Goal: Task Accomplishment & Management: Complete application form

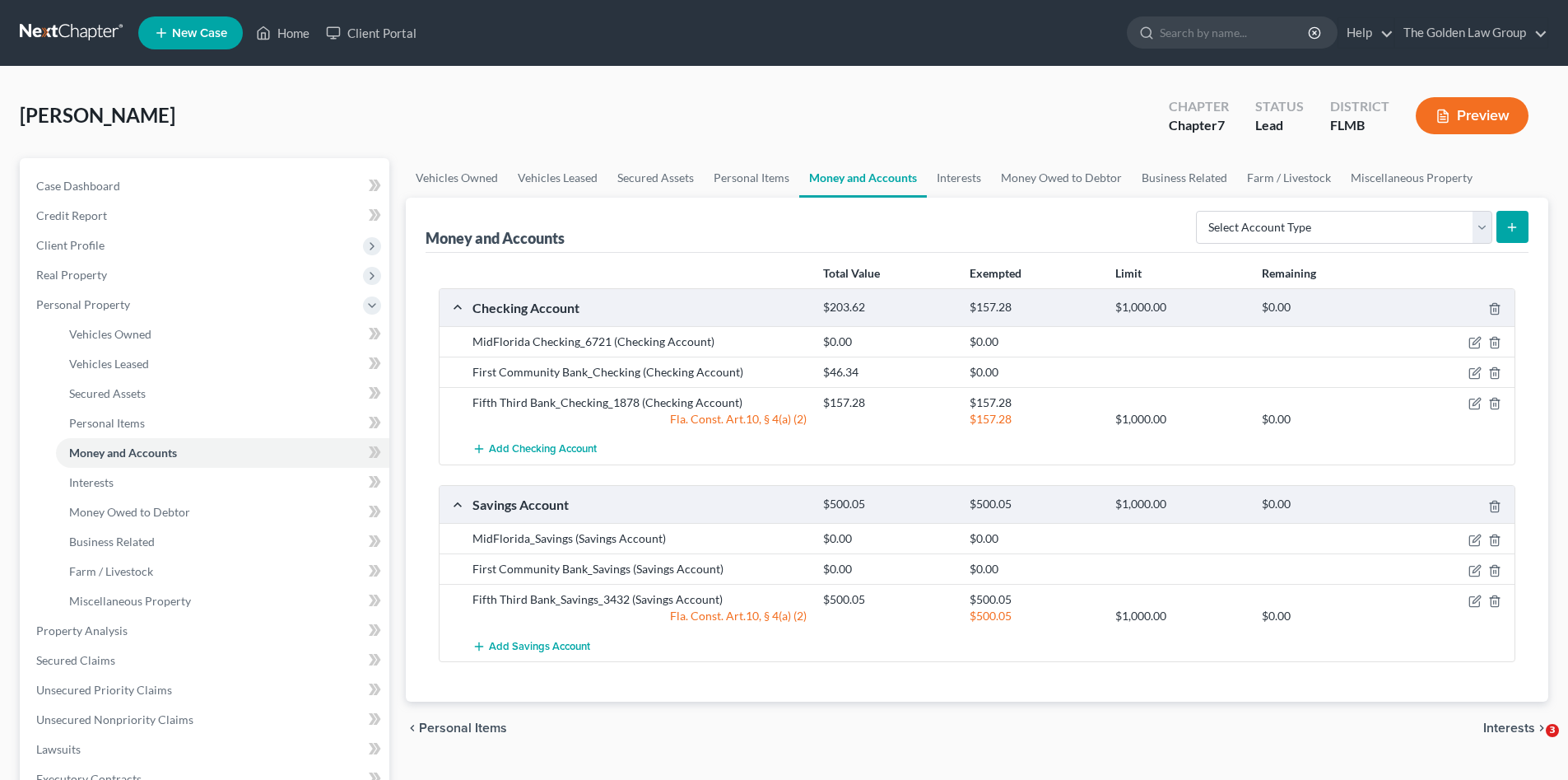
click at [538, 108] on div "Barnes, Shonna Upgraded Chapter Chapter 7 Status Lead District FLMB Preview" at bounding box center [784, 121] width 1528 height 71
click at [66, 16] on nav "Home New Case Client Portal The Golden Law Group jennifer@brandonlawyer.com My …" at bounding box center [784, 33] width 1568 height 66
click at [74, 26] on link at bounding box center [72, 33] width 105 height 29
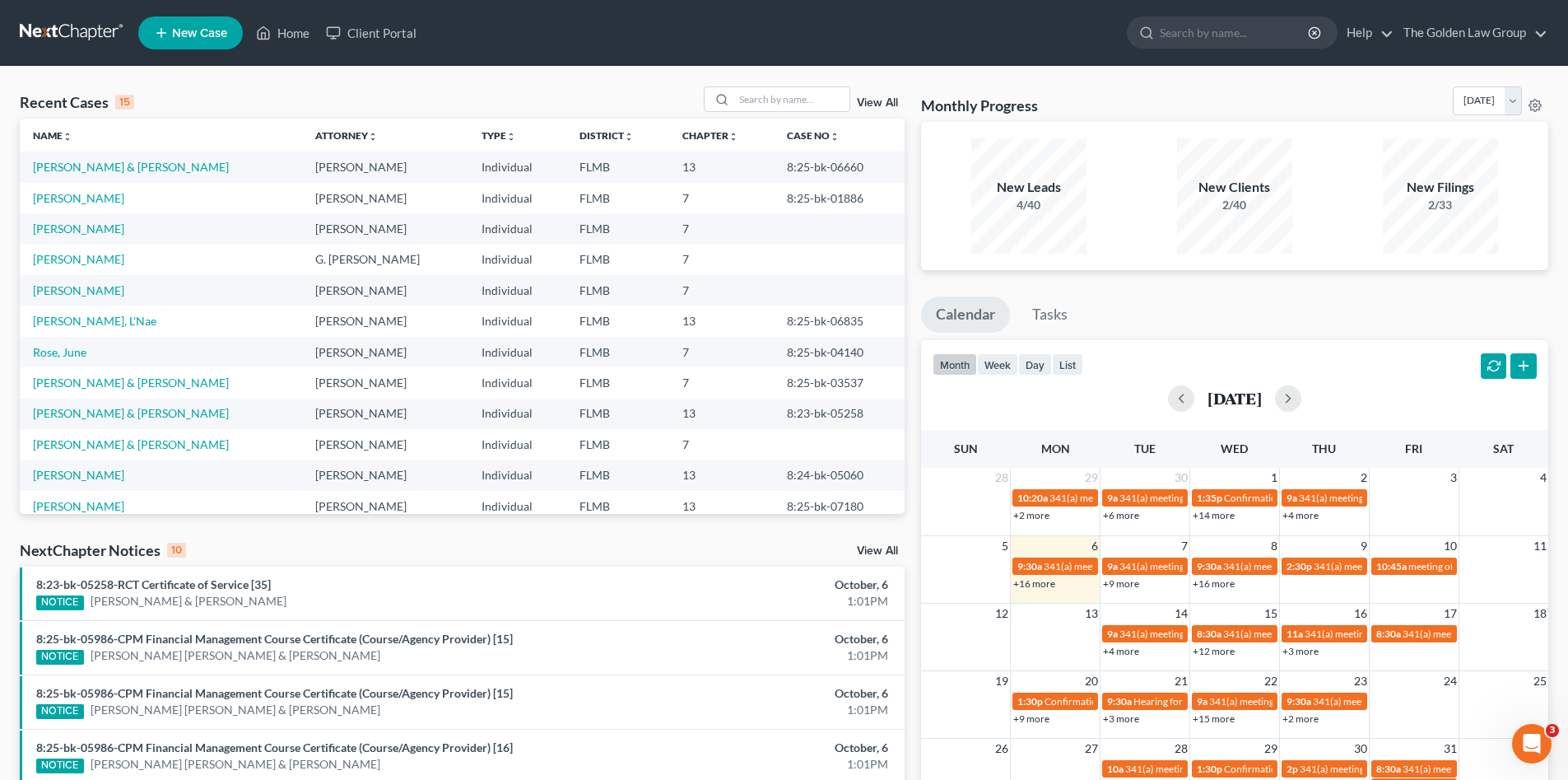
click at [41, 34] on link at bounding box center [72, 33] width 105 height 29
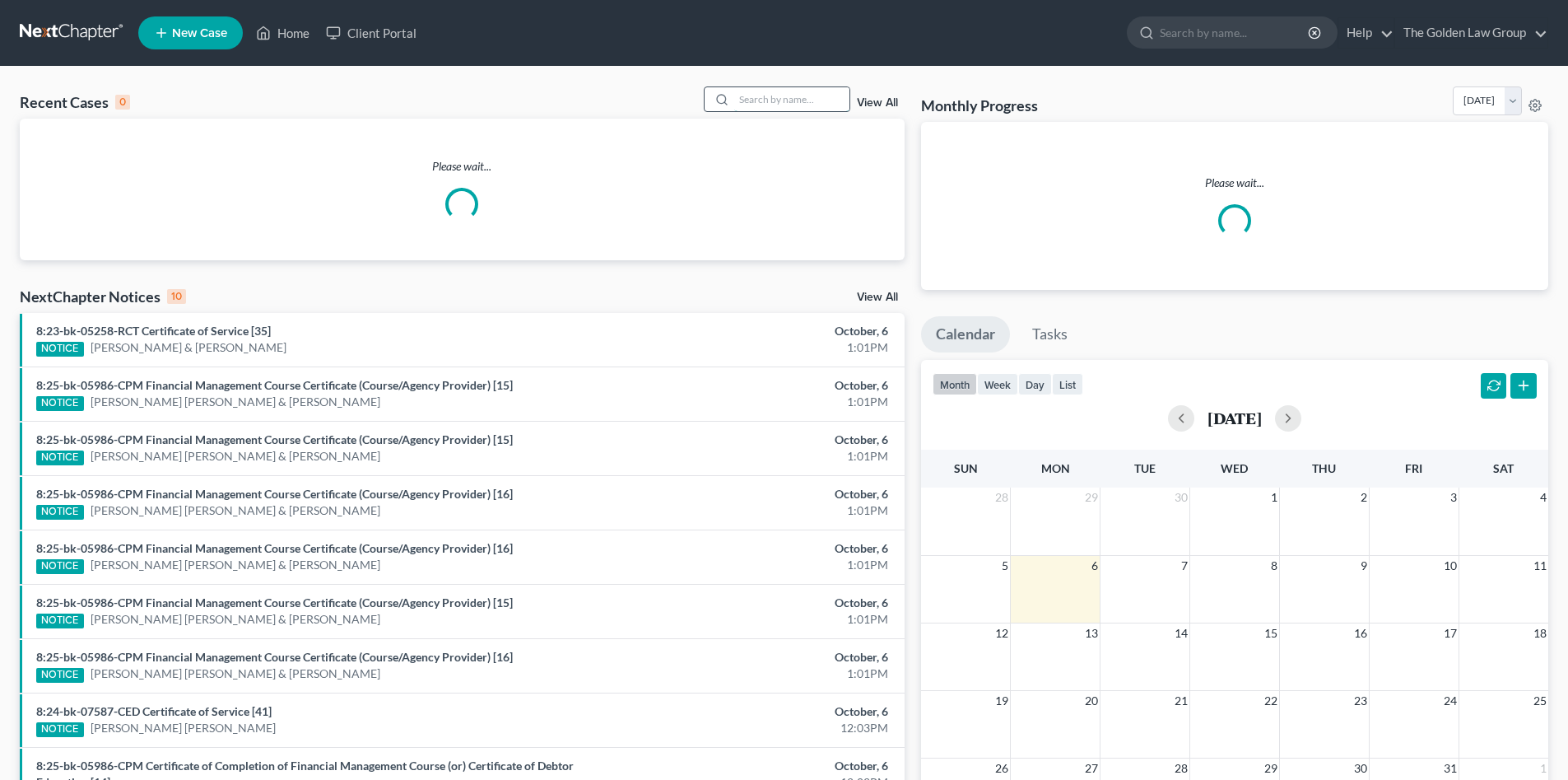
click at [762, 100] on input "search" at bounding box center [792, 99] width 115 height 24
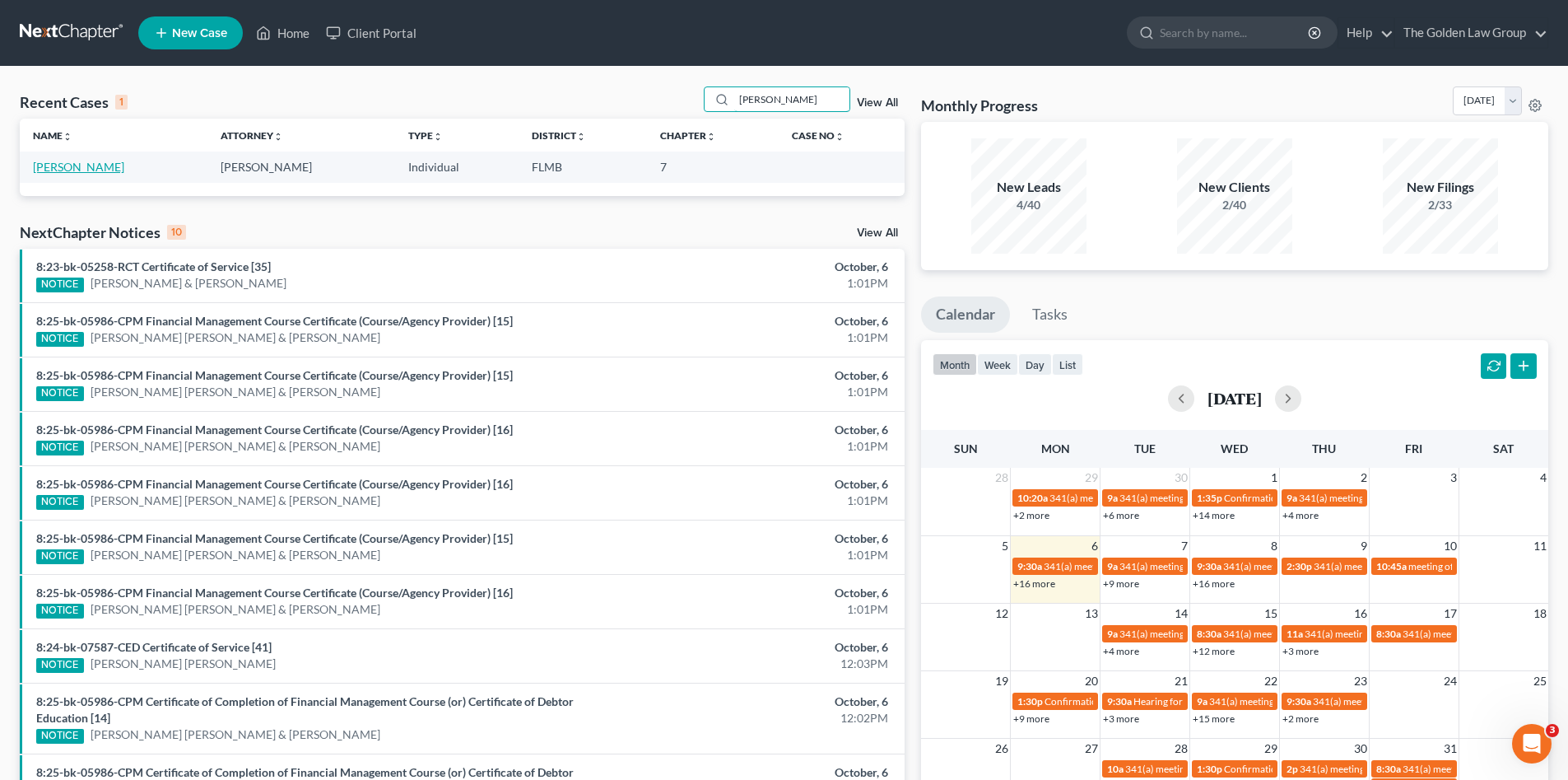
type input "ealy"
click at [81, 165] on link "Ealy, Vanessa" at bounding box center [78, 167] width 91 height 14
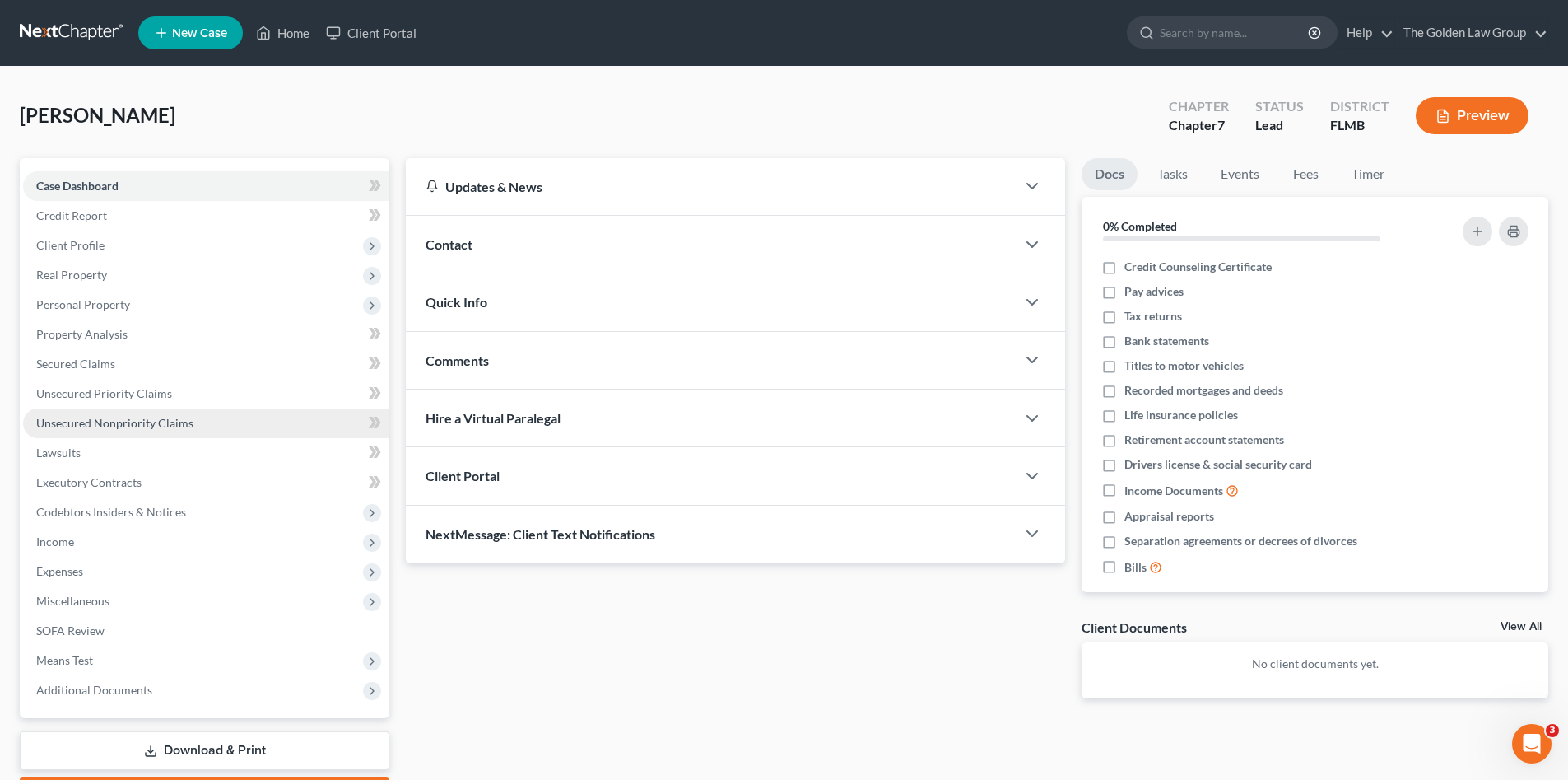
click at [113, 424] on span "Unsecured Nonpriority Claims" at bounding box center [114, 423] width 157 height 14
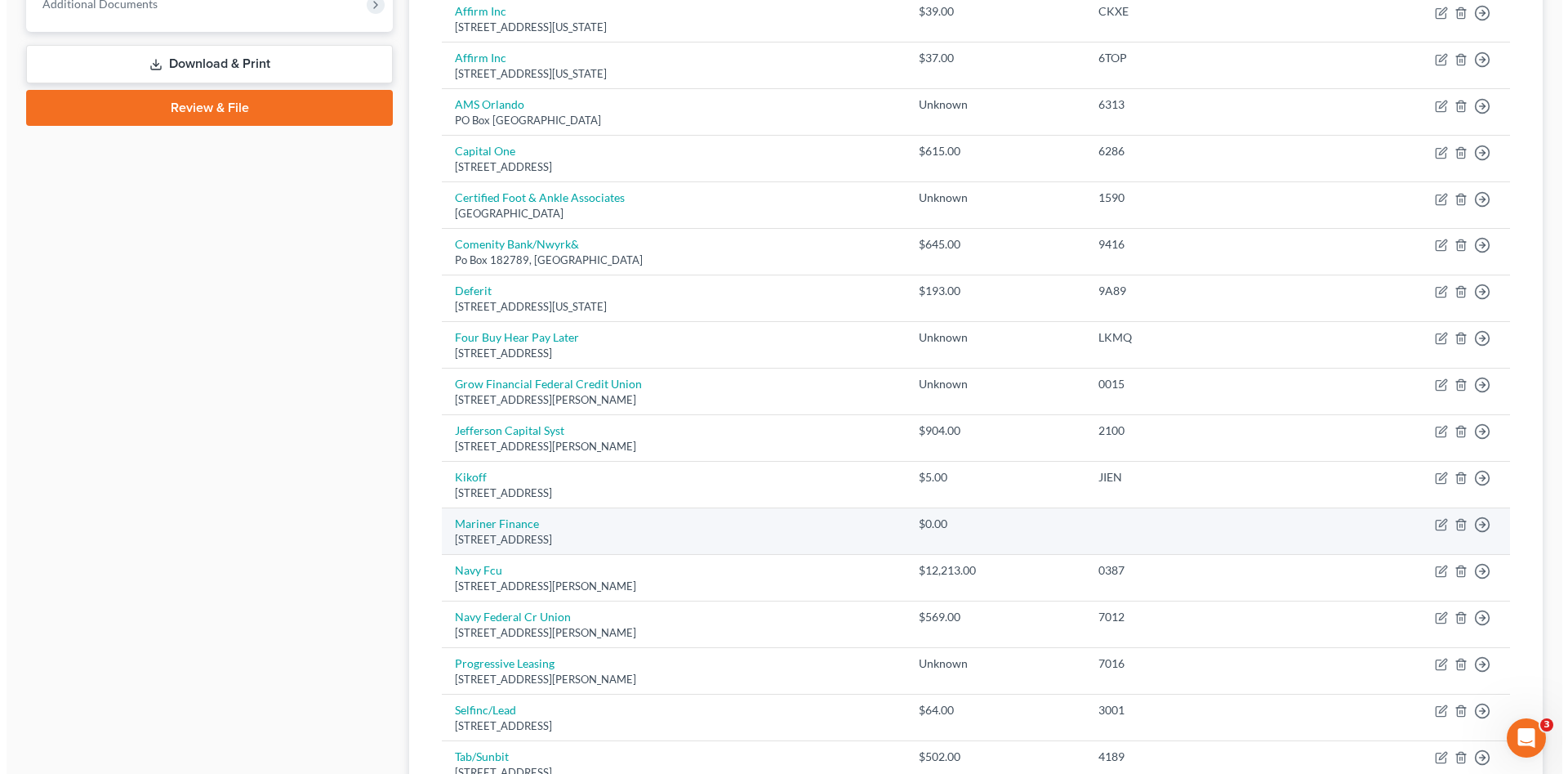
scroll to position [817, 0]
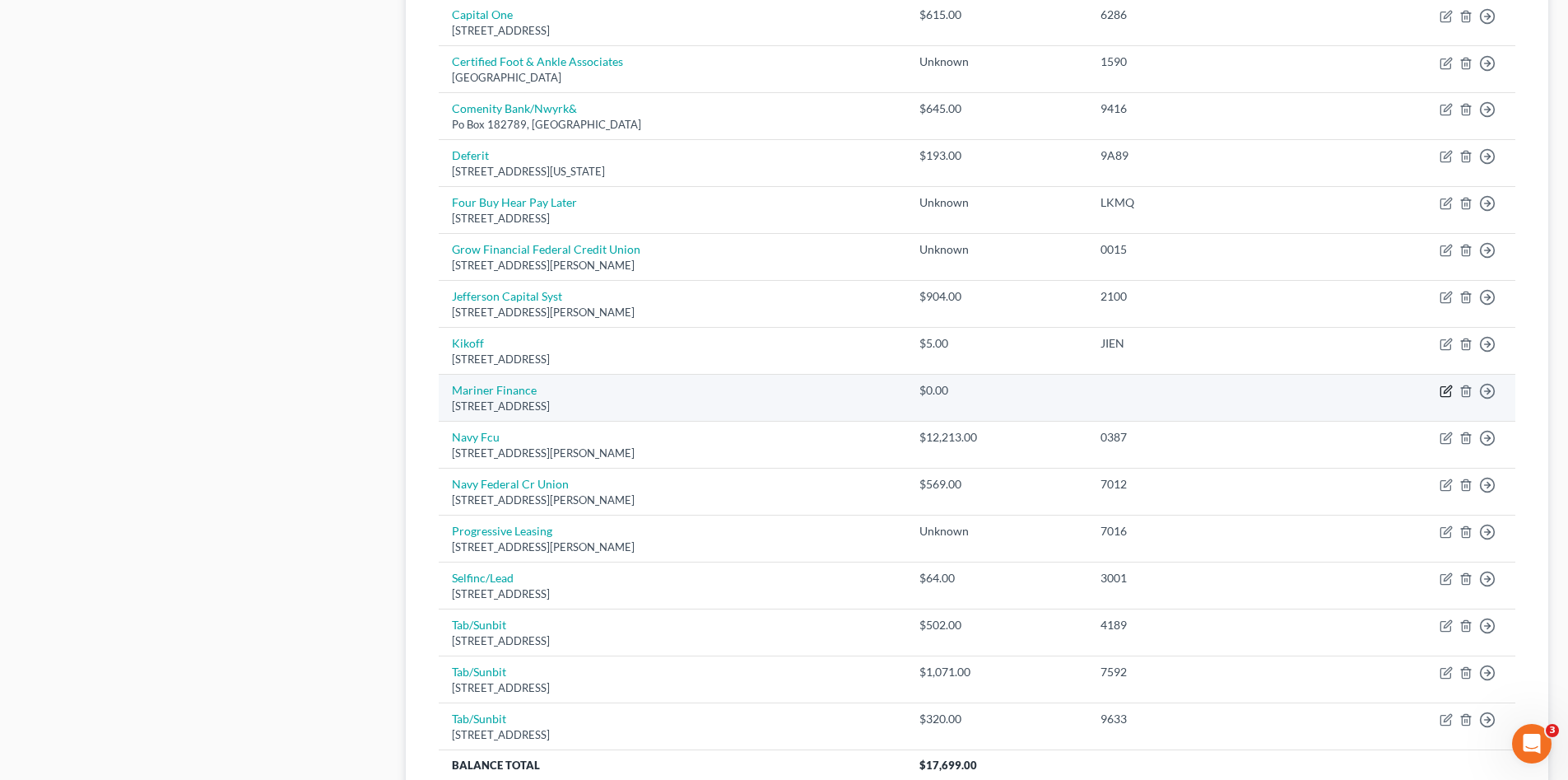
click at [1446, 393] on icon "button" at bounding box center [1448, 390] width 8 height 8
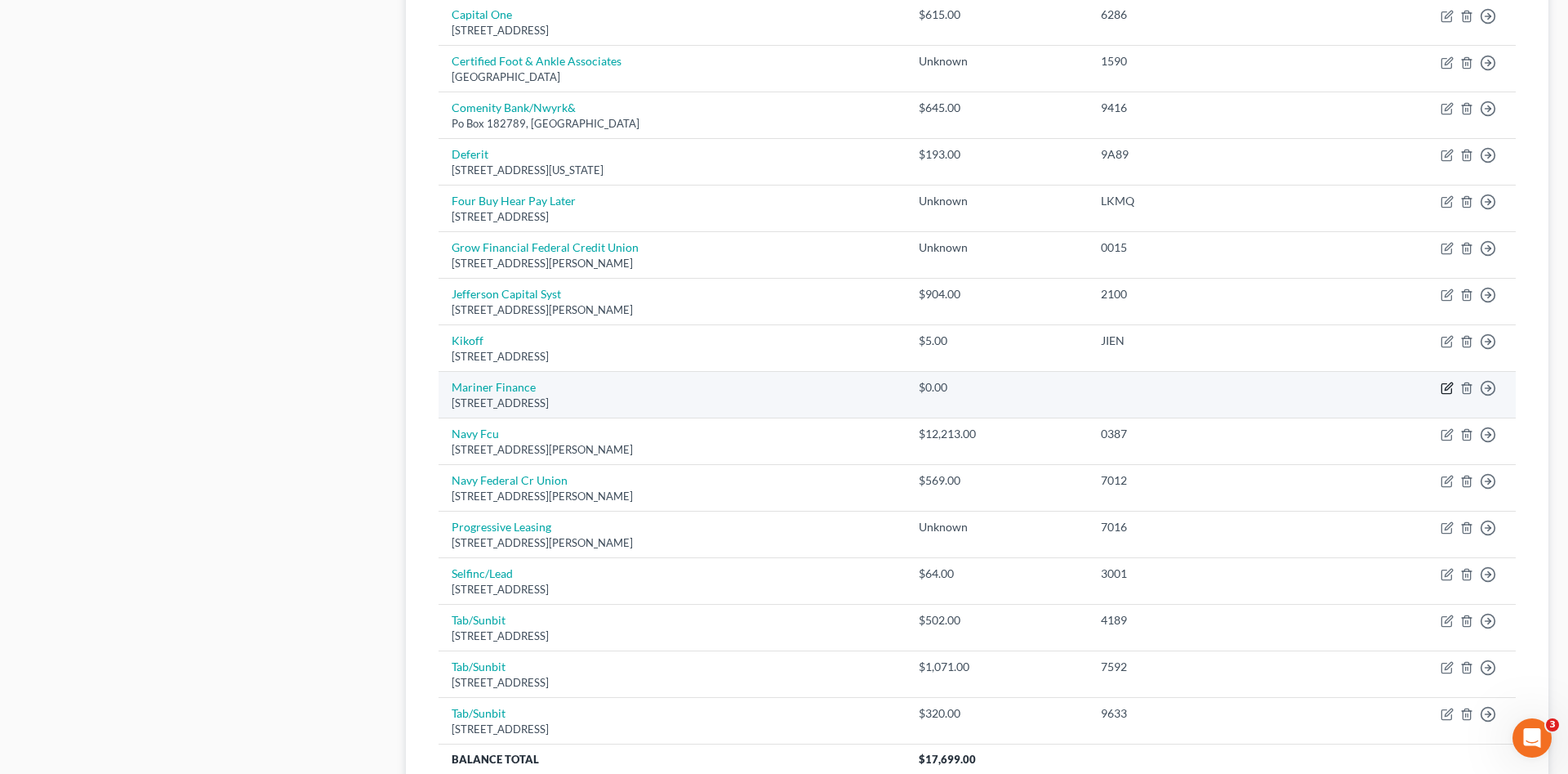
select select "21"
select select "1"
select select "0"
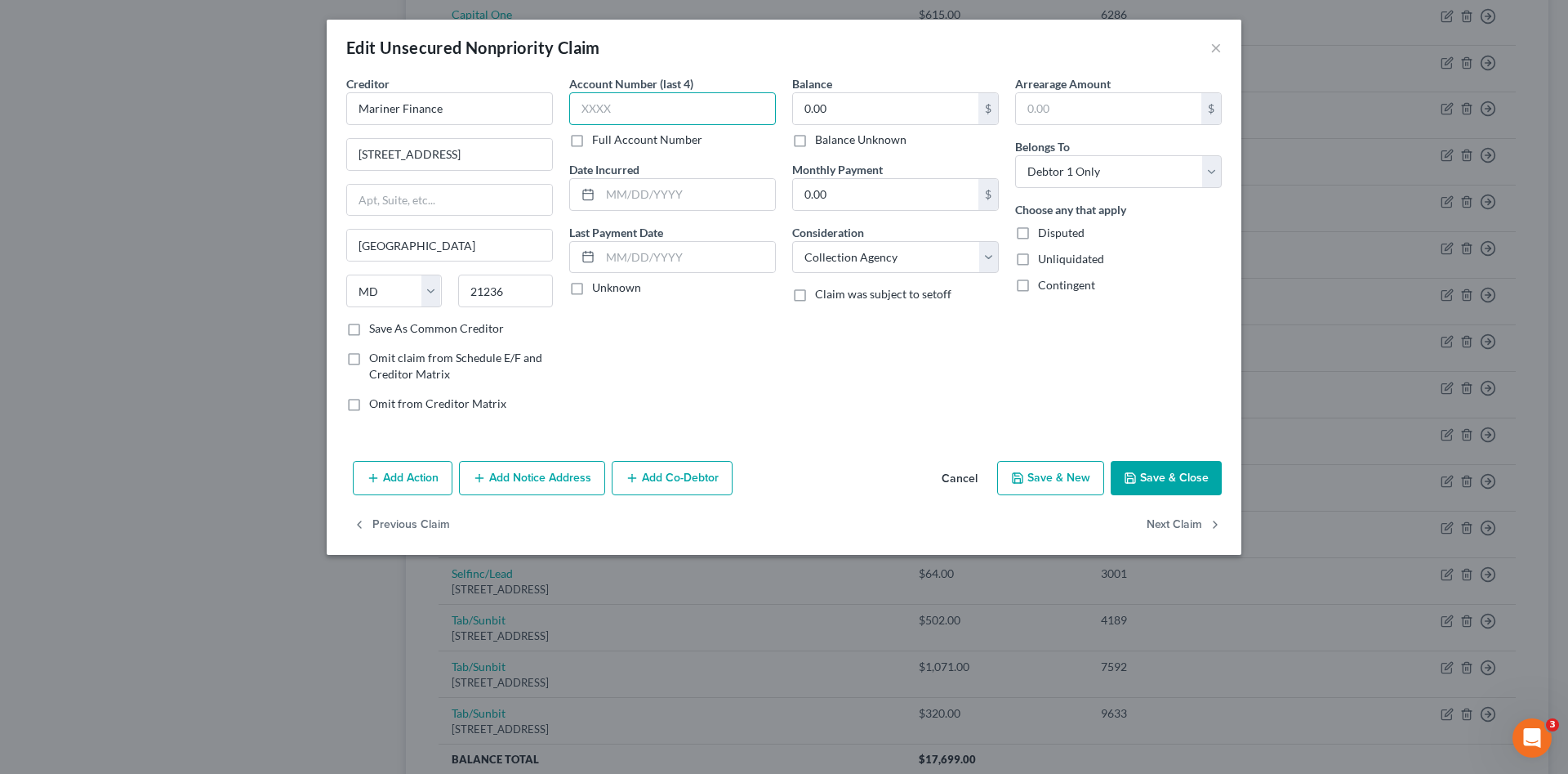
click at [629, 106] on input "text" at bounding box center [673, 108] width 207 height 32
type input "6506"
click at [908, 120] on input "0.00" at bounding box center [886, 108] width 185 height 31
type input "3,423.26"
click at [865, 256] on select "Select Cable / Satellite Services Collection Agency Credit Card Debt Debt Couns…" at bounding box center [896, 257] width 207 height 32
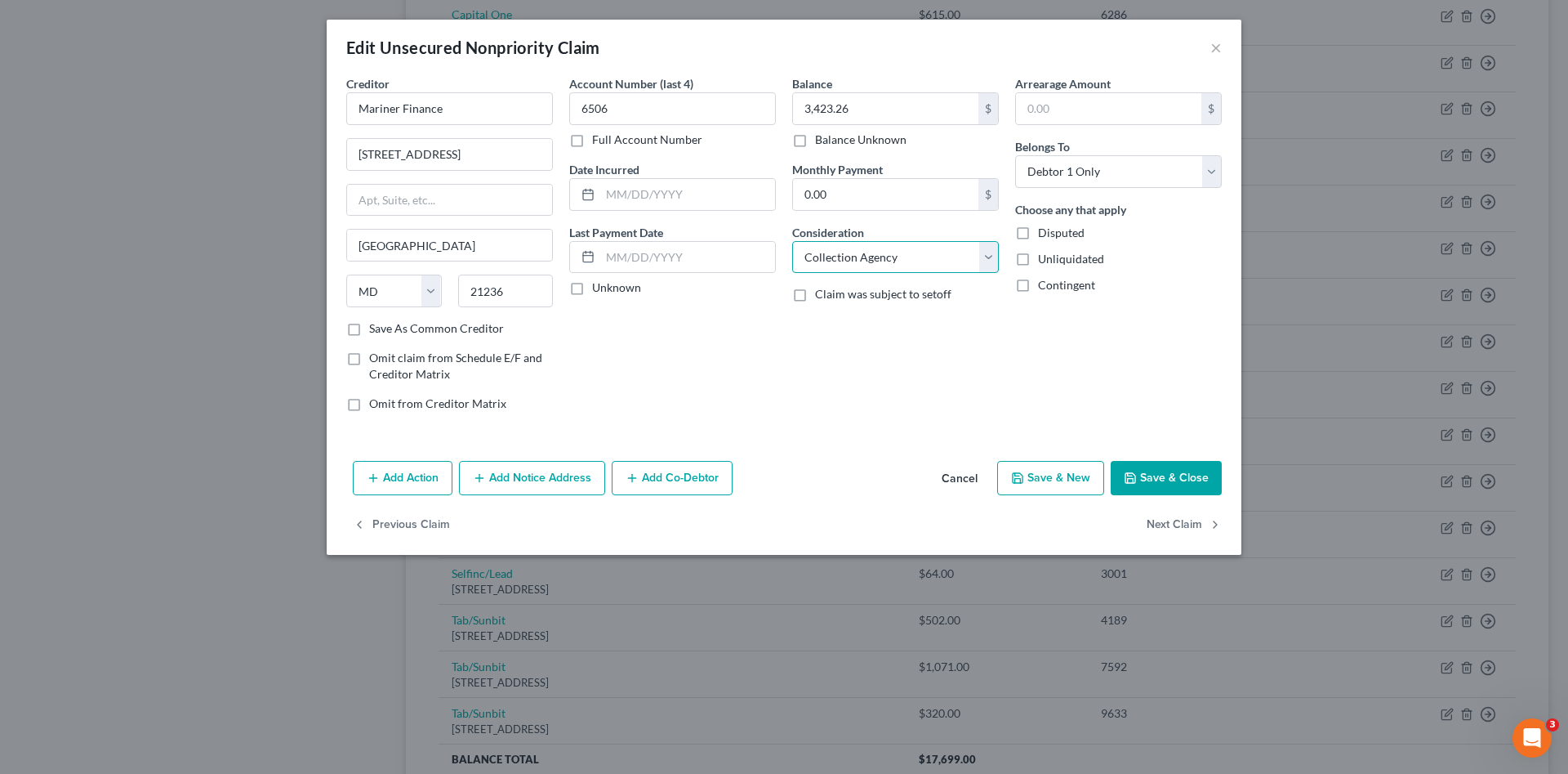
select select "10"
click at [793, 241] on select "Select Cable / Satellite Services Collection Agency Credit Card Debt Debt Couns…" at bounding box center [896, 257] width 207 height 32
click at [545, 484] on button "Add Notice Address" at bounding box center [532, 478] width 146 height 34
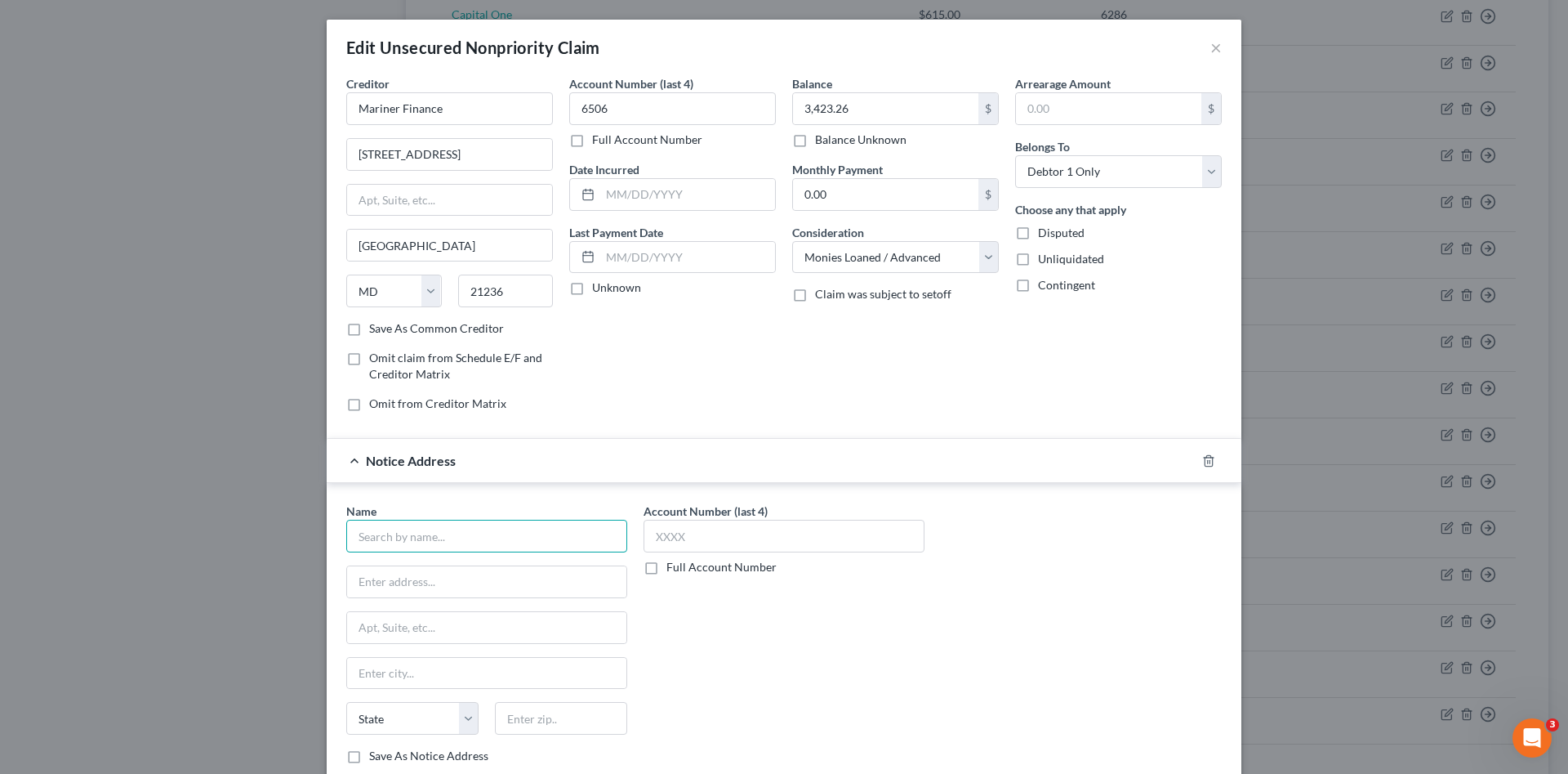
click at [415, 537] on input "text" at bounding box center [487, 536] width 281 height 32
type input "Credit One, LLC"
click at [443, 573] on input "text" at bounding box center [486, 582] width 279 height 31
type input "PO Box 625"
type input "Metarie"
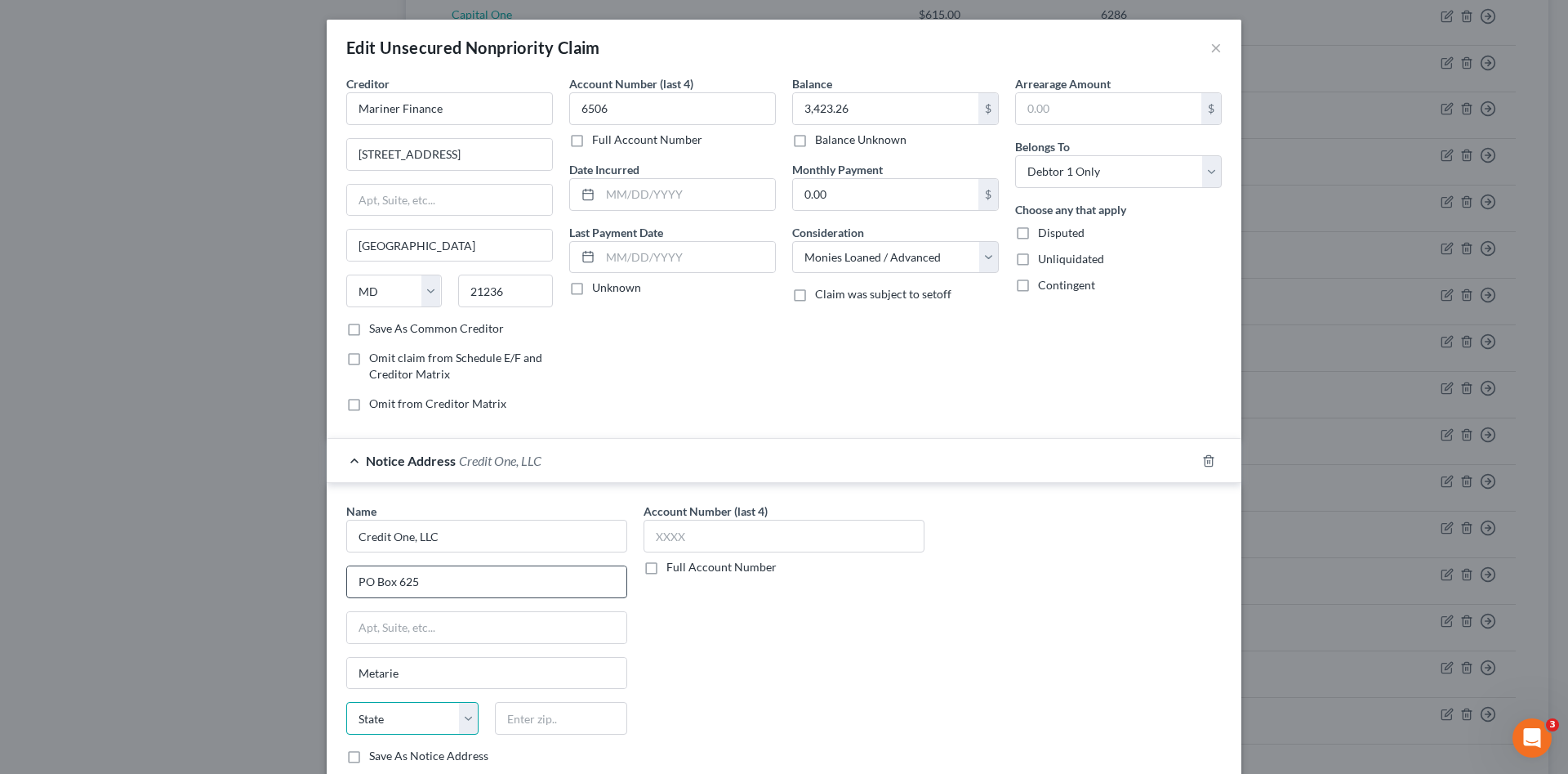
select select "19"
type input "70004"
type input "Metairie"
click at [779, 699] on div "Account Number (last 4) Full Account Number" at bounding box center [784, 639] width 297 height 274
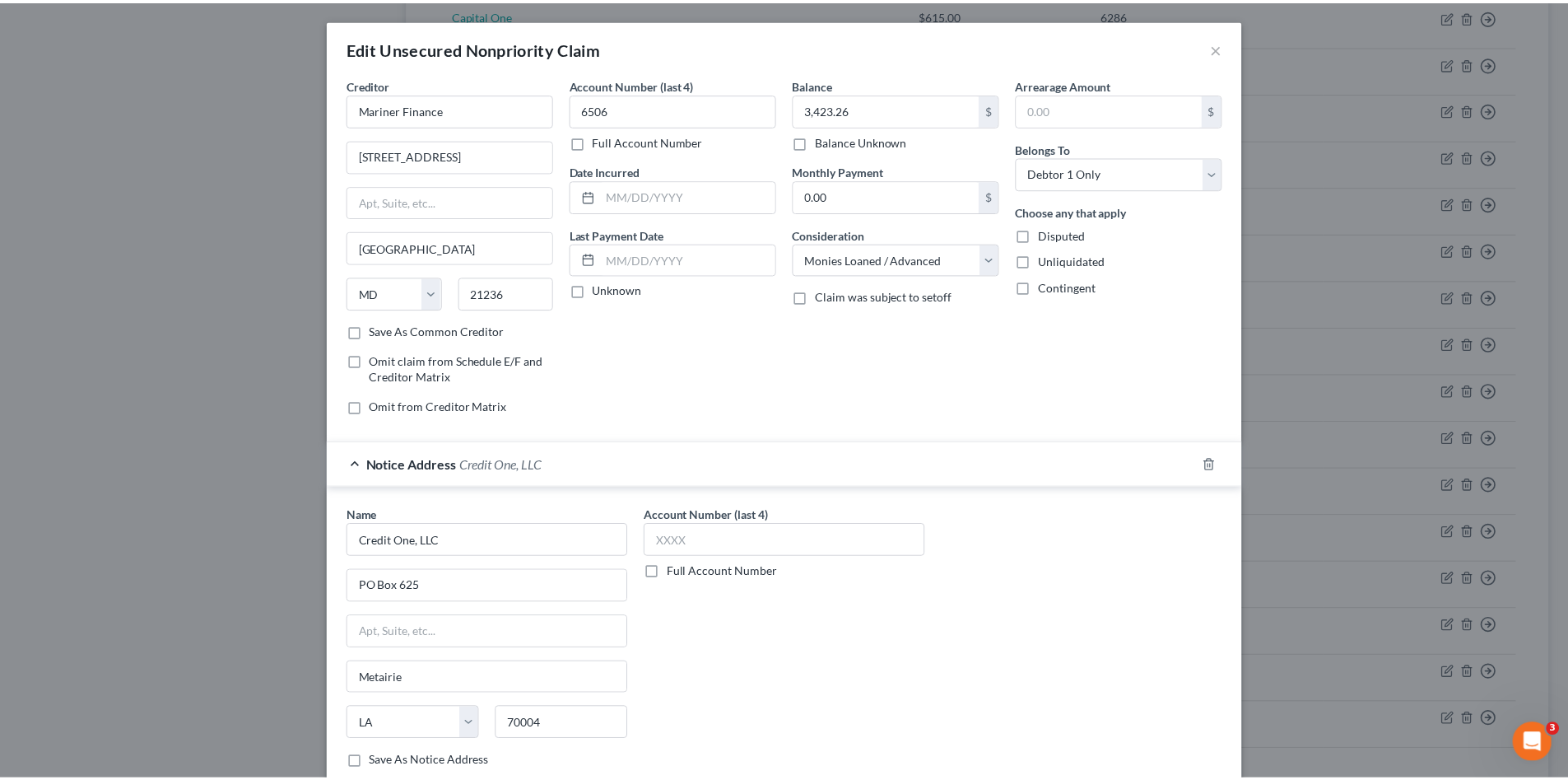
scroll to position [138, 0]
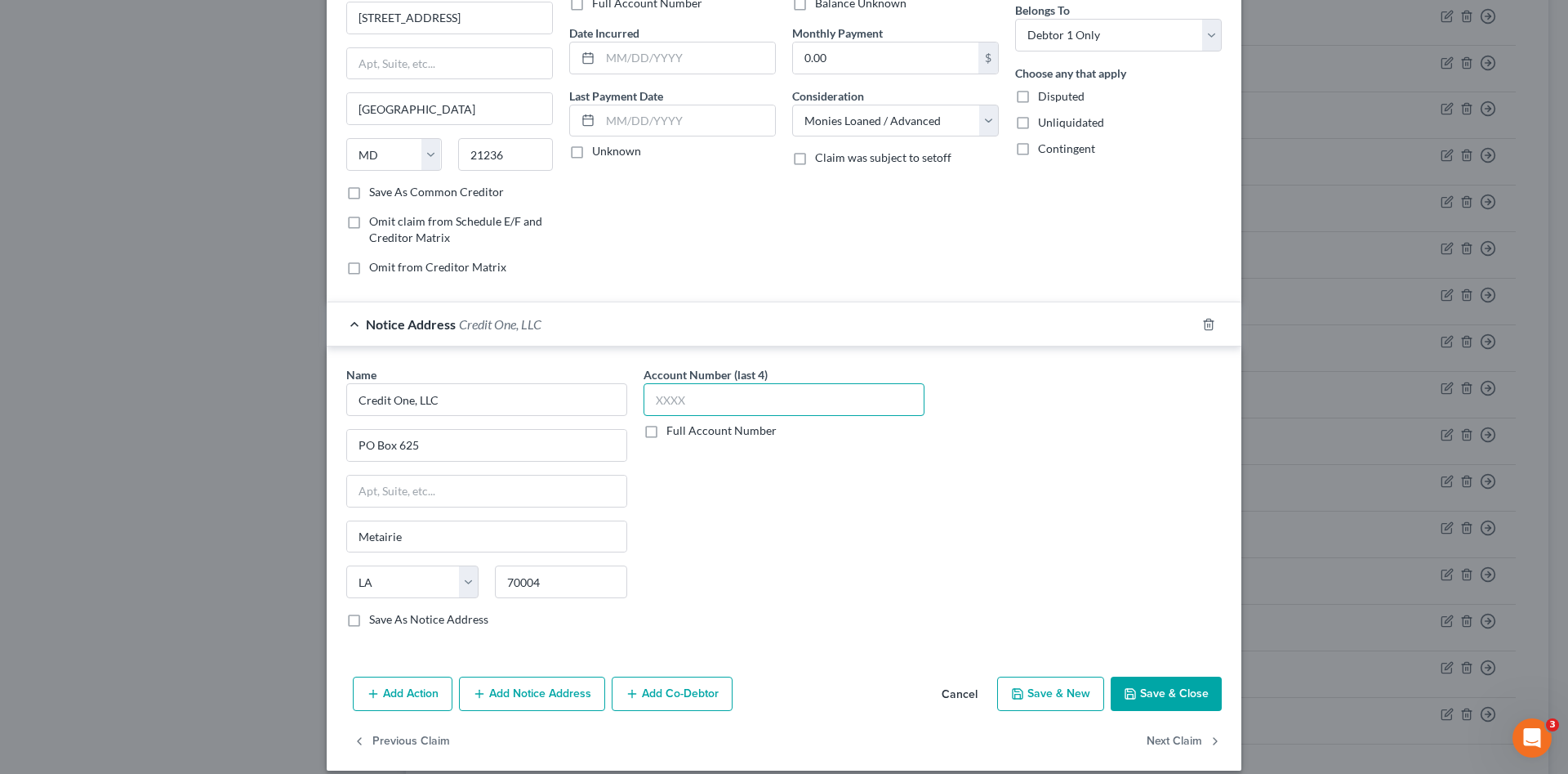
click at [699, 402] on input "text" at bounding box center [784, 400] width 281 height 32
type input "9528"
click at [1139, 695] on button "Save & Close" at bounding box center [1167, 694] width 111 height 34
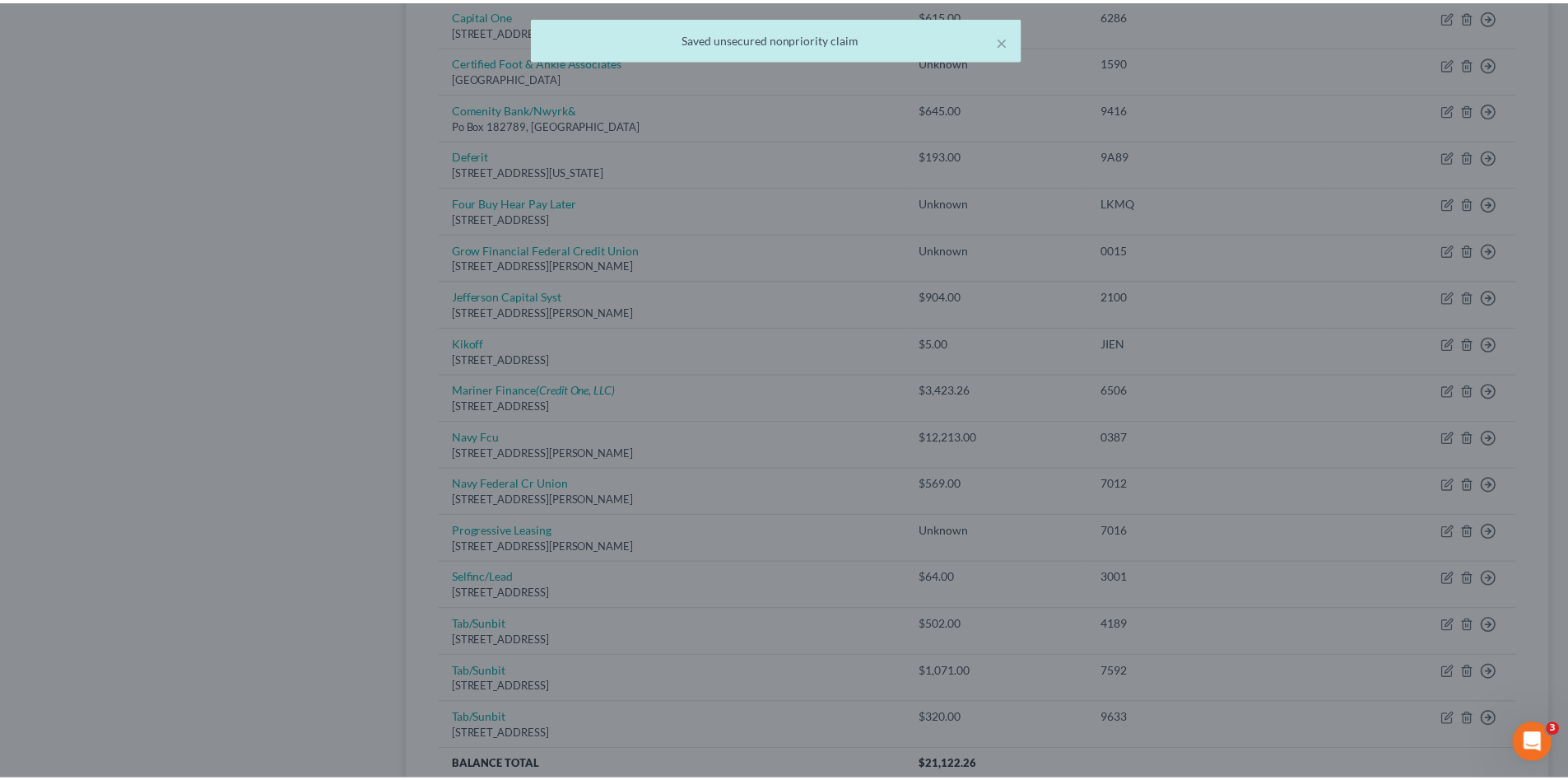
scroll to position [0, 0]
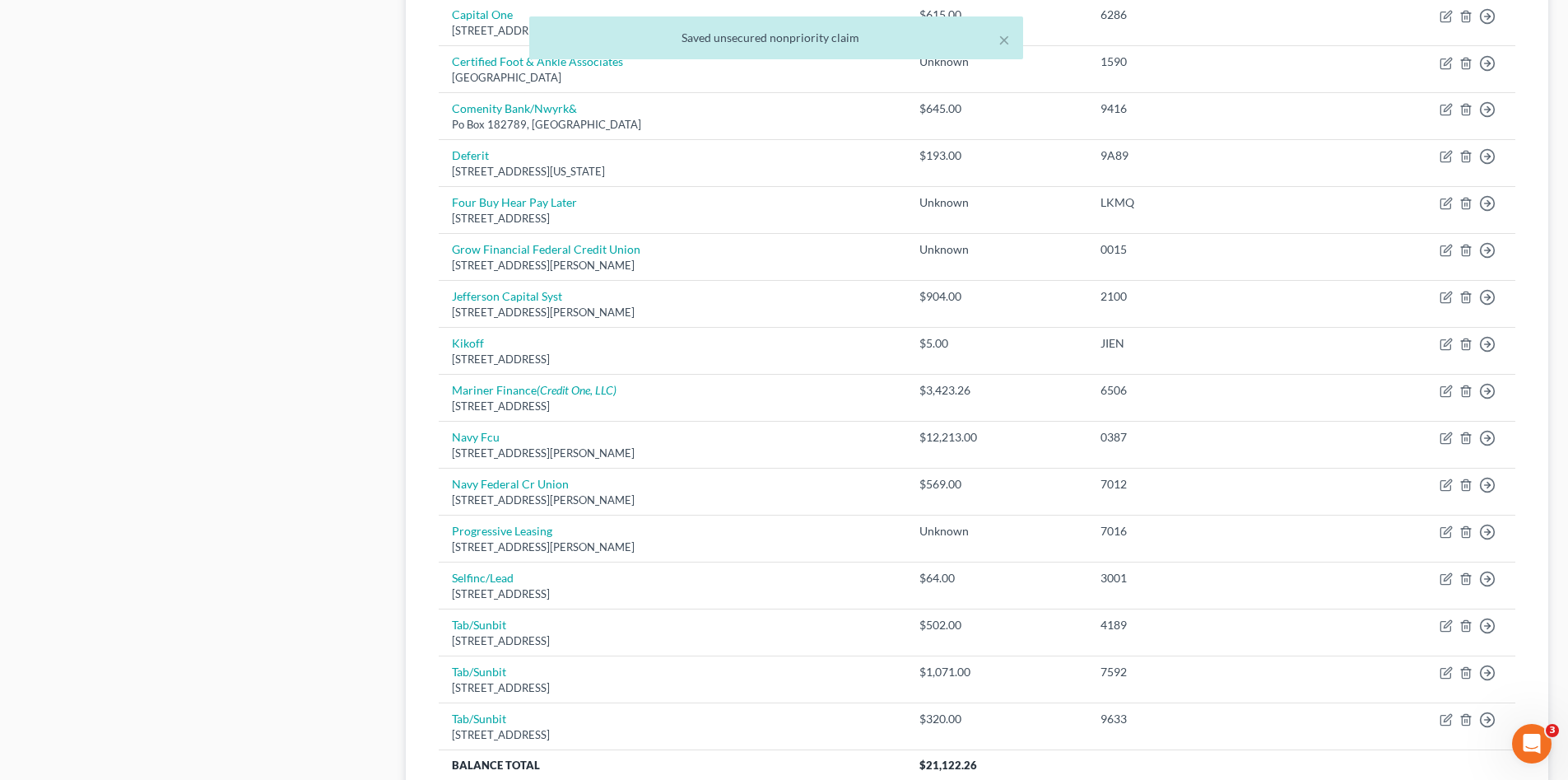
click at [234, 425] on div "Case Dashboard Payments Invoices Payments Payments Credit Report Client Profile" at bounding box center [204, 100] width 386 height 1531
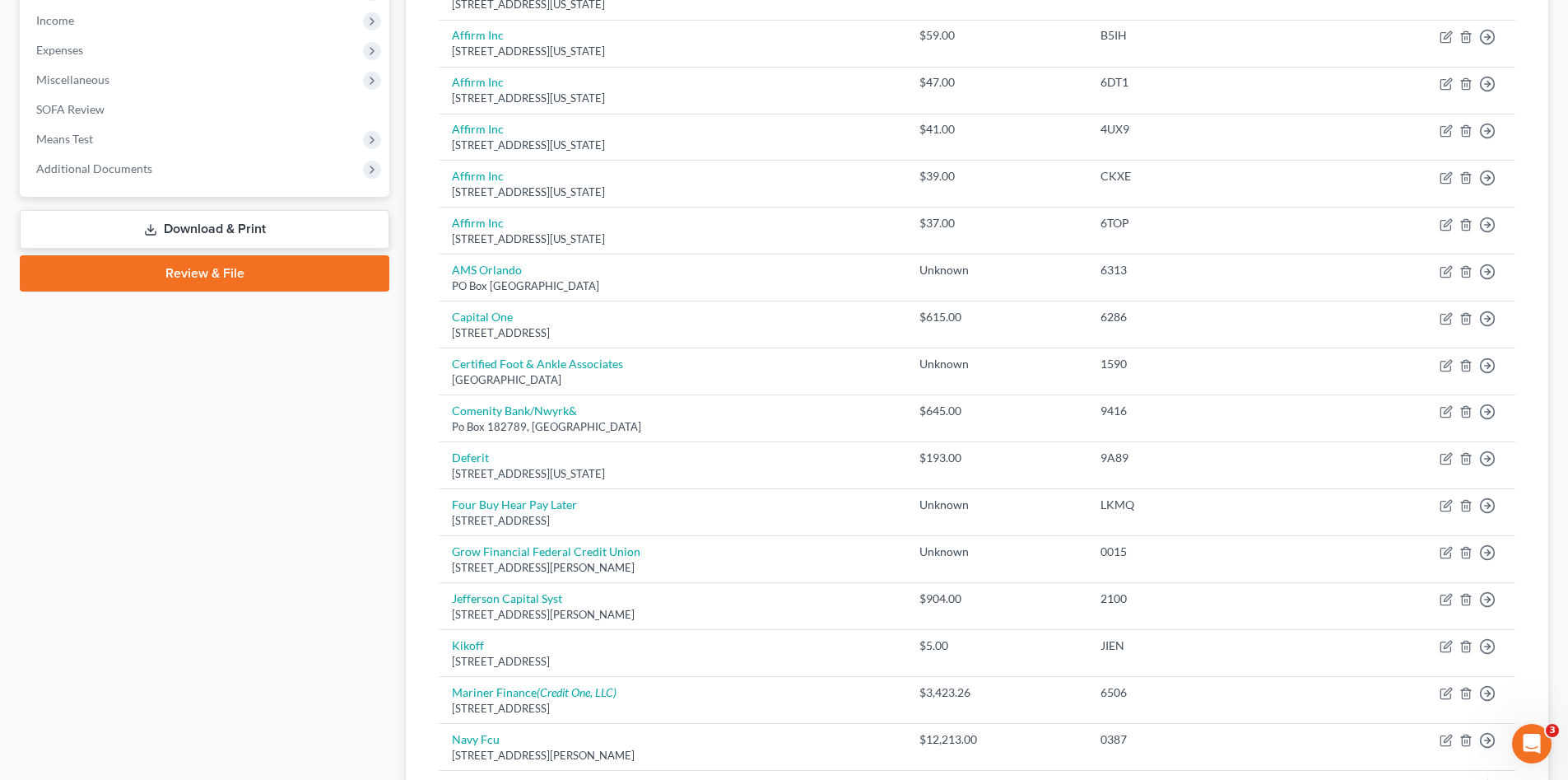
scroll to position [439, 0]
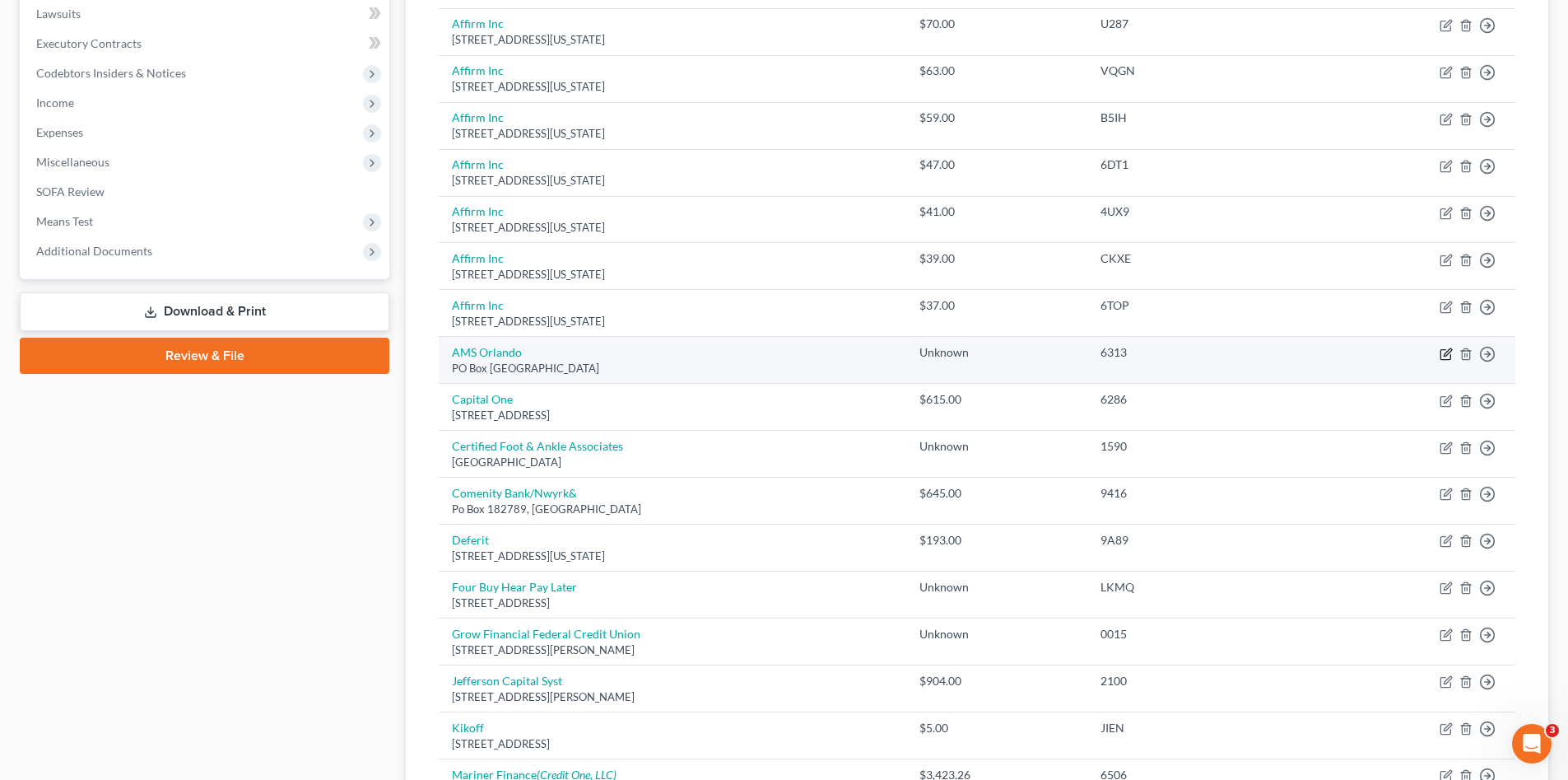
click at [1443, 350] on icon "button" at bounding box center [1446, 354] width 13 height 13
select select "9"
select select "1"
select select "0"
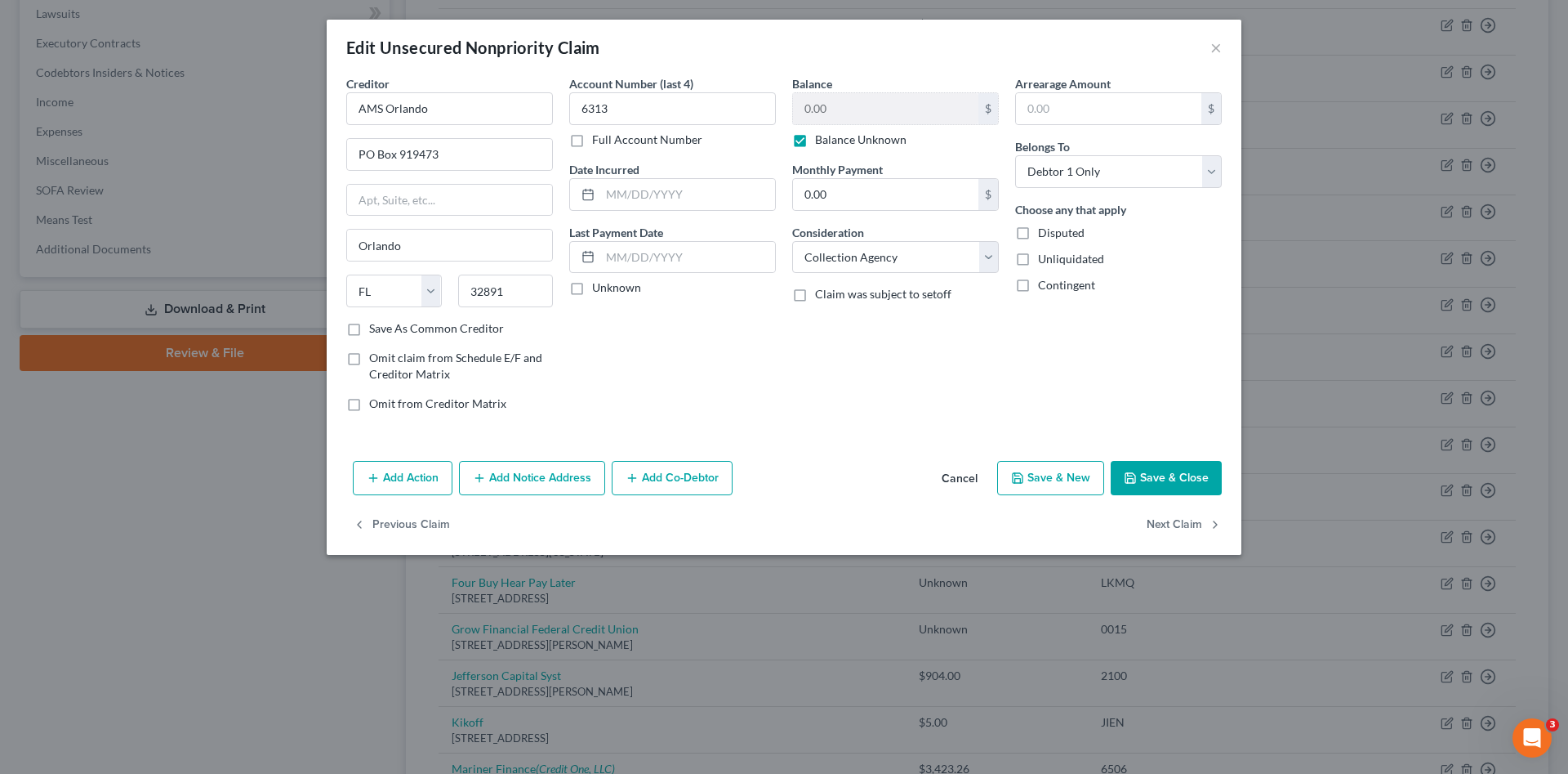
drag, startPoint x: 799, startPoint y: 146, endPoint x: 814, endPoint y: 132, distance: 20.5
click at [816, 144] on label "Balance Unknown" at bounding box center [861, 139] width 91 height 16
click at [822, 142] on input "Balance Unknown" at bounding box center [827, 137] width 10 height 10
checkbox input "false"
click at [838, 112] on input "0.00" at bounding box center [886, 108] width 185 height 31
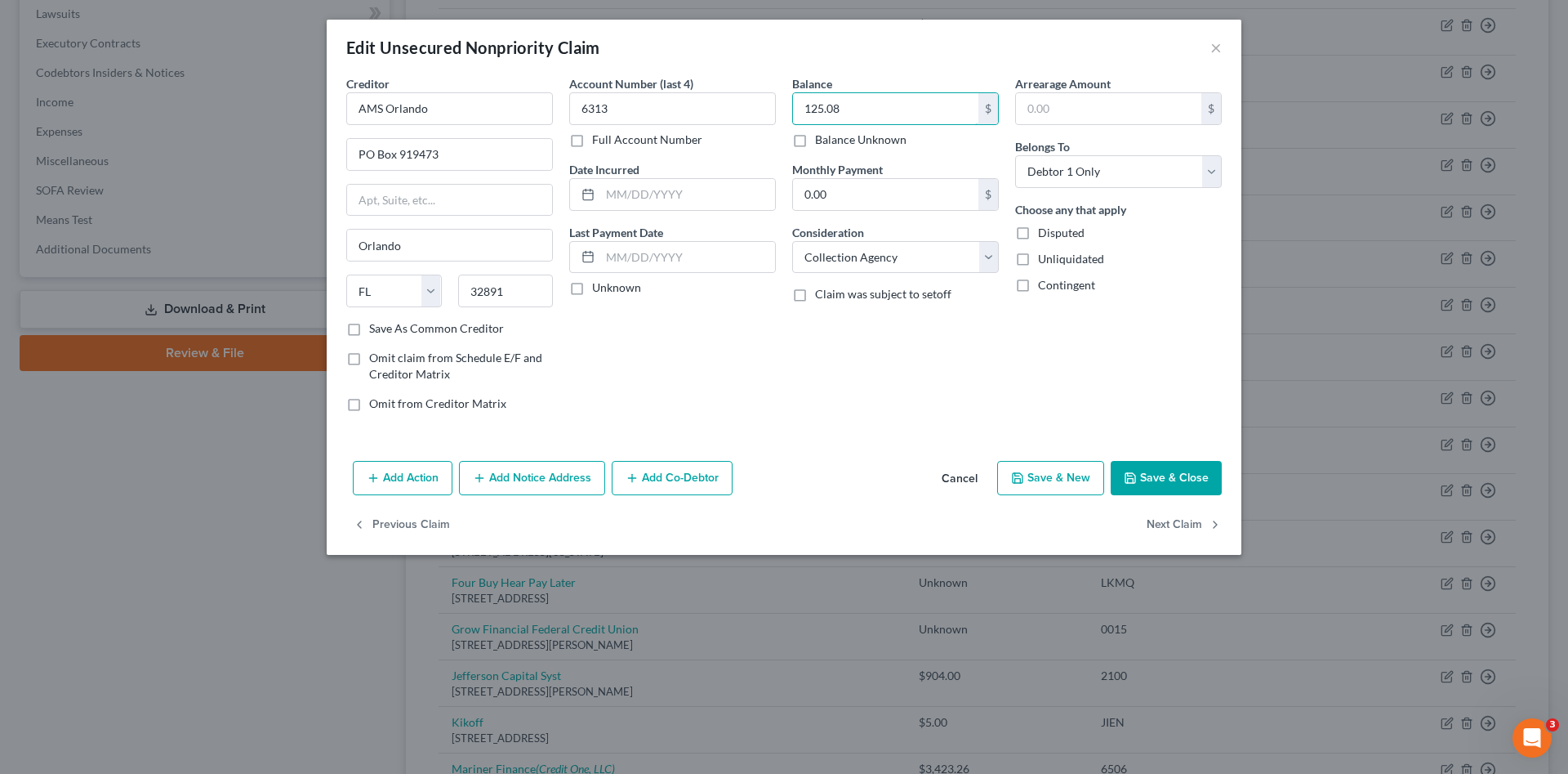
type input "125.08"
click at [1175, 469] on button "Save & Close" at bounding box center [1167, 478] width 111 height 34
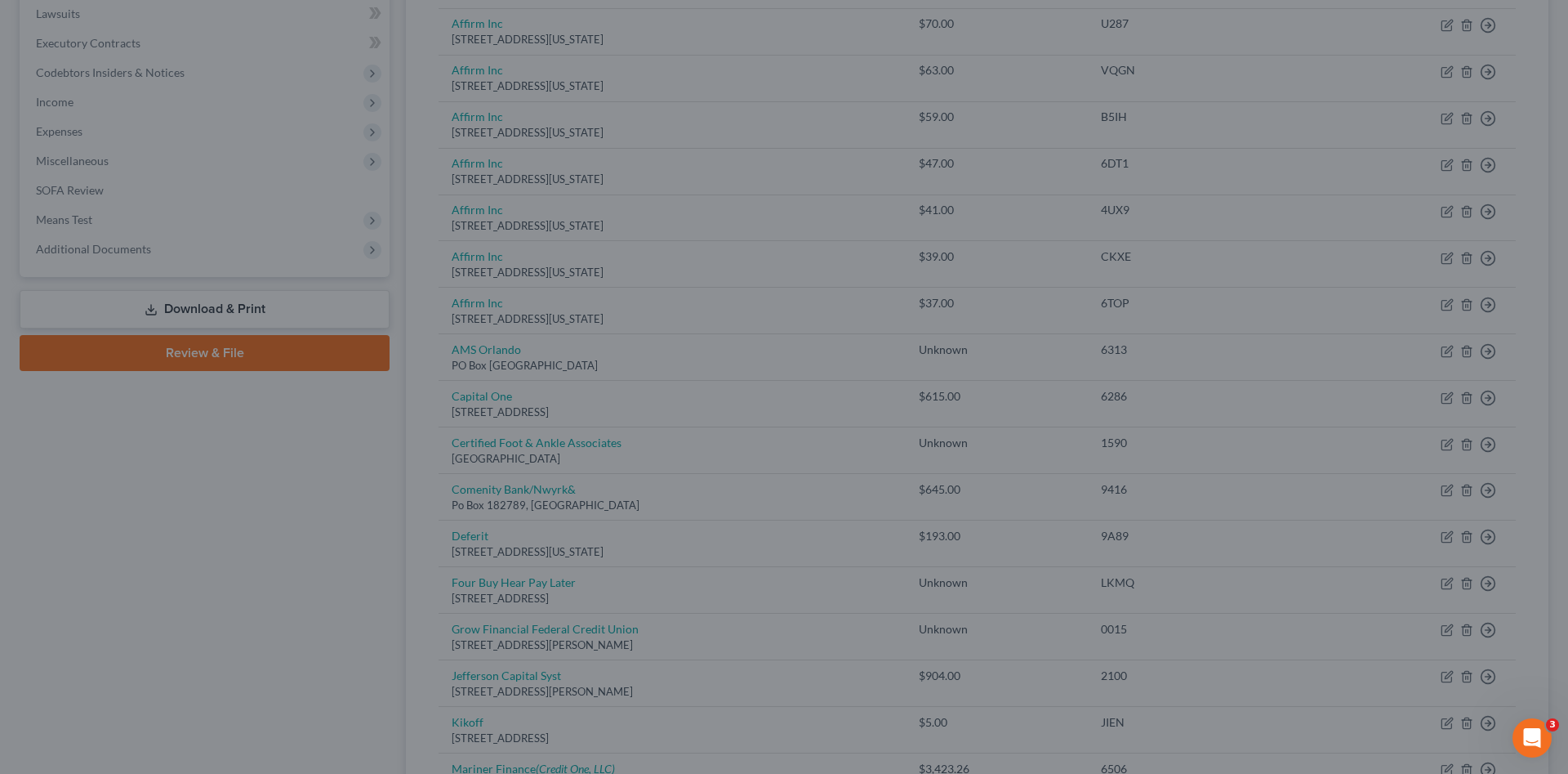
type input "0"
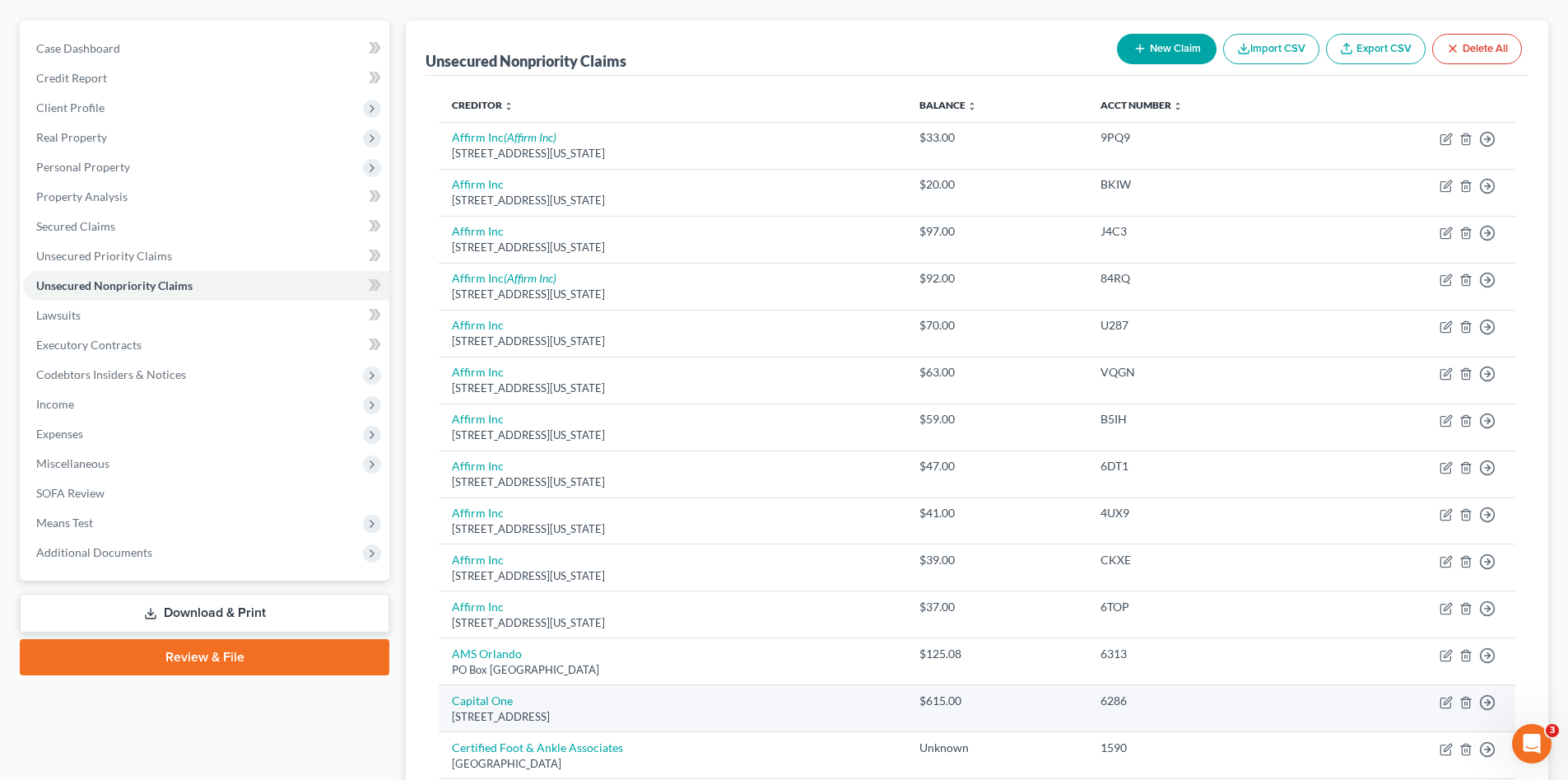
scroll to position [0, 0]
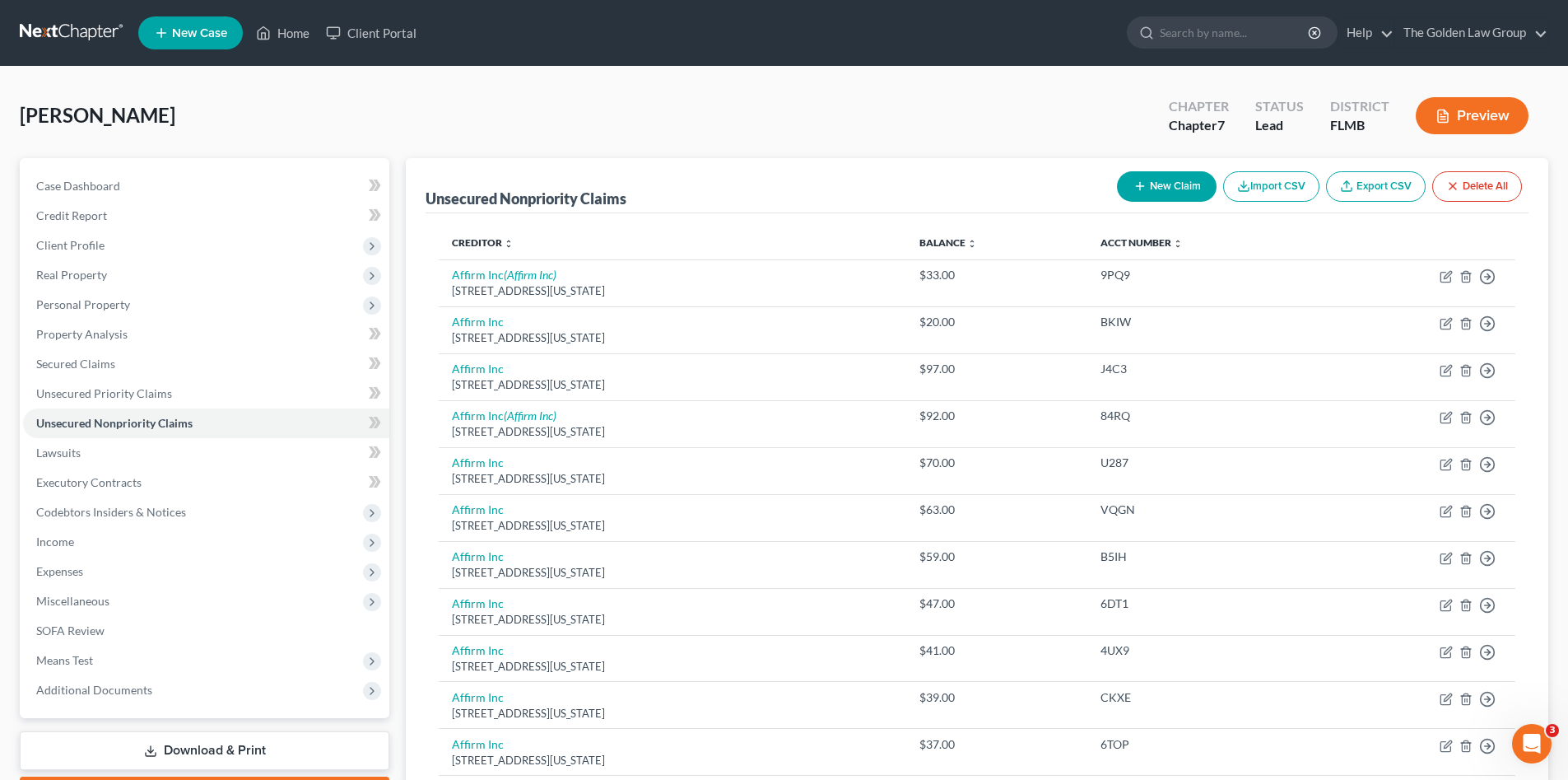
click at [1160, 176] on button "New Claim" at bounding box center [1167, 186] width 100 height 30
select select "0"
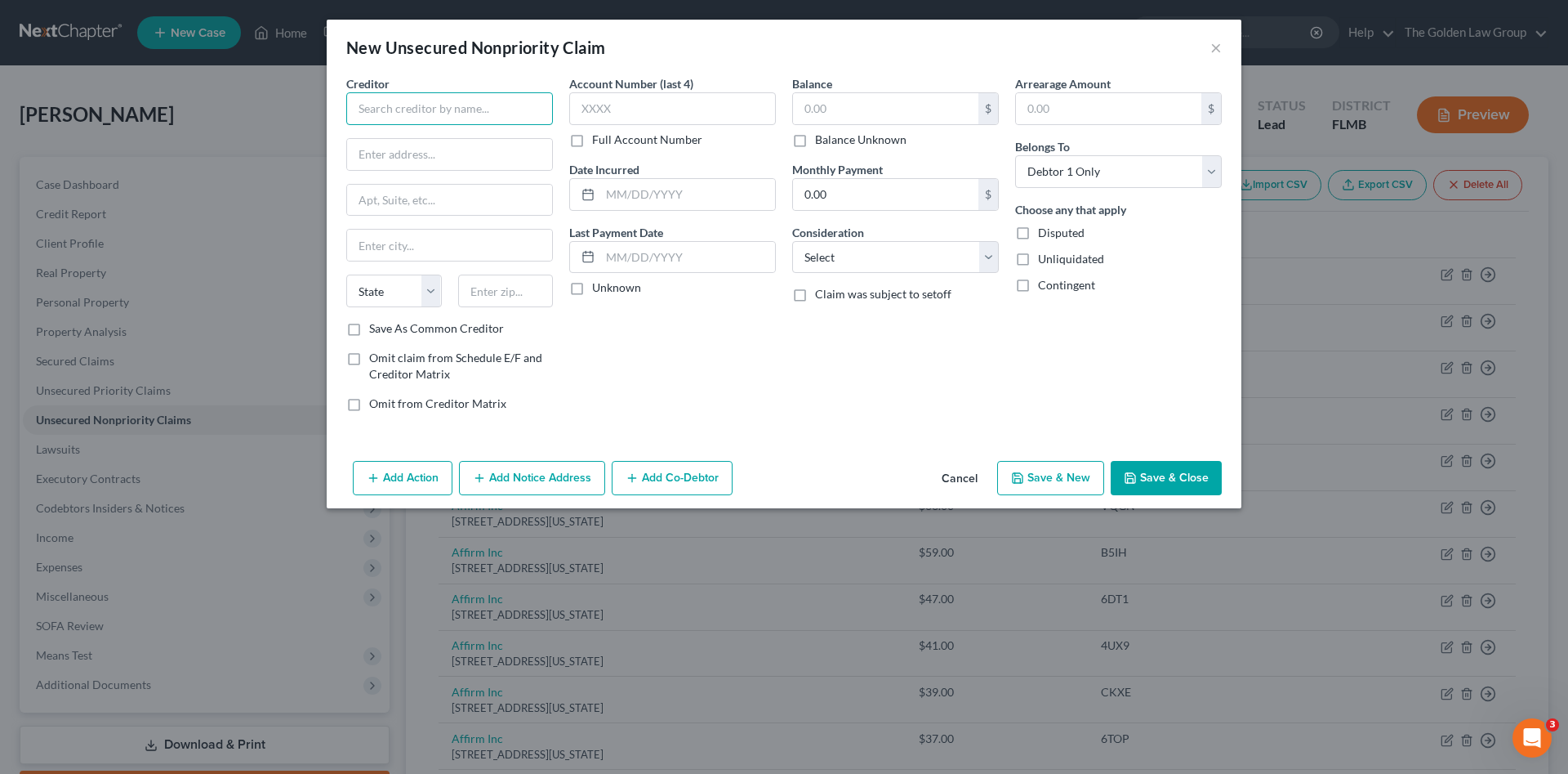
drag, startPoint x: 500, startPoint y: 107, endPoint x: 483, endPoint y: 85, distance: 27.8
click at [500, 96] on input "text" at bounding box center [450, 108] width 207 height 32
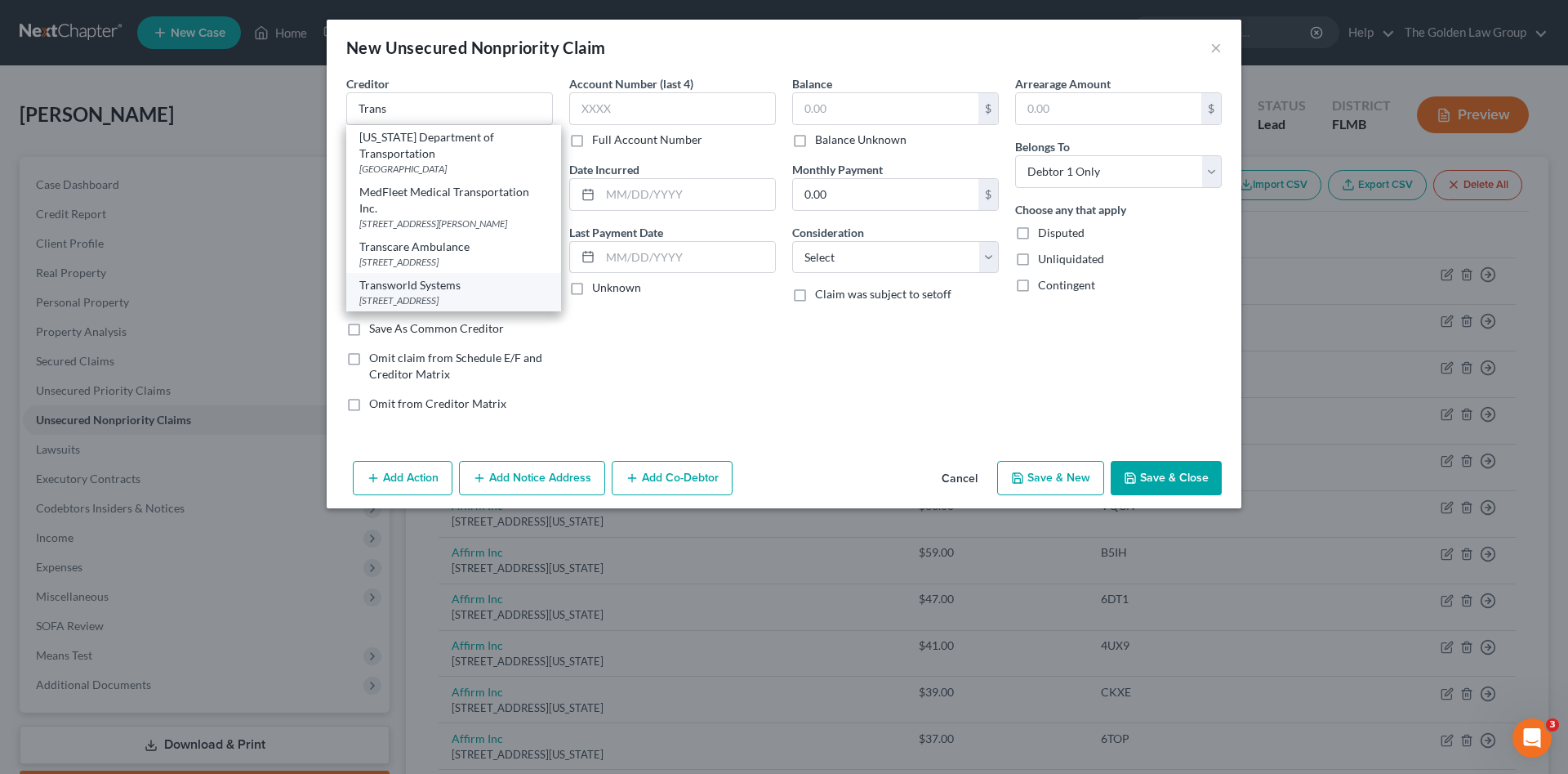
click at [469, 293] on div "Transworld Systems" at bounding box center [453, 284] width 189 height 16
type input "Transworld Systems"
type input "PO Box 15609"
type input "Wilmington"
select select "7"
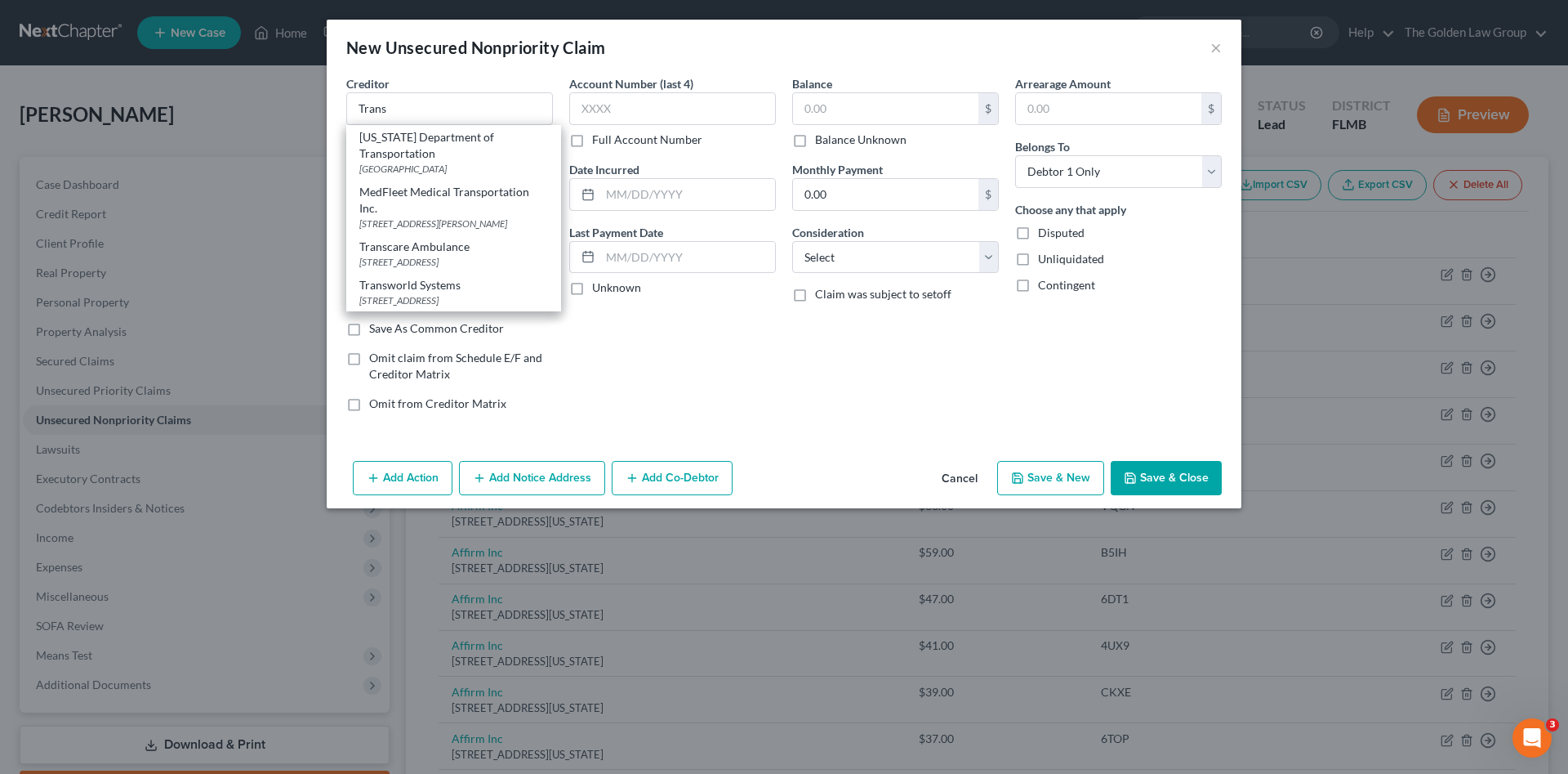
type input "19850"
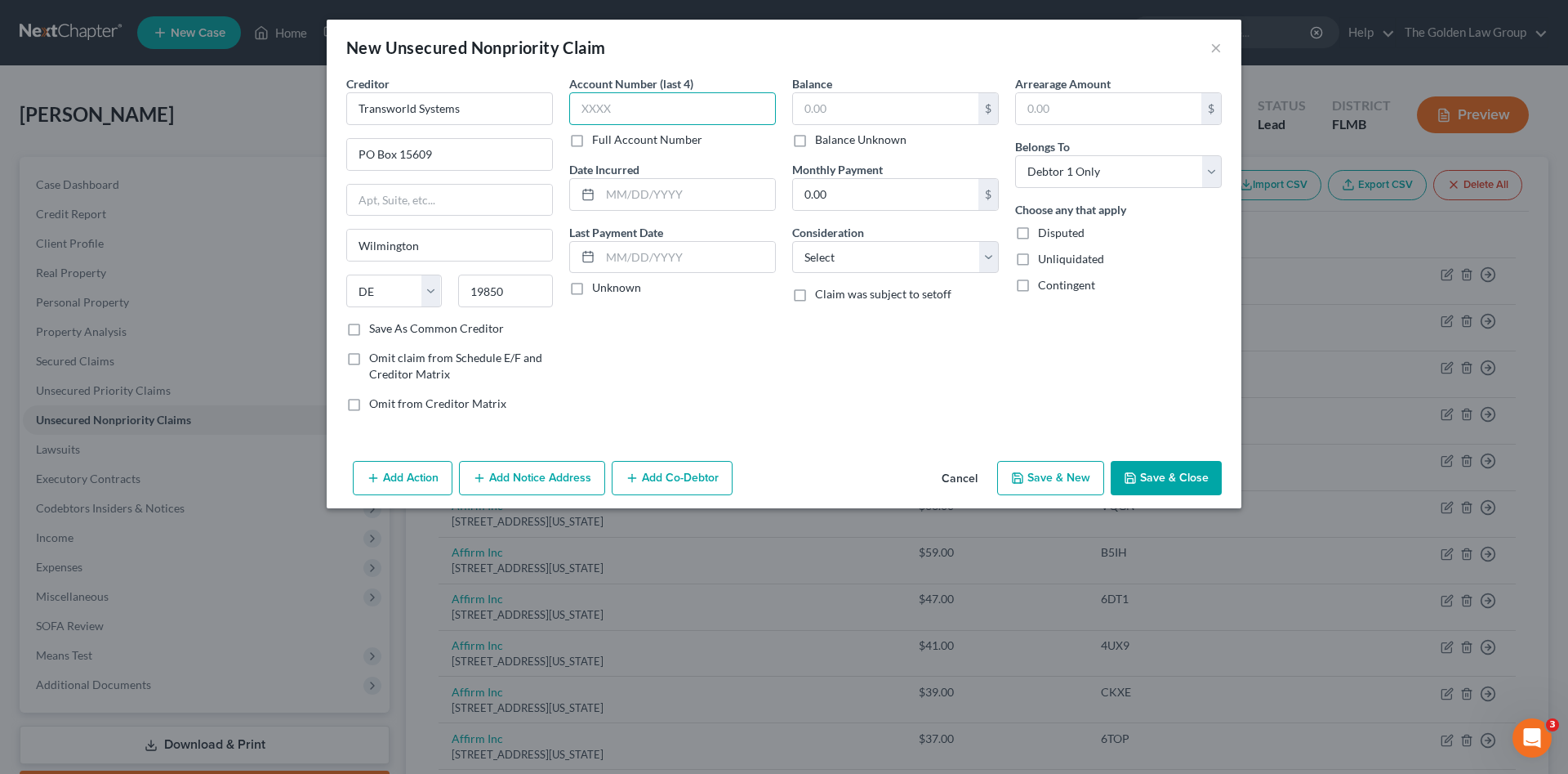
click at [599, 117] on input "text" at bounding box center [673, 108] width 207 height 32
type input "6A18"
click at [843, 109] on input "text" at bounding box center [886, 108] width 185 height 31
type input "248.70"
click at [951, 273] on select "Select Cable / Satellite Services Collection Agency Credit Card Debt Debt Couns…" at bounding box center [896, 257] width 207 height 32
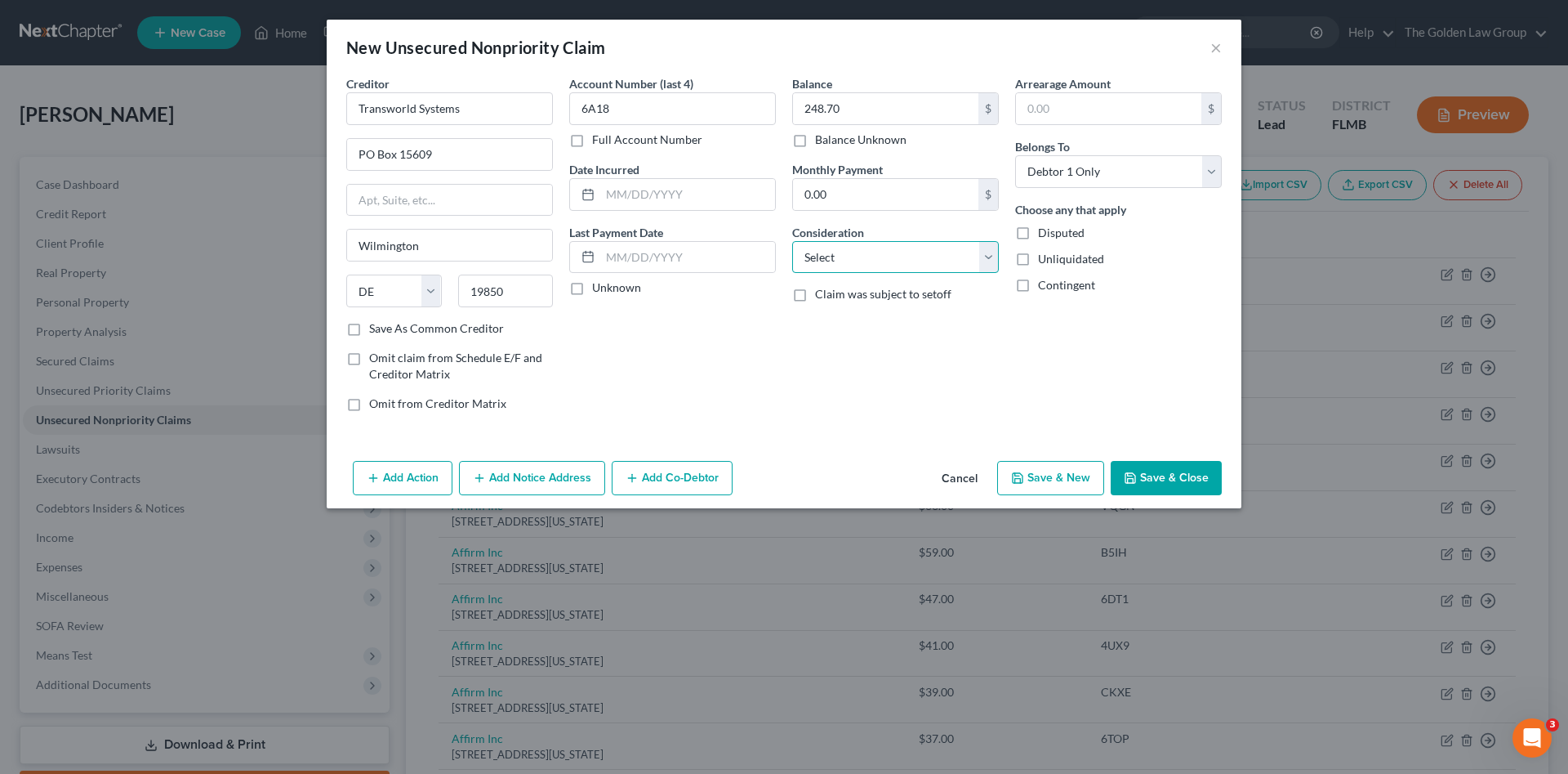
select select "1"
click at [793, 241] on select "Select Cable / Satellite Services Collection Agency Credit Card Debt Debt Couns…" at bounding box center [896, 257] width 207 height 32
click at [1141, 469] on button "Save & Close" at bounding box center [1167, 478] width 111 height 34
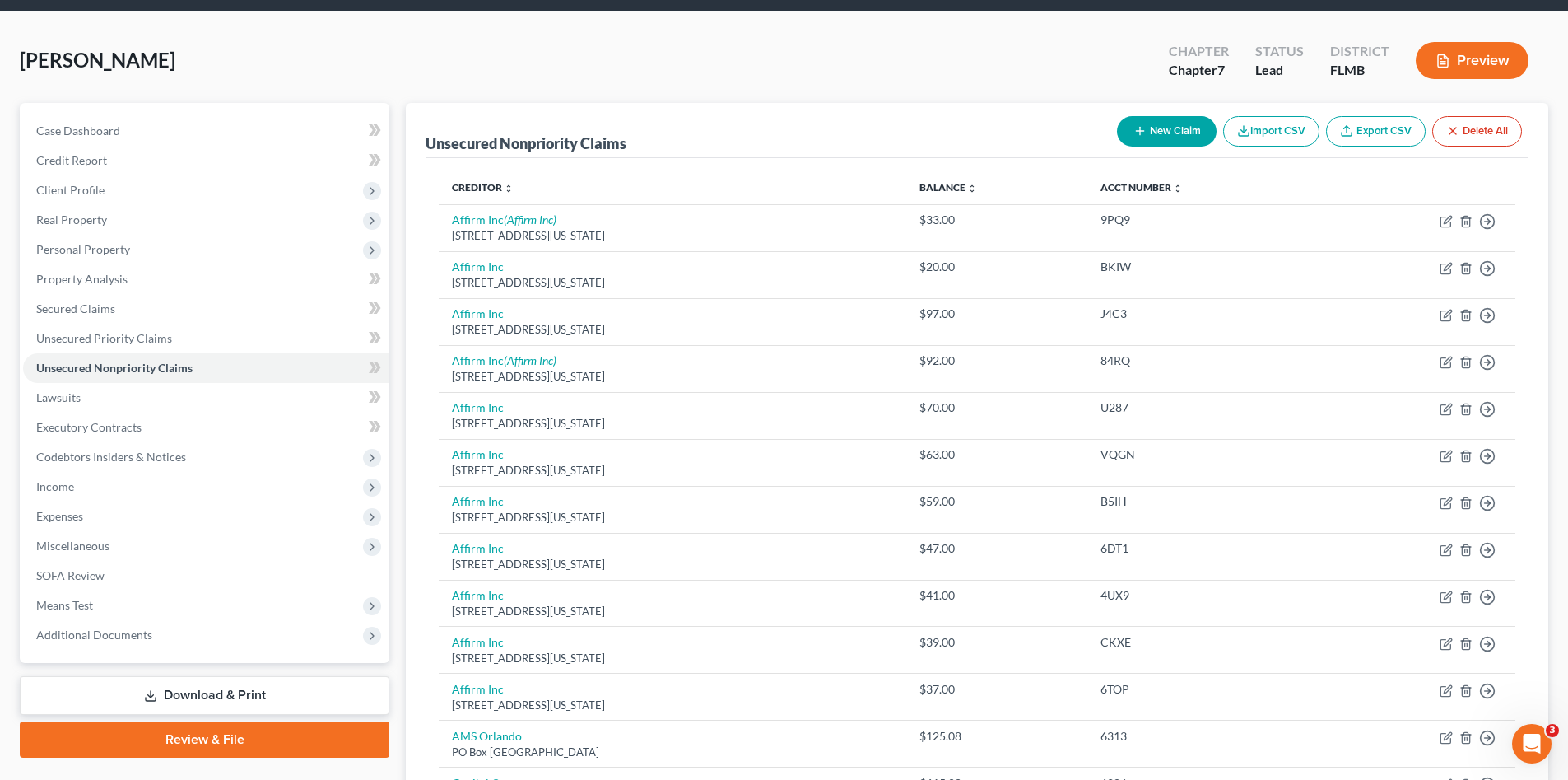
scroll to position [28, 0]
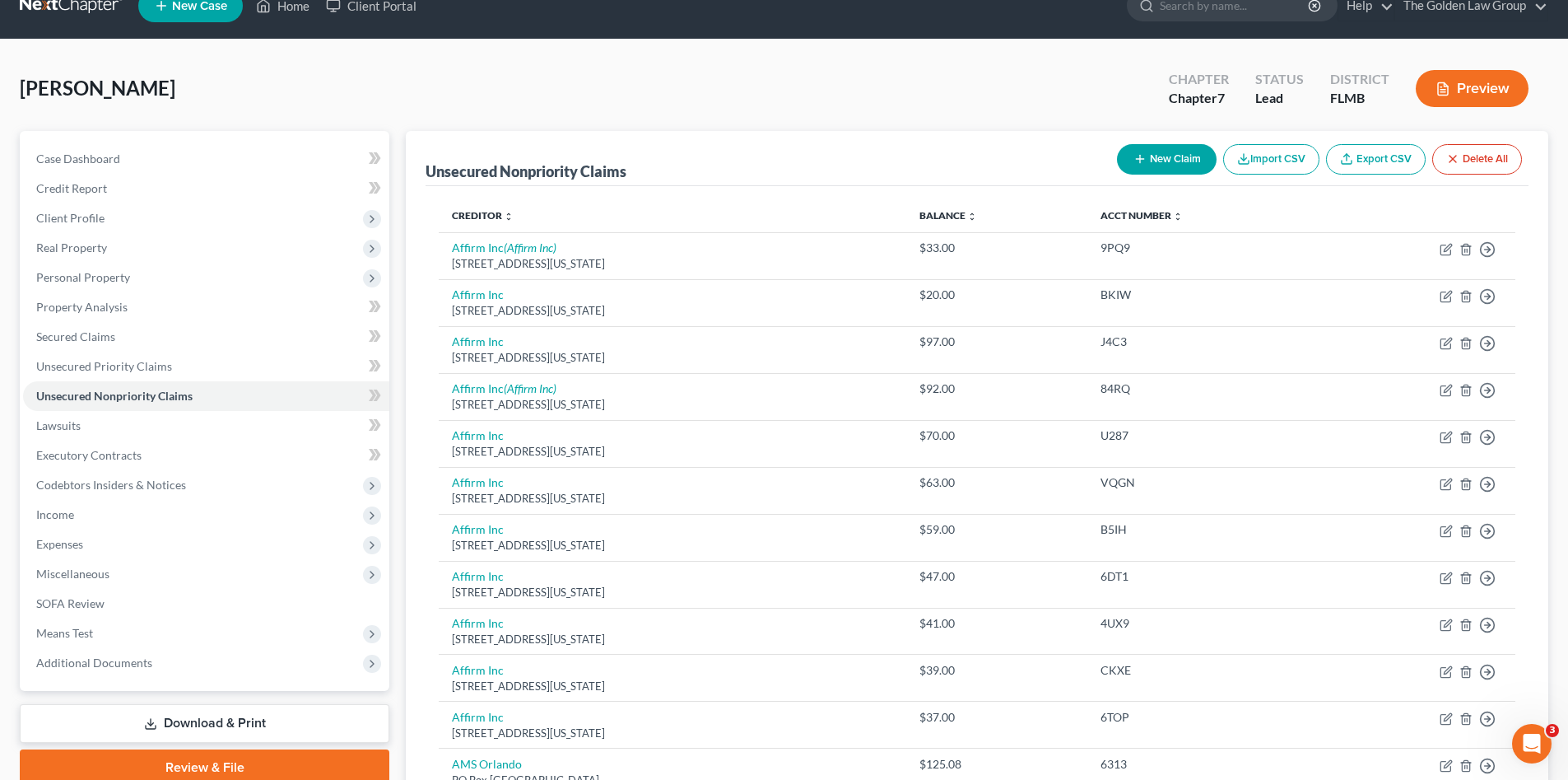
click at [1175, 154] on button "New Claim" at bounding box center [1167, 158] width 100 height 30
select select "0"
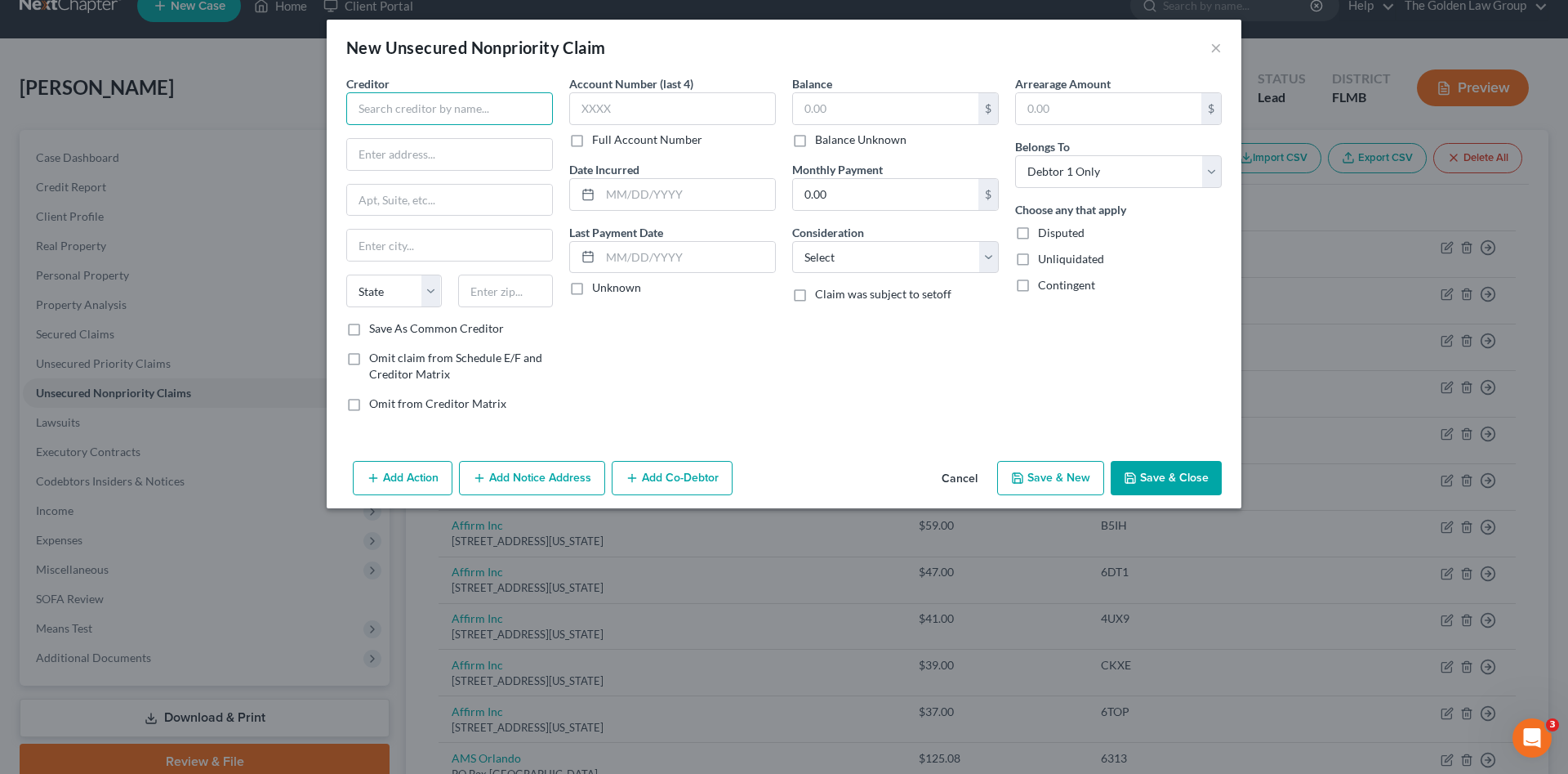
click at [507, 108] on input "text" at bounding box center [450, 108] width 207 height 32
click at [479, 136] on div "Rose Radiology Centers, LLC" at bounding box center [453, 137] width 186 height 16
type input "Rose Radiology Centers, LLC"
type input "8462 Northcliffe Blvd"
type input "Spring Hill"
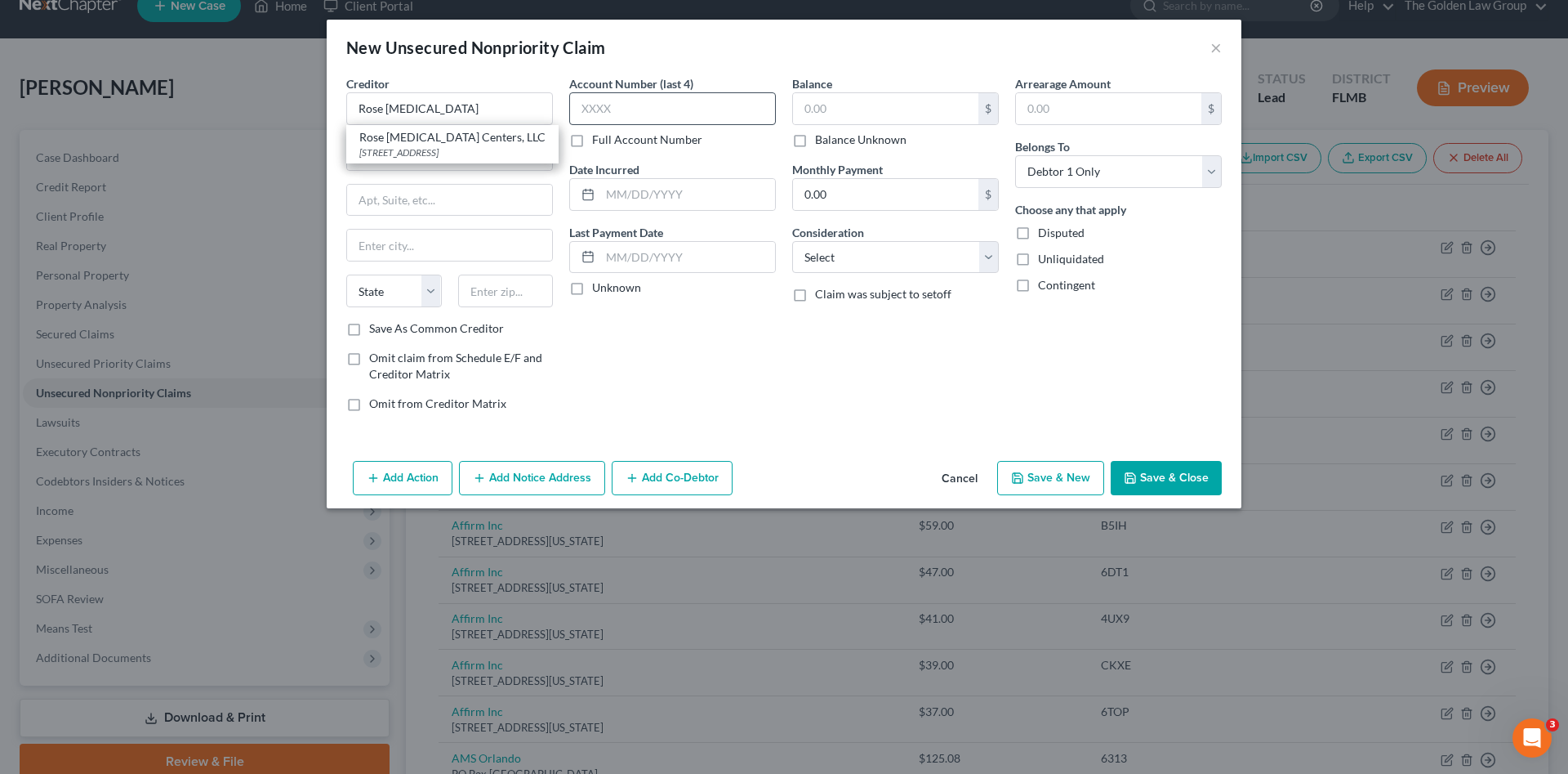
select select "9"
type input "34606"
click at [629, 103] on input "text" at bounding box center [673, 108] width 207 height 32
type input "4176"
click at [869, 91] on div "Balance $ Balance Unknown Balance Undetermined $ Balance Unknown" at bounding box center [896, 111] width 207 height 73
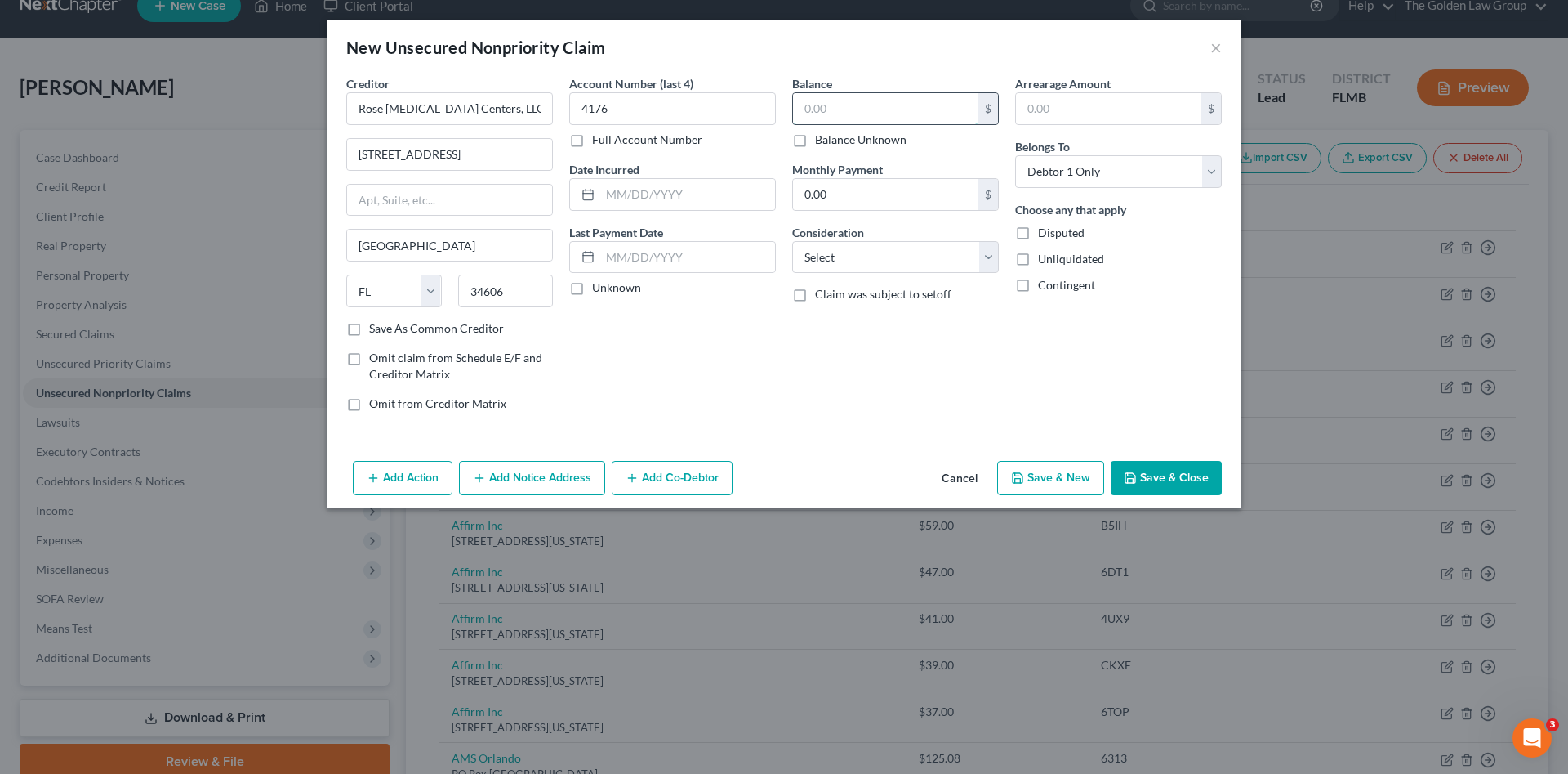
click at [869, 108] on input "text" at bounding box center [886, 108] width 185 height 31
type input "70.00"
click at [869, 256] on select "Select Cable / Satellite Services Collection Agency Credit Card Debt Debt Couns…" at bounding box center [896, 257] width 207 height 32
select select "9"
click at [793, 241] on select "Select Cable / Satellite Services Collection Agency Credit Card Debt Debt Couns…" at bounding box center [896, 257] width 207 height 32
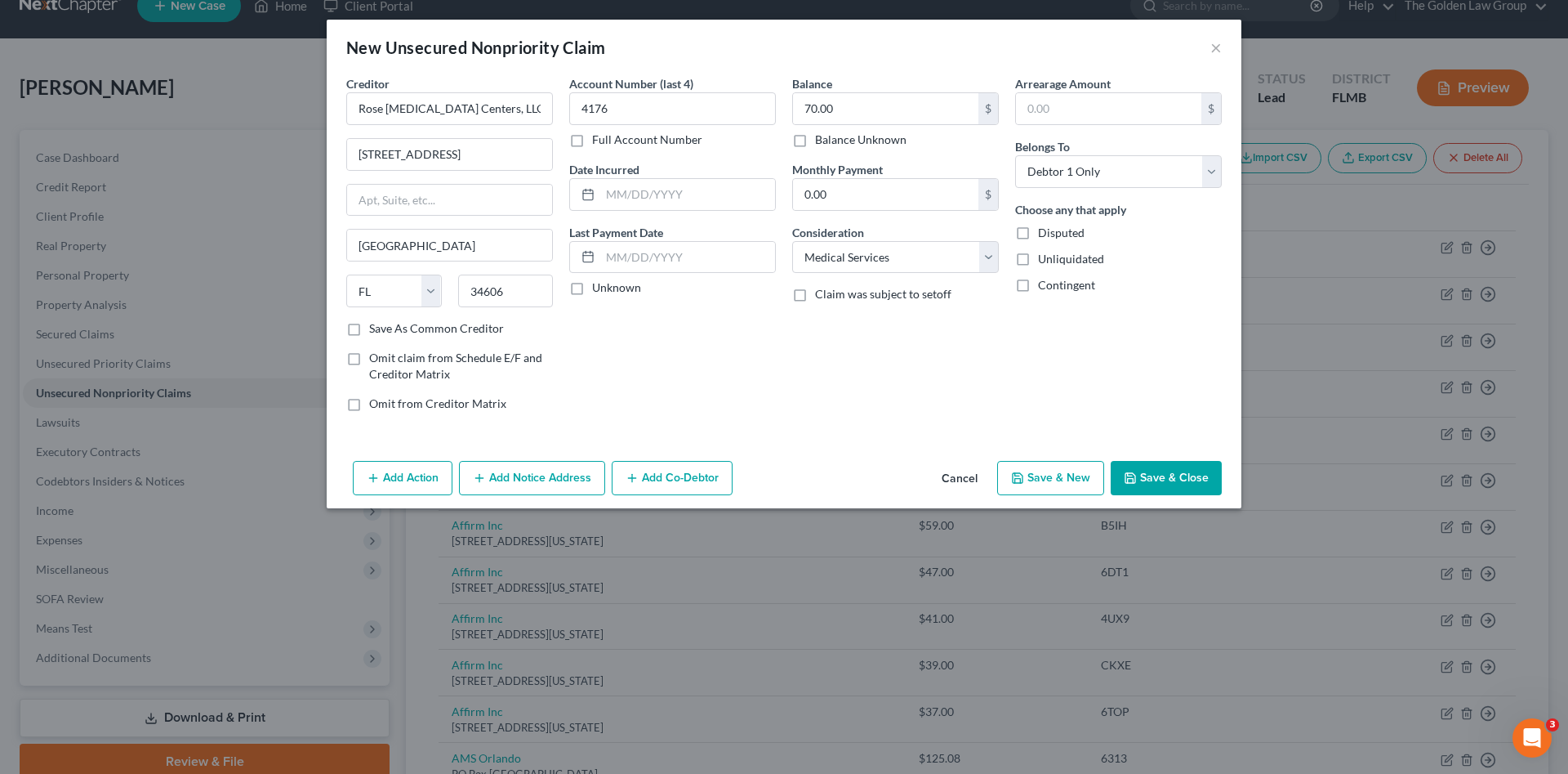
click at [1201, 476] on button "Save & Close" at bounding box center [1167, 478] width 111 height 34
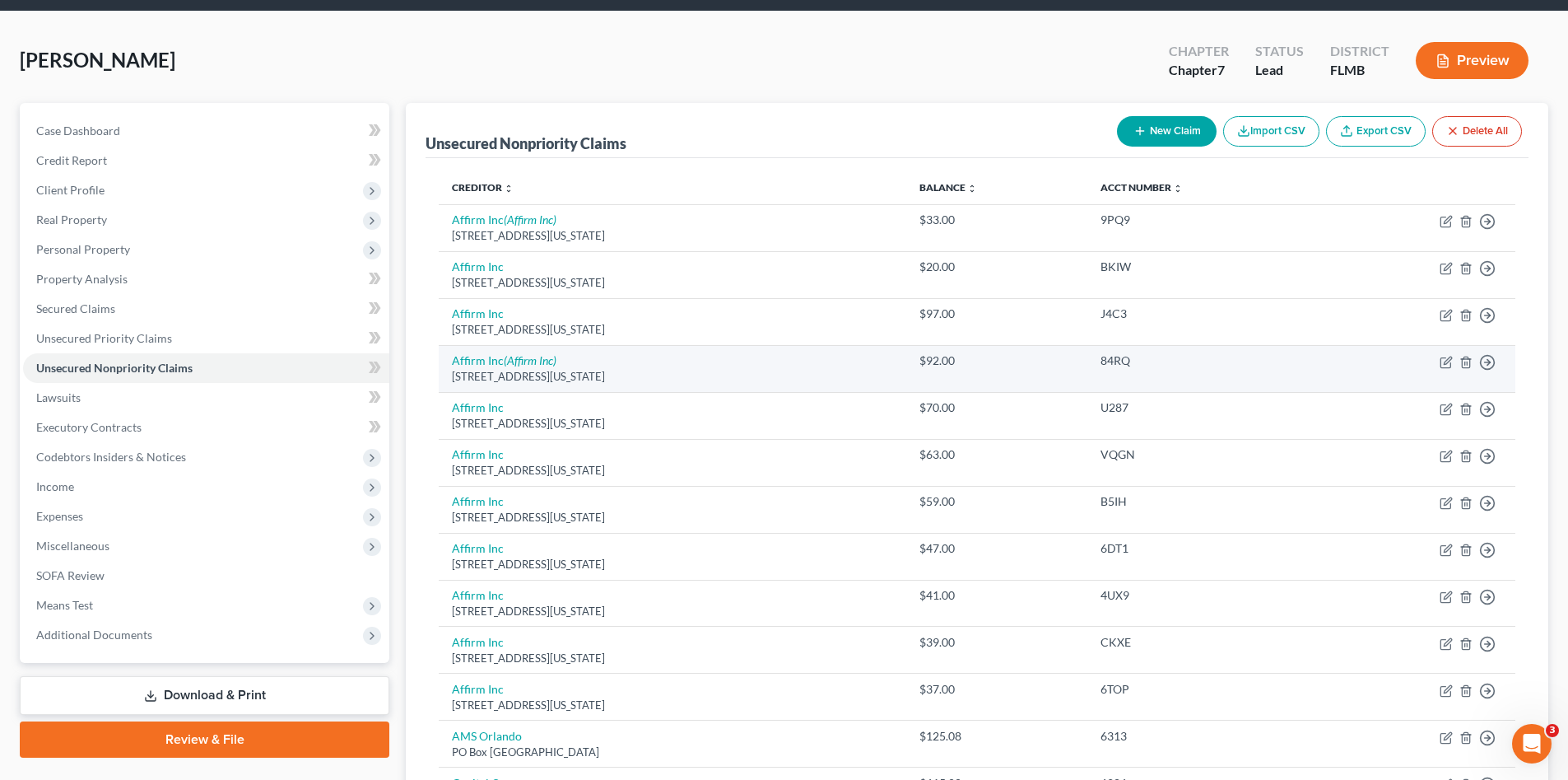
scroll to position [0, 0]
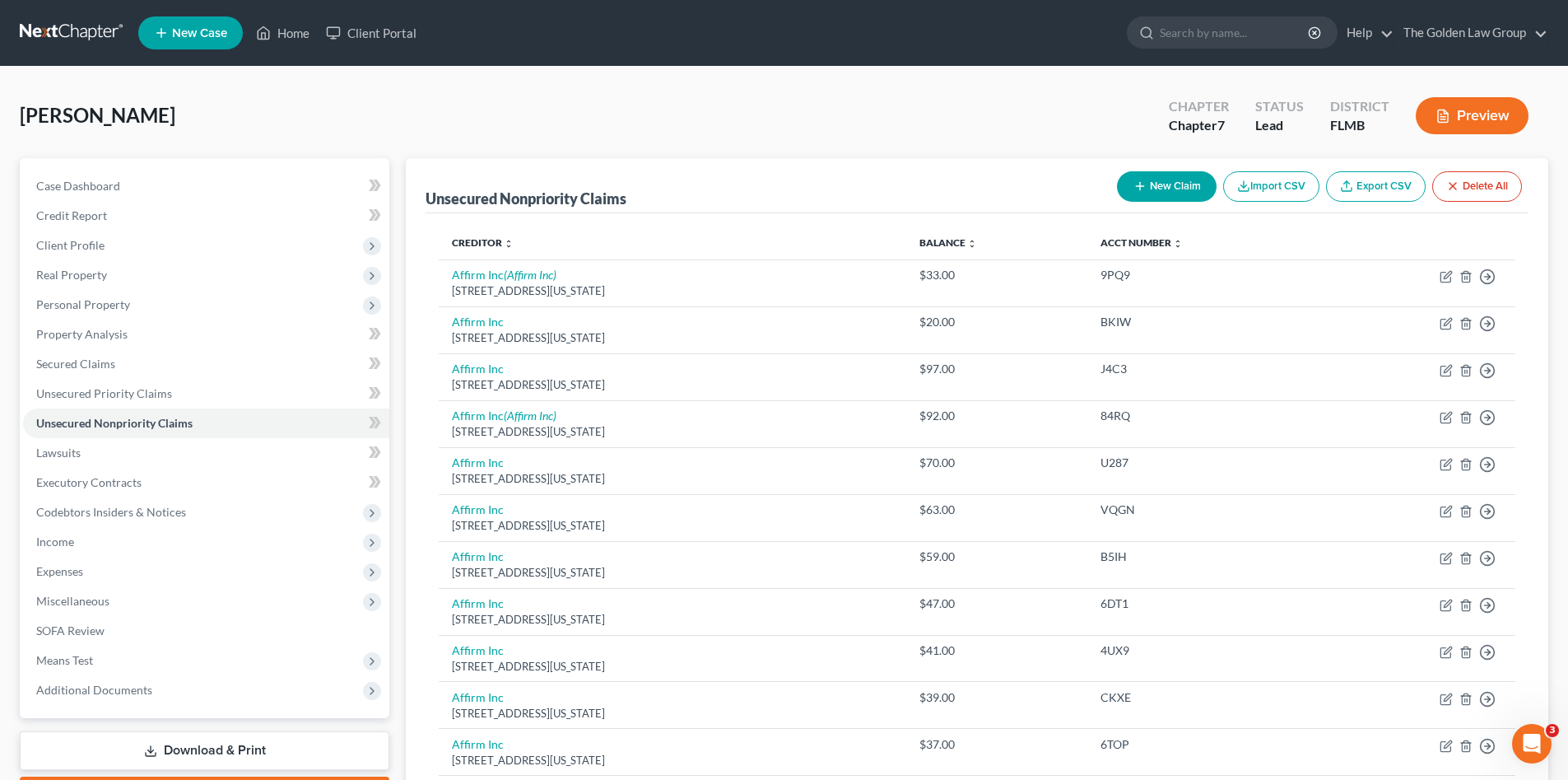
click at [1140, 178] on button "New Claim" at bounding box center [1167, 186] width 100 height 30
select select "0"
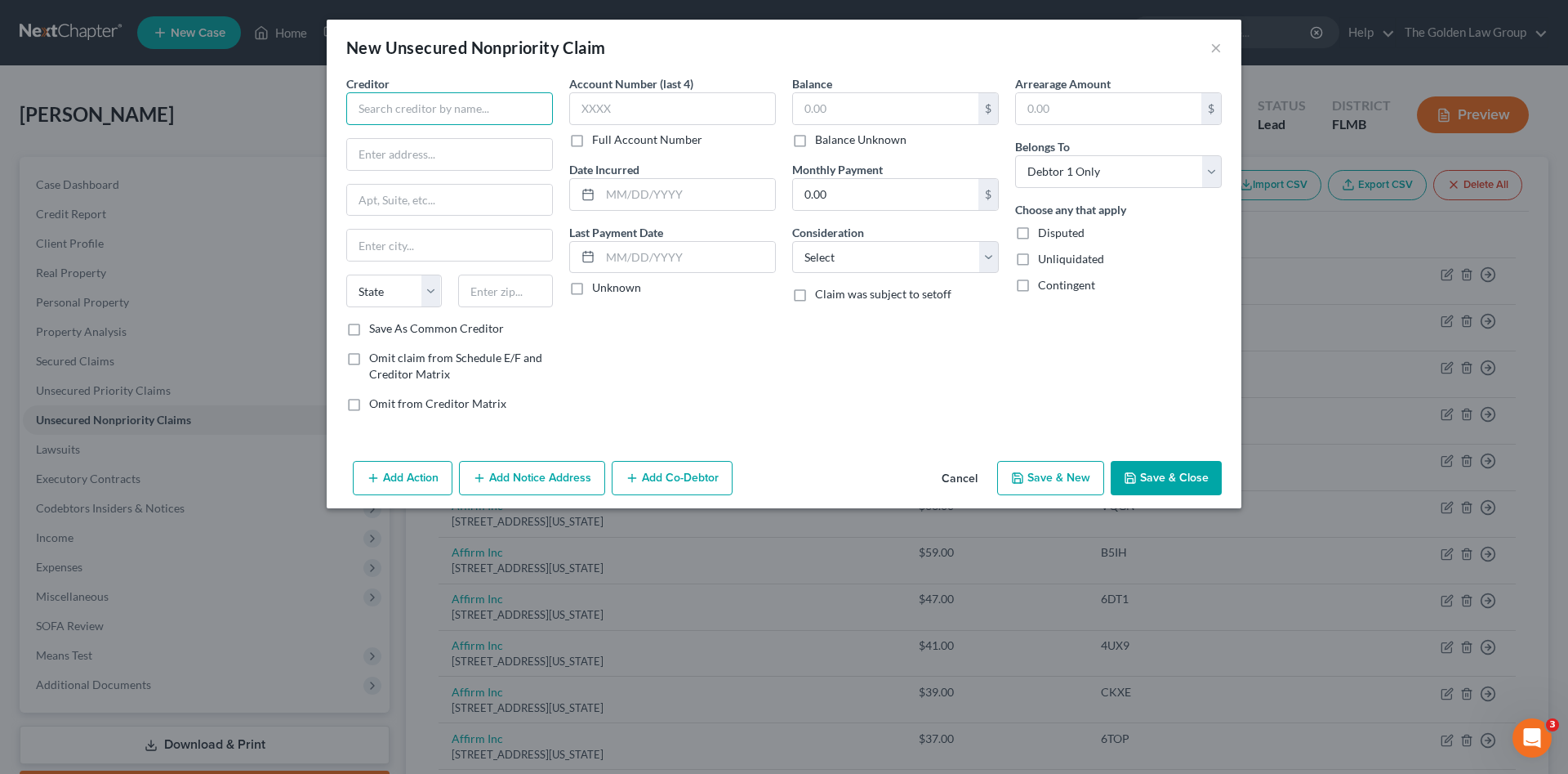
click at [467, 103] on input "text" at bounding box center [450, 108] width 207 height 32
type input "Tampa General Urgent Care"
type input "PO Box 15490"
type input "Scottsdale"
select select "3"
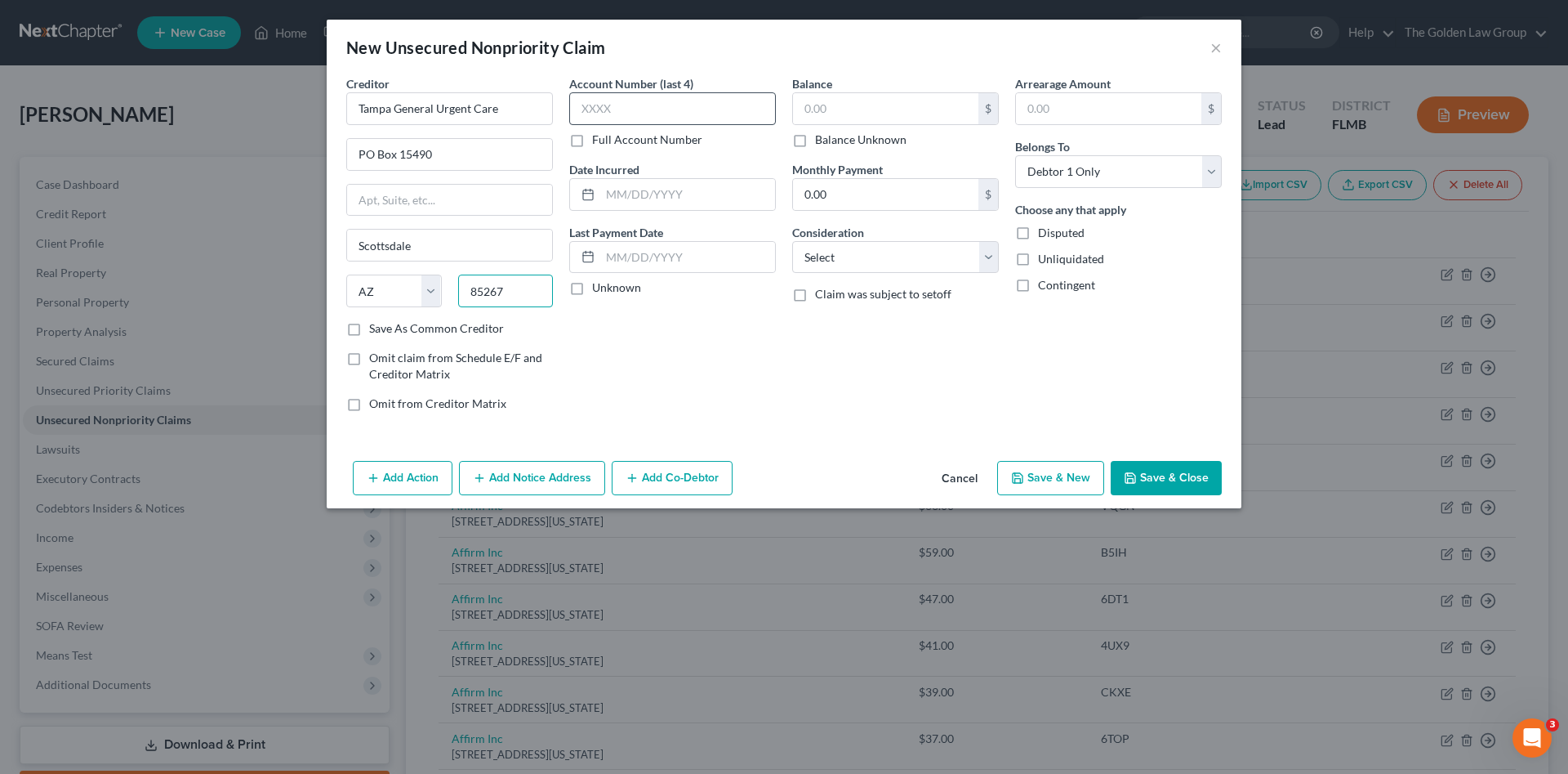
type input "85267"
click at [594, 114] on input "text" at bounding box center [673, 108] width 207 height 32
type input "0004"
click at [953, 103] on input "text" at bounding box center [886, 108] width 185 height 31
type input "125.00"
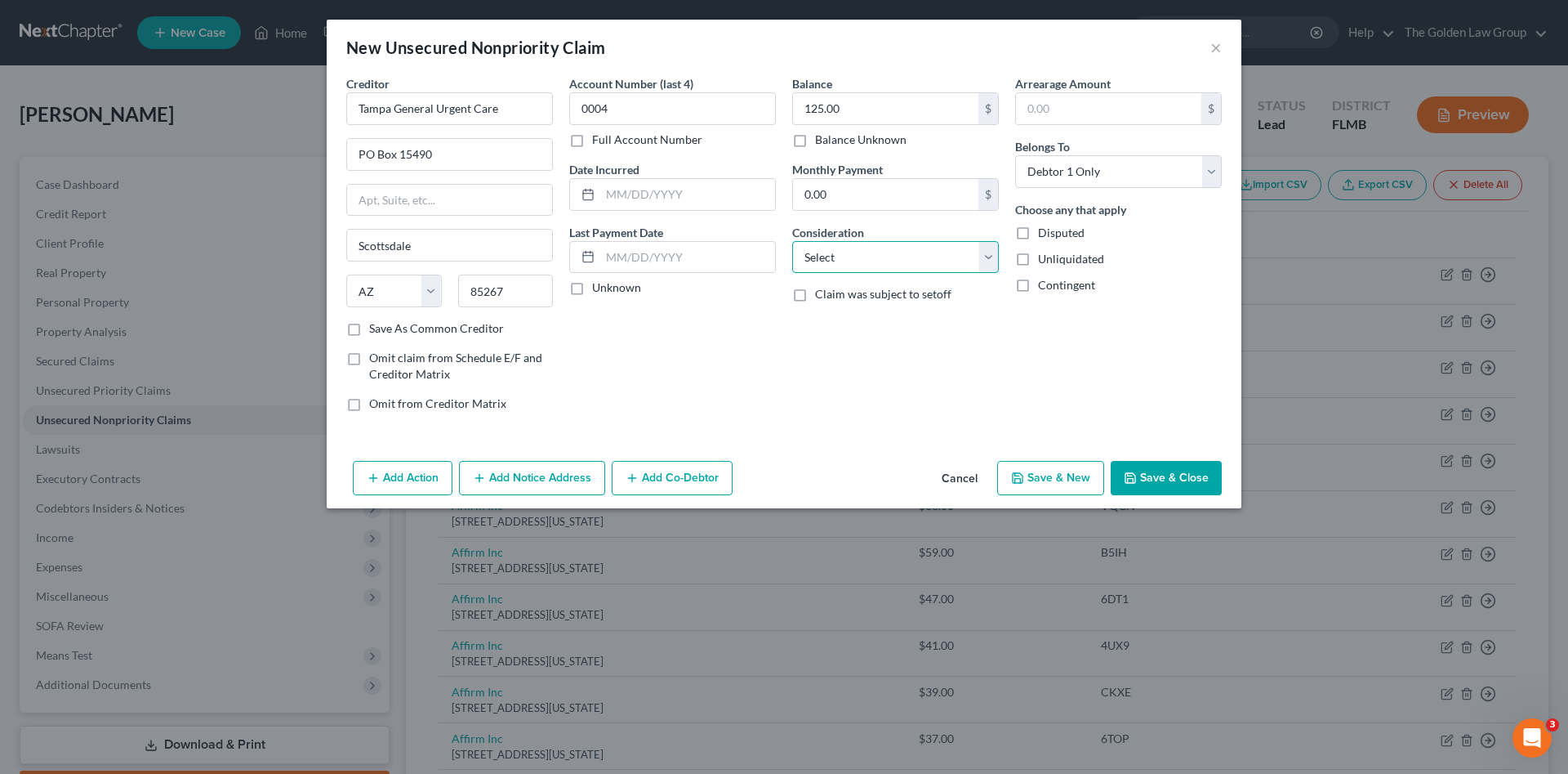
click at [952, 254] on select "Select Cable / Satellite Services Collection Agency Credit Card Debt Debt Couns…" at bounding box center [896, 257] width 207 height 32
select select "9"
click at [793, 241] on select "Select Cable / Satellite Services Collection Agency Credit Card Debt Debt Couns…" at bounding box center [896, 257] width 207 height 32
click at [1134, 466] on button "Save & Close" at bounding box center [1167, 478] width 111 height 34
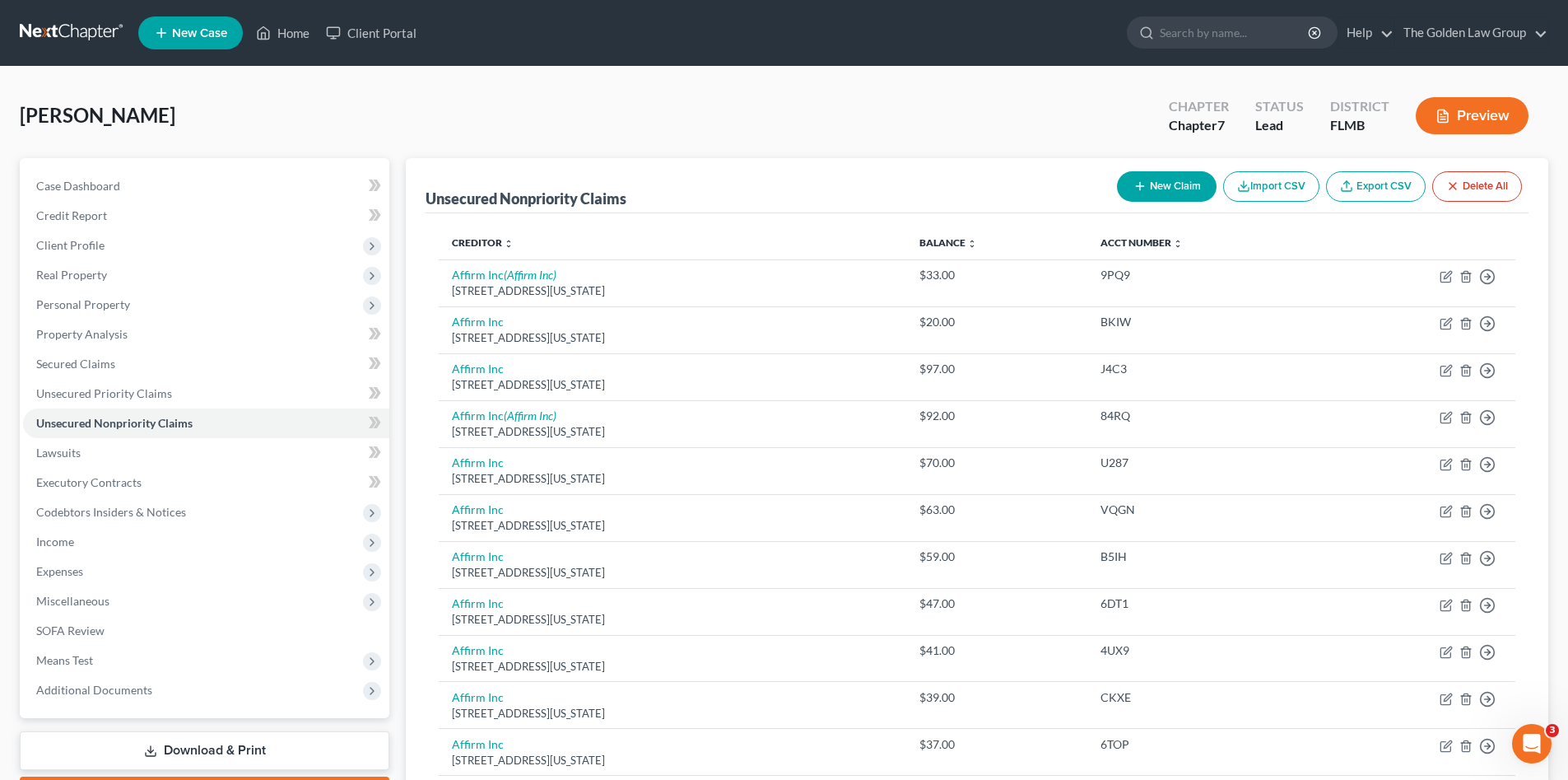
click at [1167, 195] on button "New Claim" at bounding box center [1167, 186] width 100 height 30
select select "0"
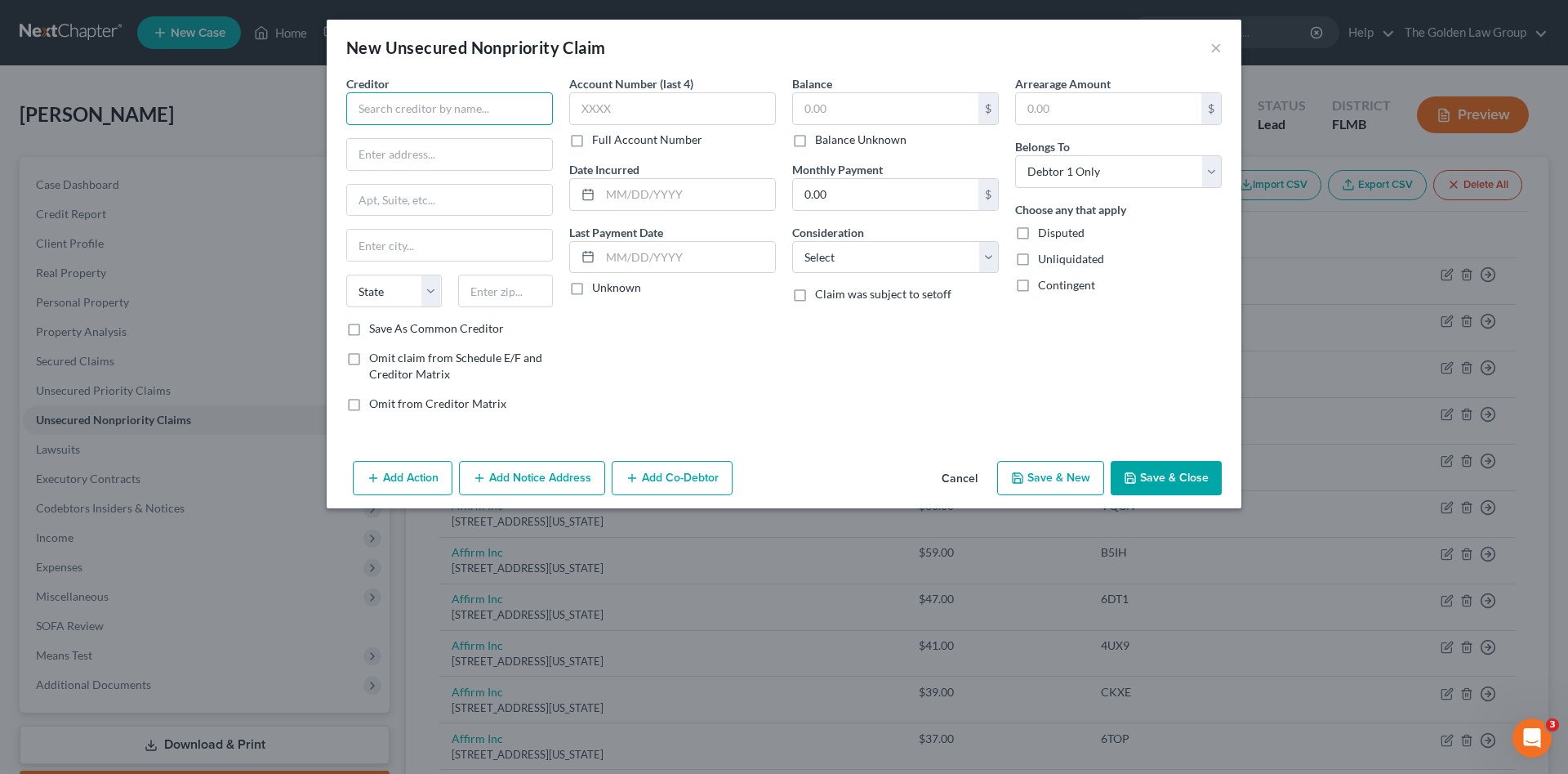
click at [483, 110] on input "text" at bounding box center [450, 108] width 207 height 32
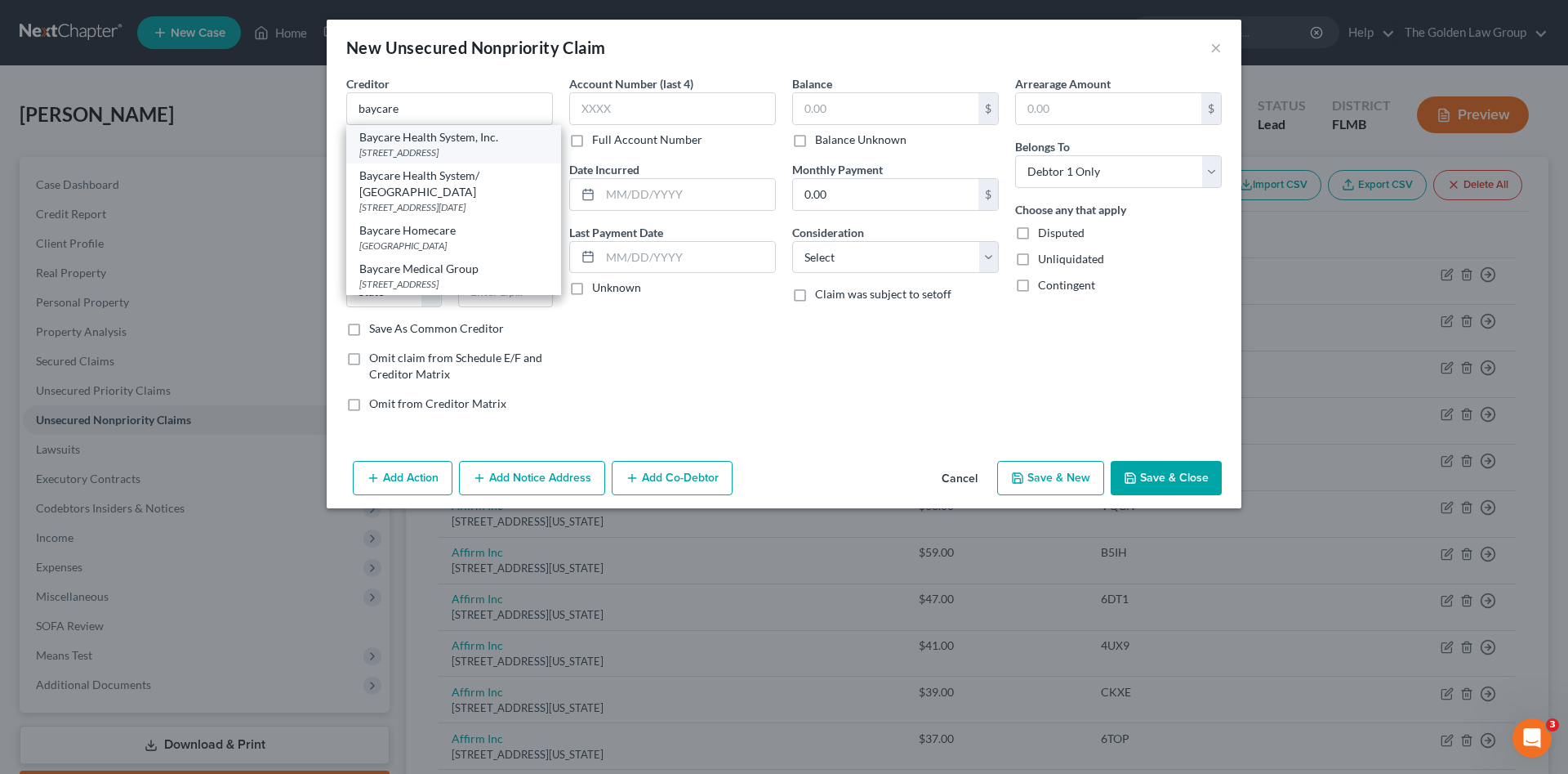
click at [462, 144] on div "Baycare Health System, Inc." at bounding box center [453, 137] width 189 height 16
type input "Baycare Health System, Inc."
type input "PO Box 31696"
type input "Tampa"
select select "9"
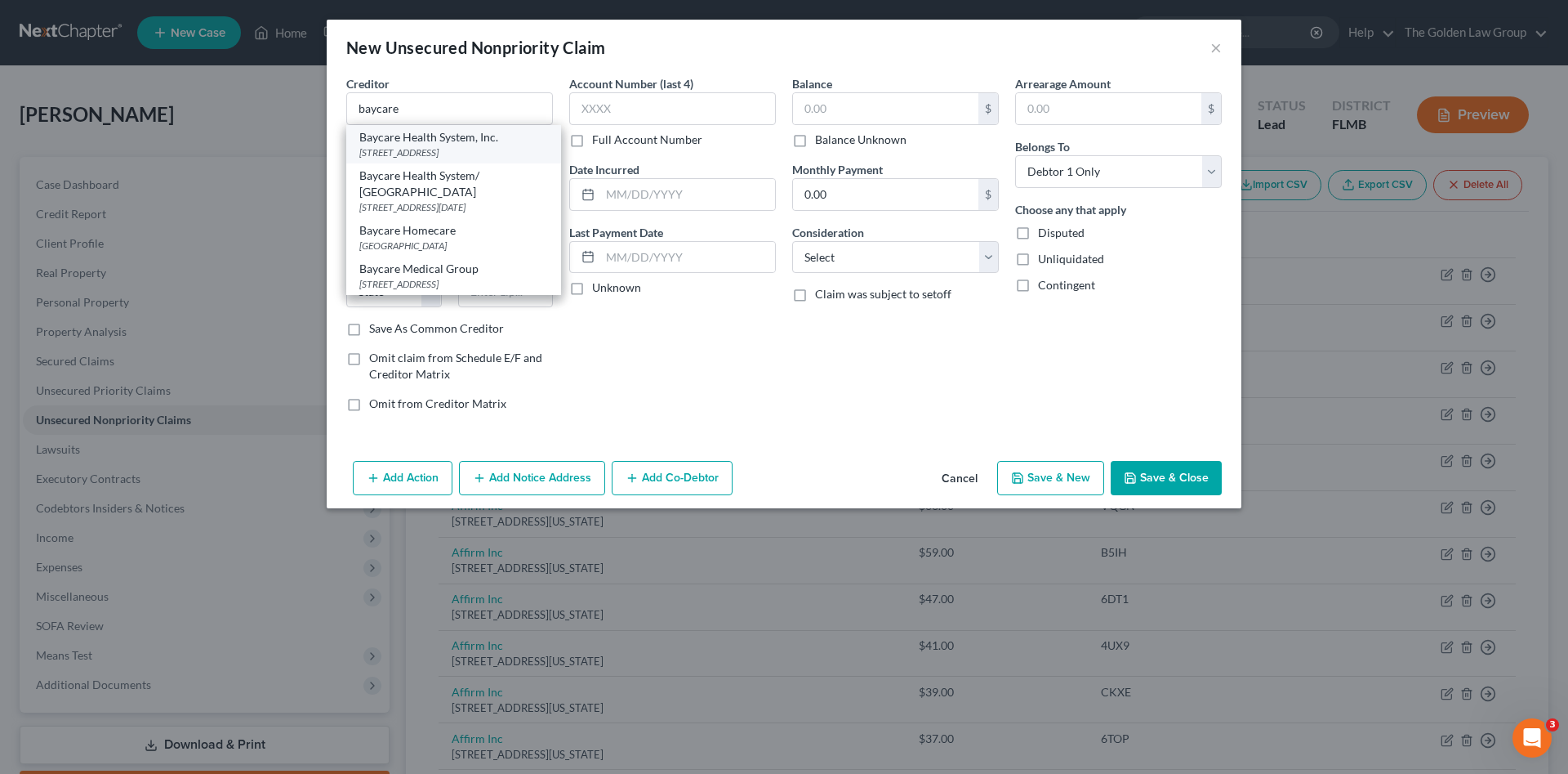
type input "33631"
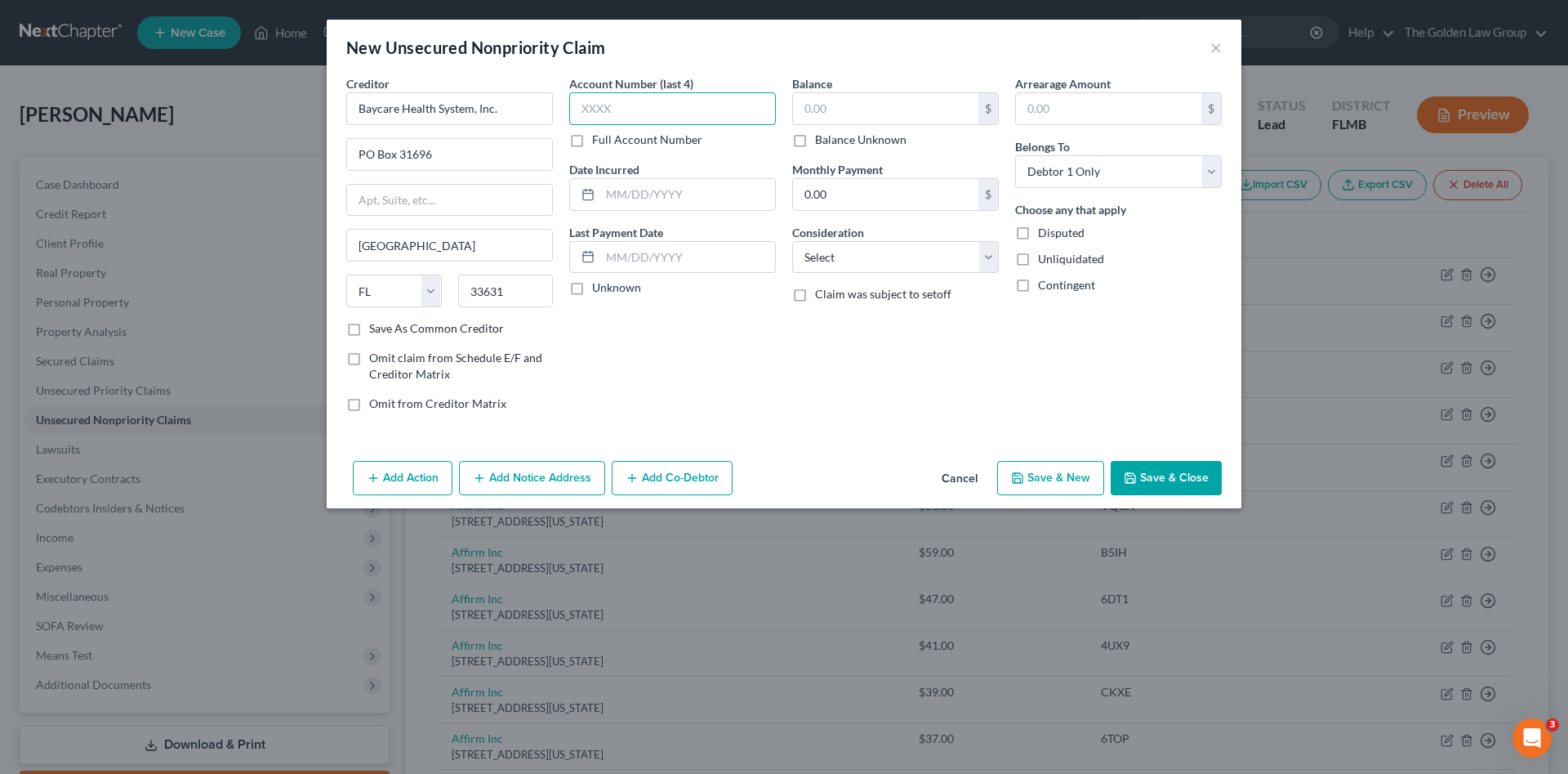
click at [717, 108] on input "text" at bounding box center [673, 108] width 207 height 32
type input "1587"
click at [933, 109] on input "text" at bounding box center [886, 108] width 185 height 31
type input "49.80"
click at [933, 257] on select "Select Cable / Satellite Services Collection Agency Credit Card Debt Debt Couns…" at bounding box center [896, 257] width 207 height 32
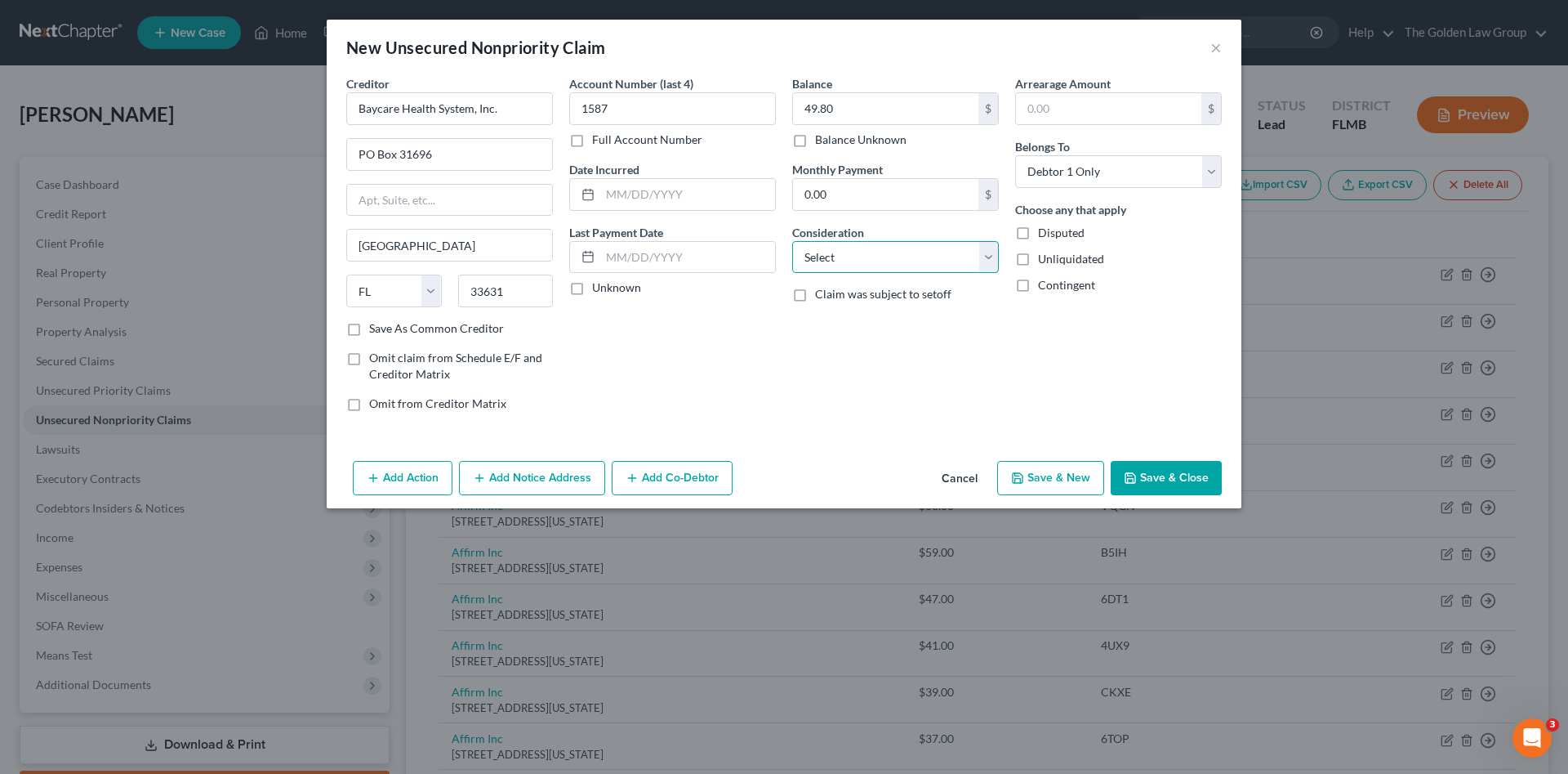
select select "9"
click at [793, 241] on select "Select Cable / Satellite Services Collection Agency Credit Card Debt Debt Couns…" at bounding box center [896, 257] width 207 height 32
click at [1196, 476] on button "Save & Close" at bounding box center [1167, 478] width 111 height 34
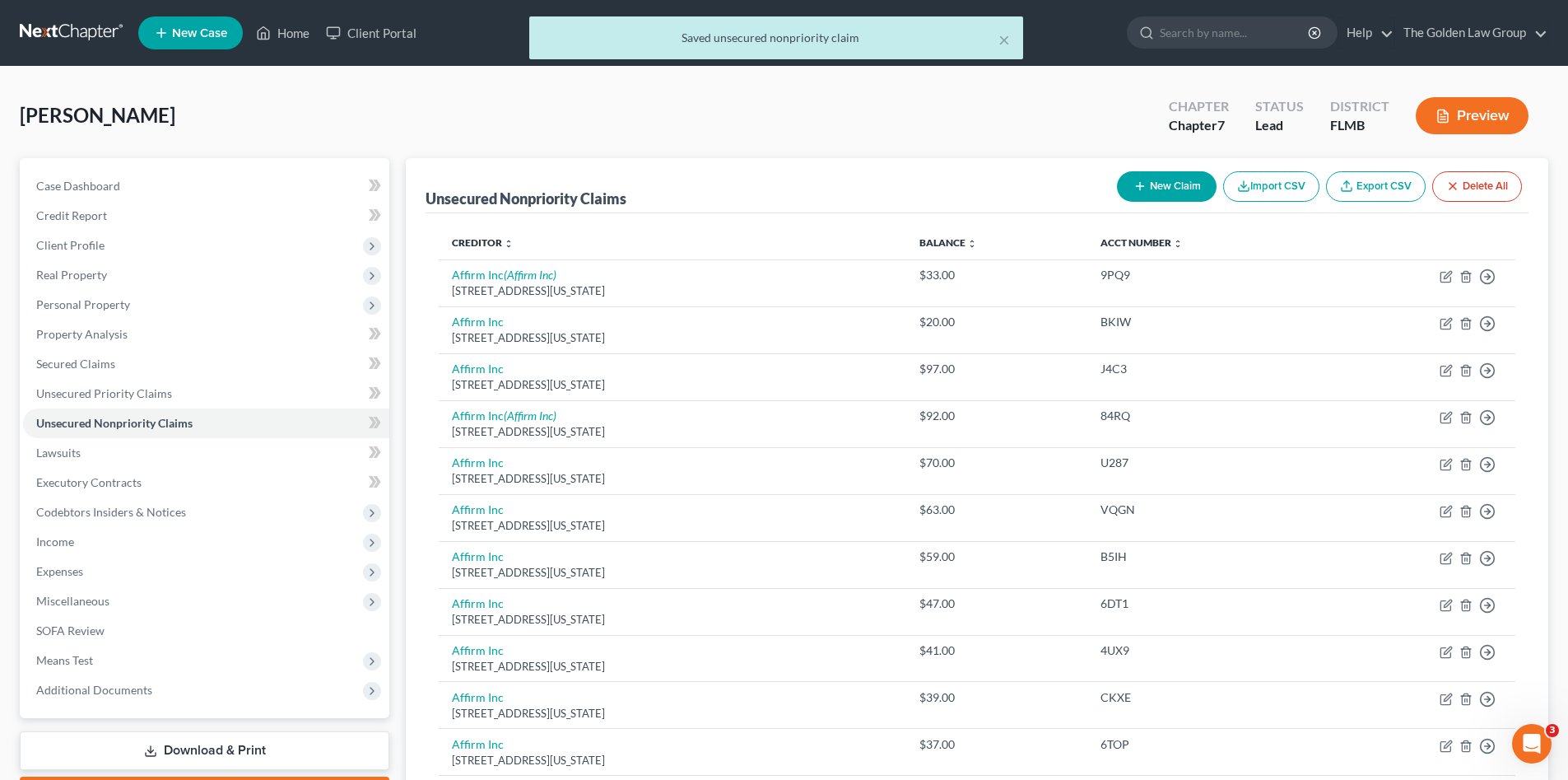
click at [1158, 186] on button "New Claim" at bounding box center [1167, 186] width 100 height 30
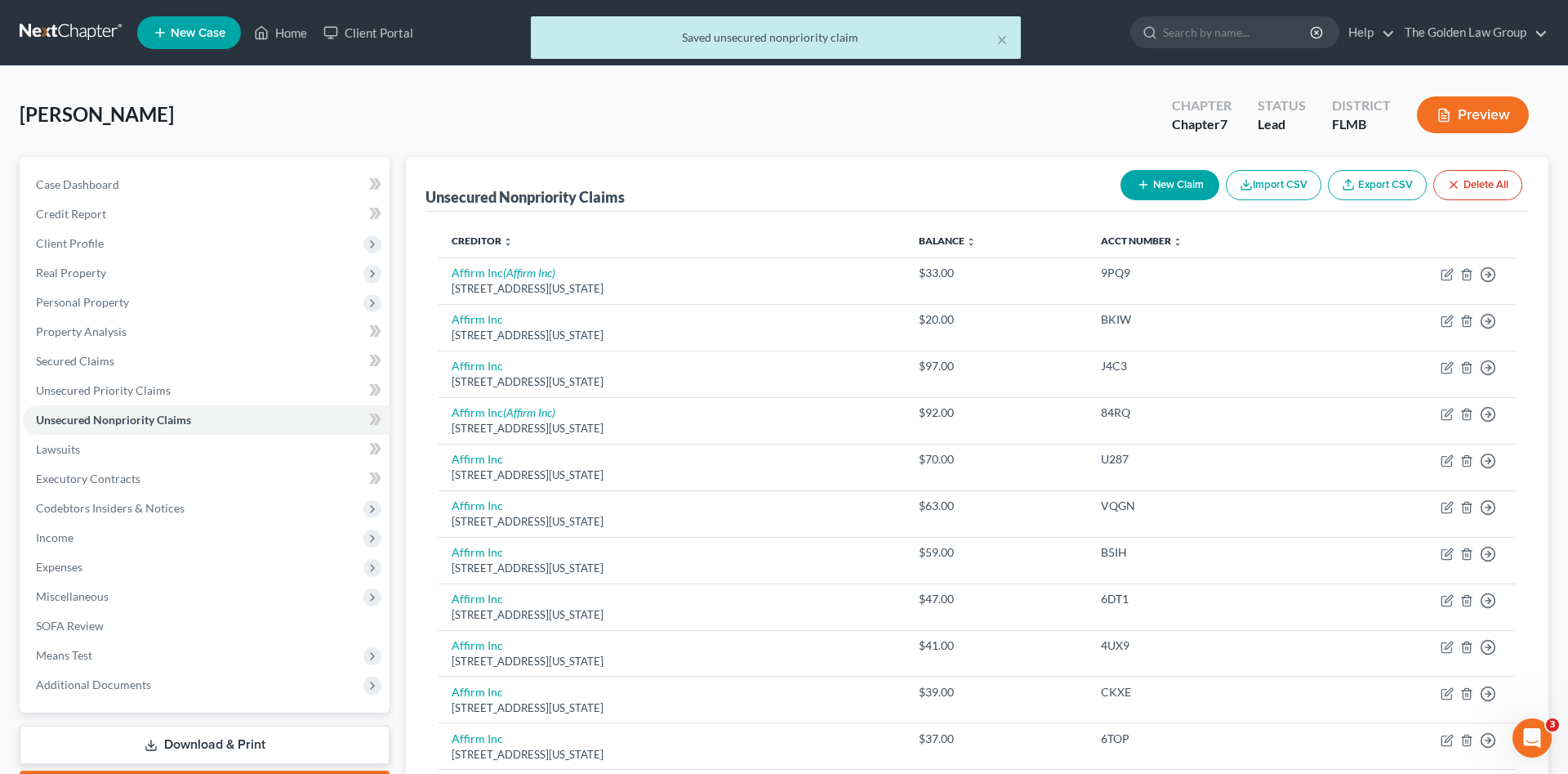
select select "0"
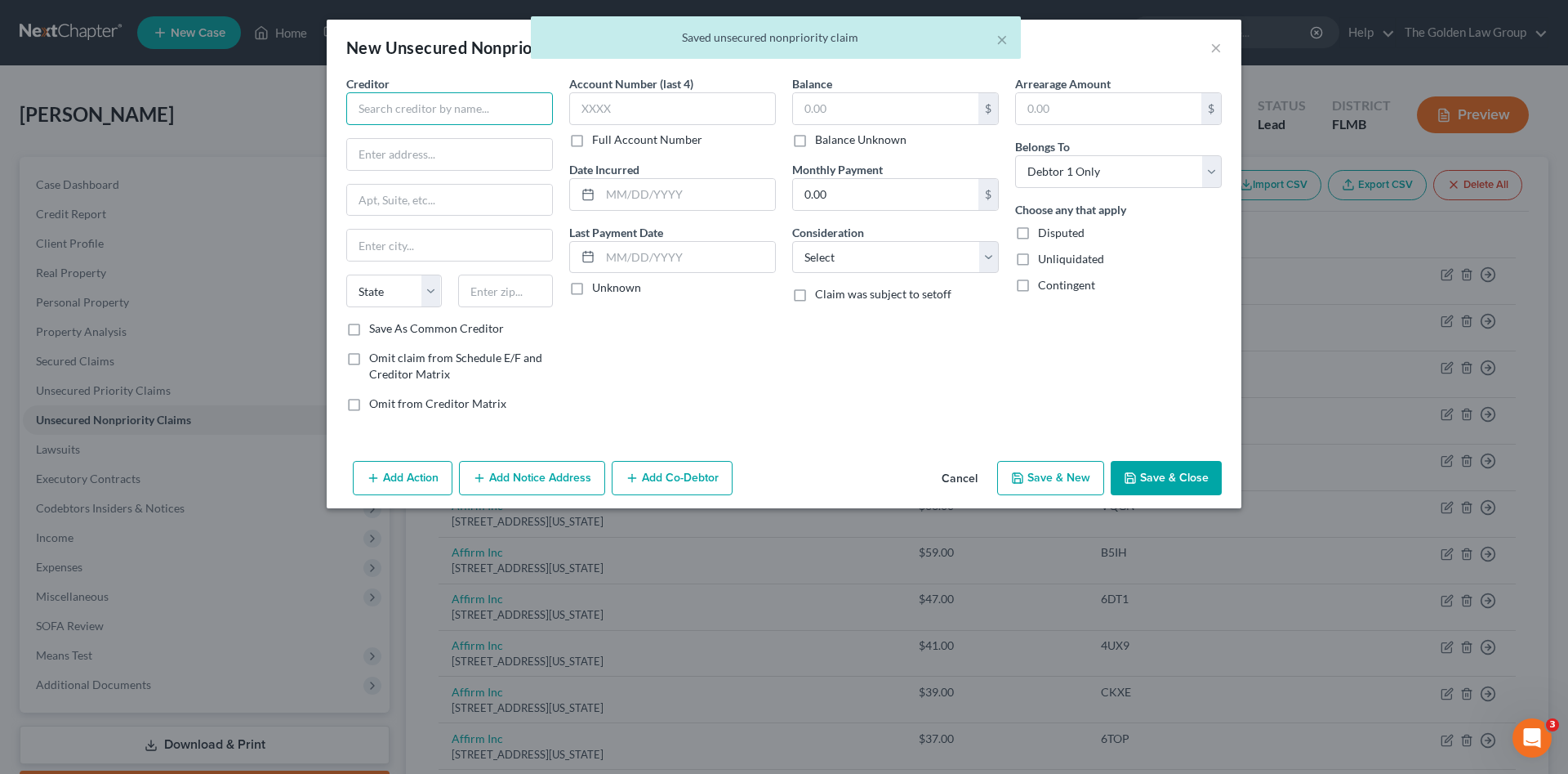
click at [495, 104] on input "text" at bounding box center [450, 108] width 207 height 32
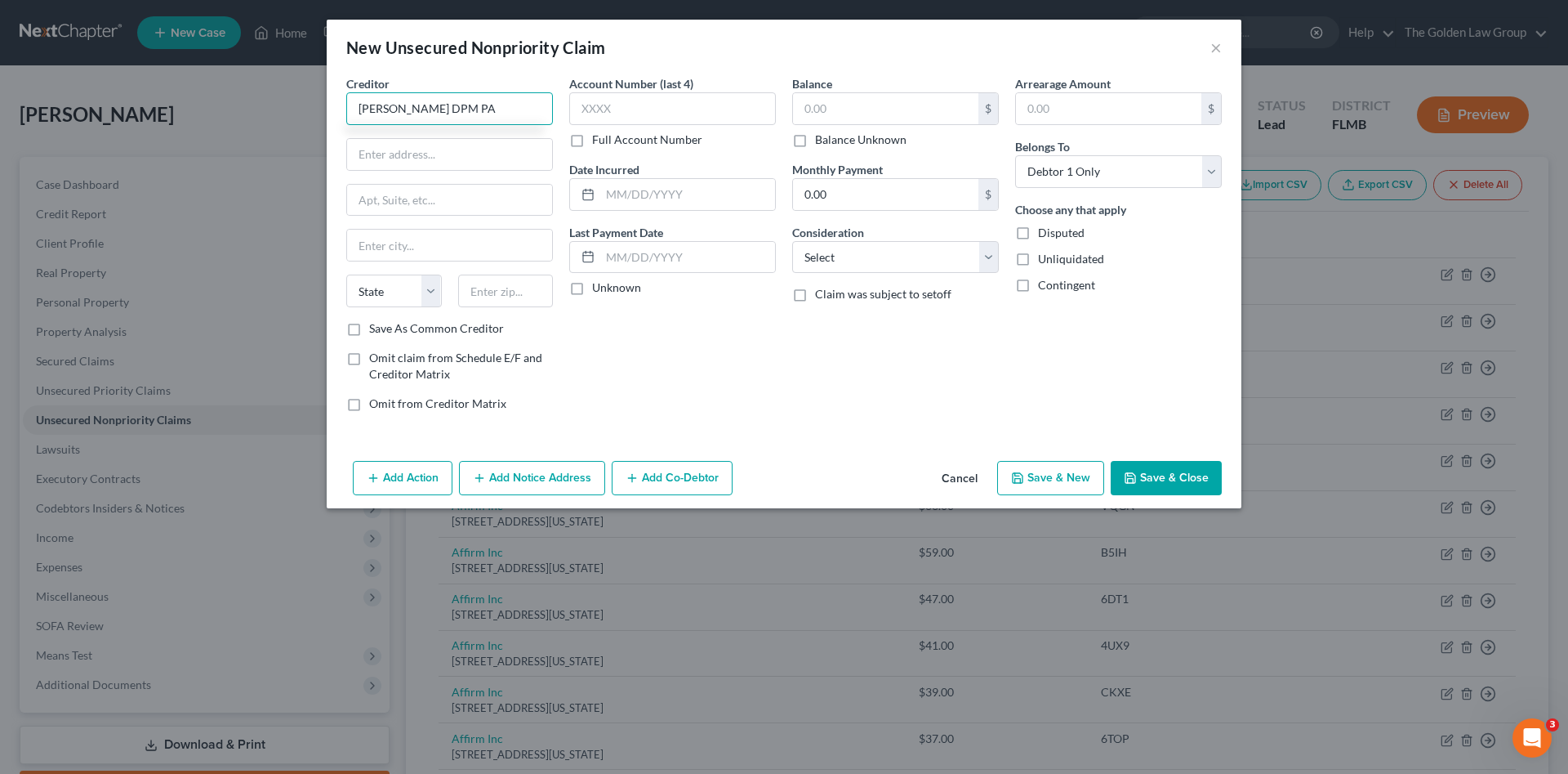
type input "Timothy C. Runyon DPM PA"
type input "1401 16th St N"
type input "S"
select select "9"
type input "33704"
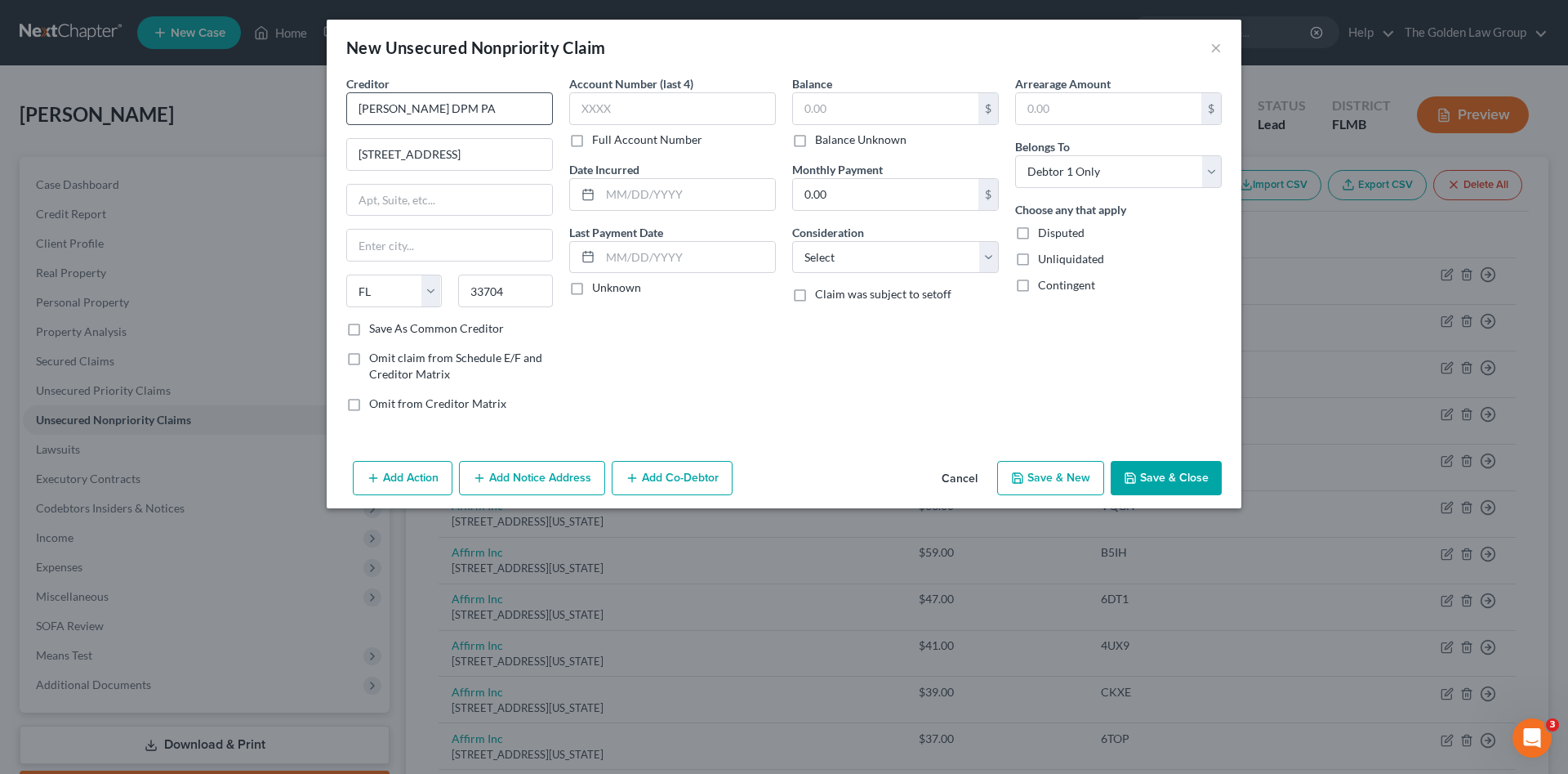
type input "Saint Petersburg"
click at [840, 102] on input "text" at bounding box center [886, 108] width 185 height 31
type input "570.38"
click at [713, 101] on input "text" at bounding box center [673, 108] width 207 height 32
type input "0266"
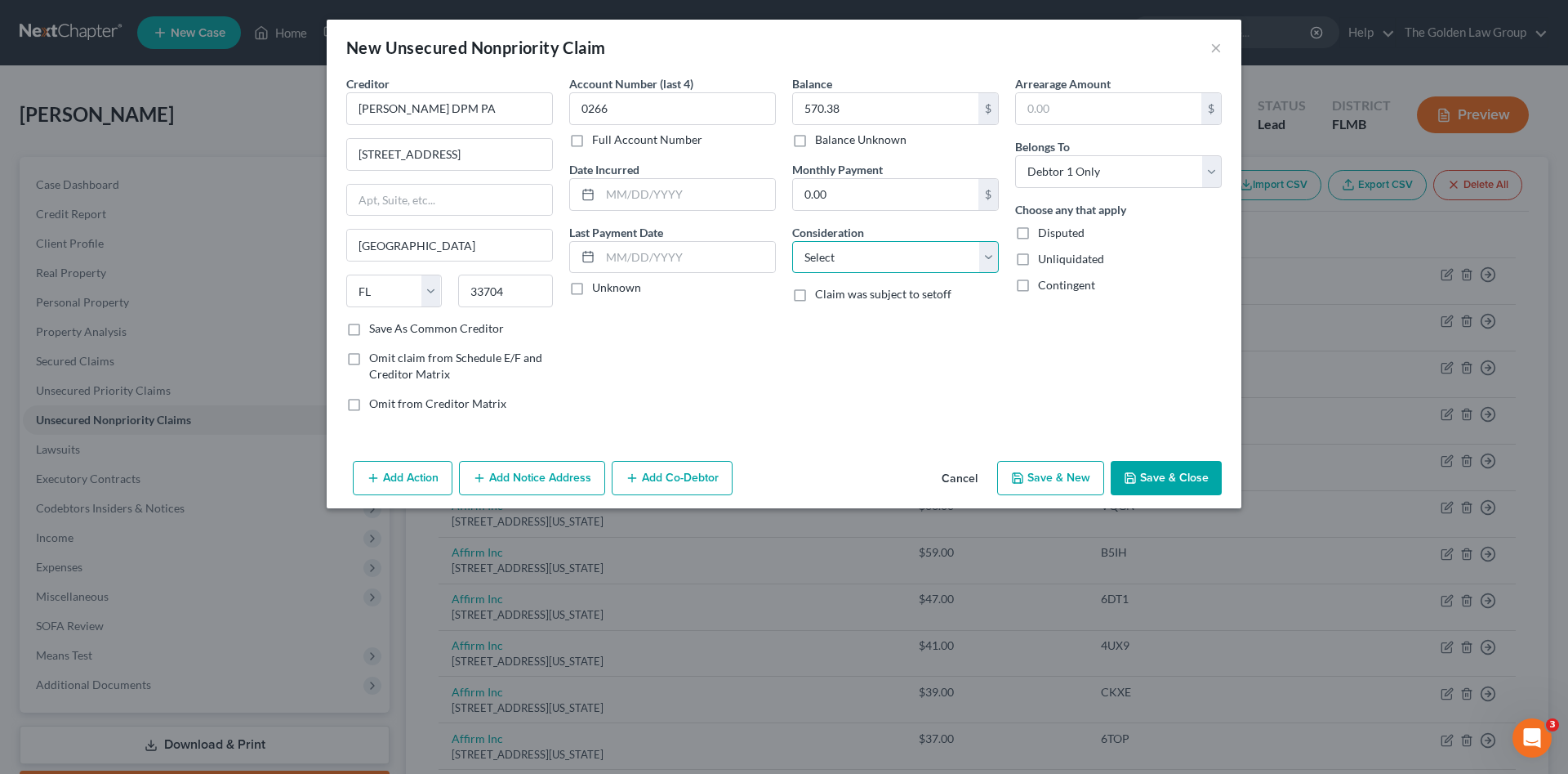
click at [878, 256] on select "Select Cable / Satellite Services Collection Agency Credit Card Debt Debt Couns…" at bounding box center [896, 257] width 207 height 32
select select "9"
click at [793, 241] on select "Select Cable / Satellite Services Collection Agency Credit Card Debt Debt Couns…" at bounding box center [896, 257] width 207 height 32
click at [1152, 466] on button "Save & Close" at bounding box center [1167, 478] width 111 height 34
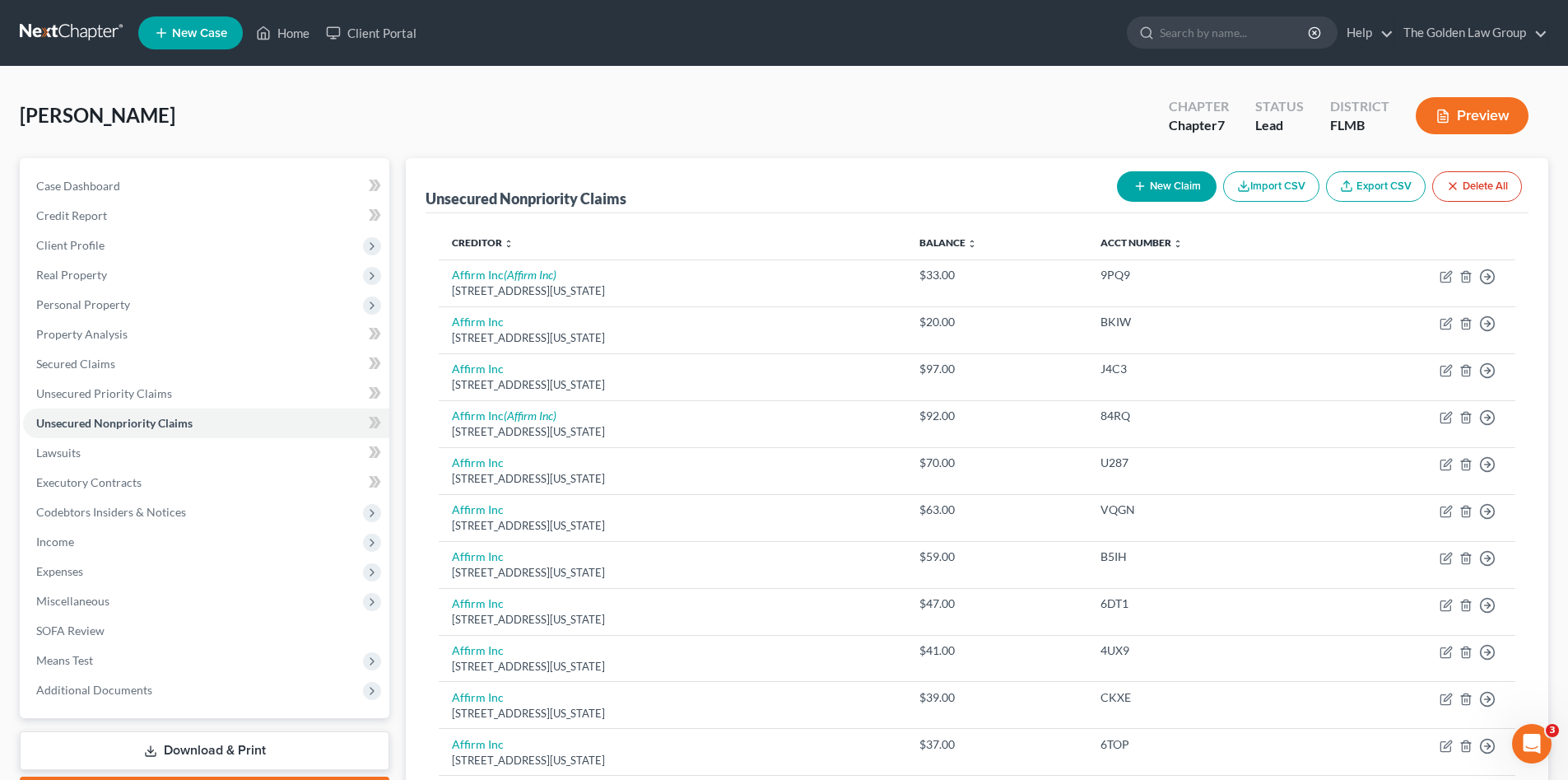
click at [1151, 195] on button "New Claim" at bounding box center [1167, 186] width 100 height 30
select select "0"
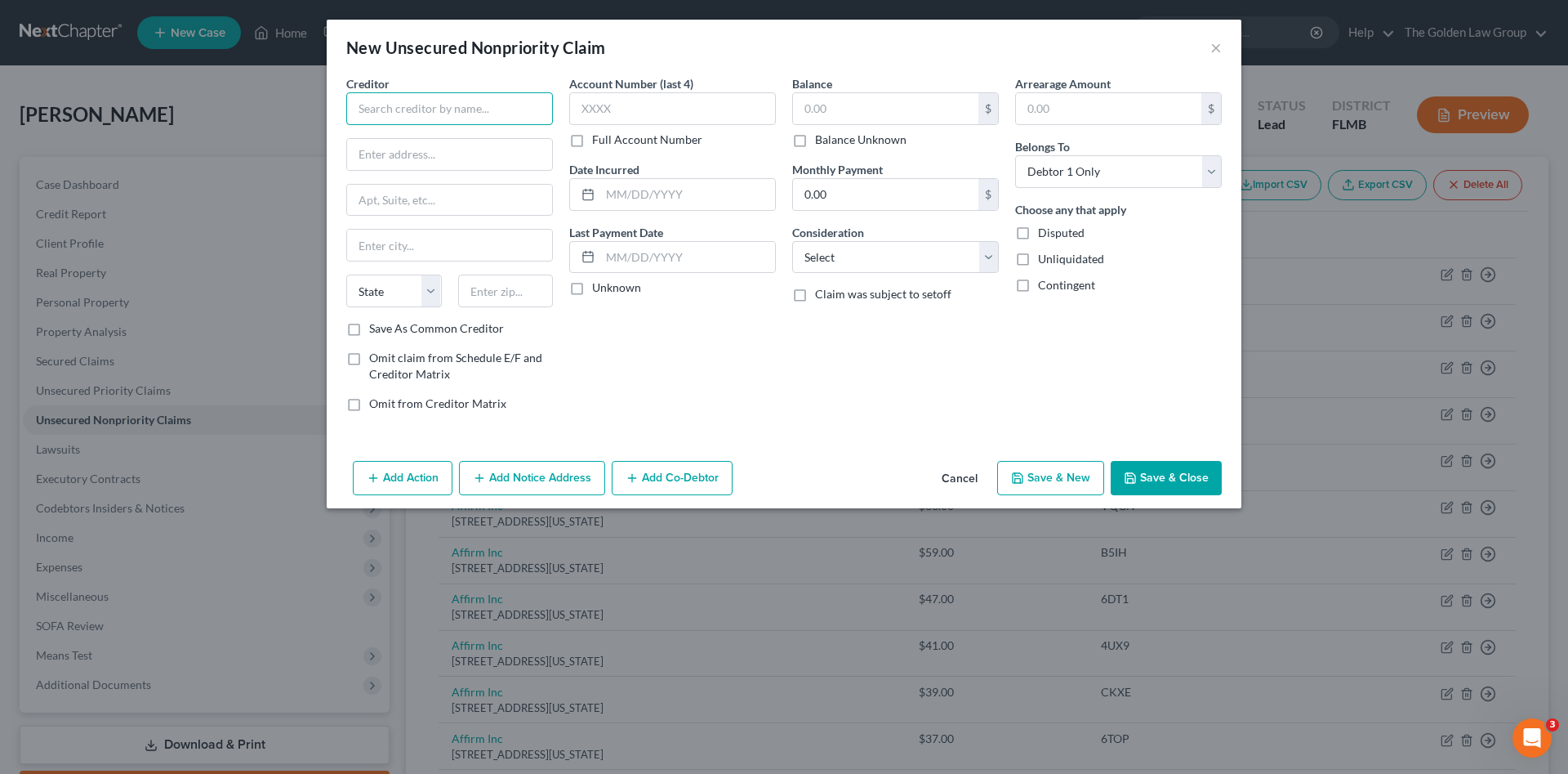
click at [435, 94] on input "text" at bounding box center [450, 108] width 207 height 32
click at [433, 102] on input "text" at bounding box center [450, 108] width 207 height 32
click at [456, 151] on div "16011 College Blvd Suite 130, Shawnee Mission, KS 66219" at bounding box center [444, 152] width 170 height 14
type input "True Accord"
type input "16011 College Blvd"
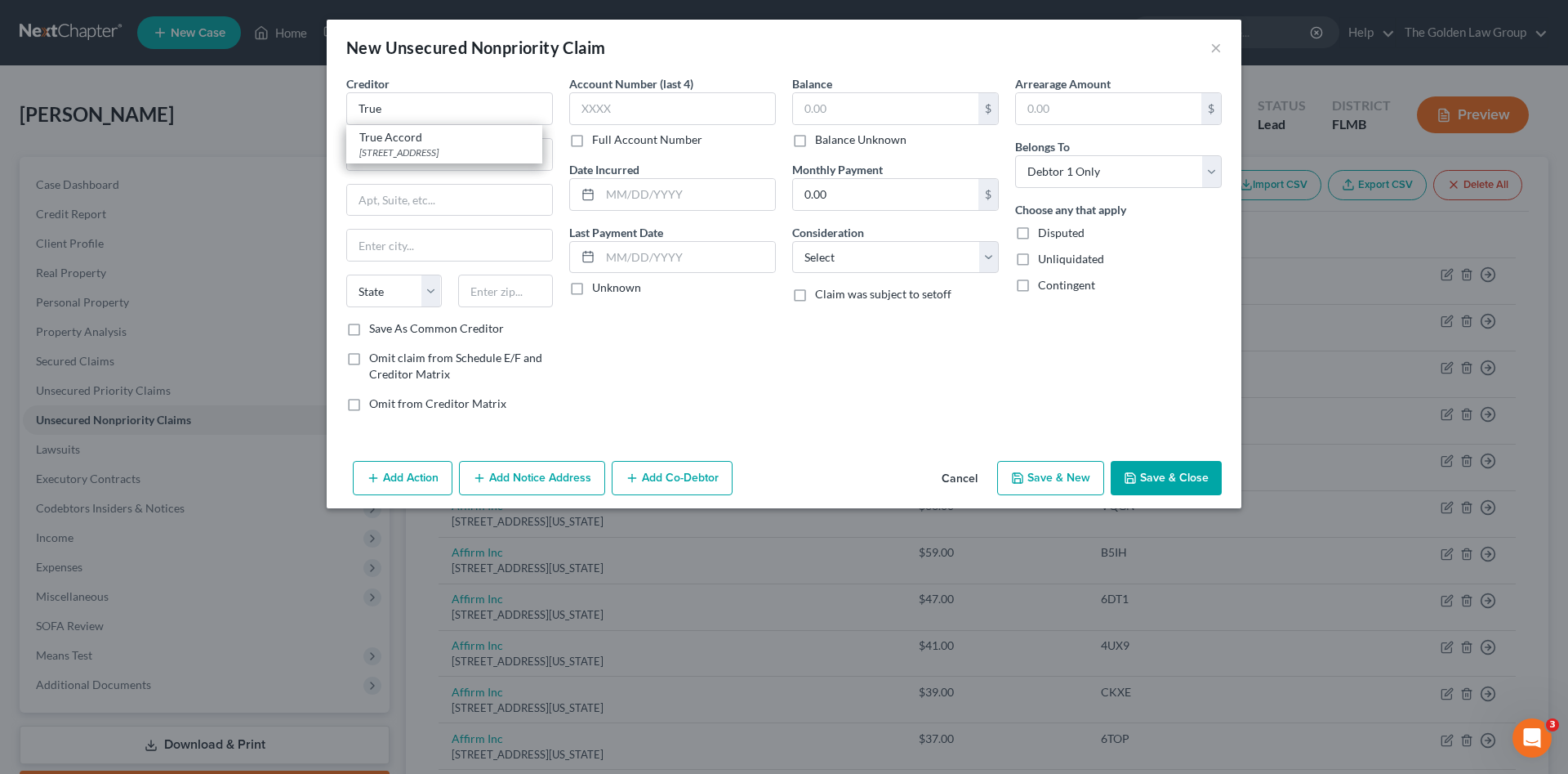
type input "Suite 130"
type input "Shawnee Mission"
select select "17"
type input "66219"
click at [626, 106] on input "text" at bounding box center [673, 108] width 207 height 32
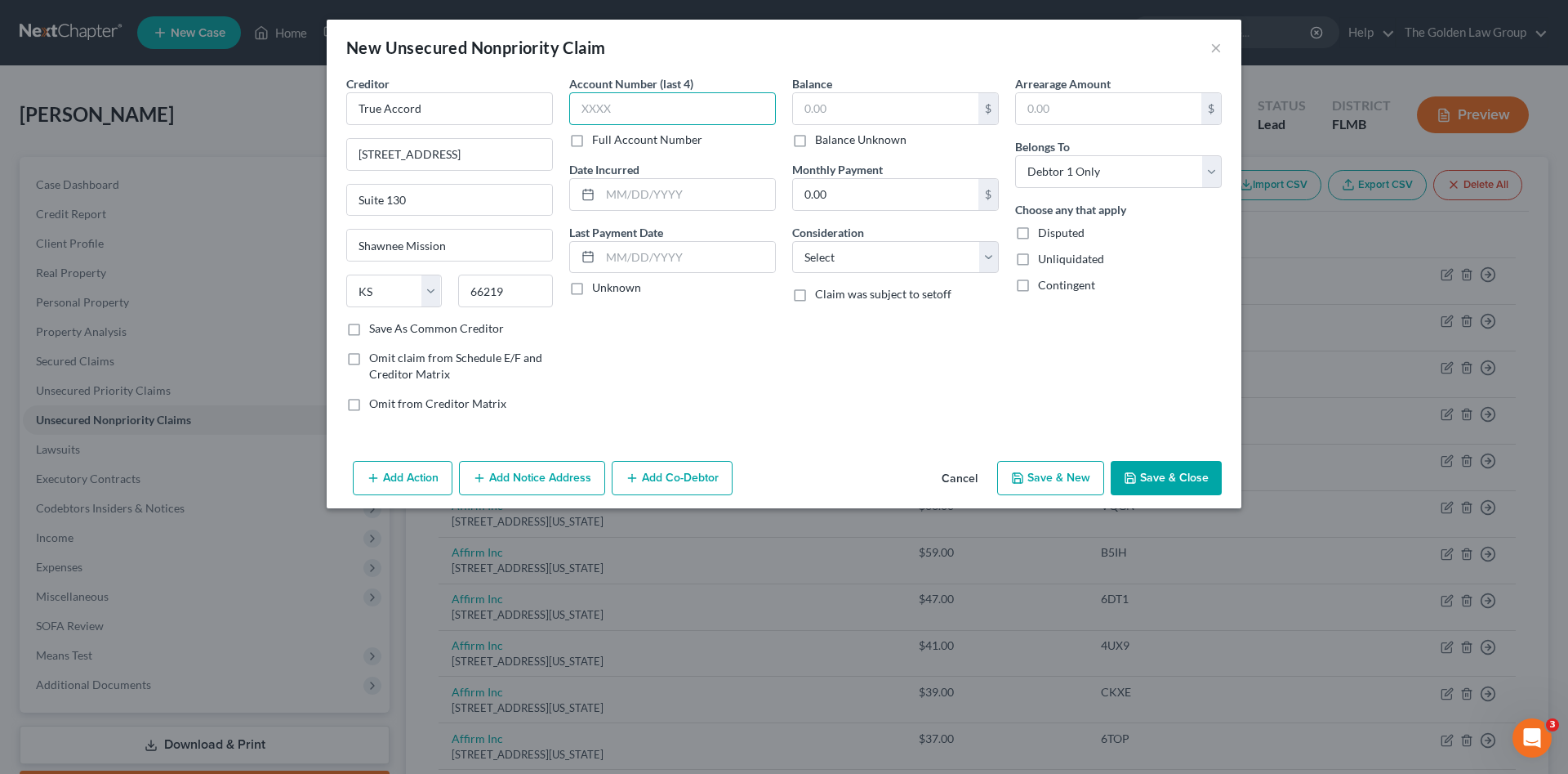
click at [629, 104] on input "text" at bounding box center [673, 108] width 207 height 32
type input "3212"
drag, startPoint x: 794, startPoint y: 91, endPoint x: 864, endPoint y: 122, distance: 76.6
click at [818, 106] on div "Balance $ Balance Unknown Balance Undetermined $ Balance Unknown" at bounding box center [896, 111] width 207 height 73
click at [864, 112] on input "text" at bounding box center [886, 108] width 185 height 31
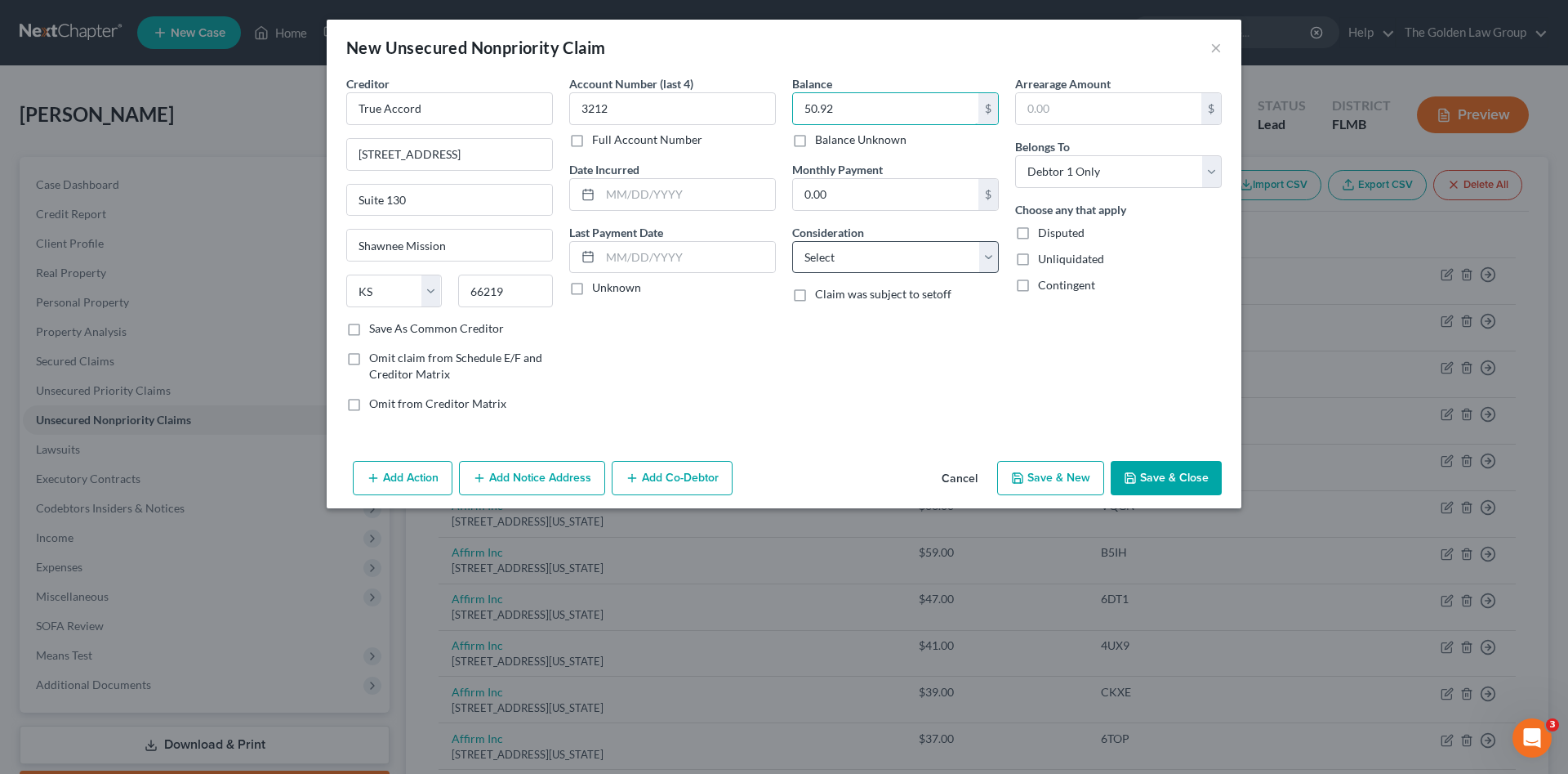
type input "50.92"
click at [868, 264] on select "Select Cable / Satellite Services Collection Agency Credit Card Debt Debt Couns…" at bounding box center [896, 257] width 207 height 32
select select "1"
click at [793, 241] on select "Select Cable / Satellite Services Collection Agency Credit Card Debt Debt Couns…" at bounding box center [896, 257] width 207 height 32
drag, startPoint x: 1146, startPoint y: 467, endPoint x: 1077, endPoint y: 472, distance: 69.2
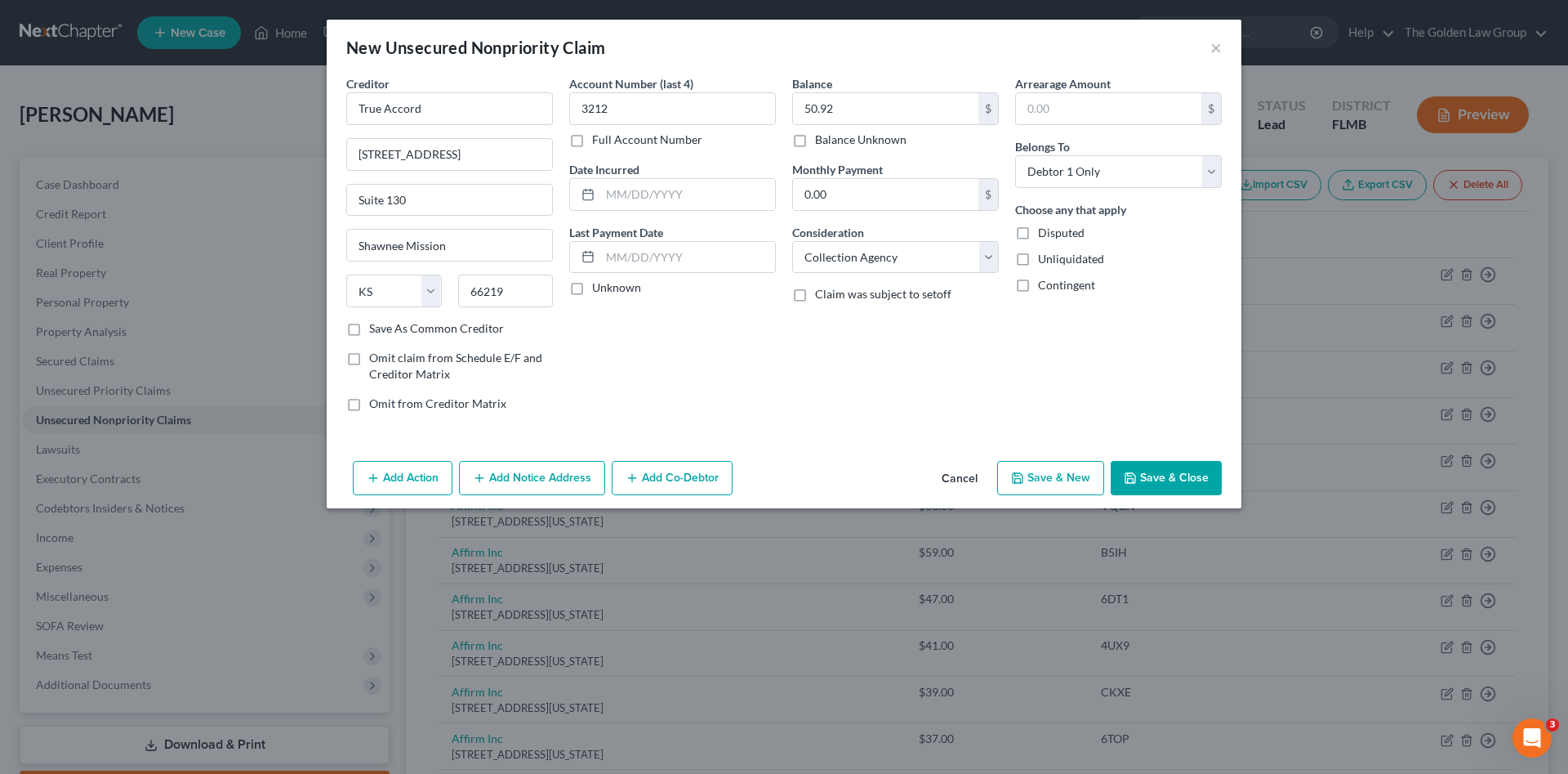
click at [1146, 468] on button "Save & Close" at bounding box center [1167, 478] width 111 height 34
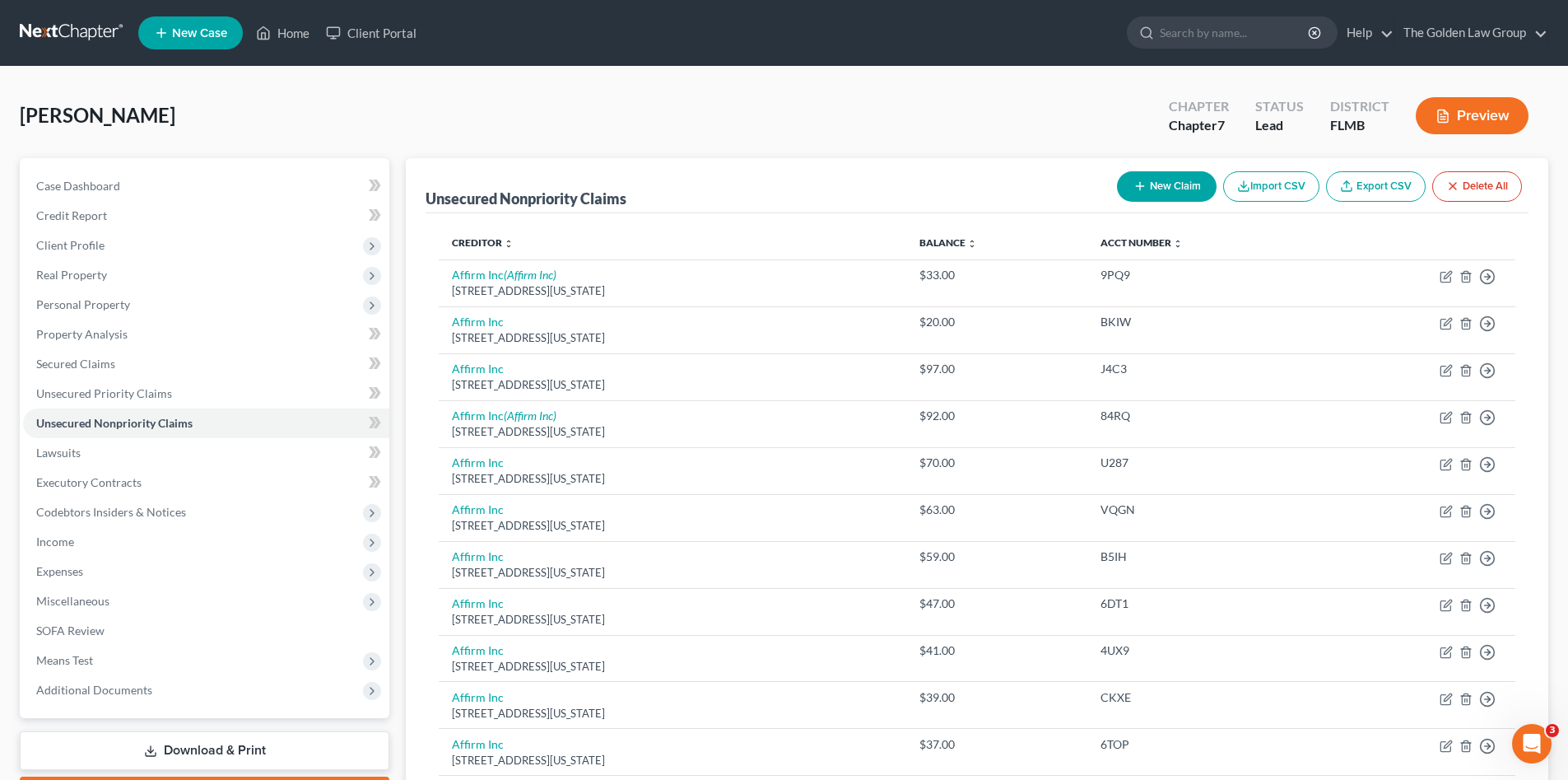
click at [1168, 186] on button "New Claim" at bounding box center [1167, 186] width 100 height 30
select select "0"
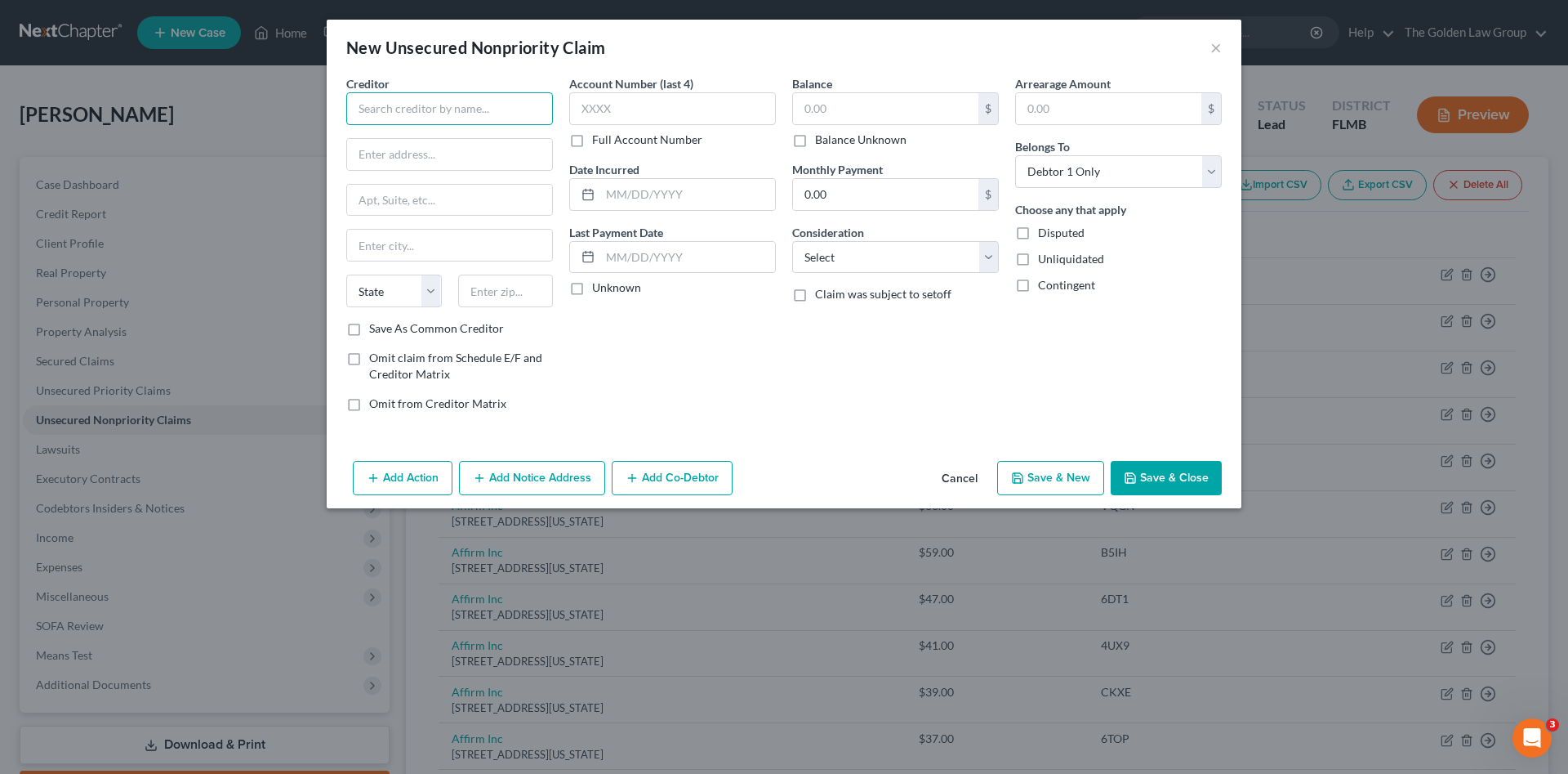
click at [437, 111] on input "text" at bounding box center [450, 108] width 207 height 32
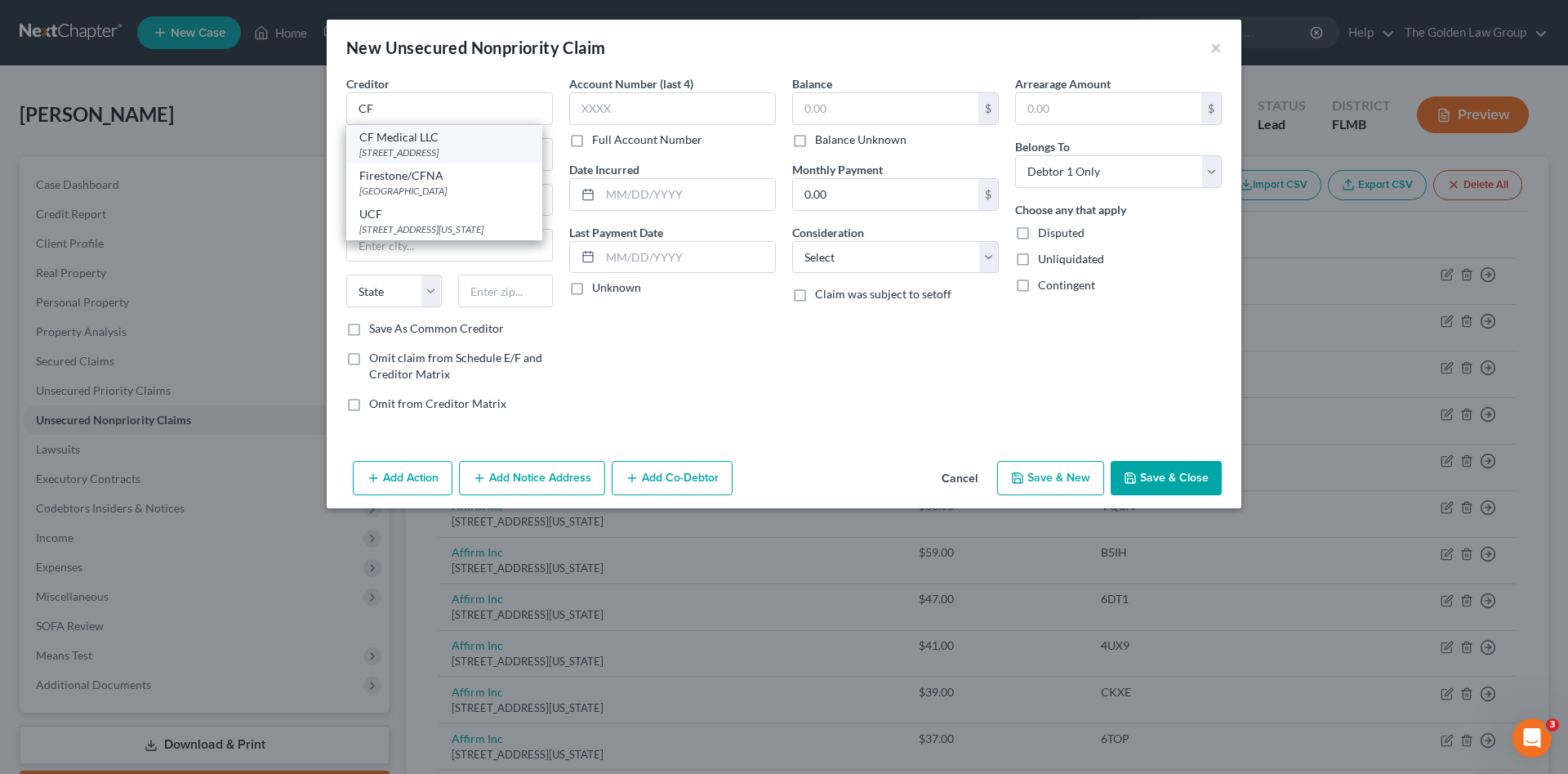
click at [451, 149] on div "3705 S Highway 27 Ste 203, Clermont, FL 34711" at bounding box center [444, 152] width 170 height 14
type input "CF Medical LLC"
type input "3705 S Highway 27"
type input "Ste 203"
type input "Clermont"
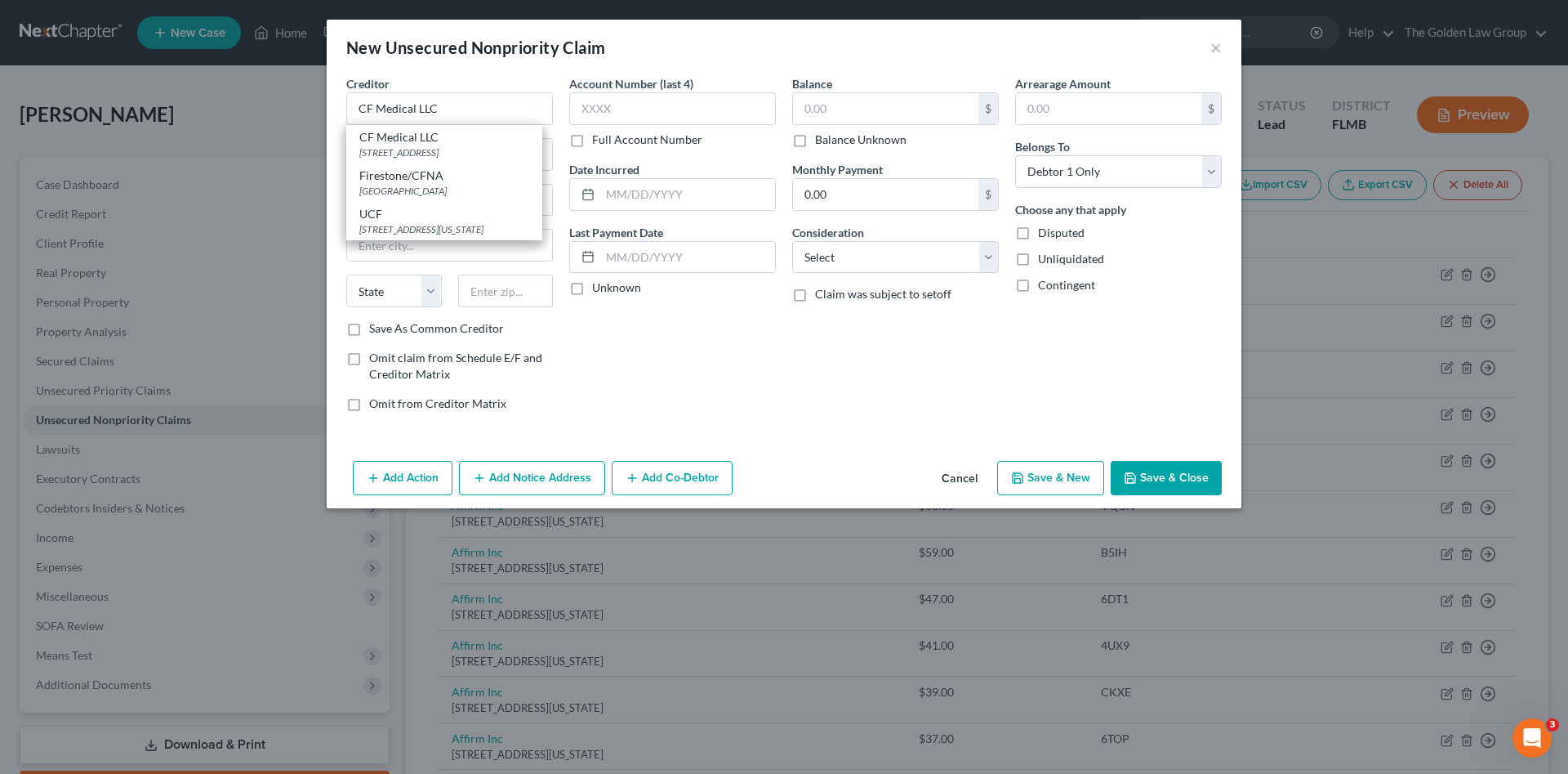
select select "9"
type input "34711"
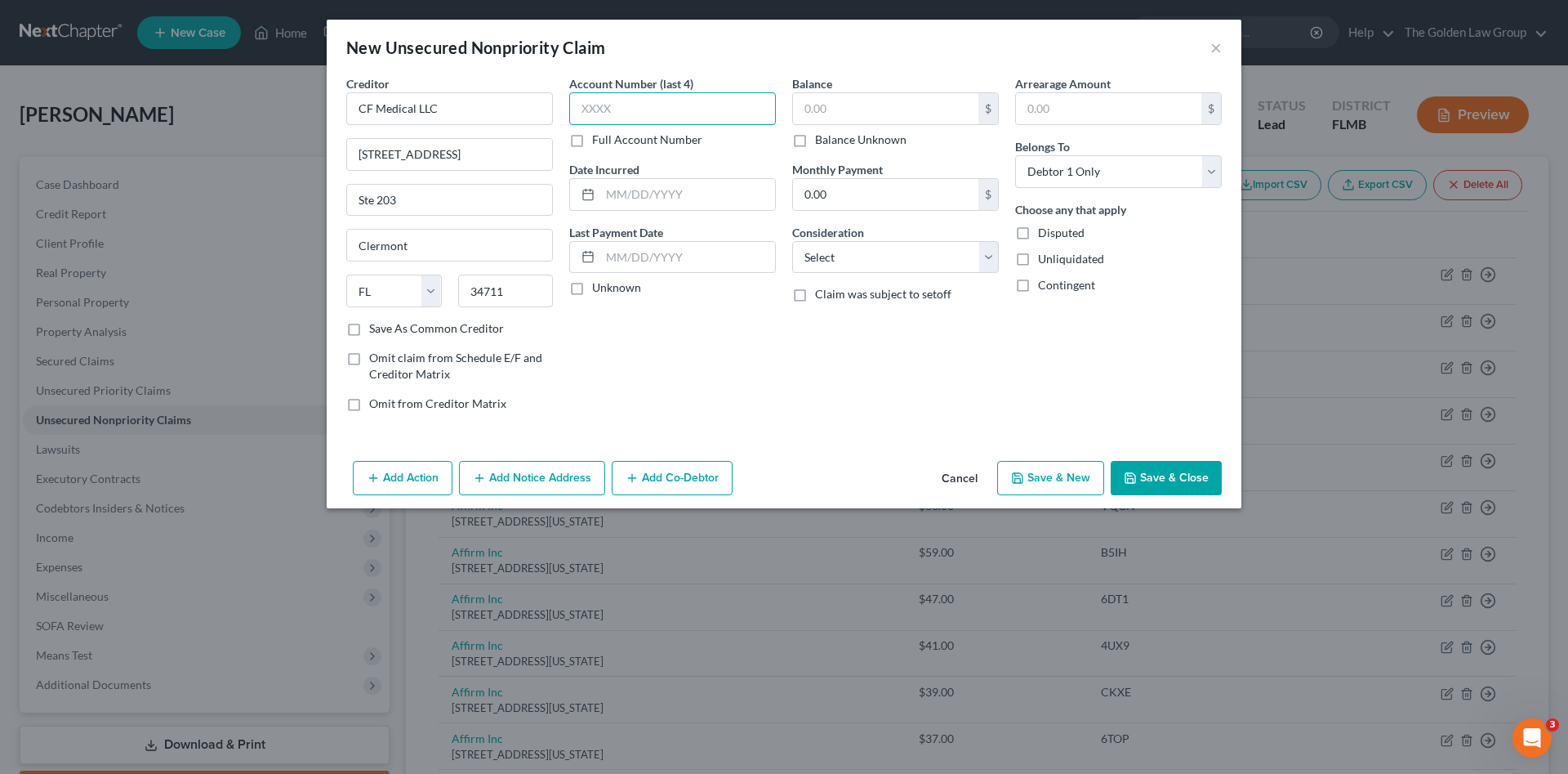
click at [645, 104] on input "text" at bounding box center [673, 108] width 207 height 32
type input "5481"
click at [857, 104] on input "text" at bounding box center [886, 108] width 185 height 31
type input "309.47"
click at [901, 255] on select "Select Cable / Satellite Services Collection Agency Credit Card Debt Debt Couns…" at bounding box center [896, 257] width 207 height 32
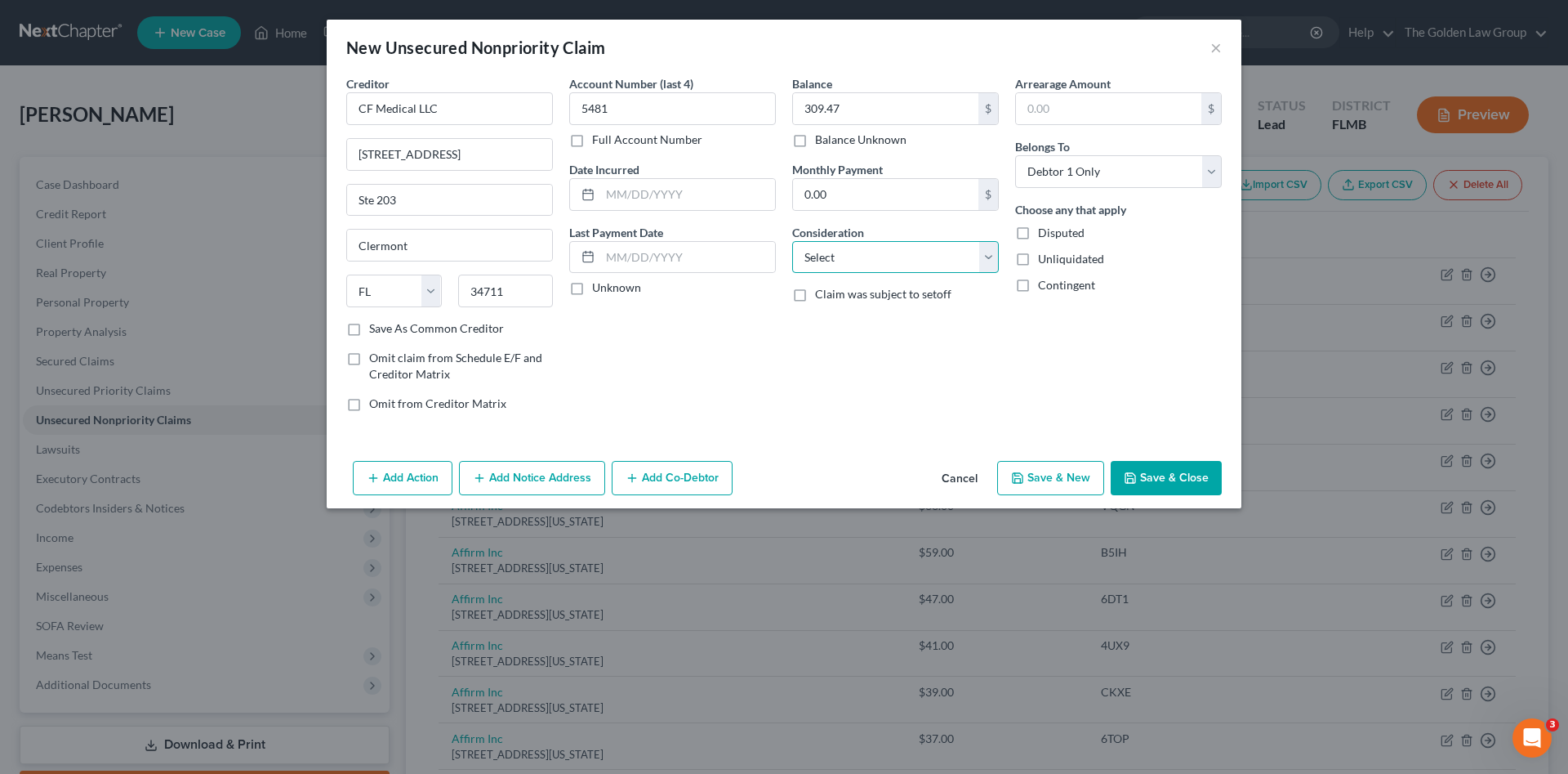
select select "1"
click at [793, 241] on select "Select Cable / Satellite Services Collection Agency Credit Card Debt Debt Couns…" at bounding box center [896, 257] width 207 height 32
click at [504, 478] on button "Add Notice Address" at bounding box center [532, 478] width 146 height 34
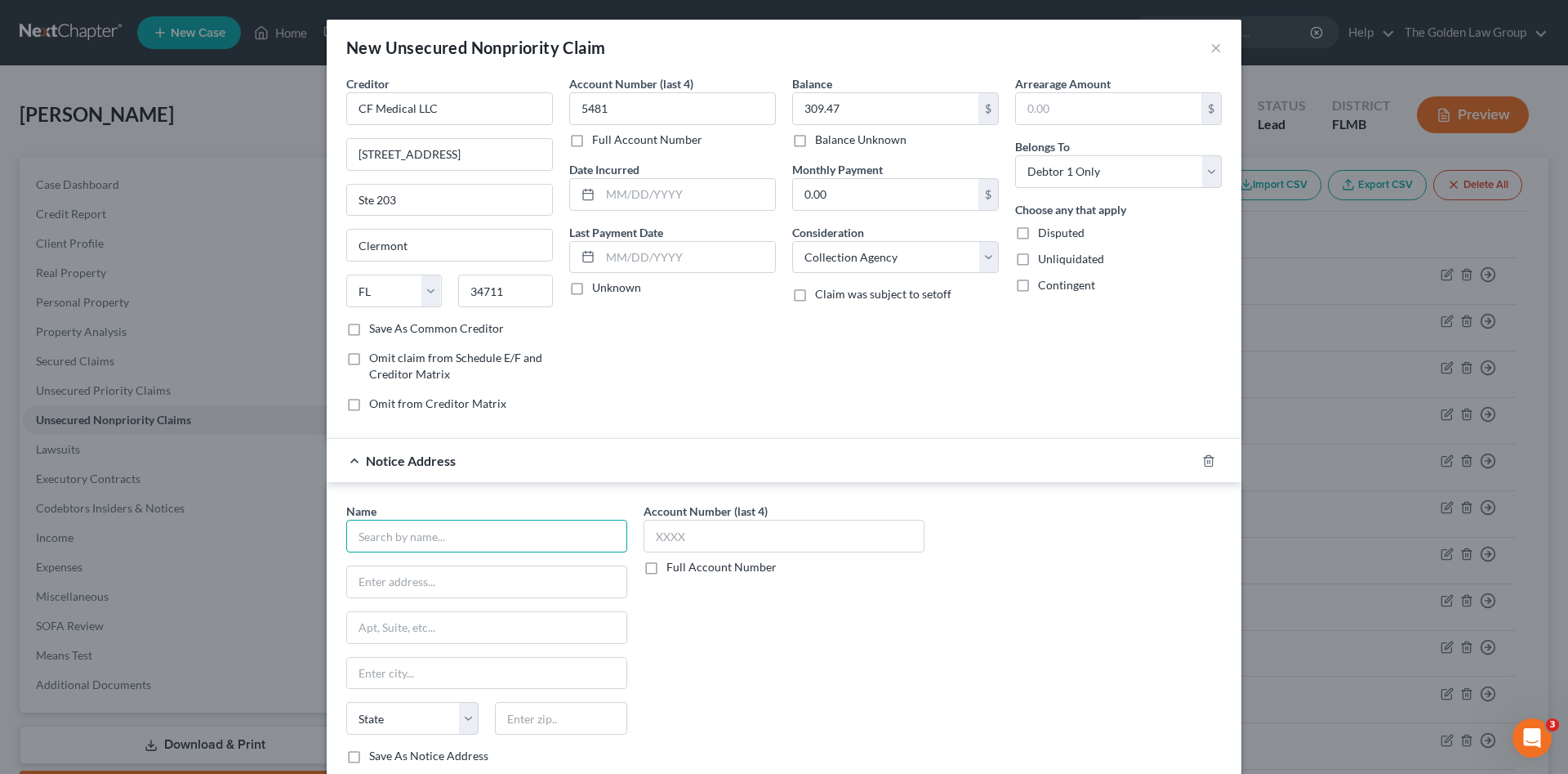
click at [410, 533] on input "text" at bounding box center [487, 536] width 281 height 32
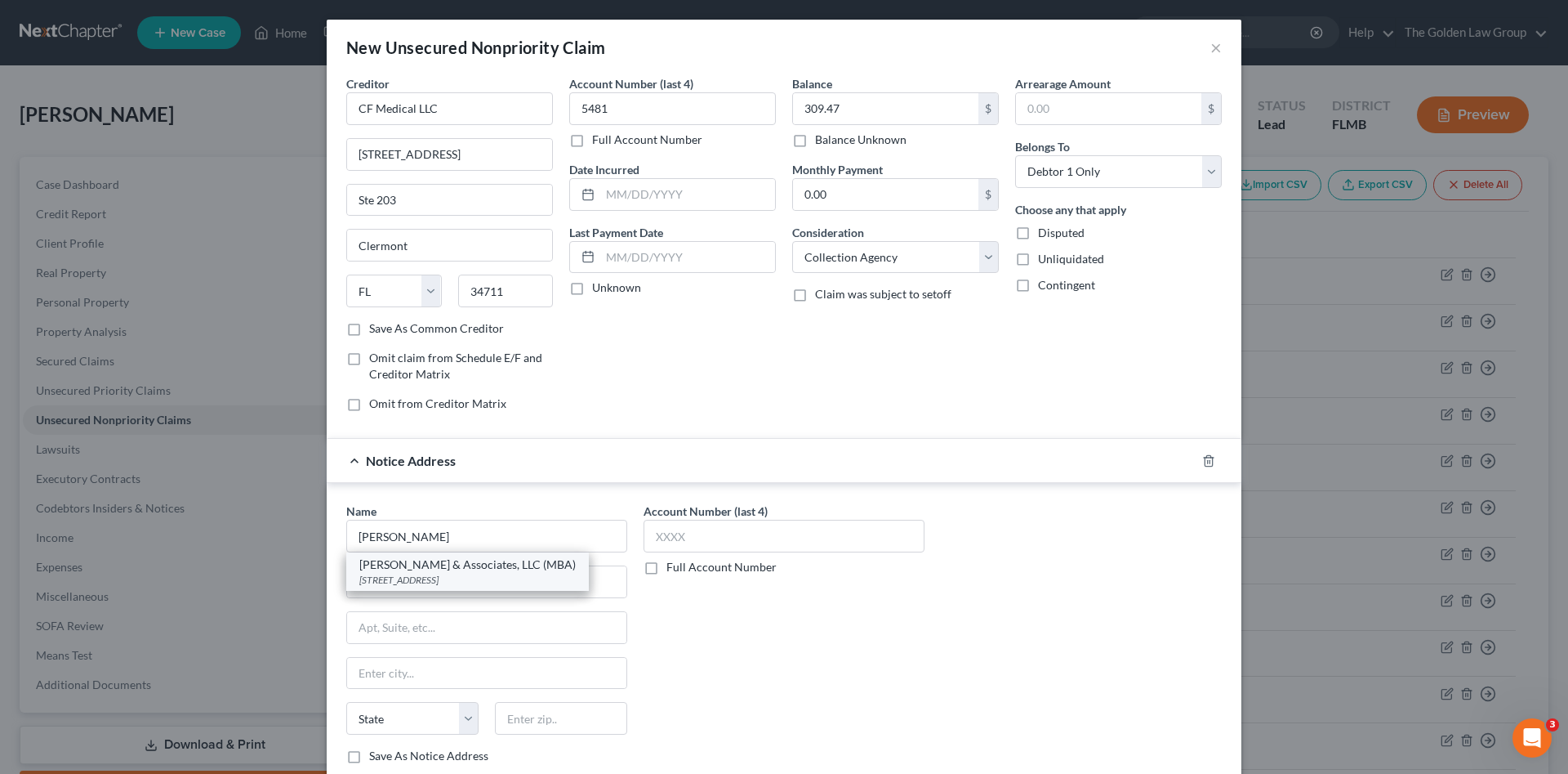
click at [418, 570] on div "Mitchell D. Bluhm & Associates, LLC (MBA)" at bounding box center [467, 564] width 216 height 16
type input "Mitchell D. Bluhm & Associates, LLC (MBA)"
type input "2222 Texoma Pkwy"
type input "Sherman"
select select "45"
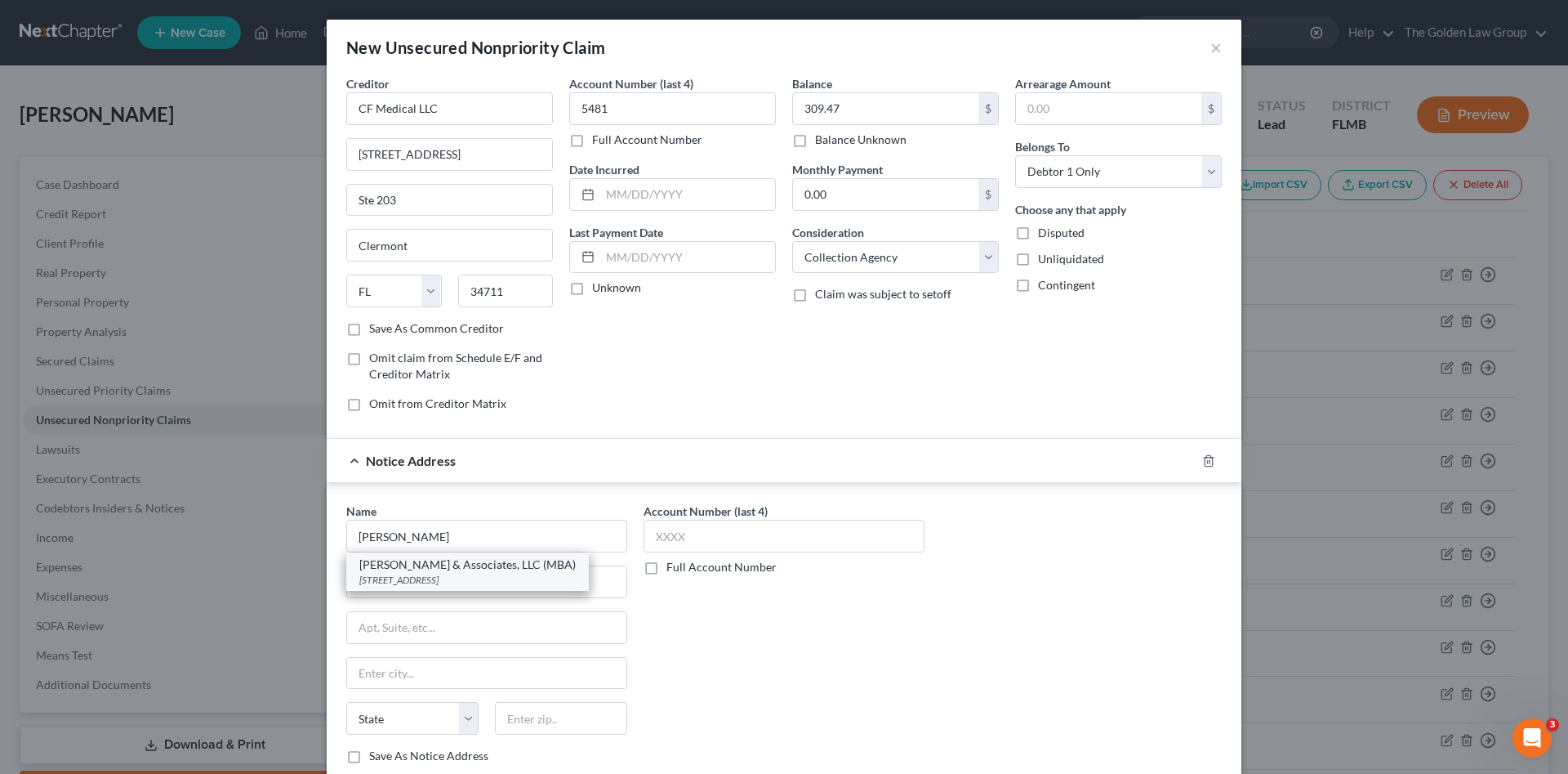
type input "75090"
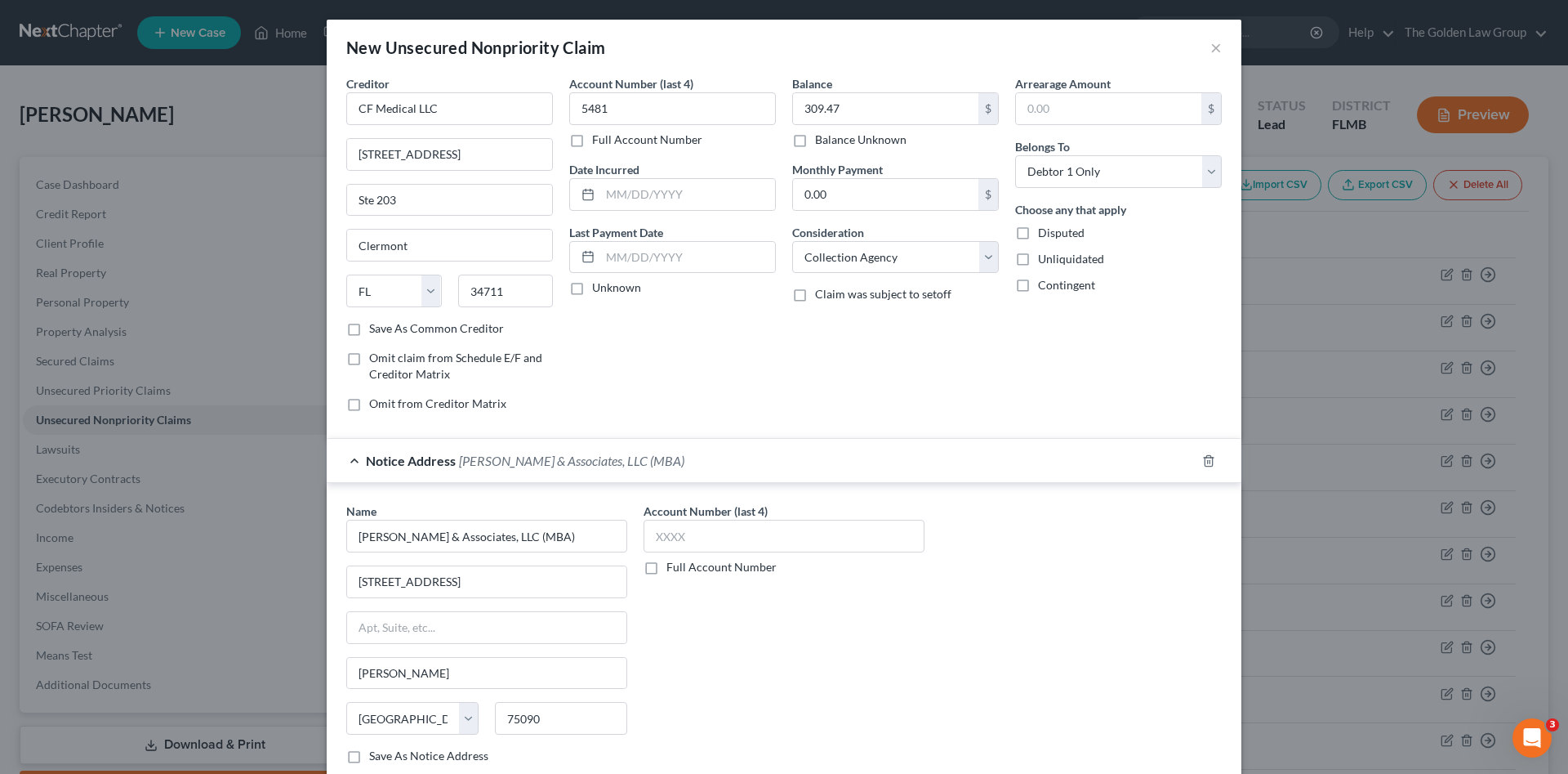
scroll to position [82, 0]
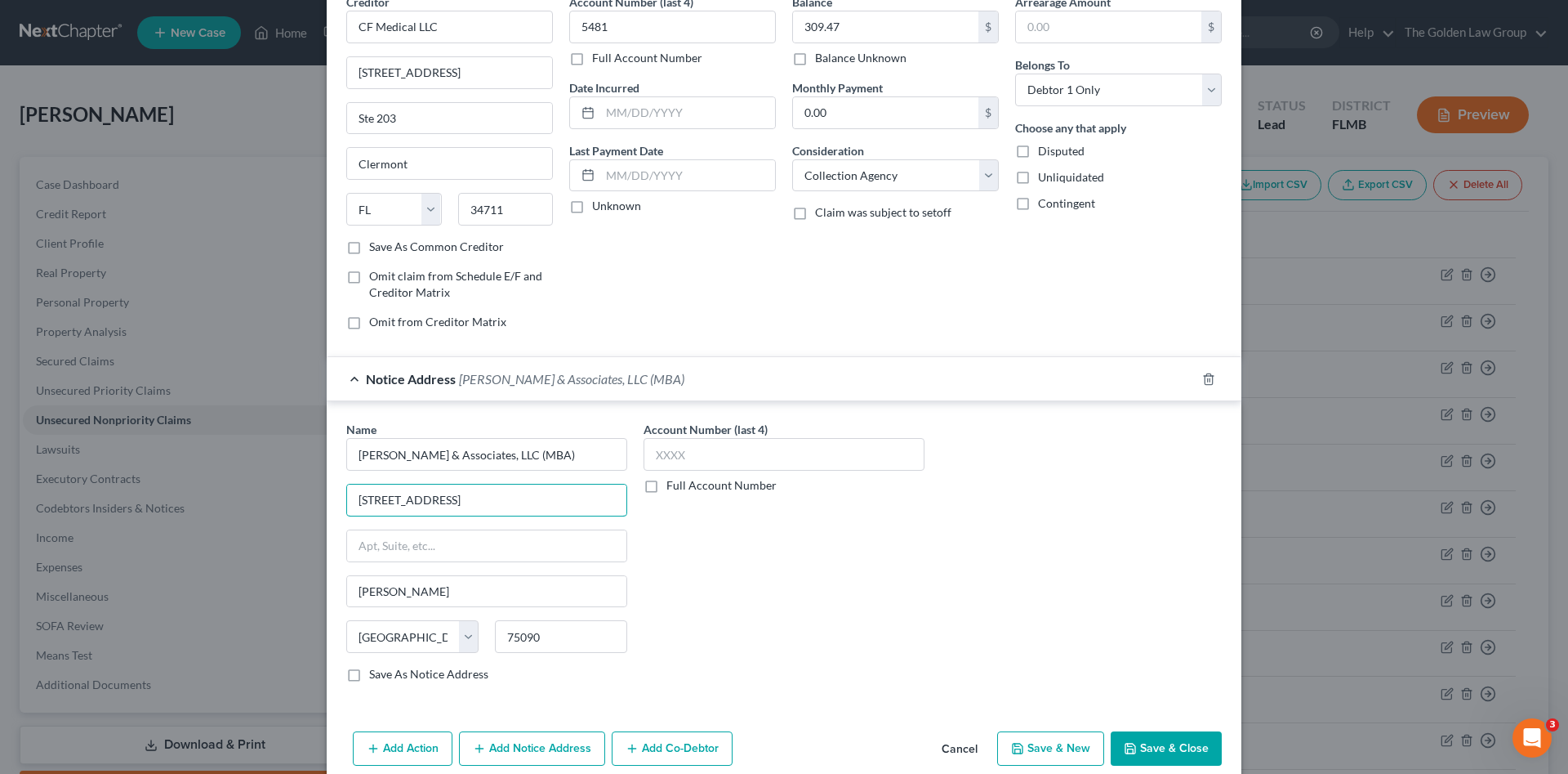
drag, startPoint x: 401, startPoint y: 495, endPoint x: 328, endPoint y: 462, distance: 80.1
click at [328, 462] on div "Name * Mitchell D. Bluhm & Associates, LLC (MBA) 2222 Texoma Pkwy Sherman State…" at bounding box center [784, 555] width 915 height 308
type input "Dept 0267"
type input "PO Box 120267"
type input "Dallas"
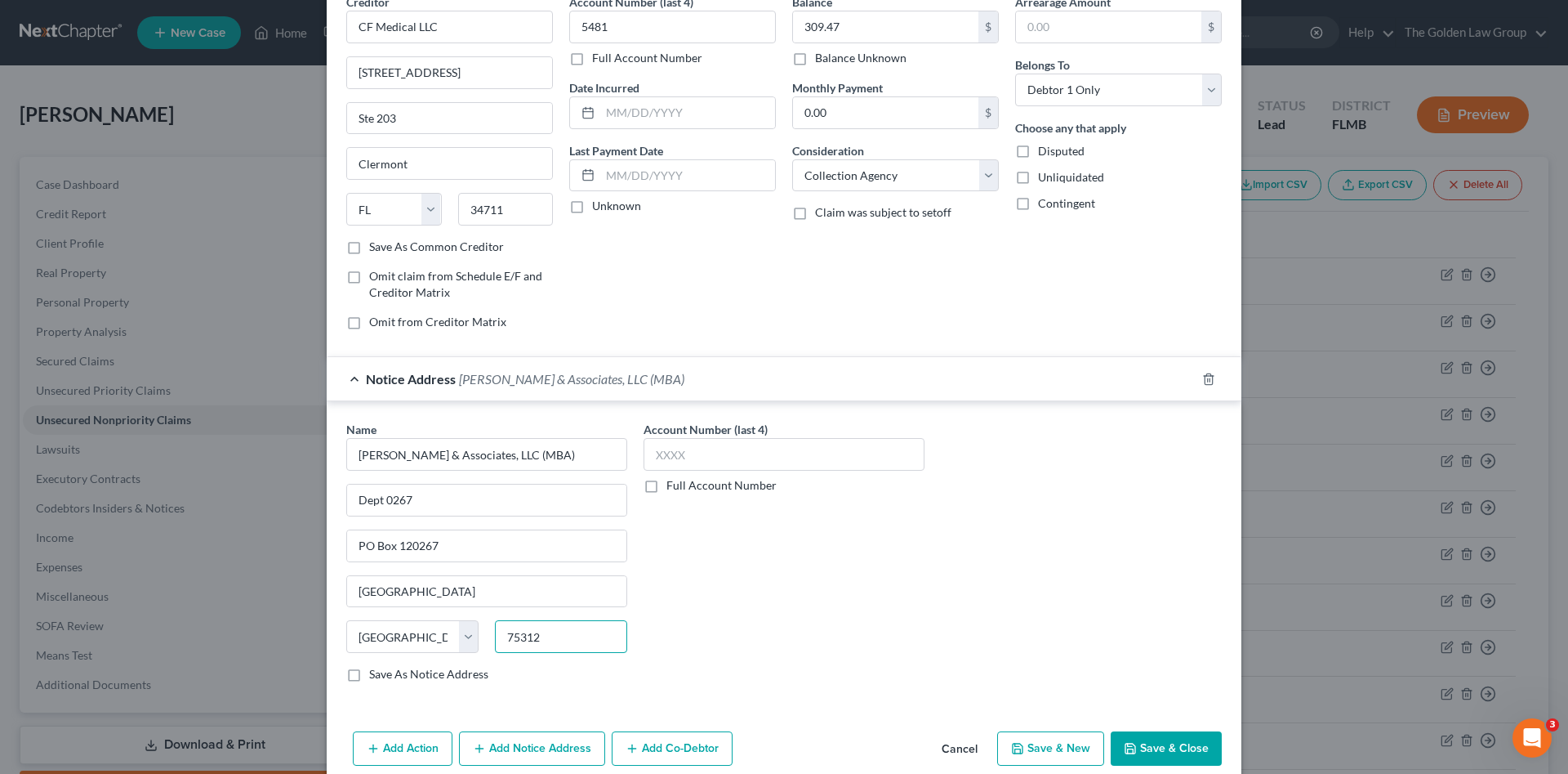
type input "75312"
drag, startPoint x: 724, startPoint y: 662, endPoint x: 721, endPoint y: 676, distance: 14.3
click at [725, 662] on div "Account Number (last 4) Full Account Number" at bounding box center [784, 558] width 297 height 274
click at [793, 460] on input "text" at bounding box center [784, 454] width 281 height 32
type input "5607"
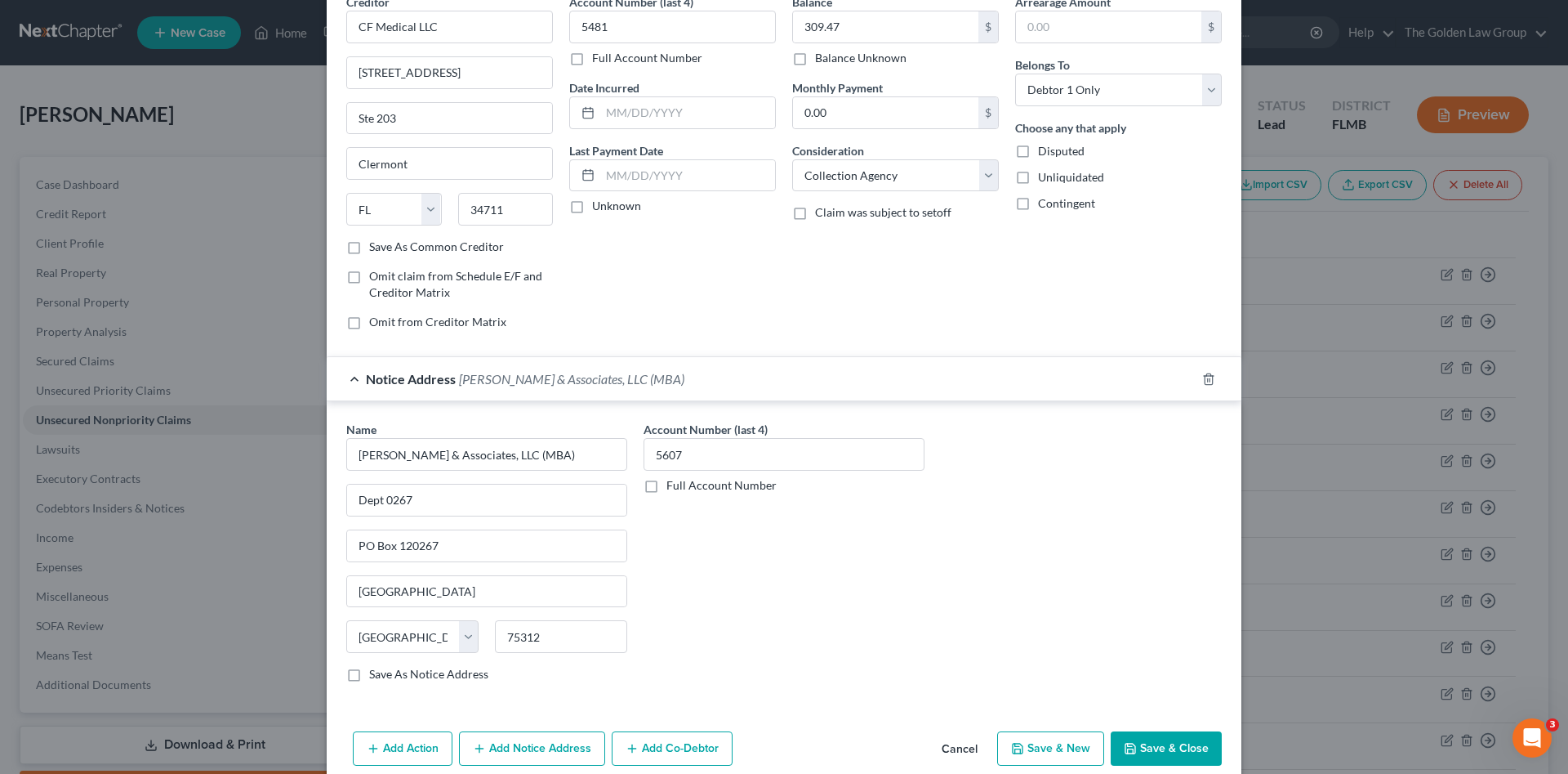
click at [1141, 740] on button "Save & Close" at bounding box center [1167, 748] width 111 height 34
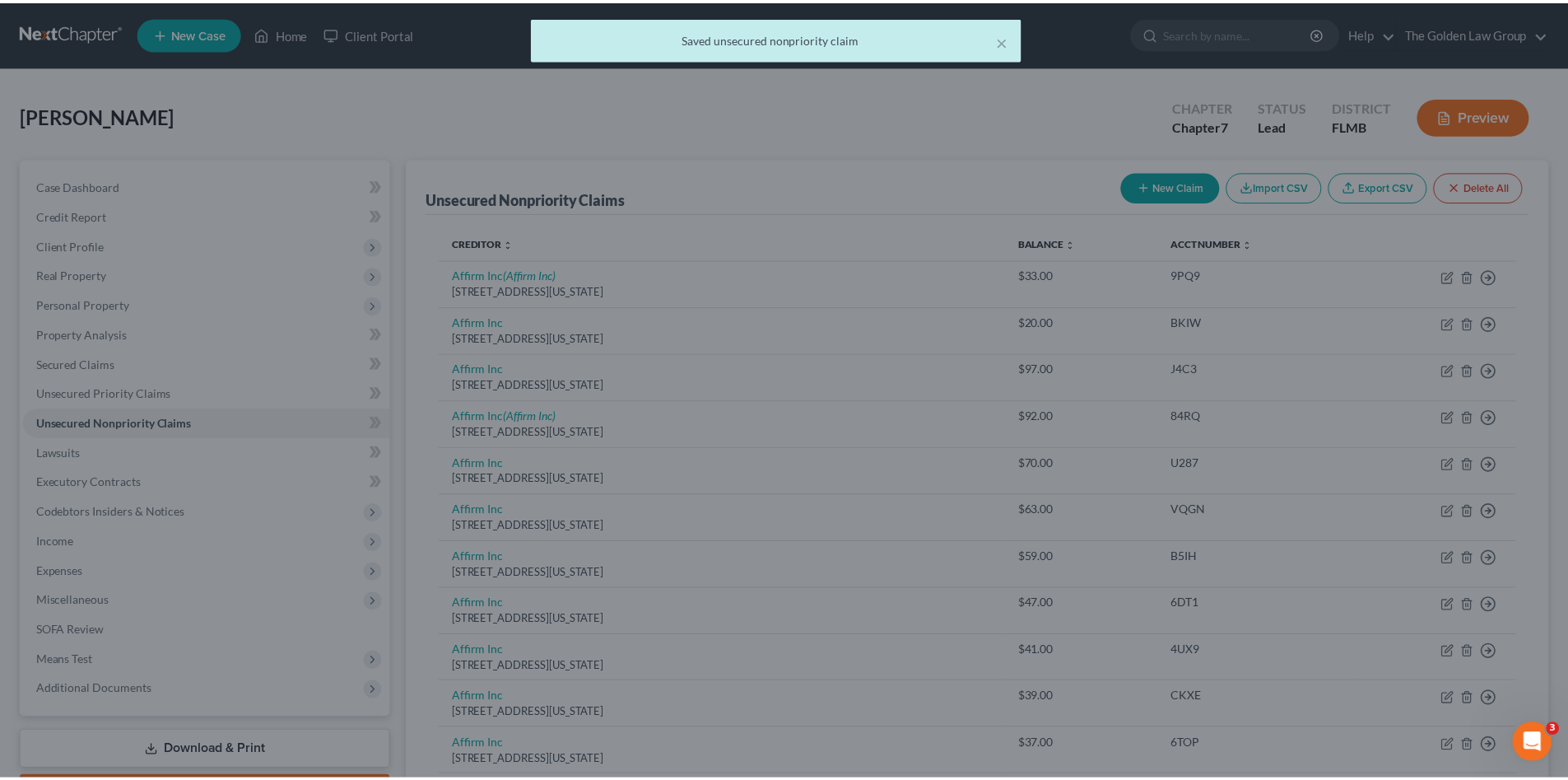
scroll to position [0, 0]
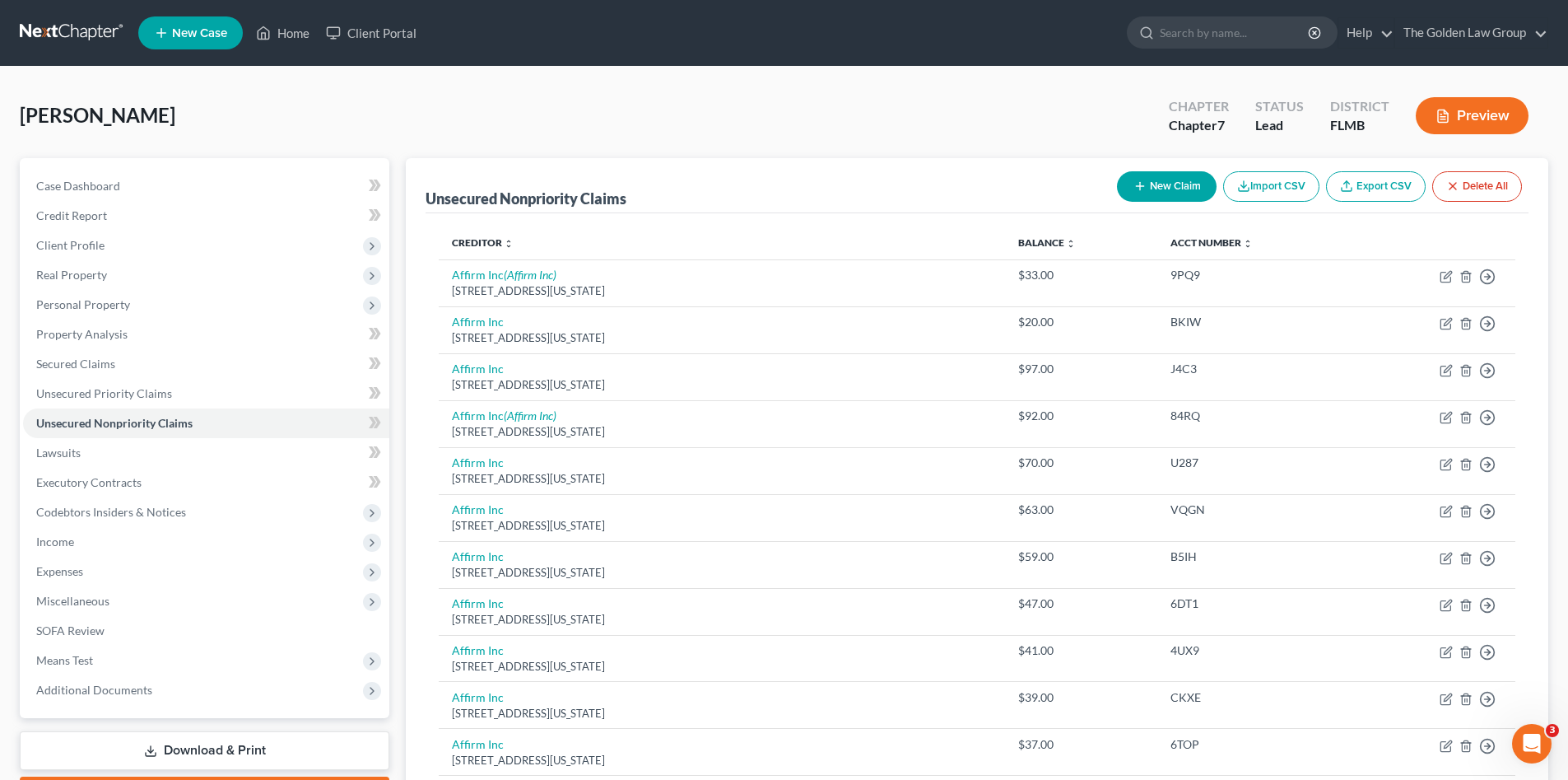
click at [1161, 179] on button "New Claim" at bounding box center [1167, 186] width 100 height 30
select select "0"
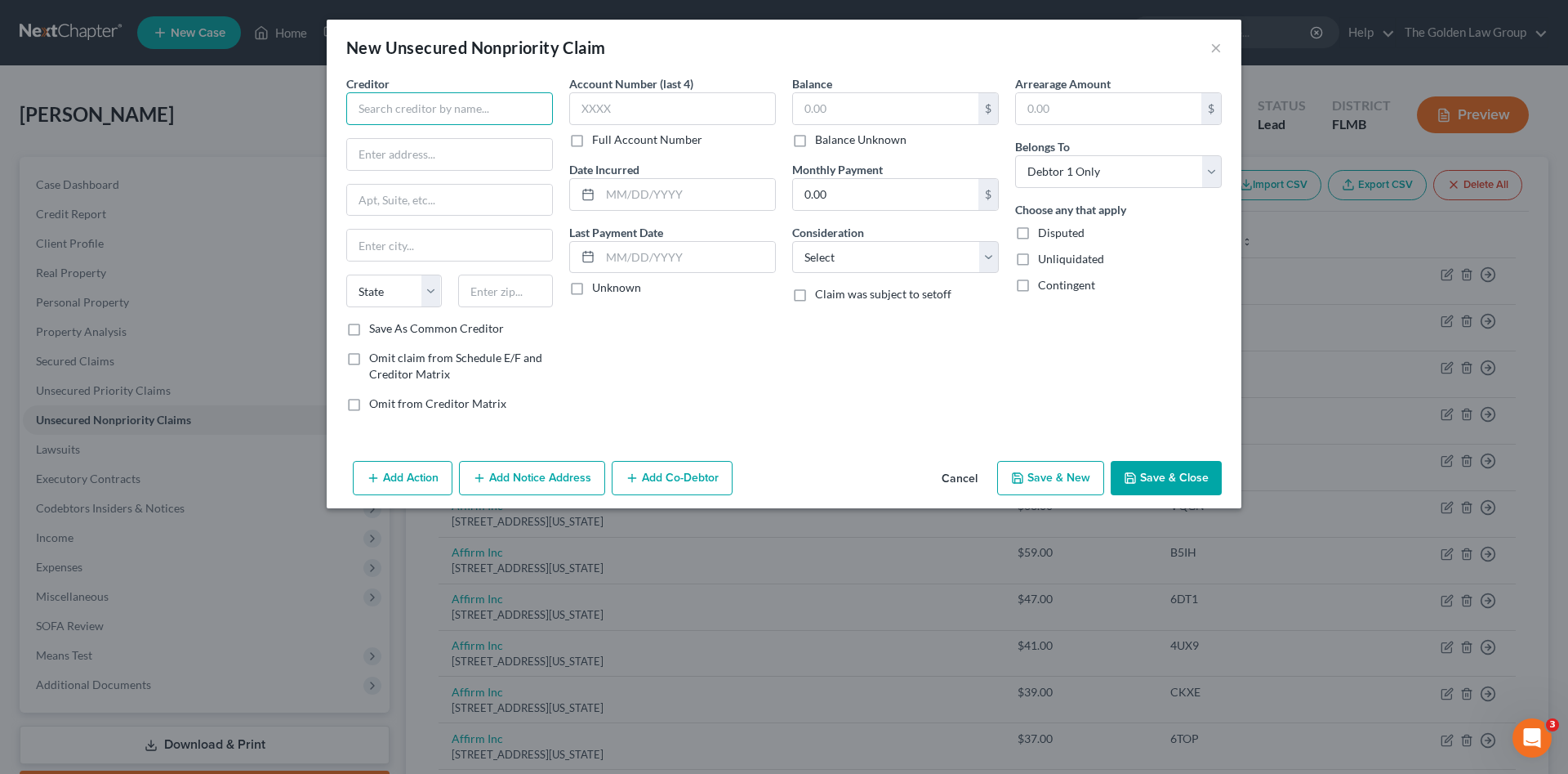
click at [465, 117] on input "text" at bounding box center [450, 108] width 207 height 32
drag, startPoint x: 480, startPoint y: 150, endPoint x: 591, endPoint y: 115, distance: 116.4
click at [484, 145] on div "BCC Financial Management Services" at bounding box center [452, 137] width 185 height 16
type input "BCC Financial Management Services"
type input "PO Box 590067"
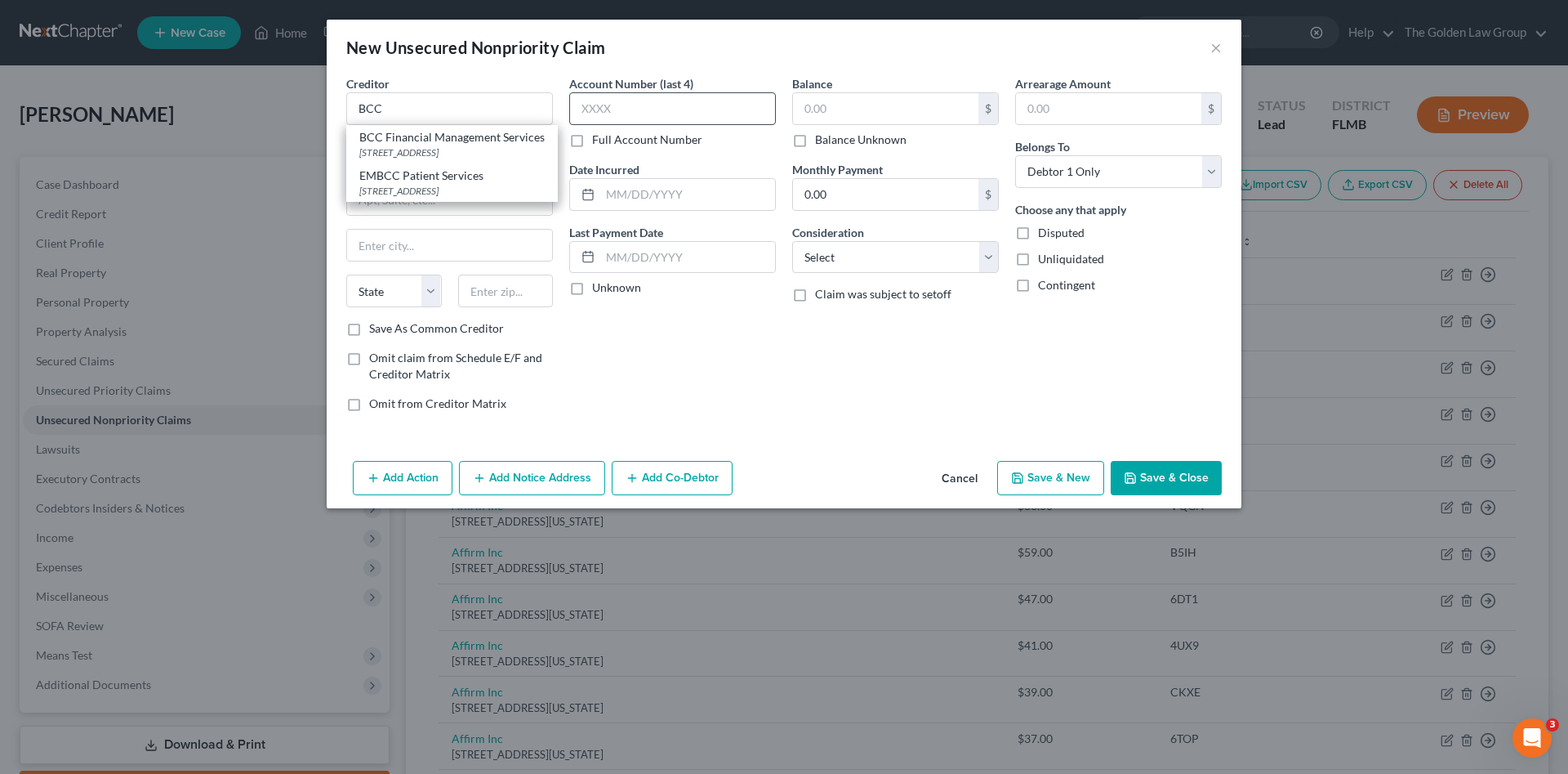
type input "Fort Lauderdale"
select select "9"
type input "33359"
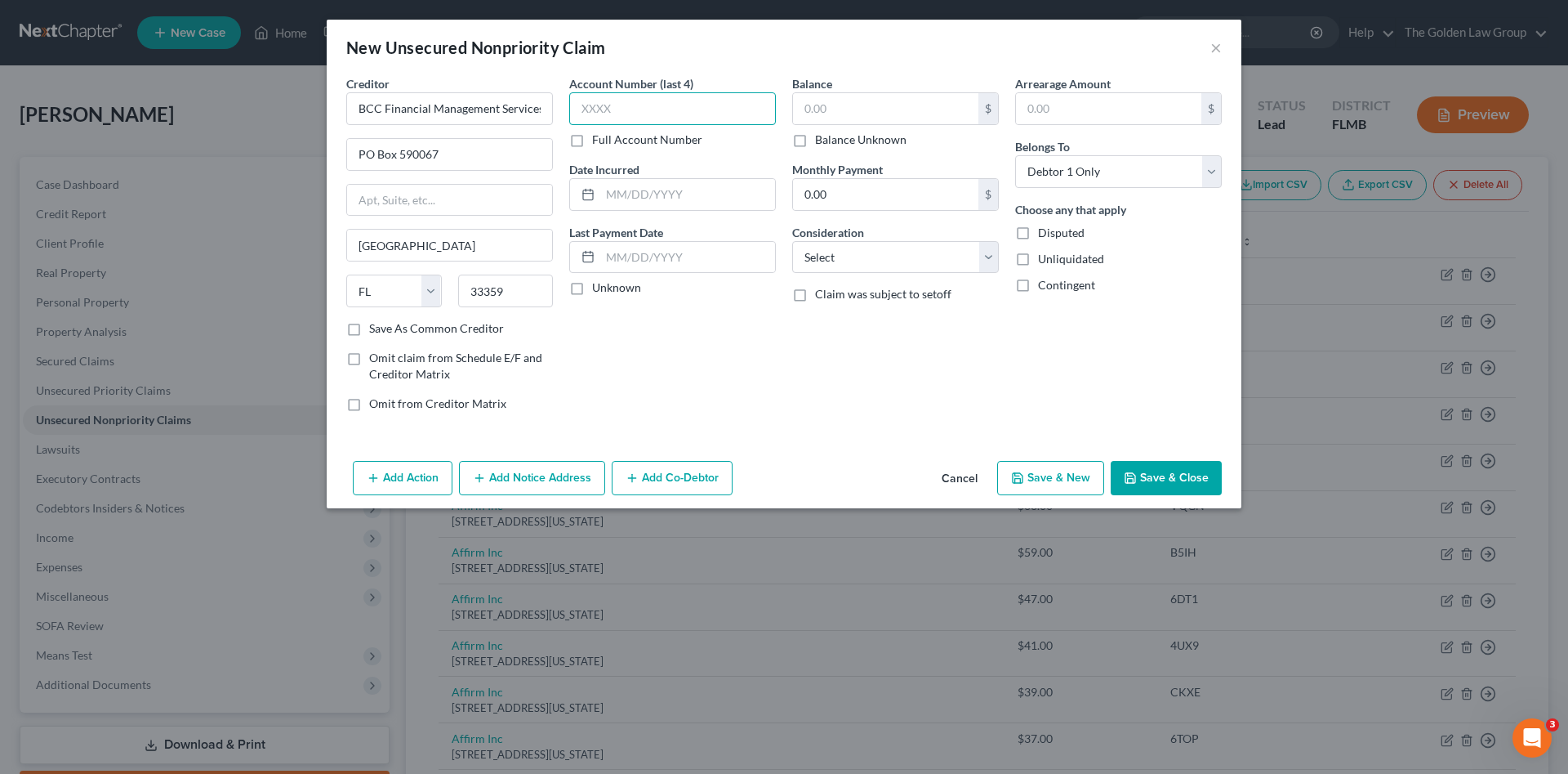
click at [596, 115] on input "text" at bounding box center [673, 108] width 207 height 32
type input "2690"
click at [891, 119] on input "text" at bounding box center [886, 108] width 185 height 31
type input "389.70"
click at [853, 268] on select "Select Cable / Satellite Services Collection Agency Credit Card Debt Debt Couns…" at bounding box center [896, 257] width 207 height 32
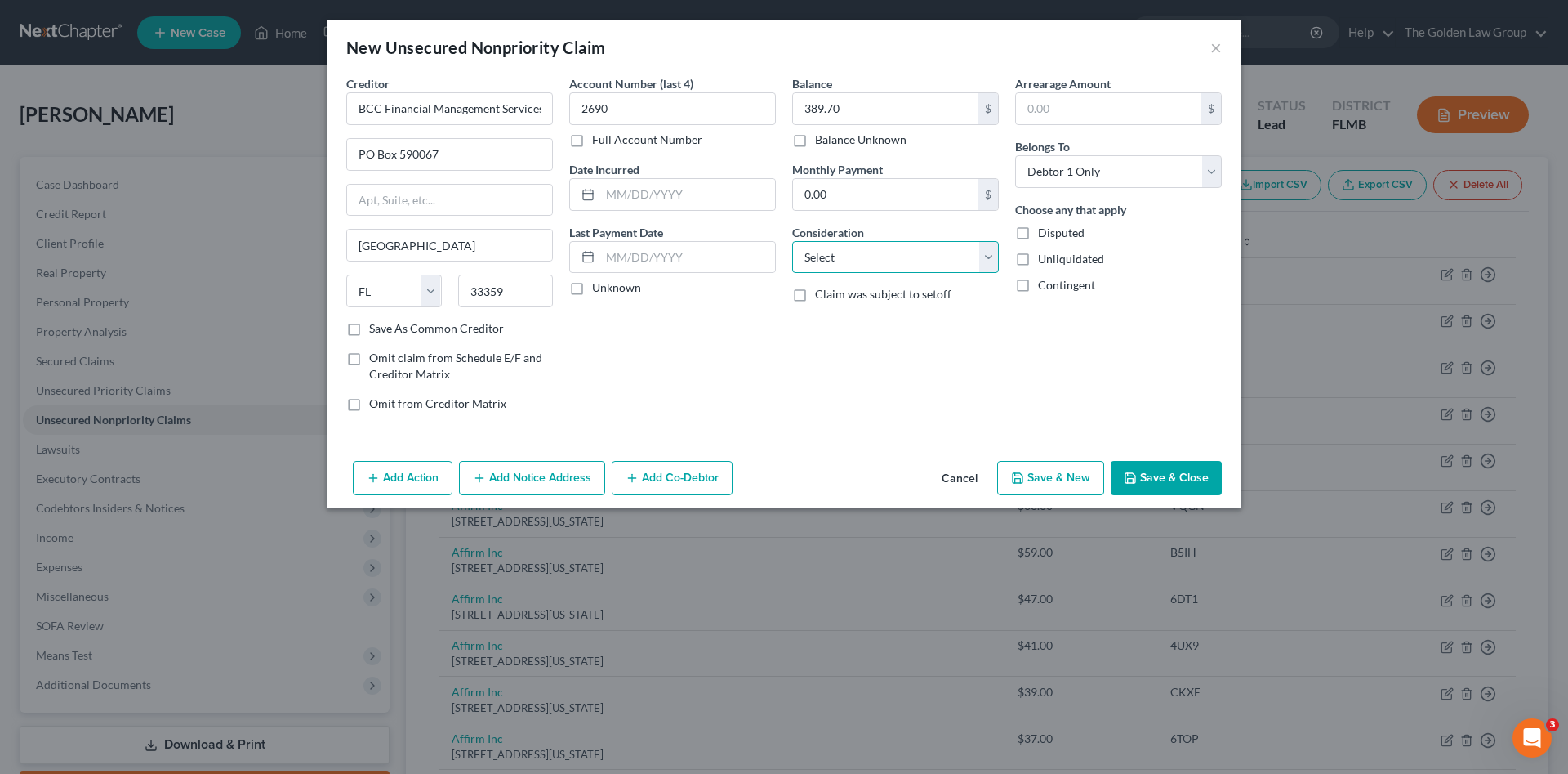
select select "1"
click at [793, 241] on select "Select Cable / Satellite Services Collection Agency Credit Card Debt Debt Couns…" at bounding box center [896, 257] width 207 height 32
click at [1153, 472] on button "Save & Close" at bounding box center [1167, 478] width 111 height 34
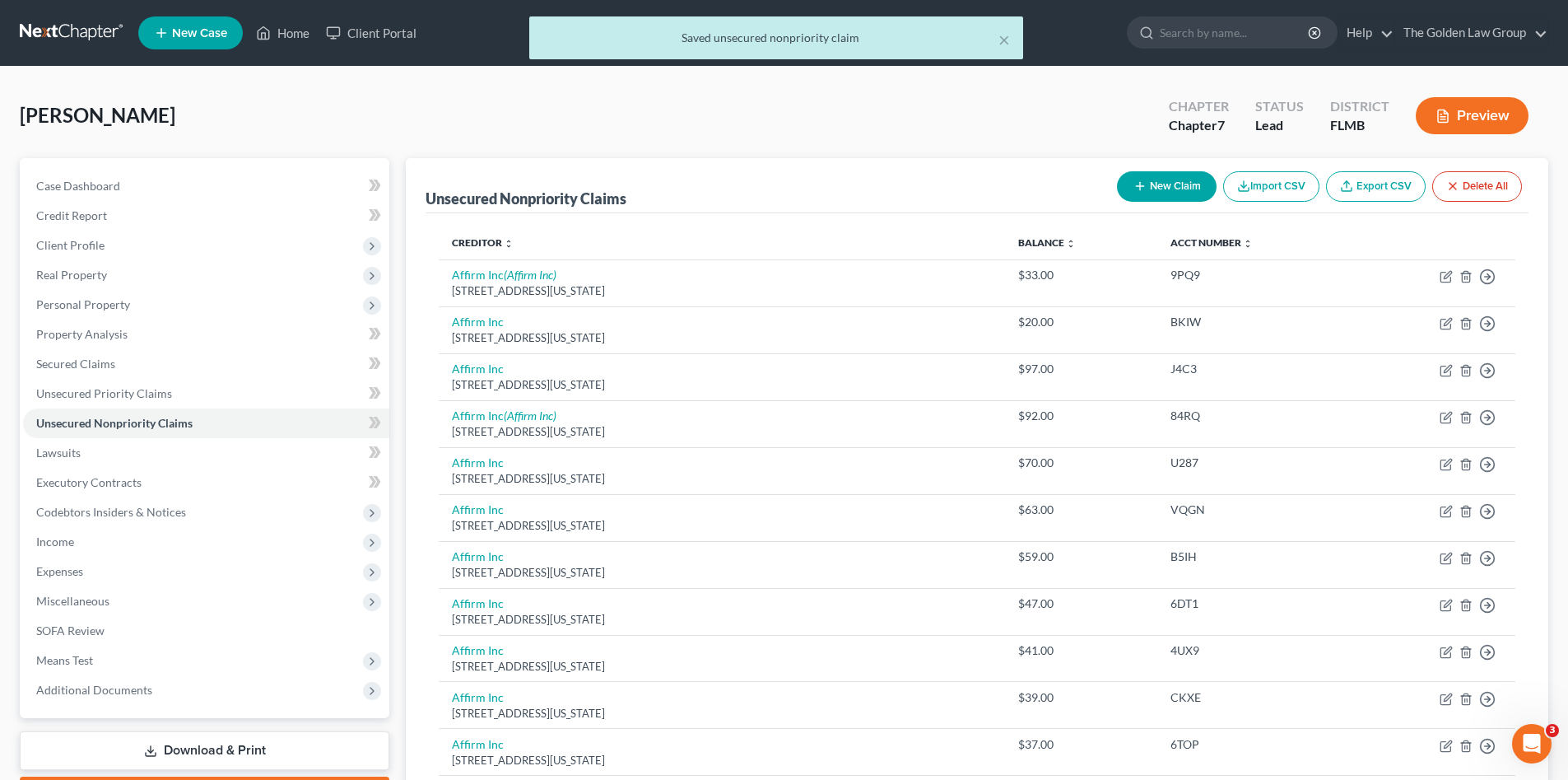
click at [1175, 180] on button "New Claim" at bounding box center [1167, 186] width 100 height 30
select select "0"
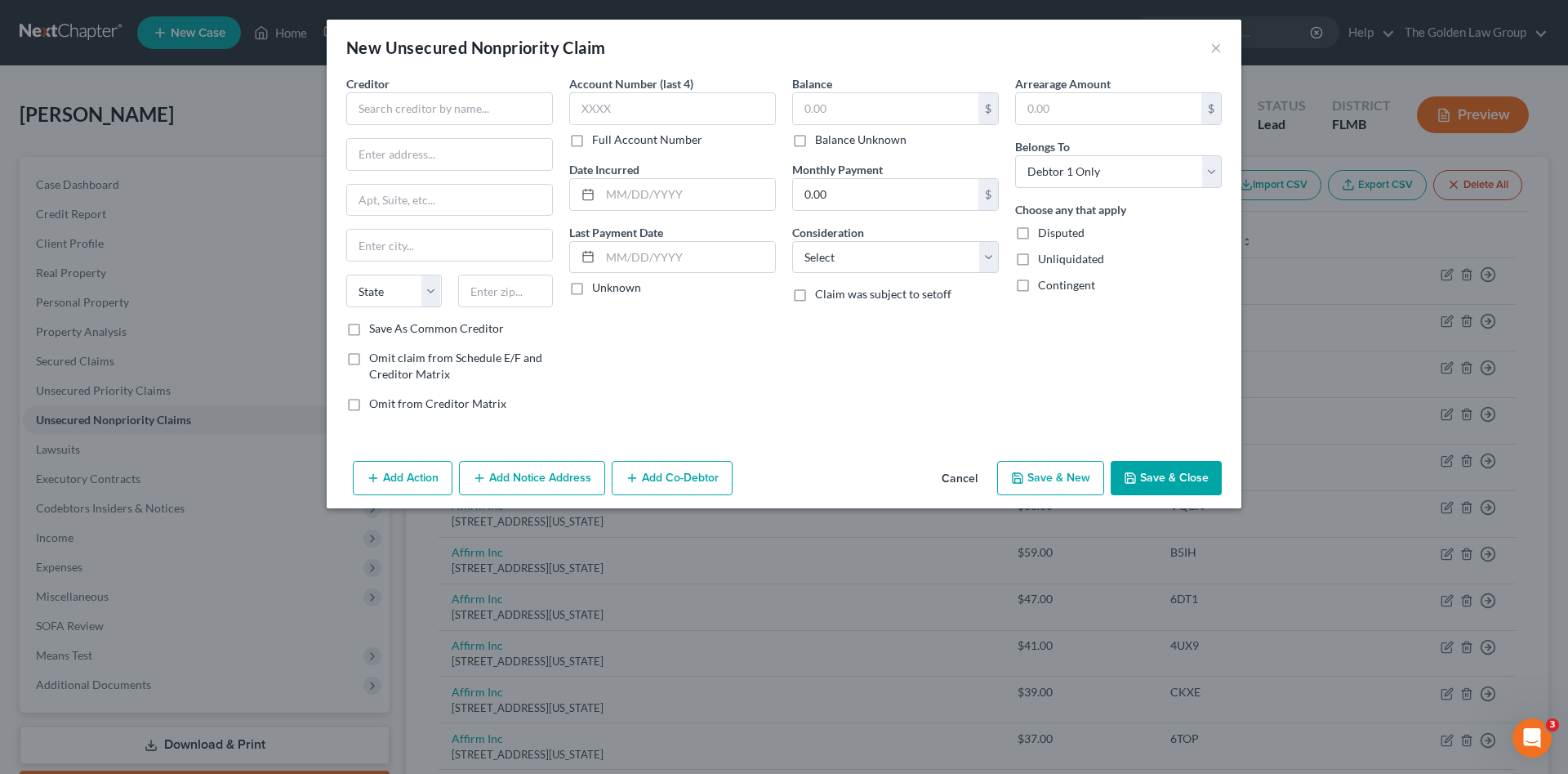
click at [396, 90] on div "Creditor *" at bounding box center [450, 100] width 207 height 50
click at [406, 108] on input "text" at bounding box center [450, 108] width 207 height 32
click at [441, 141] on div "Bay Area Cardiology" at bounding box center [444, 137] width 170 height 16
type input "Bay Area Cardiology"
type input "635 Eichenfield Dr."
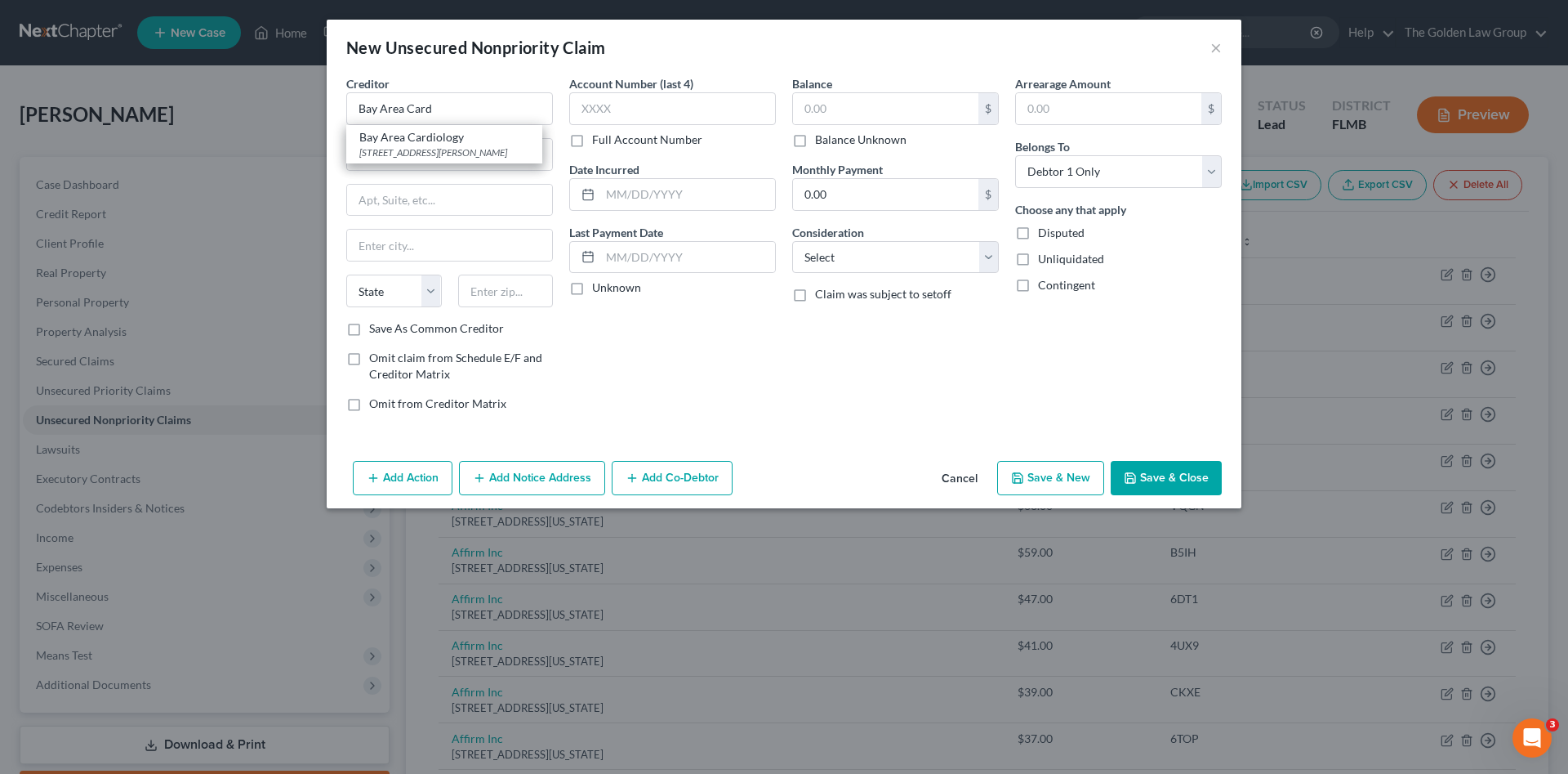
type input "Brandon"
select select "9"
type input "33511"
click at [615, 119] on input "text" at bounding box center [673, 108] width 207 height 32
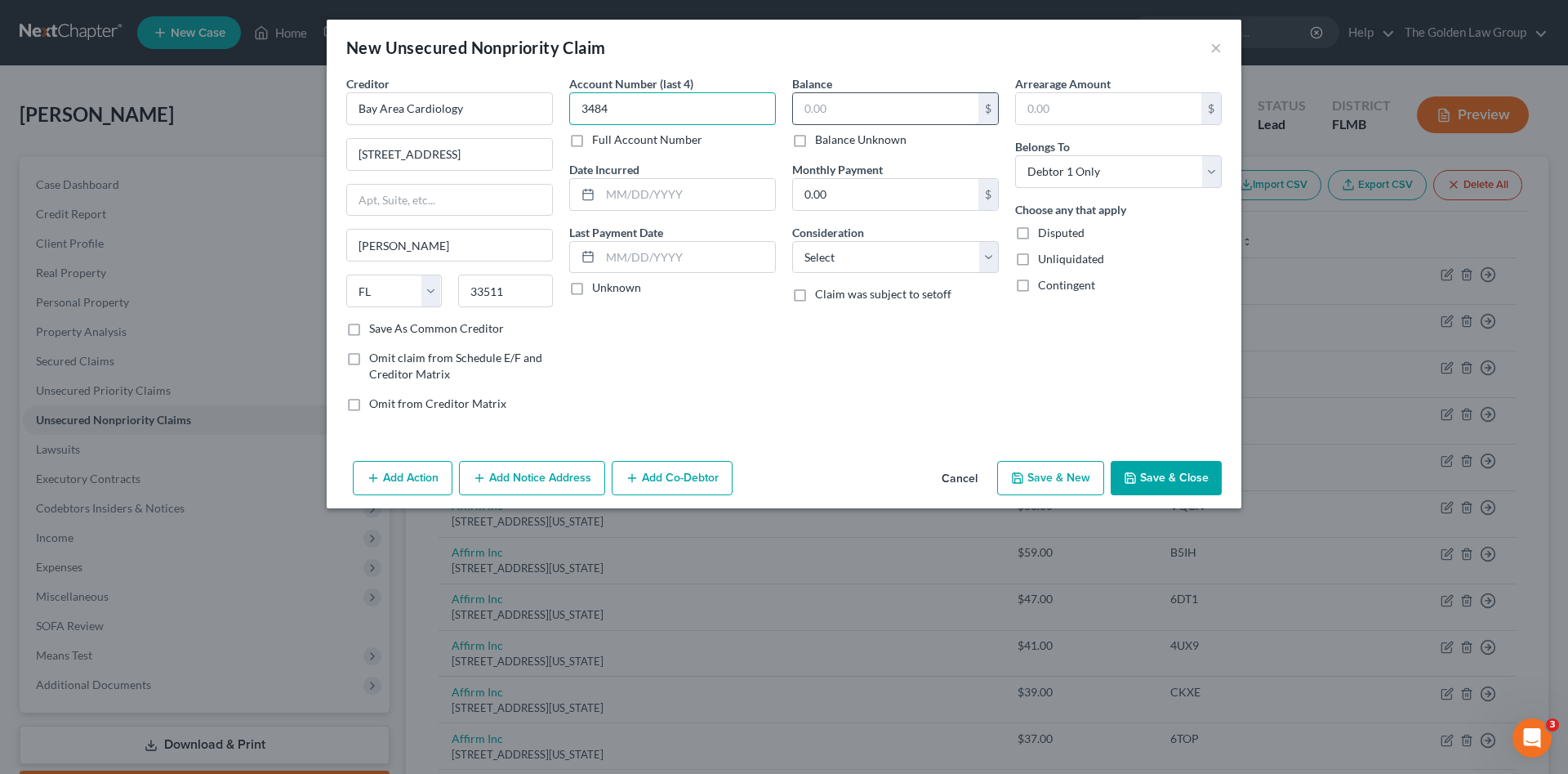
type input "3484"
click at [843, 108] on input "text" at bounding box center [886, 108] width 185 height 31
type input "167.65"
click at [878, 263] on select "Select Cable / Satellite Services Collection Agency Credit Card Debt Debt Couns…" at bounding box center [896, 257] width 207 height 32
select select "9"
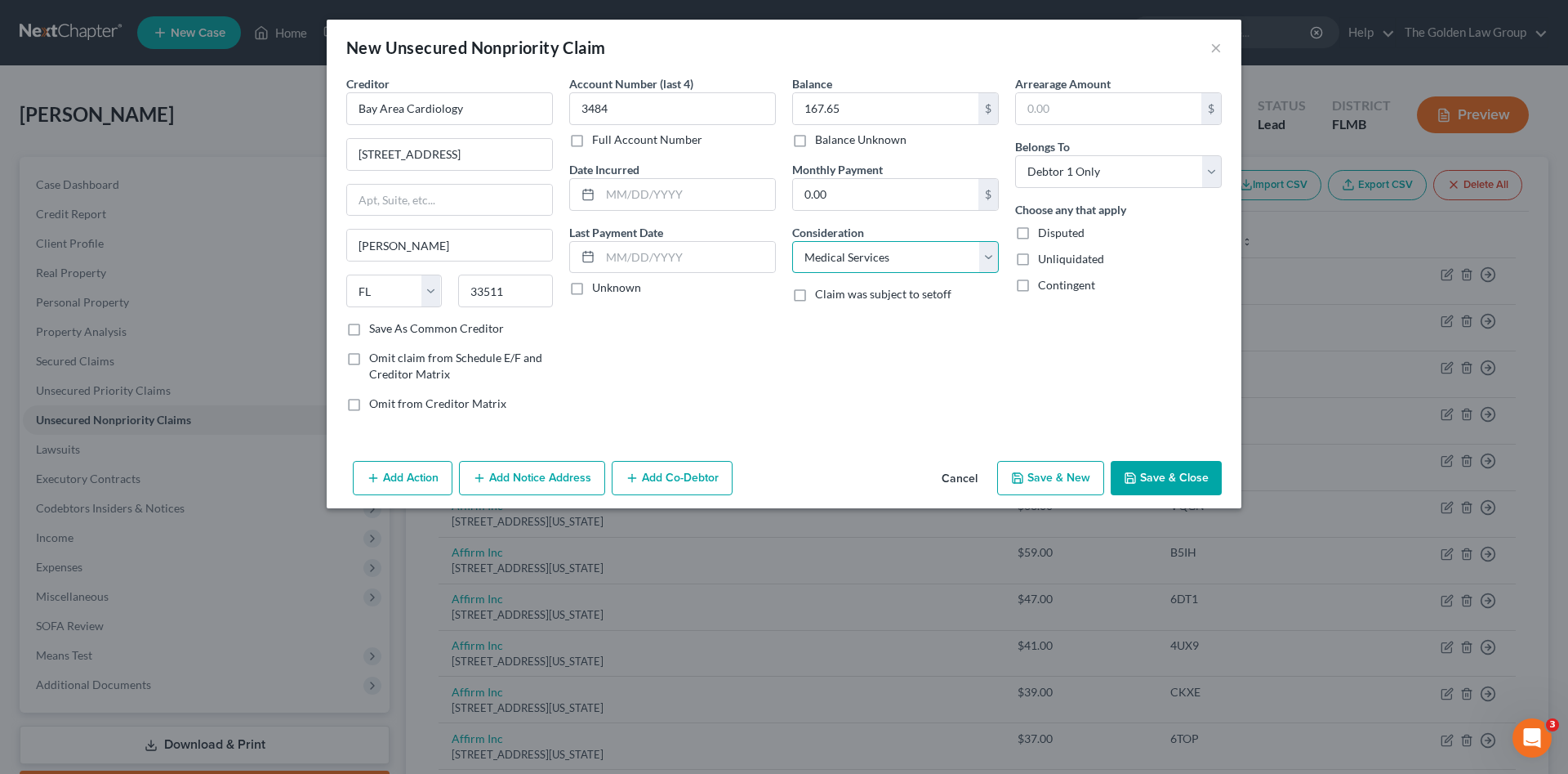
click at [793, 241] on select "Select Cable / Satellite Services Collection Agency Credit Card Debt Debt Couns…" at bounding box center [896, 257] width 207 height 32
click at [1152, 480] on button "Save & Close" at bounding box center [1167, 478] width 111 height 34
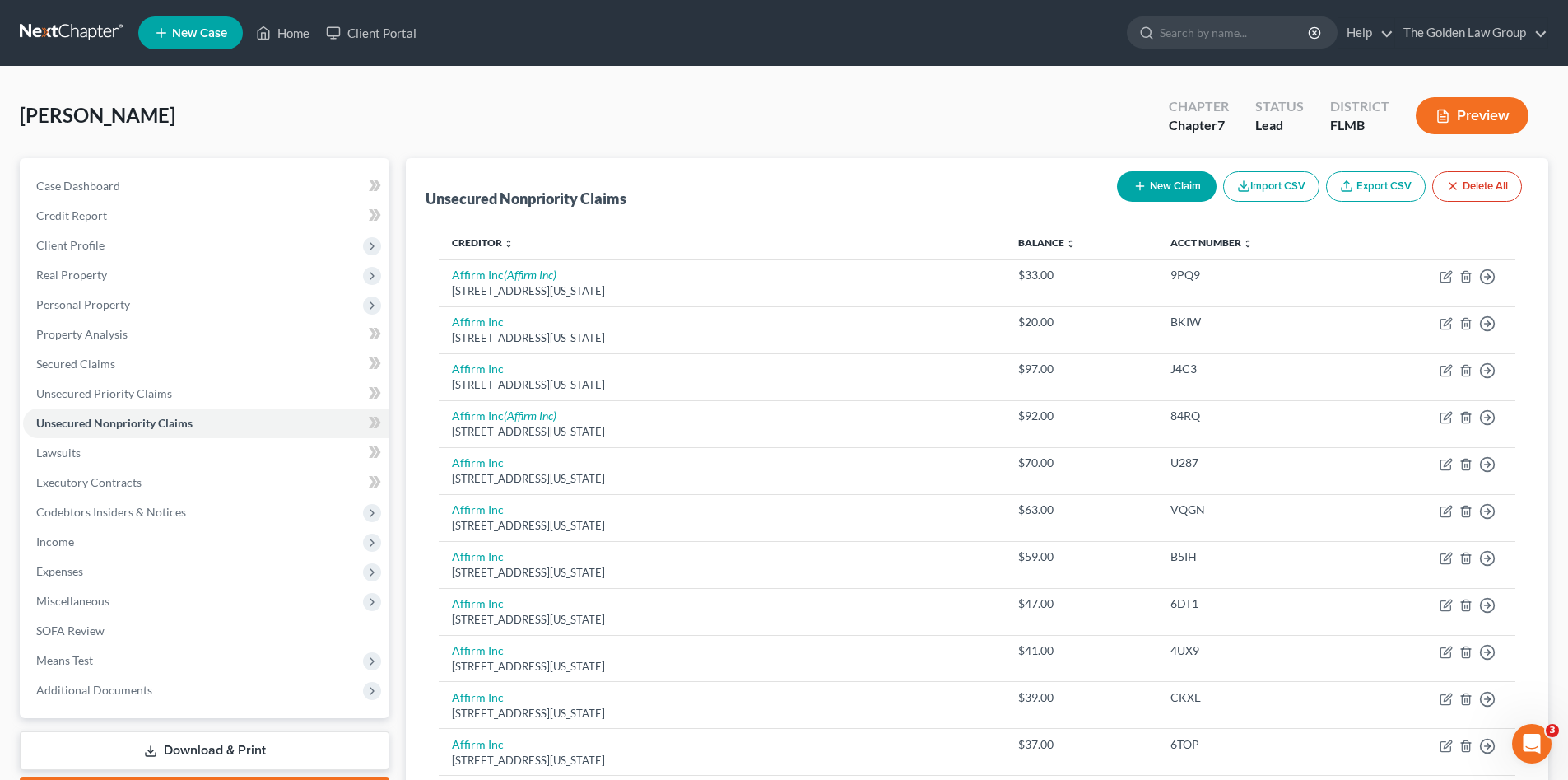
click at [1149, 181] on button "New Claim" at bounding box center [1167, 186] width 100 height 30
select select "0"
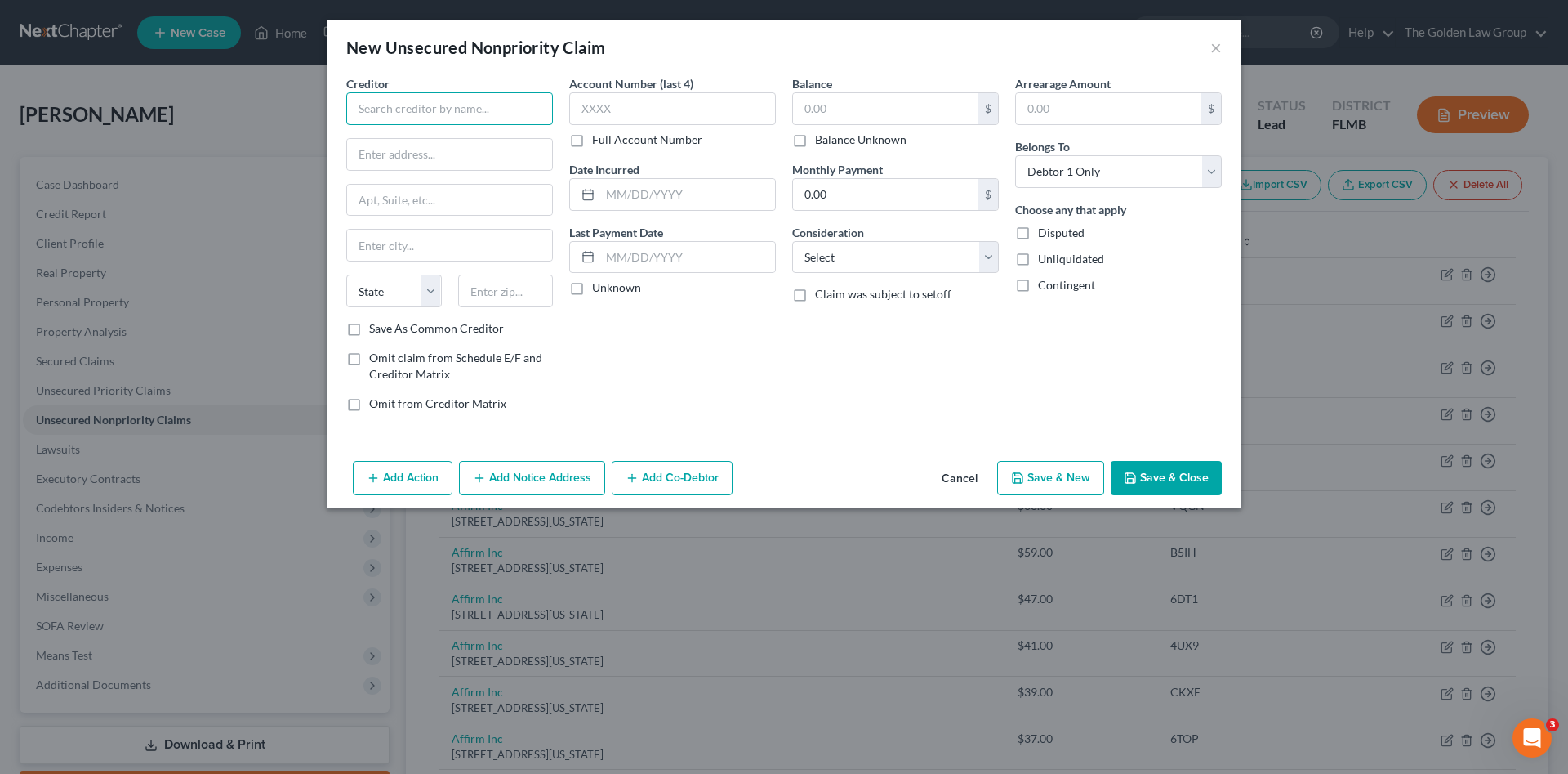
drag, startPoint x: 458, startPoint y: 109, endPoint x: 462, endPoint y: 97, distance: 12.6
click at [460, 103] on input "text" at bounding box center [450, 108] width 207 height 32
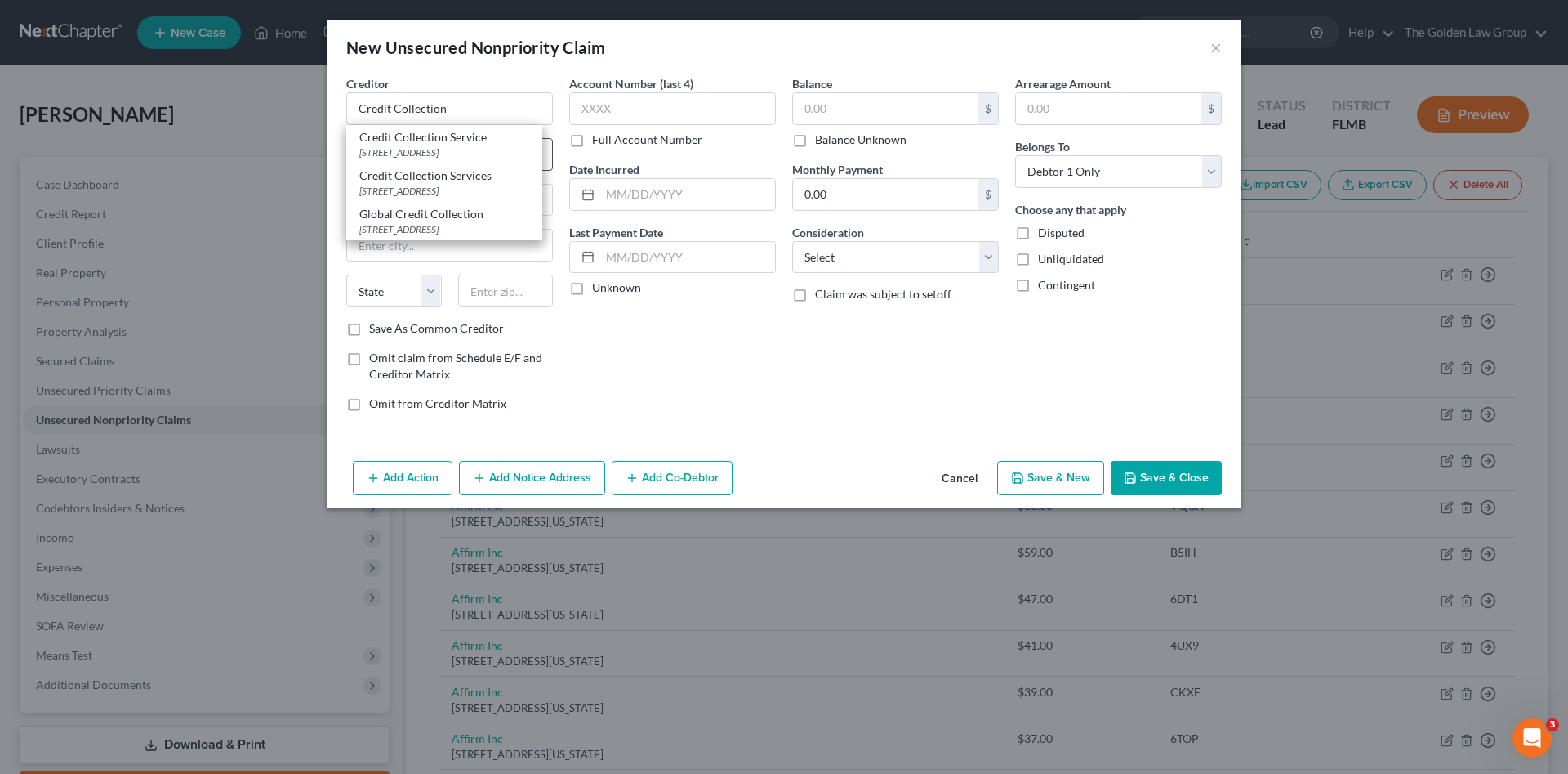
click at [459, 175] on div "Credit Collection Services" at bounding box center [444, 175] width 170 height 16
type input "Credit Collection Services"
type input "725 Canton St."
type input "Norwood"
select select "22"
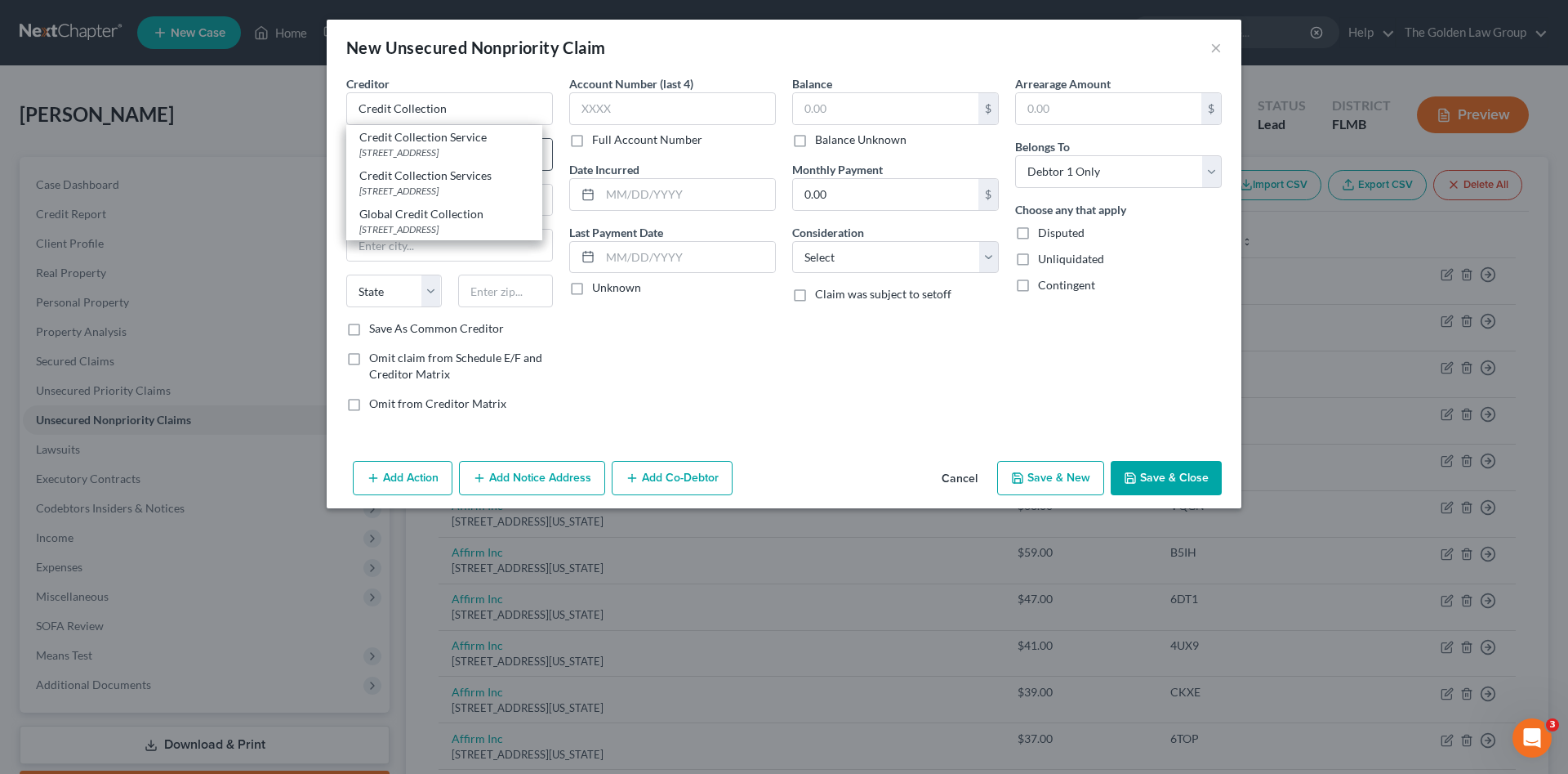
type input "02062"
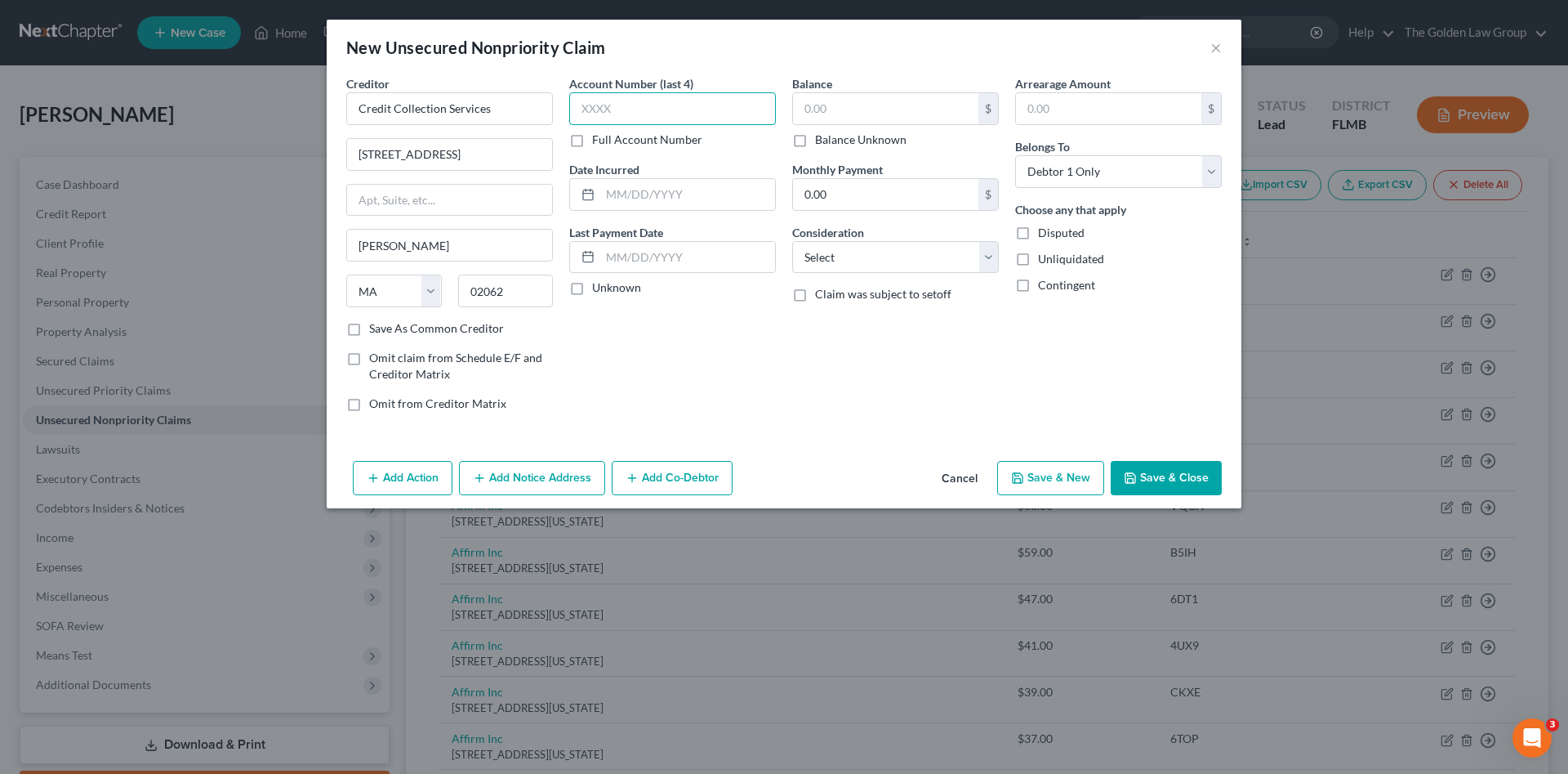
click at [641, 109] on input "text" at bounding box center [673, 108] width 207 height 32
type input "3595"
click at [819, 103] on input "text" at bounding box center [886, 108] width 185 height 31
type input "320.46"
click at [863, 239] on label "Consideration" at bounding box center [828, 232] width 72 height 17
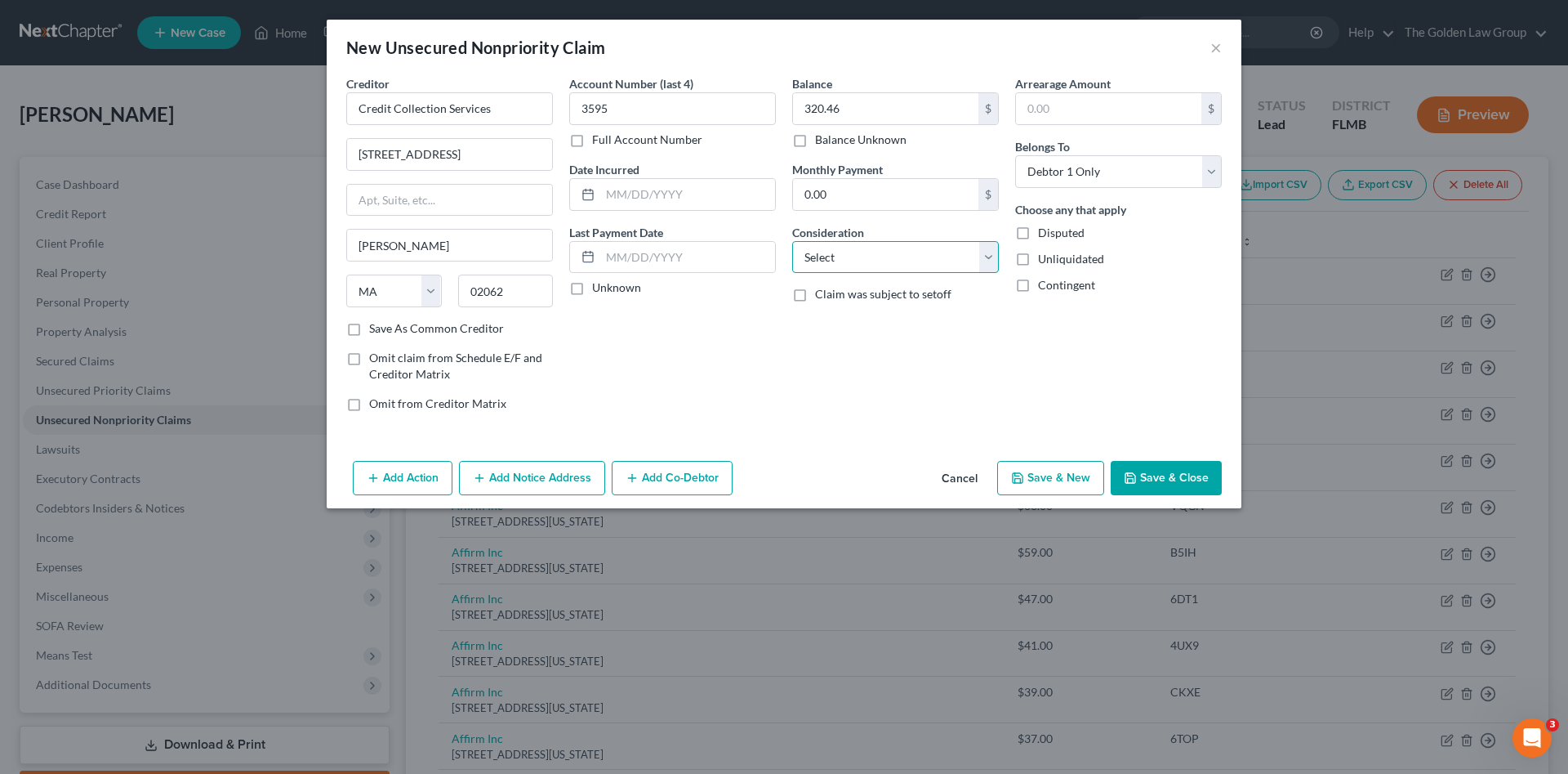
click at [852, 270] on select "Select Cable / Satellite Services Collection Agency Credit Card Debt Debt Couns…" at bounding box center [896, 257] width 207 height 32
select select "1"
click at [793, 241] on select "Select Cable / Satellite Services Collection Agency Credit Card Debt Debt Couns…" at bounding box center [896, 257] width 207 height 32
click at [1196, 478] on button "Save & Close" at bounding box center [1167, 478] width 111 height 34
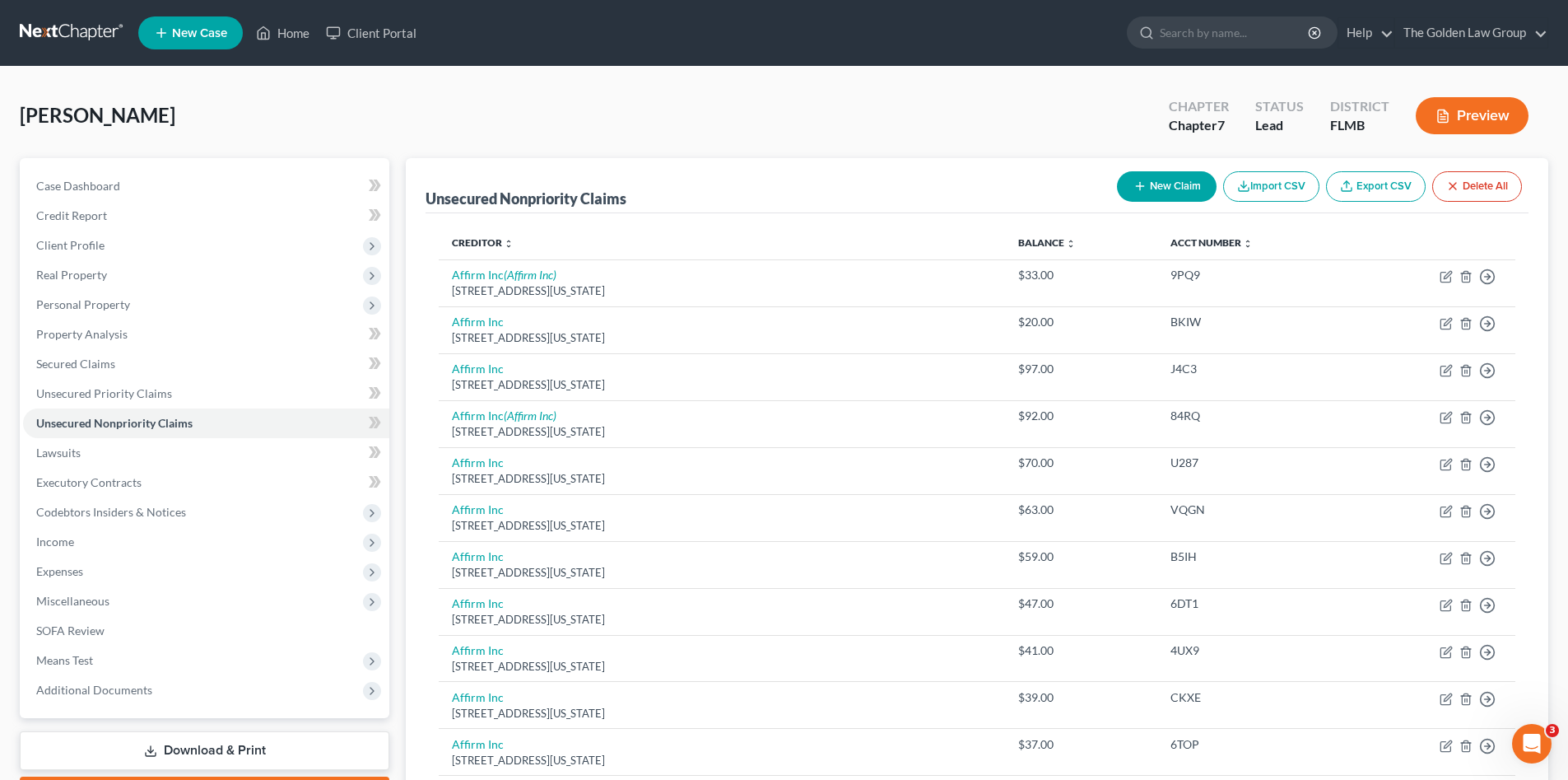
click at [1155, 182] on button "New Claim" at bounding box center [1167, 186] width 100 height 30
select select "0"
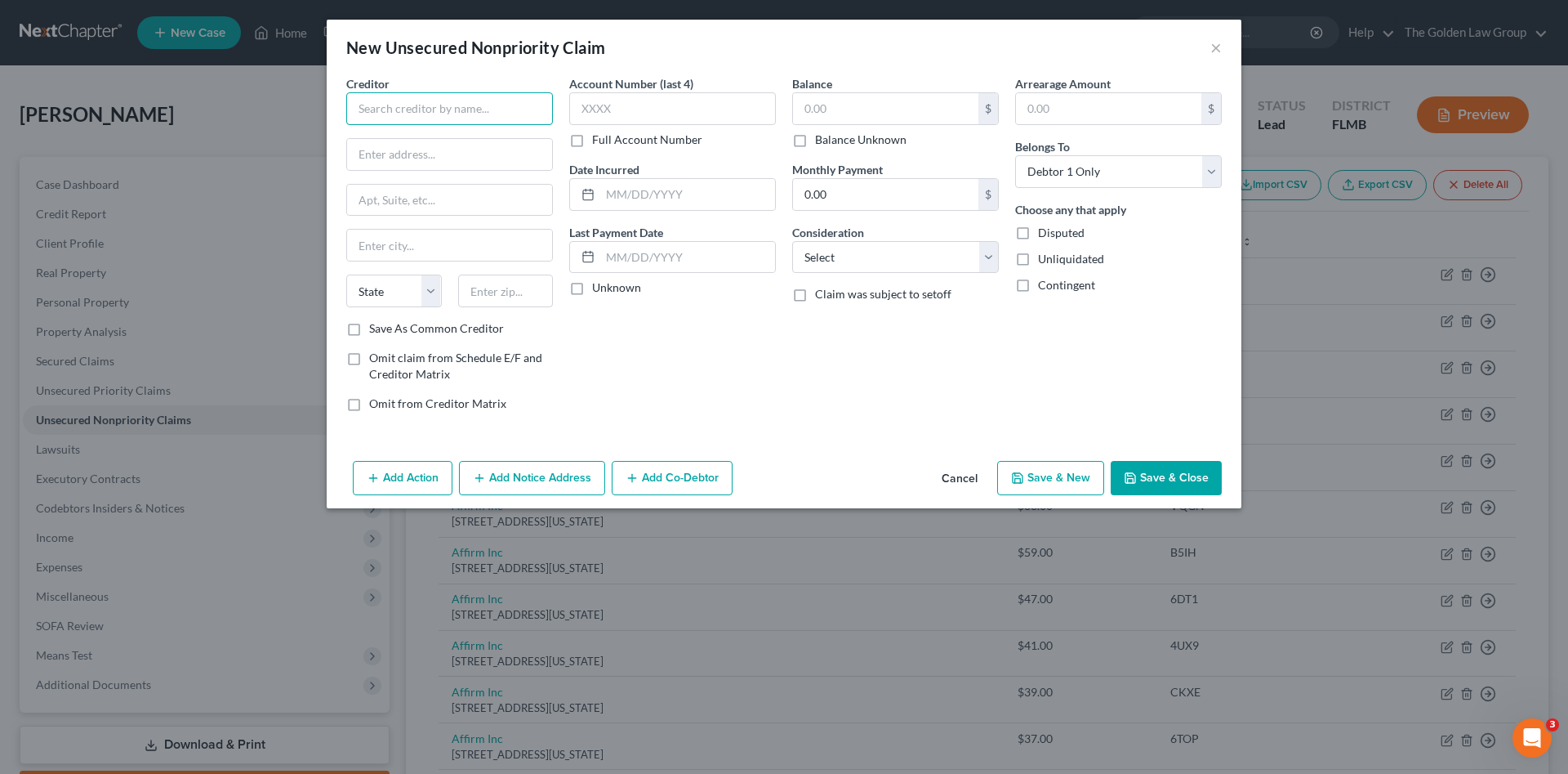
click at [459, 108] on input "text" at bounding box center [450, 108] width 207 height 32
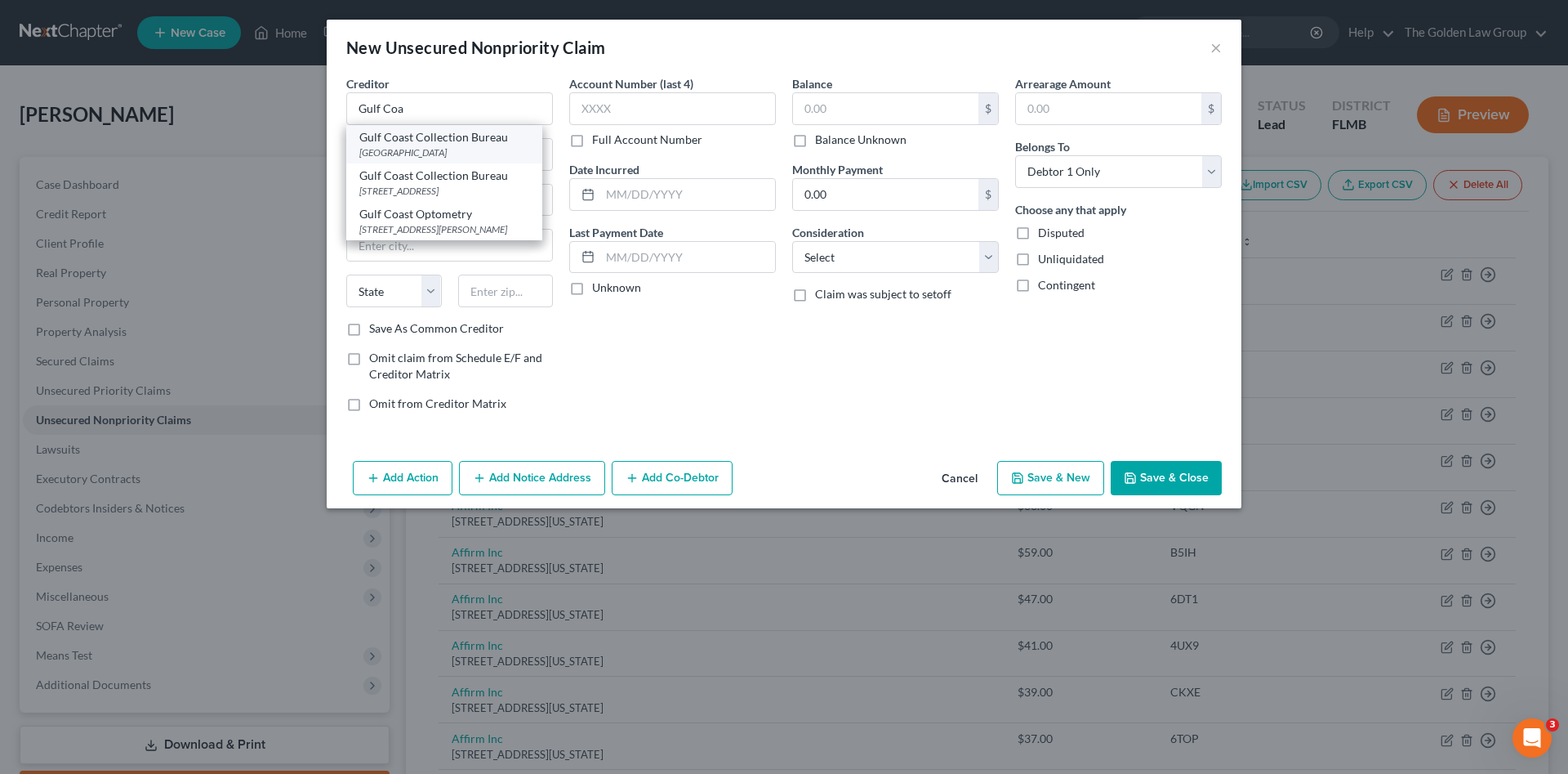
click at [450, 142] on div "Gulf Coast Collection Bureau" at bounding box center [444, 137] width 170 height 16
type input "Gulf Coast Collection Bureau"
type input "PO Box 21239"
type input "Tampa"
select select "9"
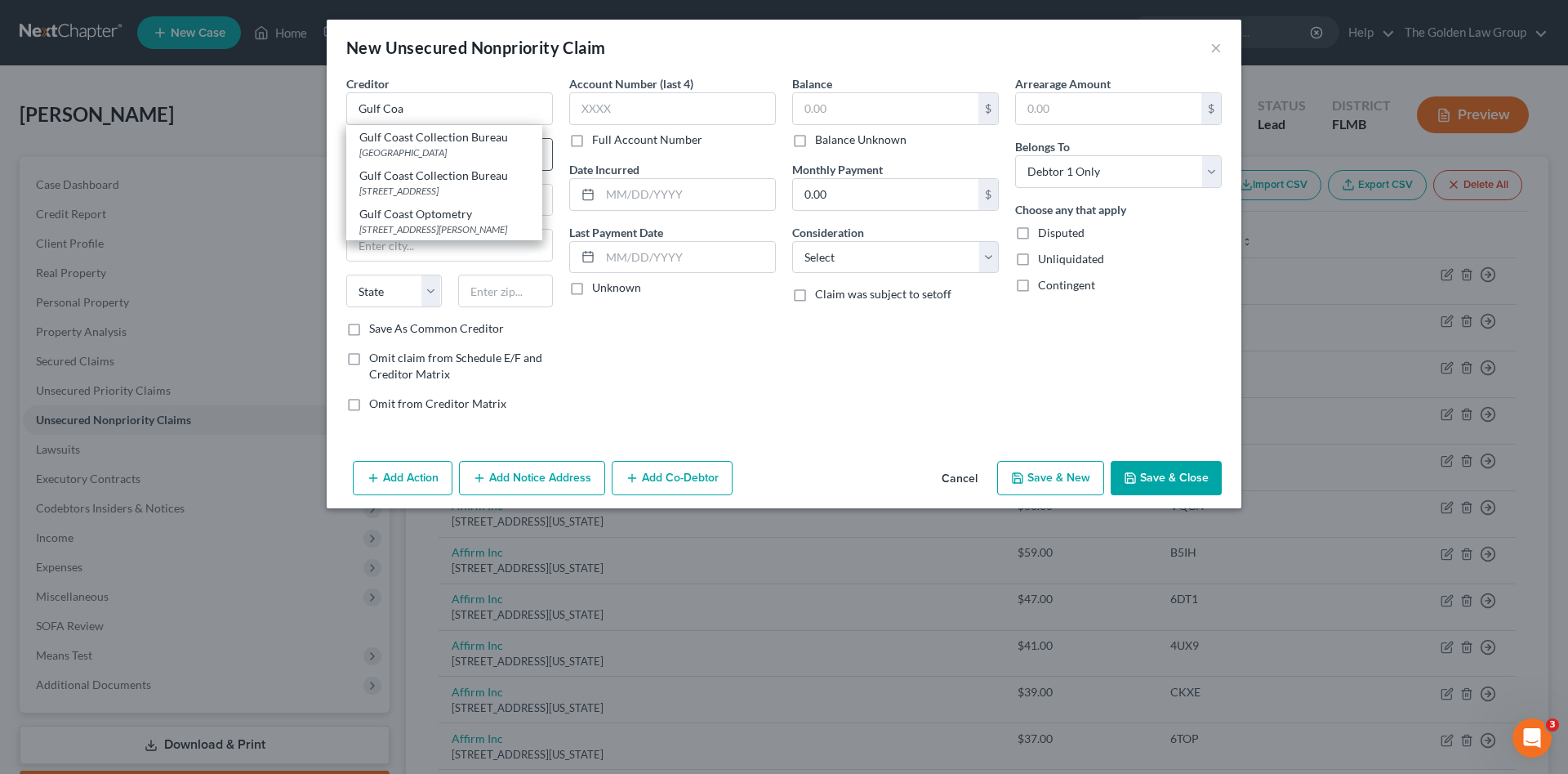
type input "33622"
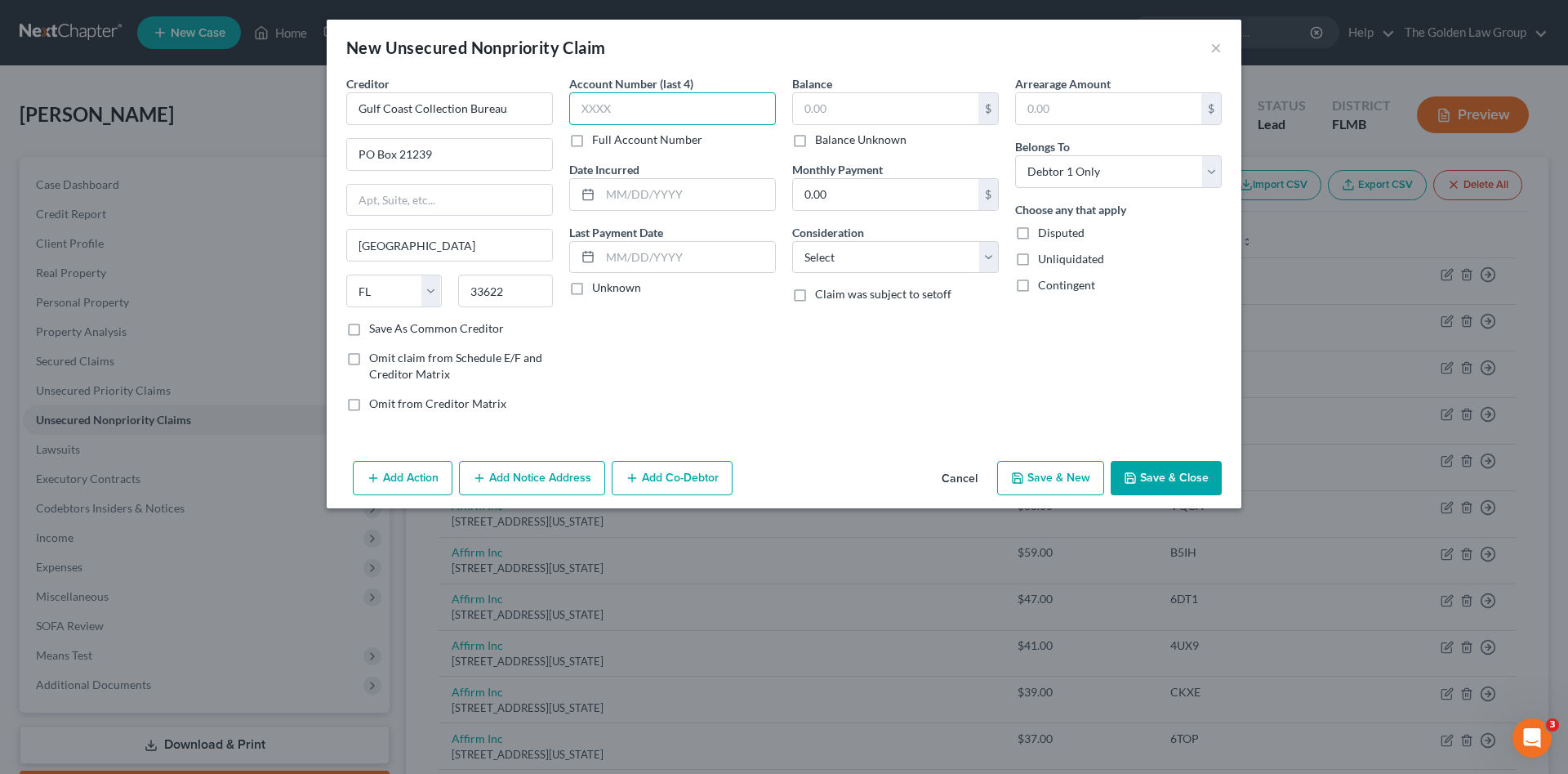
click at [606, 117] on input "text" at bounding box center [673, 108] width 207 height 32
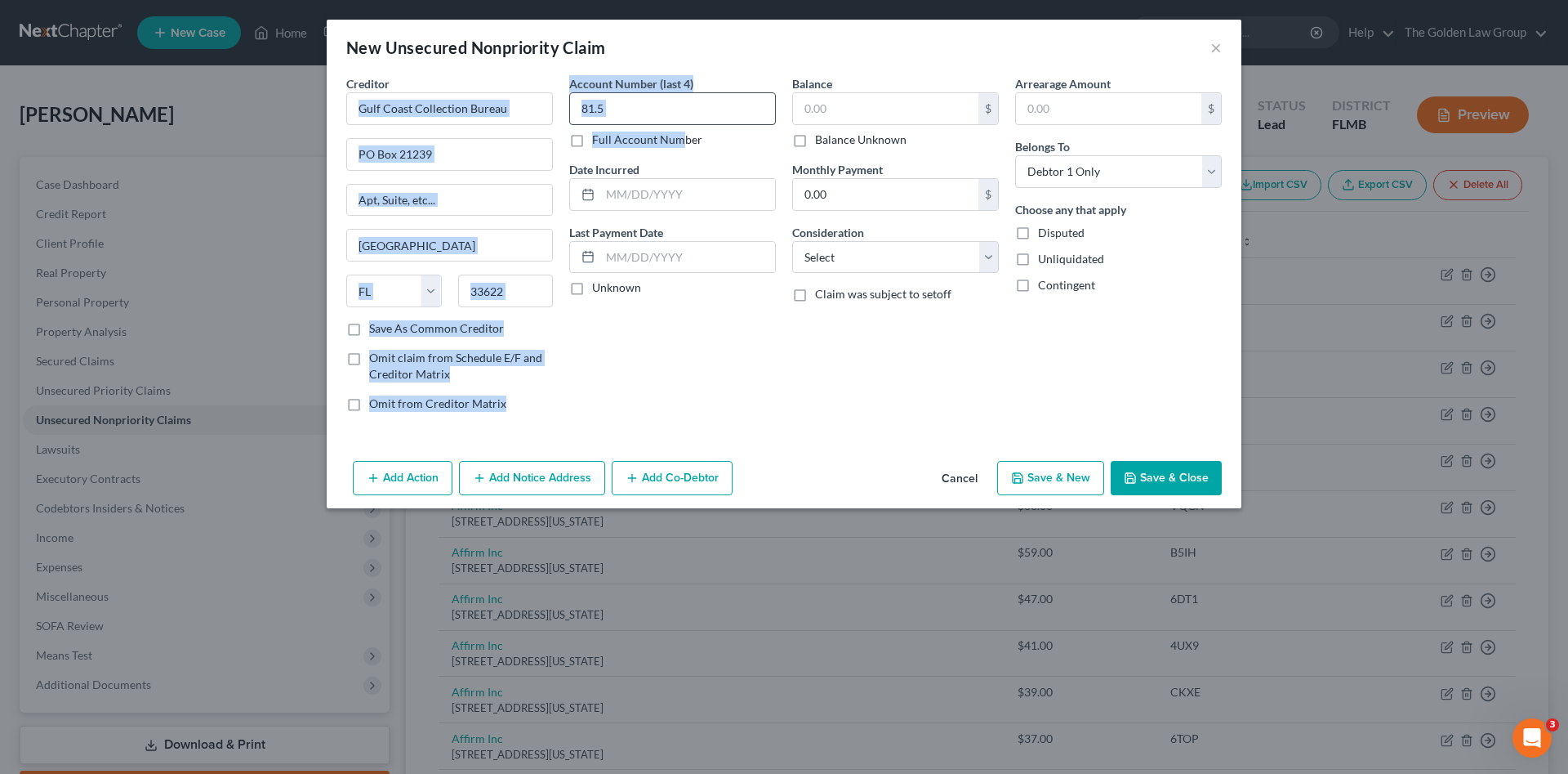
drag, startPoint x: 557, startPoint y: 114, endPoint x: 608, endPoint y: 105, distance: 51.8
click at [567, 107] on div "Account Number (last 4) 81.5 Full Account Number Date Incurred Last Payment Dat…" at bounding box center [672, 249] width 223 height 349
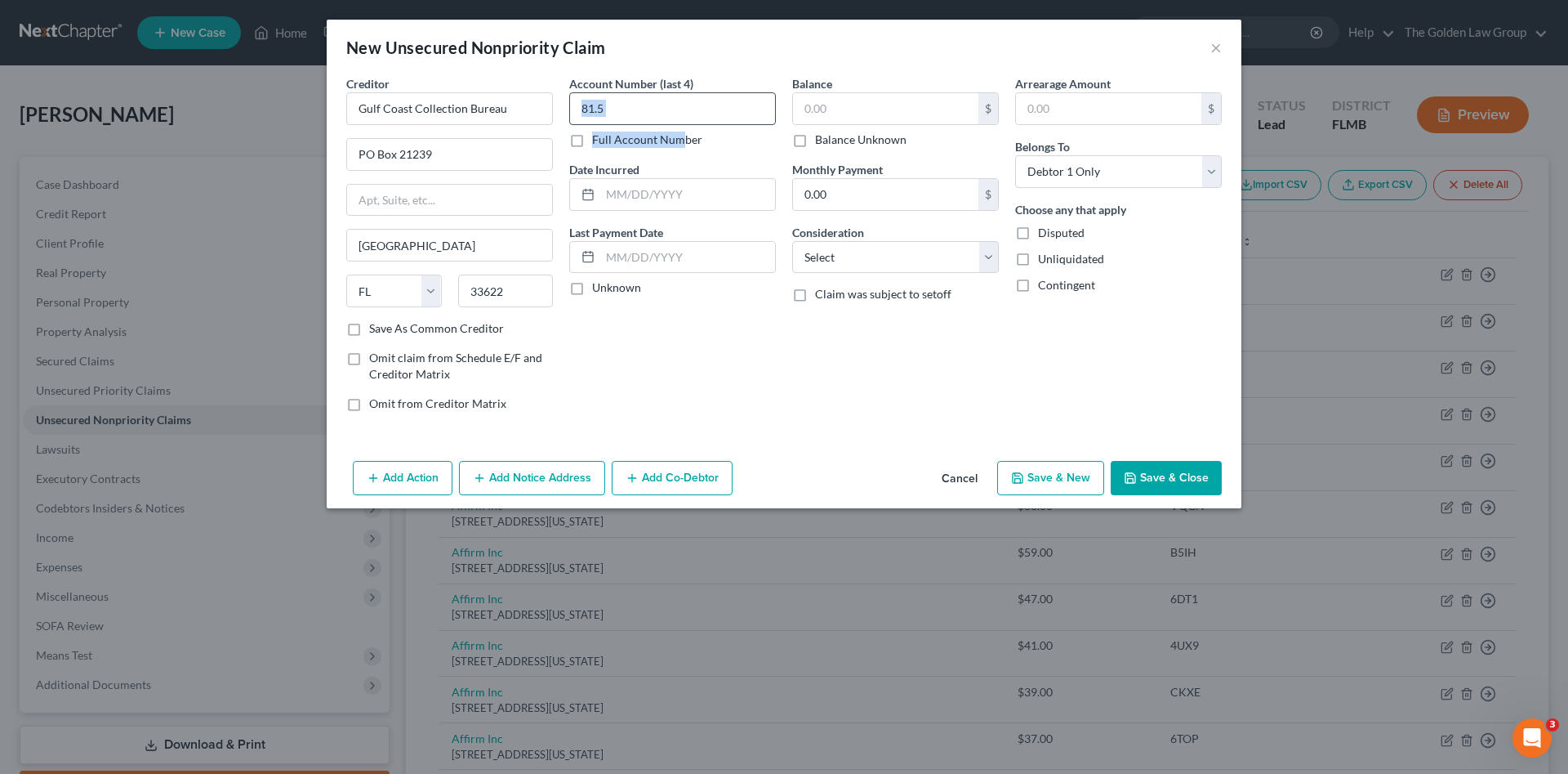
drag, startPoint x: 608, startPoint y: 105, endPoint x: 632, endPoint y: 105, distance: 24.0
click at [629, 106] on input "81.5" at bounding box center [673, 108] width 207 height 32
drag, startPoint x: 632, startPoint y: 103, endPoint x: 689, endPoint y: 121, distance: 59.8
click at [566, 95] on div "Account Number (last 4) 81.5 Full Account Number Date Incurred Last Payment Dat…" at bounding box center [672, 249] width 223 height 349
type input "4661"
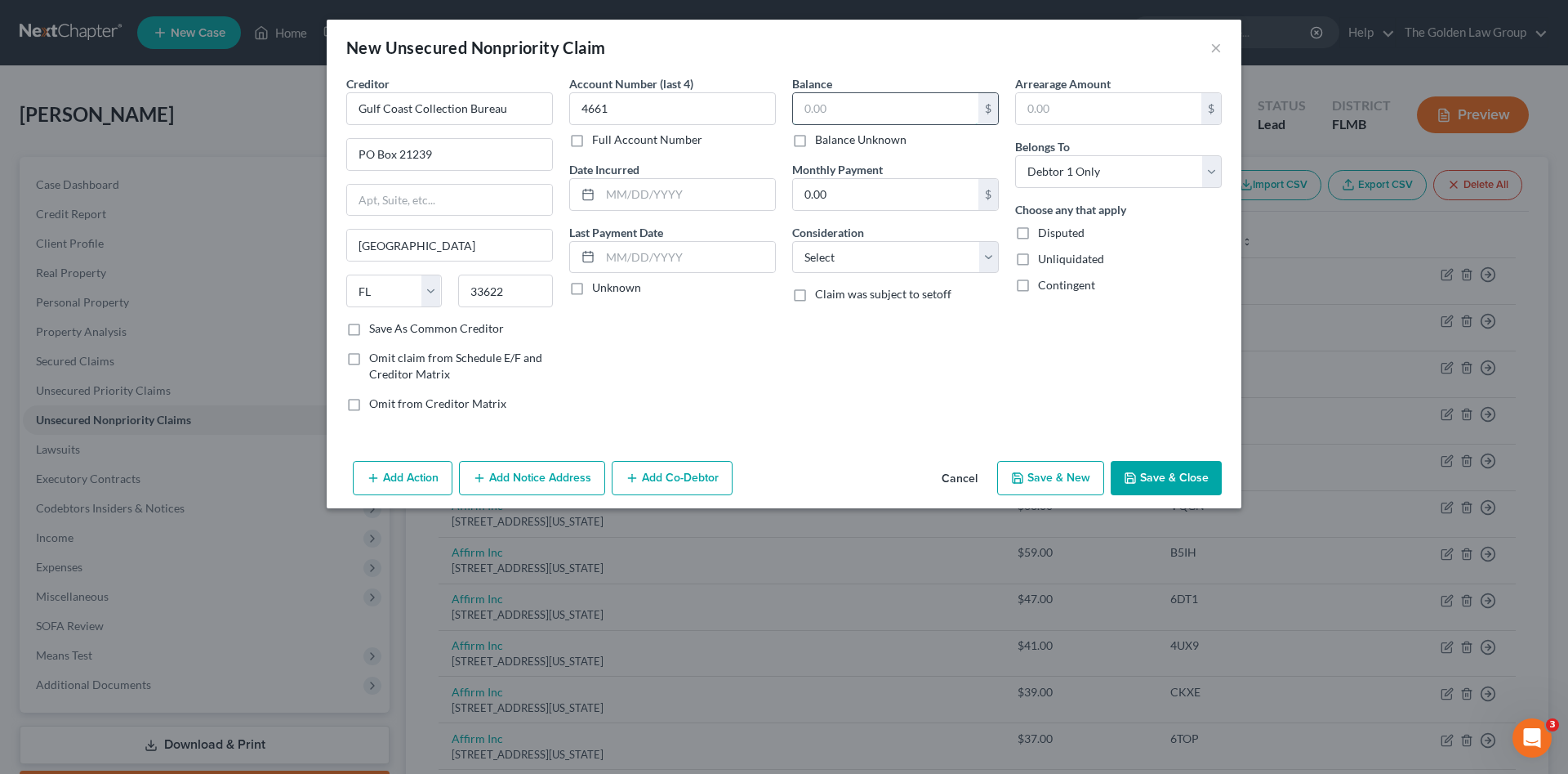
click at [853, 103] on input "text" at bounding box center [886, 108] width 185 height 31
type input "81.59"
click at [891, 284] on div "Balance 81.59 $ Balance Unknown Balance Undetermined 81.59 $ Balance Unknown Mo…" at bounding box center [895, 249] width 223 height 349
click at [880, 261] on select "Select Cable / Satellite Services Collection Agency Credit Card Debt Debt Couns…" at bounding box center [896, 257] width 207 height 32
select select "1"
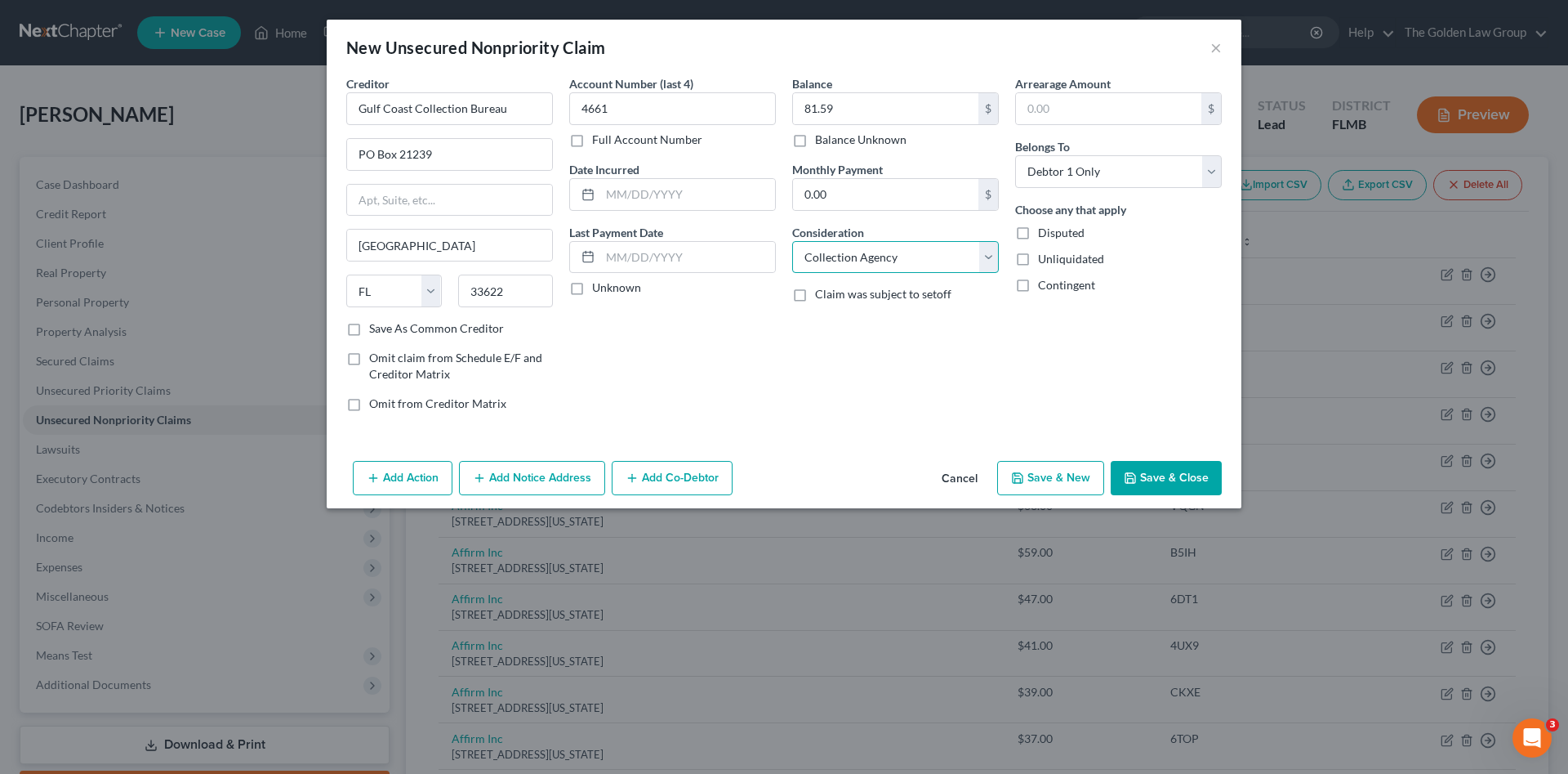
click at [793, 241] on select "Select Cable / Satellite Services Collection Agency Credit Card Debt Debt Couns…" at bounding box center [896, 257] width 207 height 32
click at [1169, 502] on div "Add Action Add Notice Address Add Co-Debtor Cancel Save & New Save & Close" at bounding box center [784, 481] width 915 height 54
click at [1161, 488] on button "Save & Close" at bounding box center [1167, 478] width 111 height 34
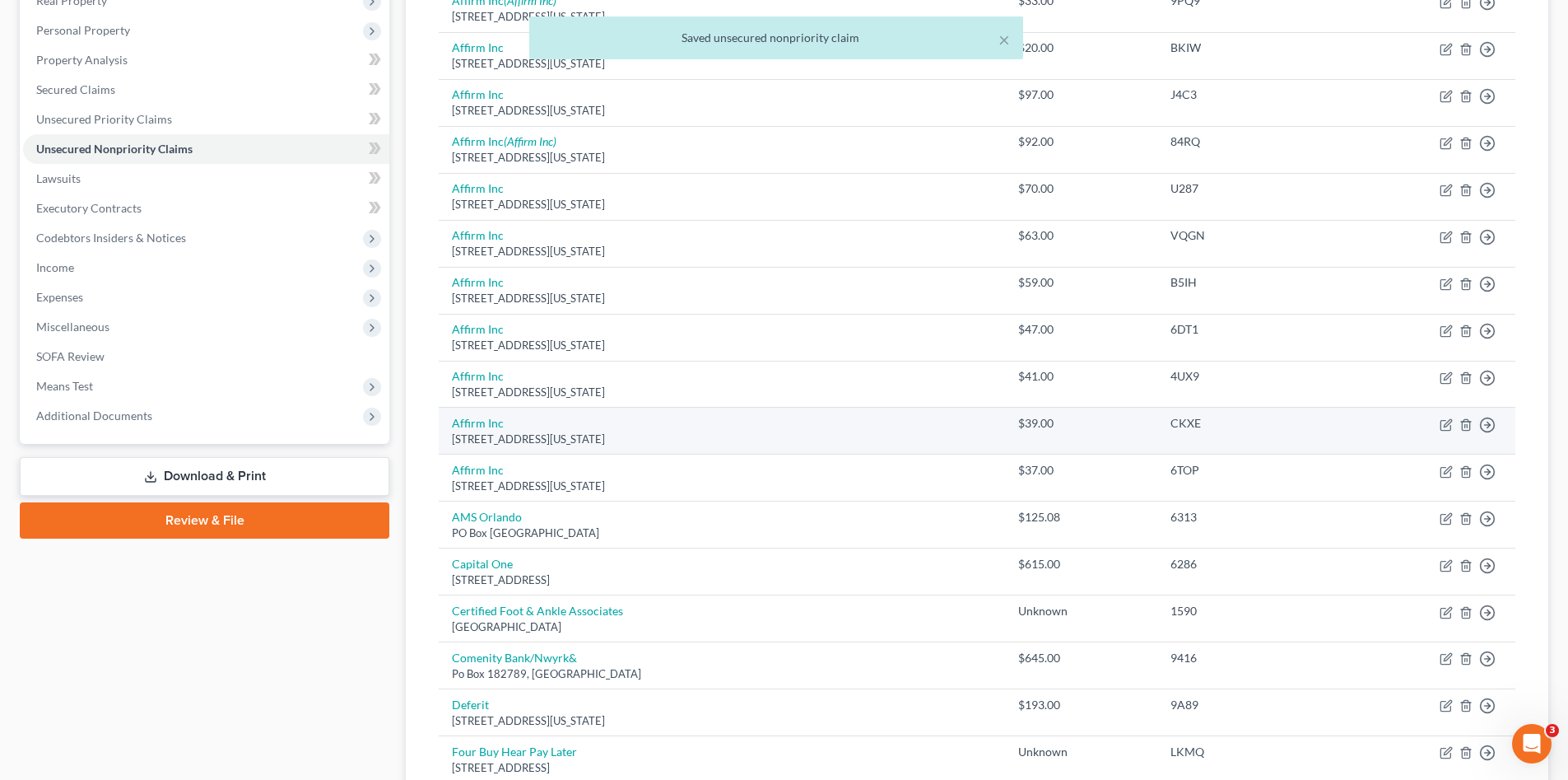
scroll to position [385, 0]
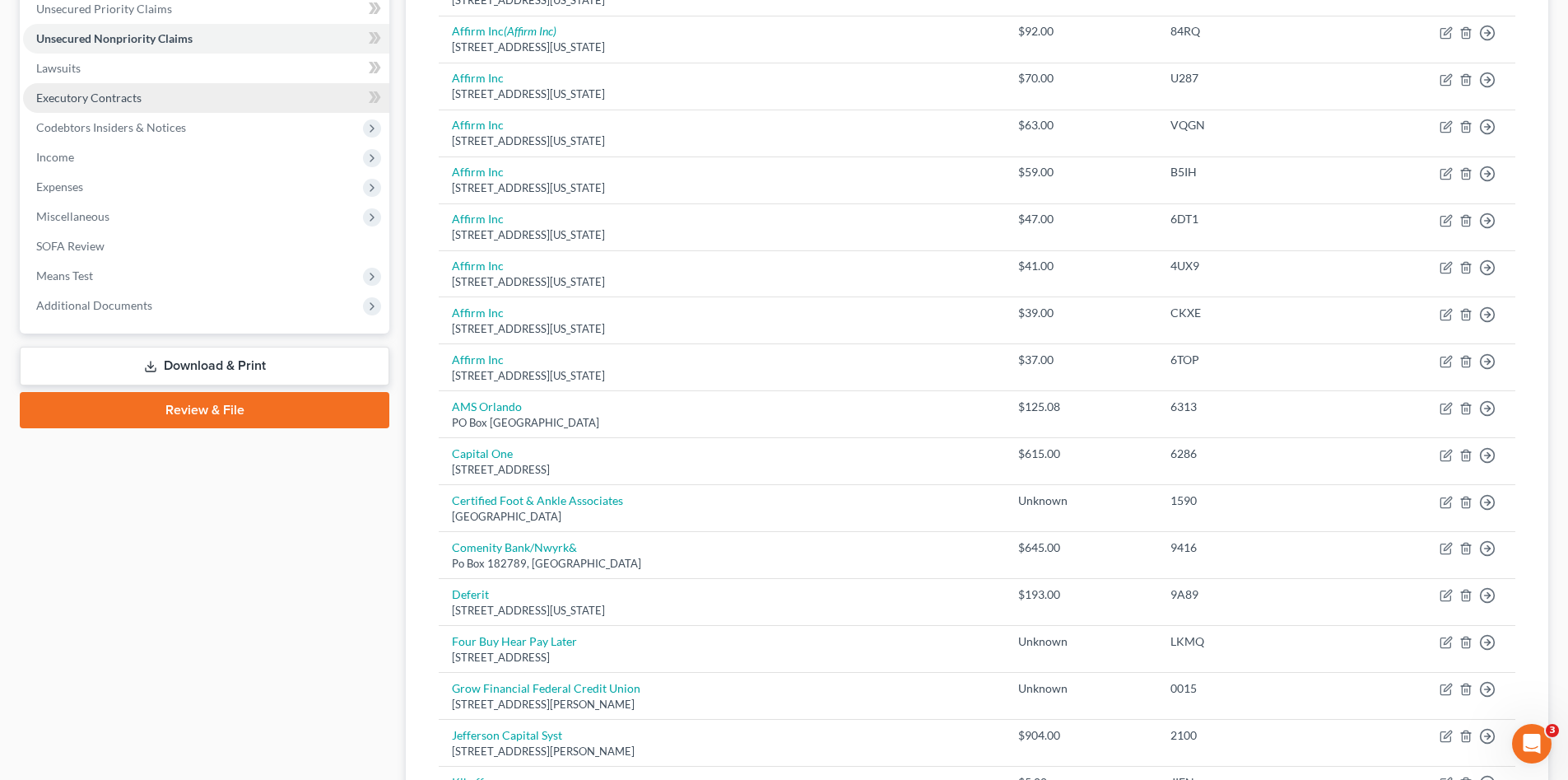
click at [78, 100] on span "Executory Contracts" at bounding box center [89, 97] width 105 height 14
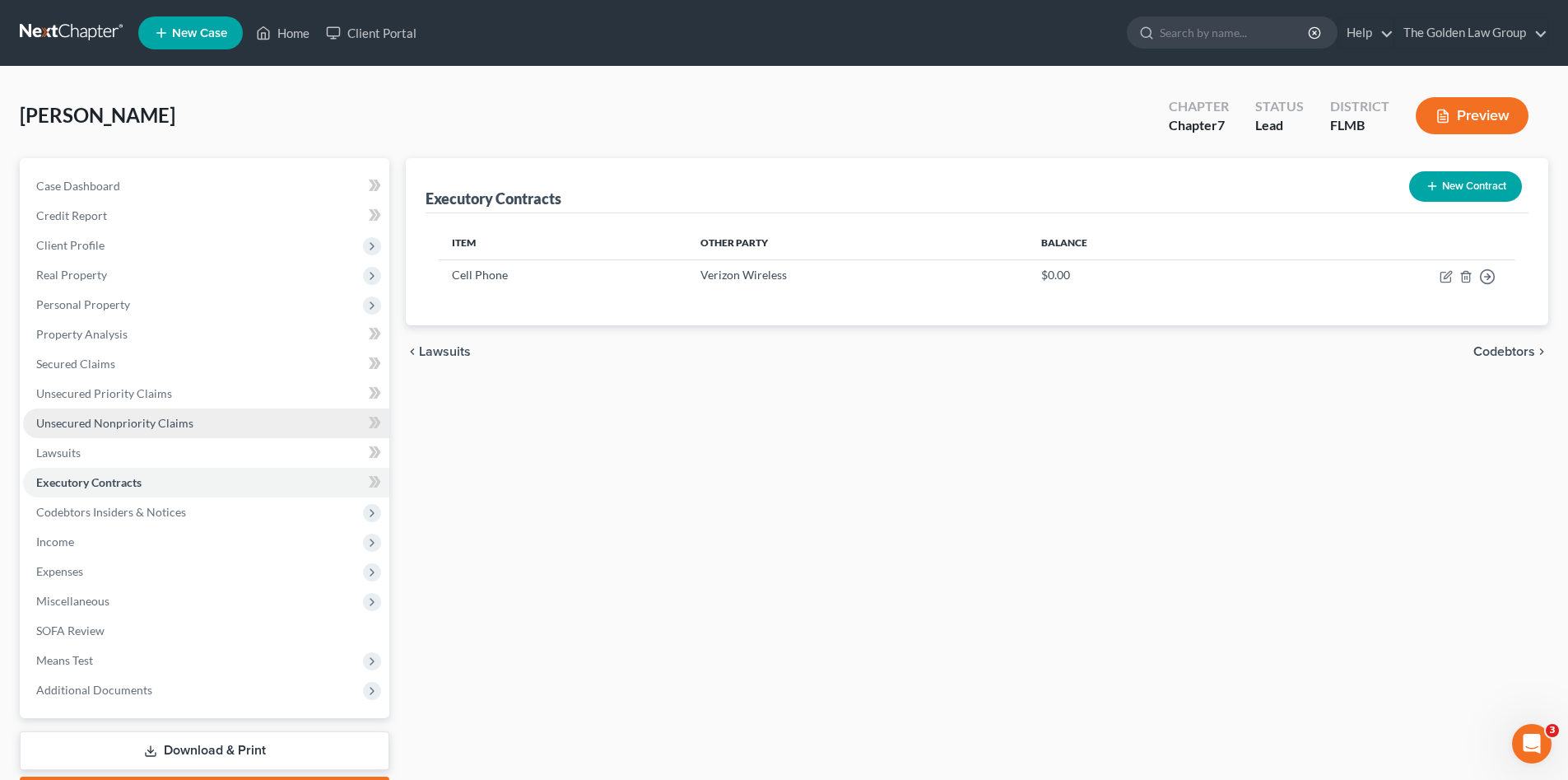
click at [130, 417] on span "Unsecured Nonpriority Claims" at bounding box center [114, 423] width 157 height 14
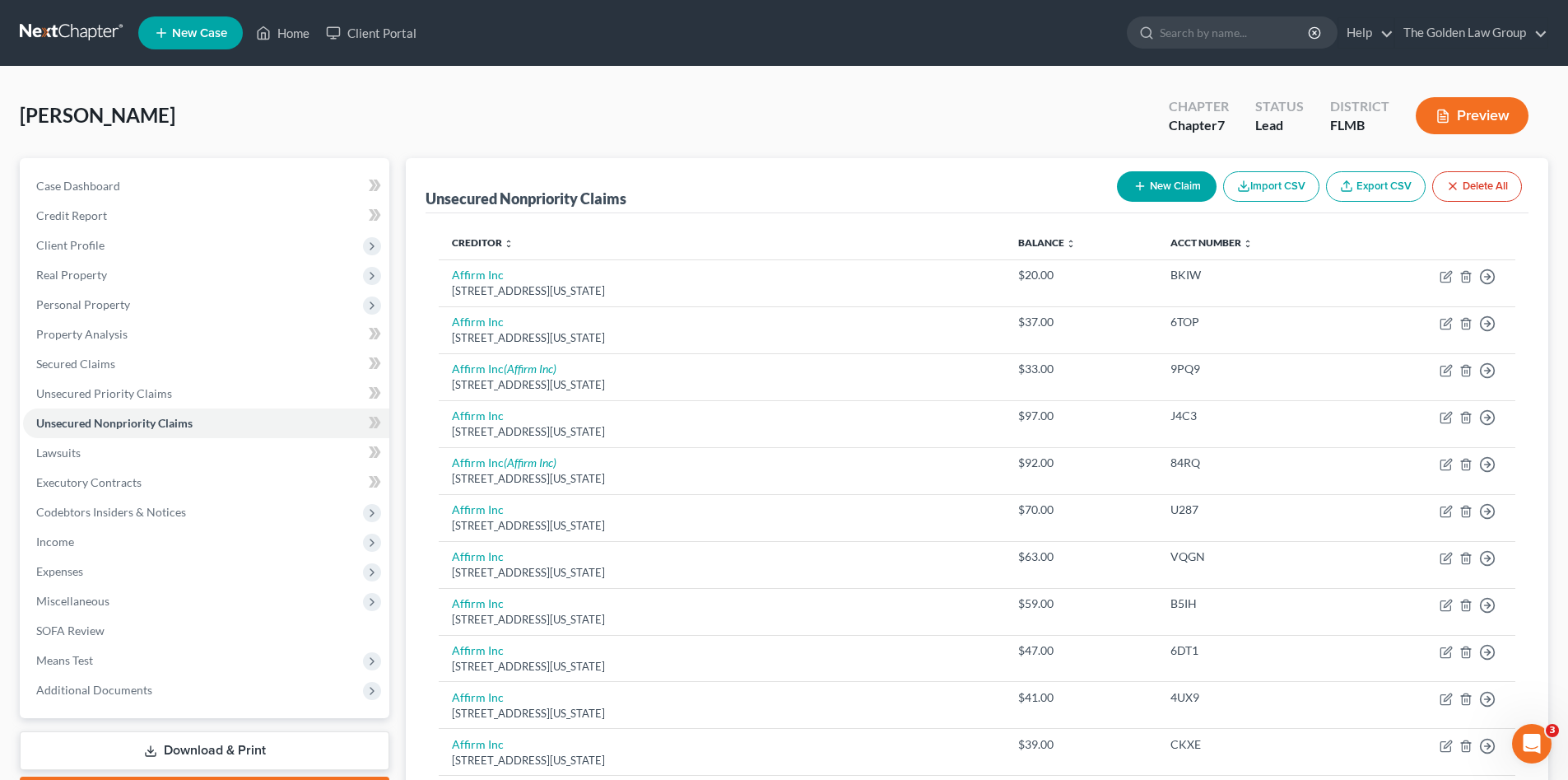
click at [1147, 185] on button "New Claim" at bounding box center [1167, 186] width 100 height 30
select select "0"
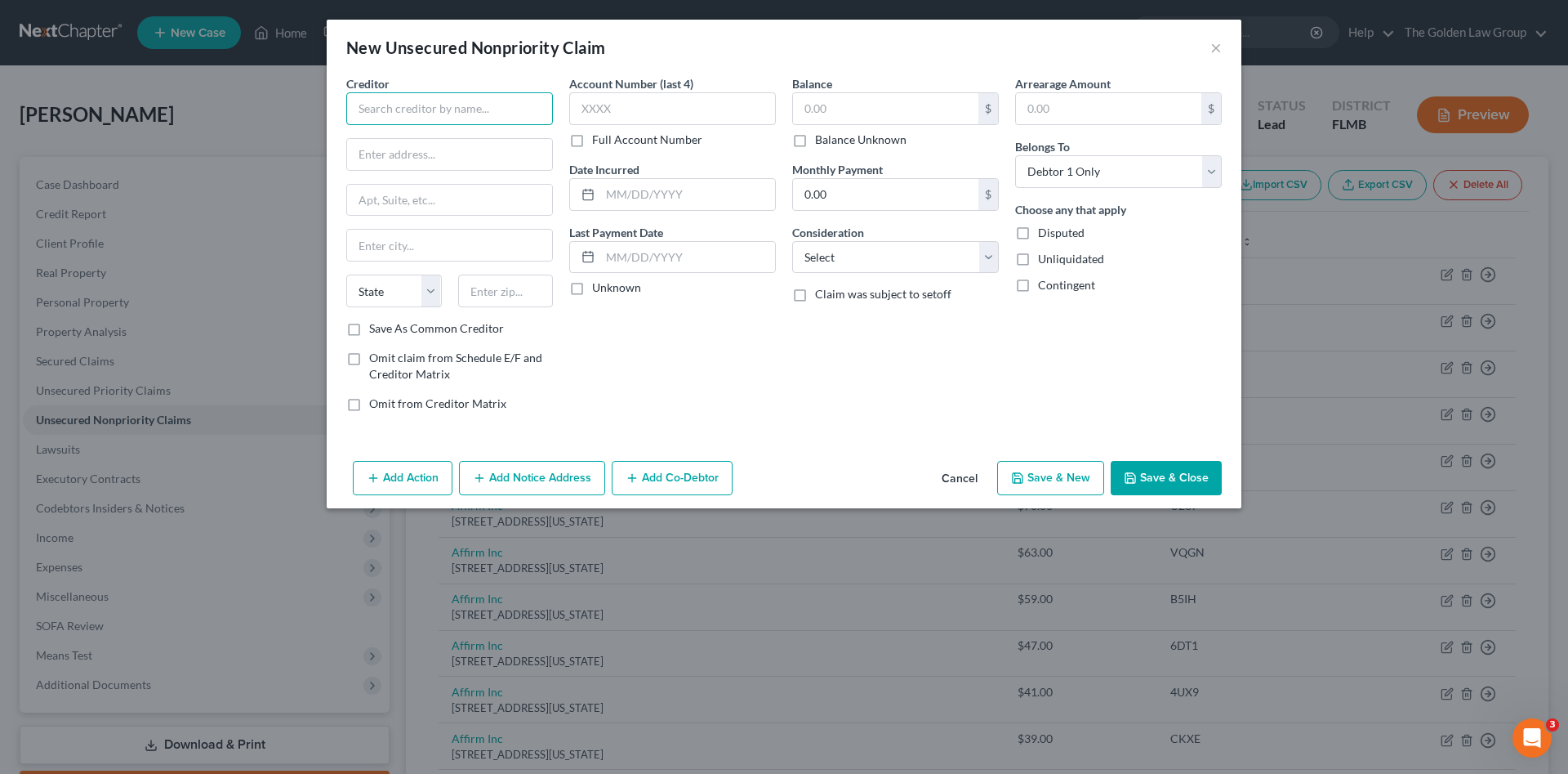
click at [457, 97] on input "text" at bounding box center [450, 108] width 207 height 32
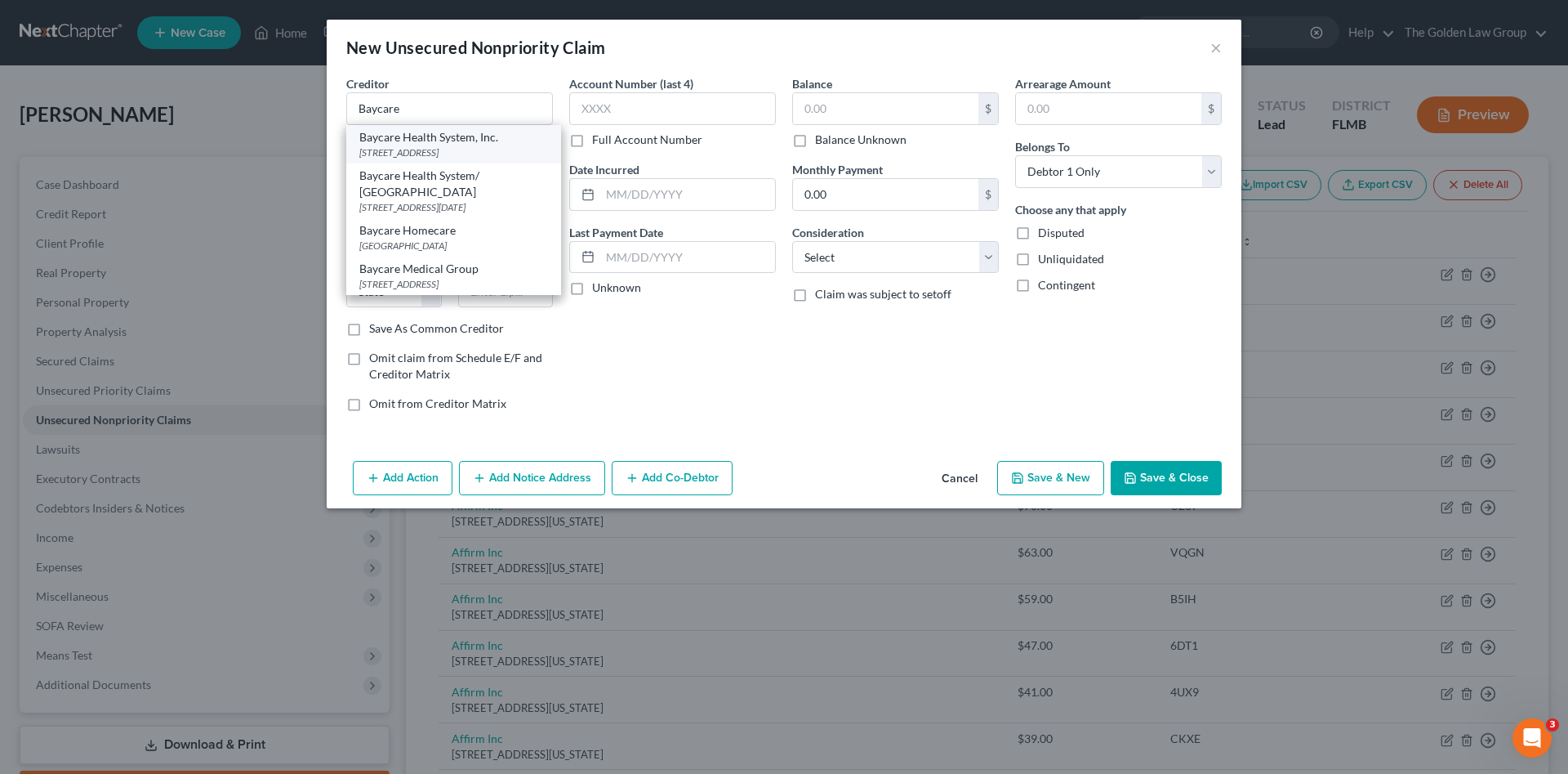
click at [466, 152] on div "PO Box 31696, Tampa, FL 33631" at bounding box center [453, 152] width 189 height 14
type input "Baycare Health System, Inc."
type input "PO Box 31696"
type input "Tampa"
select select "9"
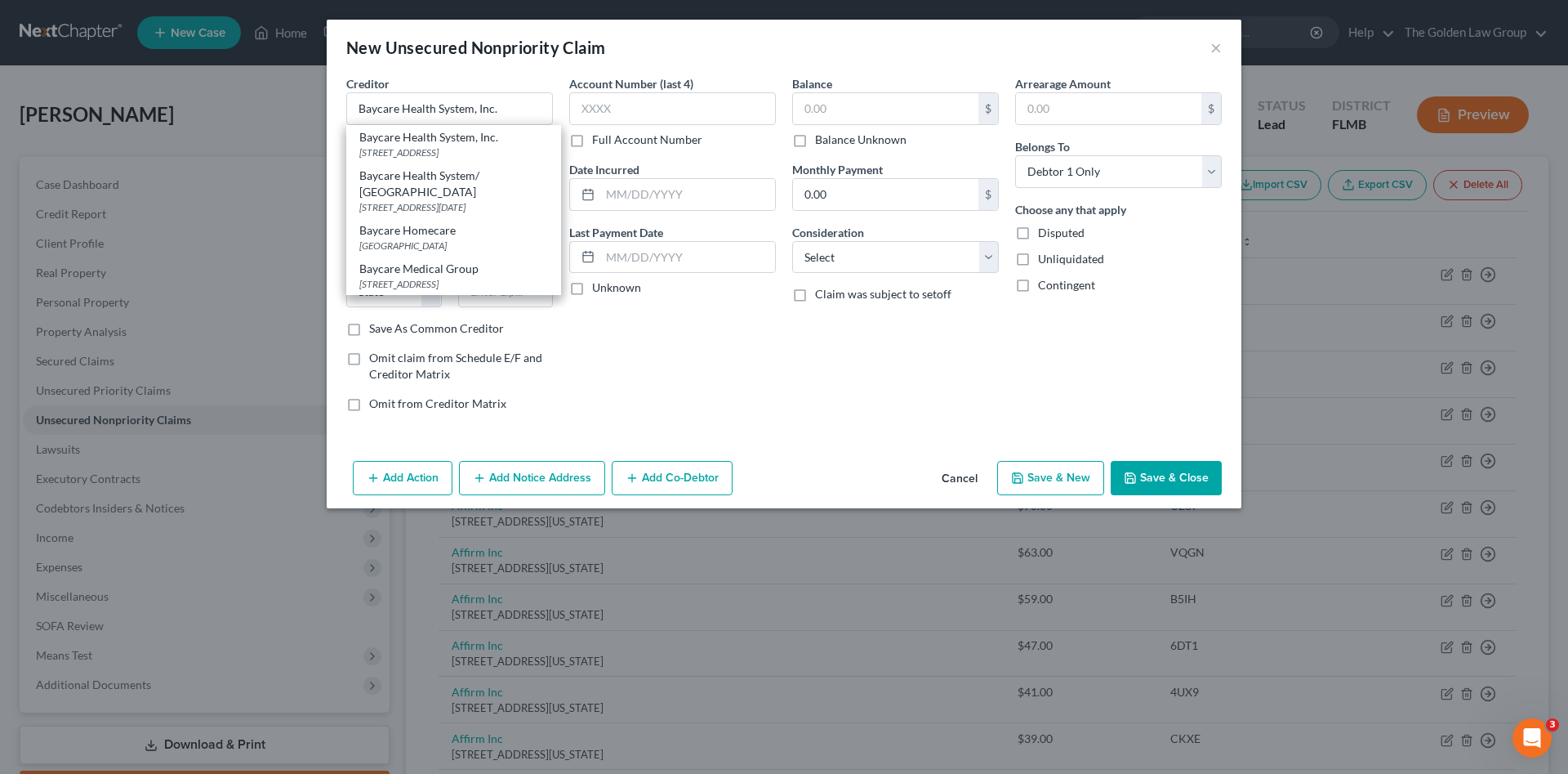
type input "33631"
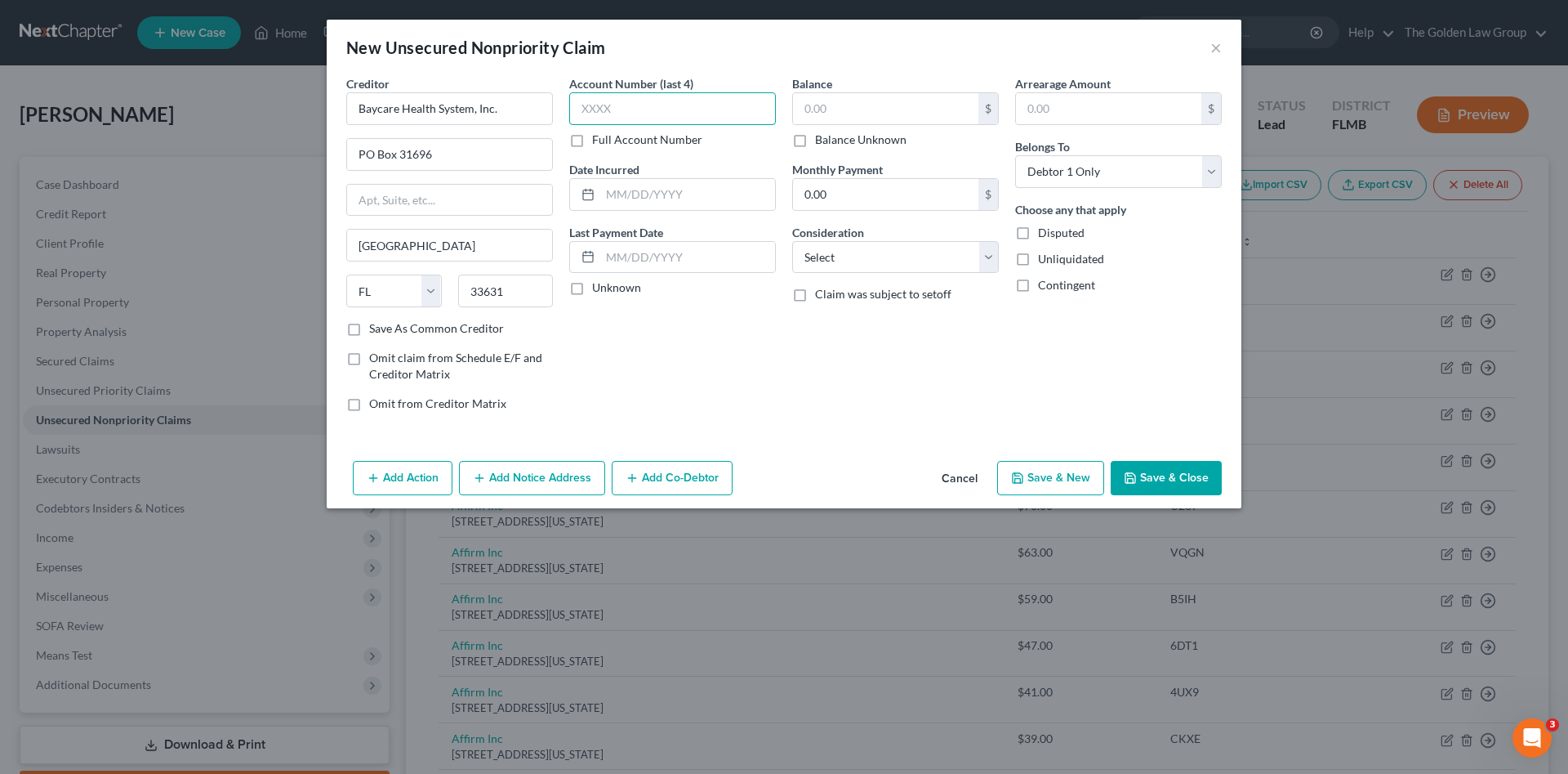
click at [598, 111] on input "text" at bounding box center [673, 108] width 207 height 32
drag, startPoint x: 851, startPoint y: 104, endPoint x: 857, endPoint y: 122, distance: 19.0
click at [857, 122] on input "text" at bounding box center [886, 108] width 185 height 31
type input "921.48"
click at [896, 232] on div "Consideration Select Cable / Satellite Services Collection Agency Credit Card D…" at bounding box center [896, 249] width 207 height 50
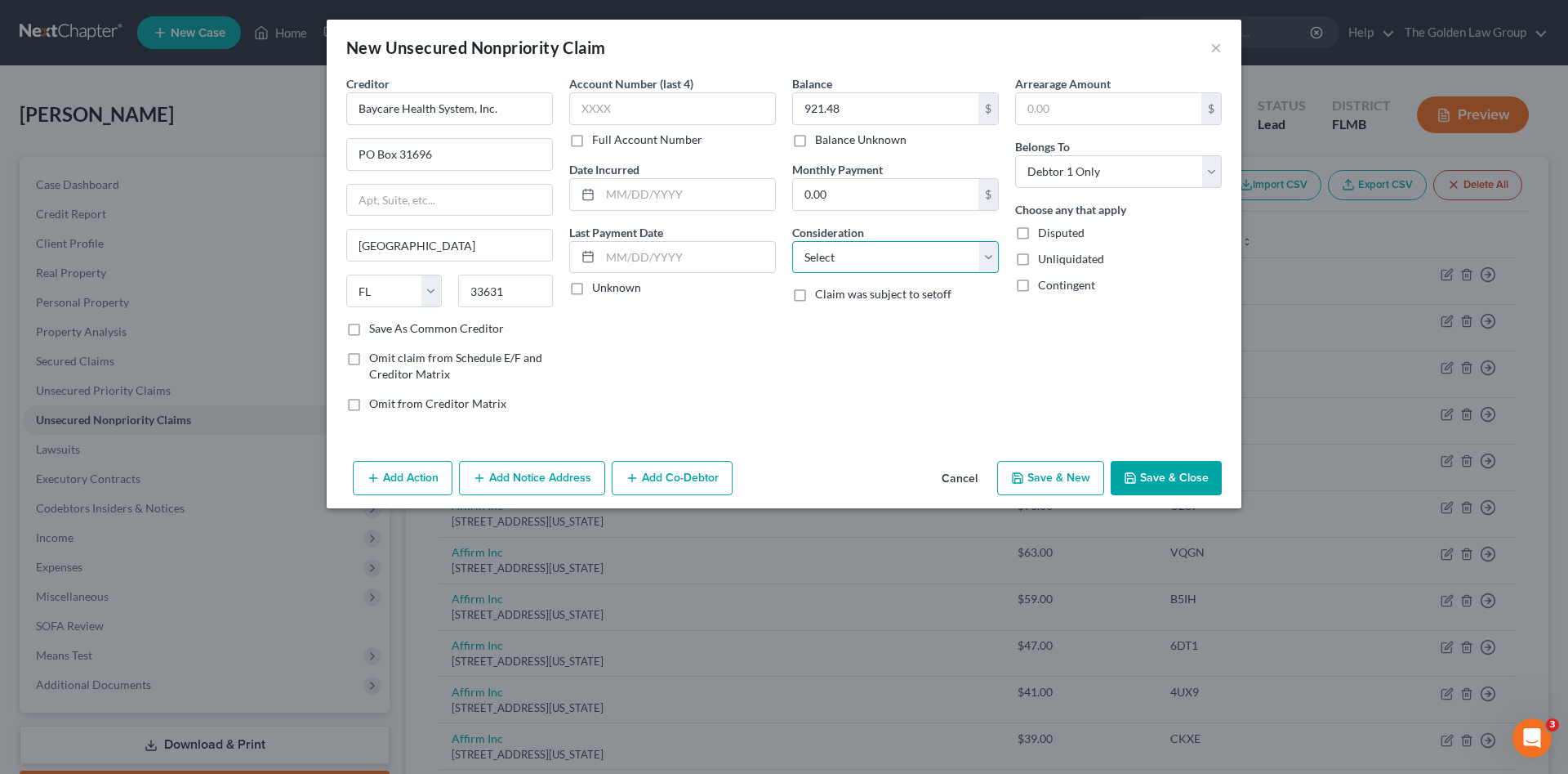
drag, startPoint x: 904, startPoint y: 257, endPoint x: 898, endPoint y: 272, distance: 16.2
click at [904, 261] on select "Select Cable / Satellite Services Collection Agency Credit Card Debt Debt Couns…" at bounding box center [896, 257] width 207 height 32
select select "9"
click at [793, 241] on select "Select Cable / Satellite Services Collection Agency Credit Card Debt Debt Couns…" at bounding box center [896, 257] width 207 height 32
click at [1161, 480] on button "Save & Close" at bounding box center [1167, 478] width 111 height 34
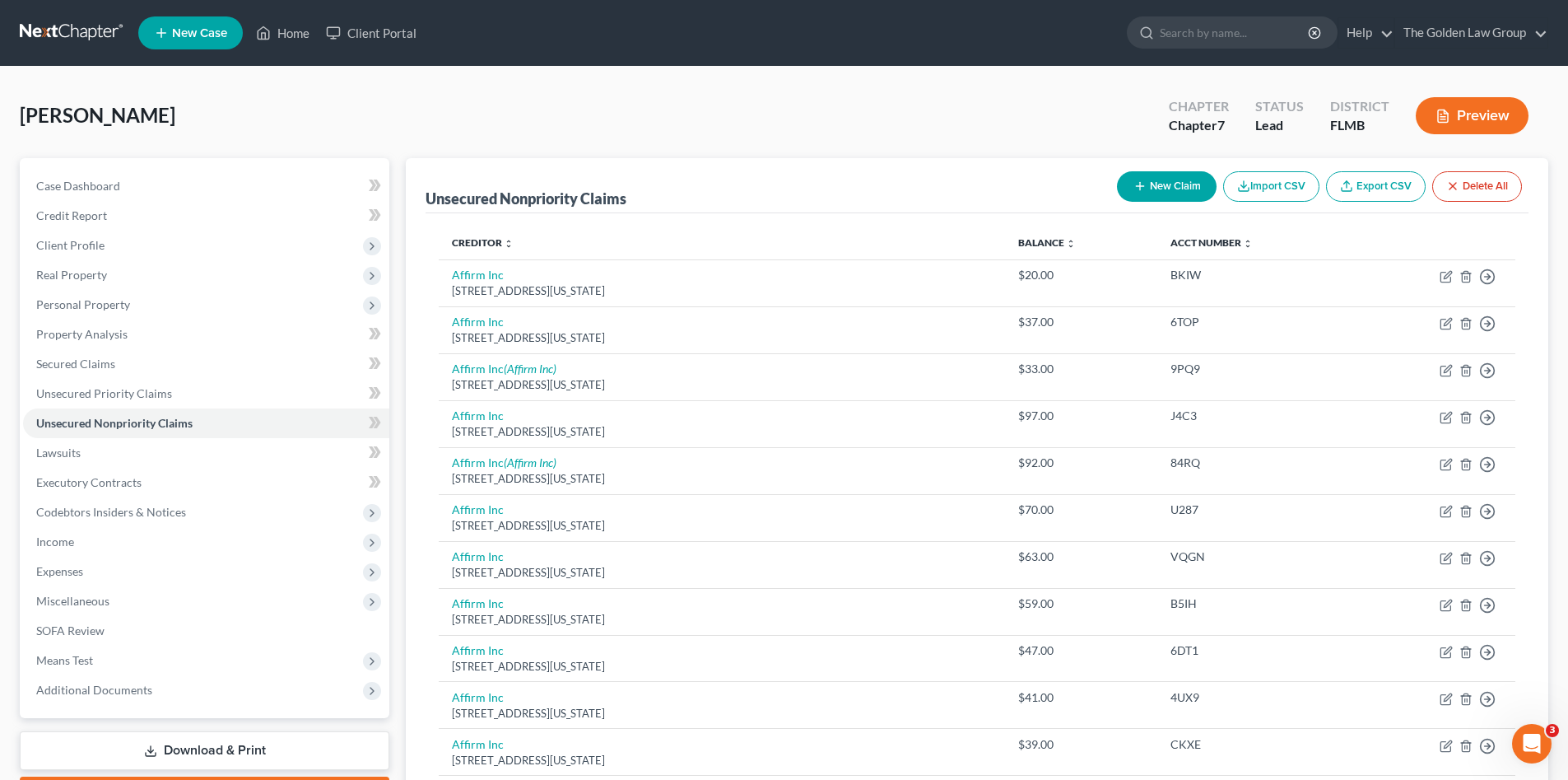
click at [1139, 184] on icon "button" at bounding box center [1139, 186] width 13 height 13
select select "0"
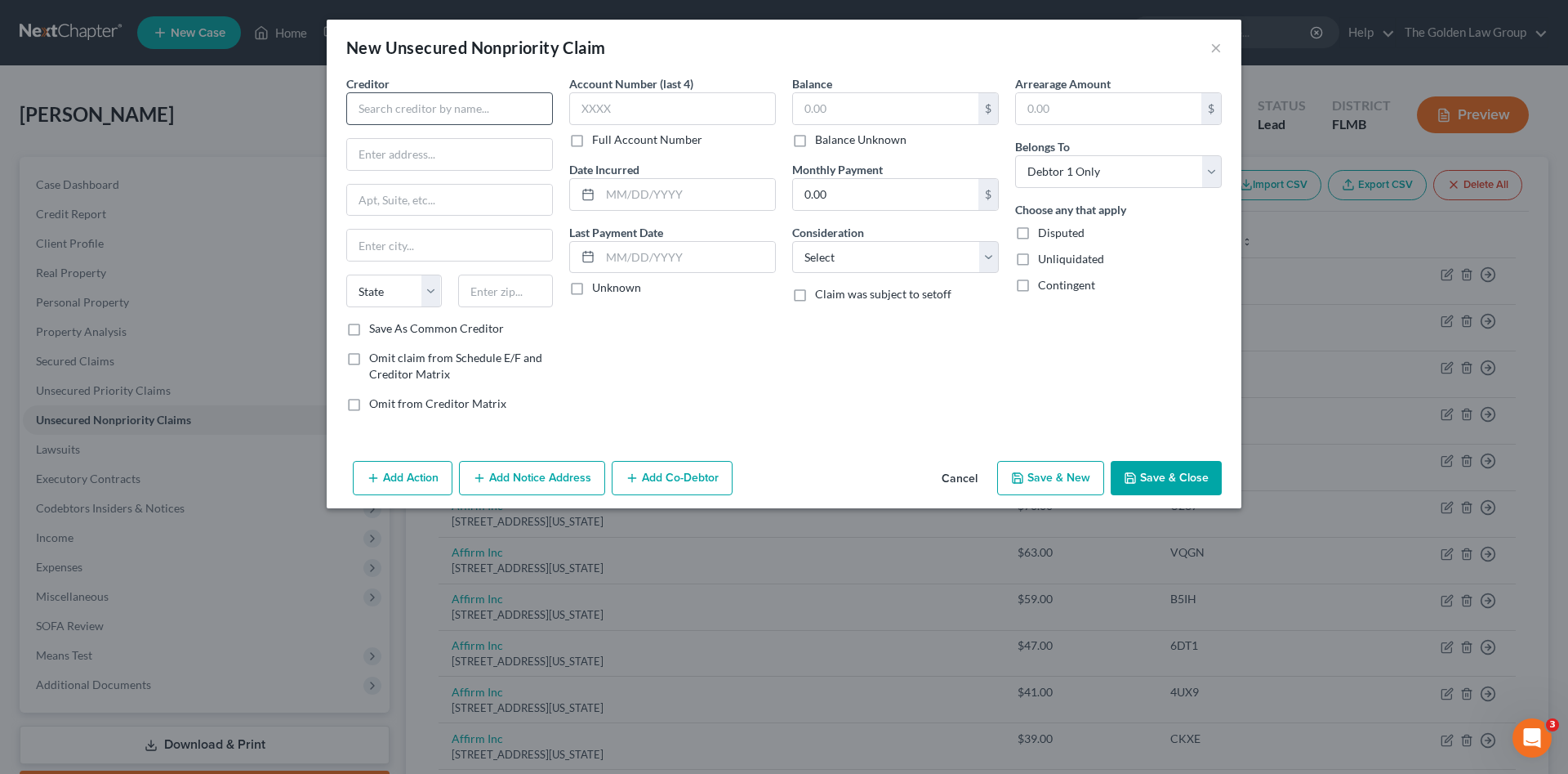
click at [429, 90] on div "Creditor *" at bounding box center [450, 100] width 207 height 50
click at [432, 98] on input "text" at bounding box center [450, 108] width 207 height 32
type input "First Federal Credit Control, Inc."
type input "24700 Chagrin Blvd"
type input "Ste. 205"
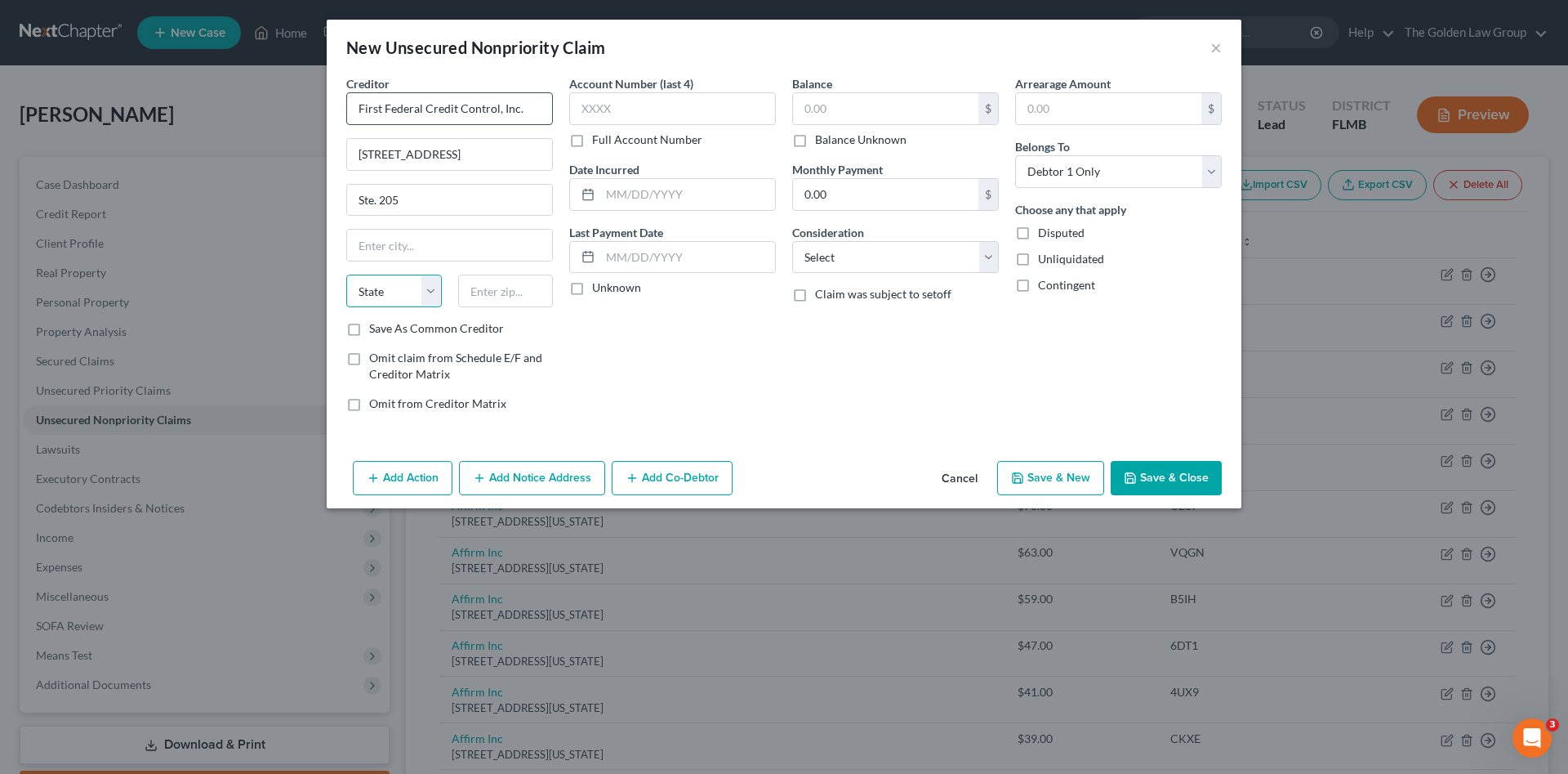
select select "36"
type input "44122"
type input "Beachwood"
click at [799, 396] on div "Balance $ Balance Unknown Balance Undetermined $ Balance Unknown Monthly Paymen…" at bounding box center [895, 249] width 223 height 349
click at [918, 111] on input "text" at bounding box center [886, 108] width 185 height 31
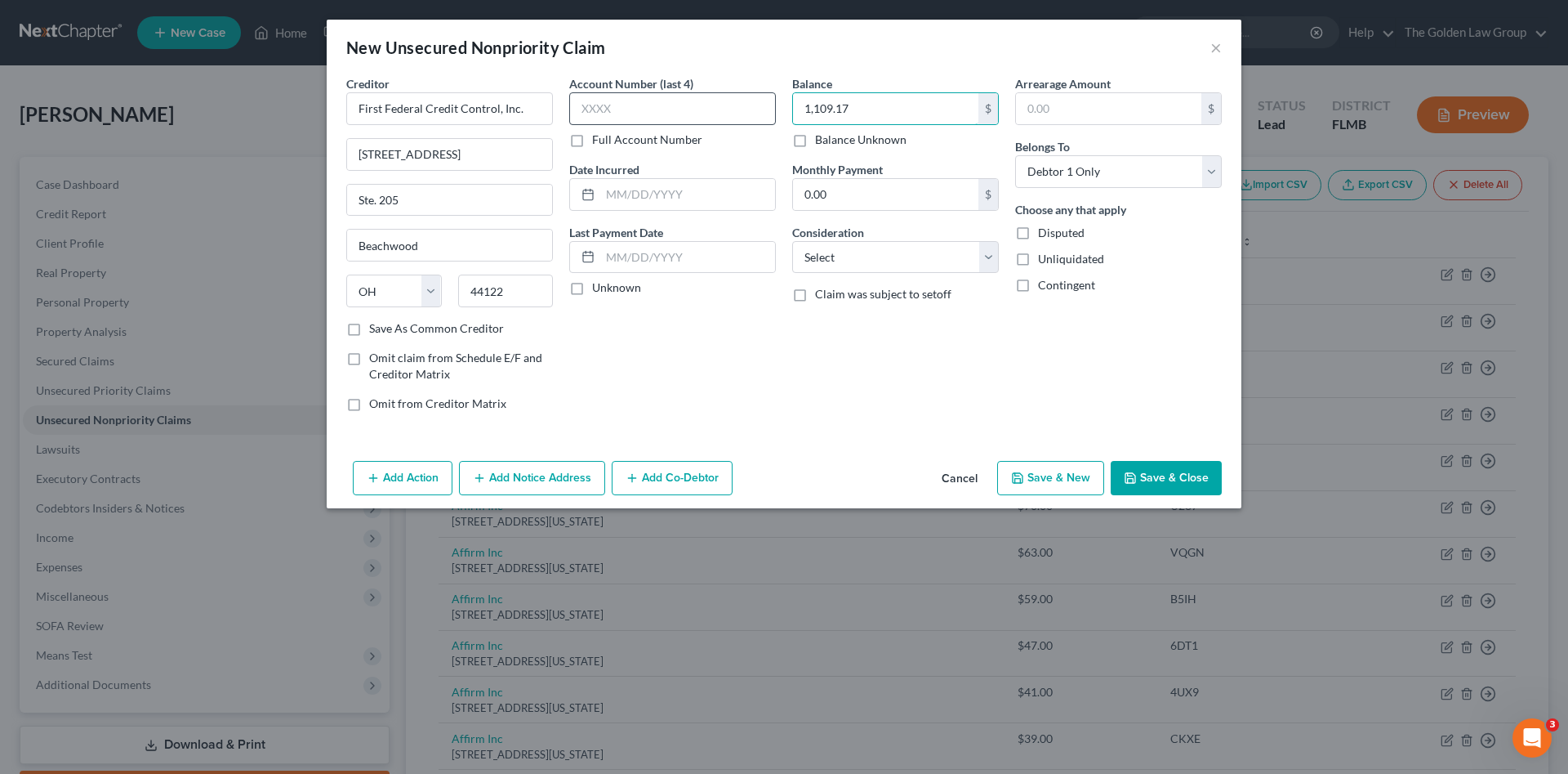
type input "1,109.17"
drag, startPoint x: 643, startPoint y: 96, endPoint x: 652, endPoint y: 112, distance: 18.4
click at [650, 108] on input "text" at bounding box center [673, 108] width 207 height 32
click at [636, 103] on input "text" at bounding box center [673, 108] width 207 height 32
type input "L320"
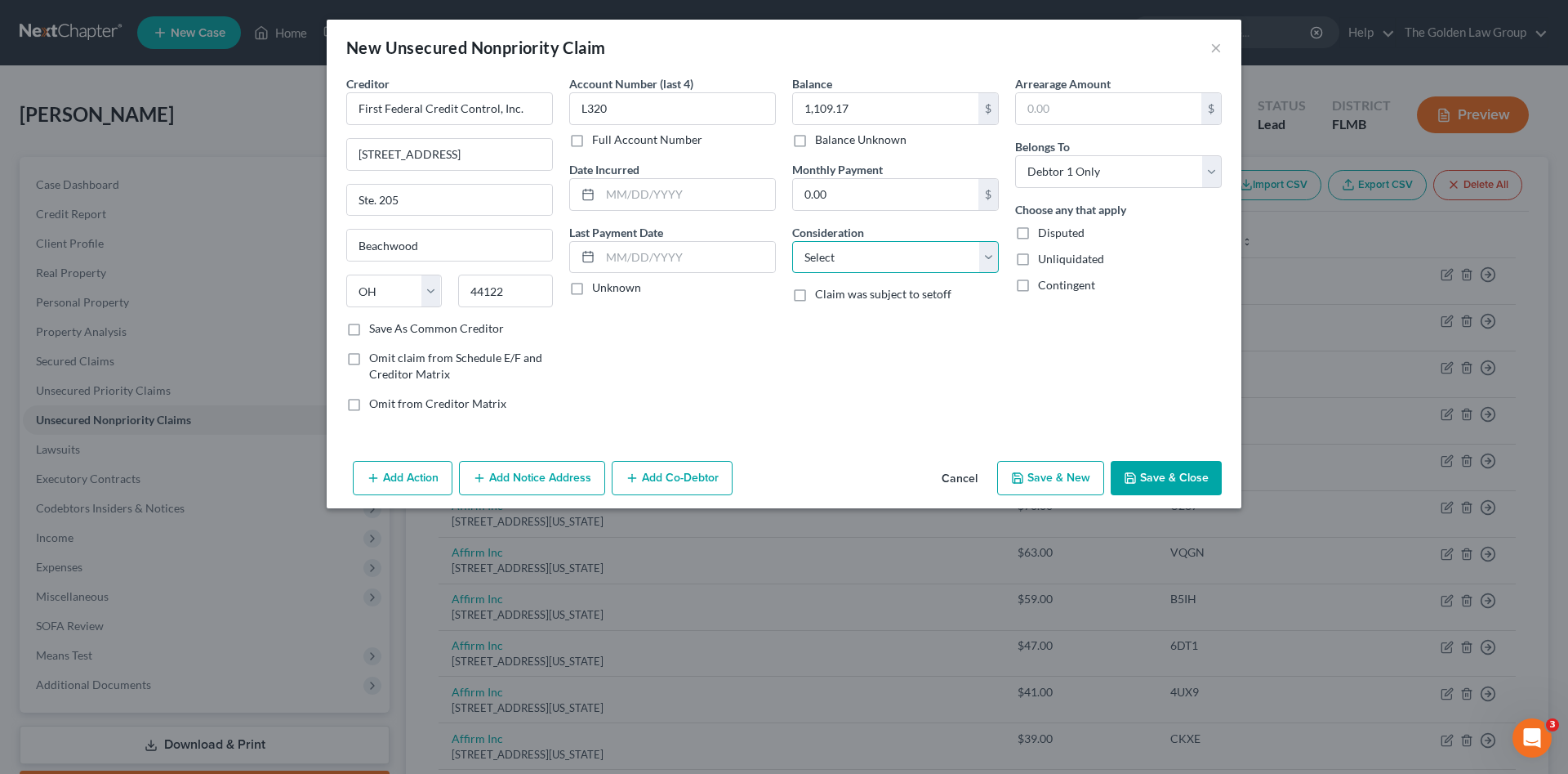
click at [845, 256] on select "Select Cable / Satellite Services Collection Agency Credit Card Debt Debt Couns…" at bounding box center [896, 257] width 207 height 32
select select "1"
click at [793, 241] on select "Select Cable / Satellite Services Collection Agency Credit Card Debt Debt Couns…" at bounding box center [896, 257] width 207 height 32
click at [845, 389] on div "Balance 1,109.17 $ Balance Unknown Balance Undetermined 1,109.17 $ Balance Unkn…" at bounding box center [895, 249] width 223 height 349
click at [1156, 472] on button "Save & Close" at bounding box center [1167, 478] width 111 height 34
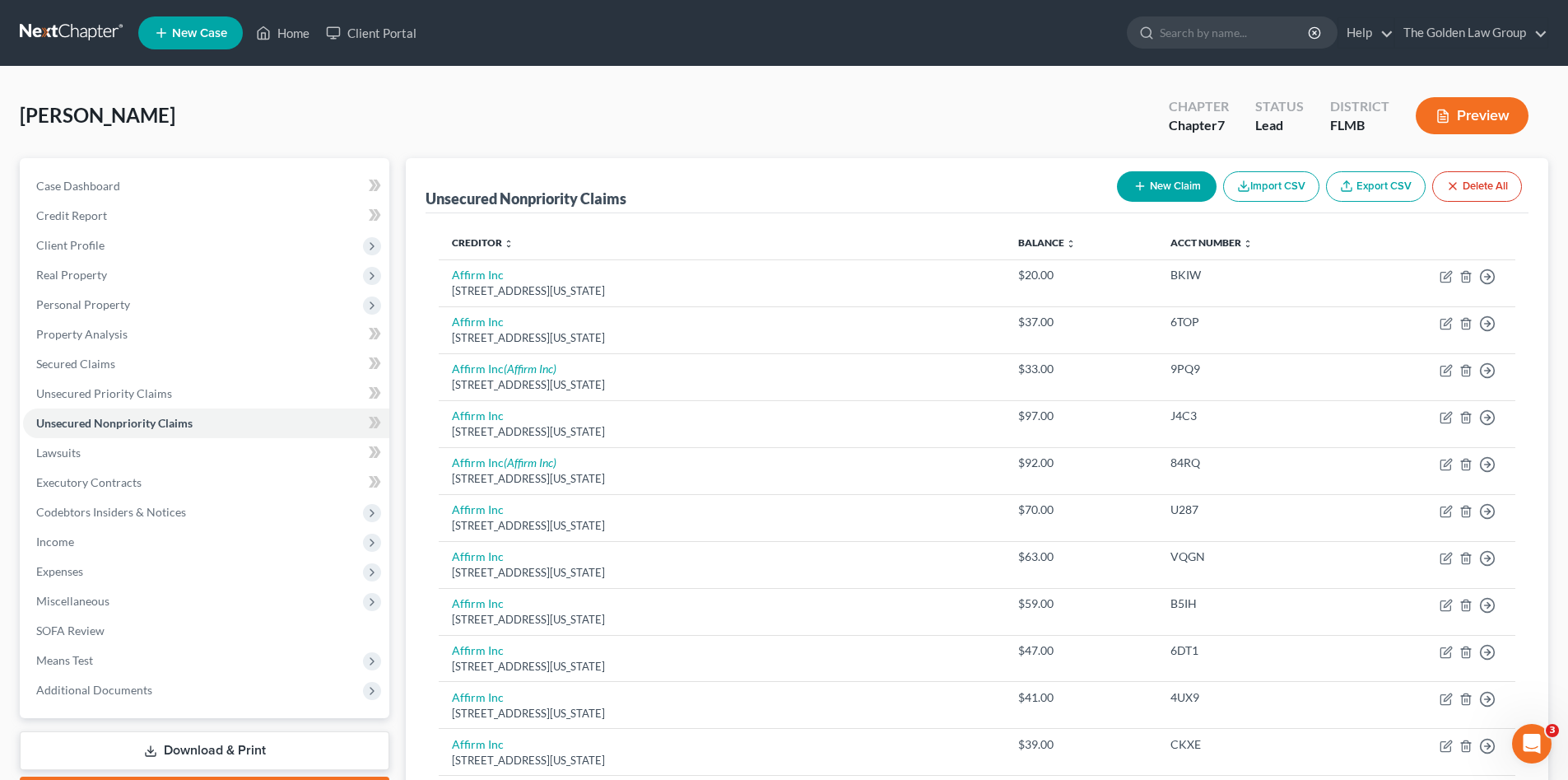
click at [1150, 190] on button "New Claim" at bounding box center [1167, 186] width 100 height 30
select select "0"
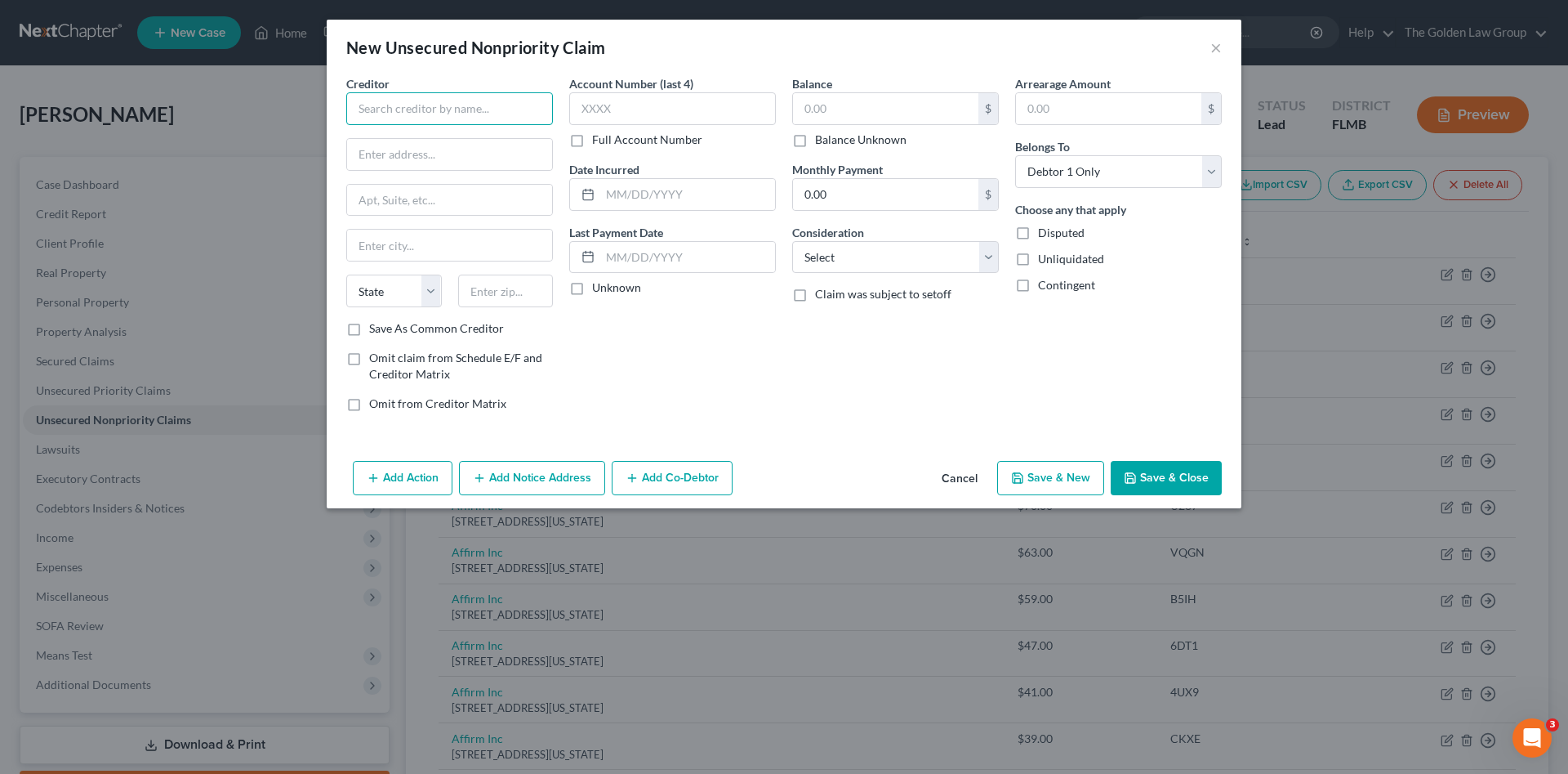
click at [494, 109] on input "text" at bounding box center [450, 108] width 207 height 32
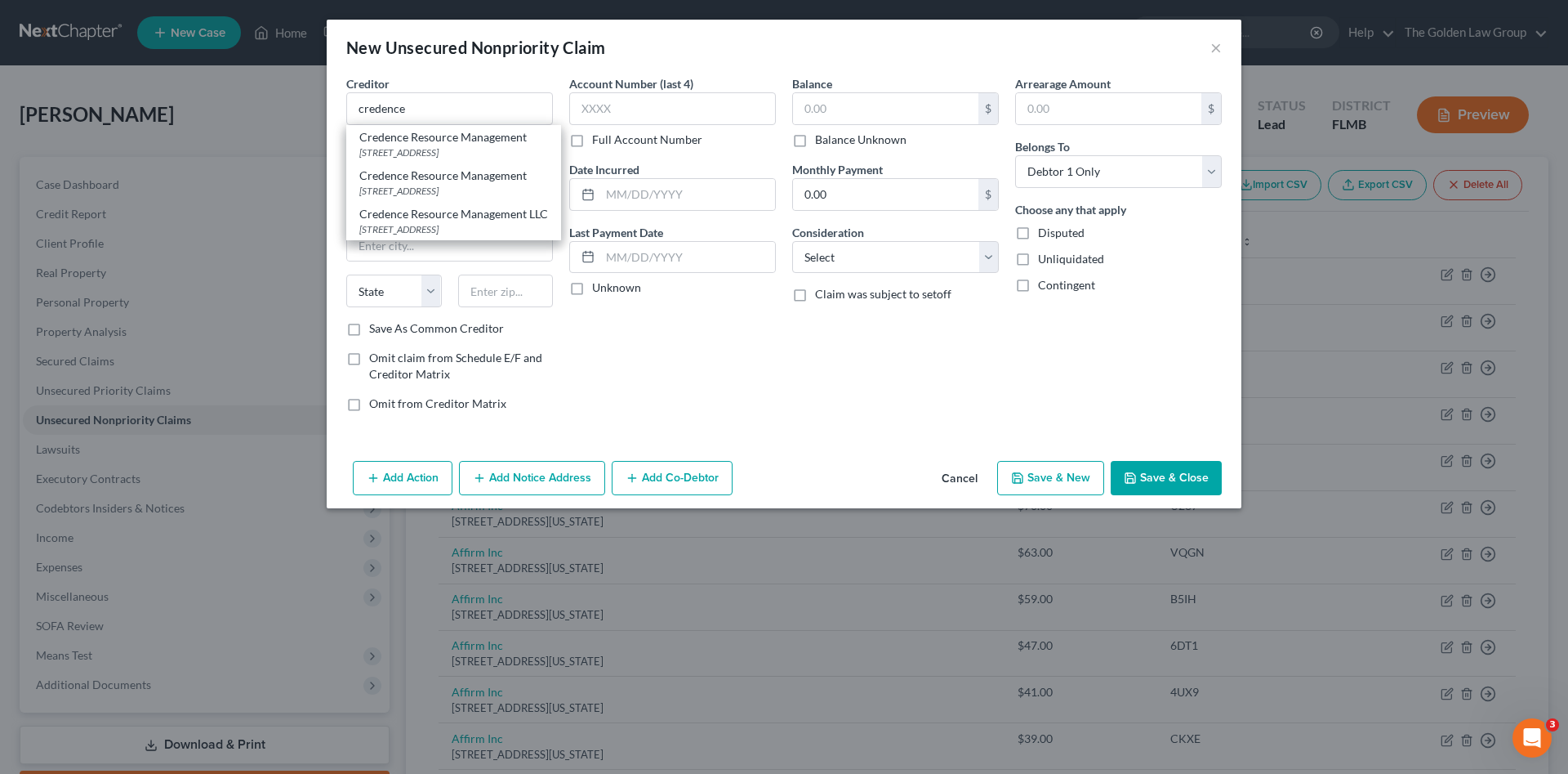
click at [445, 213] on div "Credence Resource Management LLC" at bounding box center [453, 214] width 189 height 16
type input "Credence Resource Management LLC"
type input "17000 Dallas Pkwy. #204"
type input "Dallas"
select select "45"
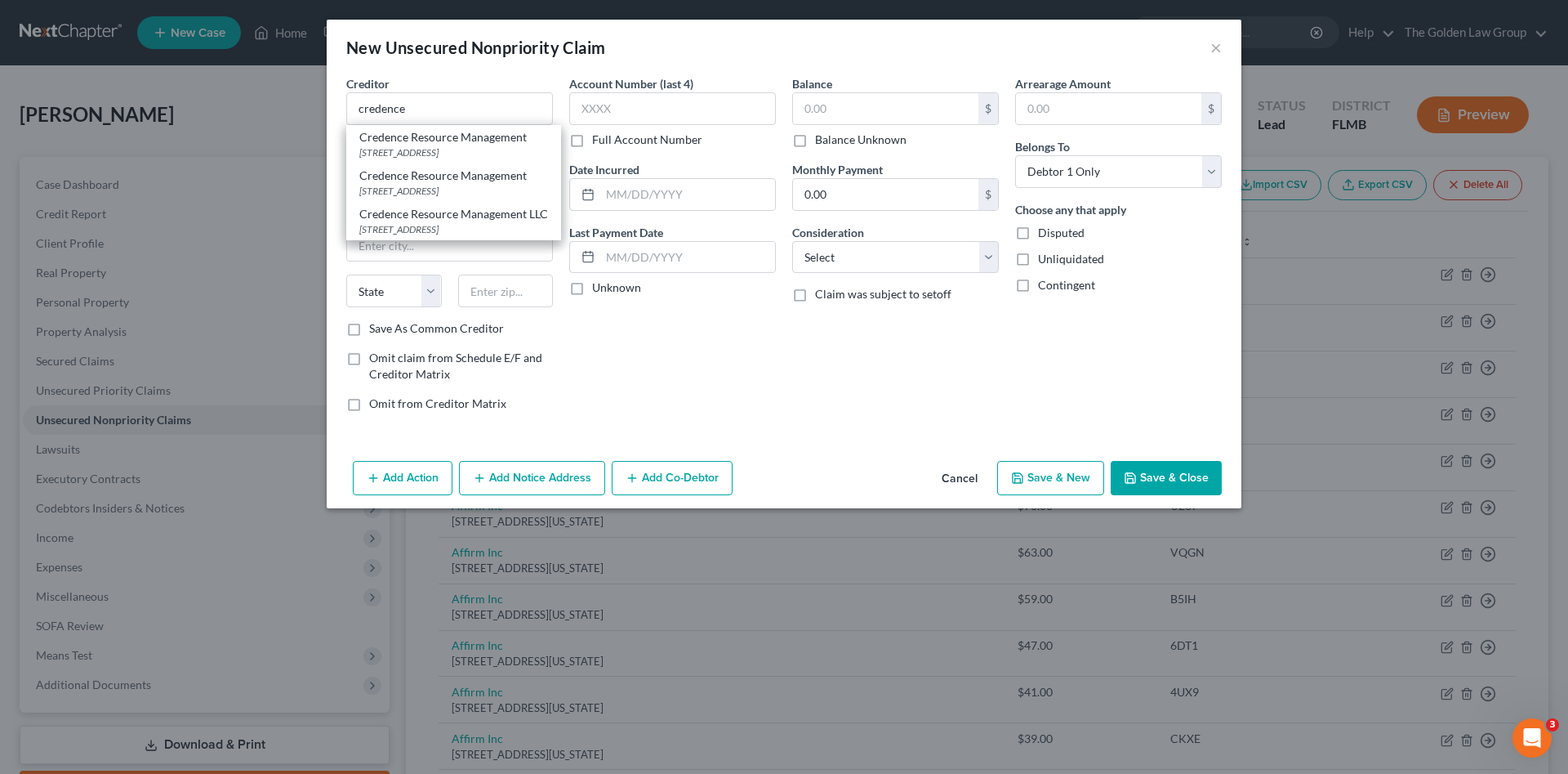
type input "75248"
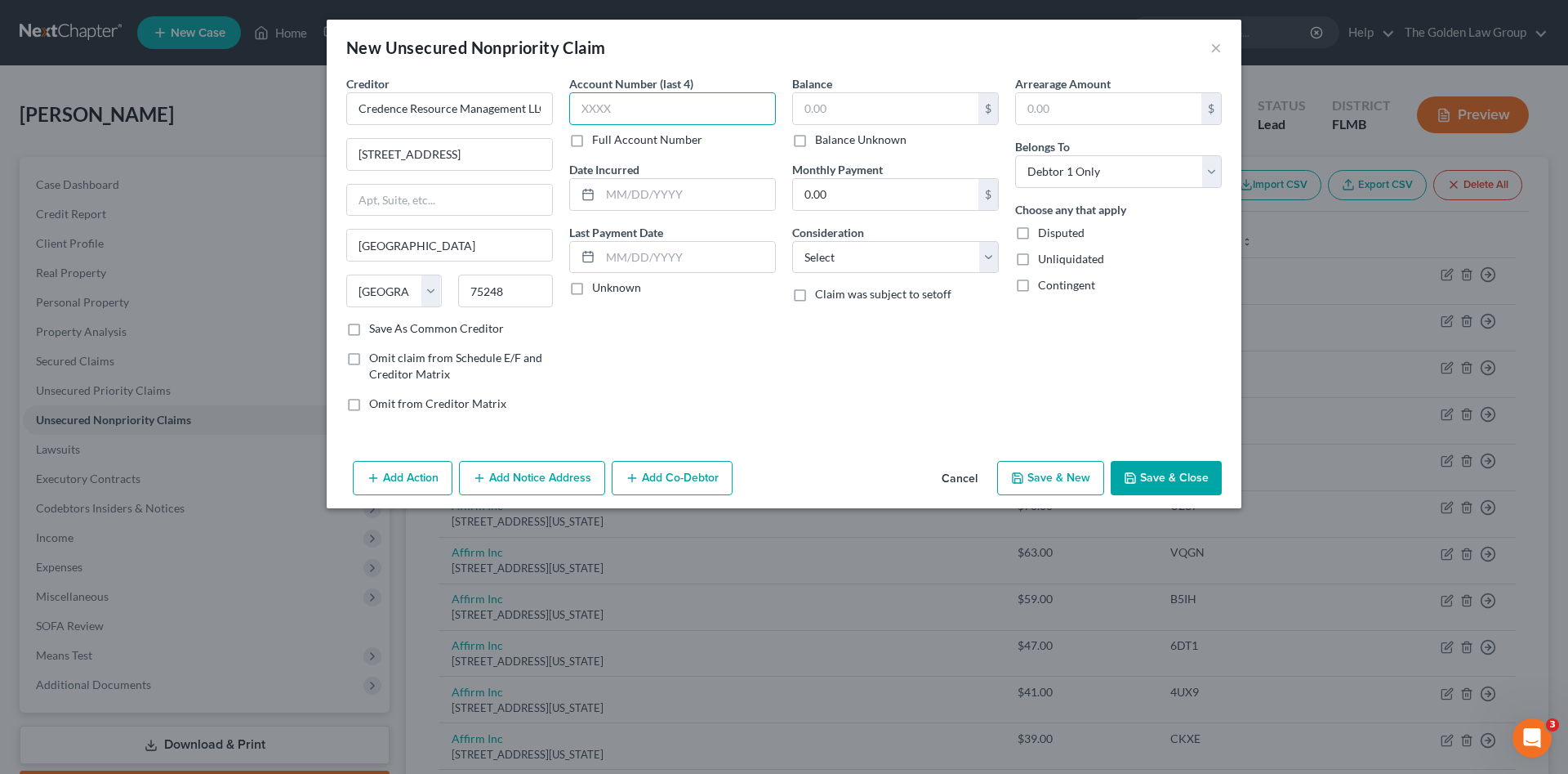
click at [616, 107] on input "text" at bounding box center [673, 108] width 207 height 32
type input "6877"
click at [879, 93] on input "text" at bounding box center [886, 108] width 185 height 31
type input "403.31"
drag, startPoint x: 891, startPoint y: 254, endPoint x: 896, endPoint y: 272, distance: 18.7
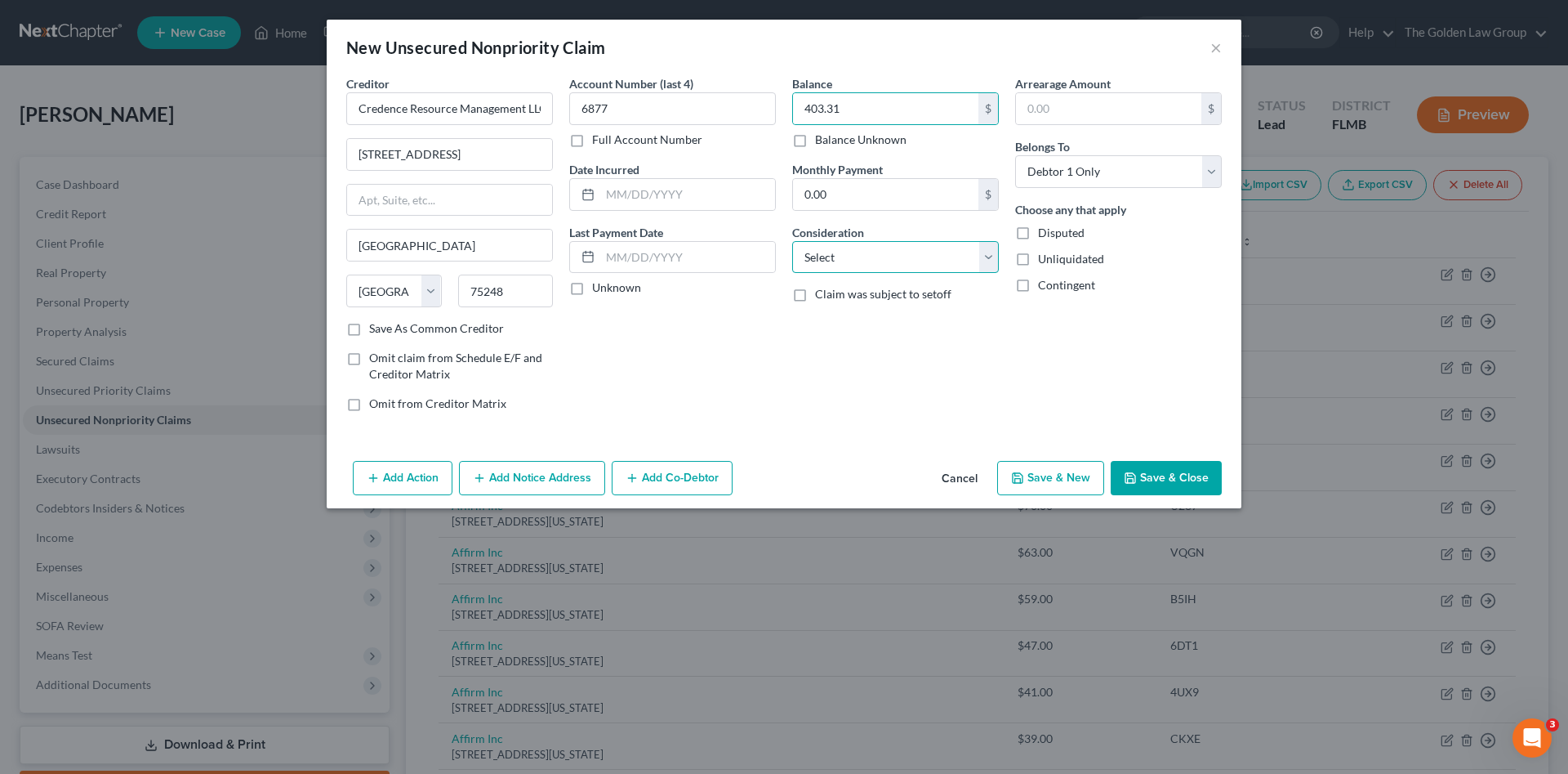
click at [891, 254] on select "Select Cable / Satellite Services Collection Agency Credit Card Debt Debt Couns…" at bounding box center [896, 257] width 207 height 32
select select "1"
click at [793, 241] on select "Select Cable / Satellite Services Collection Agency Credit Card Debt Debt Couns…" at bounding box center [896, 257] width 207 height 32
click at [1136, 468] on button "Save & Close" at bounding box center [1167, 478] width 111 height 34
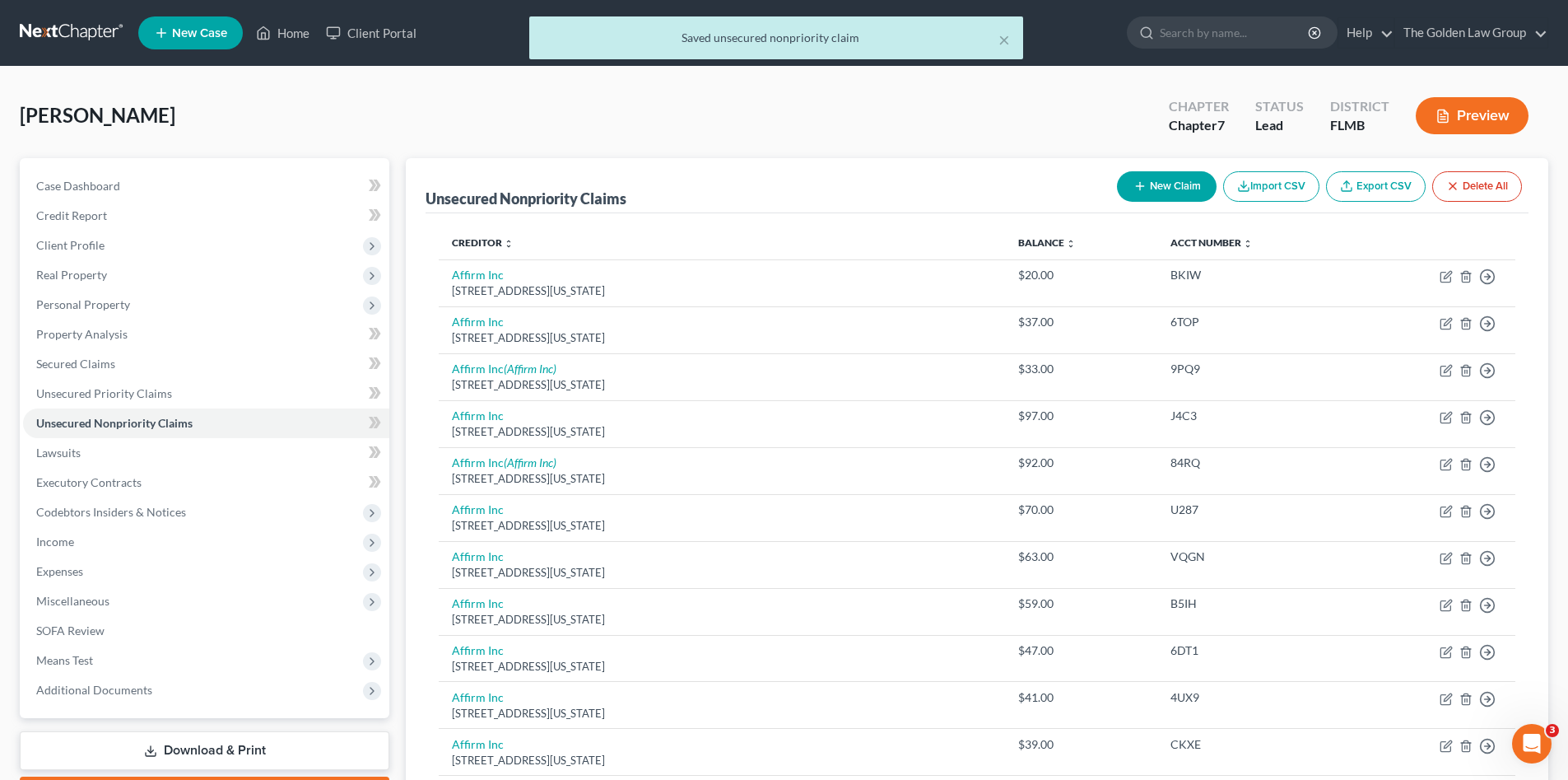
click at [1146, 190] on button "New Claim" at bounding box center [1167, 186] width 100 height 30
select select "0"
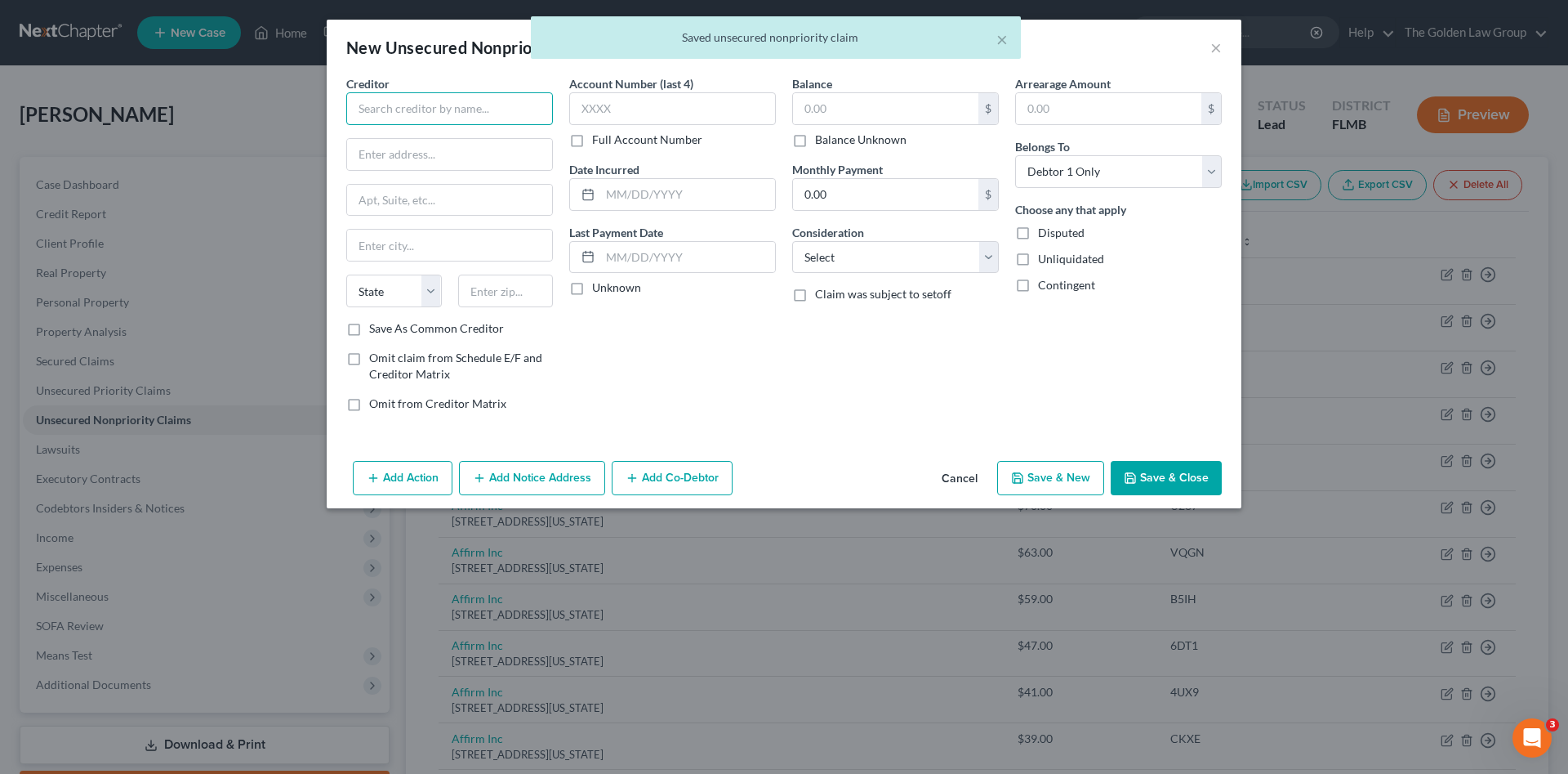
click at [499, 114] on input "text" at bounding box center [450, 108] width 207 height 32
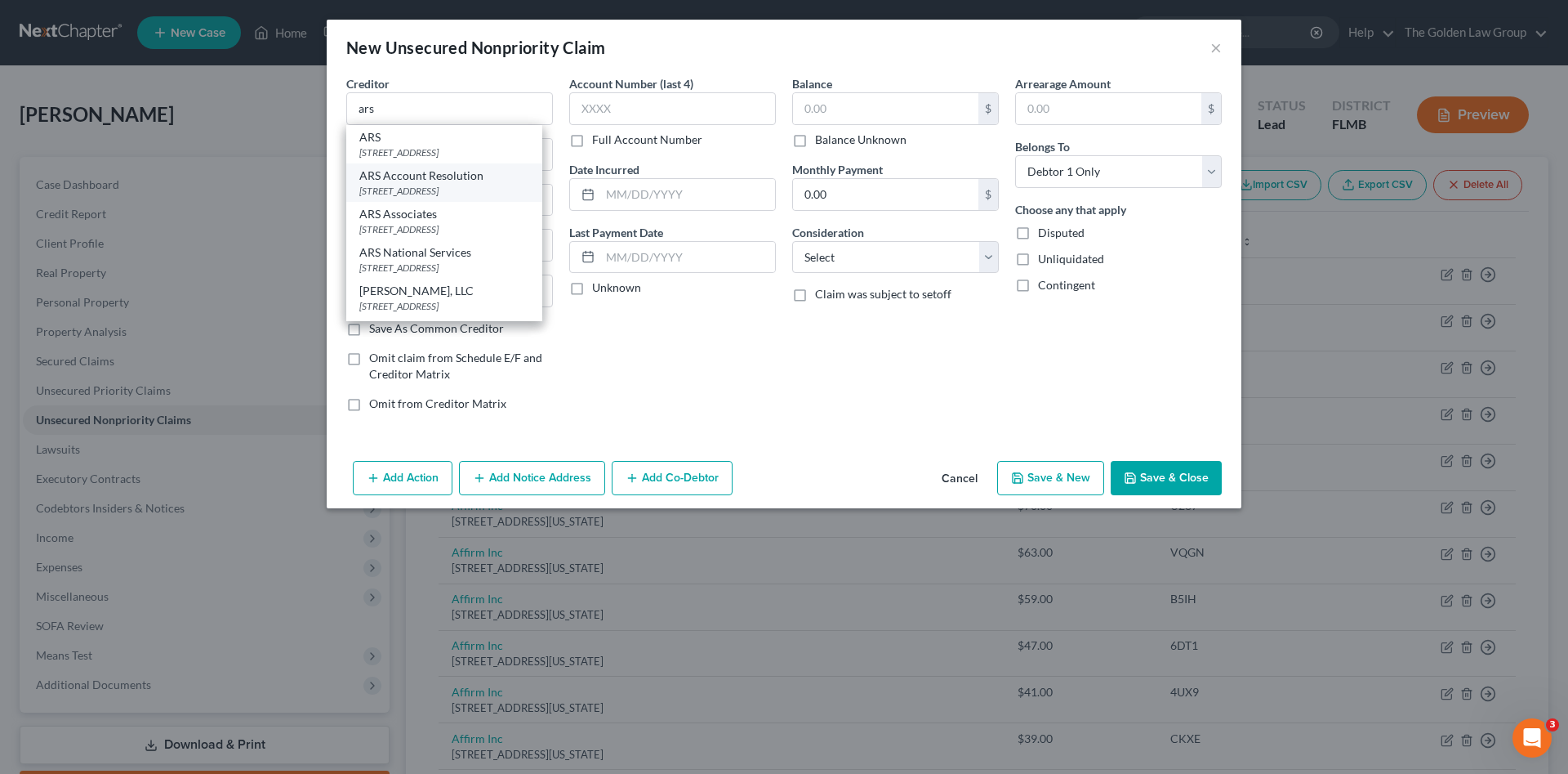
click at [449, 184] on div "PO Box 459079, Fort Lauderdale, FL 33345" at bounding box center [444, 191] width 170 height 14
type input "ARS Account Resolution"
type input "PO Box 459079"
type input "Fort Lauderdale"
select select "9"
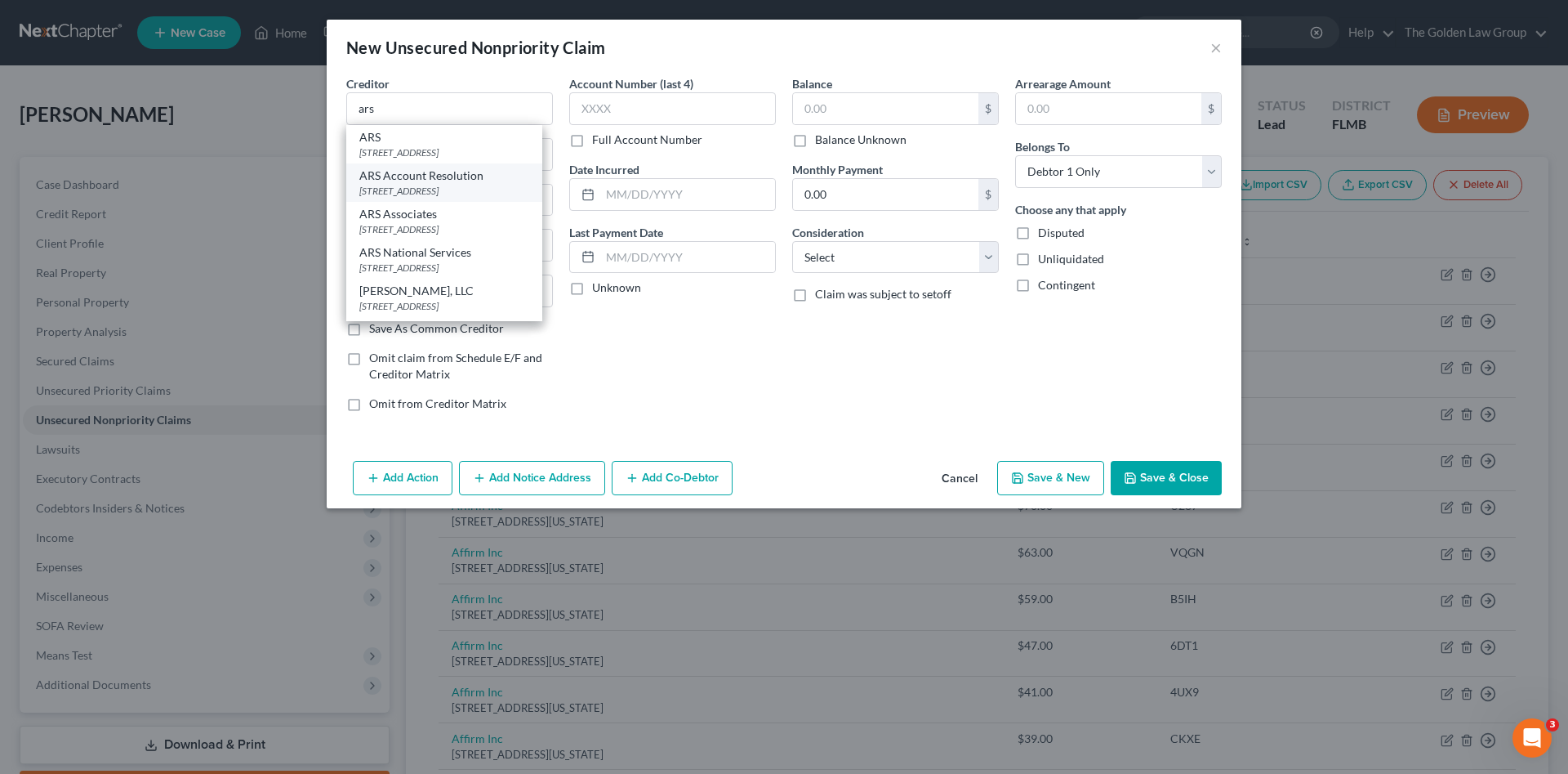
type input "33345"
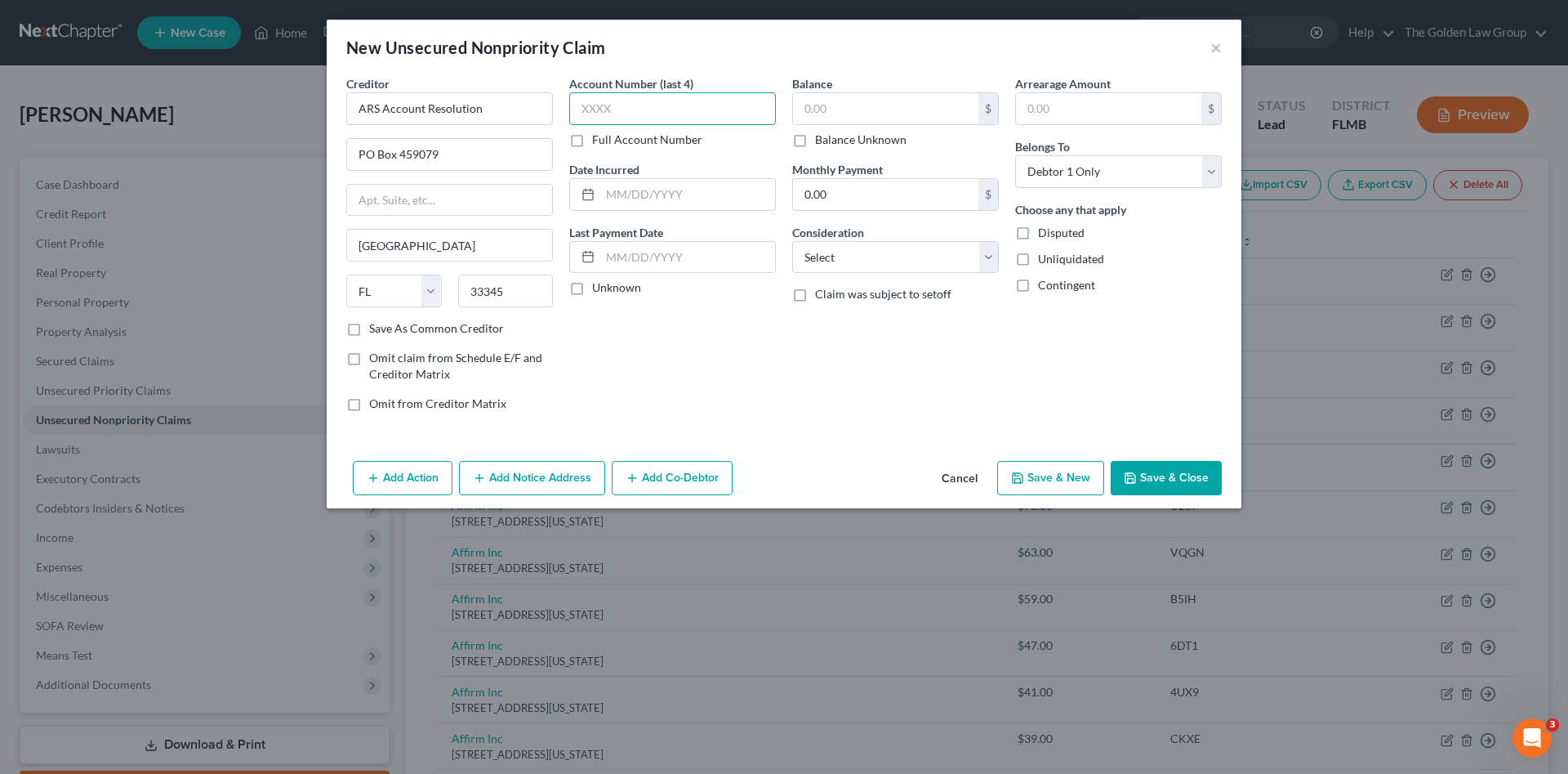
click at [656, 112] on input "text" at bounding box center [673, 108] width 207 height 32
type input "5314"
click at [857, 109] on input "text" at bounding box center [886, 108] width 185 height 31
type input "224.80"
drag, startPoint x: 859, startPoint y: 250, endPoint x: 855, endPoint y: 259, distance: 9.8
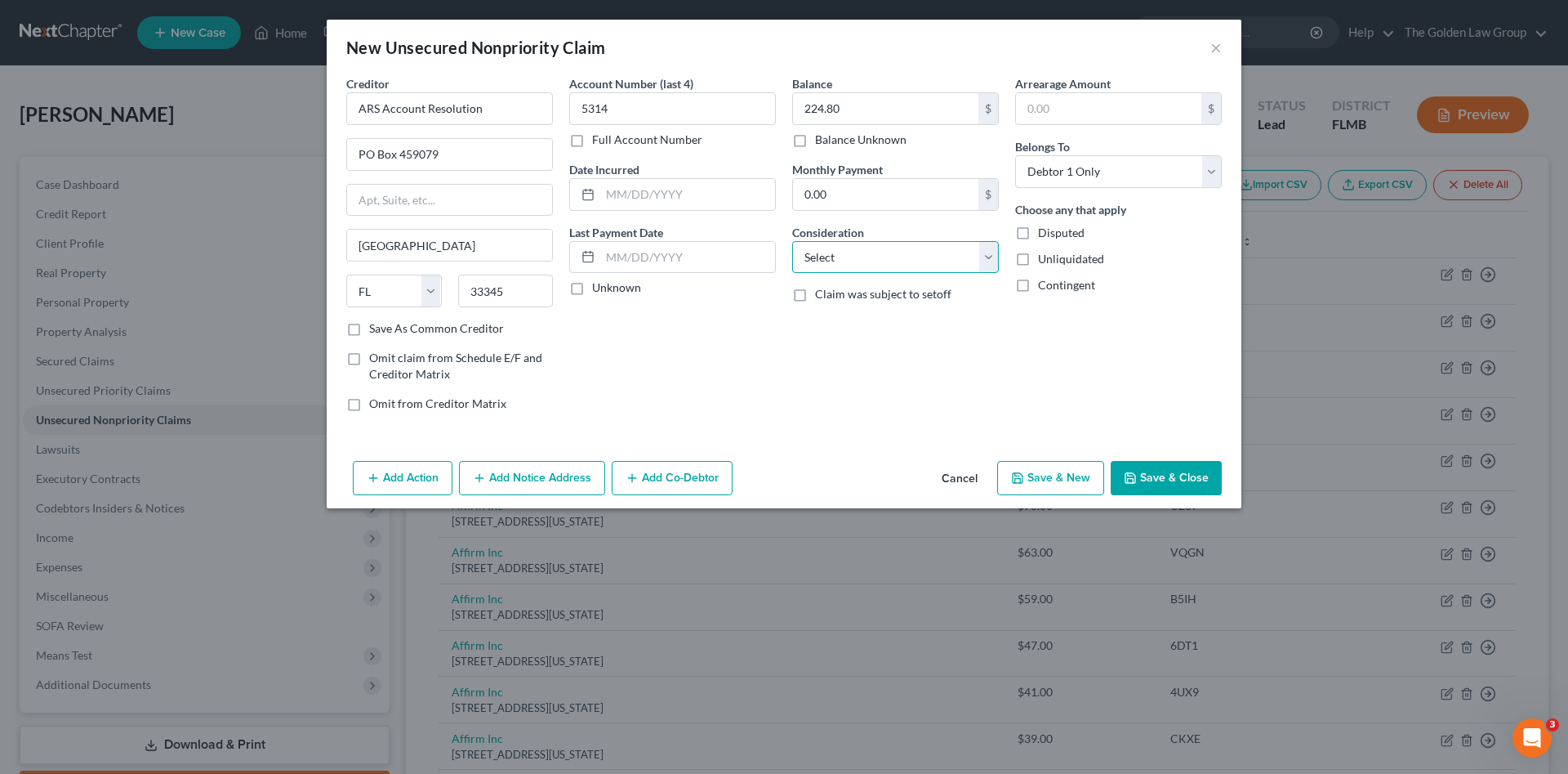
click at [859, 252] on select "Select Cable / Satellite Services Collection Agency Credit Card Debt Debt Couns…" at bounding box center [896, 257] width 207 height 32
select select "1"
click at [793, 241] on select "Select Cable / Satellite Services Collection Agency Credit Card Debt Debt Couns…" at bounding box center [896, 257] width 207 height 32
click at [1173, 481] on button "Save & Close" at bounding box center [1167, 478] width 111 height 34
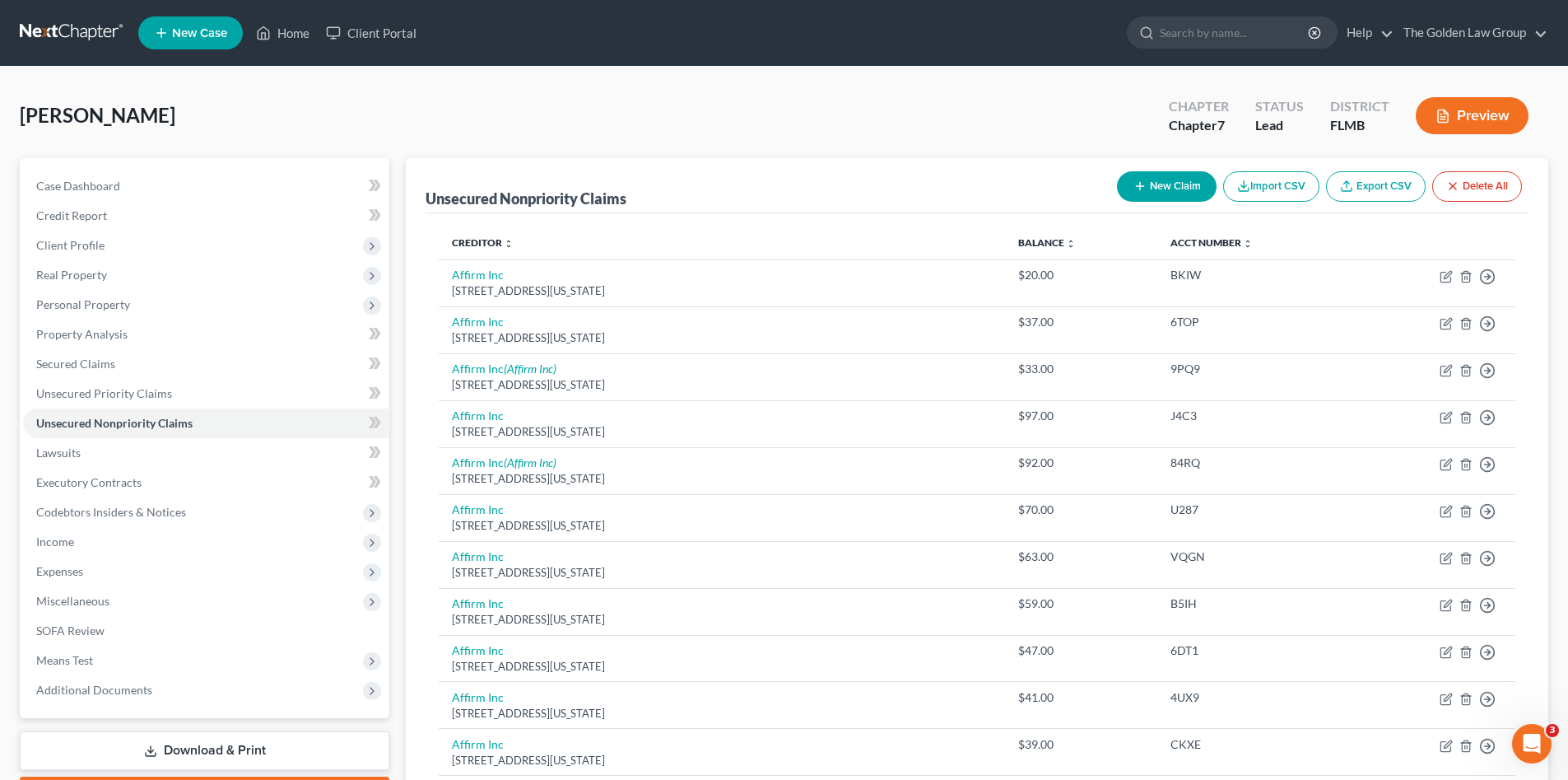
click at [1184, 178] on button "New Claim" at bounding box center [1167, 186] width 100 height 30
select select "0"
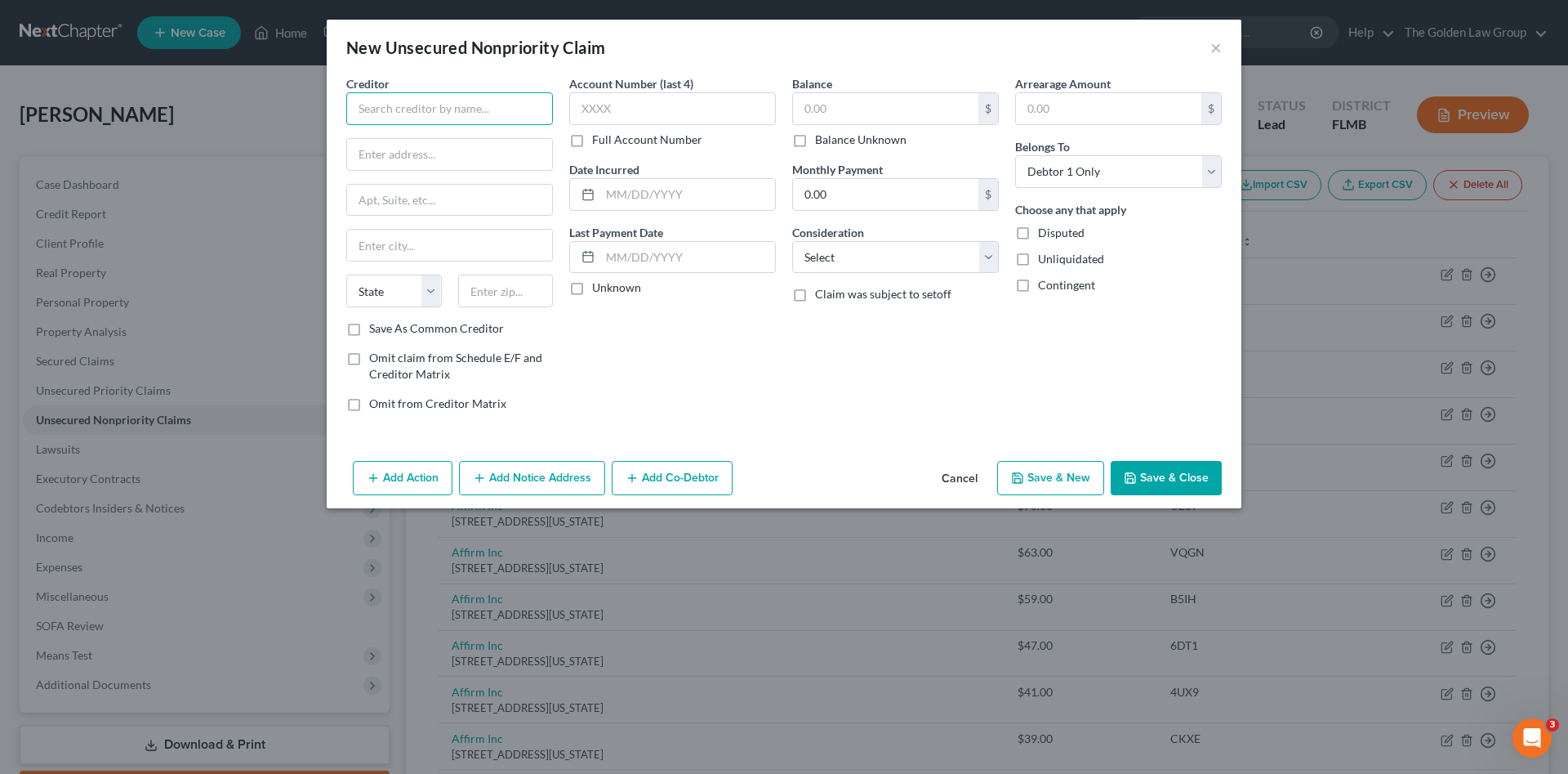
click at [438, 115] on input "text" at bounding box center [450, 108] width 207 height 32
type input "RPM, LLC"
type input "PO Box 9489"
type input "Coral Springs"
select select "9"
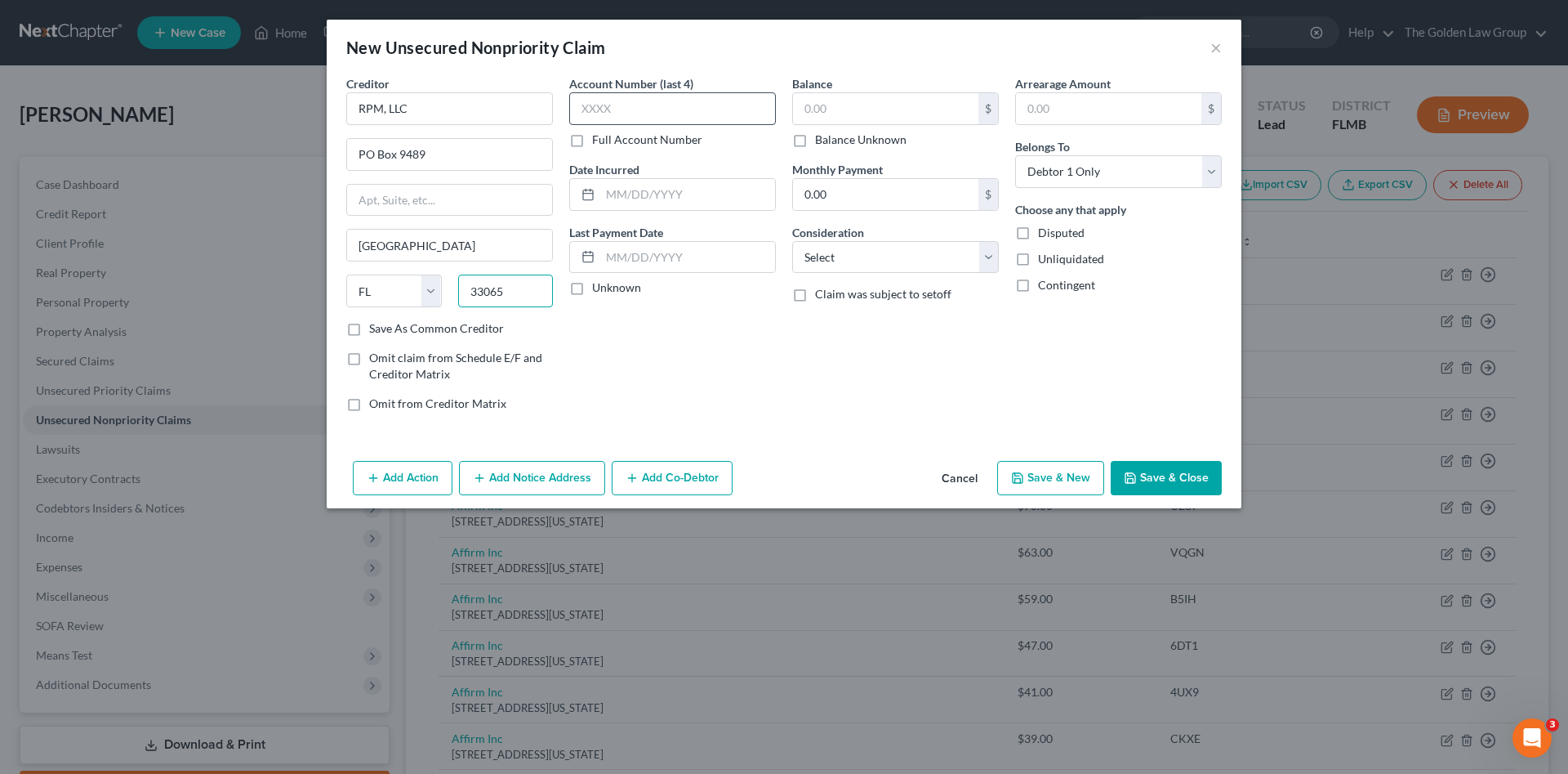
type input "33065"
type input "Pompano Beach"
click at [677, 101] on input "text" at bounding box center [673, 108] width 207 height 32
type input "1276"
click at [886, 102] on input "text" at bounding box center [886, 108] width 185 height 31
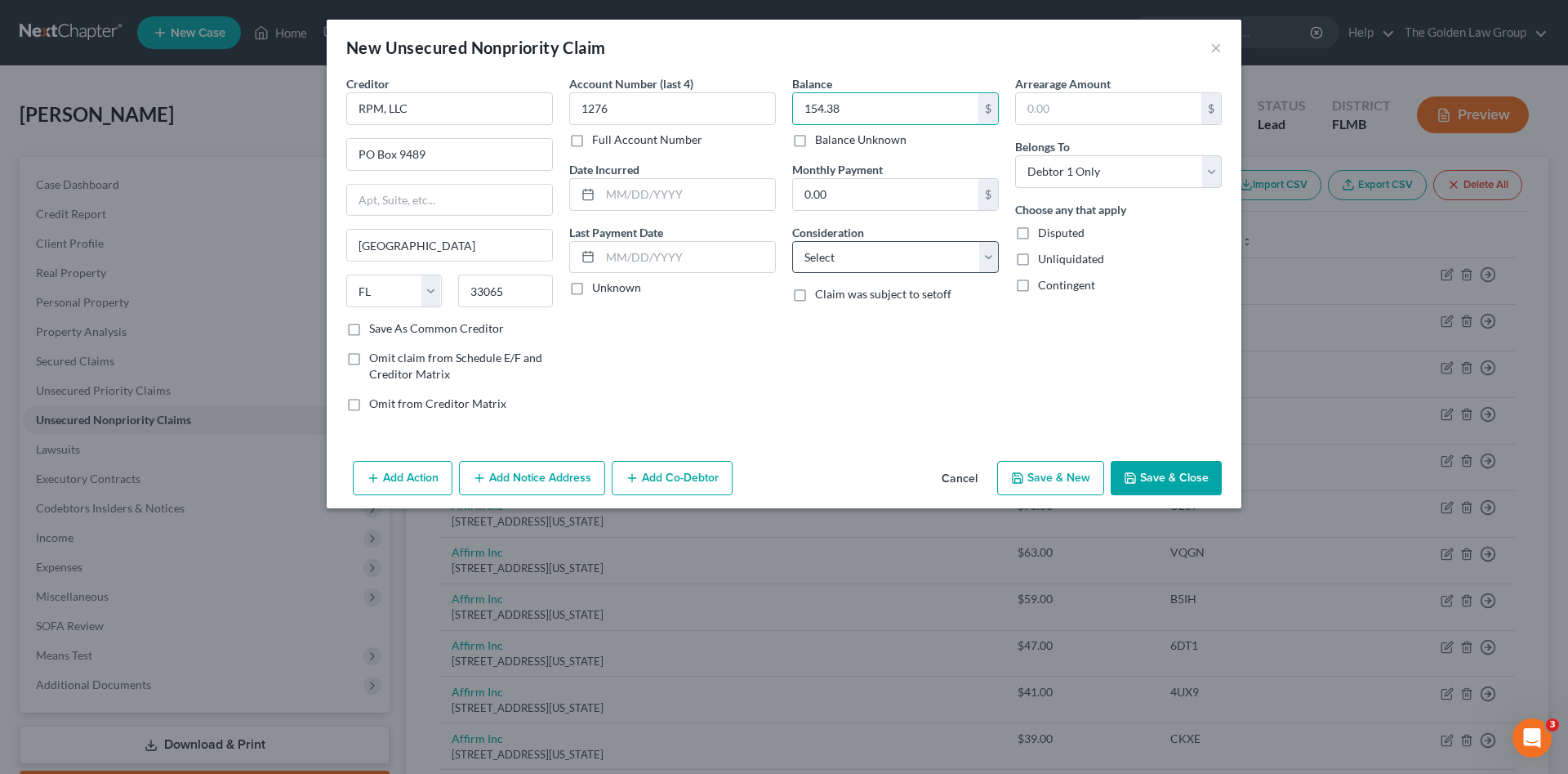
type input "154.38"
click at [883, 261] on select "Select Cable / Satellite Services Collection Agency Credit Card Debt Debt Couns…" at bounding box center [896, 257] width 207 height 32
select select "1"
click at [793, 241] on select "Select Cable / Satellite Services Collection Agency Credit Card Debt Debt Couns…" at bounding box center [896, 257] width 207 height 32
click at [1139, 485] on button "Save & Close" at bounding box center [1167, 478] width 111 height 34
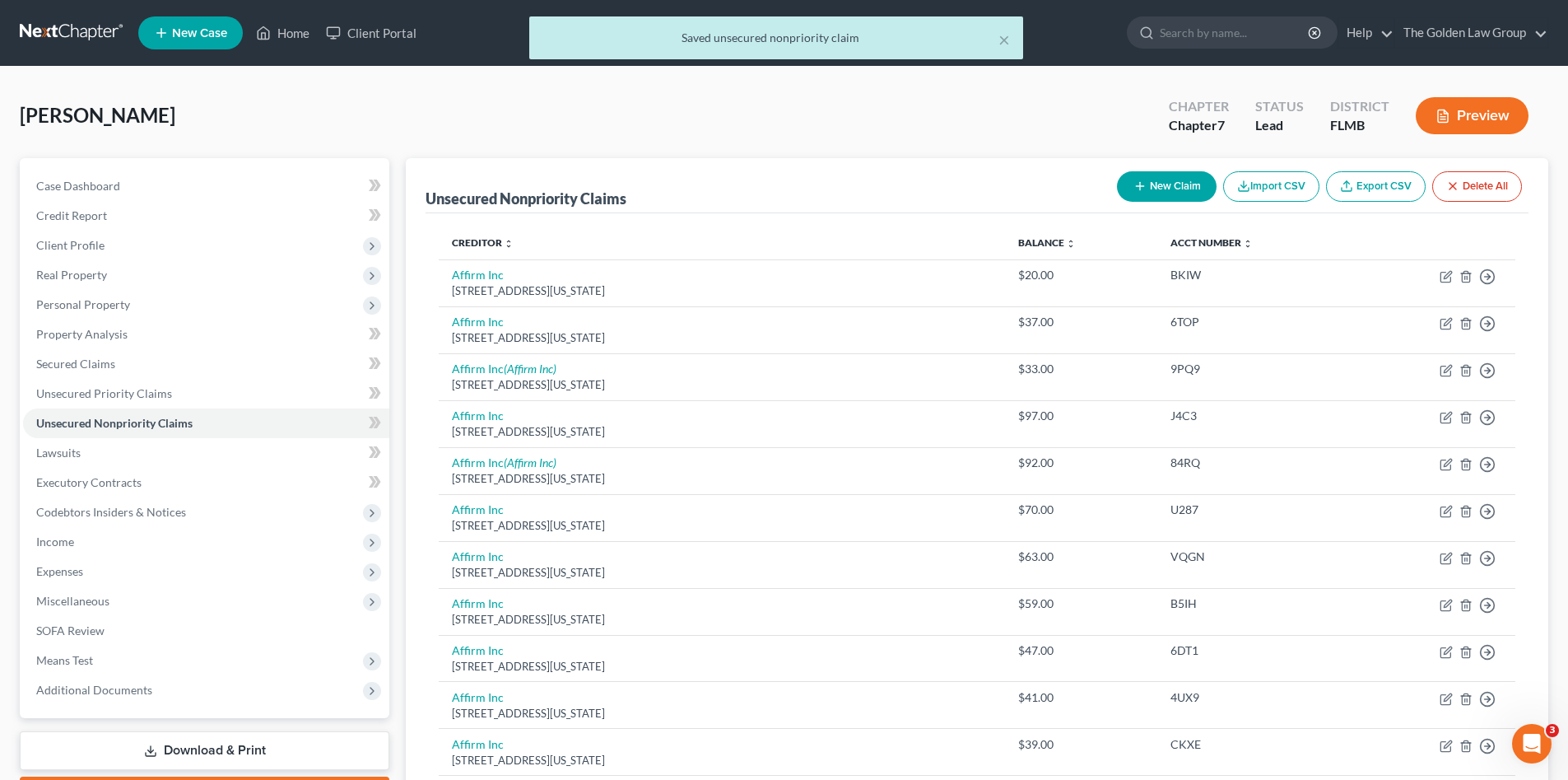
click at [1162, 189] on button "New Claim" at bounding box center [1167, 186] width 100 height 30
select select "0"
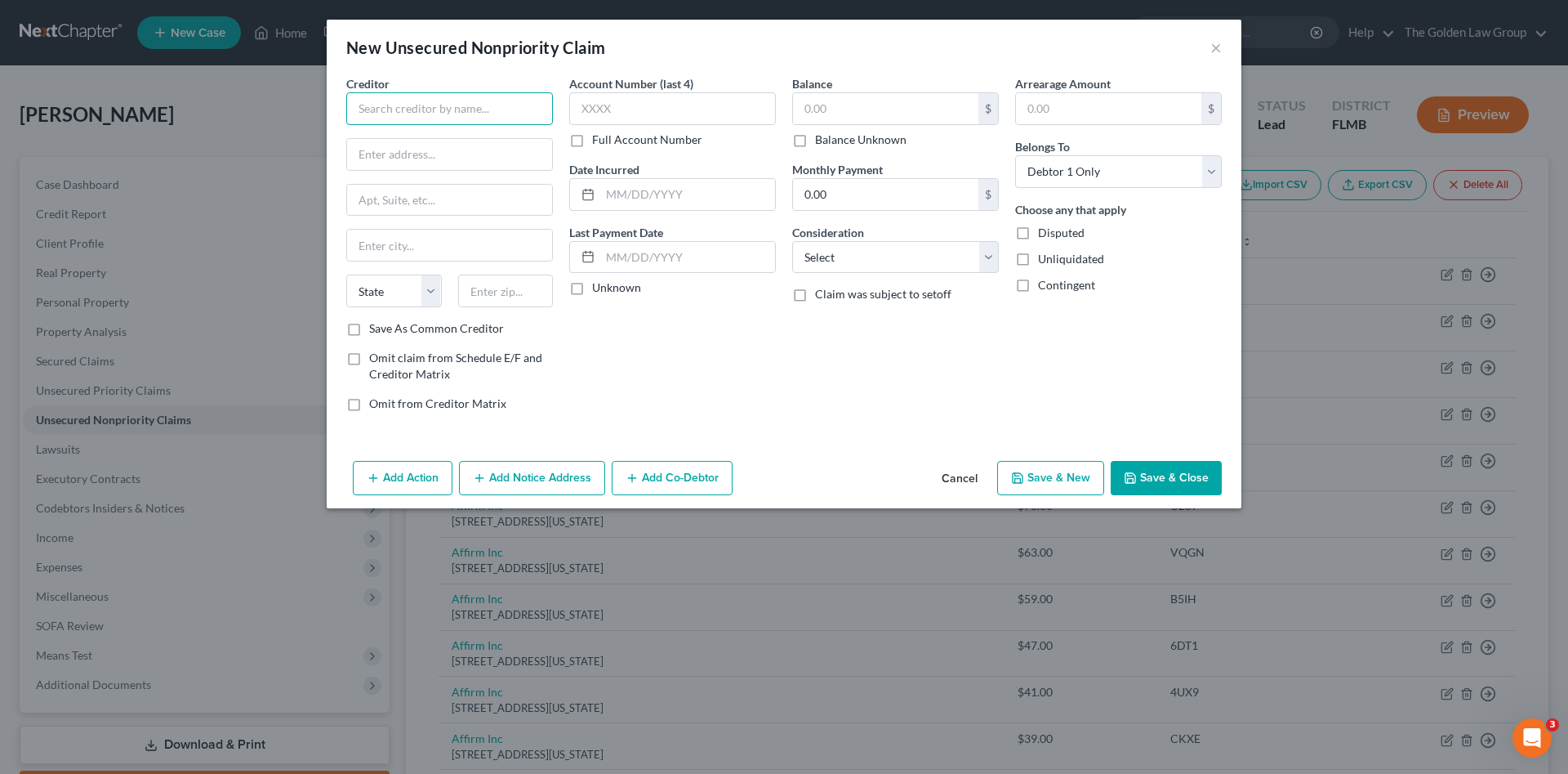
click at [500, 108] on input "text" at bounding box center [450, 108] width 207 height 32
click at [455, 150] on div "PO Box 4158, Skokie, IL 60076" at bounding box center [444, 152] width 170 height 14
type input "Unifin, Inc."
type input "PO Box 4158"
type input "Skokie"
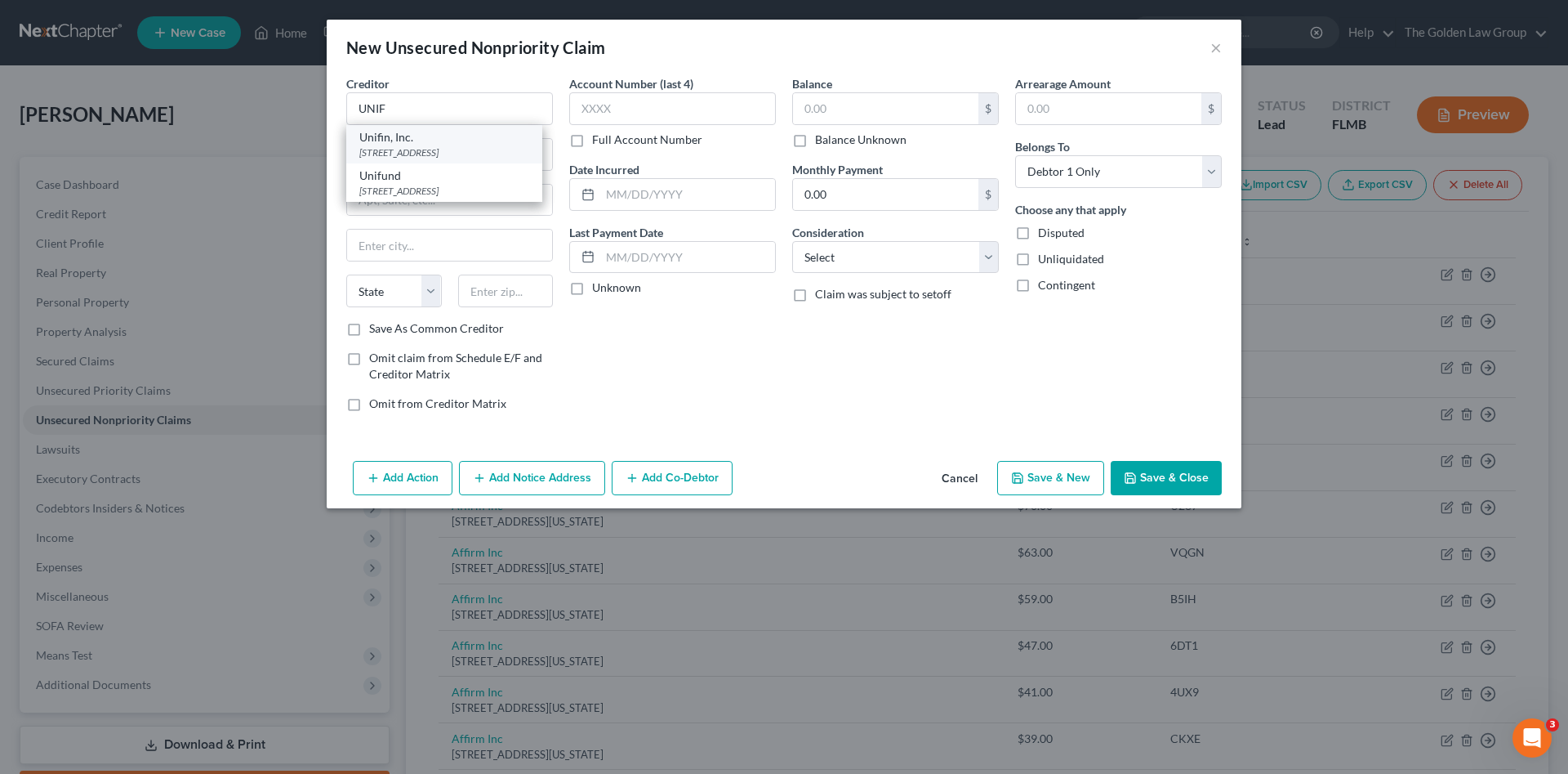
select select "14"
type input "60076"
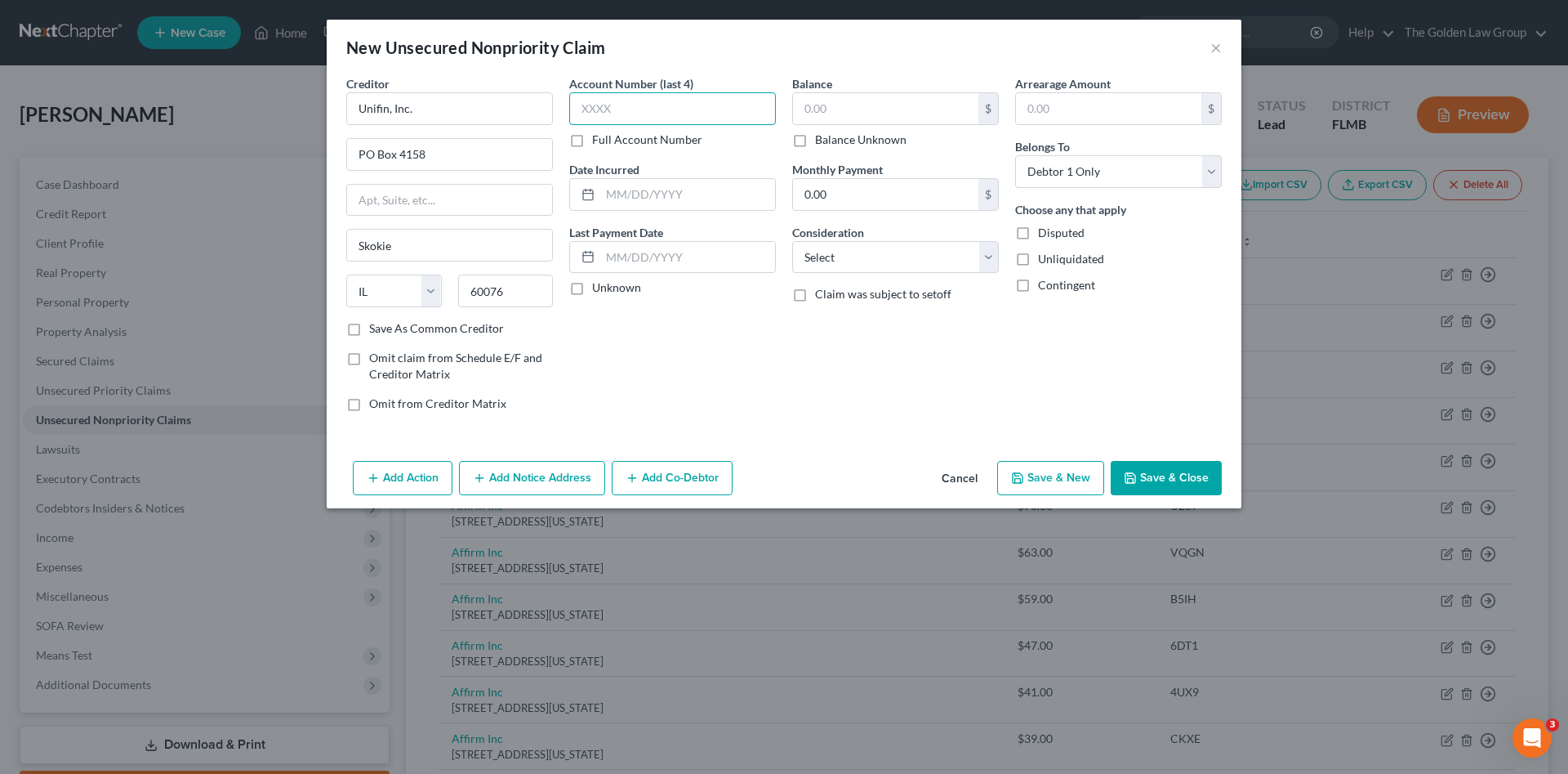
click at [651, 96] on input "text" at bounding box center [673, 108] width 207 height 32
type input "0917"
click at [907, 120] on input "text" at bounding box center [886, 108] width 185 height 31
type input "607.59"
click at [911, 254] on select "Select Cable / Satellite Services Collection Agency Credit Card Debt Debt Couns…" at bounding box center [896, 257] width 207 height 32
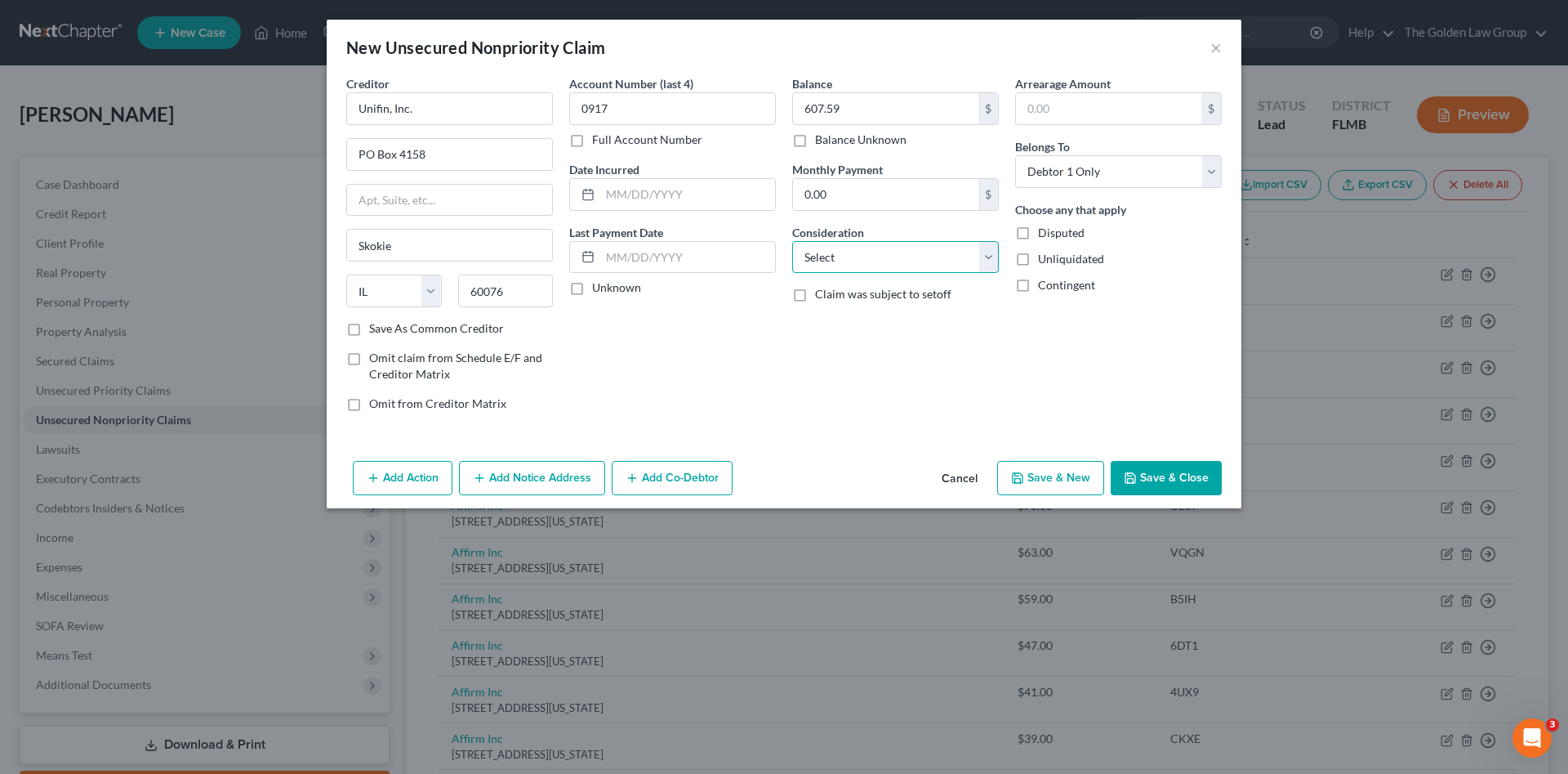
select select "1"
click at [793, 241] on select "Select Cable / Satellite Services Collection Agency Credit Card Debt Debt Couns…" at bounding box center [896, 257] width 207 height 32
click at [1151, 481] on button "Save & Close" at bounding box center [1167, 478] width 111 height 34
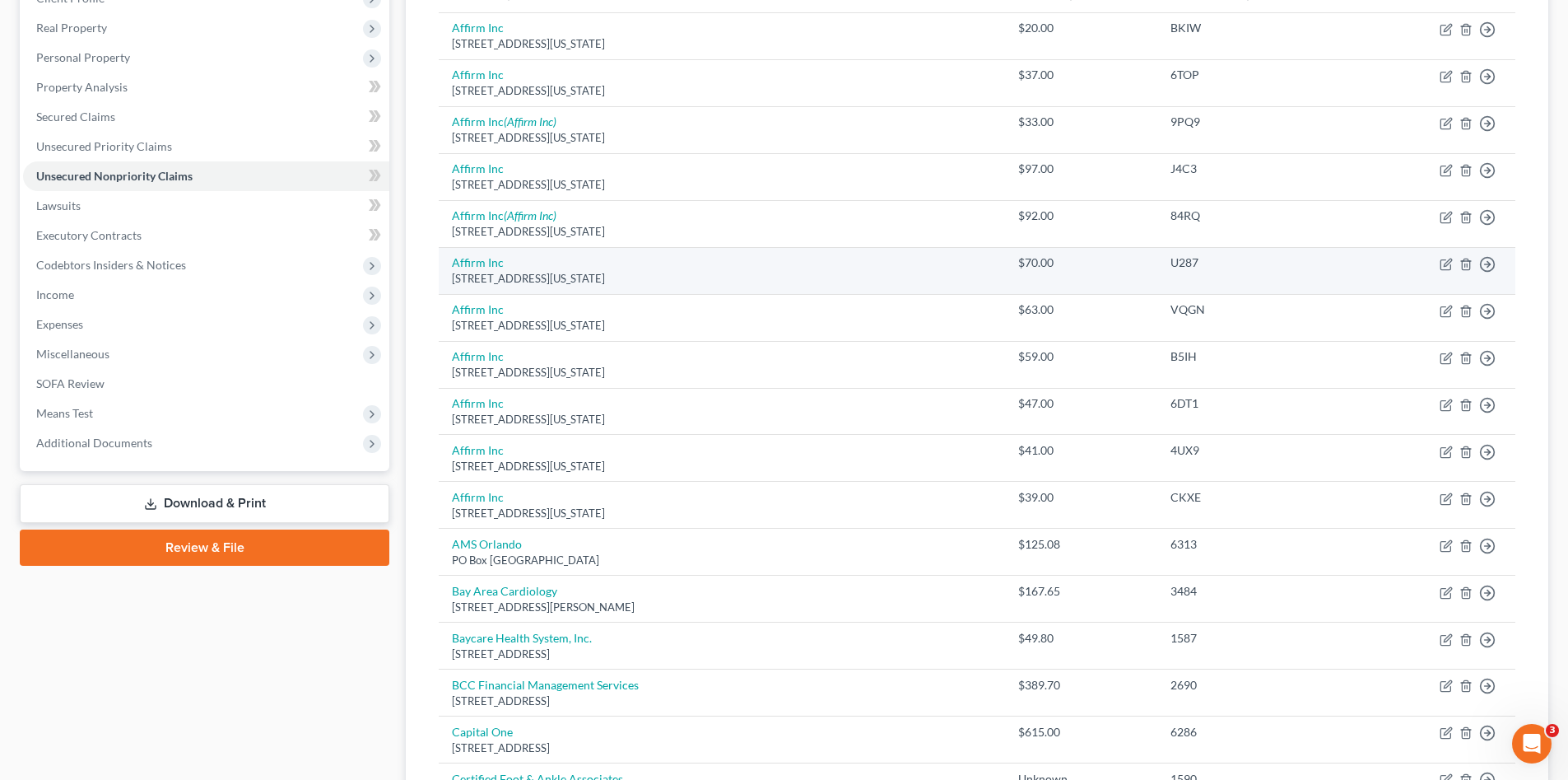
scroll to position [138, 0]
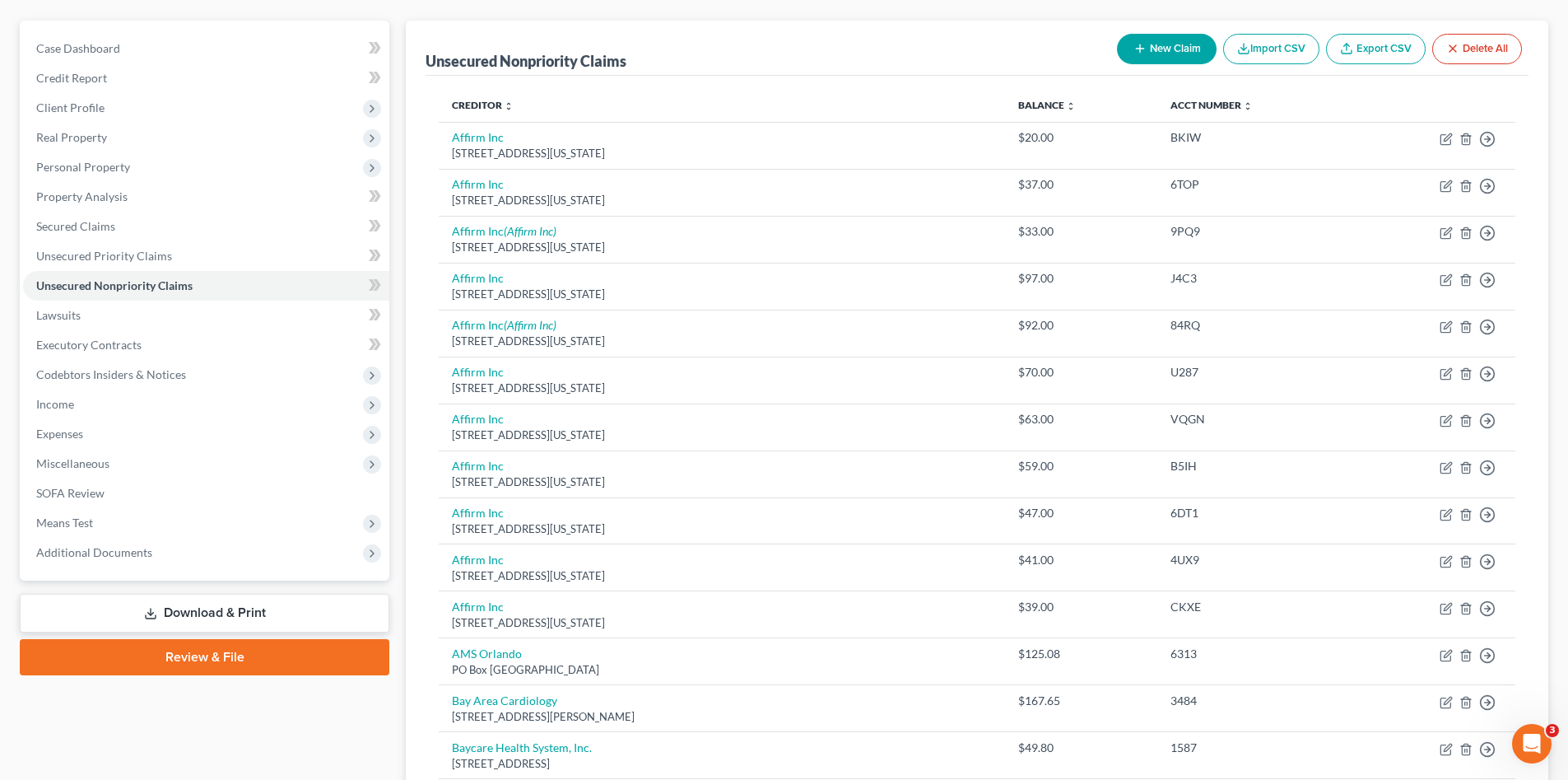
click at [1125, 47] on button "New Claim" at bounding box center [1167, 48] width 100 height 30
select select "0"
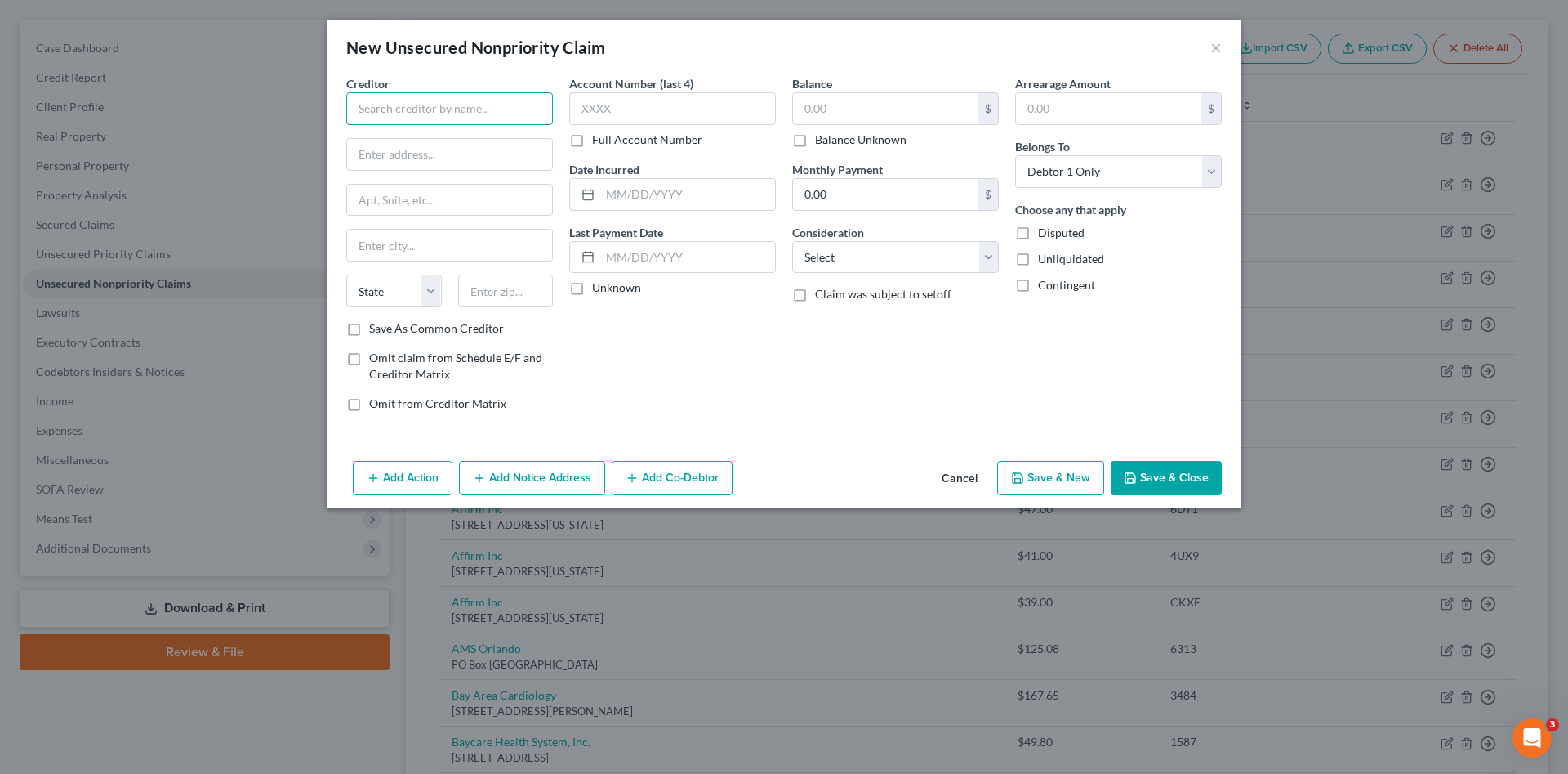
click at [486, 109] on input "text" at bounding box center [450, 108] width 207 height 32
click at [358, 106] on input "comprehensive" at bounding box center [450, 108] width 207 height 32
click at [462, 105] on input "Comprehensive" at bounding box center [450, 108] width 207 height 32
type input "Comprehensive Spine Institute"
click at [492, 155] on input "text" at bounding box center [449, 155] width 205 height 31
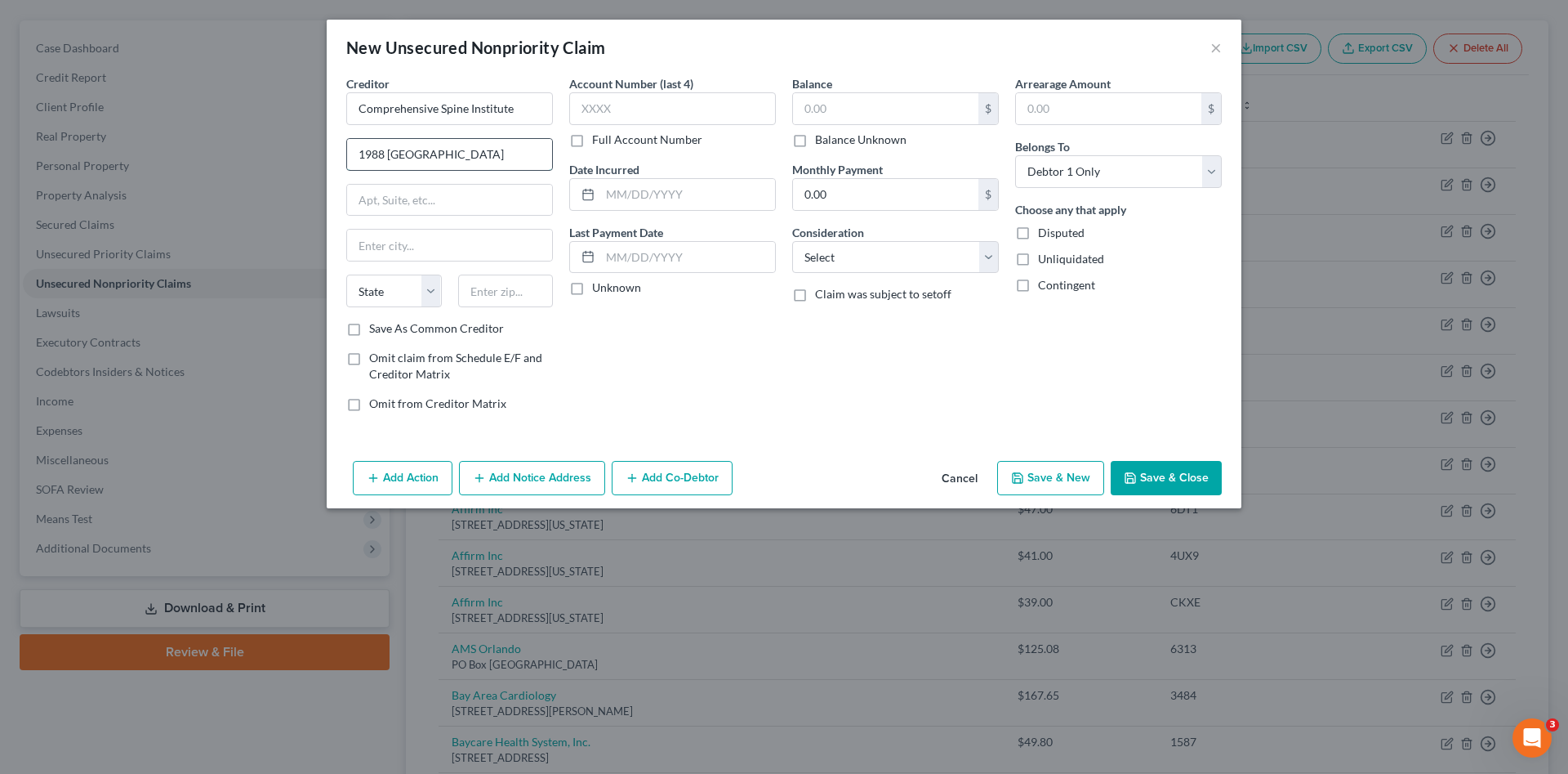
type input "1988 Gulf to Bay Blvd"
select select "9"
type input "33765"
type input "Clearwater"
click at [694, 110] on input "text" at bounding box center [673, 108] width 207 height 32
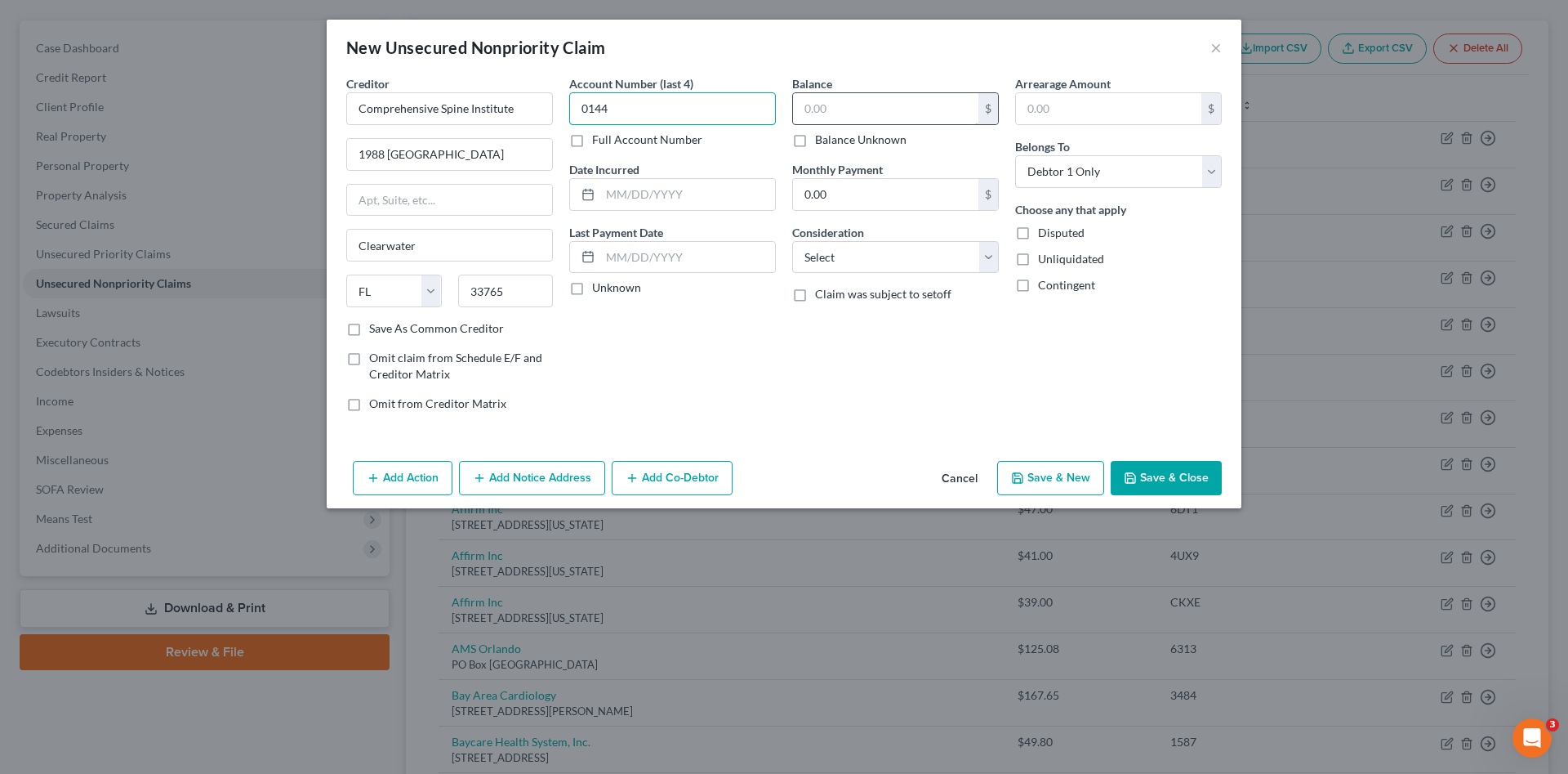
type input "0144"
click at [945, 96] on input "text" at bounding box center [886, 108] width 185 height 31
type input "292.85"
drag, startPoint x: 877, startPoint y: 260, endPoint x: 876, endPoint y: 270, distance: 10.0
click at [877, 260] on select "Select Cable / Satellite Services Collection Agency Credit Card Debt Debt Couns…" at bounding box center [896, 257] width 207 height 32
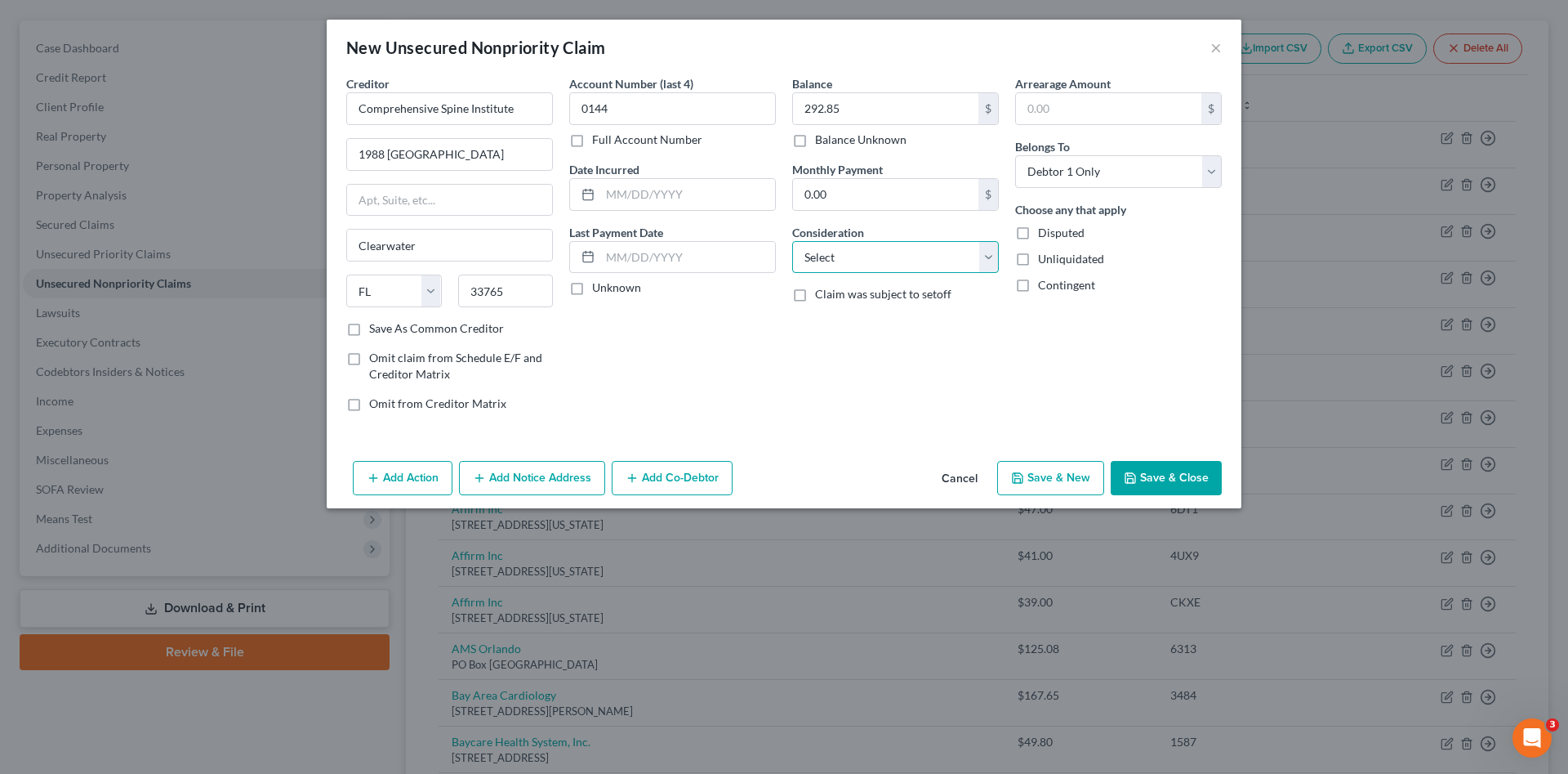
select select "9"
click at [793, 241] on select "Select Cable / Satellite Services Collection Agency Credit Card Debt Debt Couns…" at bounding box center [896, 257] width 207 height 32
click at [1151, 482] on button "Save & Close" at bounding box center [1167, 478] width 111 height 34
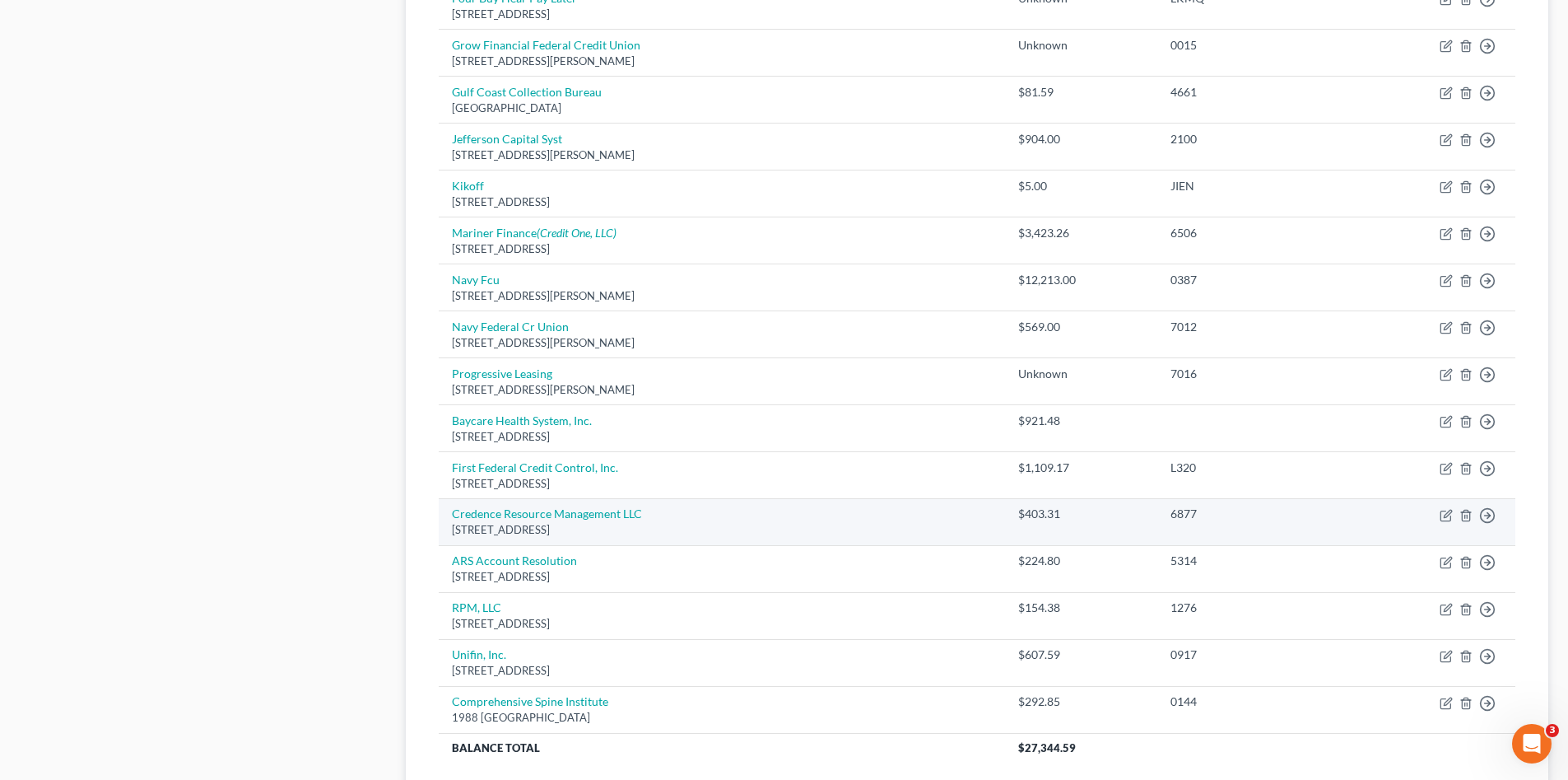
scroll to position [1345, 0]
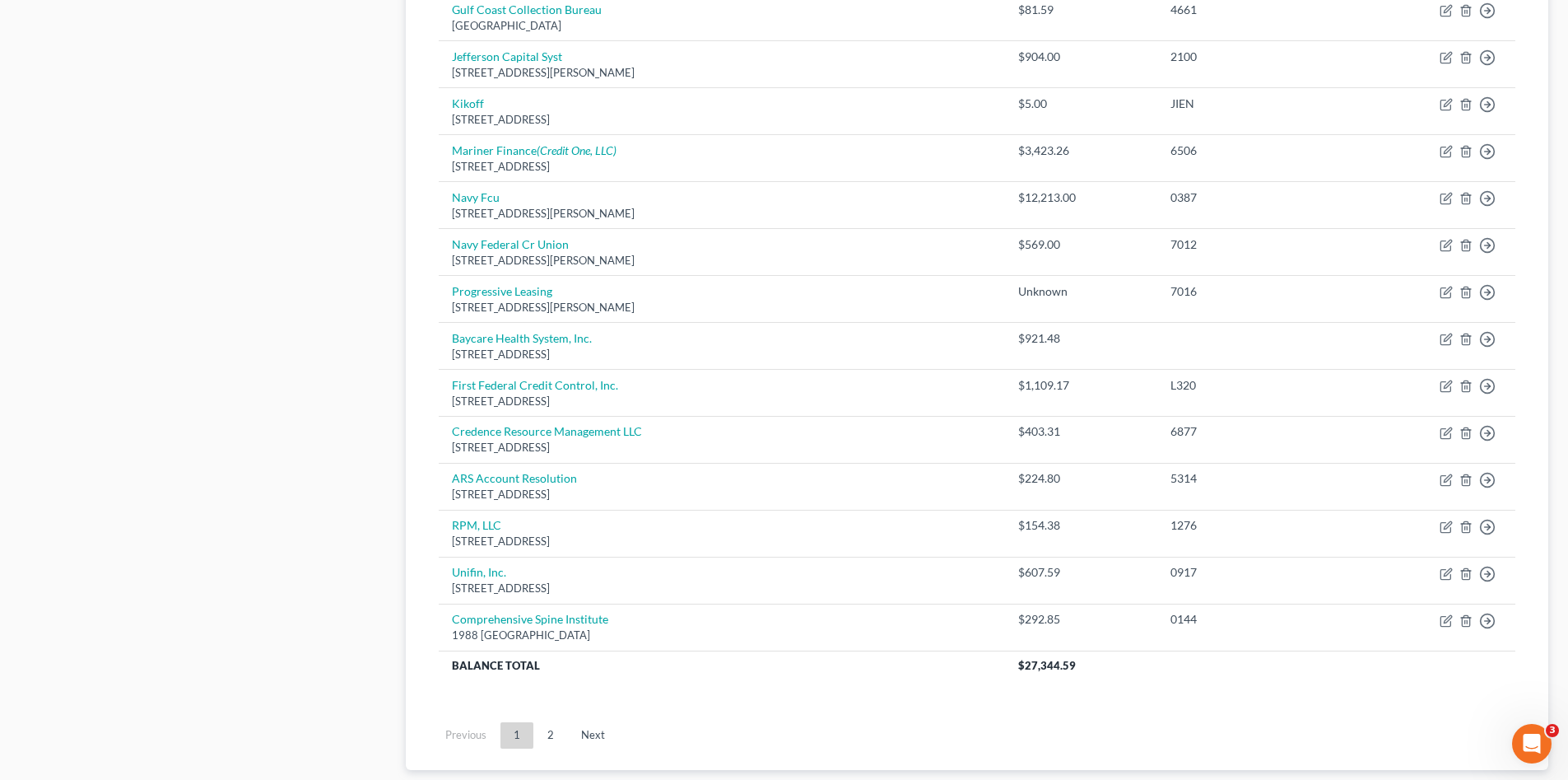
drag, startPoint x: 226, startPoint y: 506, endPoint x: 195, endPoint y: 499, distance: 31.8
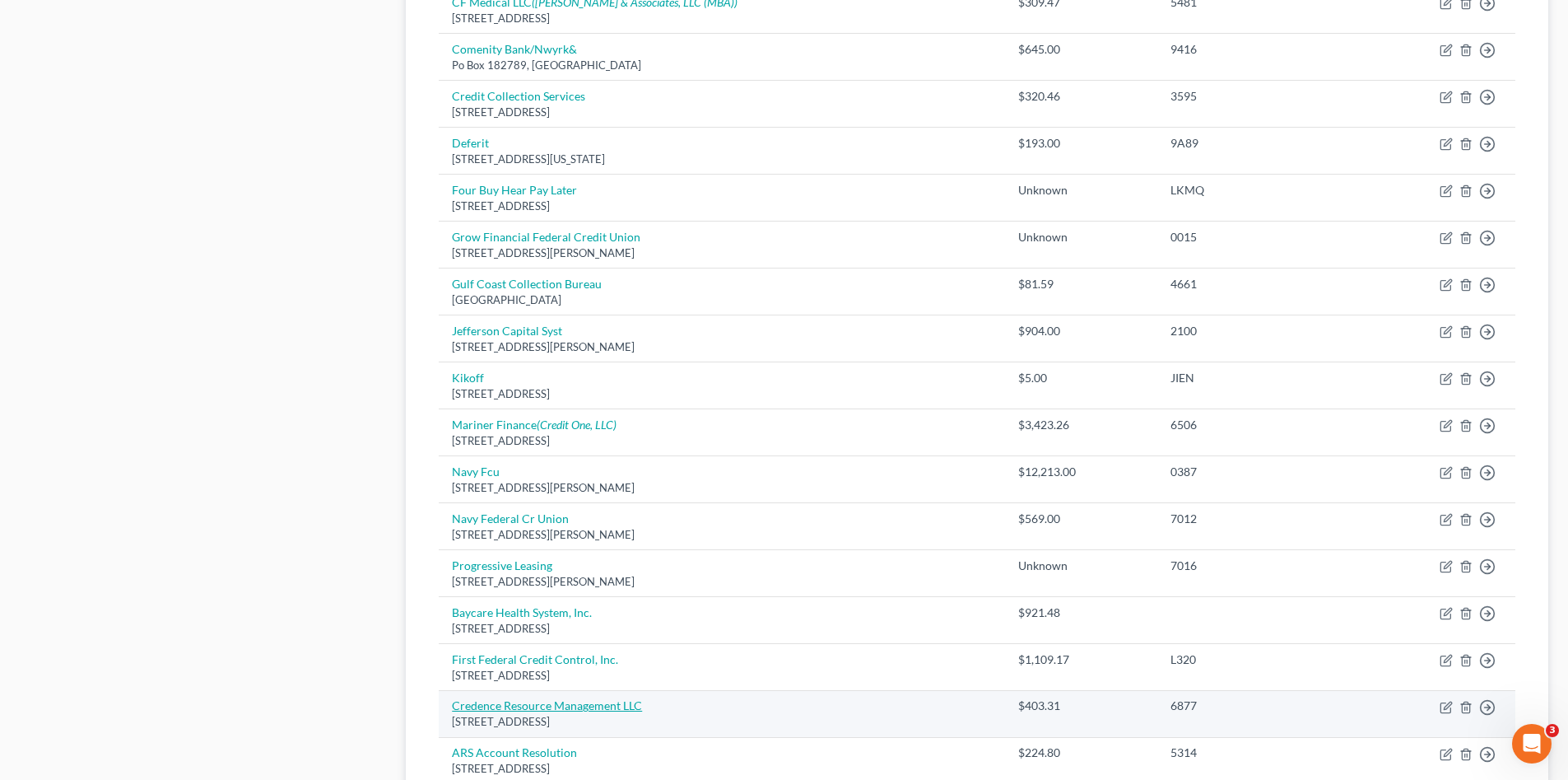
scroll to position [1208, 0]
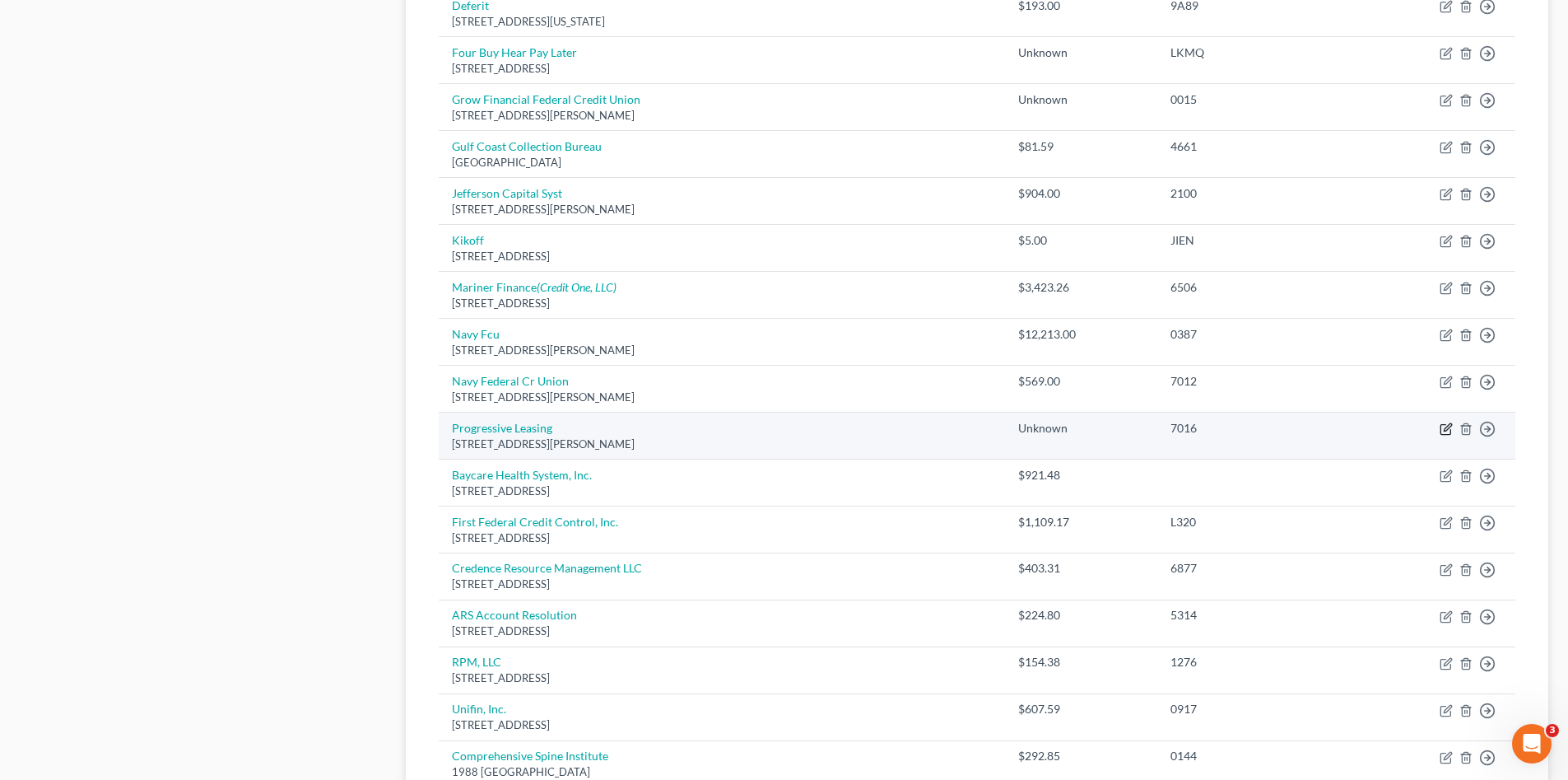
click at [1447, 425] on icon "button" at bounding box center [1446, 429] width 13 height 13
select select "46"
select select "4"
select select "0"
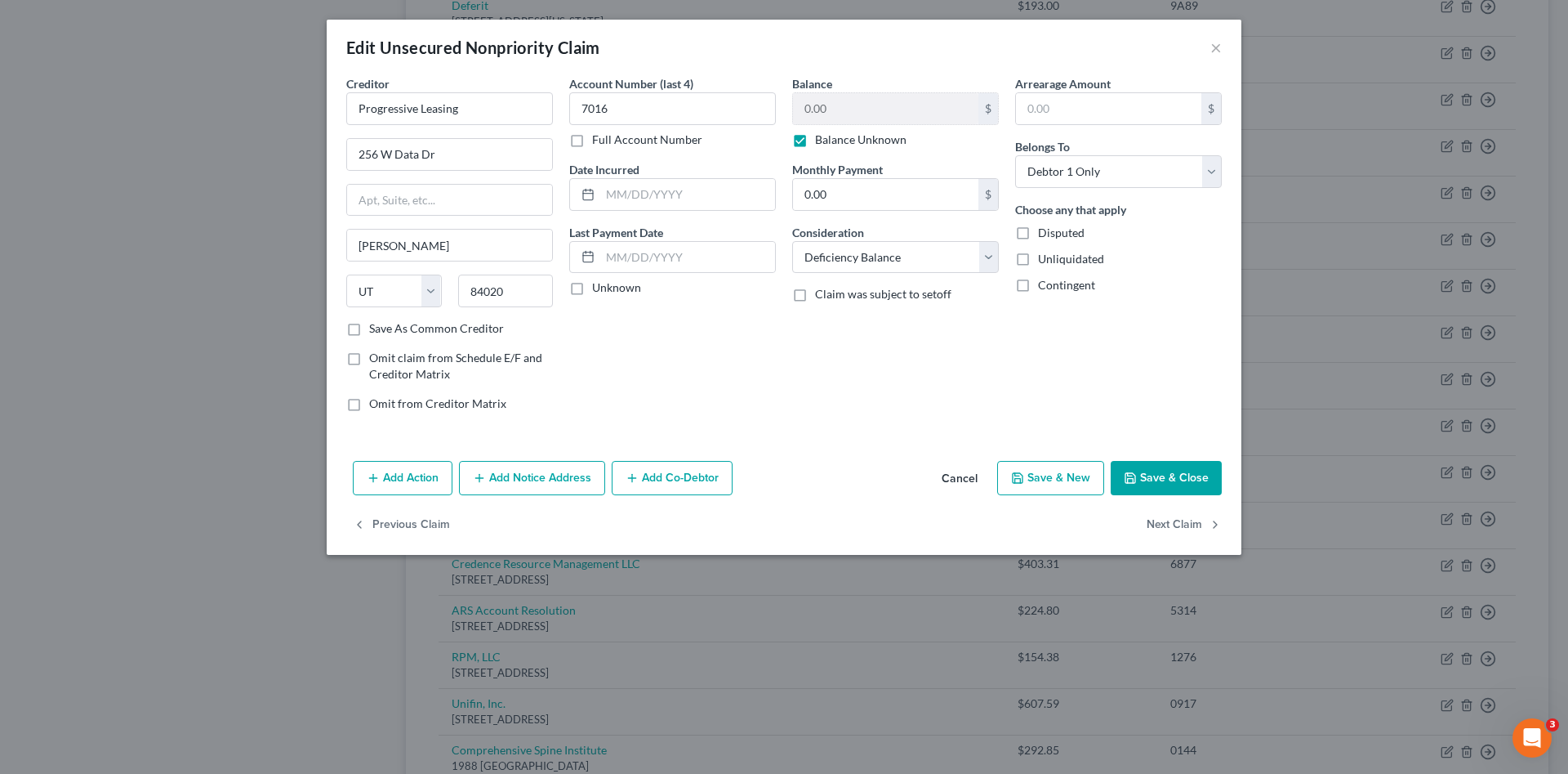
click at [1157, 487] on button "Save & Close" at bounding box center [1167, 478] width 111 height 34
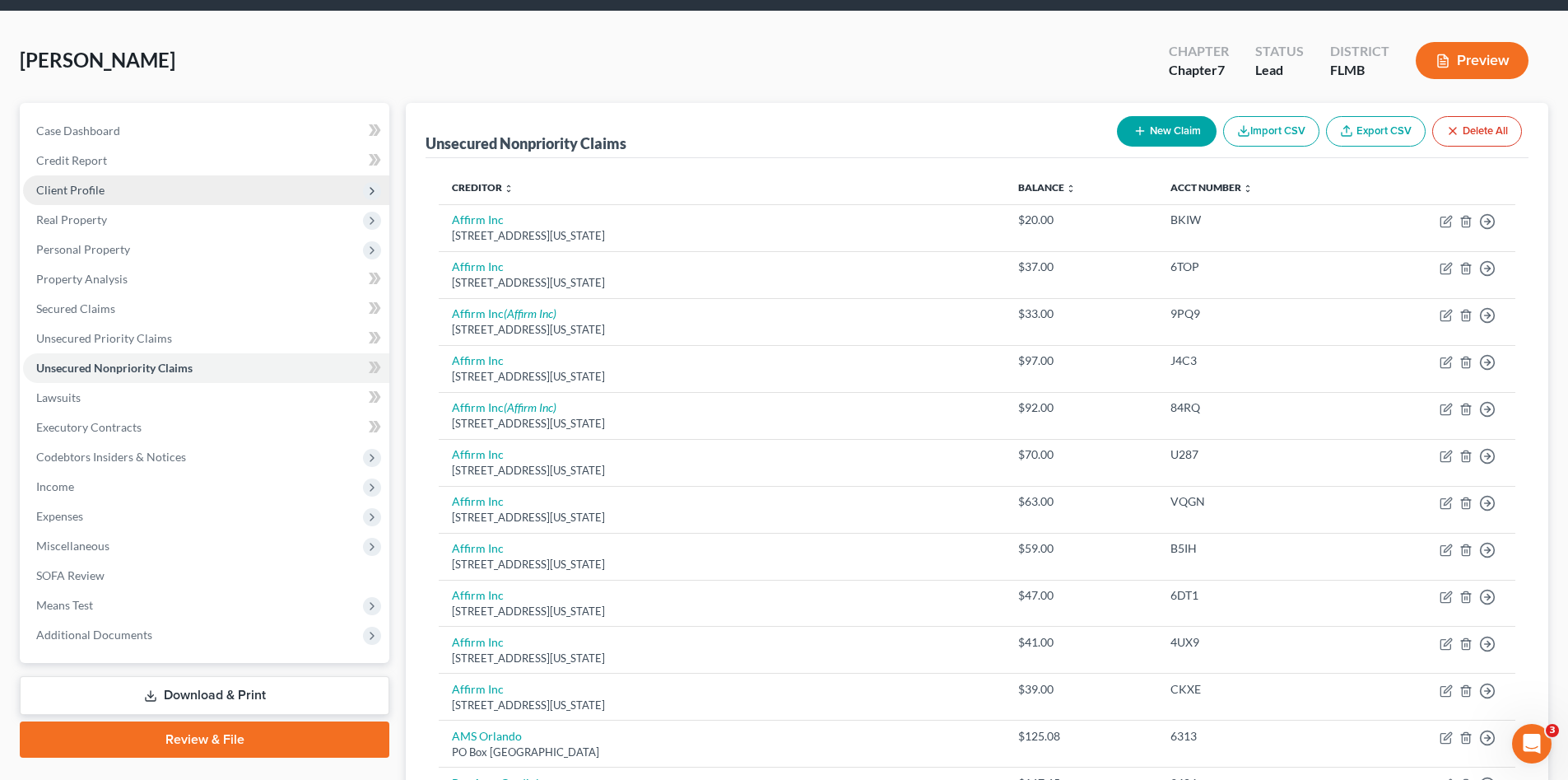
scroll to position [0, 0]
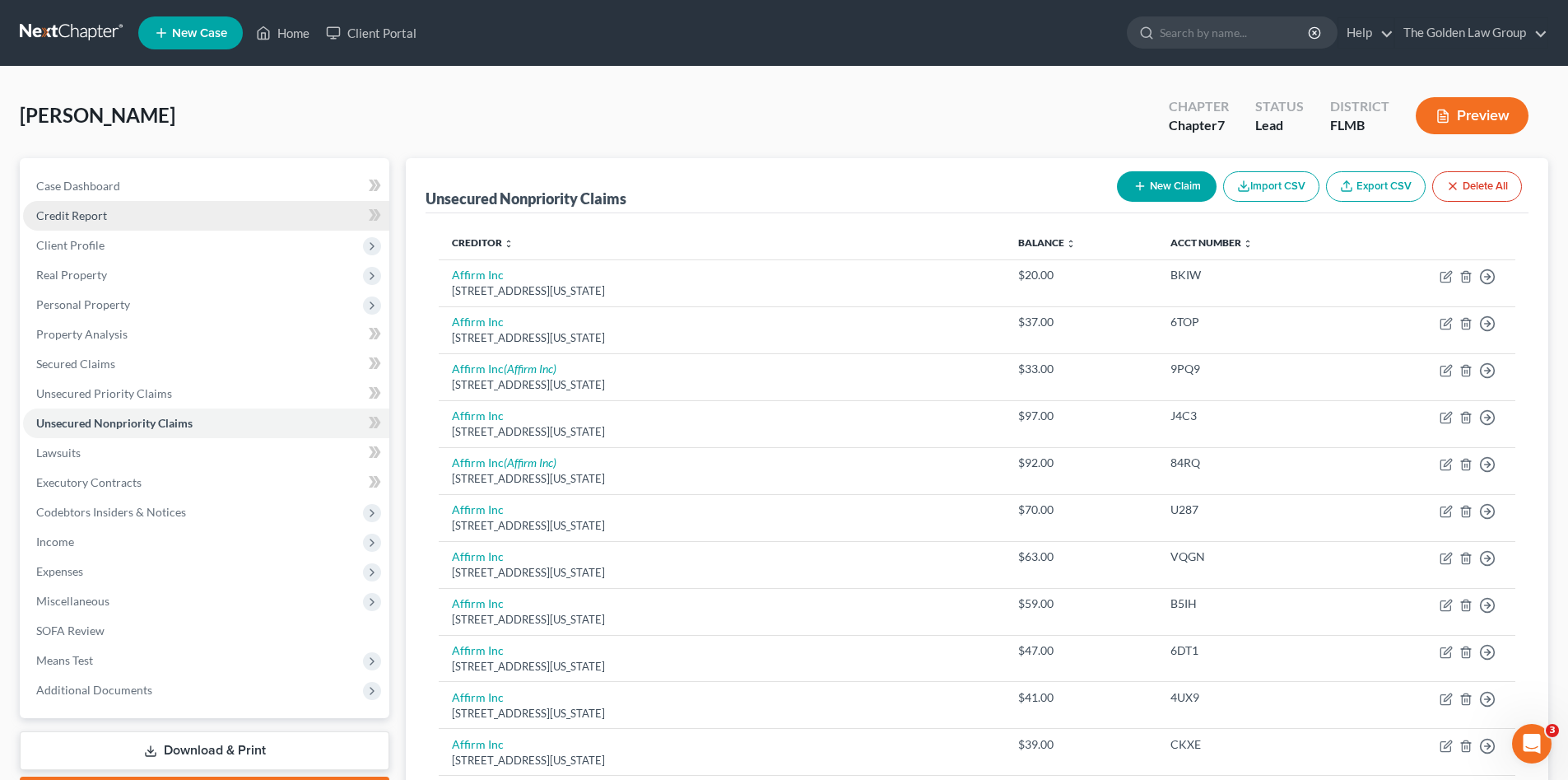
click at [73, 220] on span "Credit Report" at bounding box center [71, 215] width 71 height 14
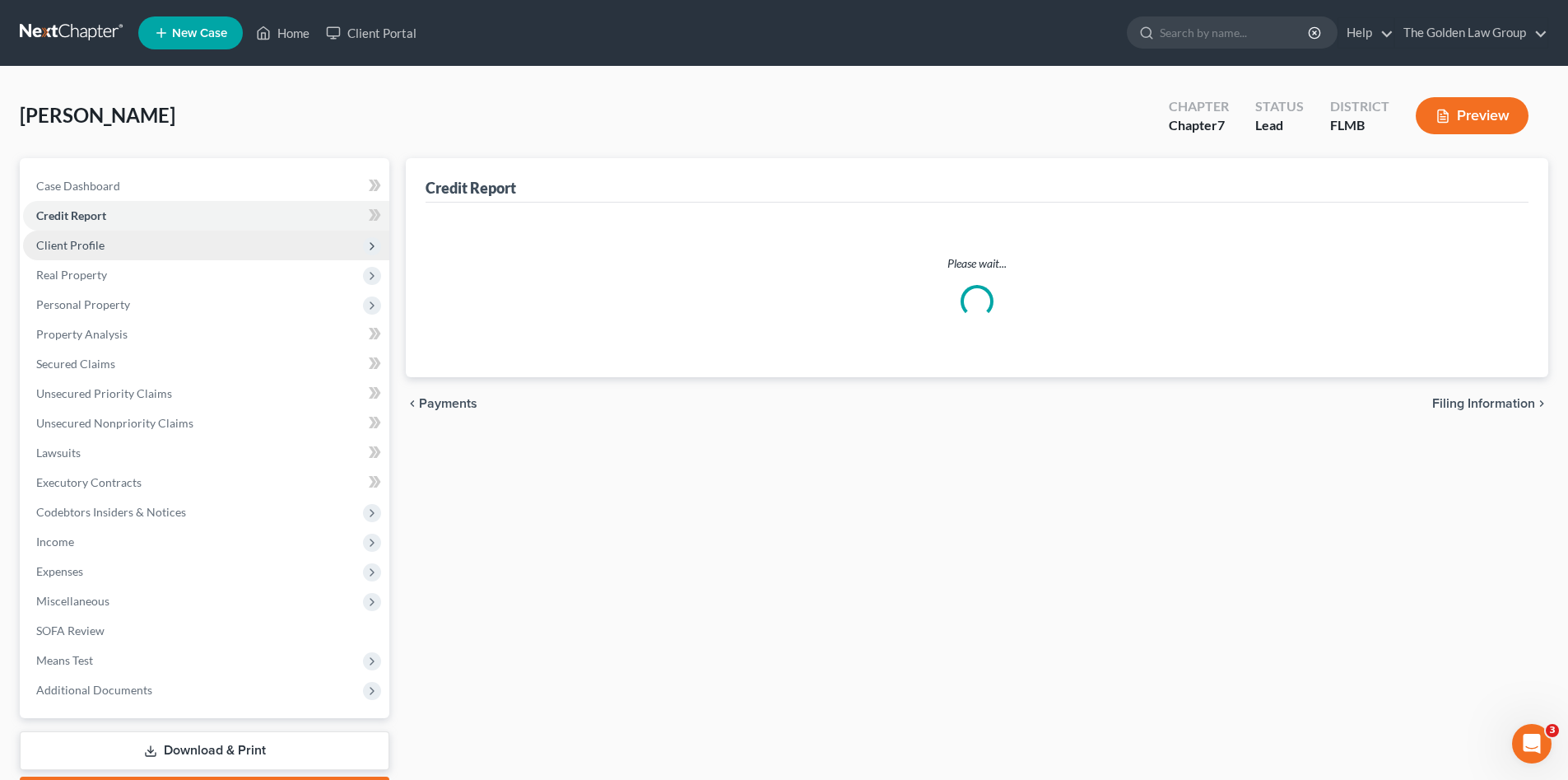
click at [90, 238] on span "Client Profile" at bounding box center [70, 245] width 68 height 14
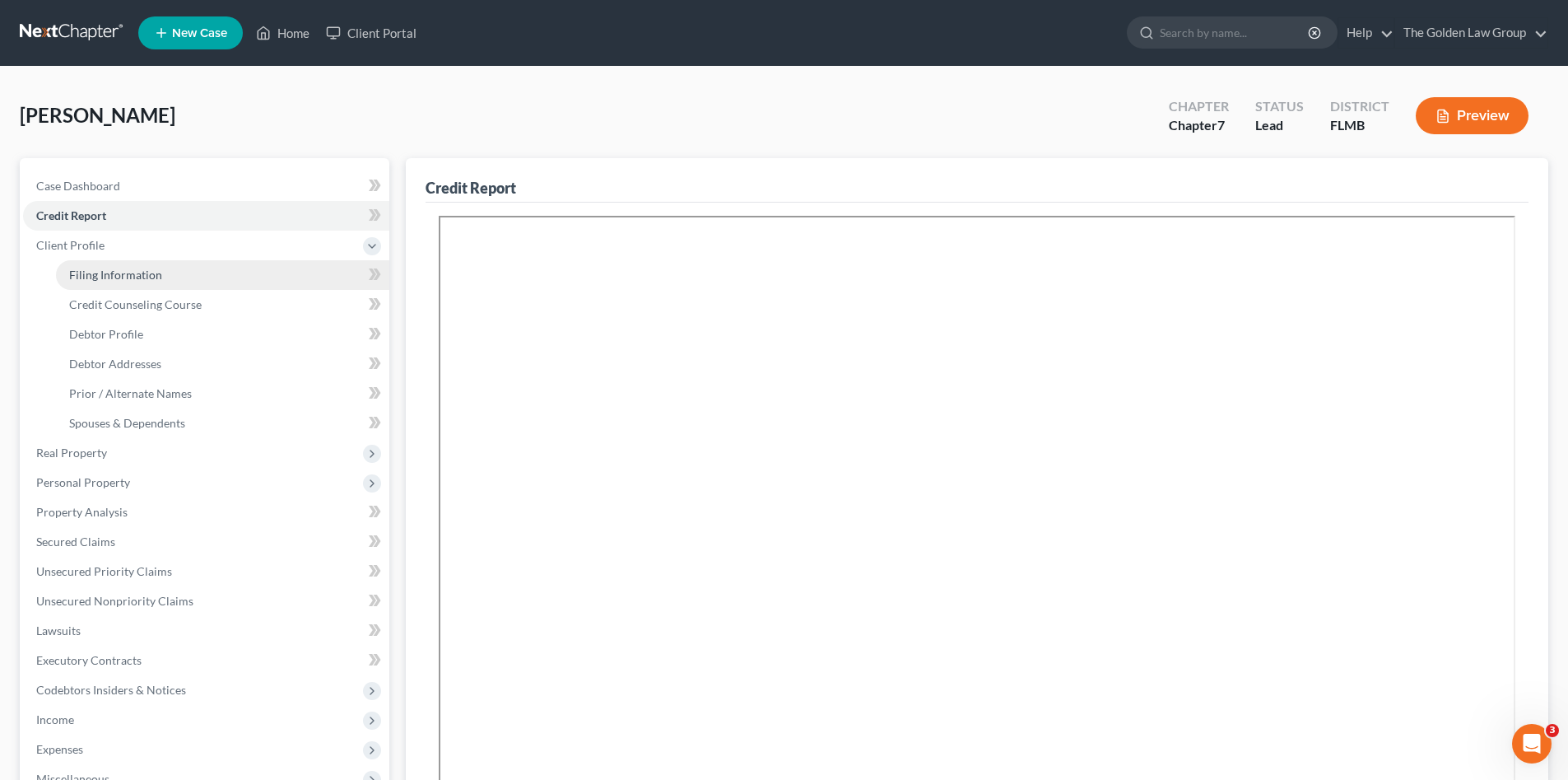
click at [121, 288] on link "Filing Information" at bounding box center [222, 275] width 333 height 29
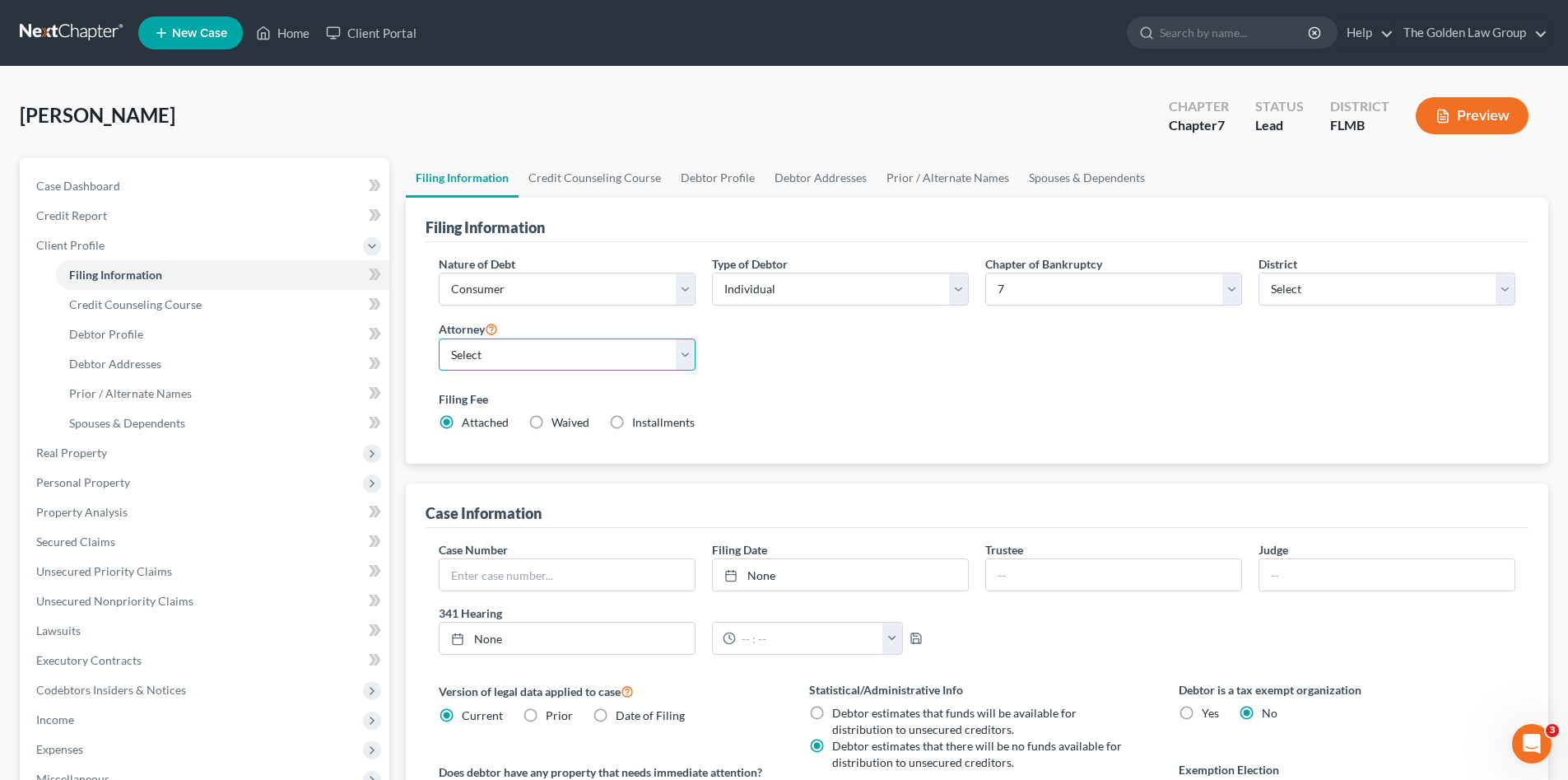
click at [583, 355] on select "Select G. Donald Golden - FLMB G. Donald Golden - FLNB Eric Barksdale - FLMB Er…" at bounding box center [567, 355] width 256 height 33
click at [439, 338] on select "Select G. Donald Golden - FLMB G. Donald Golden - FLNB Eric Barksdale - FLMB Er…" at bounding box center [567, 355] width 256 height 33
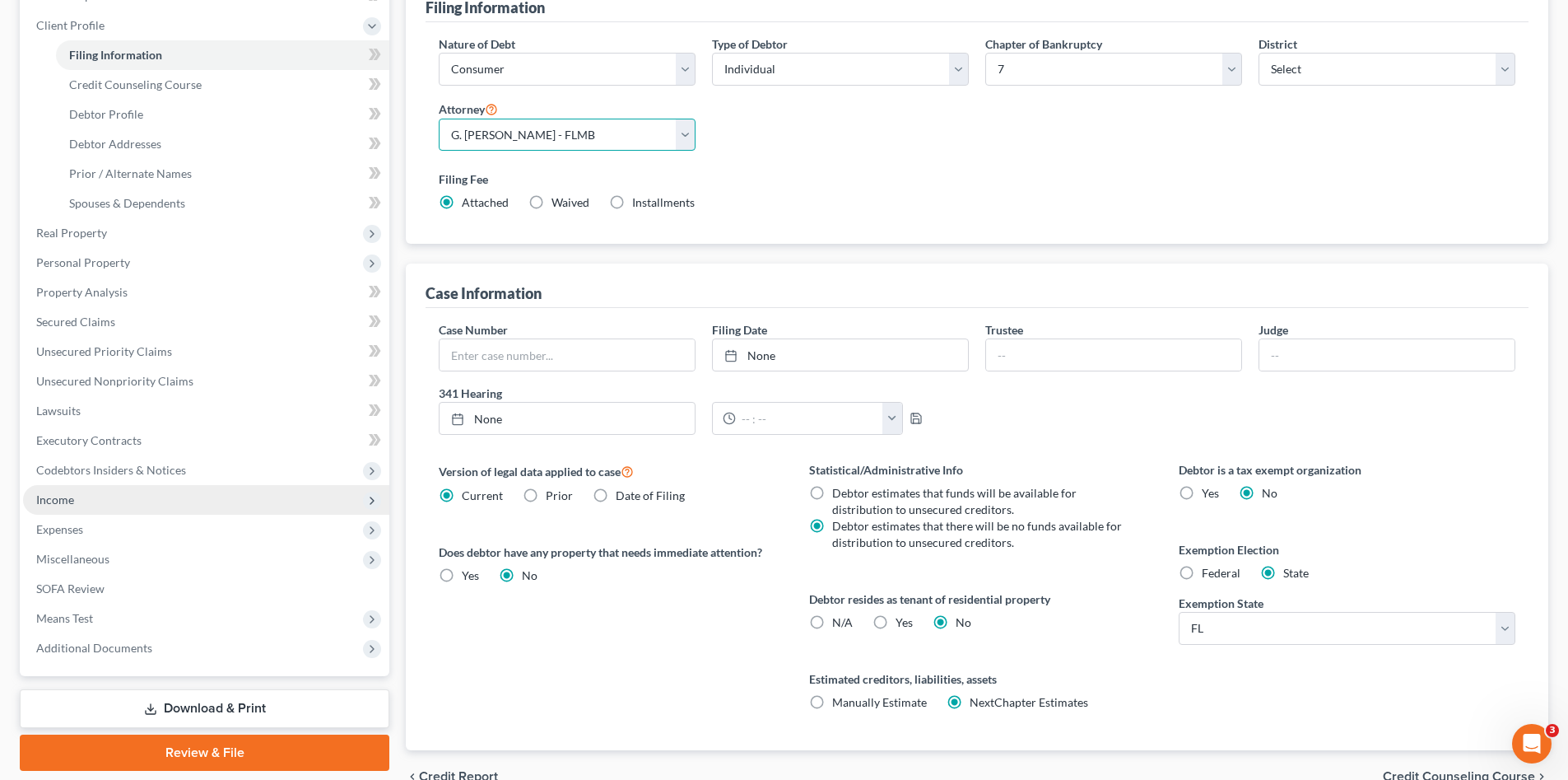
scroll to position [306, 0]
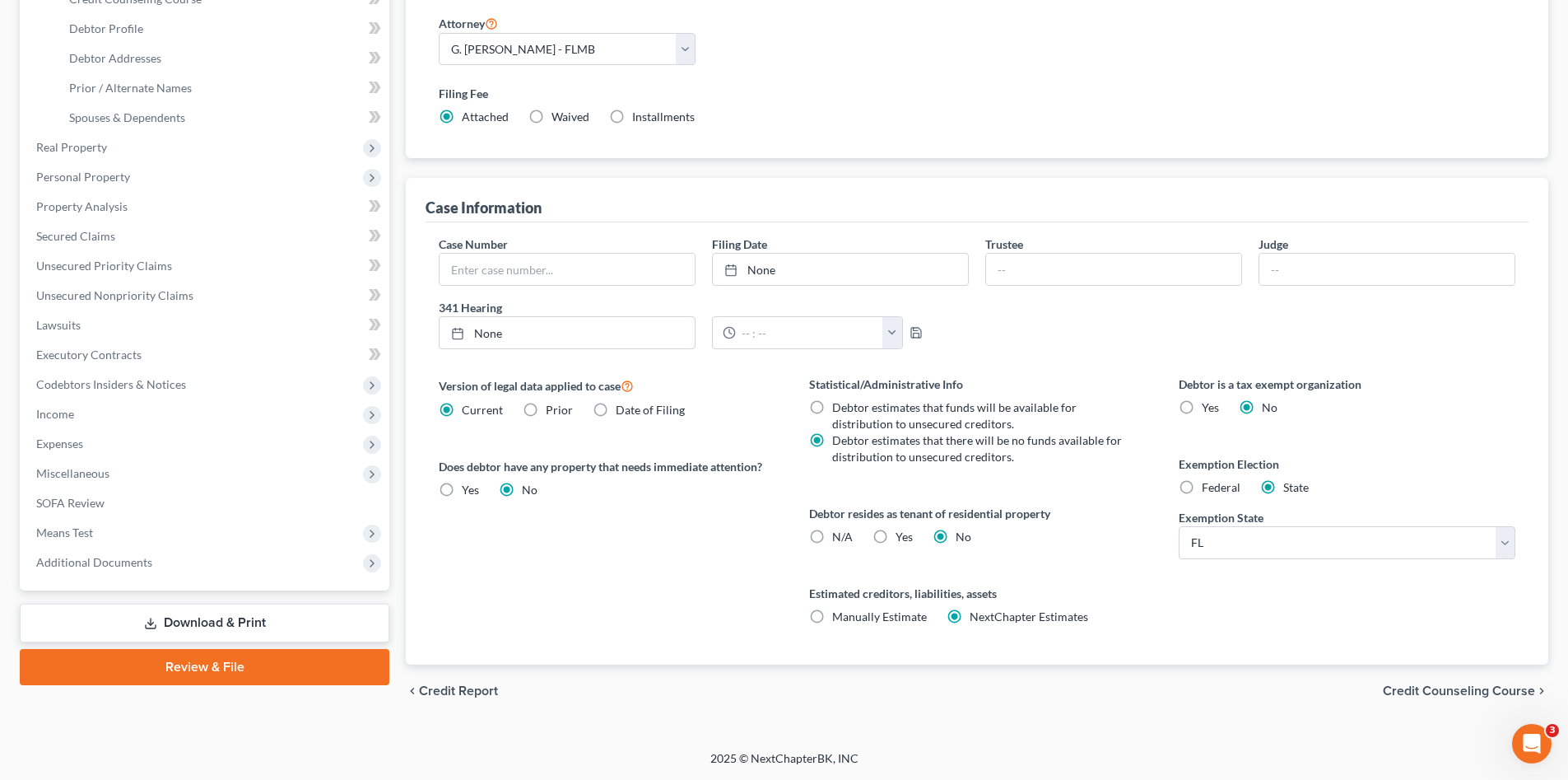
click at [269, 616] on link "Download & Print" at bounding box center [204, 622] width 369 height 39
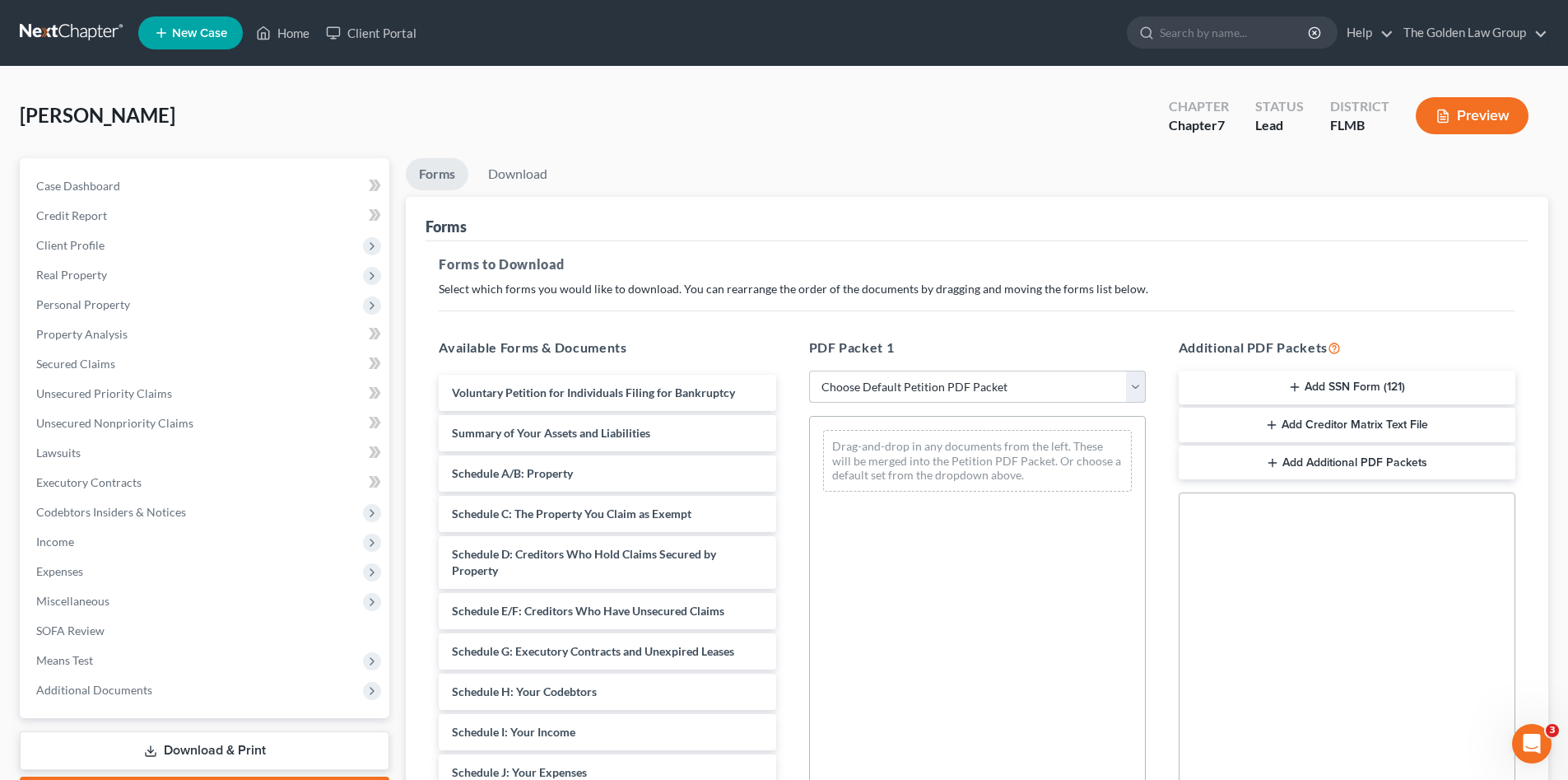
click at [896, 384] on select "Choose Default Petition PDF Packet Complete Bankruptcy Petition (all forms and …" at bounding box center [977, 387] width 336 height 33
click at [809, 370] on select "Choose Default Petition PDF Packet Complete Bankruptcy Petition (all forms and …" at bounding box center [977, 387] width 336 height 33
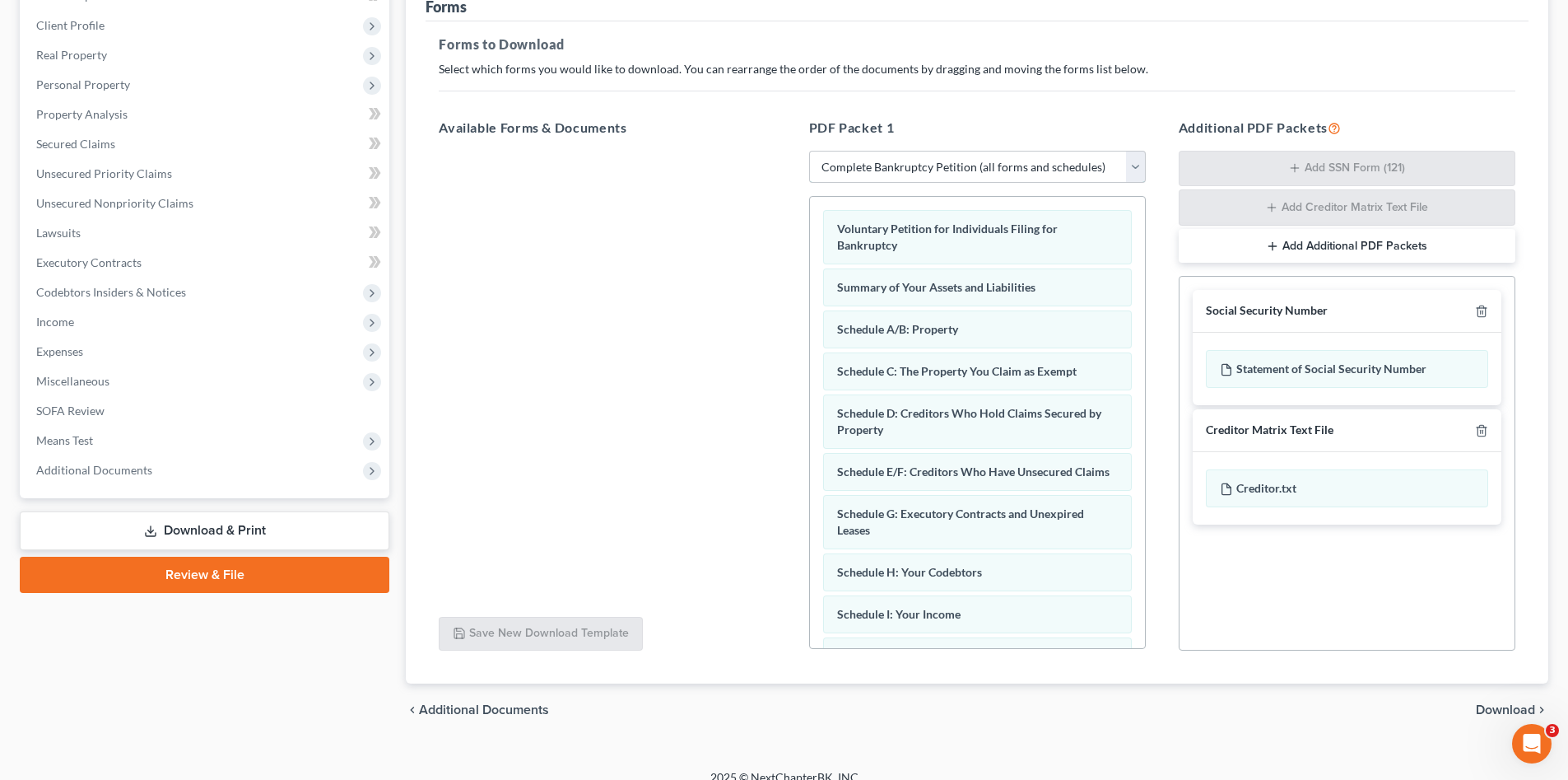
scroll to position [238, 0]
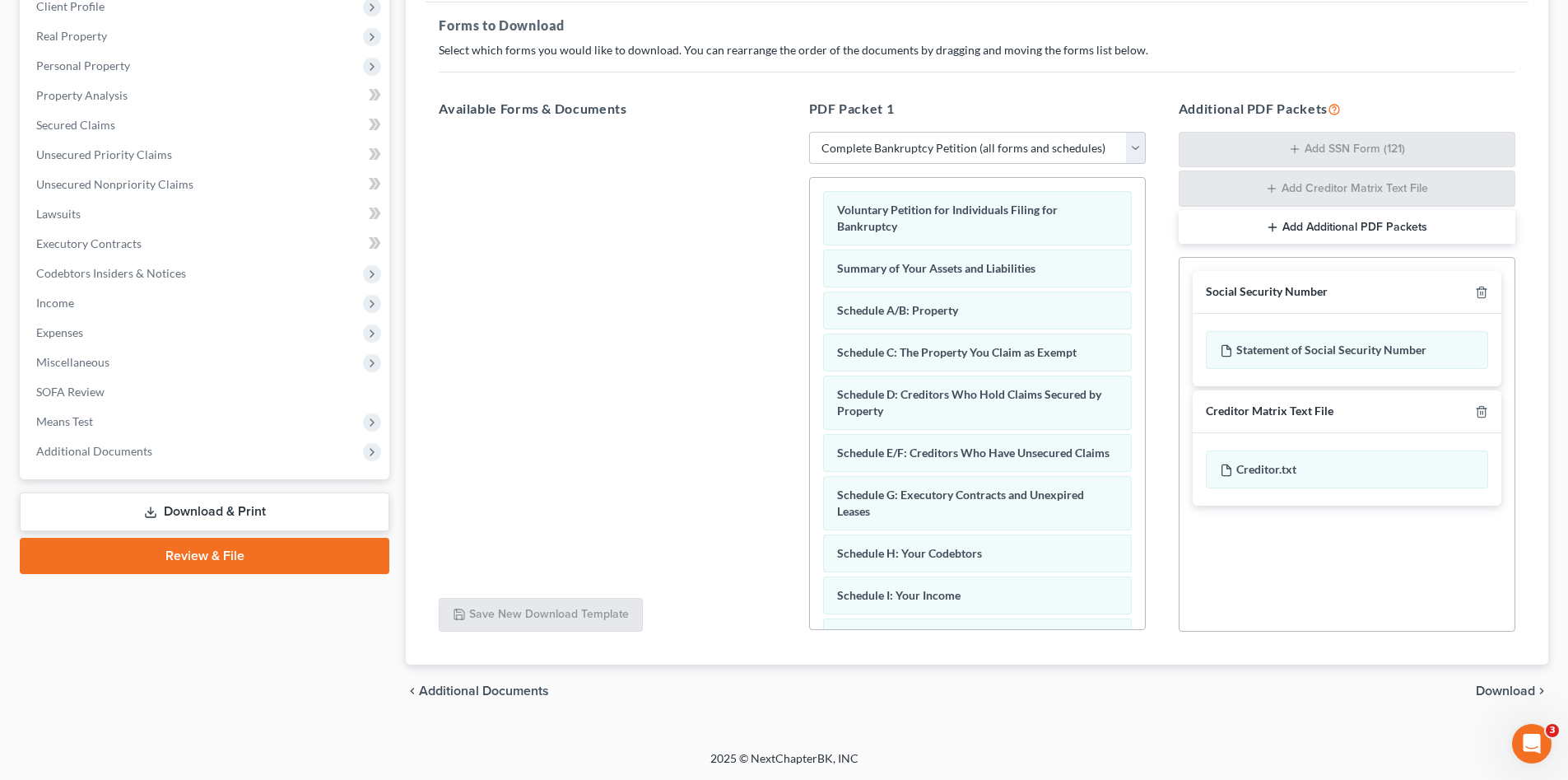
click at [1515, 690] on span "Download" at bounding box center [1505, 690] width 59 height 13
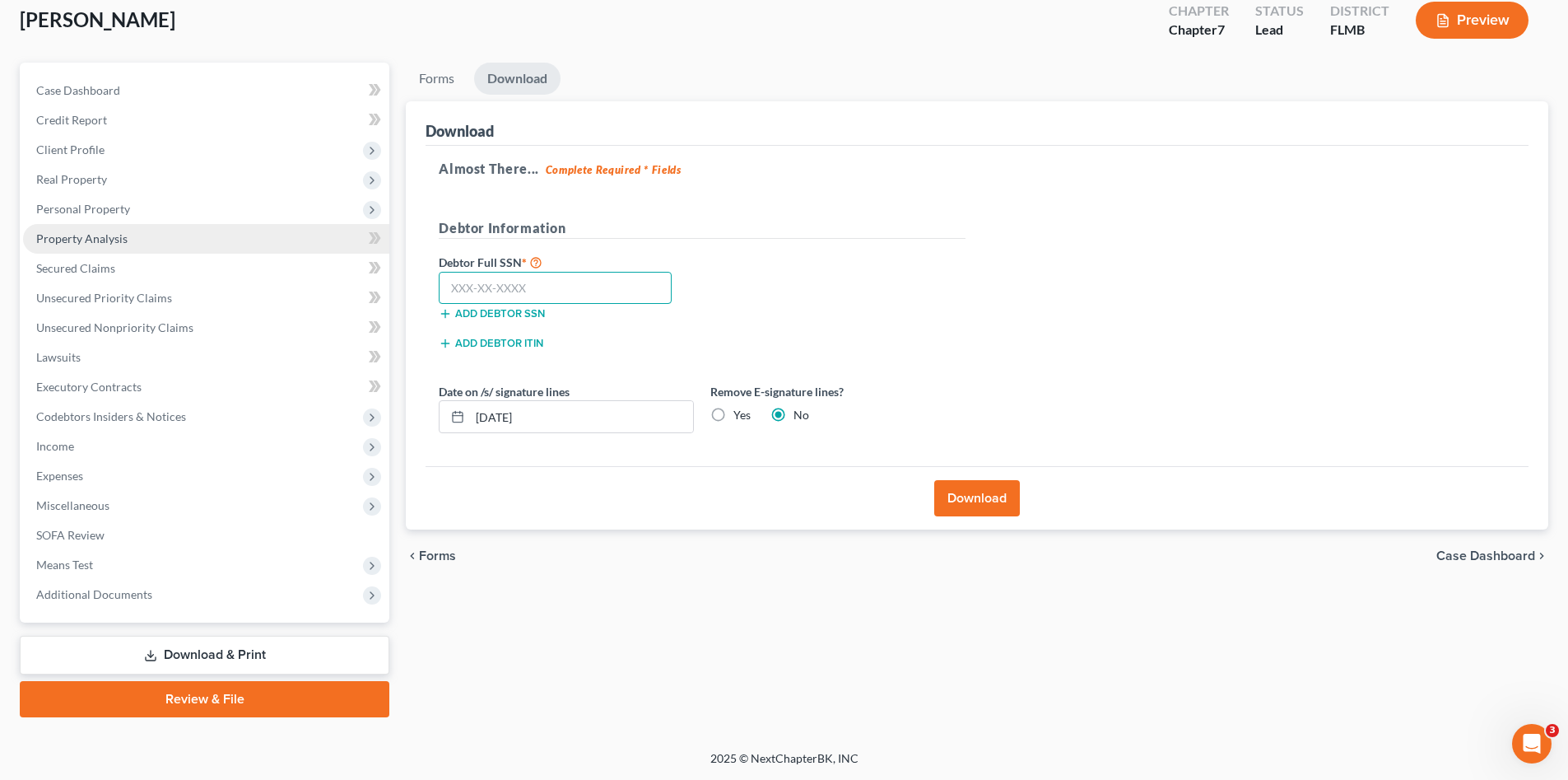
drag, startPoint x: 563, startPoint y: 283, endPoint x: 185, endPoint y: 246, distance: 379.8
click at [563, 283] on input "text" at bounding box center [555, 288] width 233 height 33
click at [522, 288] on input "text" at bounding box center [555, 288] width 233 height 33
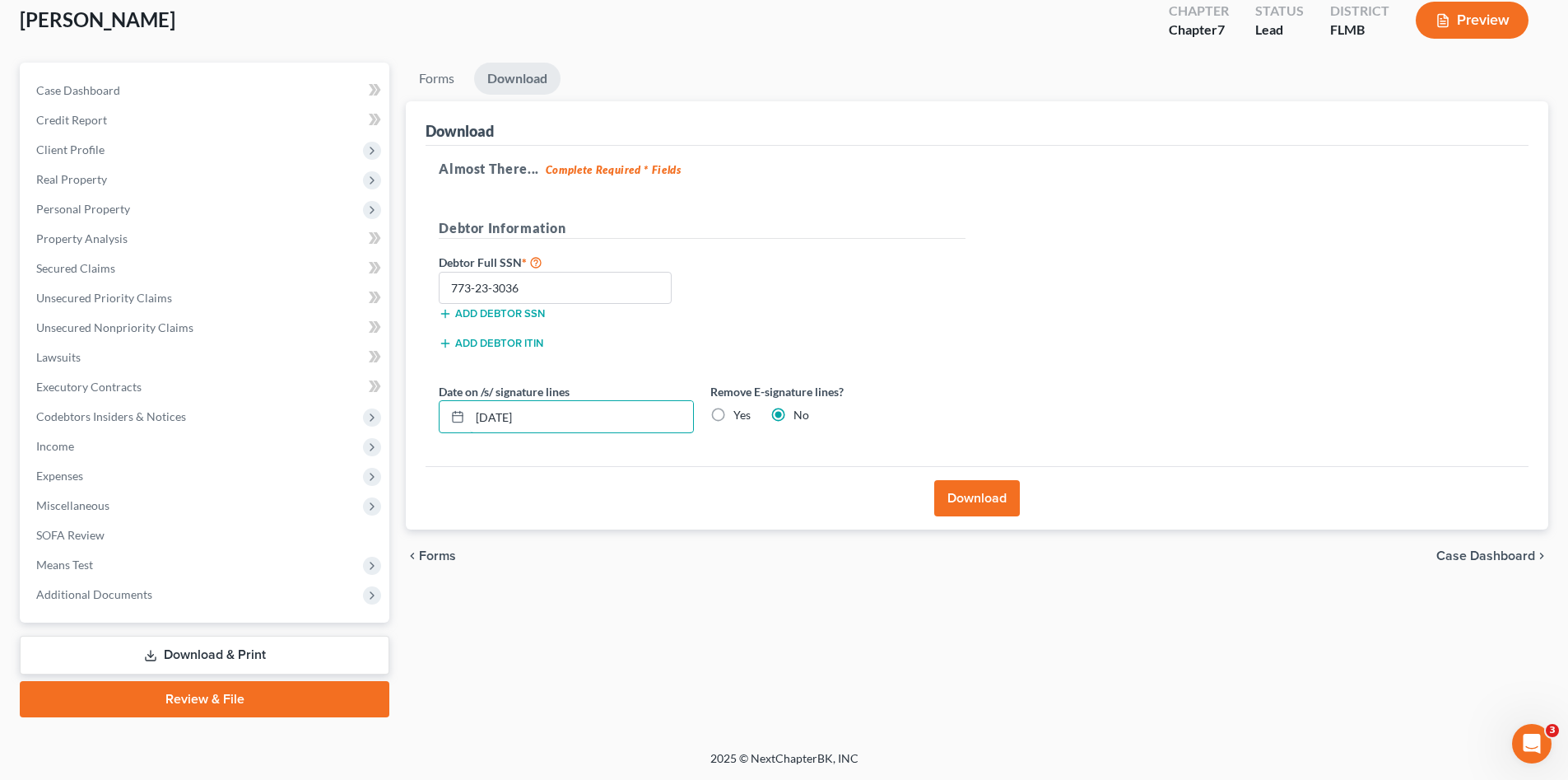
drag, startPoint x: 562, startPoint y: 412, endPoint x: 461, endPoint y: 399, distance: 101.8
click at [444, 395] on div "Date on /s/ signature lines 10/06/2025" at bounding box center [566, 408] width 272 height 50
click at [732, 412] on div "Yes" at bounding box center [730, 414] width 40 height 16
click at [733, 412] on label "Yes" at bounding box center [742, 414] width 17 height 16
click at [740, 412] on input "Yes" at bounding box center [745, 412] width 10 height 10
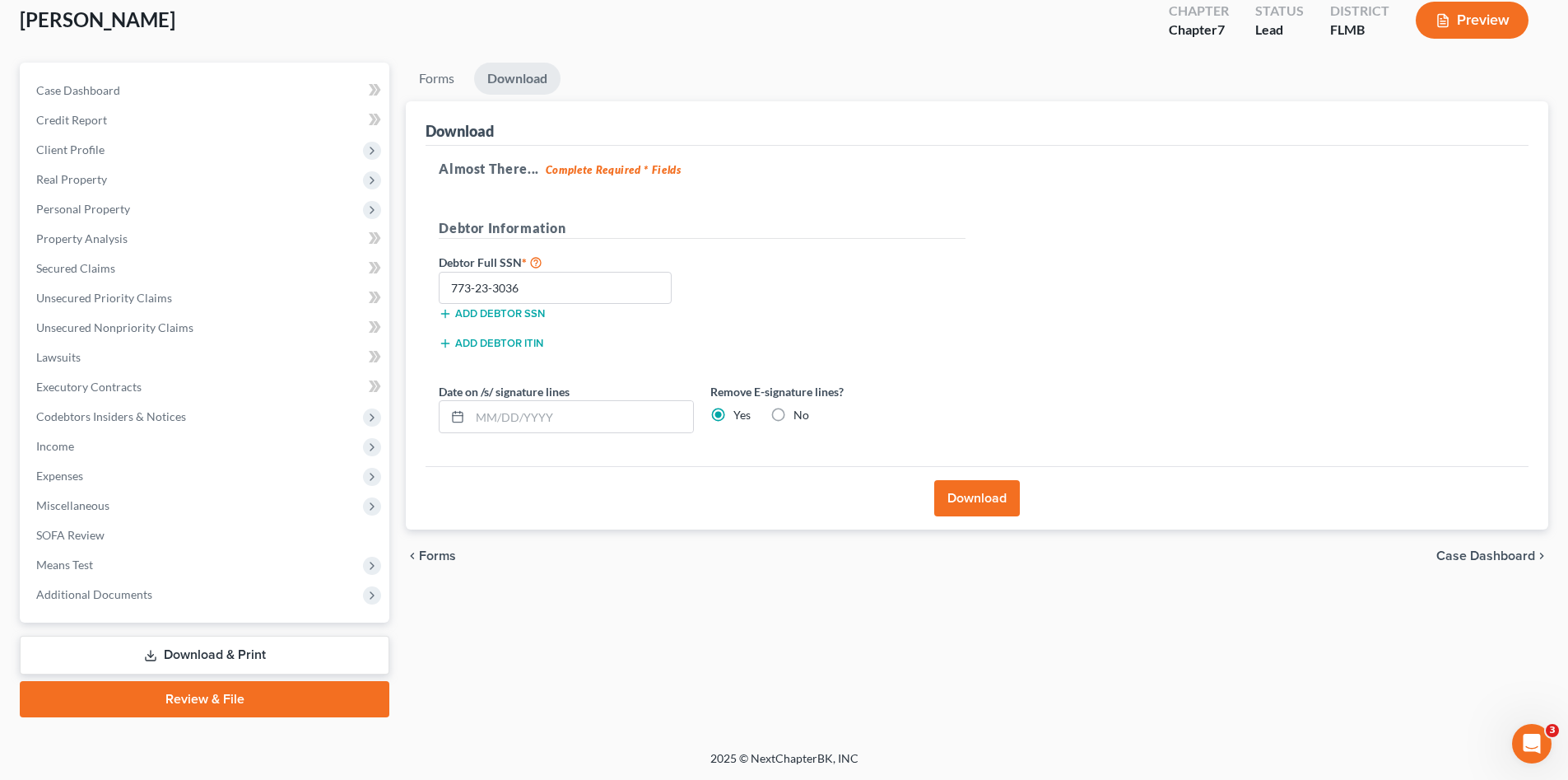
click at [978, 503] on button "Download" at bounding box center [977, 498] width 85 height 36
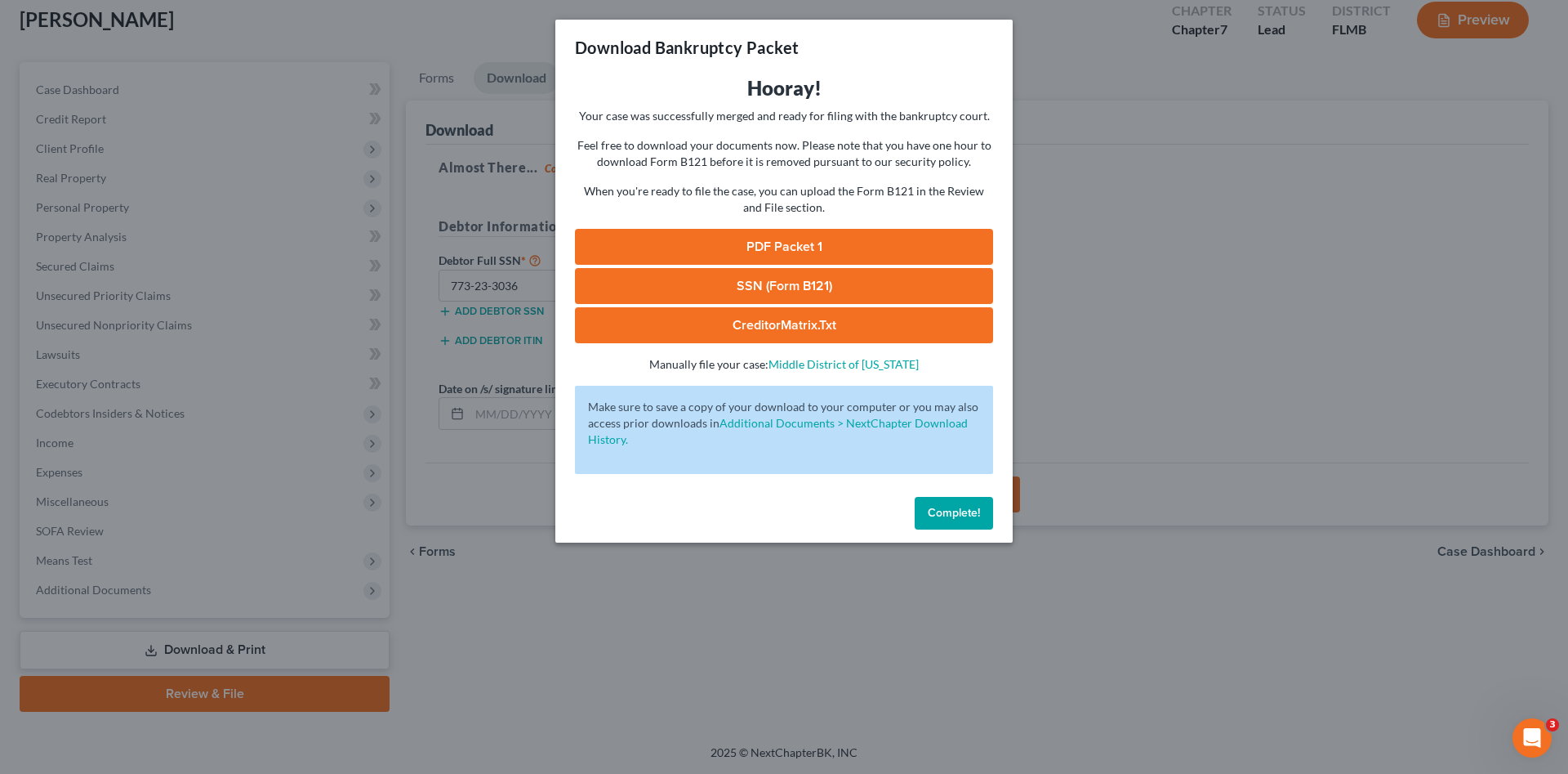
click at [823, 252] on link "PDF Packet 1" at bounding box center [784, 247] width 418 height 36
click at [795, 278] on link "SSN (Form B121)" at bounding box center [784, 286] width 418 height 36
click at [954, 511] on span "Complete!" at bounding box center [954, 513] width 52 height 14
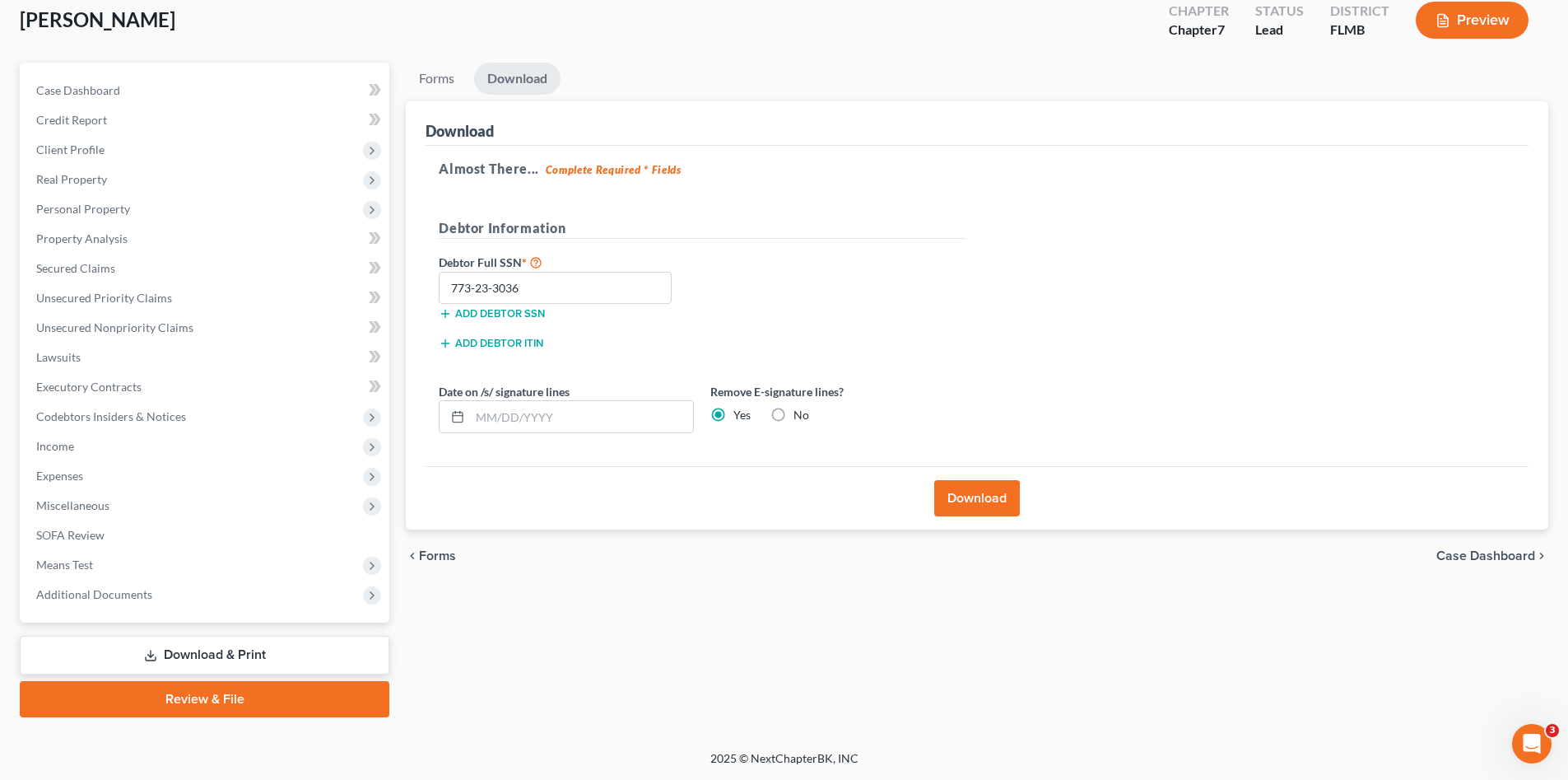
scroll to position [0, 0]
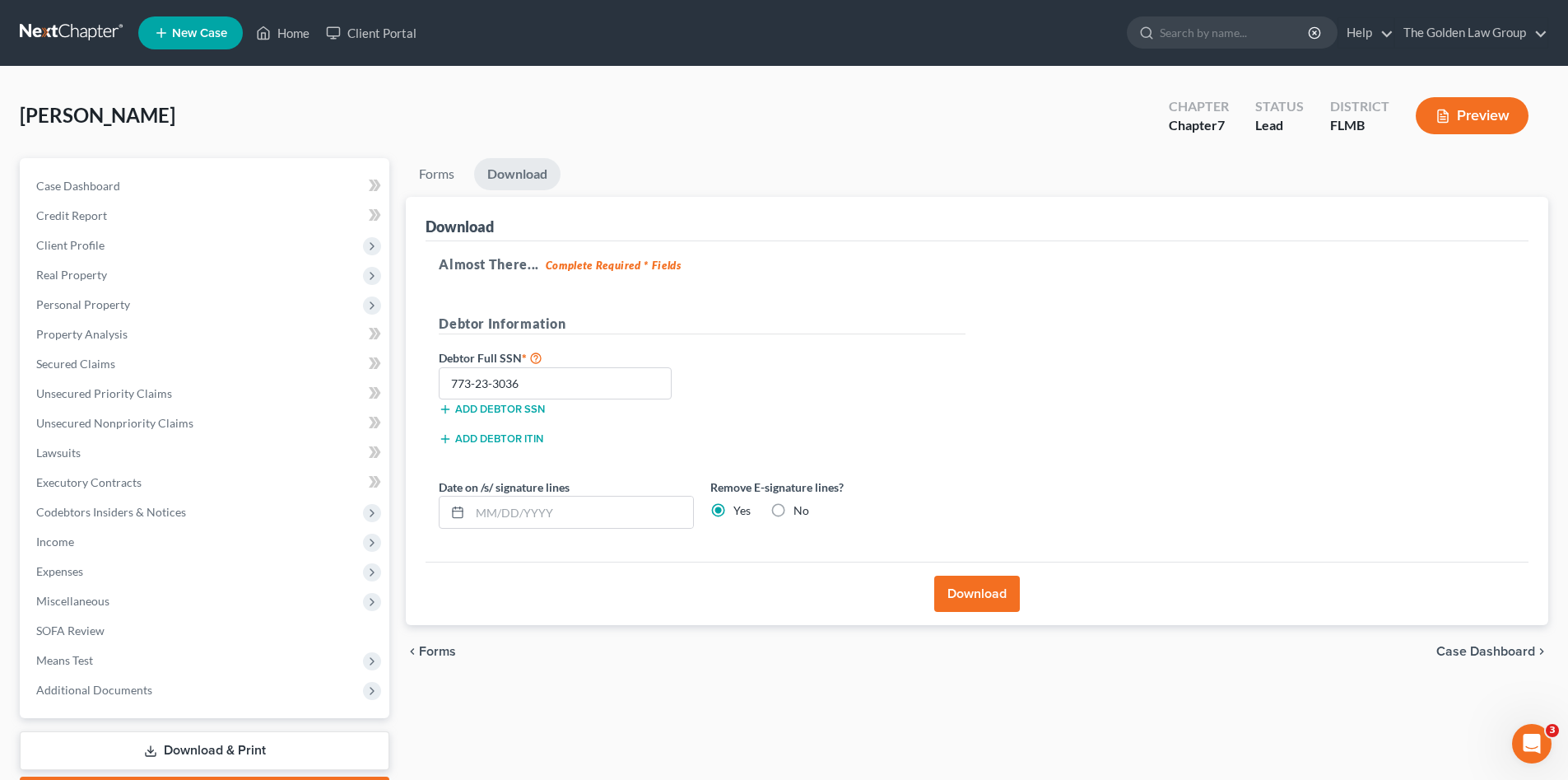
click at [83, 33] on link at bounding box center [72, 33] width 105 height 29
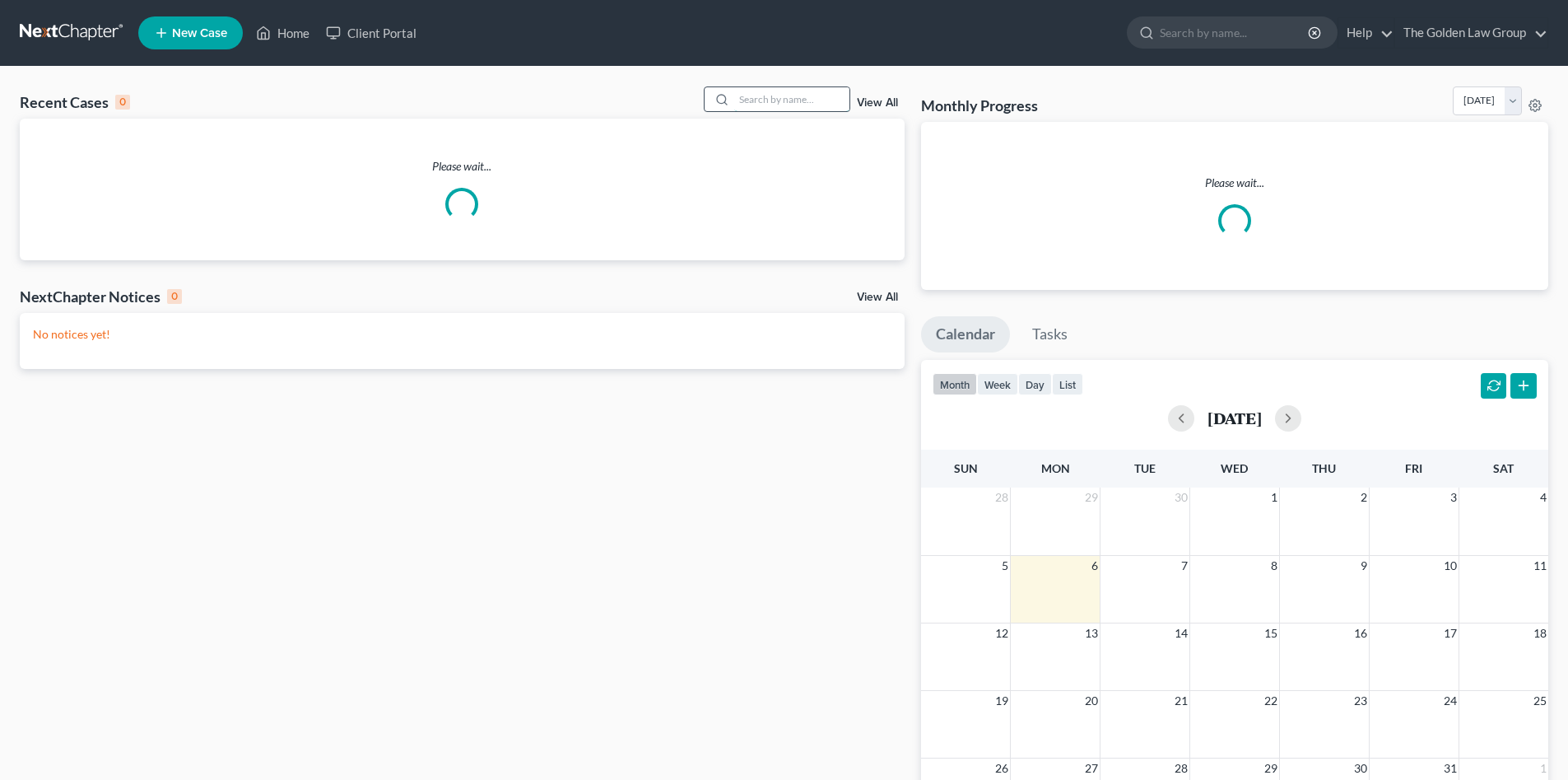
click at [763, 96] on input "search" at bounding box center [792, 99] width 115 height 24
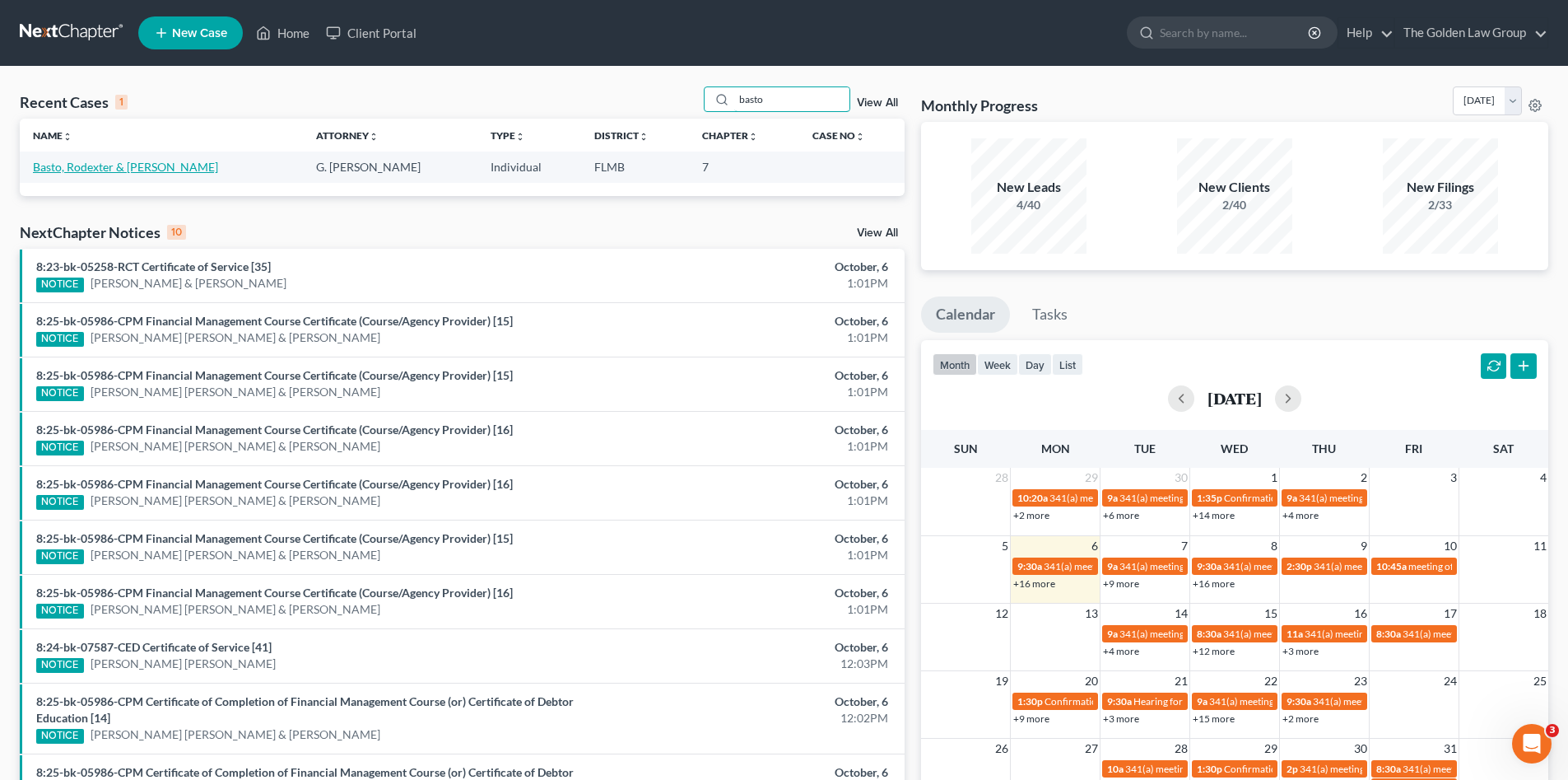
type input "basto"
click at [84, 168] on link "Basto, Rodexter & [PERSON_NAME]" at bounding box center [125, 167] width 185 height 14
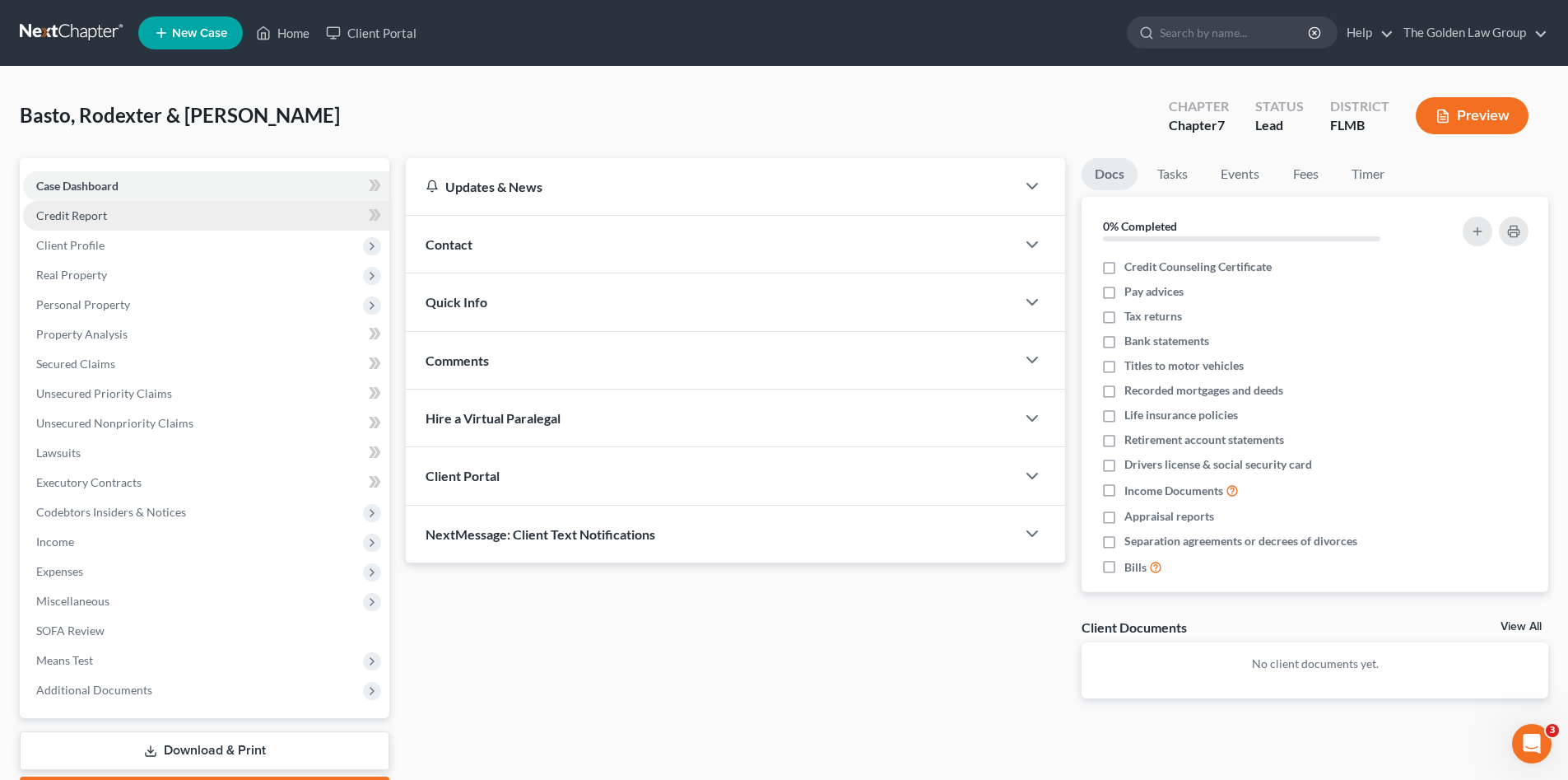
click at [125, 212] on link "Credit Report" at bounding box center [207, 215] width 367 height 29
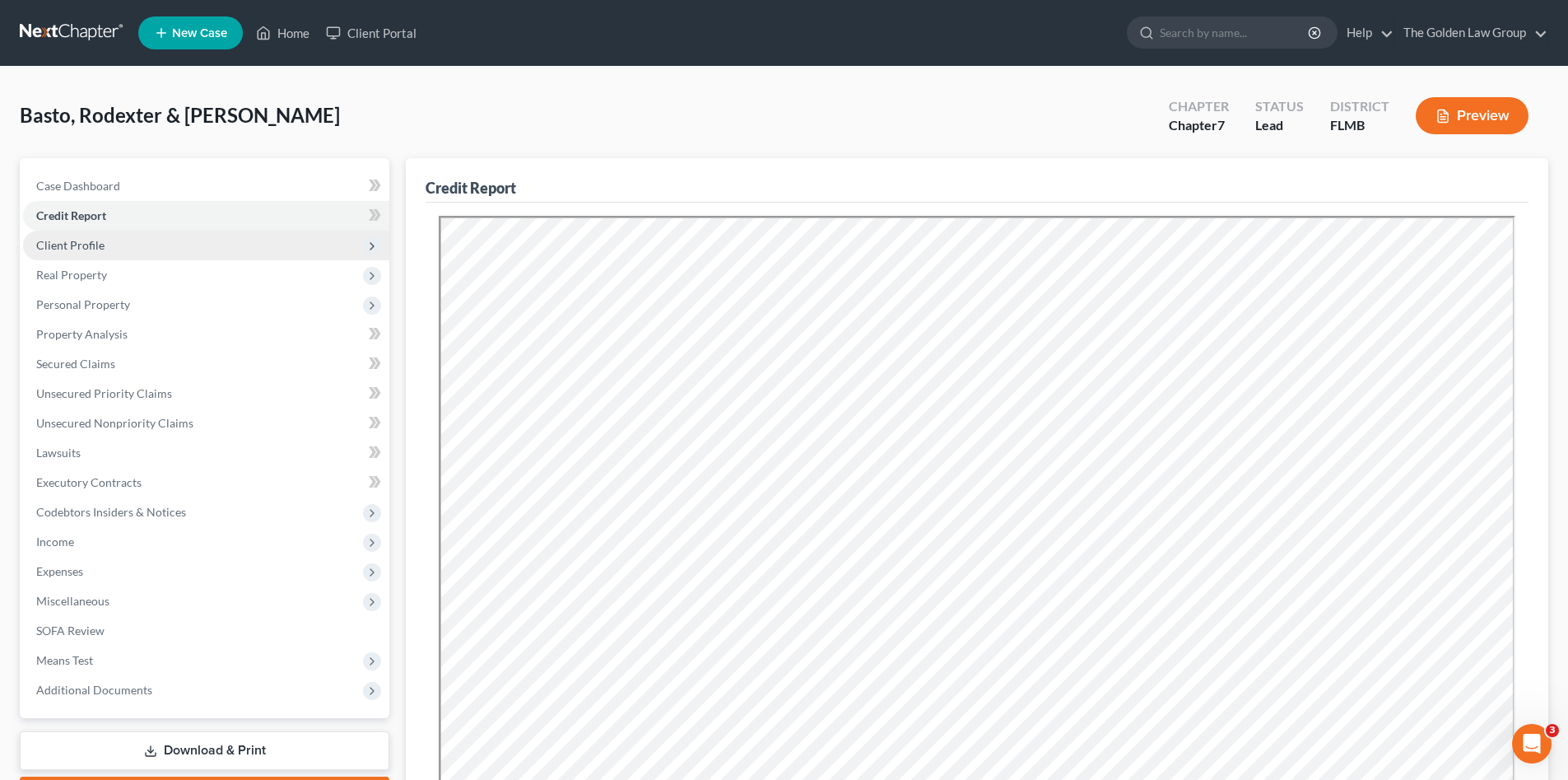
drag, startPoint x: 127, startPoint y: 247, endPoint x: 127, endPoint y: 256, distance: 9.0
click at [127, 246] on span "Client Profile" at bounding box center [207, 245] width 367 height 29
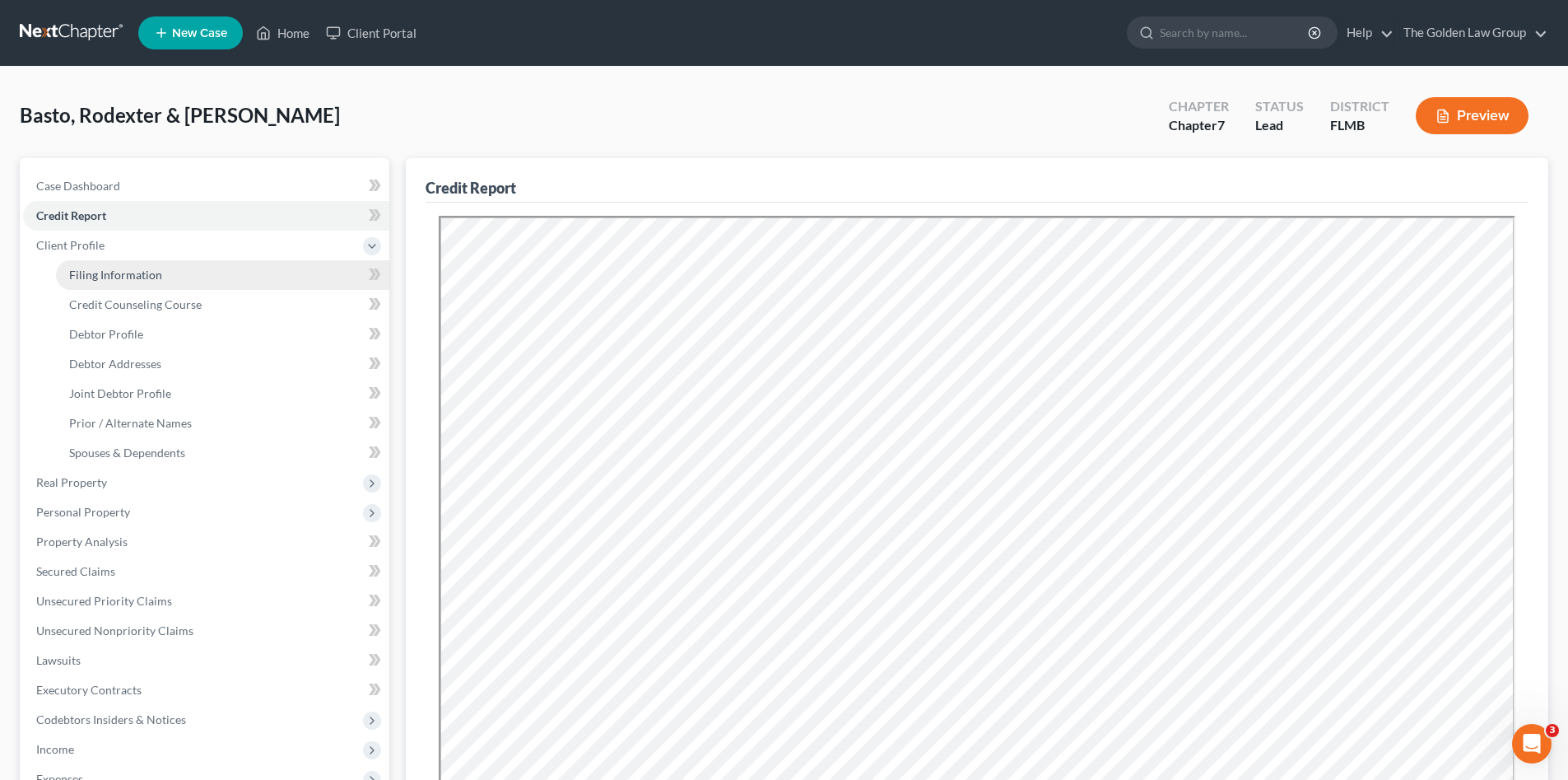
click at [155, 271] on span "Filing Information" at bounding box center [115, 275] width 93 height 14
select select "1"
select select "0"
select select "9"
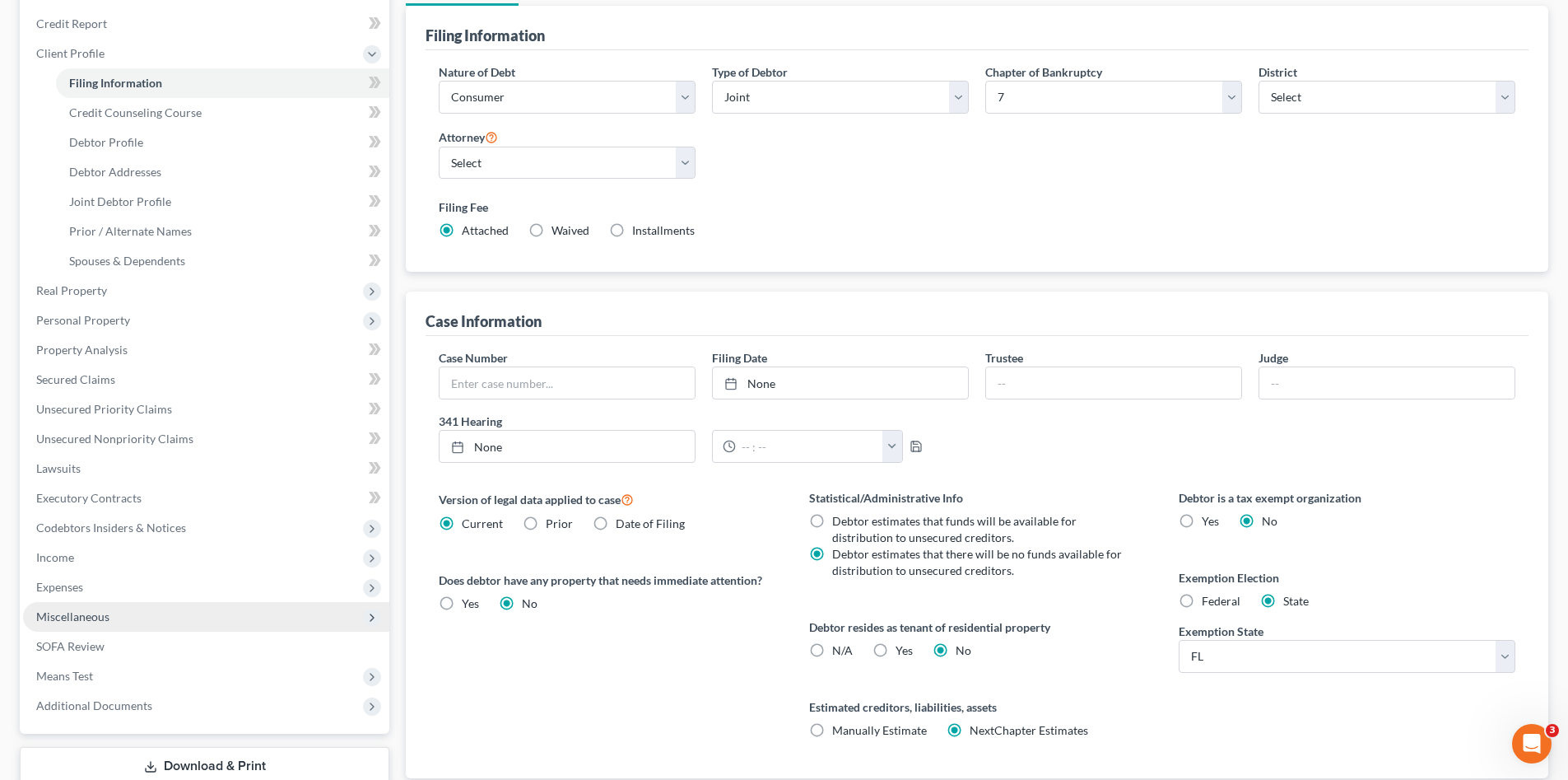
scroll to position [306, 0]
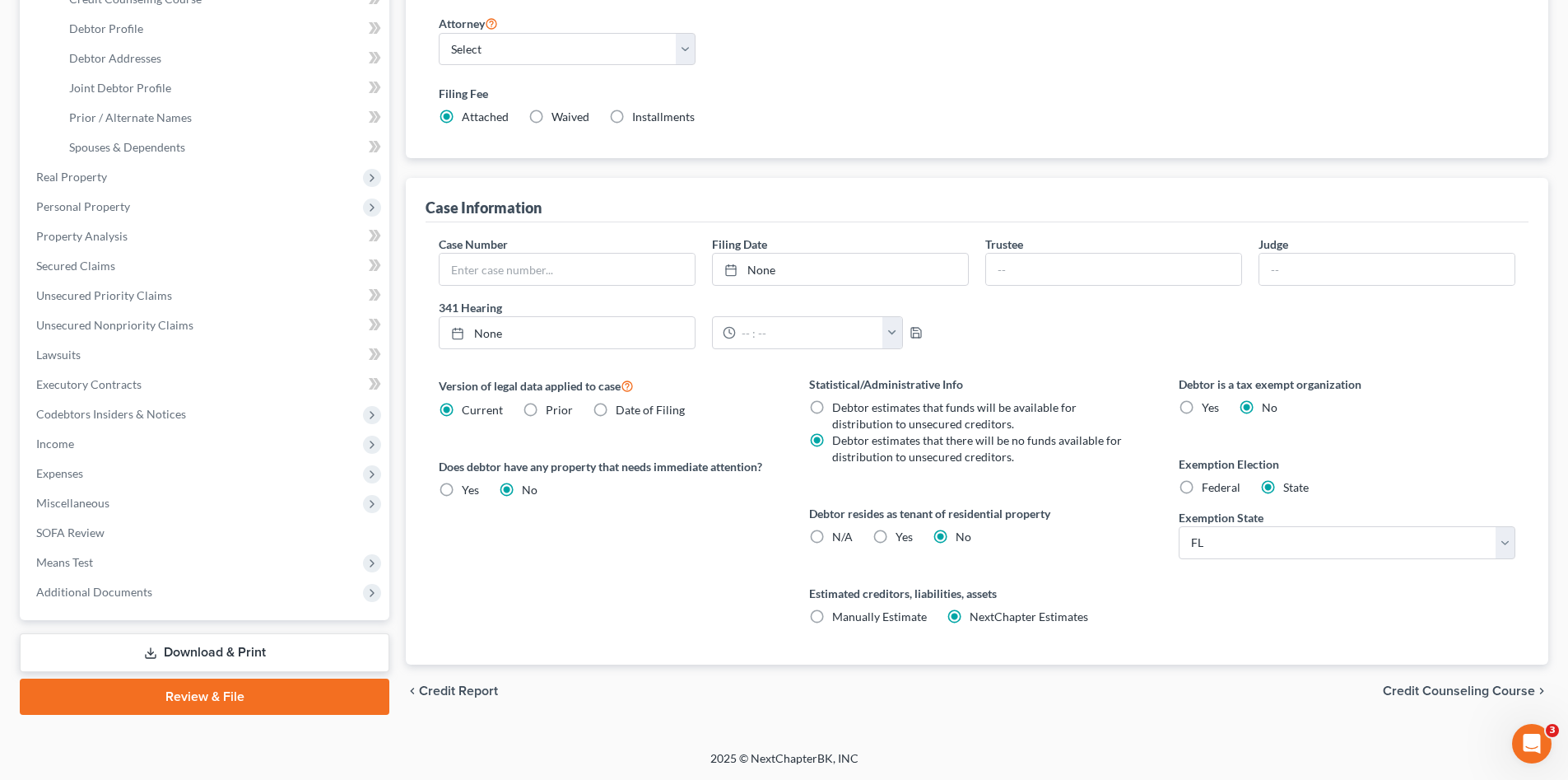
click at [219, 656] on link "Download & Print" at bounding box center [204, 653] width 369 height 39
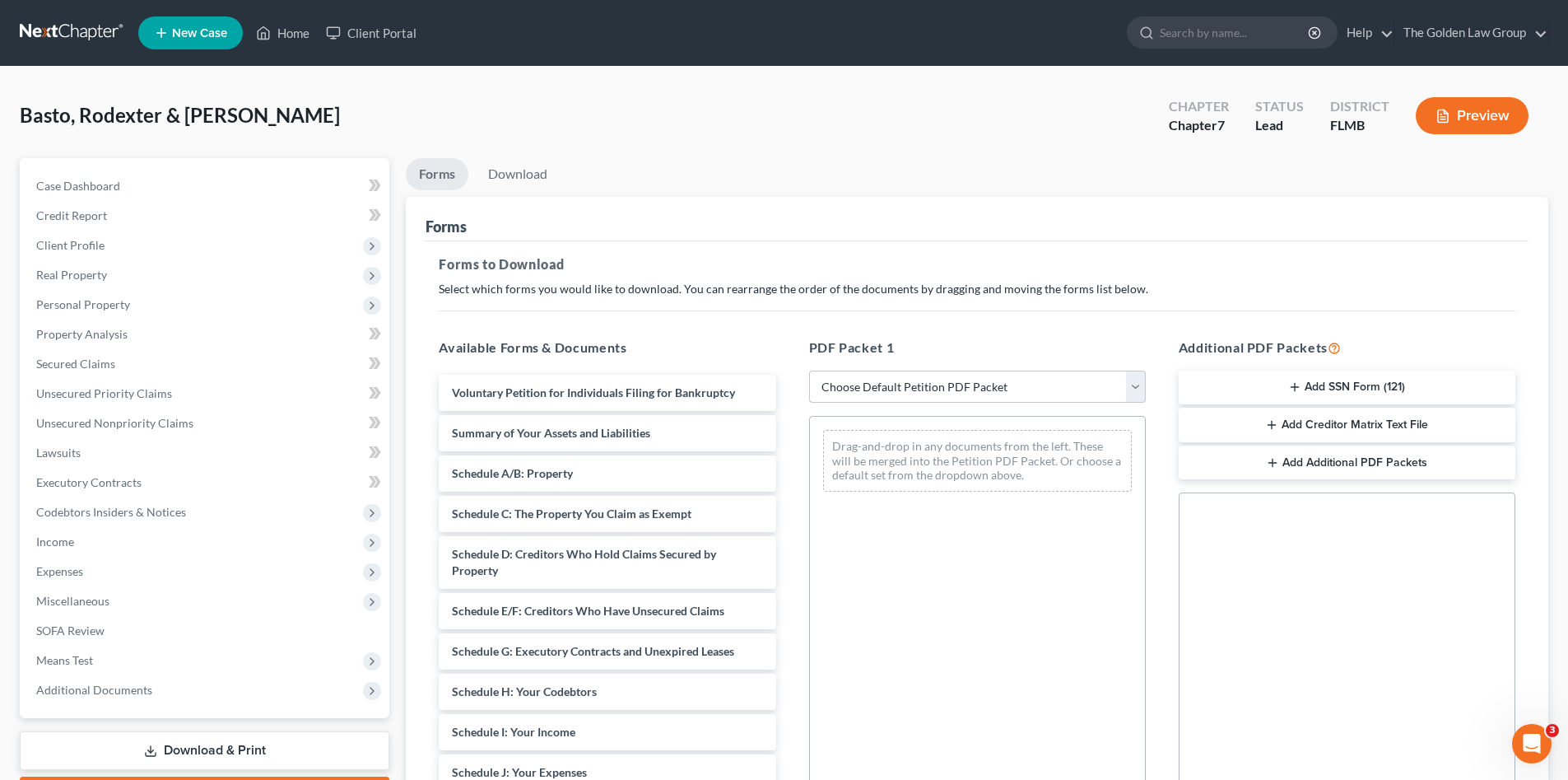
click at [855, 383] on select "Choose Default Petition PDF Packet Complete Bankruptcy Petition (all forms and …" at bounding box center [977, 387] width 336 height 33
select select "0"
click at [809, 370] on select "Choose Default Petition PDF Packet Complete Bankruptcy Petition (all forms and …" at bounding box center [977, 387] width 336 height 33
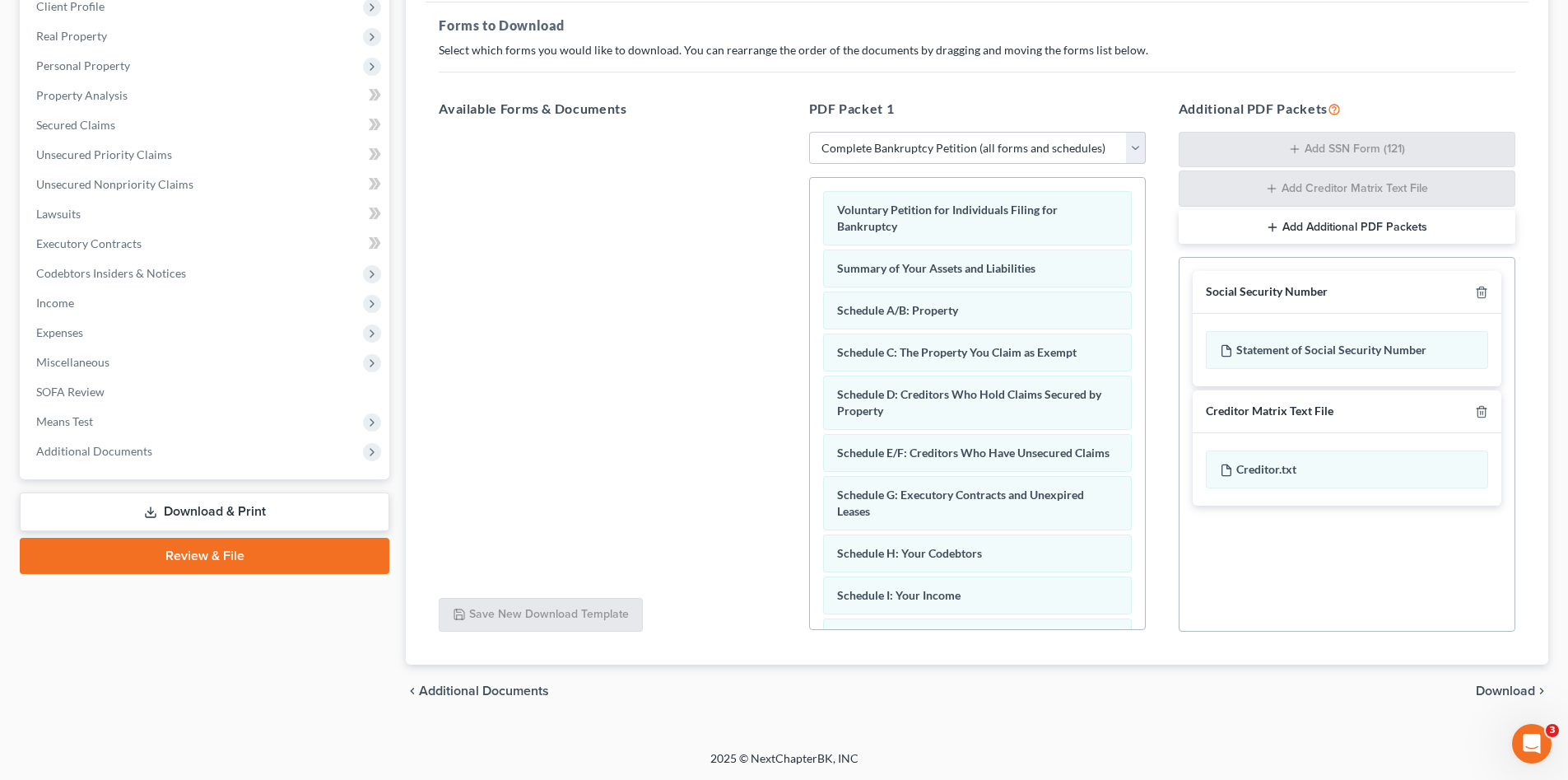
click at [1487, 688] on span "Download" at bounding box center [1505, 690] width 59 height 13
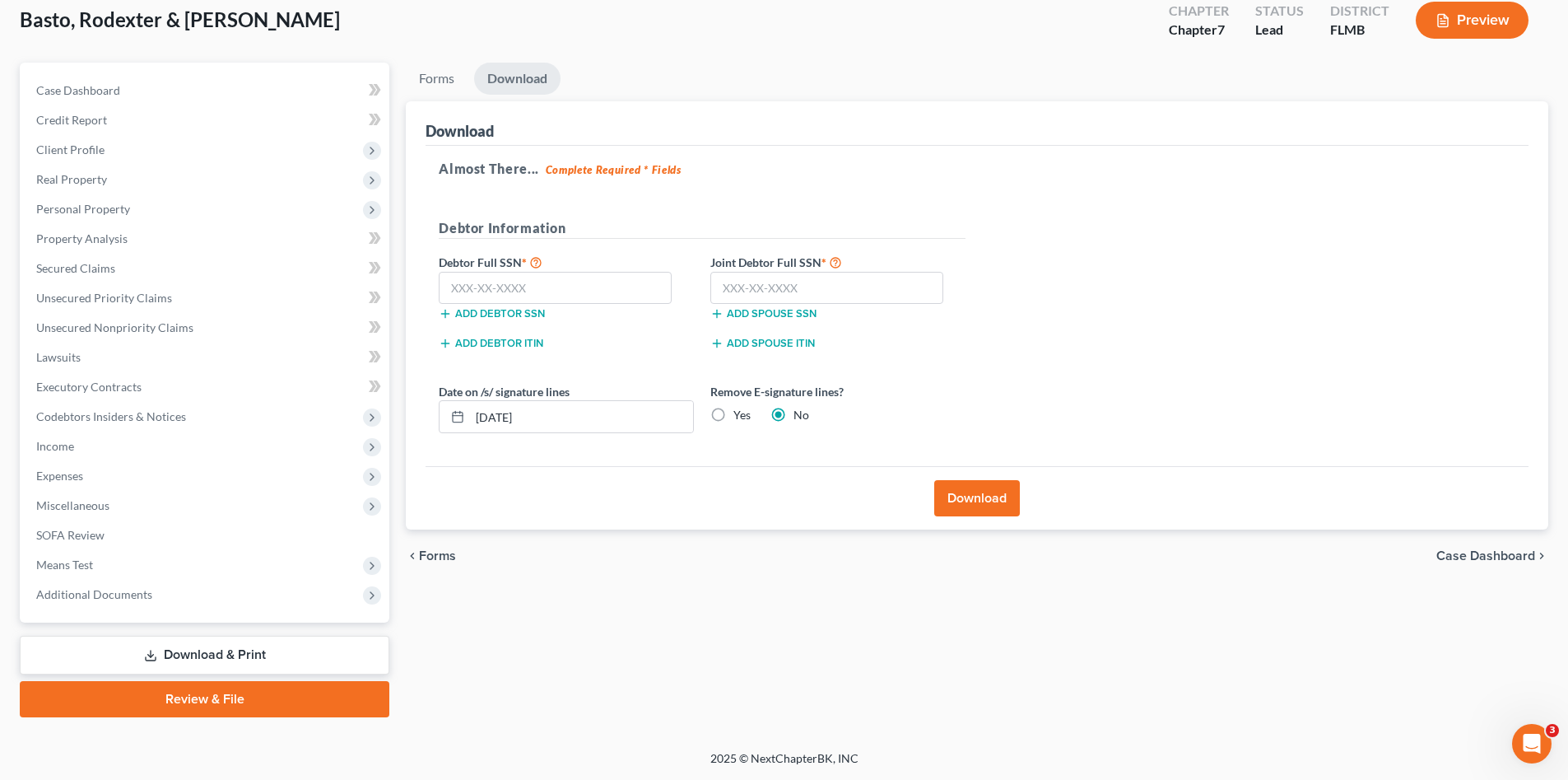
scroll to position [96, 0]
click at [633, 297] on input "text" at bounding box center [555, 288] width 233 height 33
click at [550, 296] on input "text" at bounding box center [555, 288] width 233 height 33
type input "590-80-3691"
click at [750, 278] on input "text" at bounding box center [826, 288] width 233 height 33
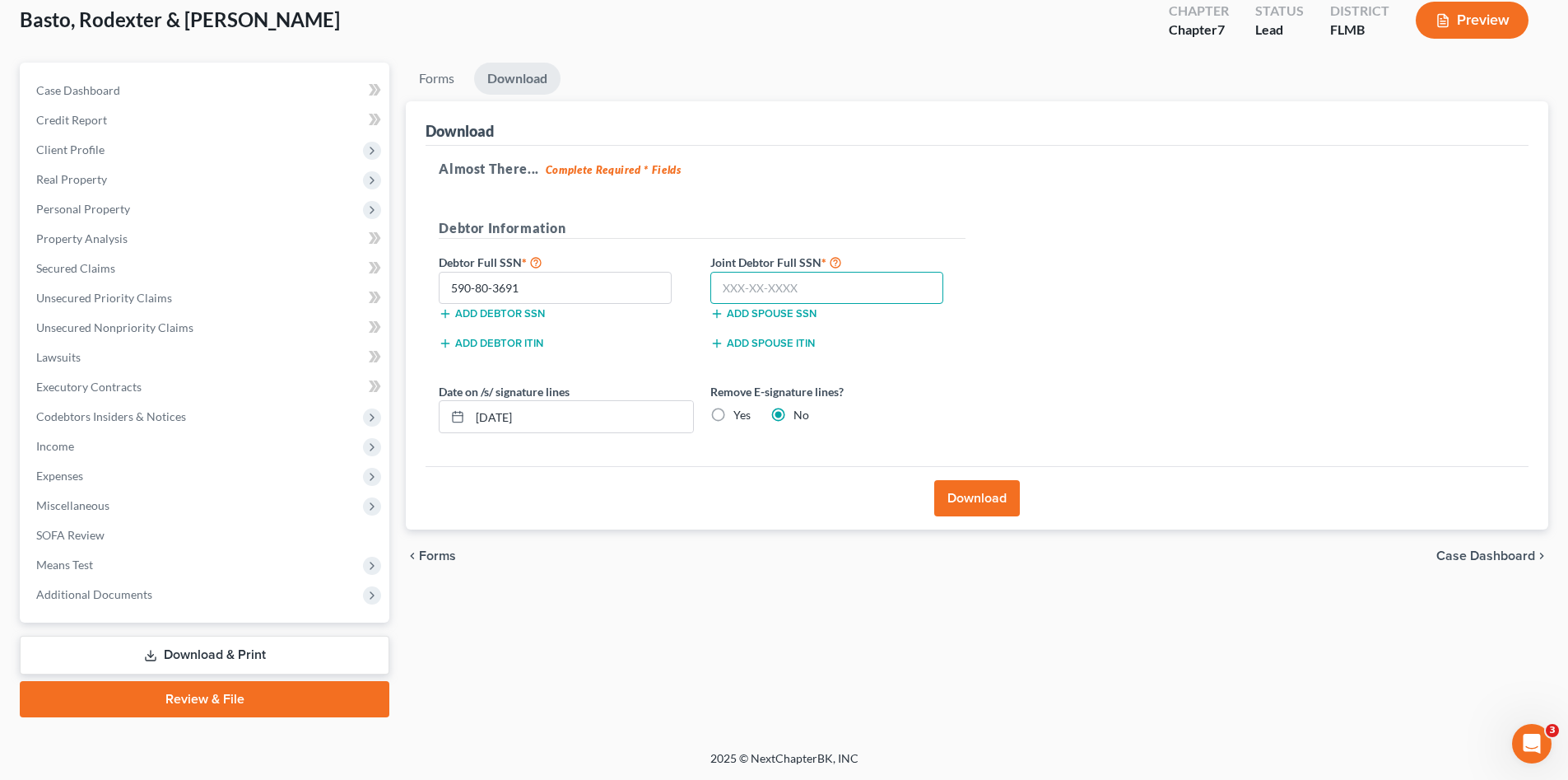
click at [747, 276] on input "text" at bounding box center [826, 288] width 233 height 33
type input "365-04-7580"
drag, startPoint x: 618, startPoint y: 418, endPoint x: 652, endPoint y: 461, distance: 54.8
click at [441, 412] on div "10/06/2025" at bounding box center [566, 417] width 256 height 33
drag, startPoint x: 699, startPoint y: 462, endPoint x: 709, endPoint y: 461, distance: 10.0
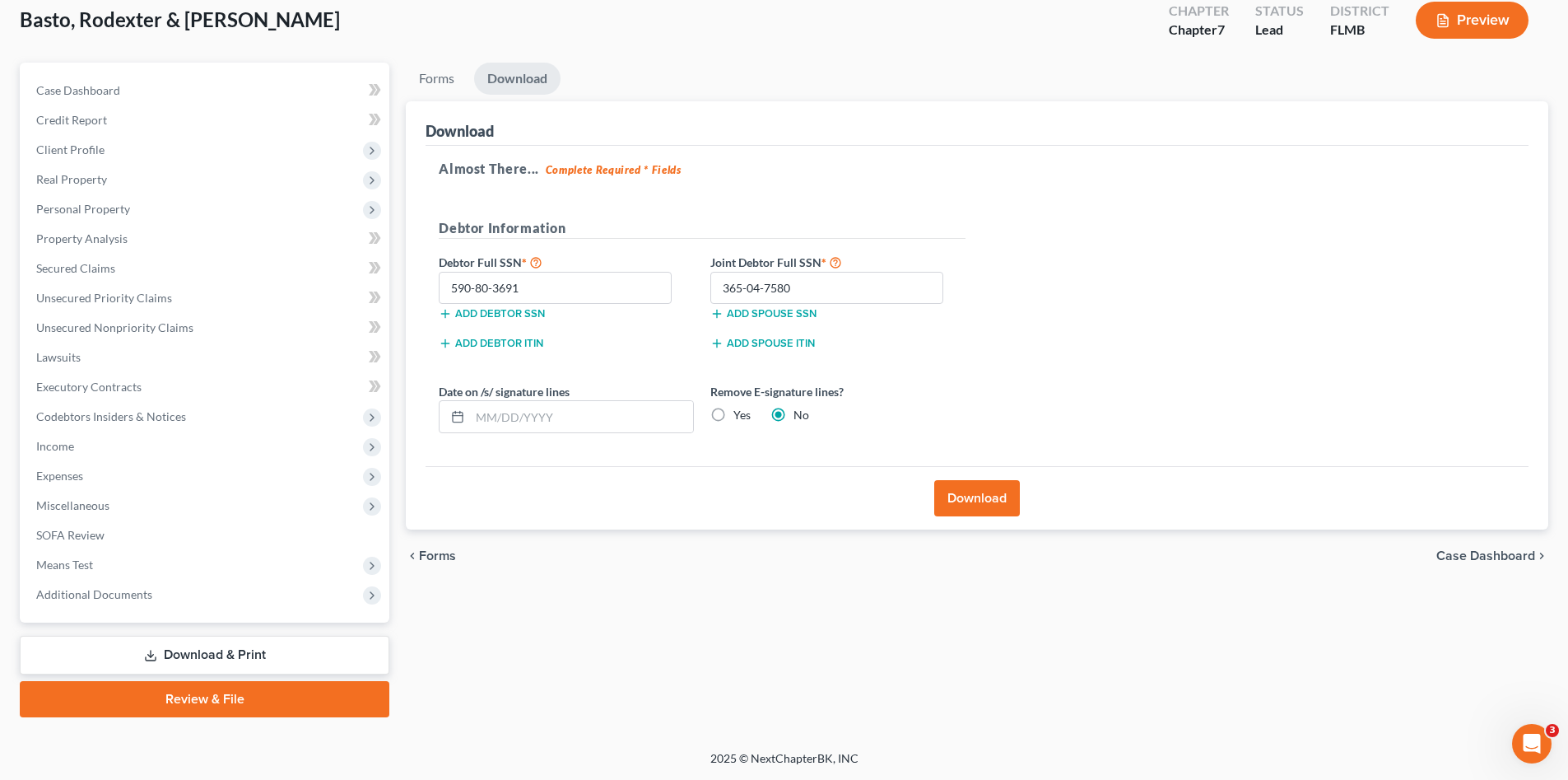
click div "Almost There... Complete Required * Fields Debtor Information Debtor Full SSN *…"
copy div "Remove E-signature lines?"
click label "Yes"
click input "Yes"
radio input "true"
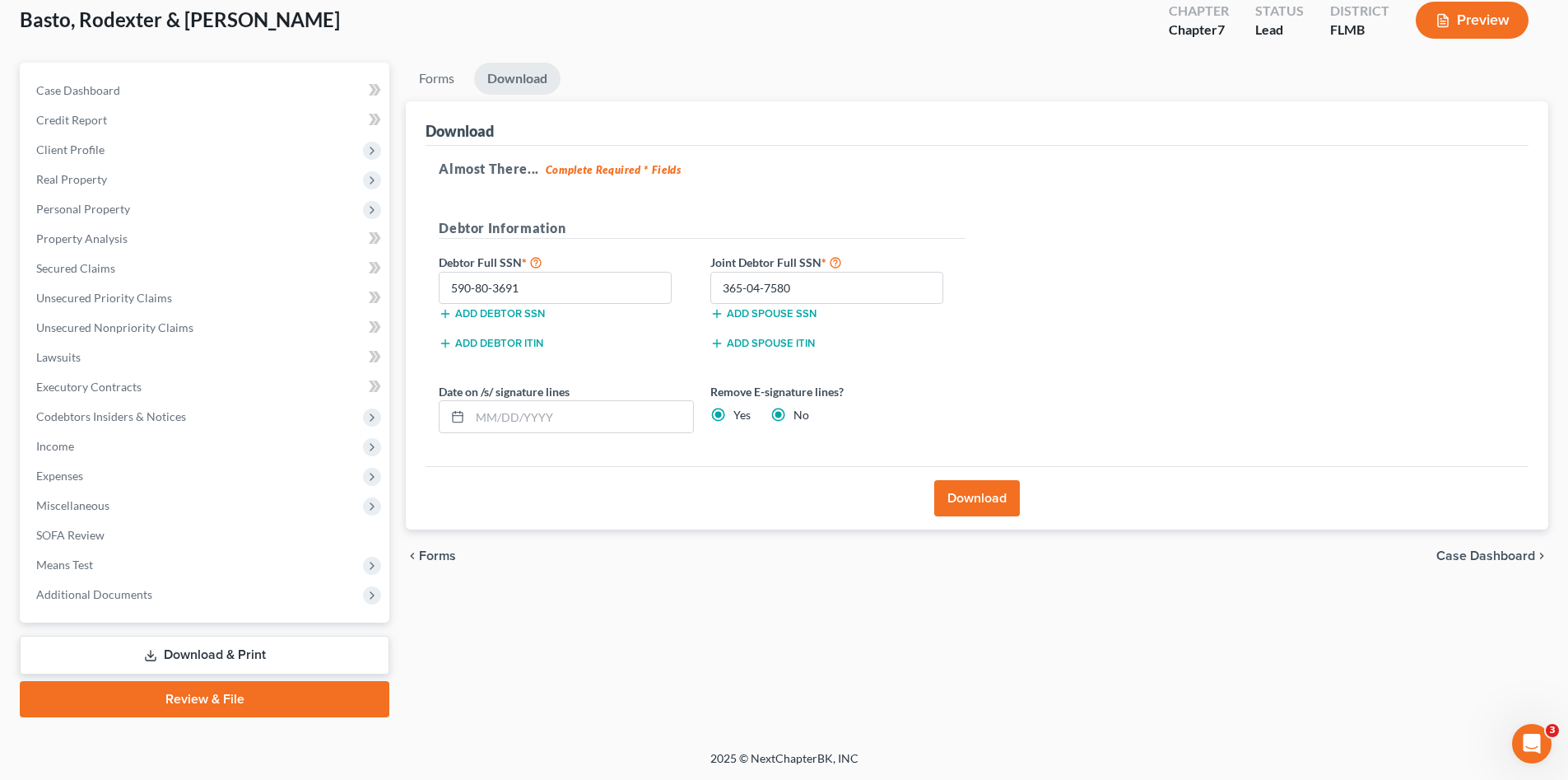
radio input "false"
click button "Download"
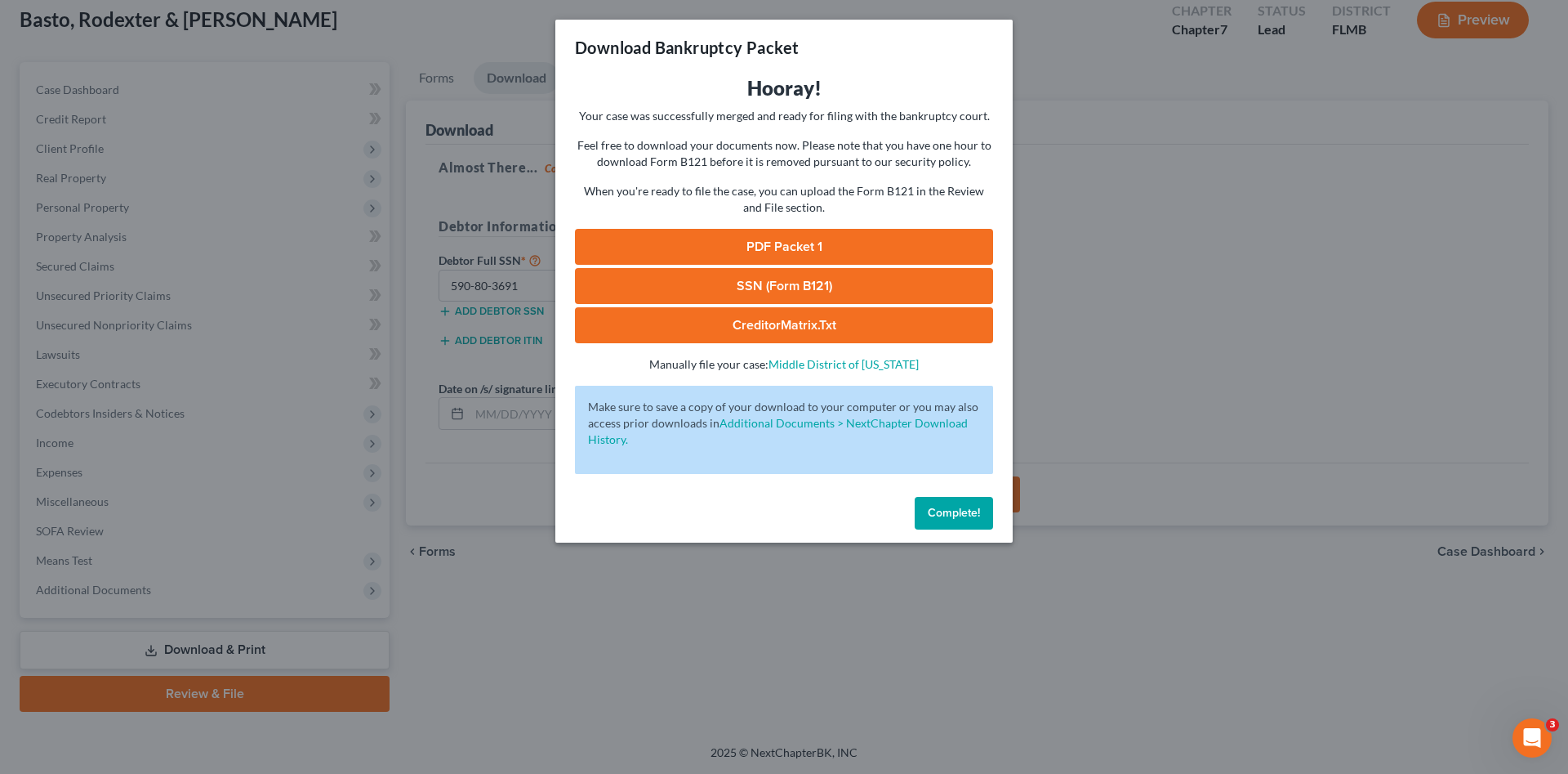
click link "PDF Packet 1"
click link "SSN (Form B121)"
click span "Complete!"
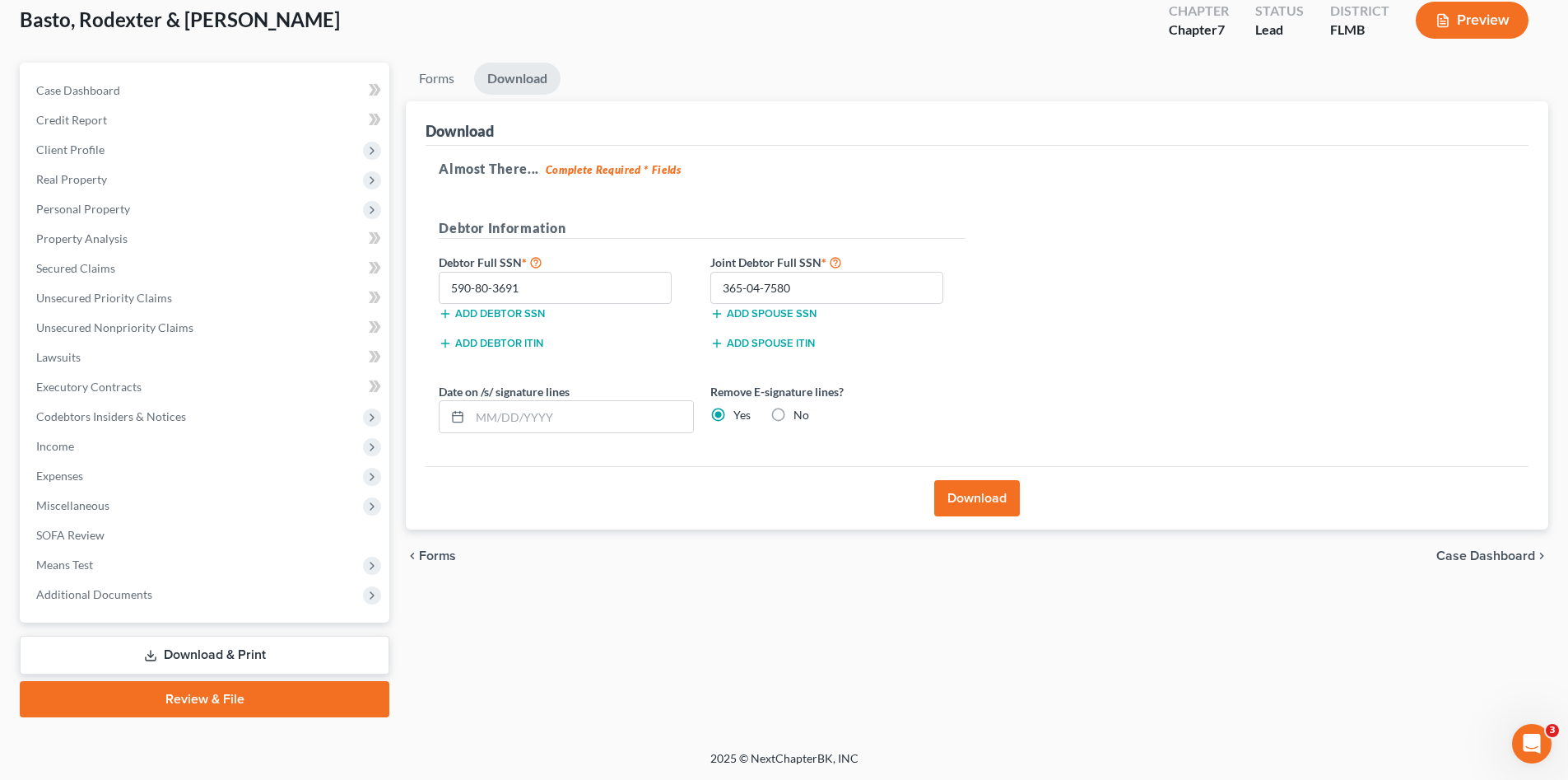
scroll to position [0, 0]
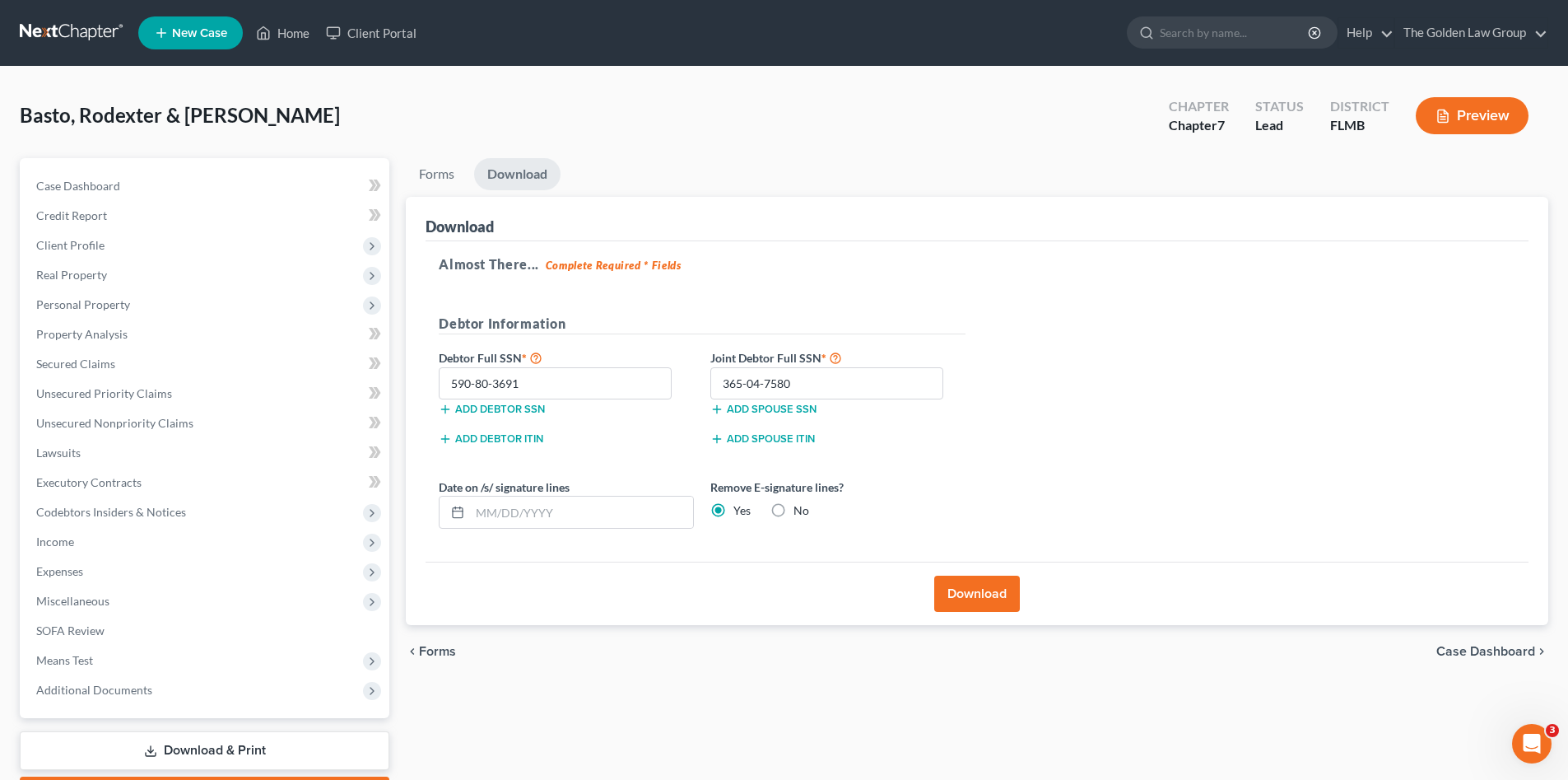
click link
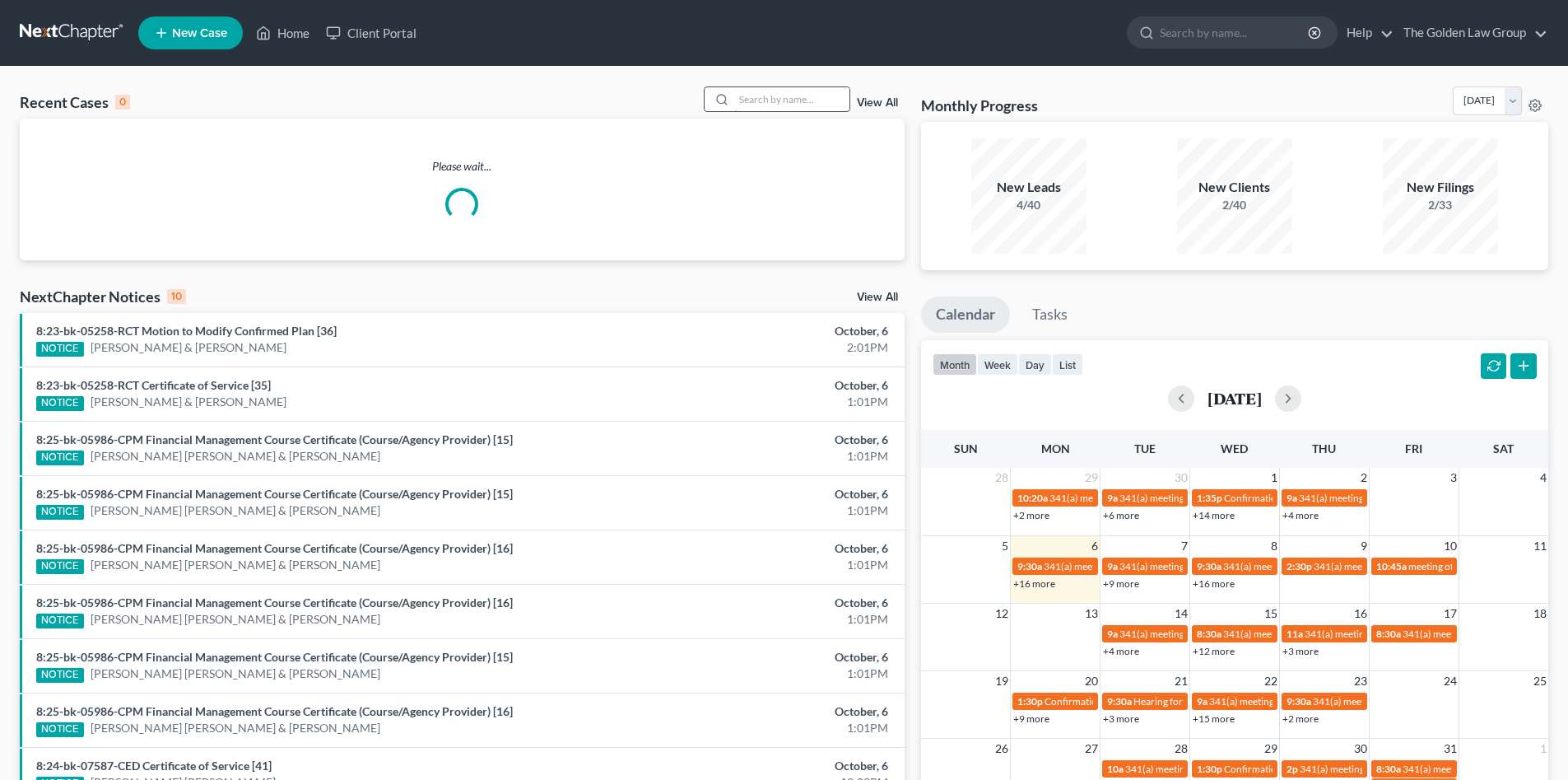
click at [765, 97] on input "search" at bounding box center [792, 99] width 115 height 24
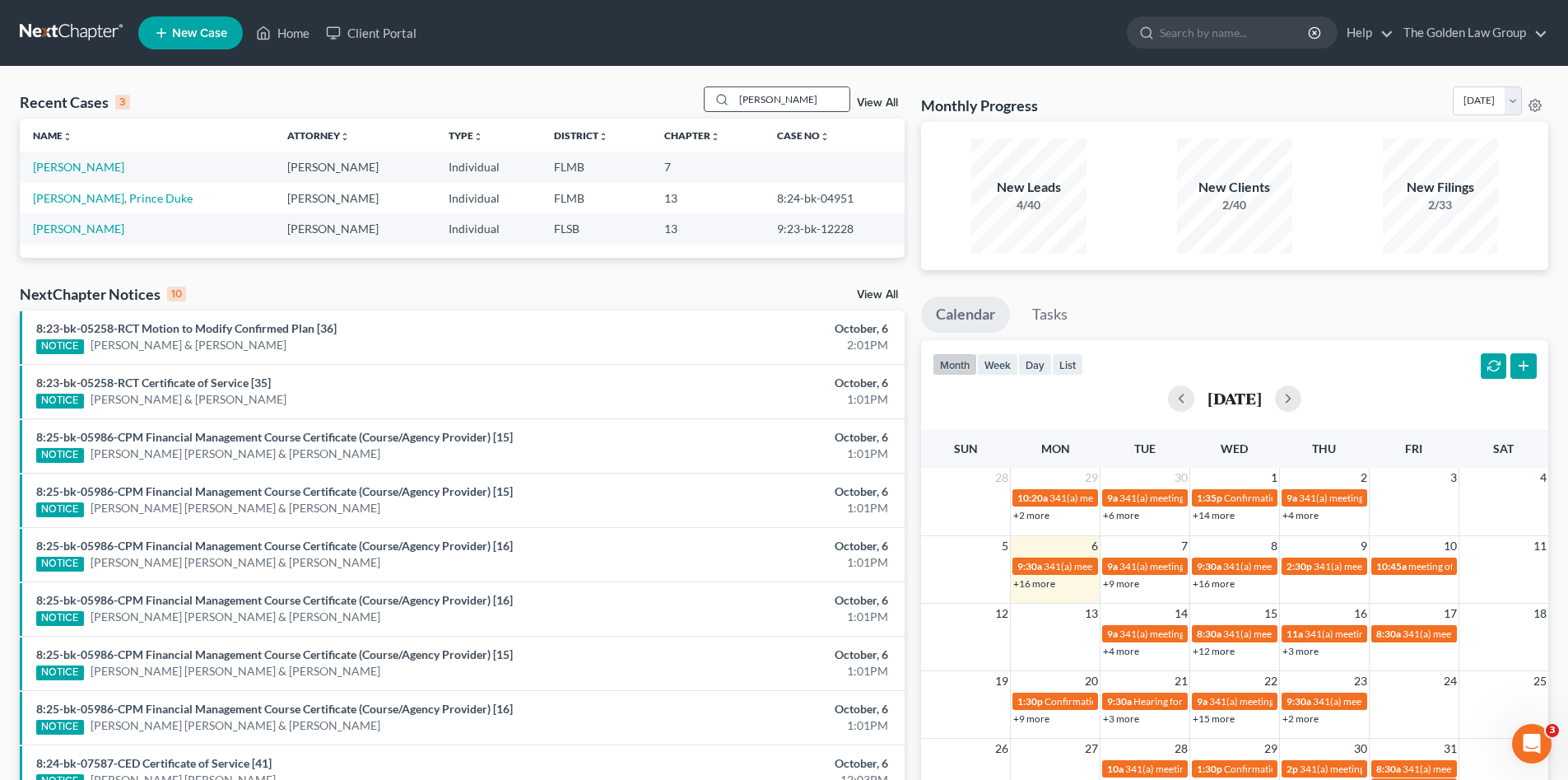
drag, startPoint x: 779, startPoint y: 96, endPoint x: 678, endPoint y: 68, distance: 104.8
click at [707, 108] on div "[PERSON_NAME]" at bounding box center [777, 99] width 146 height 26
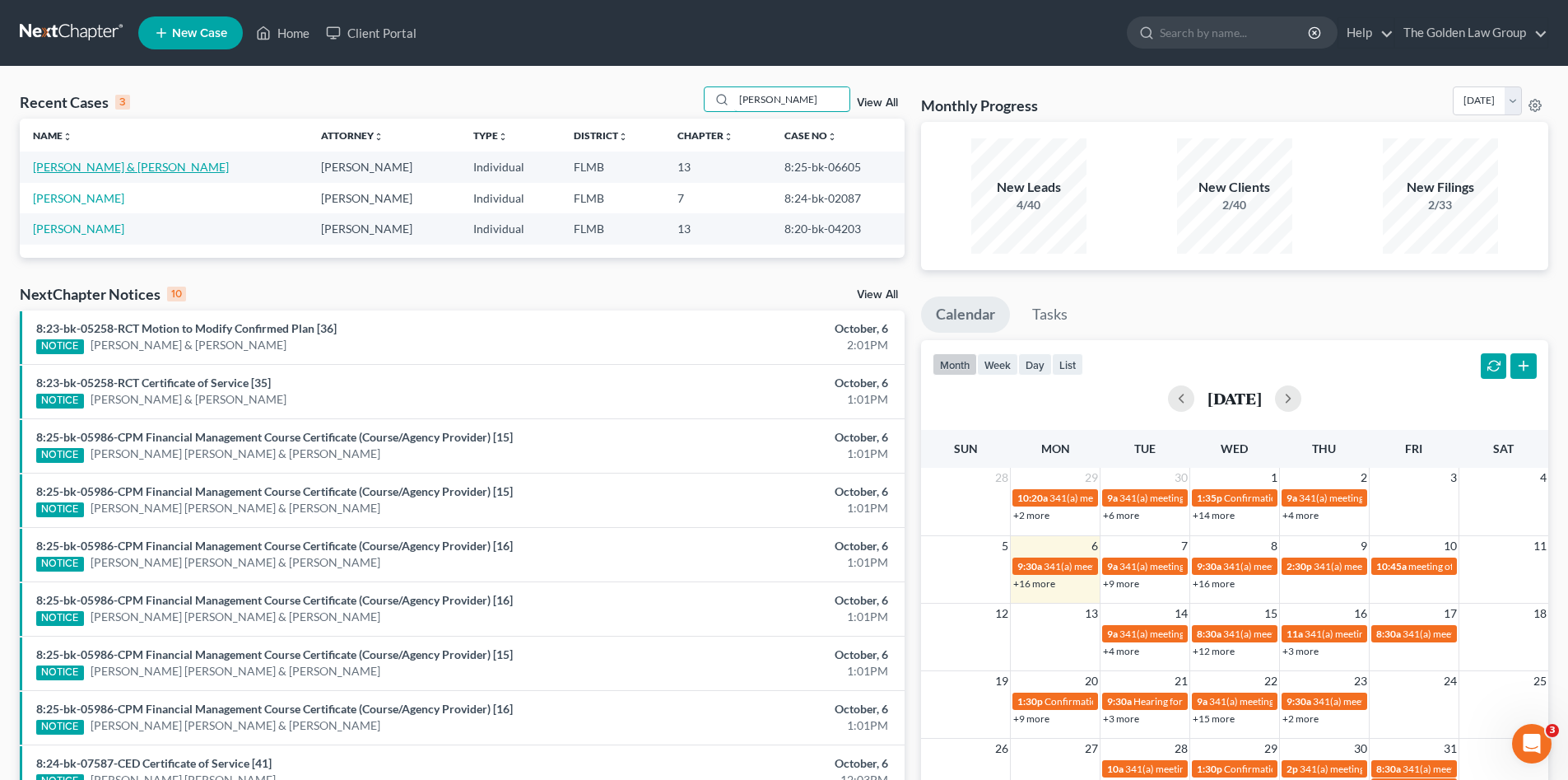
type input "[PERSON_NAME]"
click at [56, 164] on link "[PERSON_NAME] & [PERSON_NAME]" at bounding box center [131, 167] width 196 height 14
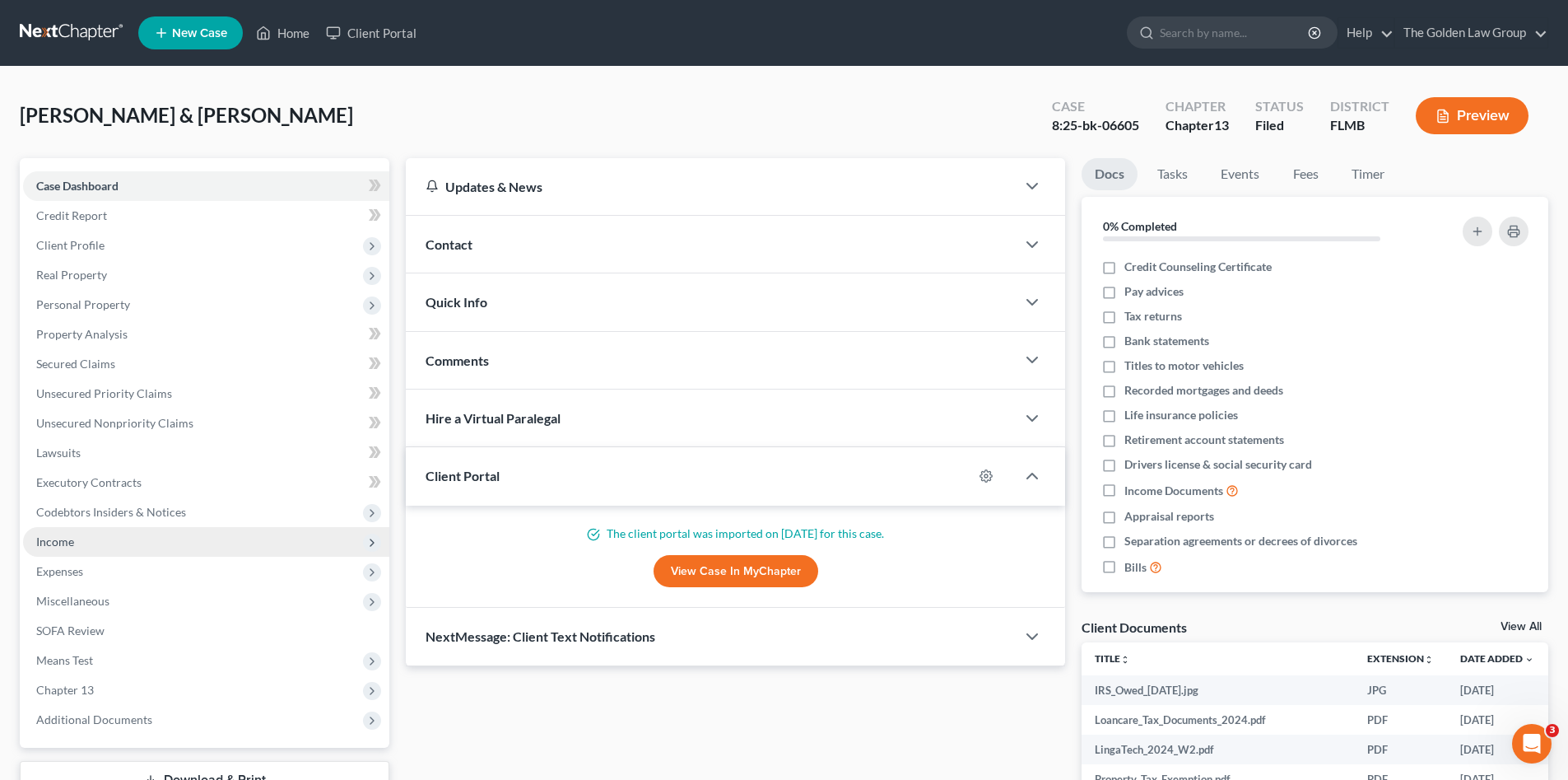
click at [57, 540] on span "Income" at bounding box center [55, 542] width 38 height 14
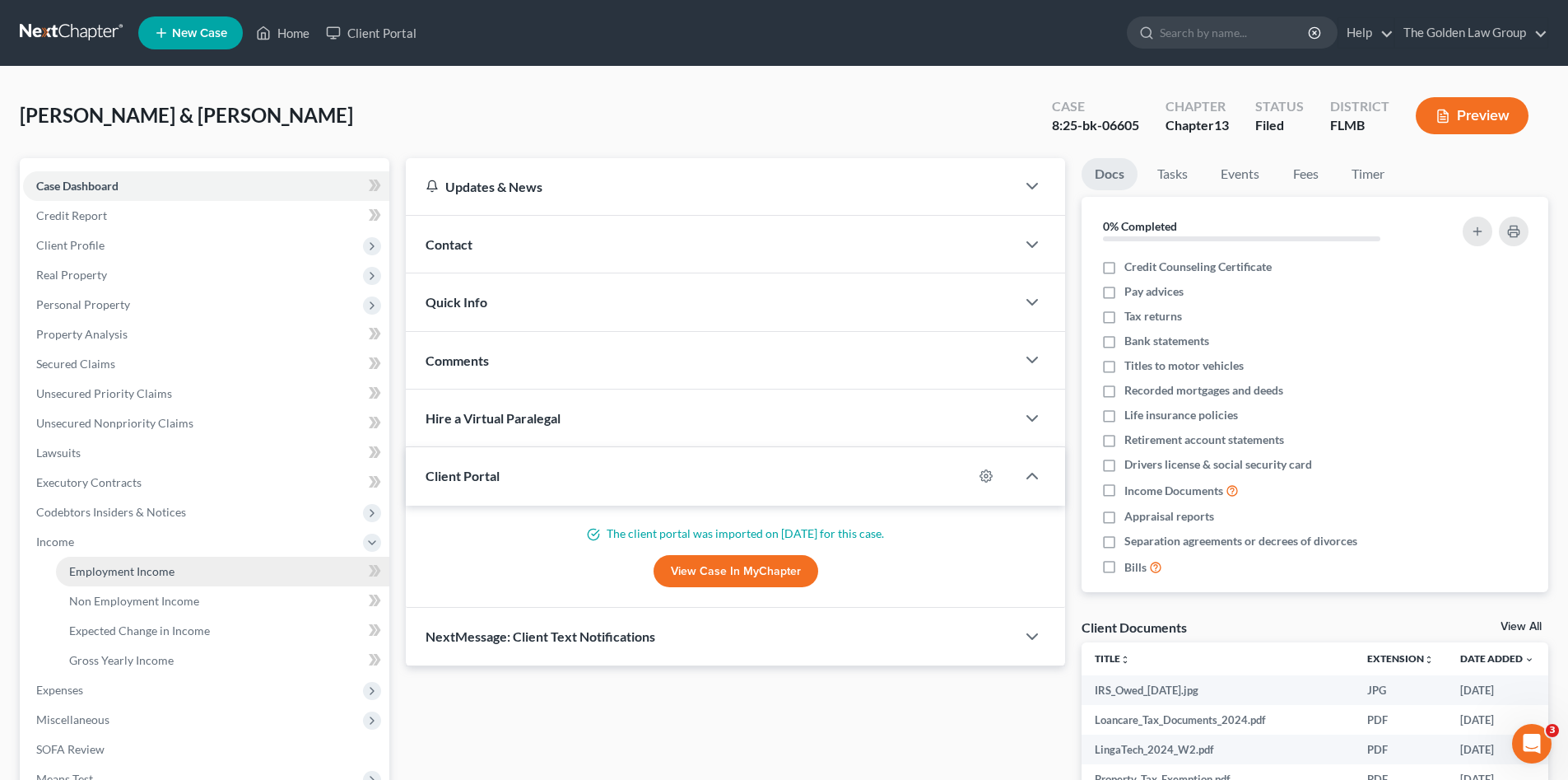
click at [128, 566] on span "Employment Income" at bounding box center [121, 571] width 105 height 14
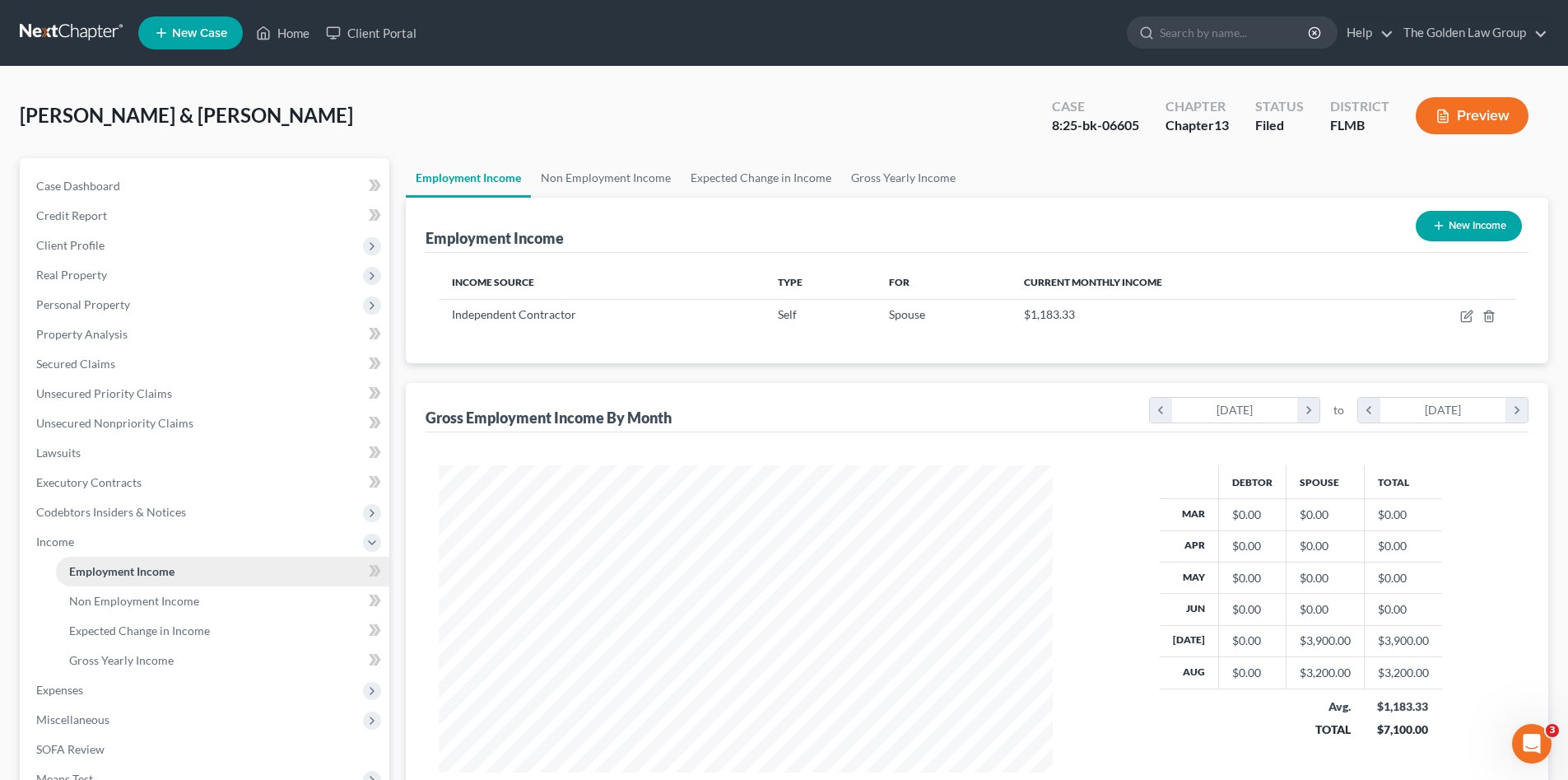
scroll to position [307, 647]
click at [133, 596] on span "Non Employment Income" at bounding box center [133, 601] width 130 height 14
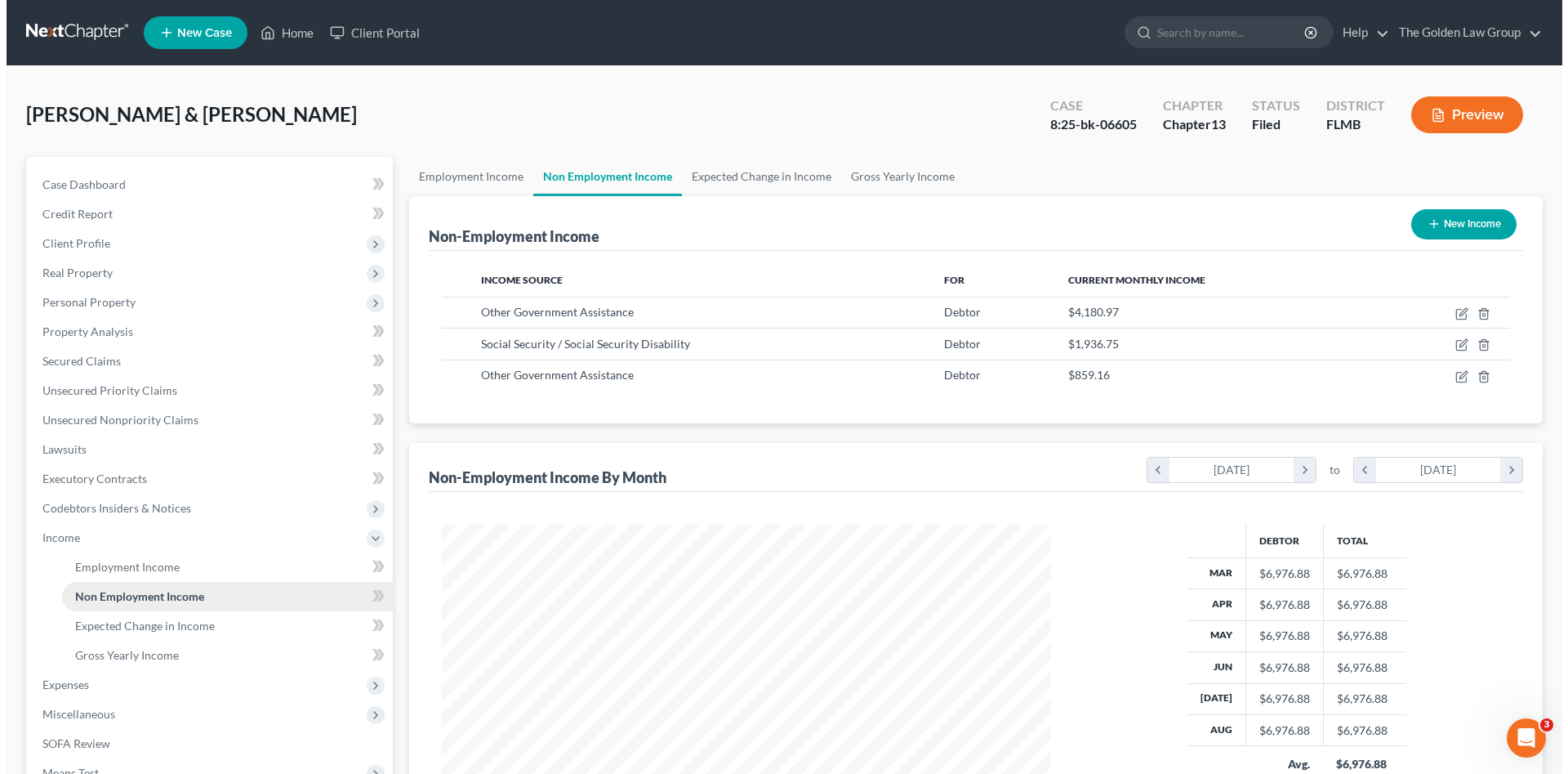
scroll to position [305, 642]
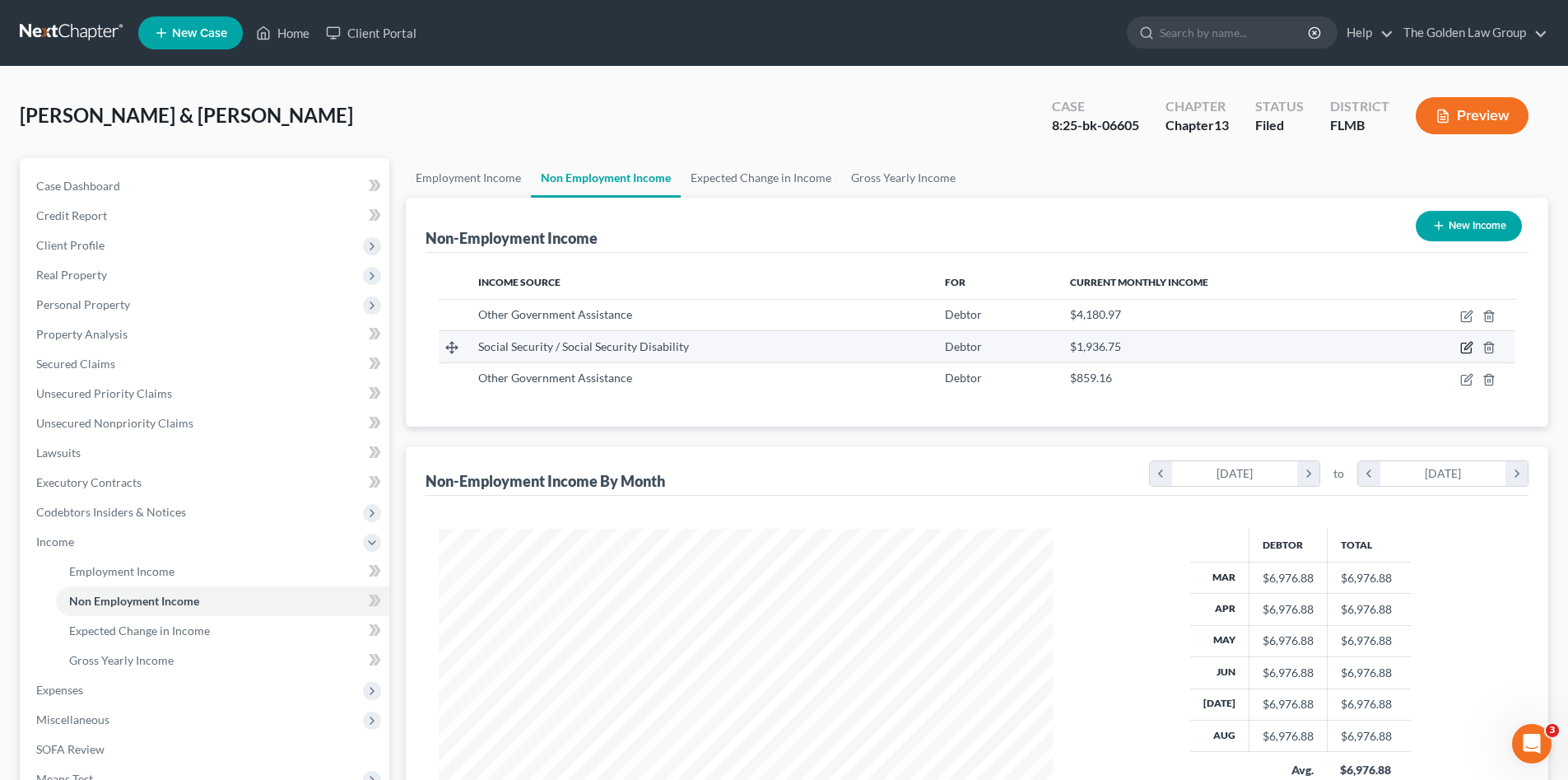
click at [1466, 346] on icon "button" at bounding box center [1468, 346] width 8 height 8
select select "4"
select select "0"
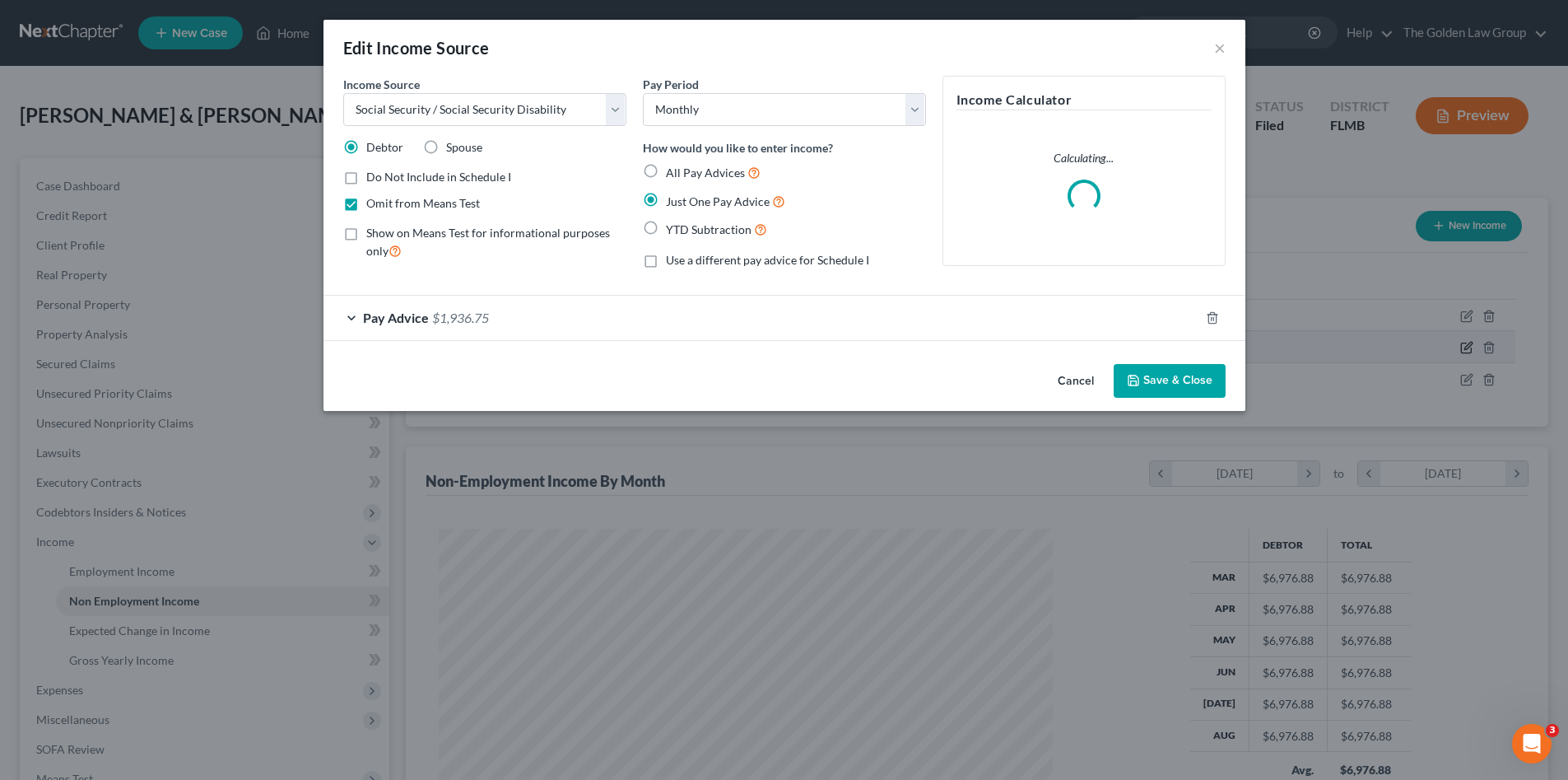
scroll to position [310, 652]
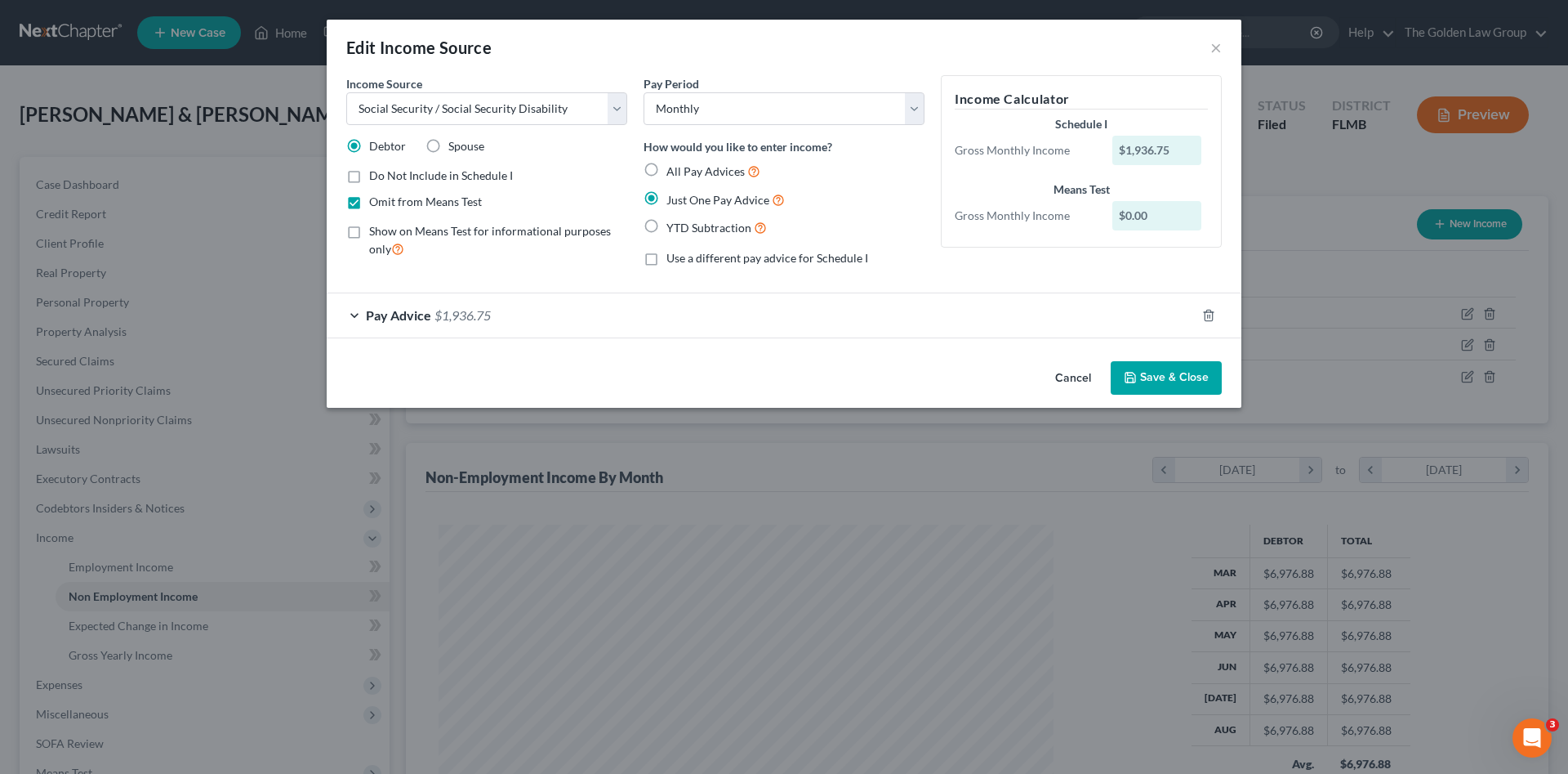
click at [533, 324] on div "Pay Advice $1,936.75" at bounding box center [762, 314] width 869 height 44
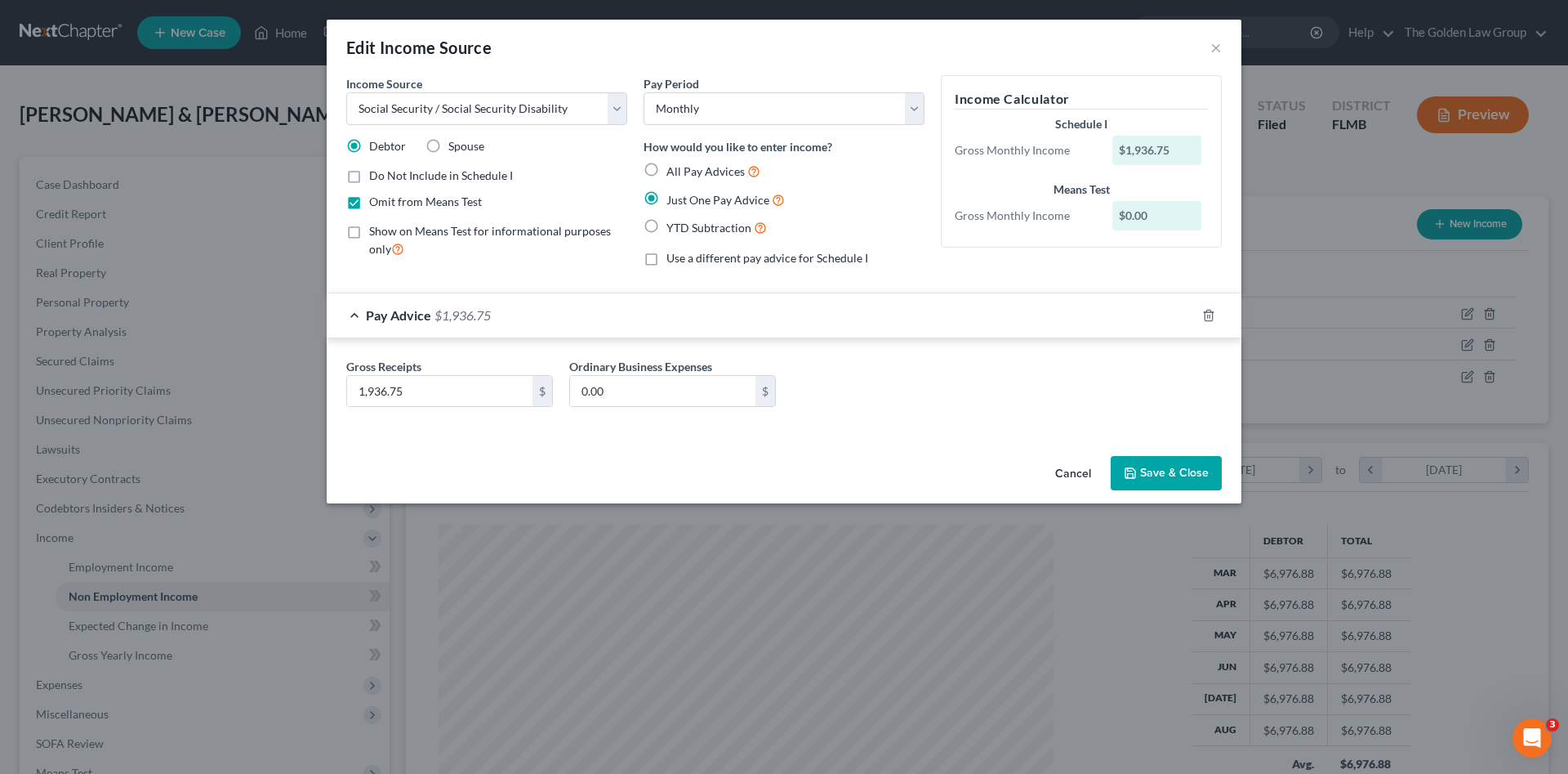
click at [533, 324] on div "Pay Advice $1,936.75" at bounding box center [762, 314] width 869 height 44
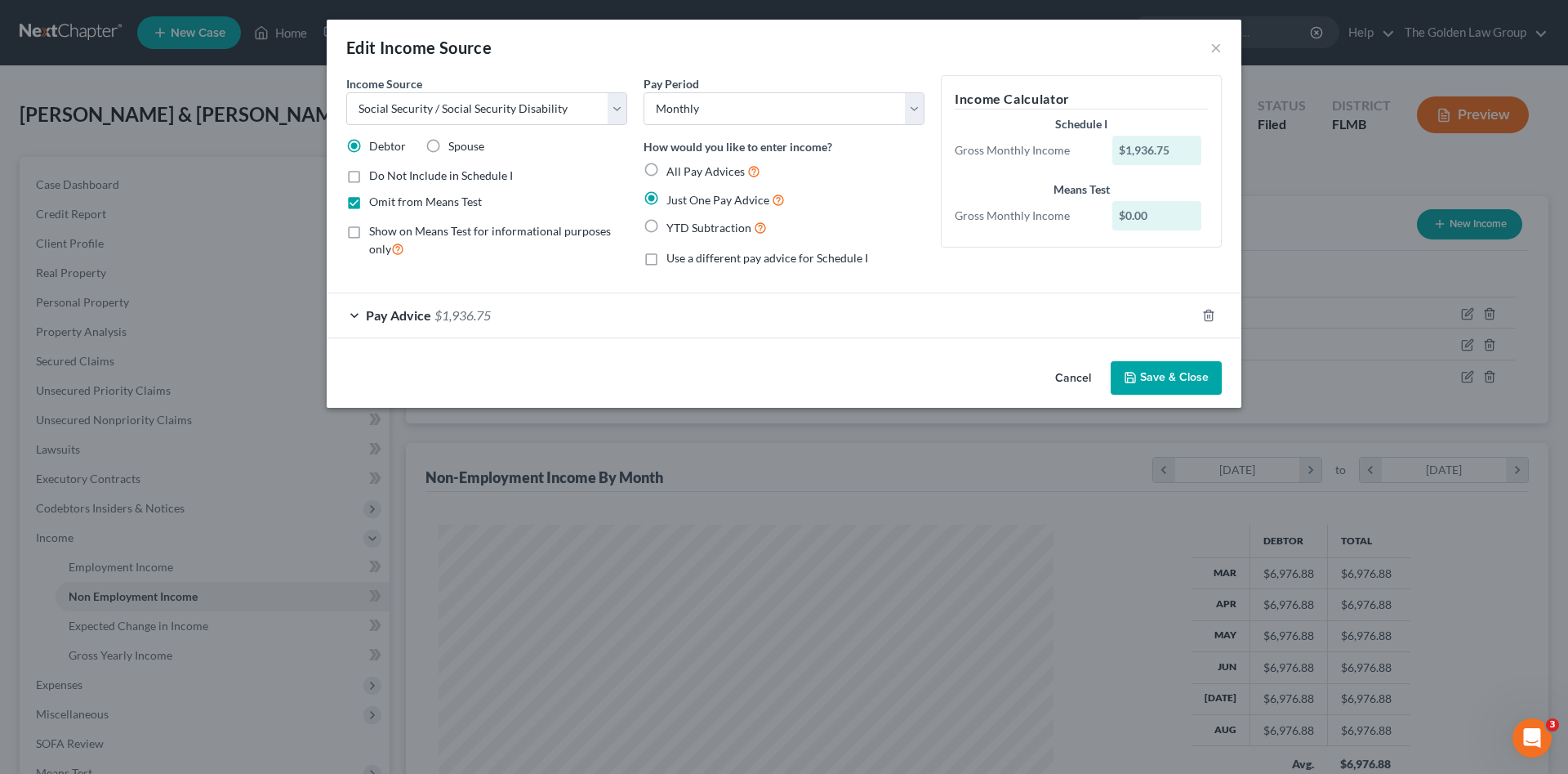
click at [1081, 381] on button "Cancel" at bounding box center [1073, 379] width 62 height 32
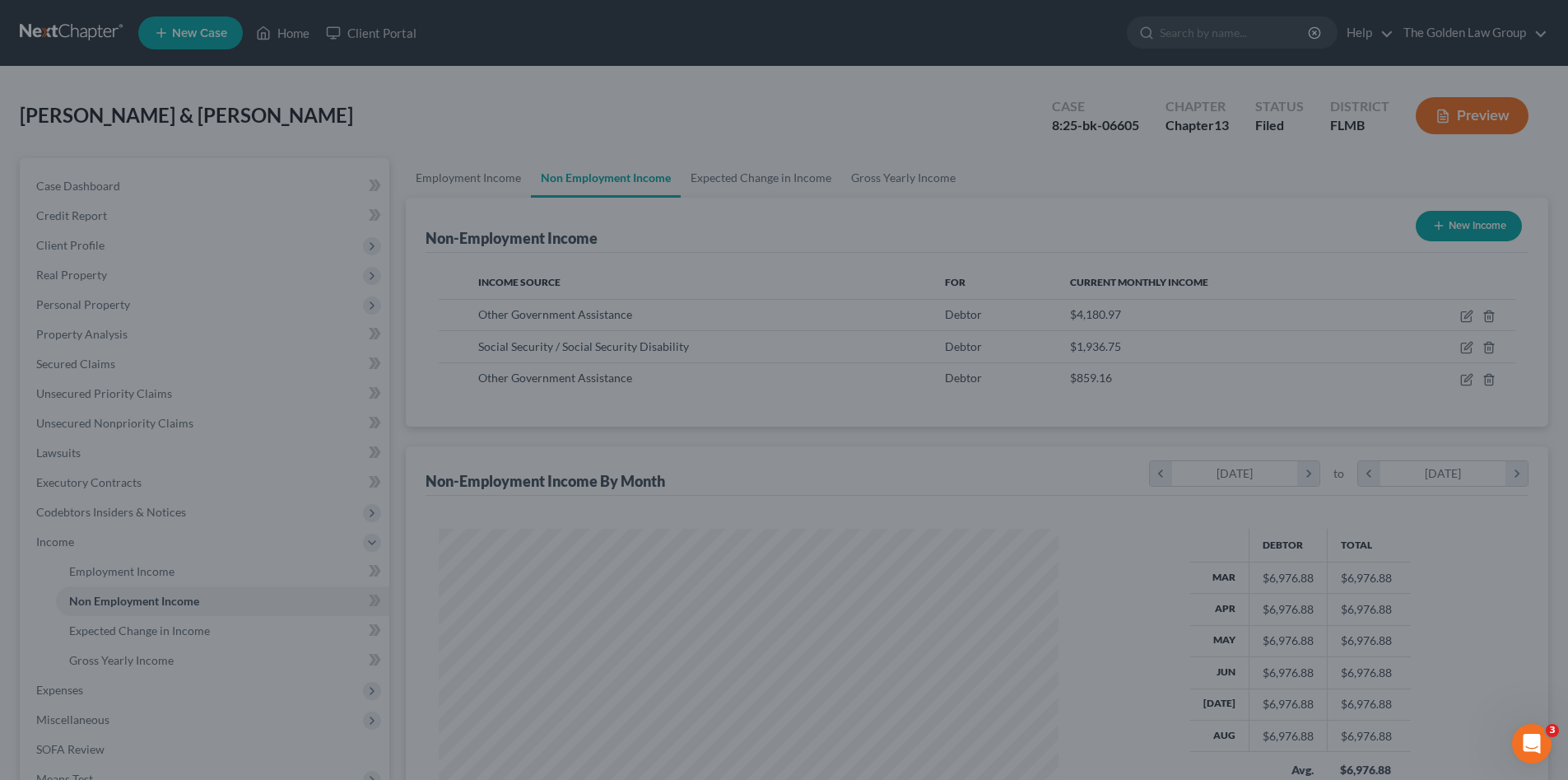
scroll to position [823133, 822474]
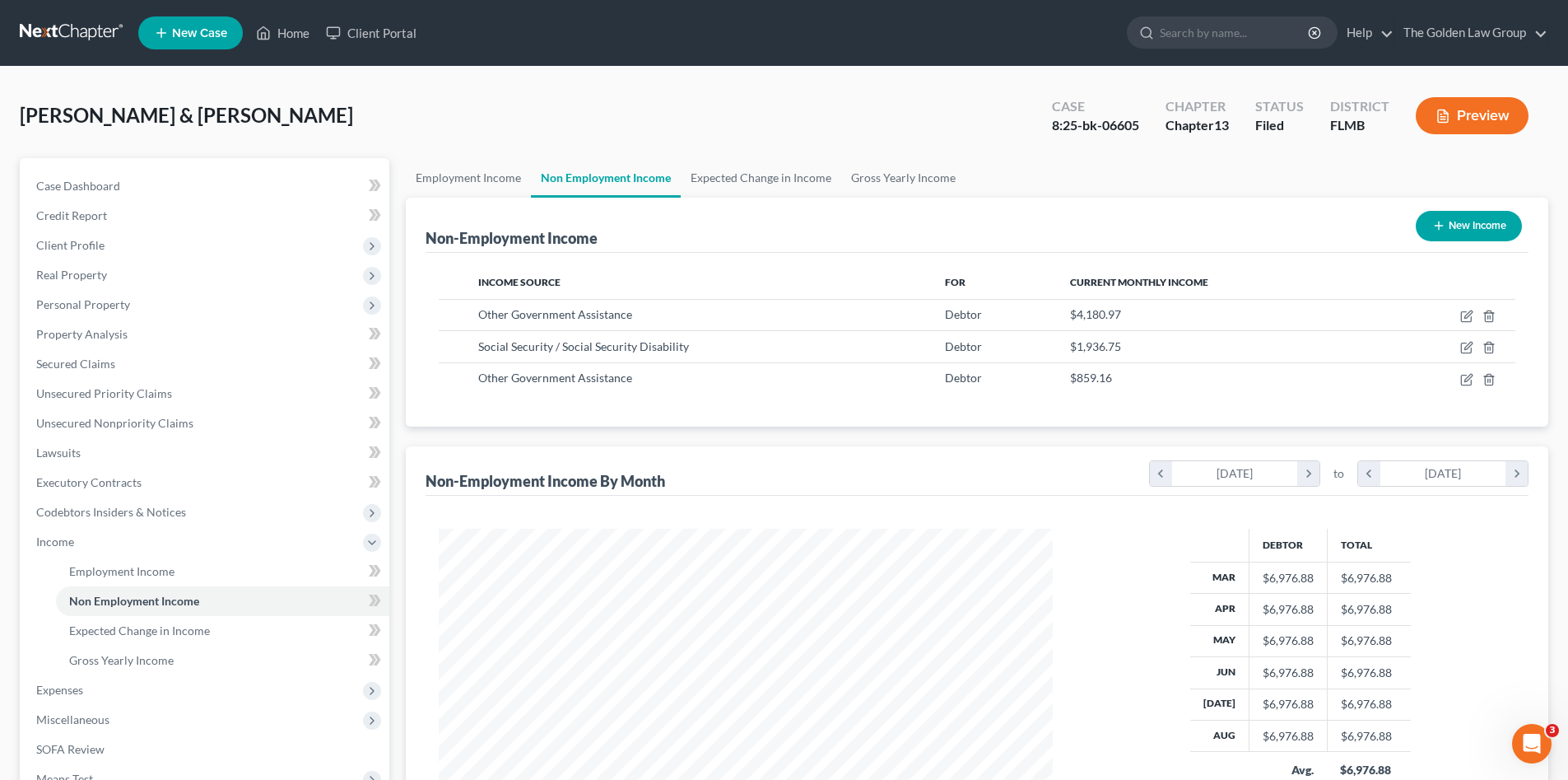
click at [69, 32] on link at bounding box center [72, 33] width 105 height 29
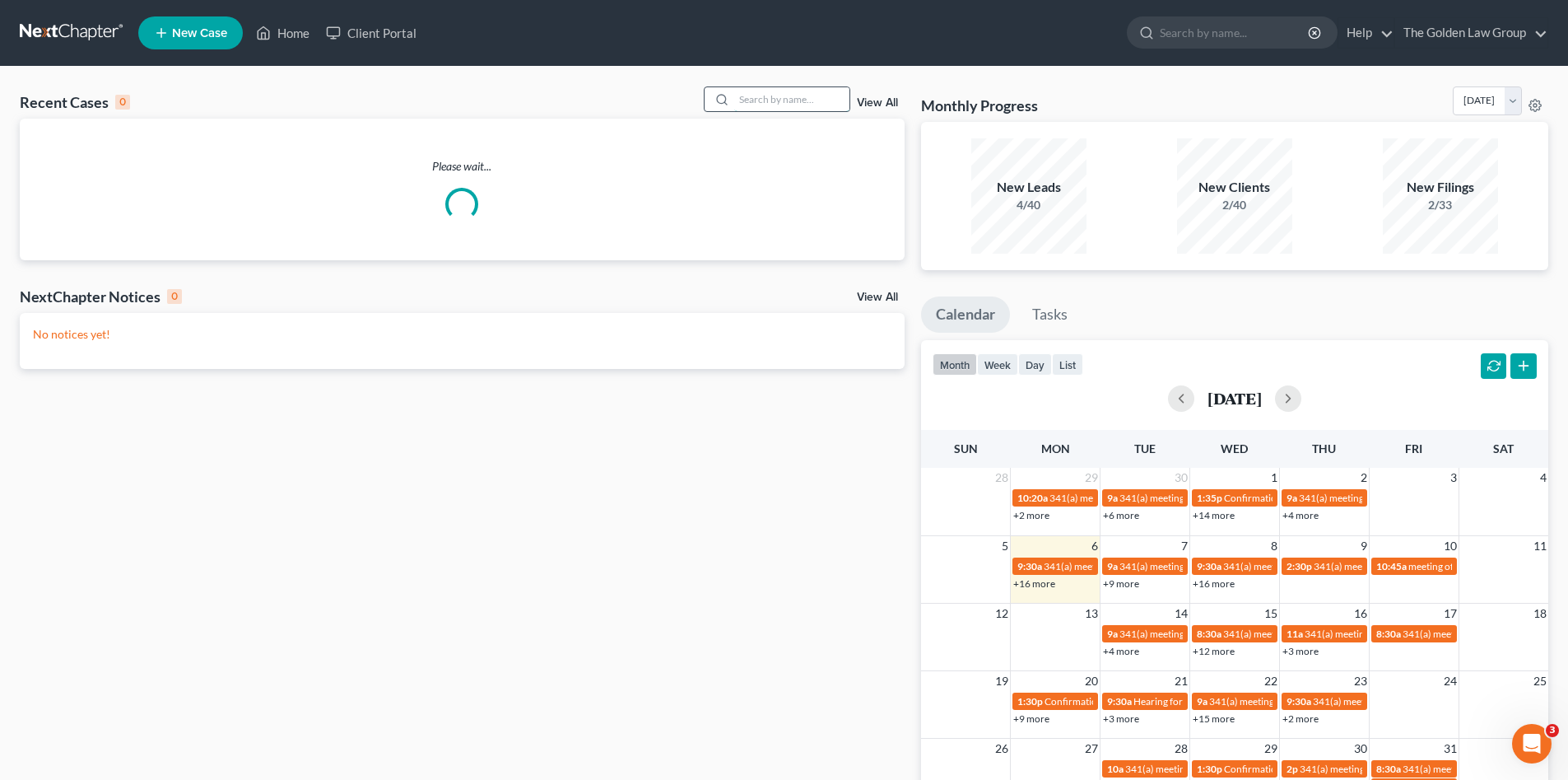
drag, startPoint x: 764, startPoint y: 102, endPoint x: 753, endPoint y: 90, distance: 16.3
click at [764, 102] on input "search" at bounding box center [792, 99] width 115 height 24
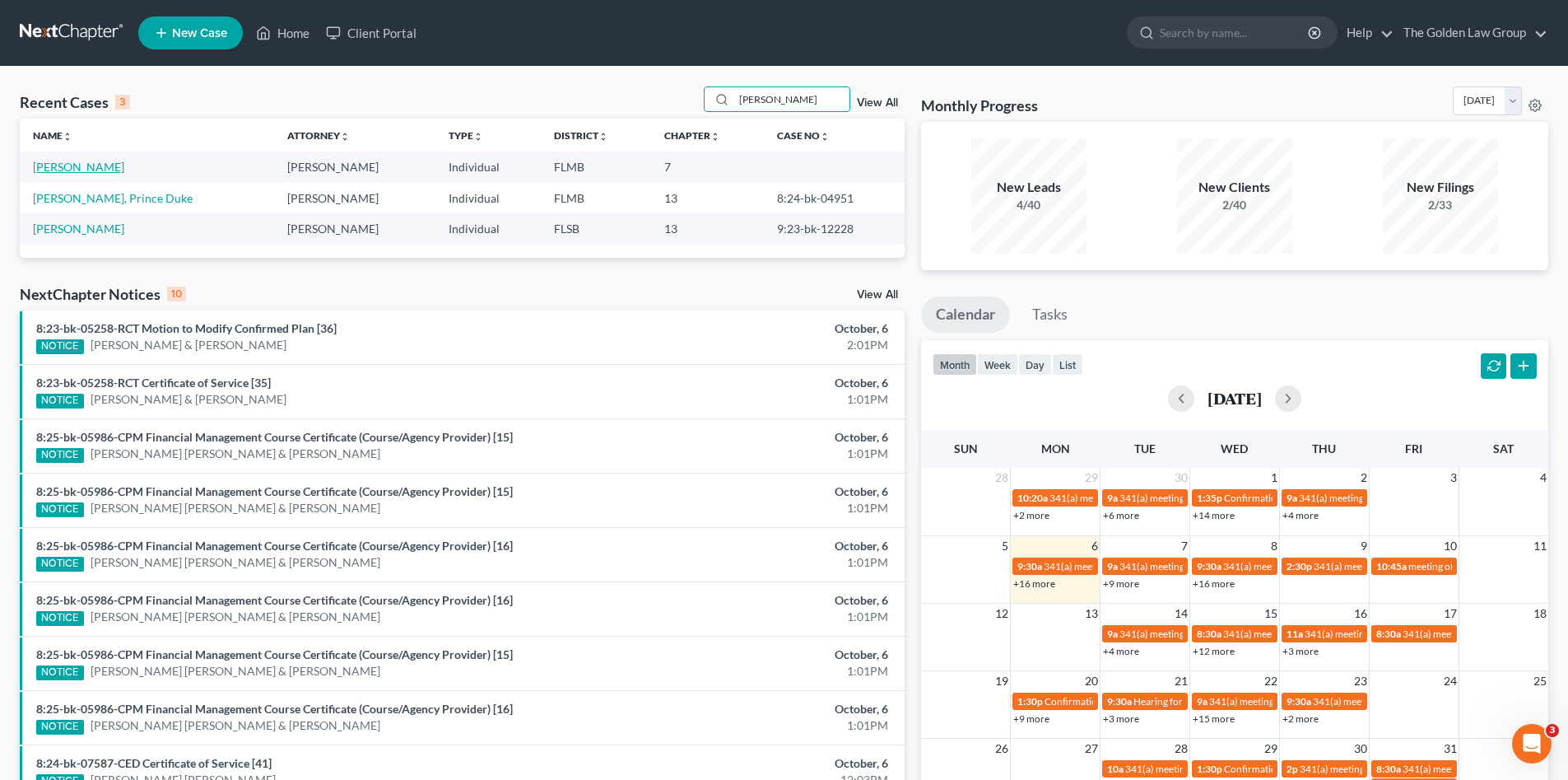
type input "[PERSON_NAME]"
click at [65, 166] on link "[PERSON_NAME]" at bounding box center [78, 167] width 91 height 14
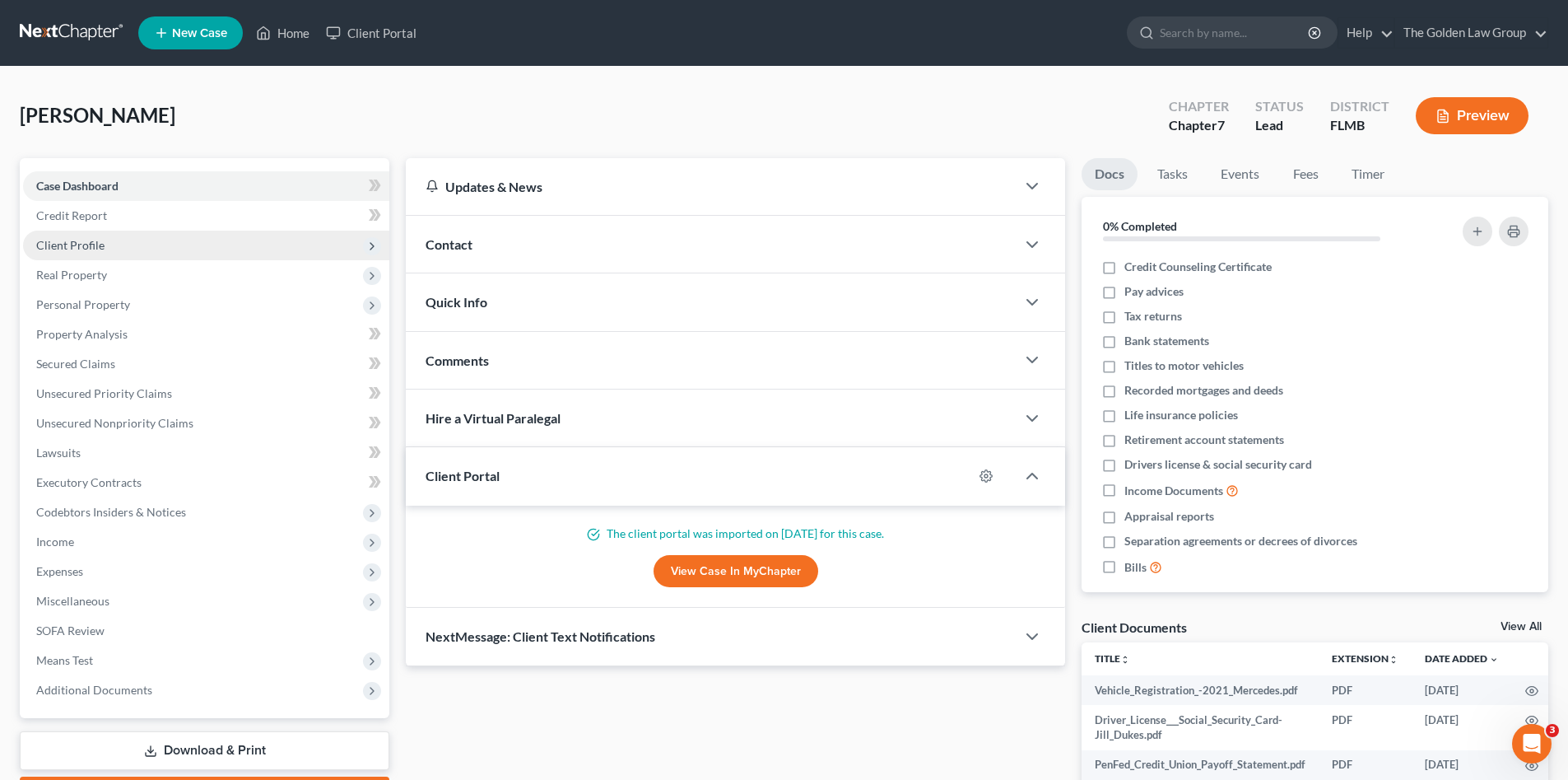
click at [93, 245] on span "Client Profile" at bounding box center [70, 245] width 68 height 14
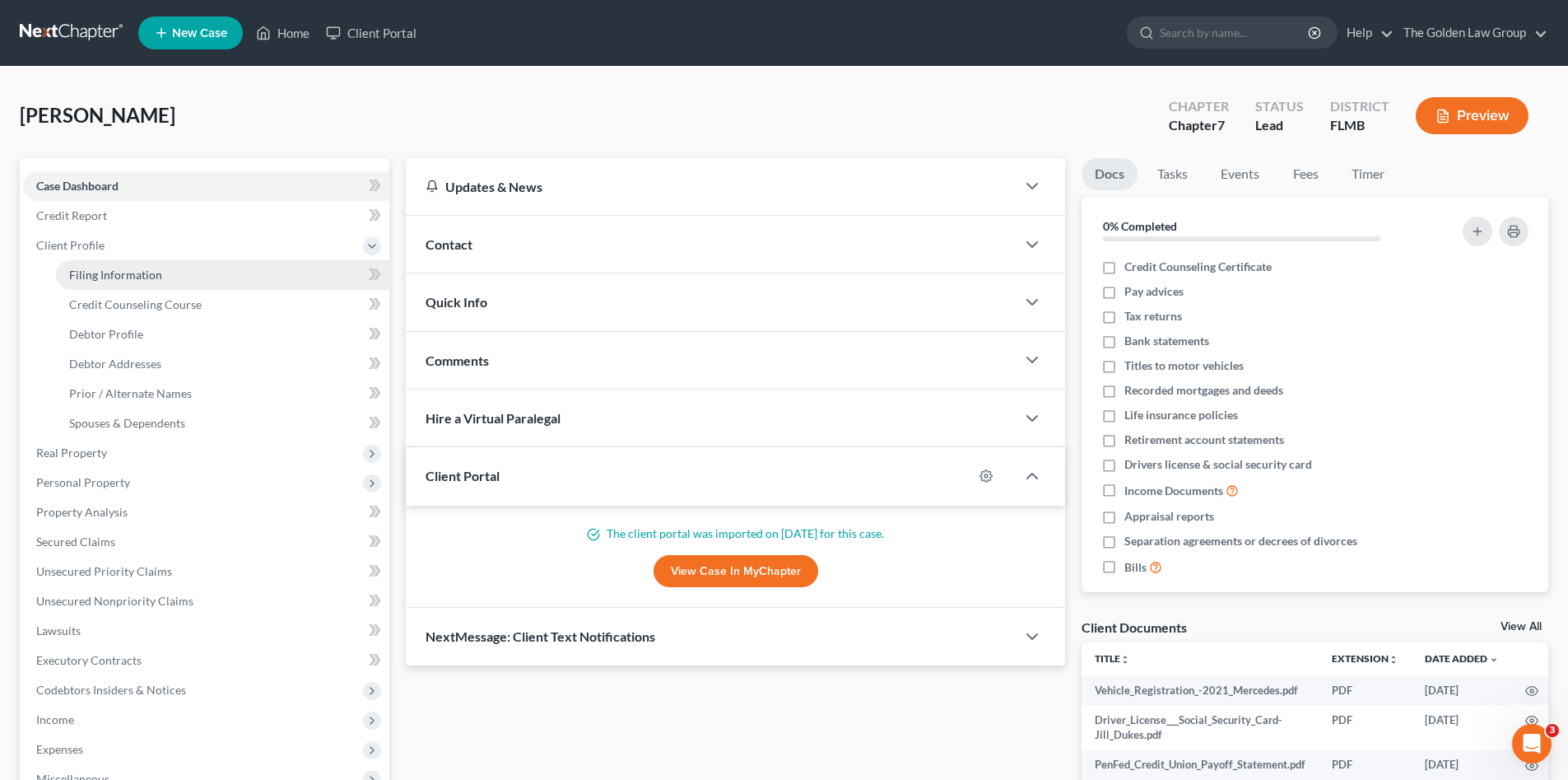
click at [106, 279] on span "Filing Information" at bounding box center [115, 275] width 93 height 14
select select "1"
select select "0"
select select "9"
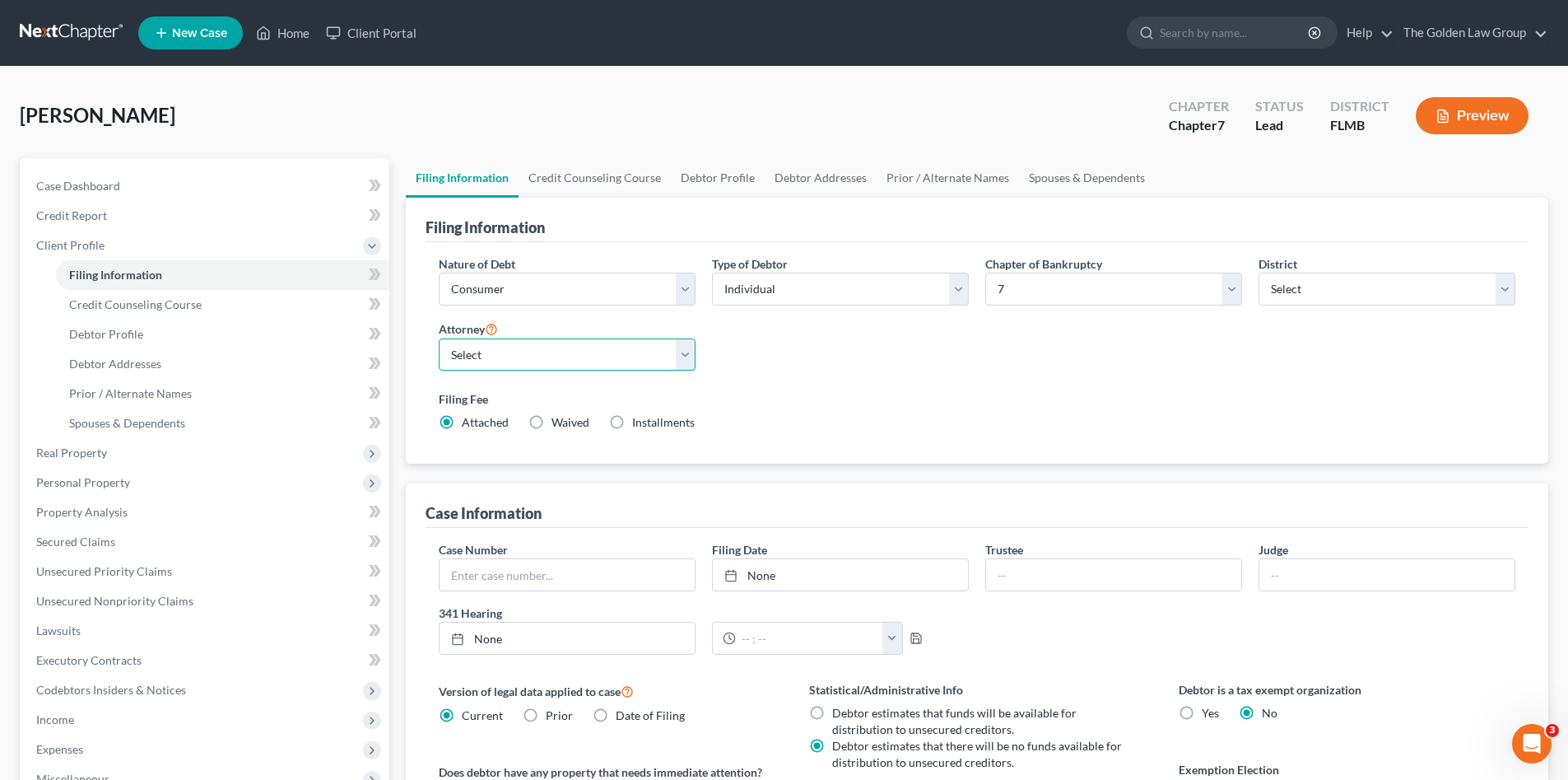
click at [577, 362] on select "Select G. Donald Golden - FLMB G. Donald Golden - FLNB Eric Barksdale - FLMB Er…" at bounding box center [567, 355] width 256 height 33
select select "0"
click at [439, 338] on select "Select G. Donald Golden - FLMB G. Donald Golden - FLNB Eric Barksdale - FLMB Er…" at bounding box center [567, 355] width 256 height 33
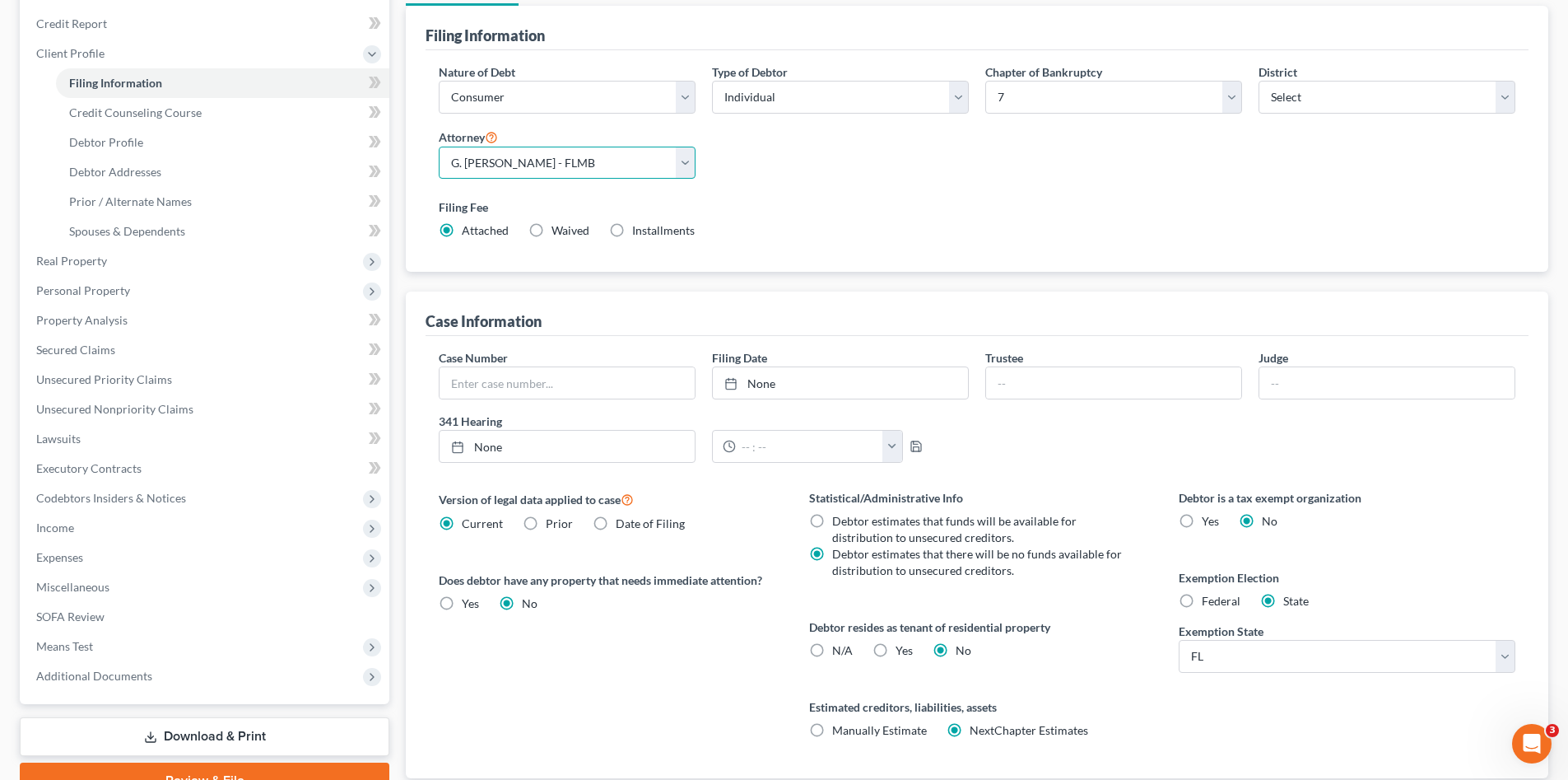
scroll to position [306, 0]
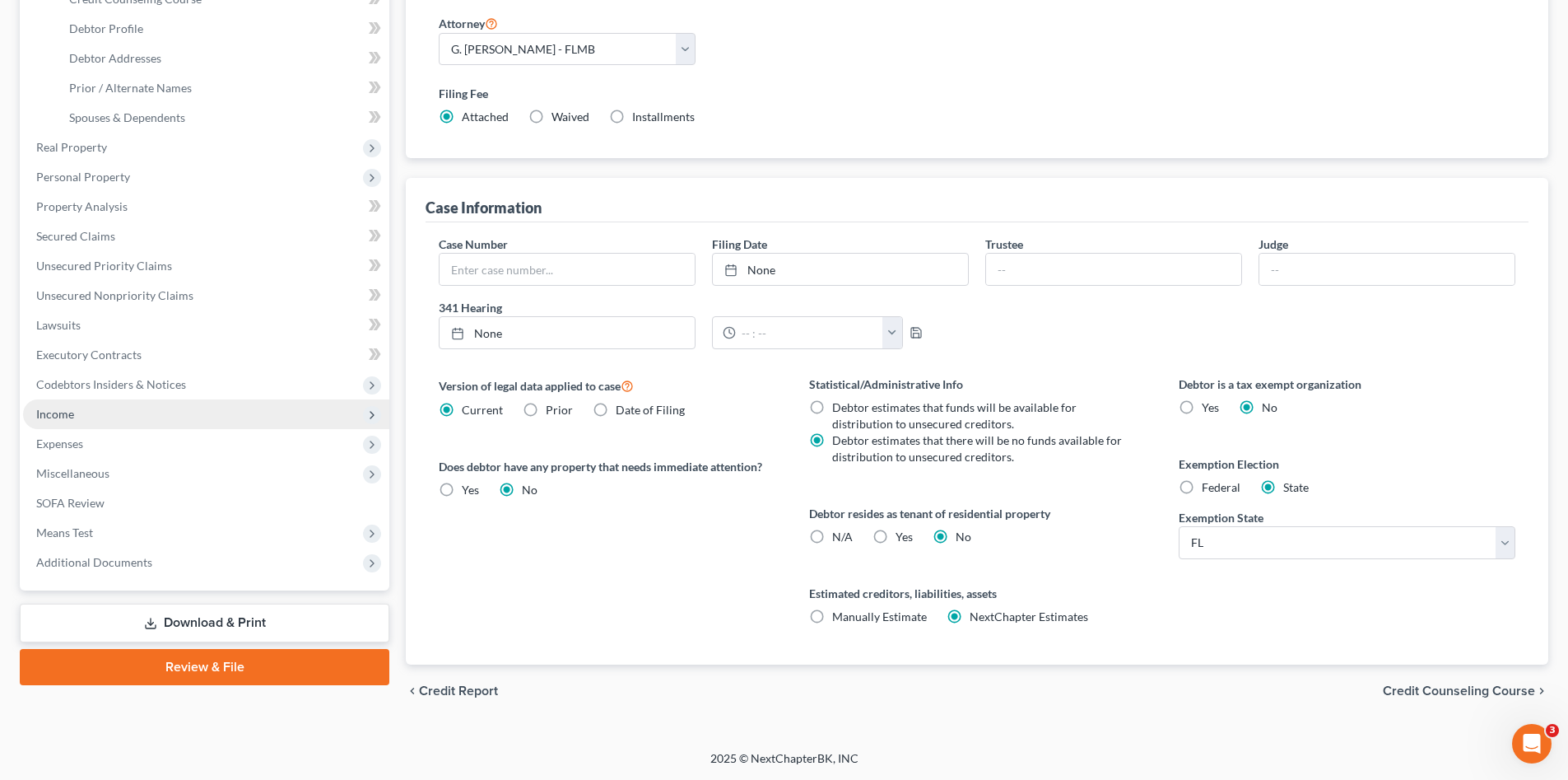
click at [59, 412] on span "Income" at bounding box center [55, 413] width 38 height 14
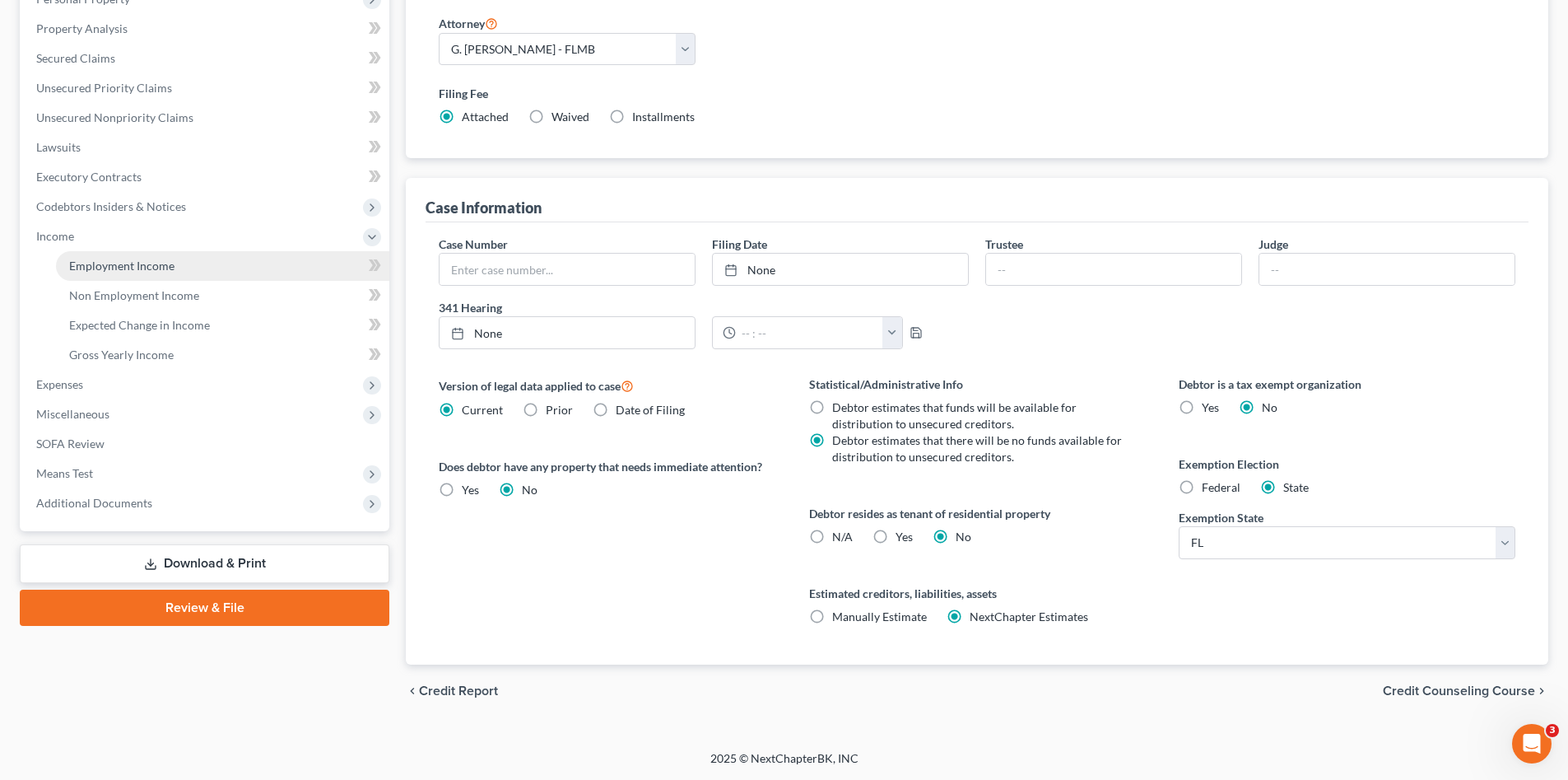
click at [103, 252] on link "Employment Income" at bounding box center [222, 266] width 333 height 29
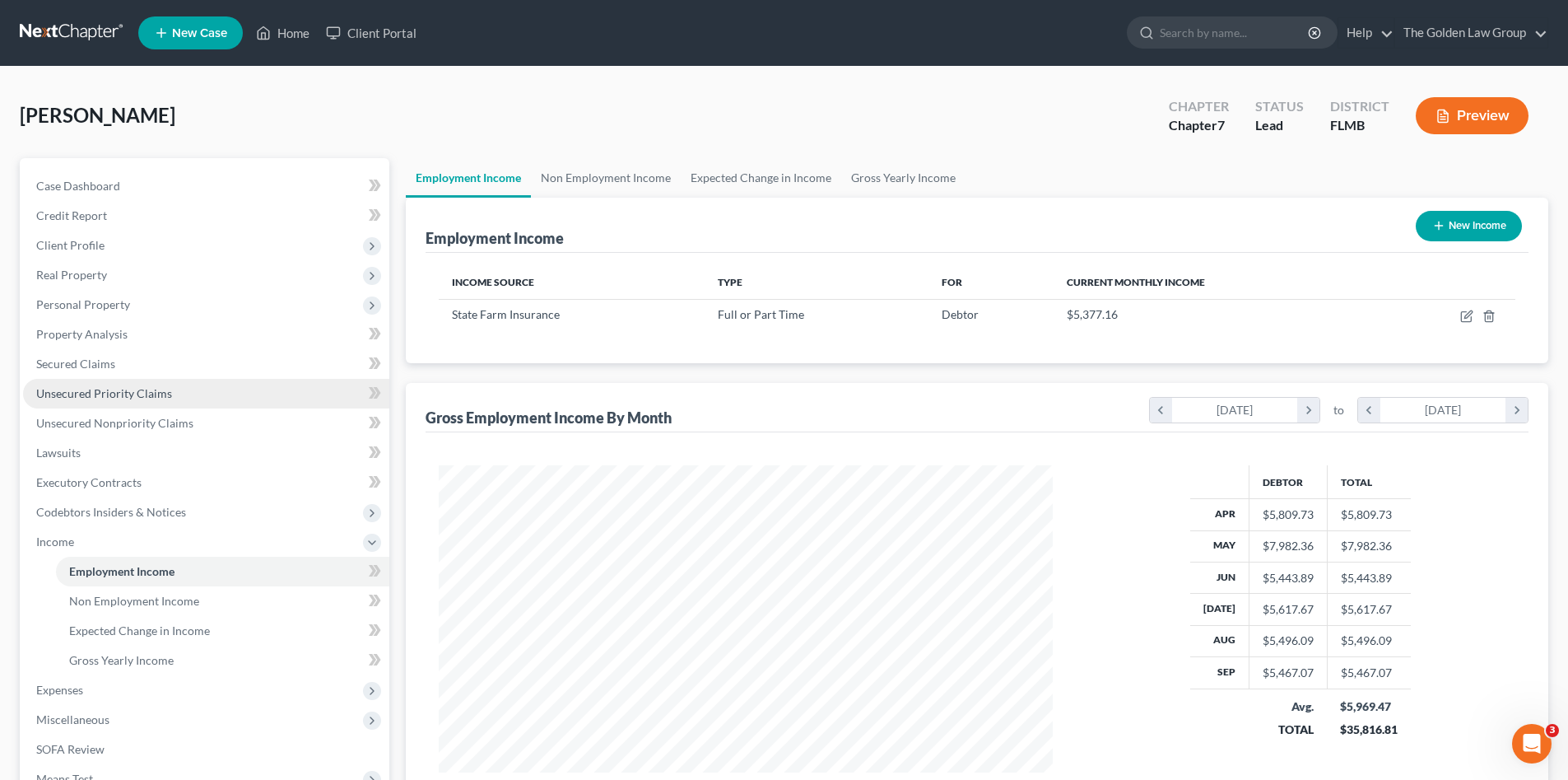
scroll to position [307, 647]
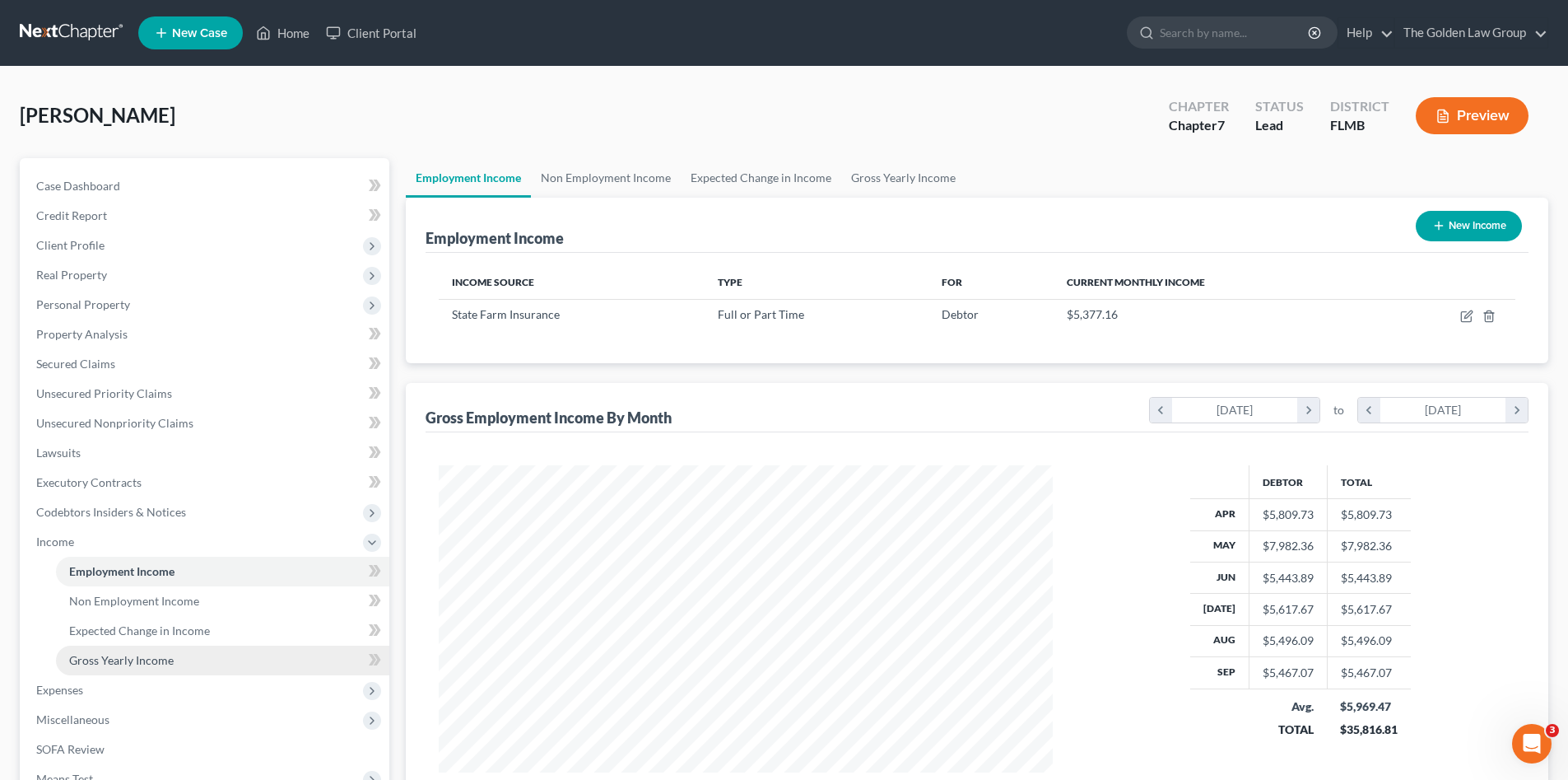
click at [153, 653] on span "Gross Yearly Income" at bounding box center [120, 659] width 104 height 14
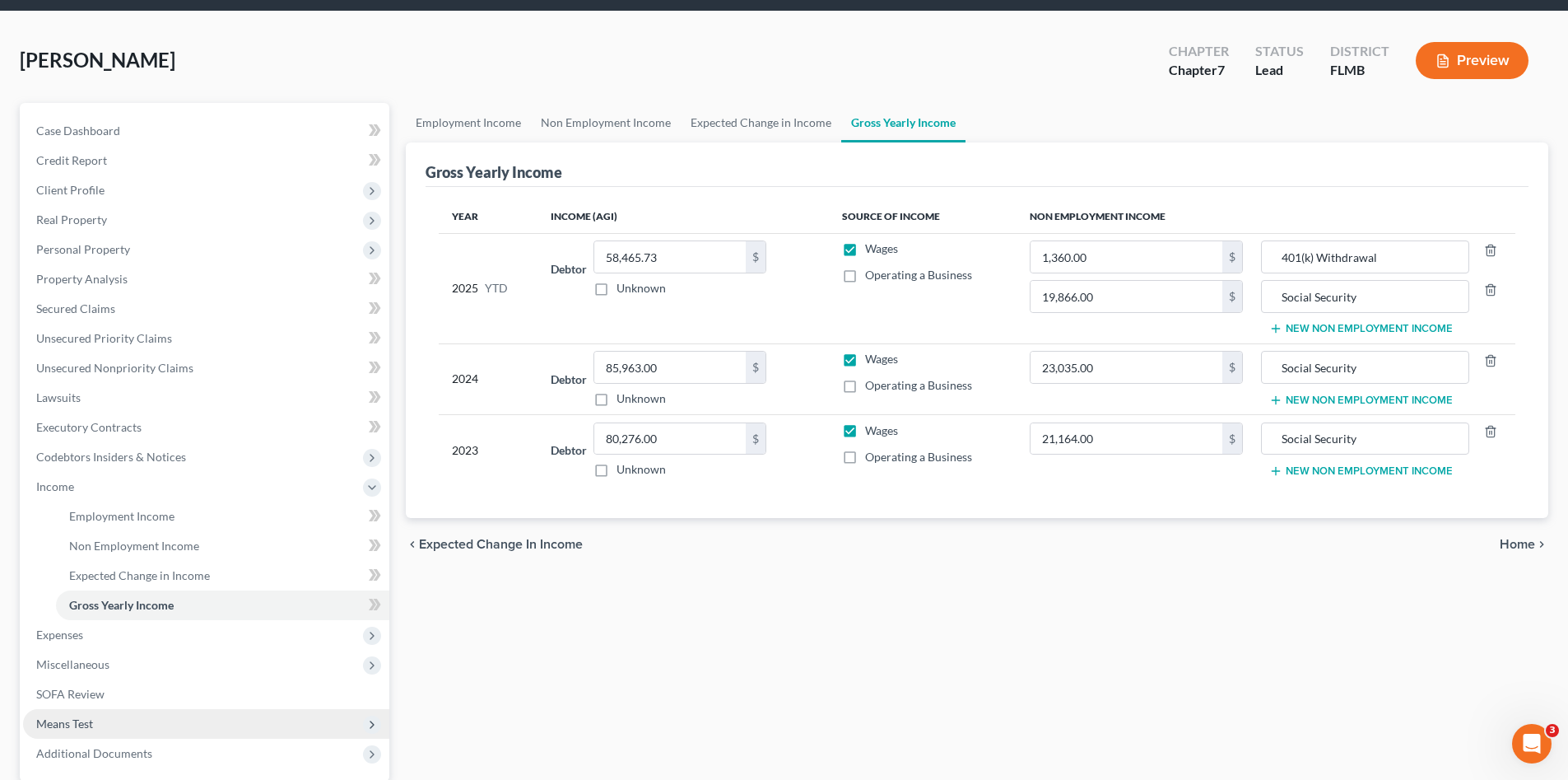
scroll to position [164, 0]
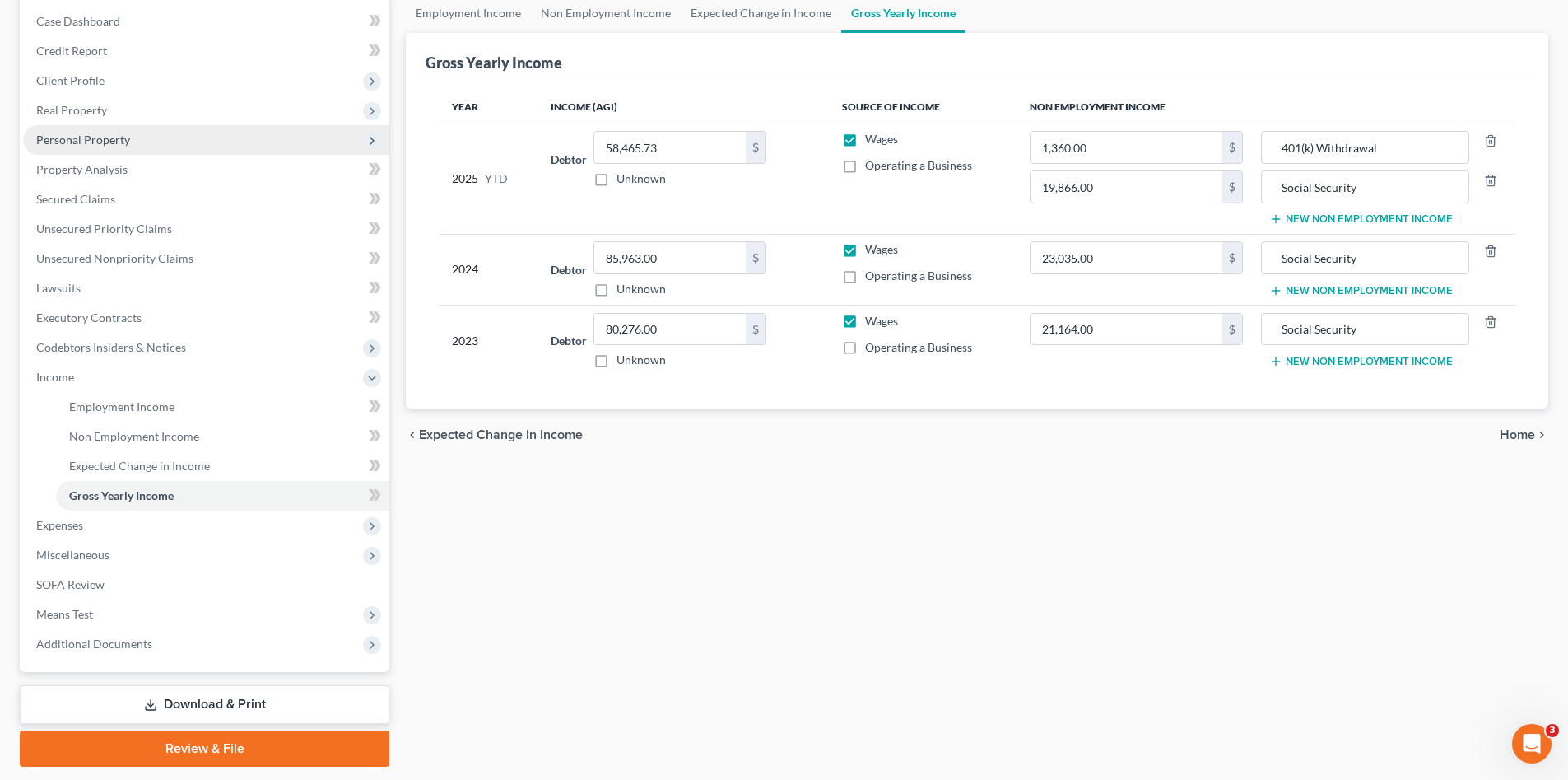
click at [74, 139] on span "Personal Property" at bounding box center [83, 139] width 94 height 14
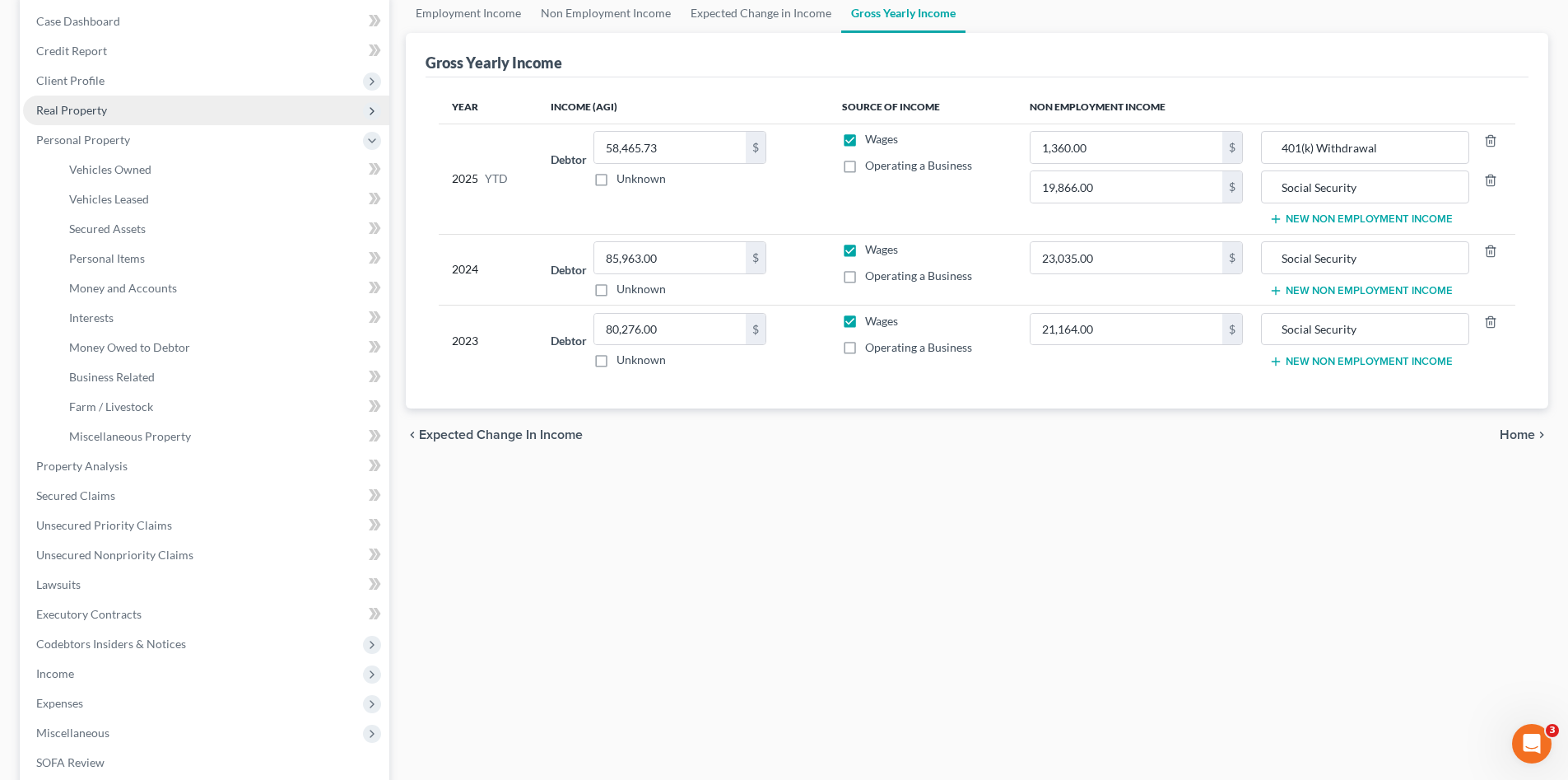
click at [82, 114] on span "Real Property" at bounding box center [71, 110] width 71 height 14
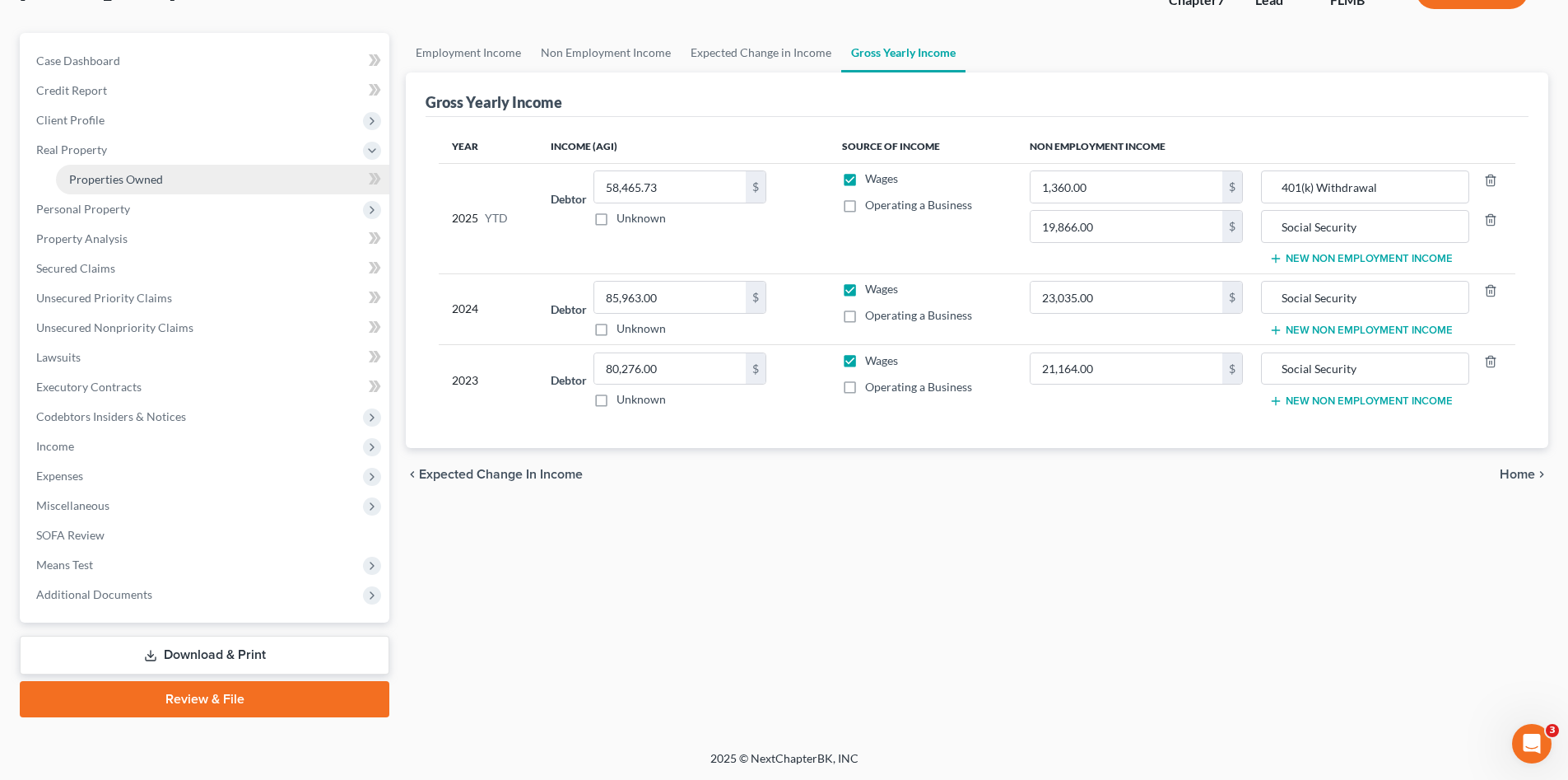
scroll to position [125, 0]
click at [105, 266] on span "Secured Claims" at bounding box center [76, 268] width 79 height 14
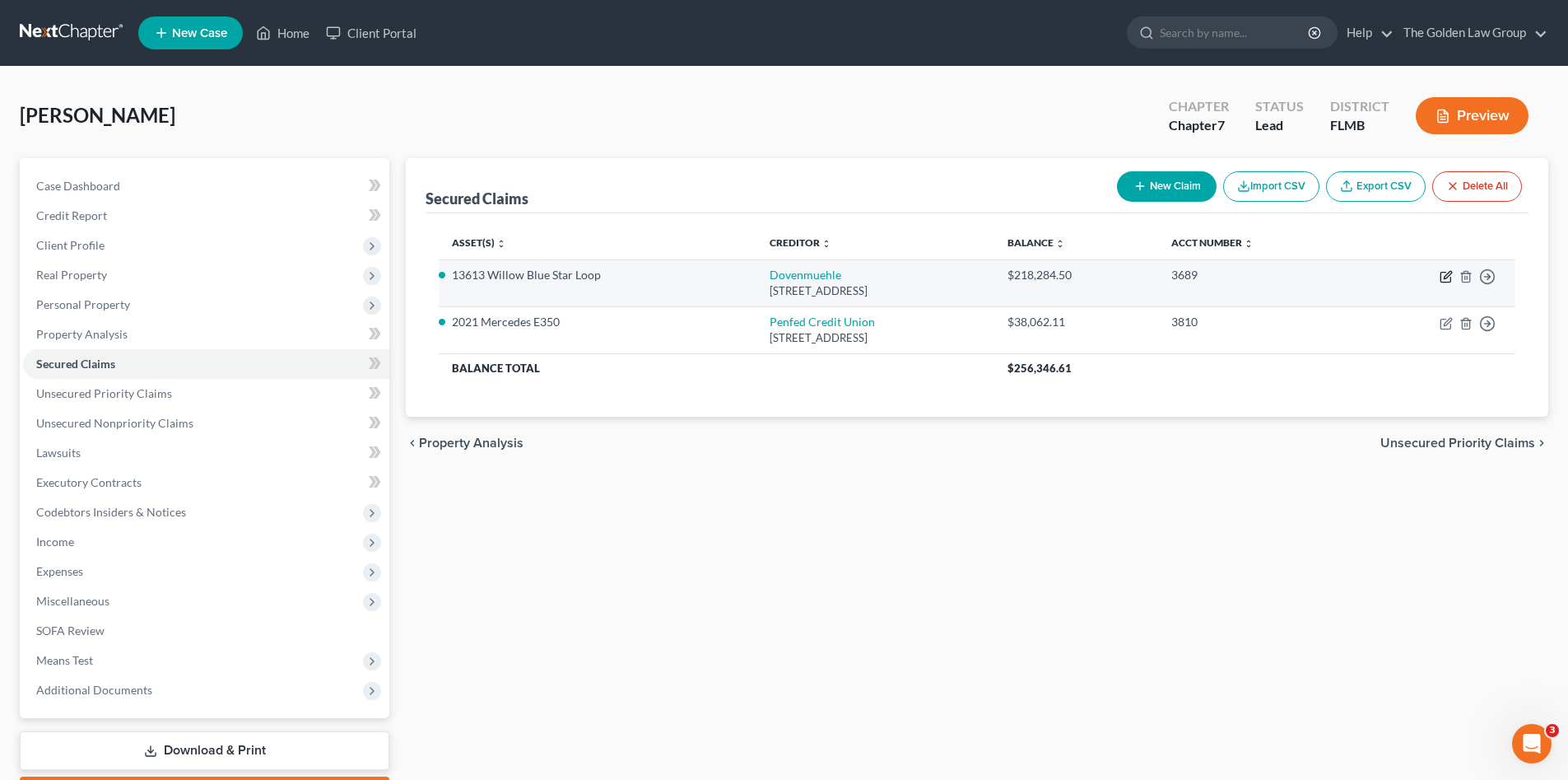
click at [1448, 277] on icon "button" at bounding box center [1446, 276] width 13 height 13
select select "14"
select select "3"
select select "4"
select select "0"
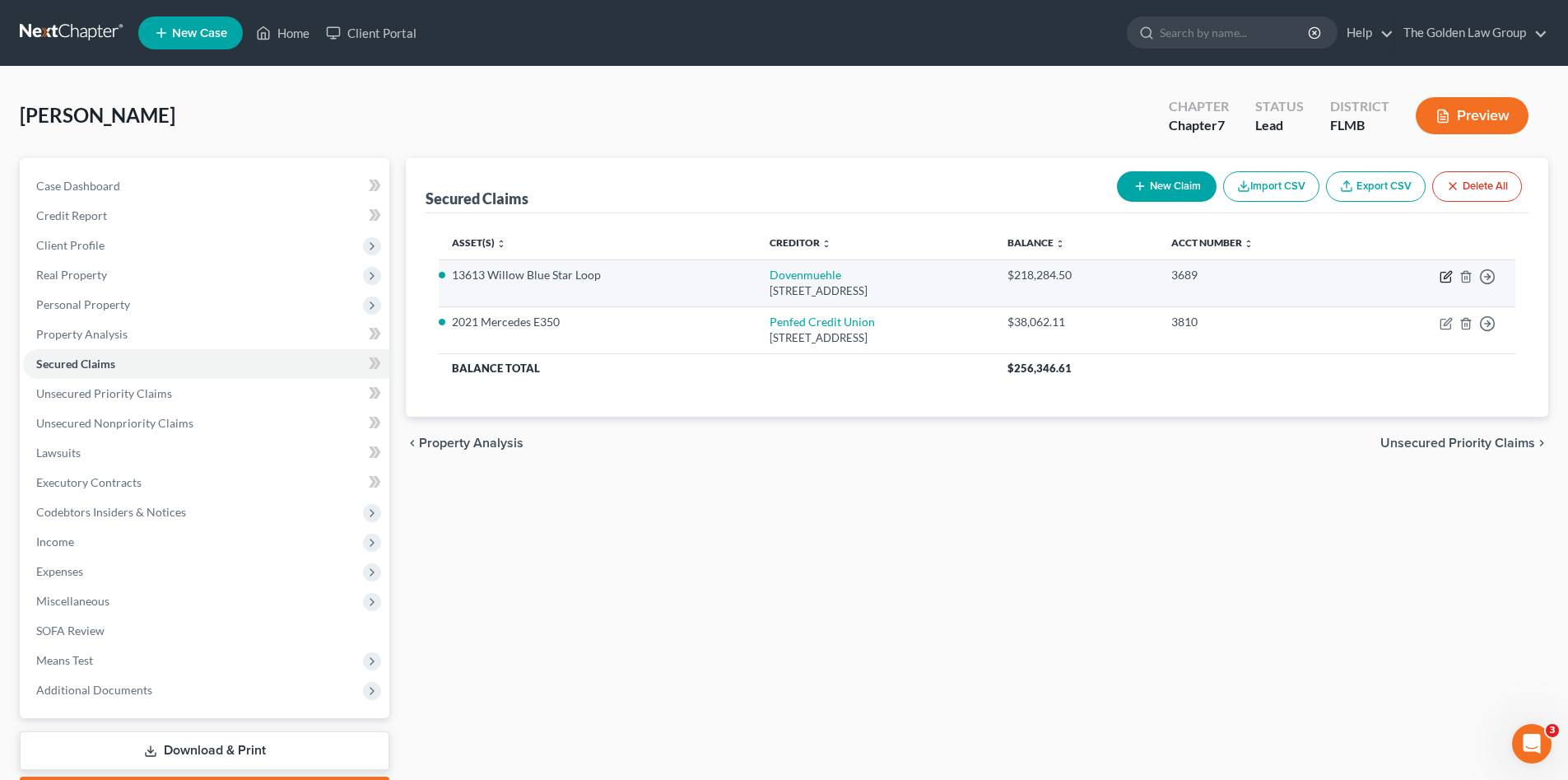
select select "0"
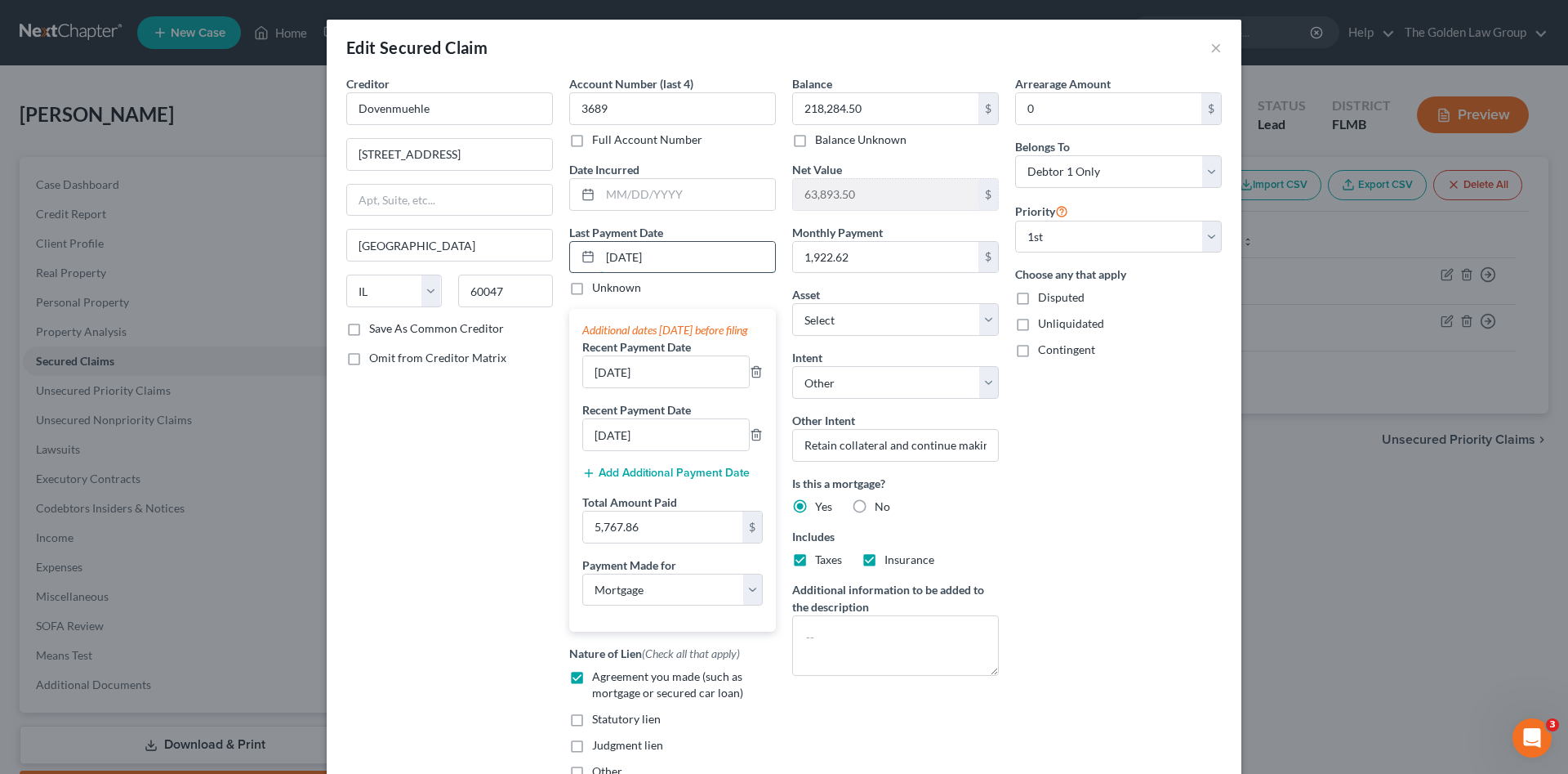
drag, startPoint x: 672, startPoint y: 256, endPoint x: 677, endPoint y: 268, distance: 13.0
click at [587, 243] on div "06/01/2025" at bounding box center [673, 257] width 207 height 32
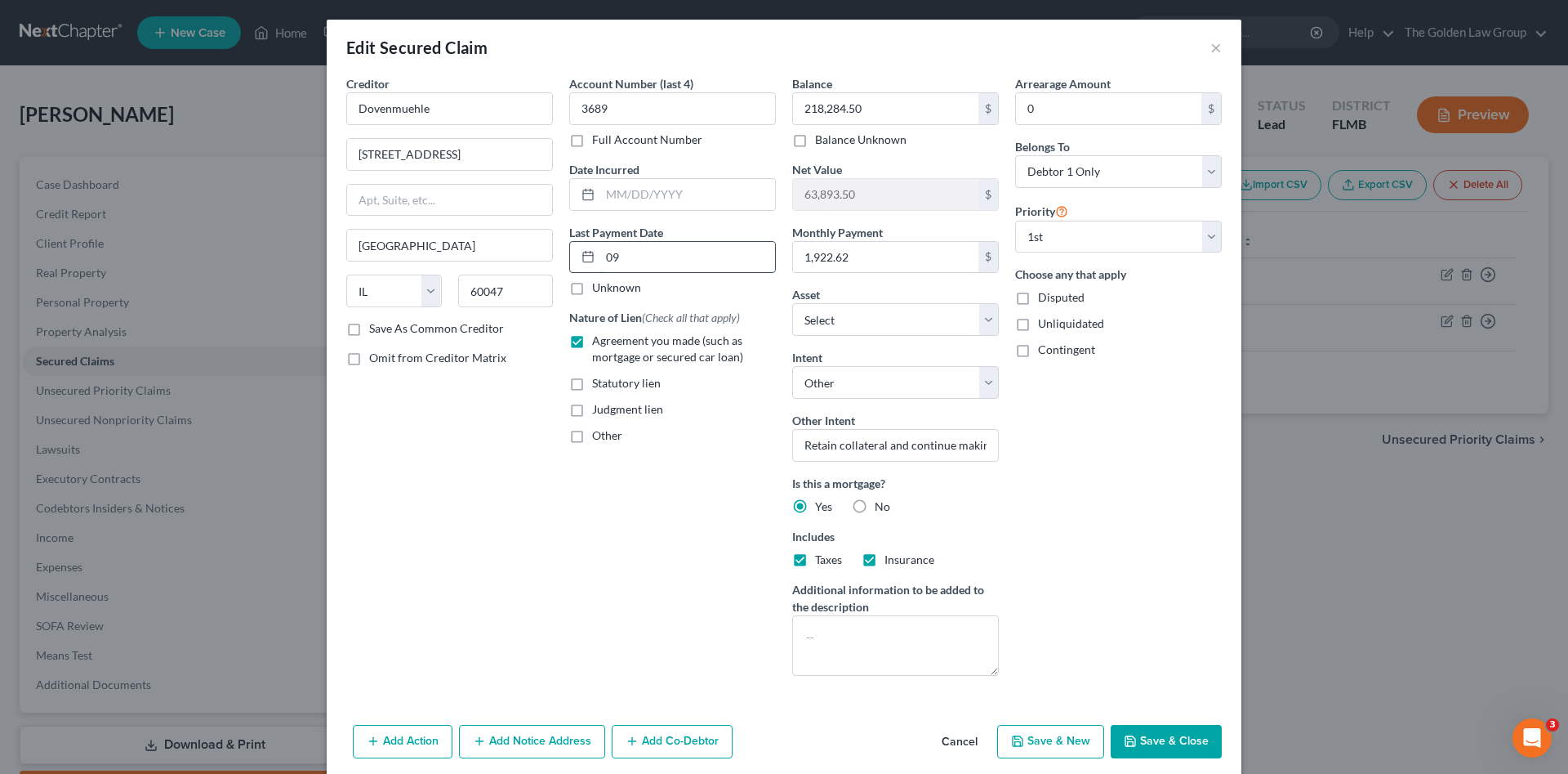
type input "0"
type input "10/1/2025"
select select "3"
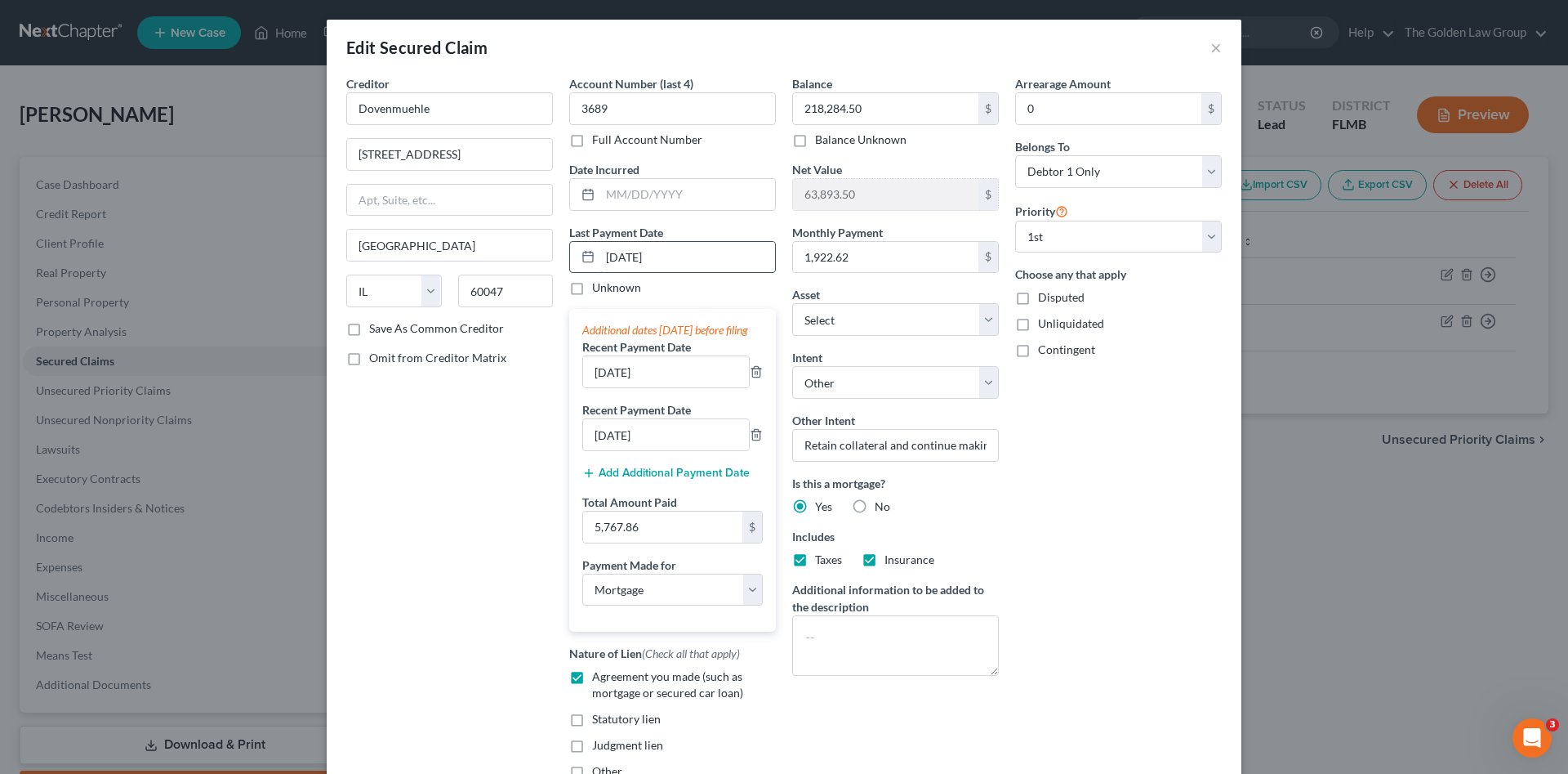
type input "10/1/2025"
type input "9/1/2025"
type input "8/1/2025"
click at [1091, 591] on div "Arrearage Amount 0 $ Belongs To * Select Debtor 1 Only Debtor 2 Only Debtor 1 A…" at bounding box center [1118, 434] width 223 height 718
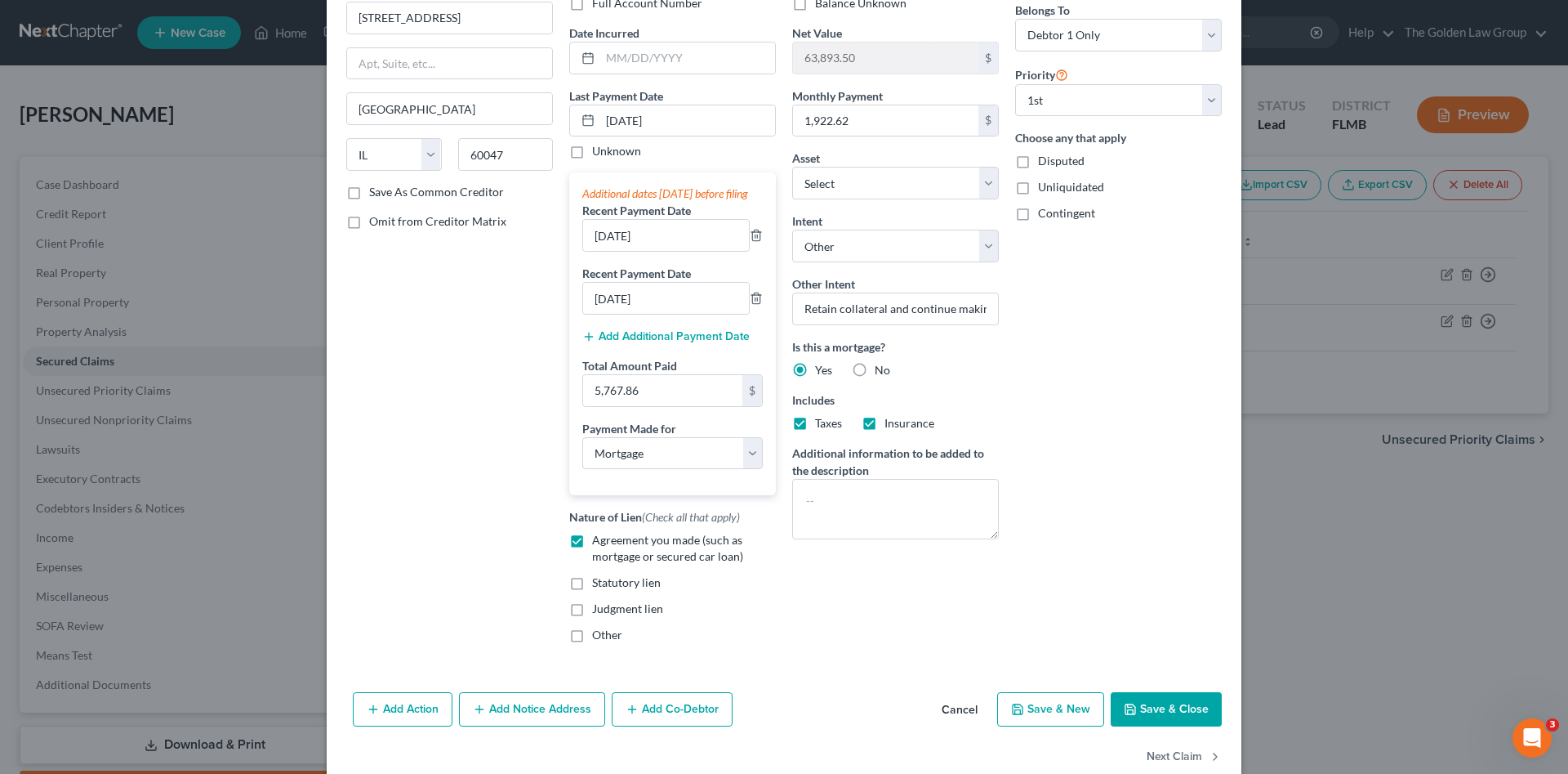
click at [1150, 718] on button "Save & Close" at bounding box center [1167, 709] width 111 height 34
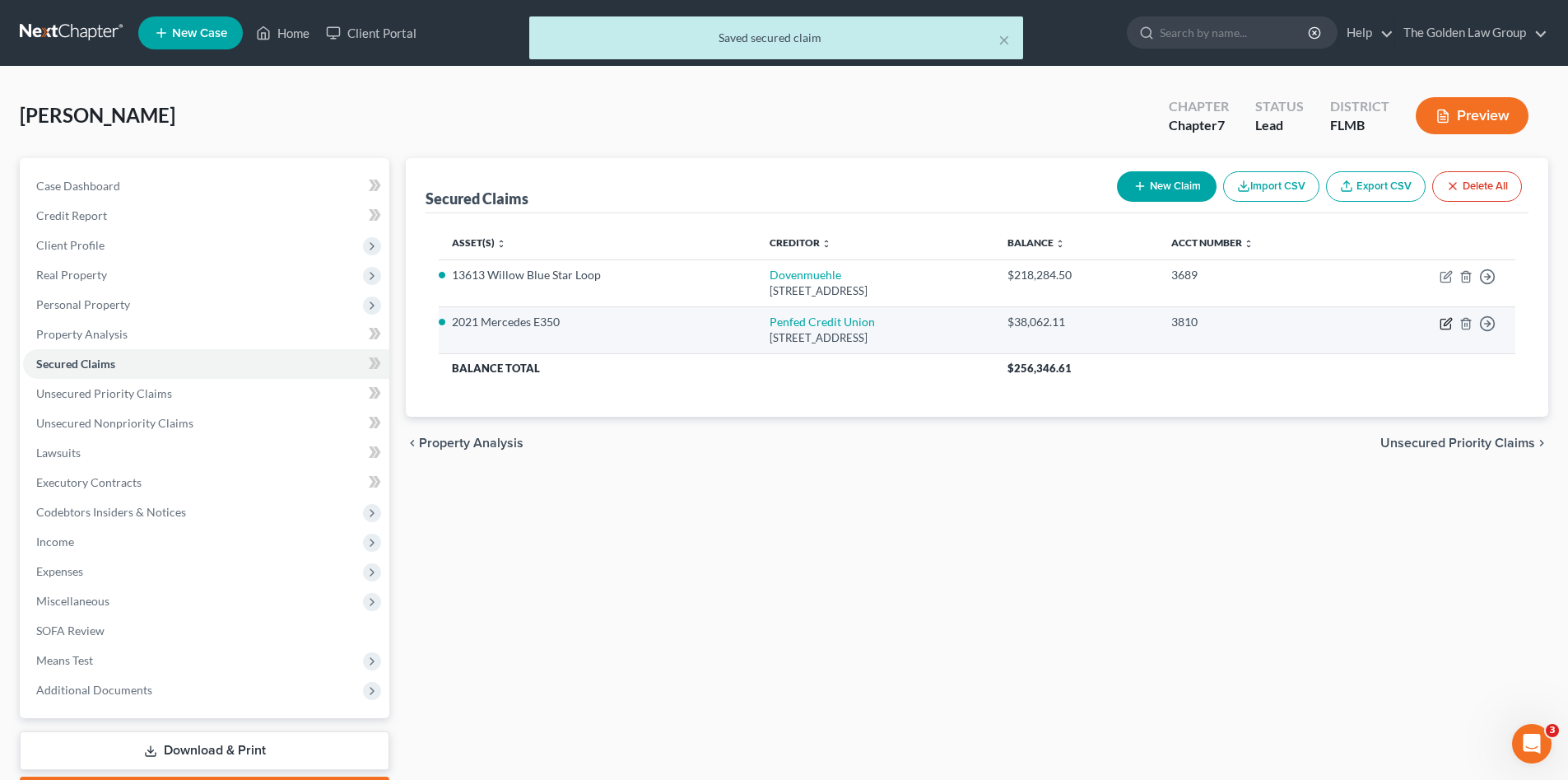
click at [1445, 325] on icon "button" at bounding box center [1446, 323] width 13 height 13
select select "9"
select select "0"
select select "2"
select select "0"
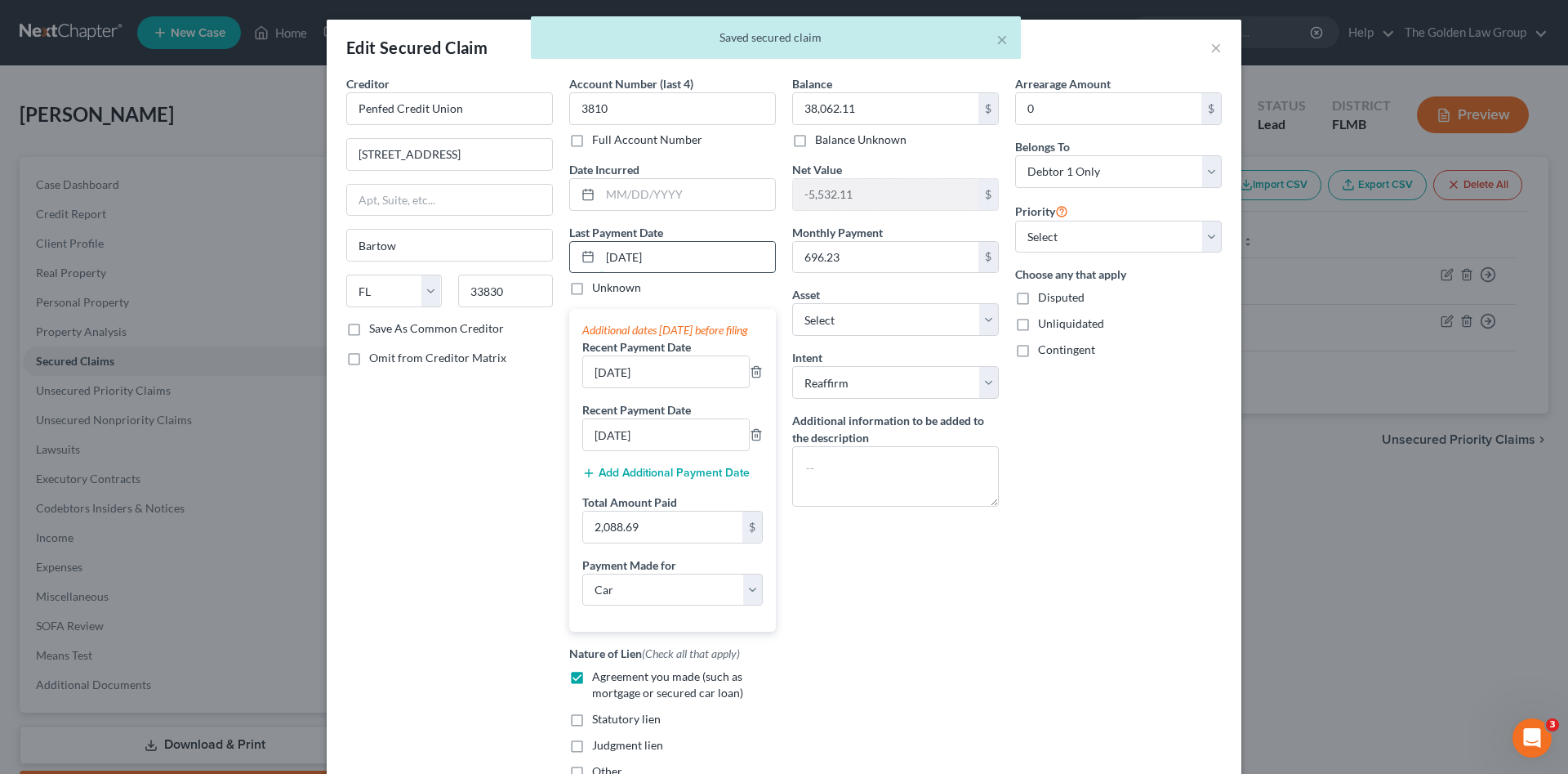
click at [668, 260] on input "06/01/2025" at bounding box center [687, 257] width 175 height 31
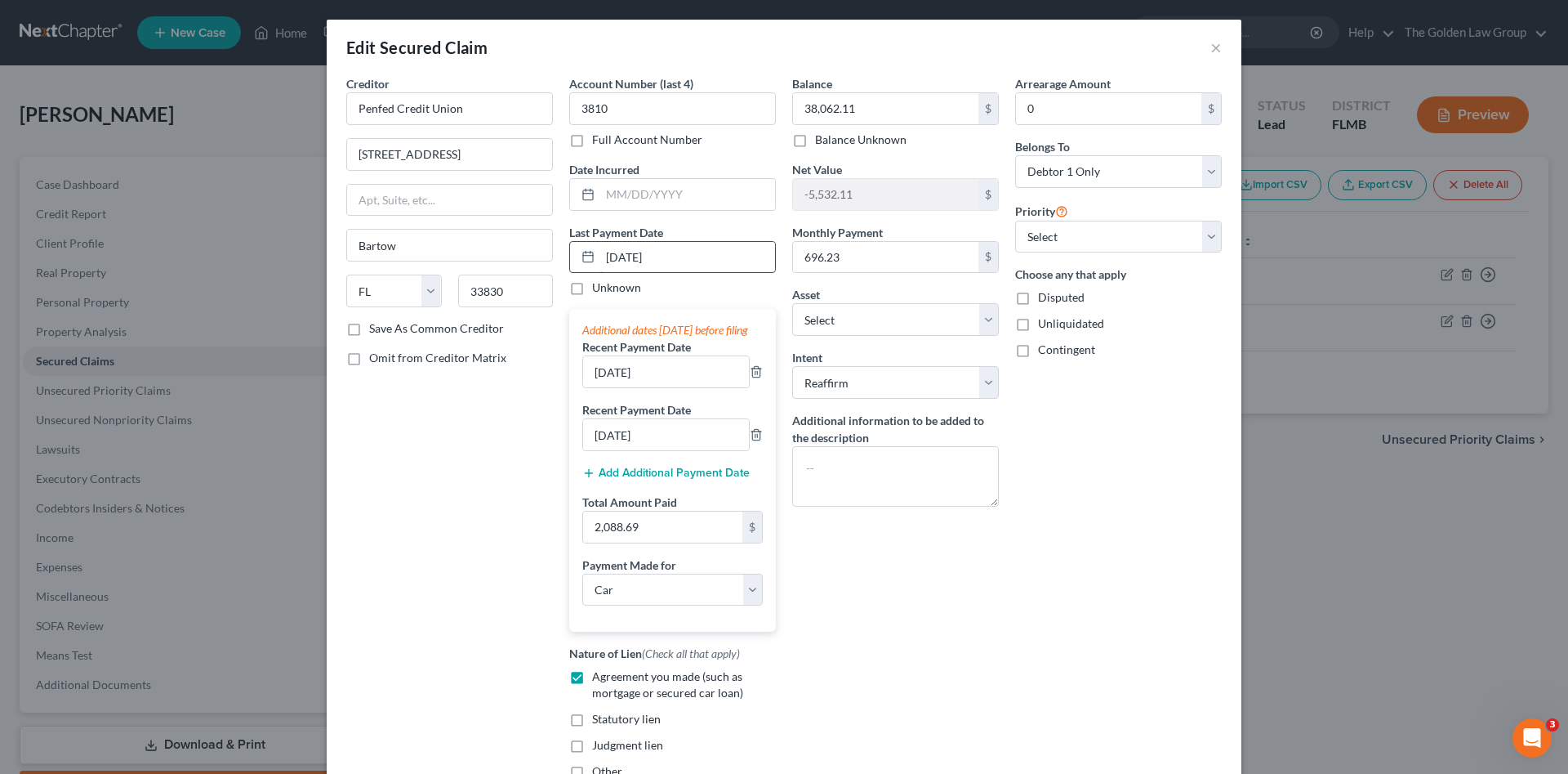
drag, startPoint x: 668, startPoint y: 260, endPoint x: 573, endPoint y: 261, distance: 95.0
click at [573, 261] on div "06/01/2025" at bounding box center [673, 257] width 207 height 32
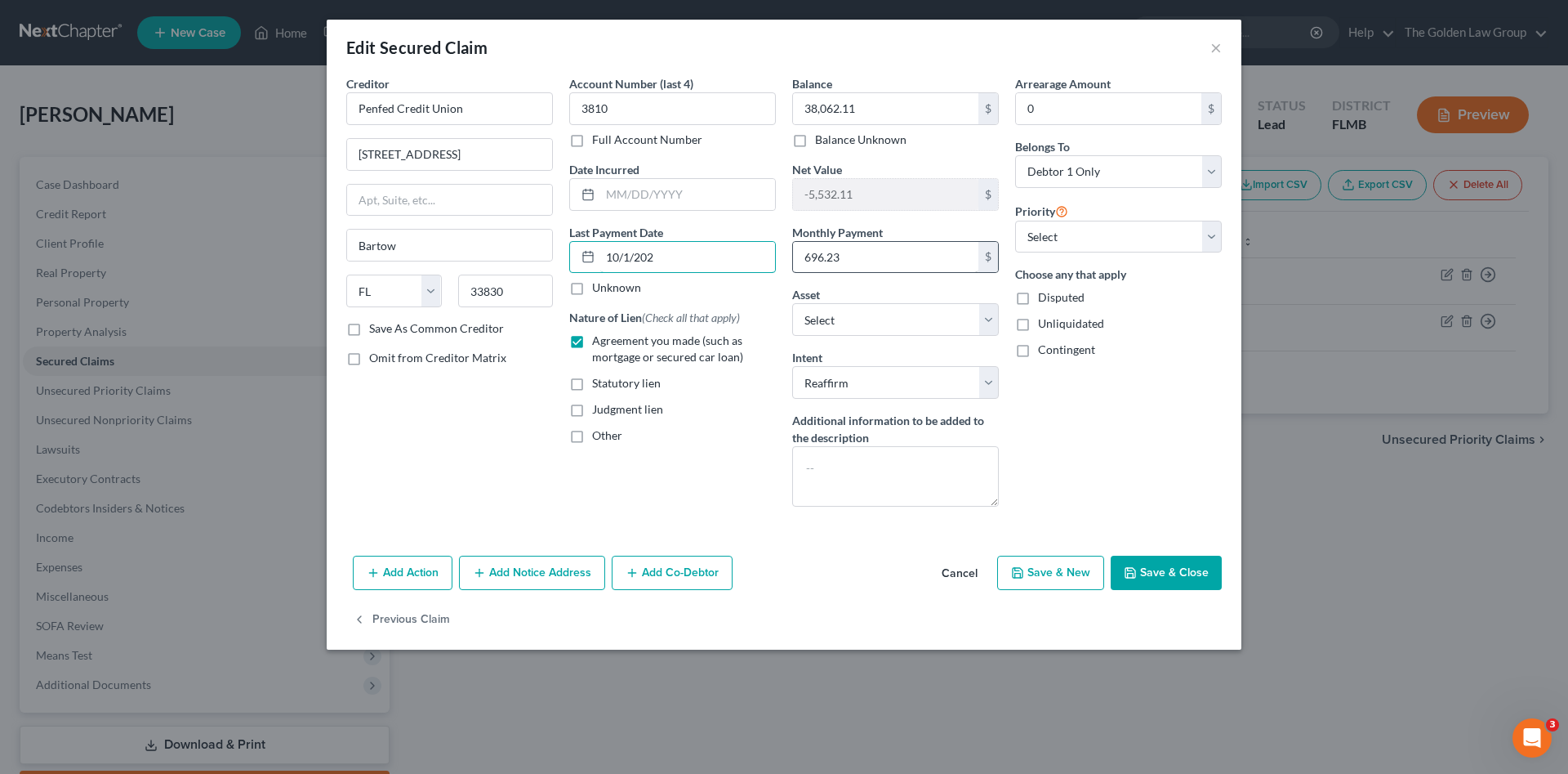
type input "10/1/2025"
select select "0"
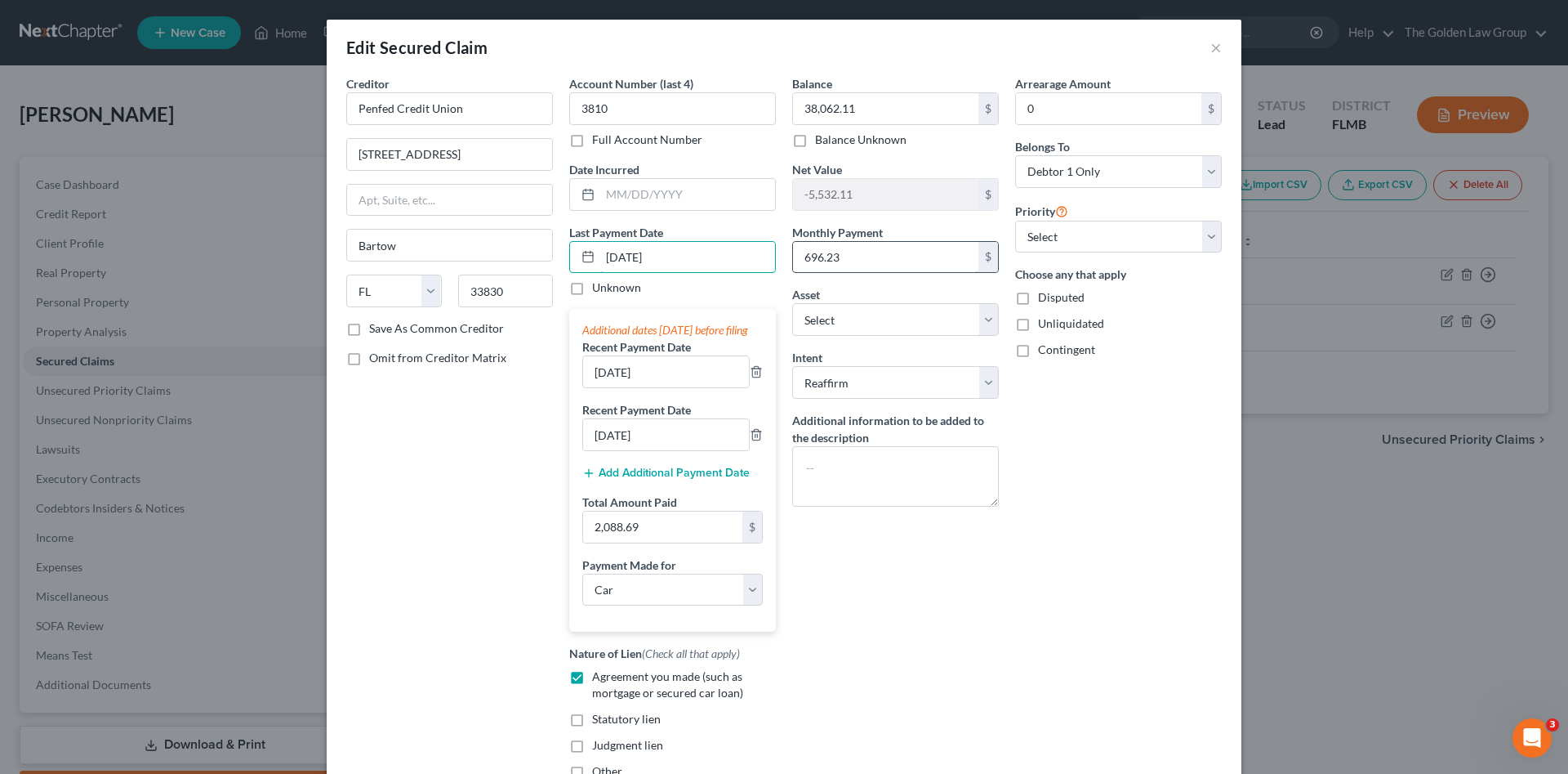
type input "10/1/2025"
type input "9/1/2025"
type input "8/1/2025"
click at [1009, 621] on div "Arrearage Amount 0 $ Belongs To * Select Debtor 1 Only Debtor 2 Only Debtor 1 A…" at bounding box center [1118, 434] width 223 height 718
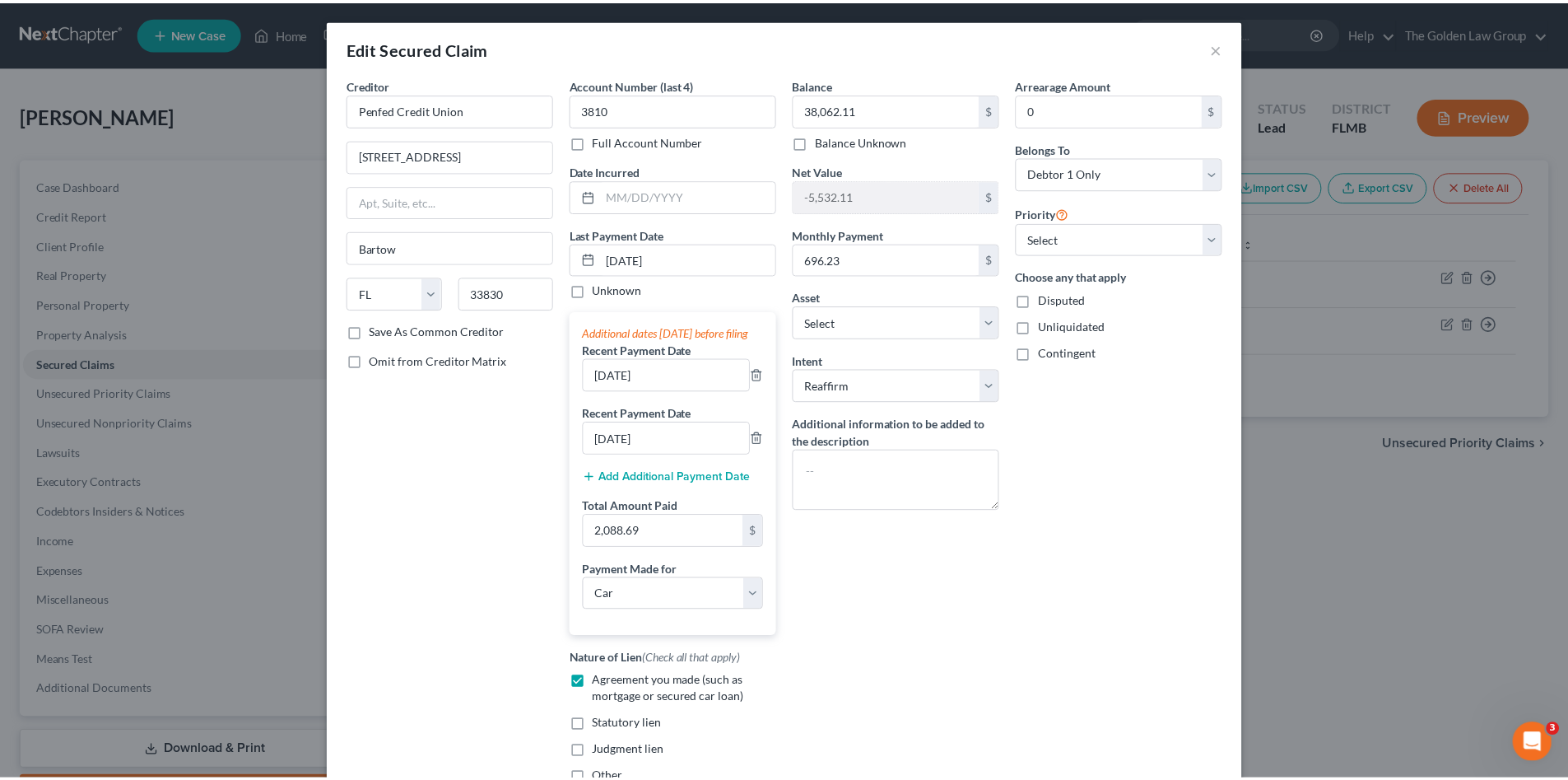
scroll to position [187, 0]
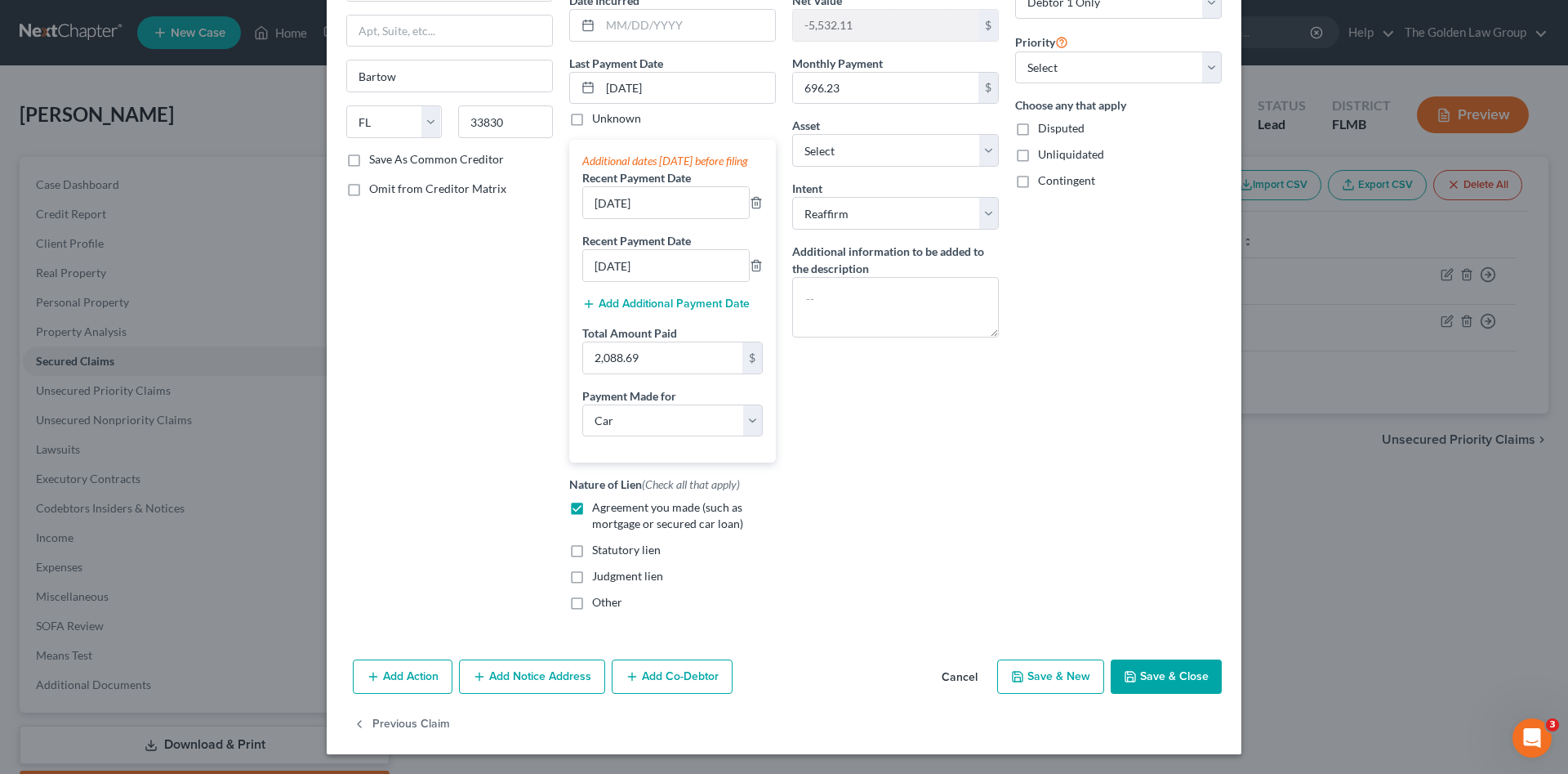
click at [1158, 682] on button "Save & Close" at bounding box center [1167, 677] width 111 height 34
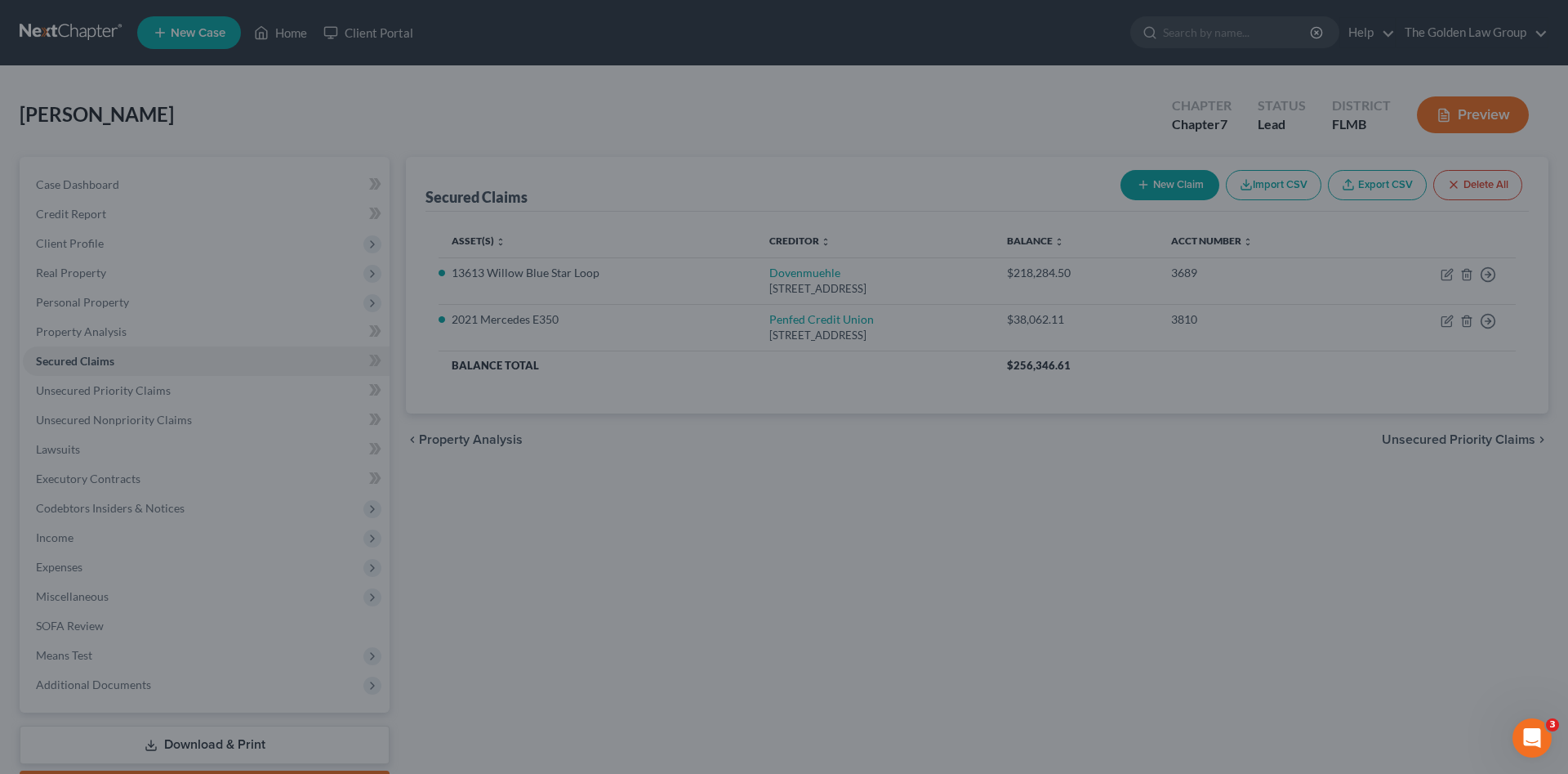
select select "2"
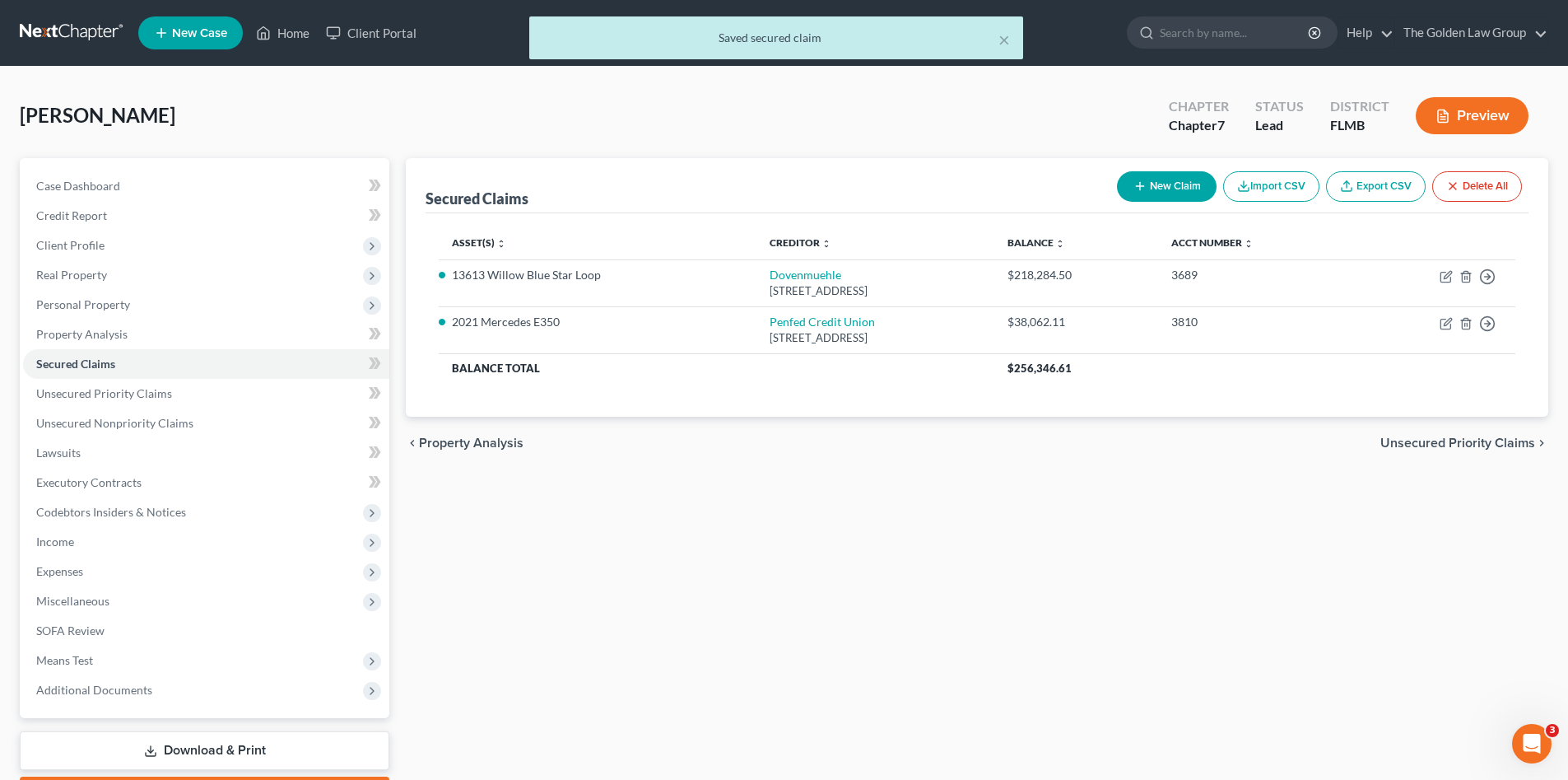
drag, startPoint x: 1089, startPoint y: 631, endPoint x: 751, endPoint y: 602, distance: 339.2
click at [1032, 629] on div "Secured Claims New Claim Import CSV Export CSV Delete All Asset(s) expand_more …" at bounding box center [977, 486] width 1159 height 654
click at [215, 744] on link "Download & Print" at bounding box center [204, 750] width 369 height 39
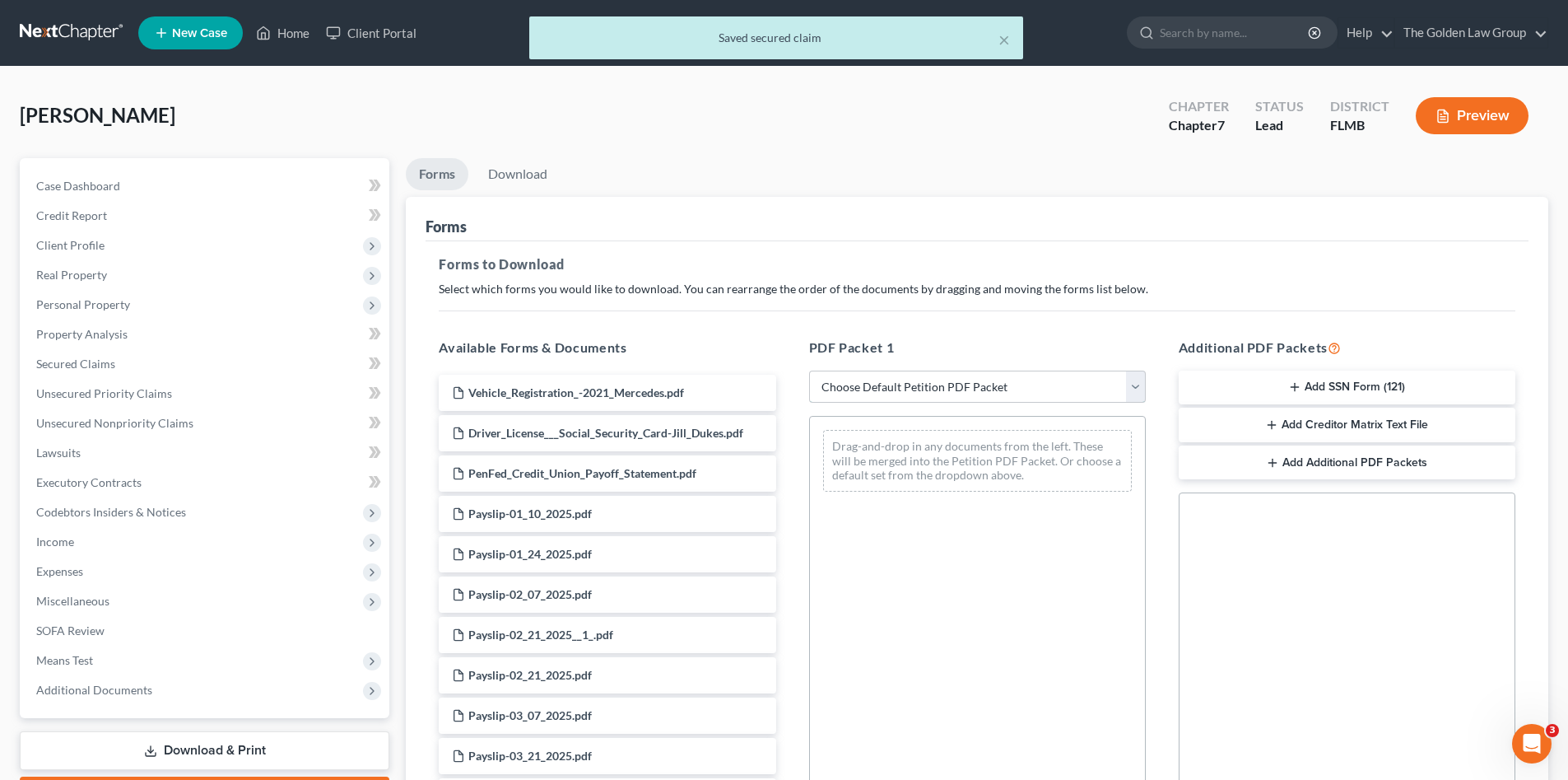
click at [966, 388] on select "Choose Default Petition PDF Packet Complete Bankruptcy Petition (all forms and …" at bounding box center [977, 387] width 336 height 33
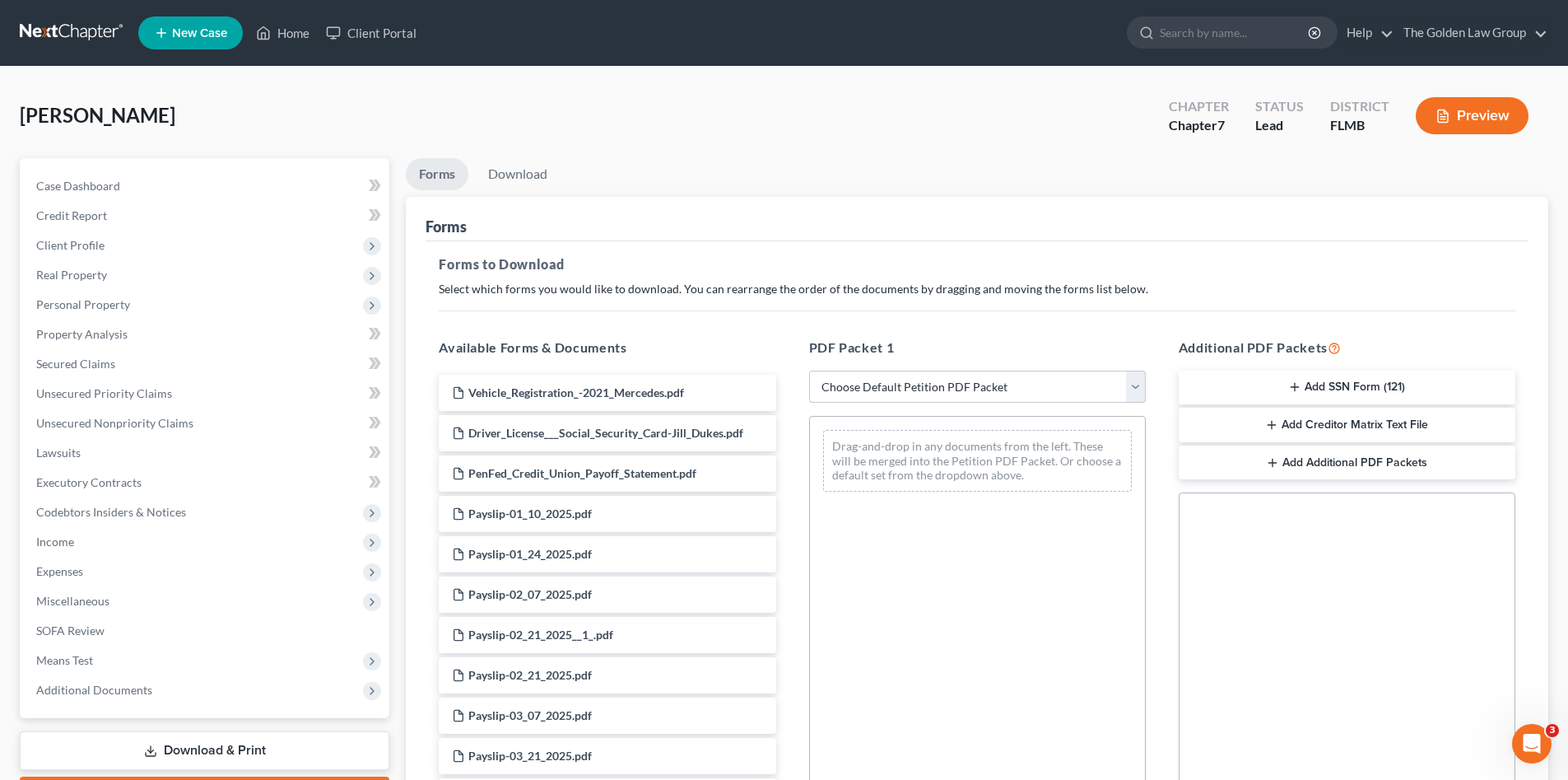
select select "0"
click at [809, 370] on select "Choose Default Petition PDF Packet Complete Bankruptcy Petition (all forms and …" at bounding box center [977, 387] width 336 height 33
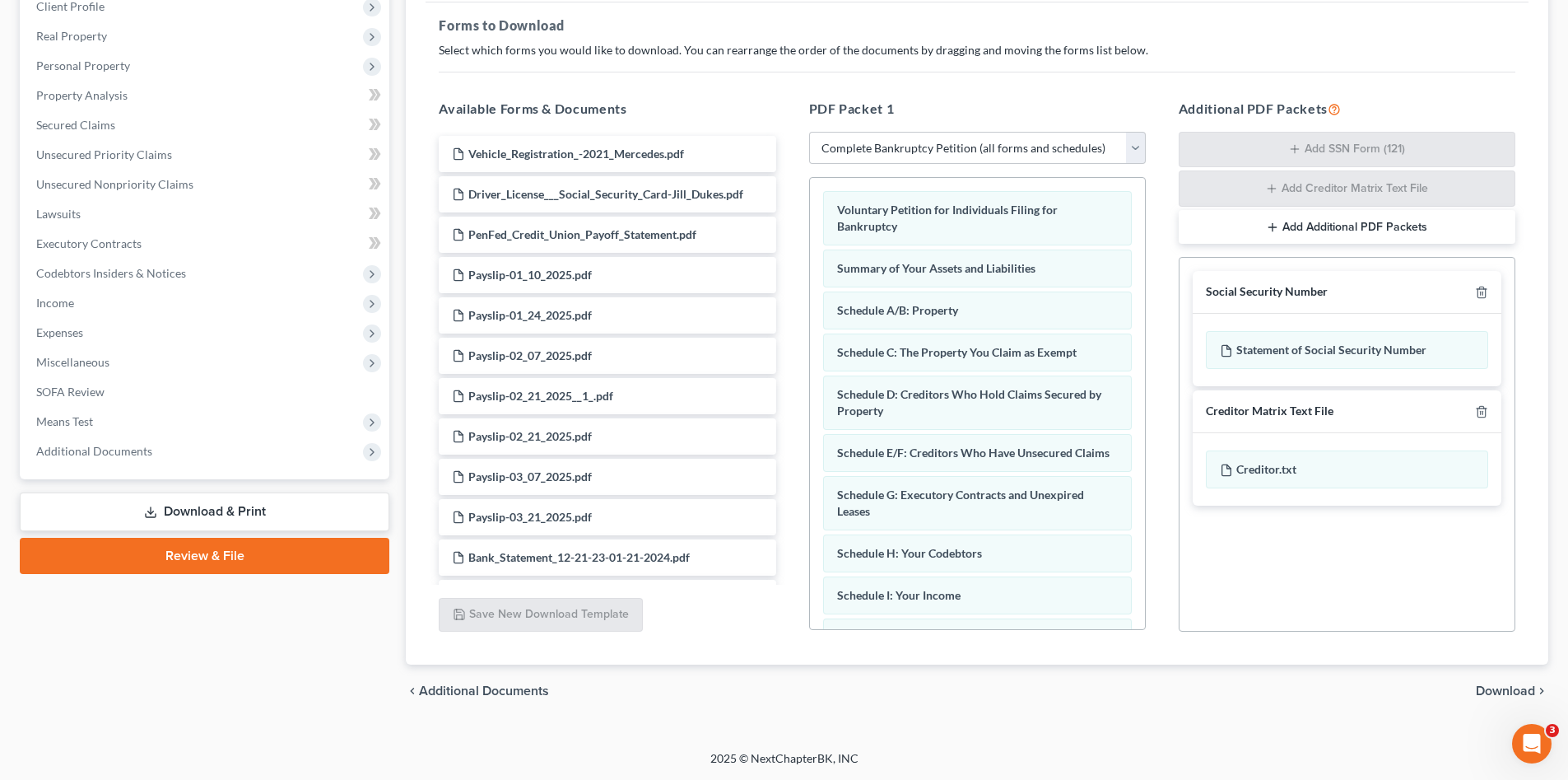
click at [1490, 687] on span "Download" at bounding box center [1505, 690] width 59 height 13
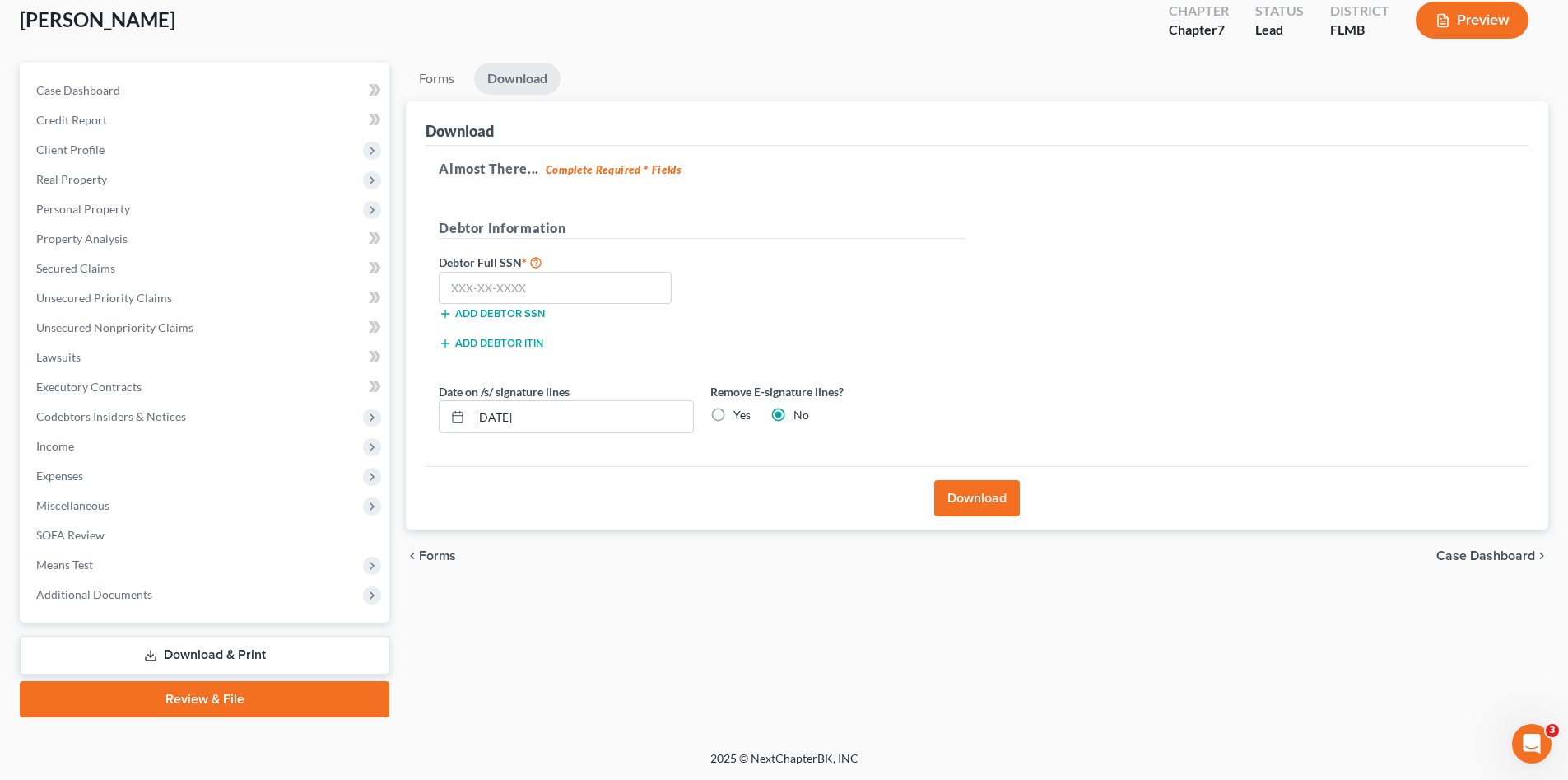
scroll to position [96, 0]
drag, startPoint x: 513, startPoint y: 301, endPoint x: 503, endPoint y: 293, distance: 12.8
click at [510, 296] on input "text" at bounding box center [555, 288] width 233 height 33
click at [491, 292] on input "text" at bounding box center [555, 288] width 233 height 33
type input "243-94-9019"
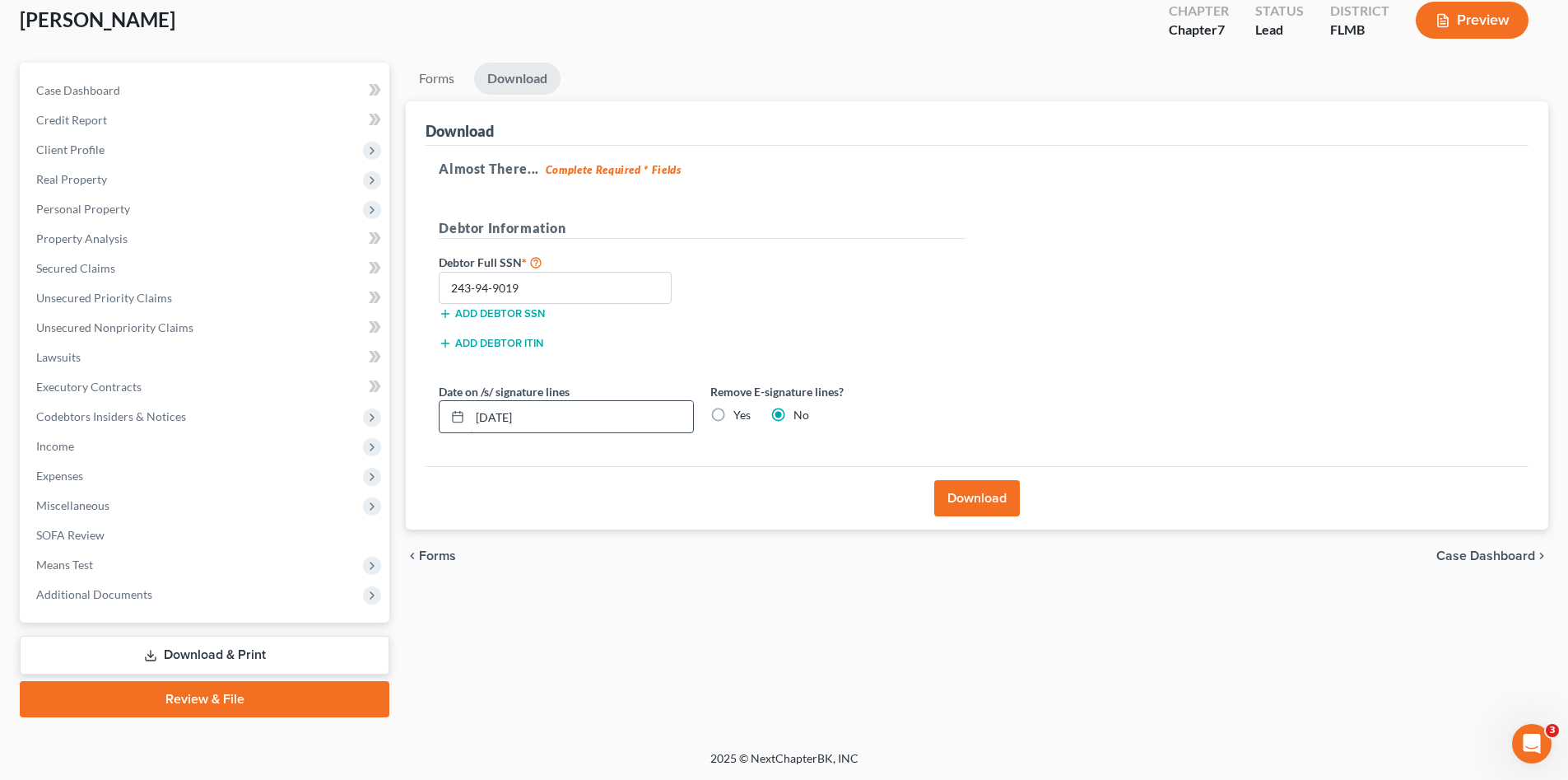
click at [479, 419] on input "10/06/2025" at bounding box center [581, 417] width 223 height 31
click at [733, 417] on label "Yes" at bounding box center [742, 414] width 17 height 16
click at [740, 417] on input "Yes" at bounding box center [745, 412] width 10 height 10
radio input "true"
radio input "false"
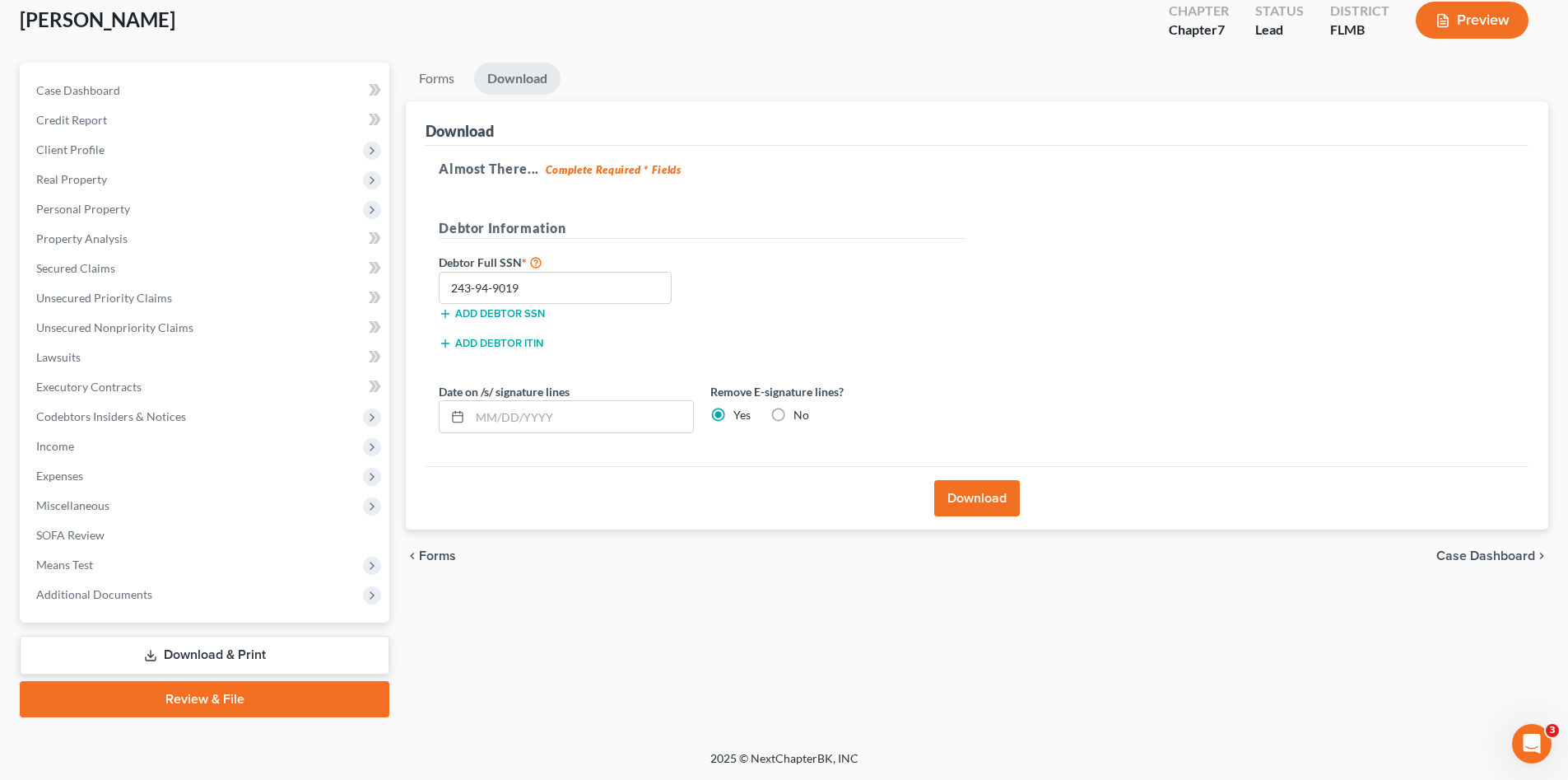
click at [959, 494] on button "Download" at bounding box center [977, 498] width 85 height 36
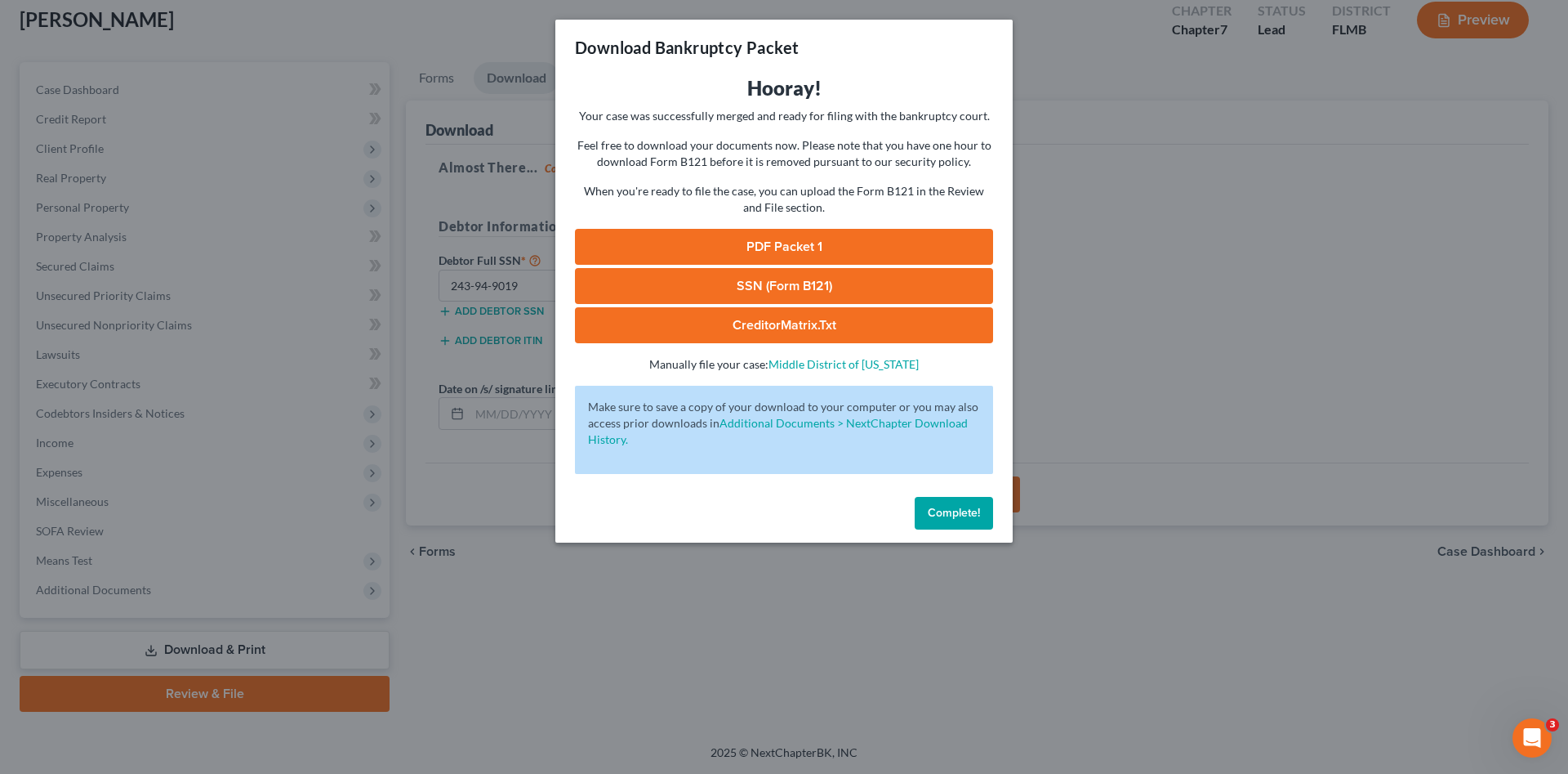
click at [763, 237] on link "PDF Packet 1" at bounding box center [784, 247] width 418 height 36
click at [734, 289] on link "SSN (Form B121)" at bounding box center [784, 286] width 418 height 36
click at [954, 506] on span "Complete!" at bounding box center [954, 513] width 52 height 14
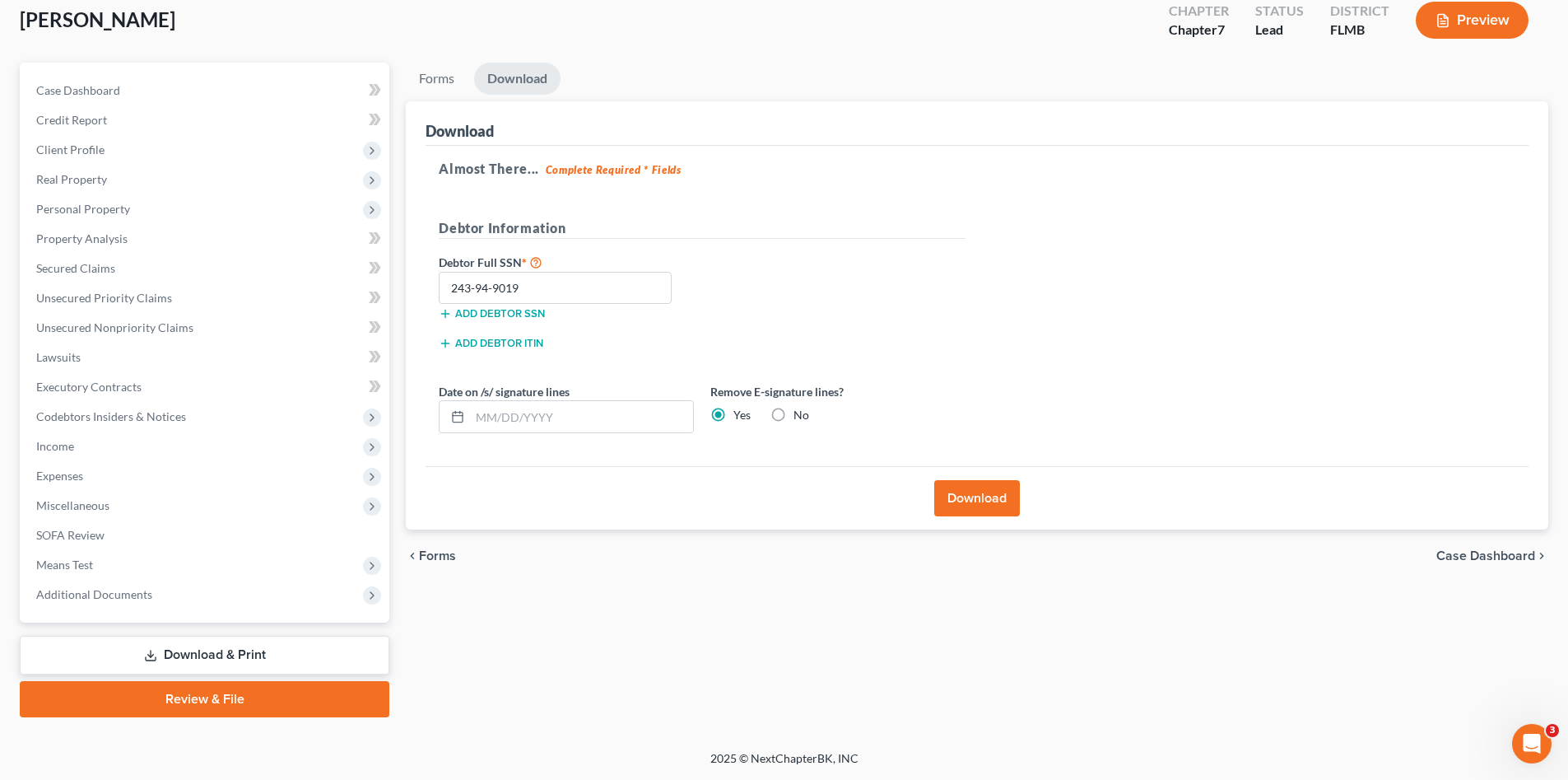
scroll to position [0, 0]
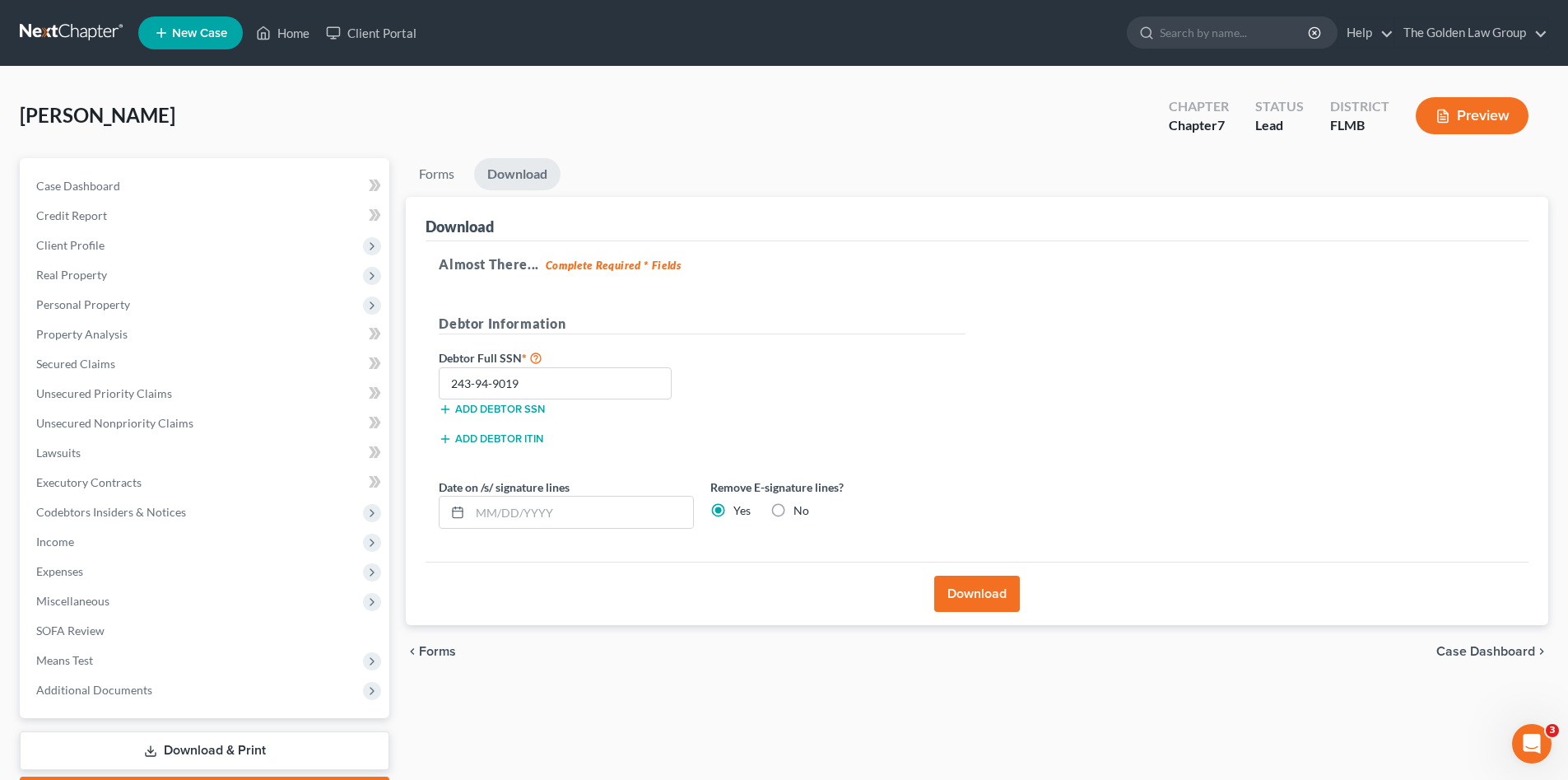
click at [46, 27] on link at bounding box center [72, 33] width 105 height 29
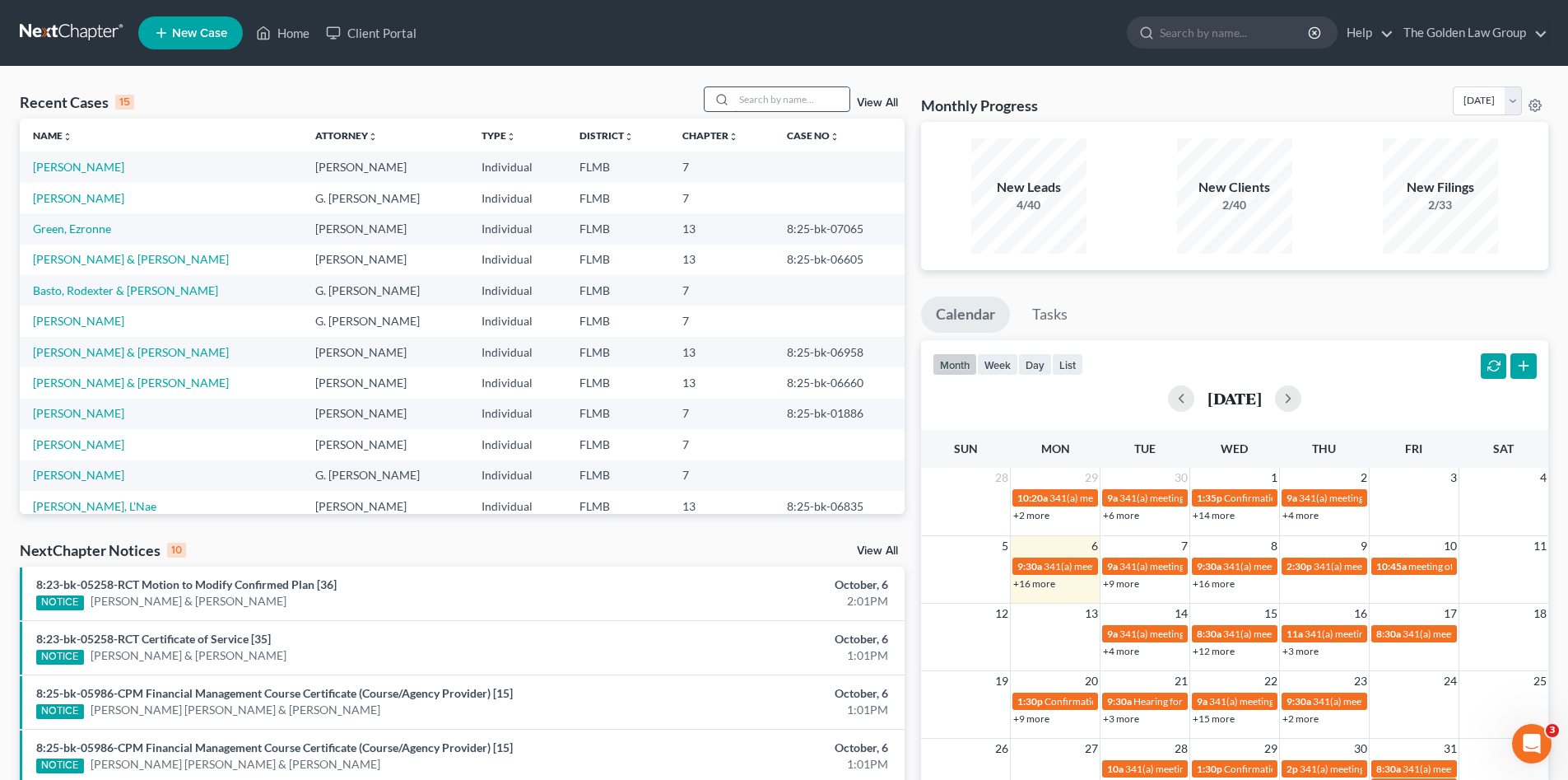
click at [786, 95] on input "search" at bounding box center [792, 99] width 115 height 24
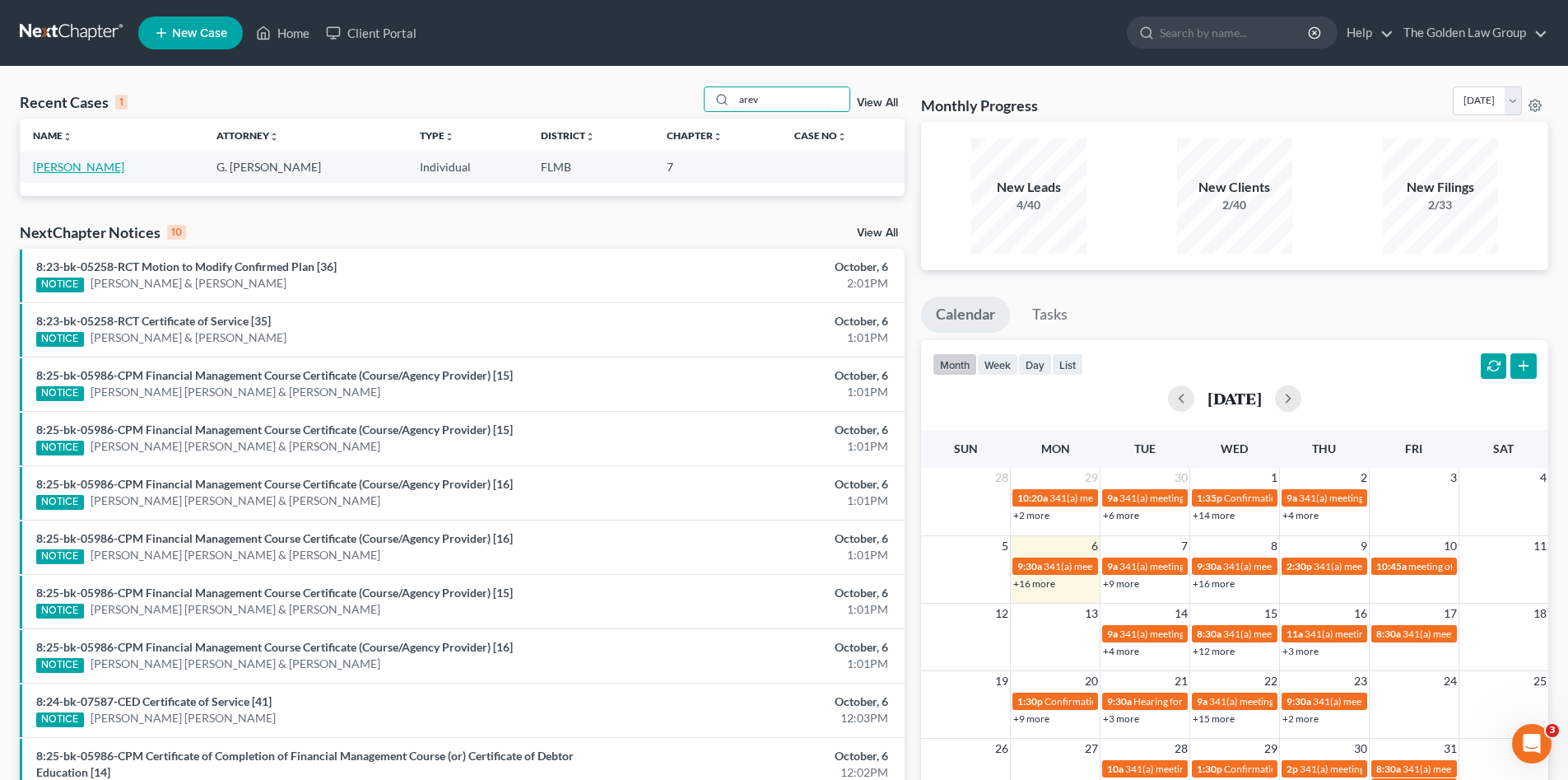
type input "arev"
click at [60, 167] on link "[PERSON_NAME]" at bounding box center [78, 167] width 91 height 14
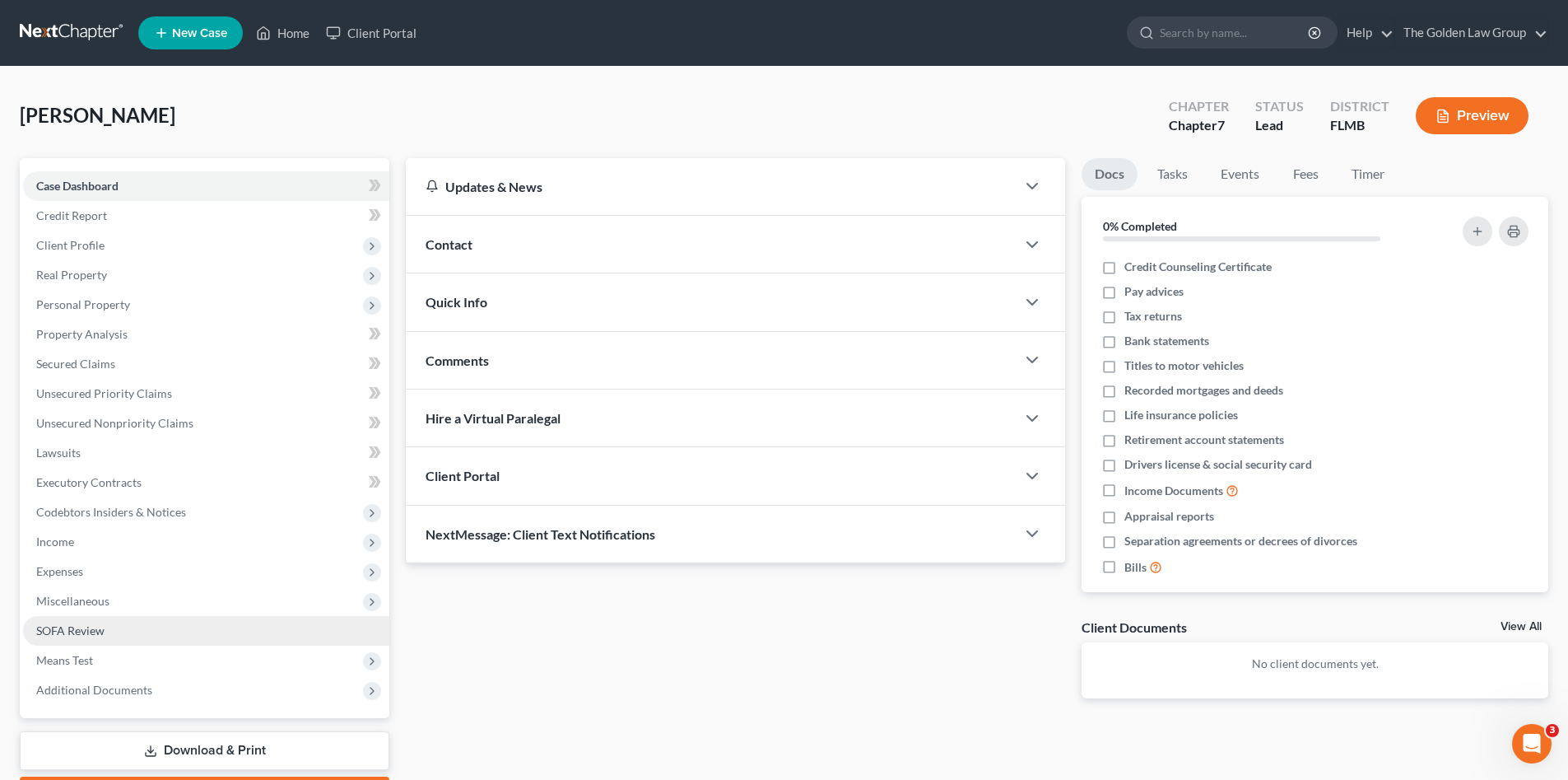
scroll to position [96, 0]
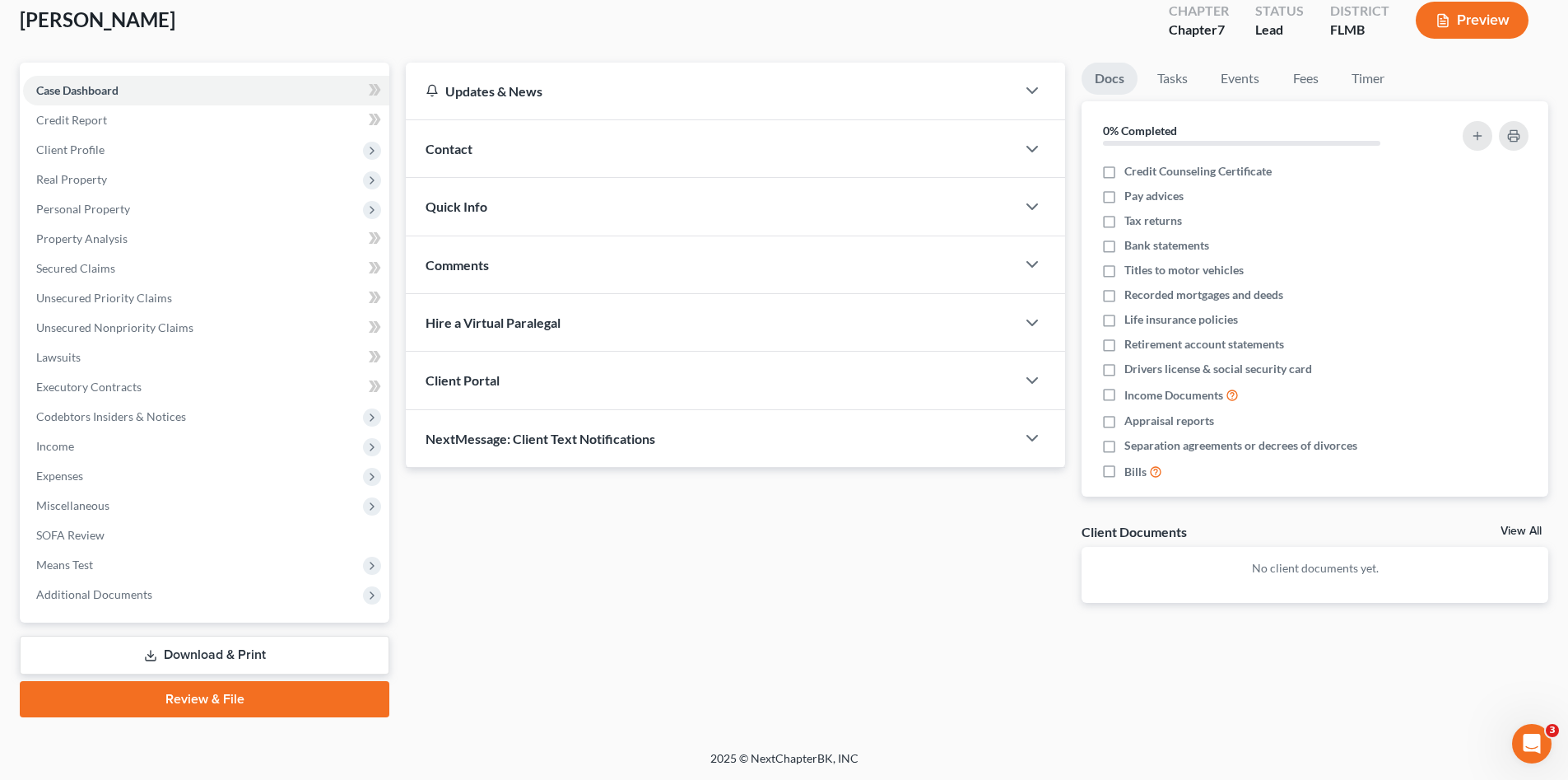
click at [218, 656] on link "Download & Print" at bounding box center [204, 654] width 369 height 39
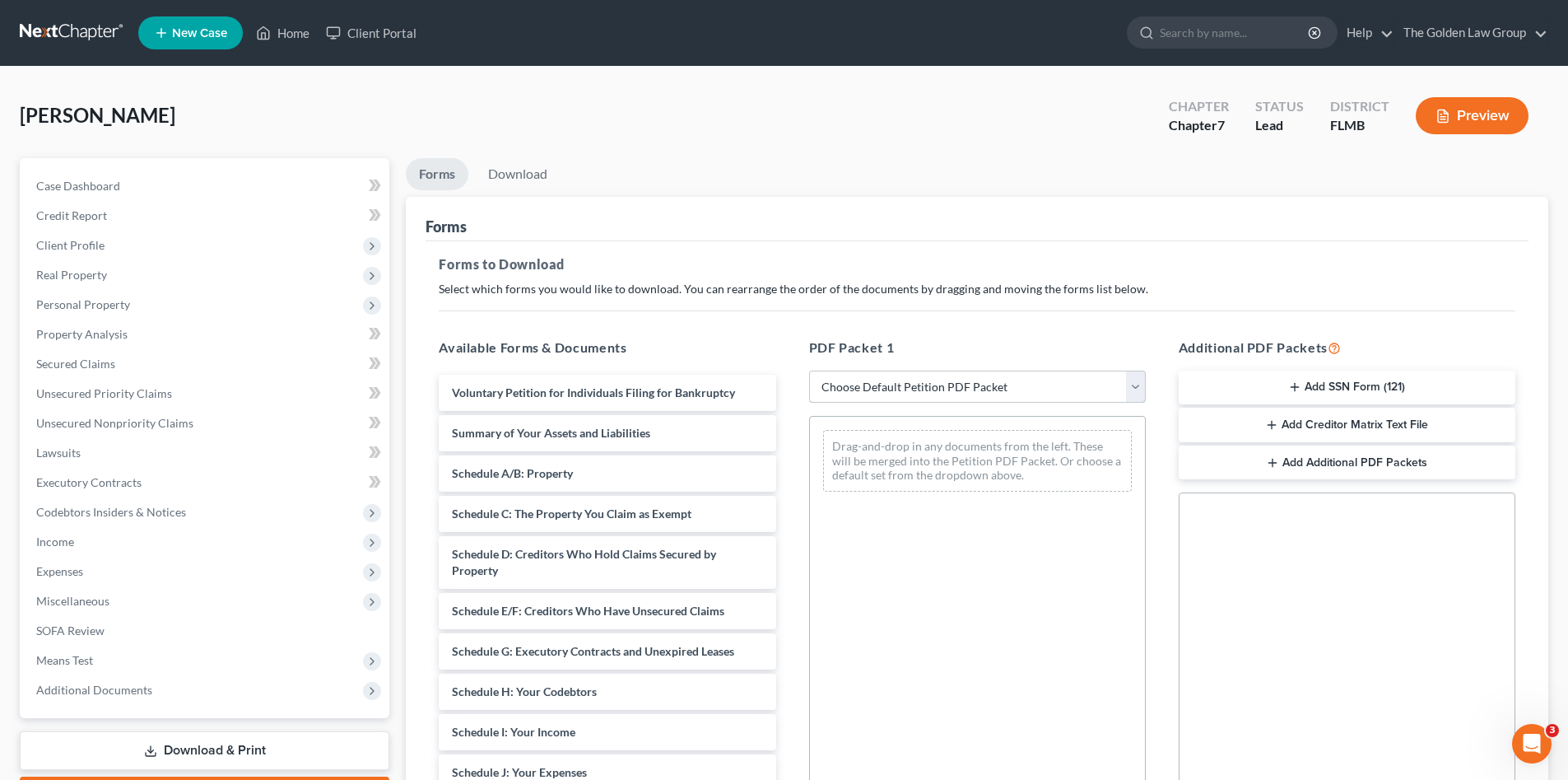
click at [1002, 384] on select "Choose Default Petition PDF Packet Complete Bankruptcy Petition (all forms and …" at bounding box center [977, 387] width 336 height 33
select select "0"
click at [809, 370] on select "Choose Default Petition PDF Packet Complete Bankruptcy Petition (all forms and …" at bounding box center [977, 387] width 336 height 33
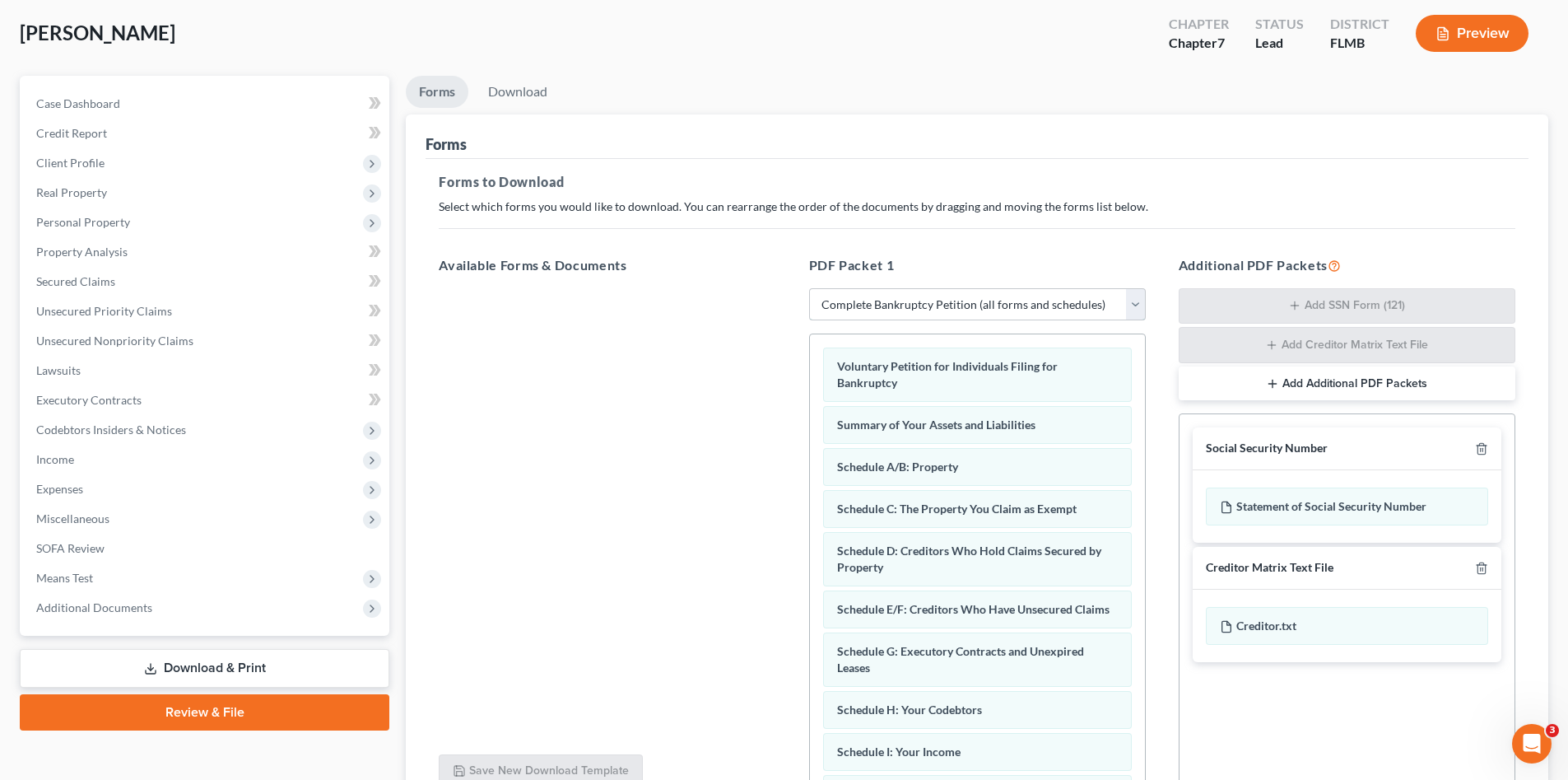
scroll to position [192, 0]
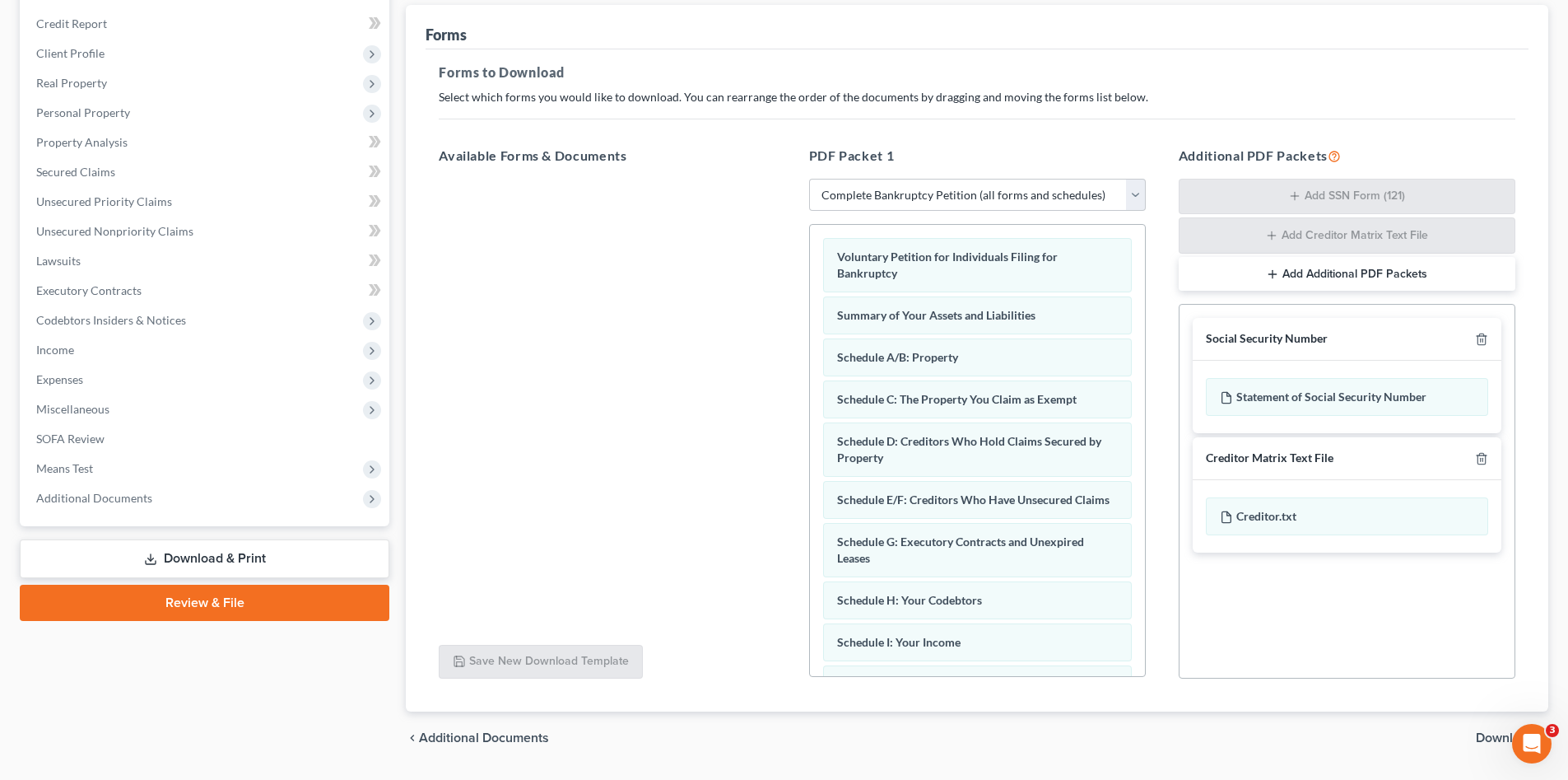
drag, startPoint x: 1483, startPoint y: 729, endPoint x: 1485, endPoint y: 740, distance: 11.2
click at [1485, 736] on div "chevron_left Additional Documents Download chevron_right" at bounding box center [978, 737] width 1143 height 53
click at [1485, 740] on span "Download" at bounding box center [1505, 737] width 59 height 13
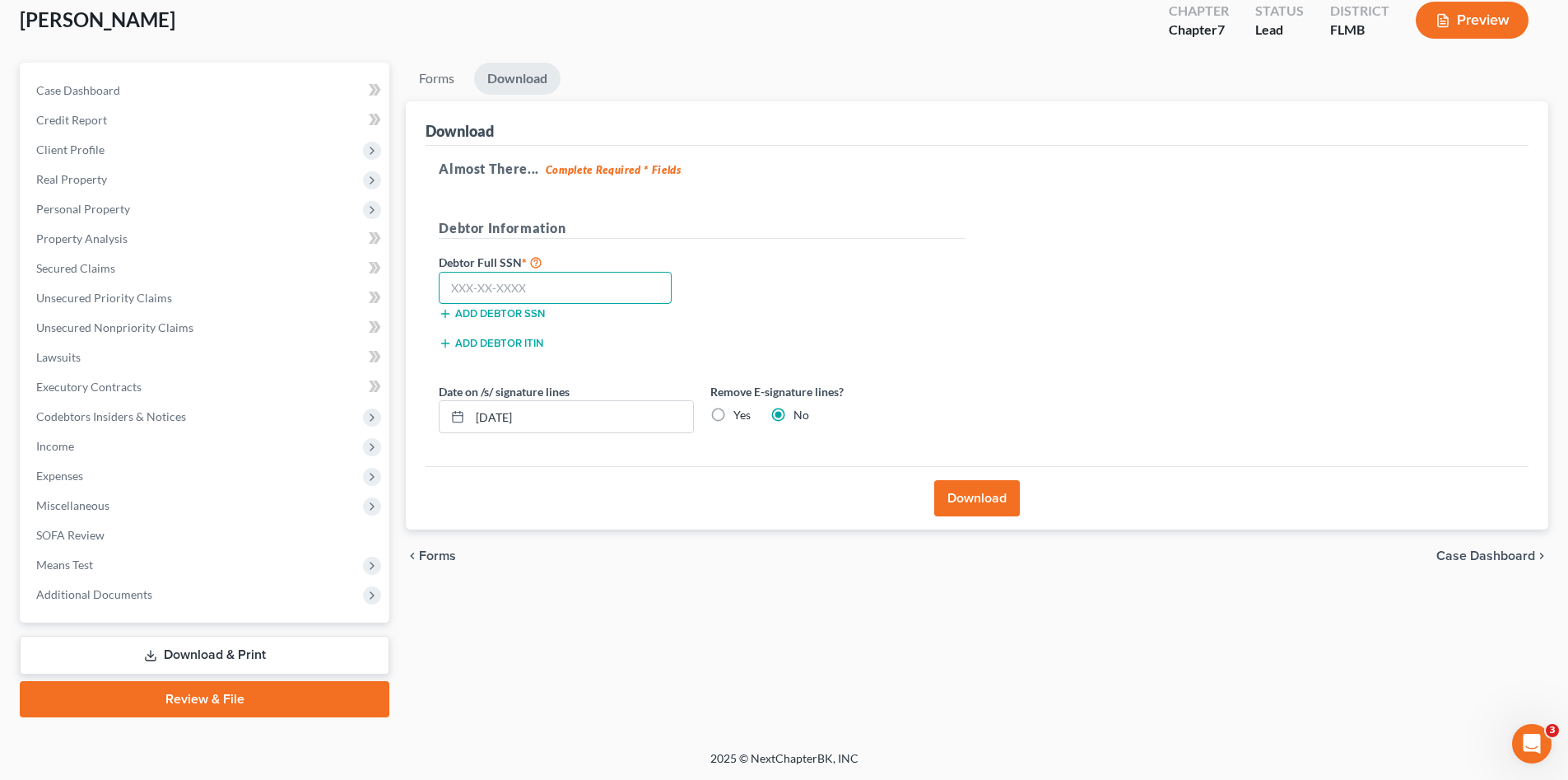
click at [472, 286] on input "text" at bounding box center [555, 288] width 233 height 33
type input "595-29-1103"
drag, startPoint x: 546, startPoint y: 412, endPoint x: 466, endPoint y: 434, distance: 83.0
click at [466, 434] on div "Date on /s/ signature lines [DATE] Remove E-signature lines? Yes No" at bounding box center [701, 415] width 543 height 64
drag, startPoint x: 738, startPoint y: 417, endPoint x: 753, endPoint y: 430, distance: 19.8
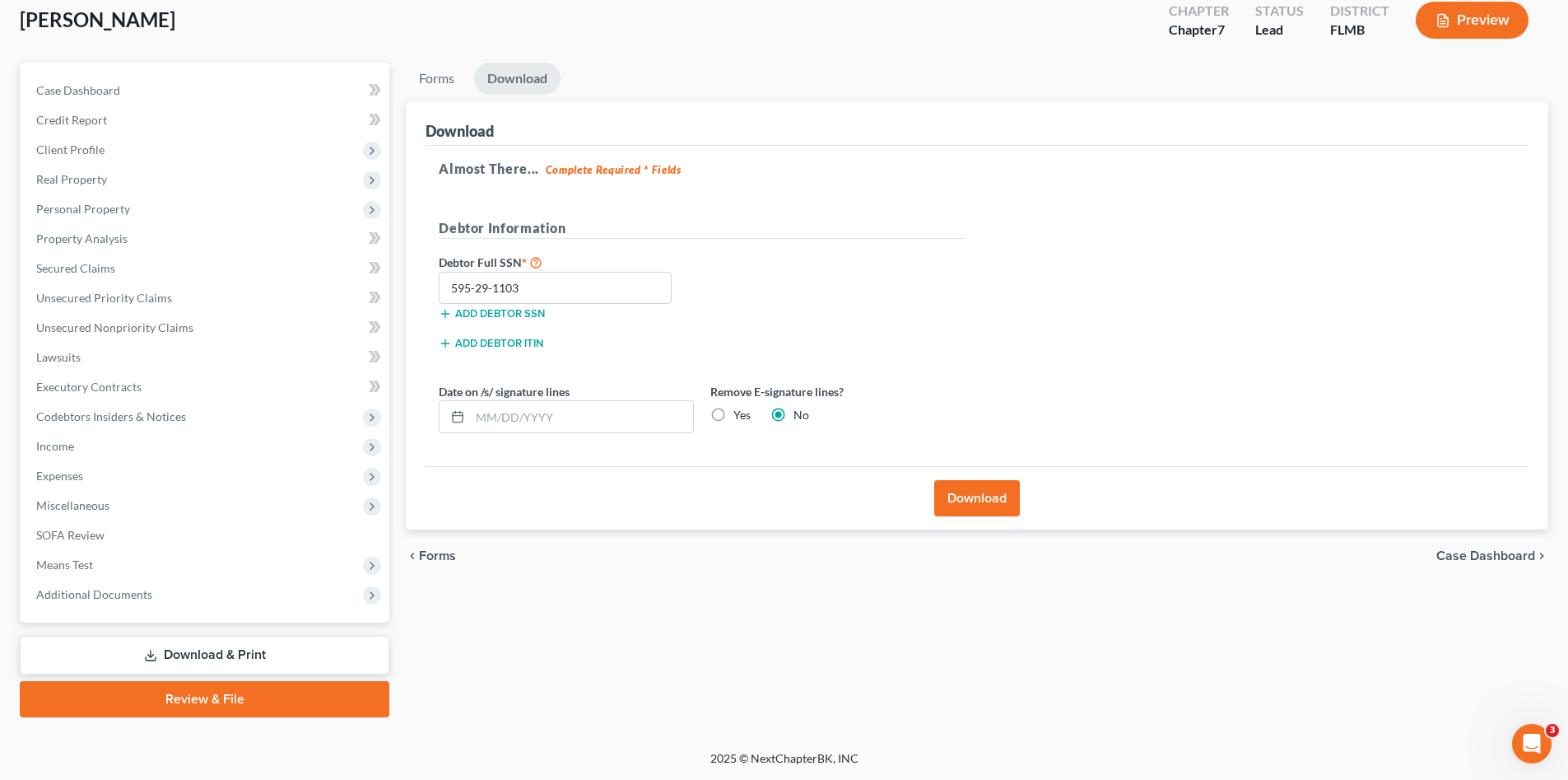
click at [738, 417] on label "Yes" at bounding box center [742, 414] width 17 height 16
click at [740, 417] on input "Yes" at bounding box center [745, 412] width 10 height 10
radio input "true"
radio input "false"
click at [969, 516] on button "Download" at bounding box center [977, 498] width 85 height 36
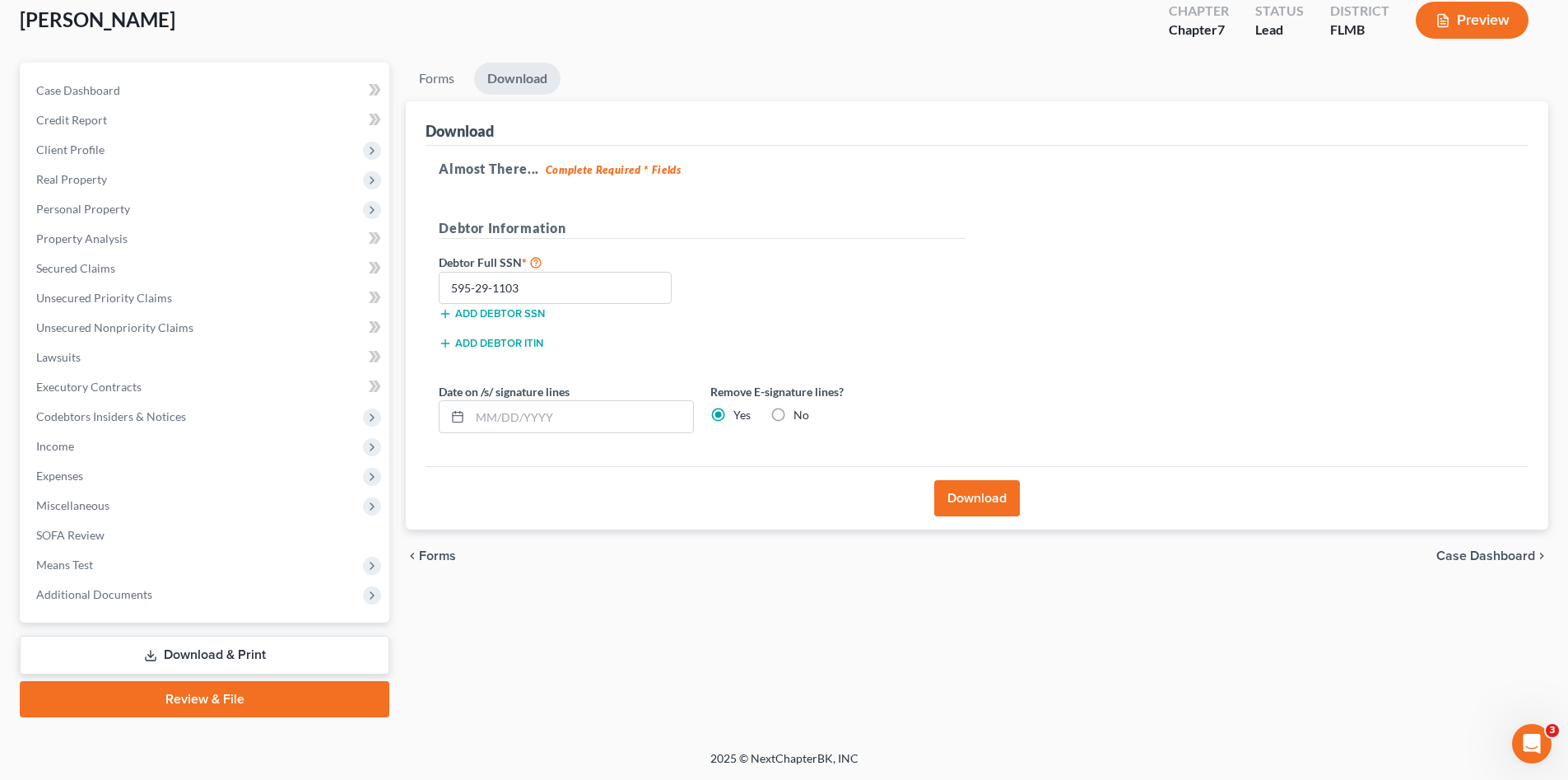
click at [978, 505] on button "Download" at bounding box center [977, 498] width 85 height 36
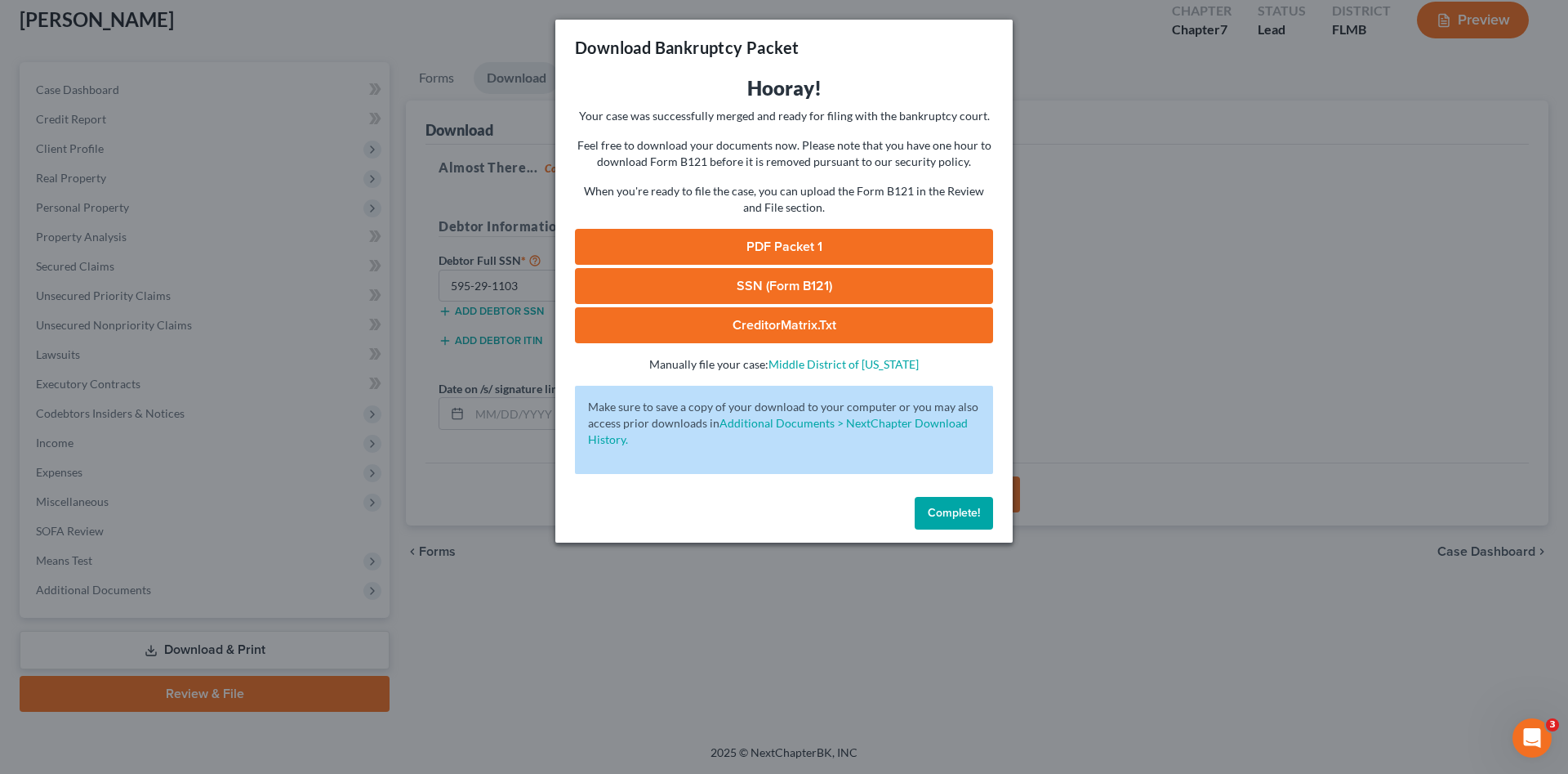
click at [937, 252] on link "PDF Packet 1" at bounding box center [784, 247] width 418 height 36
click at [722, 273] on link "SSN (Form B121)" at bounding box center [784, 286] width 418 height 36
click at [959, 508] on span "Complete!" at bounding box center [954, 513] width 52 height 14
drag, startPoint x: 958, startPoint y: 511, endPoint x: 821, endPoint y: 355, distance: 207.6
click at [958, 511] on span "Complete!" at bounding box center [954, 513] width 52 height 14
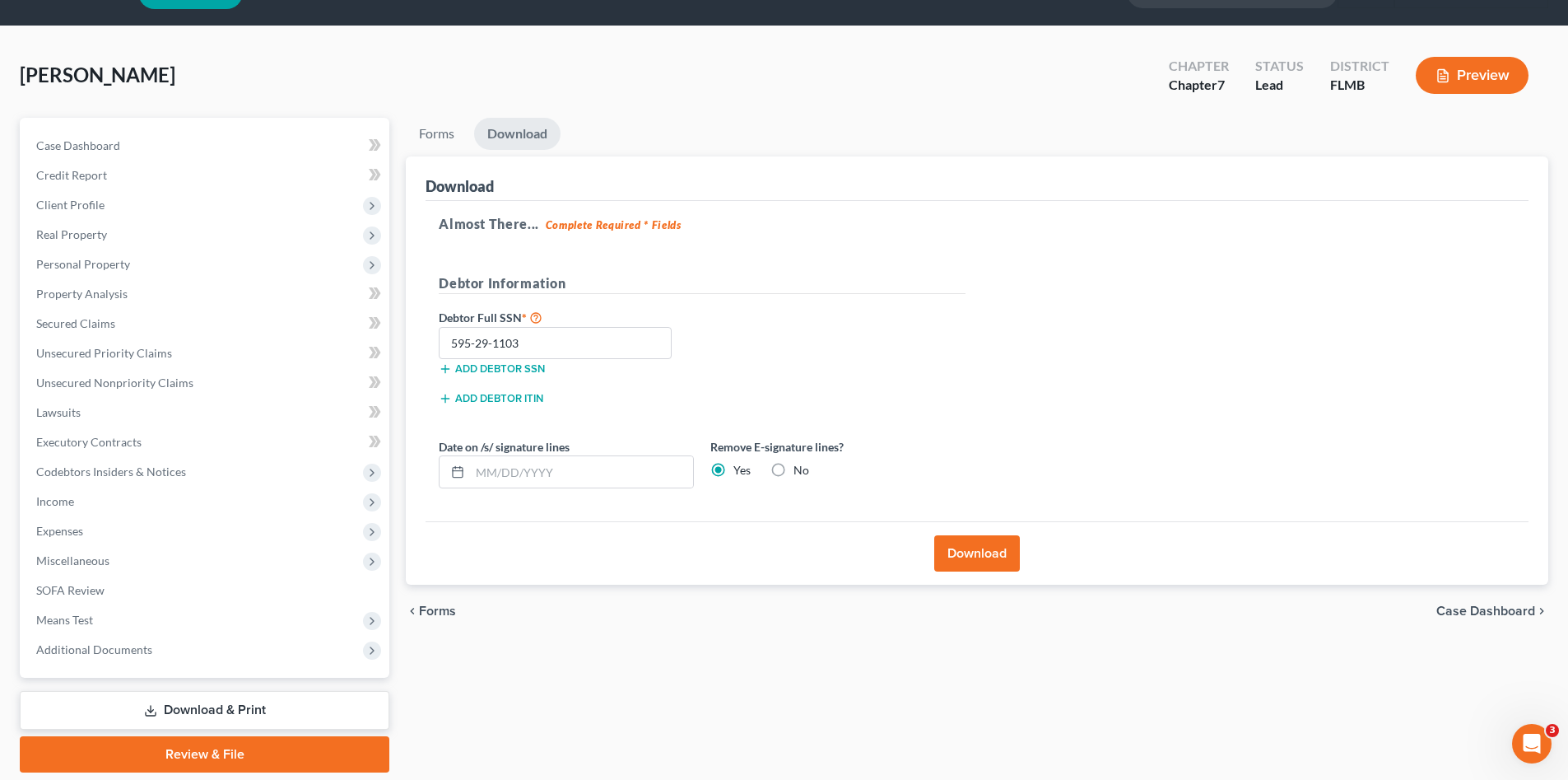
scroll to position [0, 0]
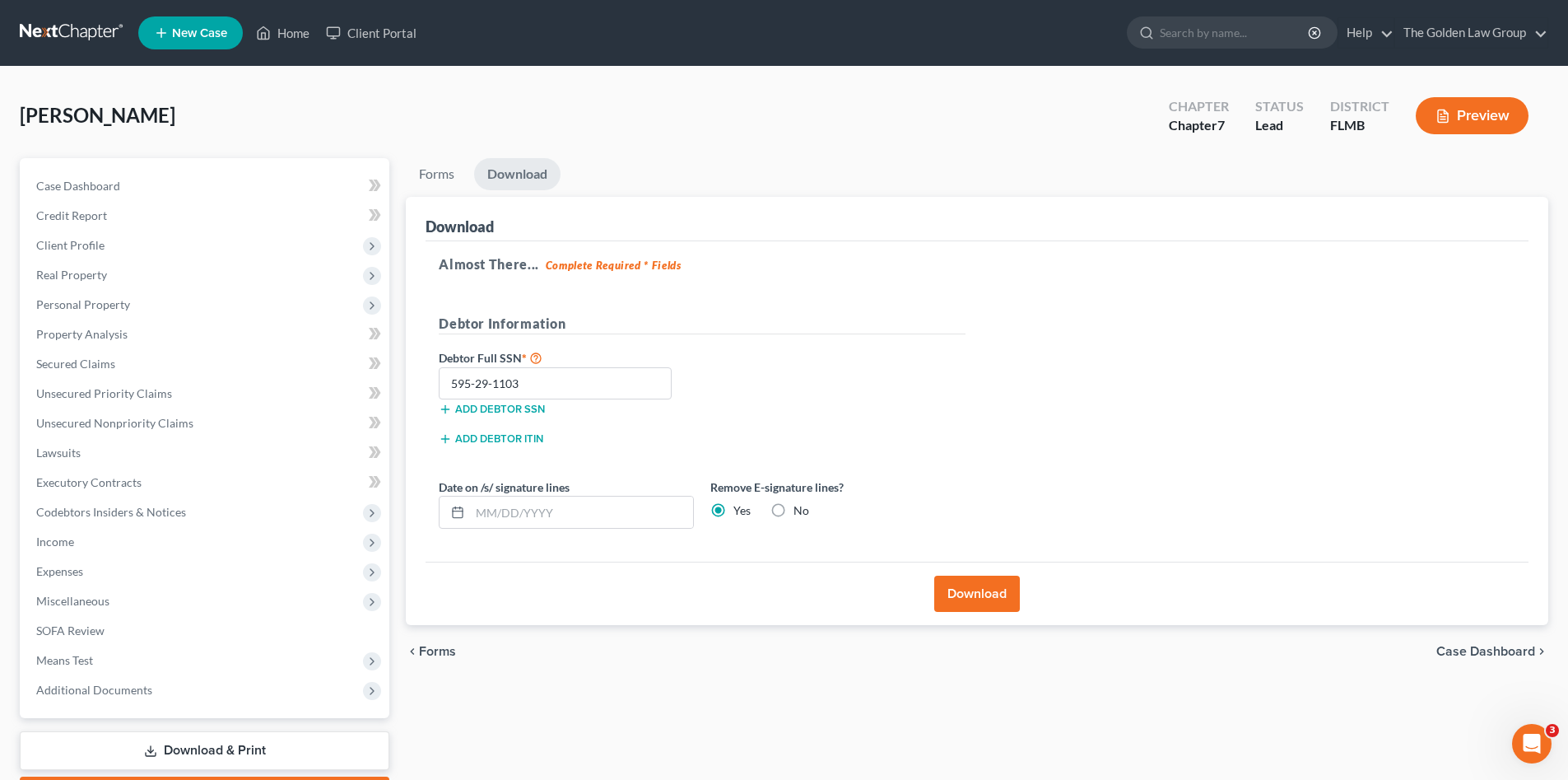
click at [91, 27] on link at bounding box center [72, 33] width 105 height 29
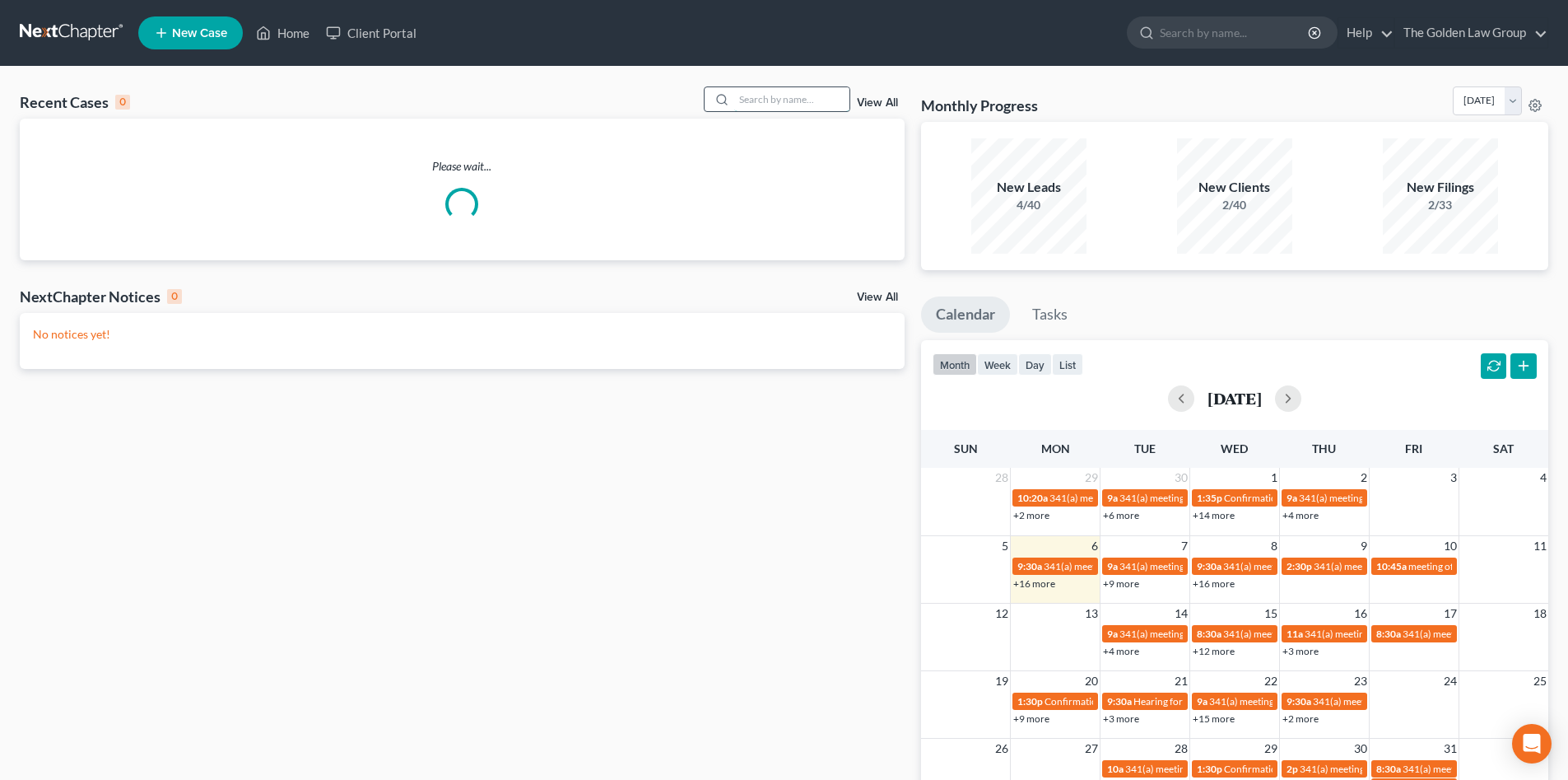
click at [773, 100] on input "search" at bounding box center [792, 99] width 115 height 24
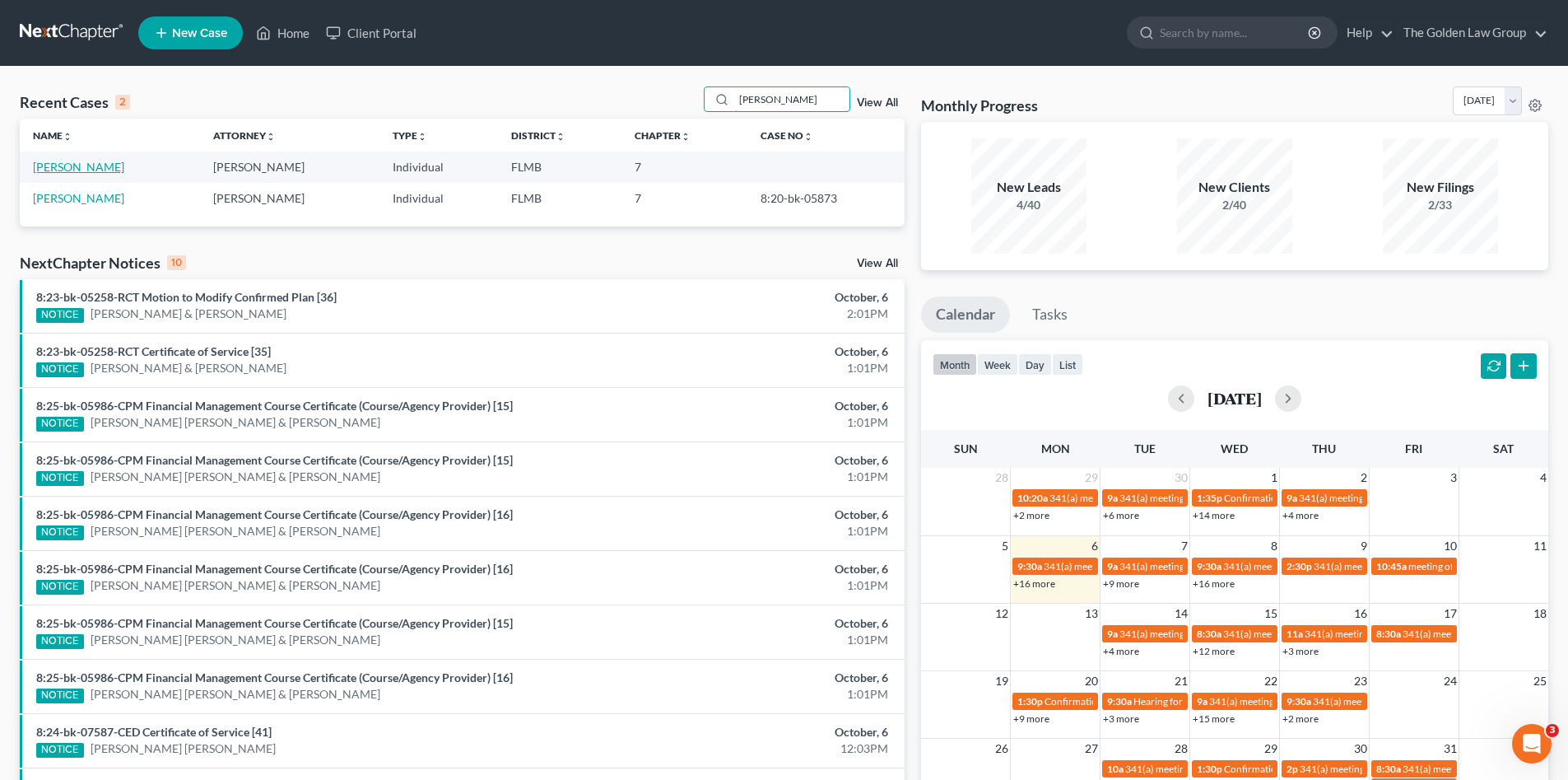
type input "[PERSON_NAME]"
click at [118, 169] on link "[PERSON_NAME]" at bounding box center [78, 167] width 91 height 14
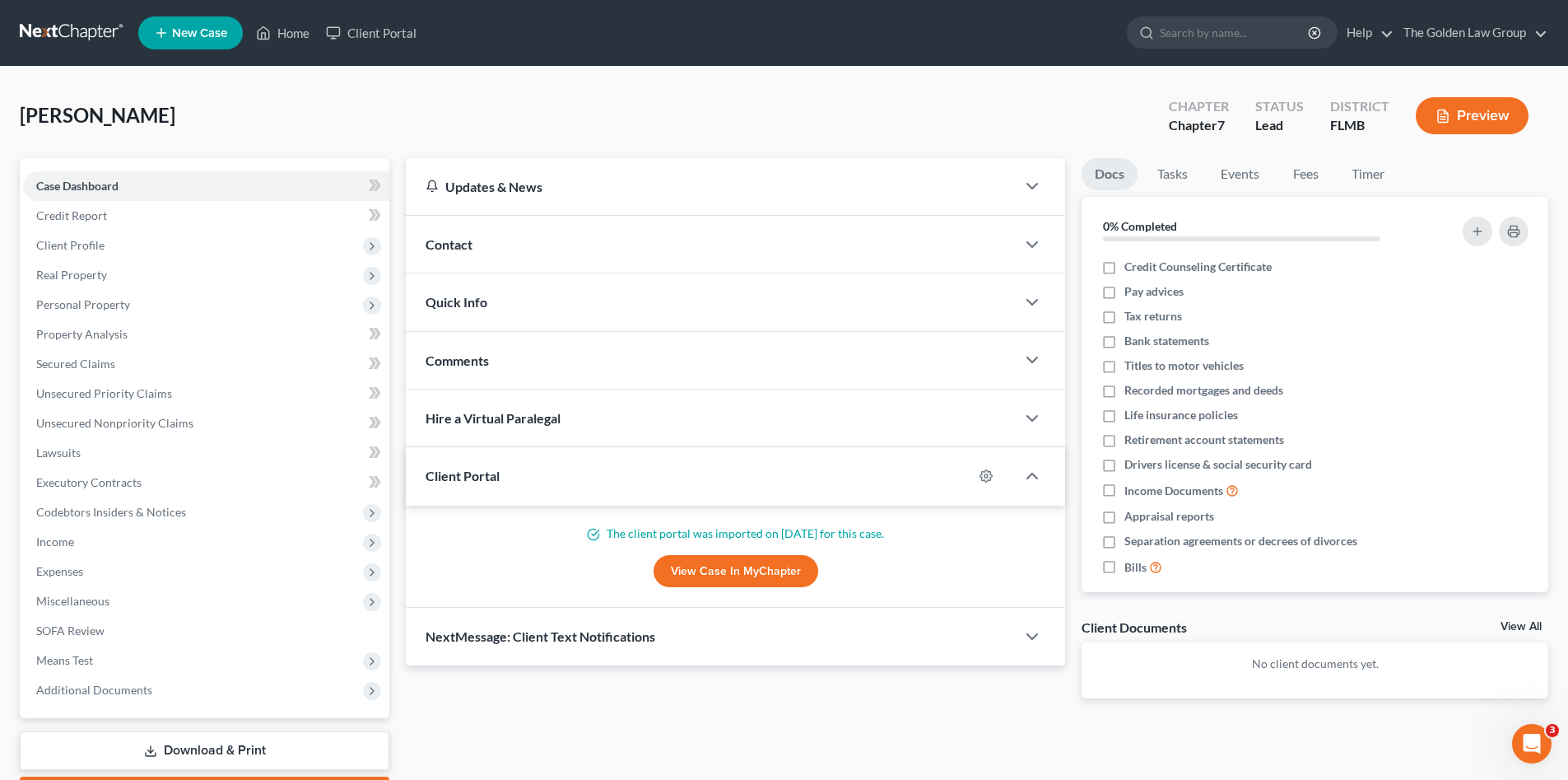
click at [709, 577] on link "View Case in MyChapter" at bounding box center [735, 572] width 164 height 33
click at [460, 116] on div "[PERSON_NAME] Upgraded Chapter Chapter 7 Status Lead District [GEOGRAPHIC_DATA]…" at bounding box center [784, 121] width 1528 height 71
click at [147, 205] on link "Credit Report" at bounding box center [207, 215] width 367 height 29
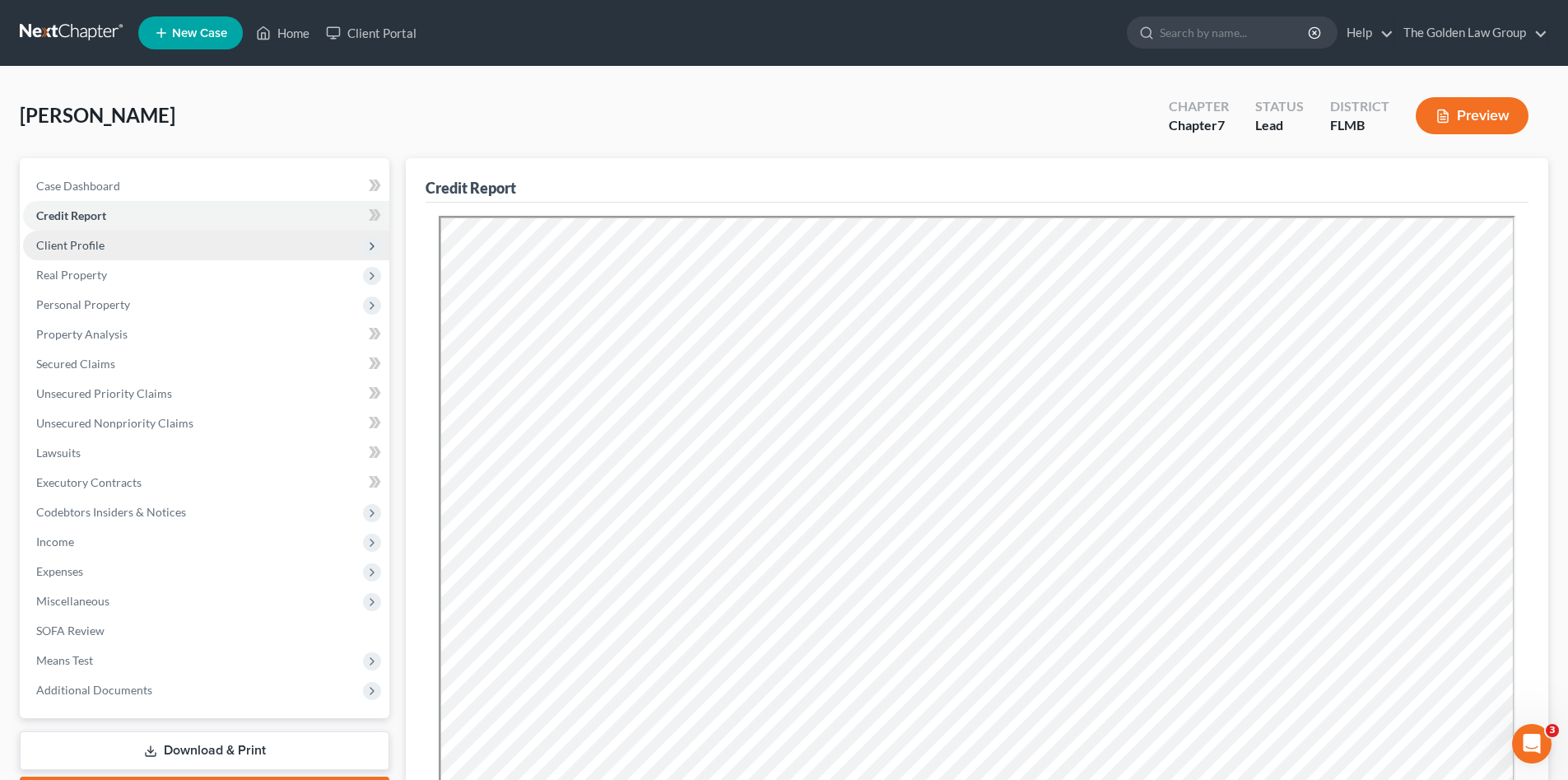
click at [121, 251] on span "Client Profile" at bounding box center [207, 245] width 367 height 29
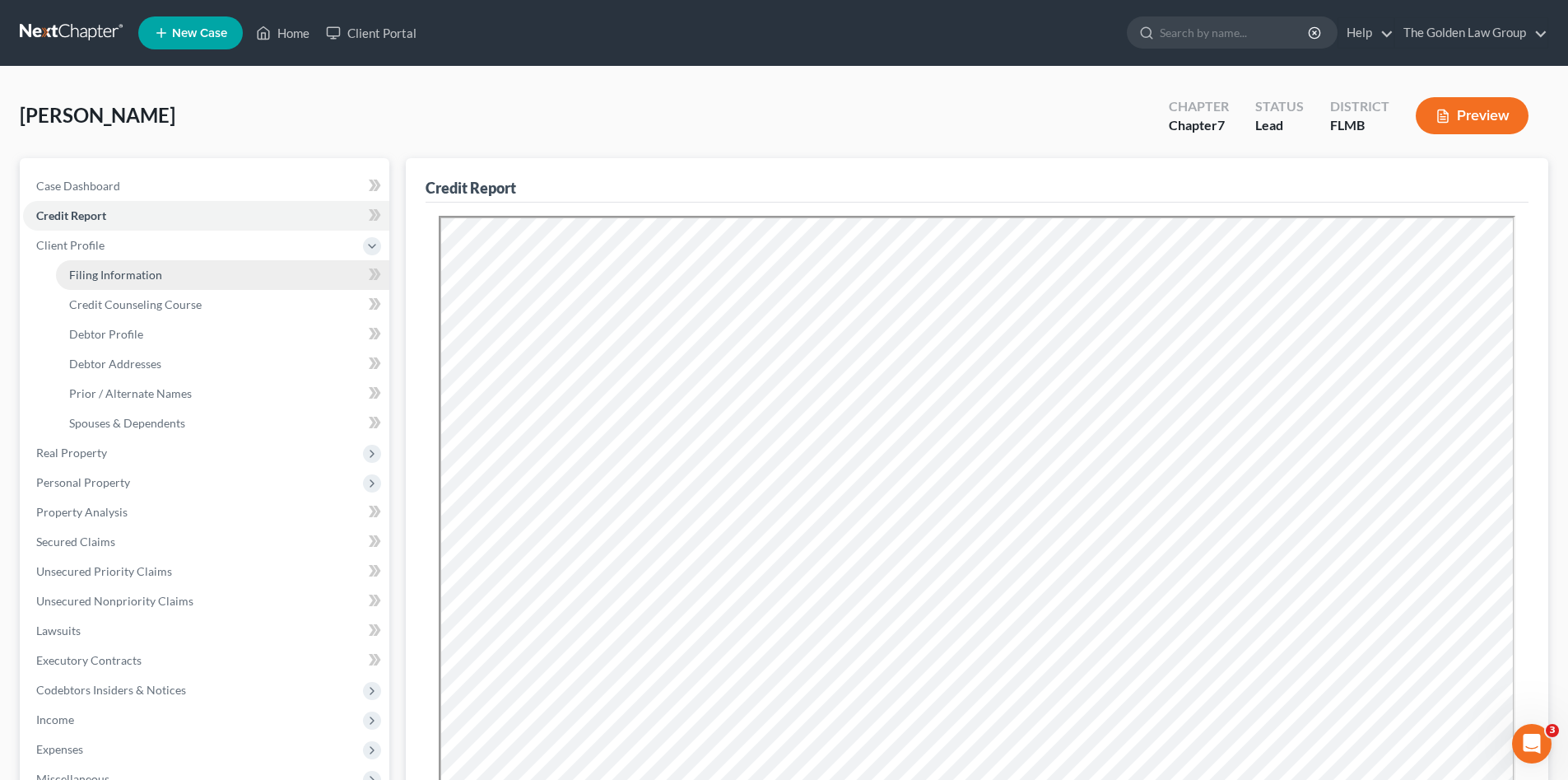
click at [133, 274] on span "Filing Information" at bounding box center [115, 275] width 93 height 14
select select "1"
select select "0"
select select "9"
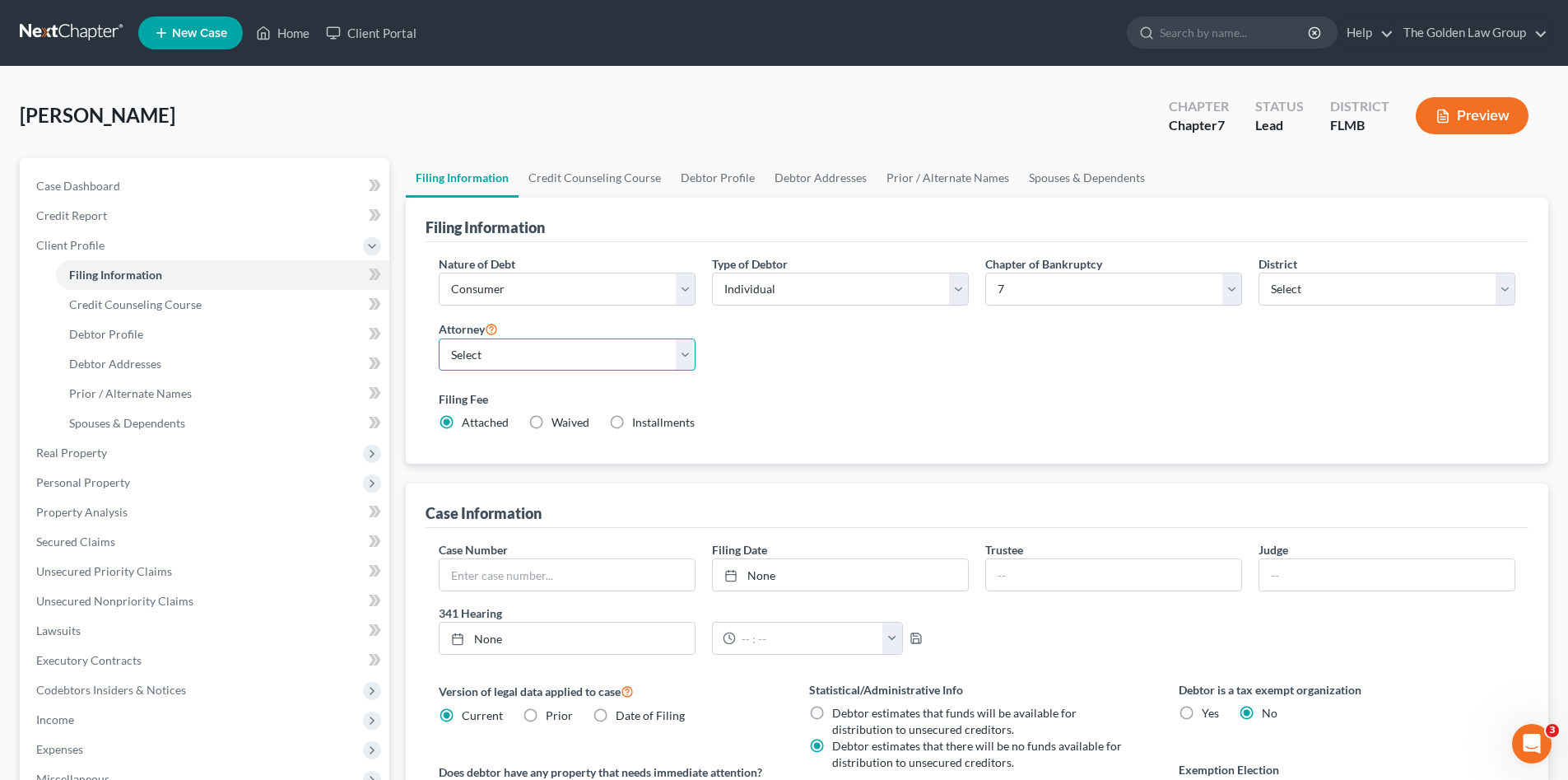
click at [566, 352] on select "Select G. [PERSON_NAME] - FLMB G. [PERSON_NAME] - FLNB [PERSON_NAME] - FLMB [PE…" at bounding box center [567, 355] width 256 height 33
select select "0"
click at [439, 338] on select "Select G. [PERSON_NAME] - FLMB G. [PERSON_NAME] - FLNB [PERSON_NAME] - FLMB [PE…" at bounding box center [567, 355] width 256 height 33
click at [77, 28] on link at bounding box center [72, 33] width 105 height 29
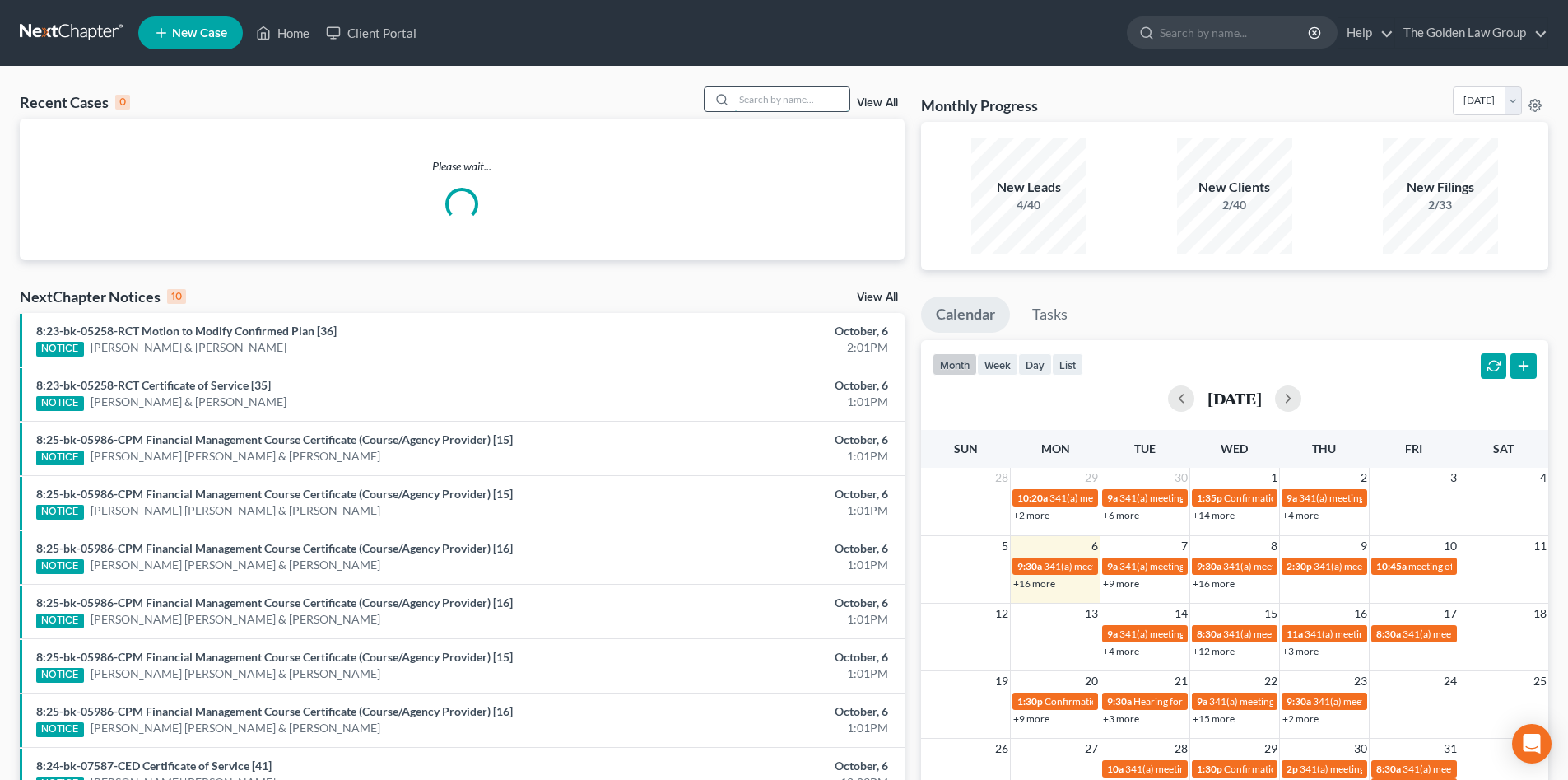
click at [772, 100] on input "search" at bounding box center [792, 99] width 115 height 24
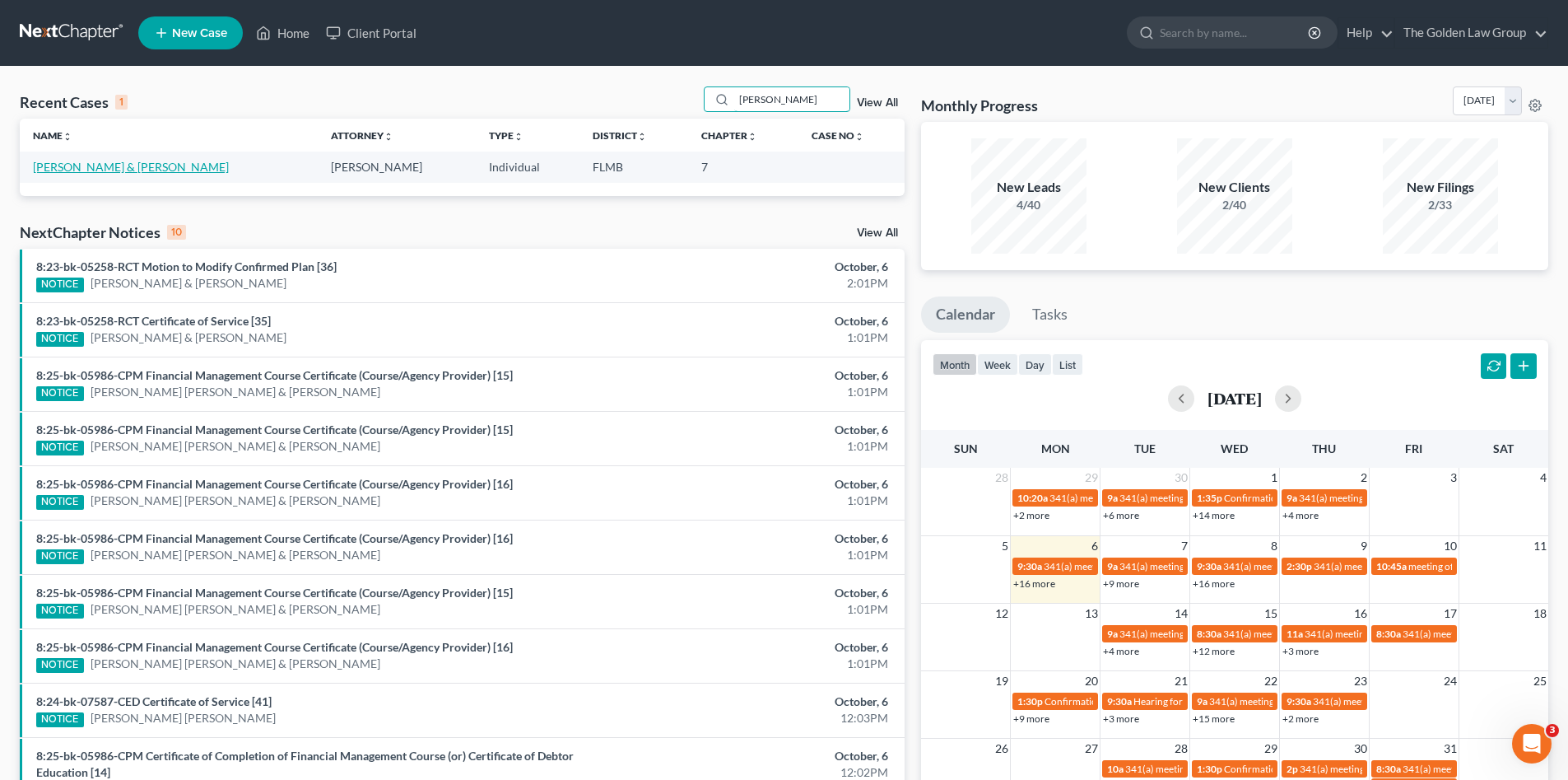
type input "denham"
click at [91, 161] on link "[PERSON_NAME] & [PERSON_NAME]" at bounding box center [131, 167] width 196 height 14
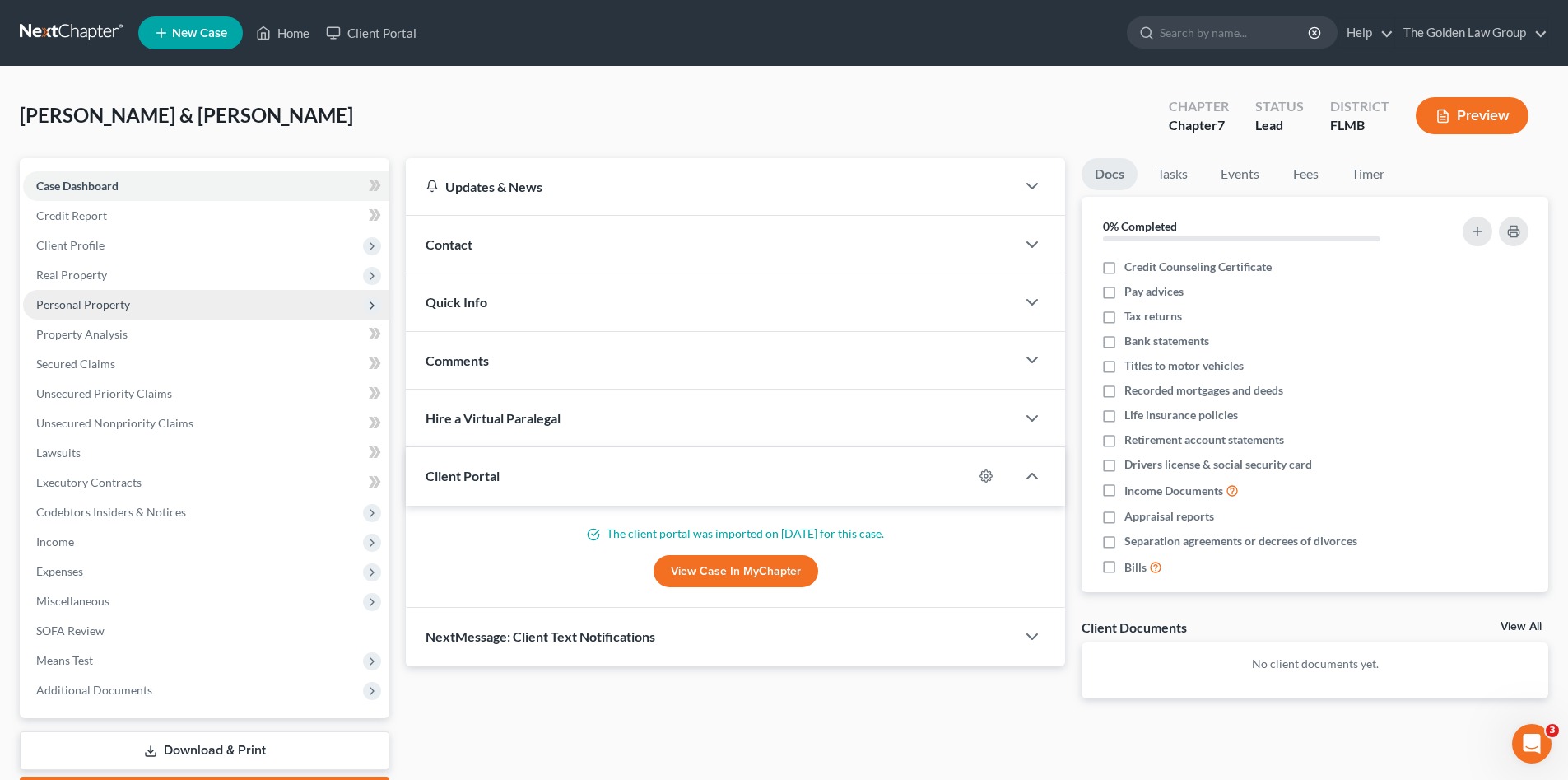
click at [133, 306] on span "Personal Property" at bounding box center [207, 305] width 367 height 29
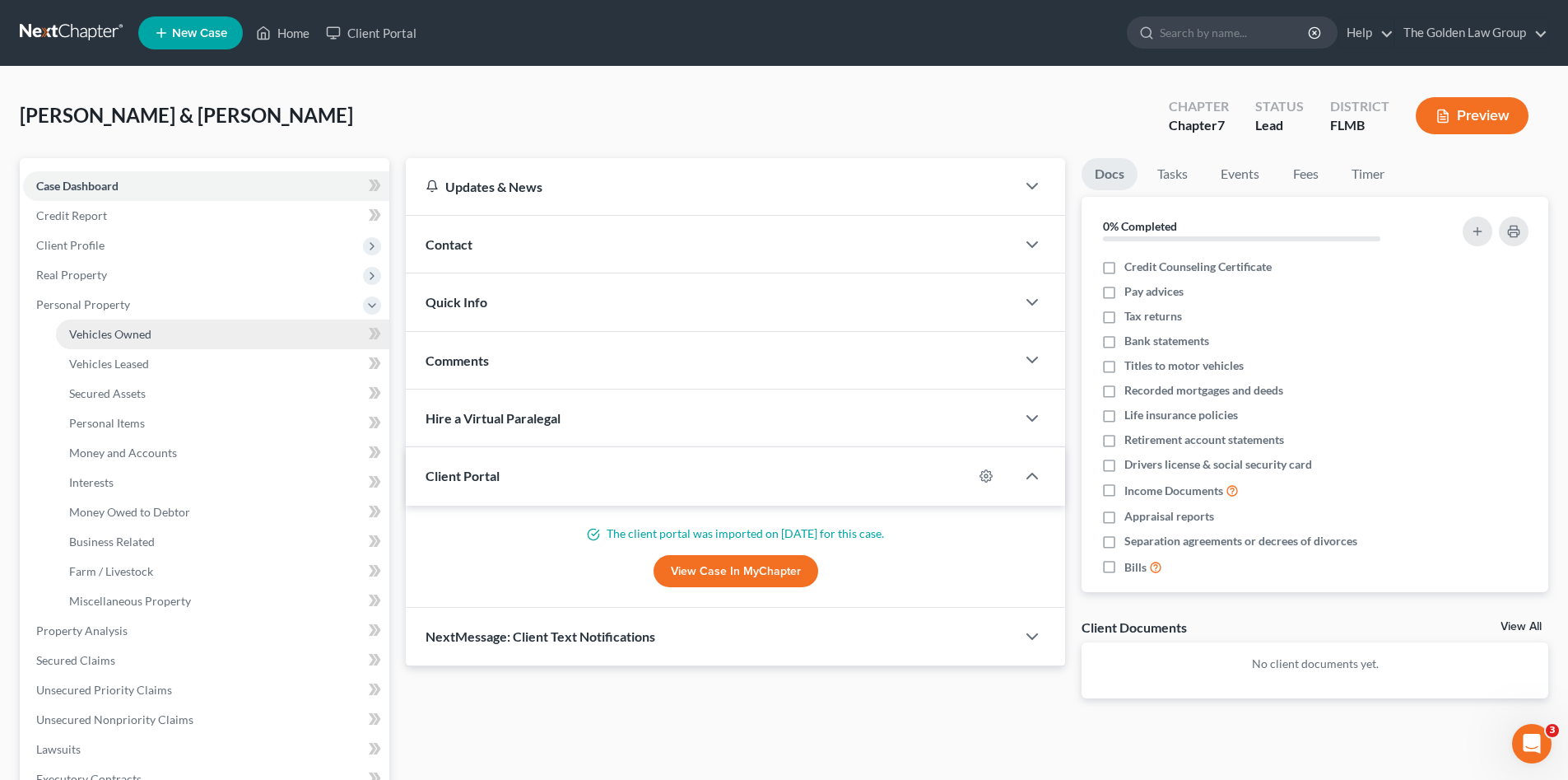
click at [155, 331] on link "Vehicles Owned" at bounding box center [222, 334] width 333 height 29
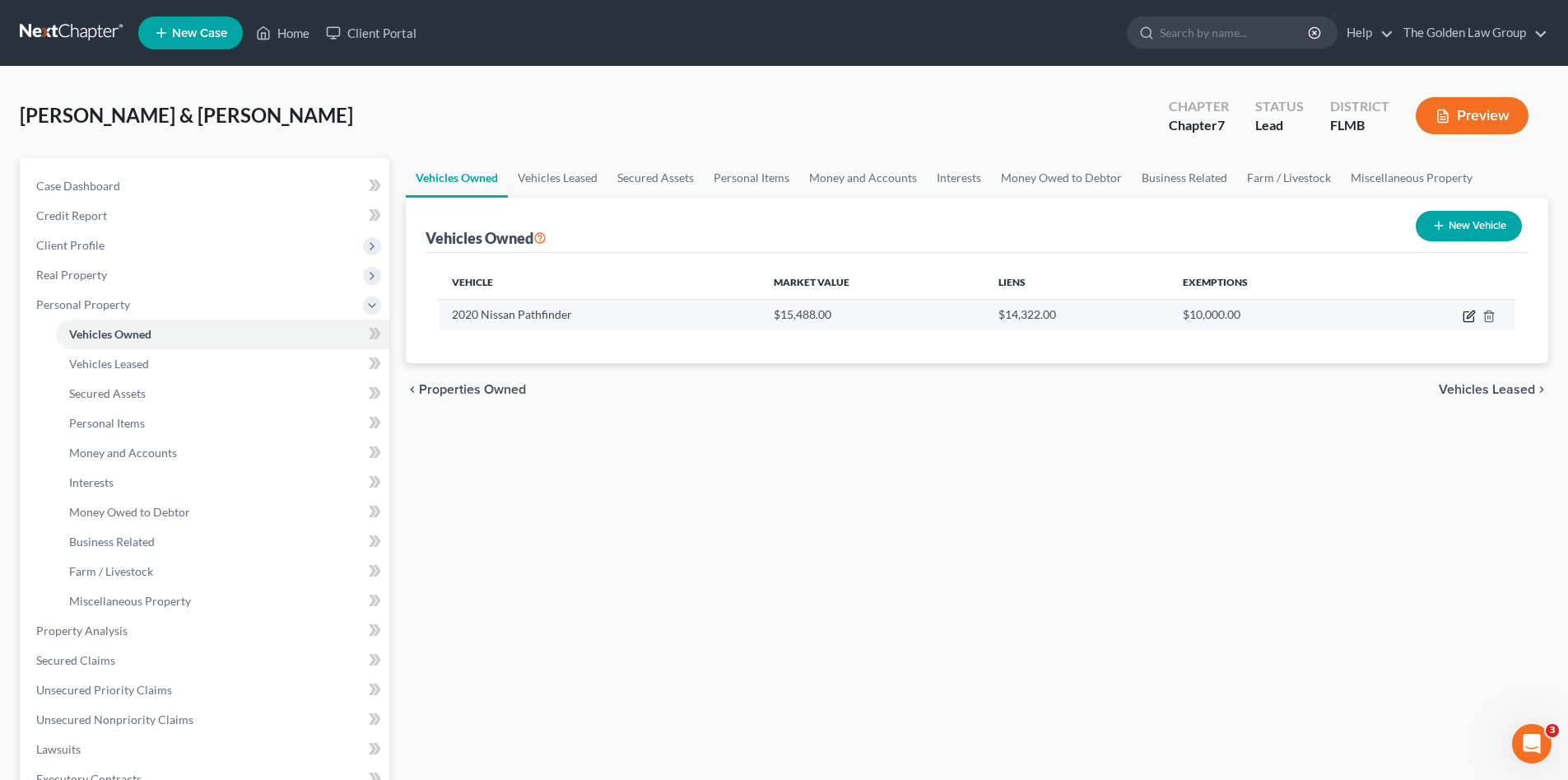
click at [1467, 318] on icon "button" at bounding box center [1470, 314] width 8 height 8
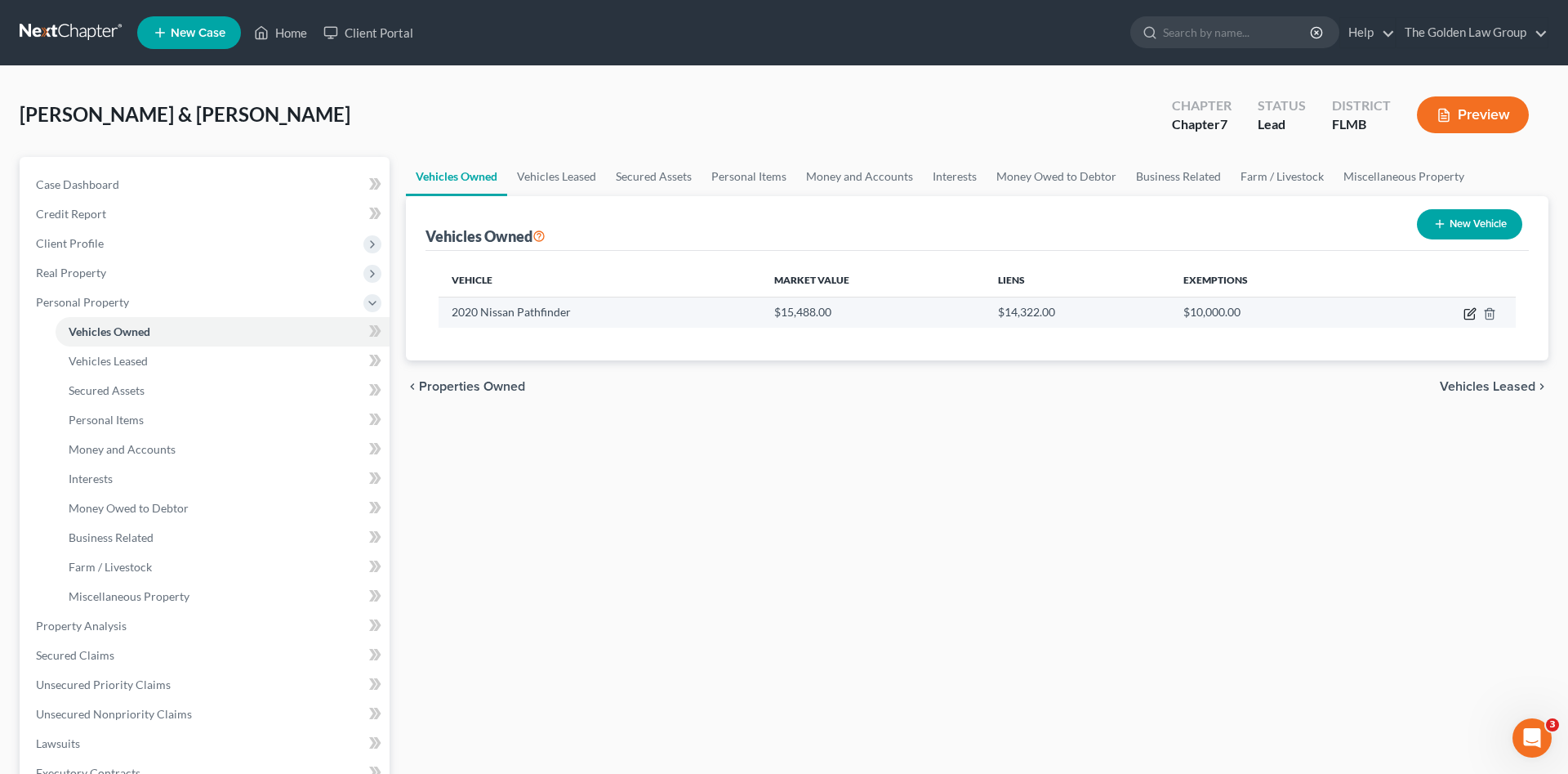
select select "0"
select select "6"
select select "3"
select select "2"
select select "45"
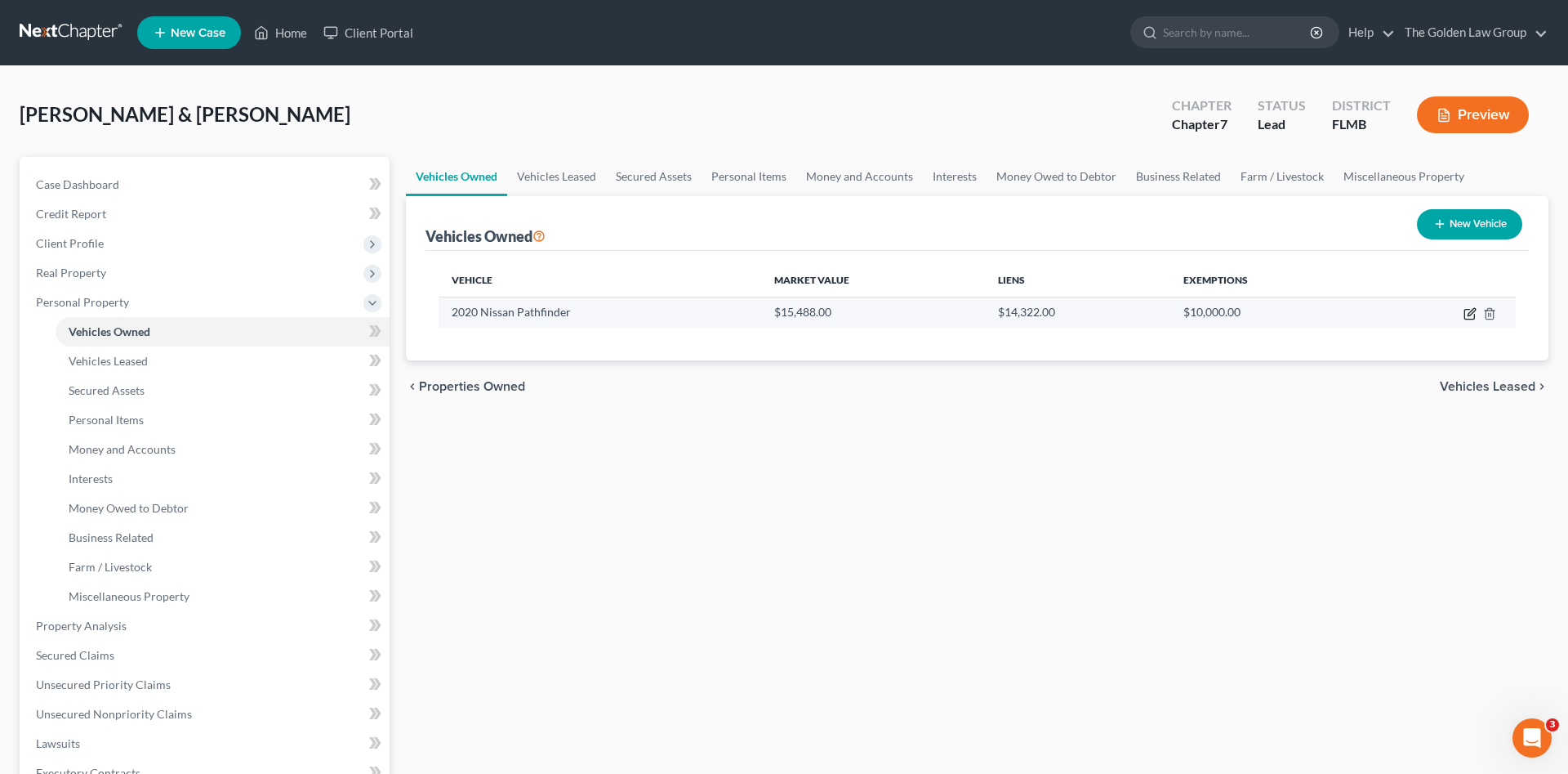
select select "2"
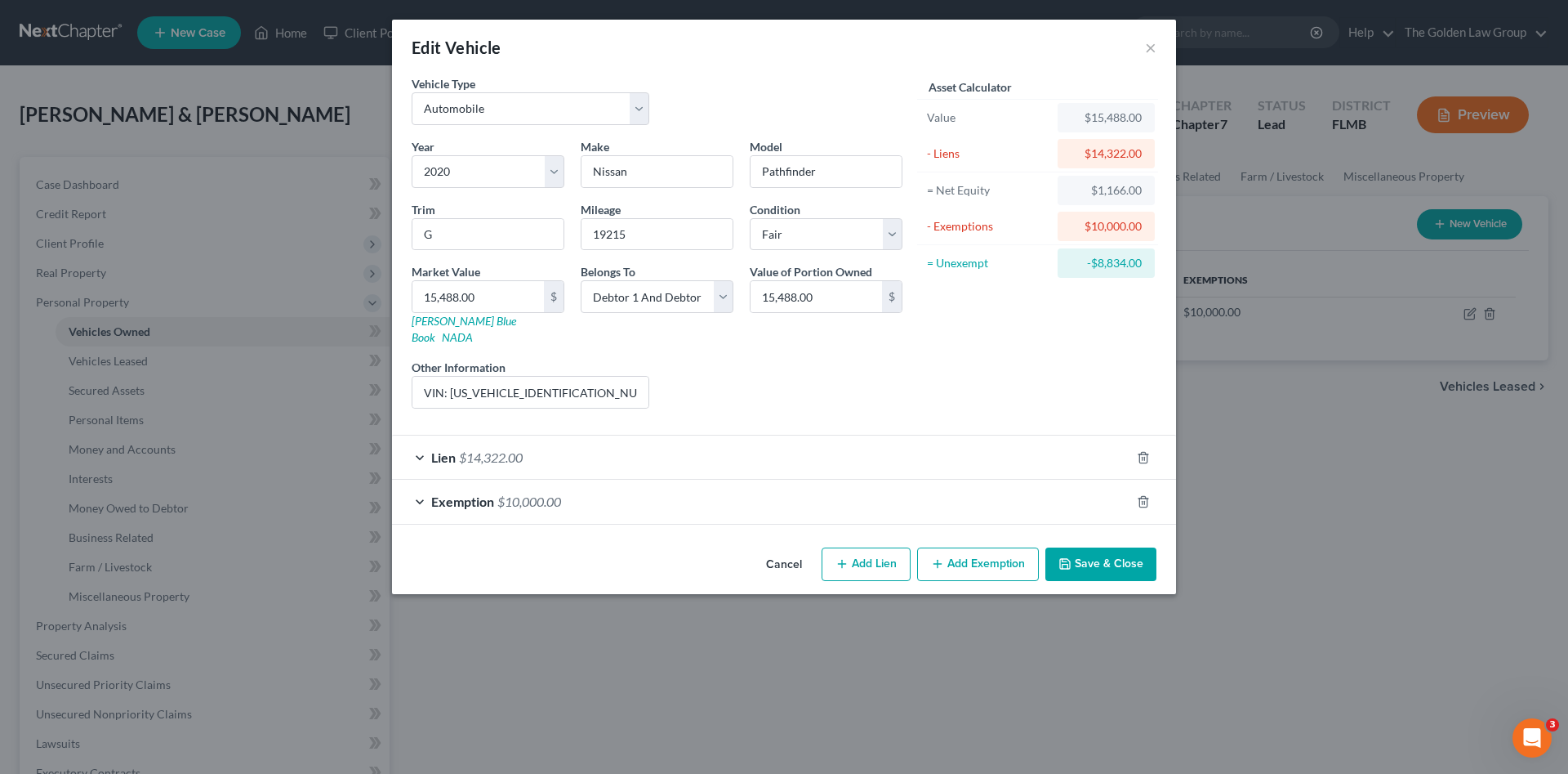
click at [626, 440] on div "Lien $14,322.00" at bounding box center [761, 457] width 739 height 44
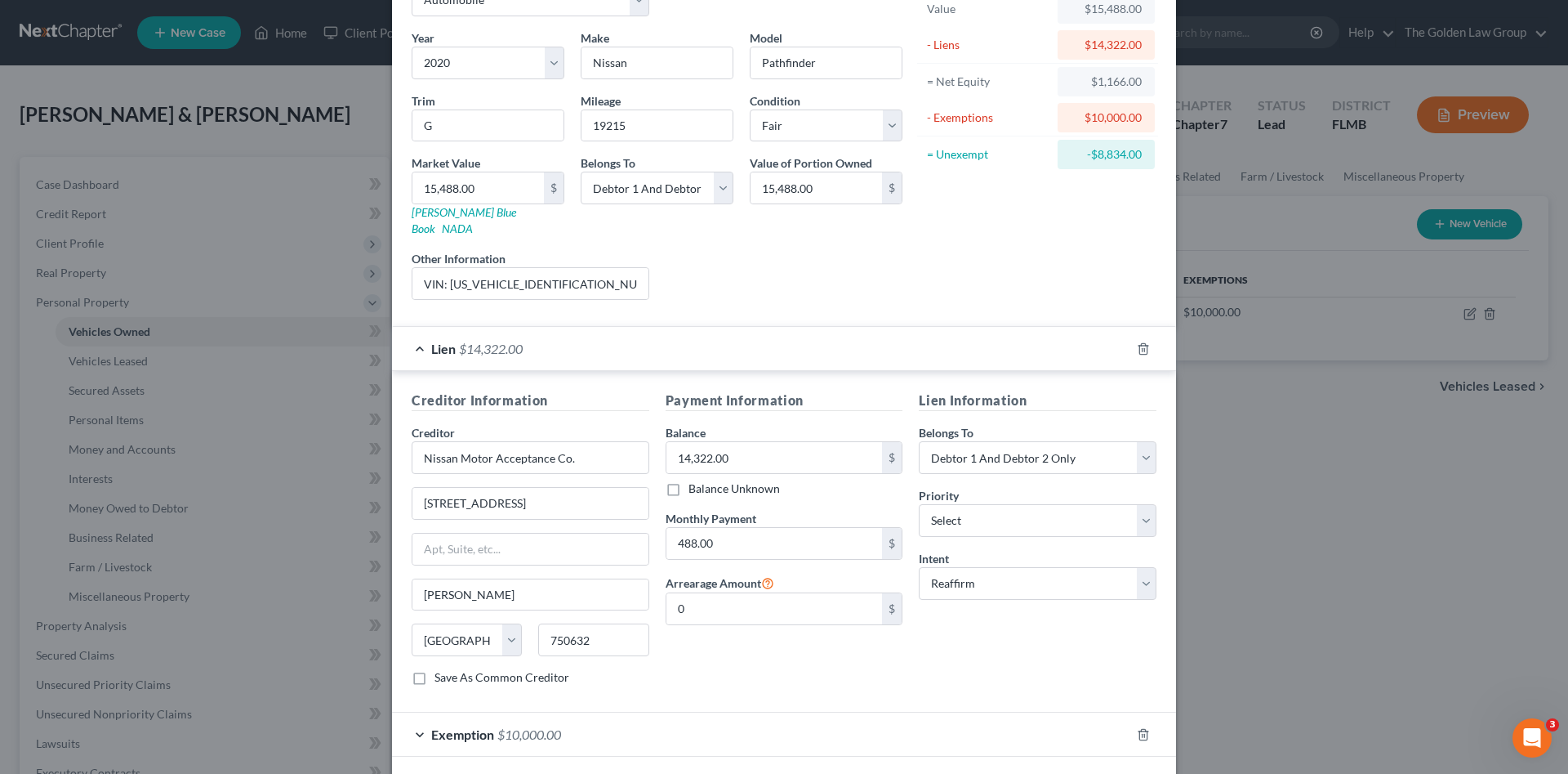
scroll to position [165, 0]
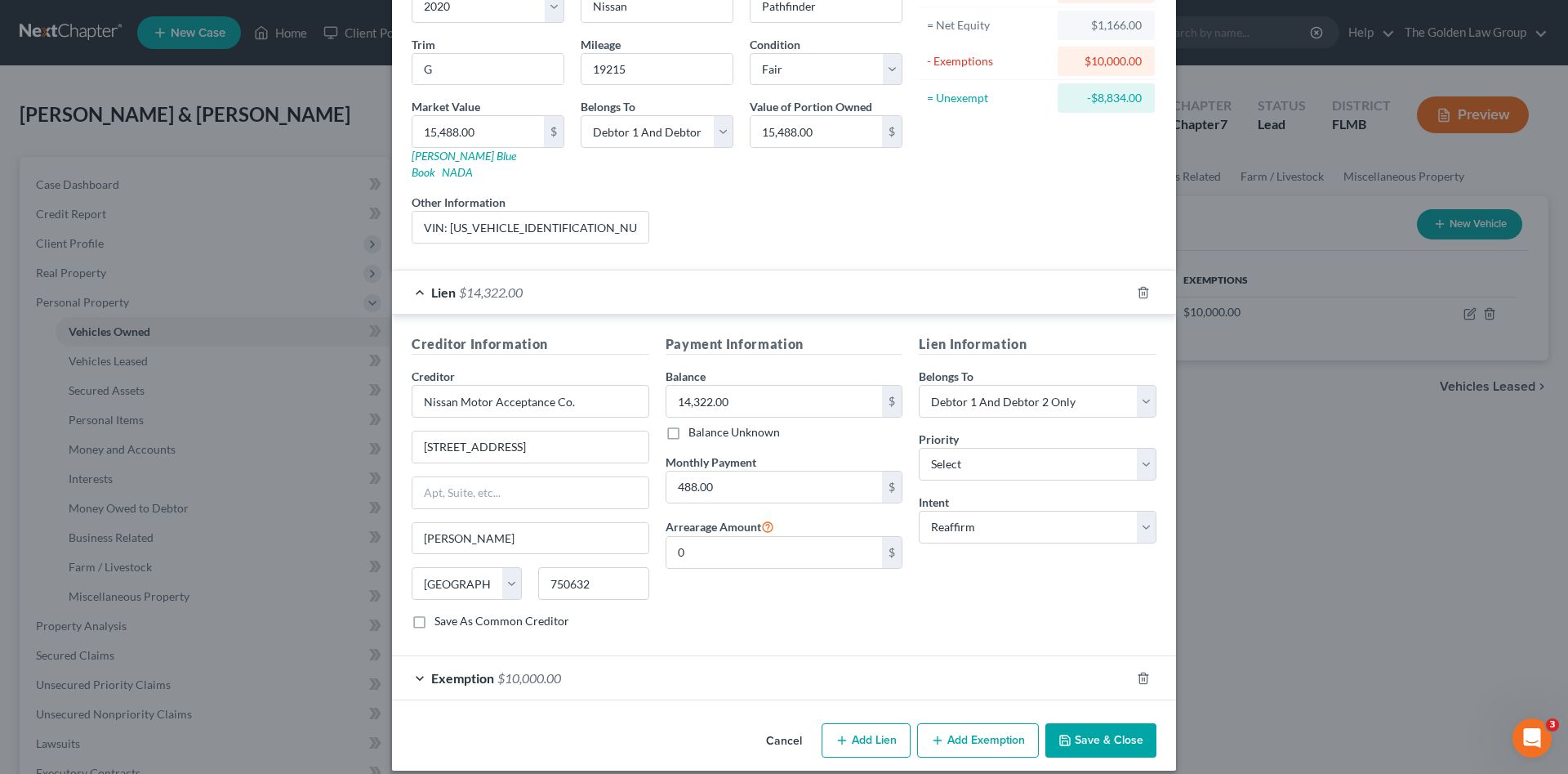
click at [1088, 723] on button "Save & Close" at bounding box center [1101, 740] width 111 height 34
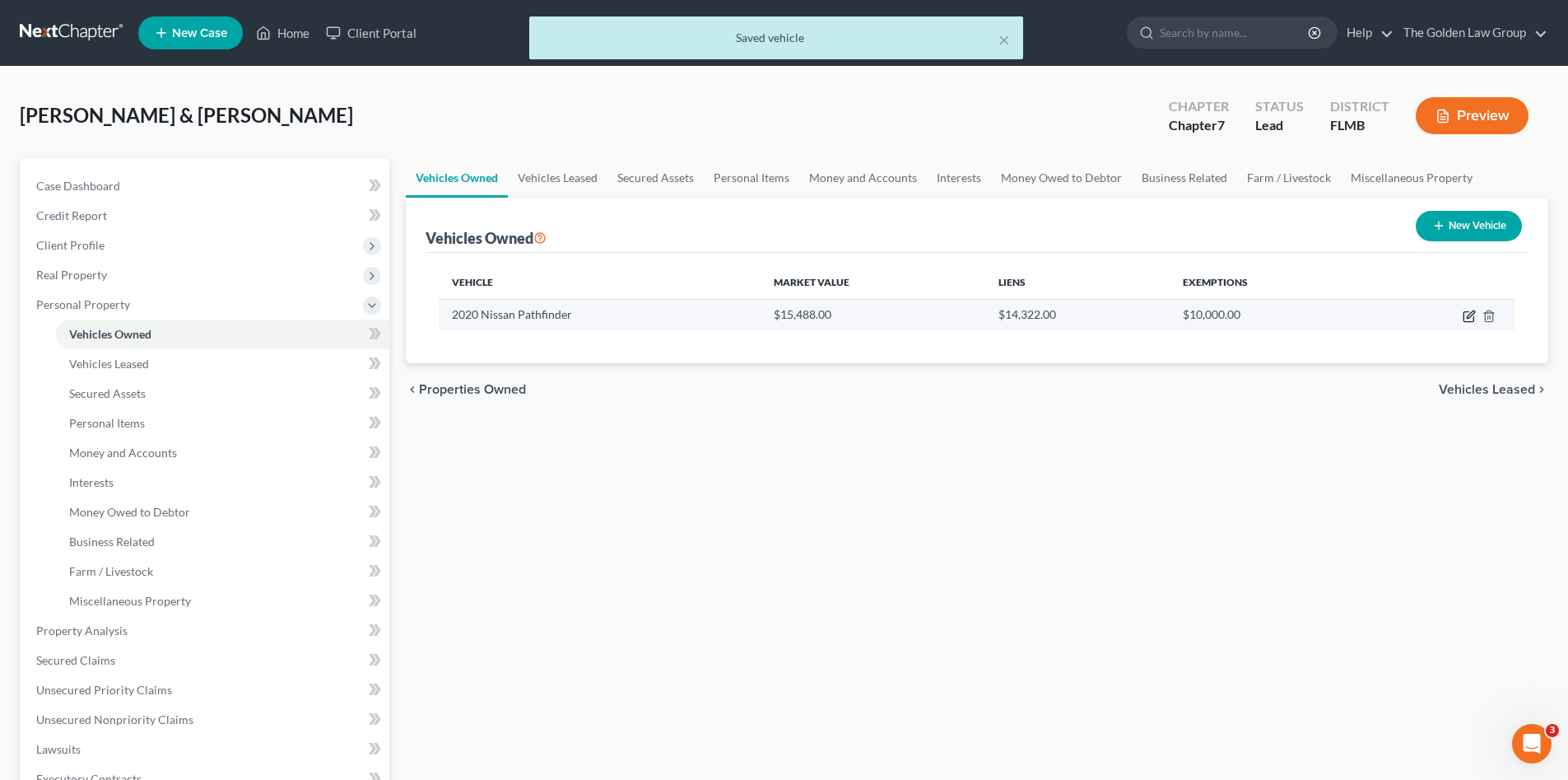
click at [1465, 316] on icon "button" at bounding box center [1469, 316] width 13 height 13
select select "0"
select select "6"
select select "3"
select select "2"
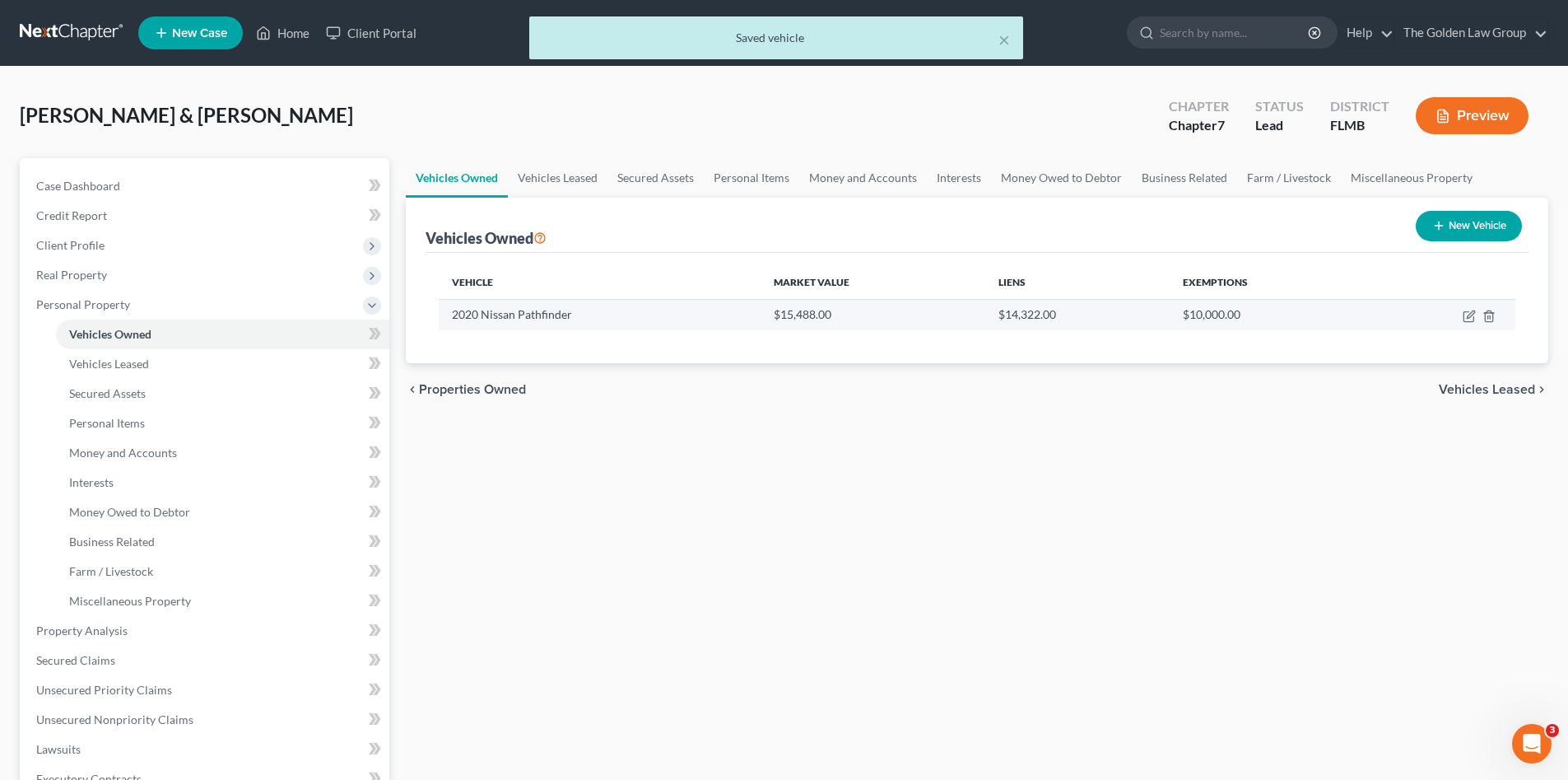
select select "45"
select select "2"
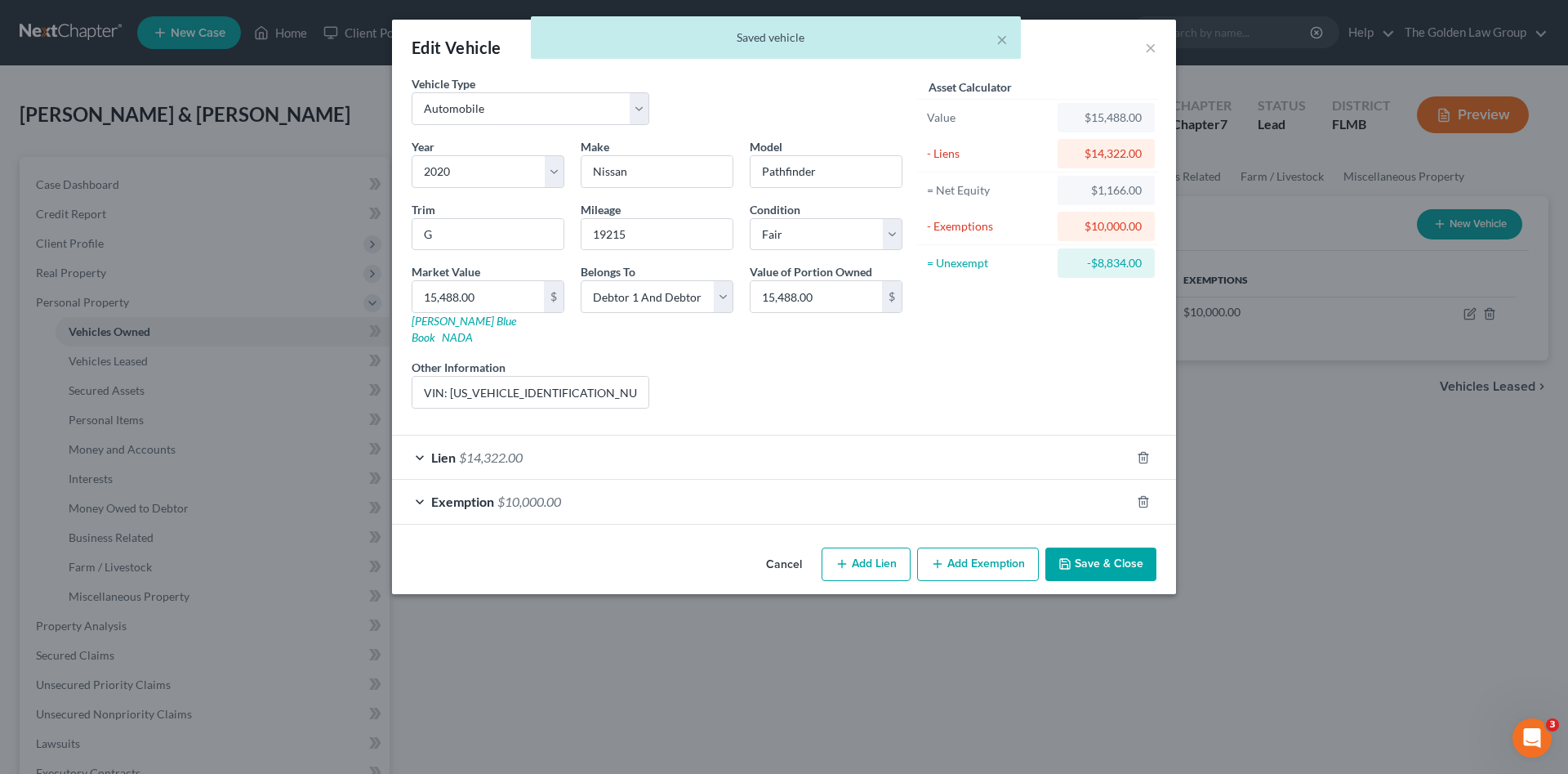
click at [692, 445] on div "Lien $14,322.00" at bounding box center [761, 457] width 739 height 44
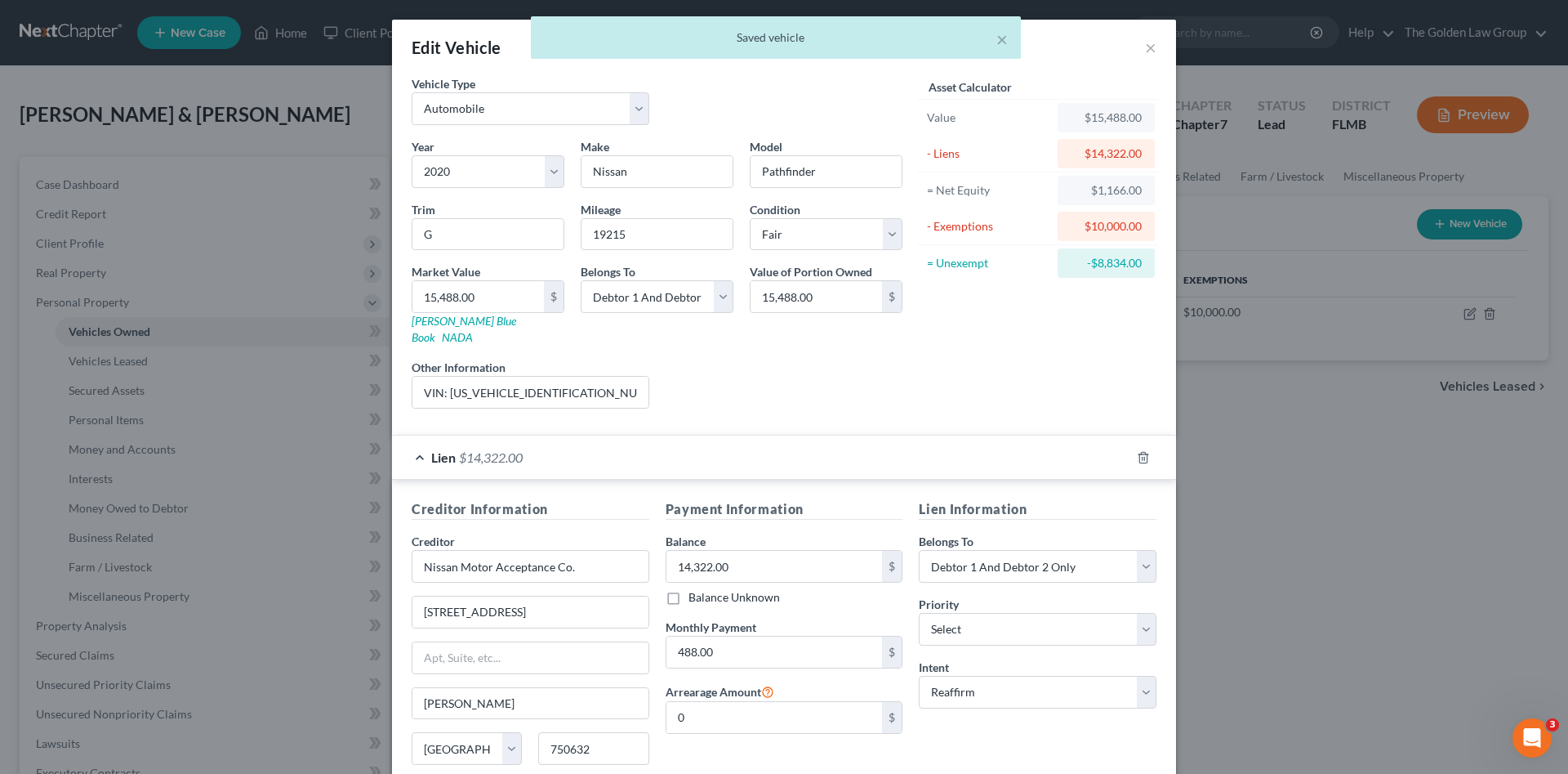
click at [1009, 734] on div "Lien Information Belongs To * Select Debtor 1 Only Debtor 2 Only Debtor 1 And D…" at bounding box center [1037, 653] width 254 height 308
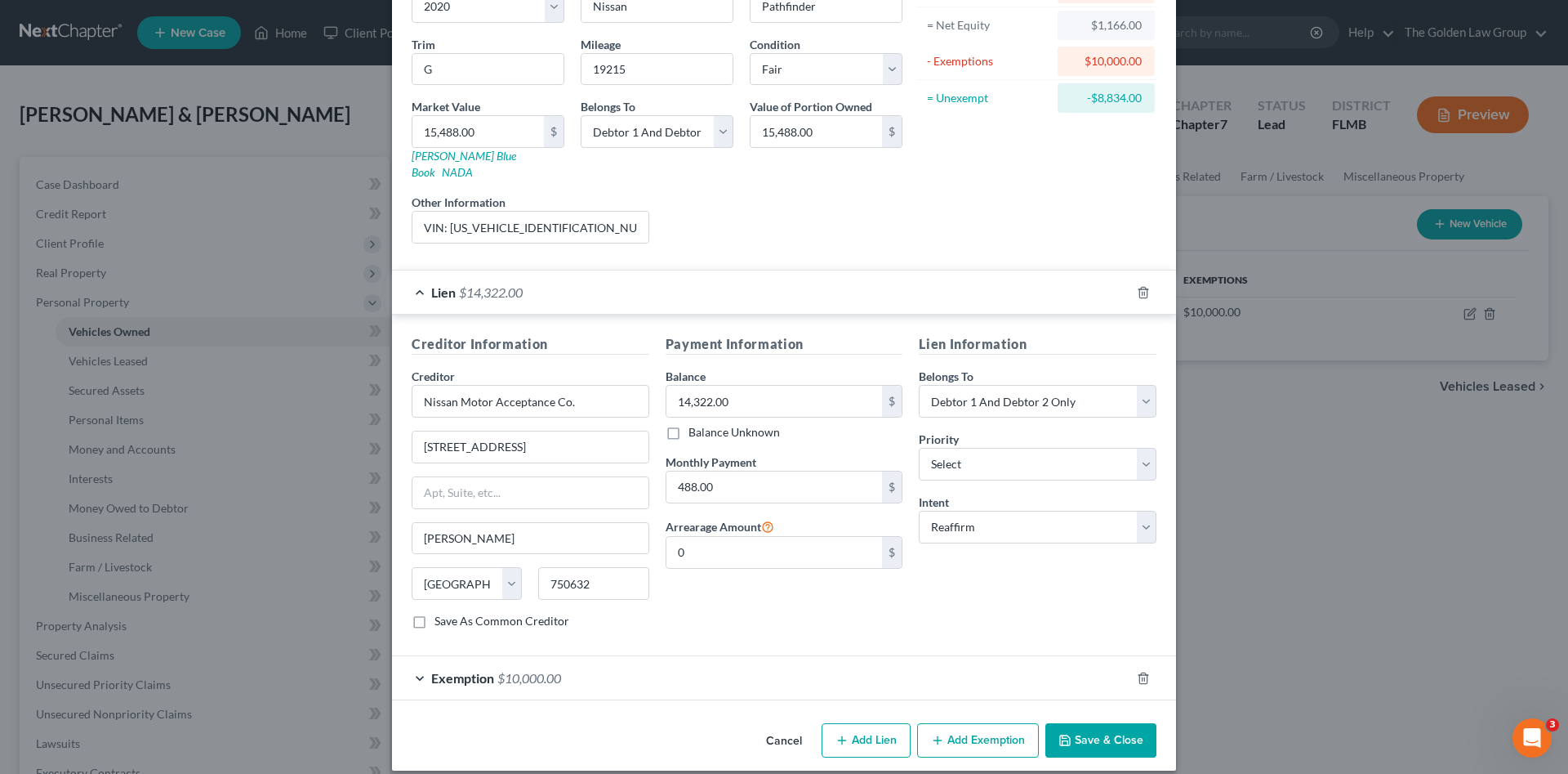
click at [1110, 723] on button "Save & Close" at bounding box center [1101, 740] width 111 height 34
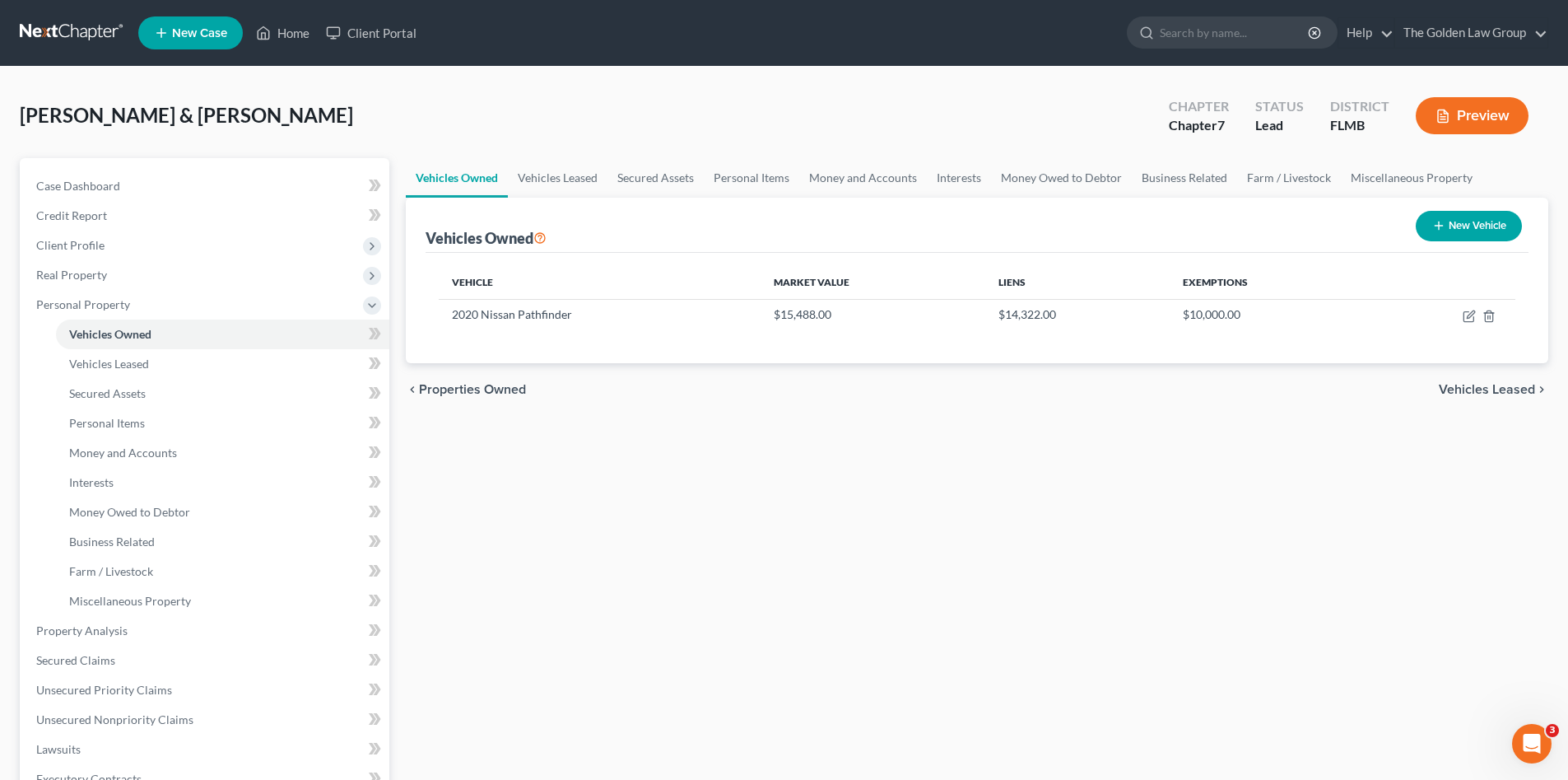
click at [727, 520] on div "Vehicles Owned Vehicles Leased Secured Assets Personal Items Money and Accounts…" at bounding box center [977, 634] width 1159 height 951
click at [55, 34] on link at bounding box center [72, 33] width 105 height 29
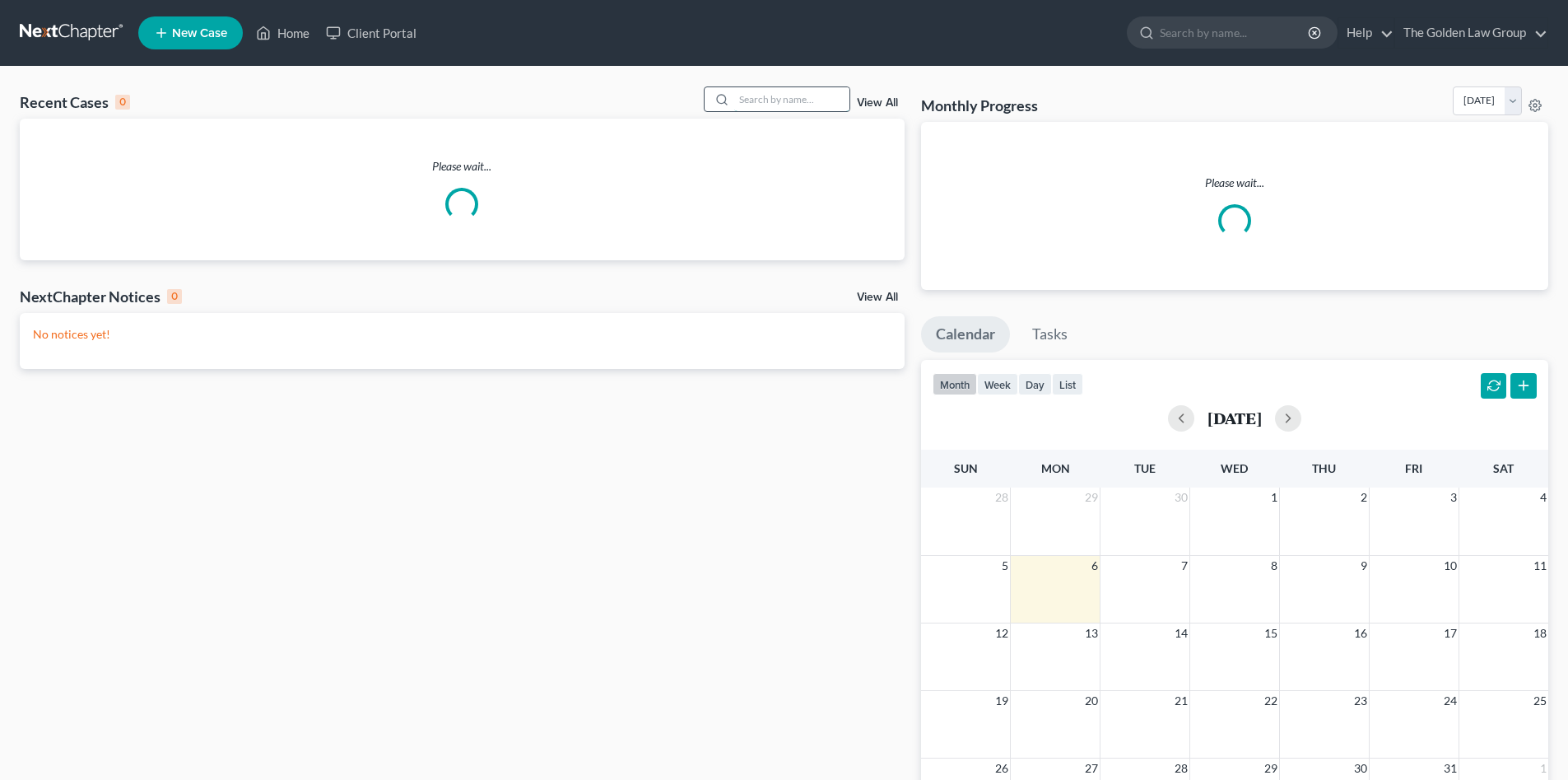
click at [779, 101] on input "search" at bounding box center [792, 99] width 115 height 24
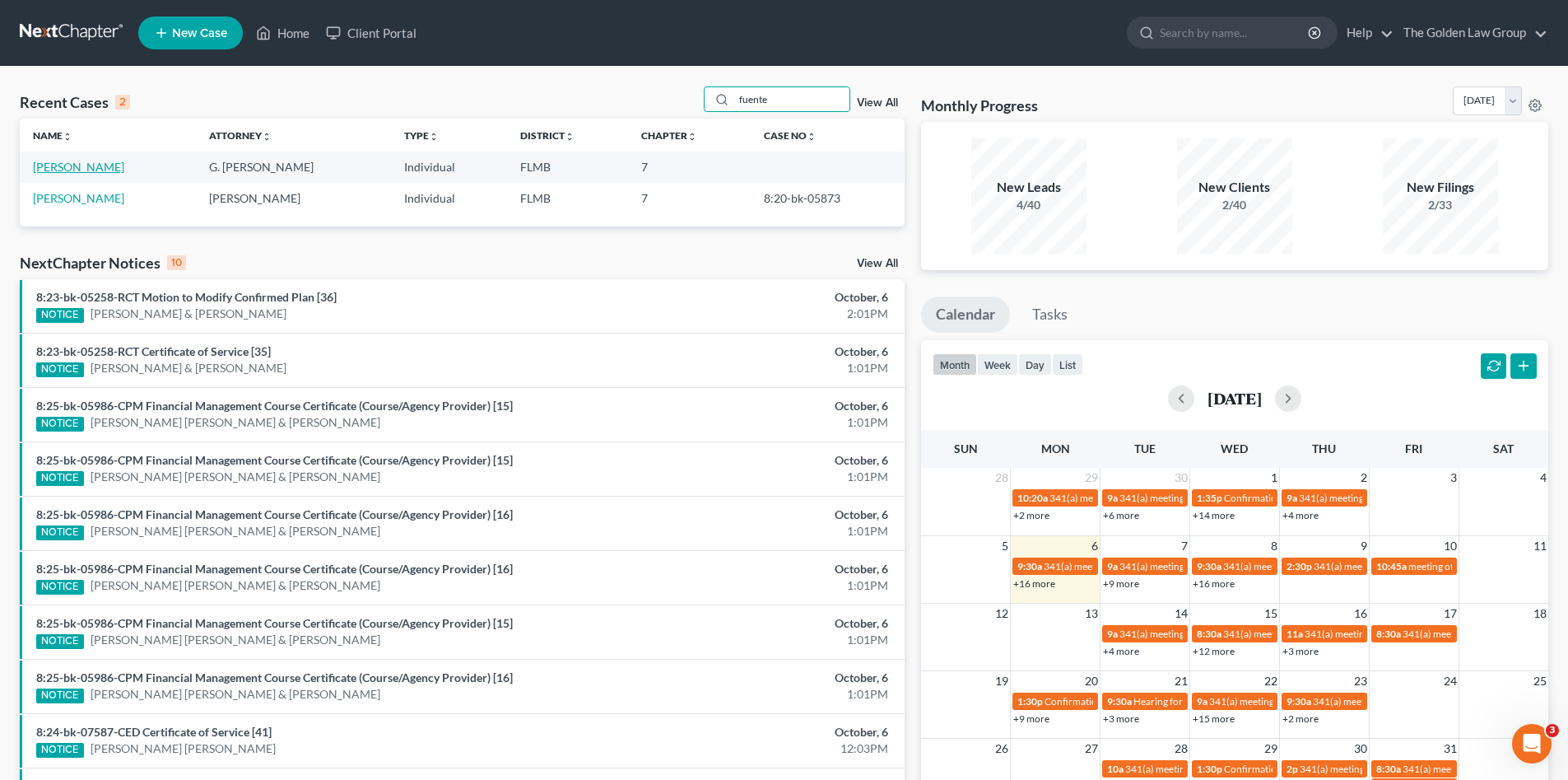
type input "fuente"
click at [83, 168] on link "[PERSON_NAME]" at bounding box center [78, 167] width 91 height 14
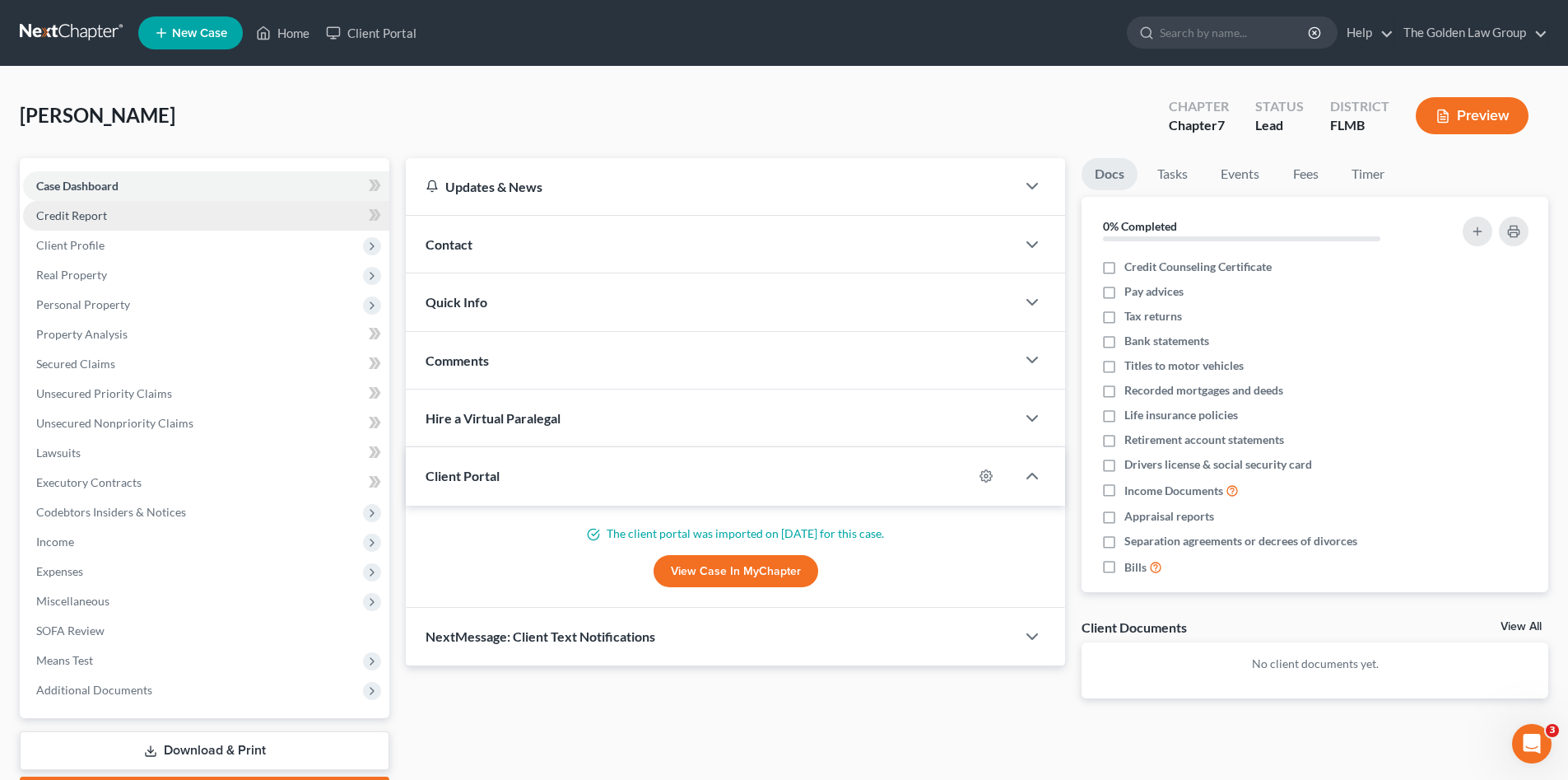
click at [95, 218] on span "Credit Report" at bounding box center [71, 215] width 71 height 14
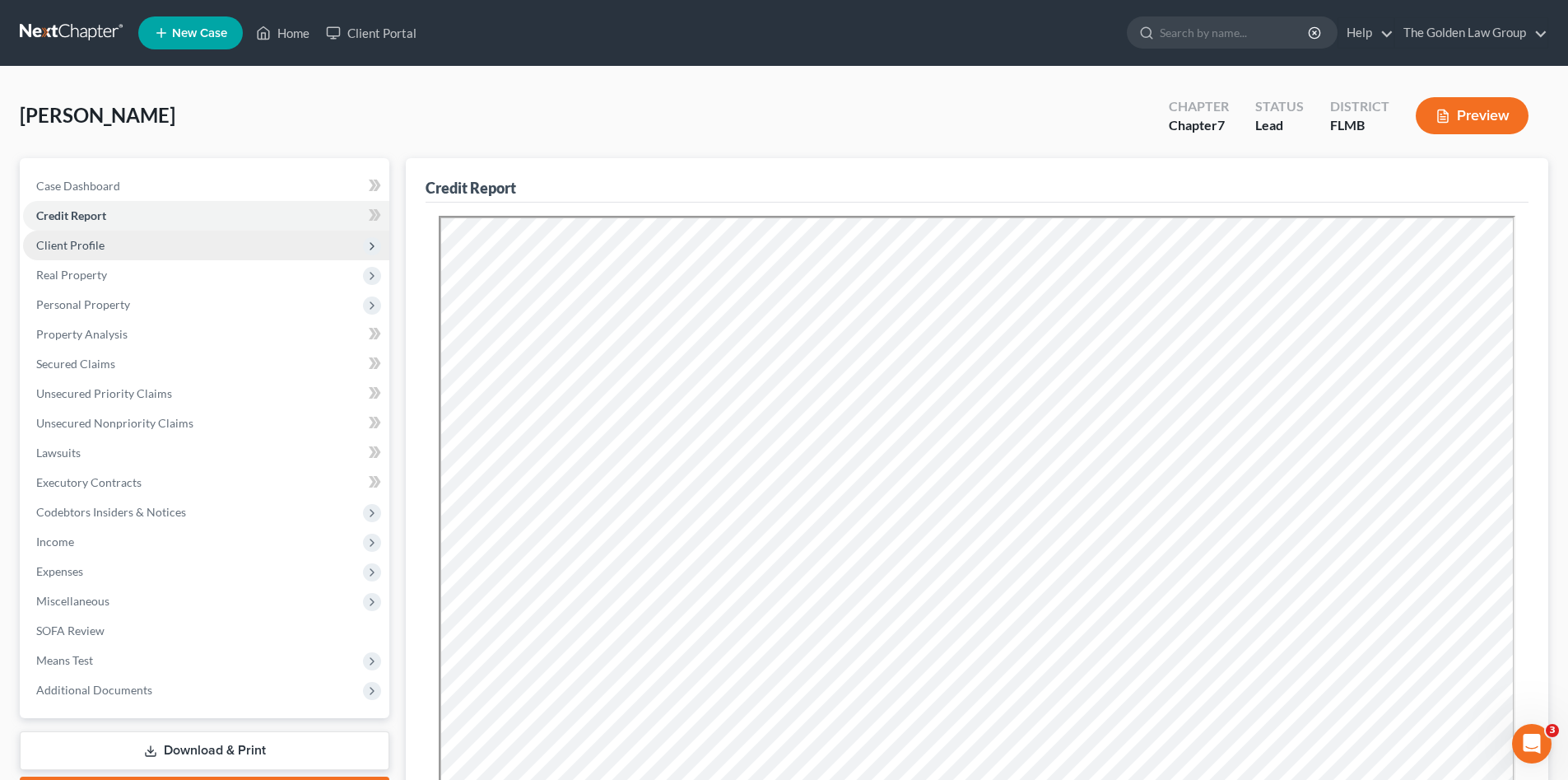
click at [142, 251] on span "Client Profile" at bounding box center [207, 245] width 367 height 29
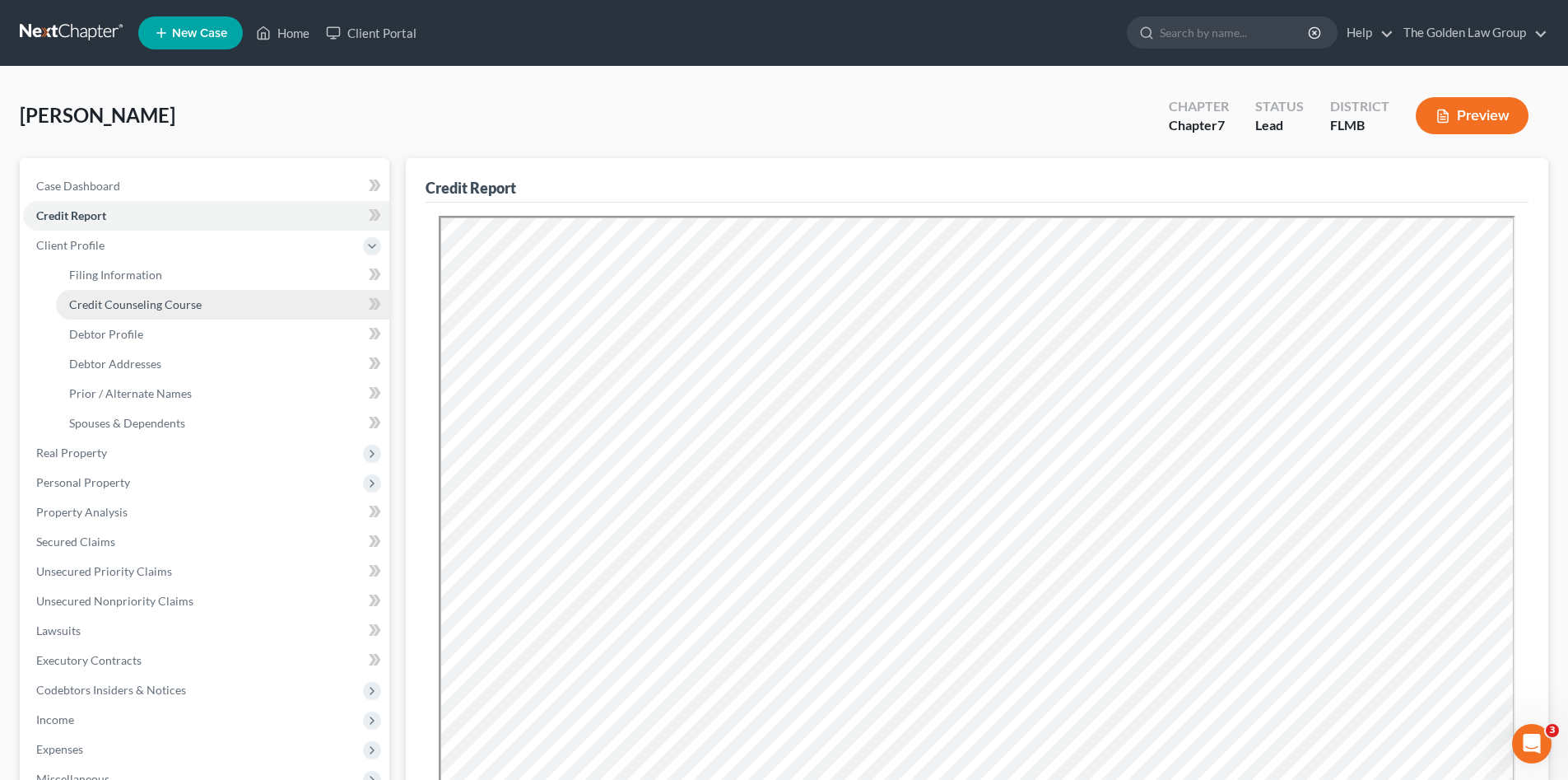
click at [164, 306] on span "Credit Counseling Course" at bounding box center [135, 304] width 133 height 14
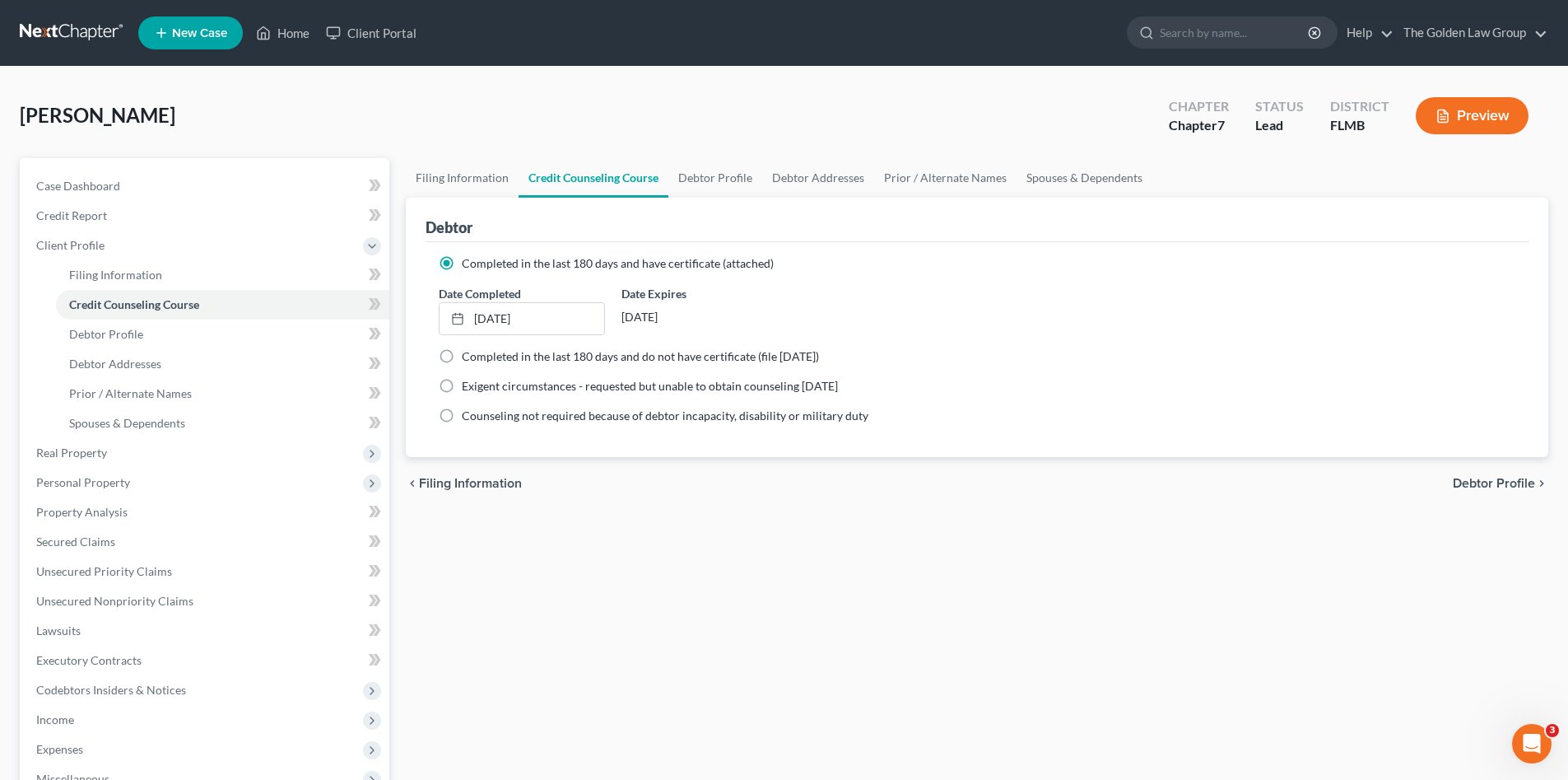
click at [311, 93] on div "[PERSON_NAME] Upgraded Chapter Chapter 7 Status Lead District [GEOGRAPHIC_DATA]…" at bounding box center [784, 121] width 1528 height 71
drag, startPoint x: 643, startPoint y: 535, endPoint x: 612, endPoint y: 520, distance: 34.4
click at [632, 529] on div "Filing Information Credit Counseling Course Debtor Profile Debtor Addresses Pri…" at bounding box center [977, 574] width 1159 height 833
click at [153, 275] on span "Filing Information" at bounding box center [115, 275] width 93 height 14
select select "1"
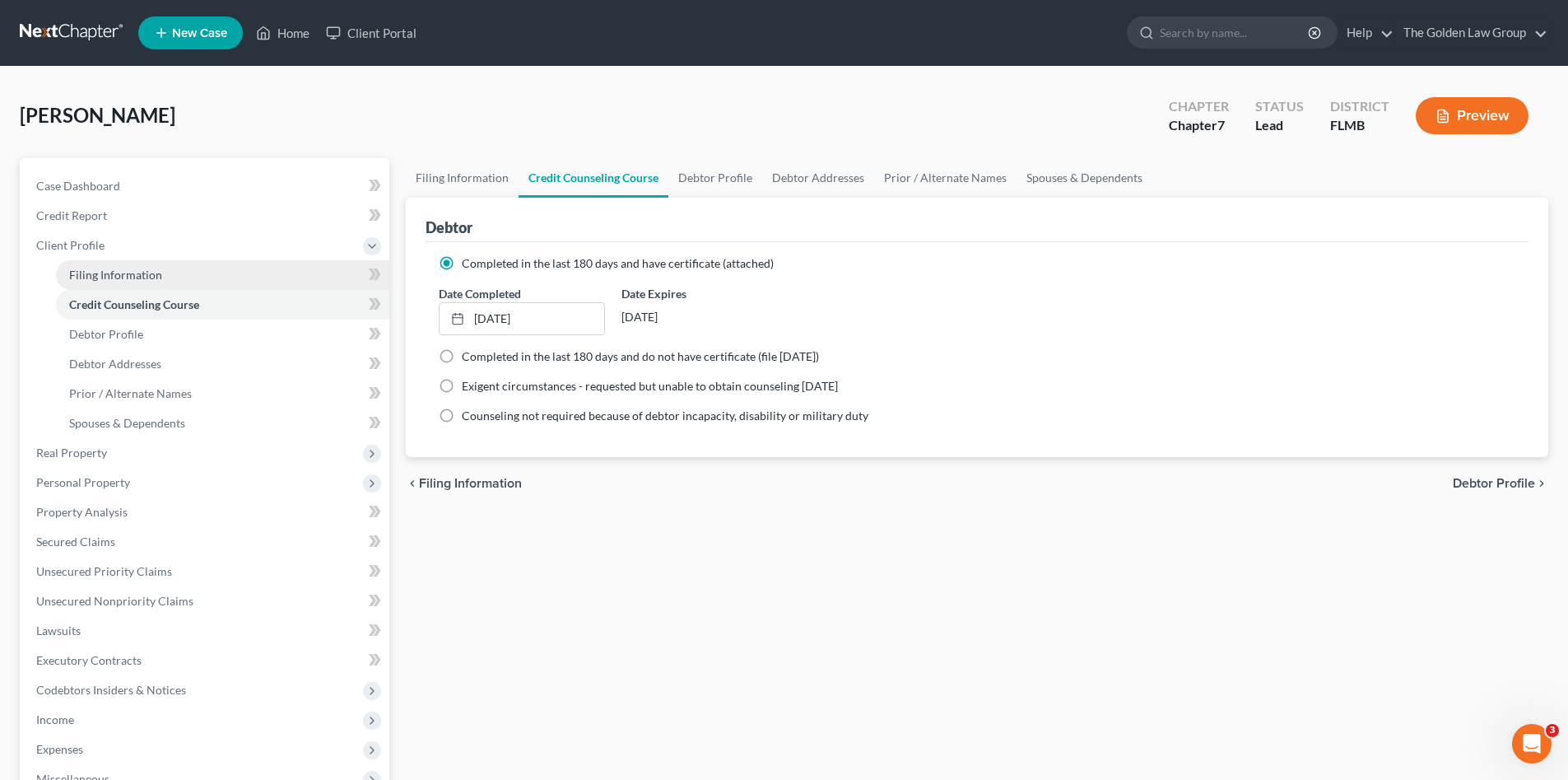
select select "0"
select select "9"
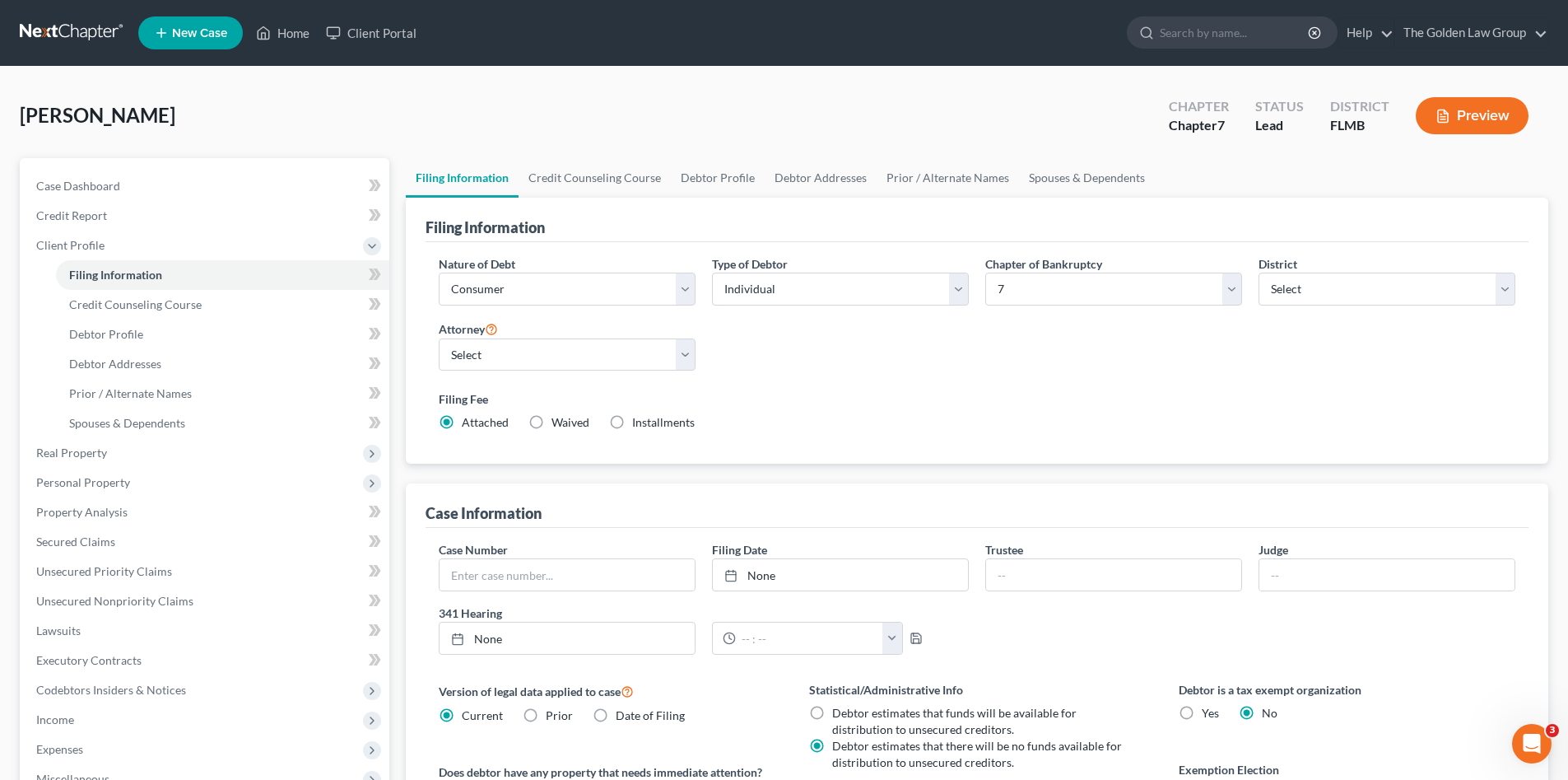
click at [1046, 402] on label "Filing Fee" at bounding box center [977, 399] width 1077 height 17
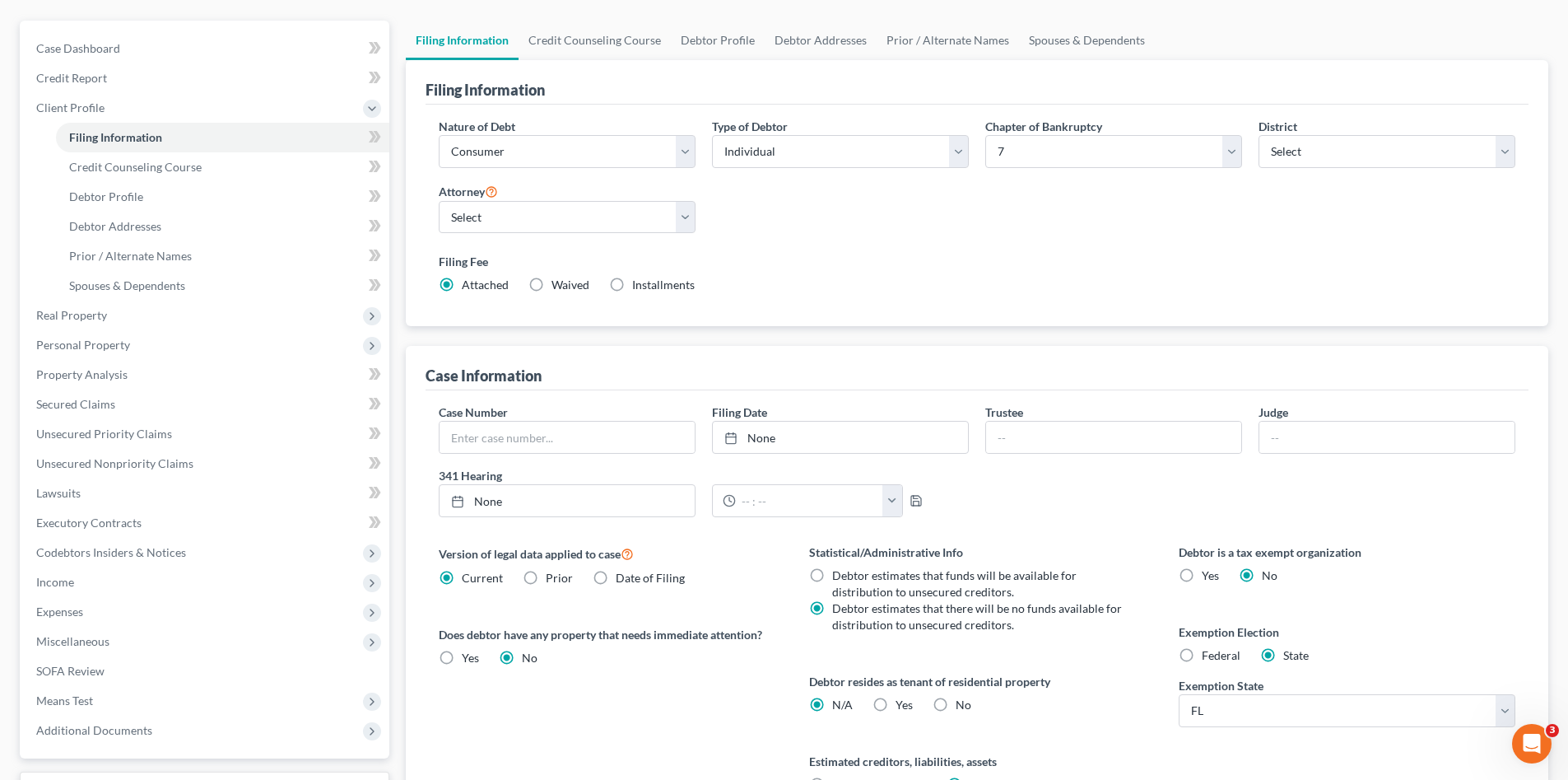
click at [875, 274] on div "Filing Fee Attached Waived Waived Installments Installments" at bounding box center [977, 273] width 1077 height 40
click at [141, 176] on link "Credit Counseling Course" at bounding box center [222, 167] width 333 height 29
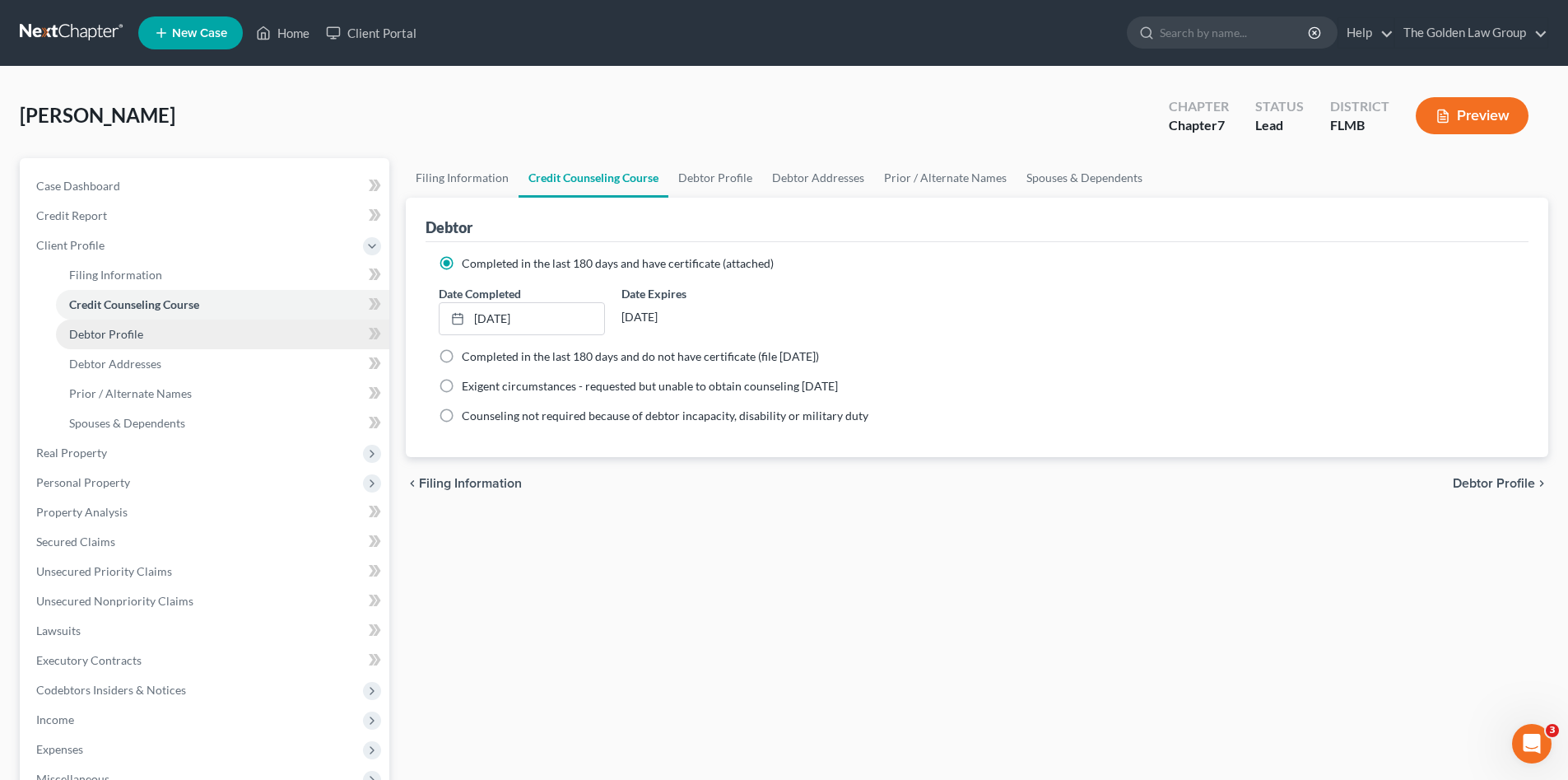
click at [155, 332] on link "Debtor Profile" at bounding box center [222, 334] width 333 height 29
select select "2"
select select "1"
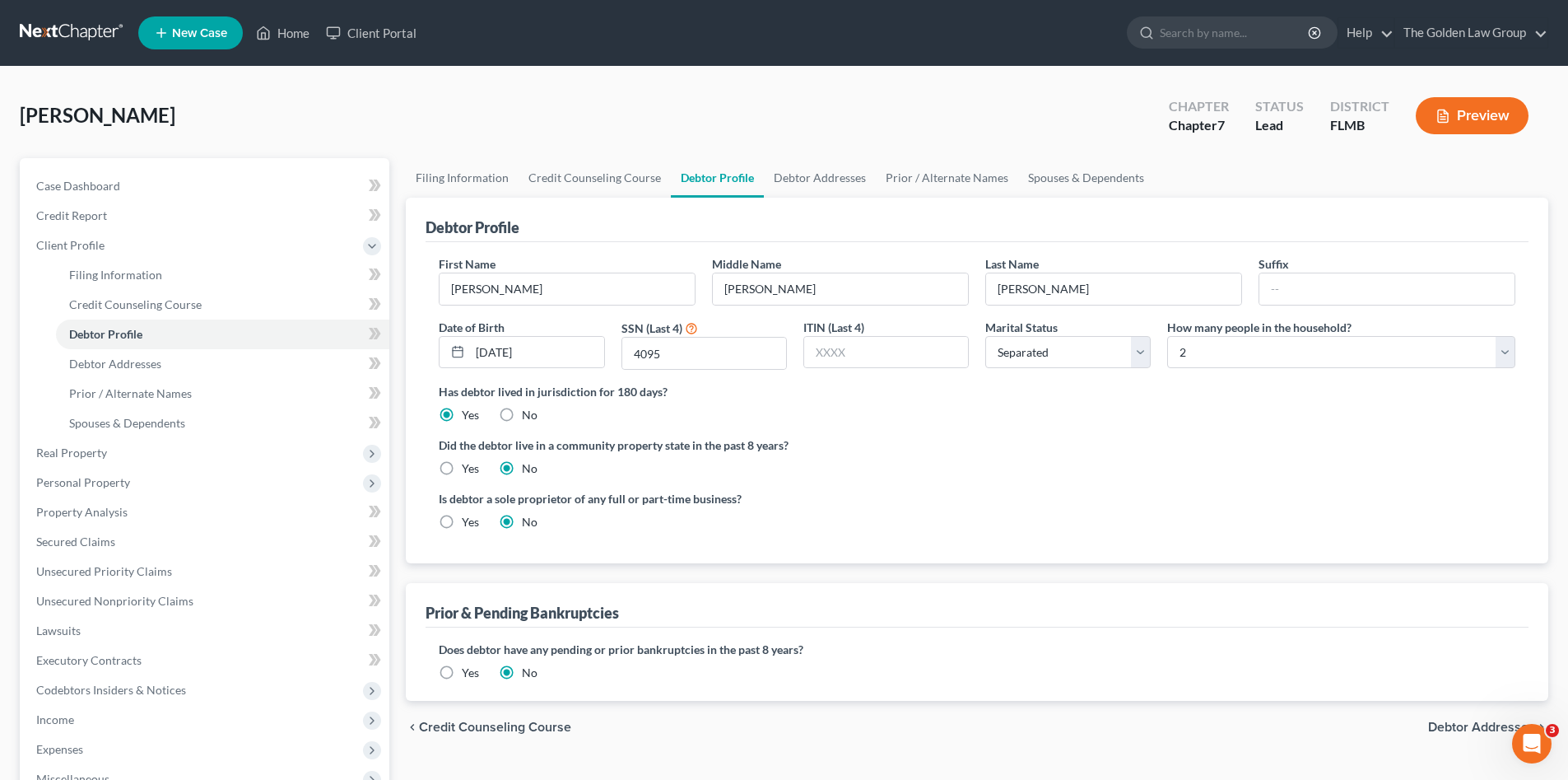
click at [848, 486] on ng-include "First Name [PERSON_NAME] Middle Name [PERSON_NAME] Last Name [PERSON_NAME] Suff…" at bounding box center [977, 399] width 1077 height 288
click at [1475, 727] on span "Debtor Addresses" at bounding box center [1481, 727] width 107 height 13
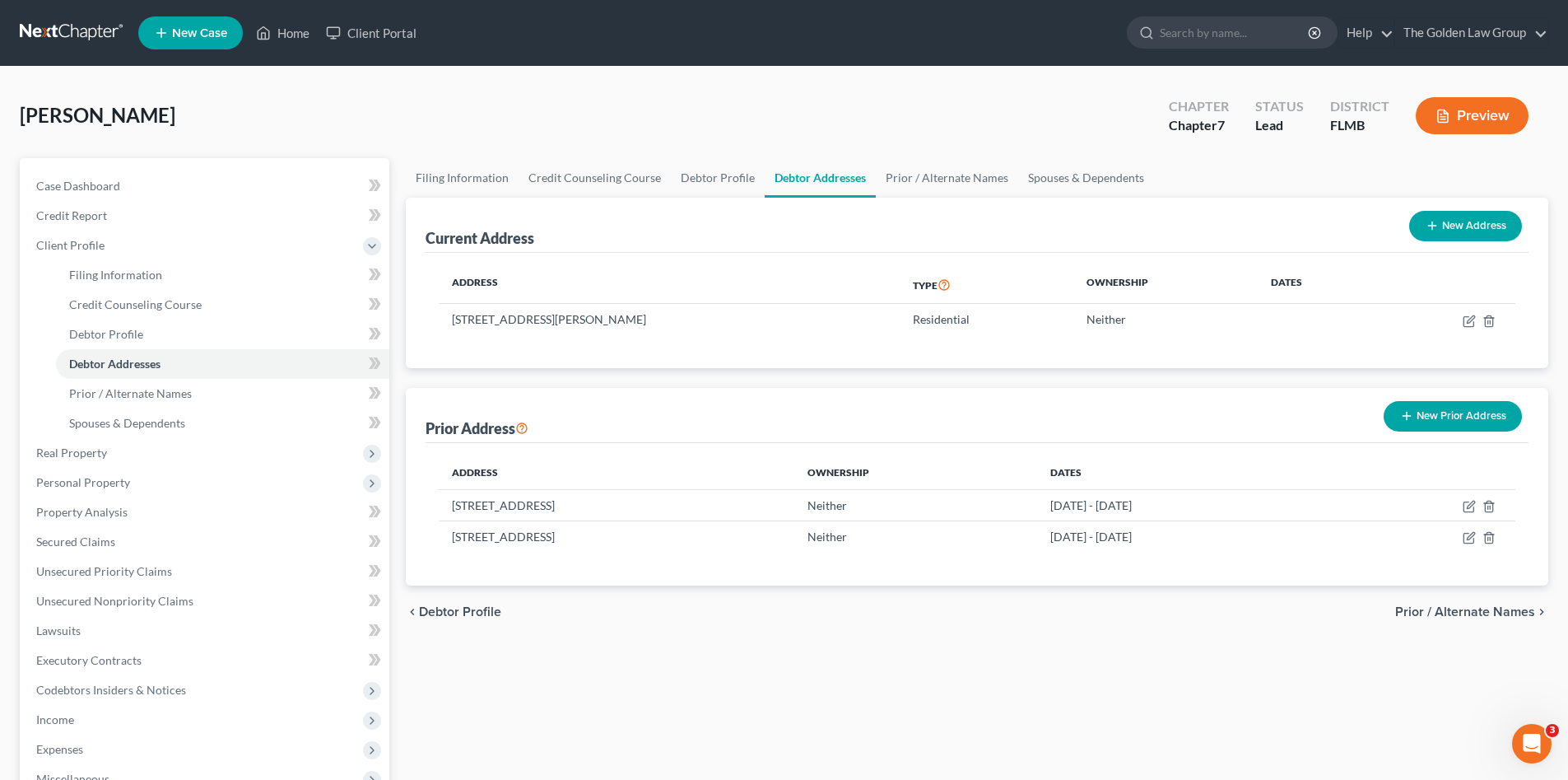
click at [826, 627] on div "chevron_left Debtor Profile Prior / Alternate Names chevron_right" at bounding box center [978, 611] width 1143 height 53
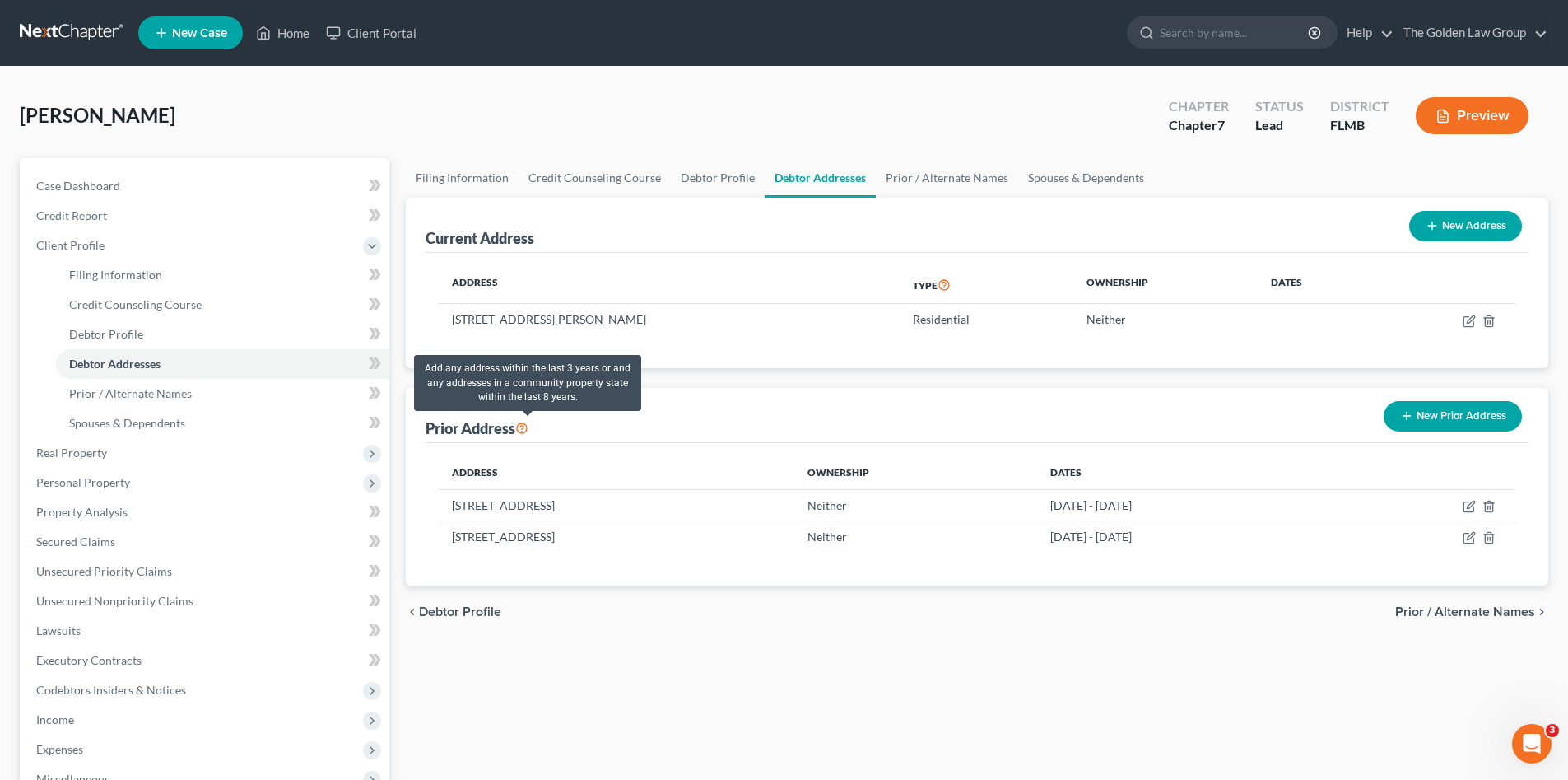
click at [524, 429] on icon at bounding box center [522, 427] width 13 height 15
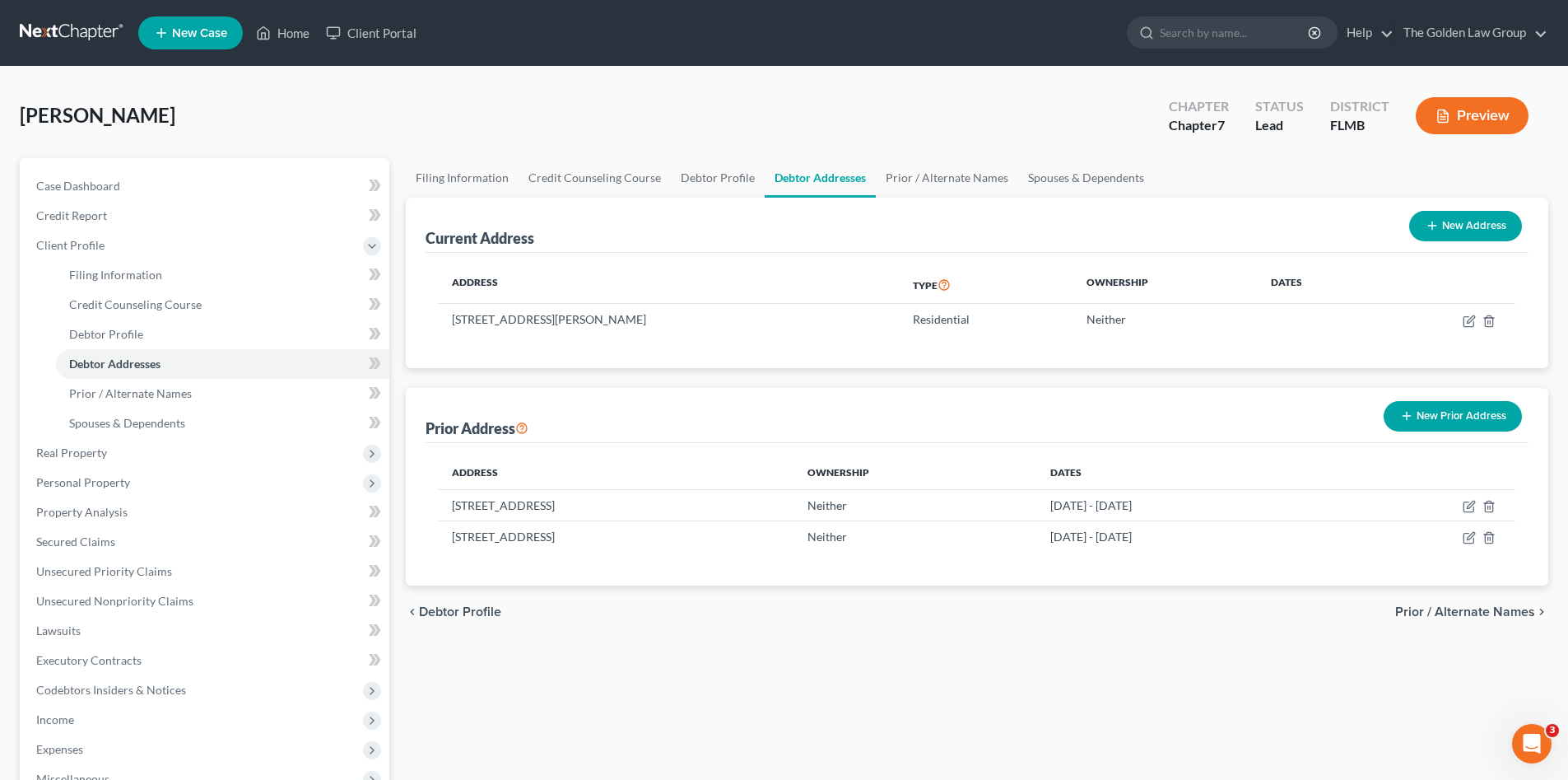
click at [1472, 616] on span "Prior / Alternate Names" at bounding box center [1465, 611] width 140 height 13
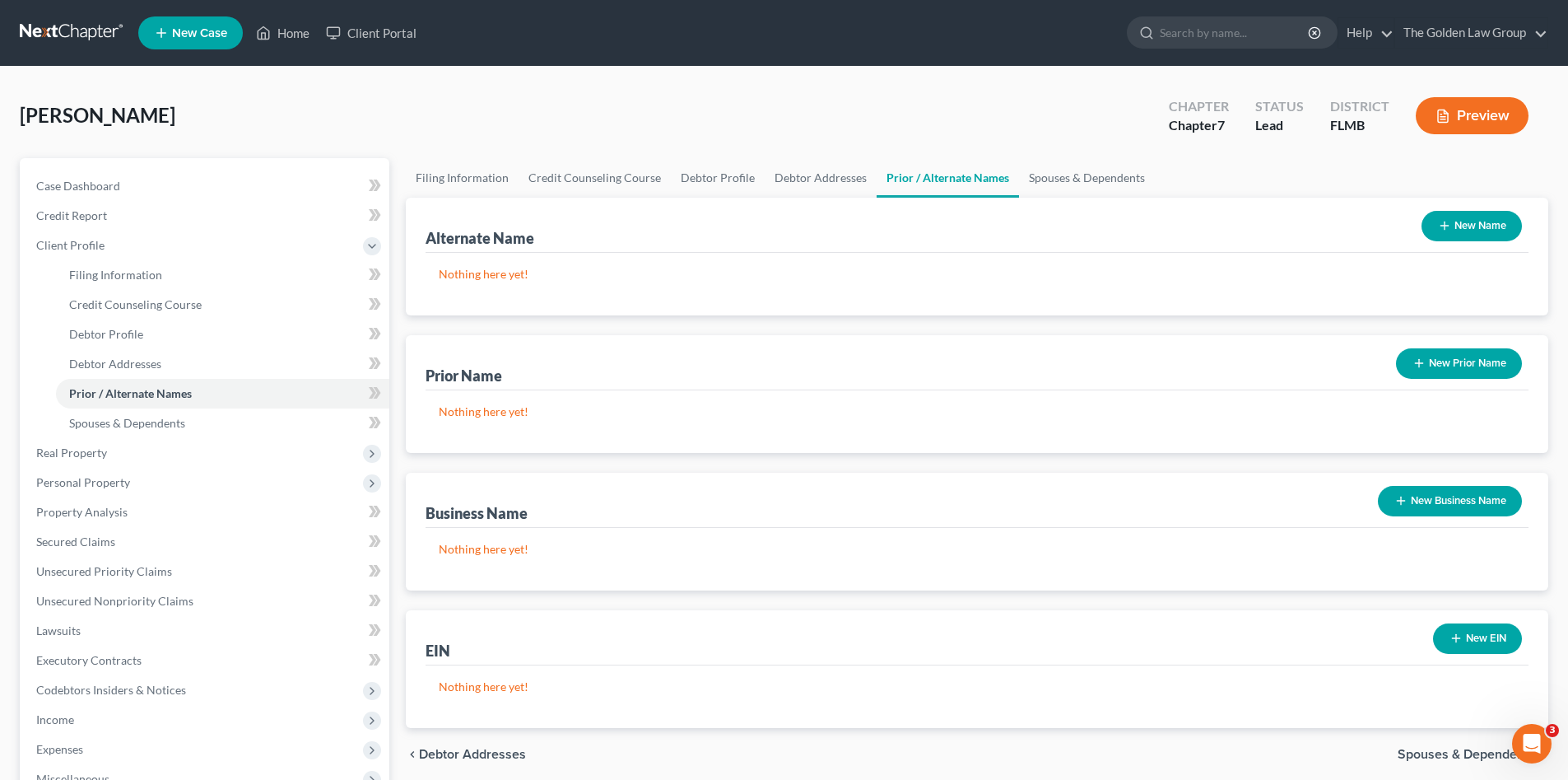
scroll to position [109, 0]
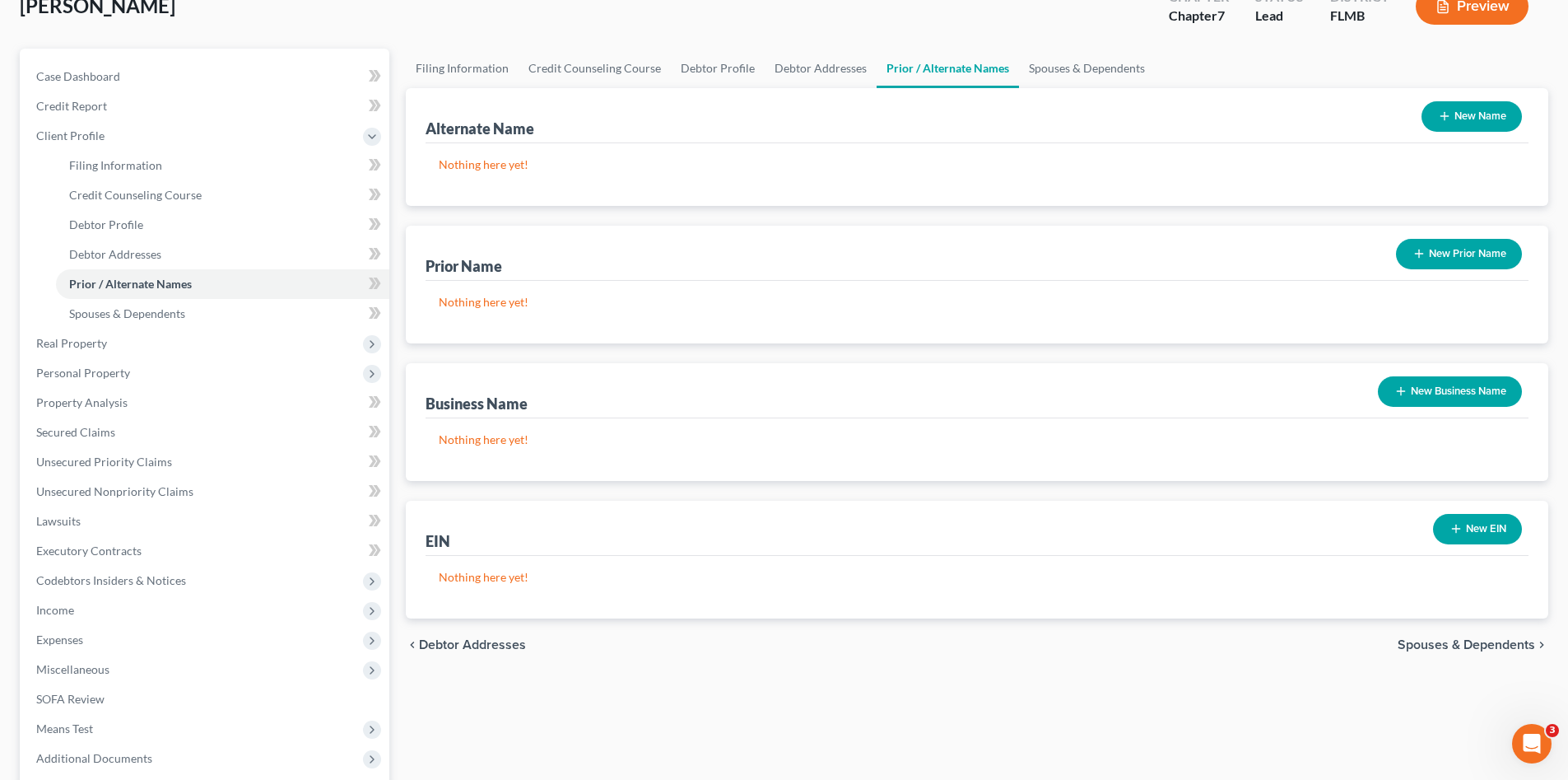
click at [1404, 644] on span "Spouses & Dependents" at bounding box center [1466, 644] width 138 height 13
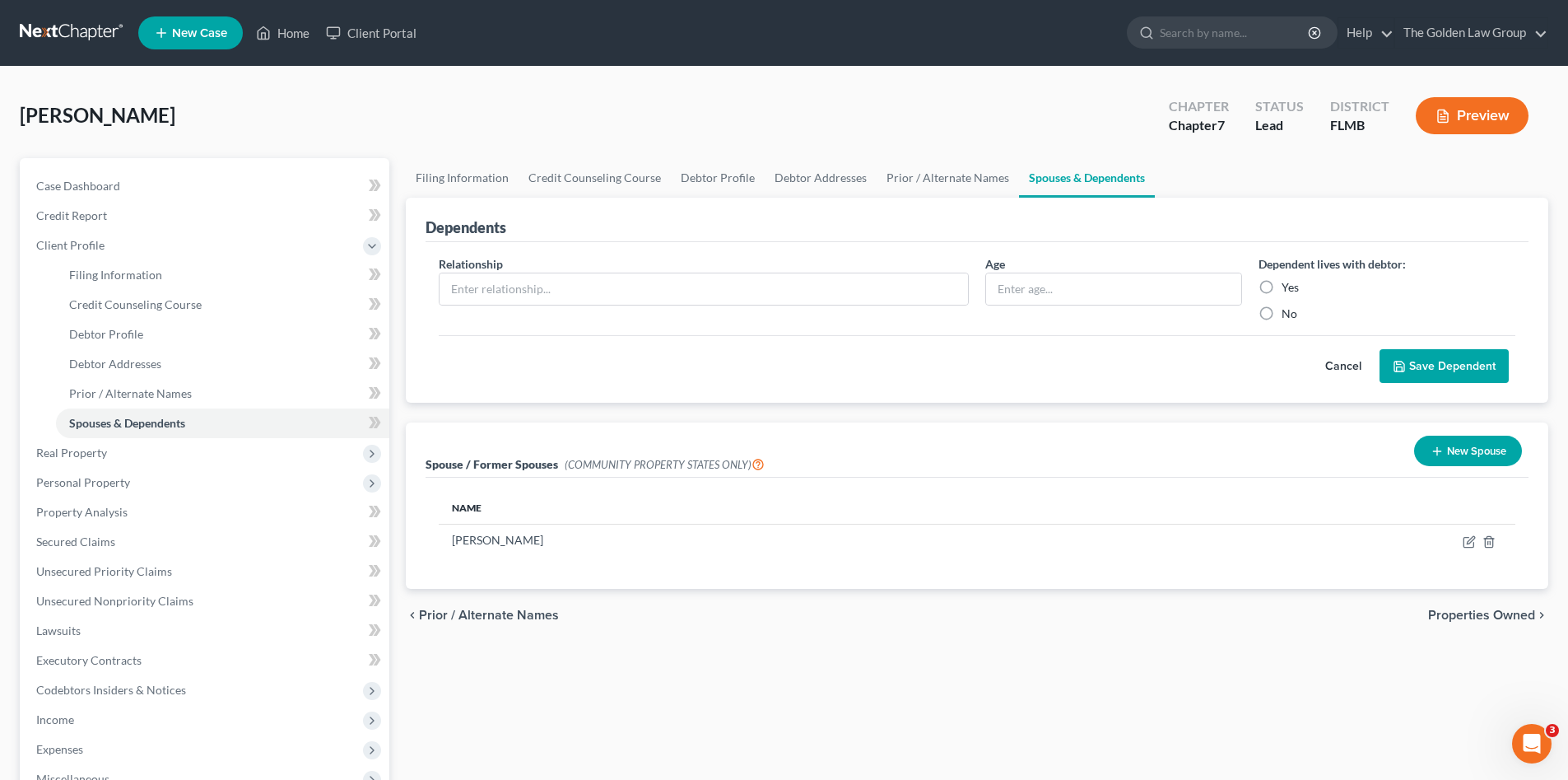
click at [523, 616] on span "Prior / Alternate Names" at bounding box center [489, 615] width 140 height 13
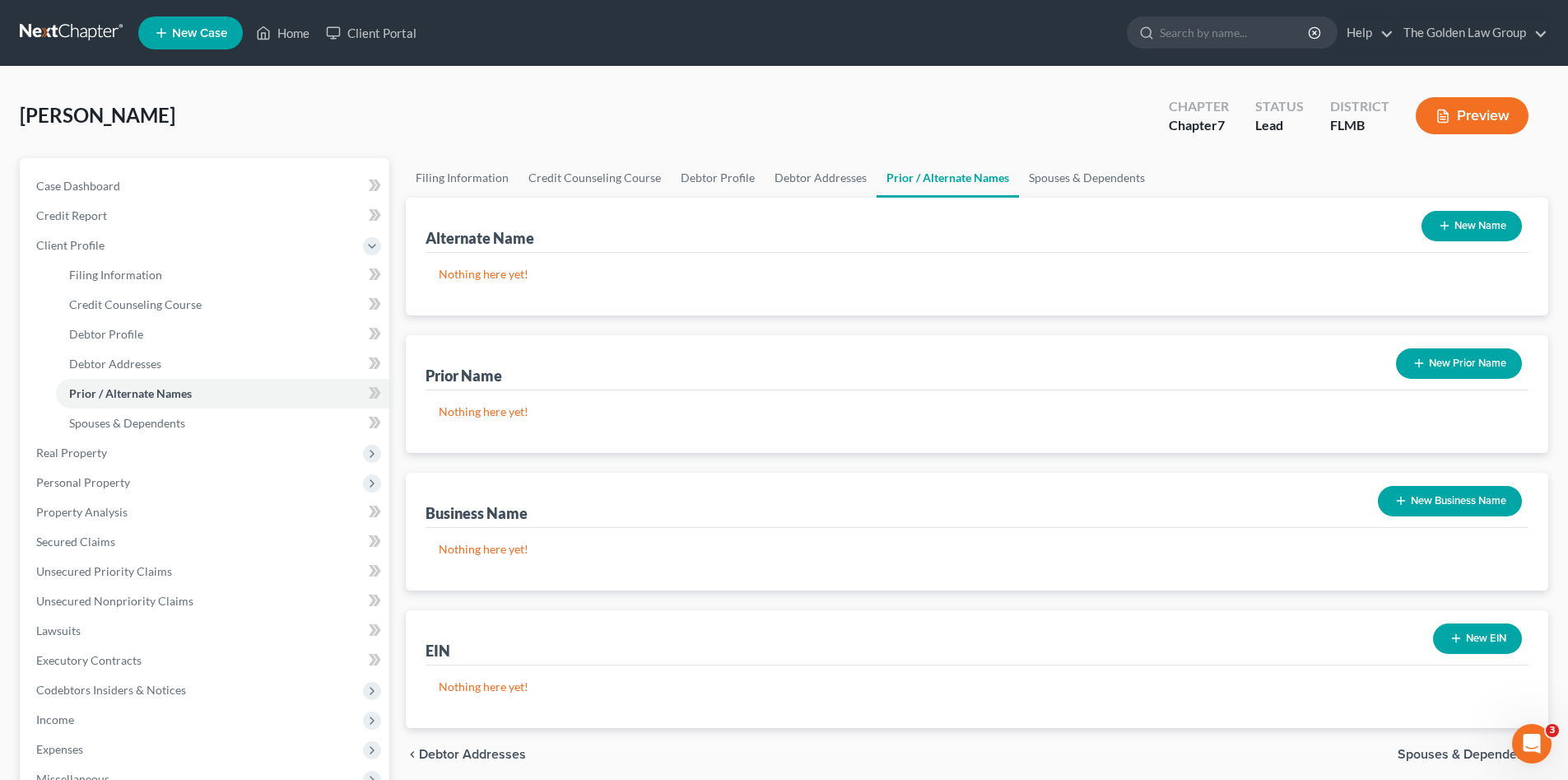
click at [1440, 354] on button "New Prior Name" at bounding box center [1459, 363] width 126 height 30
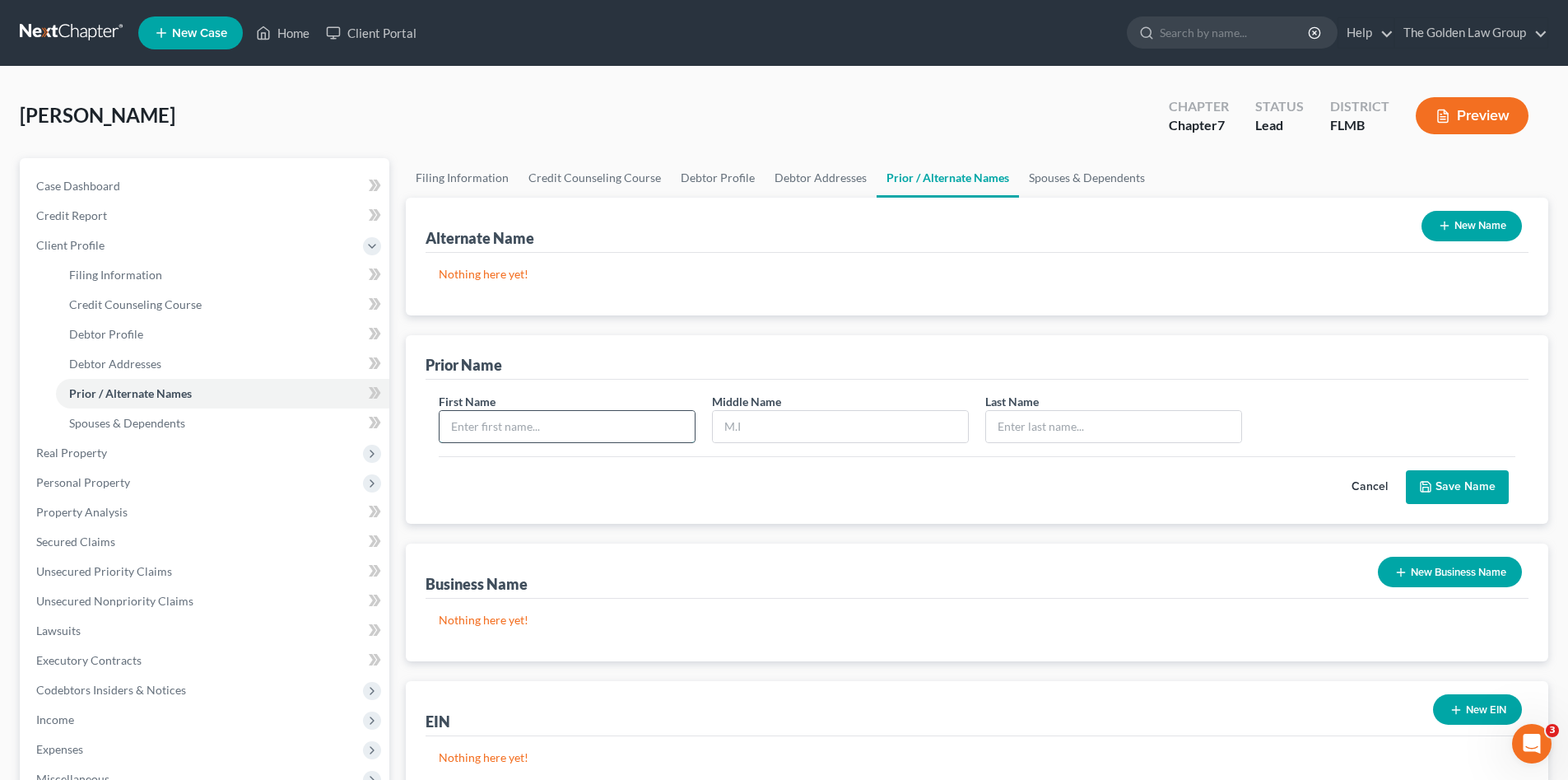
click at [511, 427] on input "text" at bounding box center [567, 426] width 256 height 31
type input "Madelynn"
type input "Renee"
type input "Dempsey"
click at [1485, 489] on button "Save Name" at bounding box center [1458, 487] width 103 height 34
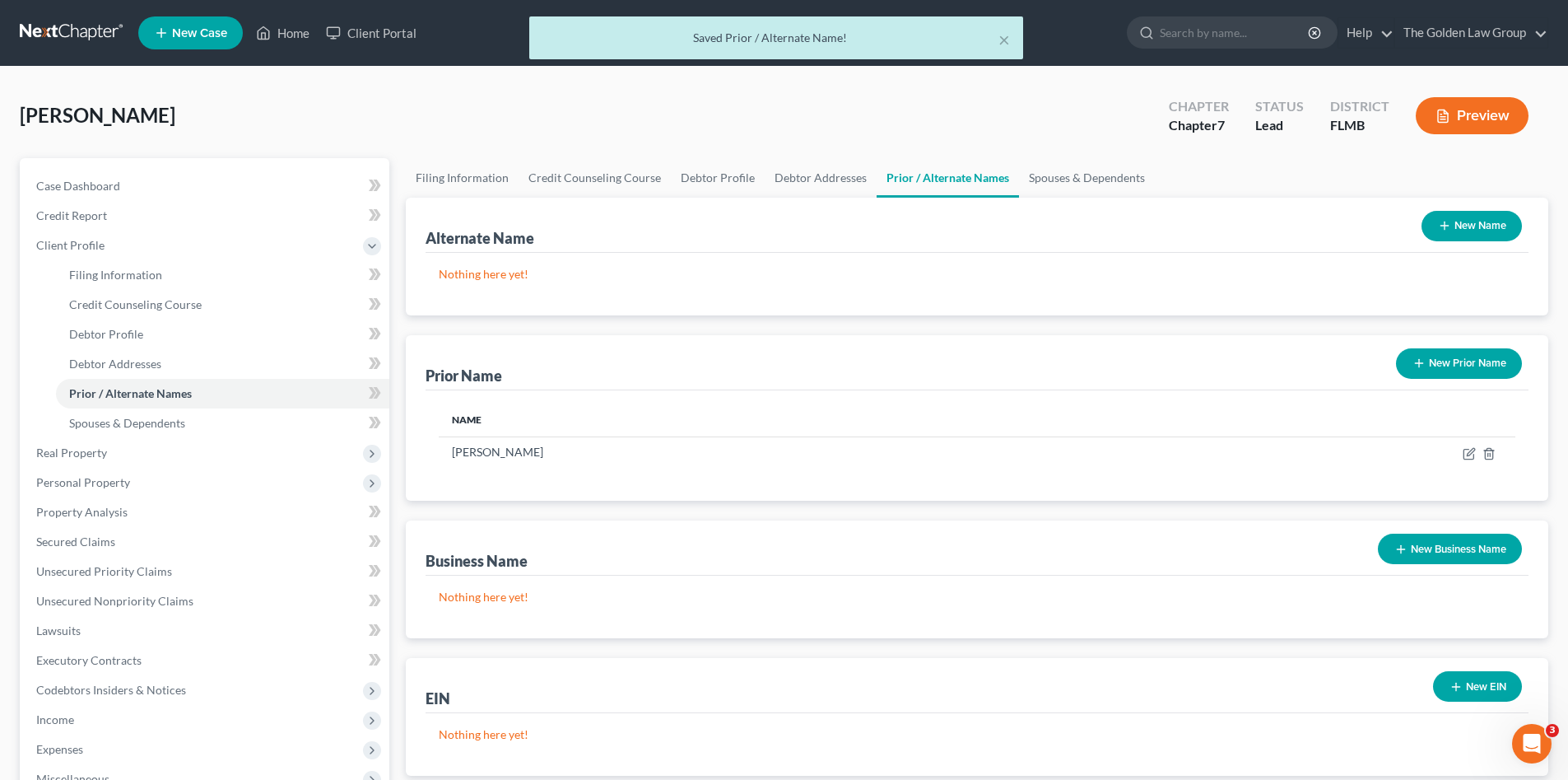
scroll to position [164, 0]
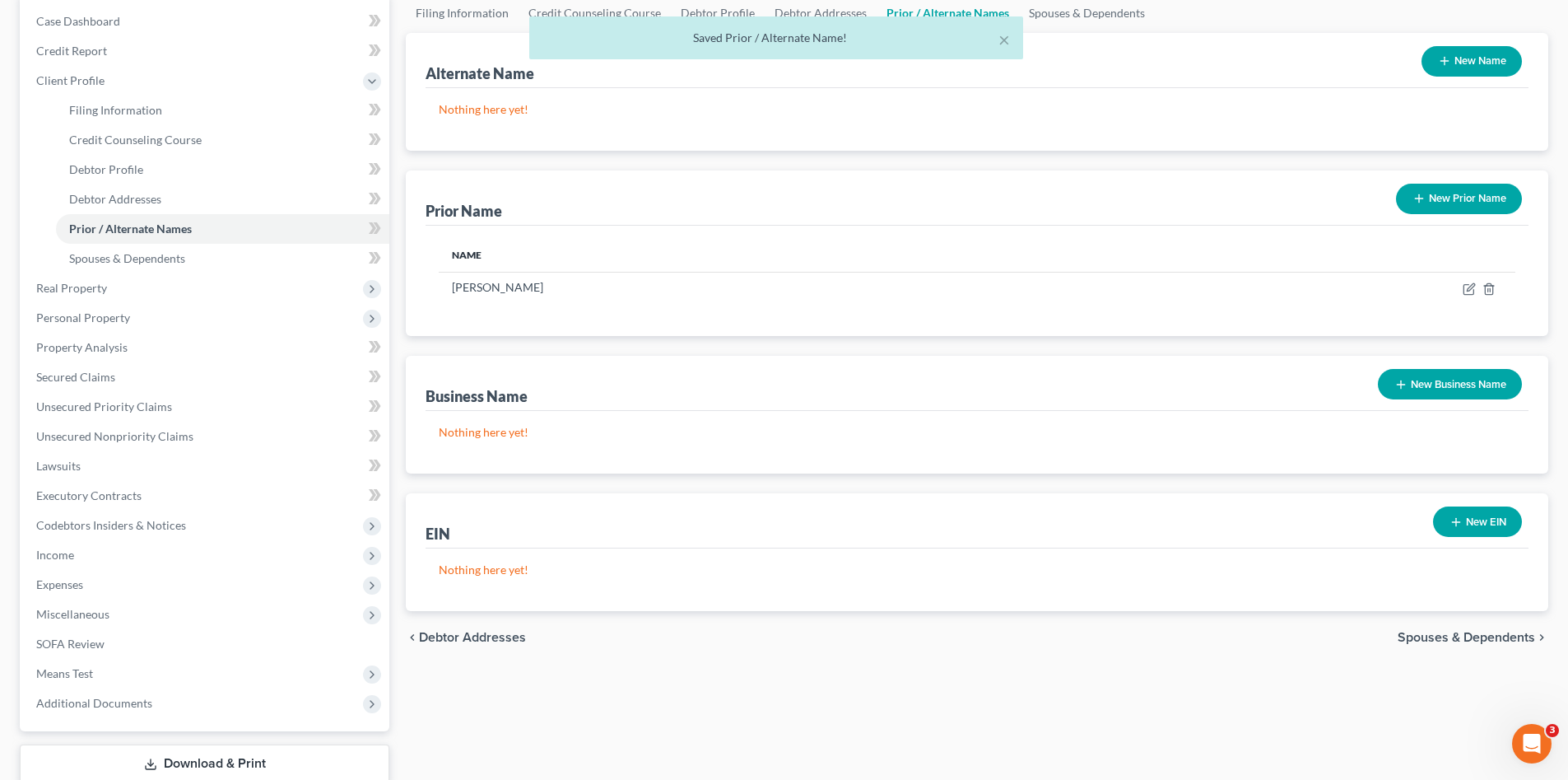
click at [1466, 636] on span "Spouses & Dependents" at bounding box center [1466, 637] width 138 height 13
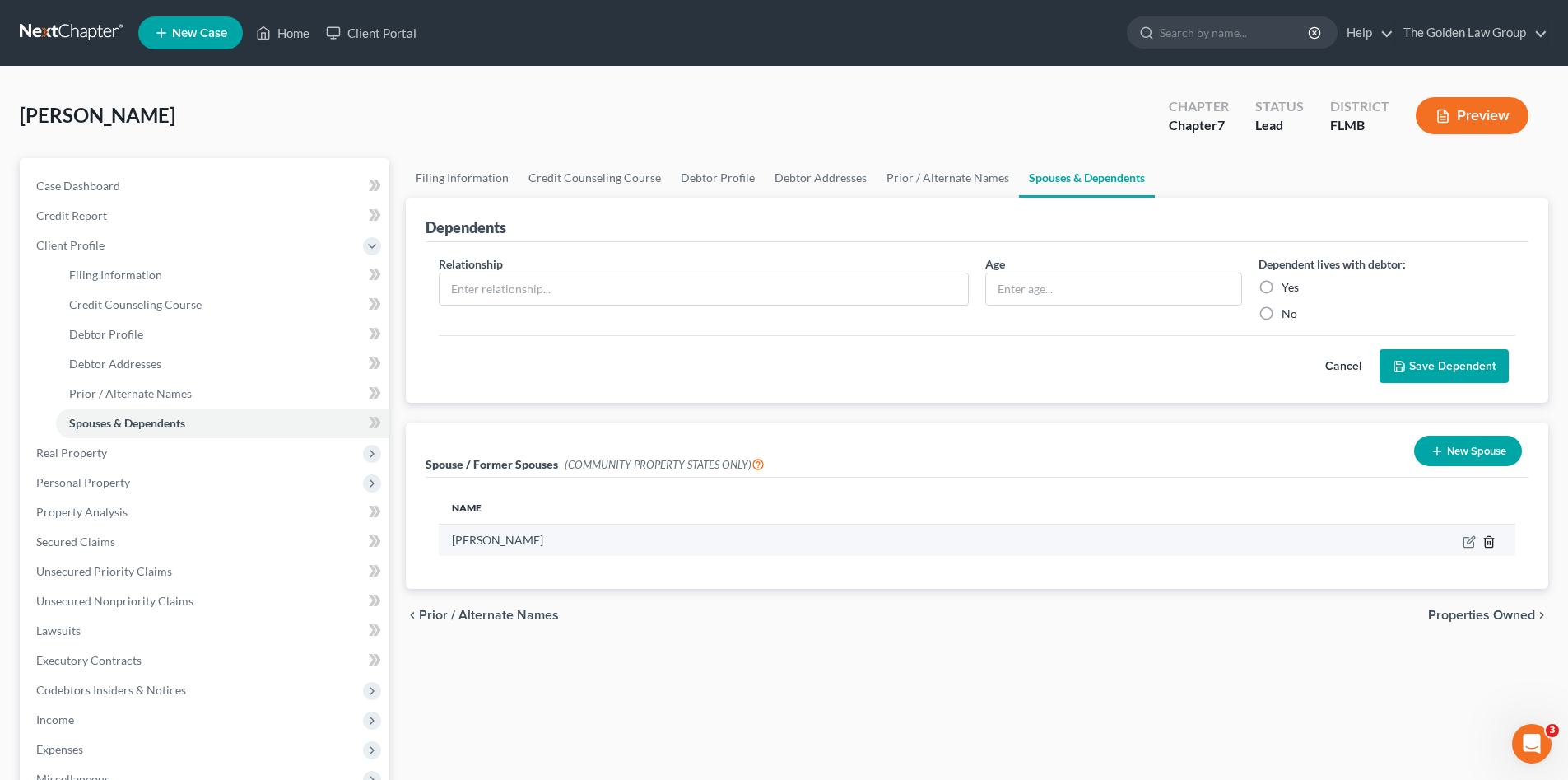
click at [1489, 541] on icon "button" at bounding box center [1489, 542] width 13 height 13
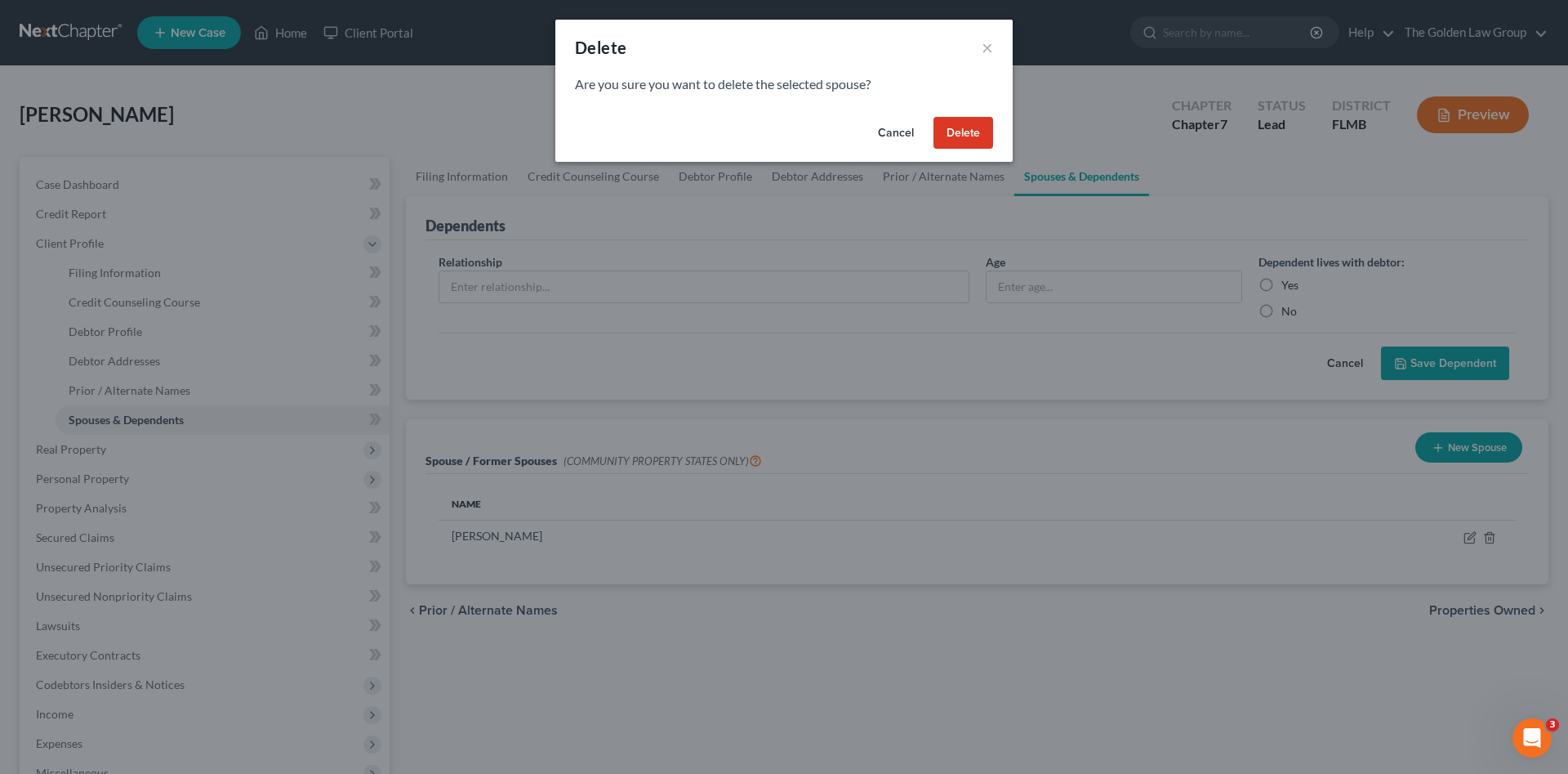
click at [968, 132] on button "Delete" at bounding box center [963, 133] width 60 height 32
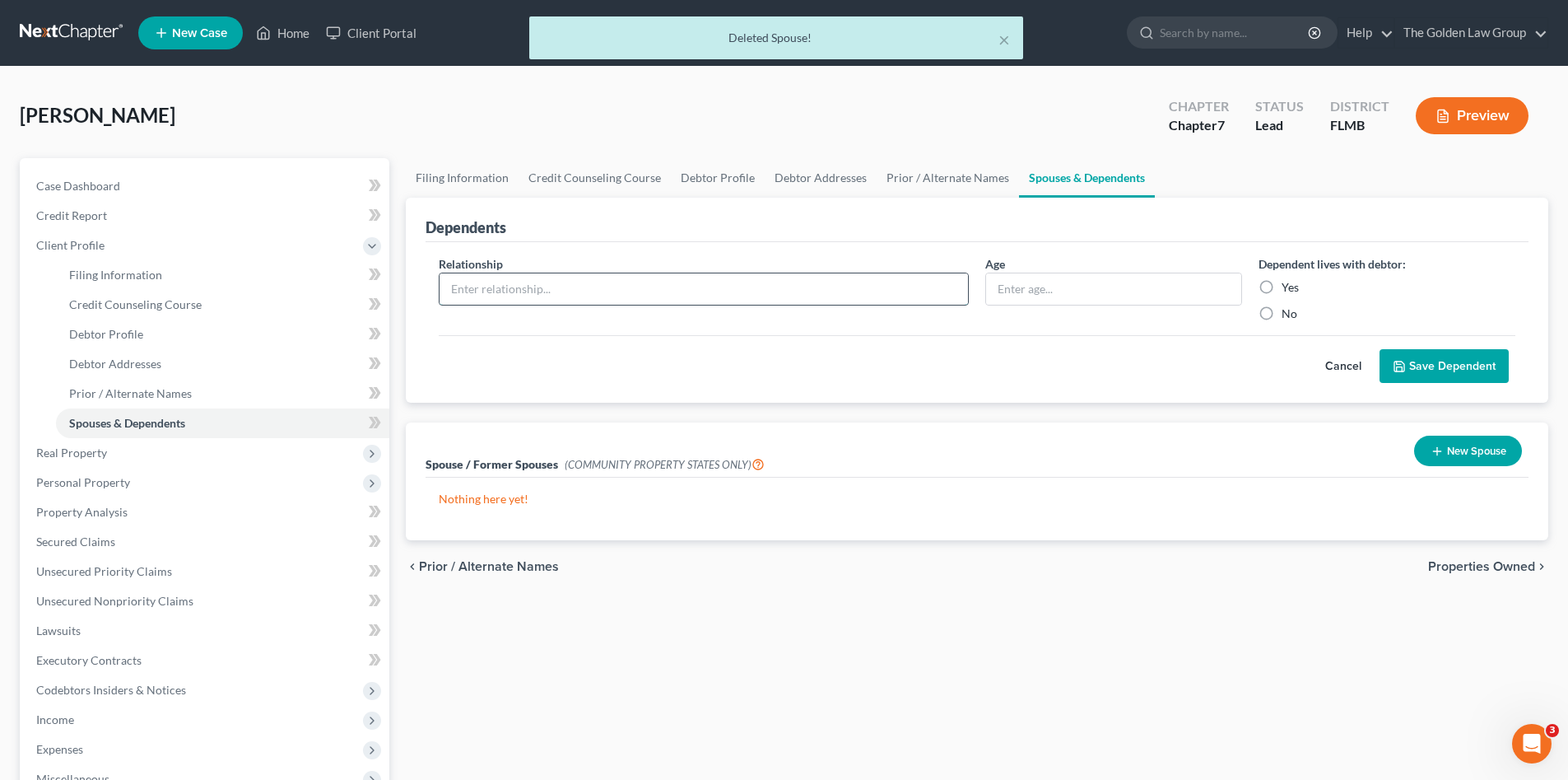
click at [838, 290] on input "text" at bounding box center [704, 289] width 528 height 31
type input "Son"
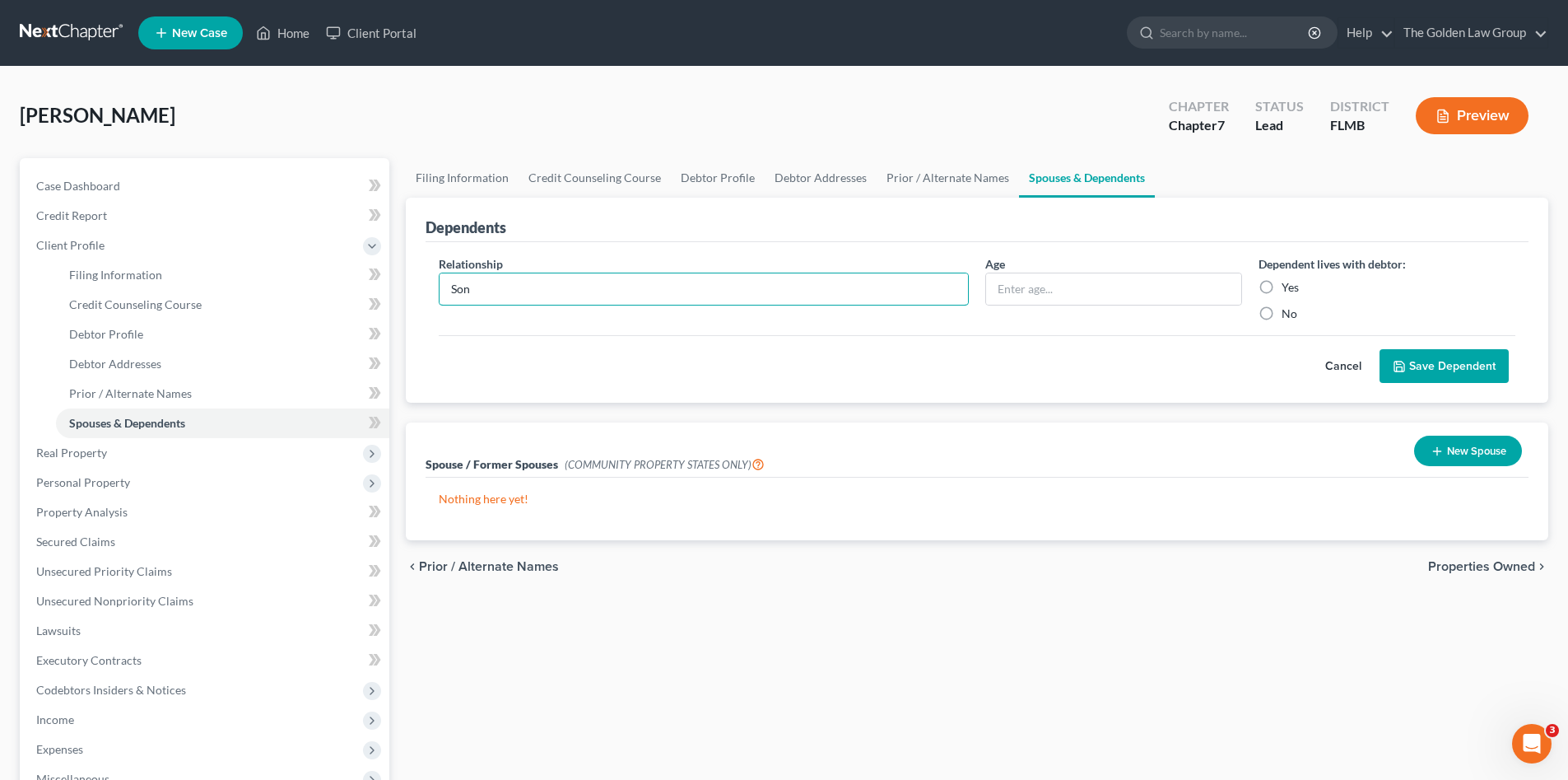
drag, startPoint x: 521, startPoint y: 303, endPoint x: 503, endPoint y: 337, distance: 38.5
click at [426, 323] on div "Relationship * Son Age Dependent lives with debtor: Yes No Cancel Save Dependent" at bounding box center [977, 322] width 1103 height 161
click at [1342, 367] on button "Cancel" at bounding box center [1343, 366] width 72 height 33
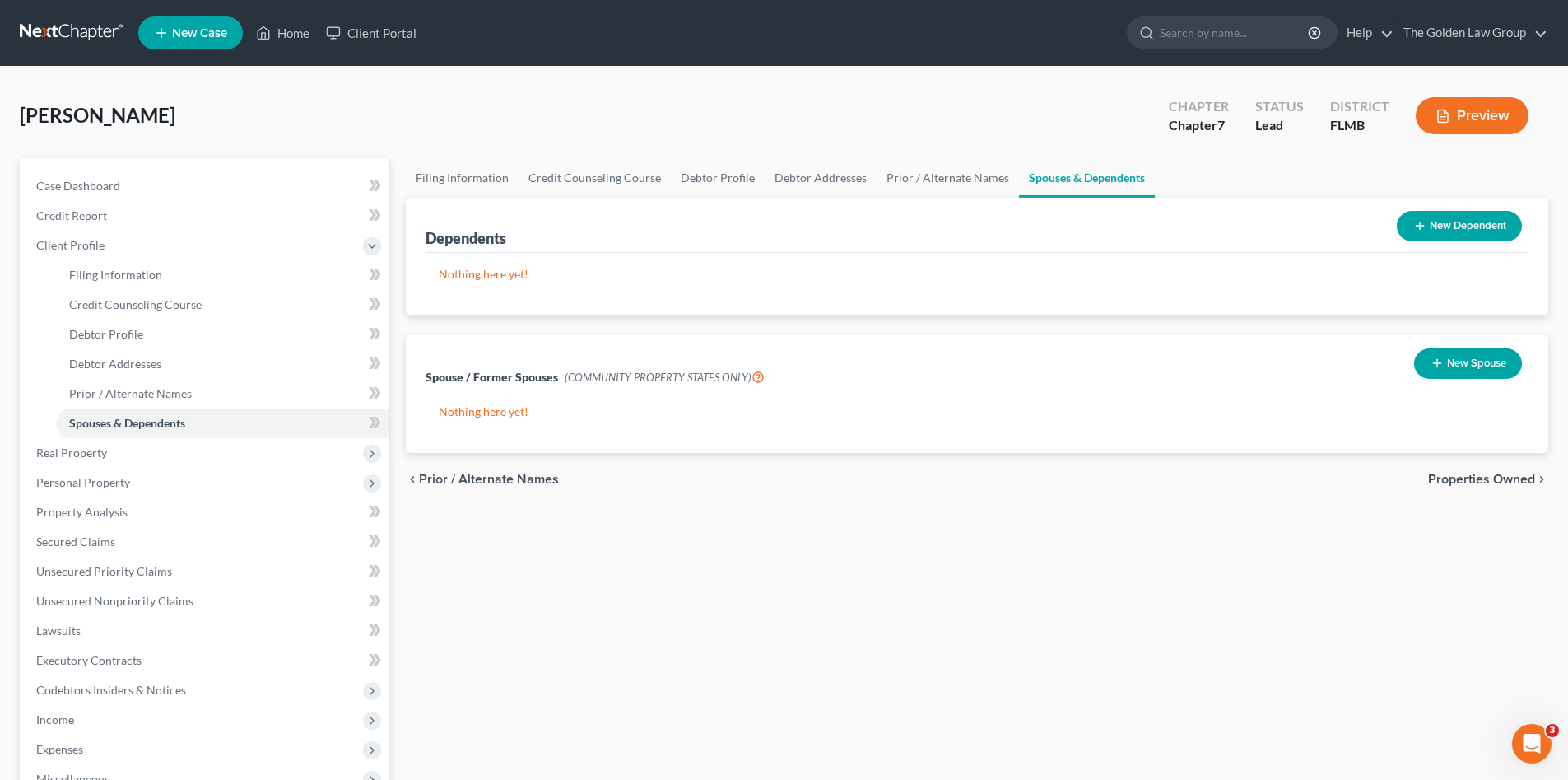
drag, startPoint x: 1466, startPoint y: 476, endPoint x: 1466, endPoint y: 503, distance: 27.0
click at [1468, 477] on span "Properties Owned" at bounding box center [1481, 479] width 107 height 13
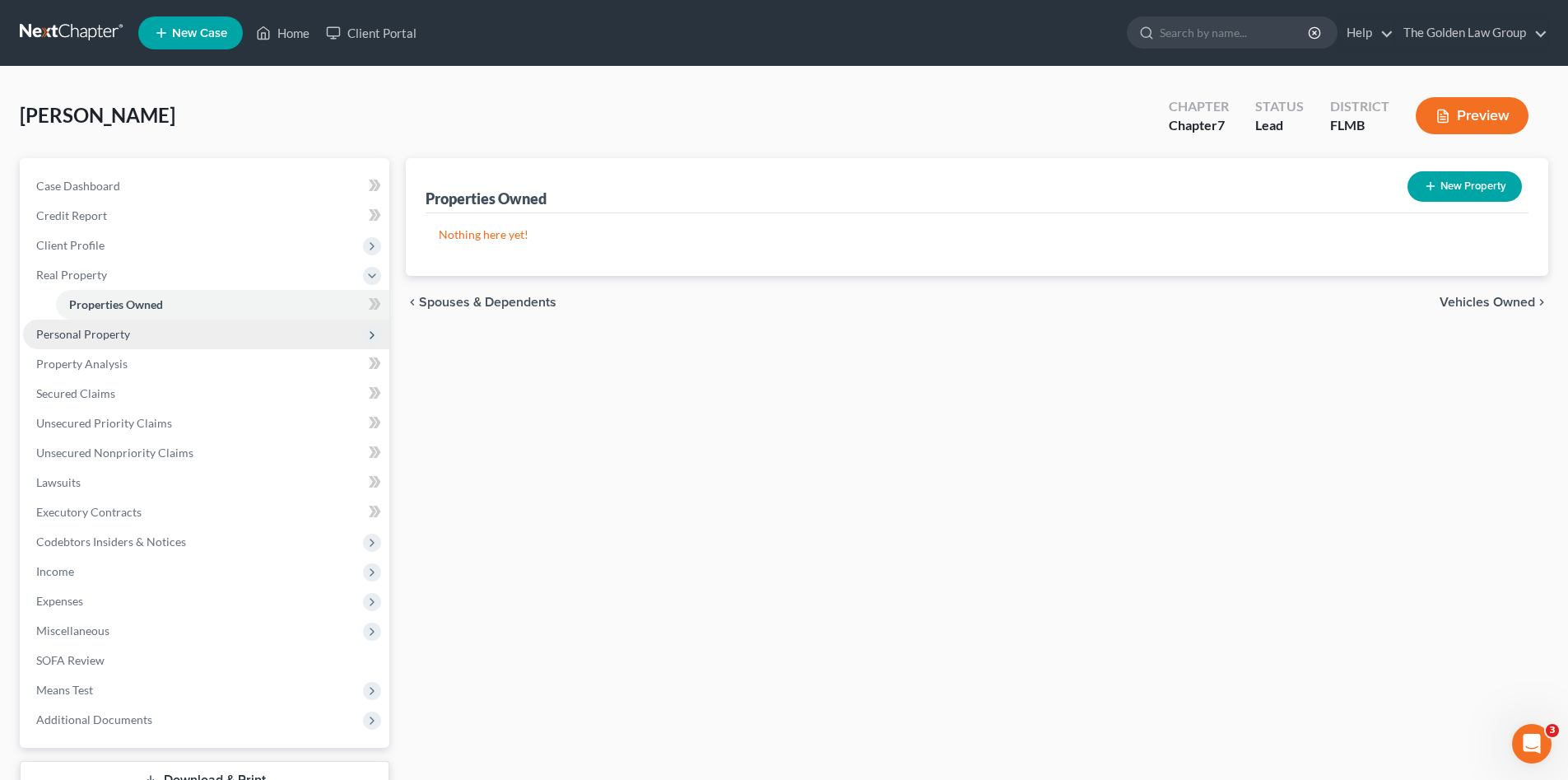
click at [133, 337] on span "Personal Property" at bounding box center [207, 334] width 367 height 29
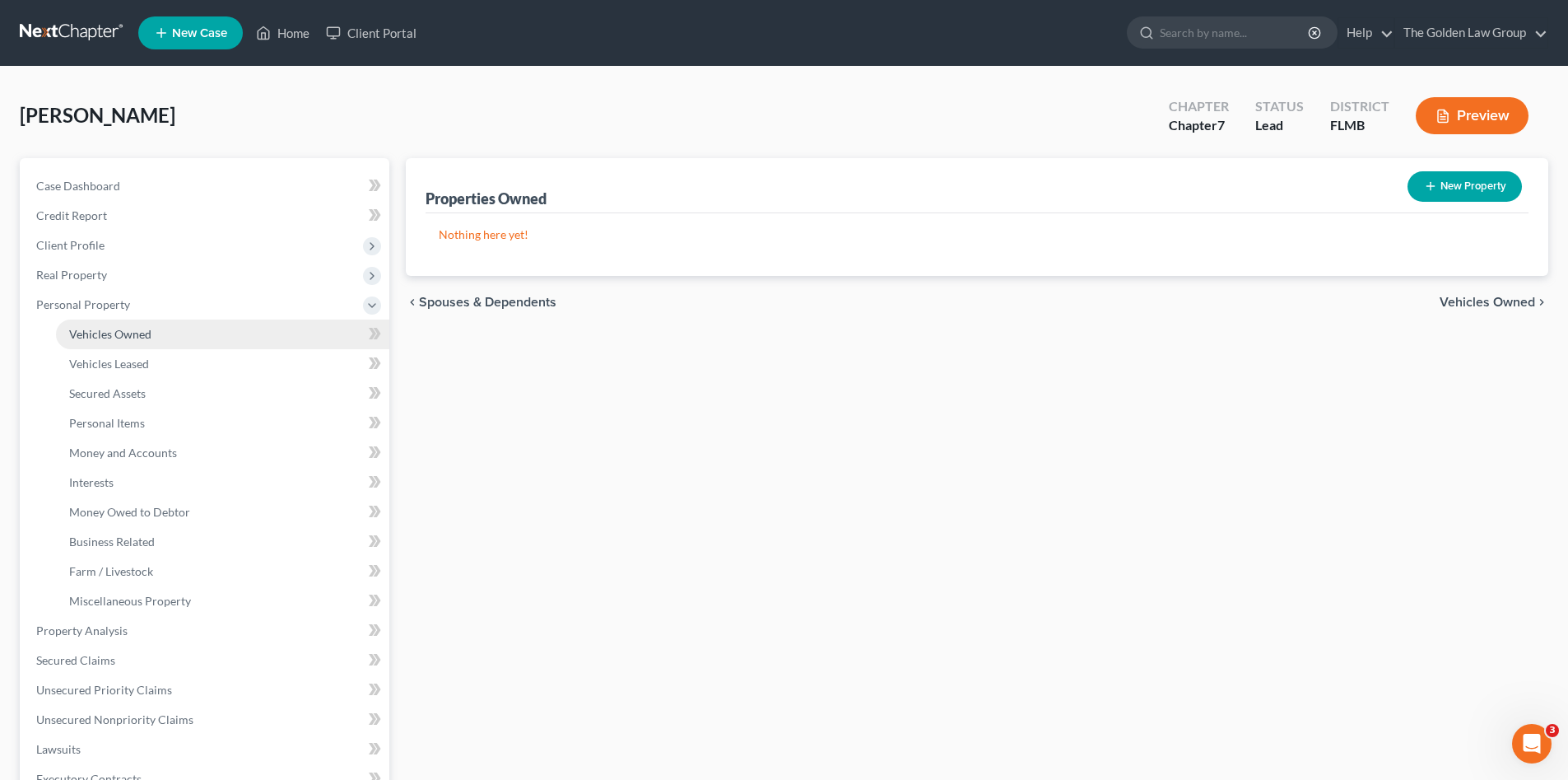
click at [138, 343] on link "Vehicles Owned" at bounding box center [222, 334] width 333 height 29
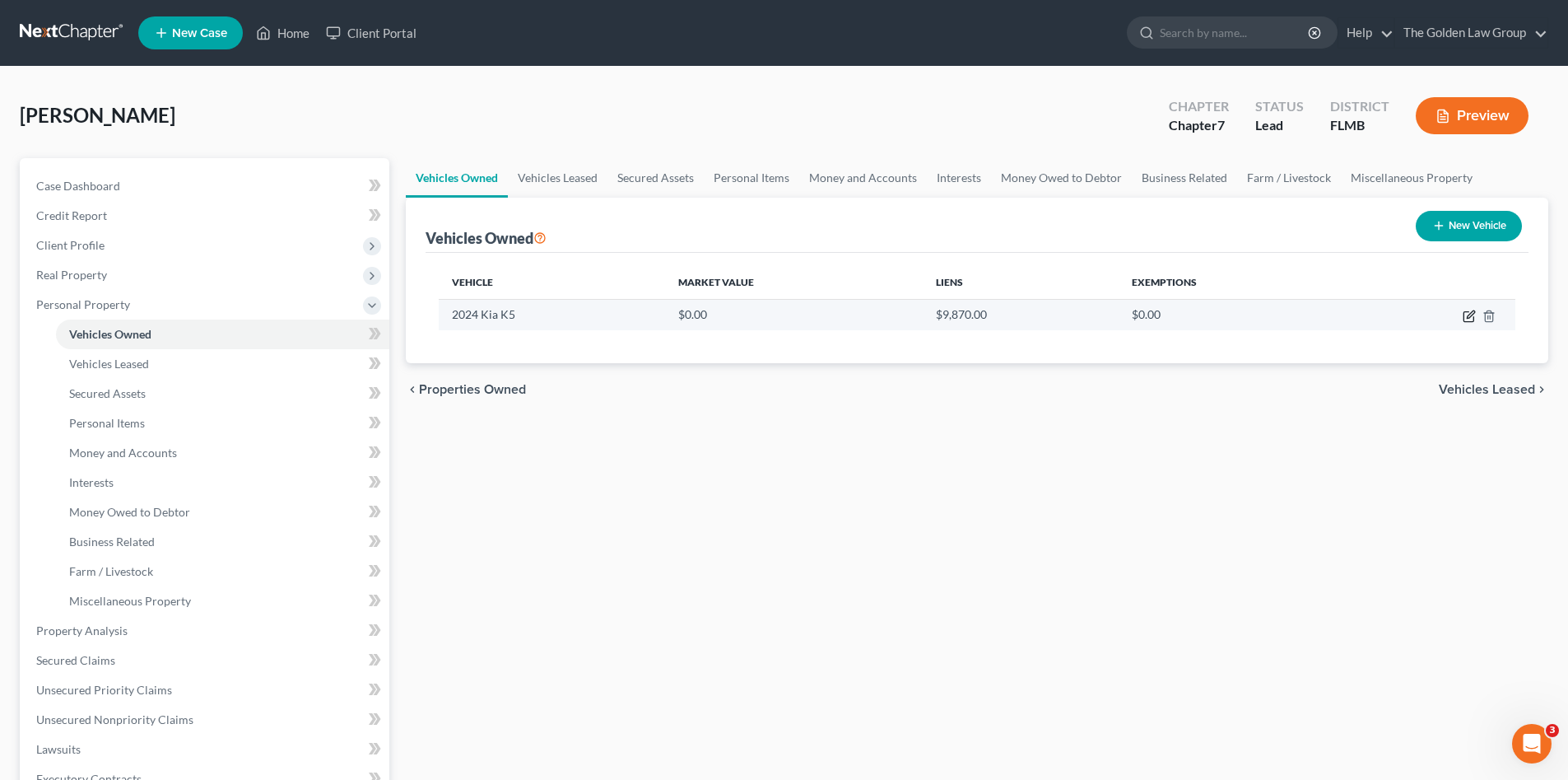
click at [1470, 315] on icon "button" at bounding box center [1469, 316] width 13 height 13
select select "0"
select select "2"
select select "0"
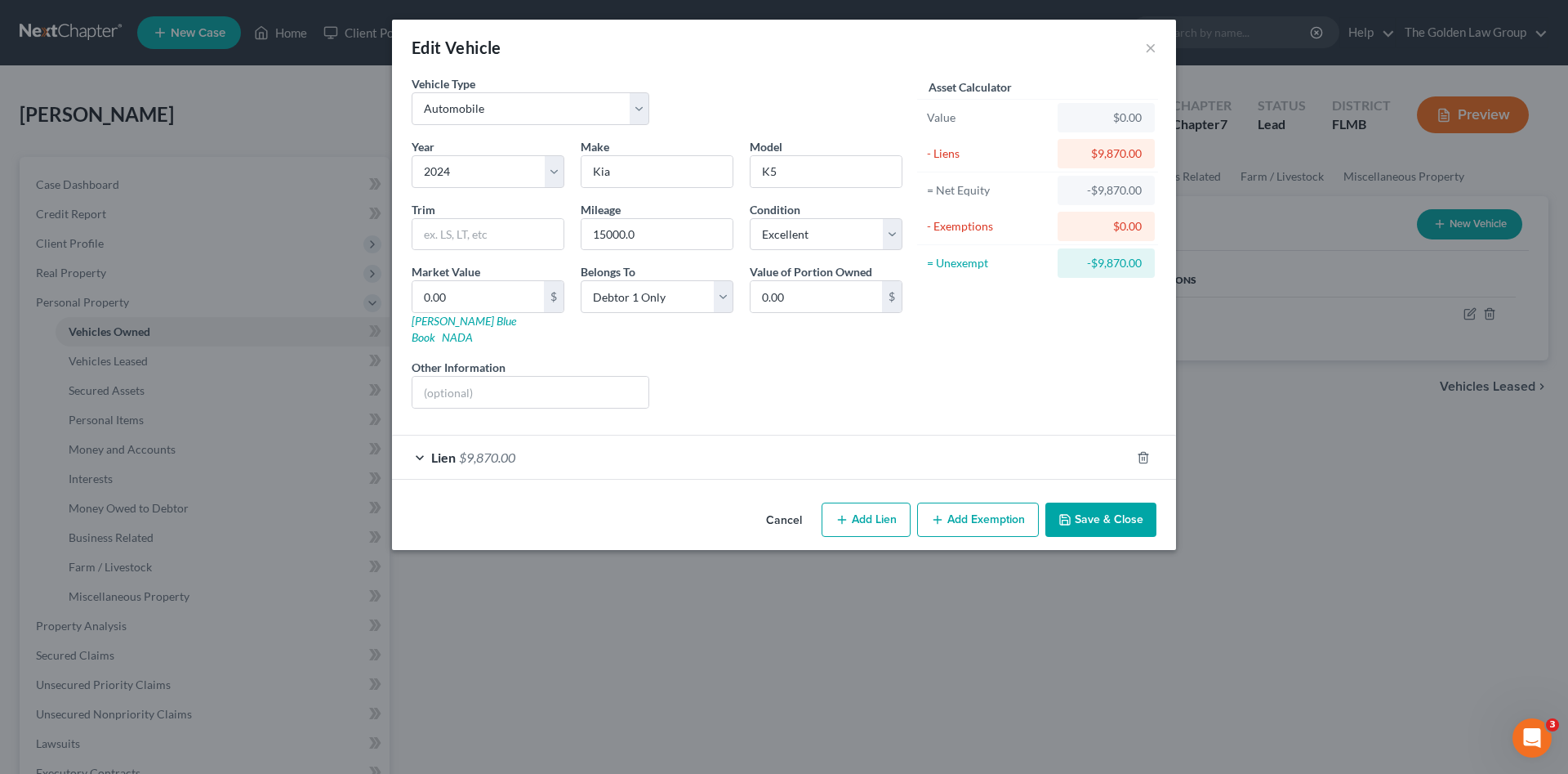
click at [753, 401] on div "Year Select 2026 2025 2024 2023 2022 2021 2020 2019 2018 2017 2016 2015 2014 20…" at bounding box center [657, 280] width 507 height 284
click at [695, 226] on input "15000.0" at bounding box center [657, 234] width 151 height 31
click at [705, 450] on div "Lien $9,870.00" at bounding box center [761, 457] width 739 height 44
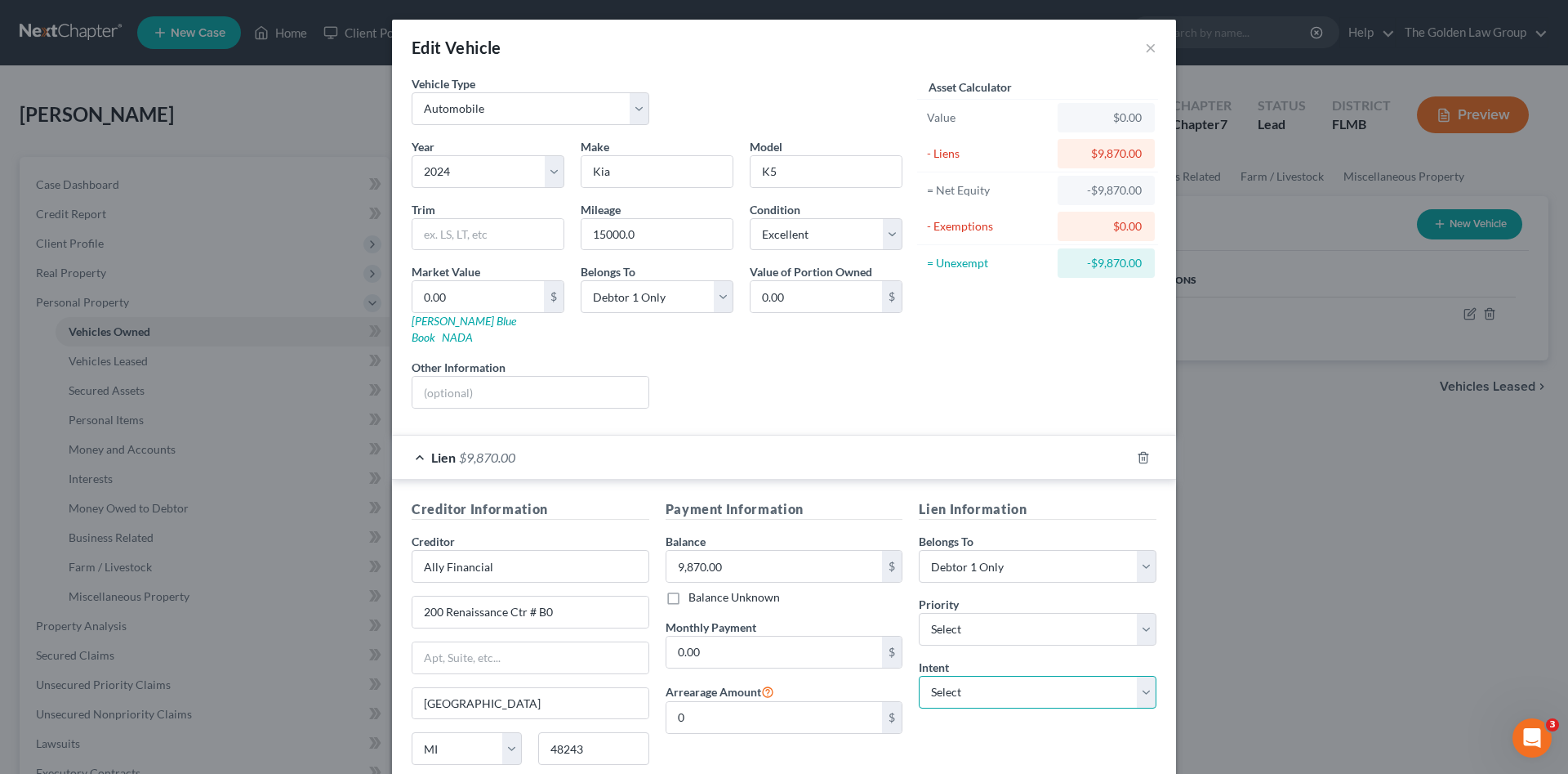
click at [1101, 676] on select "Select Surrender Redeem Reaffirm Avoid Other" at bounding box center [1038, 692] width 237 height 32
select select "0"
click at [919, 676] on select "Select Surrender Redeem Reaffirm Avoid Other" at bounding box center [1038, 692] width 237 height 32
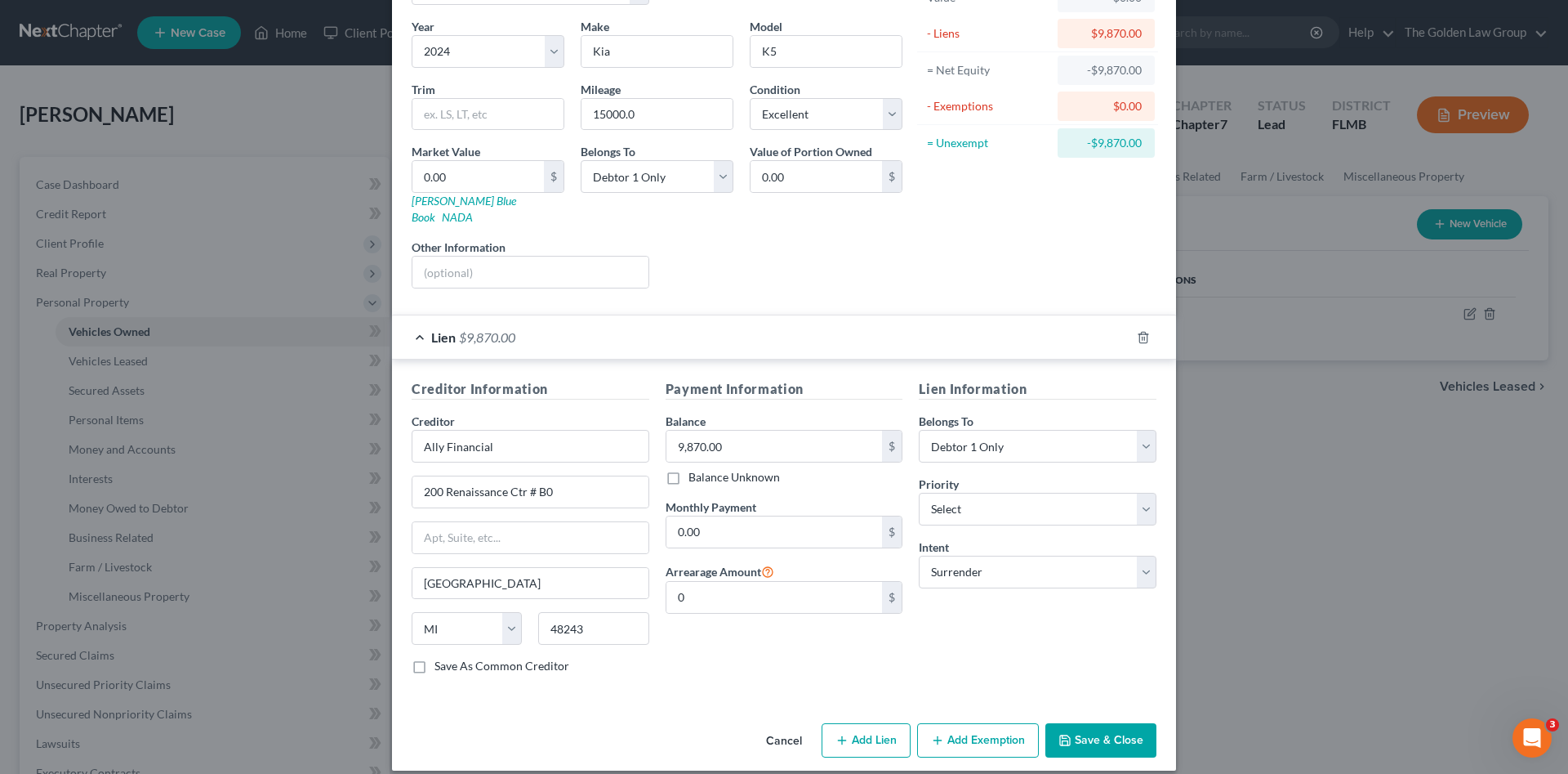
click at [1097, 723] on button "Save & Close" at bounding box center [1101, 740] width 111 height 34
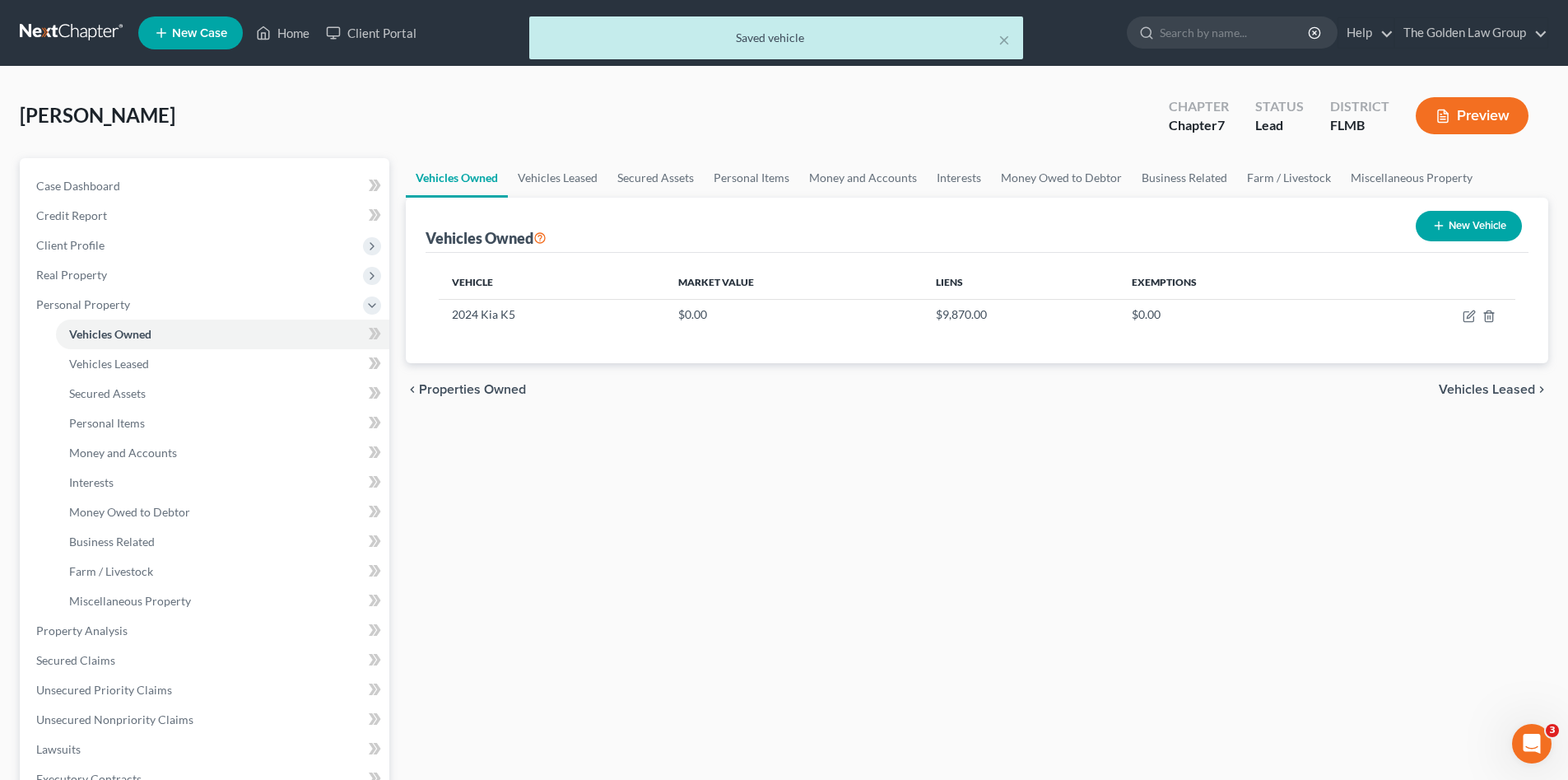
click at [1445, 208] on div "New Vehicle" at bounding box center [1468, 226] width 120 height 44
click at [1450, 218] on button "New Vehicle" at bounding box center [1468, 226] width 106 height 30
select select "0"
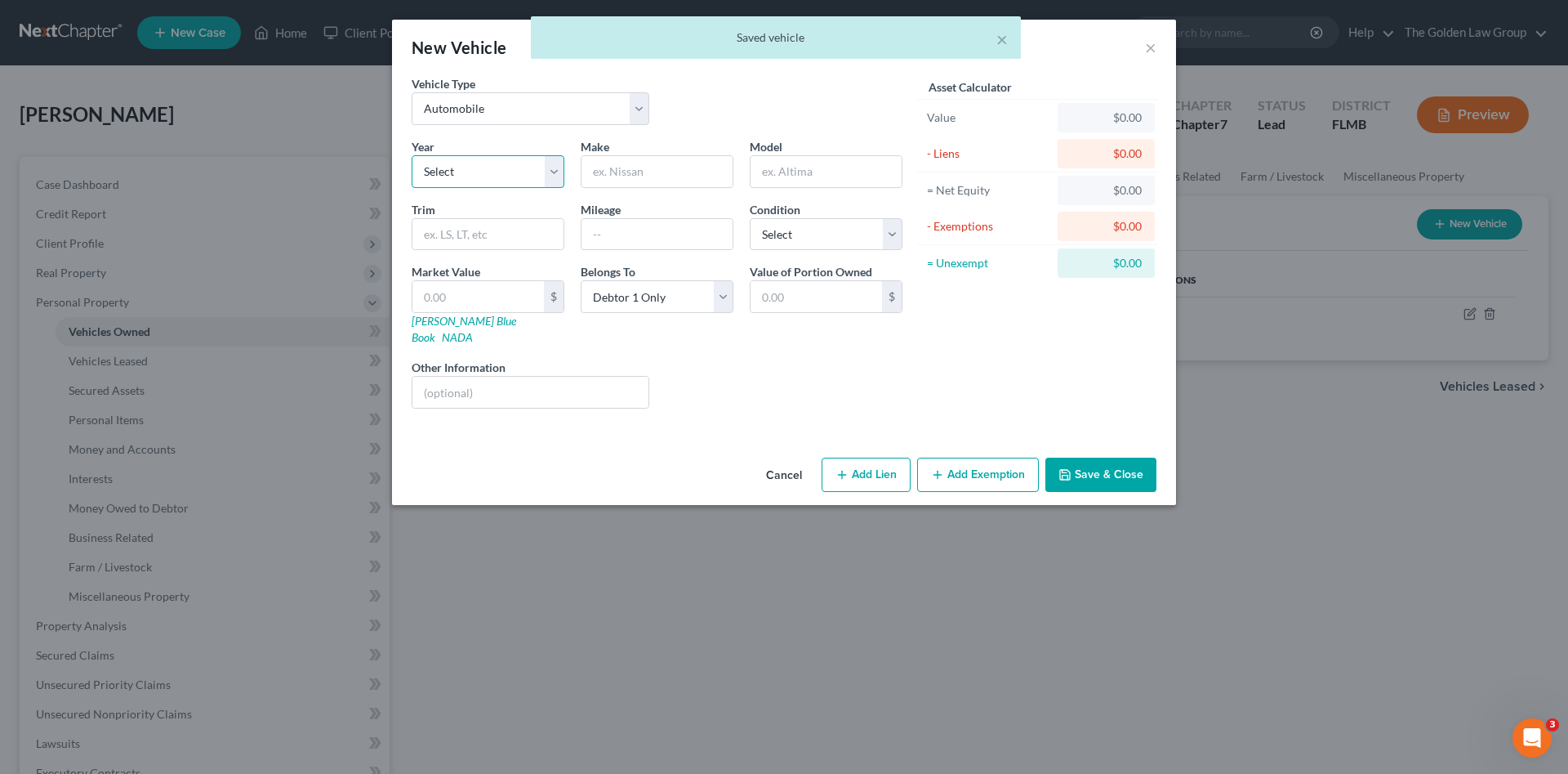
drag, startPoint x: 455, startPoint y: 164, endPoint x: 460, endPoint y: 178, distance: 14.9
click at [455, 163] on select "Select 2026 2025 2024 2023 2022 2021 2020 2019 2018 2017 2016 2015 2014 2013 20…" at bounding box center [488, 172] width 153 height 32
select select "2"
click at [412, 155] on select "Select 2026 2025 2024 2023 2022 2021 2020 2019 2018 2017 2016 2015 2014 2013 20…" at bounding box center [488, 172] width 153 height 32
click at [781, 462] on button "Cancel" at bounding box center [784, 476] width 62 height 32
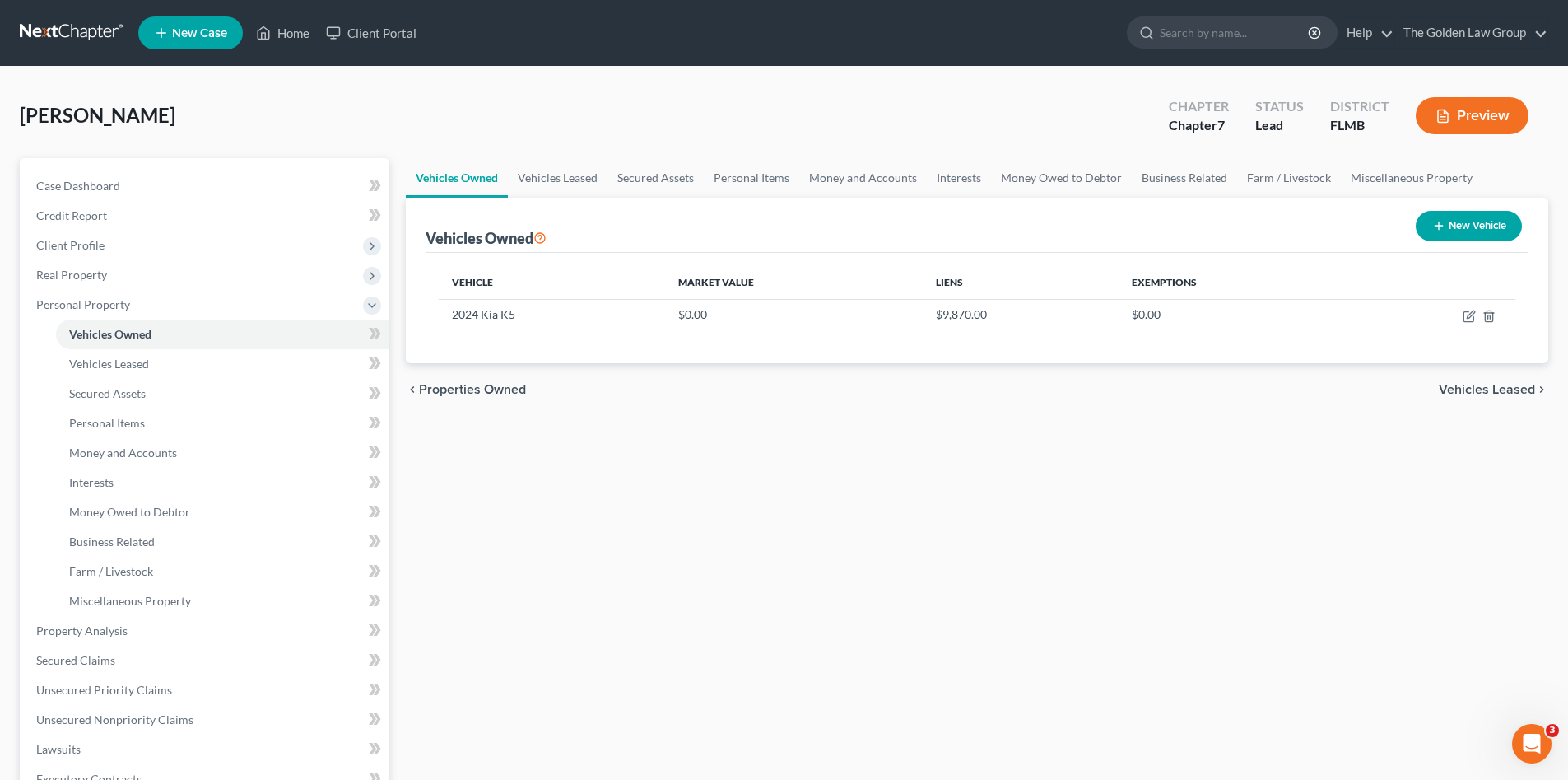
click at [800, 602] on div "Vehicles Owned Vehicles Leased Secured Assets Personal Items Money and Accounts…" at bounding box center [977, 634] width 1159 height 951
click at [1468, 311] on icon "button" at bounding box center [1469, 316] width 13 height 13
select select "0"
select select "2"
select select "0"
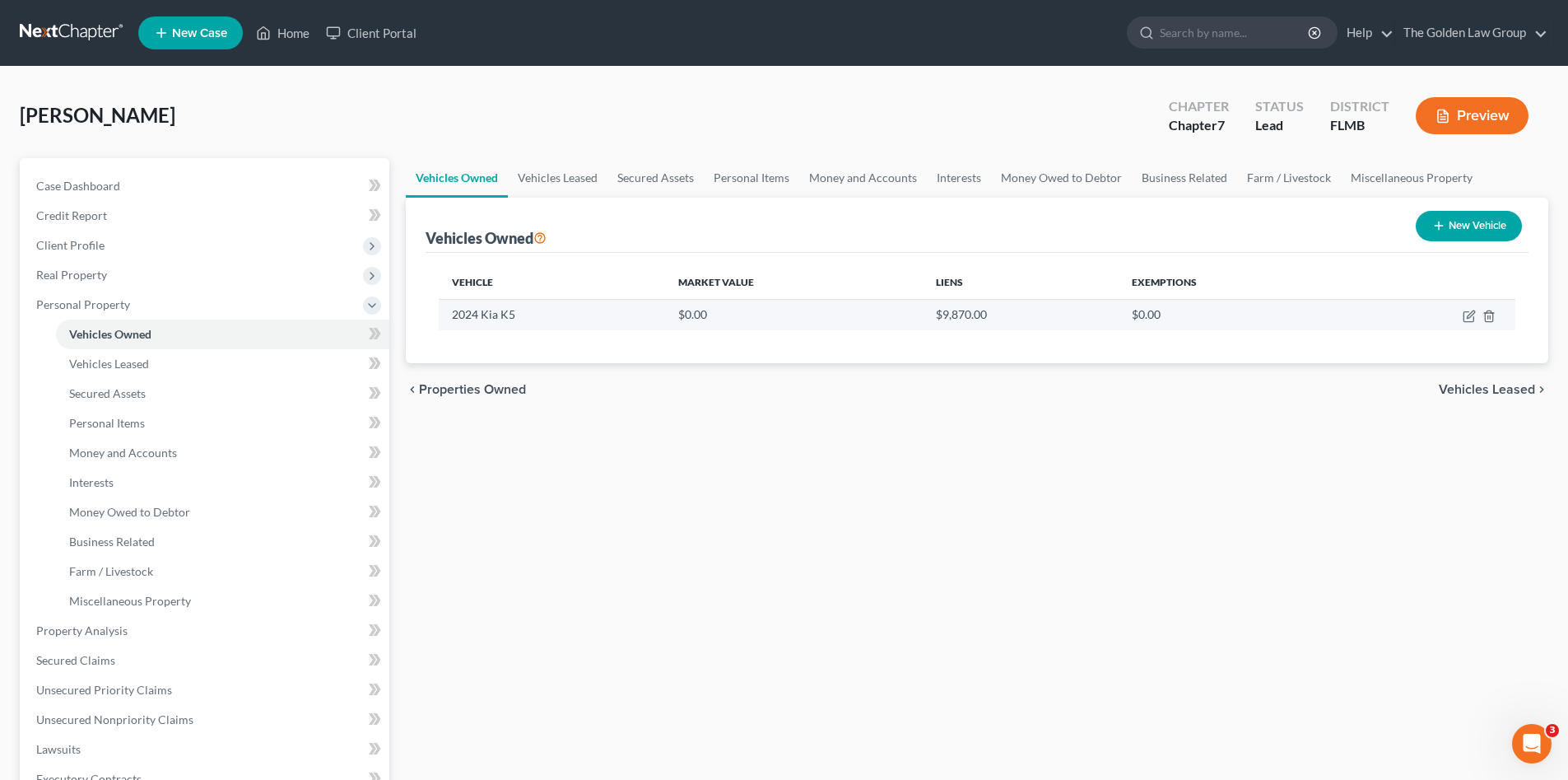
select select "0"
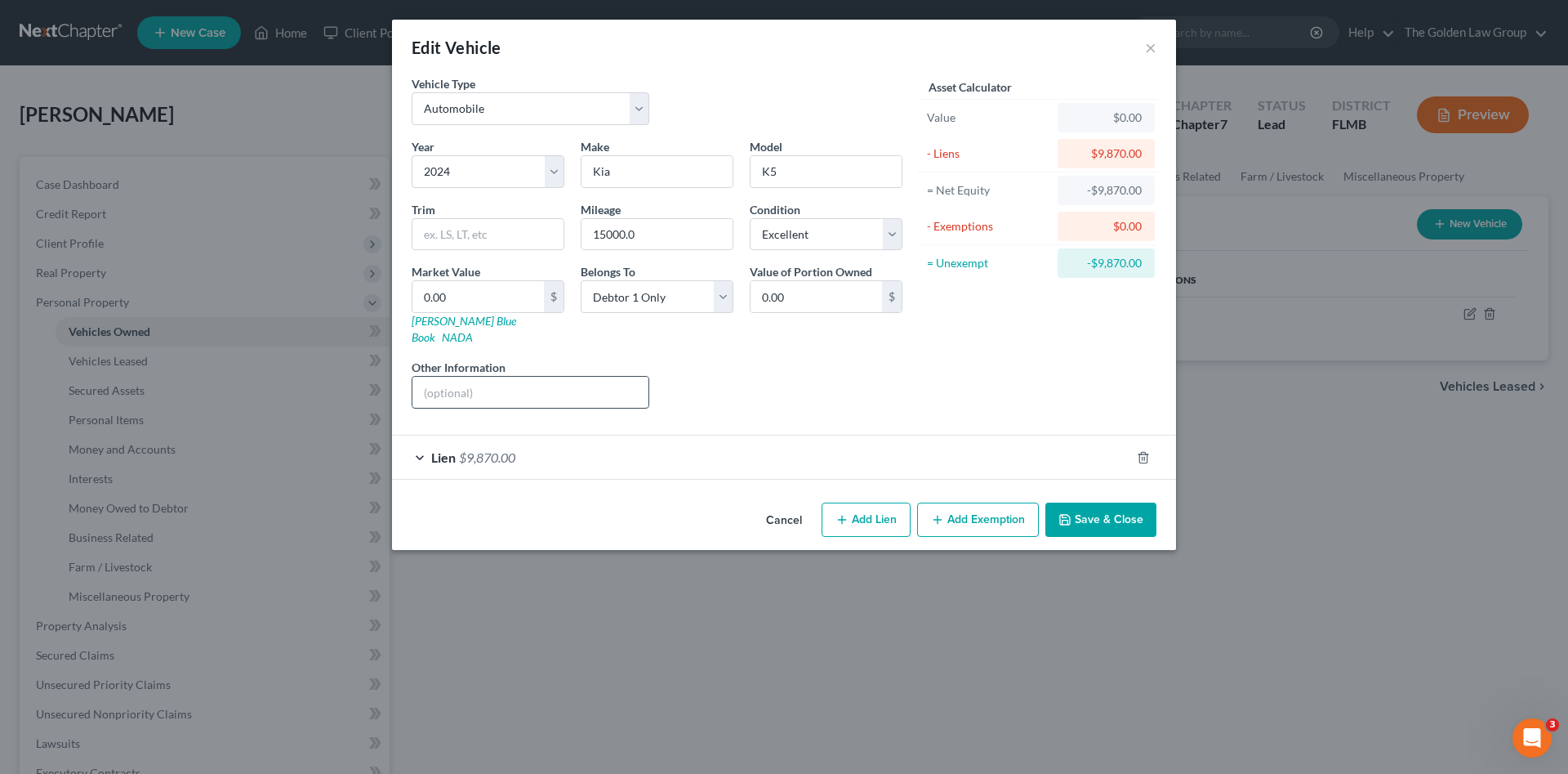
click at [594, 382] on input "text" at bounding box center [530, 392] width 236 height 31
type input "VIN:"
click at [753, 436] on div "Lien $9,870.00" at bounding box center [761, 457] width 739 height 44
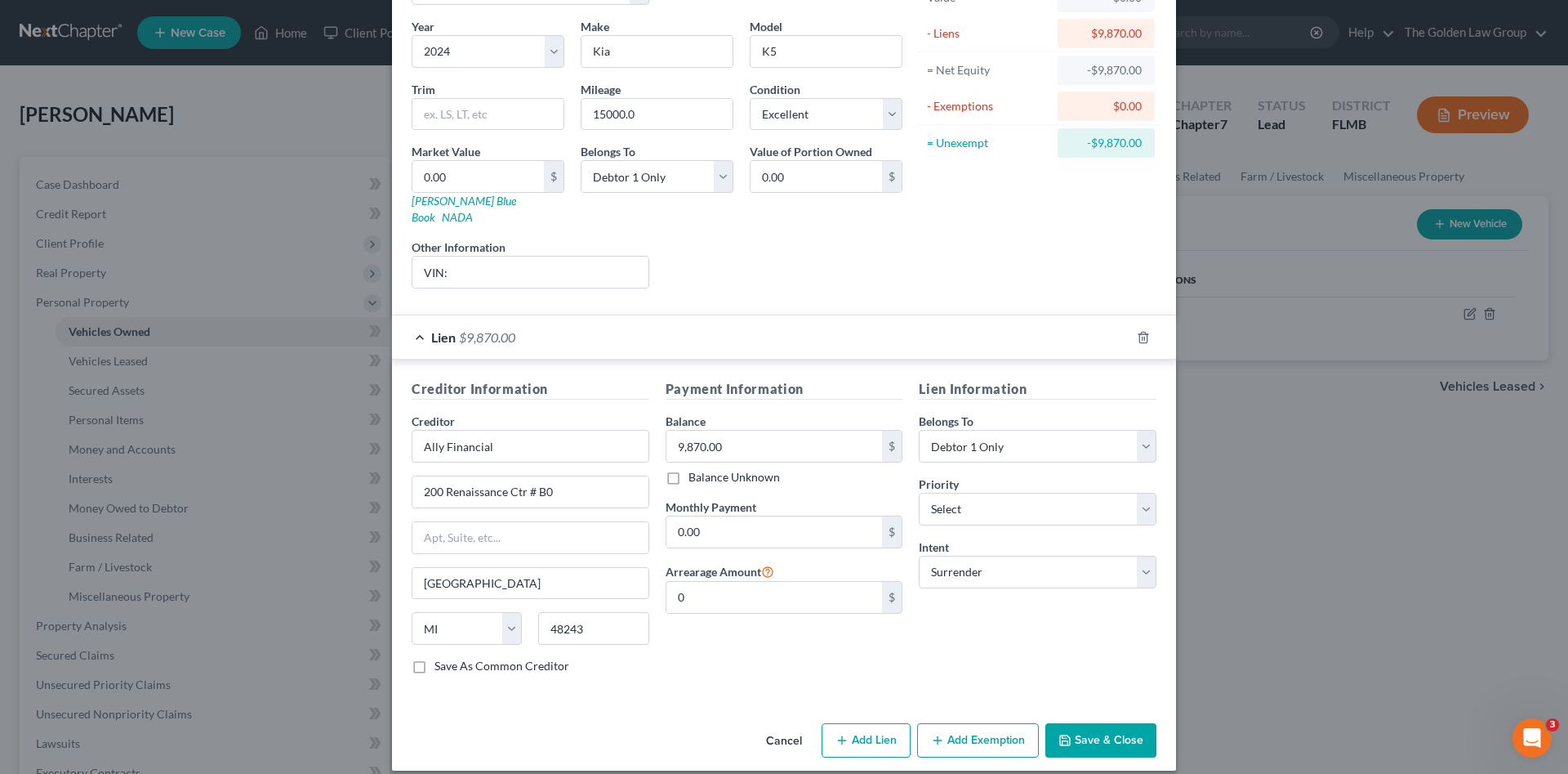
click at [775, 724] on button "Cancel" at bounding box center [784, 741] width 62 height 32
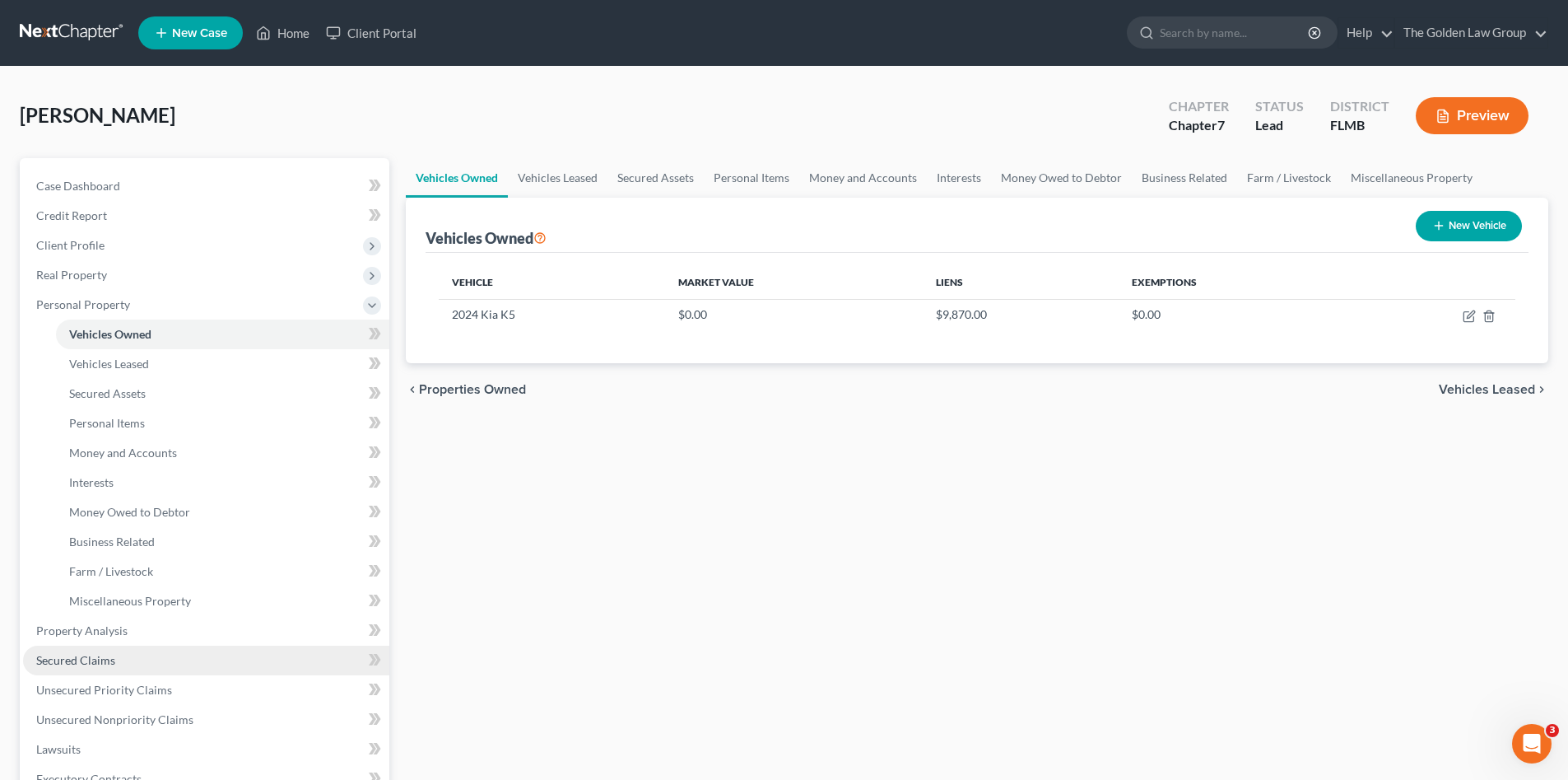
click at [104, 659] on span "Secured Claims" at bounding box center [76, 659] width 79 height 14
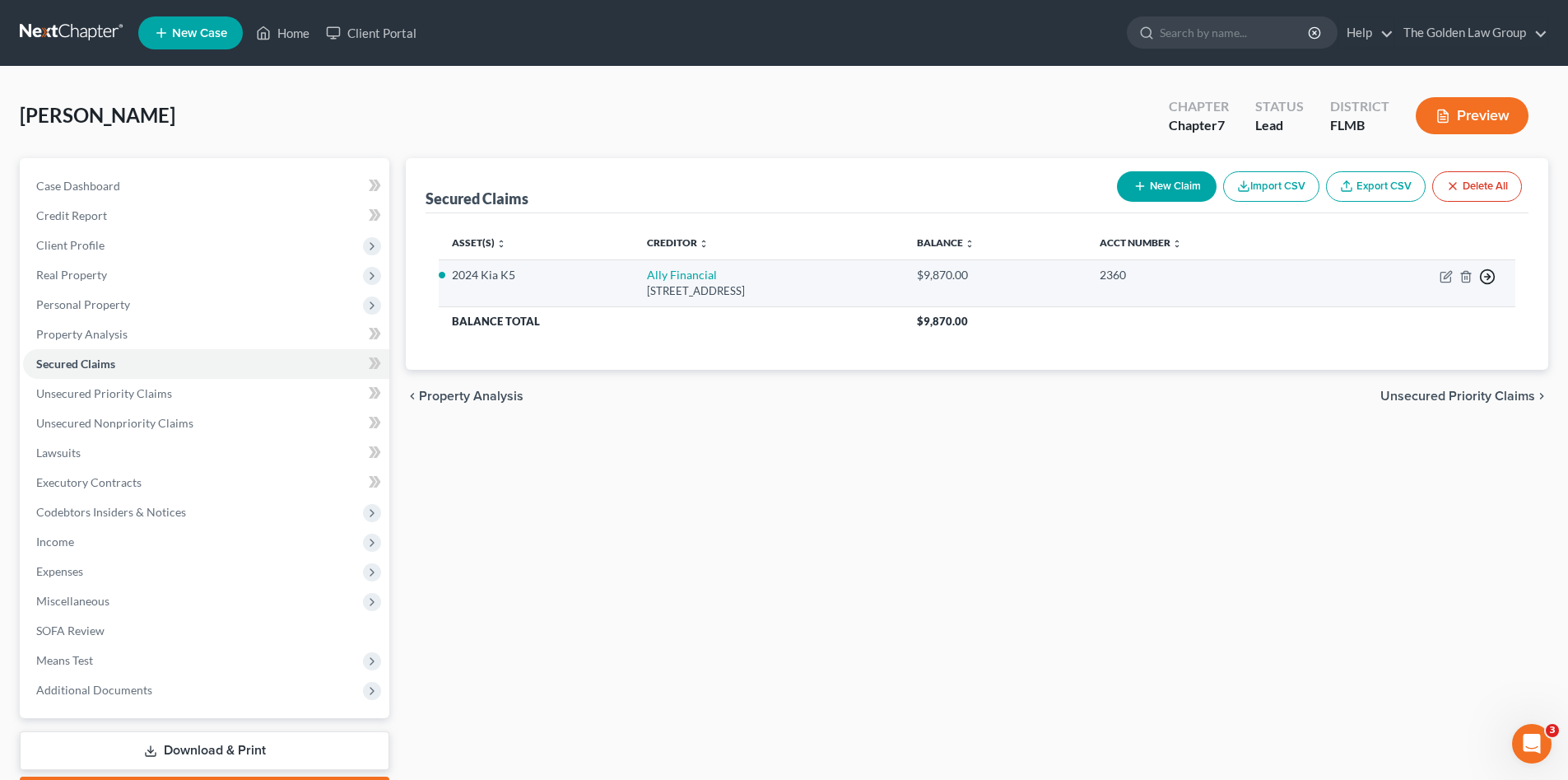
click at [1488, 279] on polyline "button" at bounding box center [1488, 277] width 3 height 6
click at [1371, 318] on link "Move to F" at bounding box center [1412, 316] width 138 height 28
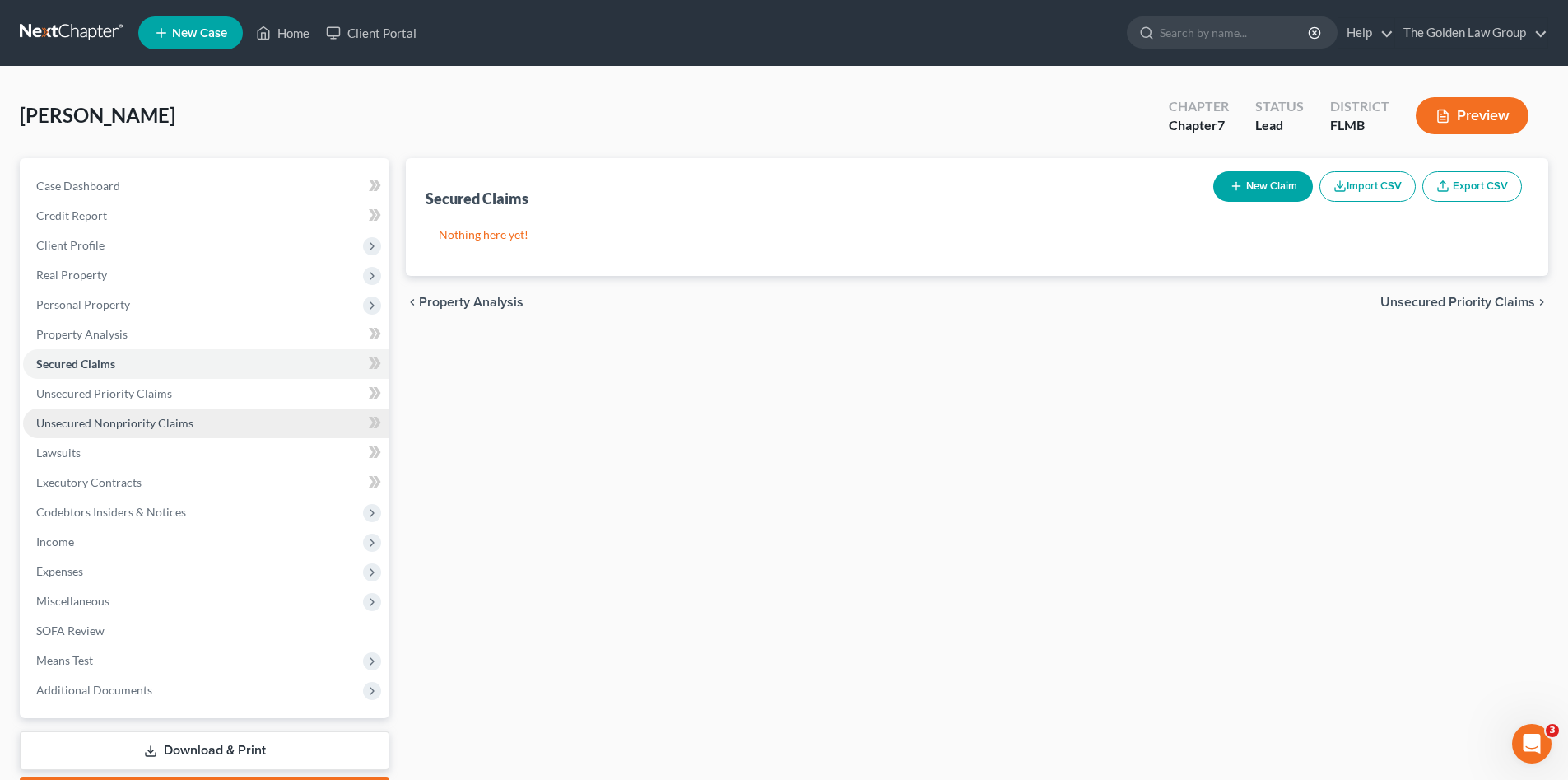
click at [129, 424] on span "Unsecured Nonpriority Claims" at bounding box center [114, 423] width 157 height 14
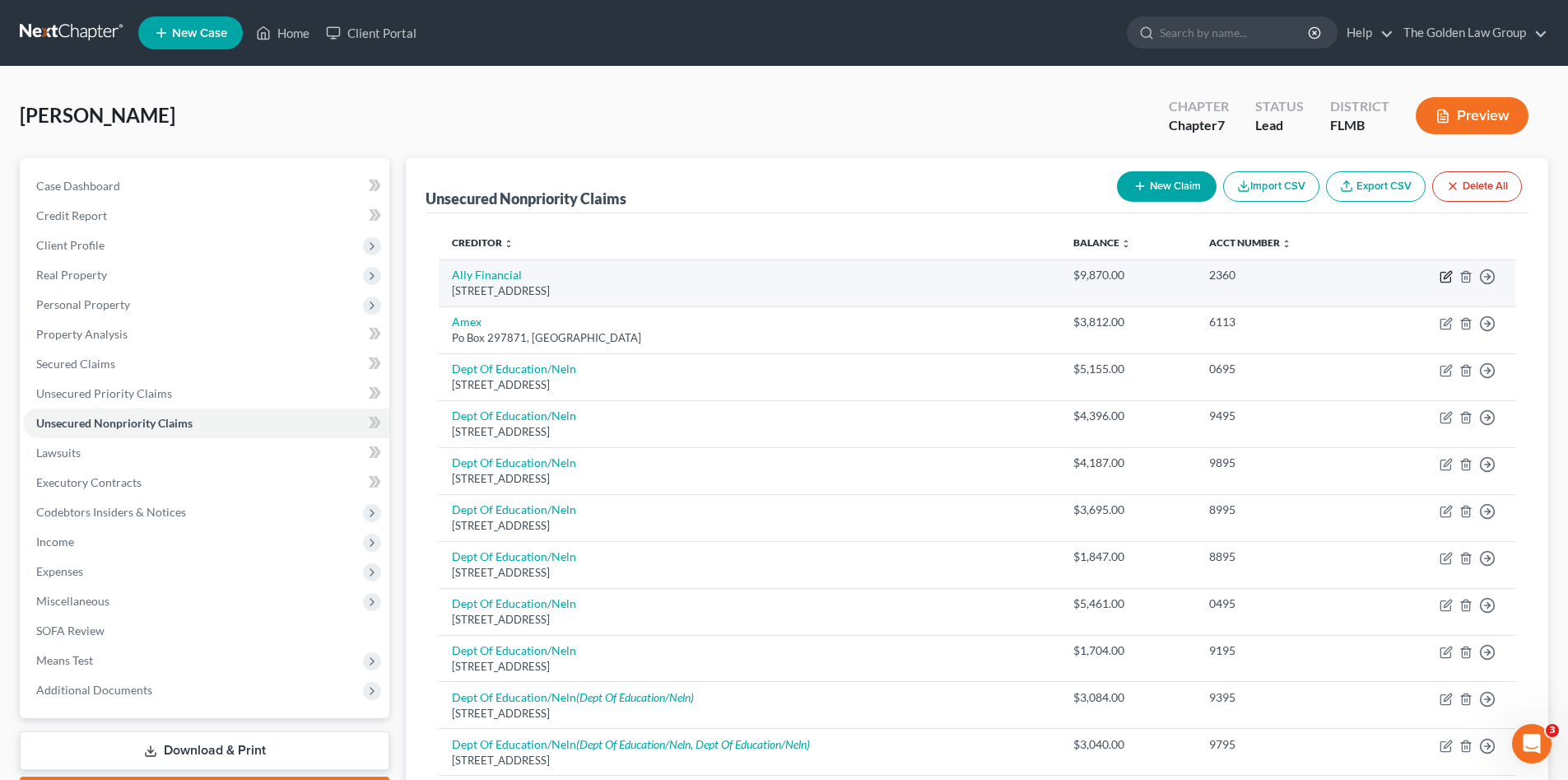
click at [1446, 276] on icon "button" at bounding box center [1446, 276] width 13 height 13
select select "23"
select select "0"
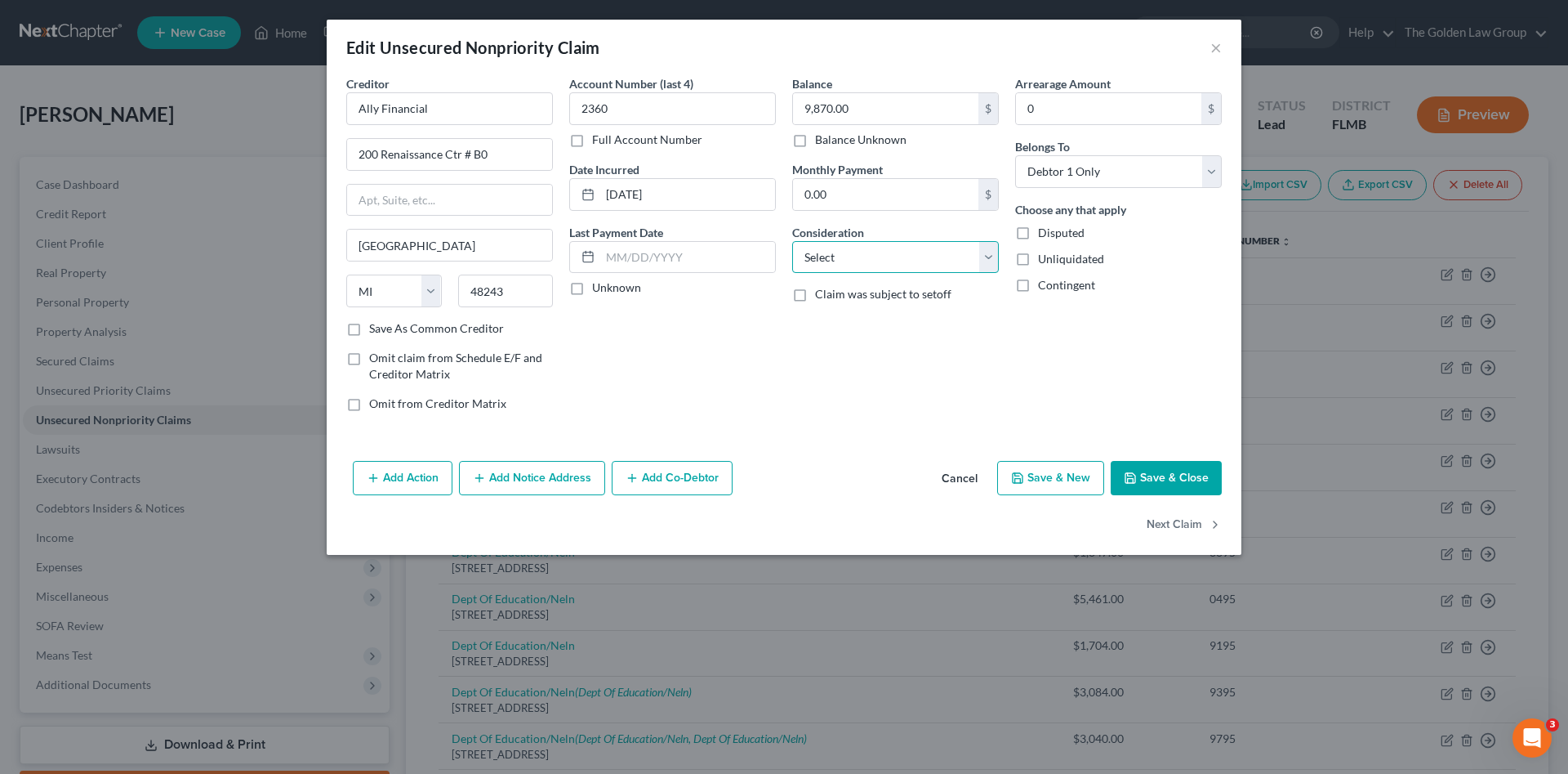
click at [865, 258] on select "Select Cable / Satellite Services Collection Agency Credit Card Debt Debt Couns…" at bounding box center [896, 257] width 207 height 32
select select "4"
click at [793, 241] on select "Select Cable / Satellite Services Collection Agency Credit Card Debt Debt Couns…" at bounding box center [896, 257] width 207 height 32
click at [388, 484] on button "Add Action" at bounding box center [402, 478] width 100 height 34
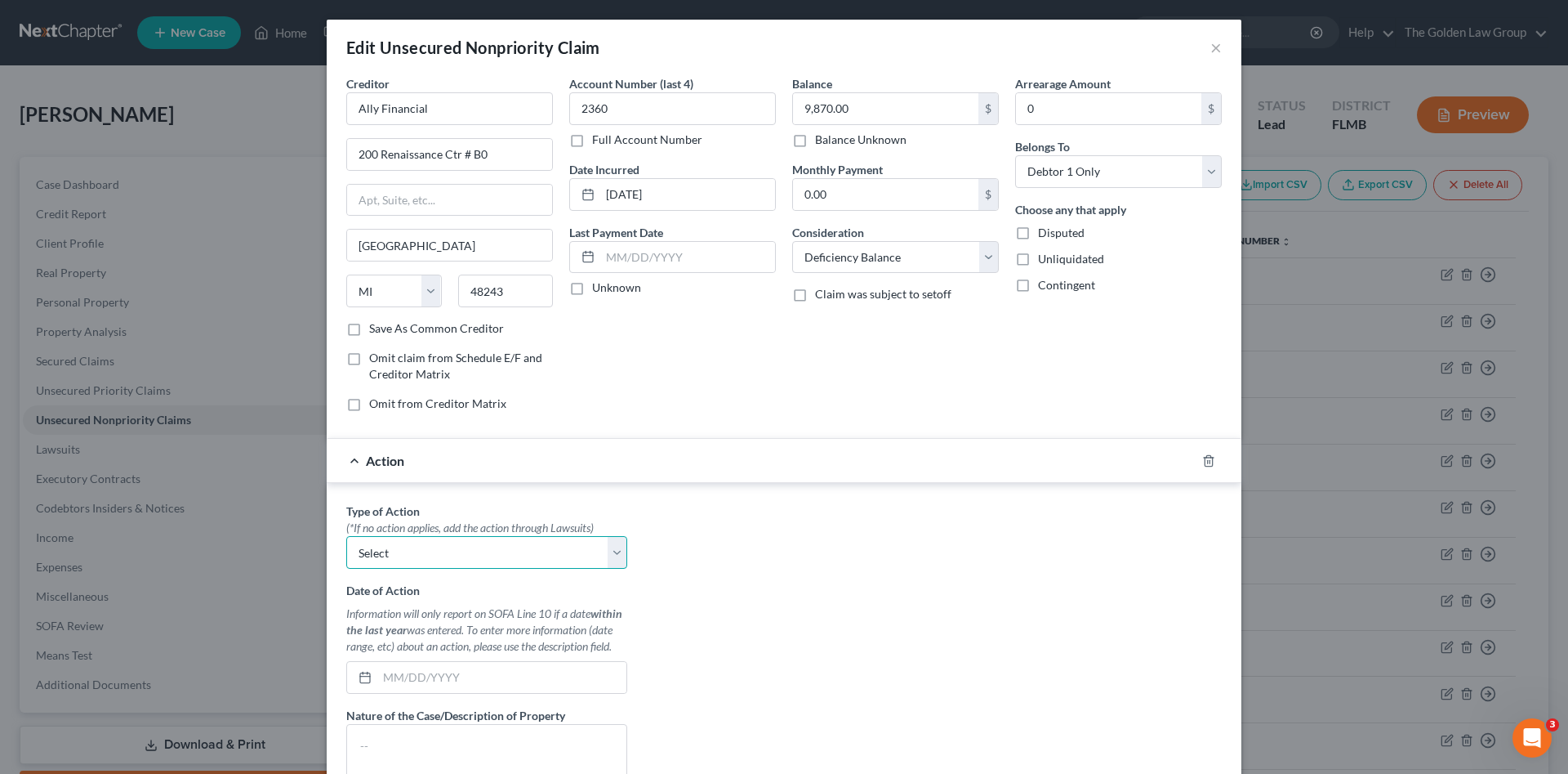
click at [416, 557] on select "Select Repossession Garnishment Foreclosure Personal Injury Attached, Seized, O…" at bounding box center [487, 552] width 281 height 32
click at [676, 395] on div "Account Number (last 4) 2360 Full Account Number Date Incurred 03-06-2024 Last …" at bounding box center [672, 249] width 223 height 349
click at [1210, 49] on button "×" at bounding box center [1215, 47] width 11 height 20
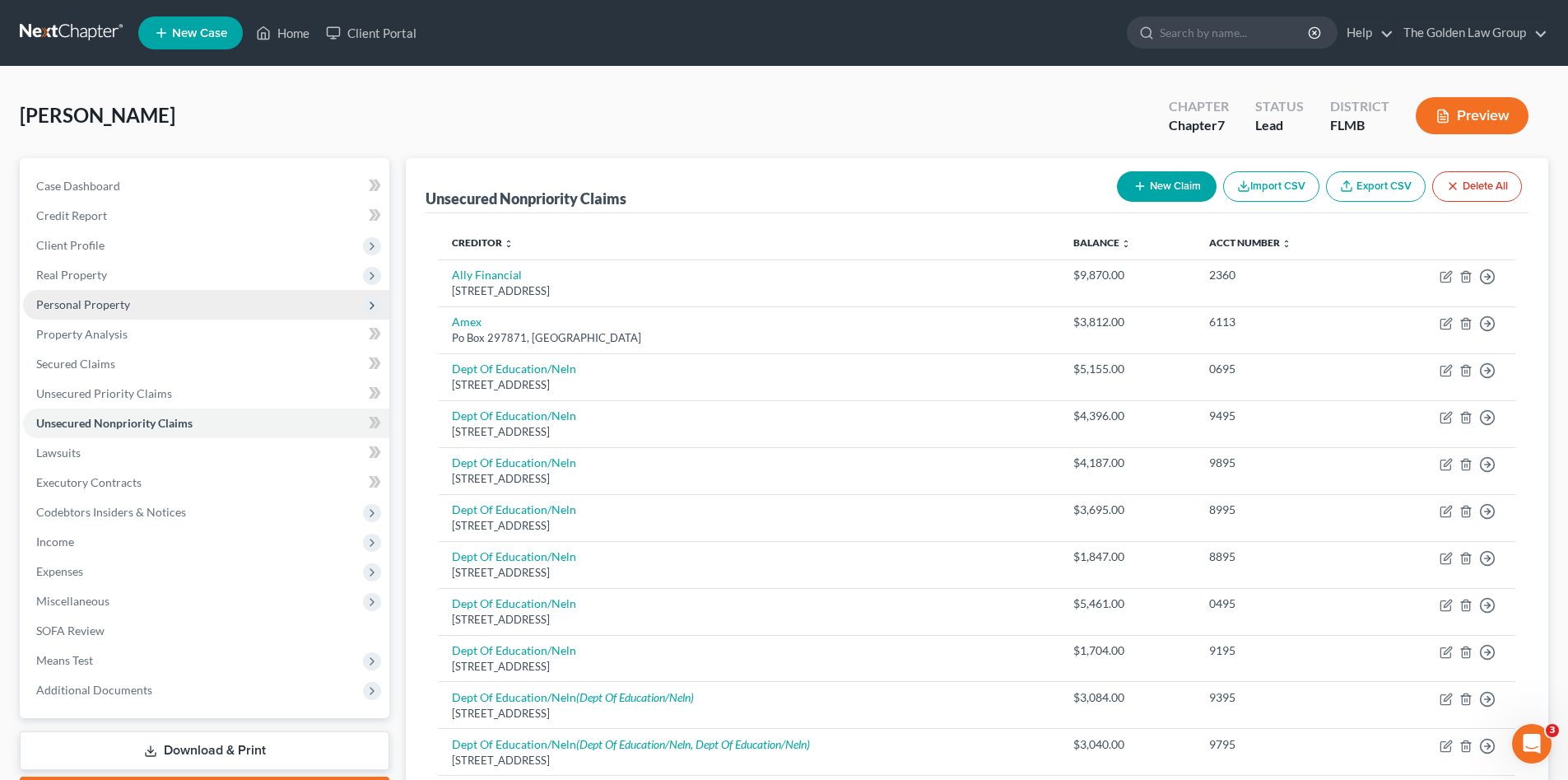
click at [180, 302] on span "Personal Property" at bounding box center [207, 305] width 367 height 29
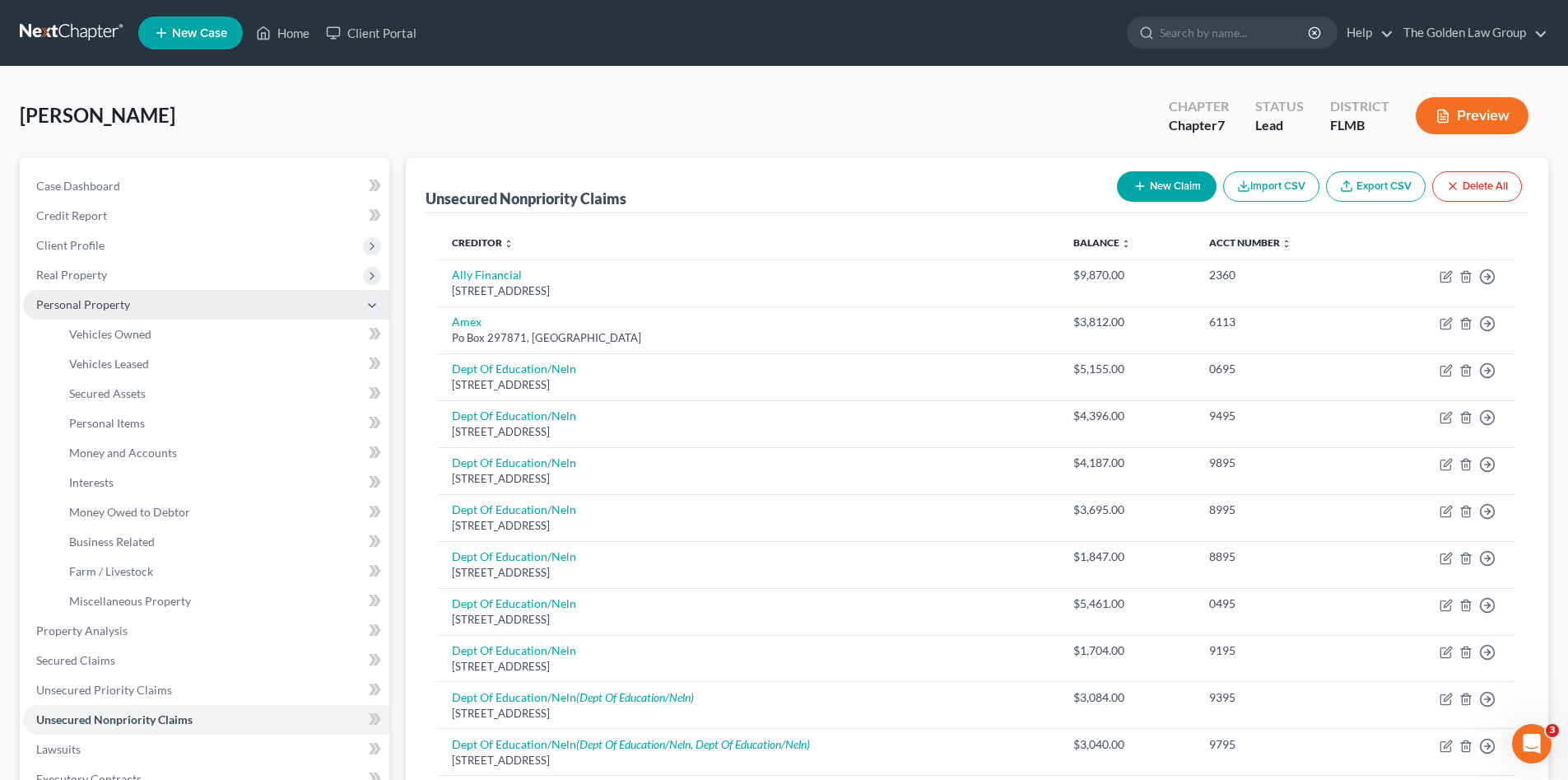
click at [180, 302] on span "Personal Property" at bounding box center [207, 305] width 367 height 29
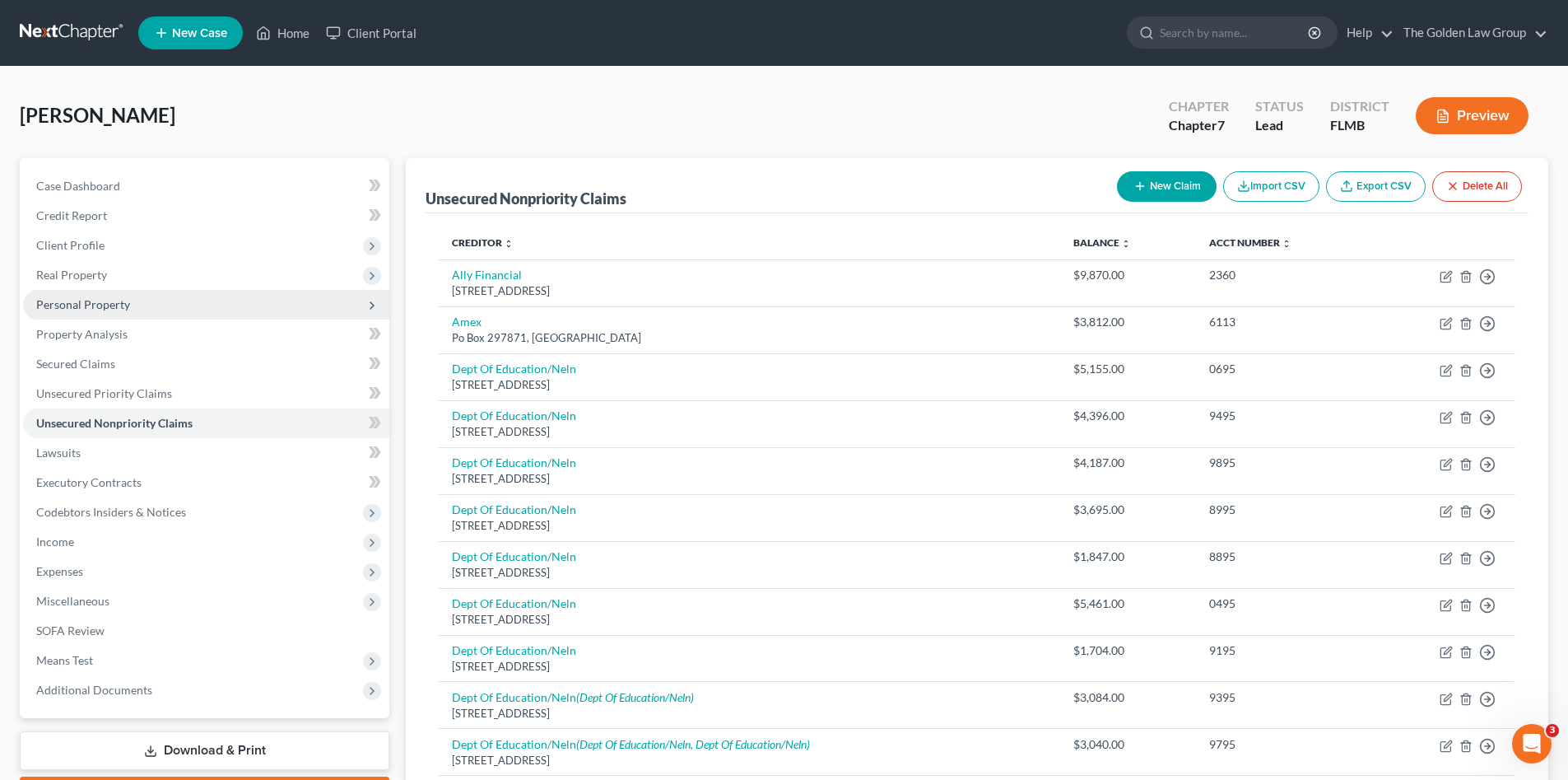
click at [157, 305] on span "Personal Property" at bounding box center [207, 305] width 367 height 29
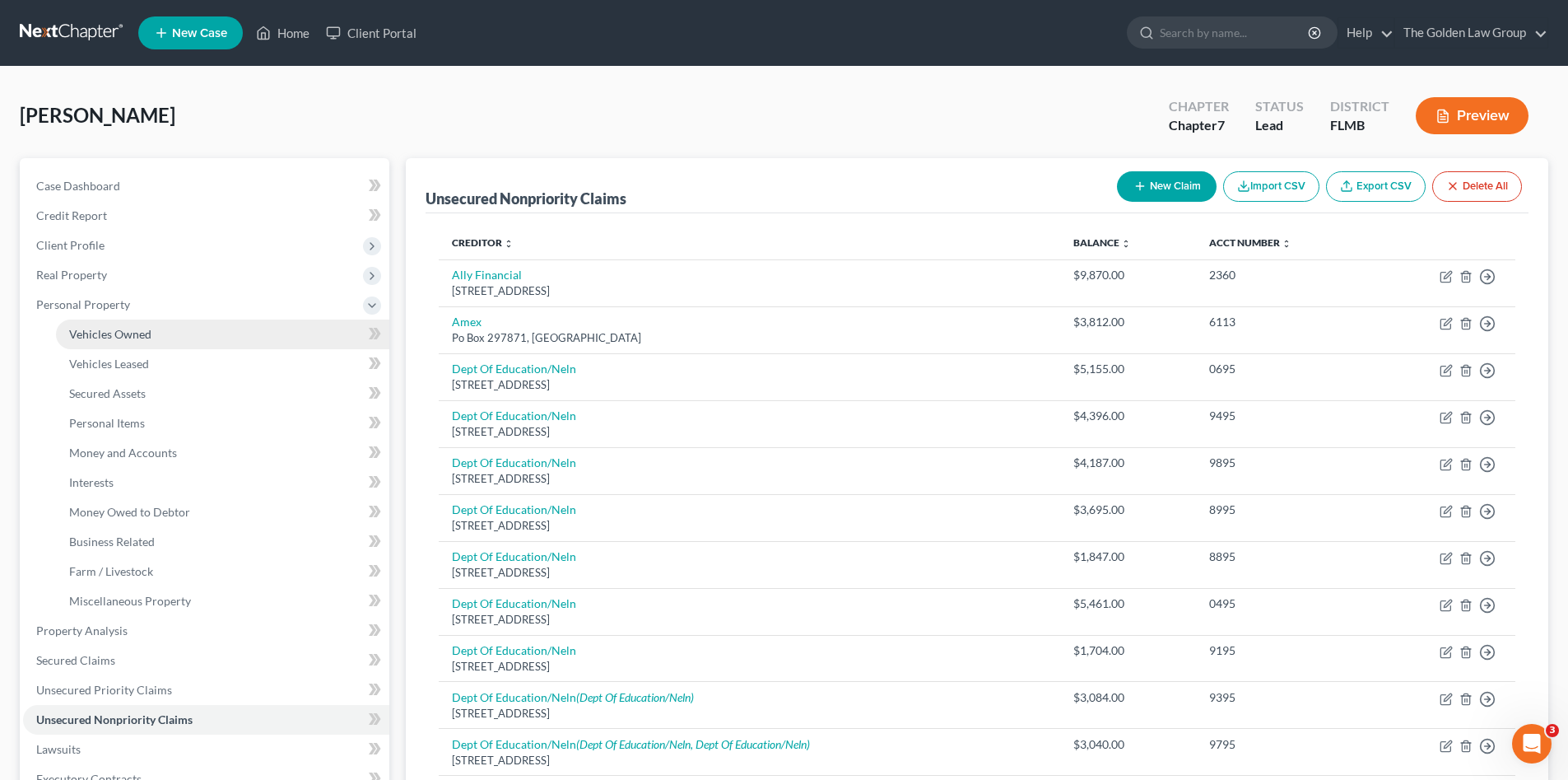
click at [152, 322] on link "Vehicles Owned" at bounding box center [222, 334] width 333 height 29
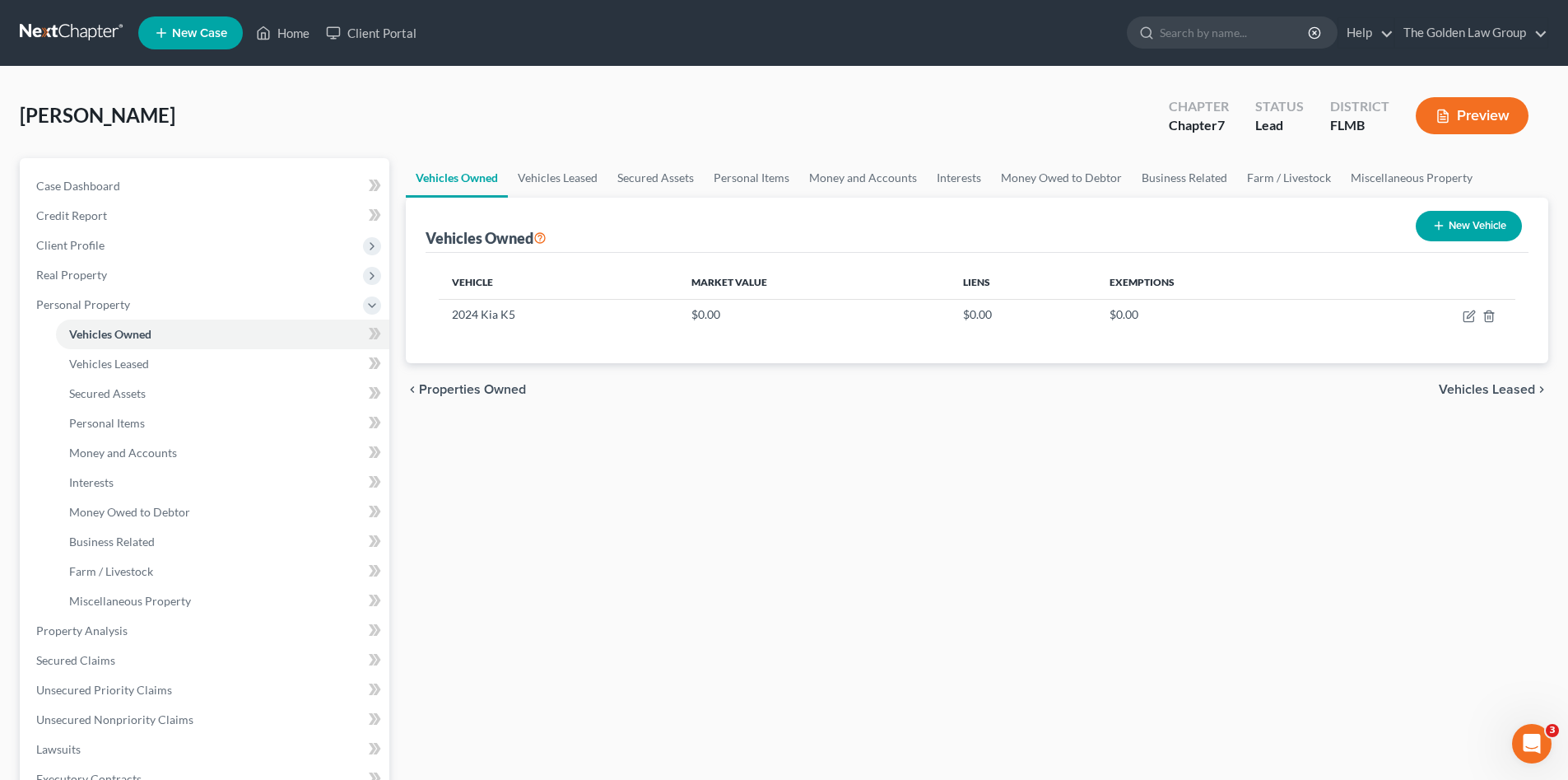
click at [951, 554] on div "Vehicles Owned Vehicles Leased Secured Assets Personal Items Money and Accounts…" at bounding box center [977, 634] width 1159 height 951
click at [118, 392] on span "Secured Assets" at bounding box center [107, 393] width 77 height 14
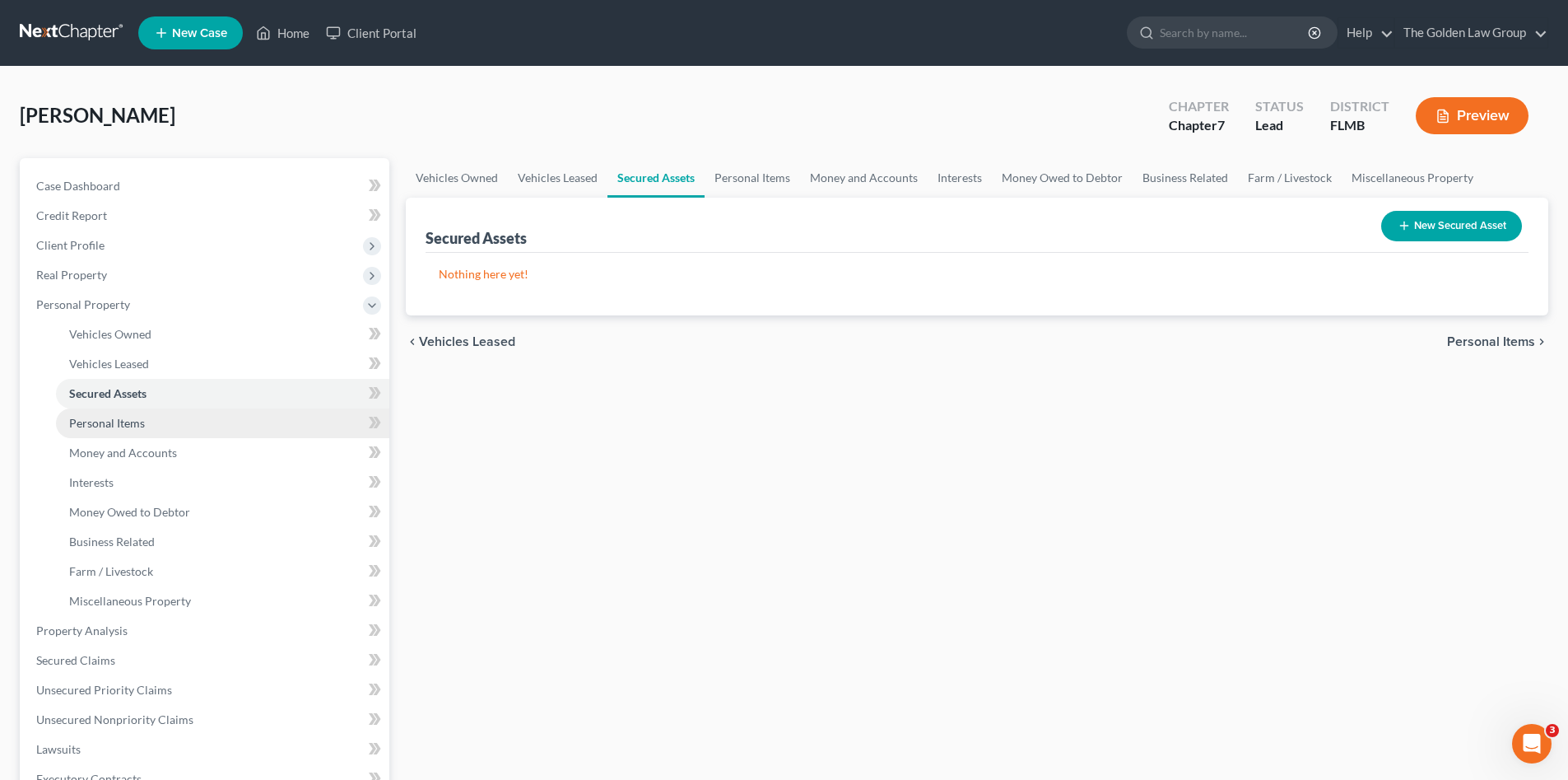
click at [140, 424] on span "Personal Items" at bounding box center [107, 423] width 76 height 14
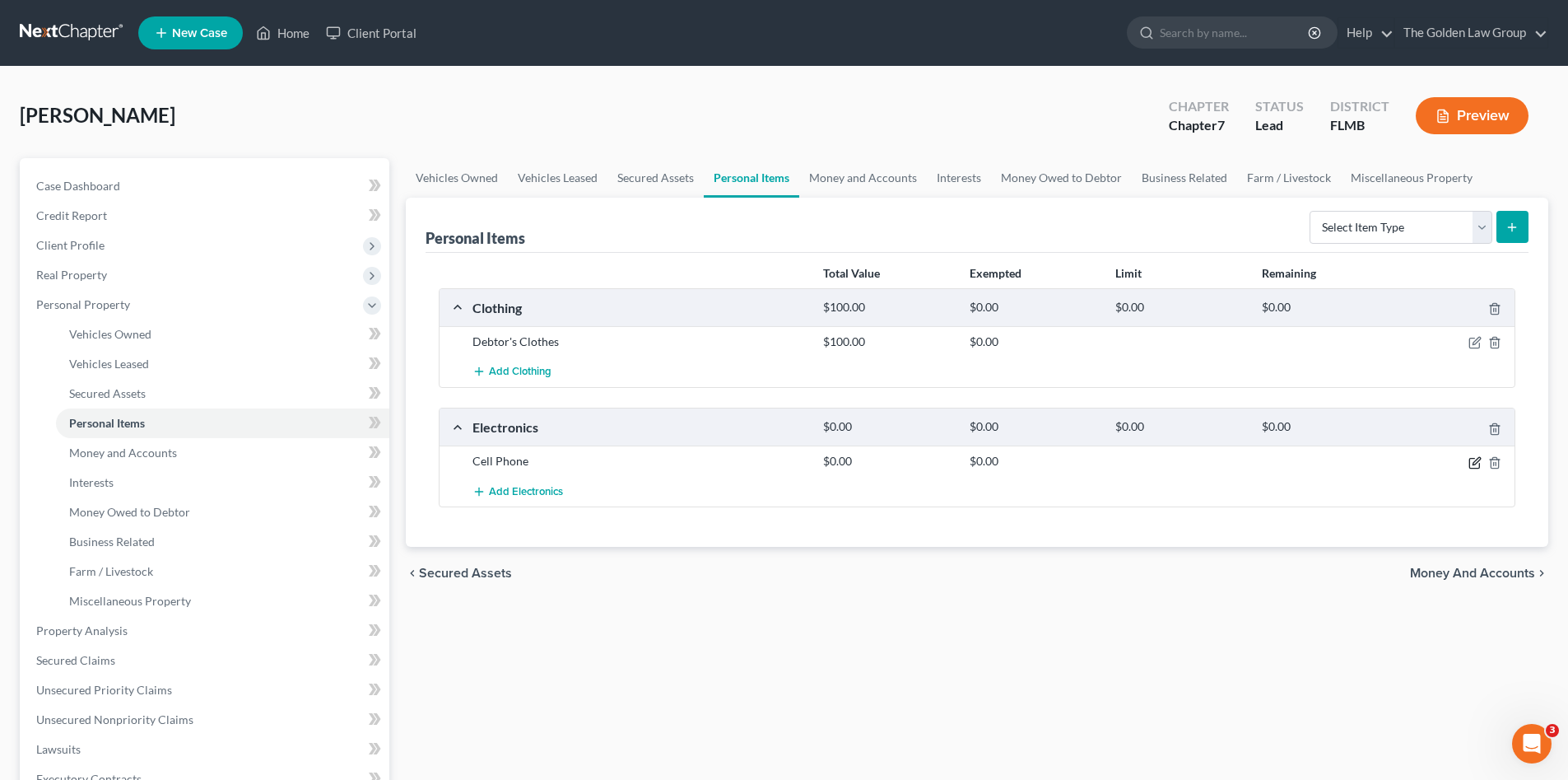
click at [1473, 461] on icon "button" at bounding box center [1474, 462] width 13 height 13
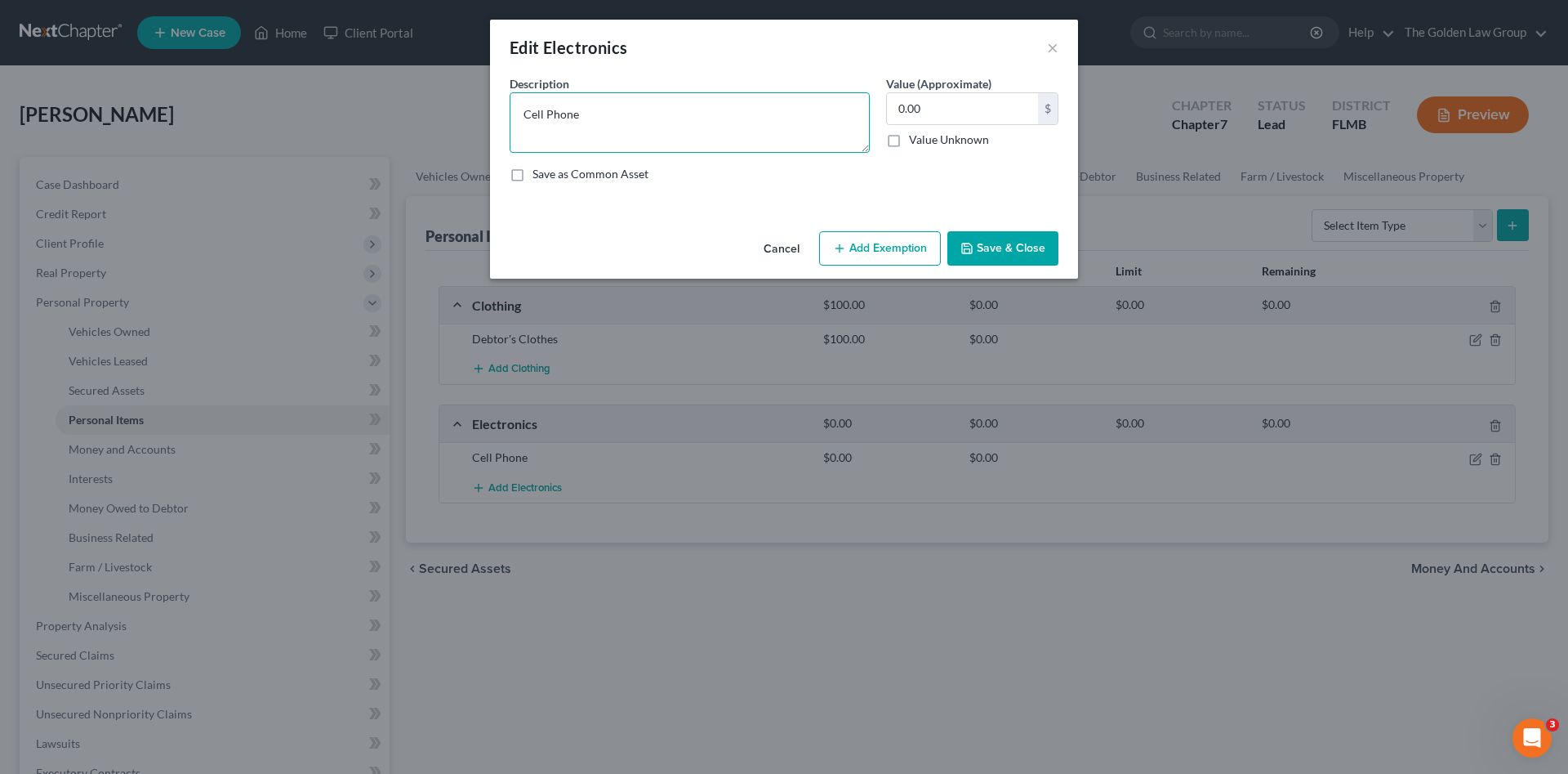
click at [618, 113] on textarea "Cell Phone" at bounding box center [690, 122] width 360 height 61
click at [526, 142] on textarea "Cell Phone TV ipad Mini" at bounding box center [690, 122] width 360 height 61
type textarea "Cell Phone TV iPad Mini"
click at [728, 179] on div "Save as Common Asset" at bounding box center [784, 173] width 549 height 16
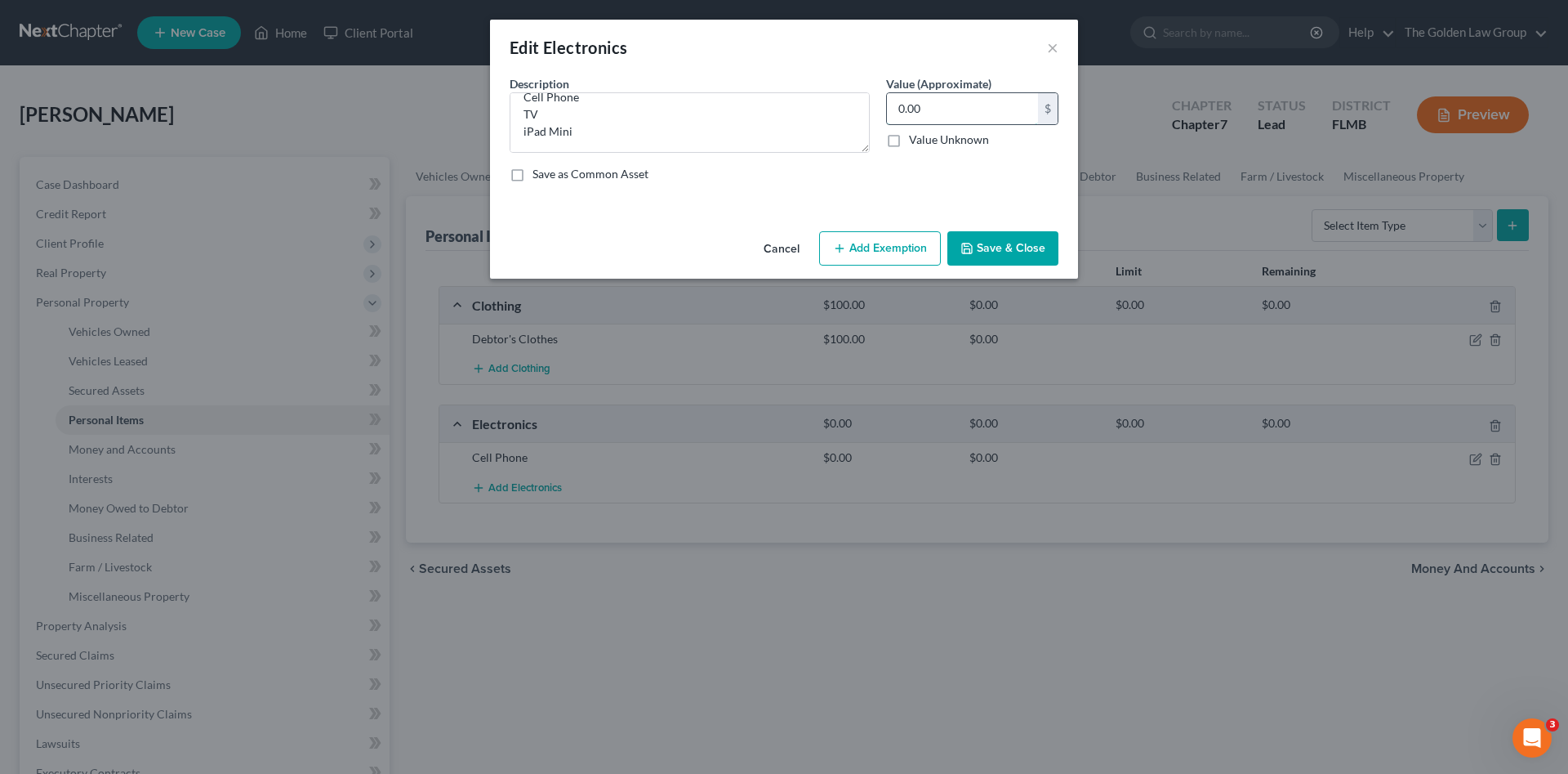
click at [917, 113] on input "0.00" at bounding box center [962, 108] width 151 height 31
type input "150.00"
drag, startPoint x: 996, startPoint y: 249, endPoint x: 1101, endPoint y: 254, distance: 105.1
click at [997, 249] on button "Save & Close" at bounding box center [1003, 249] width 111 height 34
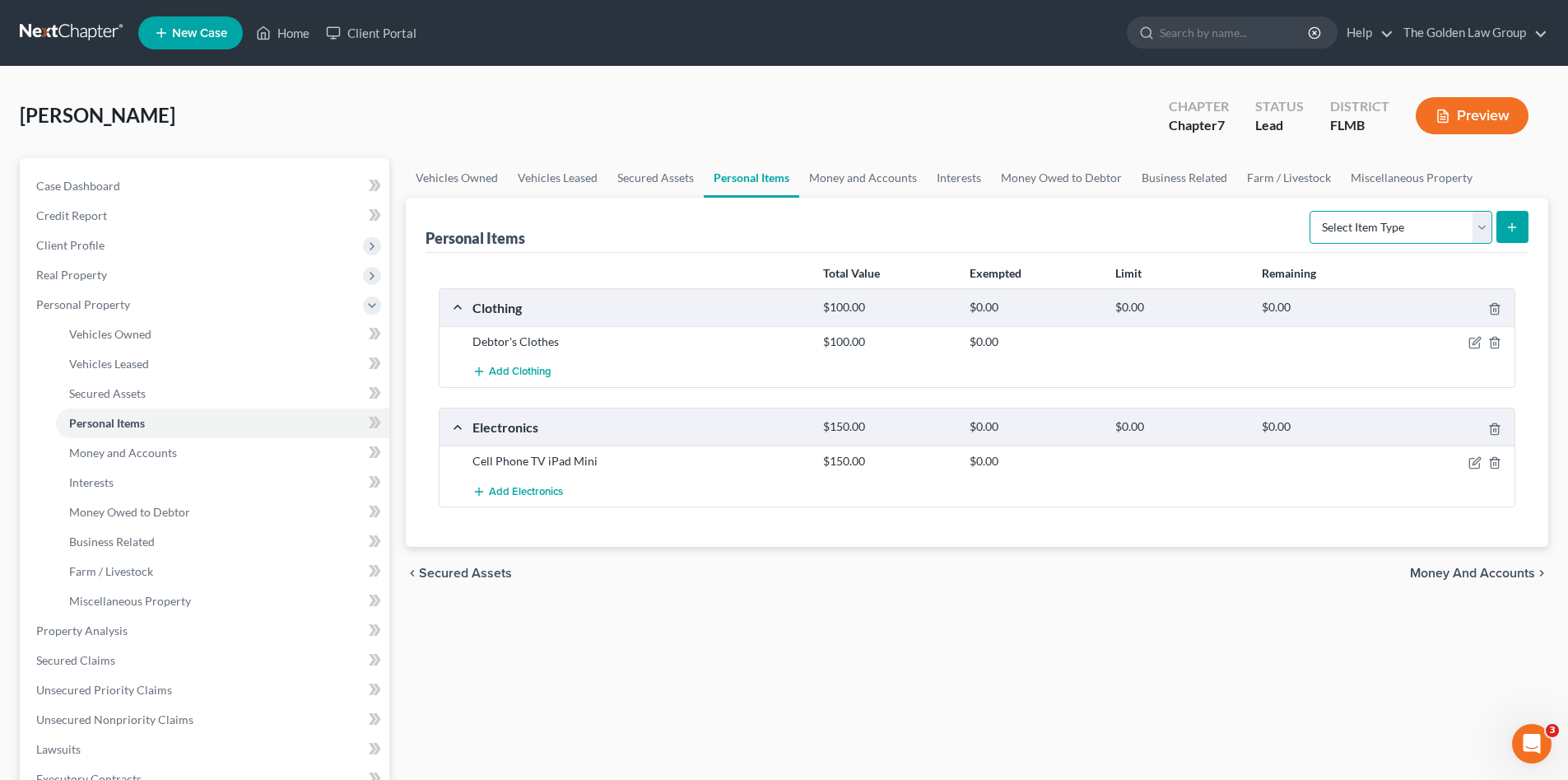
click at [1374, 227] on select "Select Item Type Clothing Collectibles Of Value Electronics Firearms Household …" at bounding box center [1401, 227] width 182 height 33
select select "household_goods"
click at [1312, 211] on select "Select Item Type Clothing Collectibles Of Value Electronics Firearms Household …" at bounding box center [1401, 227] width 182 height 33
click at [1507, 224] on icon "submit" at bounding box center [1511, 226] width 13 height 13
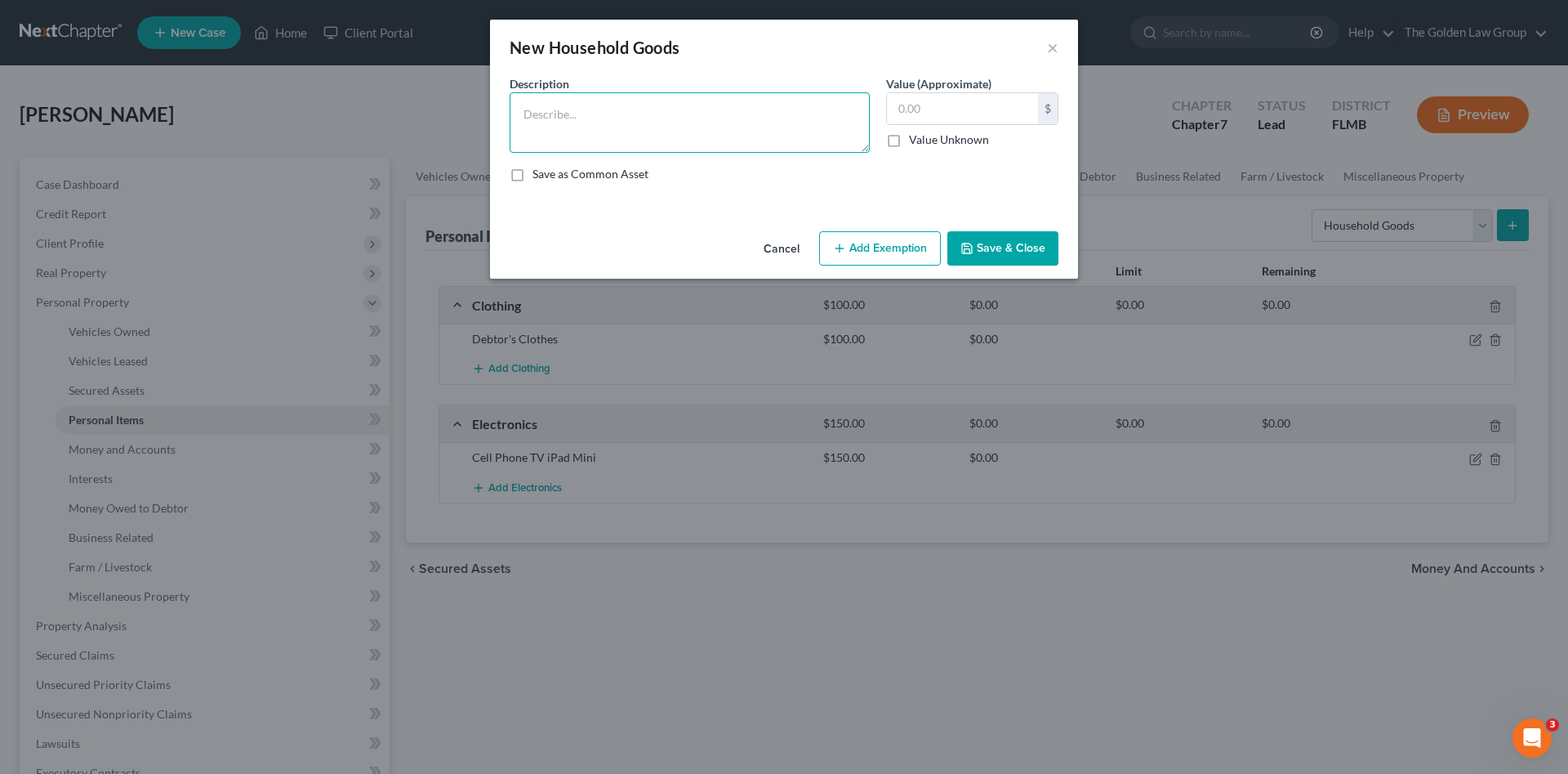
click at [616, 110] on textarea at bounding box center [690, 122] width 360 height 61
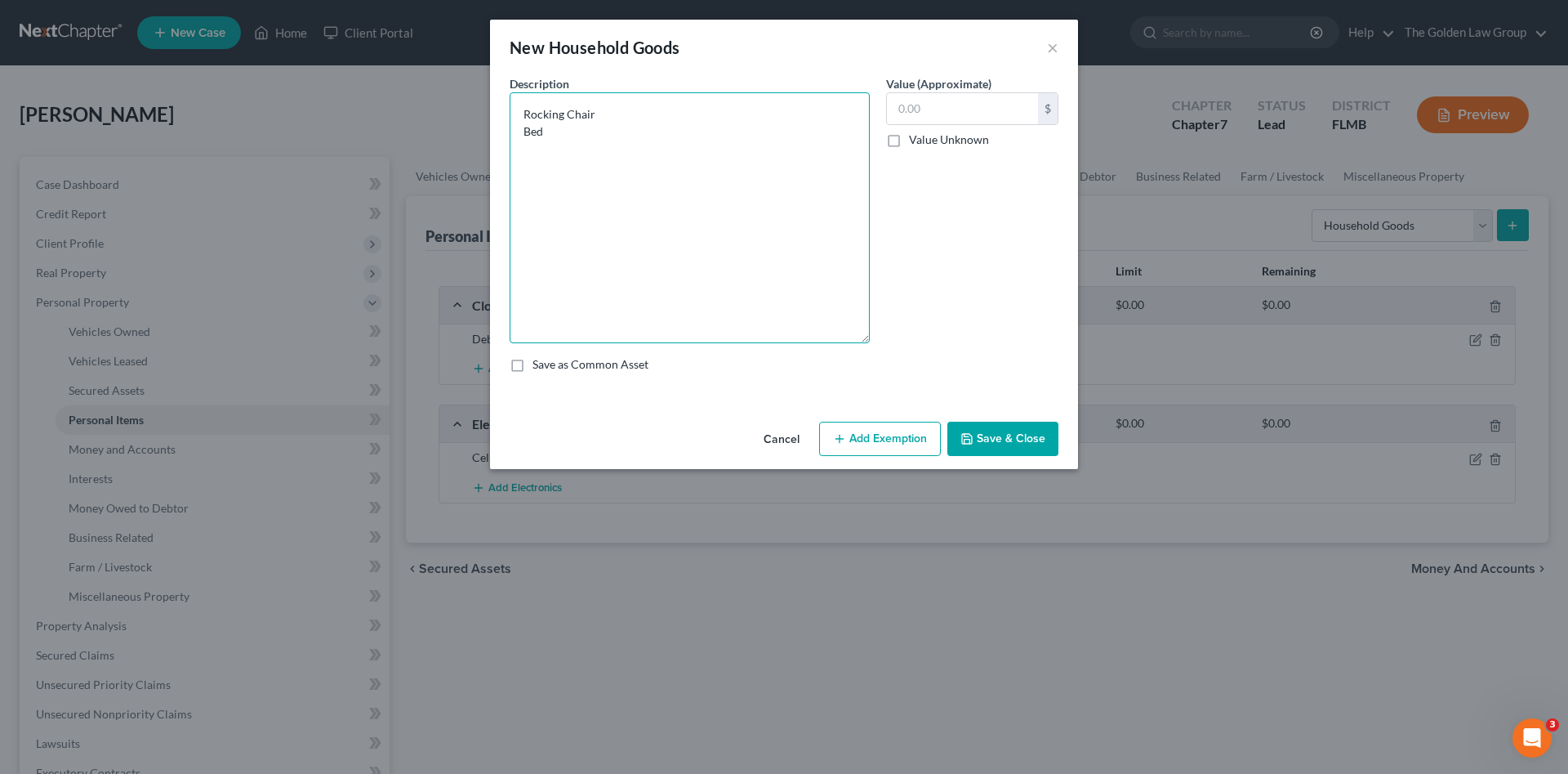
drag, startPoint x: 865, startPoint y: 149, endPoint x: 842, endPoint y: 339, distance: 191.4
click at [842, 339] on textarea "Rocking Chair Bed" at bounding box center [690, 218] width 360 height 251
click at [593, 166] on textarea "Rocking Chair Bed Sofa Chair Buffet Table Misc. Small Kitchen Appliances and Ut…" at bounding box center [690, 218] width 360 height 251
click at [726, 201] on textarea "Rocking Chair Bed Sofa Chair Buffet Table Misc. Small Kitchen Appliances and Ut…" at bounding box center [690, 218] width 360 height 251
type textarea "Rocking Chair Bed Sofa Chair Buffet Table Misc. Small Kitchen Appliances and Ut…"
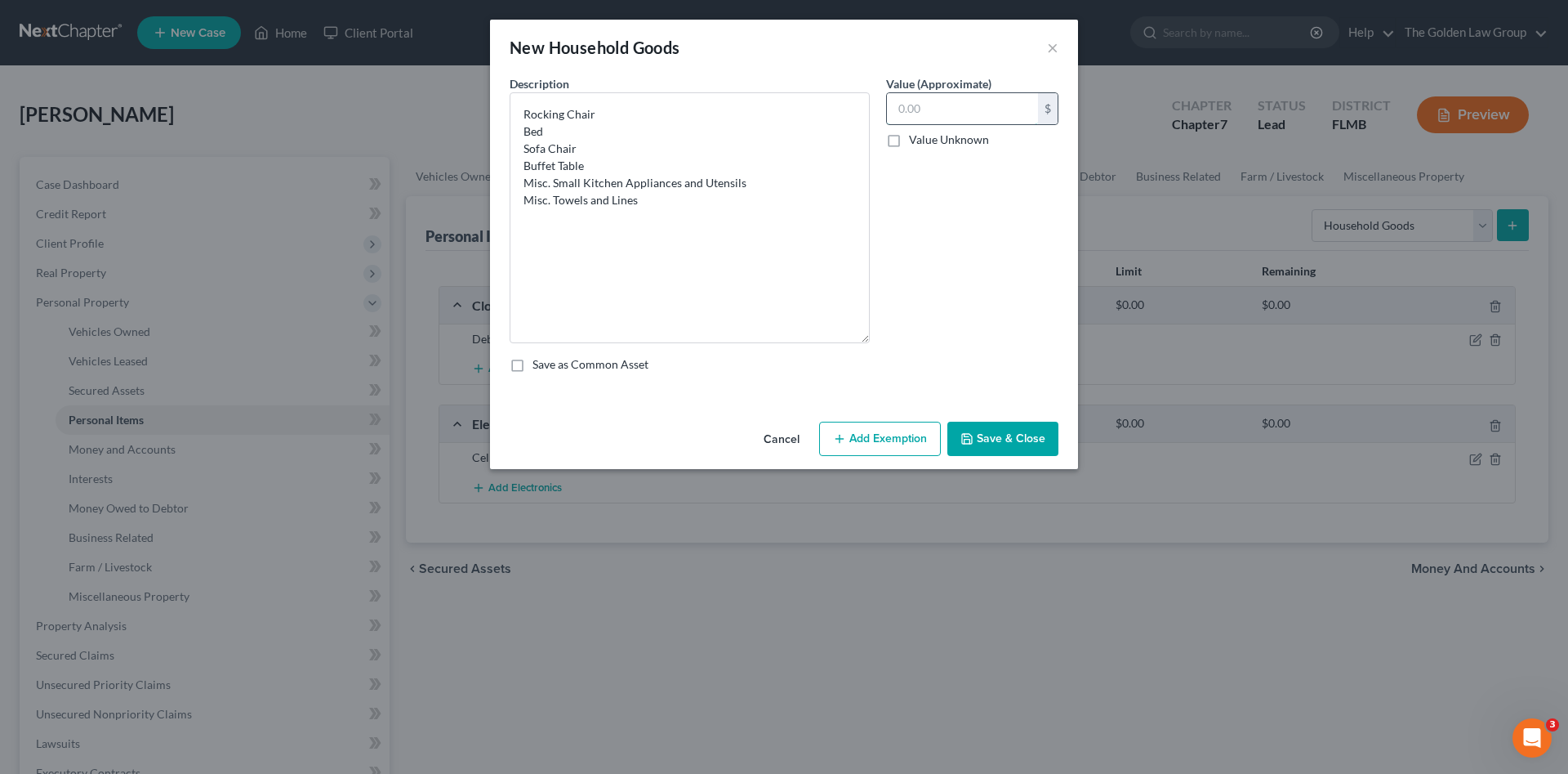
click at [905, 116] on input "text" at bounding box center [962, 108] width 151 height 31
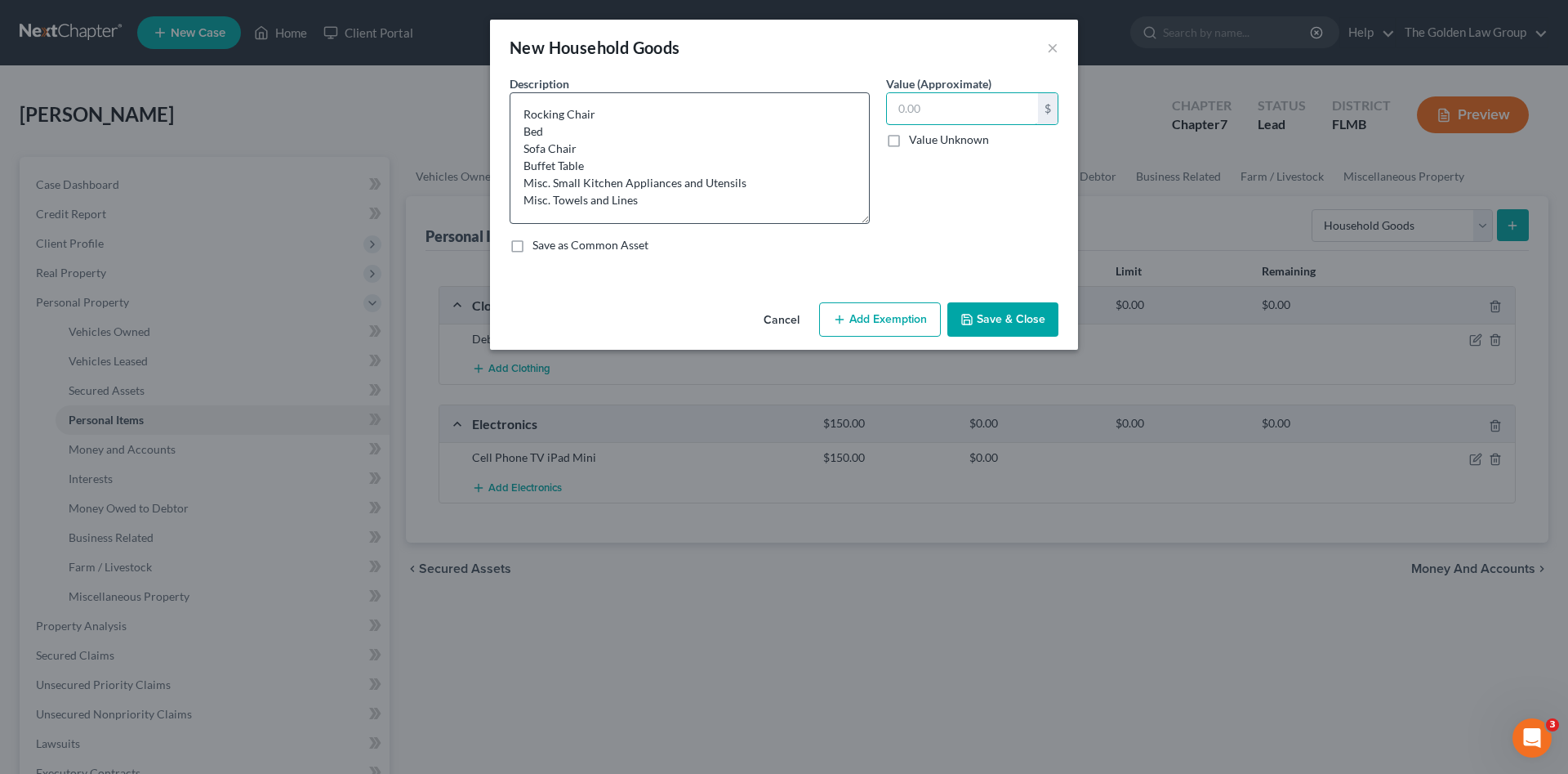
drag, startPoint x: 863, startPoint y: 341, endPoint x: 853, endPoint y: 218, distance: 123.4
click at [851, 220] on textarea "Rocking Chair Bed Sofa Chair Buffet Table Misc. Small Kitchen Appliances and Ut…" at bounding box center [690, 158] width 360 height 132
click at [799, 186] on textarea "Rocking Chair Bed Sofa Chair Buffet Table Misc. Small Kitchen Appliances and Ut…" at bounding box center [690, 157] width 360 height 131
click at [949, 105] on input "text" at bounding box center [962, 108] width 151 height 31
type input "300.00"
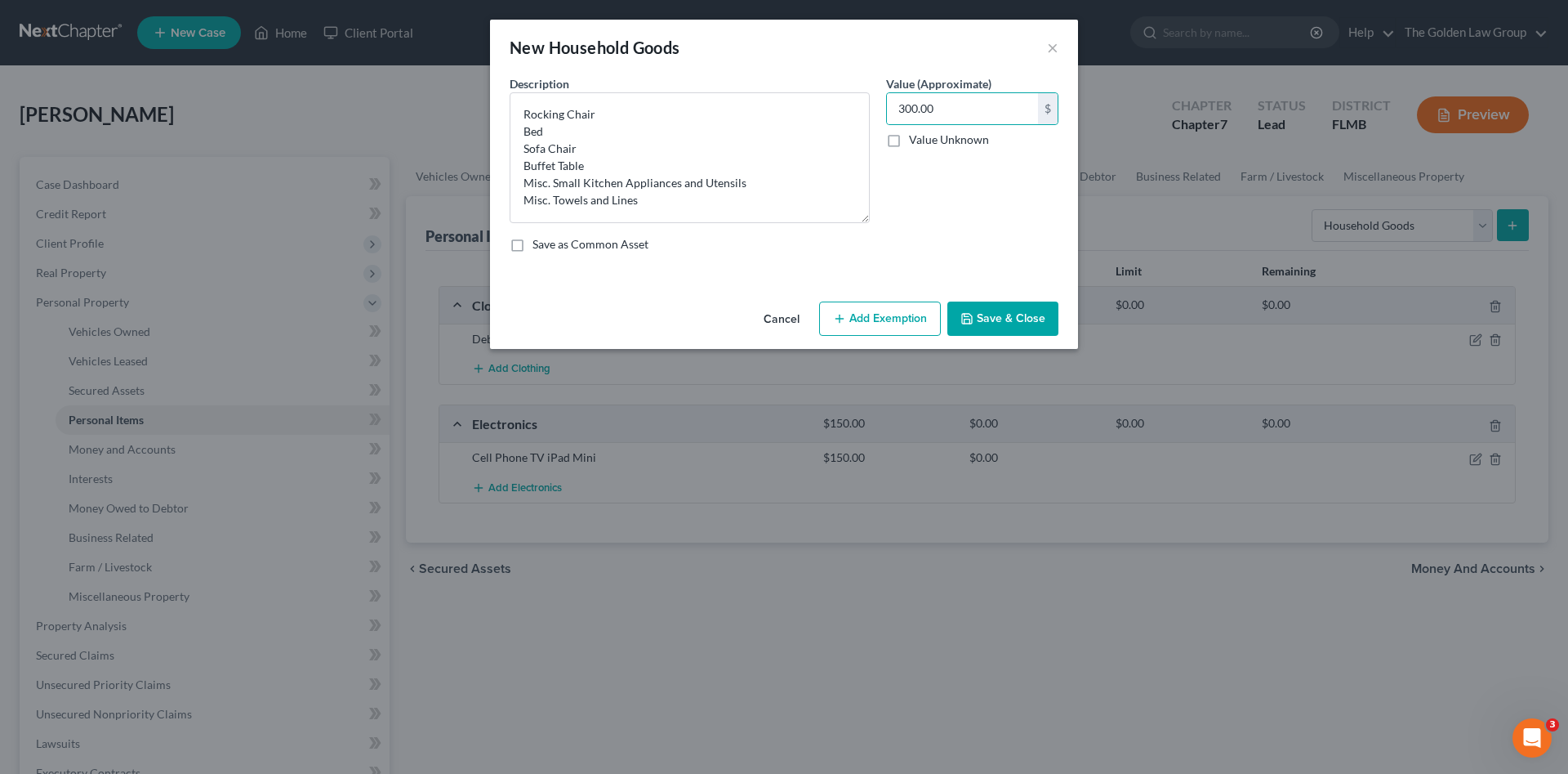
click at [991, 301] on div "Cancel Add Exemption Save & Close" at bounding box center [784, 321] width 588 height 54
click at [1024, 319] on button "Save & Close" at bounding box center [1003, 319] width 111 height 34
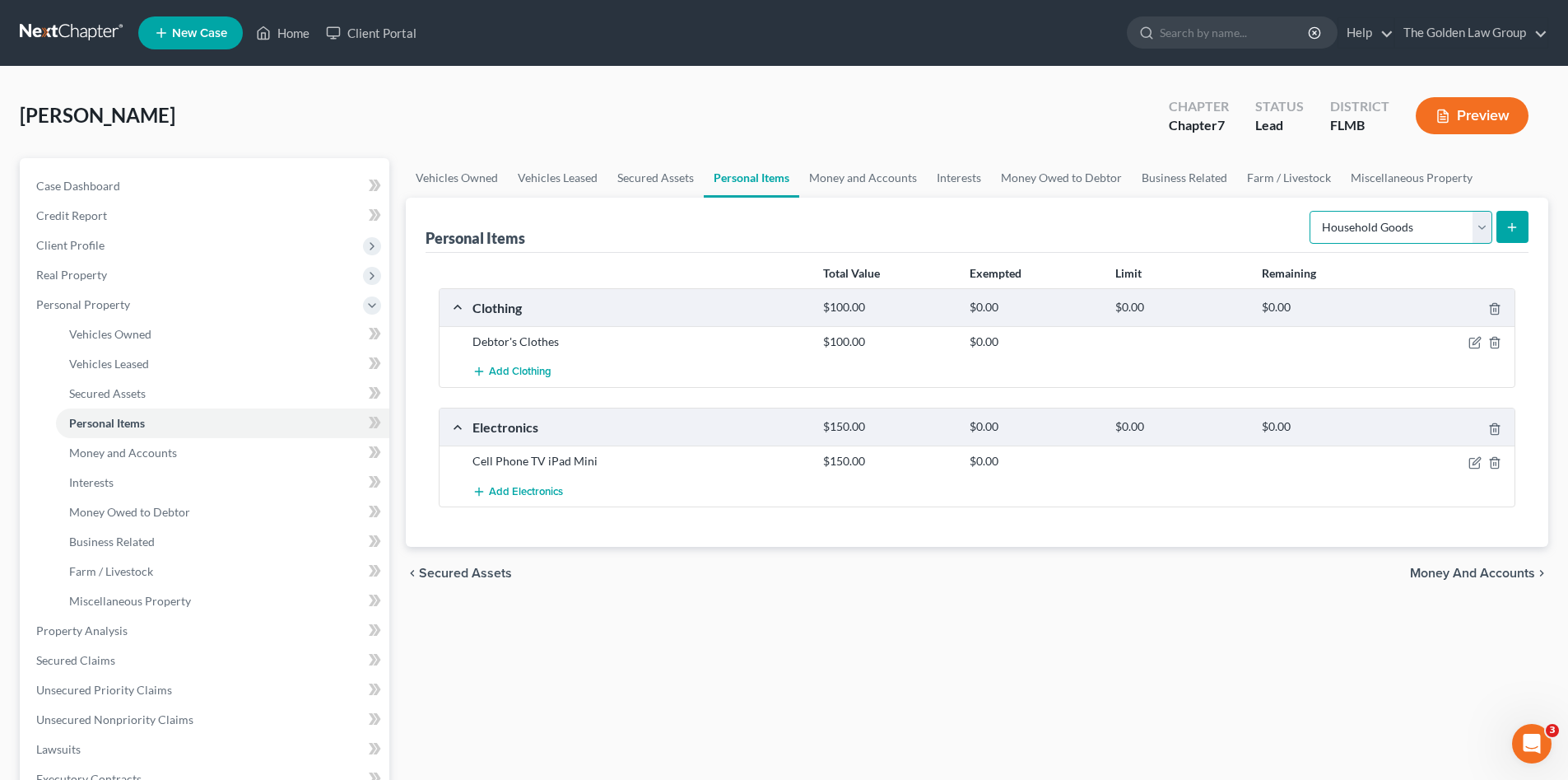
click at [1367, 226] on select "Select Item Type Clothing Collectibles Of Value Electronics Firearms Household …" at bounding box center [1401, 227] width 182 height 33
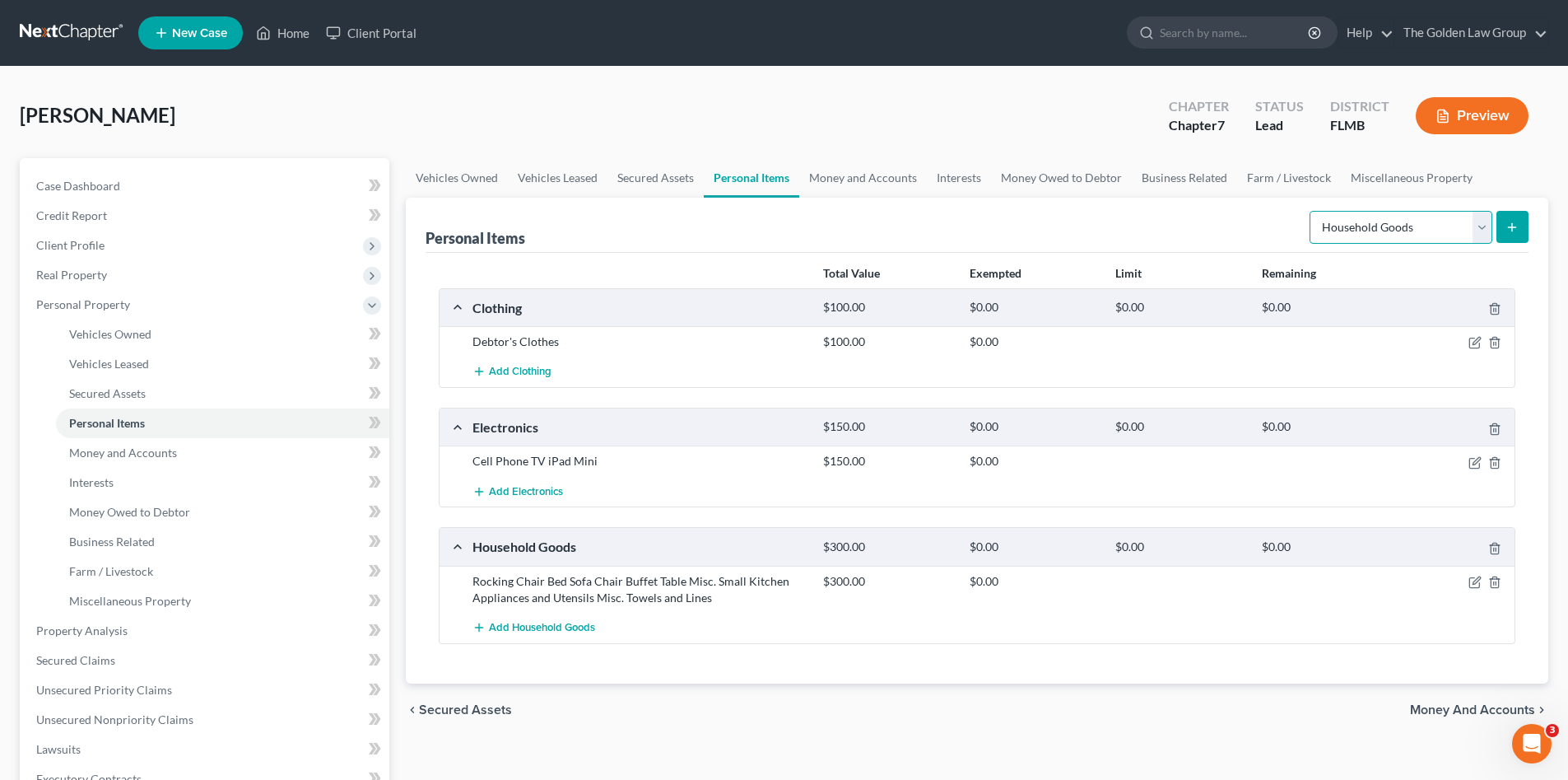
select select "jewelry"
click at [1312, 211] on select "Select Item Type Clothing Collectibles Of Value Electronics Firearms Household …" at bounding box center [1401, 227] width 182 height 33
click at [1519, 231] on icon "submit" at bounding box center [1511, 226] width 13 height 13
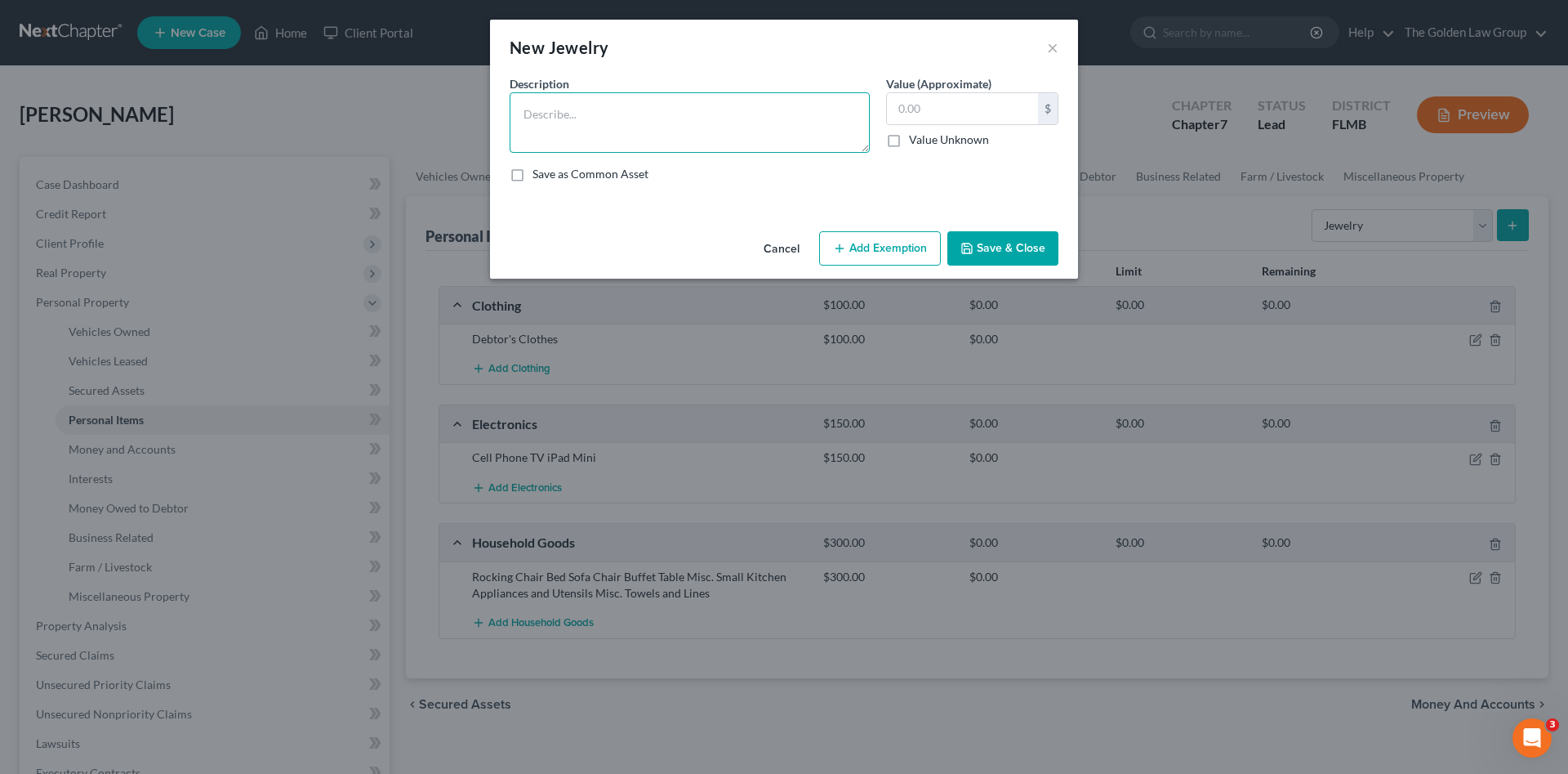
click at [598, 114] on textarea at bounding box center [690, 122] width 360 height 61
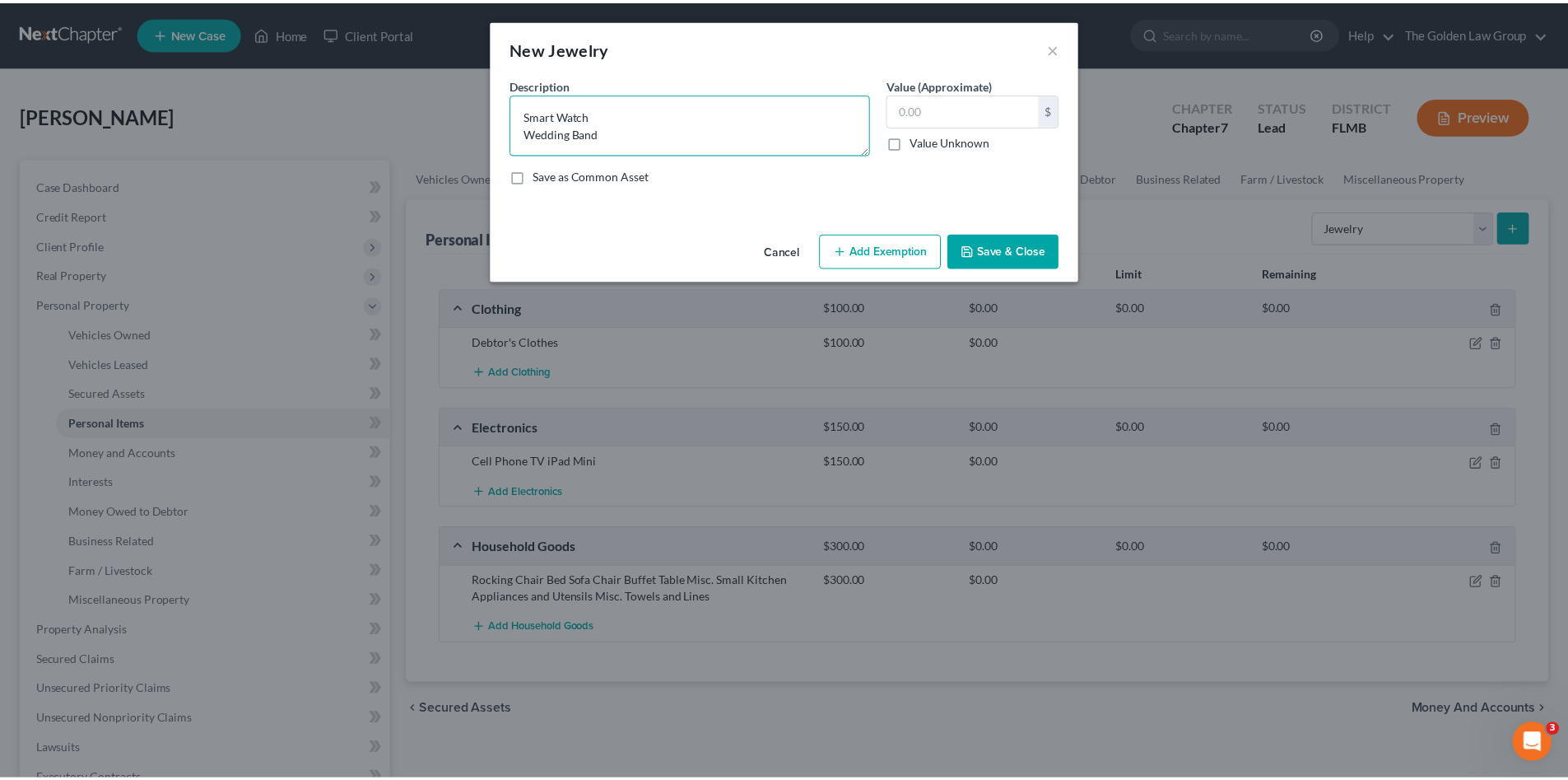
scroll to position [3, 0]
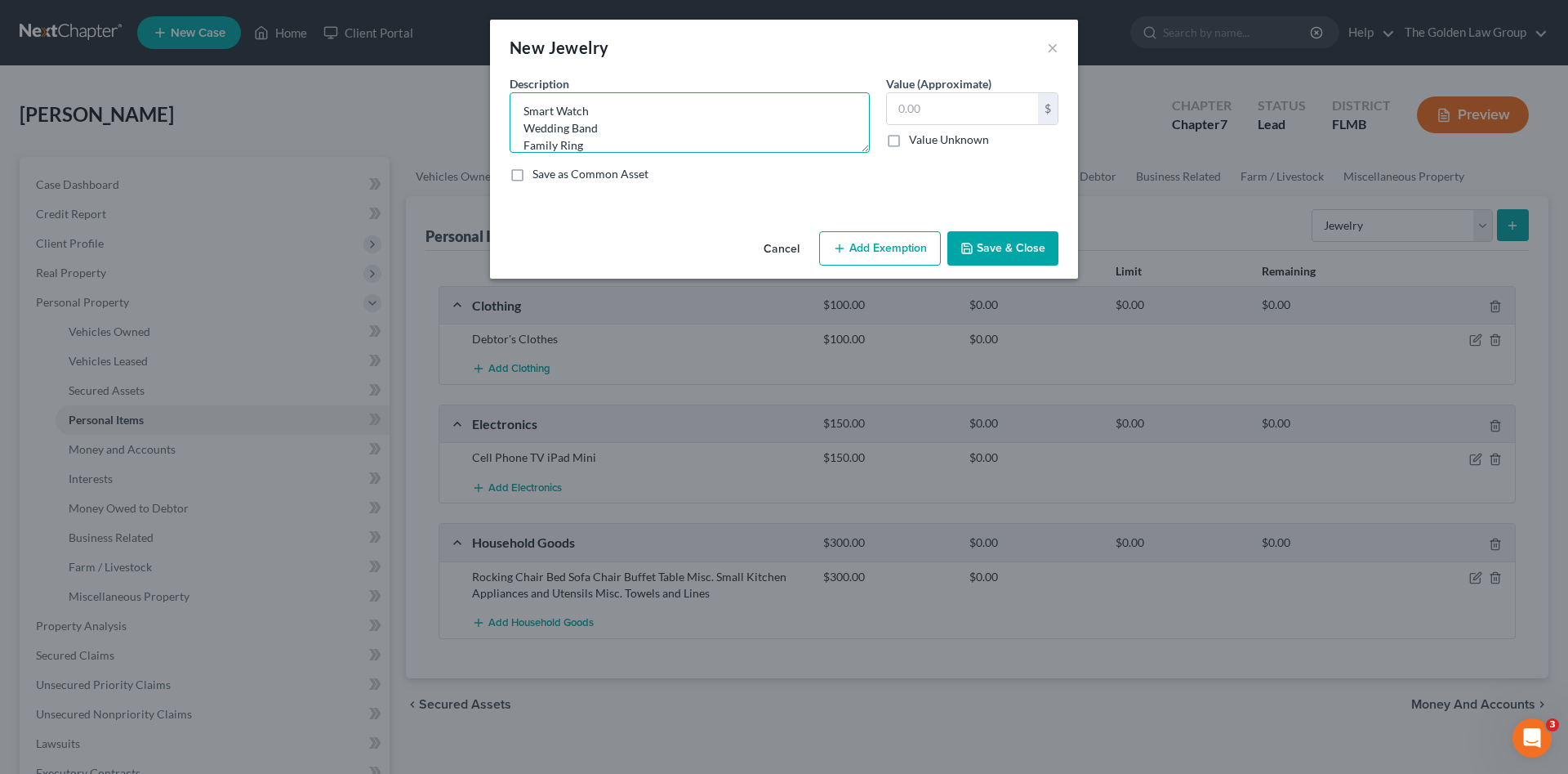
click at [610, 142] on textarea "Smart Watch Wedding Band Family Ring" at bounding box center [690, 122] width 360 height 61
type textarea "Smart Watch Wedding Band Family Ring"
click at [914, 110] on input "text" at bounding box center [962, 108] width 151 height 31
type input "225.00"
click at [989, 249] on button "Save & Close" at bounding box center [1003, 249] width 111 height 34
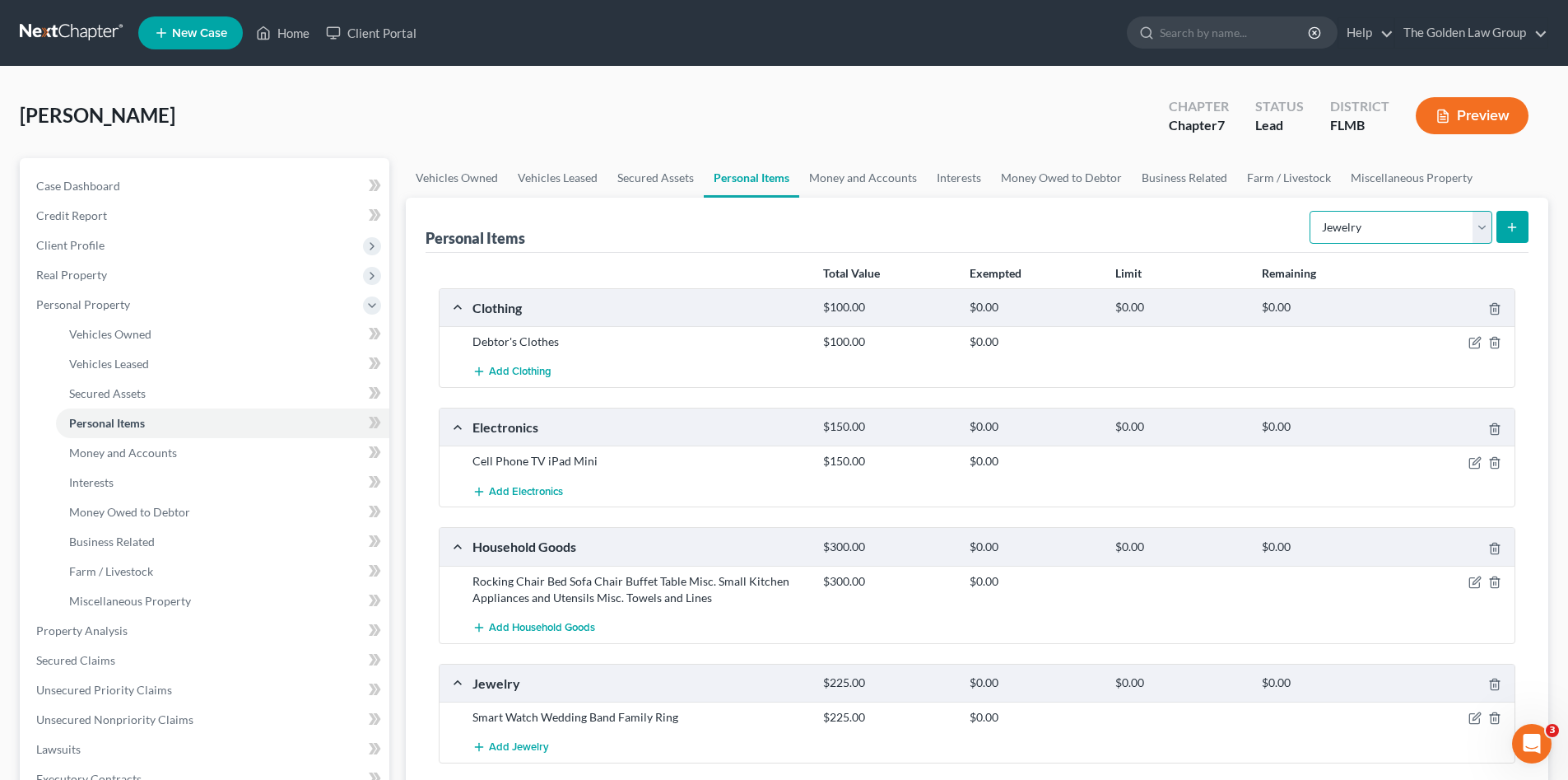
click at [1367, 226] on select "Select Item Type Clothing Collectibles Of Value Electronics Firearms Household …" at bounding box center [1401, 227] width 182 height 33
select select "pets"
click at [1312, 211] on select "Select Item Type Clothing Collectibles Of Value Electronics Firearms Household …" at bounding box center [1401, 227] width 182 height 33
click at [1510, 230] on icon "submit" at bounding box center [1511, 226] width 13 height 13
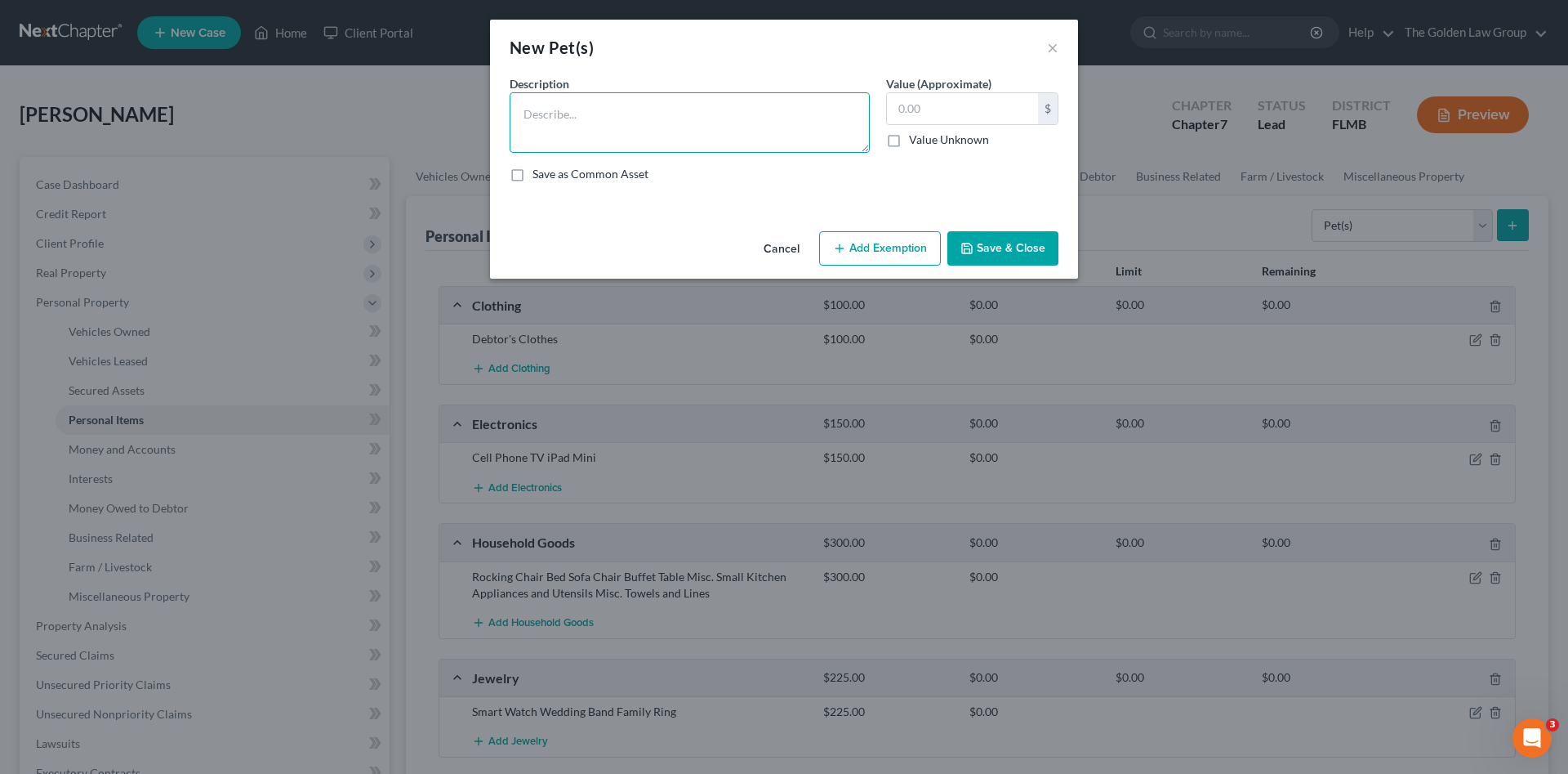
click at [688, 103] on textarea at bounding box center [690, 122] width 360 height 61
type textarea "1 Cat"
click at [909, 108] on input "text" at bounding box center [962, 108] width 151 height 31
type input "0.00"
click at [1026, 244] on button "Save & Close" at bounding box center [1003, 249] width 111 height 34
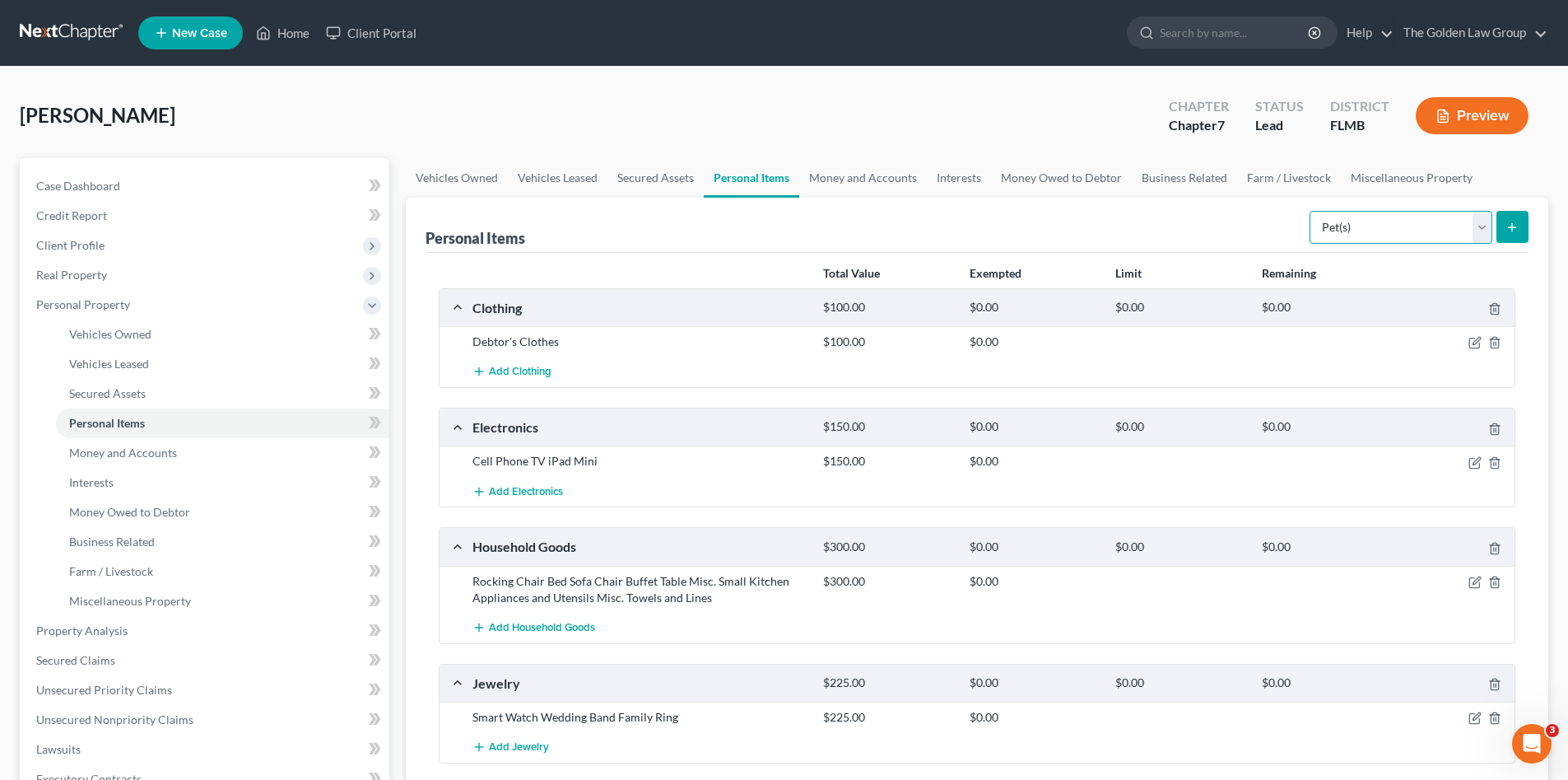
click at [1414, 234] on select "Select Item Type Clothing Collectibles Of Value Electronics Firearms Household …" at bounding box center [1401, 227] width 182 height 33
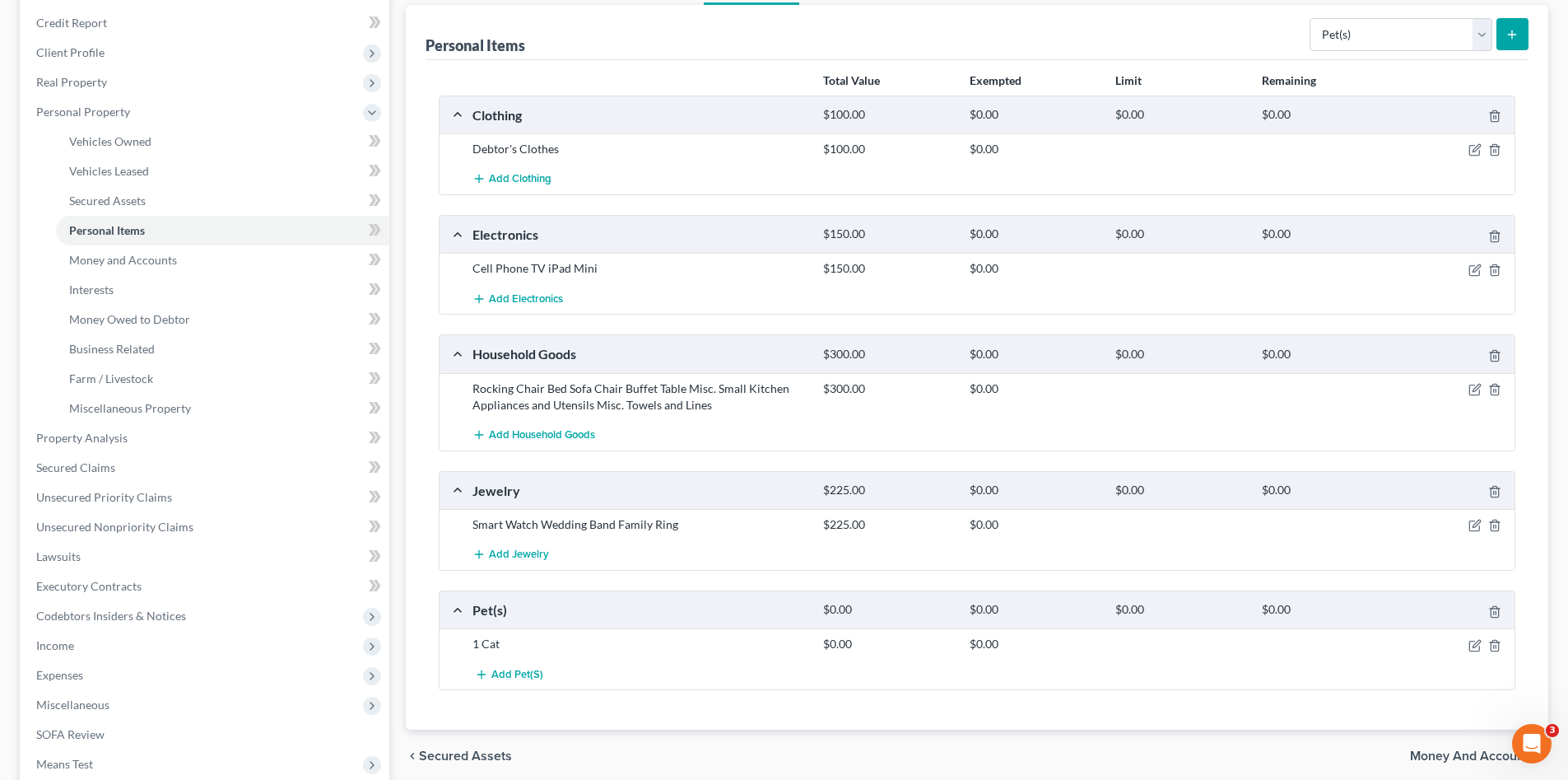
click at [1460, 750] on span "Money and Accounts" at bounding box center [1472, 755] width 125 height 13
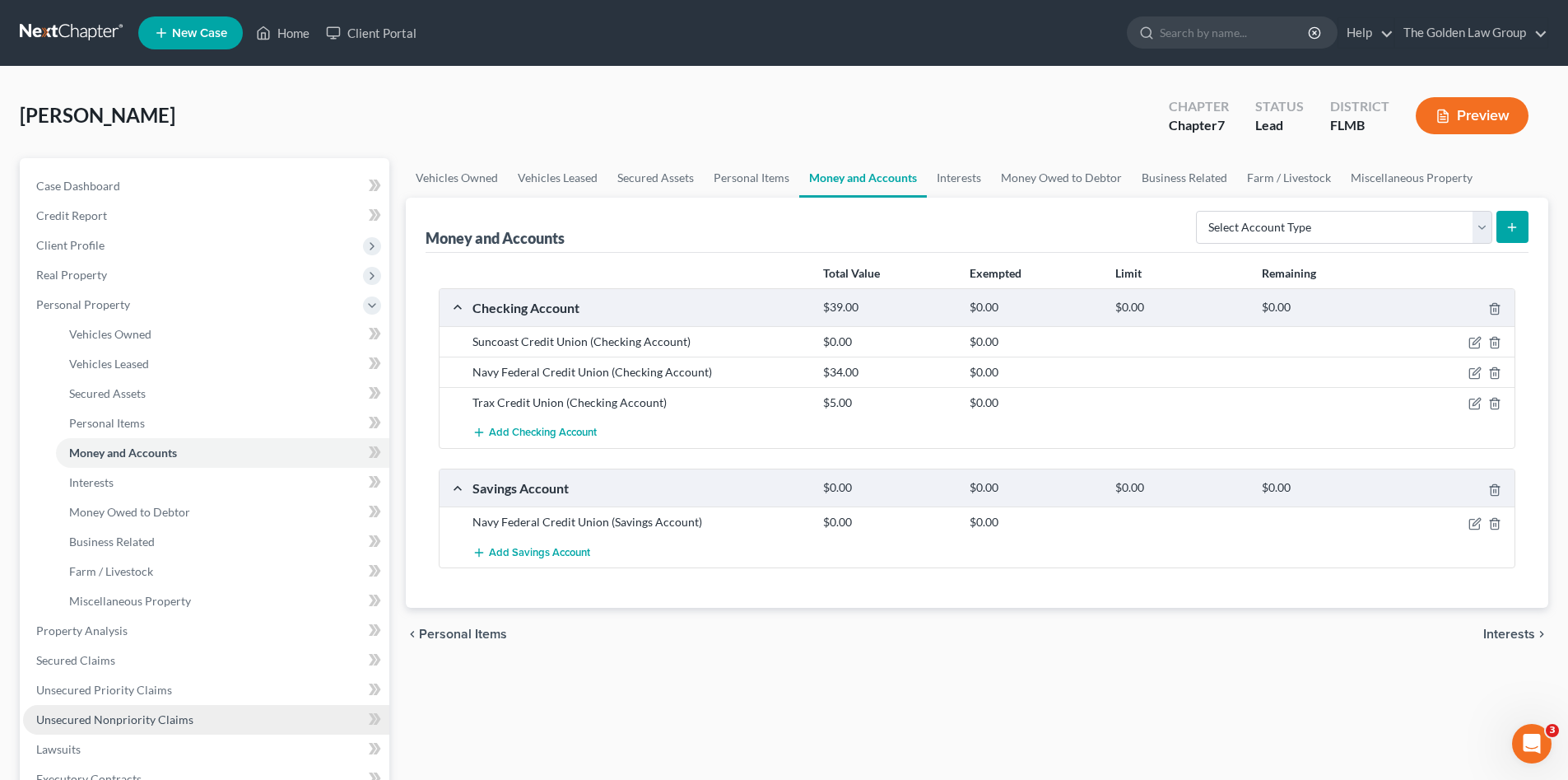
drag, startPoint x: 199, startPoint y: 717, endPoint x: 231, endPoint y: 708, distance: 33.2
click at [199, 717] on link "Unsecured Nonpriority Claims" at bounding box center [207, 720] width 367 height 29
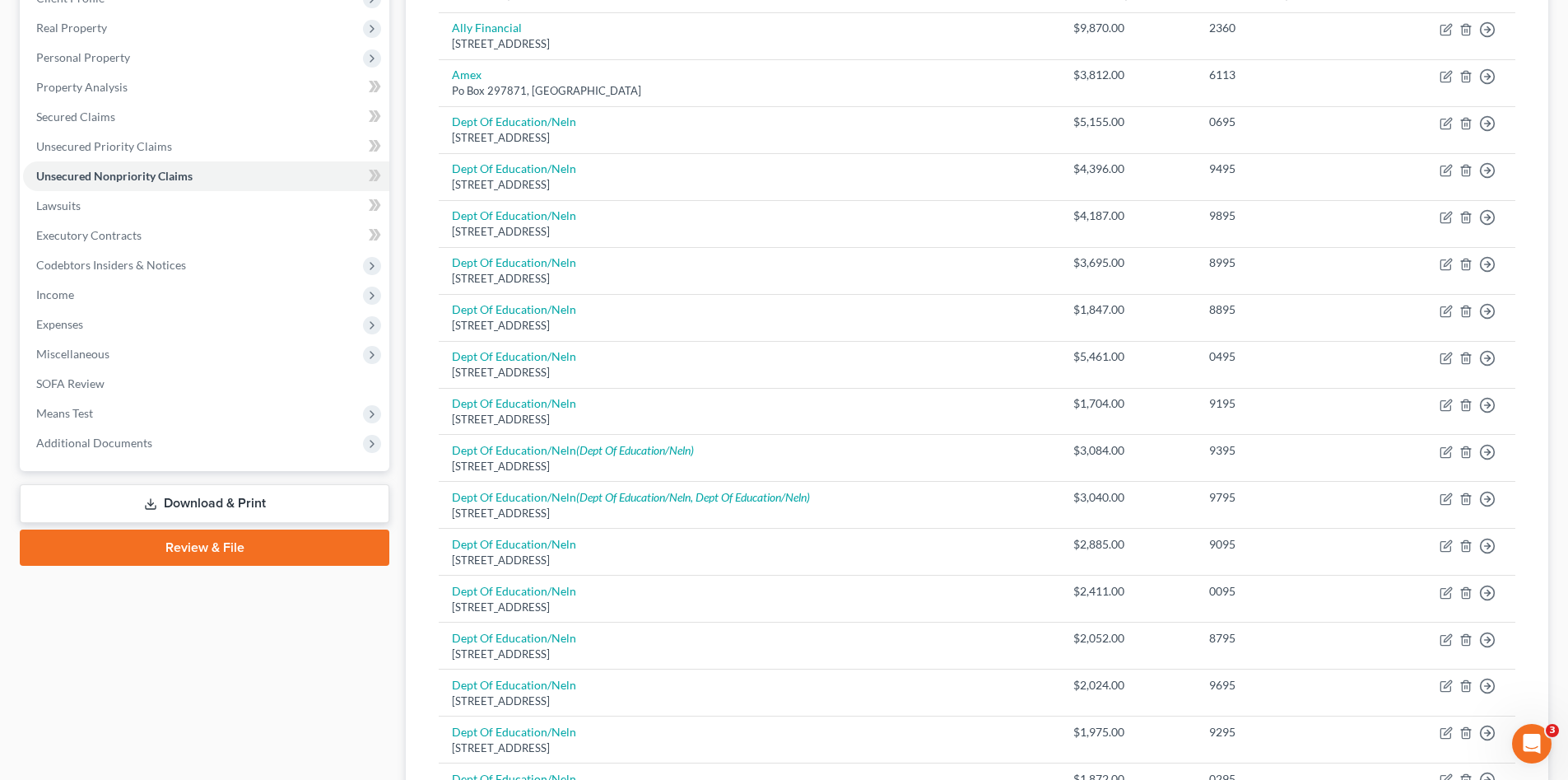
scroll to position [28, 0]
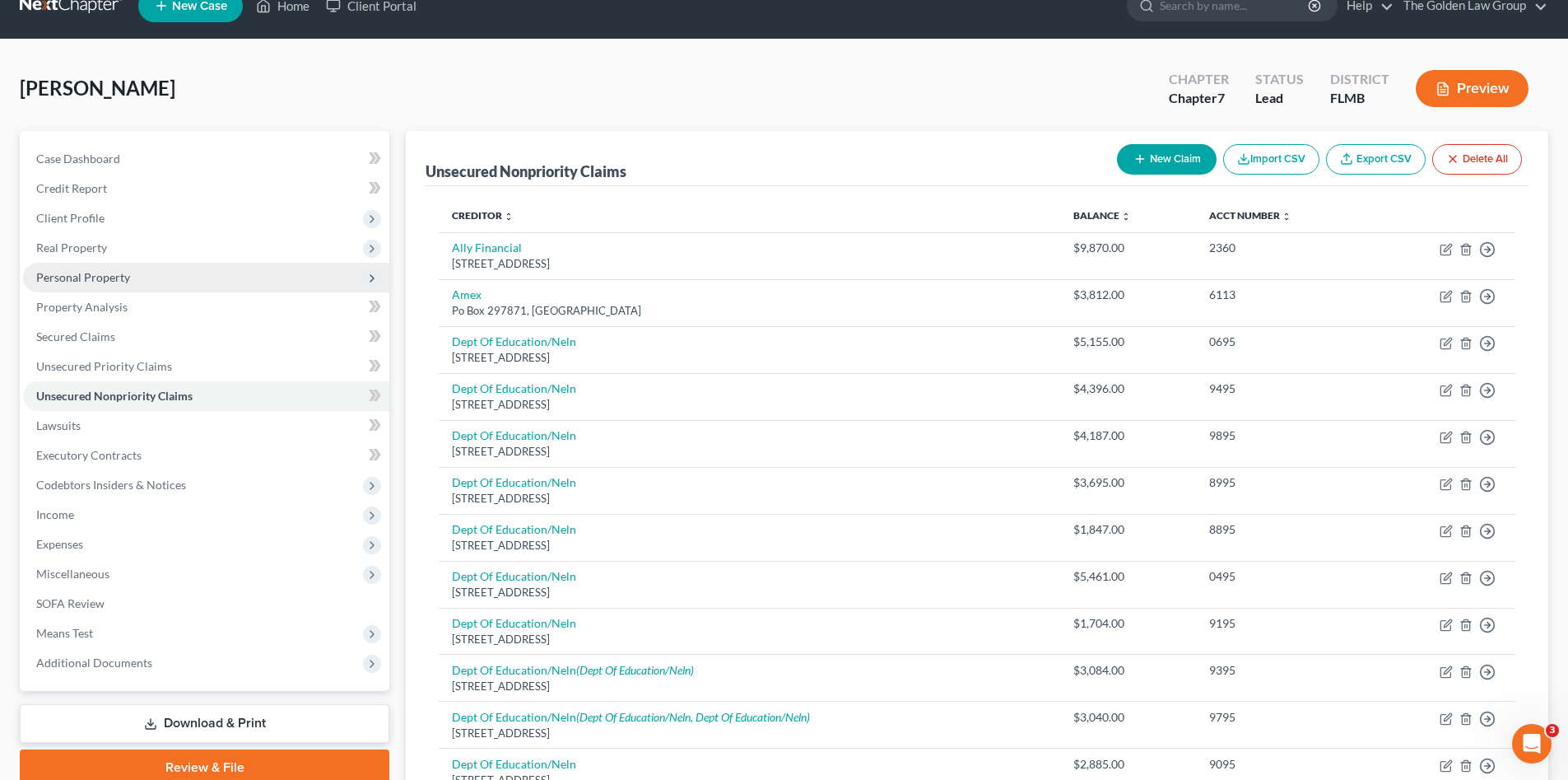
click at [87, 285] on span "Personal Property" at bounding box center [207, 277] width 367 height 29
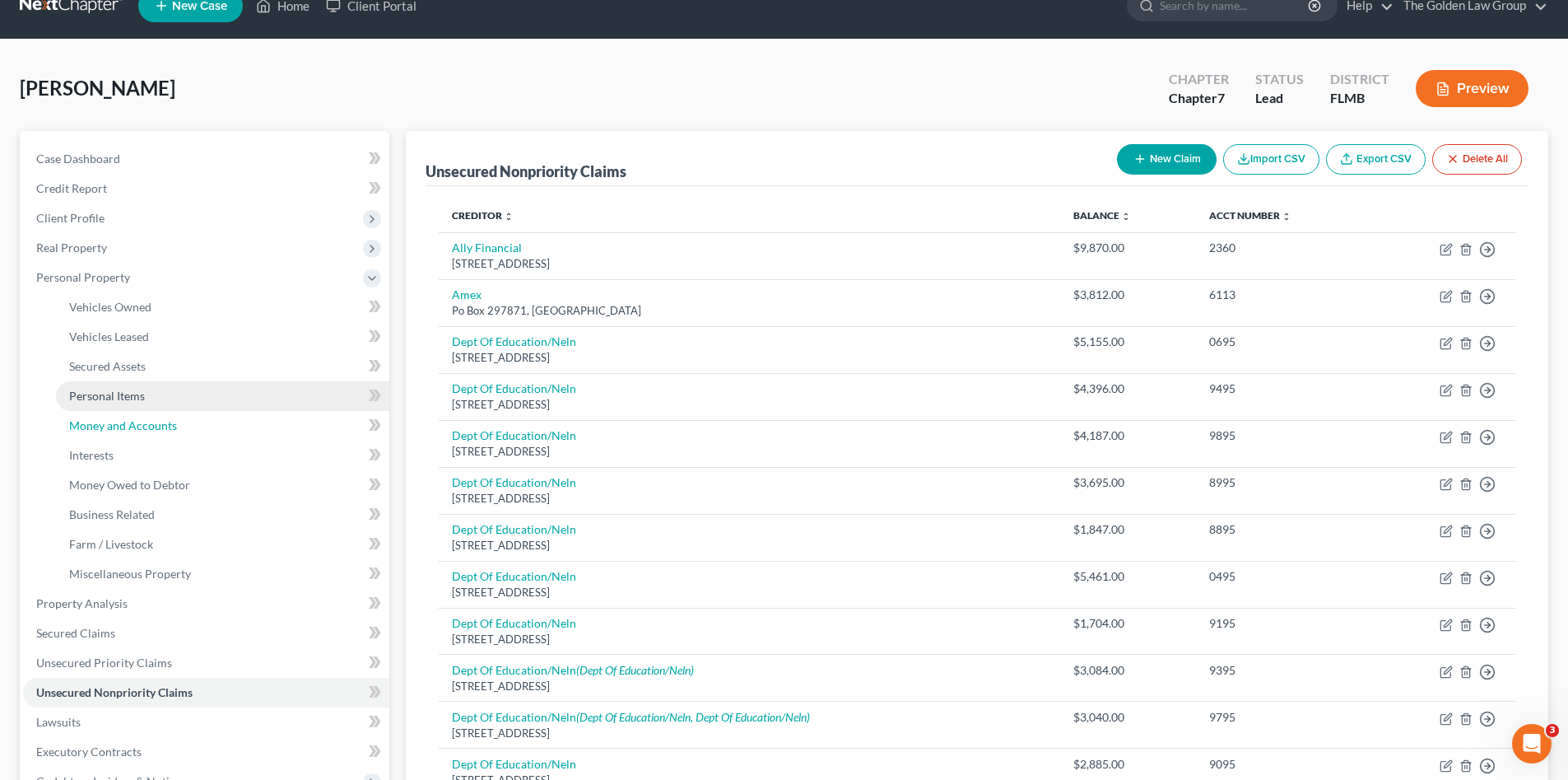
click at [161, 424] on span "Money and Accounts" at bounding box center [122, 425] width 108 height 14
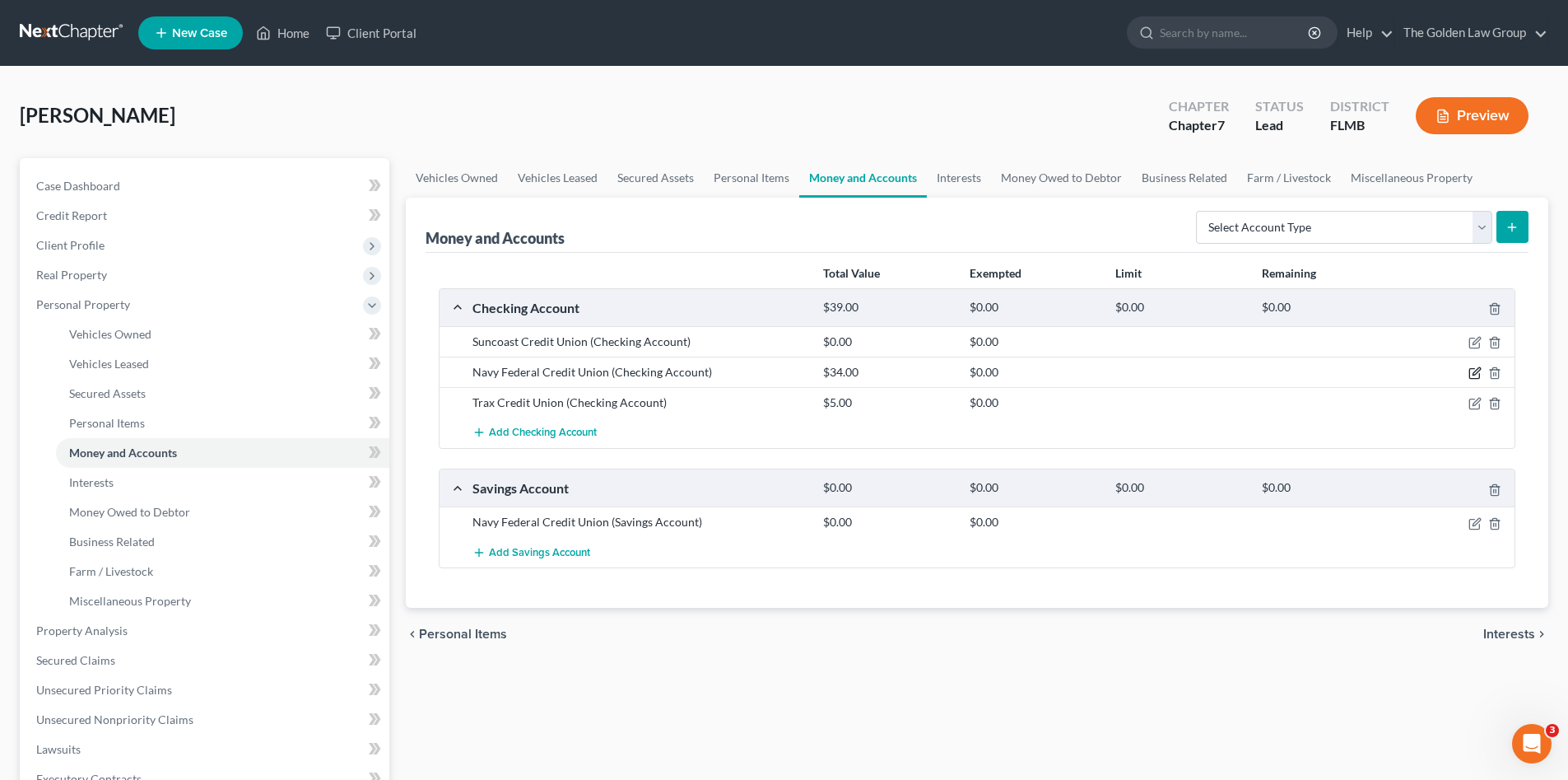
click at [1474, 374] on icon "button" at bounding box center [1474, 373] width 13 height 13
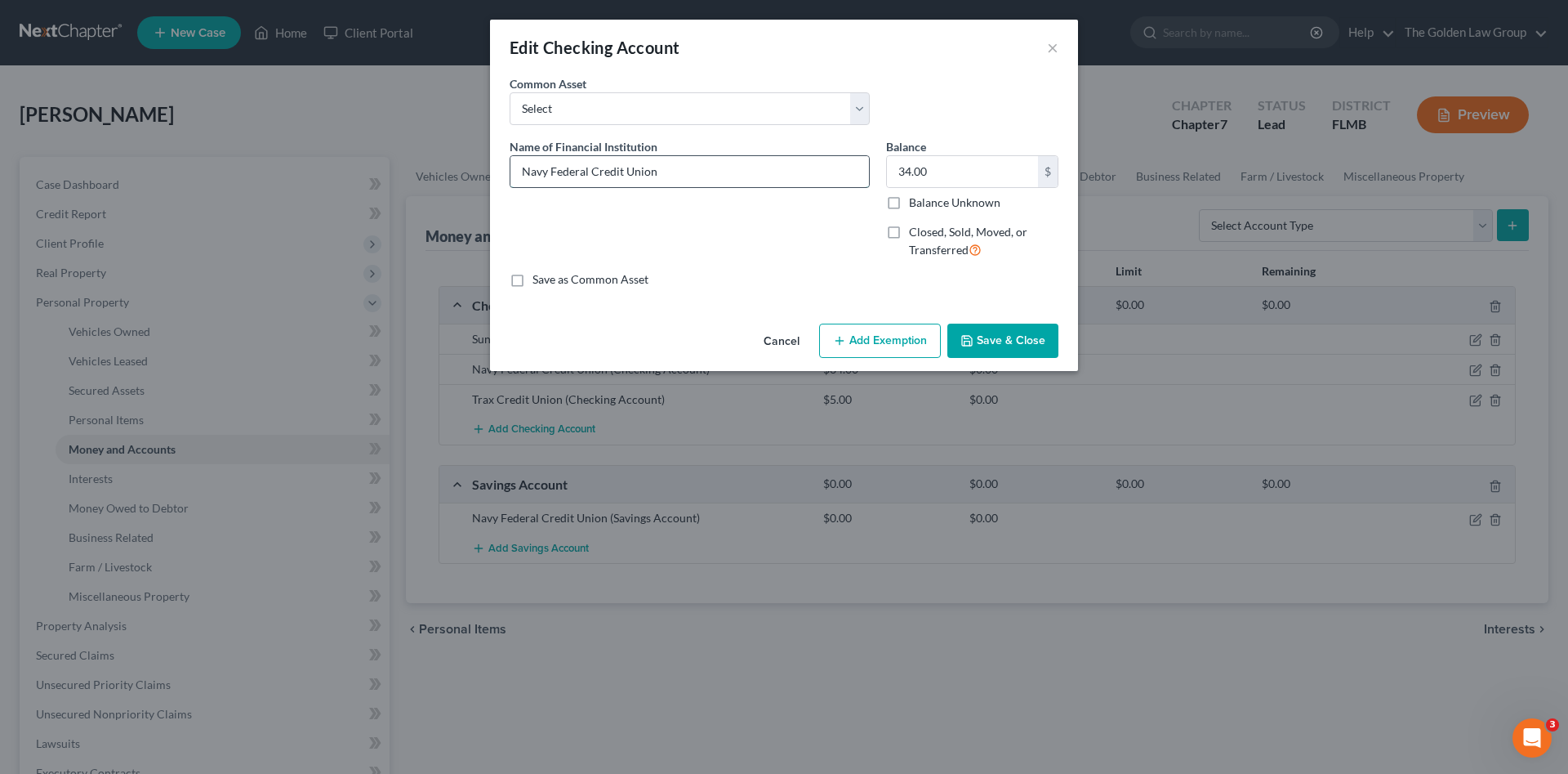
click at [707, 179] on input "Navy Federal Credit Union" at bounding box center [690, 172] width 359 height 31
click at [661, 170] on input "Navy Federal Credit Union_checking" at bounding box center [690, 172] width 359 height 31
click at [705, 239] on div "Name of Financial Institution * Navy Federal Credit Union_Checking" at bounding box center [689, 205] width 377 height 134
click at [738, 173] on input "Navy Federal Credit Union_Checking" at bounding box center [690, 172] width 359 height 31
type input "Navy Federal Credit Union_Checking_3700"
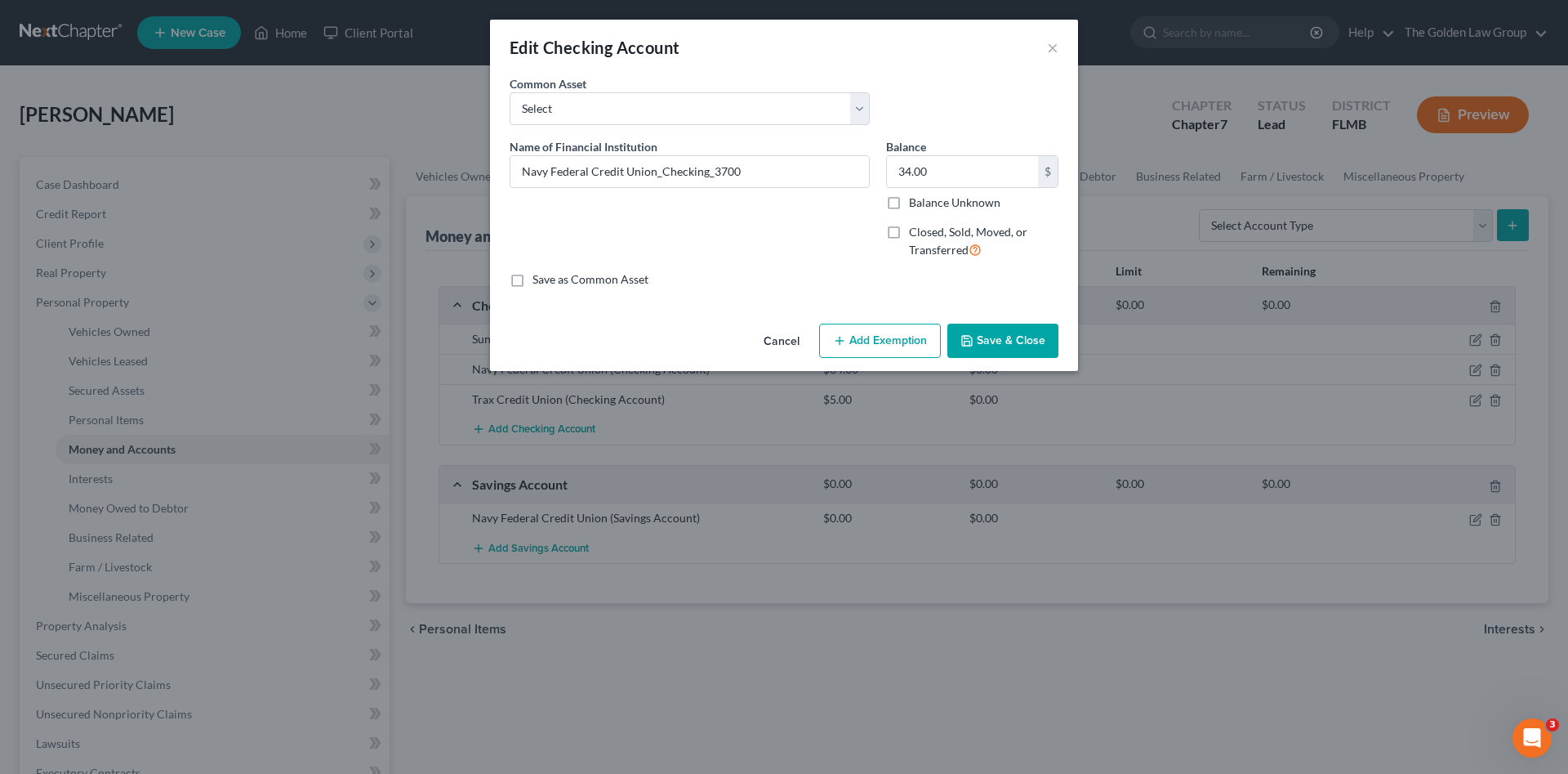
click at [798, 232] on div "Name of Financial Institution * Navy Federal Credit Union_Checking_3700" at bounding box center [689, 205] width 377 height 134
click at [952, 168] on input "34.00" at bounding box center [962, 172] width 151 height 31
click at [1014, 348] on button "Save & Close" at bounding box center [1003, 341] width 111 height 34
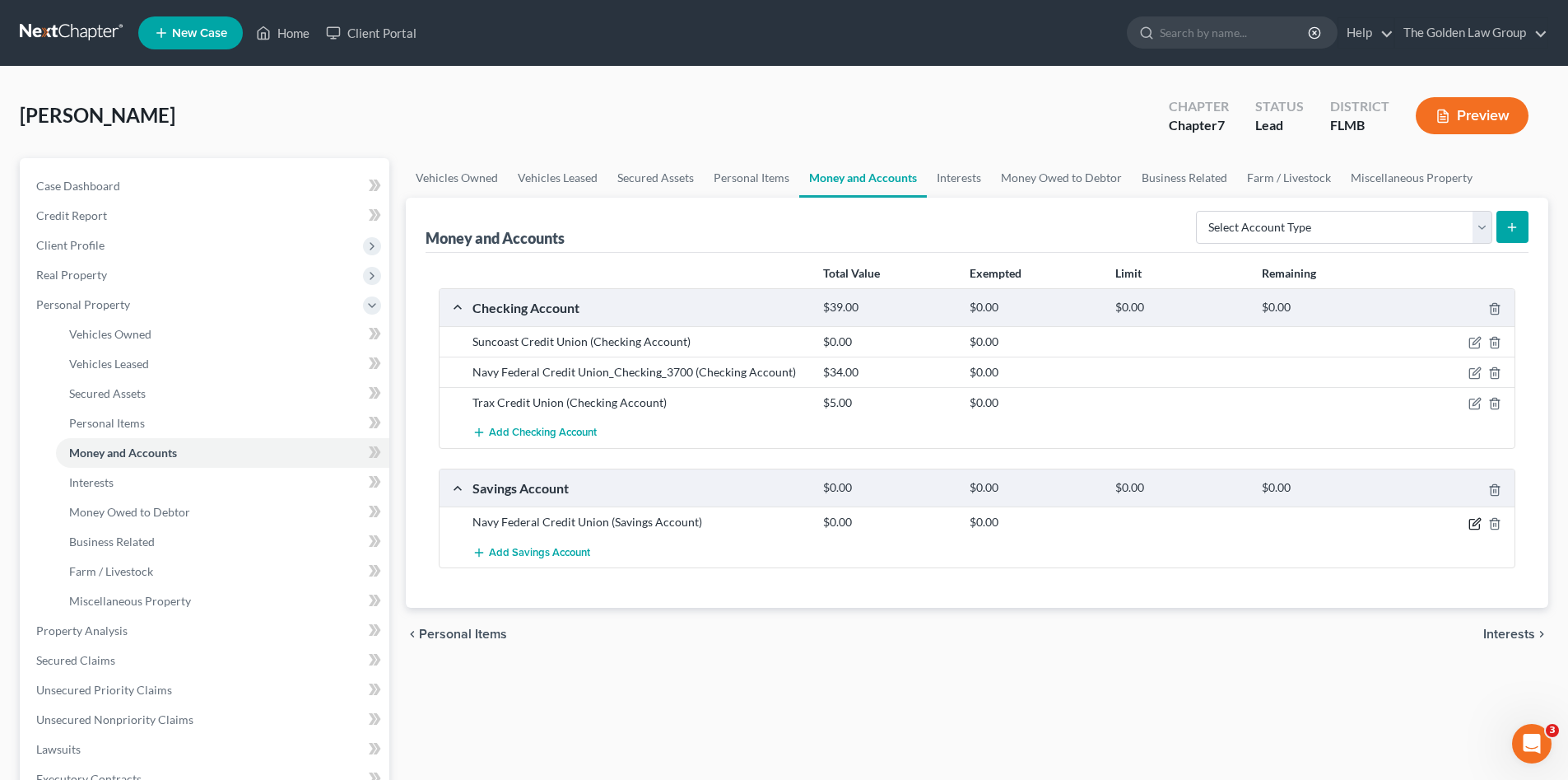
click at [1476, 523] on icon "button" at bounding box center [1474, 523] width 13 height 13
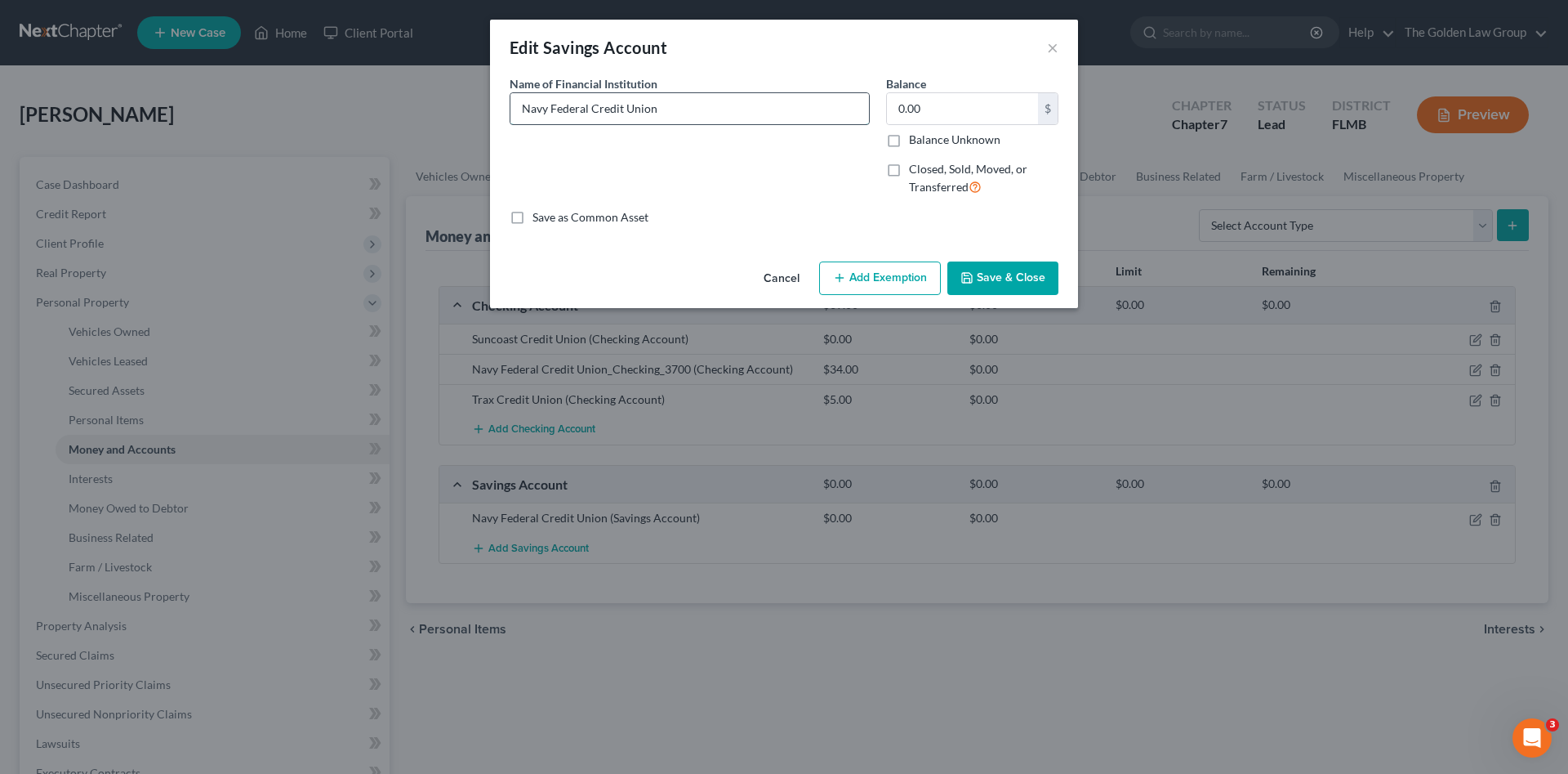
click at [671, 119] on input "Navy Federal Credit Union" at bounding box center [690, 108] width 359 height 31
type input "Navy Federal Credit Union_Savings_9449"
click at [1004, 293] on button "Save & Close" at bounding box center [1003, 279] width 111 height 34
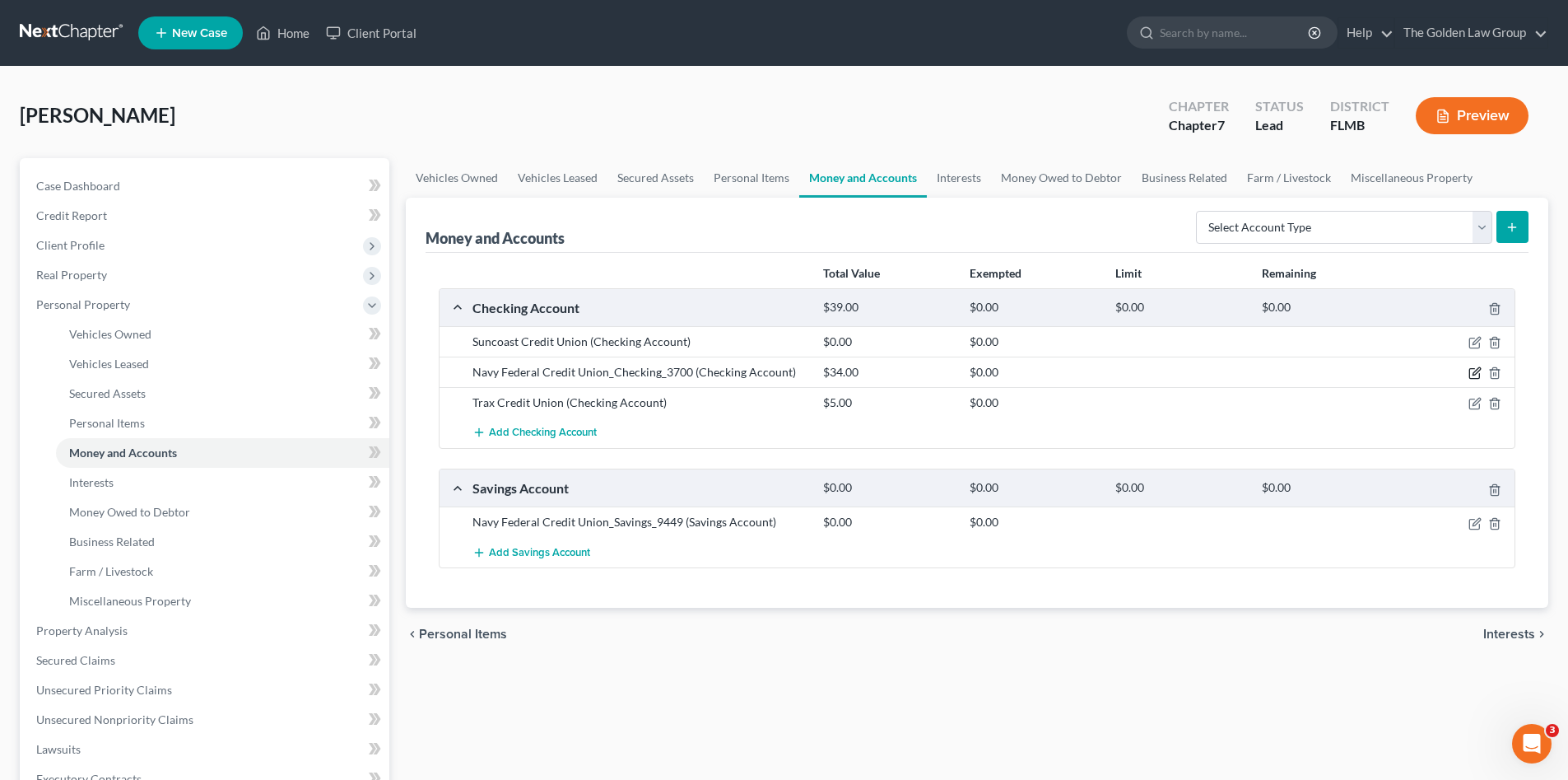
click at [1476, 375] on icon "button" at bounding box center [1476, 372] width 8 height 8
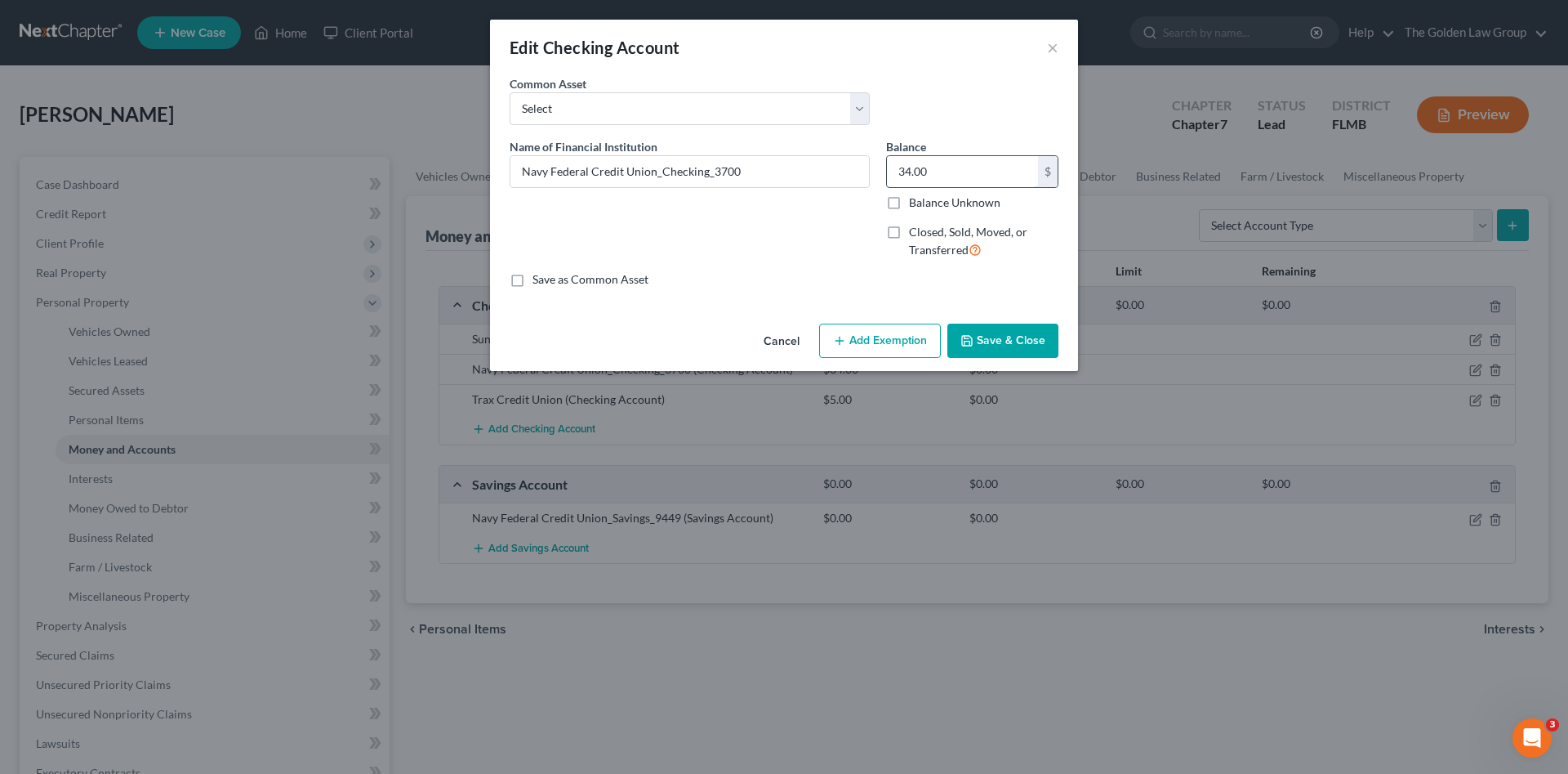
click at [973, 172] on input "34.00" at bounding box center [962, 172] width 151 height 31
type input "392.78"
click at [992, 346] on button "Save & Close" at bounding box center [1003, 341] width 111 height 34
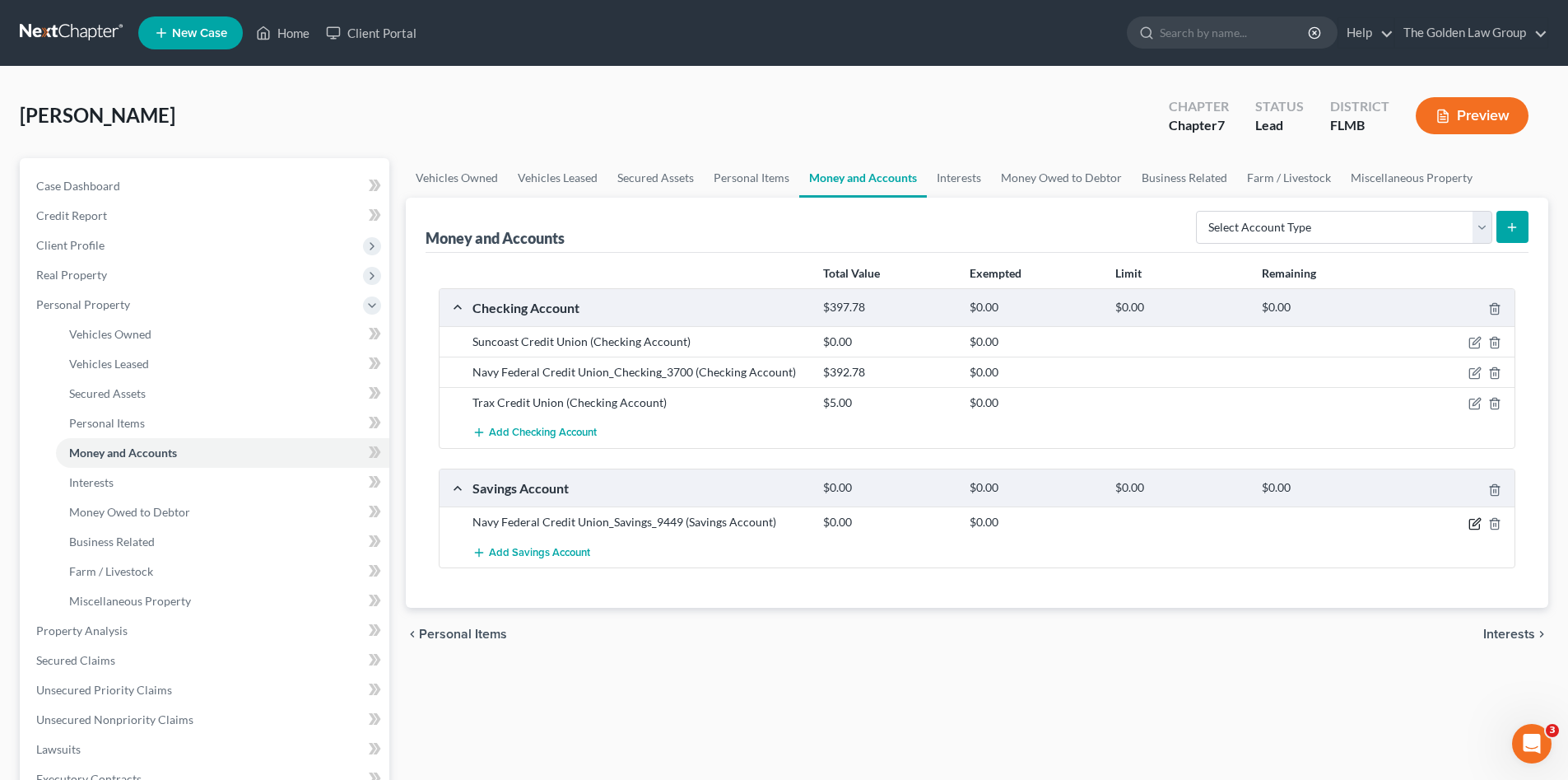
click at [1472, 523] on icon "button" at bounding box center [1474, 523] width 13 height 13
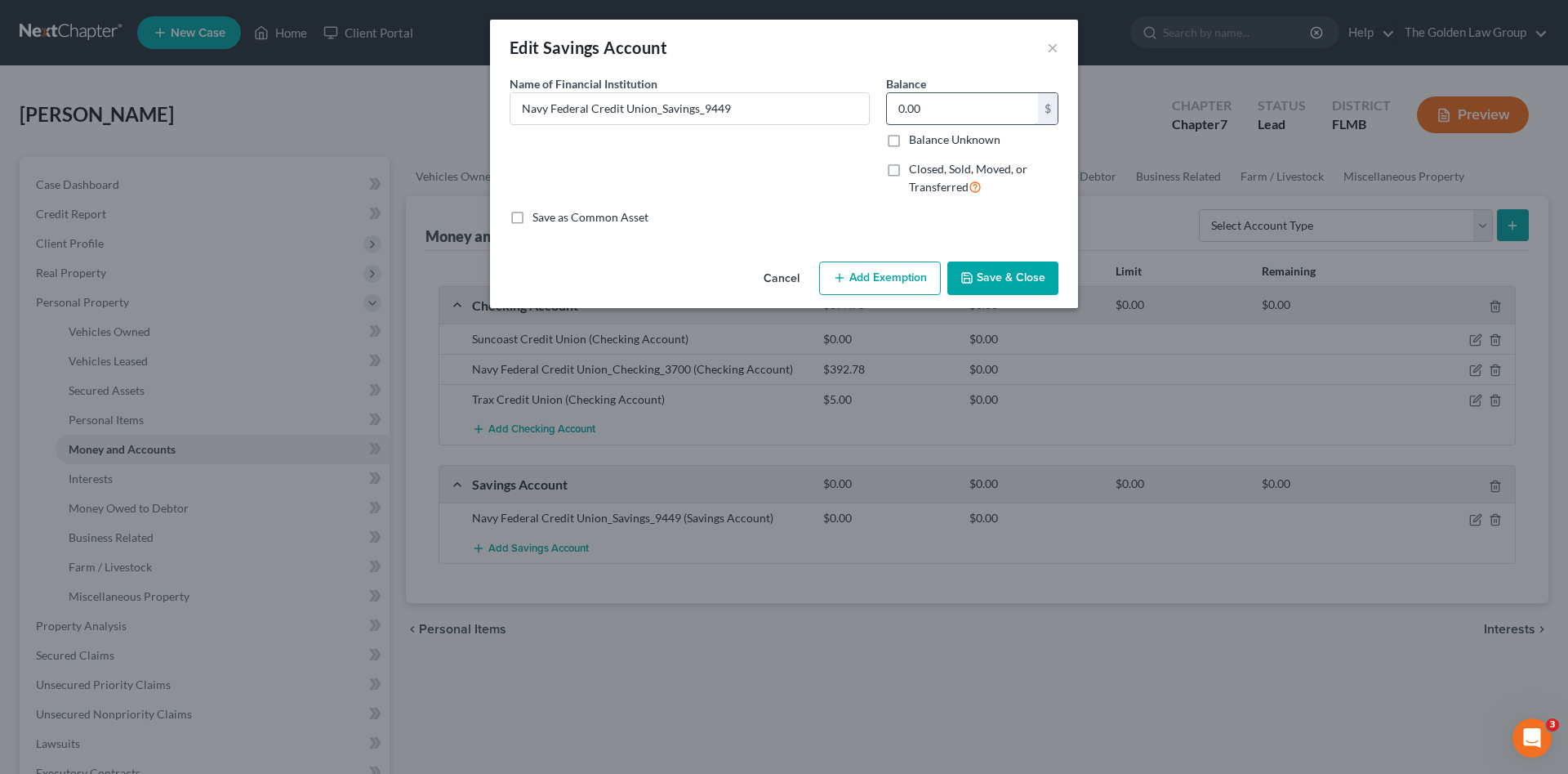
click at [921, 109] on input "0.00" at bounding box center [962, 108] width 151 height 31
click at [1024, 278] on button "Save & Close" at bounding box center [1003, 279] width 111 height 34
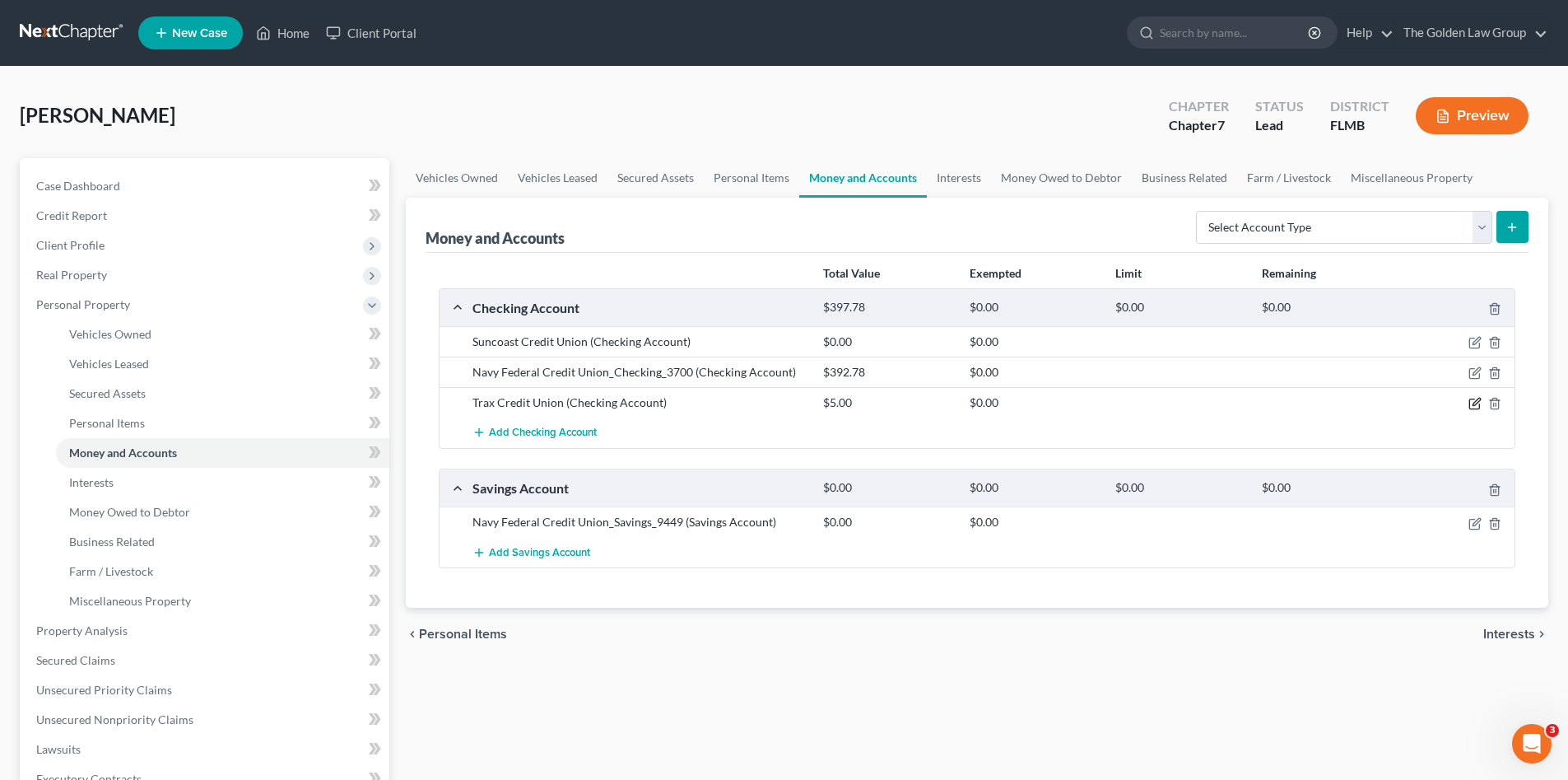
click at [1472, 405] on icon "button" at bounding box center [1474, 403] width 13 height 13
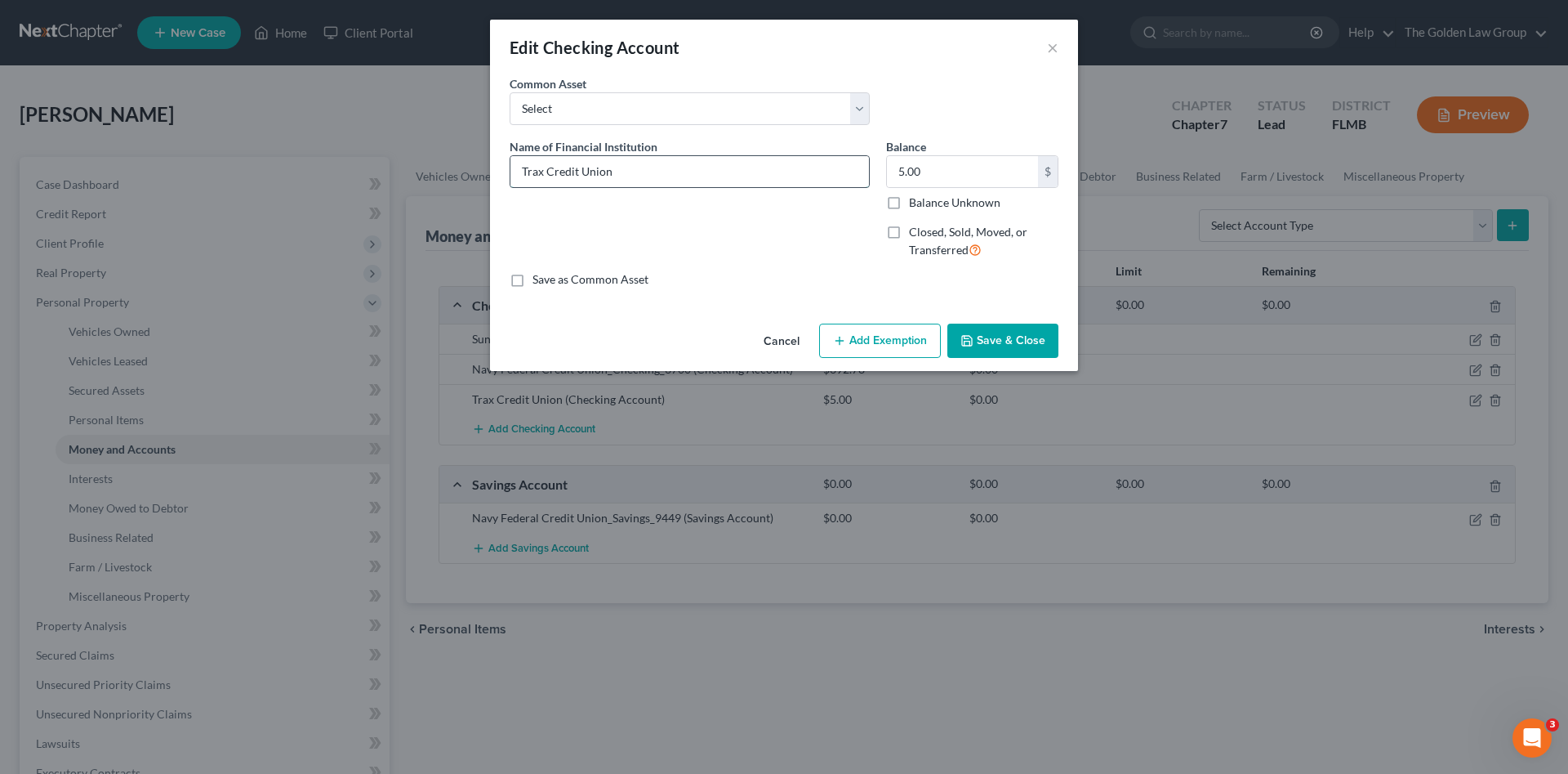
click at [633, 168] on input "Trax Credit Union" at bounding box center [690, 172] width 359 height 31
type input "Trax Credit Union_Checking_0015"
type input "350.76"
click at [992, 345] on button "Save & Close" at bounding box center [1003, 341] width 111 height 34
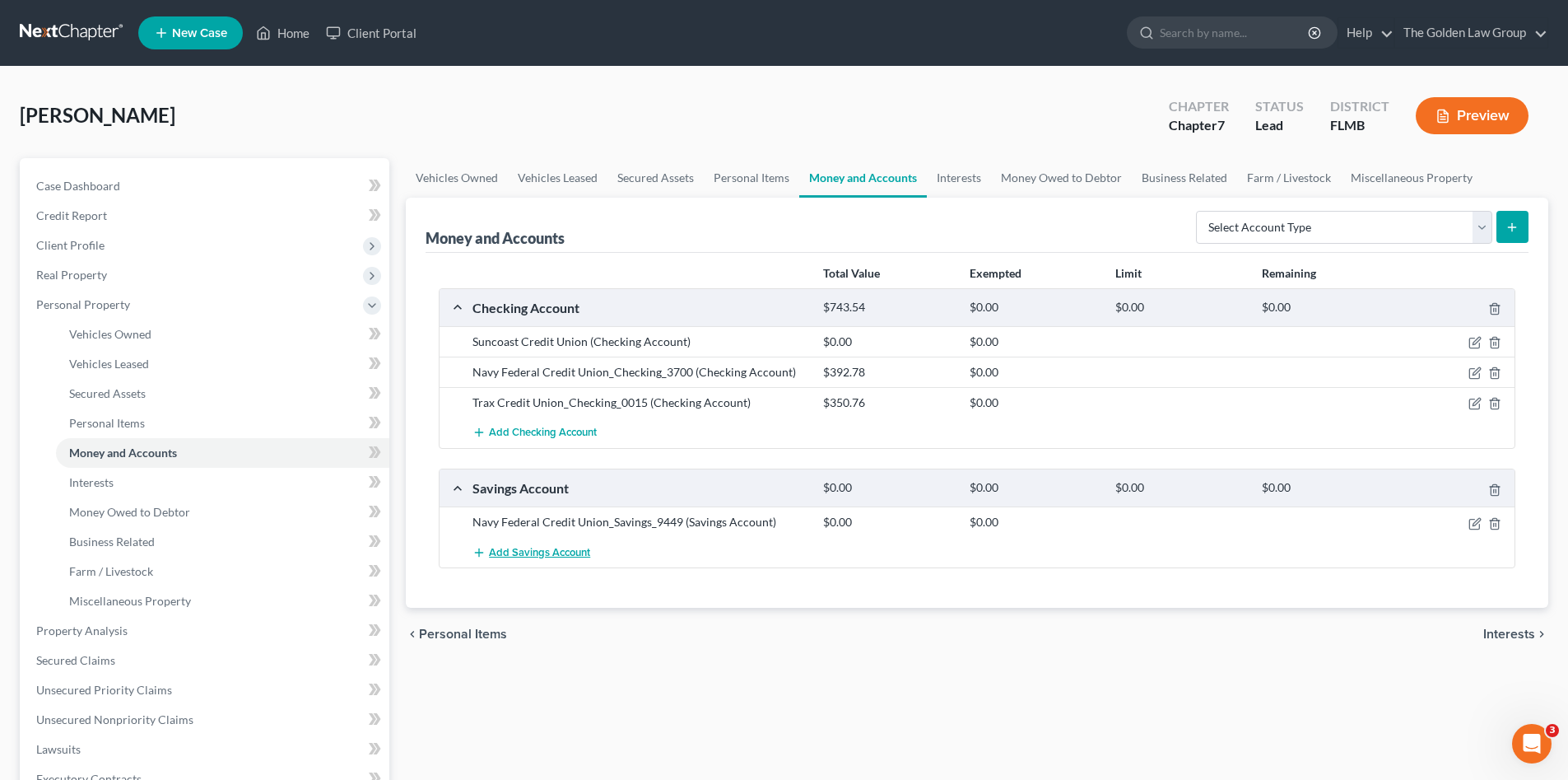
click at [572, 551] on span "Add Savings Account" at bounding box center [540, 552] width 102 height 13
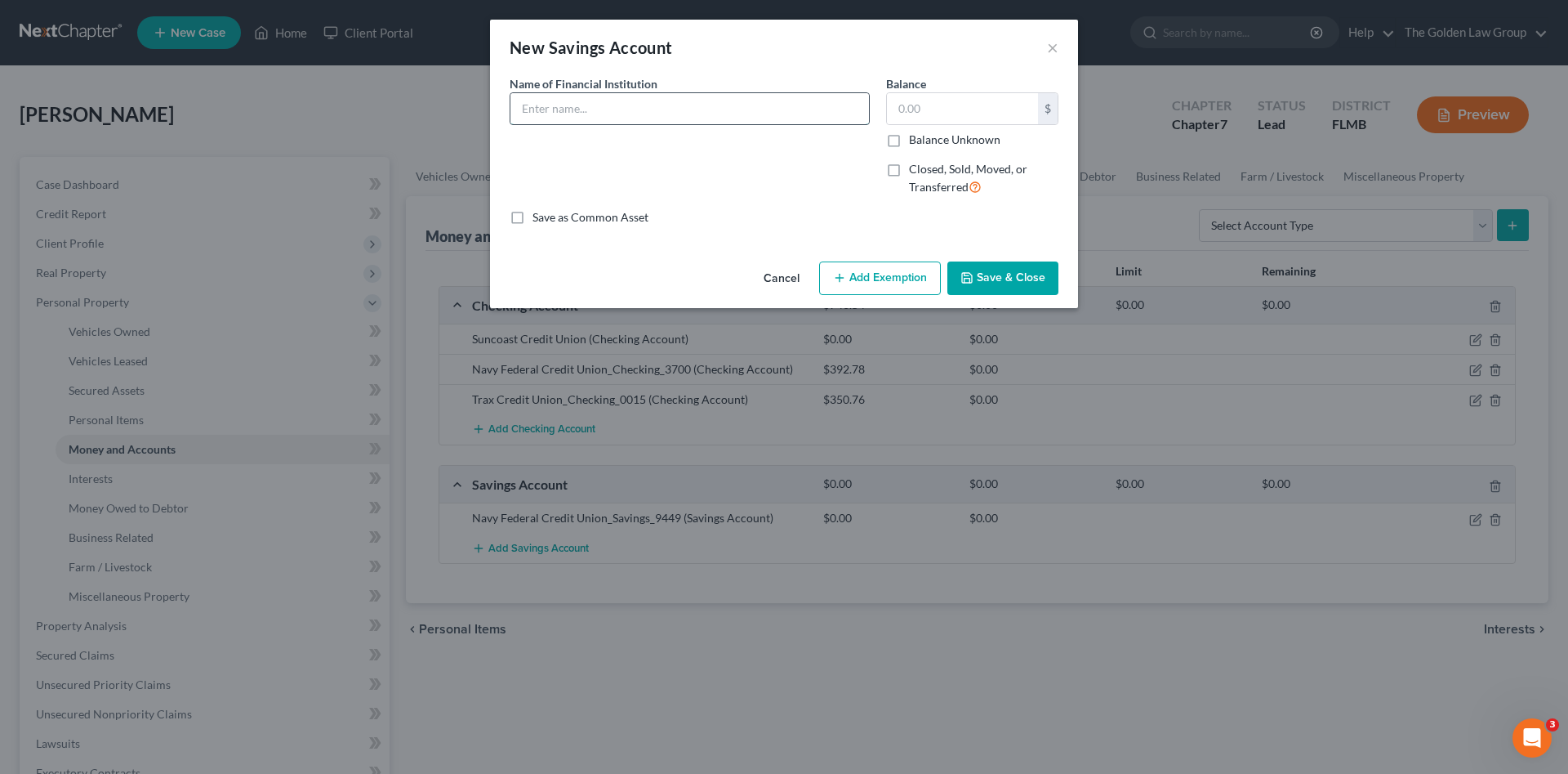
click at [552, 109] on input "text" at bounding box center [690, 108] width 359 height 31
type input "Trax Credit Union_Savings_001"
type input "0.00"
click at [1019, 267] on button "Save & Close" at bounding box center [1003, 279] width 111 height 34
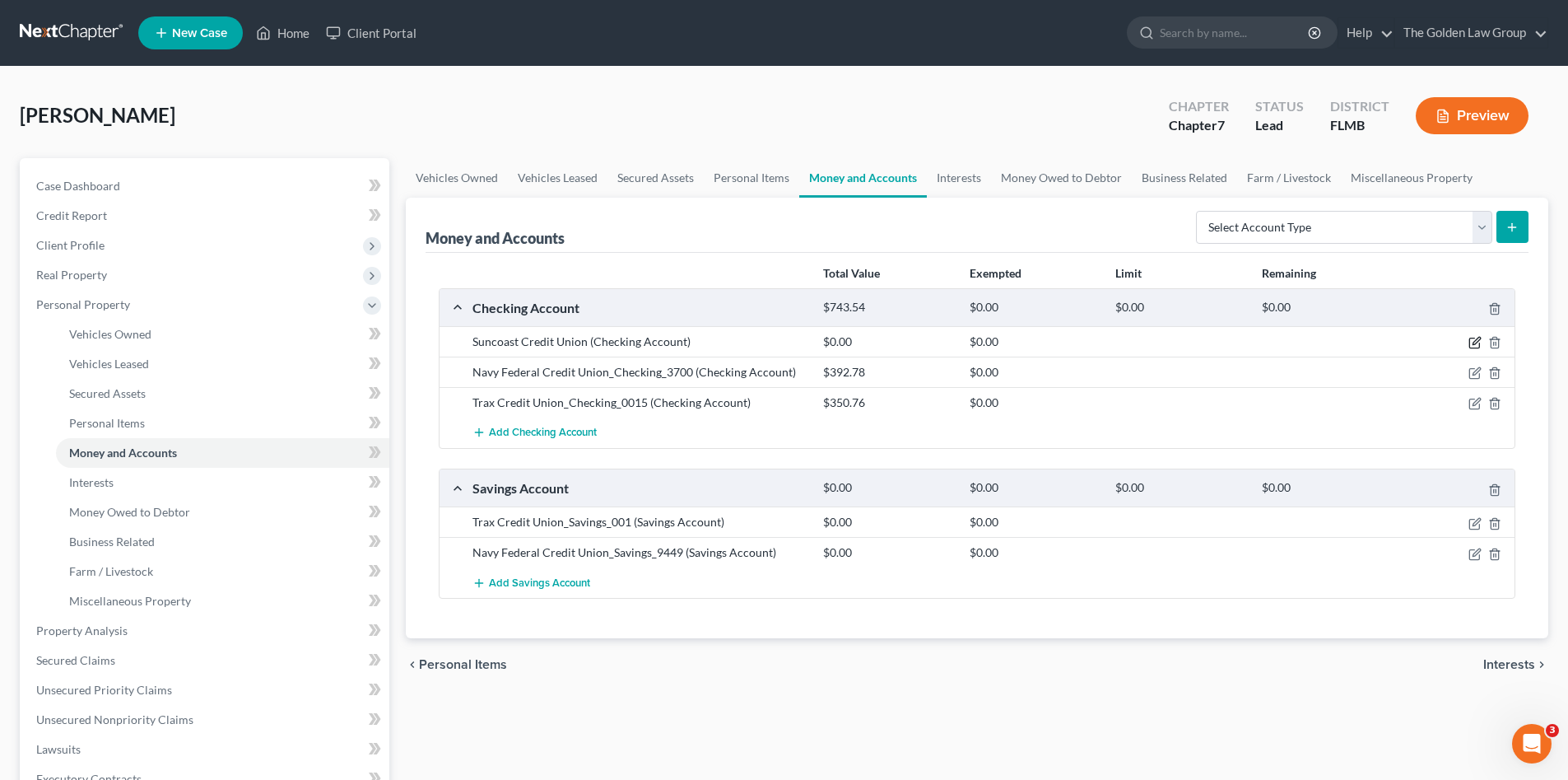
click at [1472, 343] on icon "button" at bounding box center [1474, 342] width 13 height 13
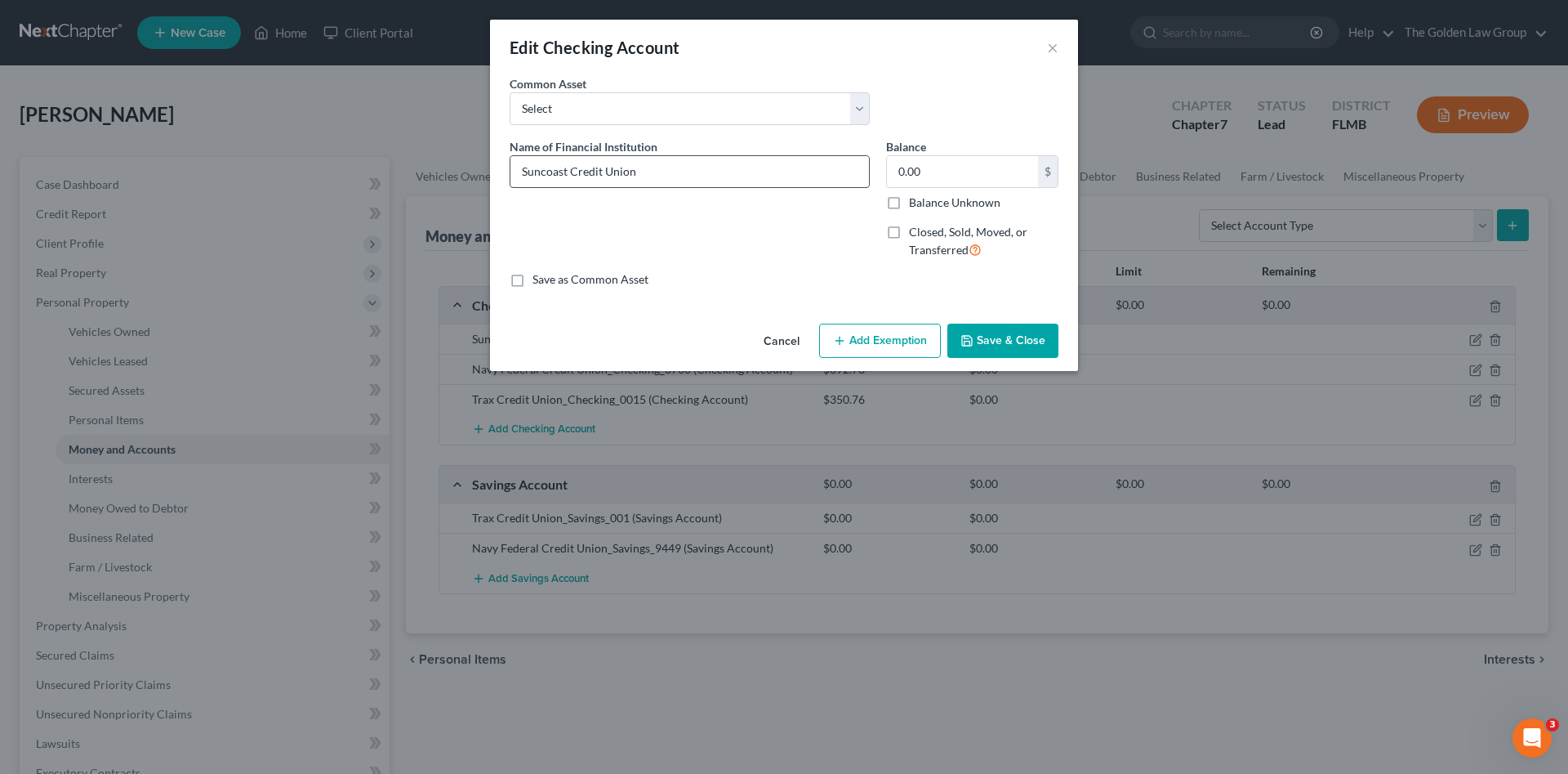
click at [722, 172] on input "Suncoast Credit Union" at bounding box center [690, 172] width 359 height 31
type input "Suncoast Credit Union_Checking_0050"
click at [734, 299] on div "An exemption set must first be selected from the Filing Information section. Co…" at bounding box center [784, 196] width 588 height 242
click at [991, 342] on button "Save & Close" at bounding box center [1003, 341] width 111 height 34
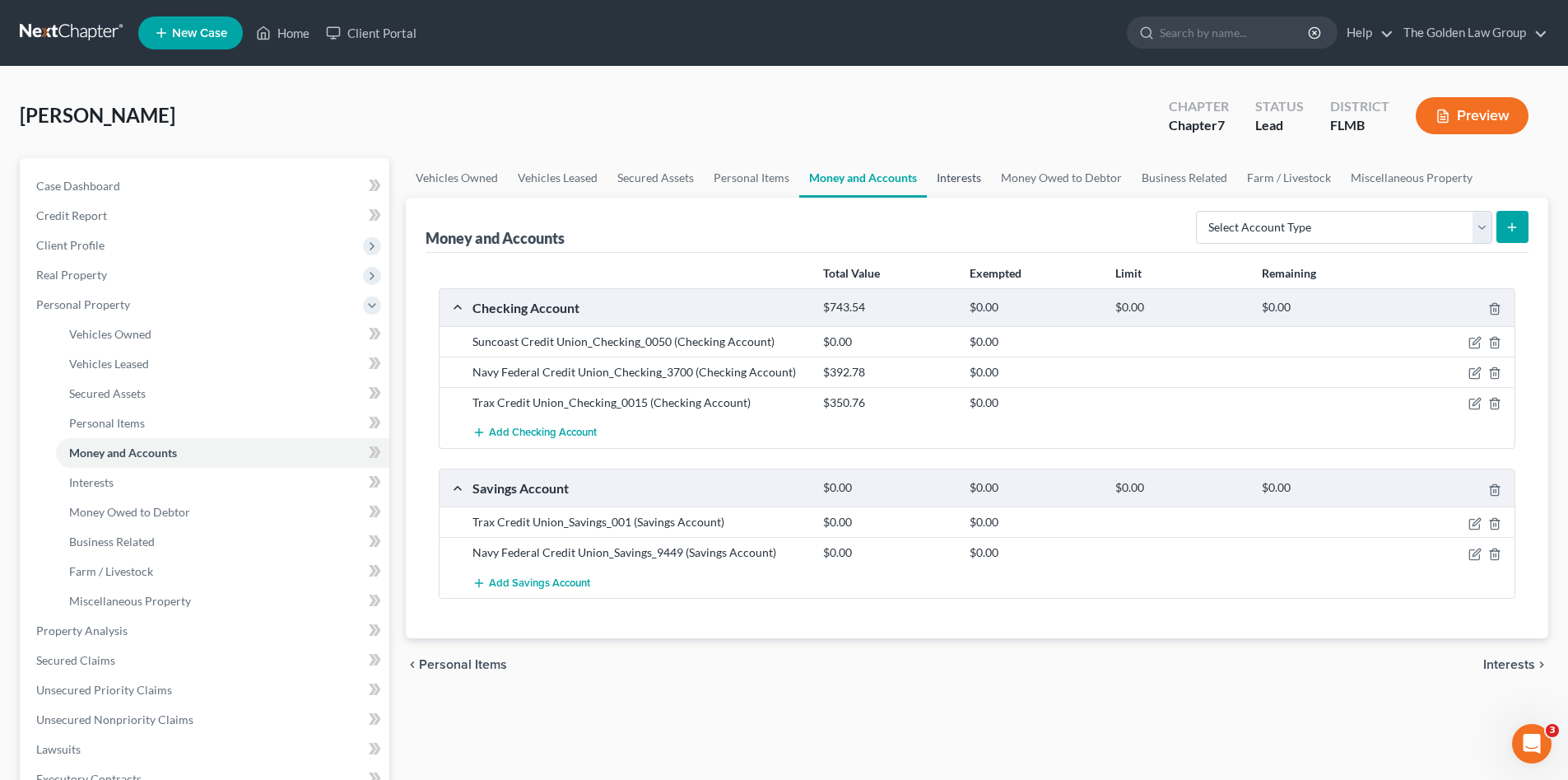
click at [958, 183] on link "Interests" at bounding box center [959, 178] width 65 height 40
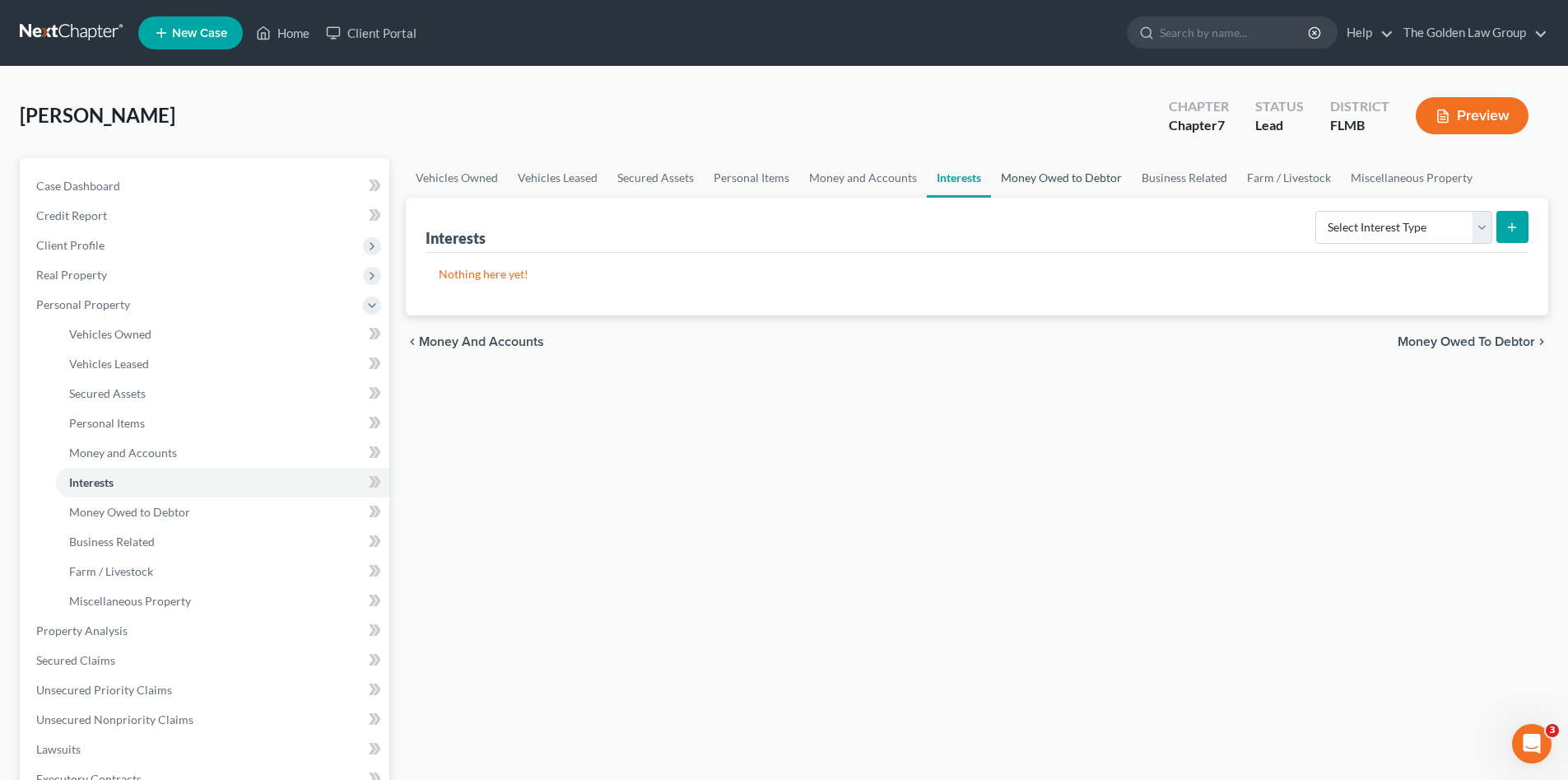
click at [1058, 184] on link "Money Owed to Debtor" at bounding box center [1062, 178] width 141 height 40
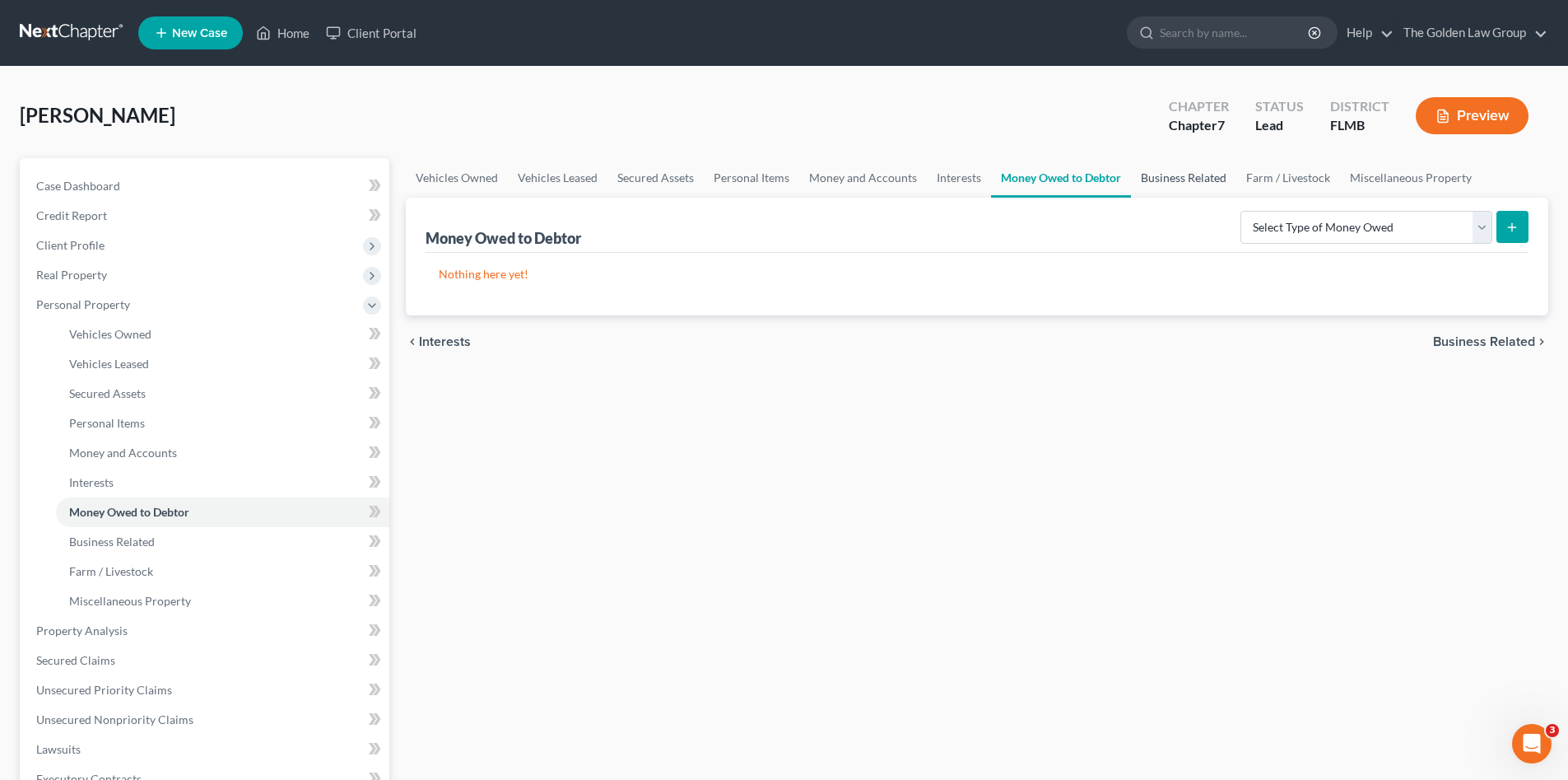
click at [1201, 179] on link "Business Related" at bounding box center [1183, 178] width 105 height 40
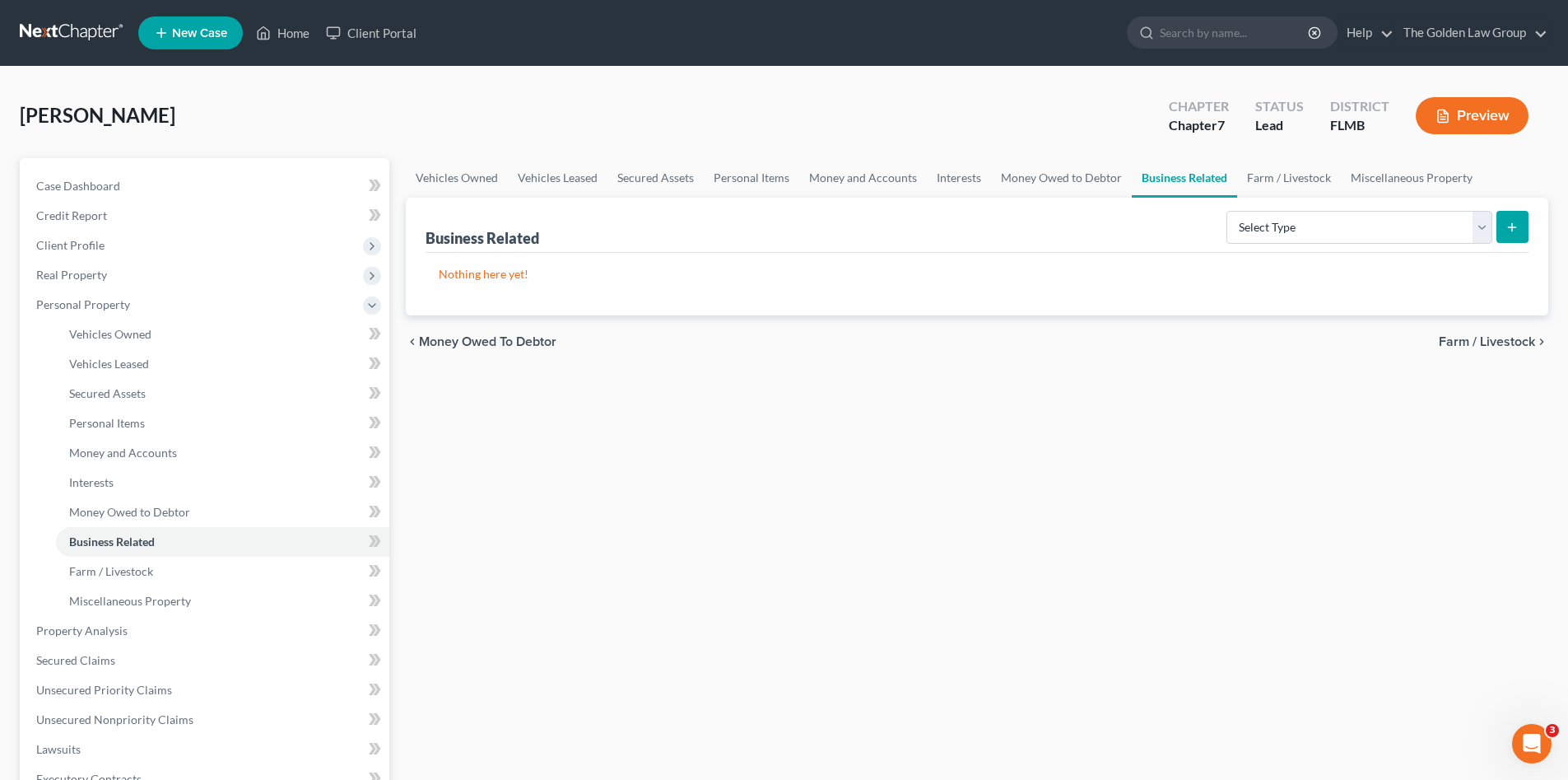
click at [1086, 108] on div "[PERSON_NAME] Upgraded Chapter Chapter 7 Status Lead District [GEOGRAPHIC_DATA]…" at bounding box center [784, 121] width 1528 height 71
click at [1408, 175] on link "Miscellaneous Property" at bounding box center [1411, 178] width 142 height 40
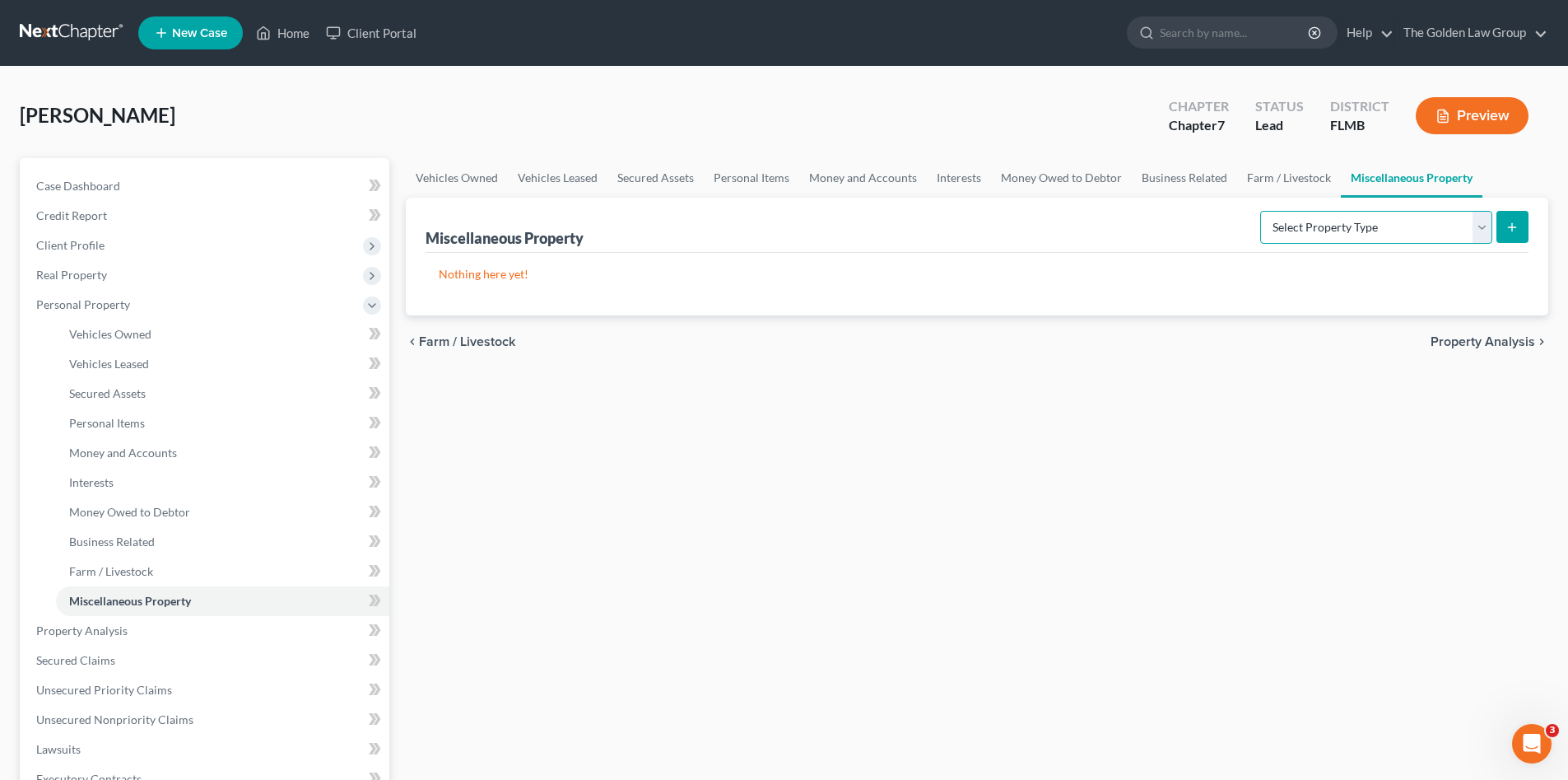
click at [1271, 231] on select "Select Property Type Assigned for Creditor Benefit Within 1 Year Holding for An…" at bounding box center [1376, 227] width 232 height 33
select select "transferred"
click at [1260, 211] on select "Select Property Type Assigned for Creditor Benefit Within 1 Year Holding for An…" at bounding box center [1376, 227] width 232 height 33
click at [1505, 225] on icon "submit" at bounding box center [1511, 226] width 13 height 13
select select "Ordinary (within 2 years)"
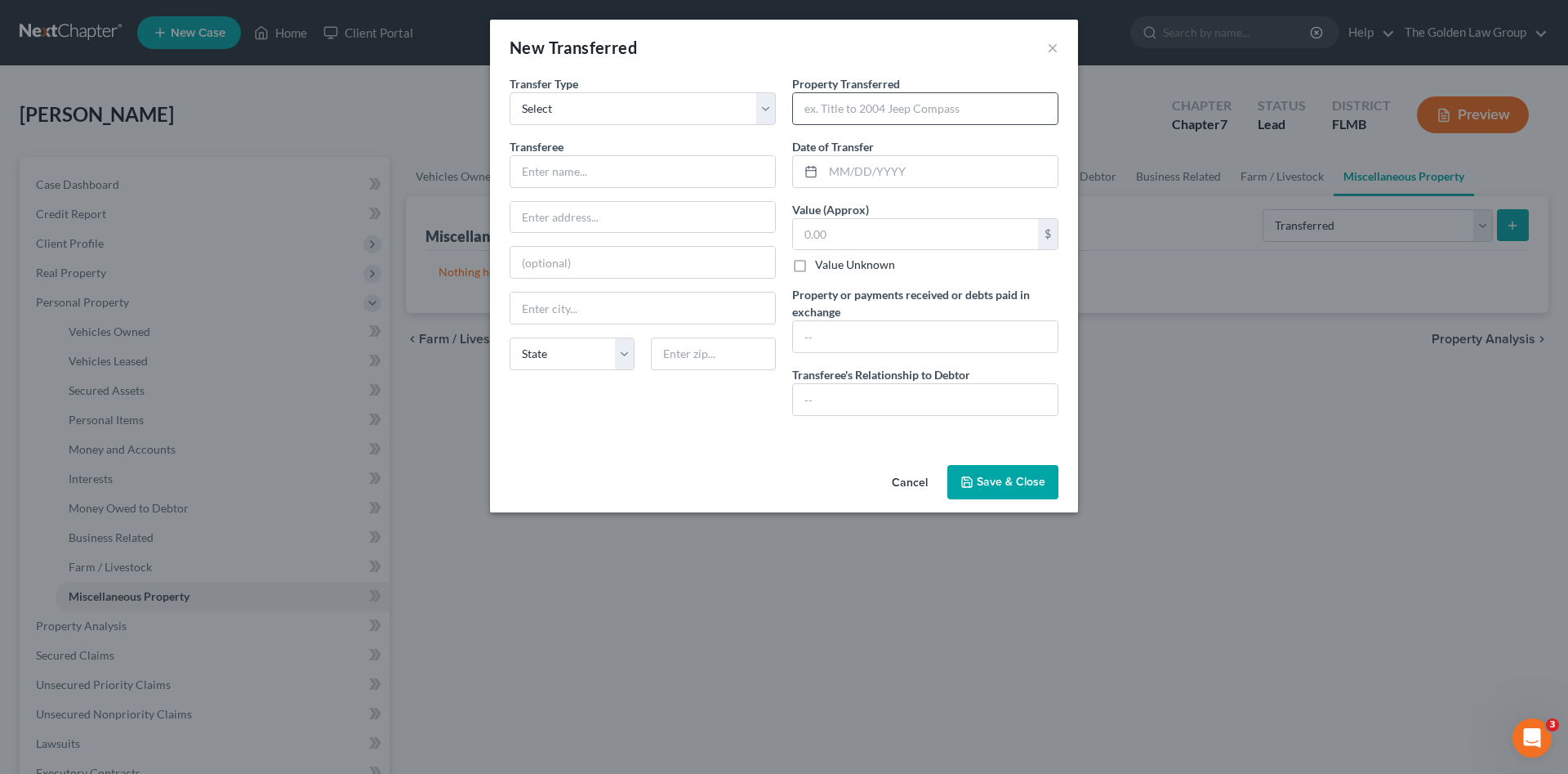
click at [857, 107] on input "text" at bounding box center [926, 108] width 265 height 31
type input "2022 Hyundai Palisade"
click at [862, 337] on input "text" at bounding box center [926, 337] width 265 height 31
click at [891, 166] on input "text" at bounding box center [940, 172] width 235 height 31
click at [868, 337] on input "Trade in for Prior vehicle" at bounding box center [926, 337] width 265 height 31
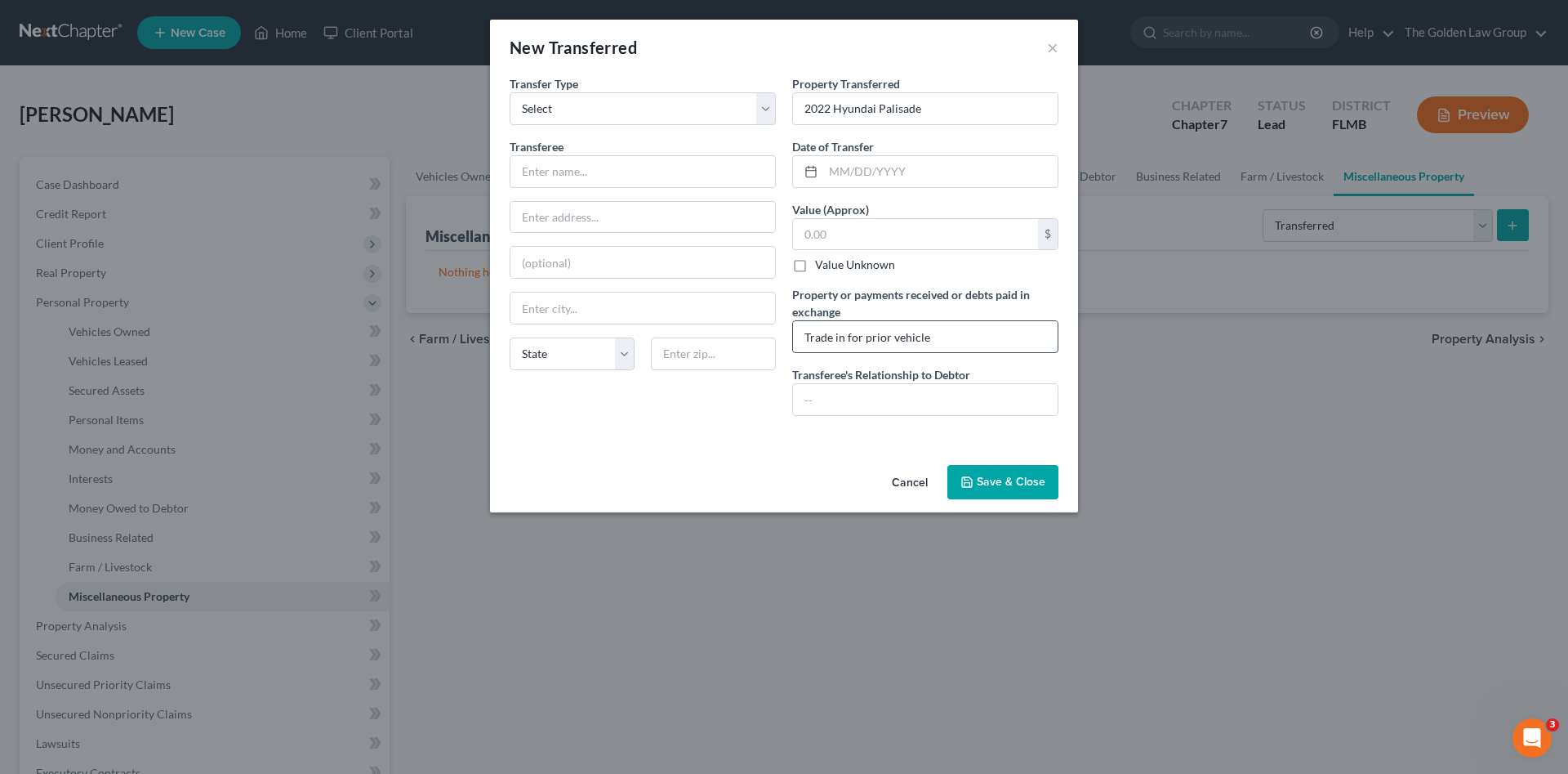
click at [878, 339] on input "Trade in for prior vehicle" at bounding box center [926, 337] width 265 height 31
type input "Trade in for prior vehicle"
click at [869, 179] on input "text" at bounding box center [940, 172] width 235 height 31
type input "03/01/2024"
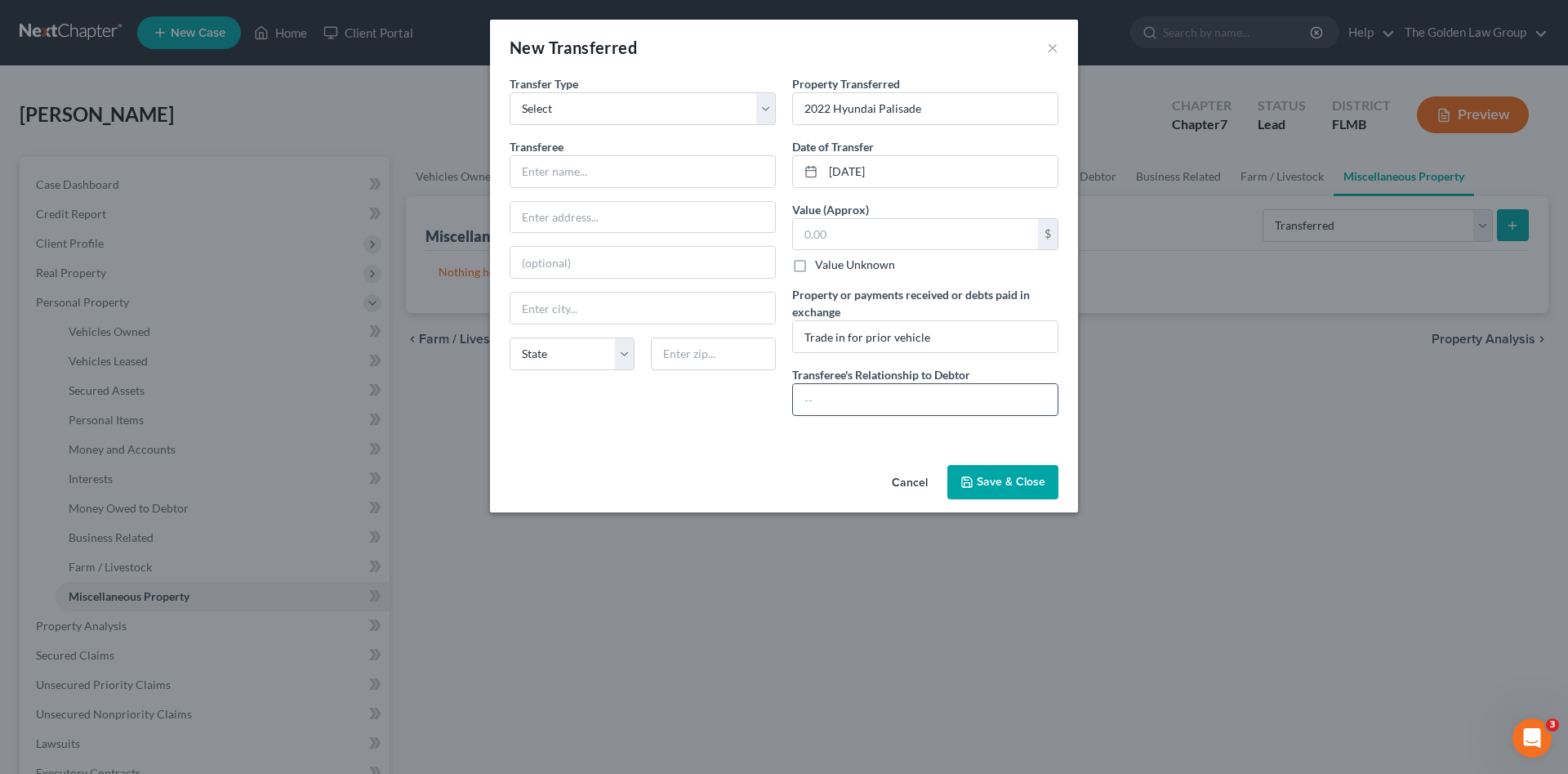
click at [872, 403] on input "text" at bounding box center [926, 400] width 265 height 31
type input "Dealership"
click at [594, 187] on div at bounding box center [643, 172] width 266 height 32
click at [603, 167] on input "text" at bounding box center [643, 172] width 265 height 31
click at [596, 213] on input "text" at bounding box center [643, 217] width 265 height 31
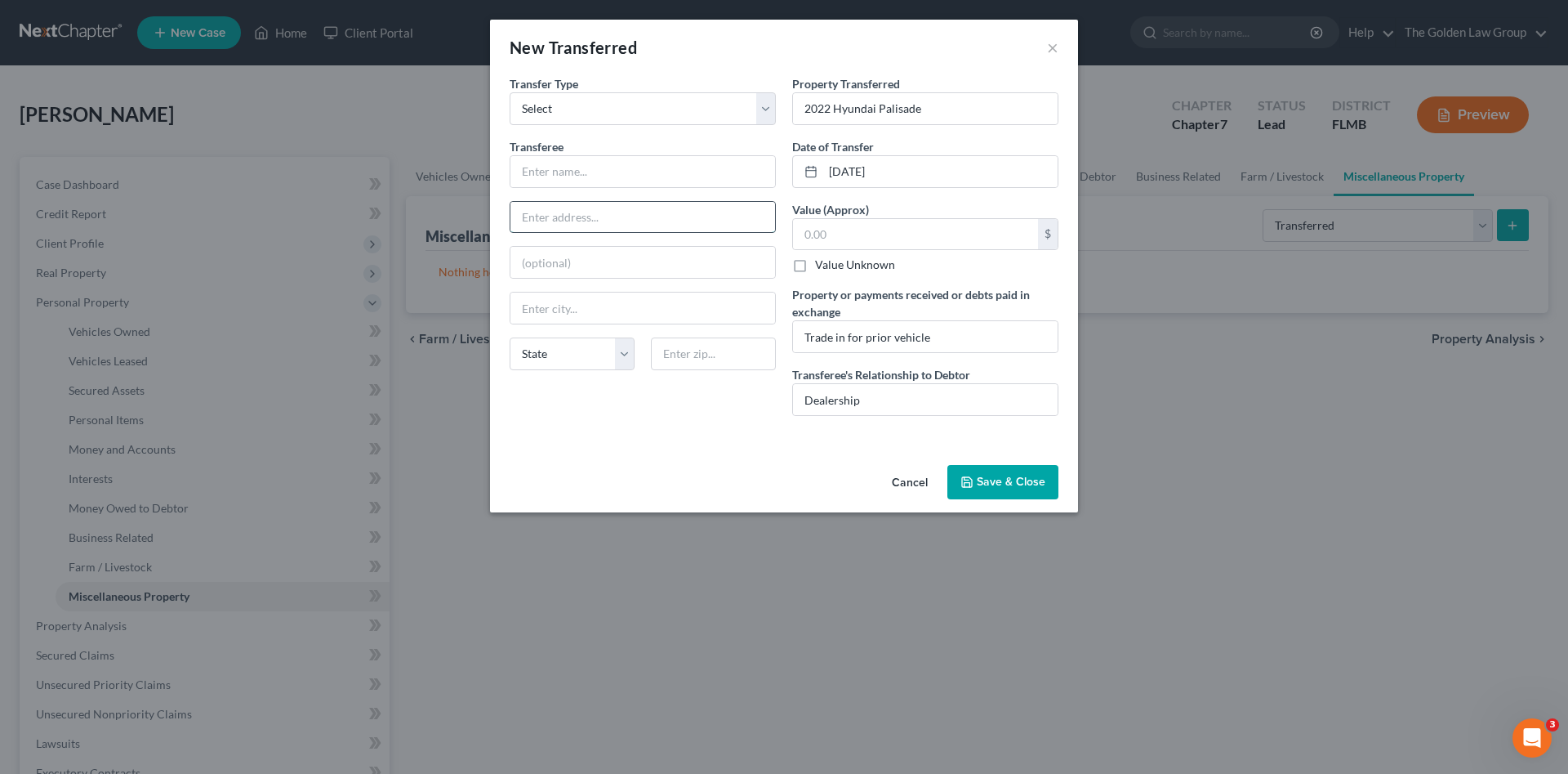
paste input "2007 Highway 90 E, Castroville, TX 78009"
type input "2007 Highway 90 E, Castroville, TX 78009"
click at [588, 173] on input "text" at bounding box center [643, 172] width 265 height 31
click at [590, 173] on input "text" at bounding box center [643, 172] width 265 height 31
paste input "North Park Chevrolet Castroville"
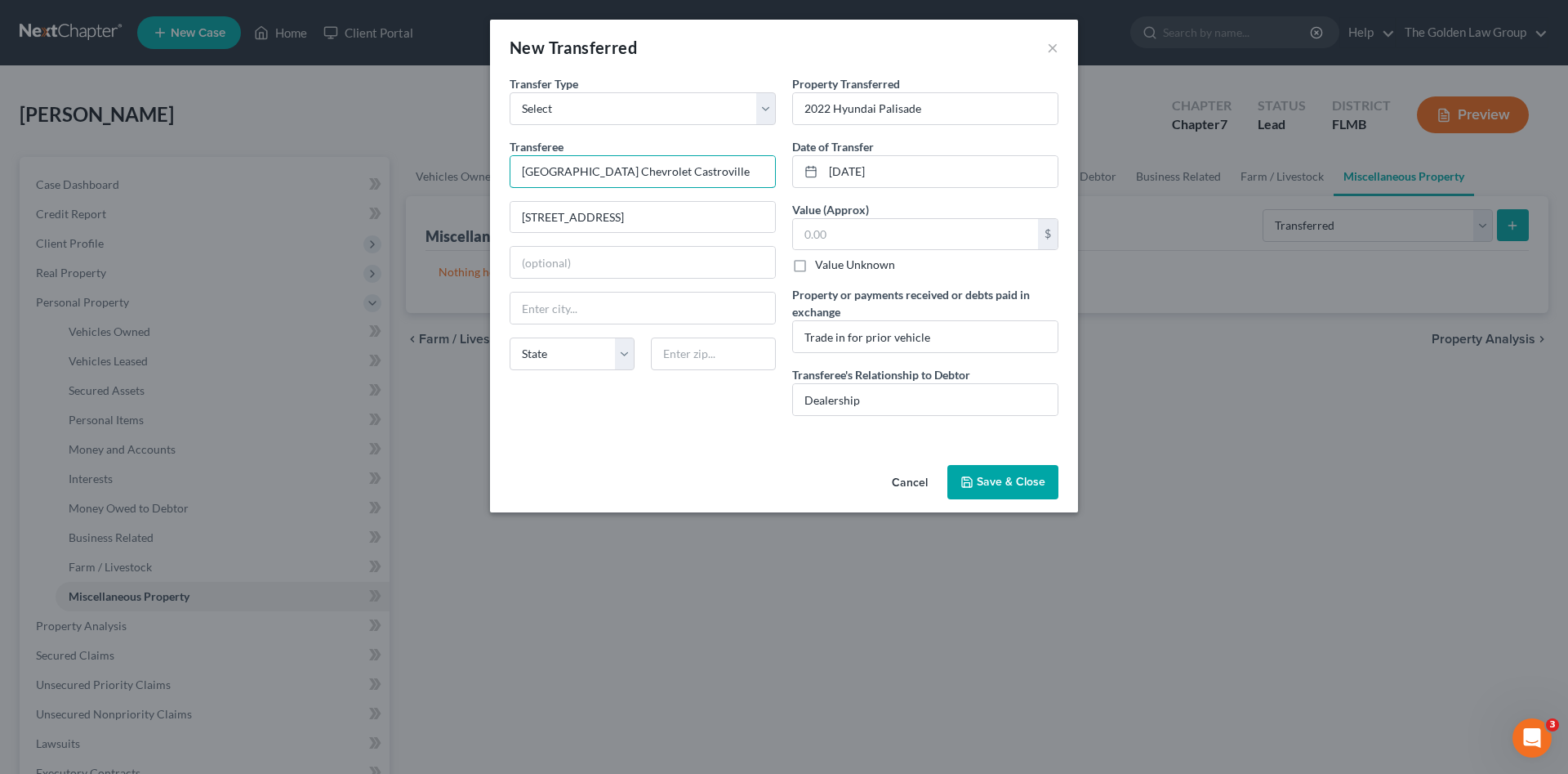
type input "North Park Chevrolet Castroville"
click at [658, 452] on div "An exemption set must first be selected from the Filing Information section. Tr…" at bounding box center [784, 267] width 588 height 384
click at [585, 350] on select "State AL AK AR AZ CA CO CT DE DC FL GA GU HI ID IL IN IA KS KY LA ME MD MA MI M…" at bounding box center [572, 354] width 125 height 32
select select "45"
click at [510, 337] on select "State AL AK AR AZ CA CO CT DE DC FL GA GU HI ID IL IN IA KS KY LA ME MD MA MI M…" at bounding box center [572, 354] width 125 height 32
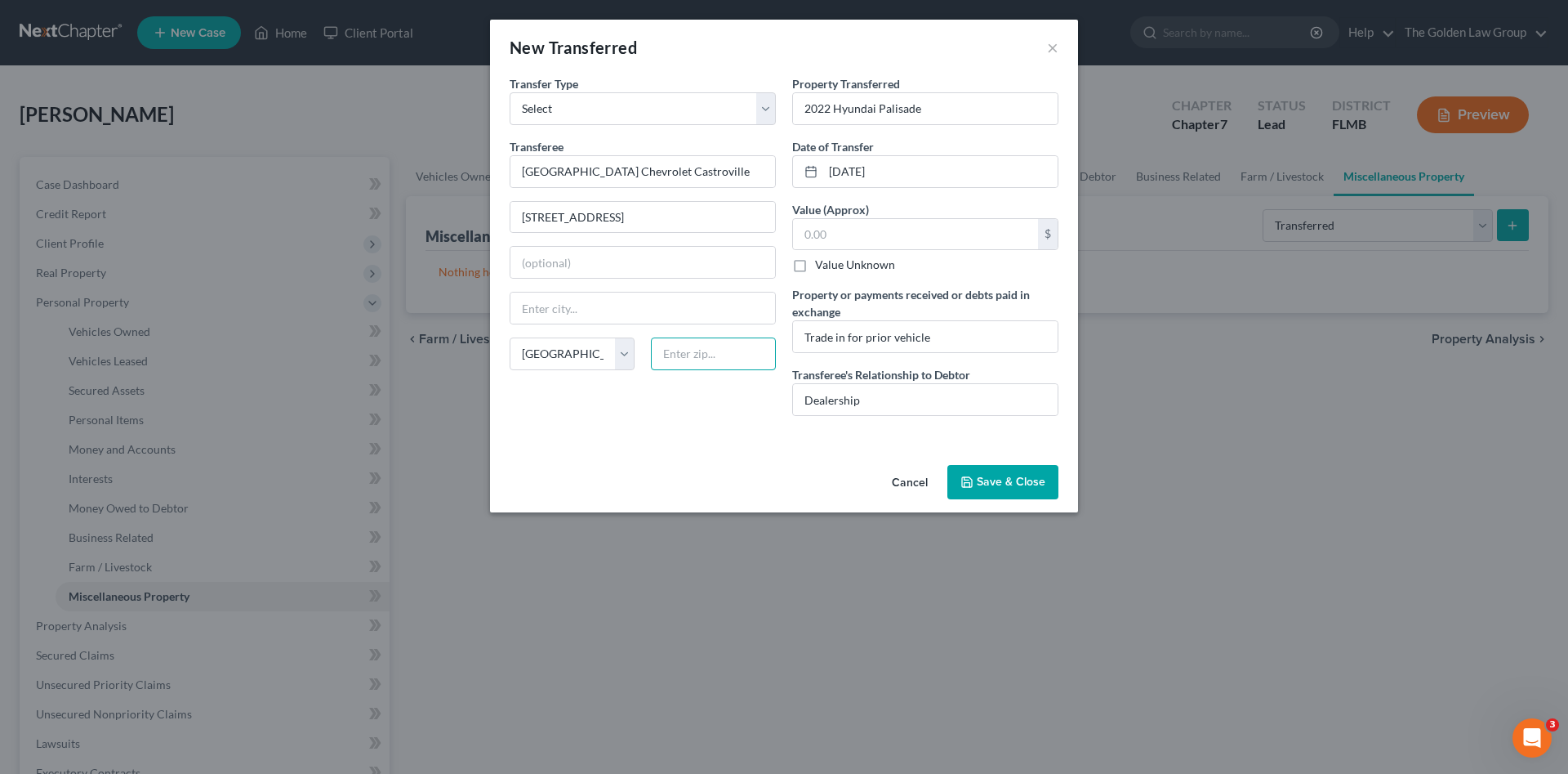
drag, startPoint x: 677, startPoint y: 349, endPoint x: 687, endPoint y: 343, distance: 11.7
click at [685, 344] on input "text" at bounding box center [713, 354] width 125 height 32
type input "78009"
type input "Castroville"
drag, startPoint x: 618, startPoint y: 215, endPoint x: 775, endPoint y: 208, distance: 157.2
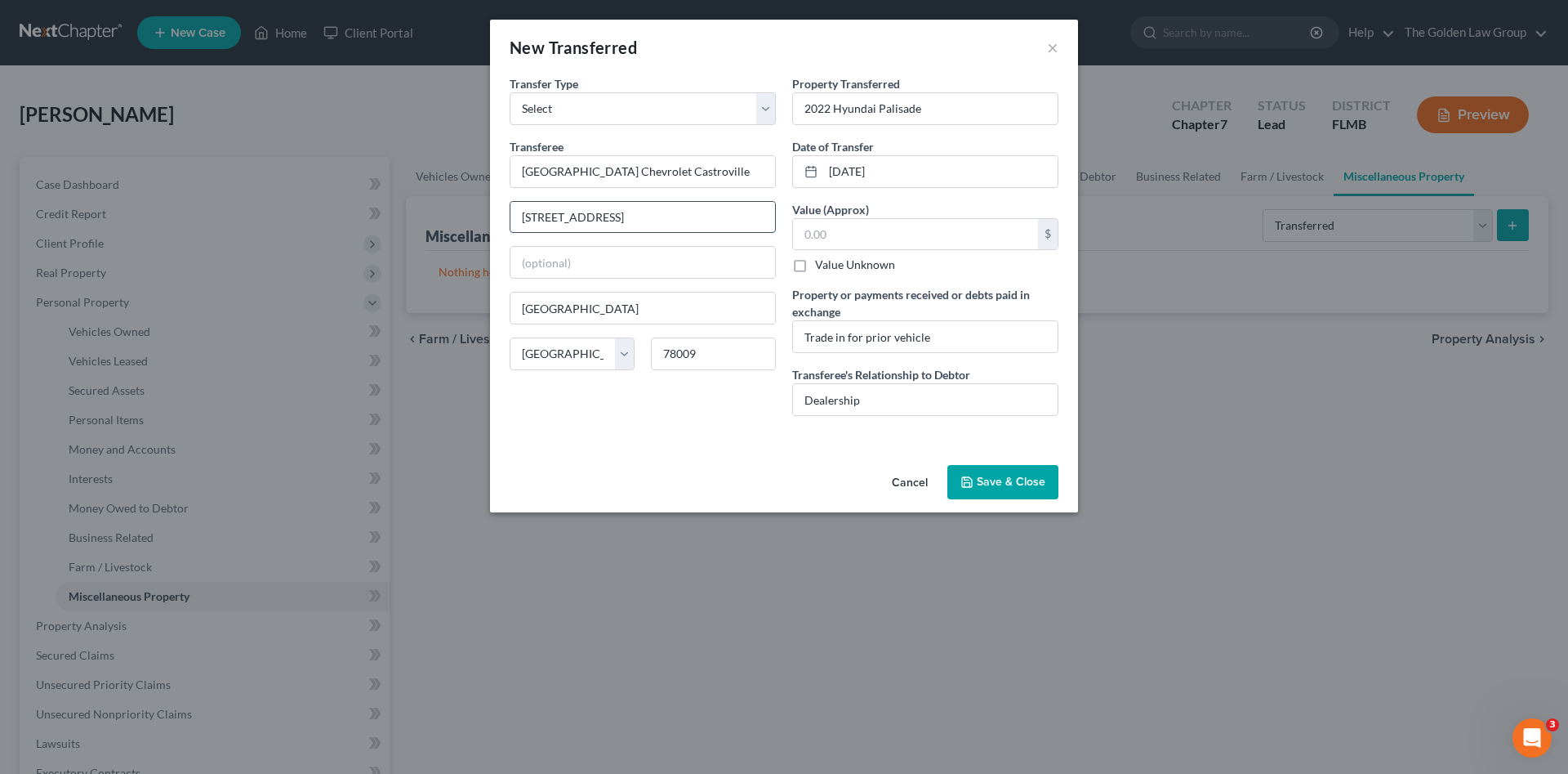
click at [775, 208] on input "2007 Highway 90 E, Castroville, TX 78009" at bounding box center [643, 217] width 265 height 31
type input "2007 Highway 90 E"
click at [648, 485] on div "Cancel Save & Close" at bounding box center [784, 485] width 588 height 54
click at [1025, 480] on button "Save & Close" at bounding box center [1003, 482] width 111 height 34
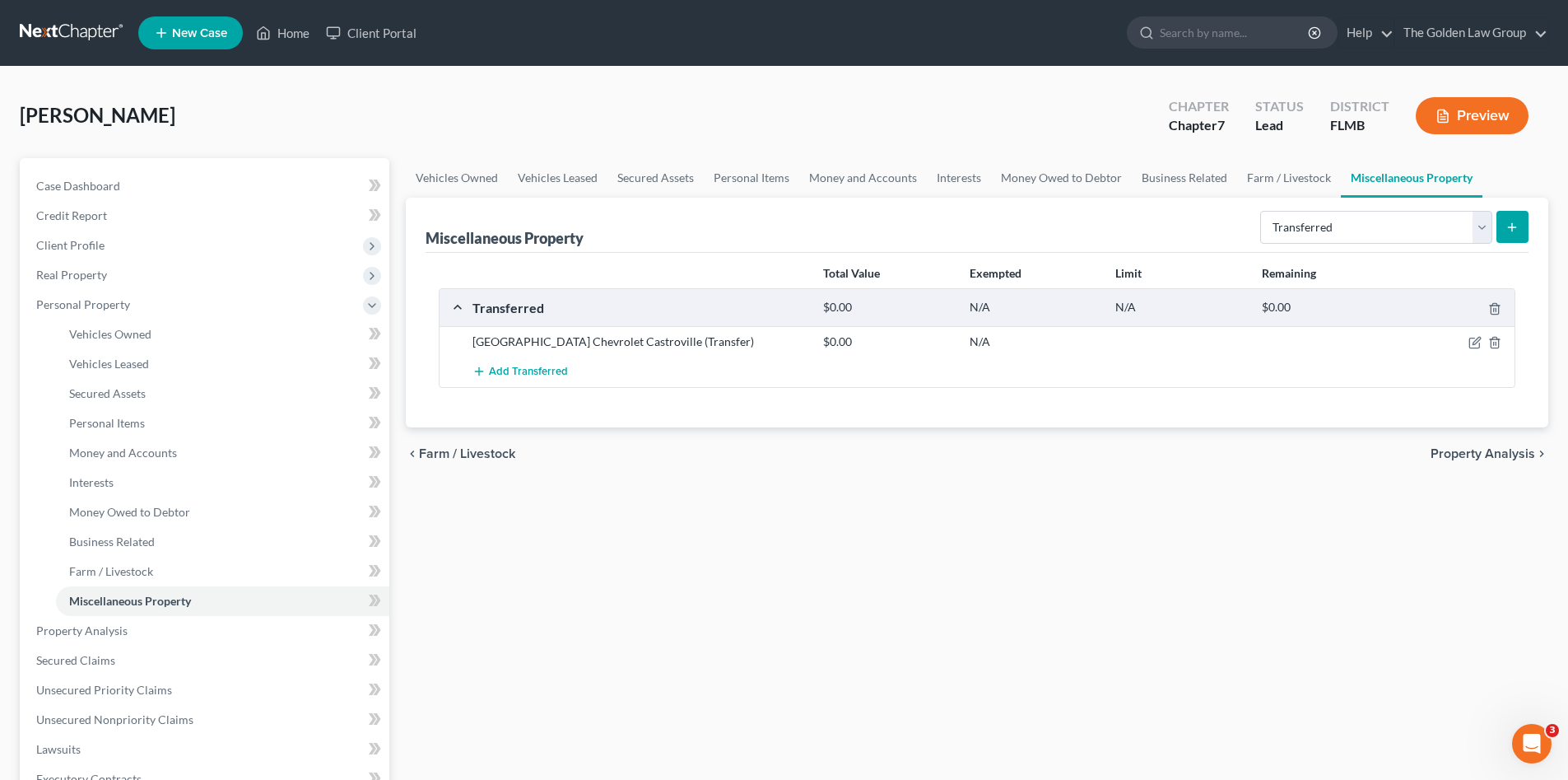
click at [988, 472] on div "chevron_left Farm / Livestock Property Analysis chevron_right" at bounding box center [978, 453] width 1143 height 53
click at [103, 625] on span "Property Analysis" at bounding box center [82, 630] width 91 height 14
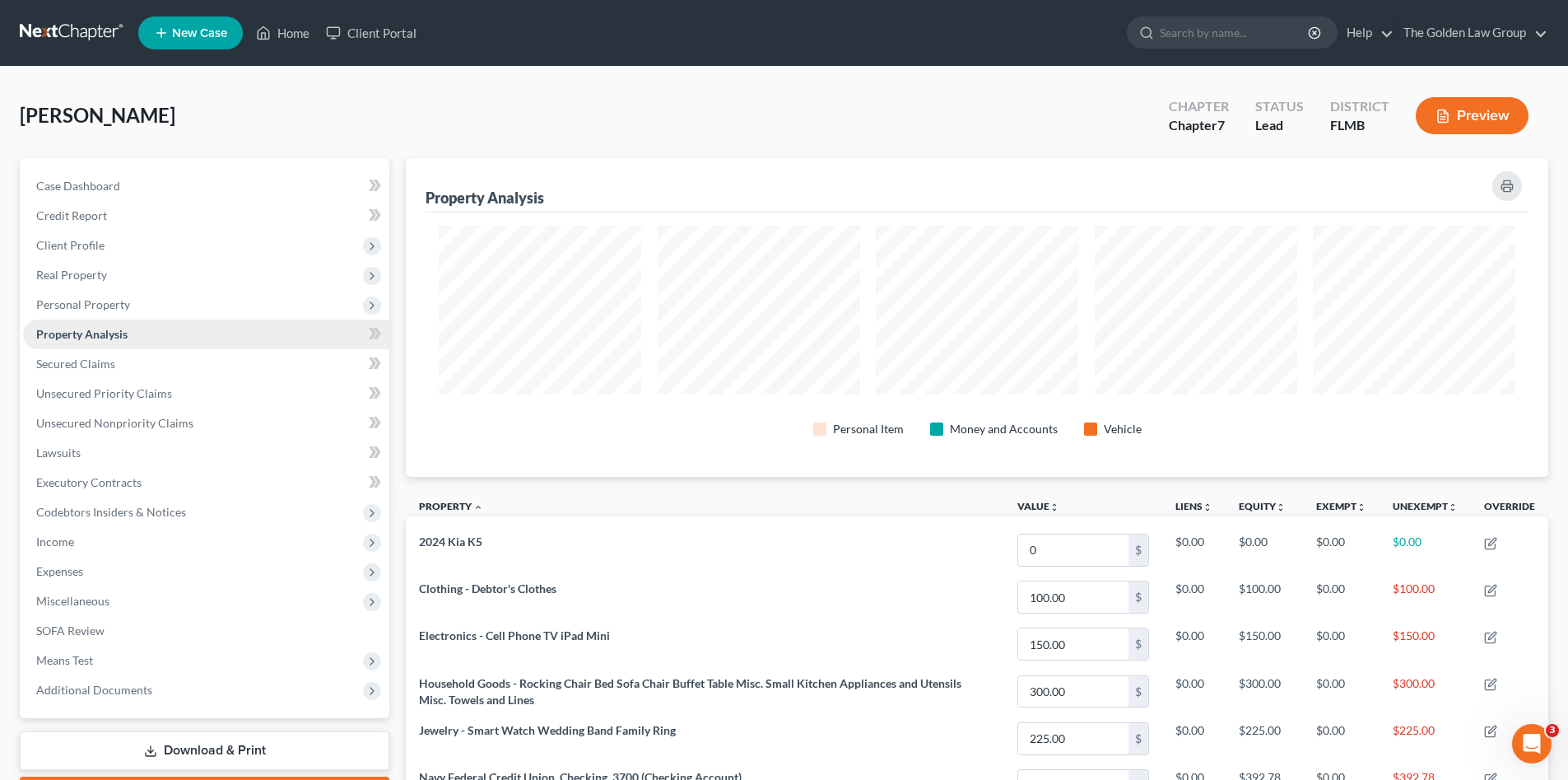
scroll to position [319, 1143]
click at [111, 331] on span "Property Analysis" at bounding box center [82, 334] width 91 height 14
click at [123, 354] on link "Secured Claims" at bounding box center [207, 364] width 367 height 29
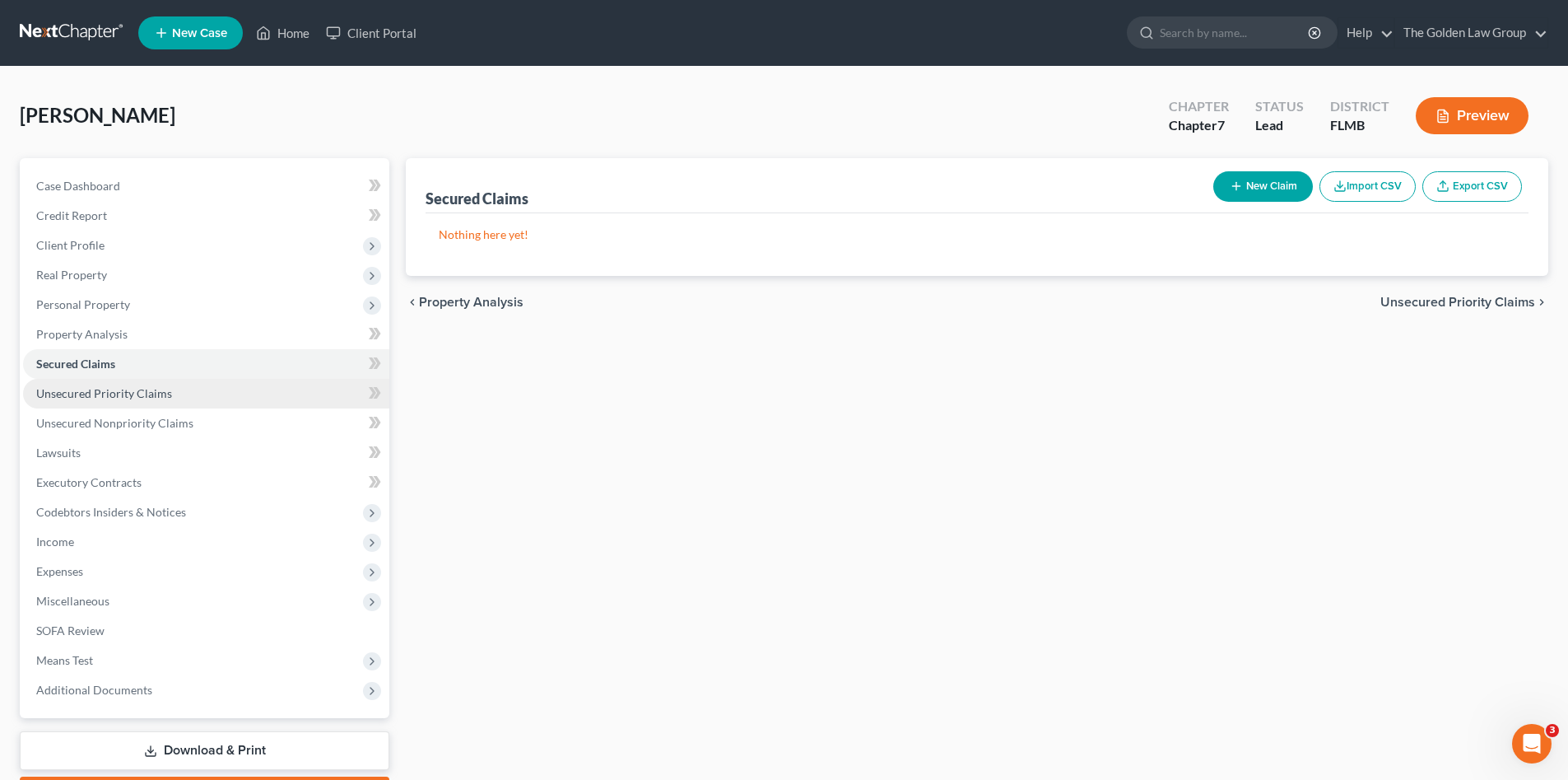
click at [146, 390] on span "Unsecured Priority Claims" at bounding box center [104, 393] width 136 height 14
click at [823, 479] on div "Unsecured Priority Claims New Claim Import CSV Export CSV Nothing here yet! Pre…" at bounding box center [977, 486] width 1159 height 654
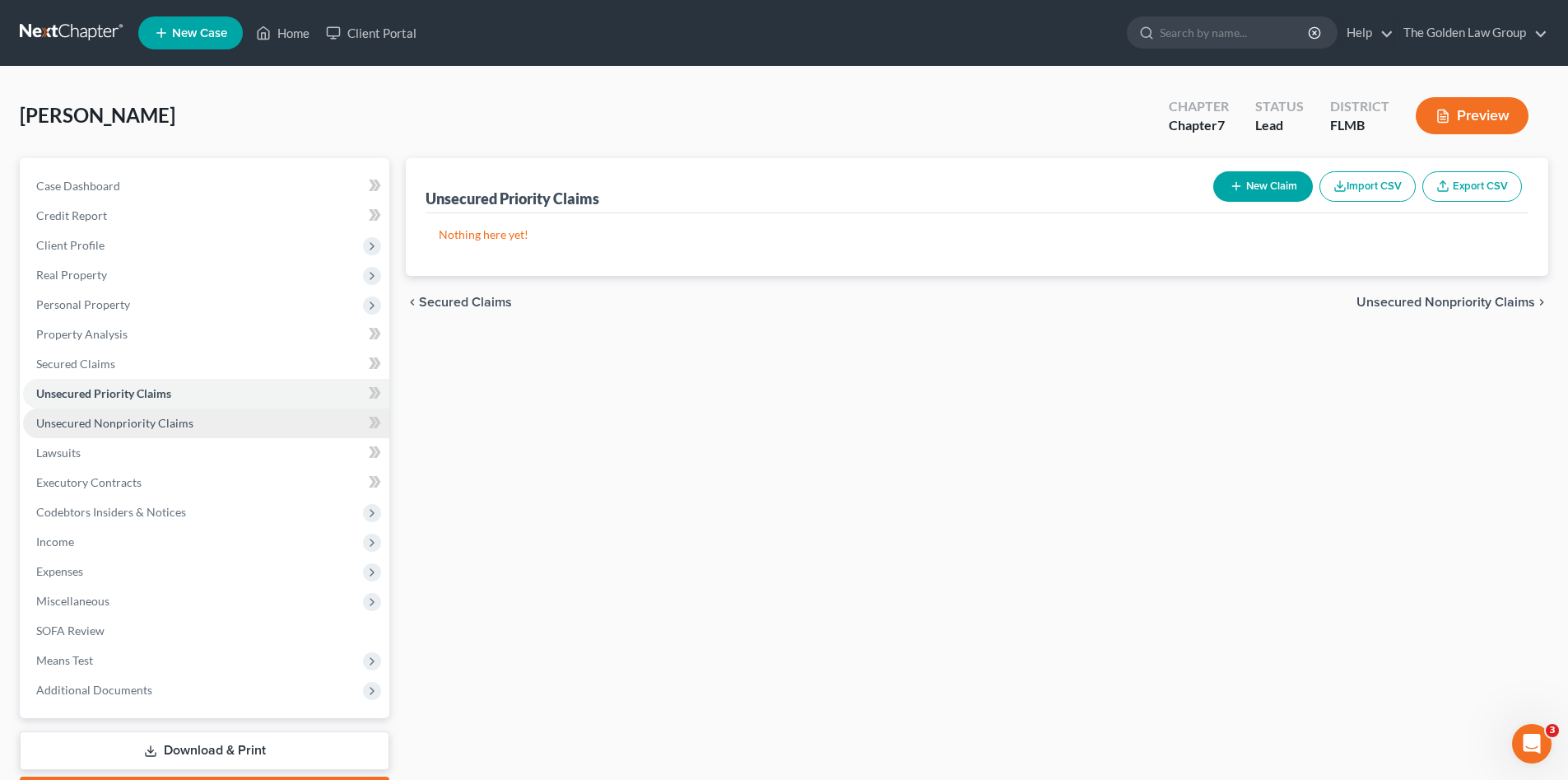
click at [144, 425] on span "Unsecured Nonpriority Claims" at bounding box center [114, 423] width 157 height 14
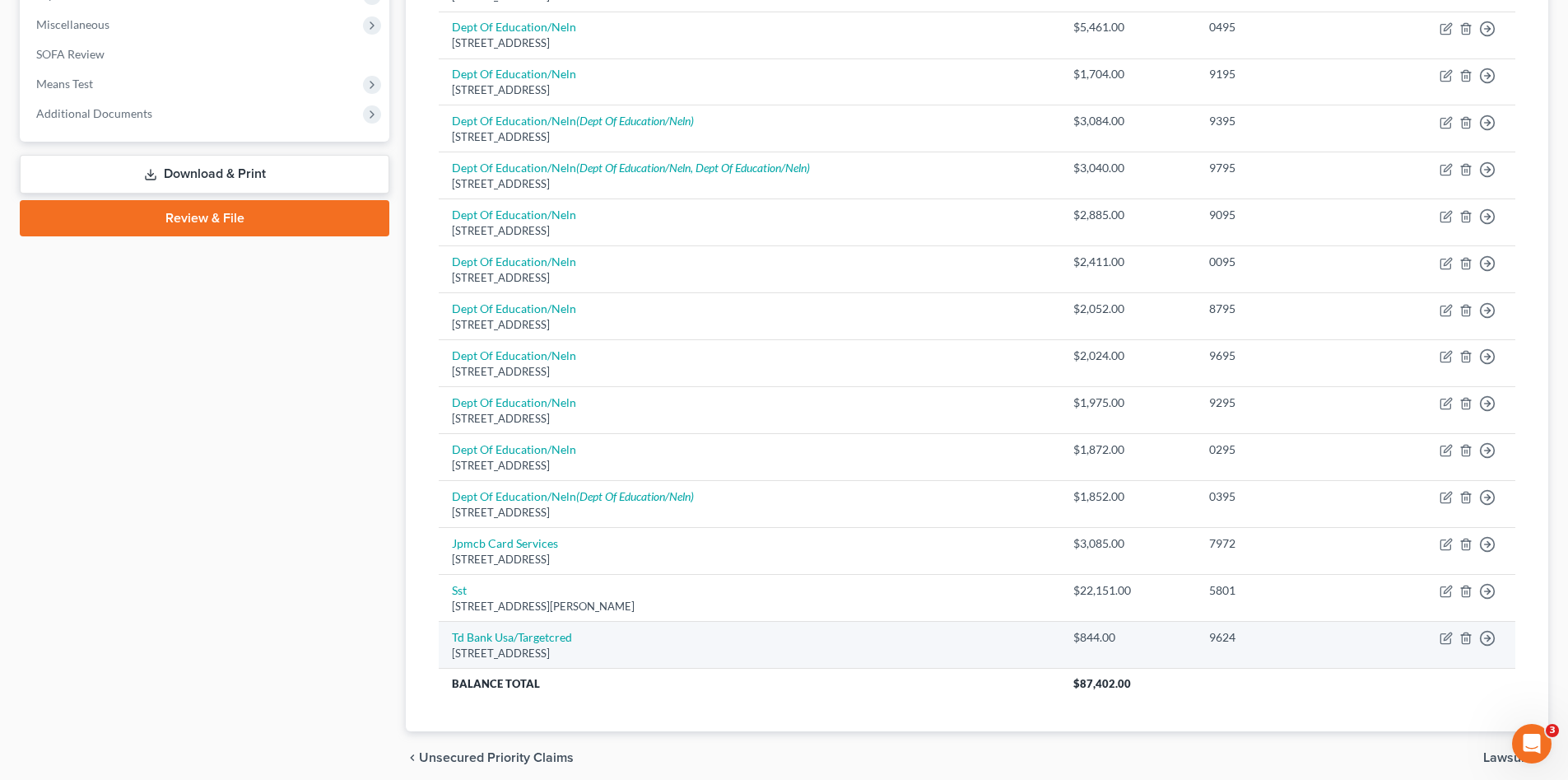
scroll to position [643, 0]
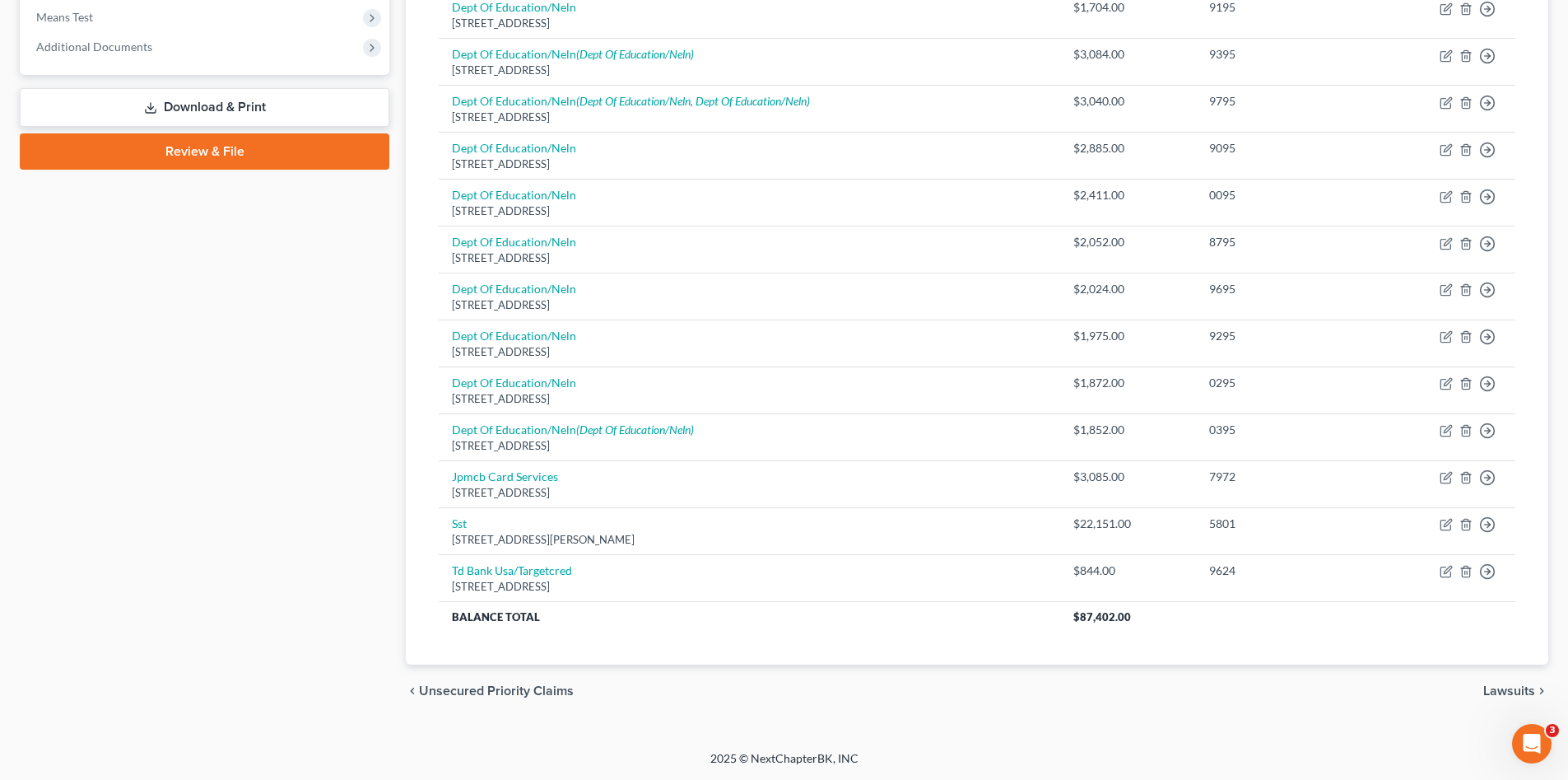
click at [324, 566] on div "Case Dashboard Payments Invoices Payments Payments Credit Report Client Profile" at bounding box center [204, 116] width 386 height 1202
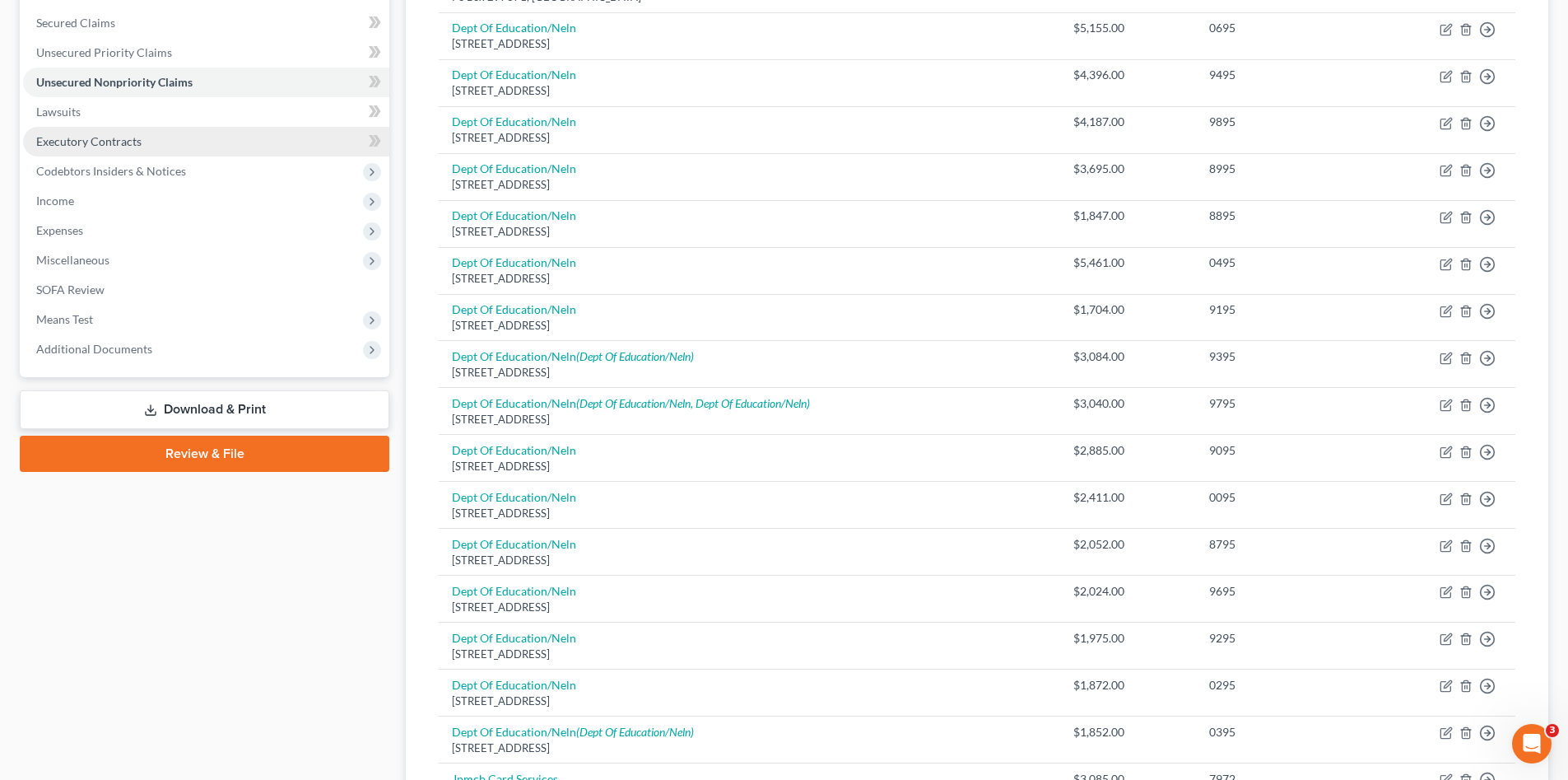
scroll to position [176, 0]
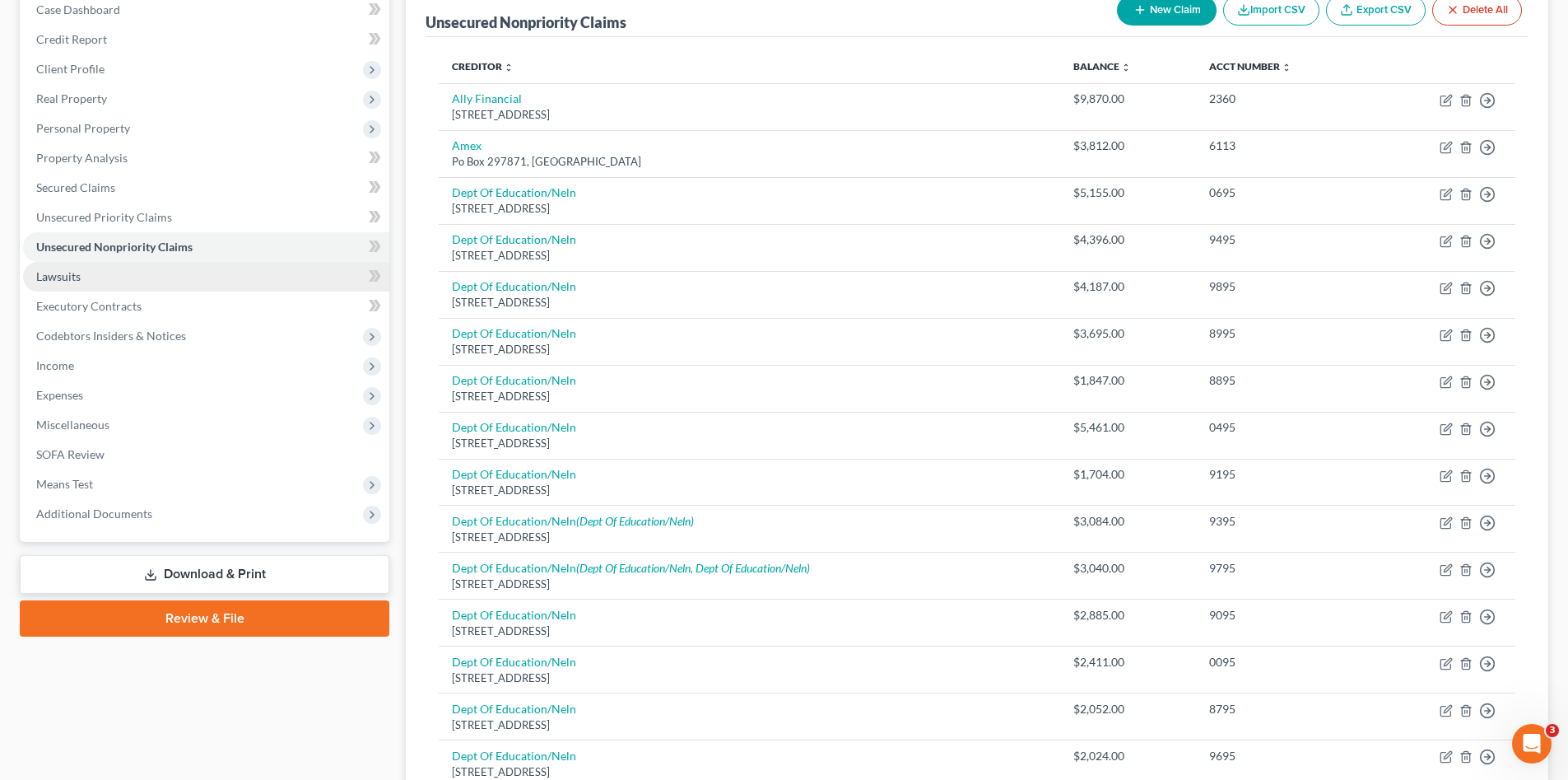
click at [83, 277] on link "Lawsuits" at bounding box center [207, 276] width 367 height 29
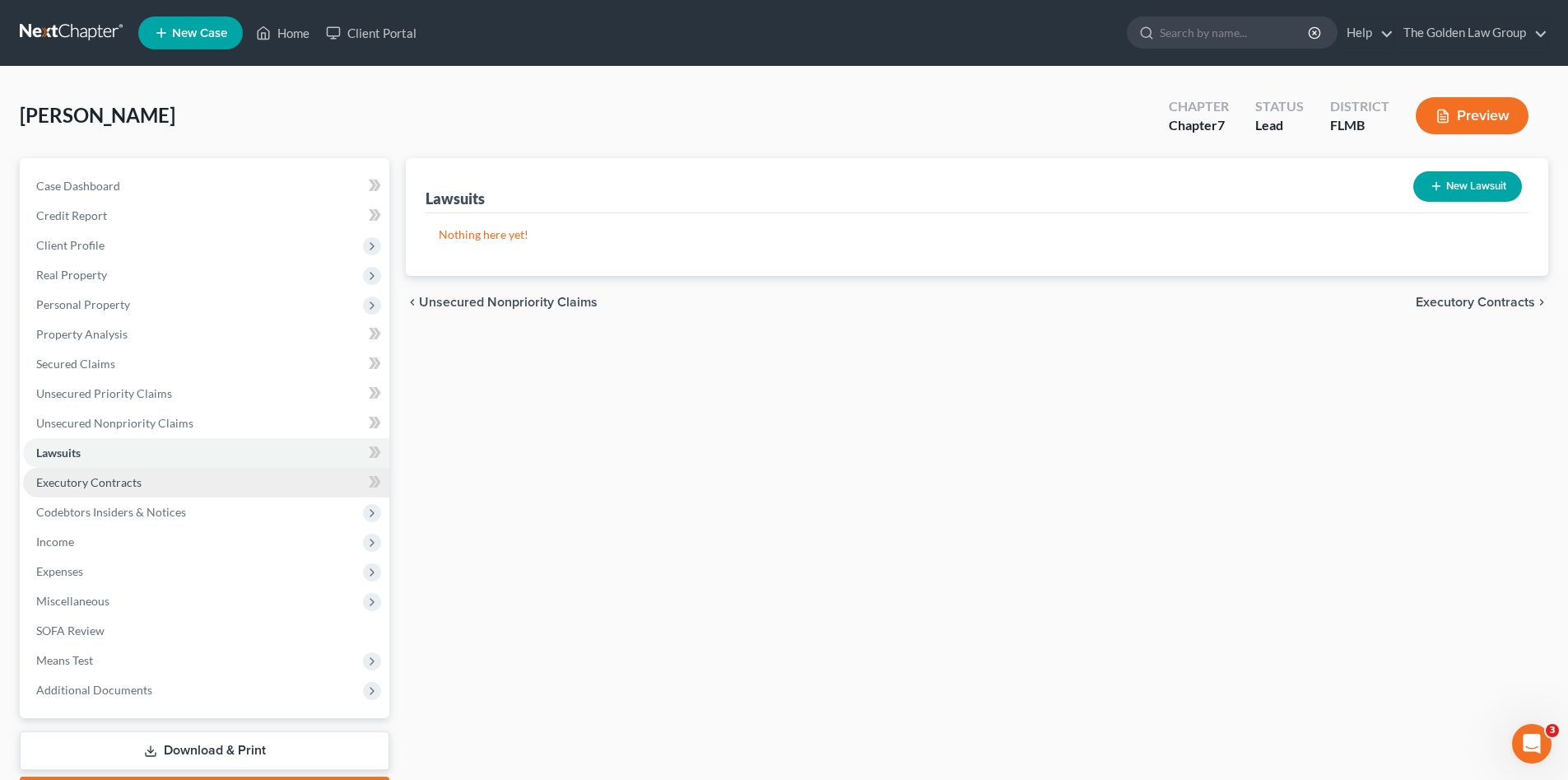
click at [163, 491] on link "Executory Contracts" at bounding box center [207, 482] width 367 height 29
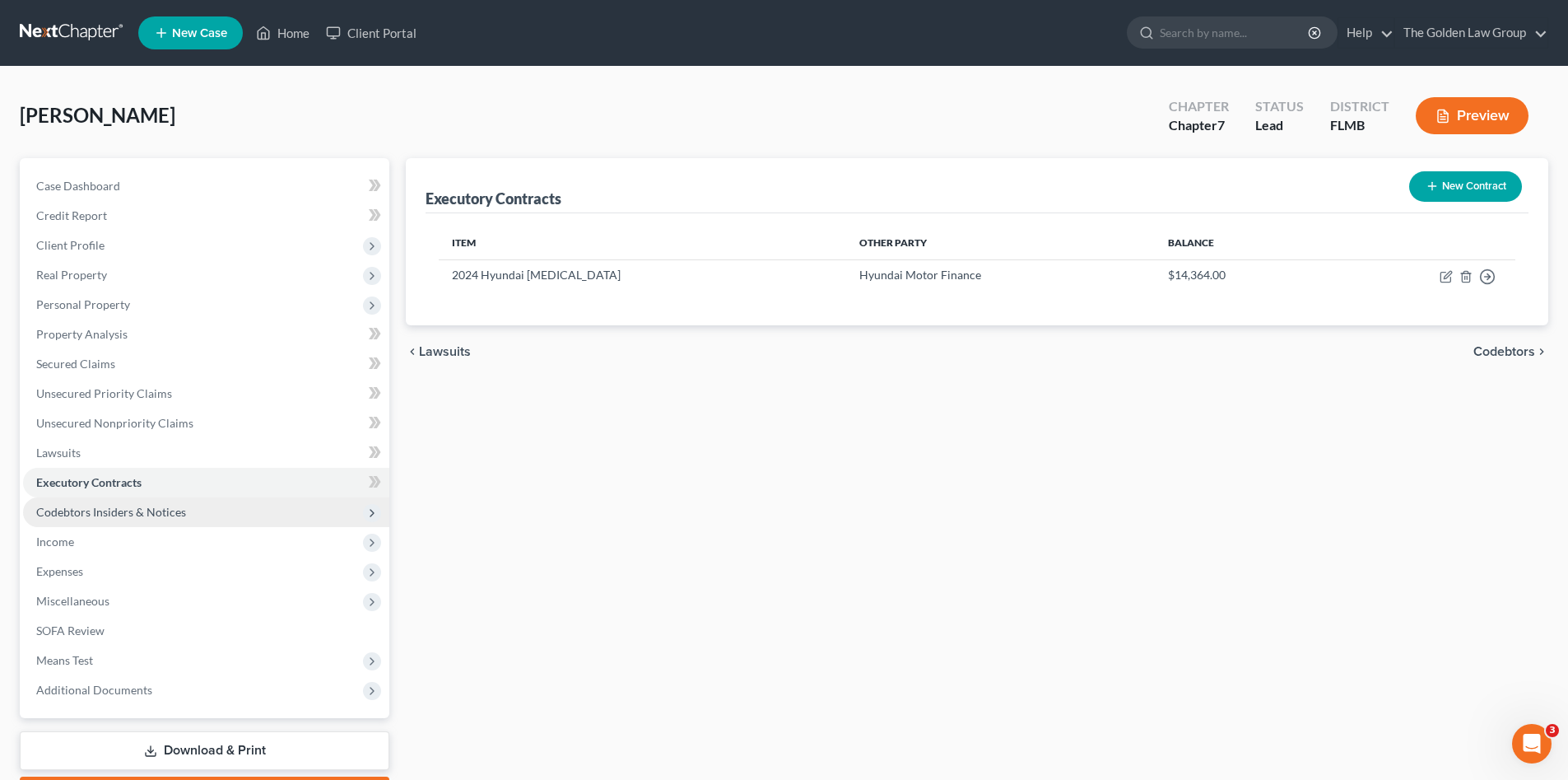
click at [142, 507] on span "Codebtors Insiders & Notices" at bounding box center [111, 511] width 150 height 14
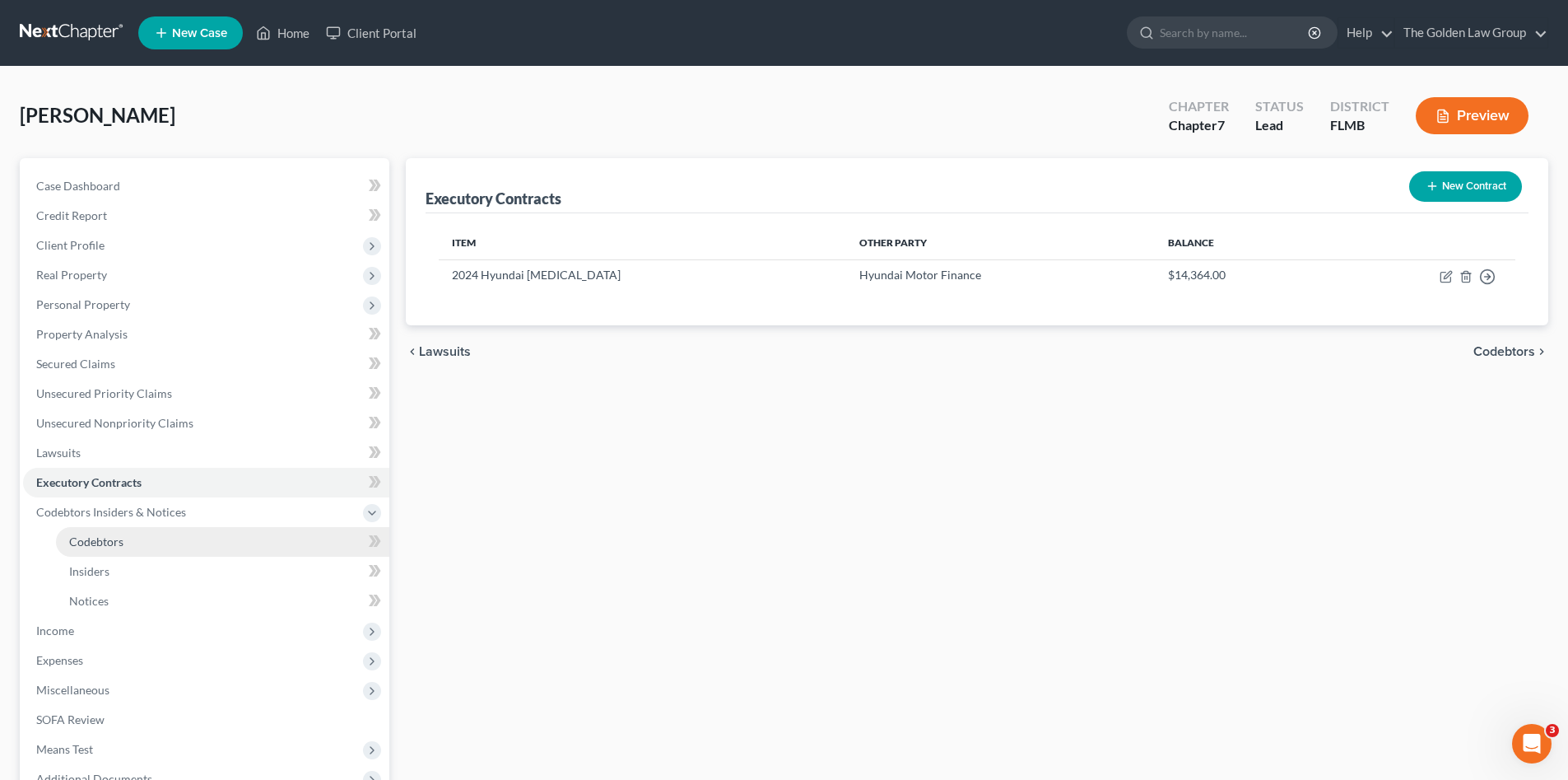
click at [147, 540] on link "Codebtors" at bounding box center [222, 542] width 333 height 29
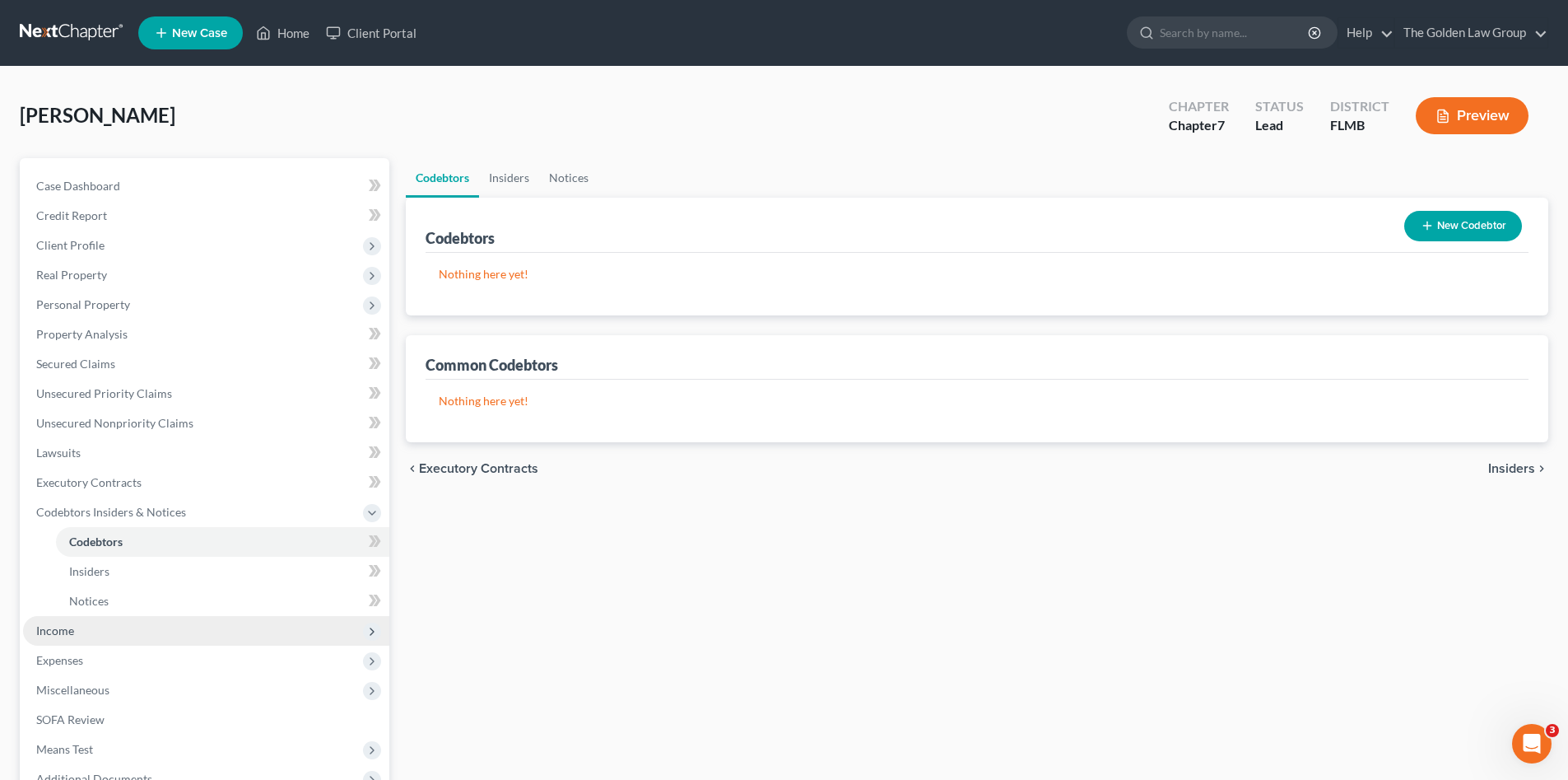
click at [77, 623] on span "Income" at bounding box center [207, 630] width 367 height 29
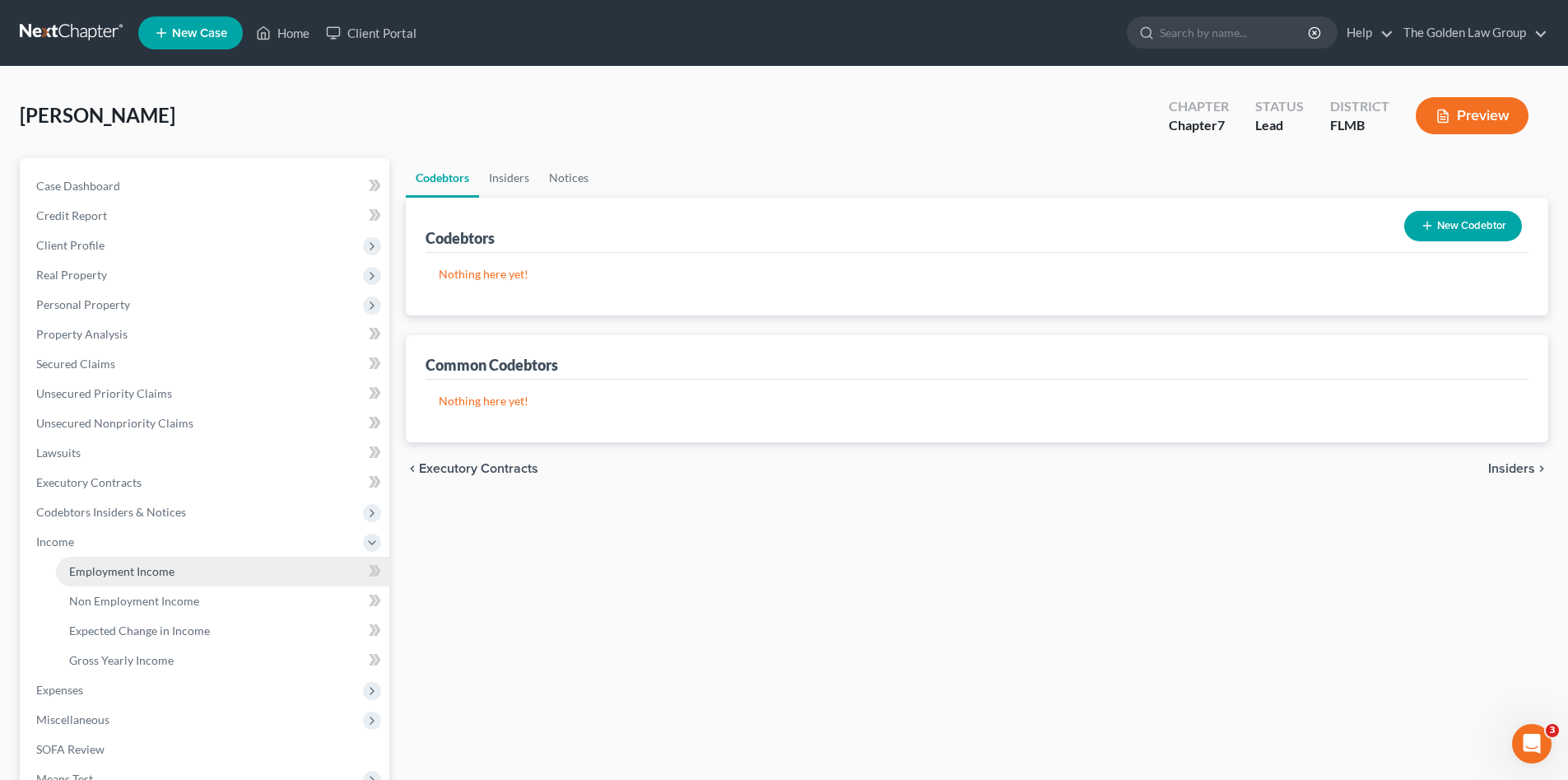
click at [119, 570] on span "Employment Income" at bounding box center [121, 571] width 105 height 14
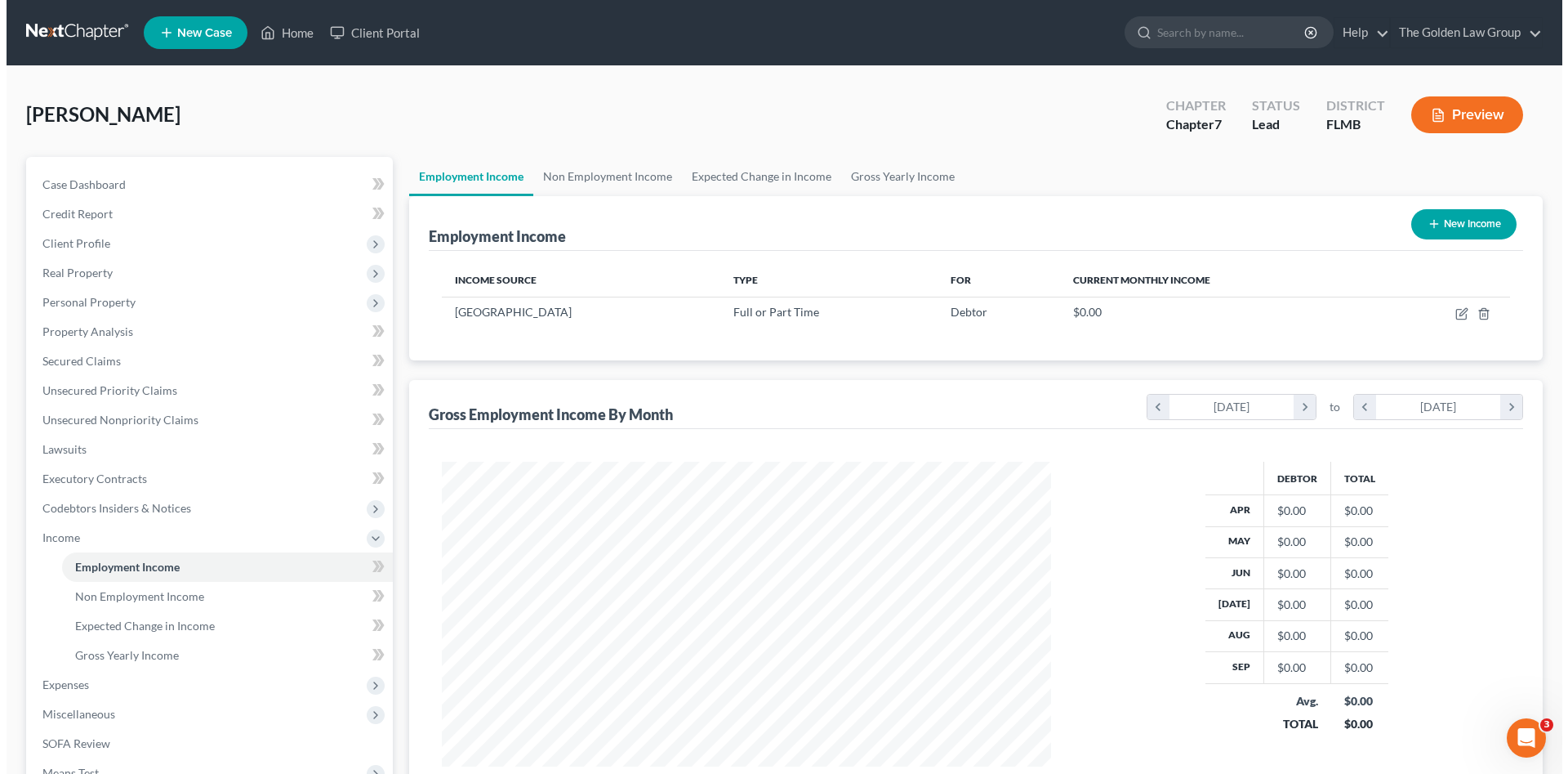
scroll to position [305, 642]
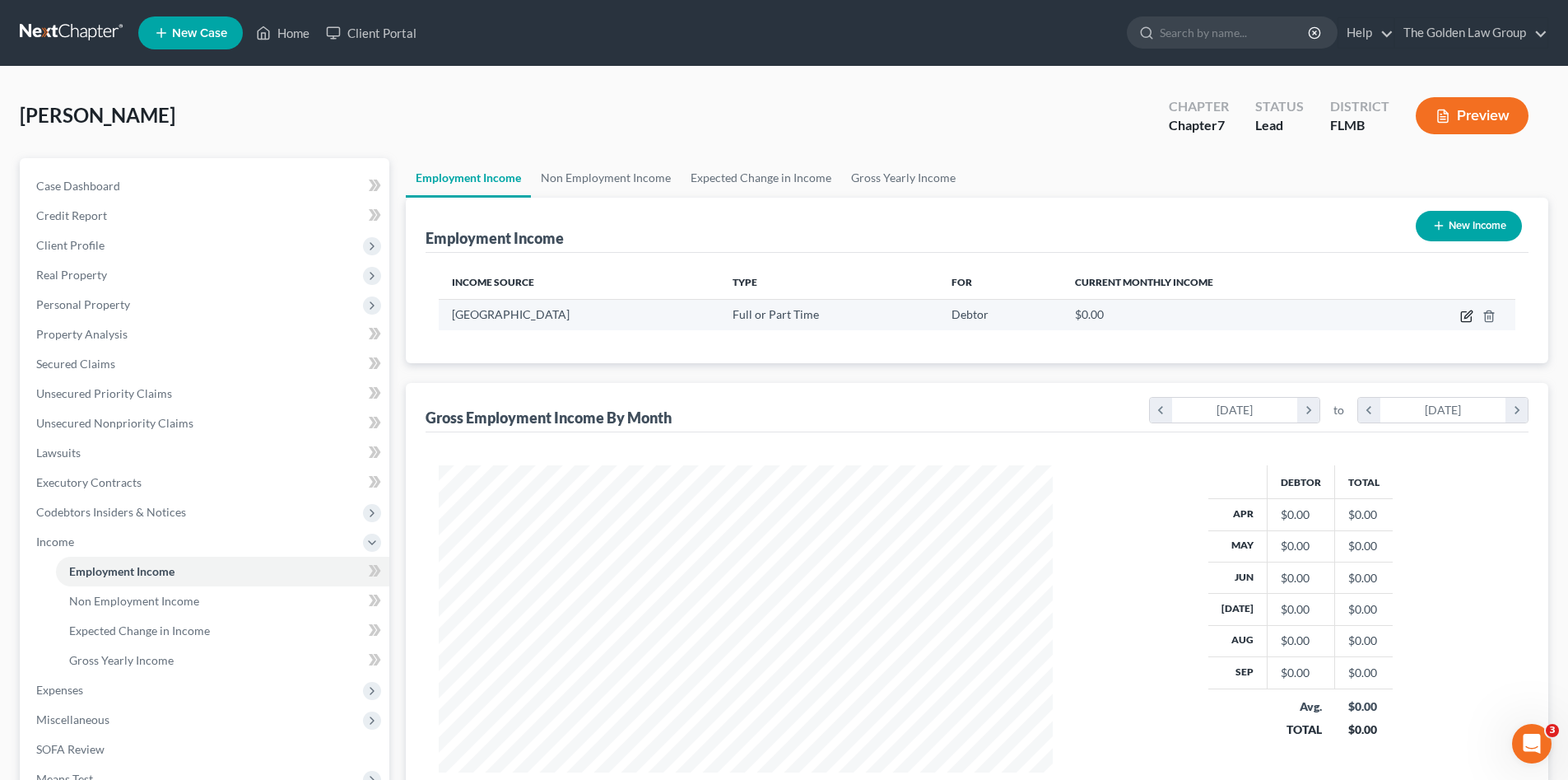
click at [1468, 315] on icon "button" at bounding box center [1466, 316] width 13 height 13
select select "0"
select select "9"
select select "2"
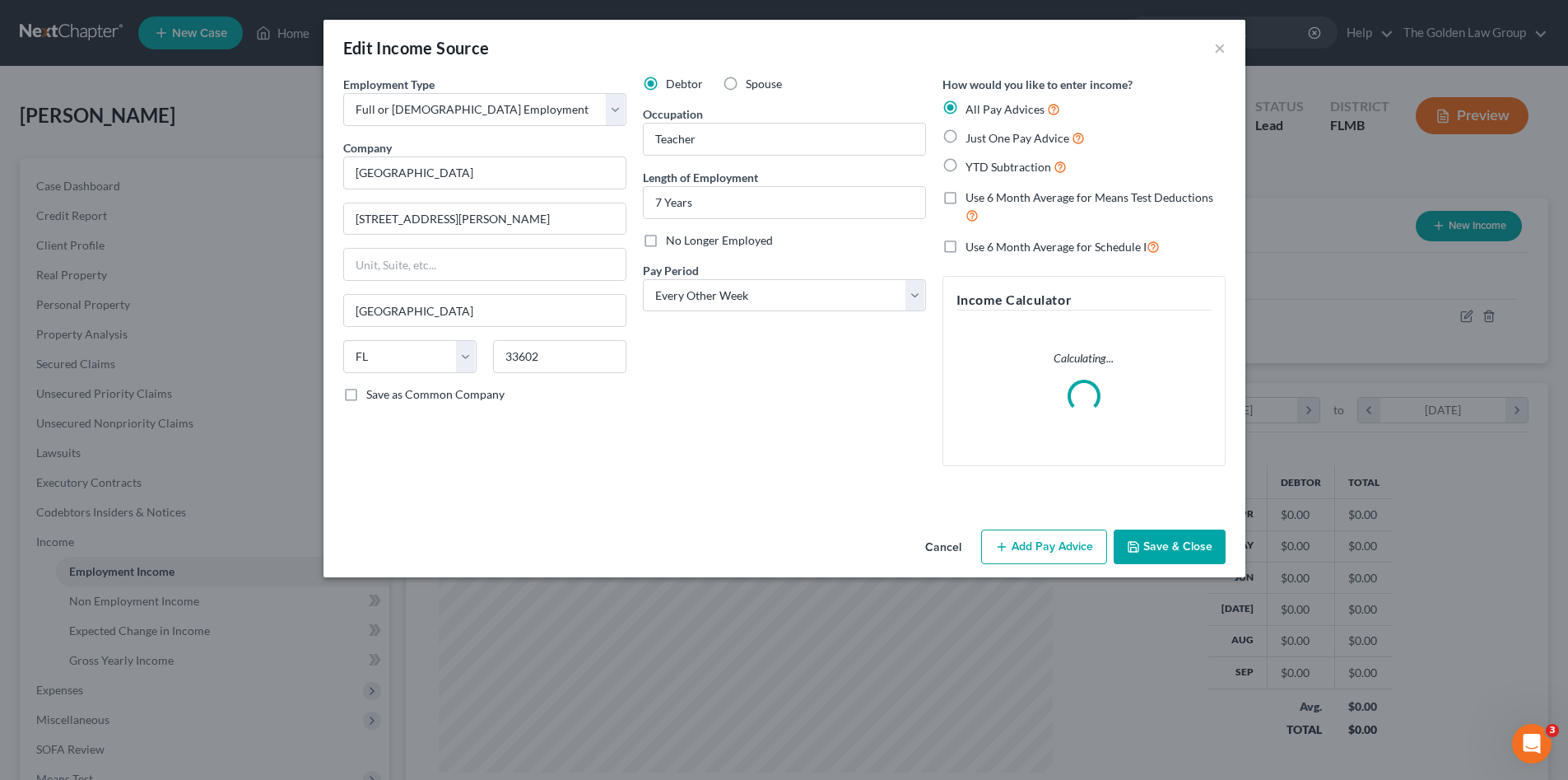
scroll to position [310, 652]
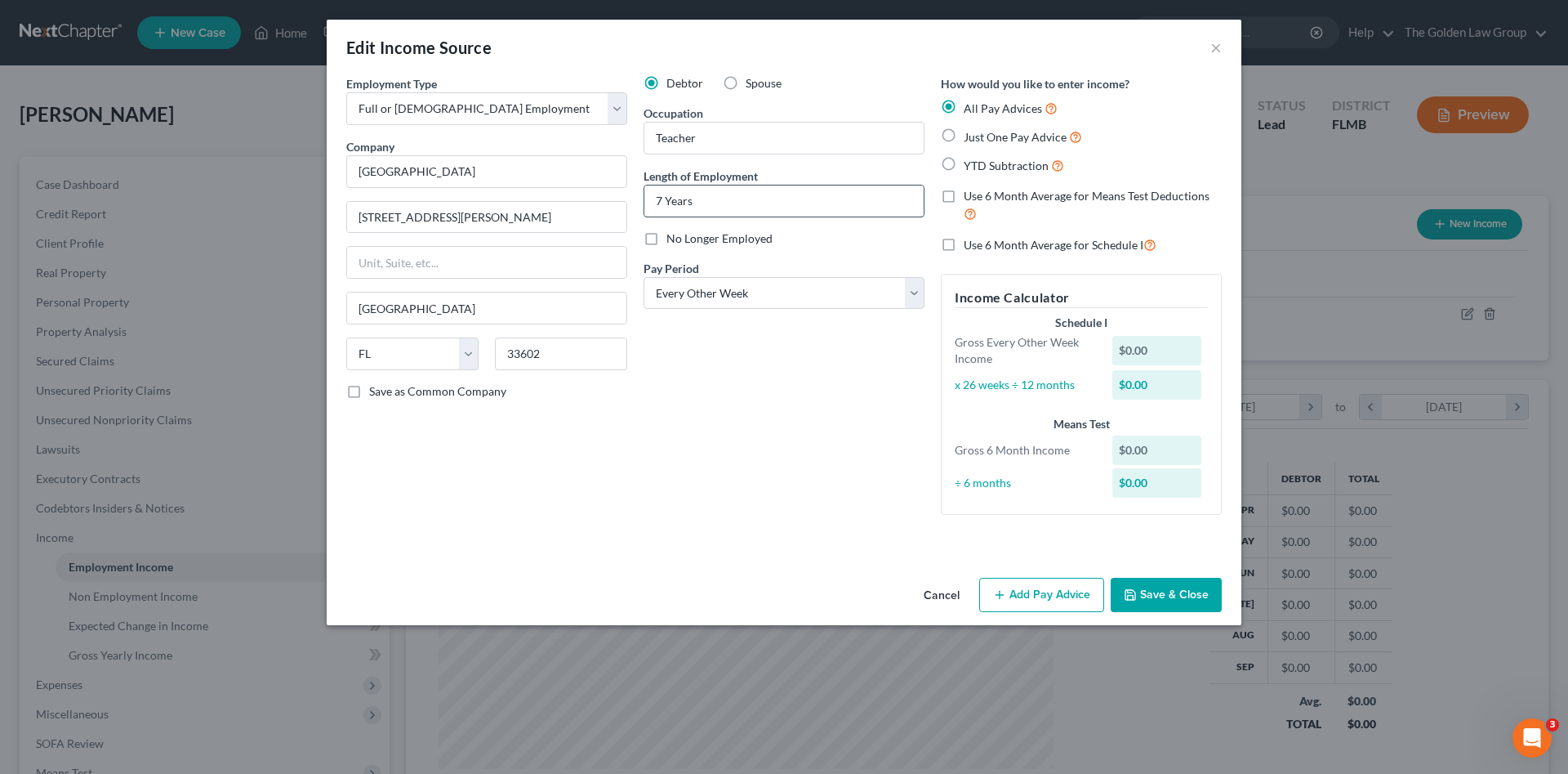
click at [662, 205] on input "7 Years" at bounding box center [784, 201] width 279 height 31
click at [699, 393] on div "Debtor Spouse Occupation Teacher Length of Employment 7 Years No Longer Employe…" at bounding box center [784, 302] width 297 height 453
click at [1145, 593] on button "Save & Close" at bounding box center [1167, 595] width 111 height 34
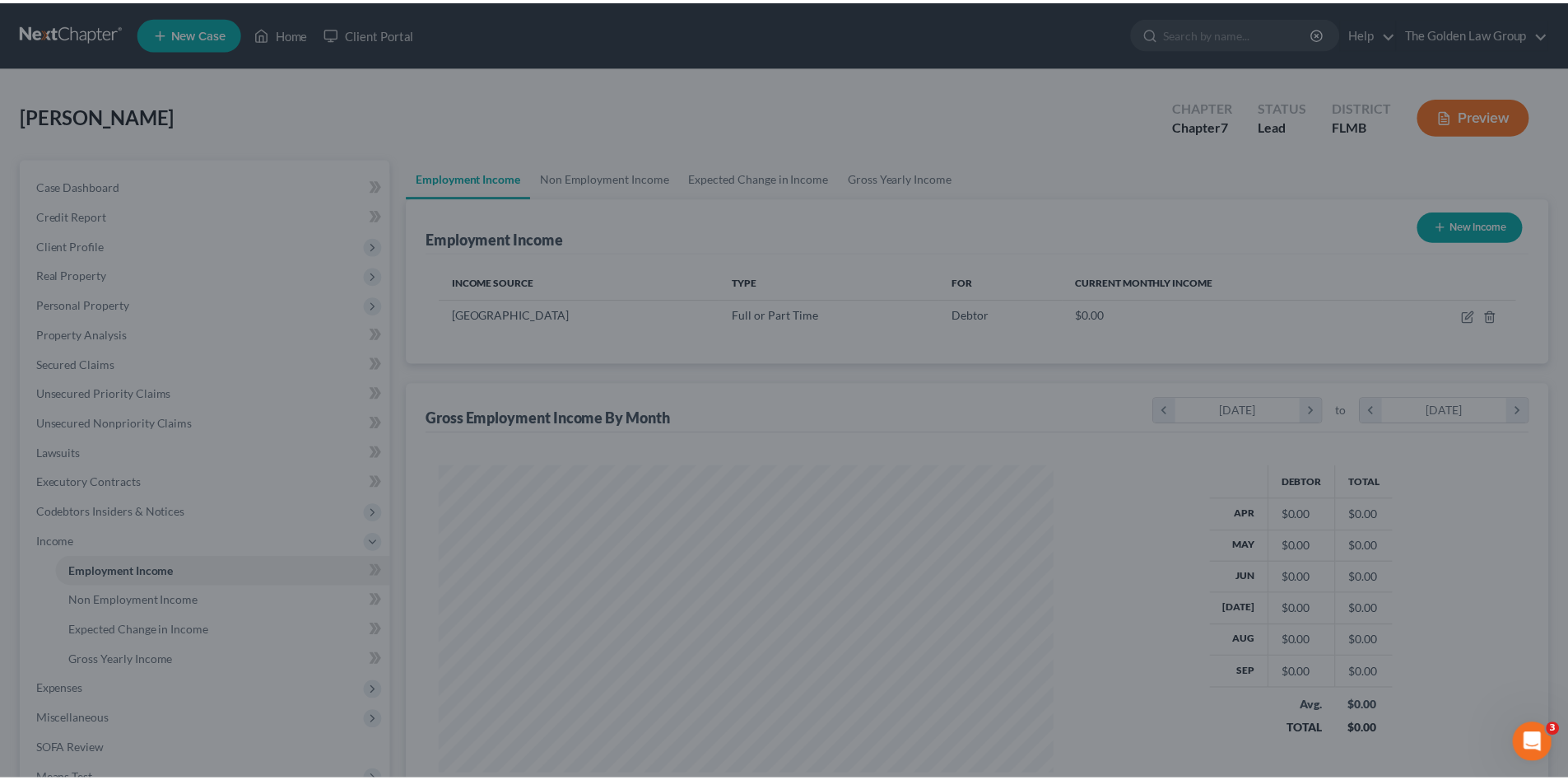
scroll to position [823133, 822474]
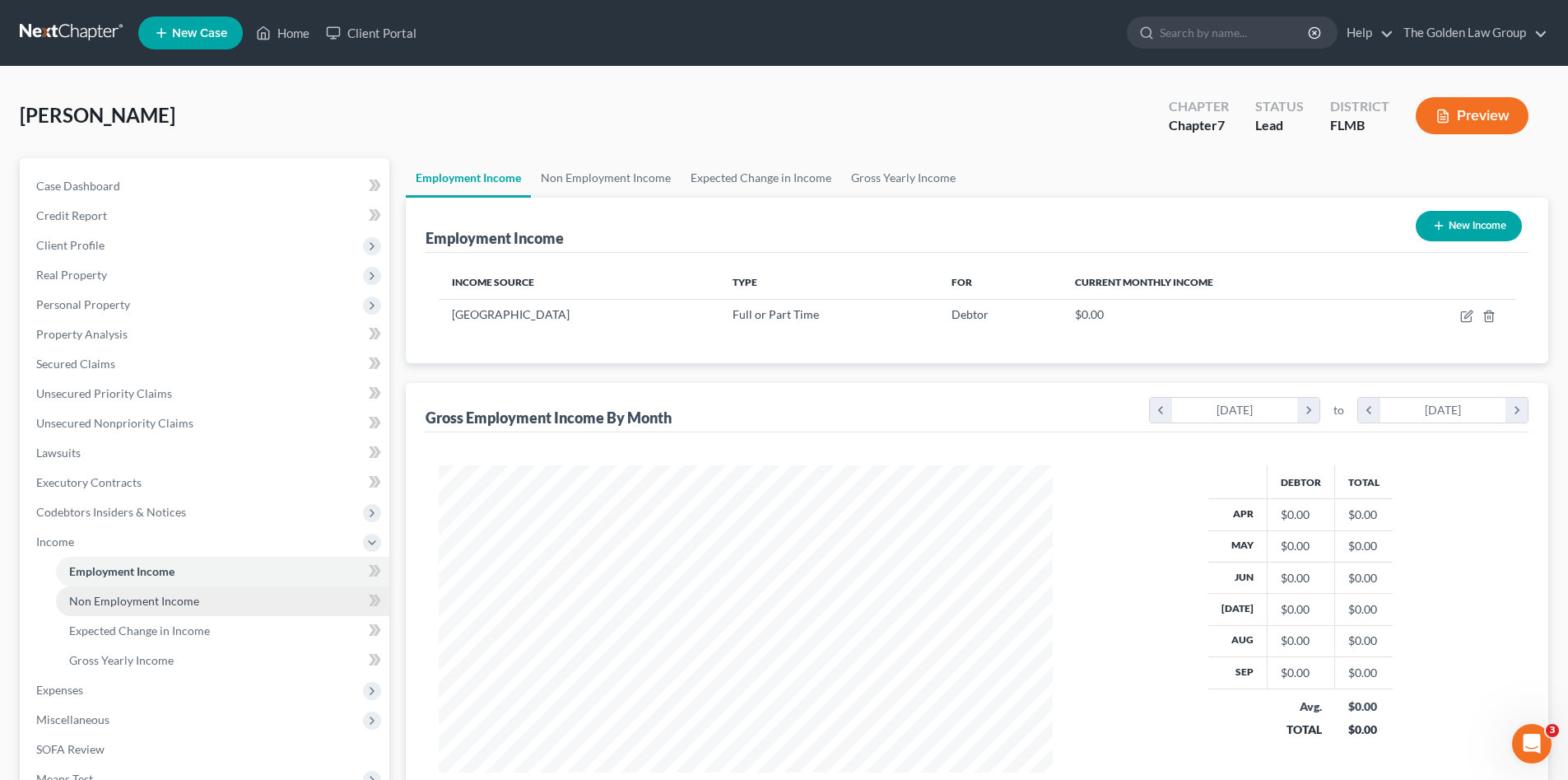
click at [205, 595] on link "Non Employment Income" at bounding box center [222, 601] width 333 height 29
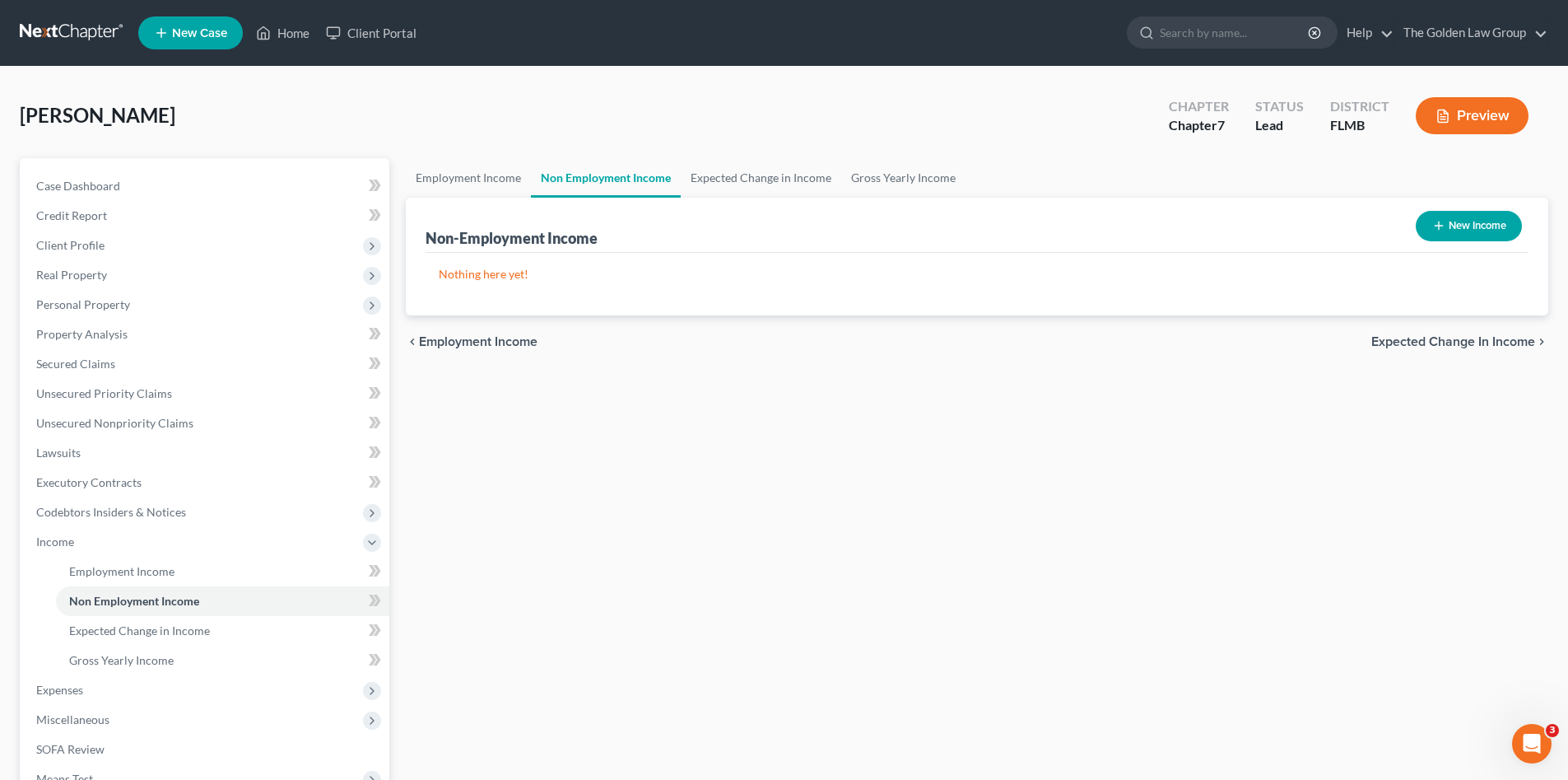
click at [652, 116] on div "Fuentes, Madelynn Upgraded Chapter Chapter 7 Status Lead District FLMB Preview" at bounding box center [784, 121] width 1528 height 71
click at [677, 539] on div "Employment Income Non Employment Income Expected Change in Income Gross Yearly …" at bounding box center [977, 545] width 1159 height 773
click at [96, 685] on span "Expenses" at bounding box center [207, 690] width 367 height 29
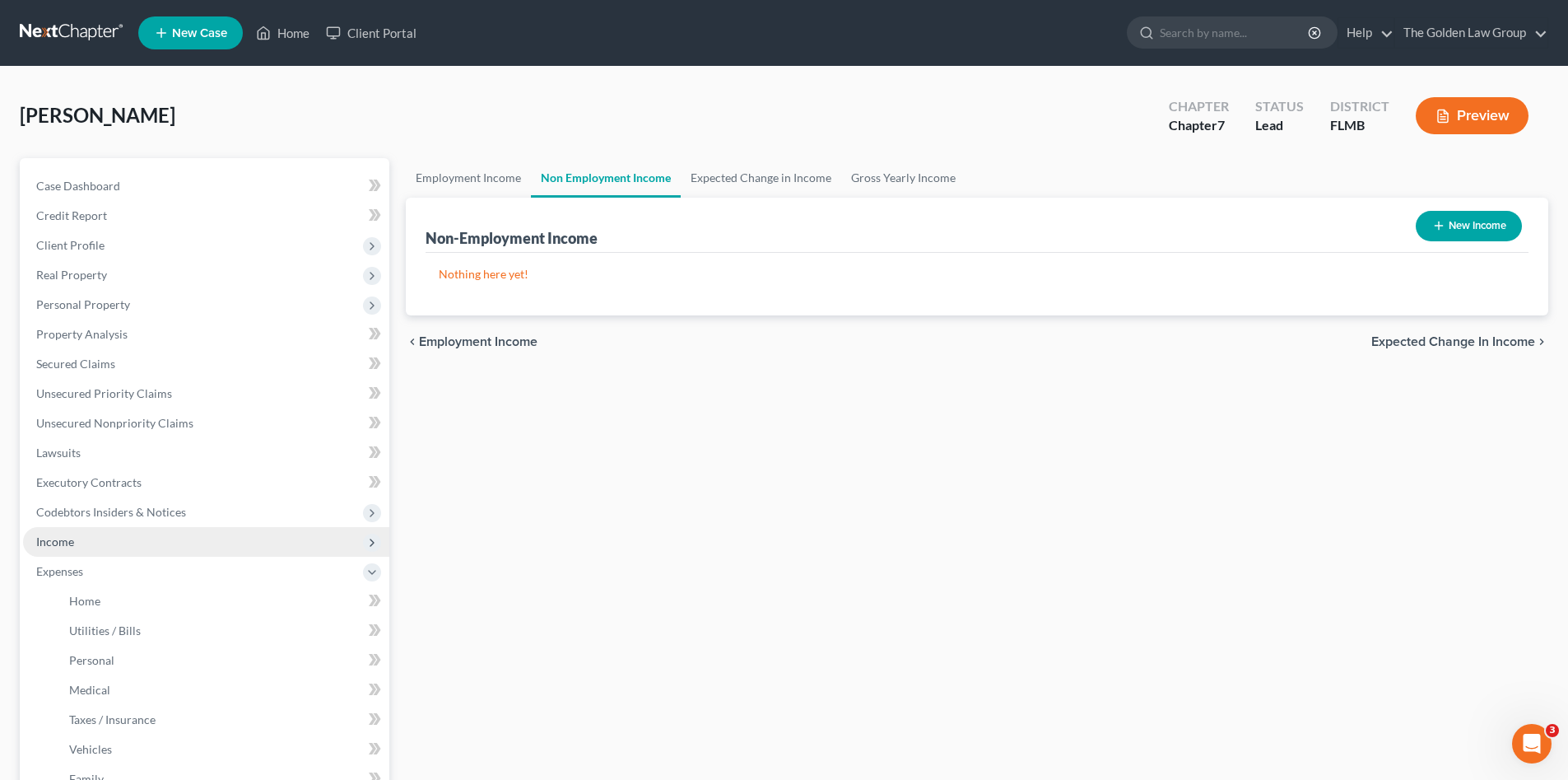
click at [90, 539] on span "Income" at bounding box center [207, 542] width 367 height 29
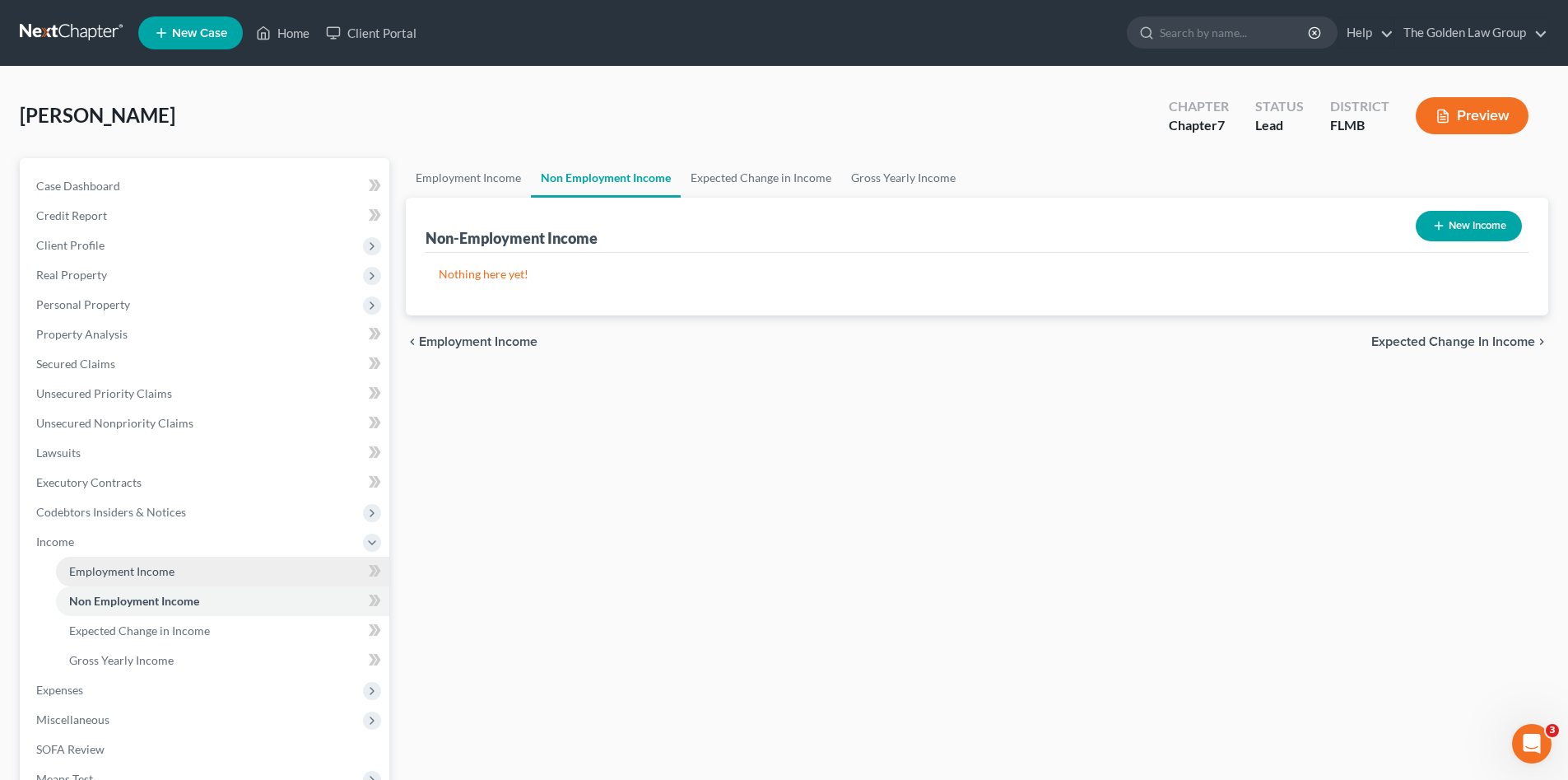
click at [113, 569] on span "Employment Income" at bounding box center [121, 571] width 105 height 14
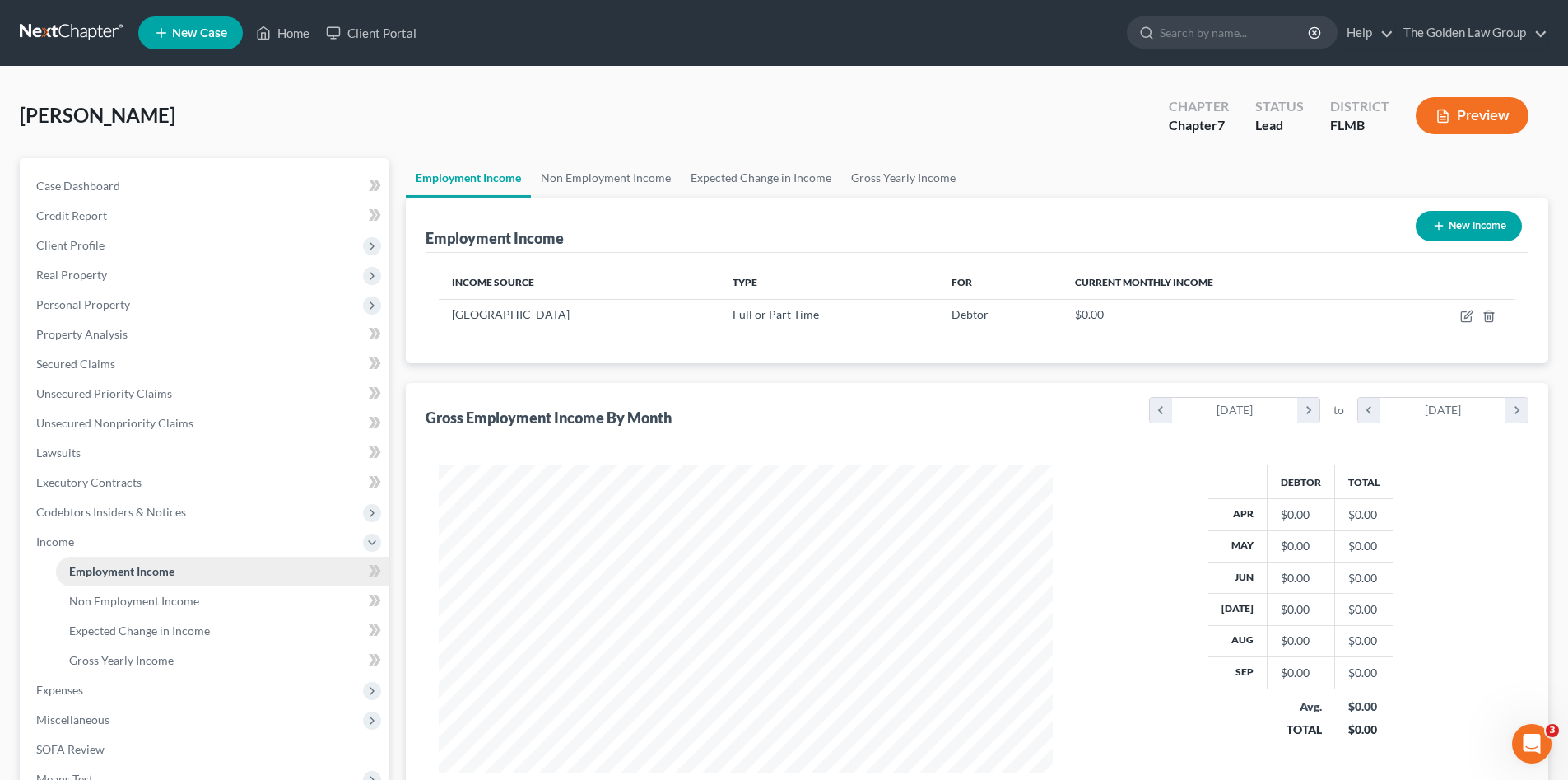
scroll to position [307, 647]
click at [143, 635] on span "Expected Change in Income" at bounding box center [139, 630] width 141 height 14
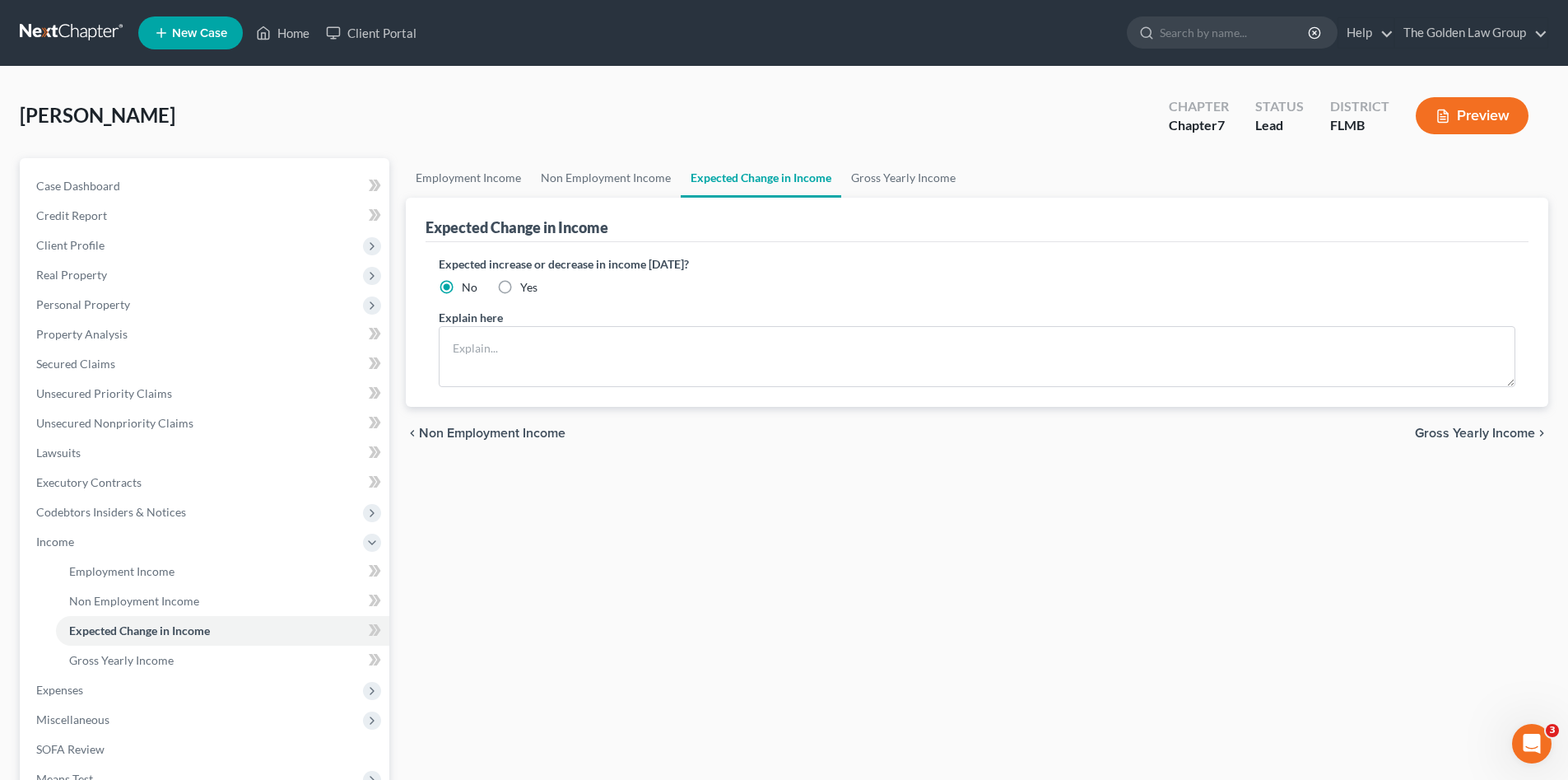
drag, startPoint x: 807, startPoint y: 542, endPoint x: 432, endPoint y: 679, distance: 399.2
click at [804, 545] on div "Employment Income Non Employment Income Expected Change in Income Gross Yearly …" at bounding box center [977, 545] width 1159 height 773
click at [96, 684] on span "Expenses" at bounding box center [207, 690] width 367 height 29
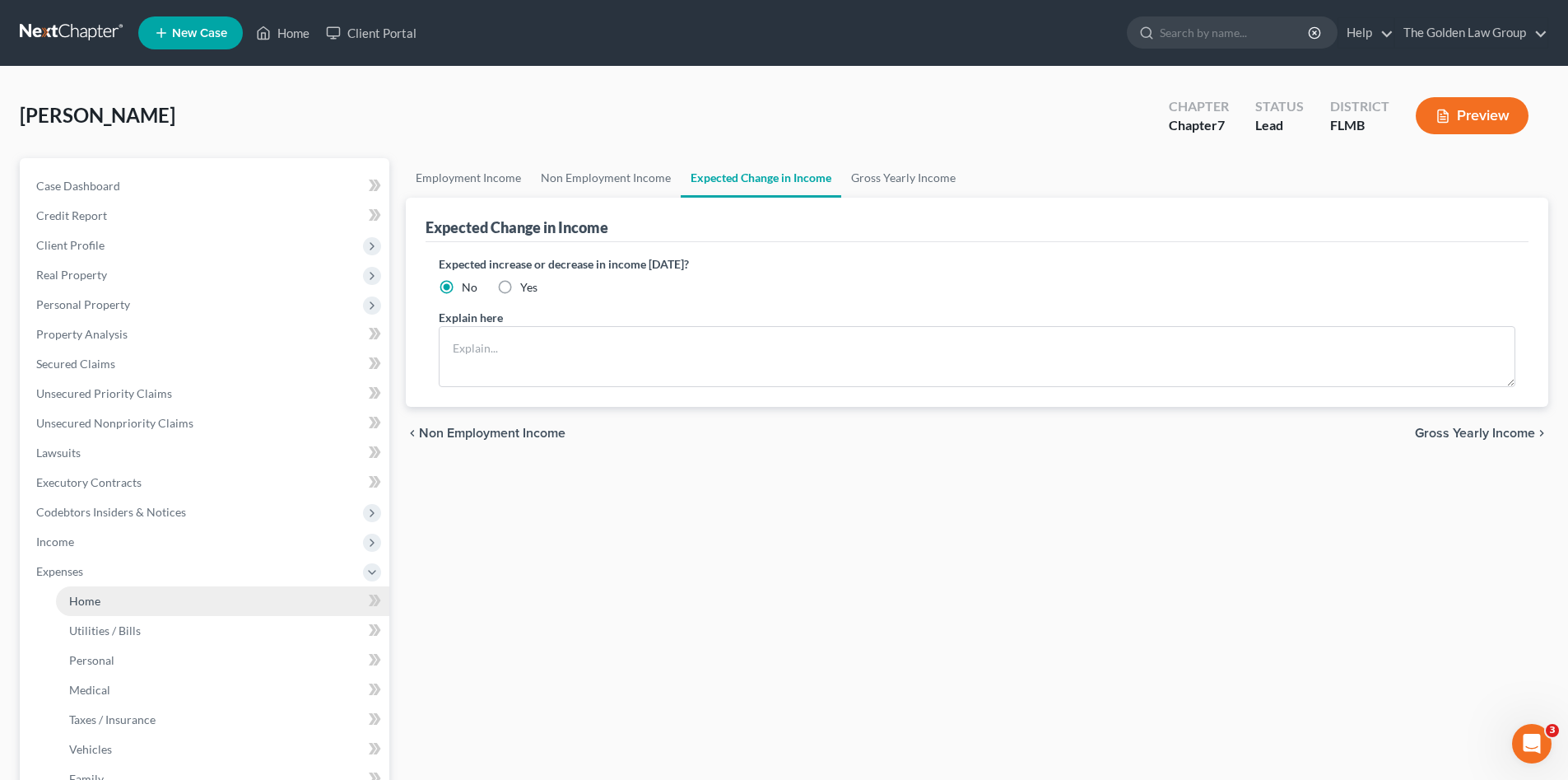
click at [139, 594] on link "Home" at bounding box center [222, 601] width 333 height 29
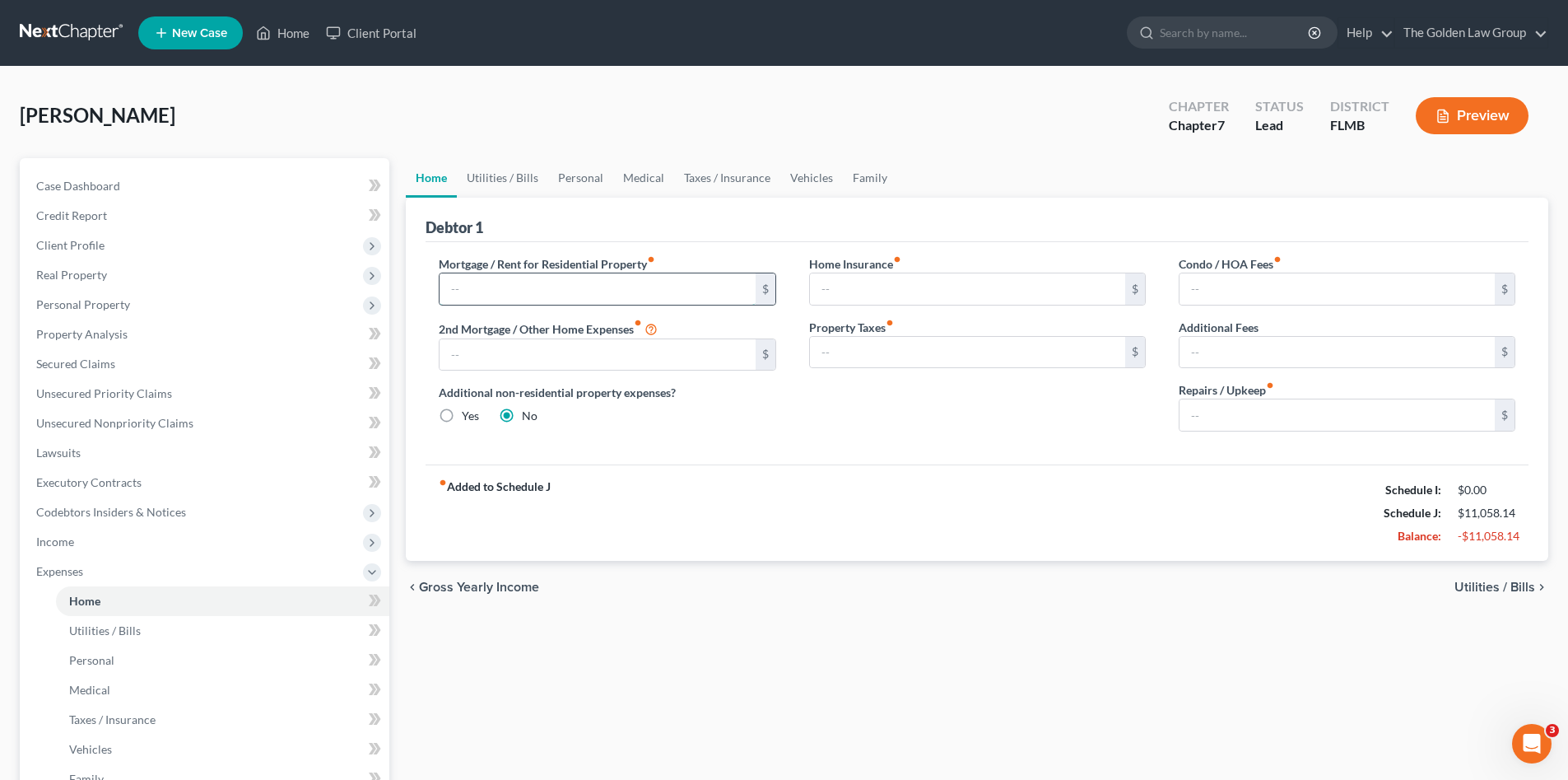
click at [606, 291] on input "text" at bounding box center [597, 289] width 315 height 31
type input "1,500.00"
click at [1065, 433] on div "Home Insurance fiber_manual_record $ Property Taxes fiber_manual_record $" at bounding box center [977, 350] width 369 height 189
click at [1050, 425] on div "Home Insurance fiber_manual_record $ Property Taxes fiber_manual_record $" at bounding box center [977, 350] width 369 height 189
click at [1225, 275] on input "text" at bounding box center [1337, 289] width 315 height 31
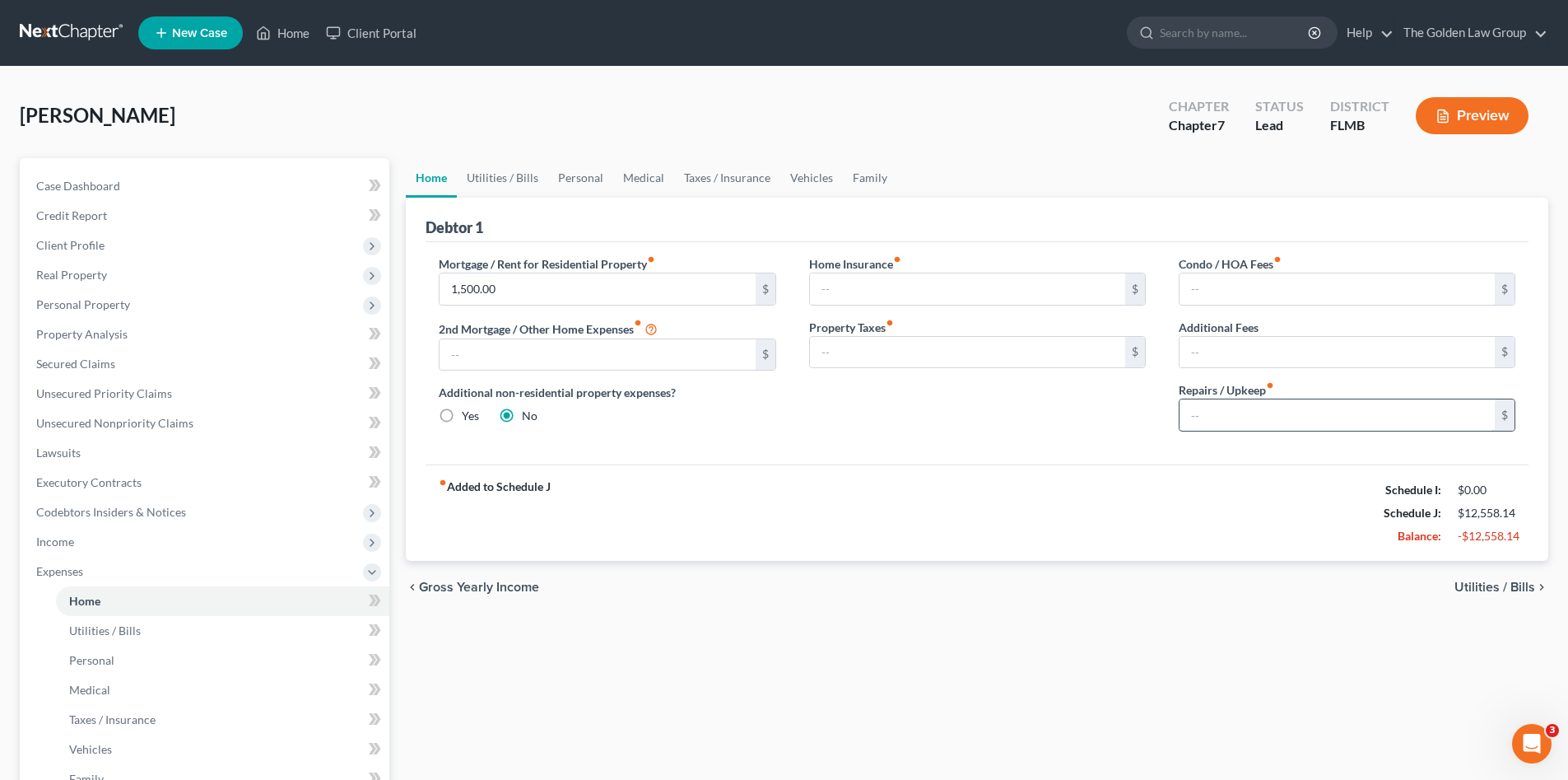
click at [1201, 416] on input "text" at bounding box center [1337, 415] width 315 height 31
click at [1263, 420] on input "text" at bounding box center [1337, 415] width 315 height 31
type input "70.00"
click at [997, 415] on div "Home Insurance fiber_manual_record $ Property Taxes fiber_manual_record $" at bounding box center [977, 350] width 369 height 189
click at [530, 177] on link "Utilities / Bills" at bounding box center [503, 178] width 91 height 40
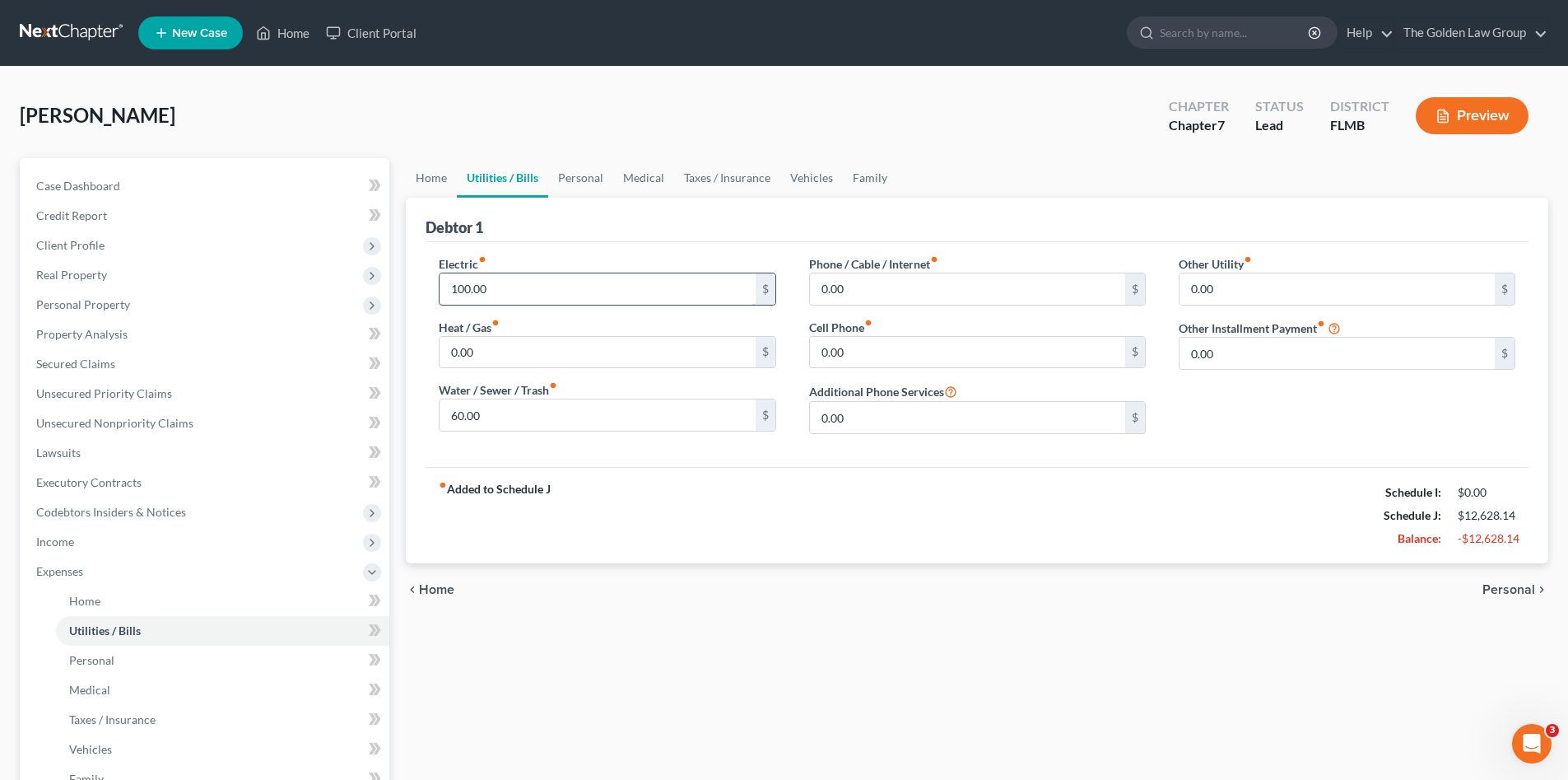
click at [601, 295] on input "100.00" at bounding box center [597, 289] width 315 height 31
click at [585, 419] on input "60.00" at bounding box center [597, 415] width 315 height 31
click at [591, 294] on input "100.00" at bounding box center [597, 289] width 315 height 31
type input "200.00"
click at [530, 414] on input "60.00" at bounding box center [597, 415] width 315 height 31
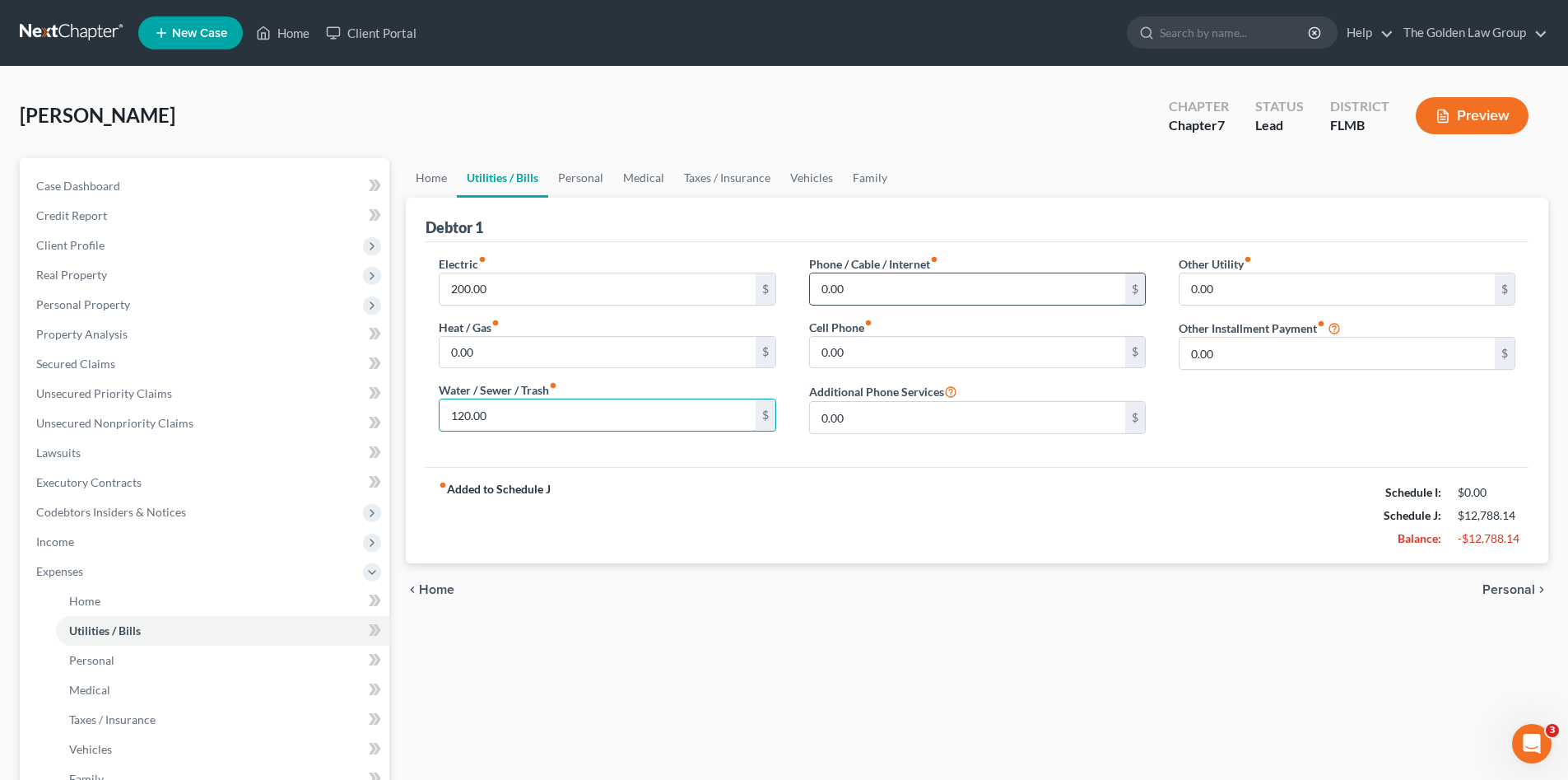
type input "120.00"
click at [865, 293] on input "0.00" at bounding box center [967, 289] width 315 height 31
click at [880, 353] on input "0.00" at bounding box center [967, 352] width 315 height 31
click at [855, 289] on input "0.00" at bounding box center [967, 289] width 315 height 31
type input "60.00"
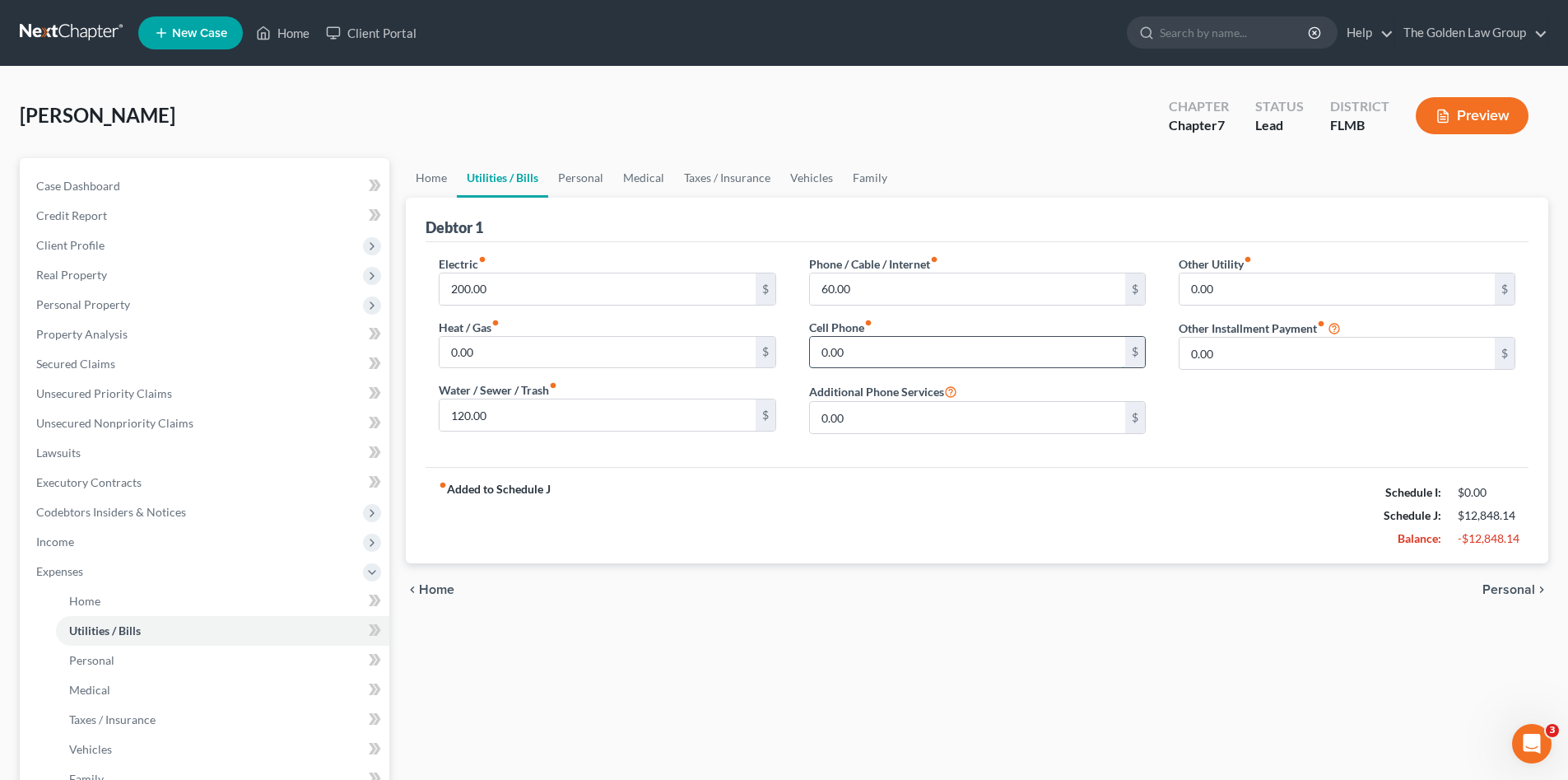
click at [956, 347] on input "0.00" at bounding box center [967, 352] width 315 height 31
click at [574, 168] on link "Personal" at bounding box center [581, 178] width 65 height 40
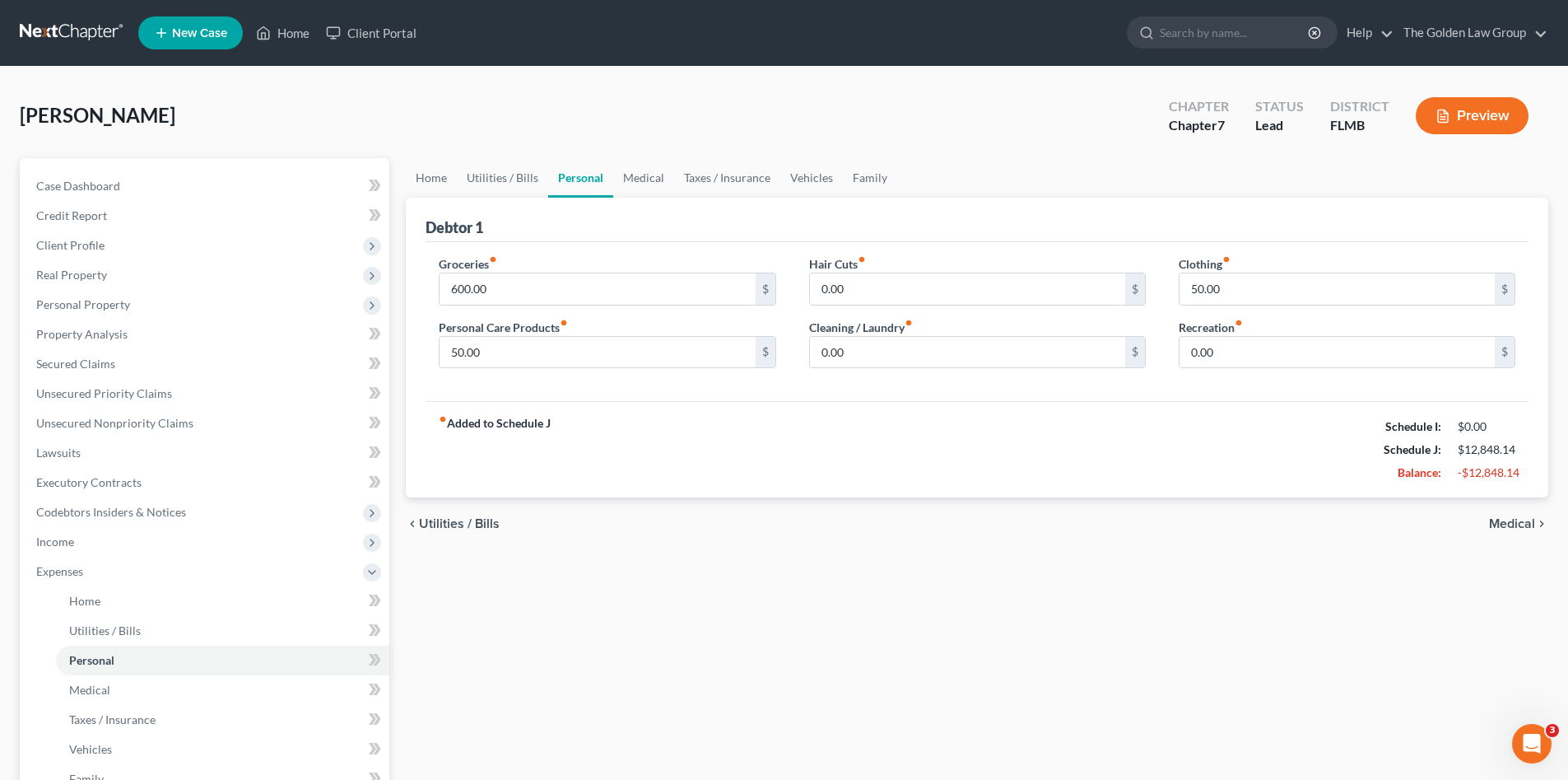
click at [643, 405] on div "fiber_manual_record Added to Schedule J Schedule I: $0.00 Schedule J: $12,848.1…" at bounding box center [977, 449] width 1103 height 96
click at [848, 288] on input "0.00" at bounding box center [967, 289] width 315 height 31
click at [890, 350] on input "0.00" at bounding box center [967, 352] width 315 height 31
type input "30.00"
click at [1260, 362] on input "0.00" at bounding box center [1337, 352] width 315 height 31
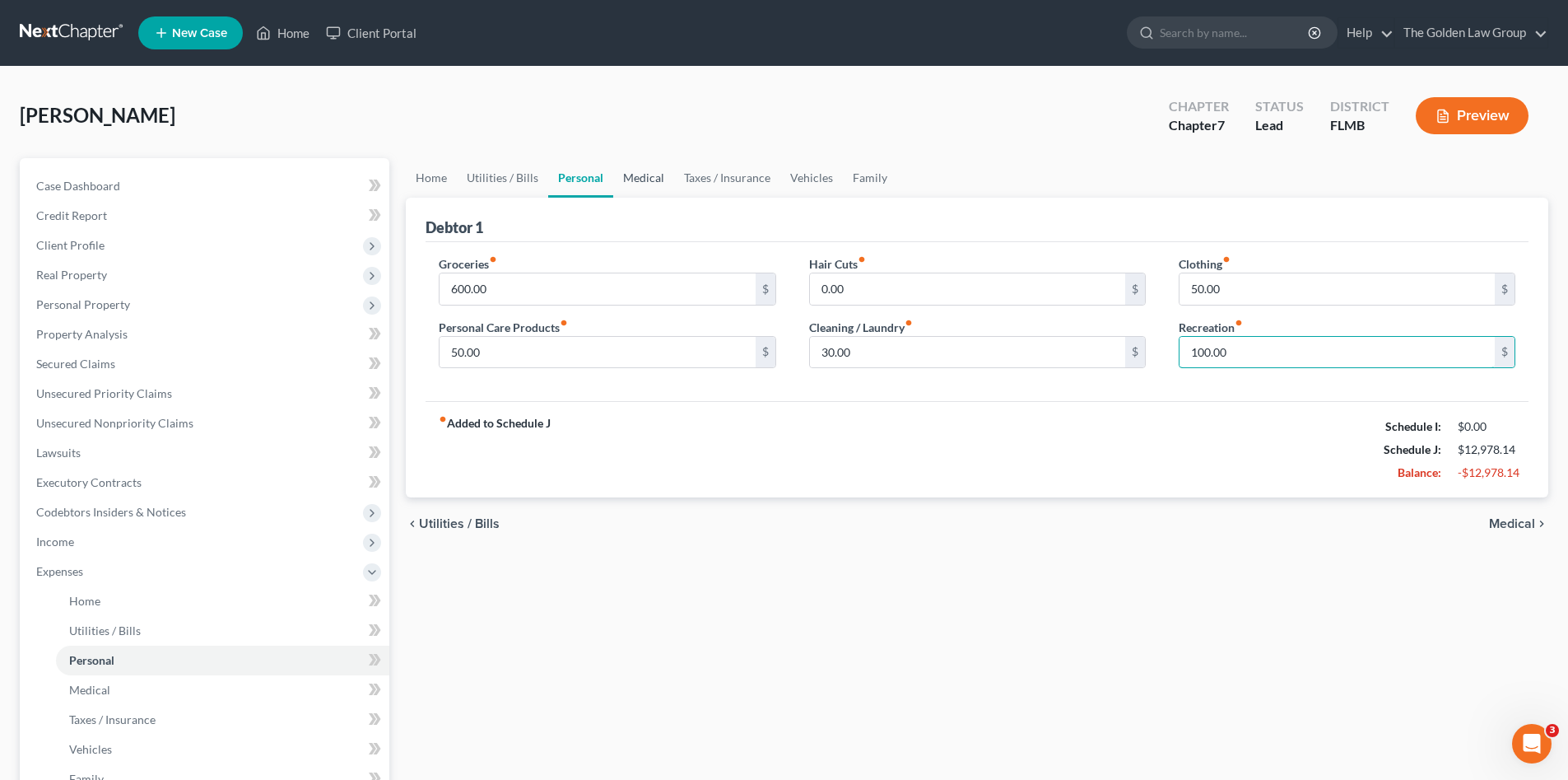
type input "100.00"
click at [661, 181] on link "Medical" at bounding box center [644, 178] width 61 height 40
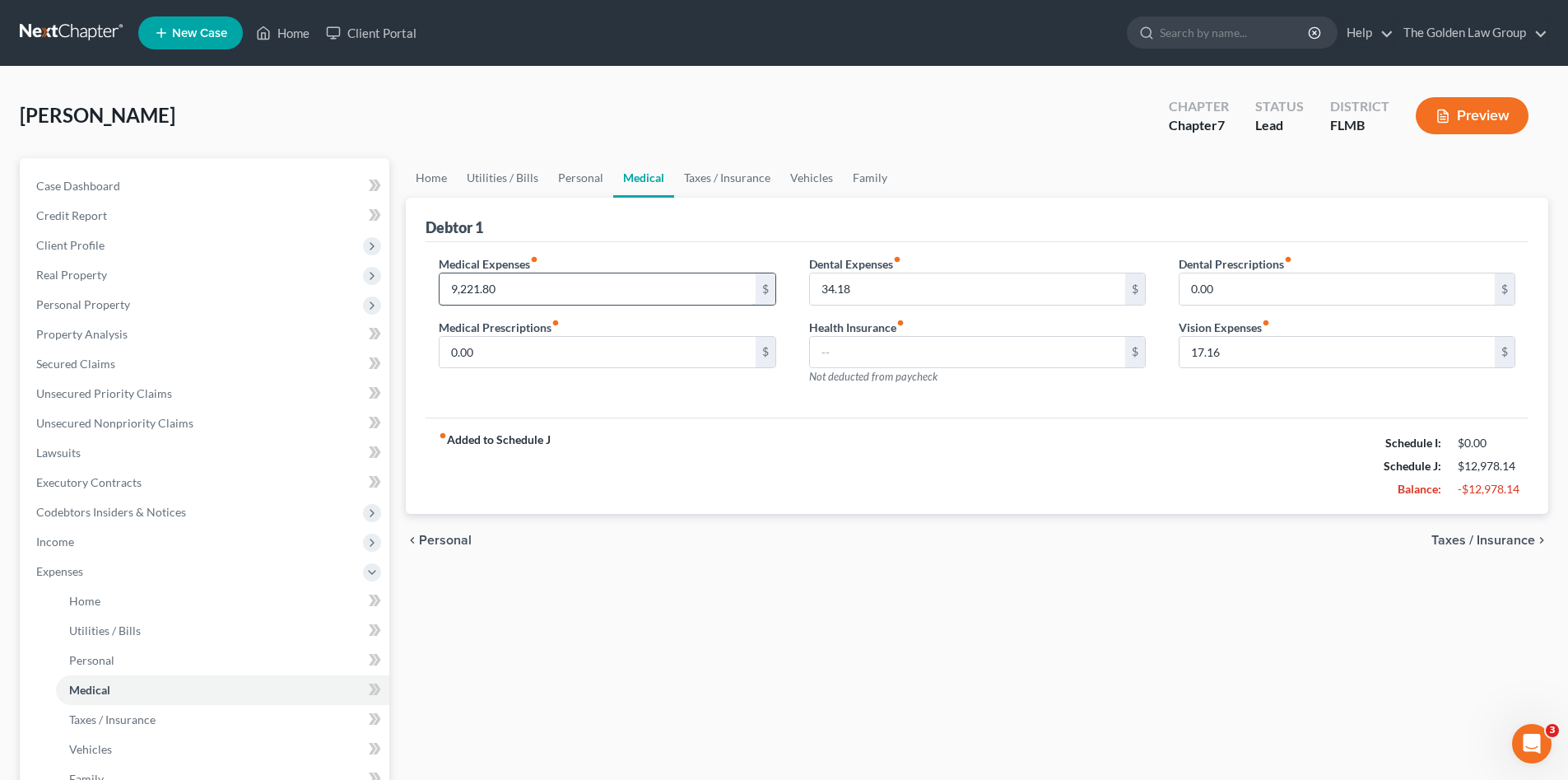
click at [590, 282] on input "9,221.80" at bounding box center [597, 289] width 315 height 31
type input "150.00"
click at [601, 350] on input "0.00" at bounding box center [597, 352] width 315 height 31
type input "80.00"
click at [961, 289] on input "34.18" at bounding box center [967, 289] width 315 height 31
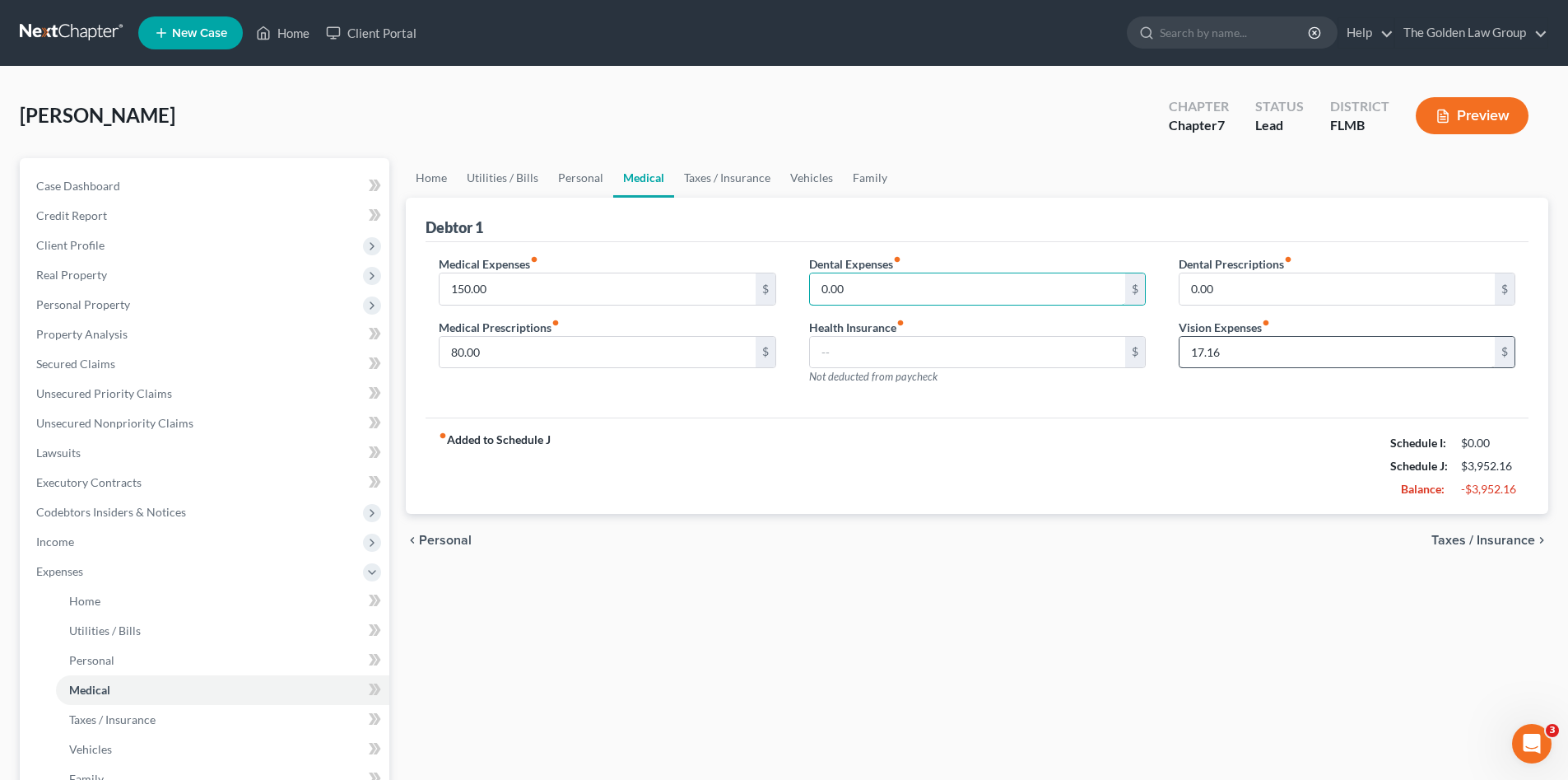
type input "0.00"
click at [1254, 343] on input "17.16" at bounding box center [1337, 352] width 315 height 31
type input "0.00"
drag, startPoint x: 757, startPoint y: 169, endPoint x: 794, endPoint y: 178, distance: 38.1
click at [759, 169] on link "Taxes / Insurance" at bounding box center [726, 178] width 106 height 40
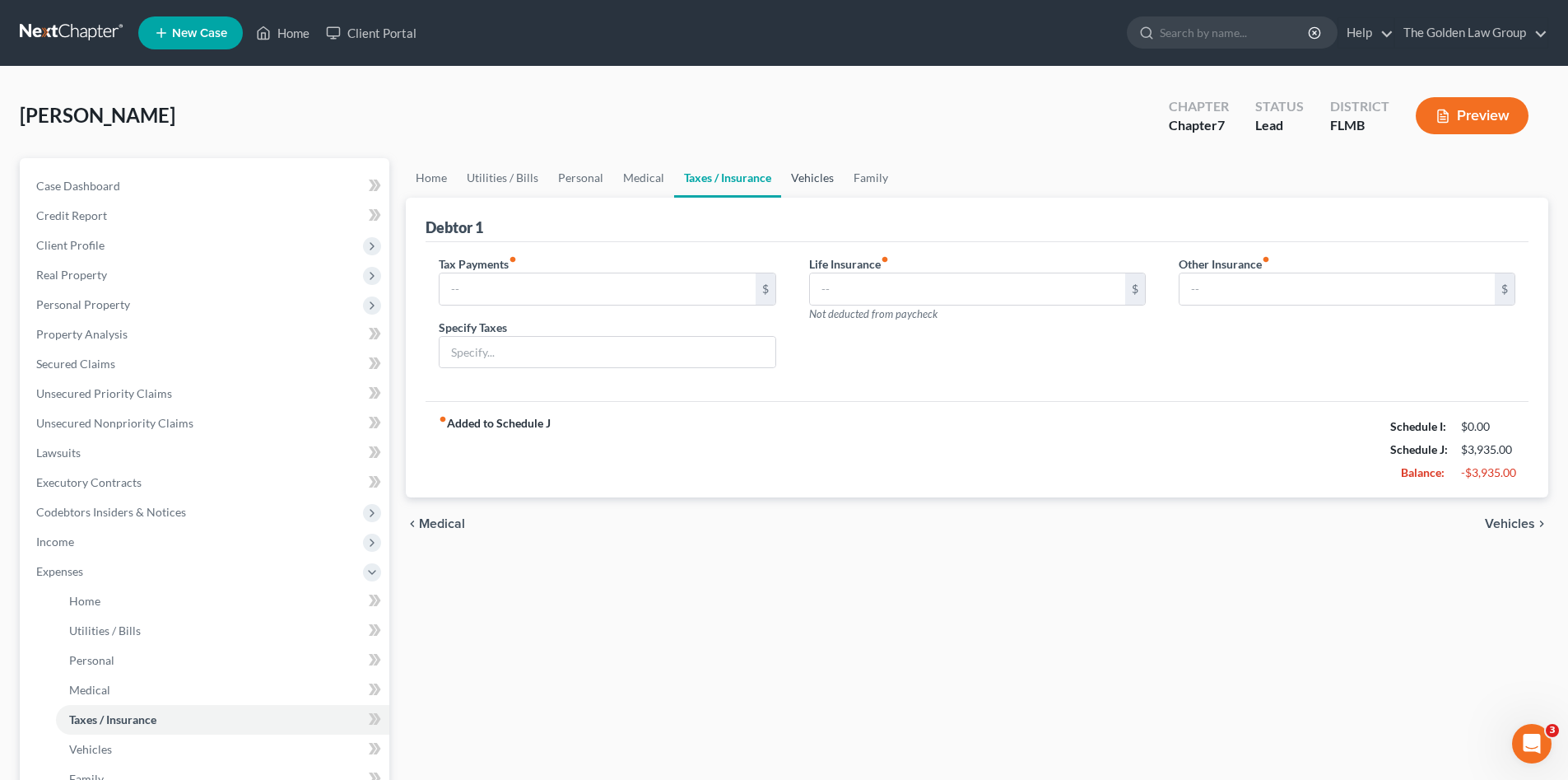
click at [820, 179] on link "Vehicles" at bounding box center [812, 178] width 63 height 40
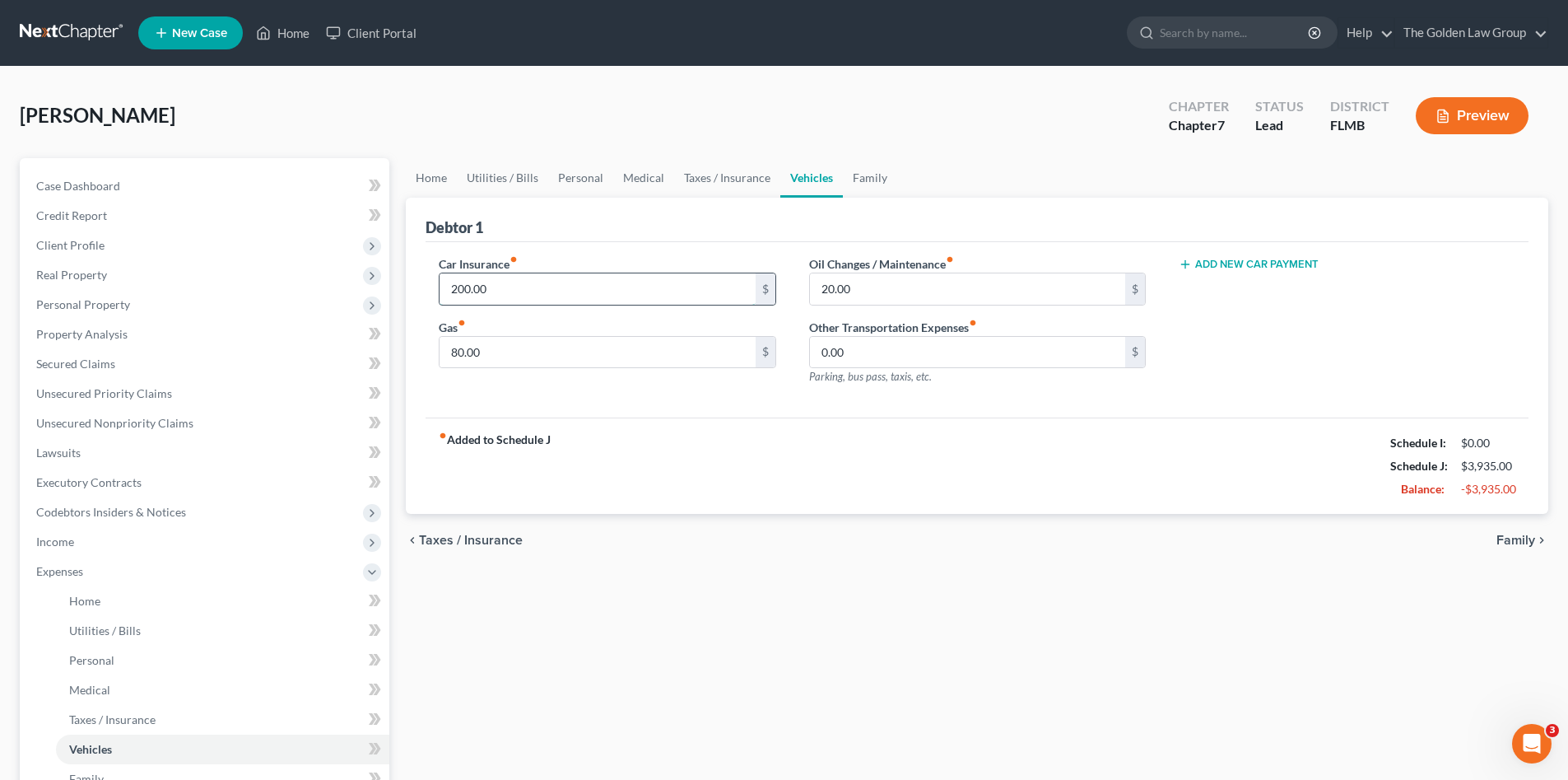
click at [573, 283] on input "200.00" at bounding box center [597, 289] width 315 height 31
type input "243.00"
click at [583, 354] on input "80.00" at bounding box center [597, 352] width 315 height 31
click at [891, 287] on input "20.00" at bounding box center [967, 289] width 315 height 31
click at [863, 184] on link "Family" at bounding box center [869, 178] width 54 height 40
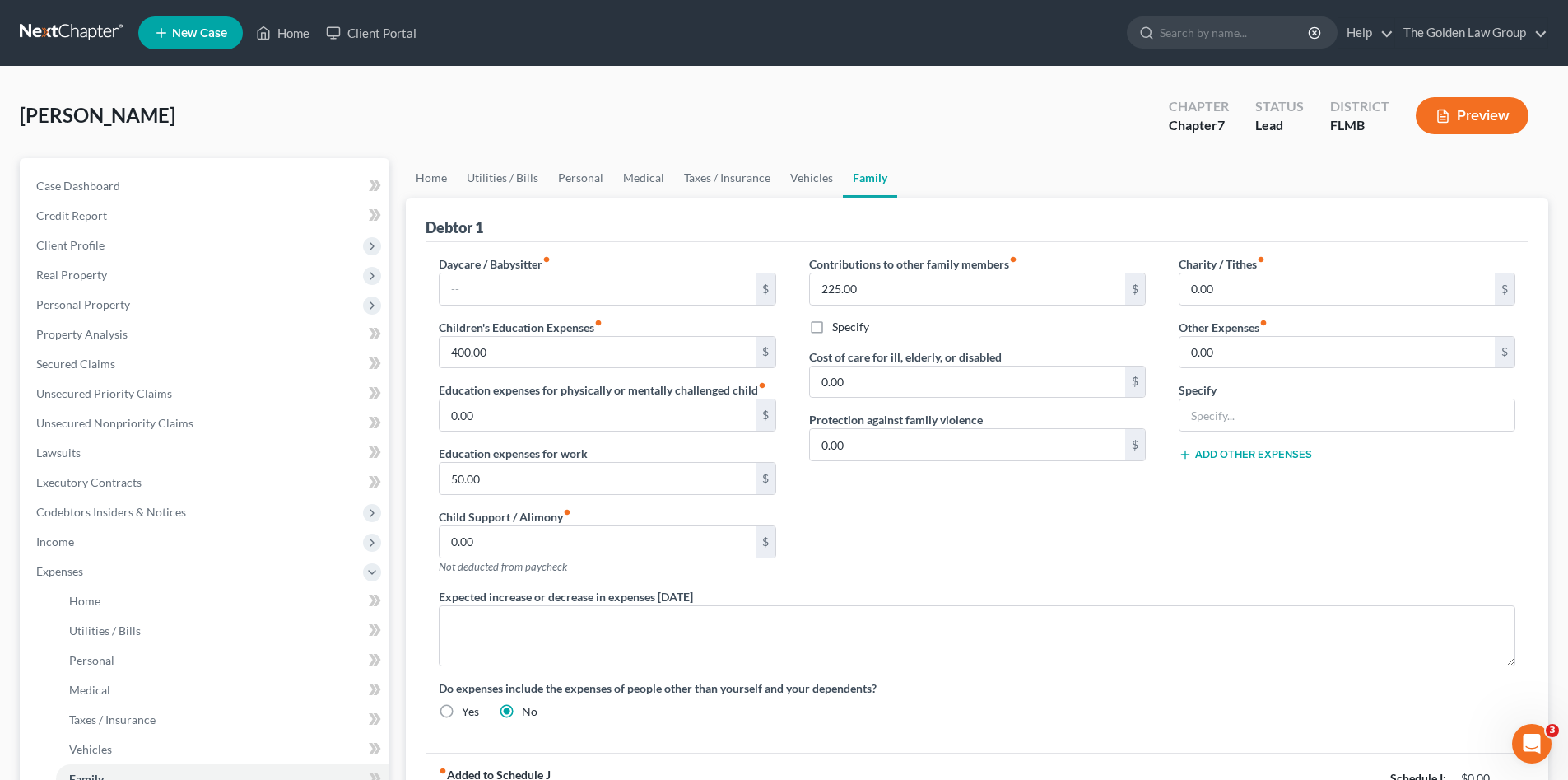
drag, startPoint x: 993, startPoint y: 523, endPoint x: 845, endPoint y: 497, distance: 150.3
click at [995, 523] on div "Contributions to other family members fiber_manual_record 225.00 $ Specify Cost…" at bounding box center [977, 422] width 369 height 332
click at [583, 357] on input "400.00" at bounding box center [597, 352] width 315 height 31
click at [913, 545] on div "Contributions to other family members fiber_manual_record 225.00 $ Specify Cost…" at bounding box center [977, 422] width 369 height 332
click at [652, 473] on input "50.00" at bounding box center [597, 479] width 315 height 31
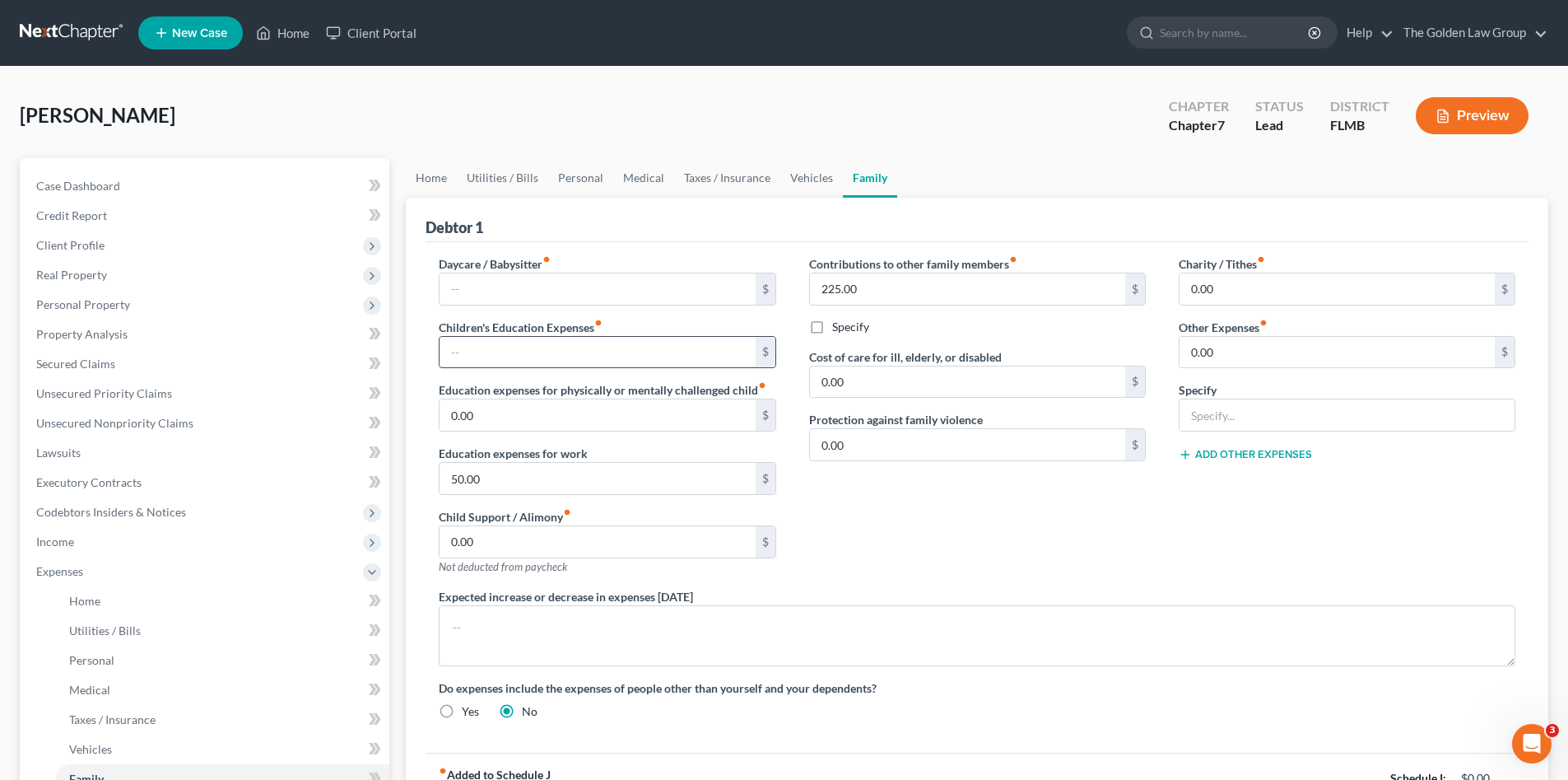
click at [631, 337] on input "text" at bounding box center [597, 352] width 315 height 31
type input "00"
click at [512, 293] on input "text" at bounding box center [597, 289] width 315 height 31
type input "00"
click at [879, 518] on div "Contributions to other family members fiber_manual_record 225.00 $ Specify Cost…" at bounding box center [977, 422] width 369 height 332
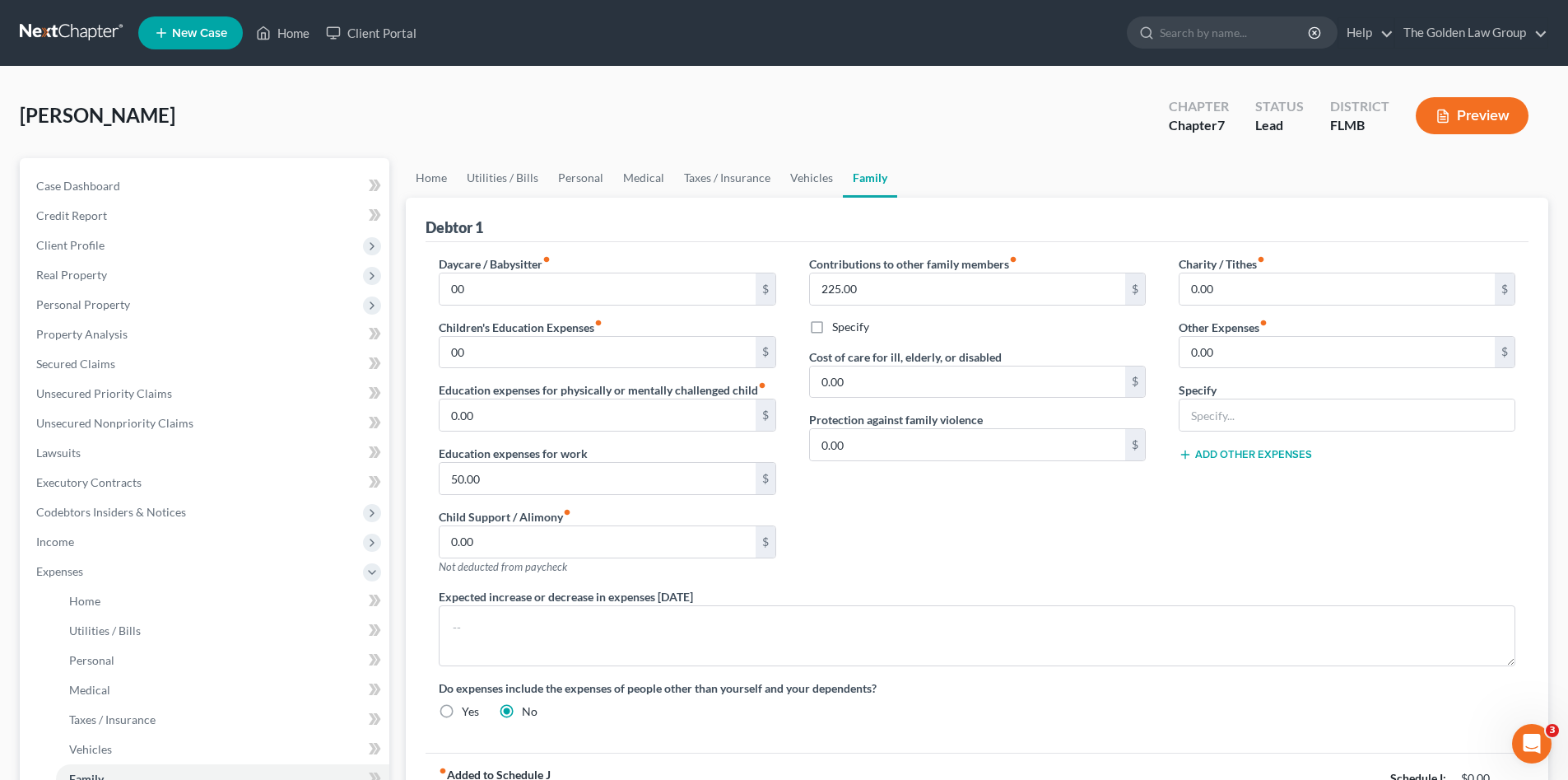
scroll to position [110, 0]
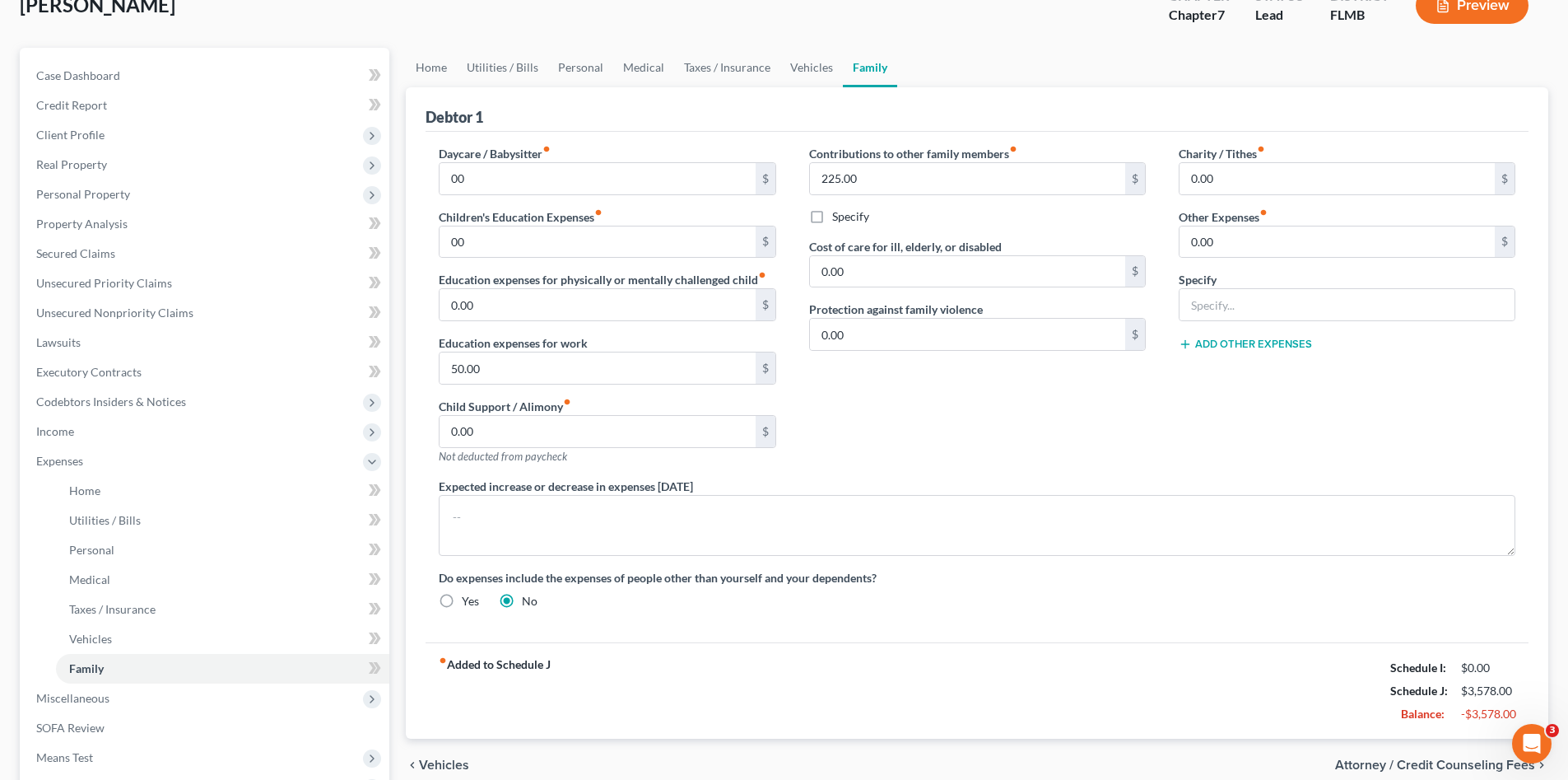
click at [908, 426] on div "Contributions to other family members fiber_manual_record 225.00 $ Specify Cost…" at bounding box center [977, 311] width 369 height 332
click at [910, 397] on div "Contributions to other family members fiber_manual_record 225.00 $ Specify Cost…" at bounding box center [977, 311] width 369 height 332
click at [832, 220] on label "Specify" at bounding box center [850, 216] width 37 height 16
click at [839, 219] on input "Specify" at bounding box center [844, 214] width 10 height 10
checkbox input "true"
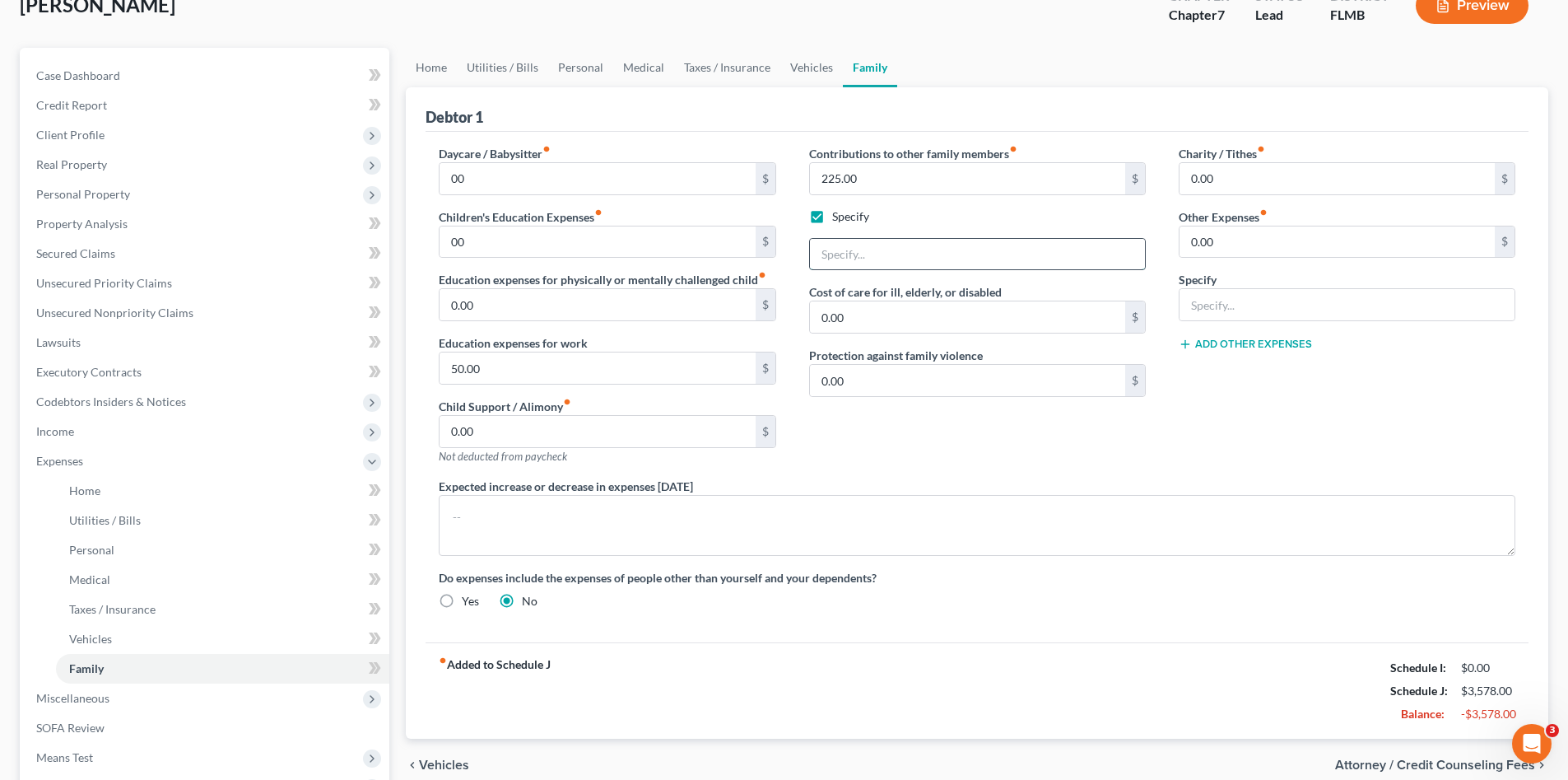
click at [880, 251] on input "text" at bounding box center [977, 254] width 335 height 31
click at [869, 180] on input "225.00" at bounding box center [967, 178] width 315 height 31
type input "250.00"
click at [886, 262] on input "text" at bounding box center [977, 254] width 335 height 31
type input "Funds for Son living in Texas with his Father"
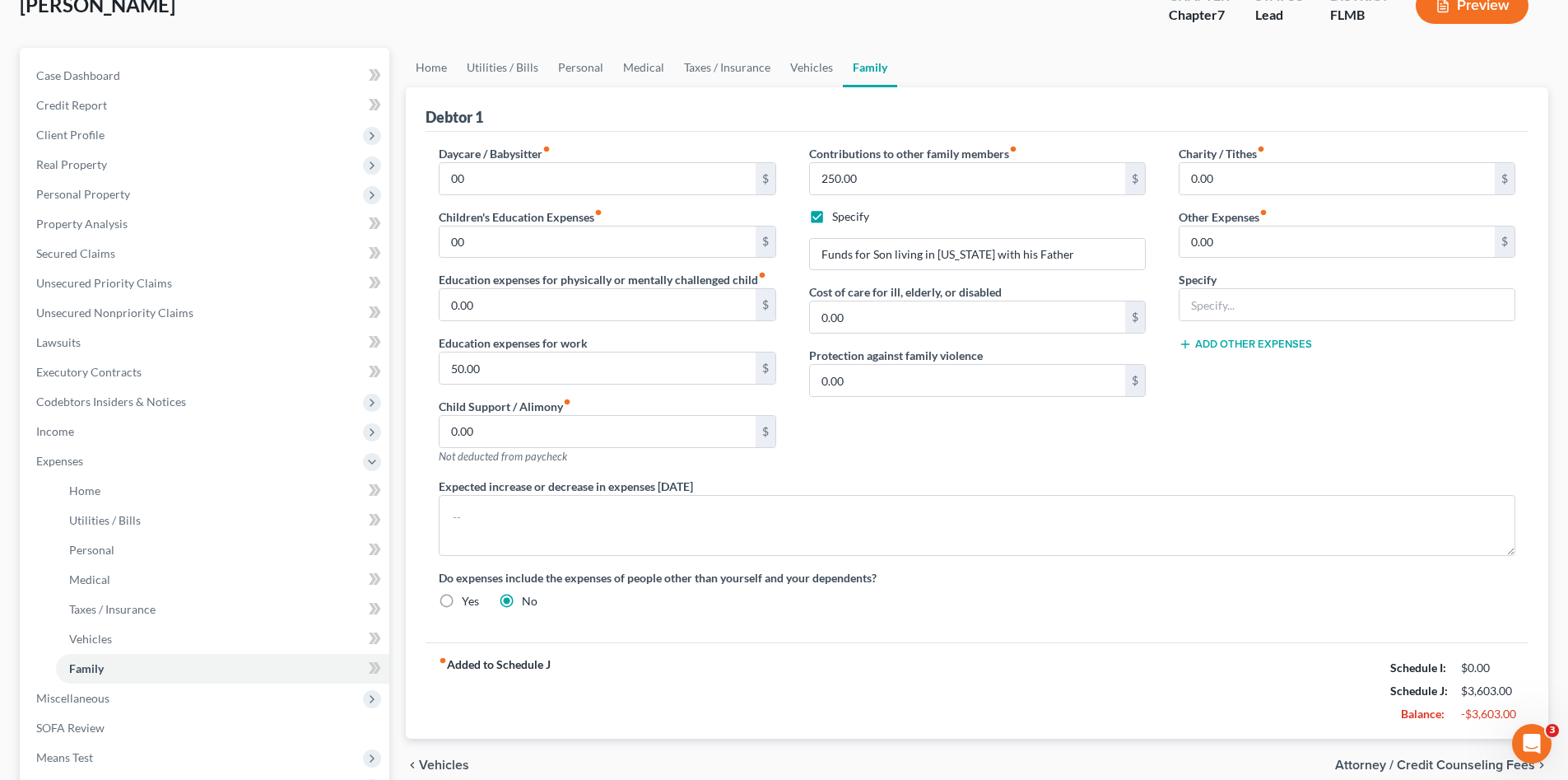
drag, startPoint x: 989, startPoint y: 443, endPoint x: 1188, endPoint y: 420, distance: 200.3
click at [990, 443] on div "Contributions to other family members fiber_manual_record 250.00 $ Specify Fund…" at bounding box center [977, 311] width 369 height 332
click at [1188, 420] on div "Charity / Tithes fiber_manual_record 0.00 $ Other Expenses fiber_manual_record …" at bounding box center [1347, 311] width 369 height 332
click at [1341, 437] on div "Charity / Tithes fiber_manual_record 0.00 $ Other Expenses fiber_manual_record …" at bounding box center [1347, 311] width 369 height 332
click at [1244, 294] on input "text" at bounding box center [1347, 305] width 335 height 31
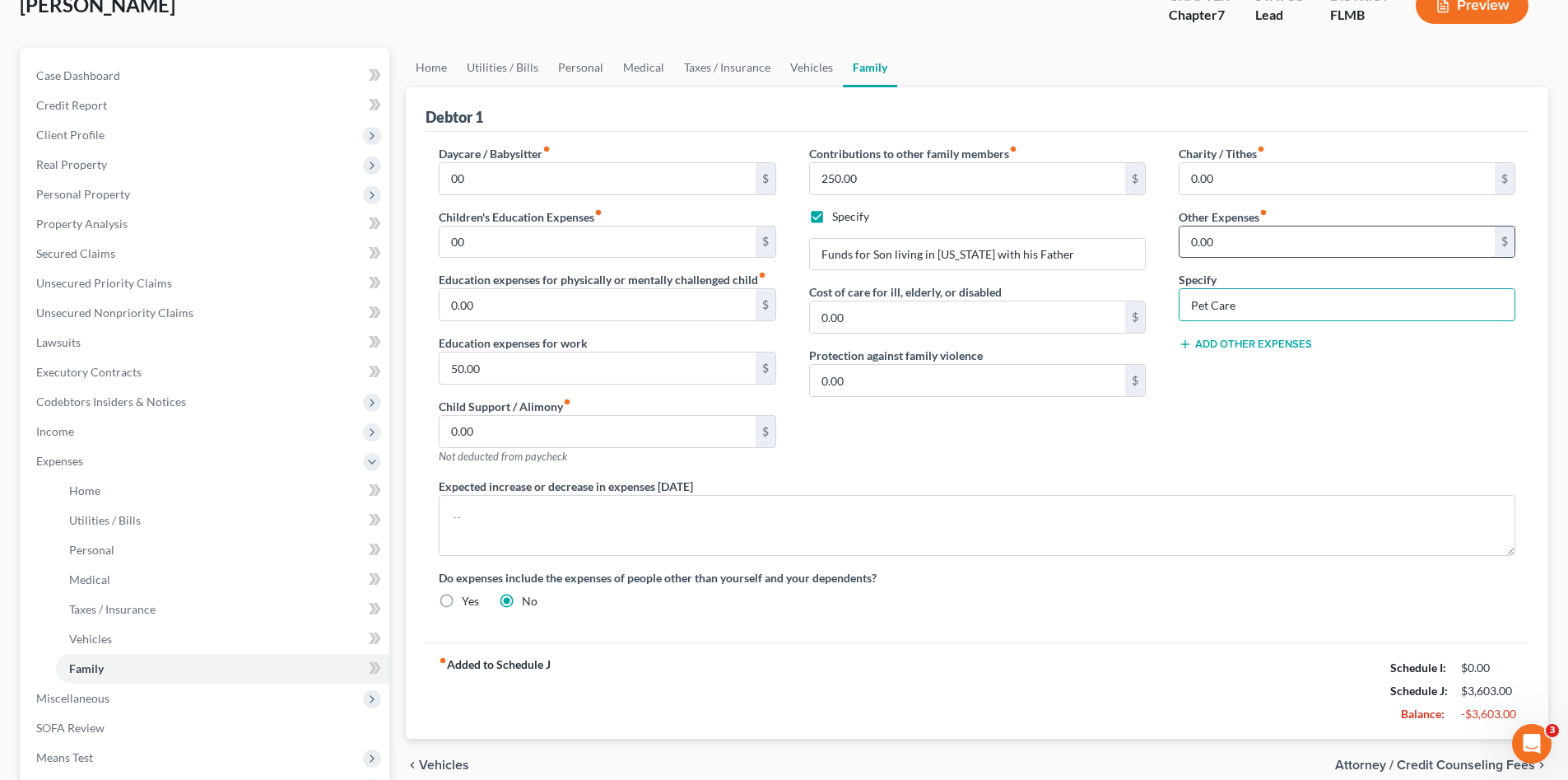
type input "Pet Care"
click at [1222, 238] on input "0.00" at bounding box center [1337, 242] width 315 height 31
type input "30.00"
click at [1236, 418] on div "Charity / Tithes fiber_manual_record 0.00 $ Other Expenses fiber_manual_record …" at bounding box center [1347, 311] width 369 height 332
click at [1232, 439] on div "Charity / Tithes fiber_manual_record 0.00 $ Other Expenses fiber_manual_record …" at bounding box center [1347, 311] width 369 height 332
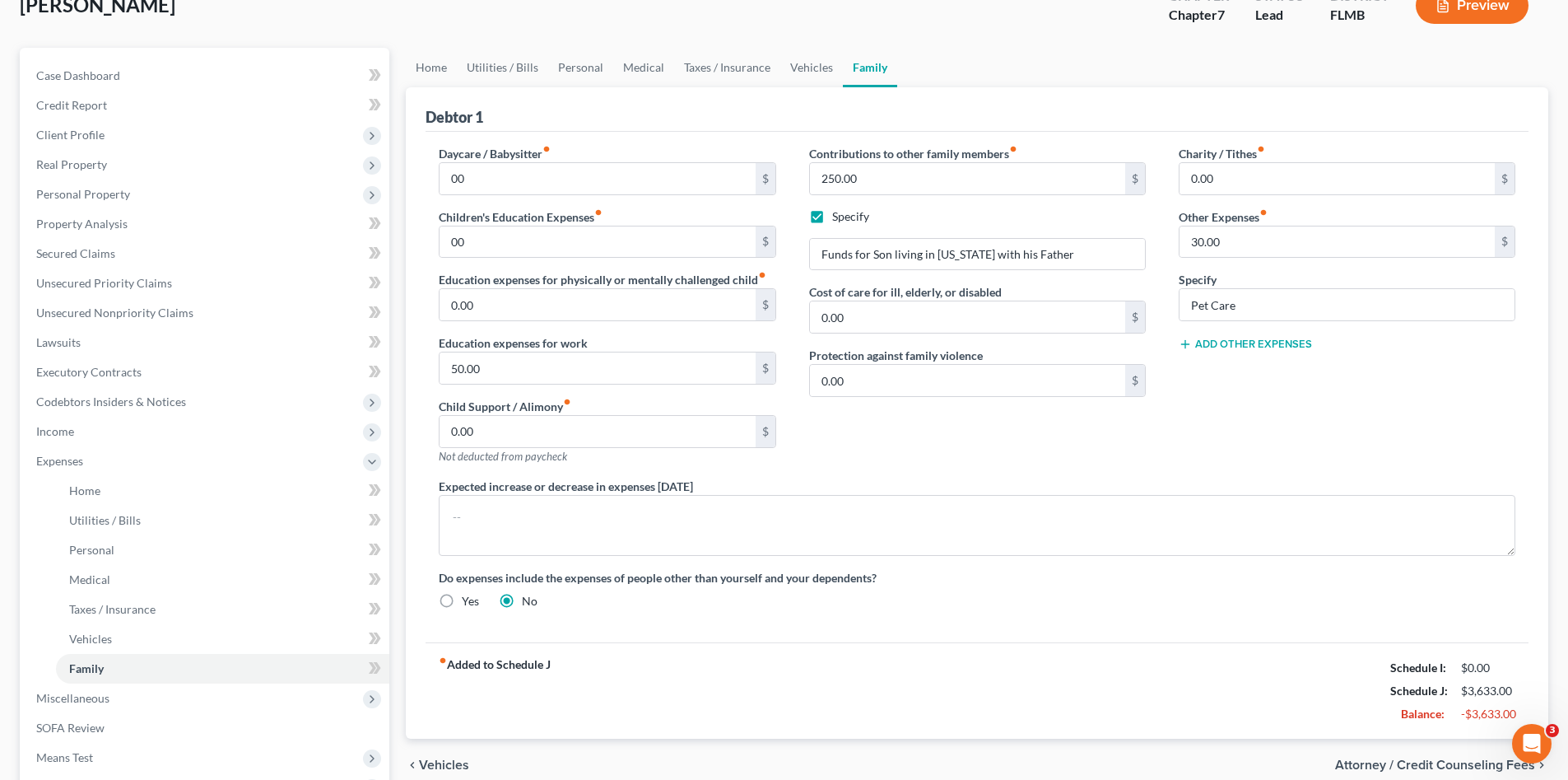
click at [1208, 649] on div "fiber_manual_record Added to Schedule J Schedule I: $0.00 Schedule J: $3,633.00…" at bounding box center [977, 690] width 1103 height 96
click at [1219, 596] on div "Do expenses include the expenses of people other than yourself and your depende…" at bounding box center [977, 589] width 1109 height 40
click at [1200, 601] on div "Do expenses include the expenses of people other than yourself and your depende…" at bounding box center [977, 589] width 1109 height 40
click at [93, 492] on span "Home" at bounding box center [84, 490] width 31 height 14
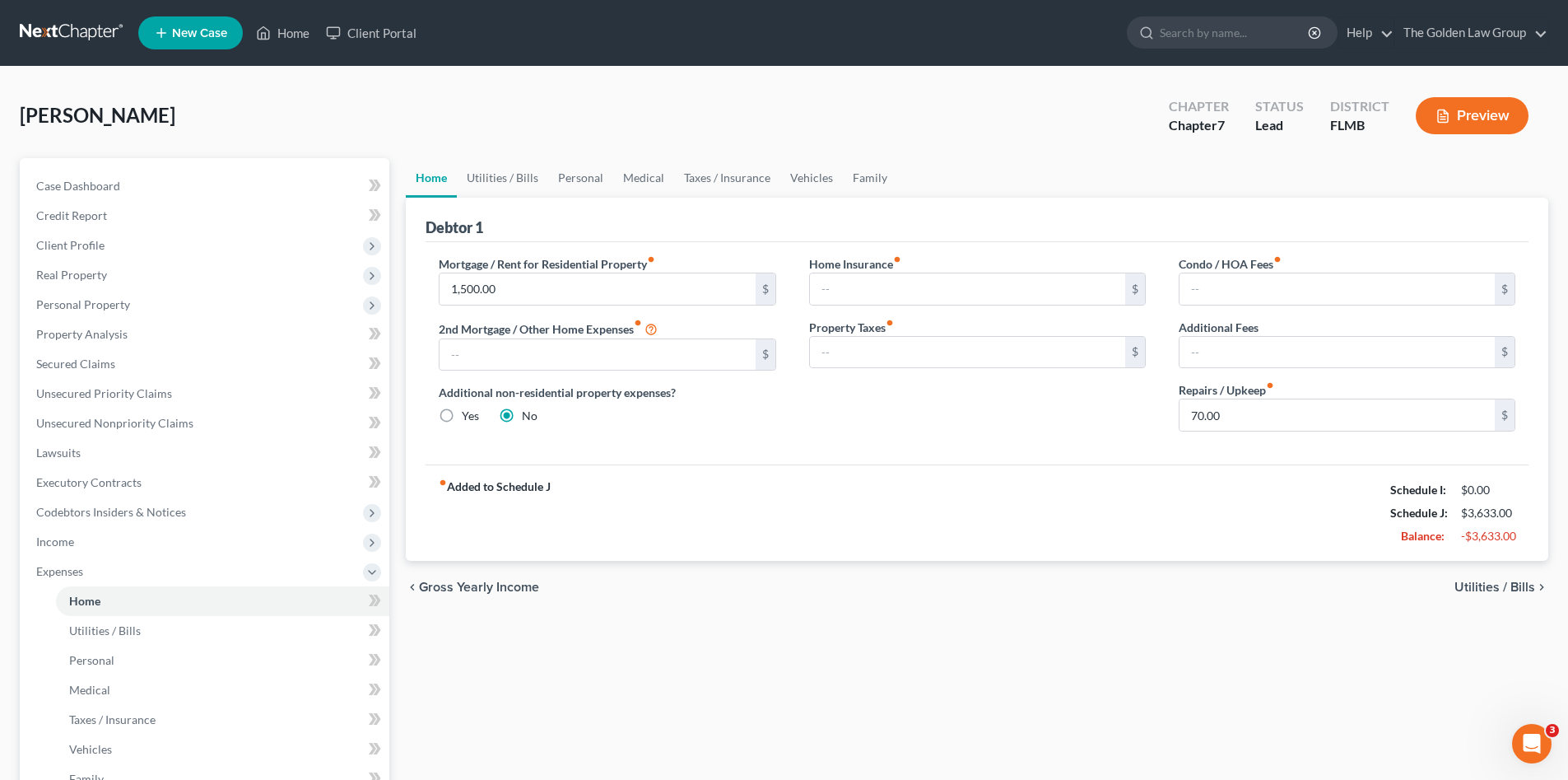
drag, startPoint x: 827, startPoint y: 665, endPoint x: 822, endPoint y: 678, distance: 13.9
click at [830, 665] on div "Home Utilities / Bills Personal Medical Taxes / Insurance Vehicles Family Debto…" at bounding box center [977, 589] width 1159 height 862
click at [768, 508] on div "fiber_manual_record Added to Schedule J Schedule I: $0.00 Schedule J: $3,633.00…" at bounding box center [977, 512] width 1103 height 96
click at [101, 545] on span "Income" at bounding box center [207, 542] width 367 height 29
click at [141, 599] on span "Non Employment Income" at bounding box center [133, 601] width 130 height 14
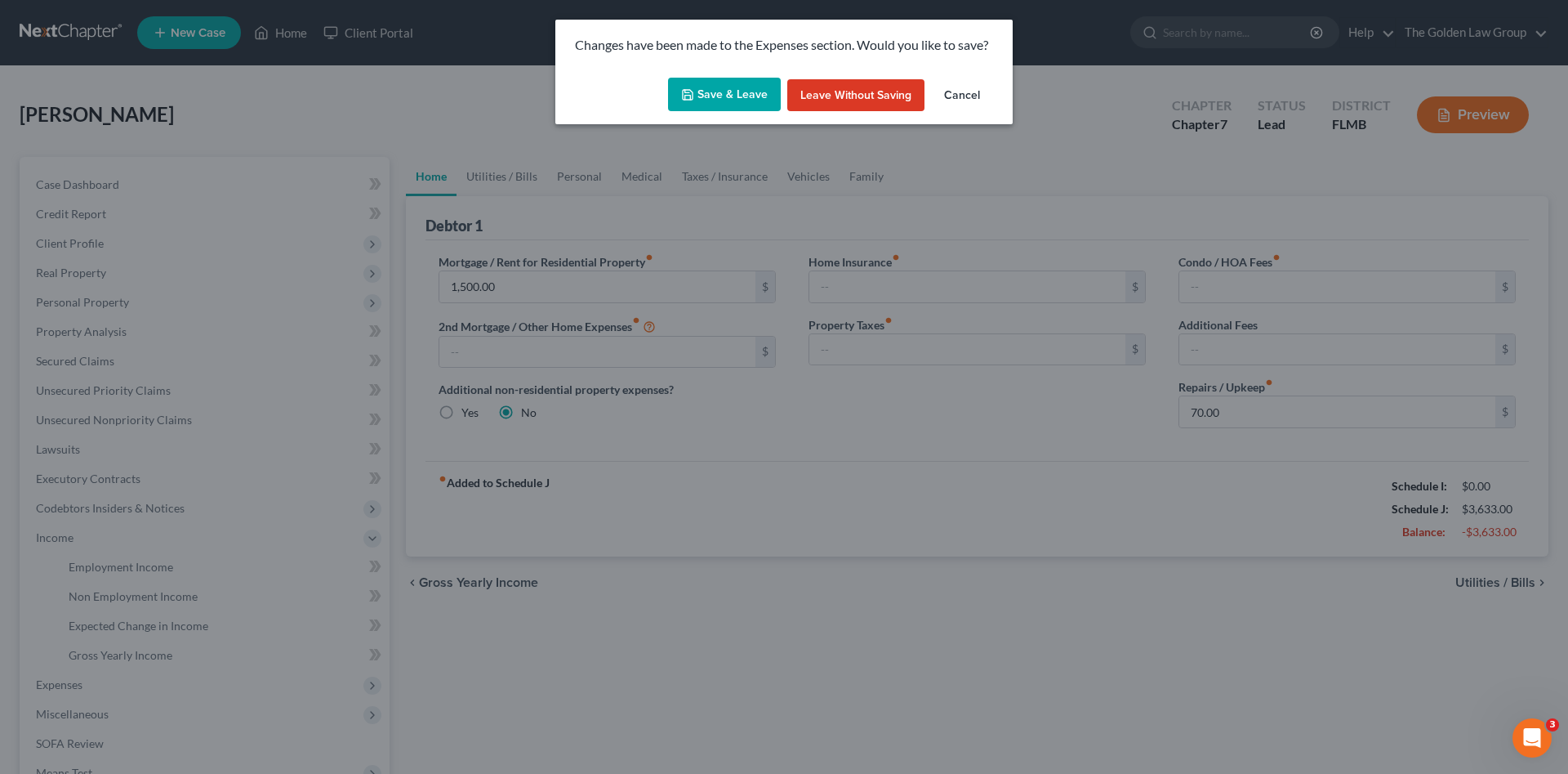
drag, startPoint x: 722, startPoint y: 121, endPoint x: 795, endPoint y: 192, distance: 101.8
click at [723, 114] on div "Save & Leave Leave without Saving Cancel" at bounding box center [784, 97] width 458 height 54
click at [722, 102] on button "Save & Leave" at bounding box center [724, 95] width 113 height 34
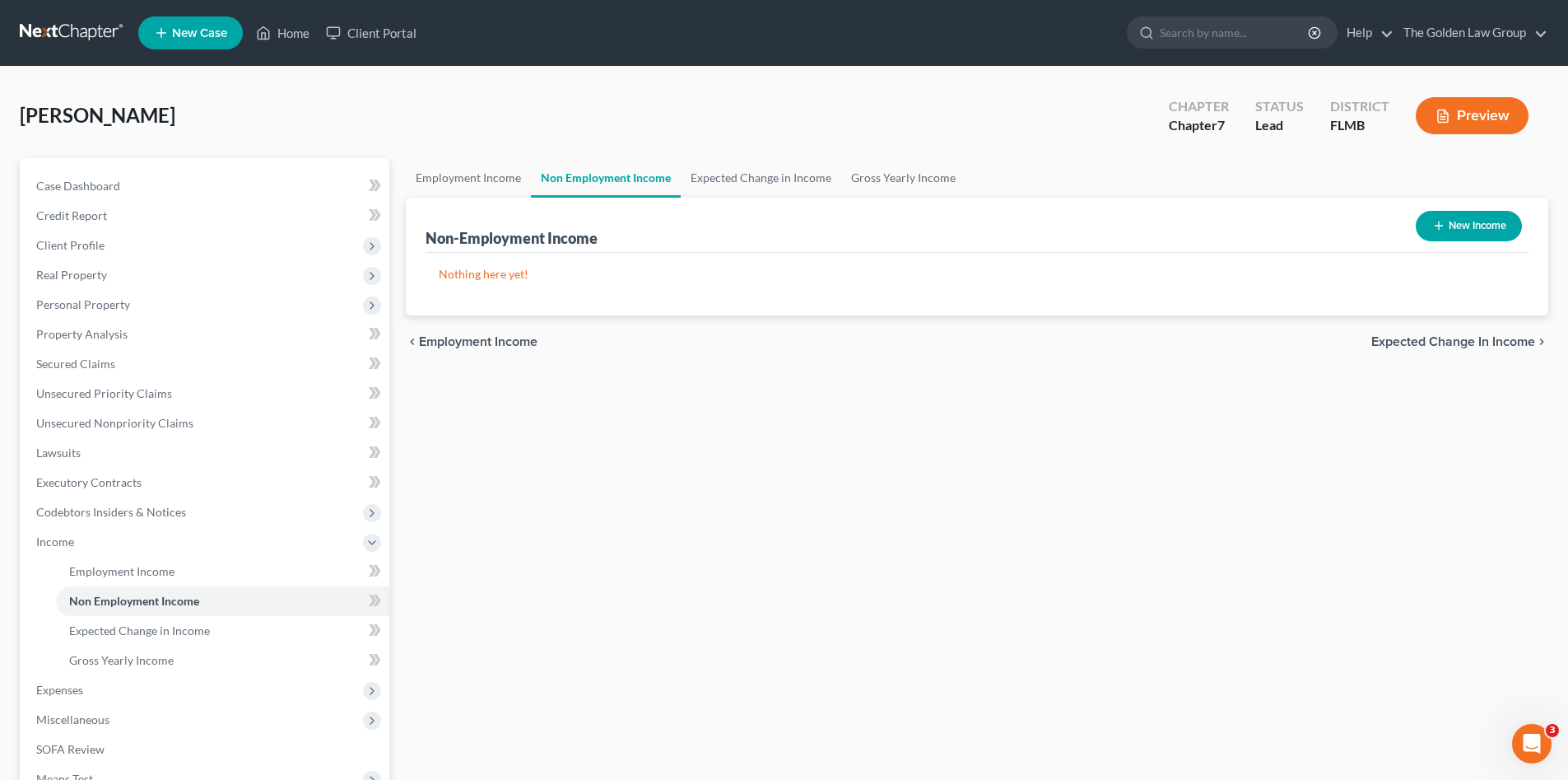
click at [1461, 231] on button "New Income" at bounding box center [1468, 226] width 106 height 30
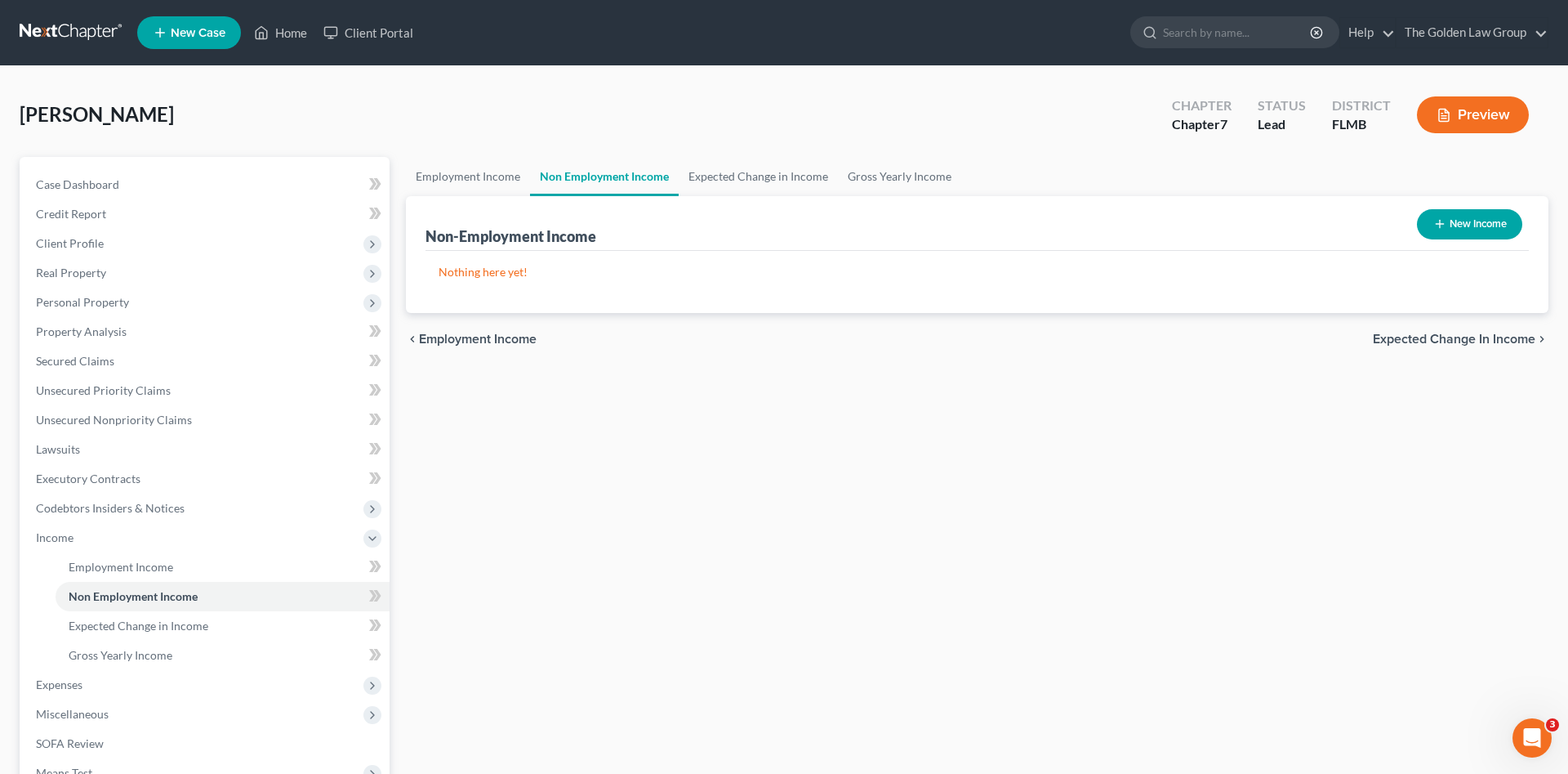
select select "0"
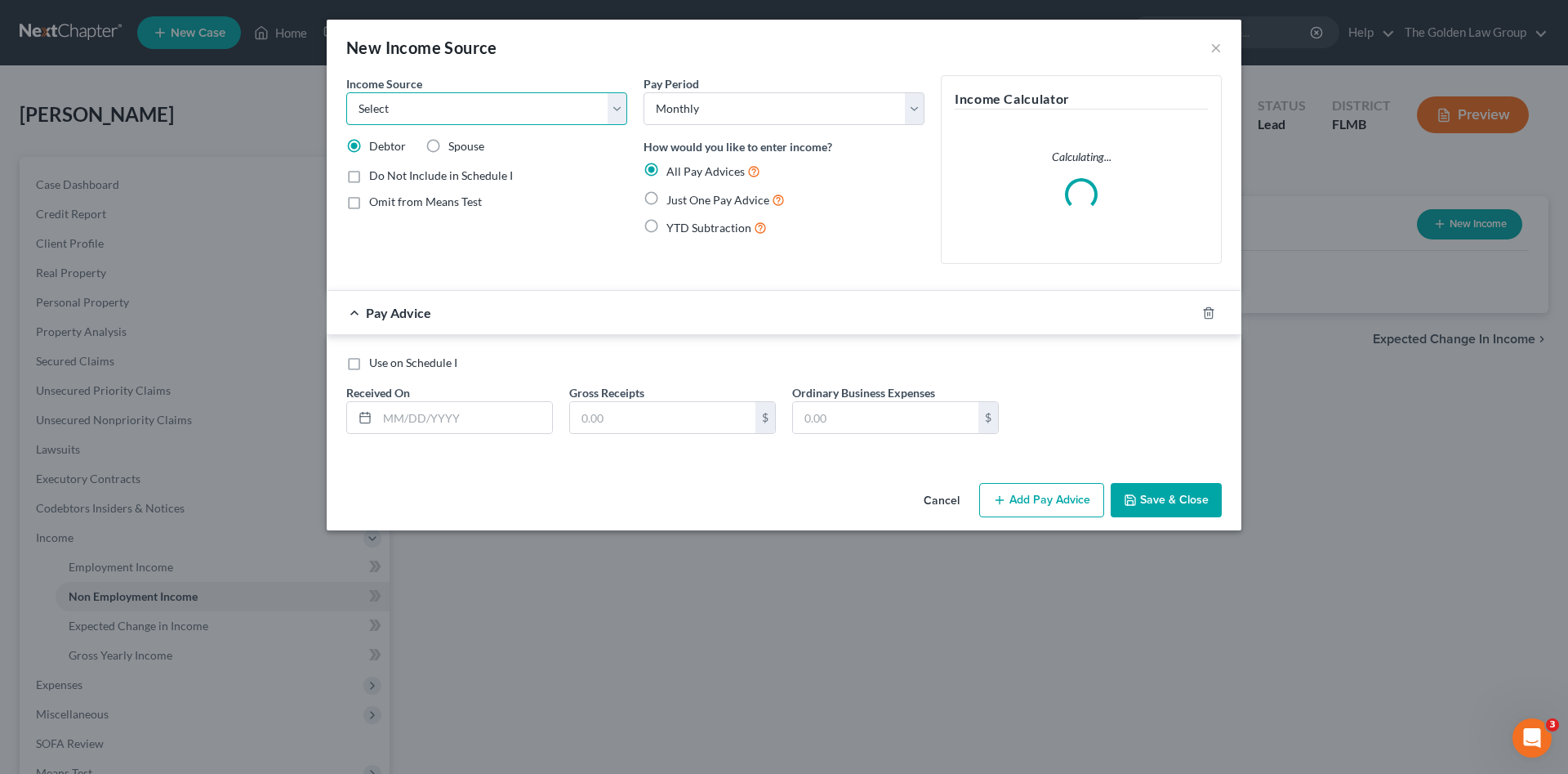
drag, startPoint x: 426, startPoint y: 114, endPoint x: 429, endPoint y: 124, distance: 10.4
click at [426, 114] on select "Select Unemployment Disability (from employer) Pension Retirement Social Securi…" at bounding box center [487, 108] width 281 height 32
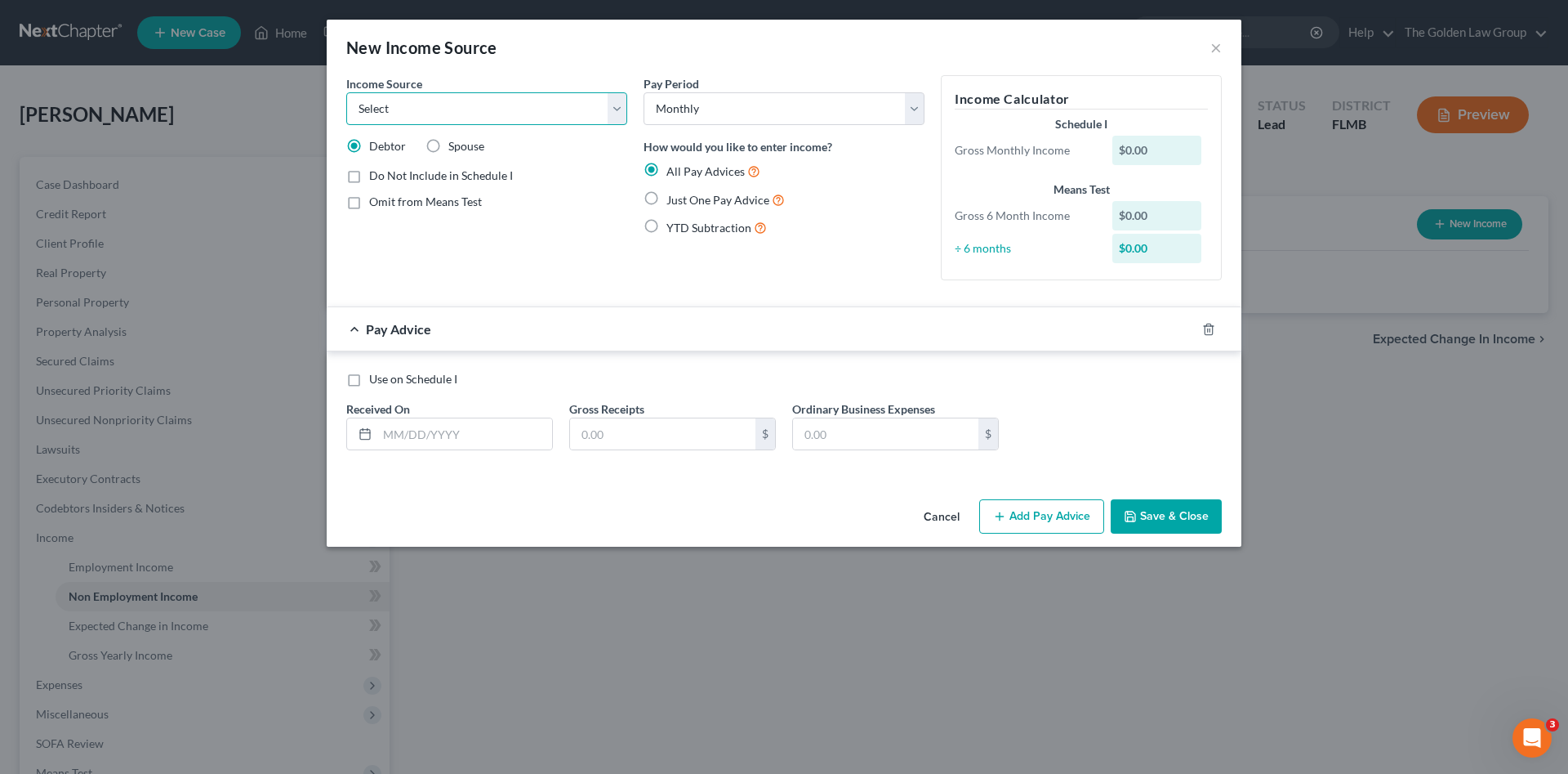
select select "8"
click at [347, 92] on select "Select Unemployment Disability (from employer) Pension Retirement Social Securi…" at bounding box center [487, 108] width 281 height 32
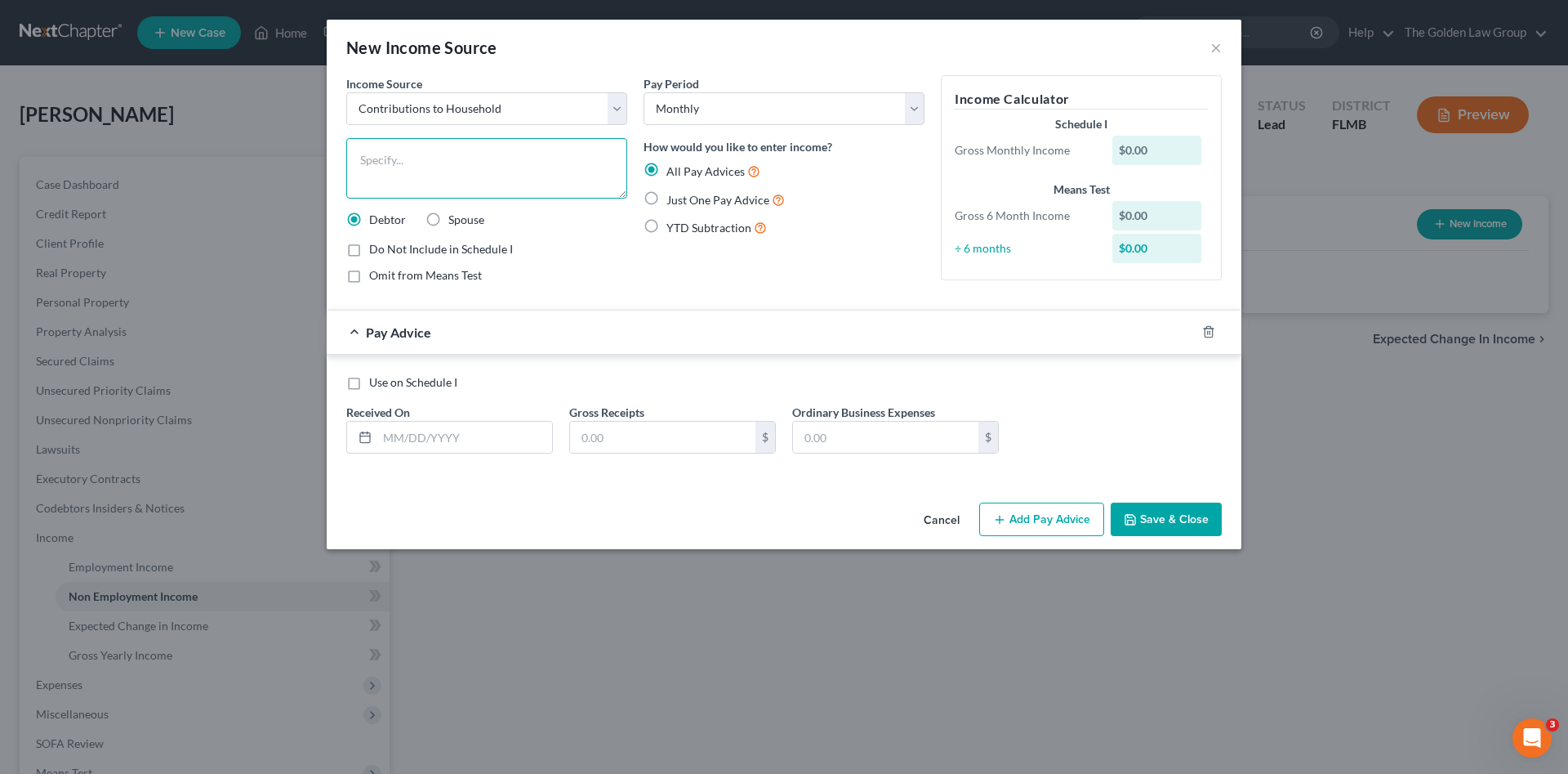
click at [432, 160] on textarea at bounding box center [487, 168] width 281 height 61
click at [493, 152] on textarea at bounding box center [487, 168] width 281 height 61
type textarea "Boyfirend's Contribution to Household"
drag, startPoint x: 660, startPoint y: 202, endPoint x: 524, endPoint y: 359, distance: 207.7
click at [666, 202] on label "Just One Pay Advice" at bounding box center [725, 200] width 119 height 19
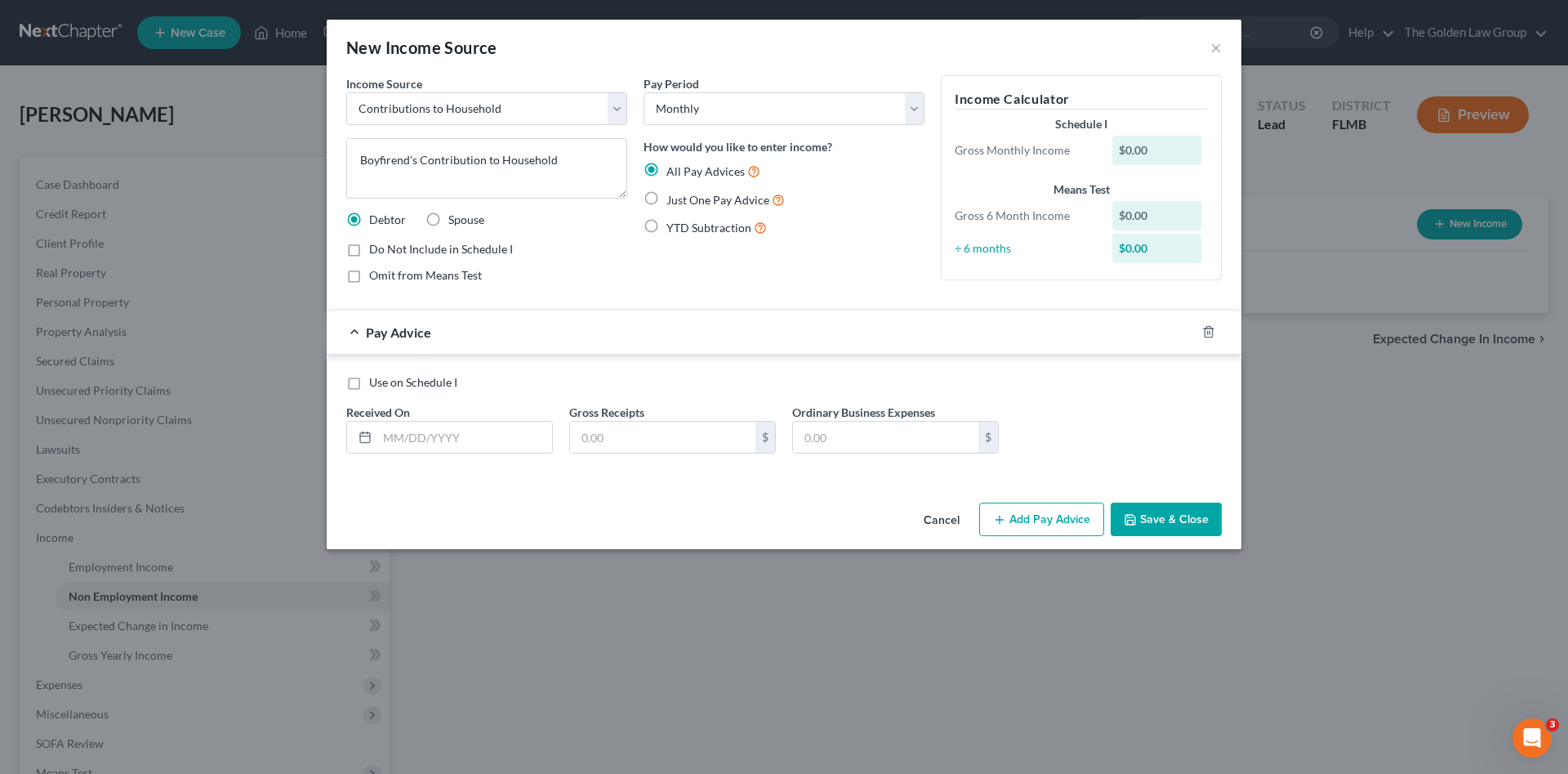
click at [673, 201] on input "Just One Pay Advice" at bounding box center [678, 196] width 10 height 10
radio input "true"
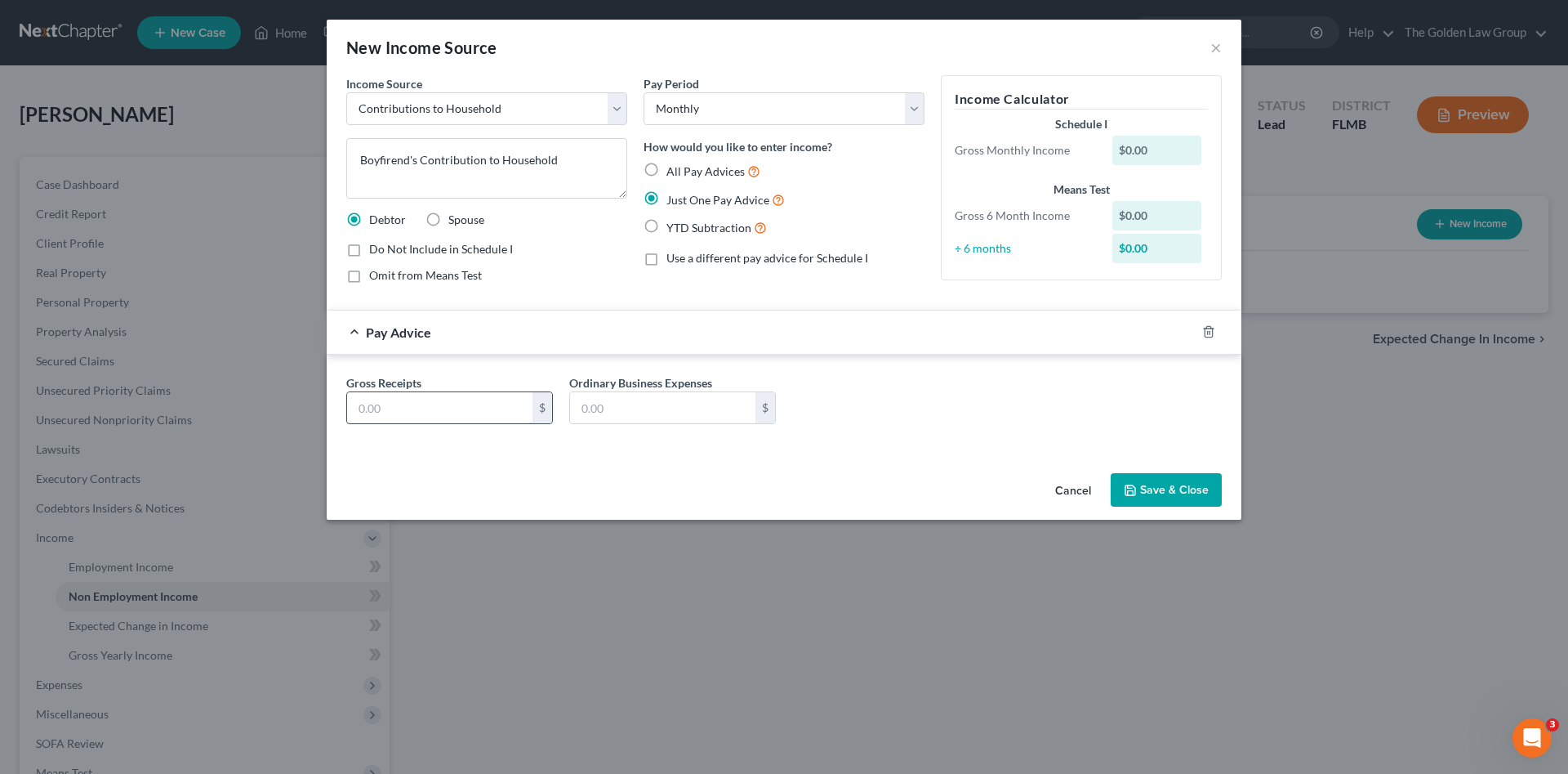
click at [479, 406] on input "text" at bounding box center [439, 408] width 185 height 31
type input "1,300.00"
type textarea "Boyfriend's Contribution to Household"
click at [1149, 475] on button "Save & Close" at bounding box center [1167, 490] width 111 height 34
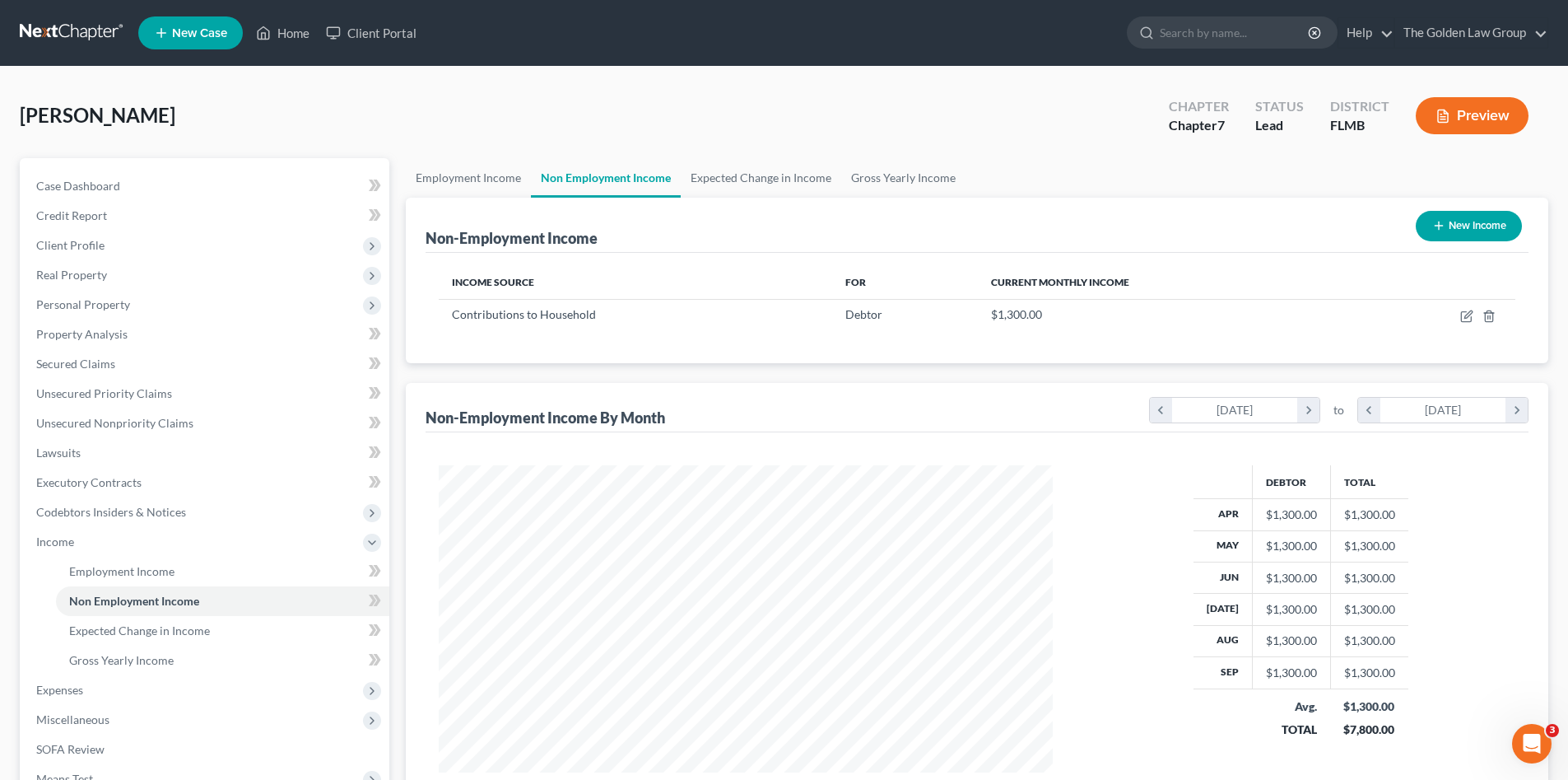
scroll to position [823133, 822474]
click at [110, 712] on span "Miscellaneous" at bounding box center [207, 720] width 367 height 29
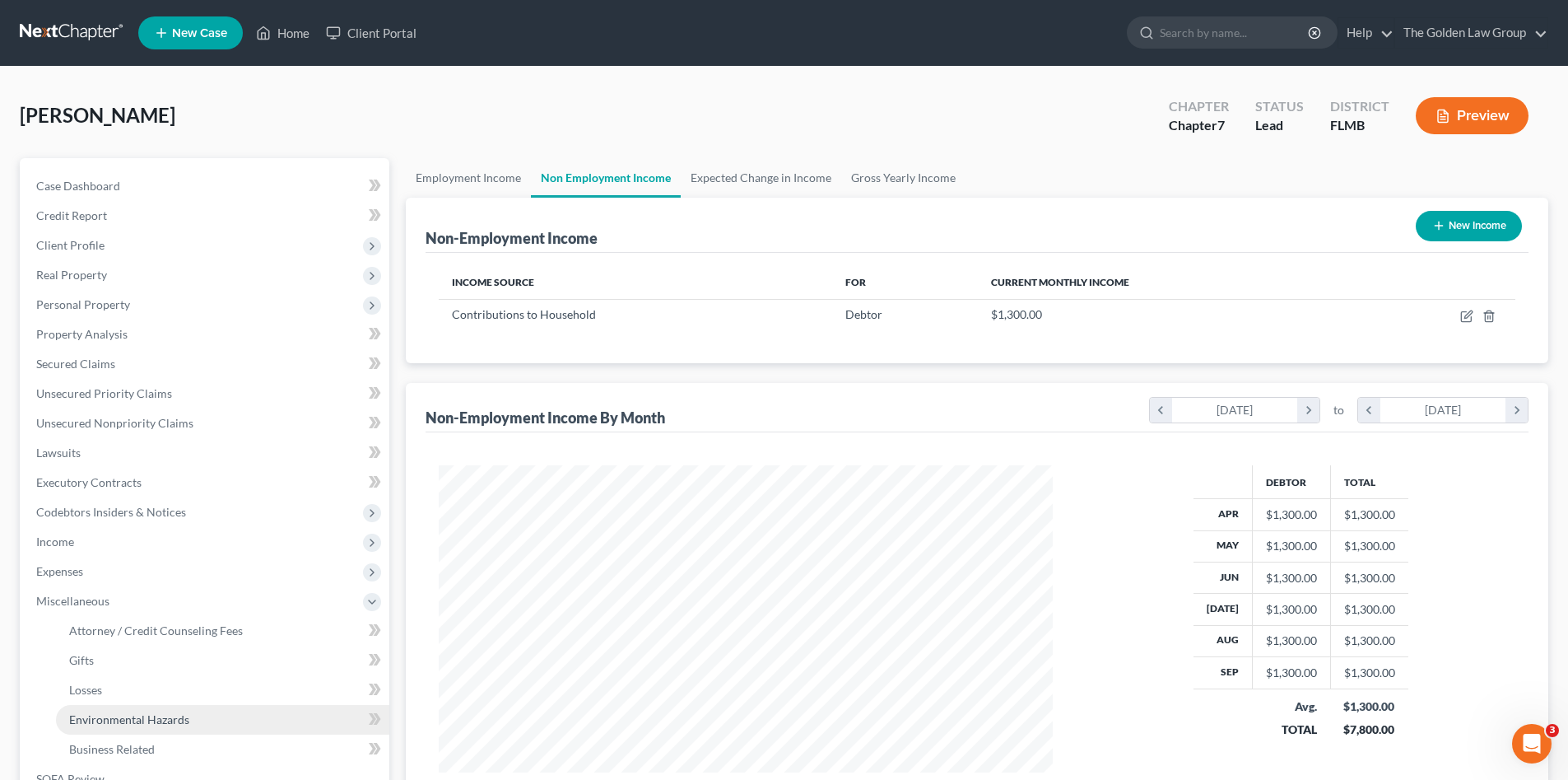
scroll to position [83, 0]
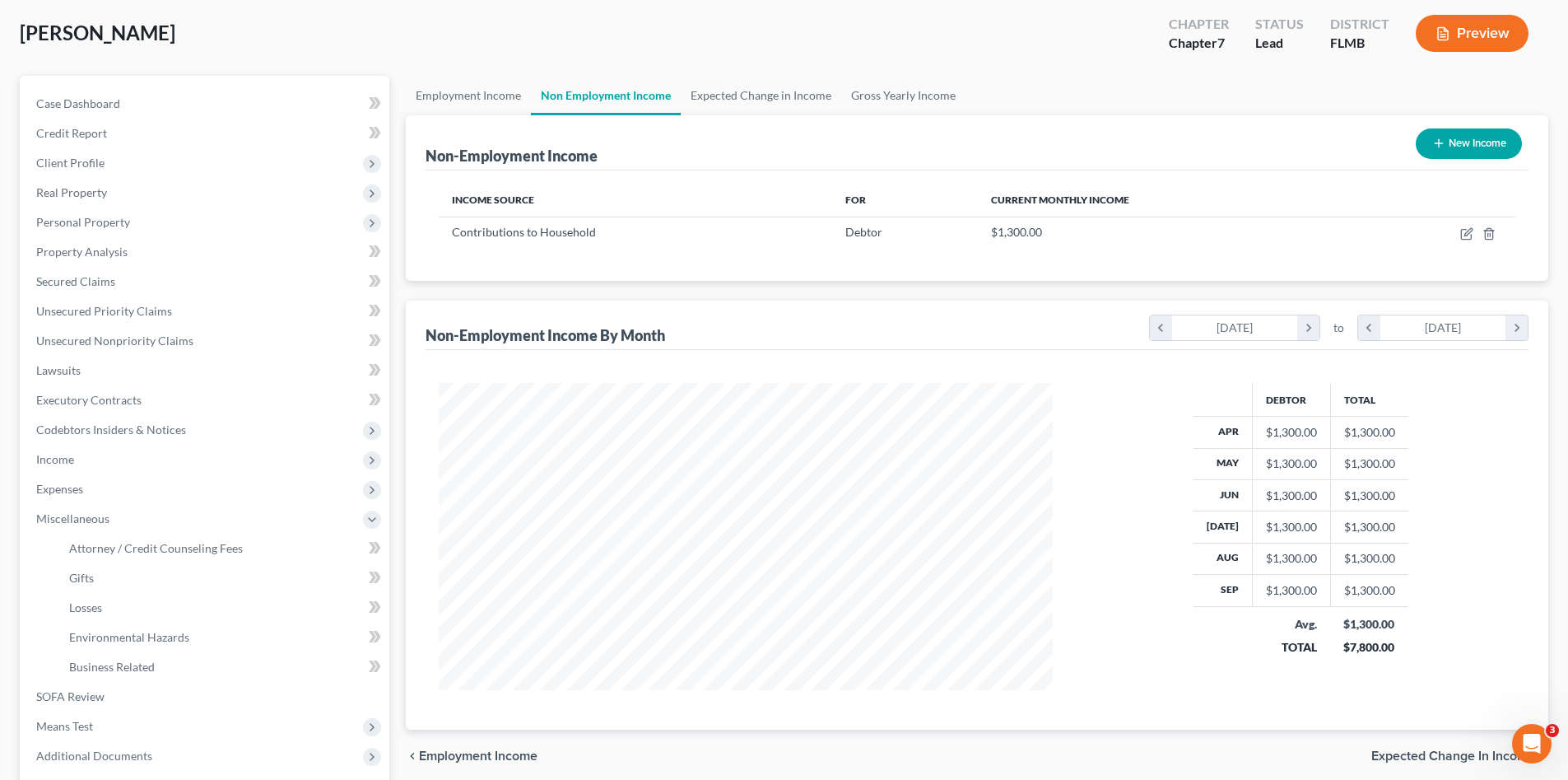
click at [408, 46] on div "Fuentes, Madelynn Upgraded Chapter Chapter 7 Status Lead District FLMB Preview" at bounding box center [784, 40] width 1528 height 71
click at [102, 460] on span "Income" at bounding box center [207, 459] width 367 height 29
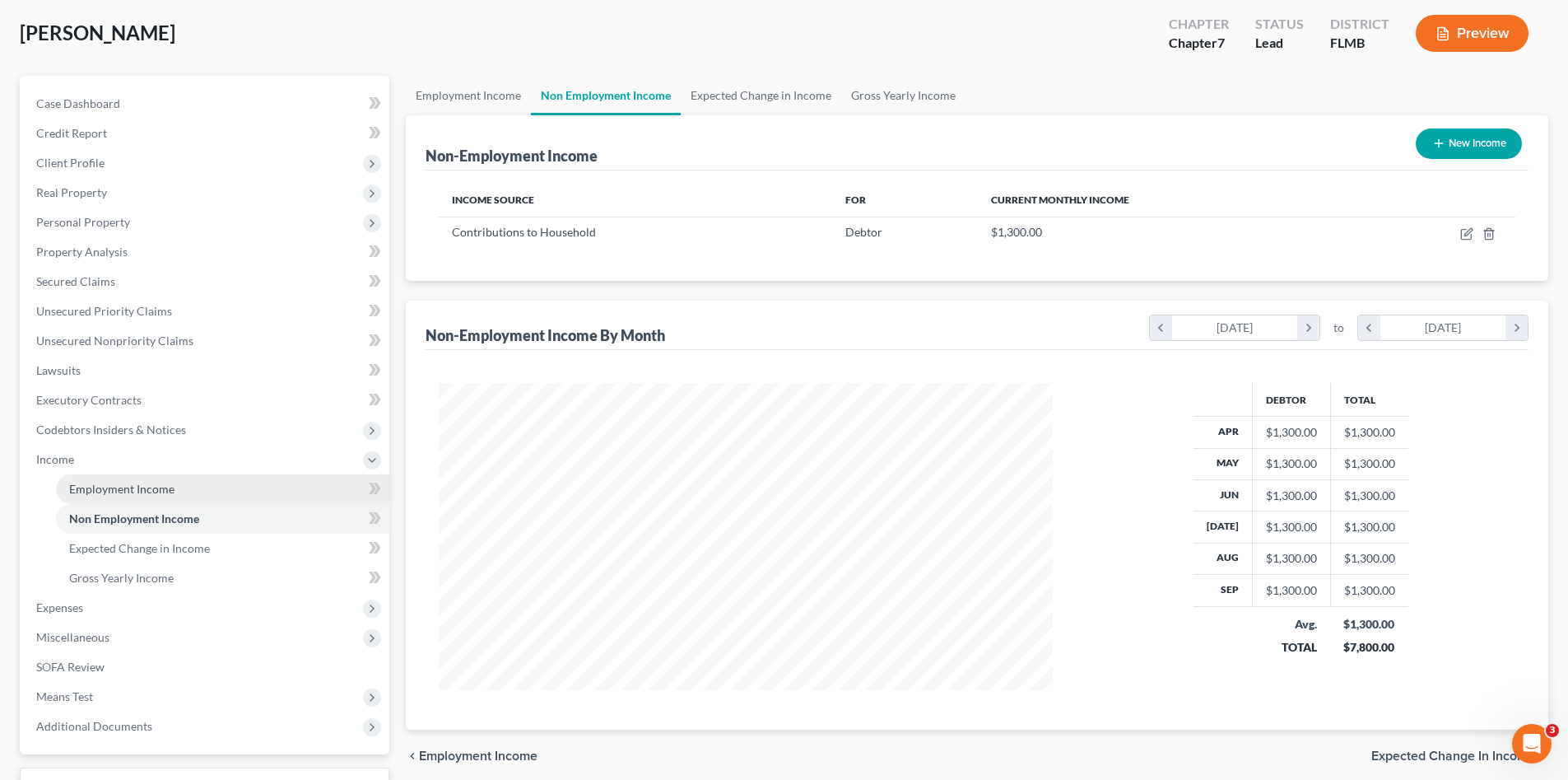
click at [145, 487] on span "Employment Income" at bounding box center [121, 489] width 105 height 14
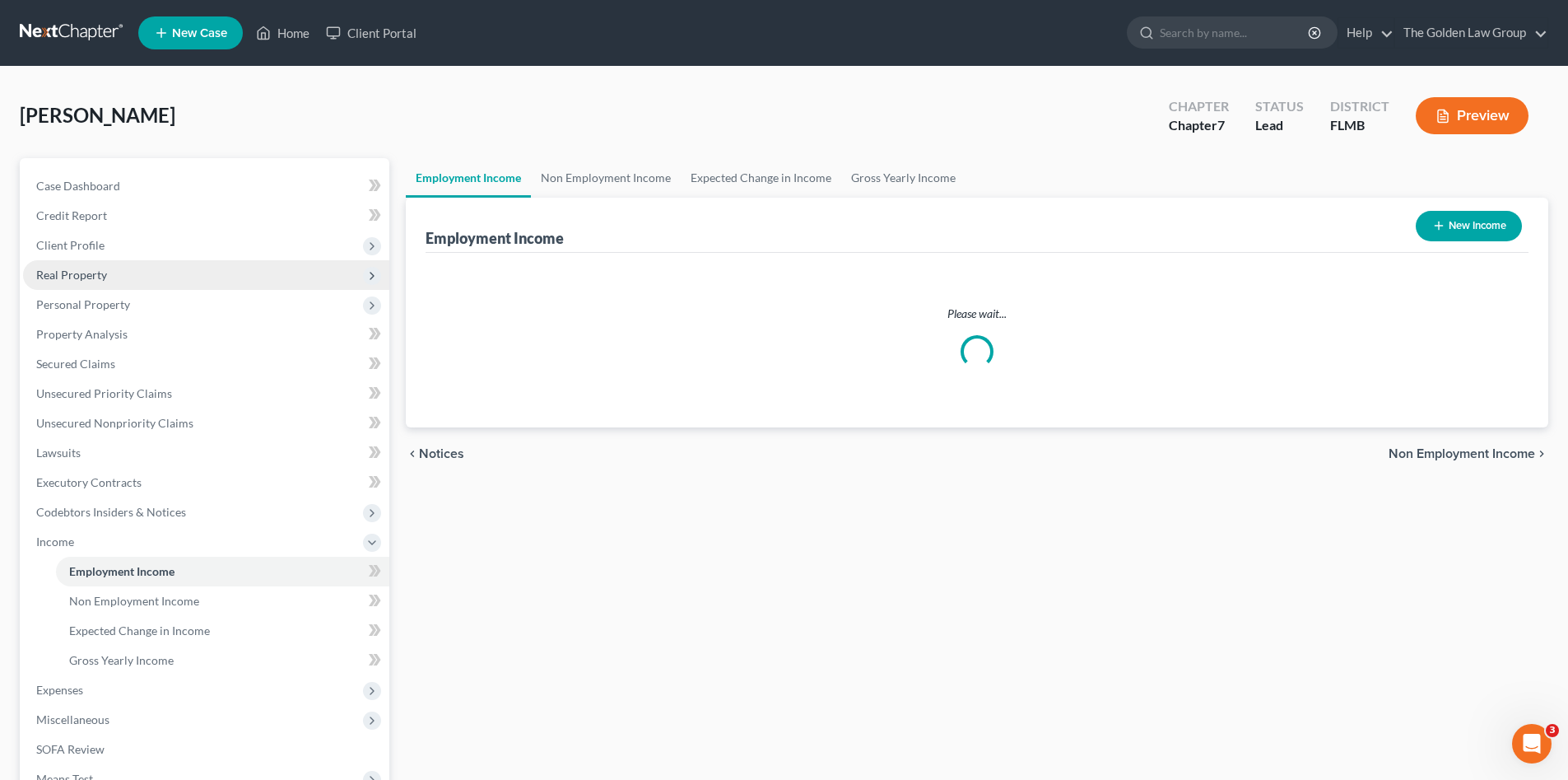
click at [111, 263] on span "Real Property" at bounding box center [207, 275] width 367 height 29
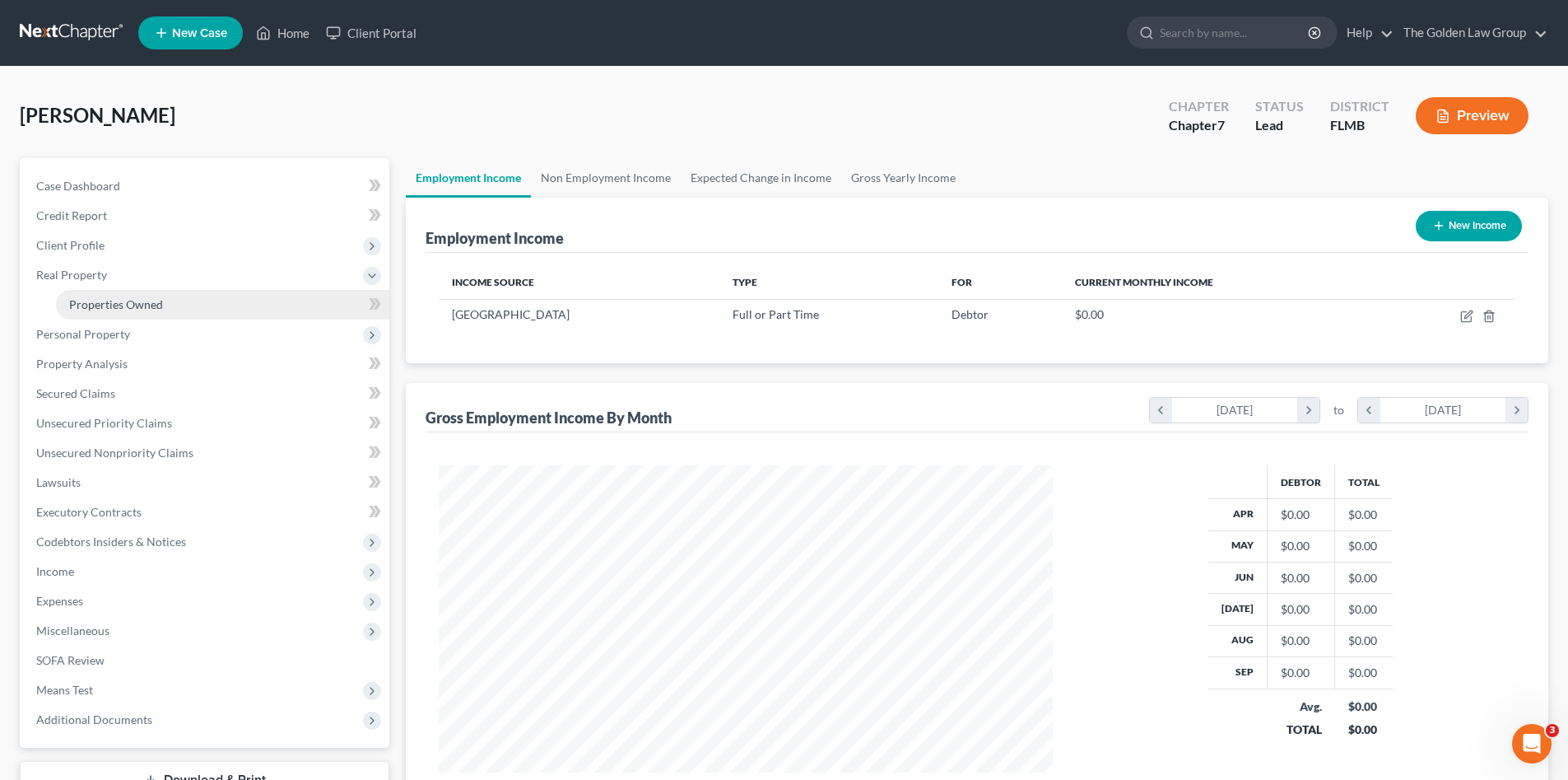
scroll to position [307, 647]
click at [131, 293] on link "Properties Owned" at bounding box center [222, 305] width 333 height 29
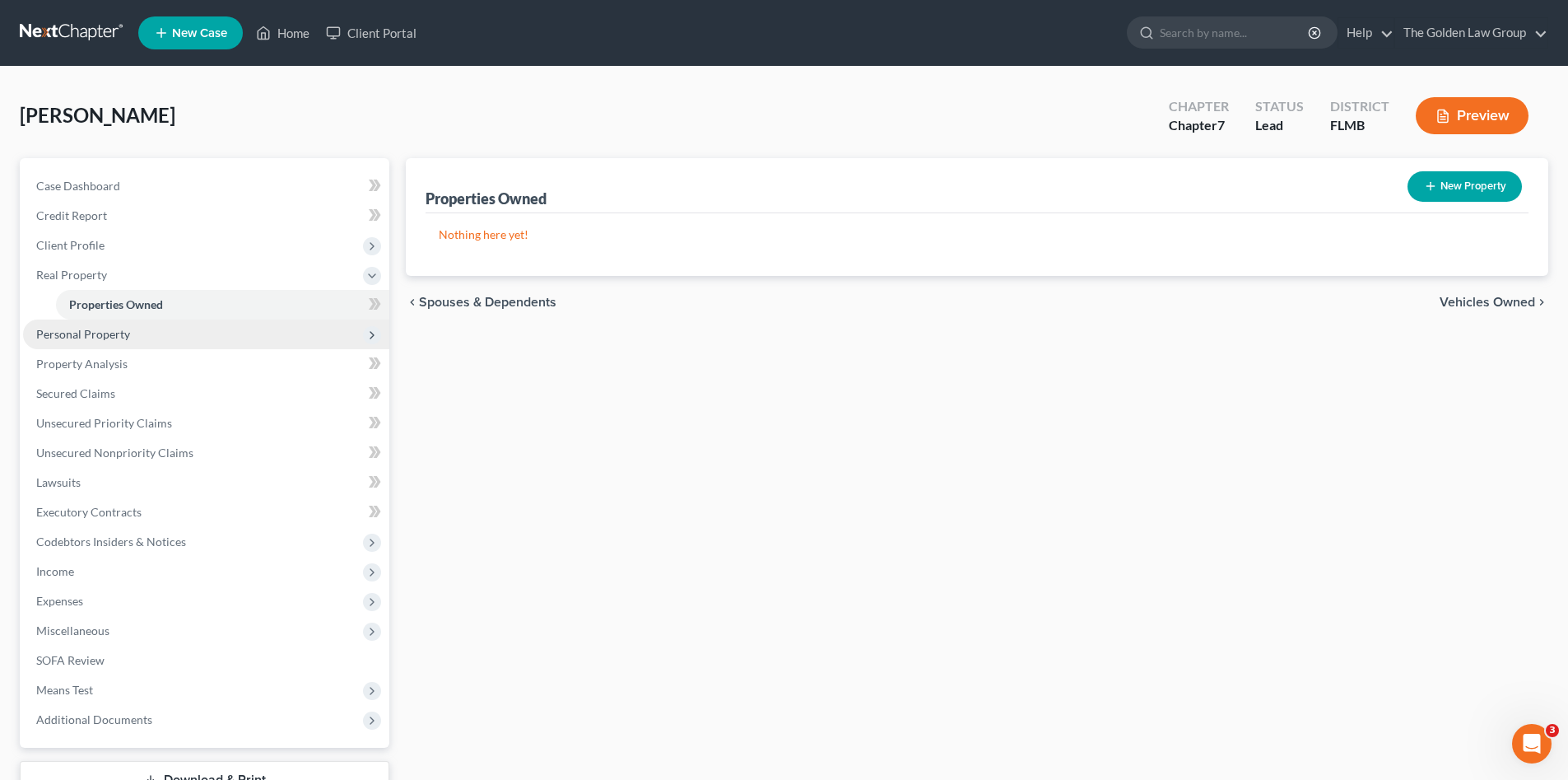
click at [140, 322] on span "Personal Property" at bounding box center [207, 334] width 367 height 29
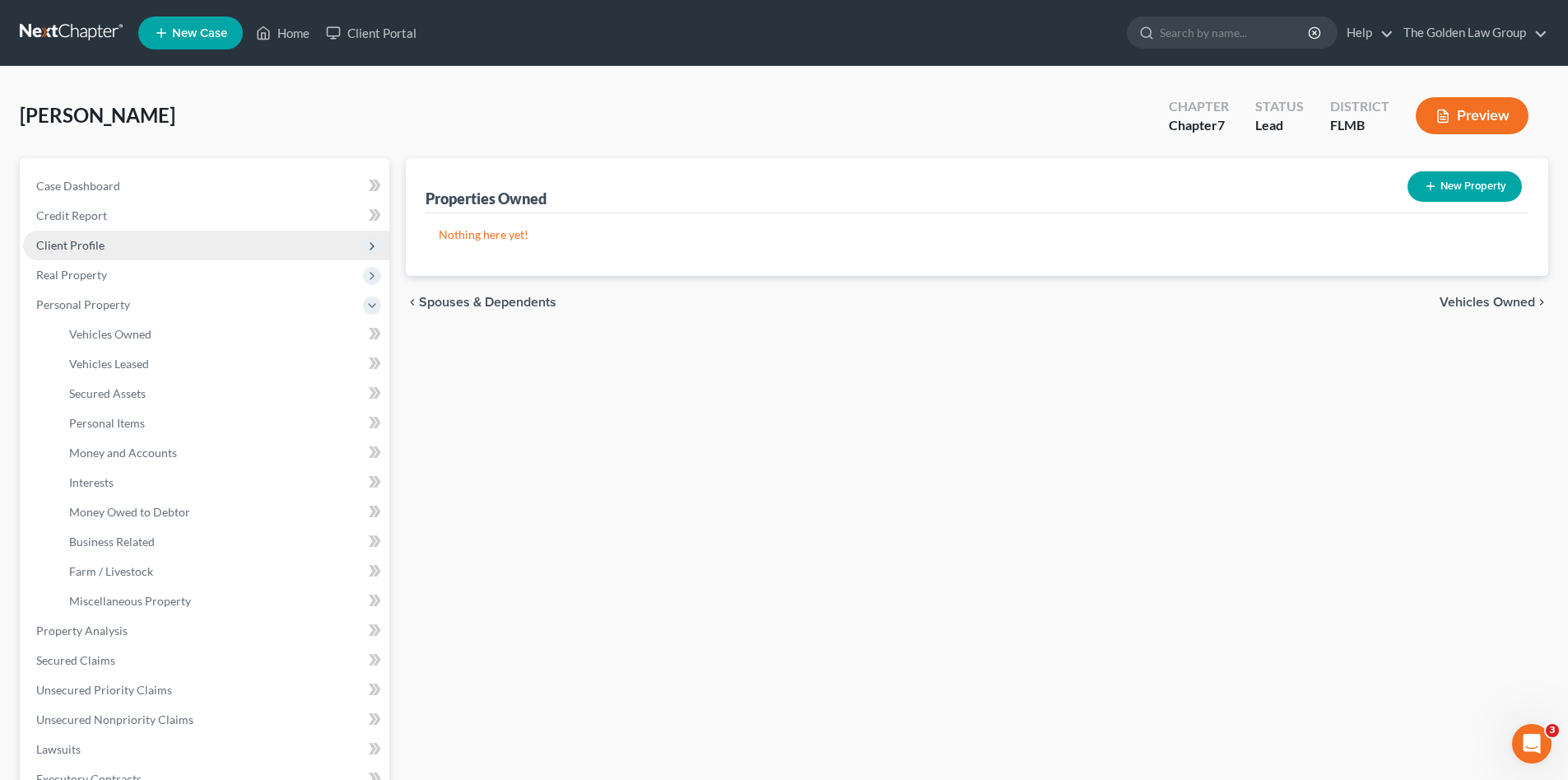
click at [115, 234] on span "Client Profile" at bounding box center [207, 245] width 367 height 29
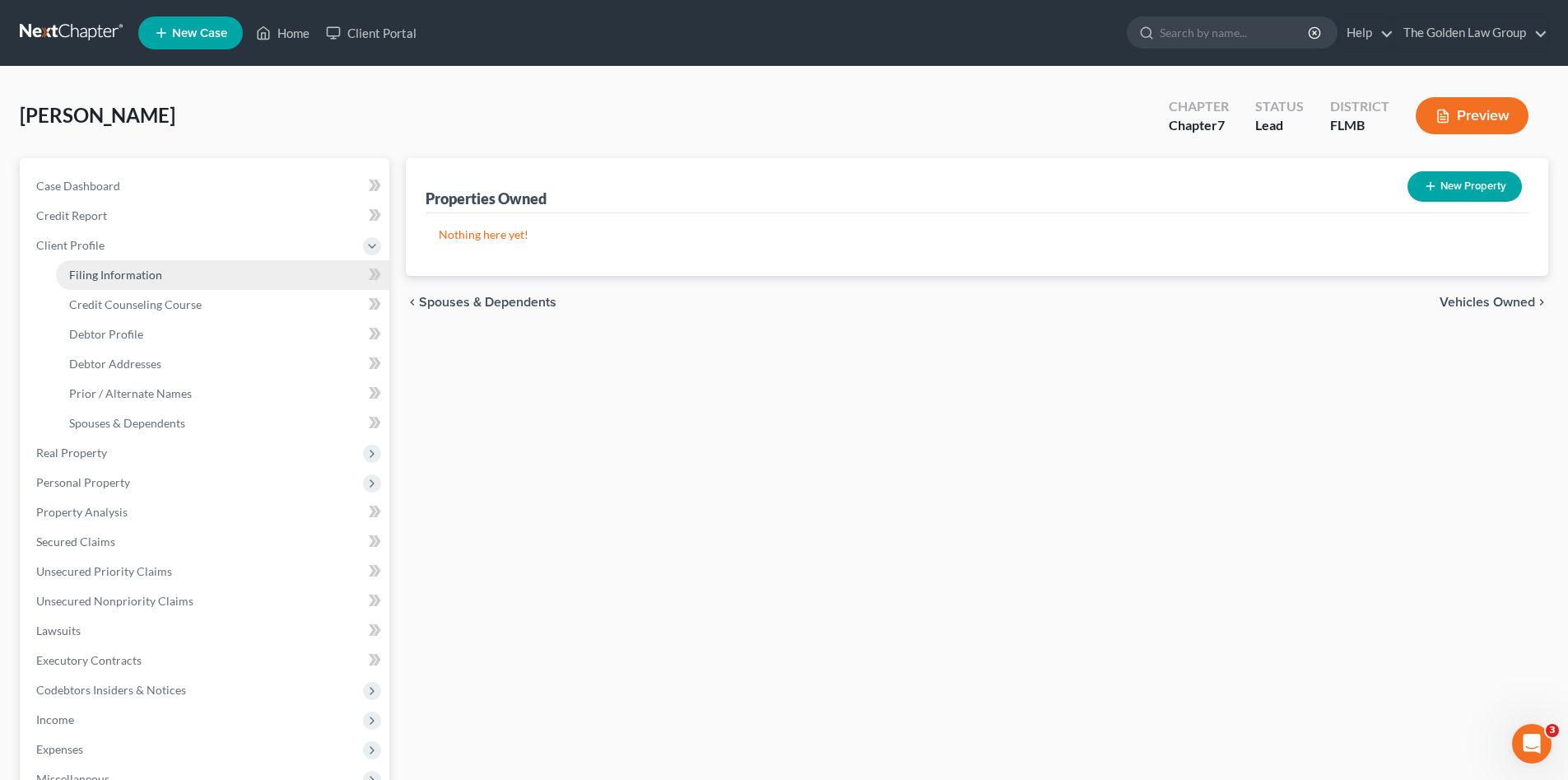
click at [182, 271] on link "Filing Information" at bounding box center [222, 275] width 333 height 29
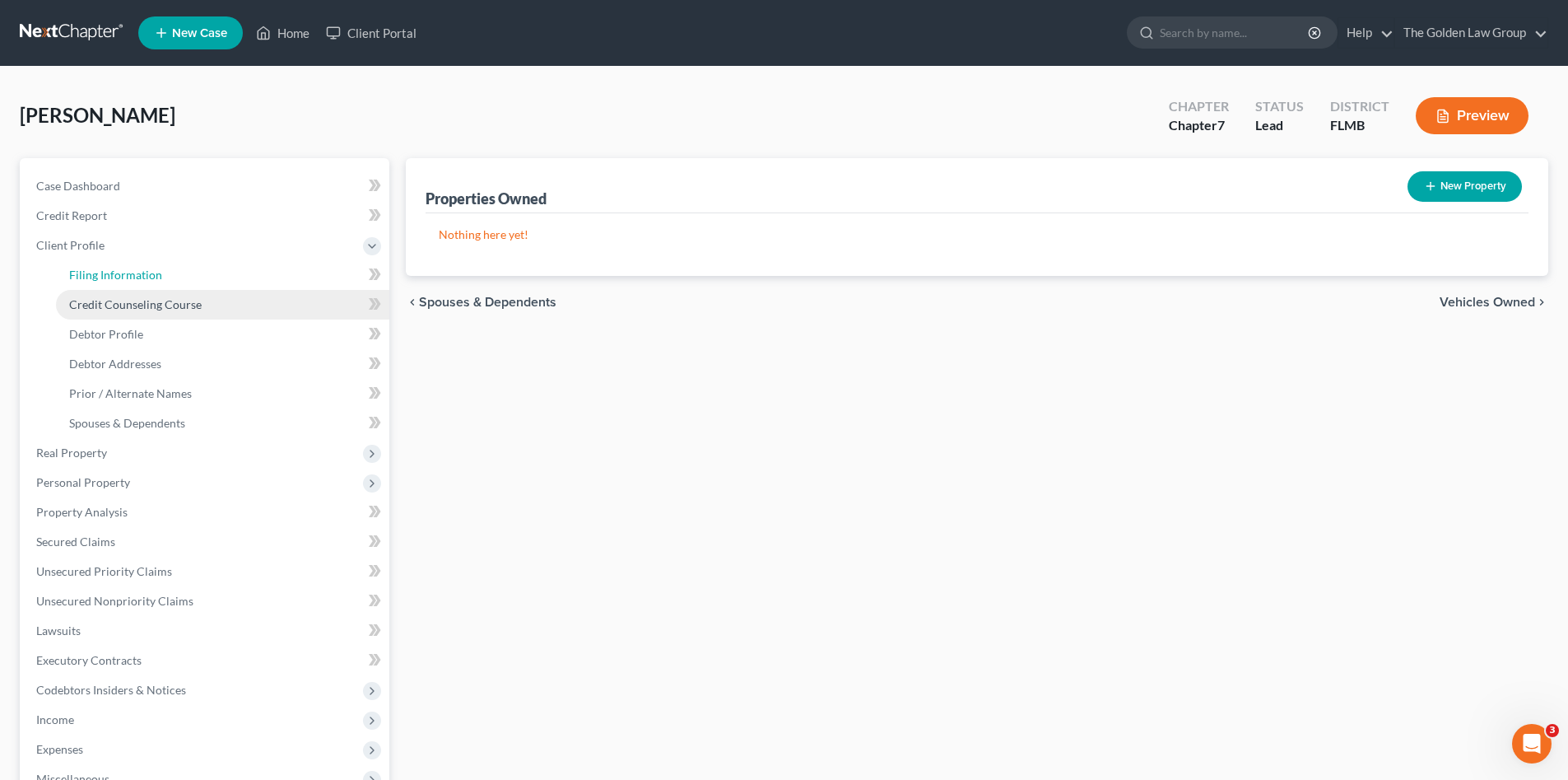
select select "1"
select select "0"
select select "15"
select select "0"
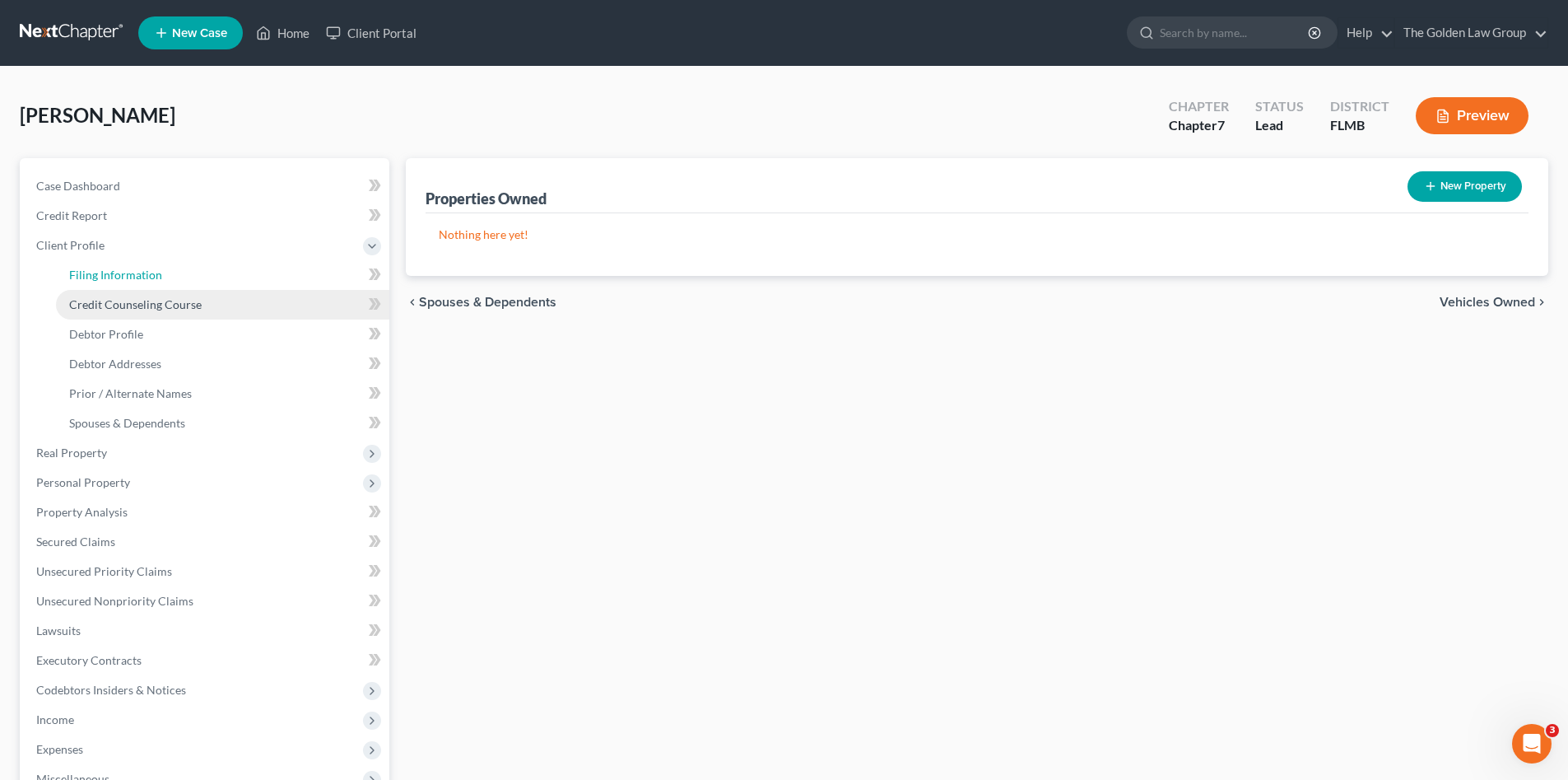
select select "9"
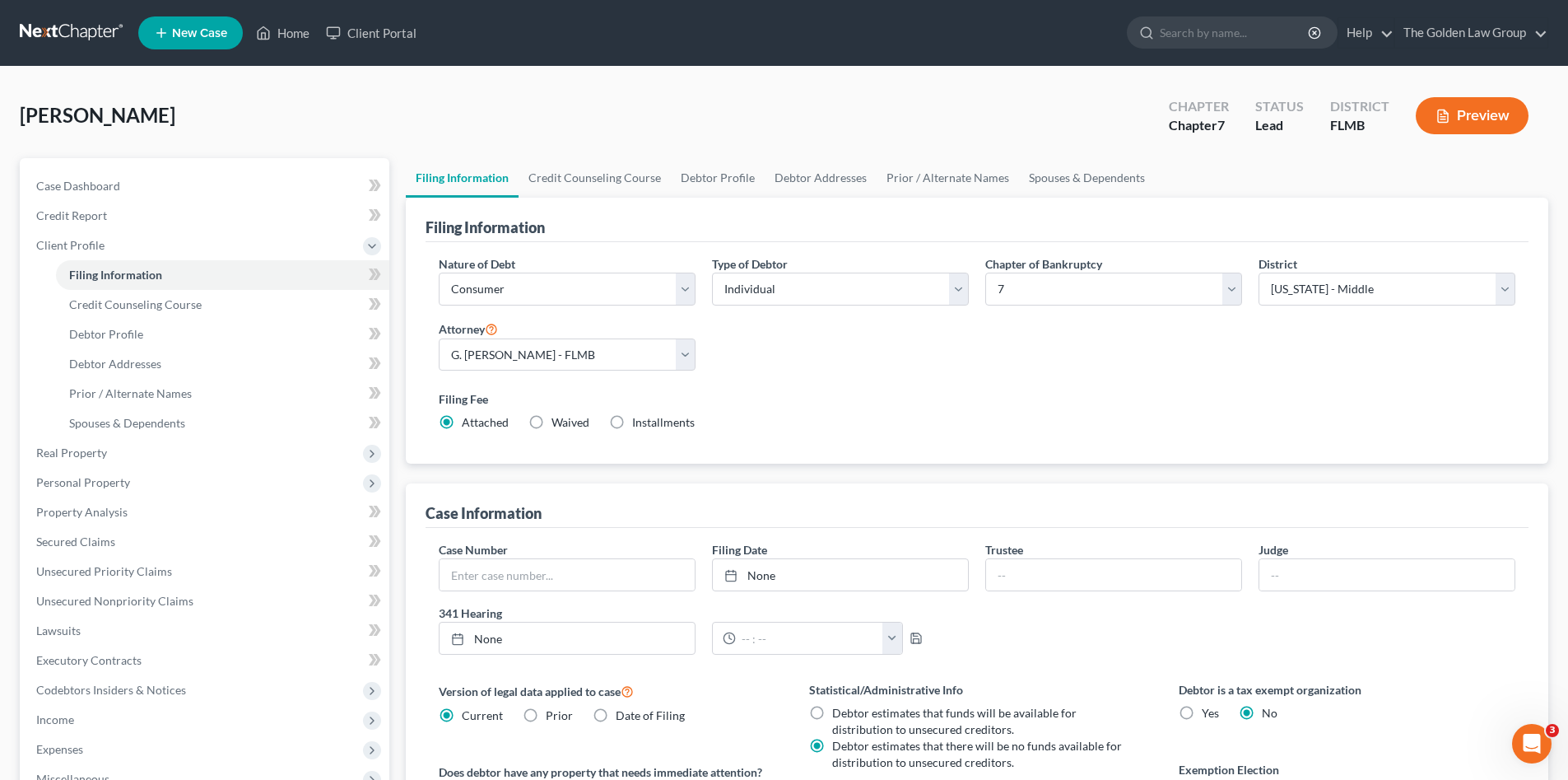
scroll to position [138, 0]
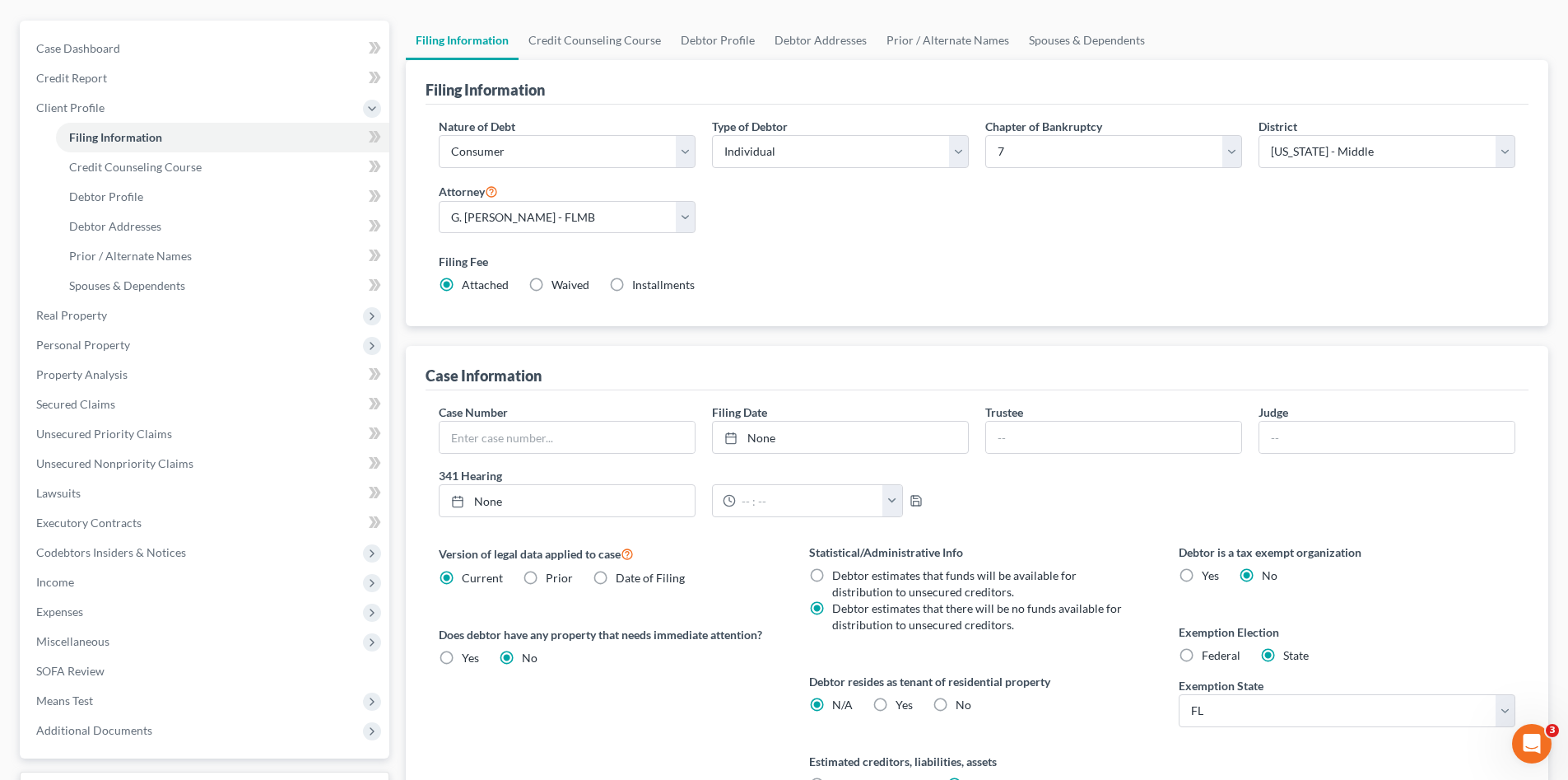
click at [955, 707] on label "No" at bounding box center [963, 704] width 15 height 16
click at [962, 707] on input "No" at bounding box center [967, 702] width 10 height 10
radio input "true"
radio input "false"
click at [139, 201] on span "Debtor Profile" at bounding box center [106, 196] width 74 height 14
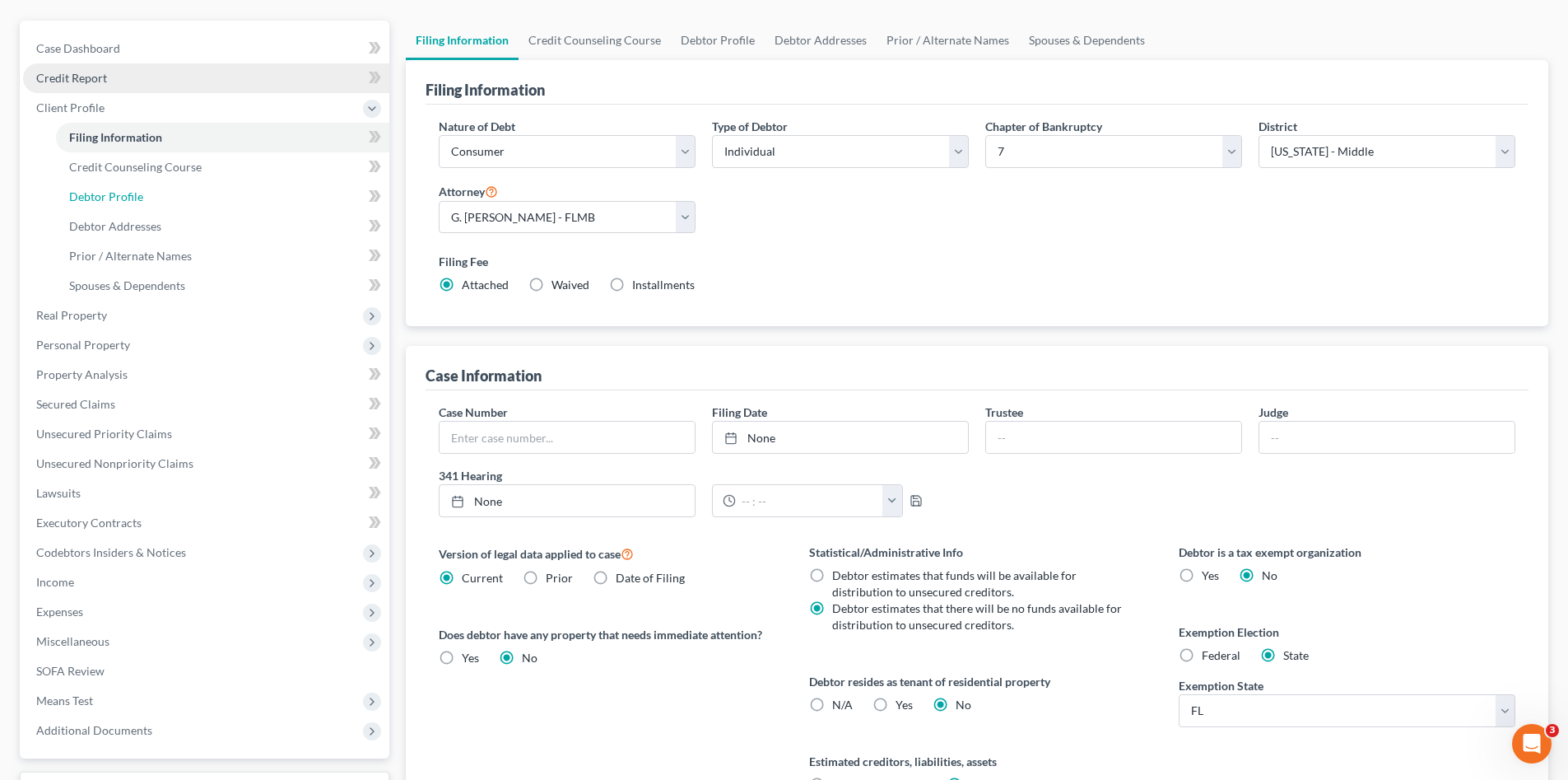
select select "2"
select select "1"
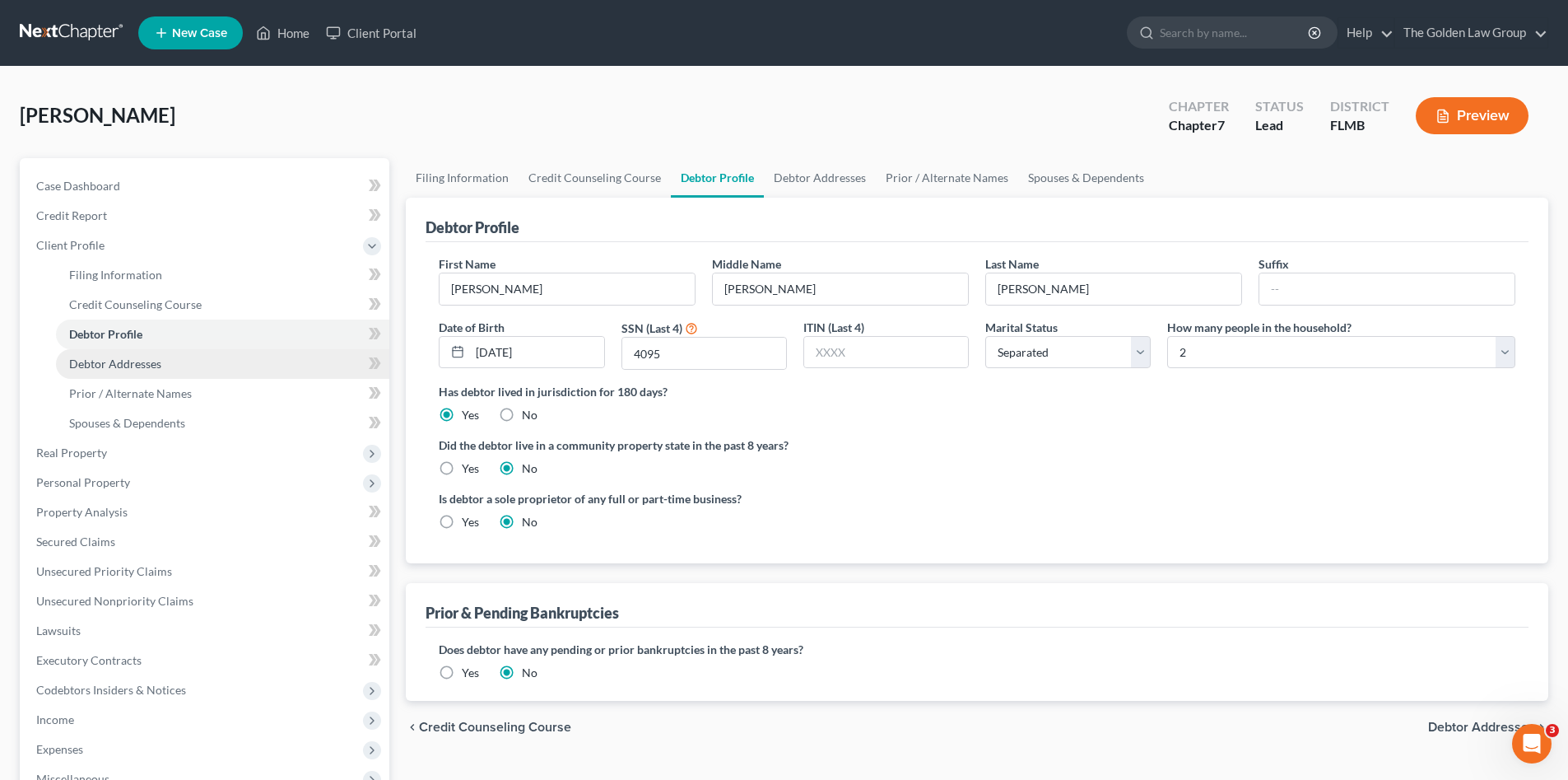
click at [156, 364] on span "Debtor Addresses" at bounding box center [114, 363] width 92 height 14
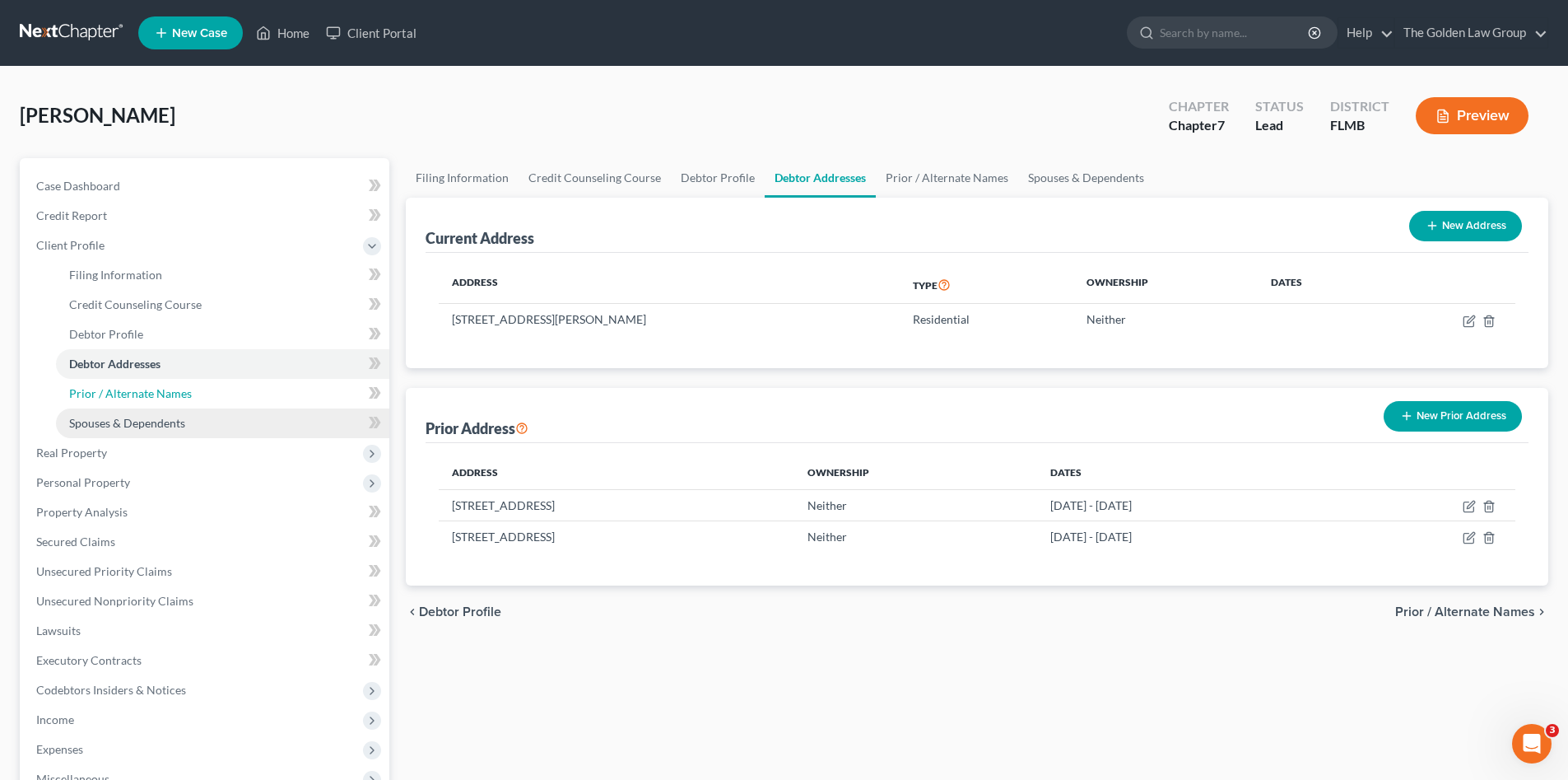
drag, startPoint x: 176, startPoint y: 393, endPoint x: 186, endPoint y: 419, distance: 27.9
click at [177, 394] on span "Prior / Alternate Names" at bounding box center [130, 393] width 123 height 14
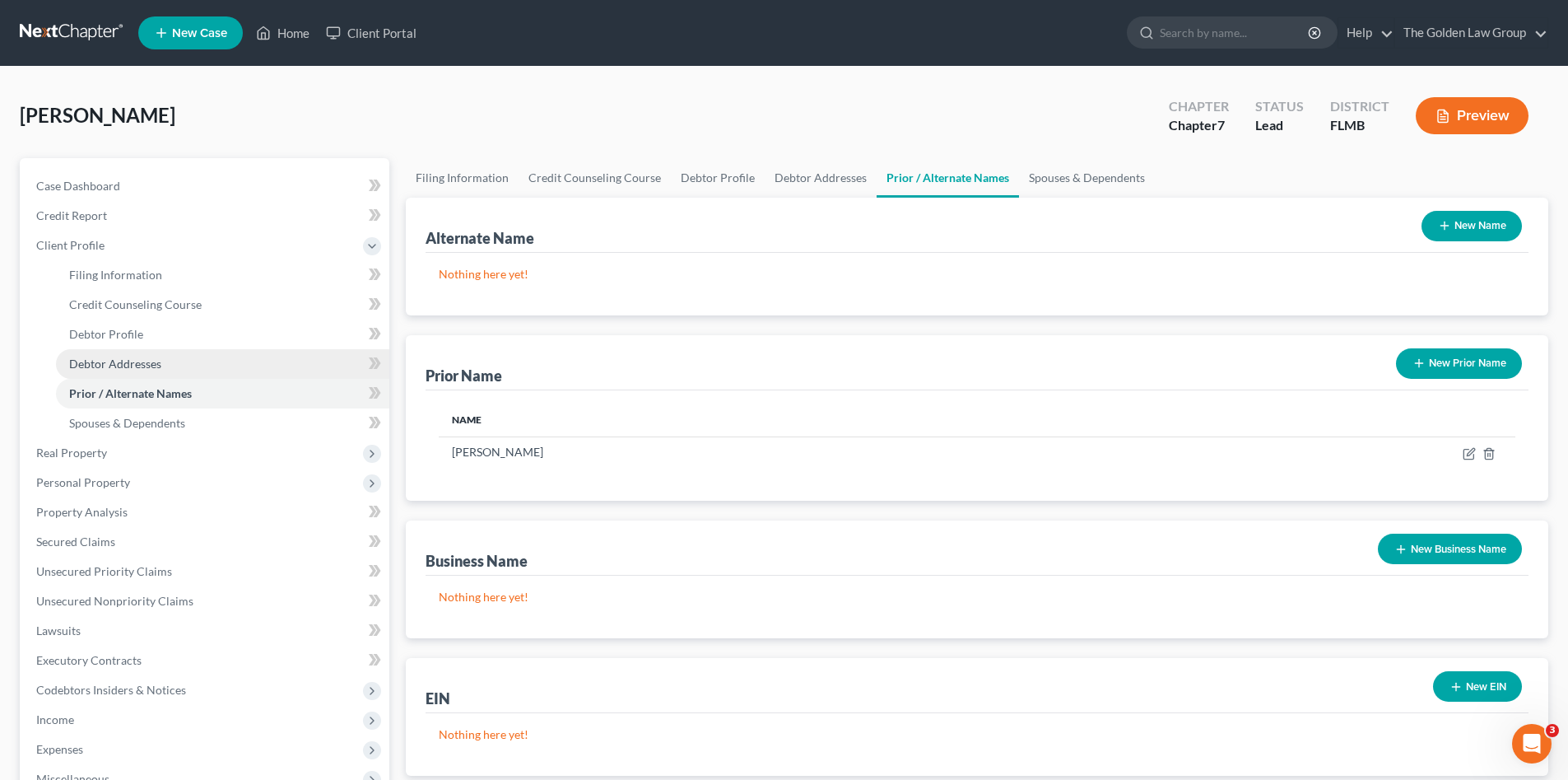
click at [172, 369] on link "Debtor Addresses" at bounding box center [222, 364] width 333 height 29
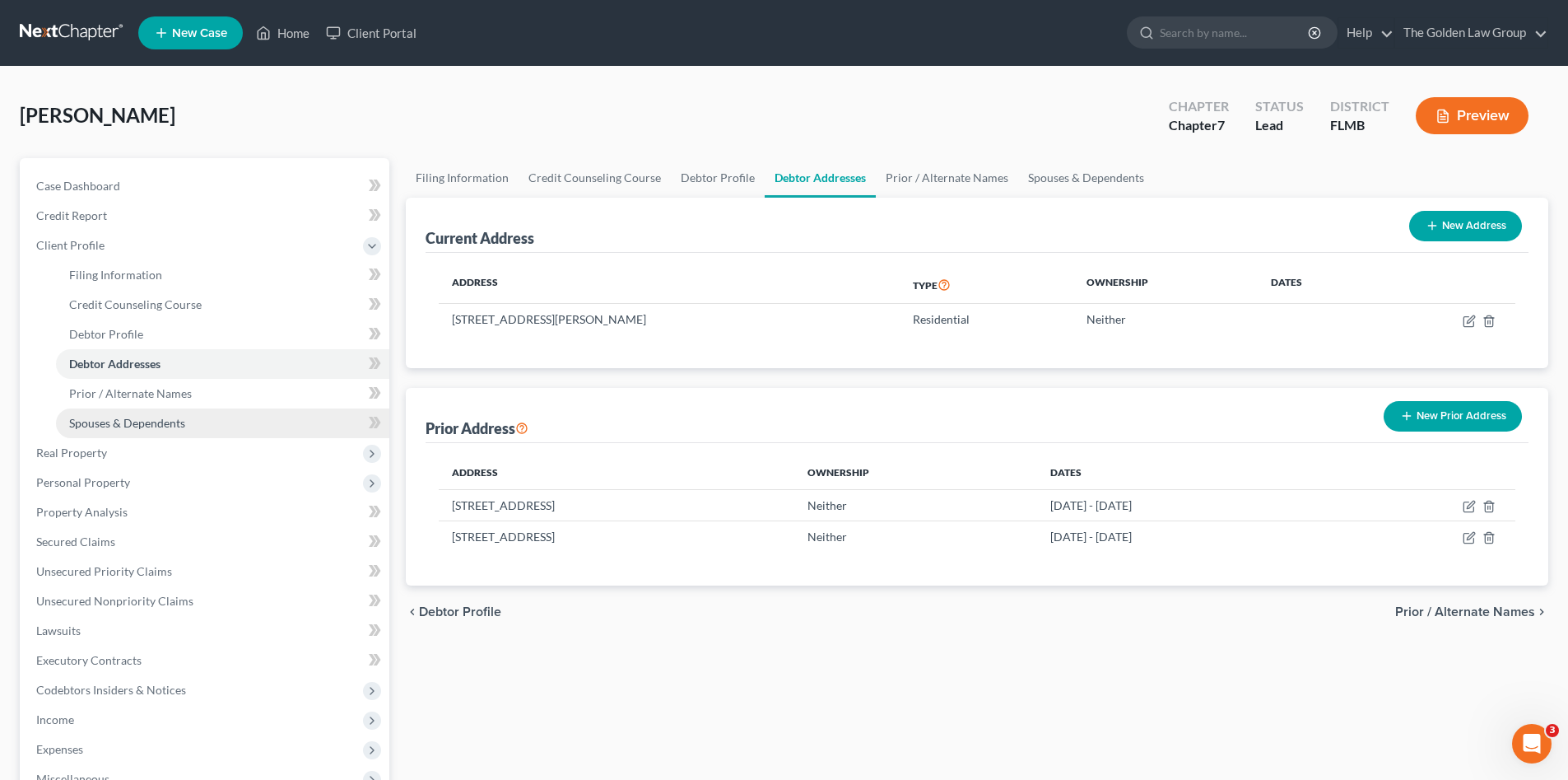
click at [153, 416] on span "Spouses & Dependents" at bounding box center [127, 423] width 116 height 14
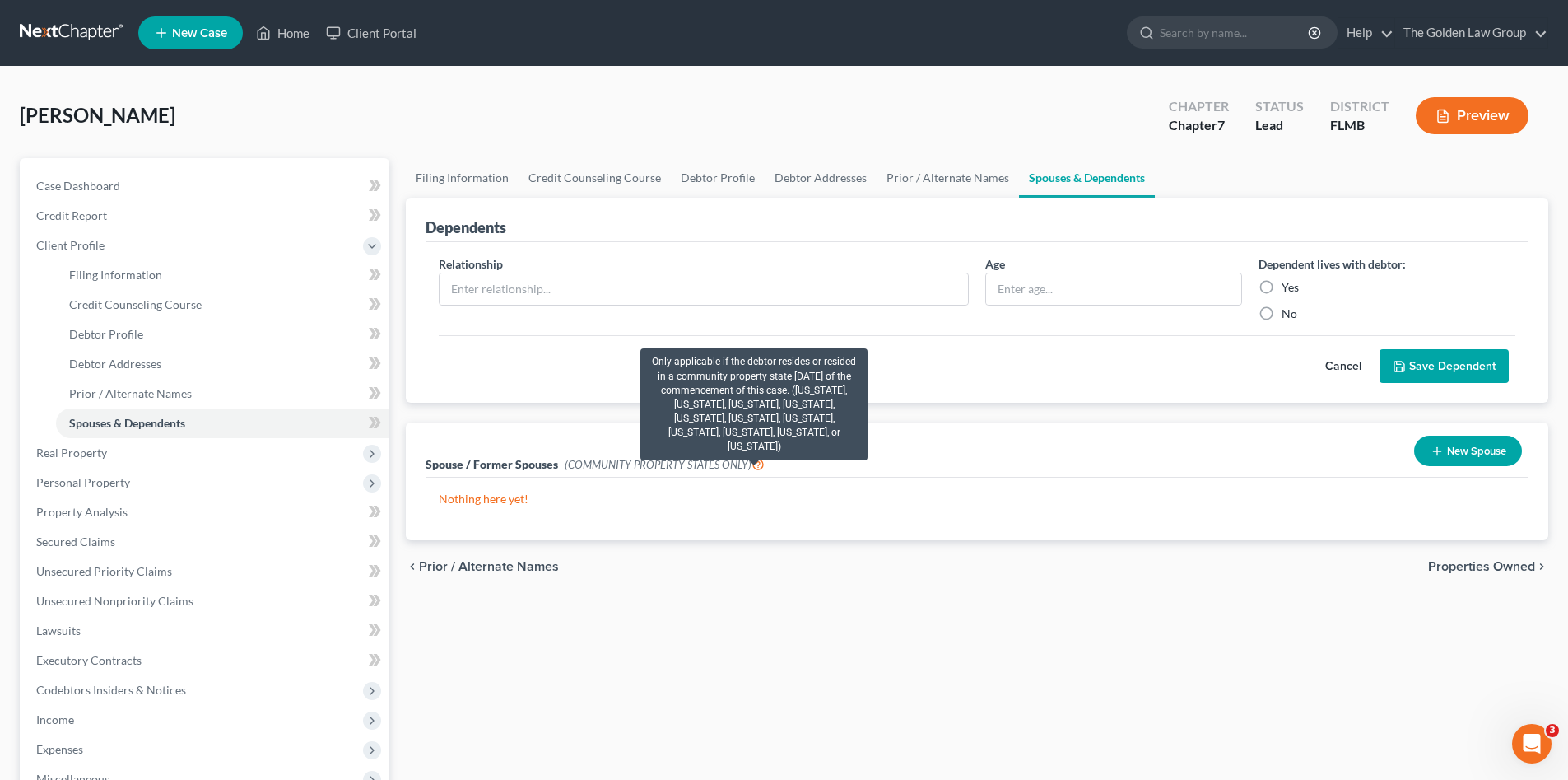
click at [752, 466] on icon at bounding box center [757, 463] width 13 height 15
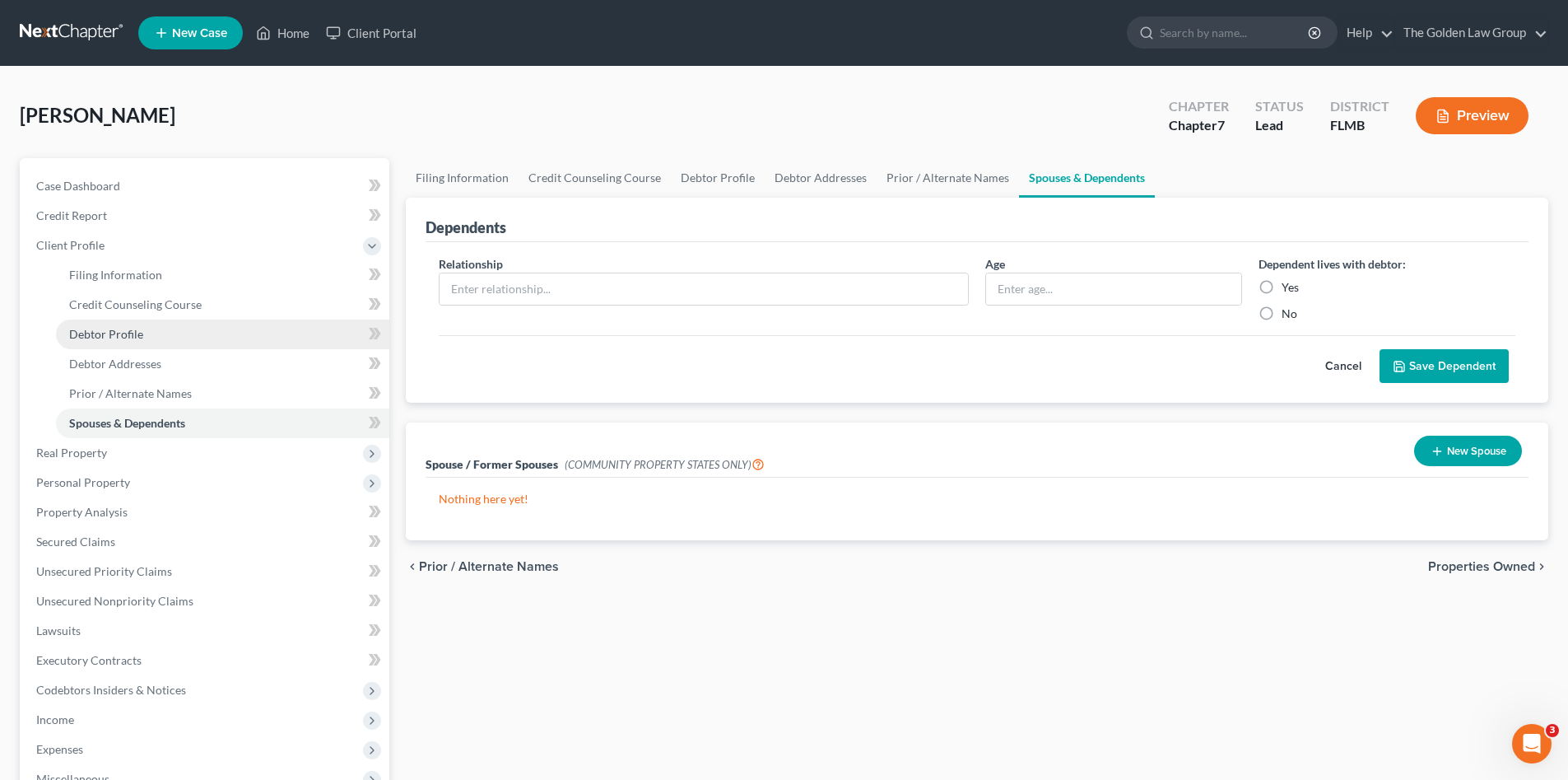
click at [144, 333] on link "Debtor Profile" at bounding box center [222, 334] width 333 height 29
select select "2"
select select "1"
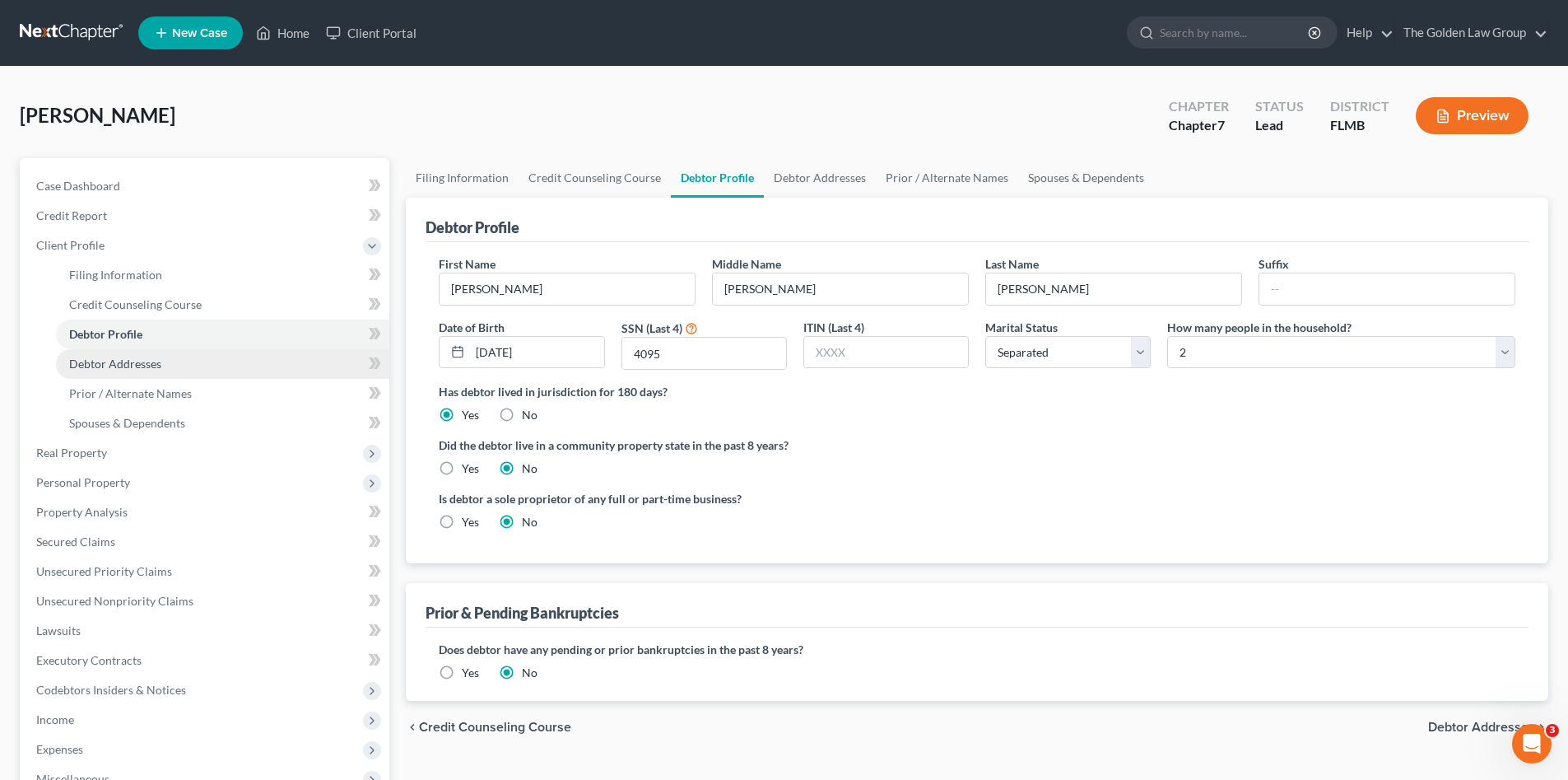
click at [157, 365] on span "Debtor Addresses" at bounding box center [114, 363] width 92 height 14
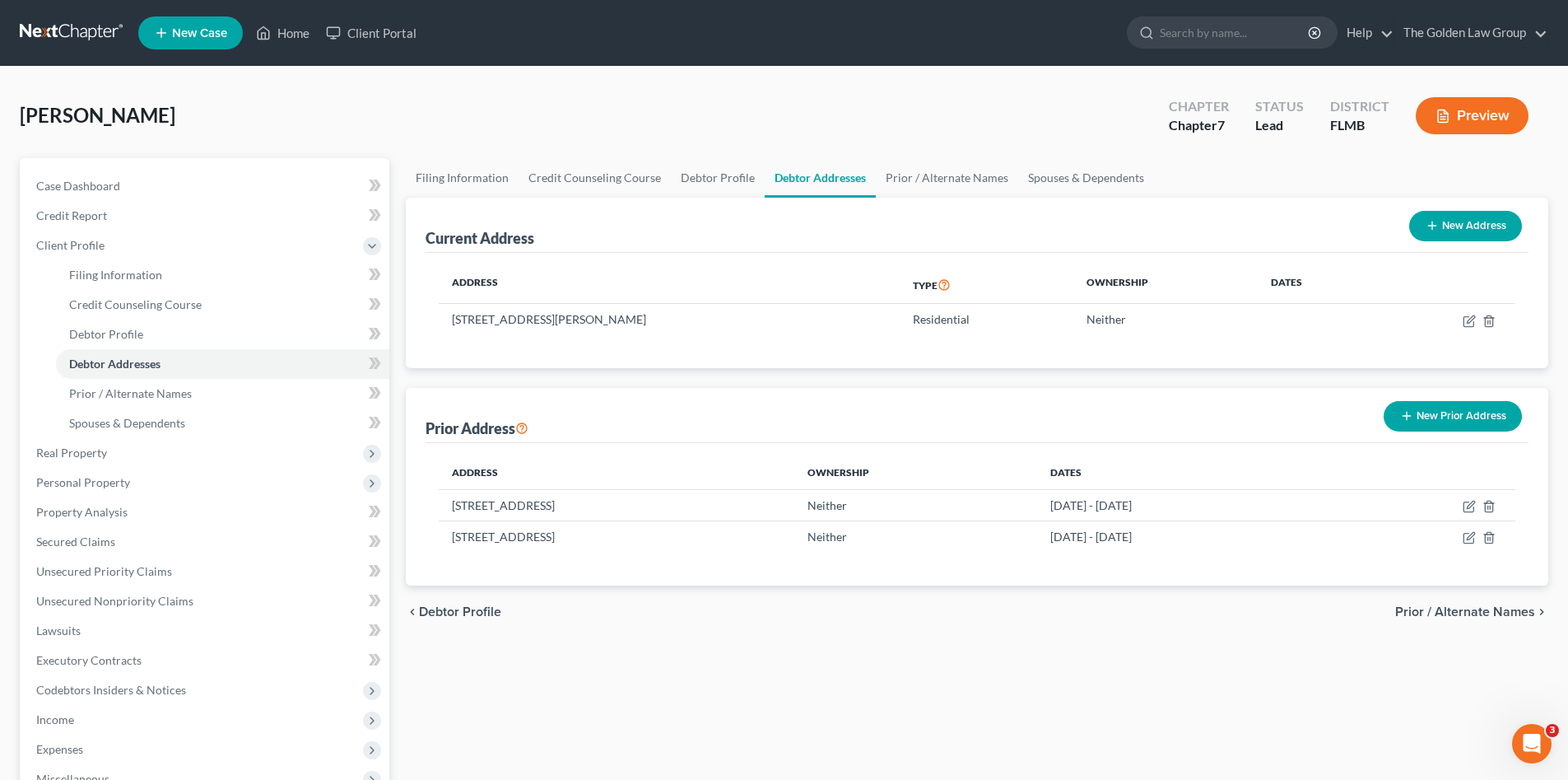
click at [1302, 659] on div "Filing Information Credit Counseling Course Debtor Profile Debtor Addresses Pri…" at bounding box center [977, 574] width 1159 height 833
click at [145, 445] on span "Real Property" at bounding box center [207, 453] width 367 height 29
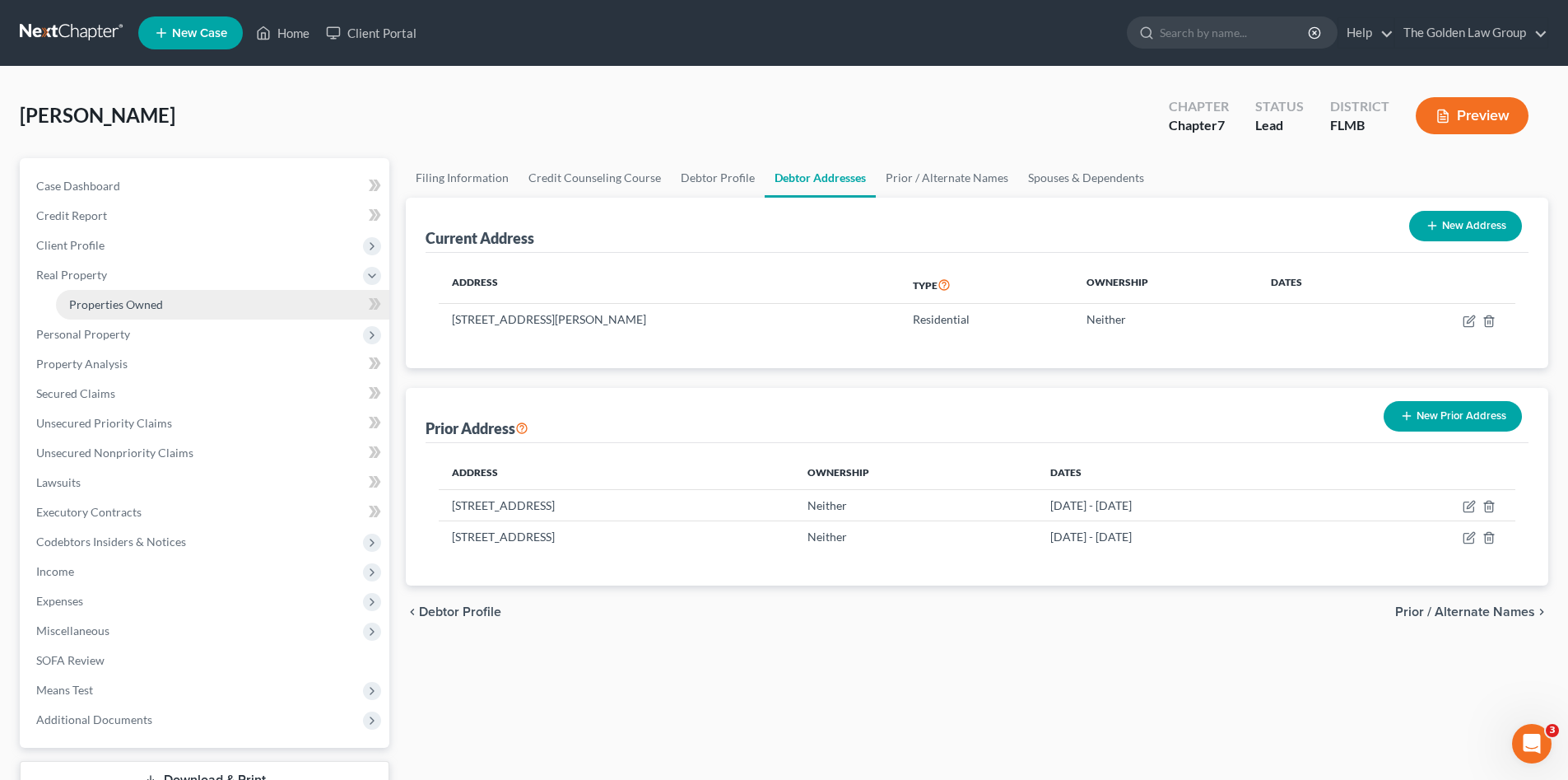
click at [118, 306] on span "Properties Owned" at bounding box center [115, 304] width 94 height 14
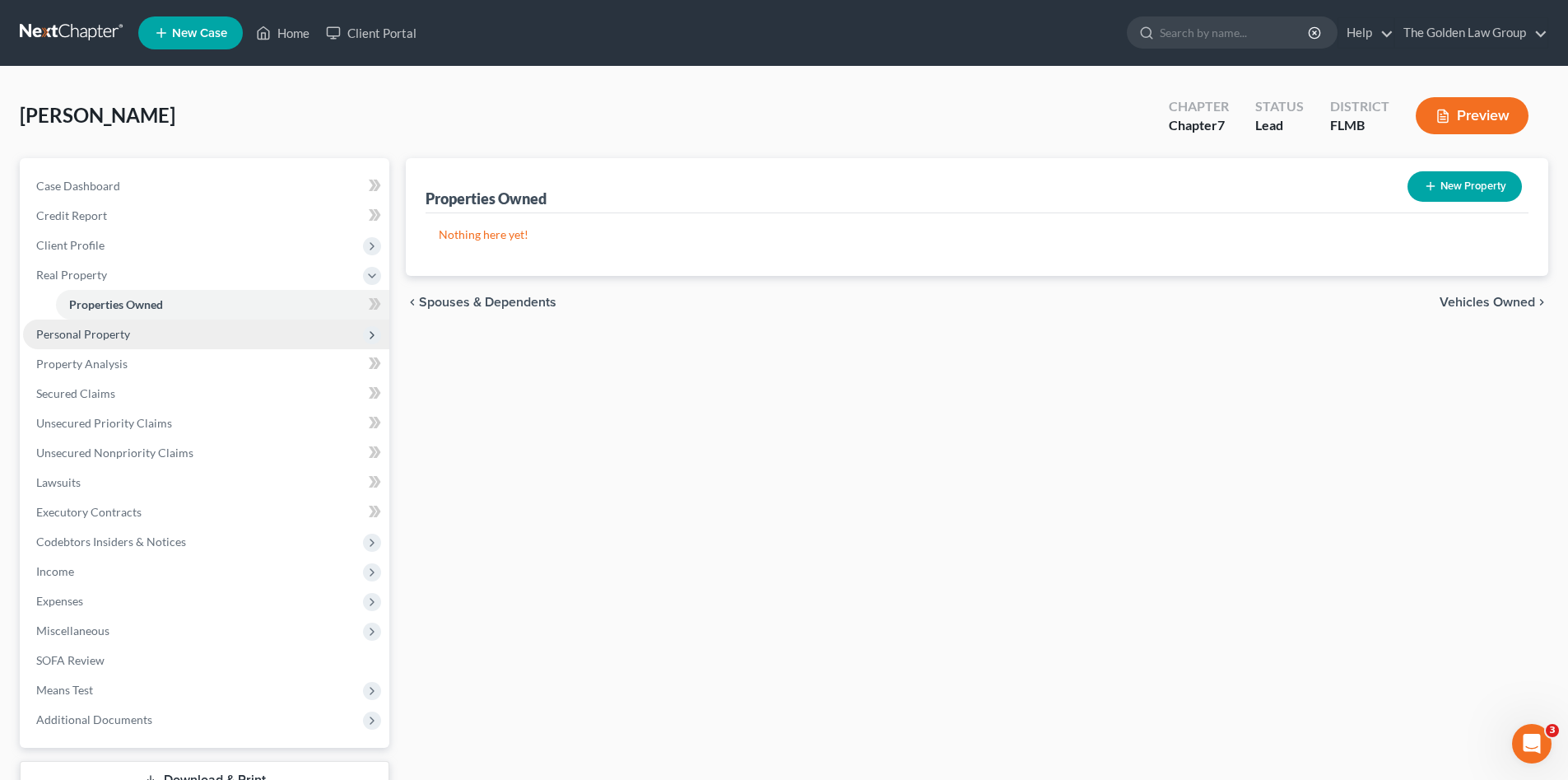
click at [123, 337] on span "Personal Property" at bounding box center [83, 334] width 94 height 14
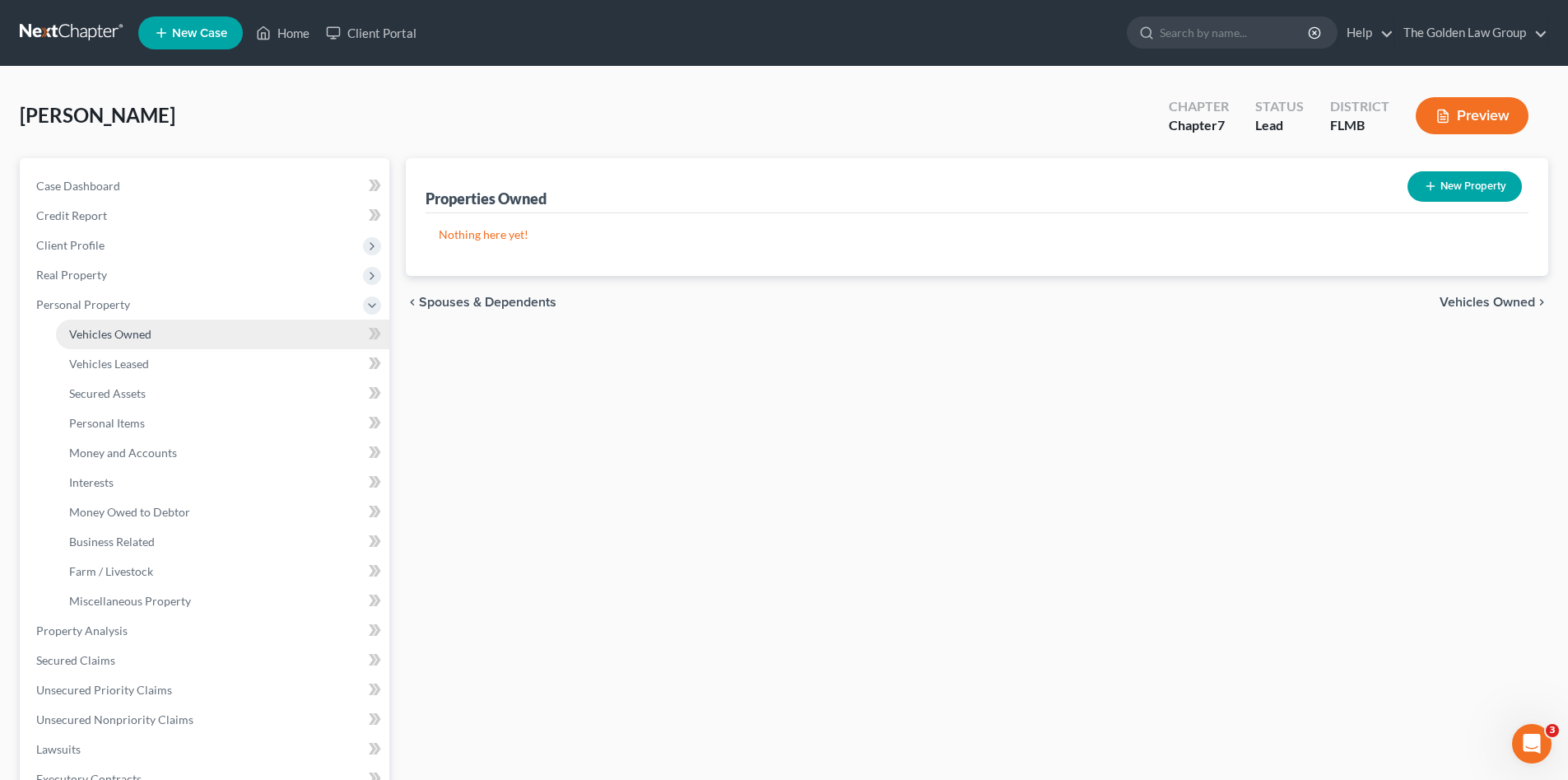
click at [139, 337] on span "Vehicles Owned" at bounding box center [110, 334] width 83 height 14
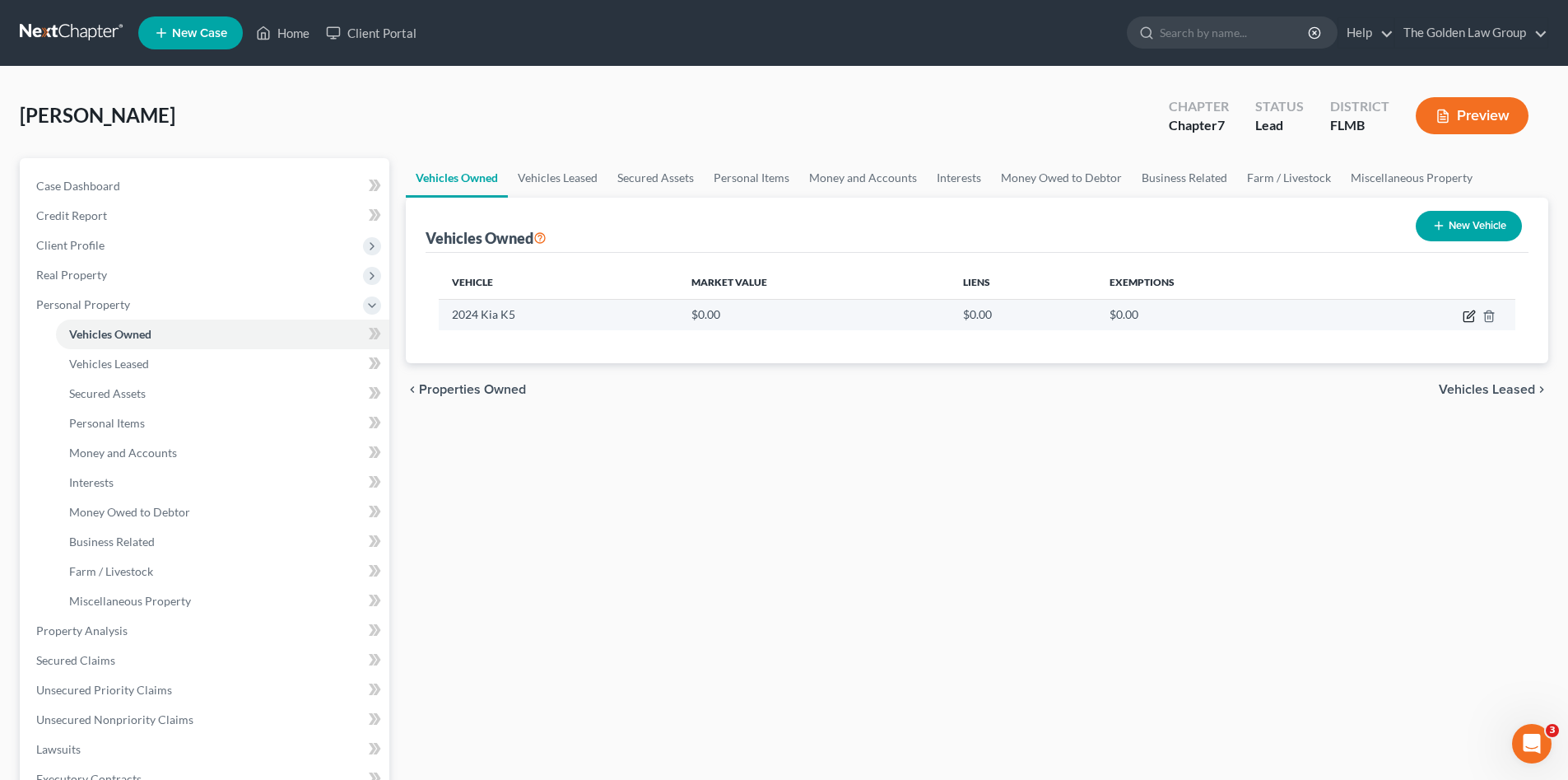
click at [1465, 317] on icon "button" at bounding box center [1469, 316] width 13 height 13
select select "0"
select select "2"
select select "0"
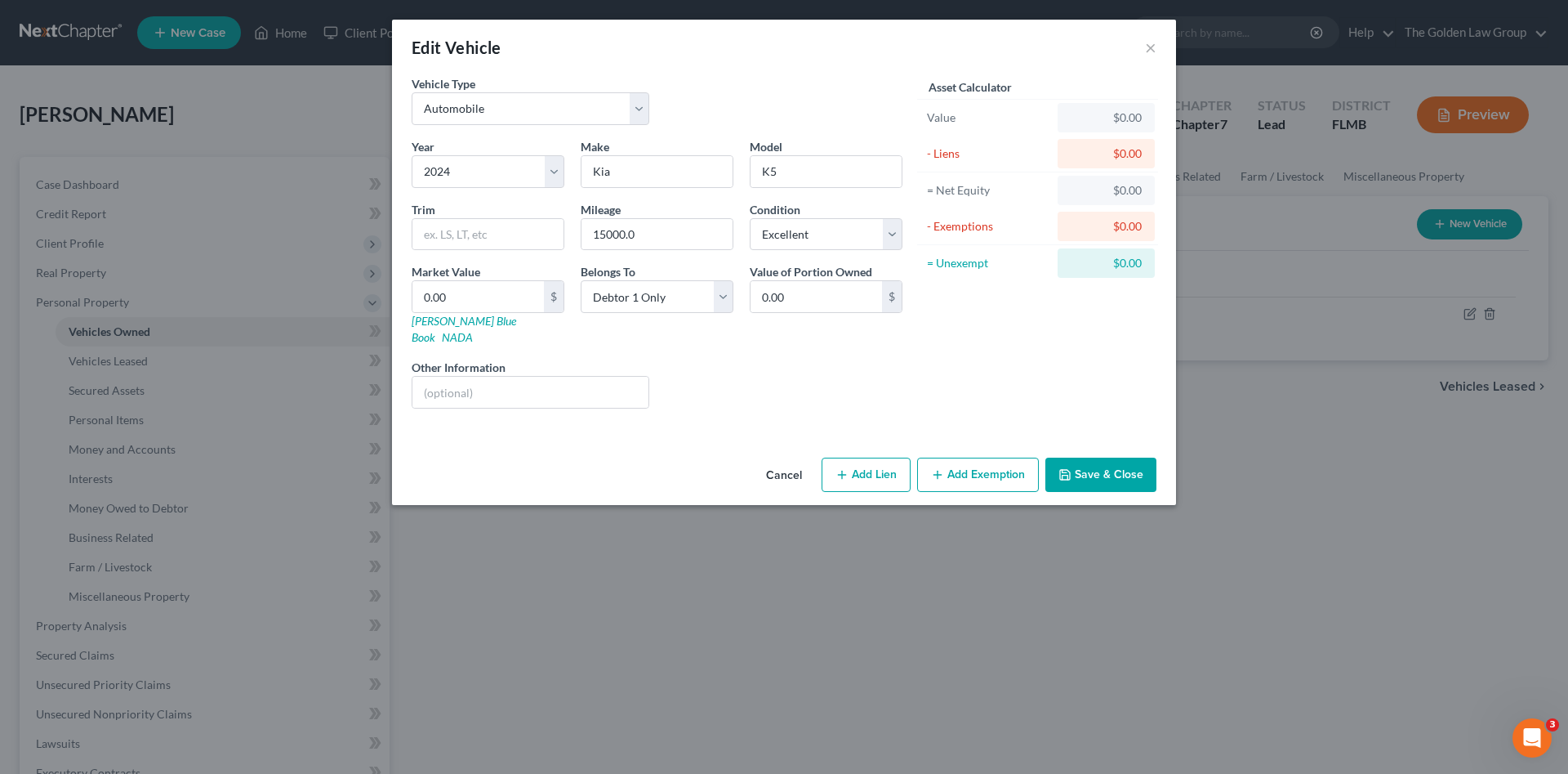
click at [790, 460] on button "Cancel" at bounding box center [784, 476] width 62 height 32
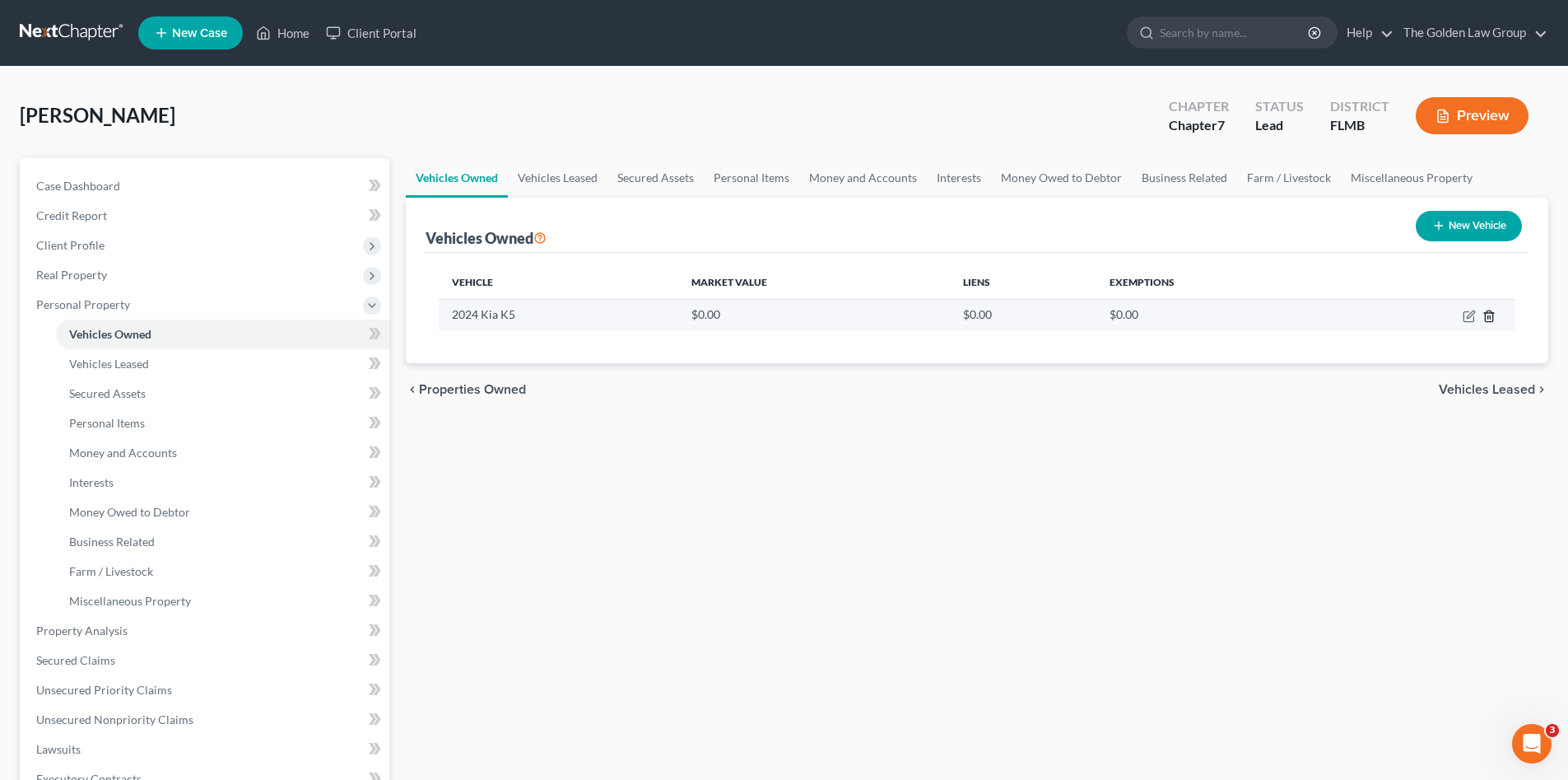
click at [1490, 316] on line "button" at bounding box center [1490, 317] width 0 height 3
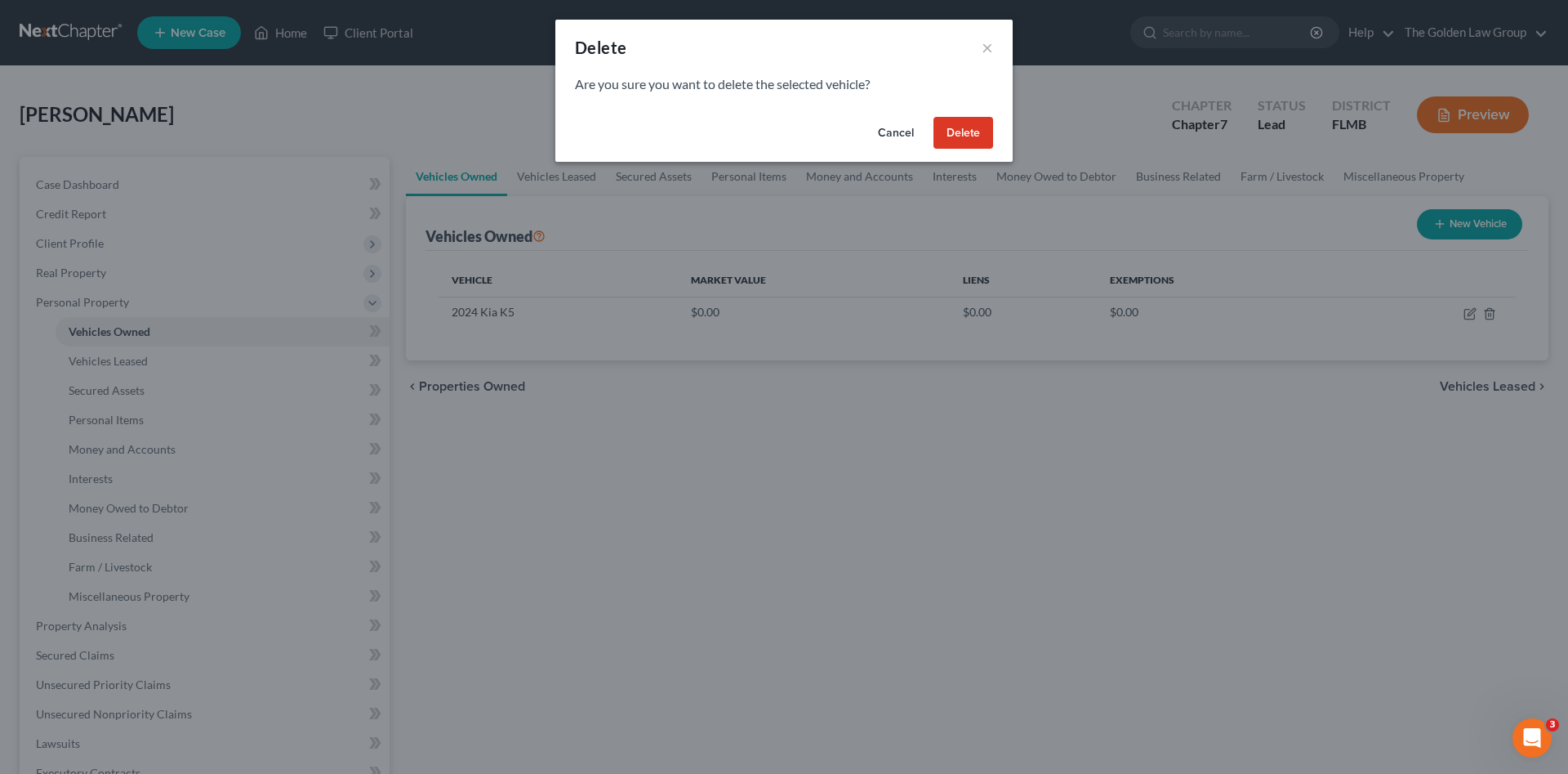
drag, startPoint x: 970, startPoint y: 133, endPoint x: 790, endPoint y: 197, distance: 191.0
click at [969, 133] on button "Delete" at bounding box center [963, 133] width 60 height 32
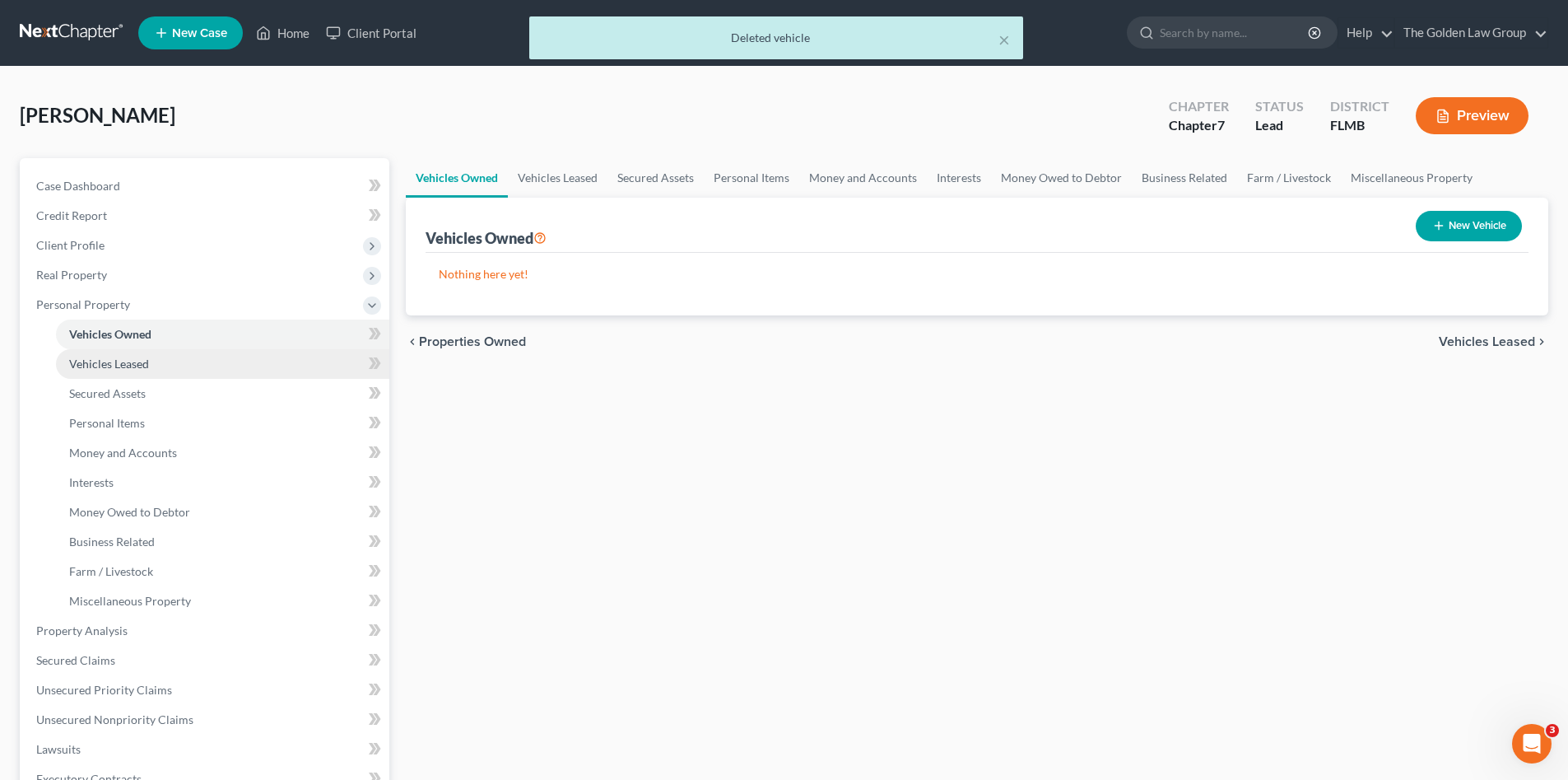
click at [138, 362] on span "Vehicles Leased" at bounding box center [108, 363] width 80 height 14
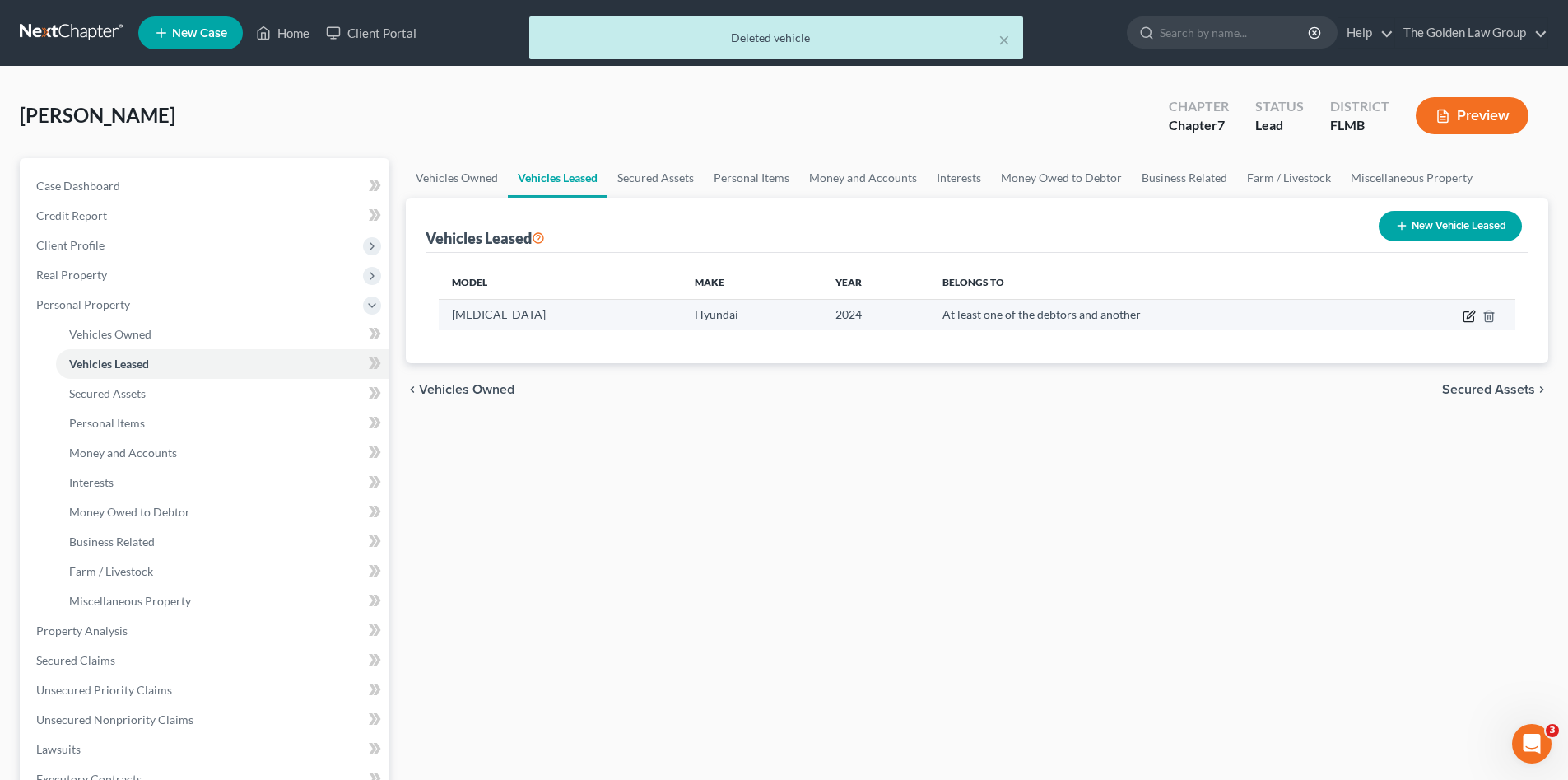
click at [1470, 317] on icon "button" at bounding box center [1470, 314] width 8 height 8
select select "0"
select select "2"
select select "3"
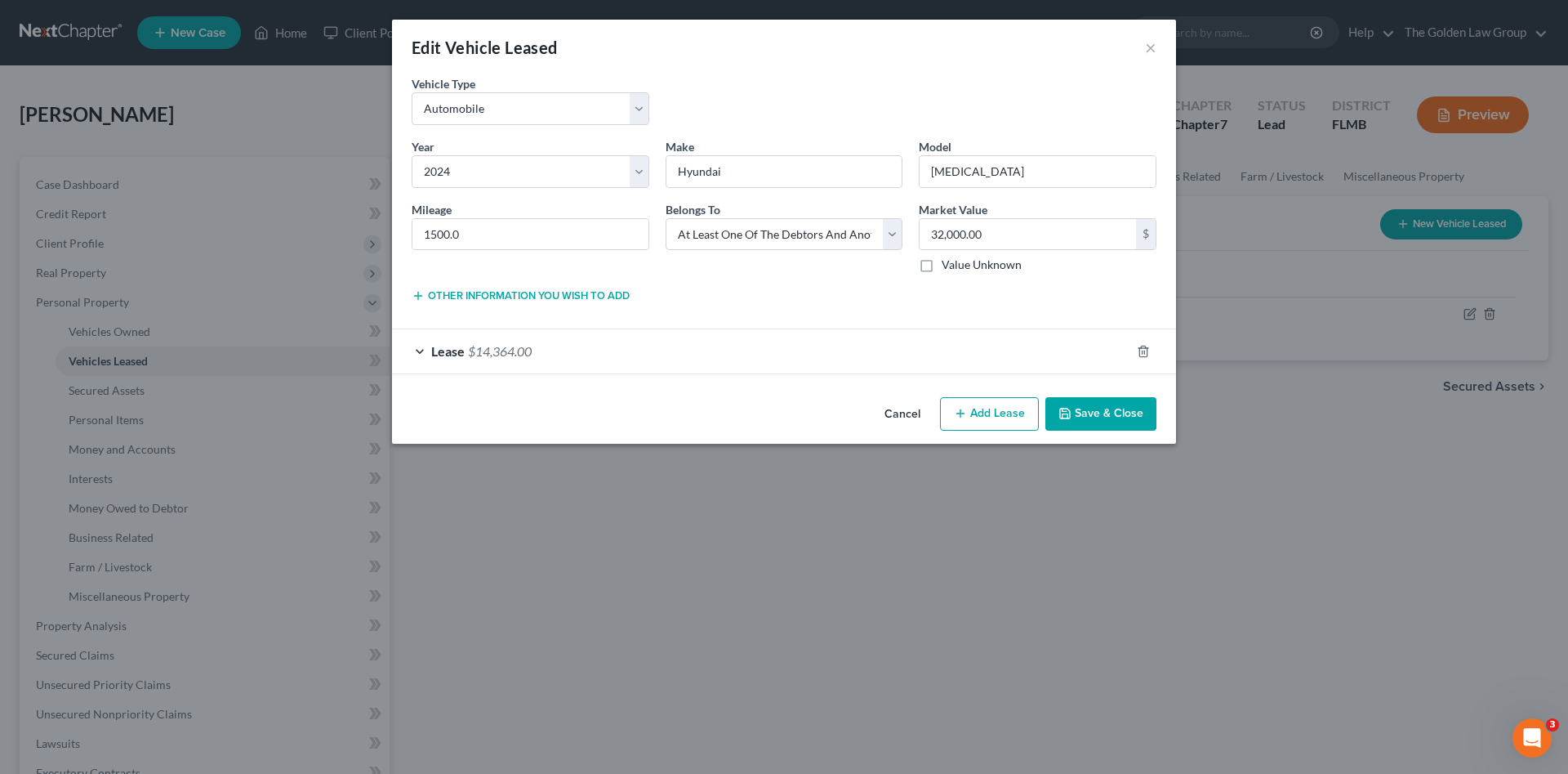
click at [563, 355] on div "Lease $14,364.00" at bounding box center [761, 350] width 739 height 44
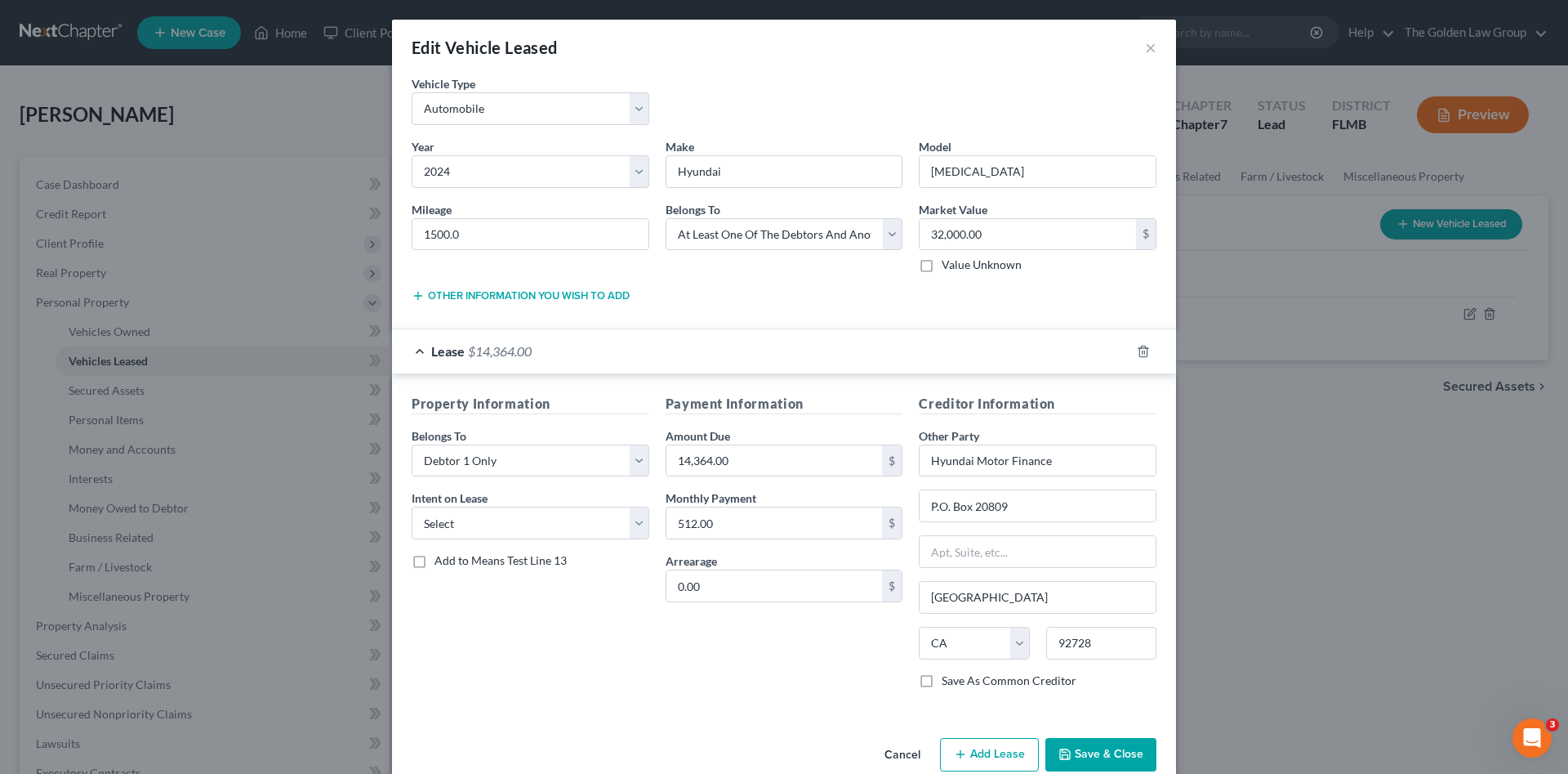
click at [563, 355] on div "Lease $14,364.00" at bounding box center [761, 350] width 739 height 44
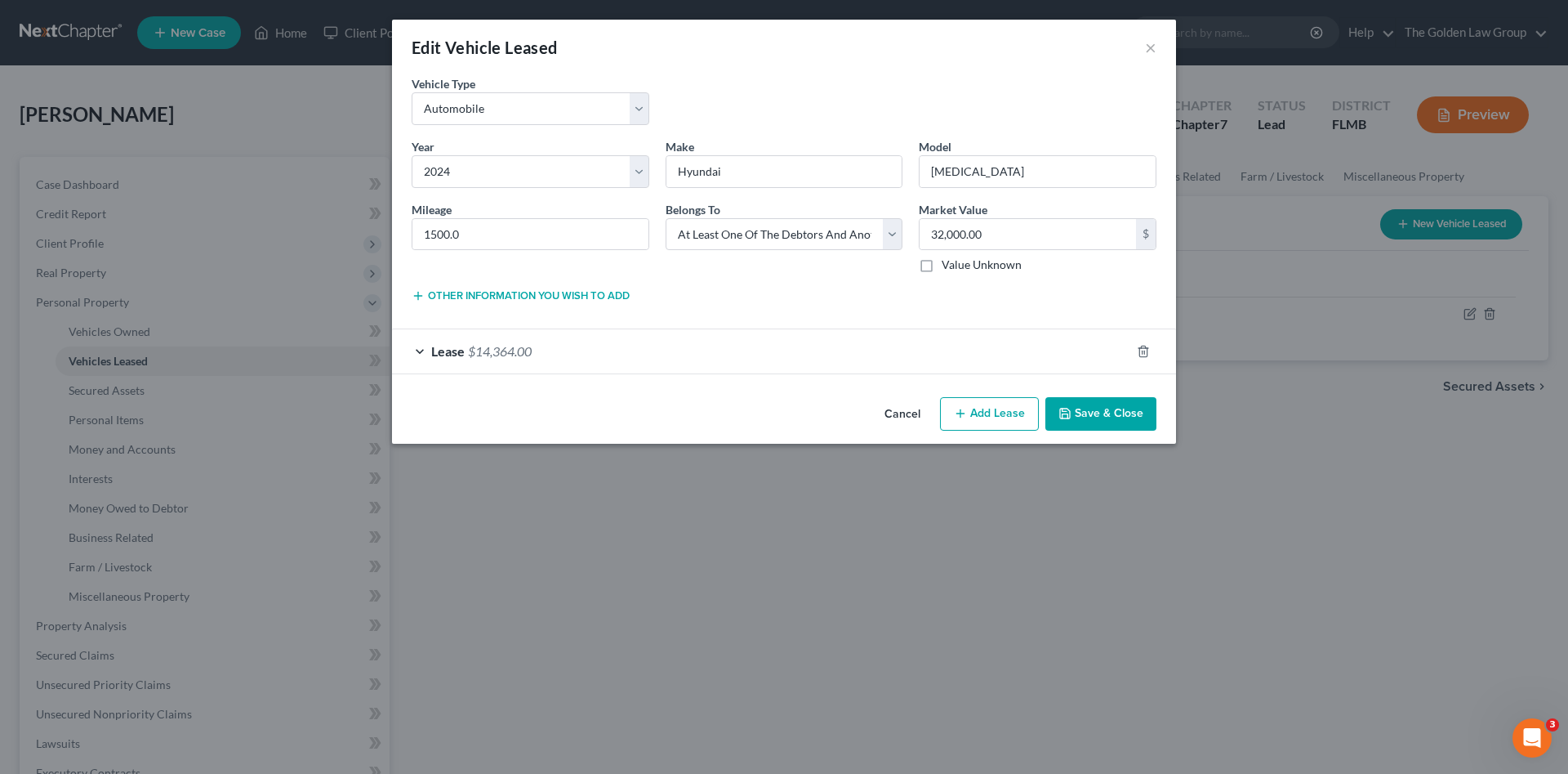
click at [563, 355] on div "Lease $14,364.00" at bounding box center [761, 350] width 739 height 44
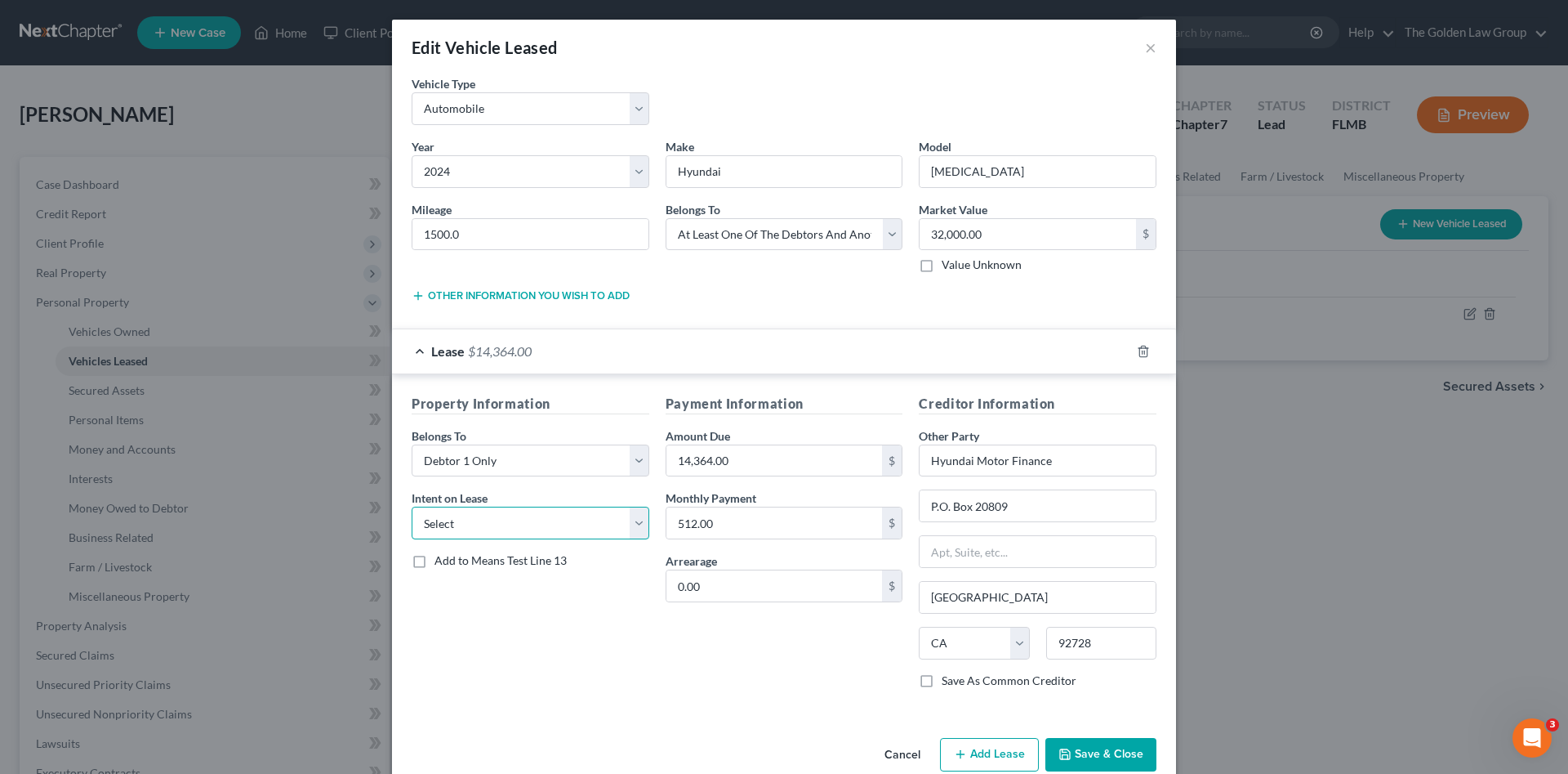
drag, startPoint x: 493, startPoint y: 525, endPoint x: 484, endPoint y: 541, distance: 18.4
click at [493, 525] on select "Select None Assume Reject" at bounding box center [530, 523] width 237 height 32
select select "1"
click at [412, 507] on select "Select None Assume Reject" at bounding box center [530, 523] width 237 height 32
click at [675, 642] on div "Payment Information Amount Due 14,364.00 $ Monthly Payment 512.00 $ Arrearage 0…" at bounding box center [784, 548] width 254 height 308
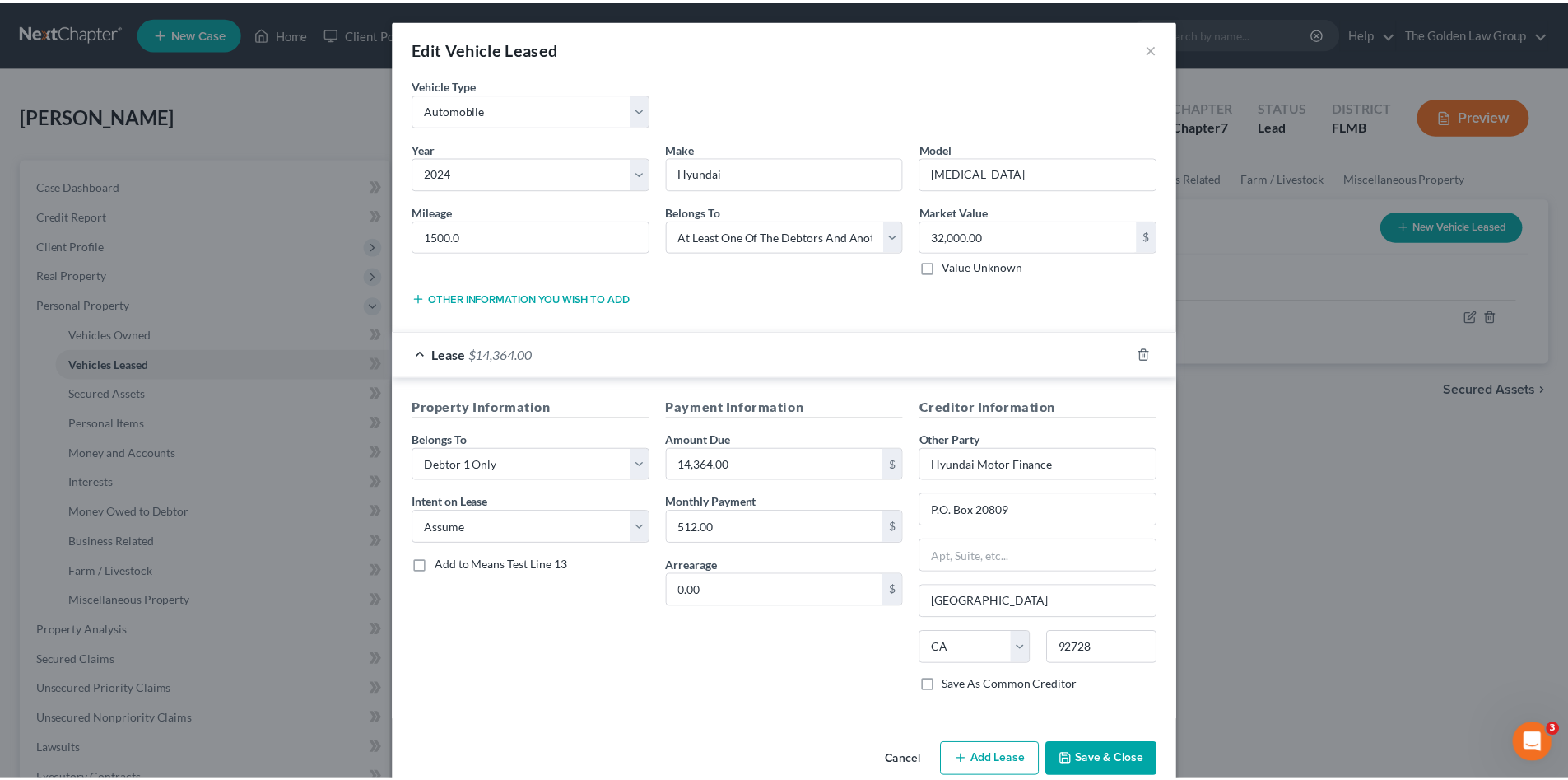
scroll to position [30, 0]
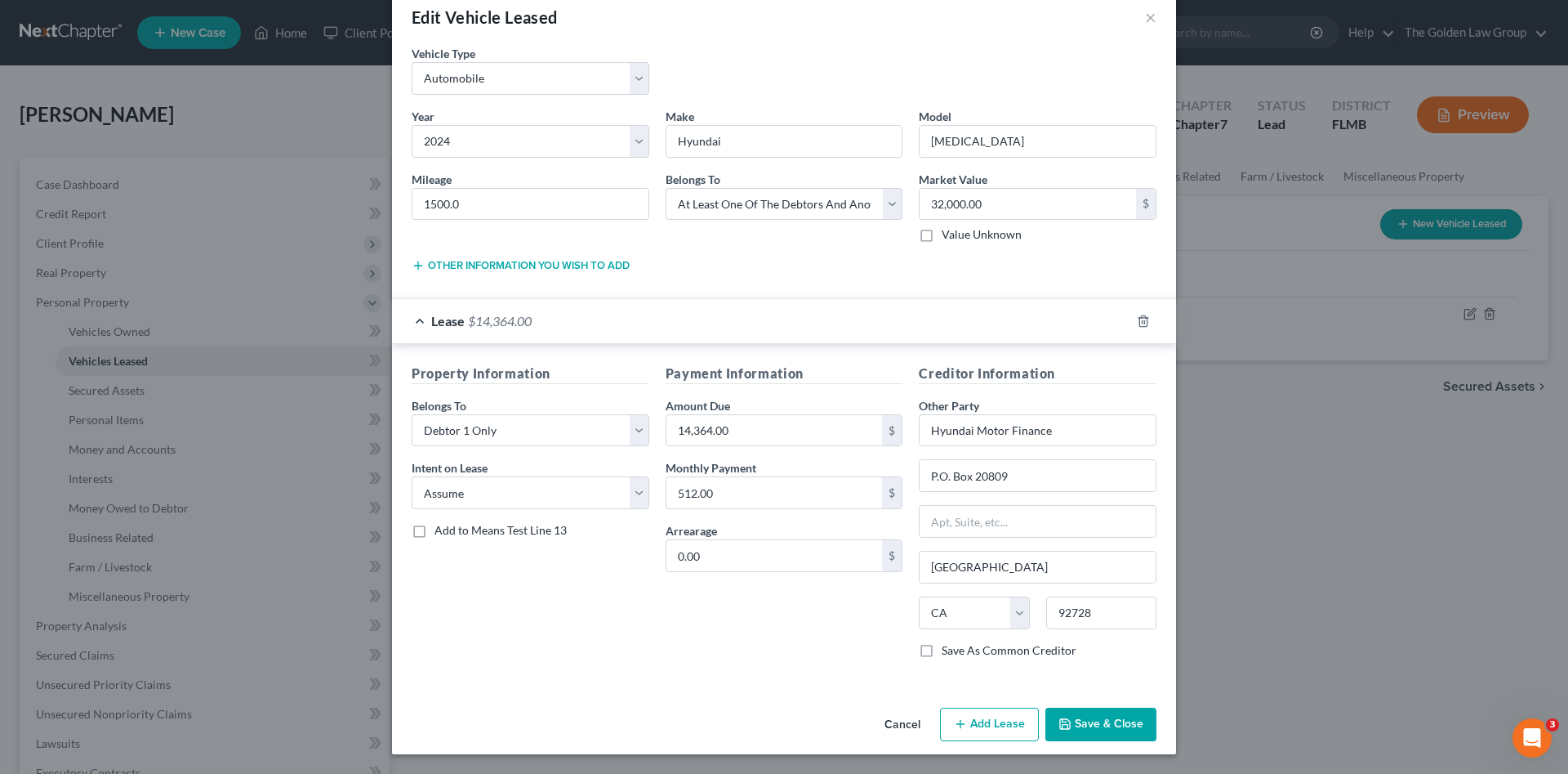
click at [435, 533] on label "Add to Means Test Line 13" at bounding box center [500, 530] width 132 height 16
click at [441, 533] on input "Add to Means Test Line 13" at bounding box center [446, 527] width 10 height 10
checkbox input "true"
click at [532, 624] on div "Property Information Belongs To * Select Debtor 1 Only Debtor 2 Only Debtor 1 A…" at bounding box center [529, 518] width 254 height 308
click at [499, 192] on input "1500.0" at bounding box center [530, 204] width 236 height 31
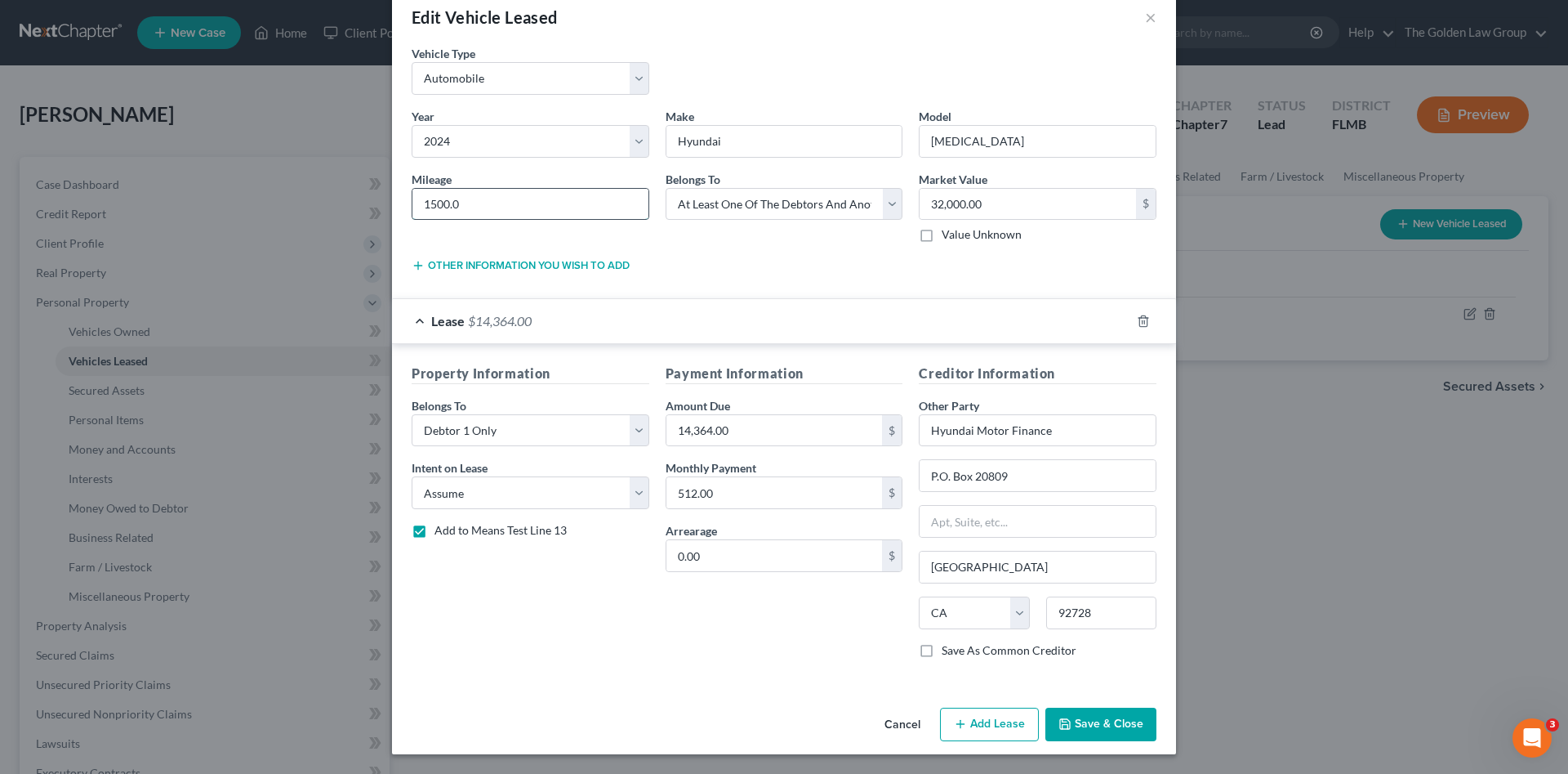
drag, startPoint x: 499, startPoint y: 192, endPoint x: 429, endPoint y: 191, distance: 70.0
click at [364, 197] on div "Edit Vehicle Leased × Vehicle Type * Select Automobile Truck Trailer Watercraft…" at bounding box center [784, 387] width 1568 height 774
type input "0"
click at [595, 606] on div "Property Information Belongs To * Select Debtor 1 Only Debtor 2 Only Debtor 1 A…" at bounding box center [529, 518] width 254 height 308
drag, startPoint x: 1109, startPoint y: 712, endPoint x: 863, endPoint y: 216, distance: 553.7
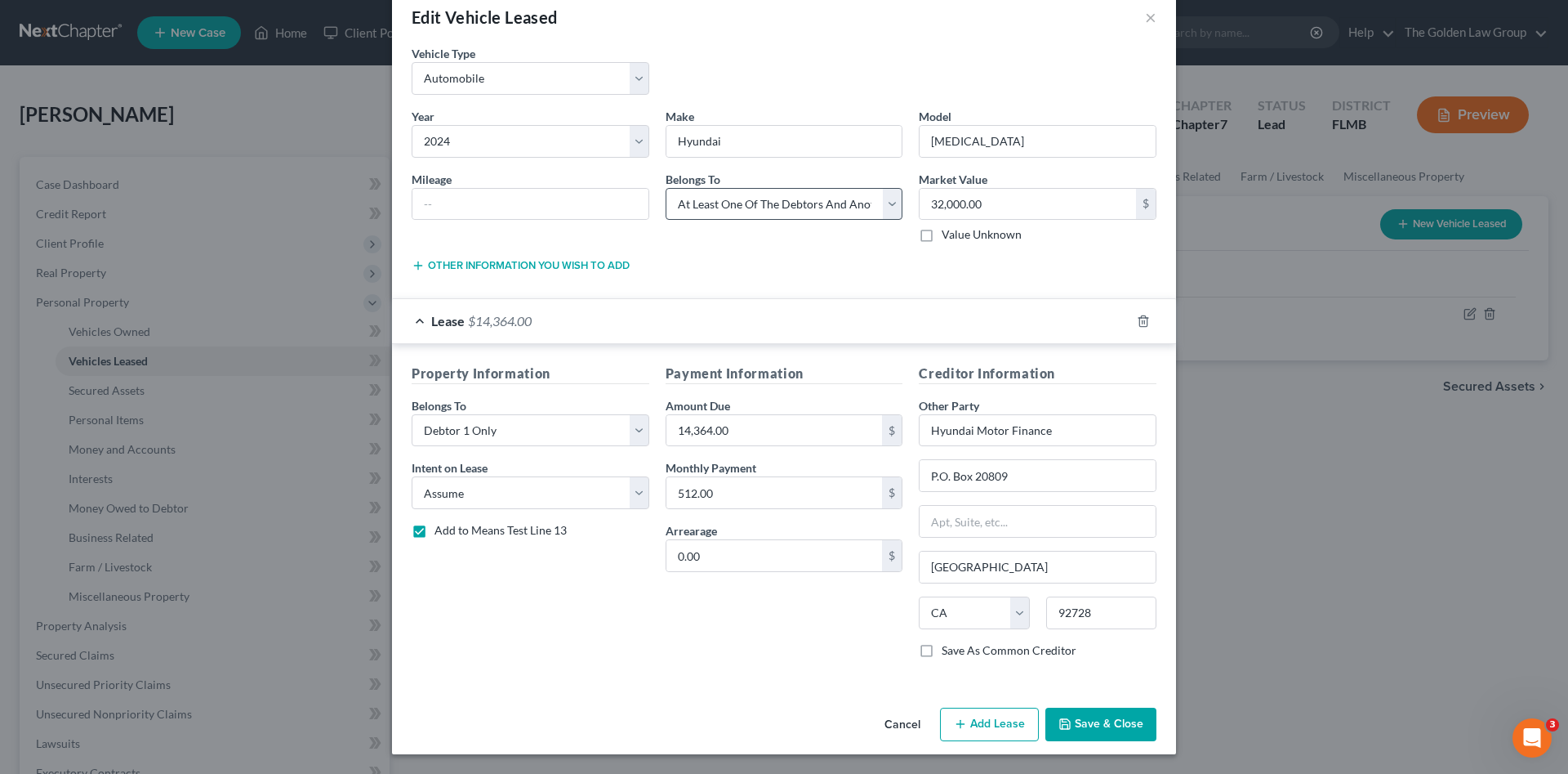
click at [592, 587] on div "Edit Vehicle Leased × Vehicle Type * Select Automobile Truck Trailer Watercraft…" at bounding box center [784, 372] width 784 height 765
click at [829, 640] on div "Payment Information Amount Due 14,364.00 $ Monthly Payment 512.00 $ Arrearage 0…" at bounding box center [784, 518] width 254 height 308
click at [1106, 723] on button "Save & Close" at bounding box center [1101, 724] width 111 height 34
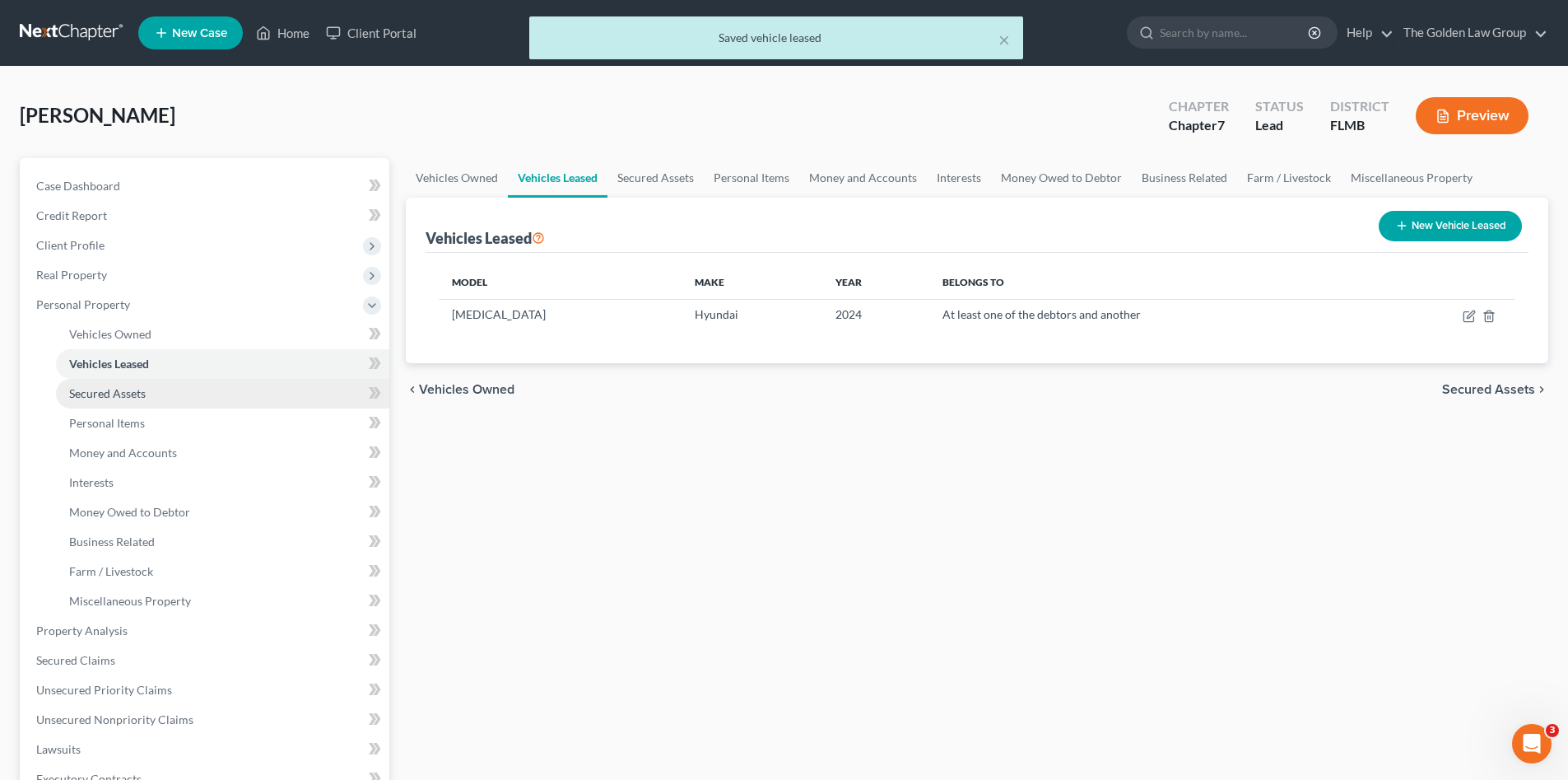
click at [154, 391] on link "Secured Assets" at bounding box center [222, 393] width 333 height 29
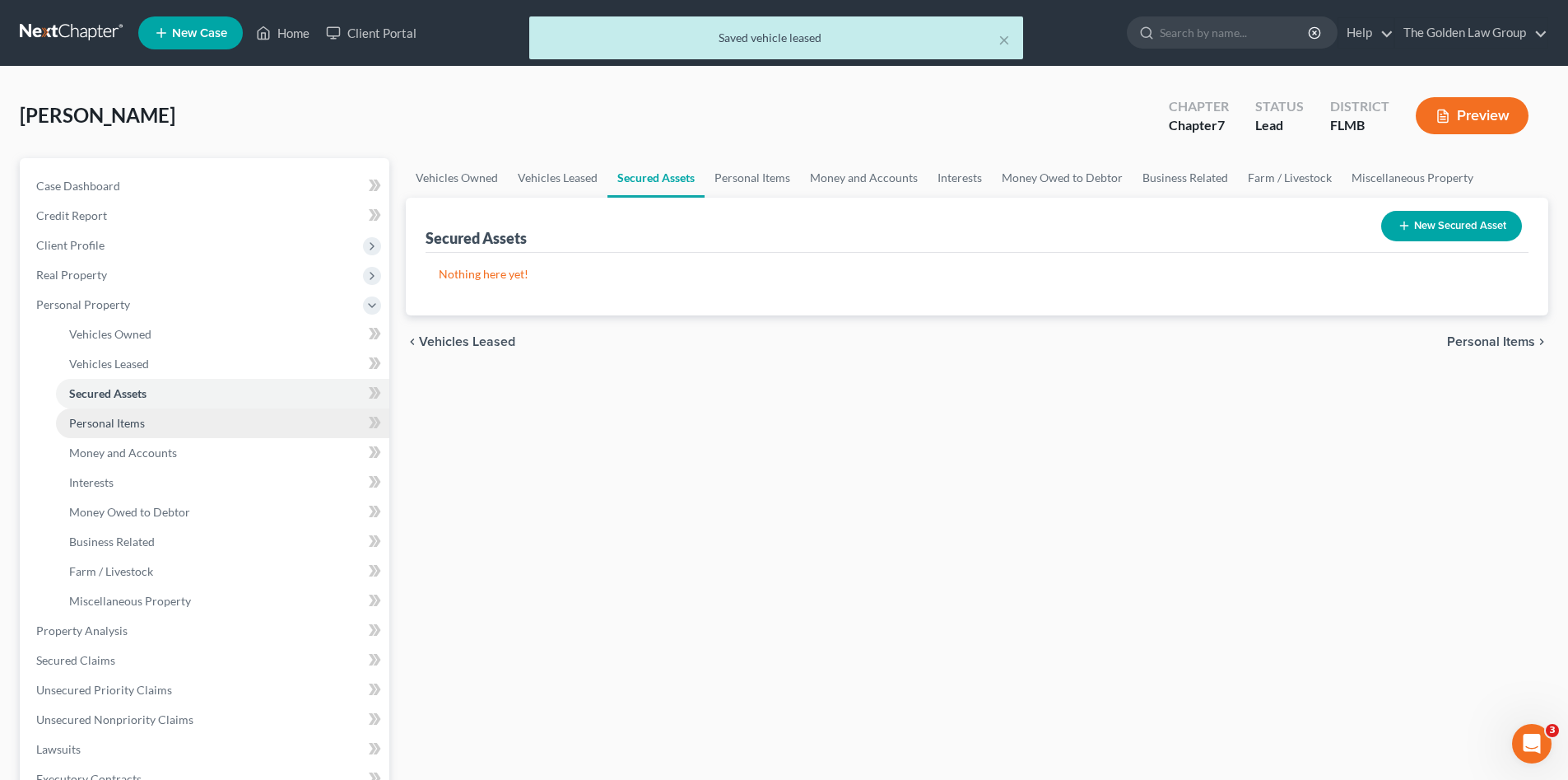
click at [172, 418] on link "Personal Items" at bounding box center [222, 423] width 333 height 29
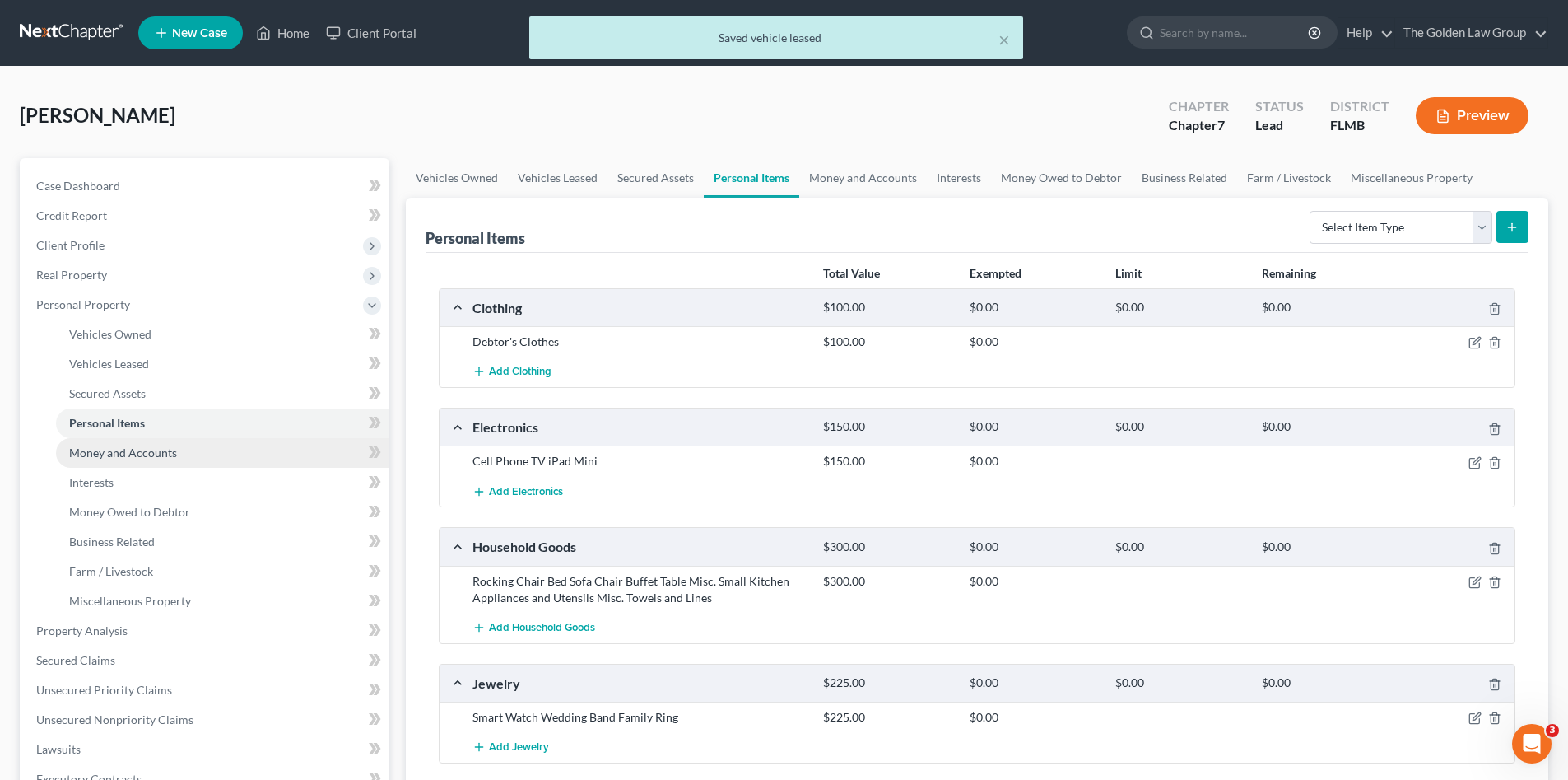
click at [265, 460] on link "Money and Accounts" at bounding box center [222, 453] width 333 height 29
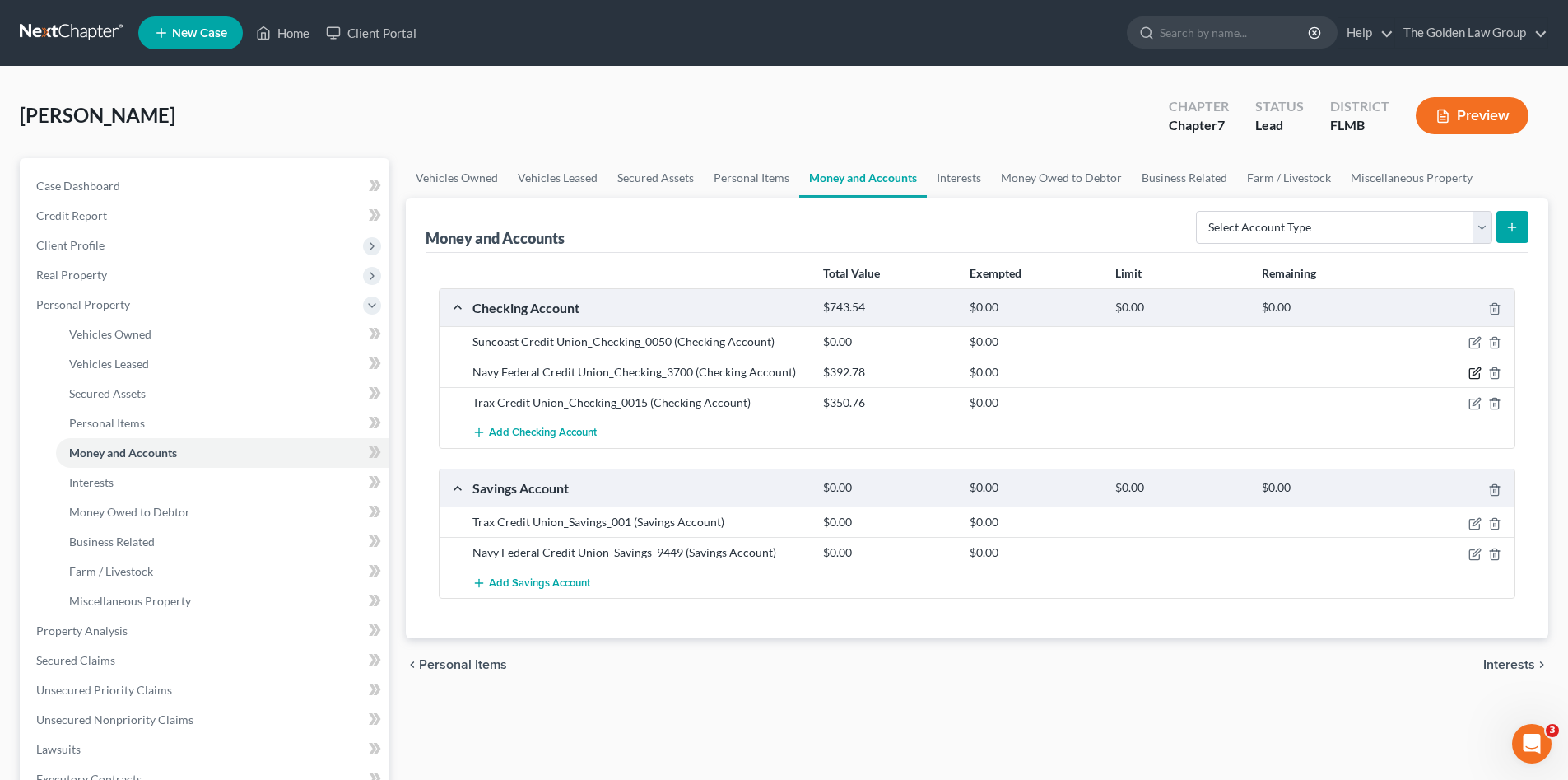
click at [1474, 375] on icon "button" at bounding box center [1476, 372] width 8 height 8
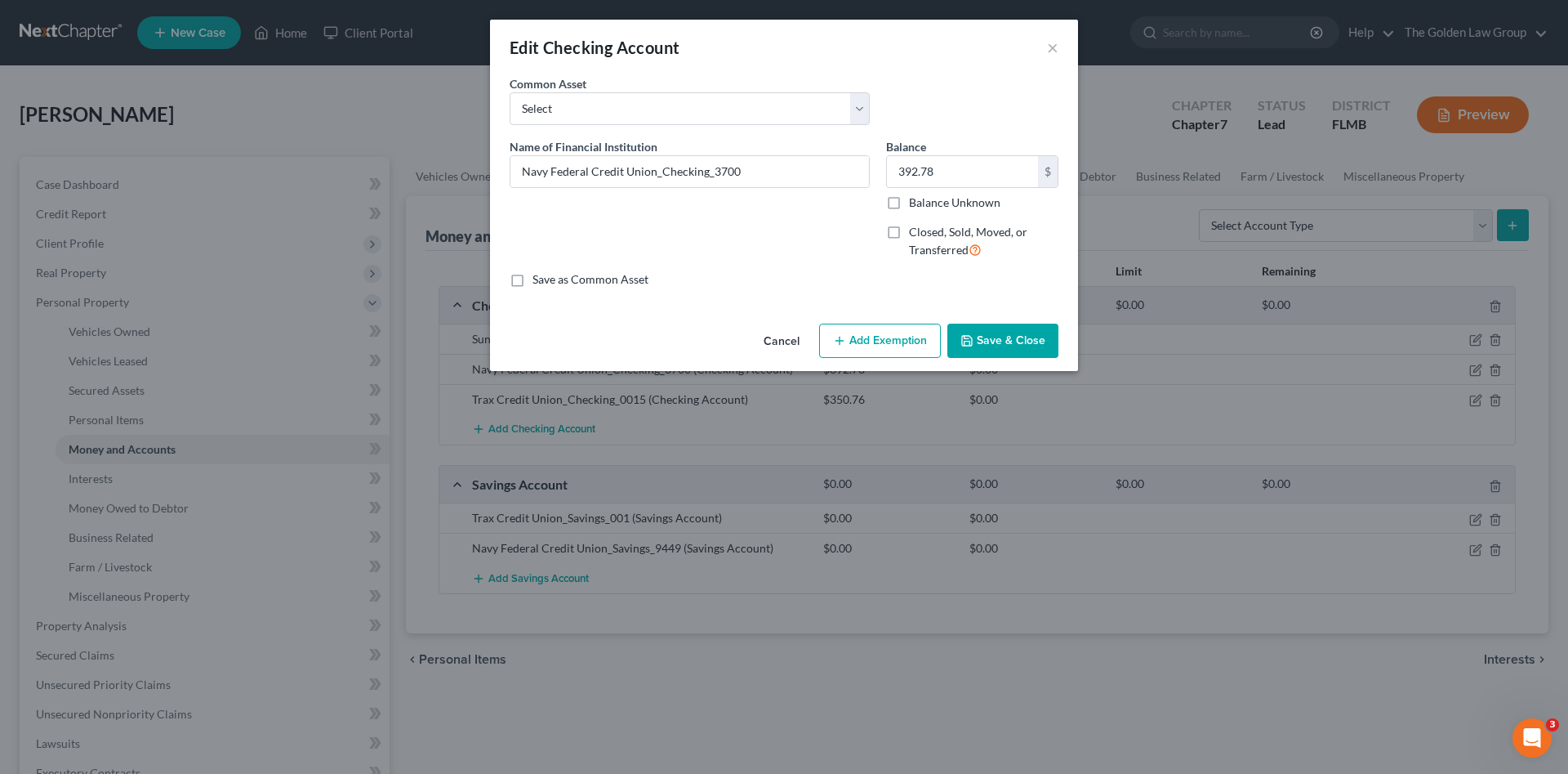
click at [872, 336] on button "Add Exemption" at bounding box center [880, 341] width 122 height 34
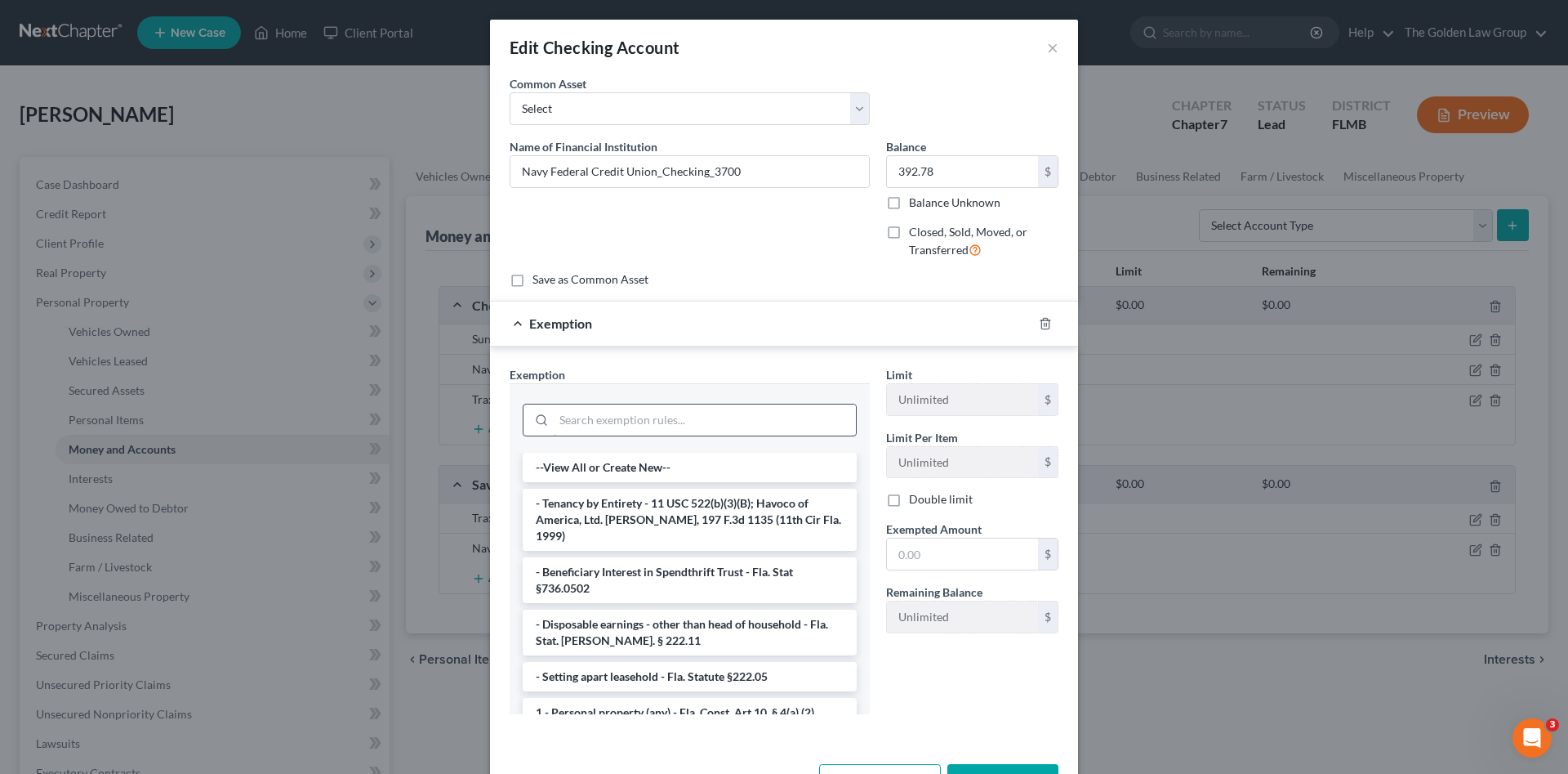
click at [721, 417] on input "search" at bounding box center [705, 419] width 302 height 31
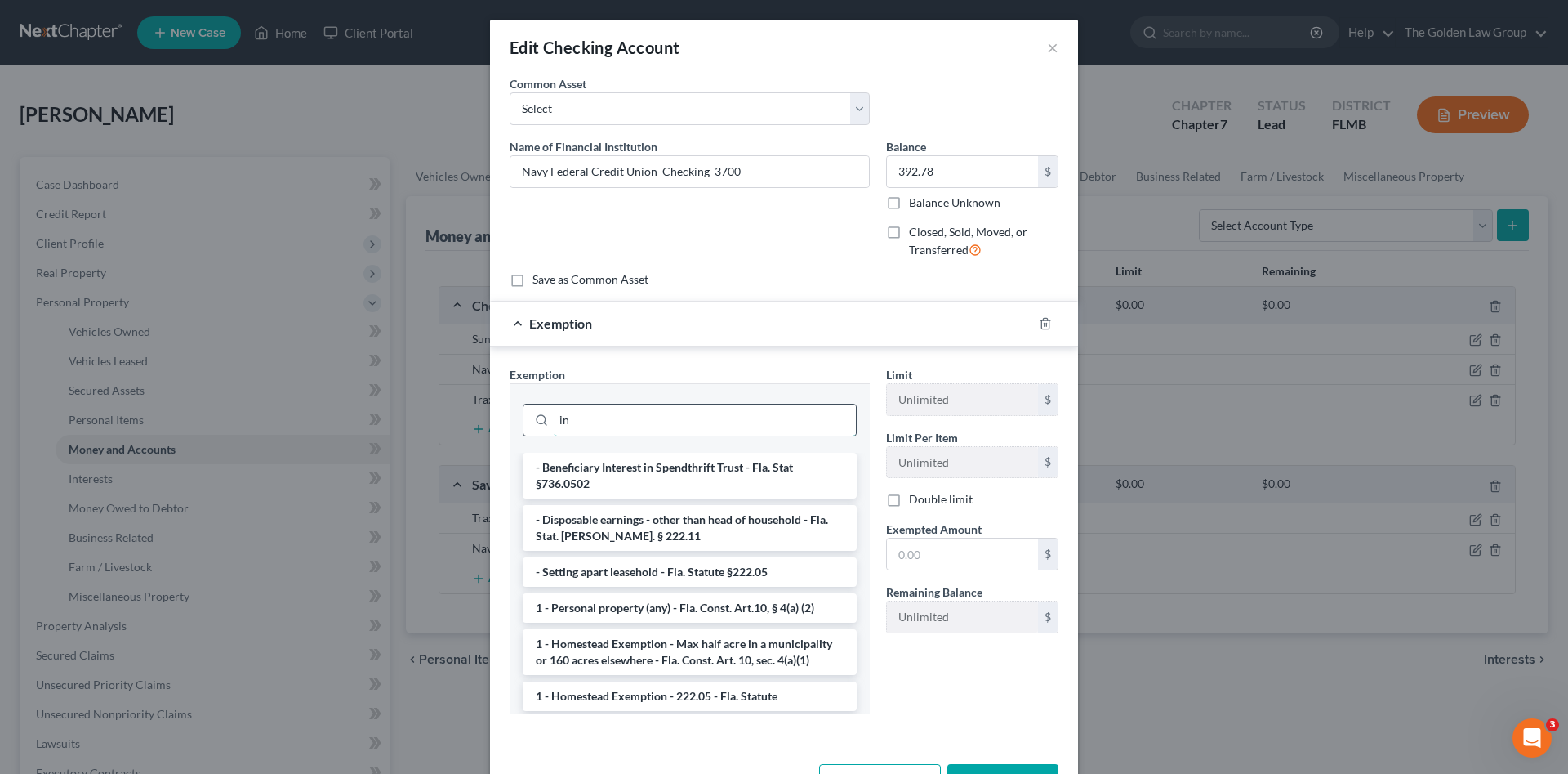
type input "i"
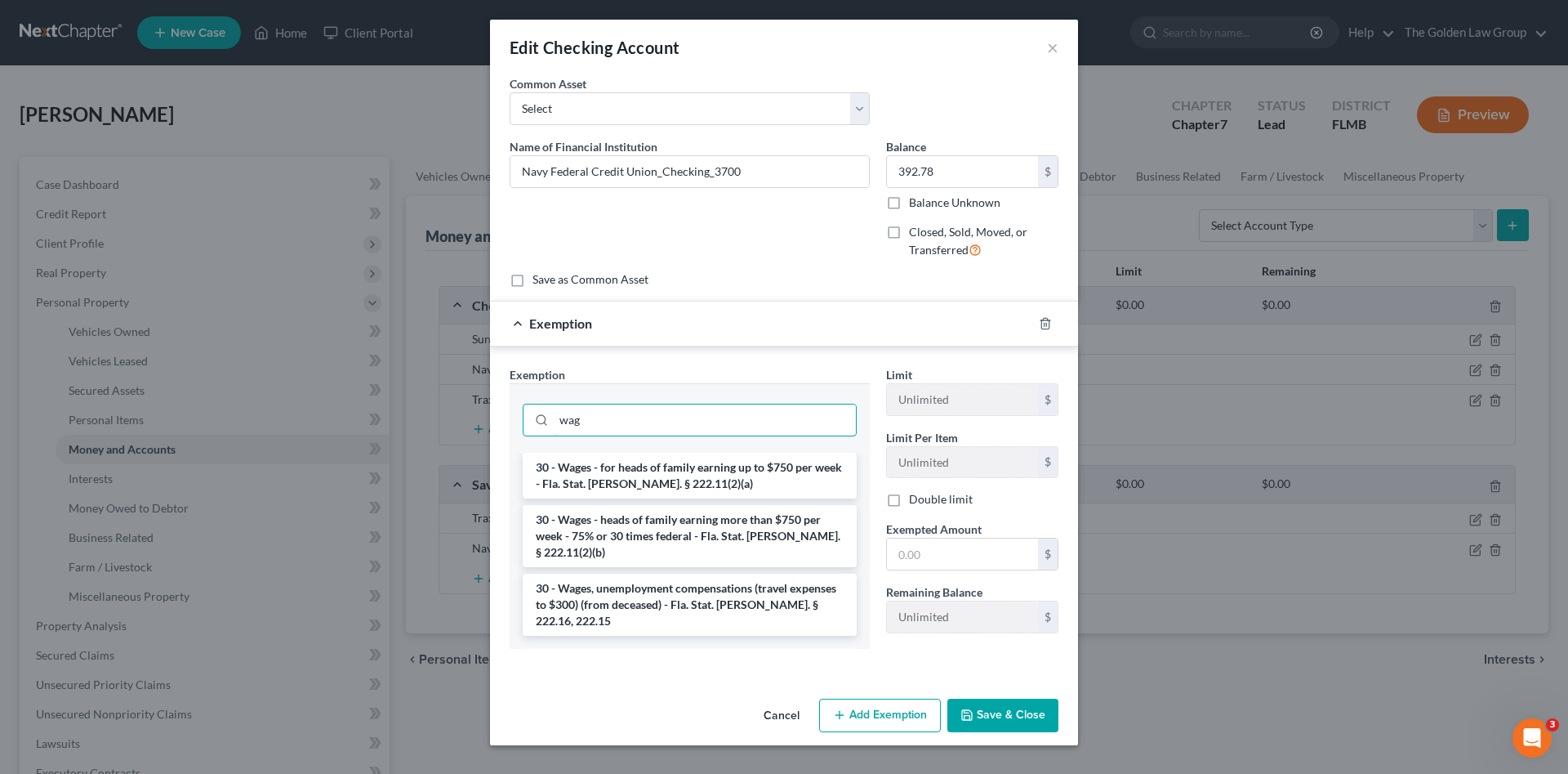
type input "wag"
click at [780, 701] on button "Cancel" at bounding box center [781, 717] width 62 height 32
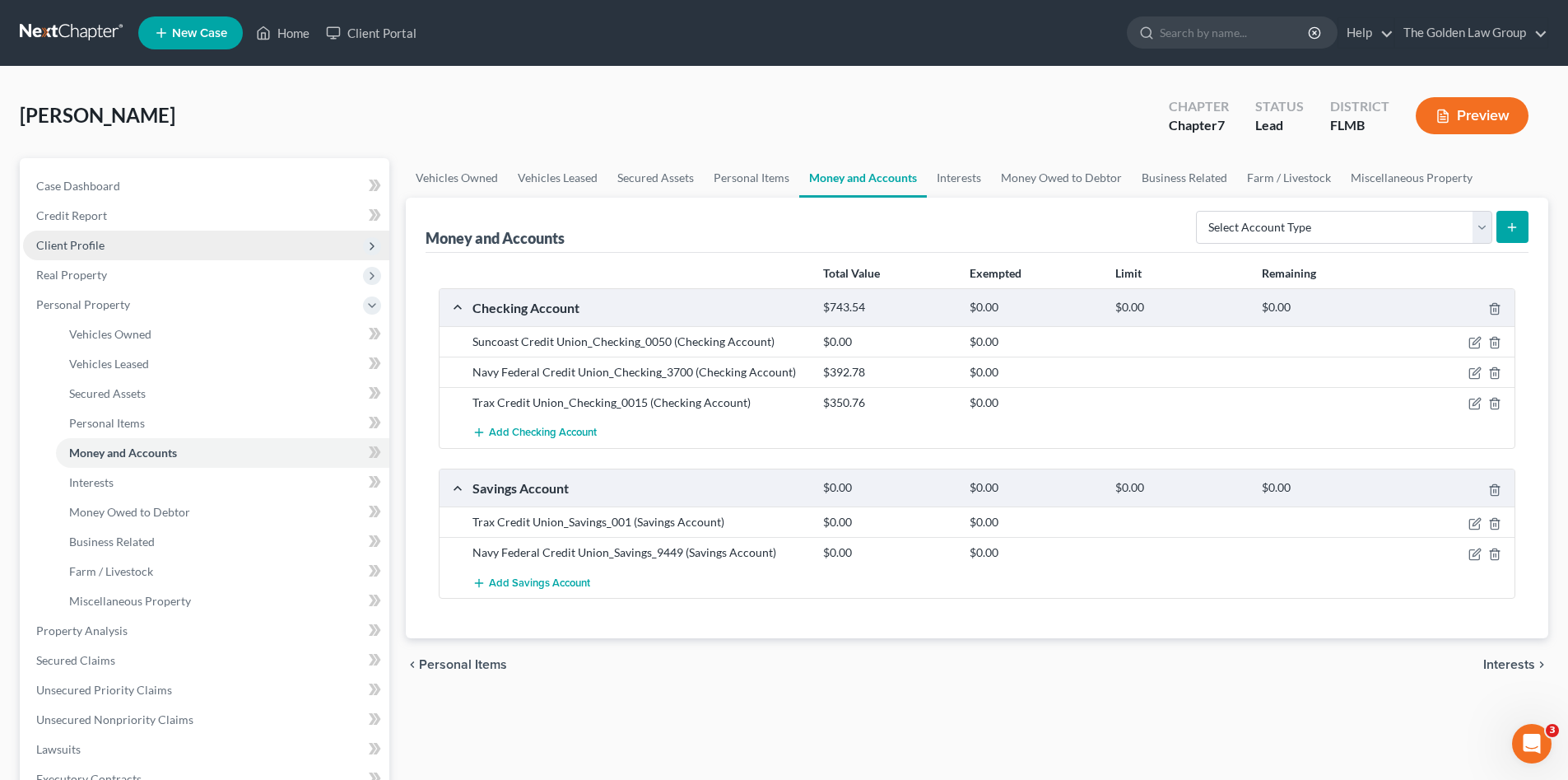
click at [84, 248] on span "Client Profile" at bounding box center [70, 245] width 68 height 14
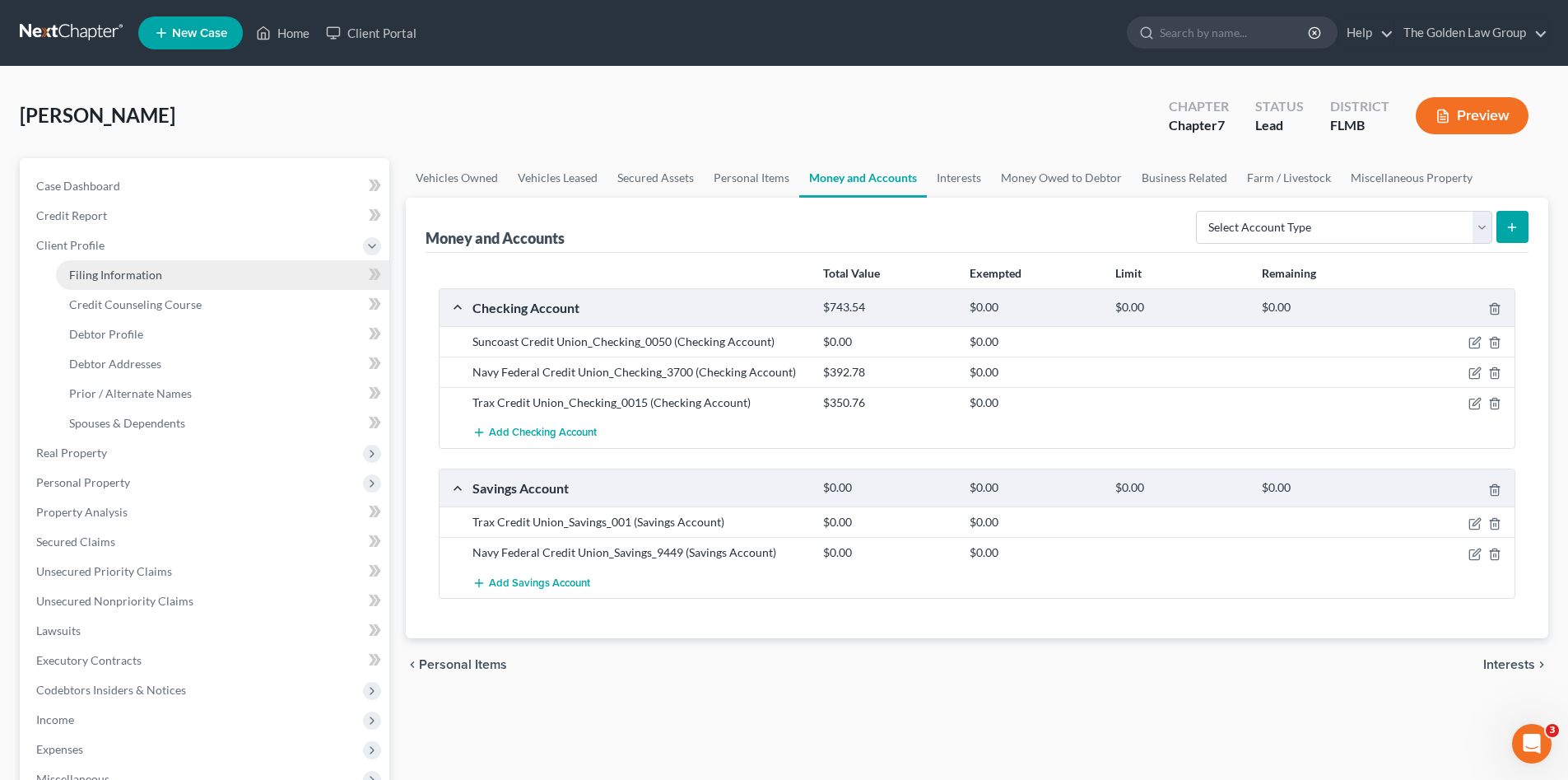
click at [135, 282] on link "Filing Information" at bounding box center [222, 275] width 333 height 29
select select "1"
select select "0"
select select "15"
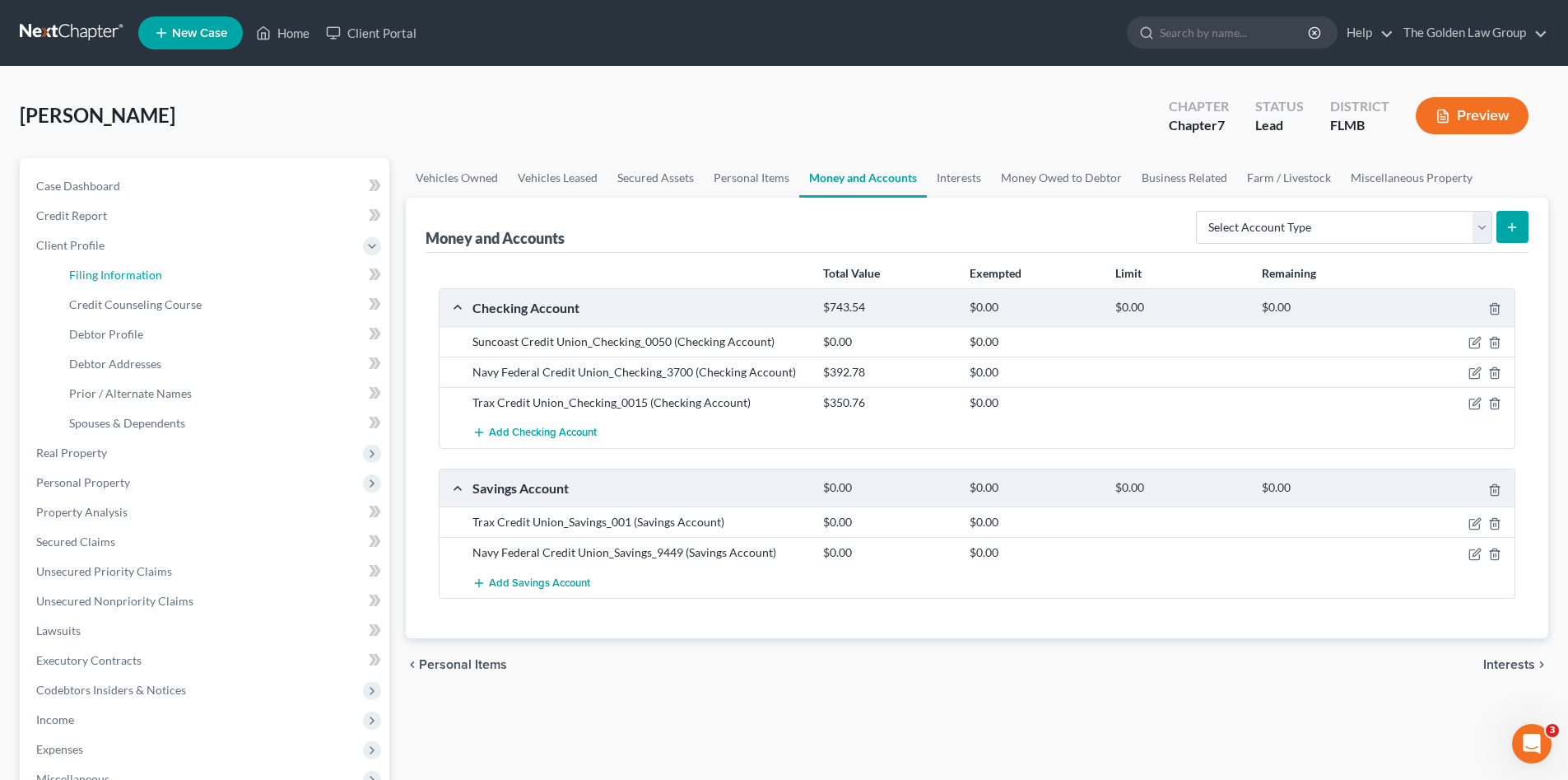
select select "0"
select select "9"
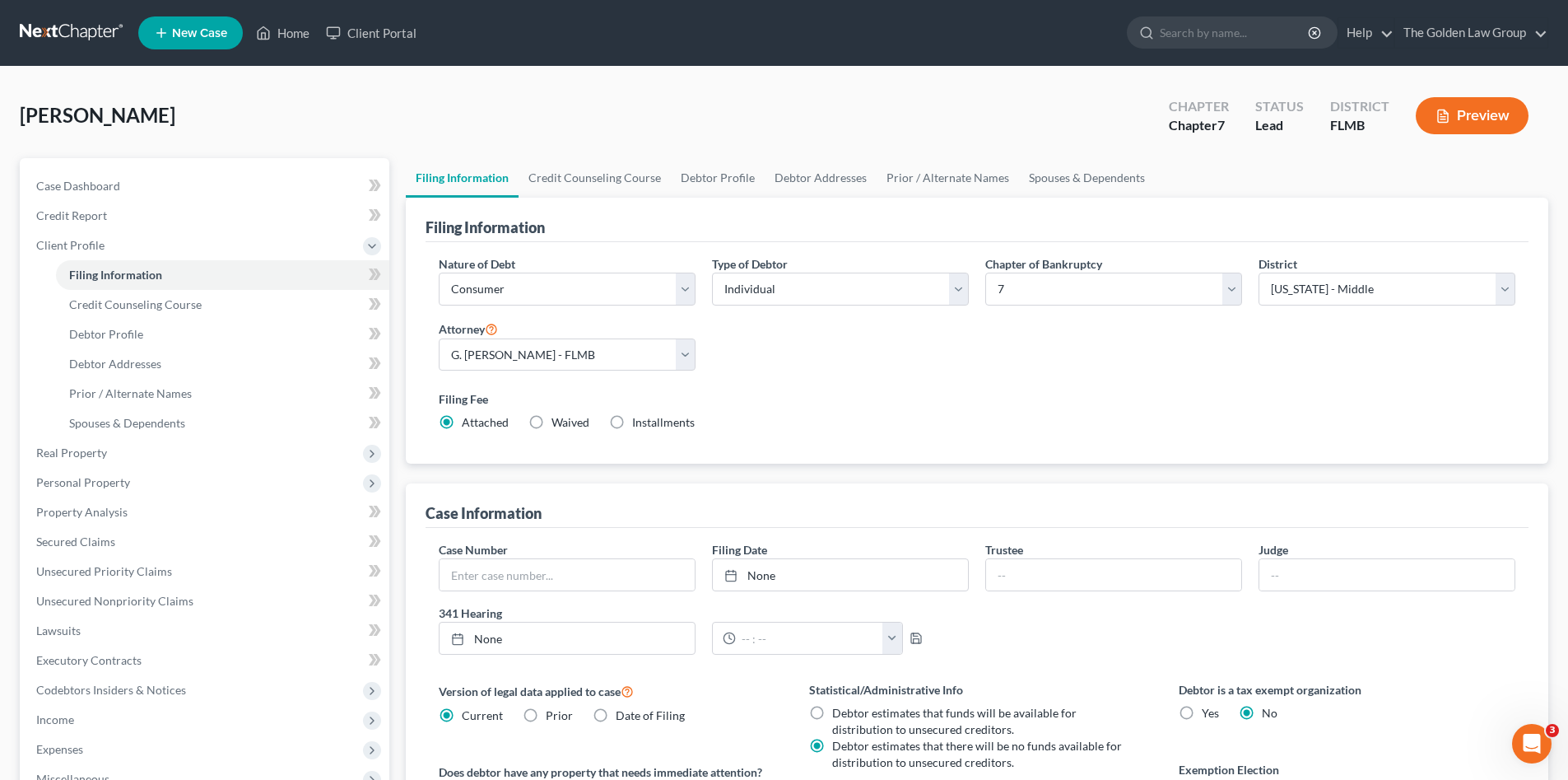
scroll to position [109, 0]
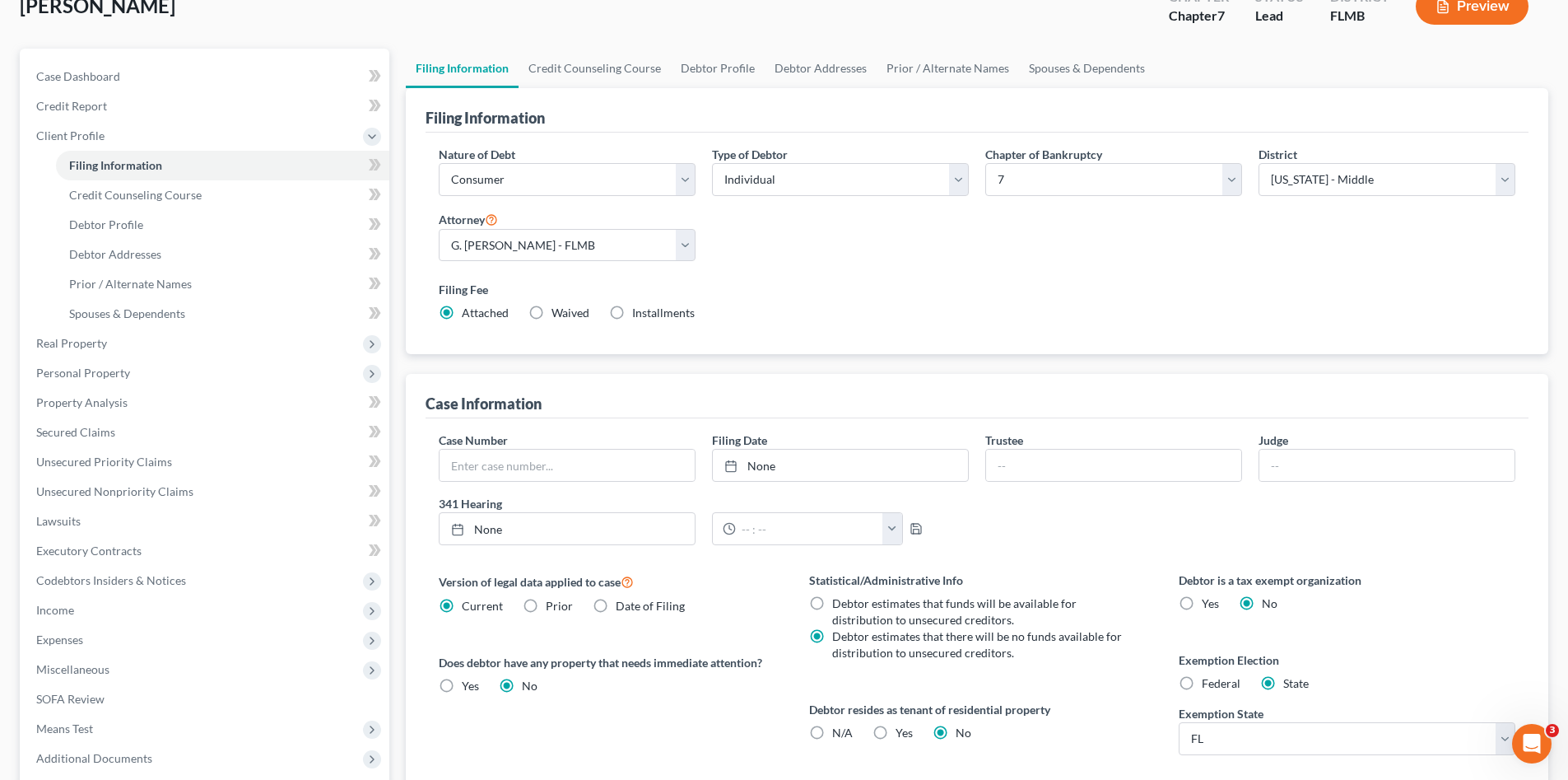
click at [1201, 683] on label "Federal" at bounding box center [1220, 683] width 39 height 16
click at [1208, 683] on input "Federal" at bounding box center [1213, 680] width 10 height 10
radio input "true"
radio input "false"
click at [127, 366] on span "Personal Property" at bounding box center [83, 373] width 94 height 14
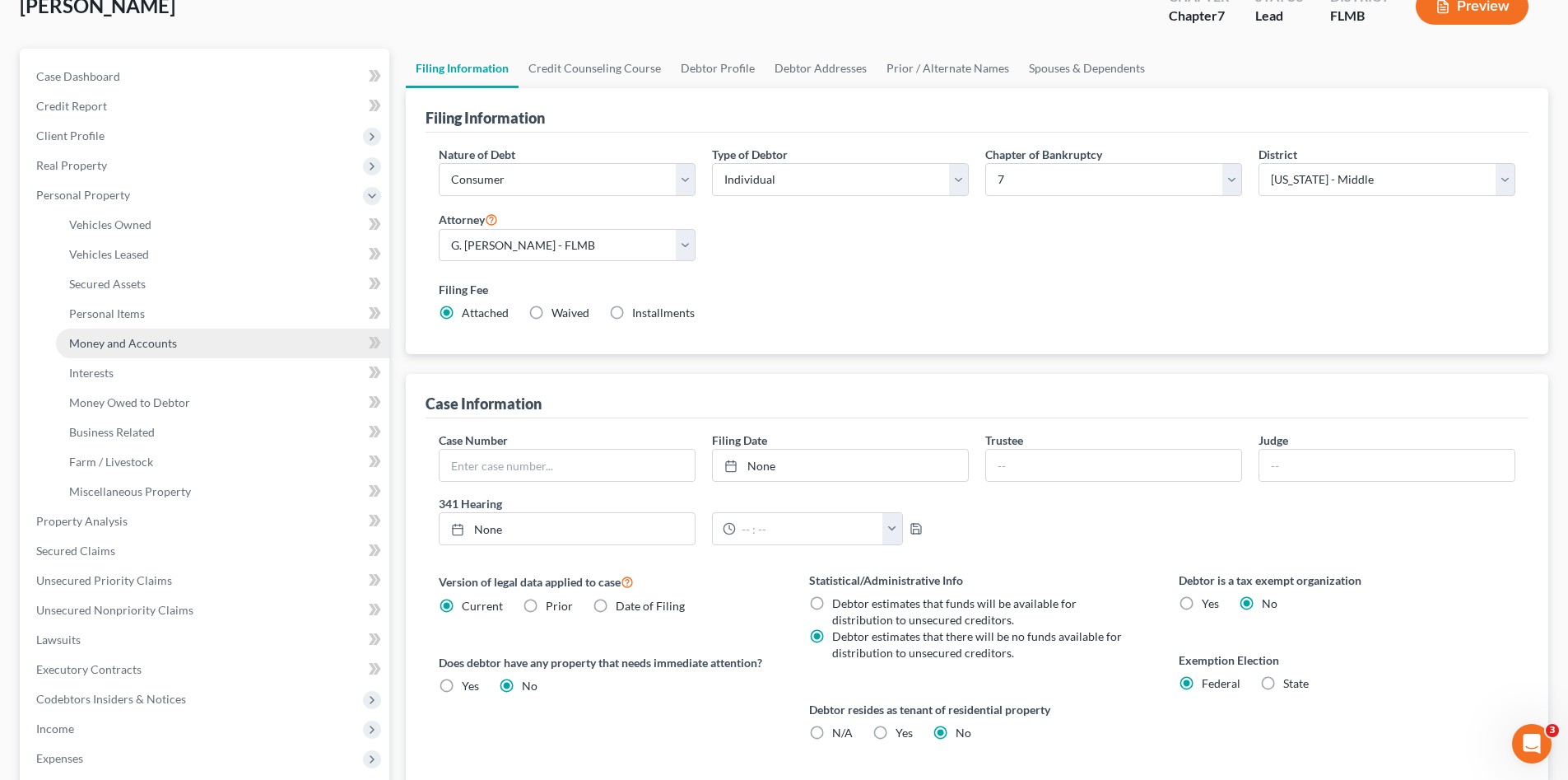
click at [157, 346] on span "Money and Accounts" at bounding box center [122, 343] width 108 height 14
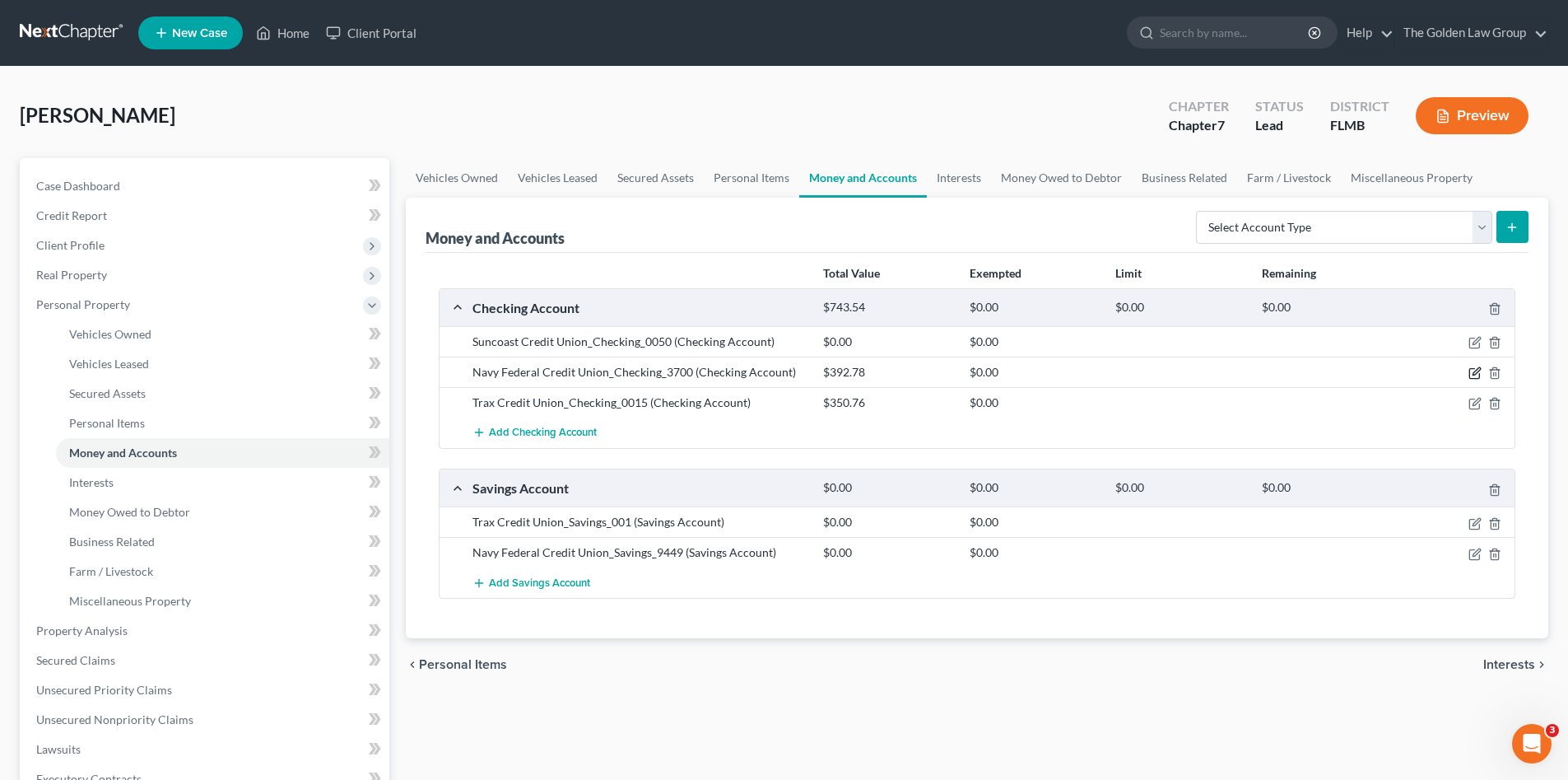
click at [1474, 372] on icon "button" at bounding box center [1476, 372] width 8 height 8
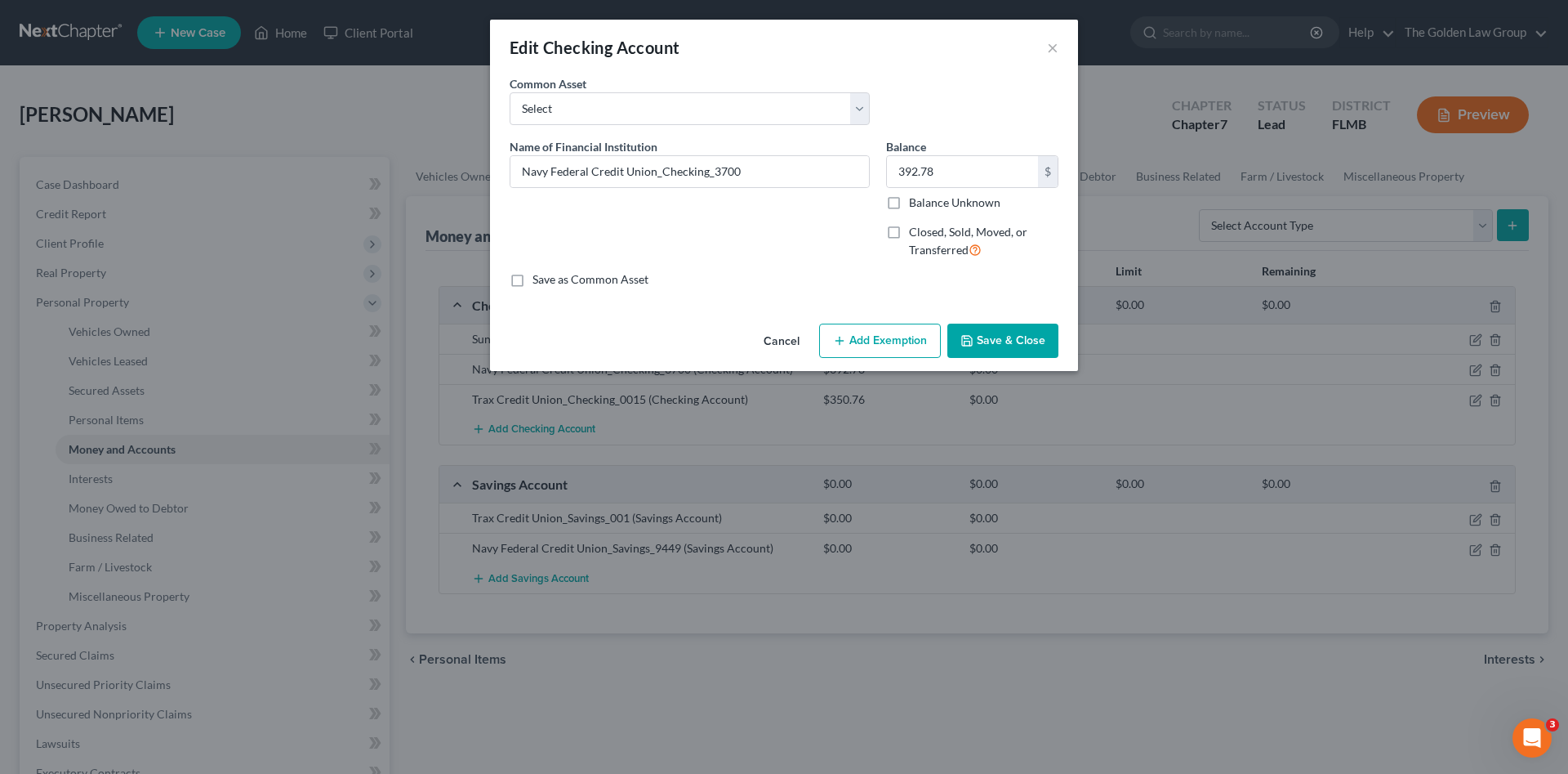
click at [840, 319] on div "Cancel Add Exemption Save & Close" at bounding box center [784, 343] width 588 height 54
click at [848, 331] on button "Add Exemption" at bounding box center [880, 341] width 122 height 34
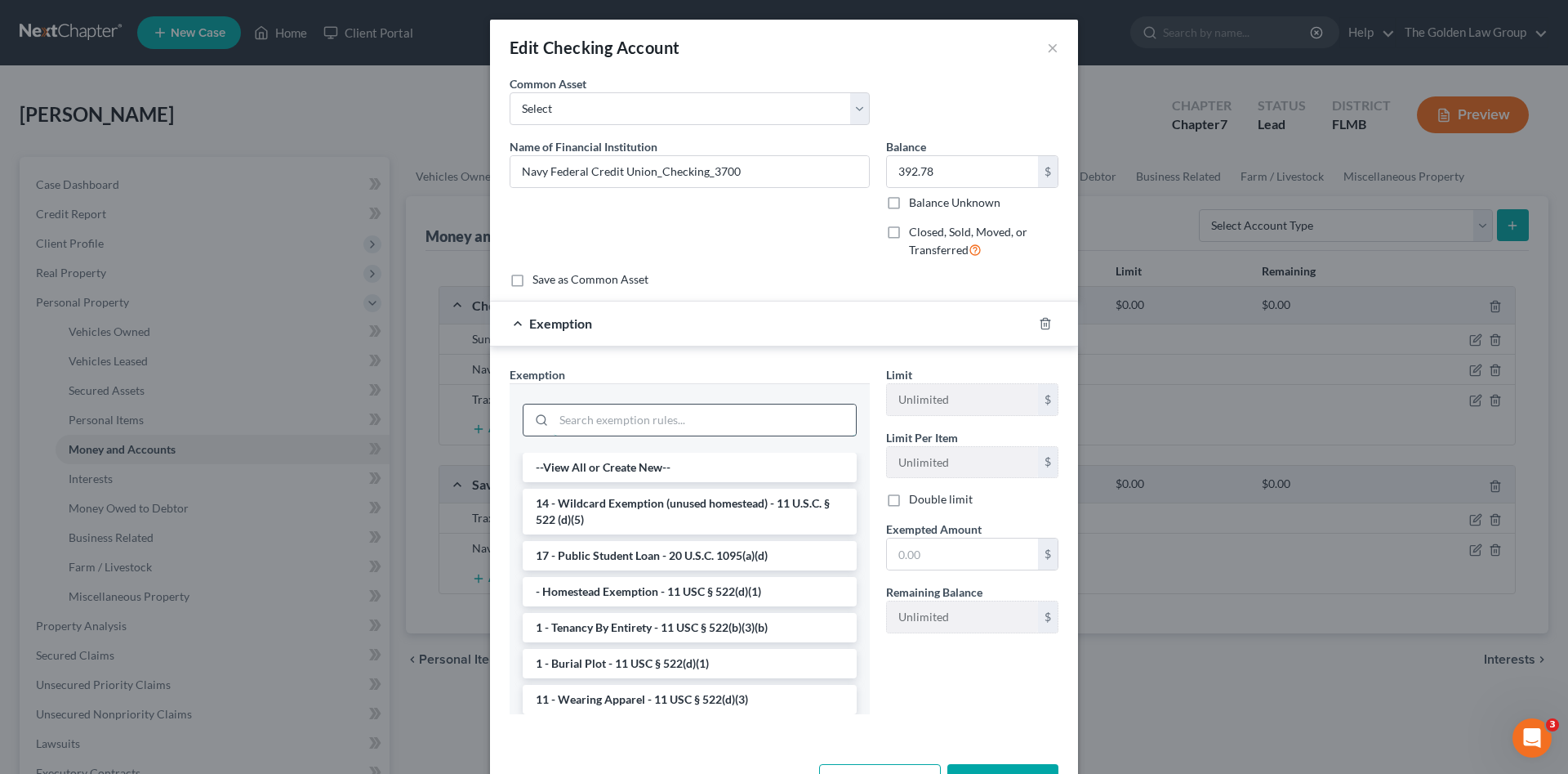
click at [721, 413] on input "search" at bounding box center [705, 419] width 302 height 31
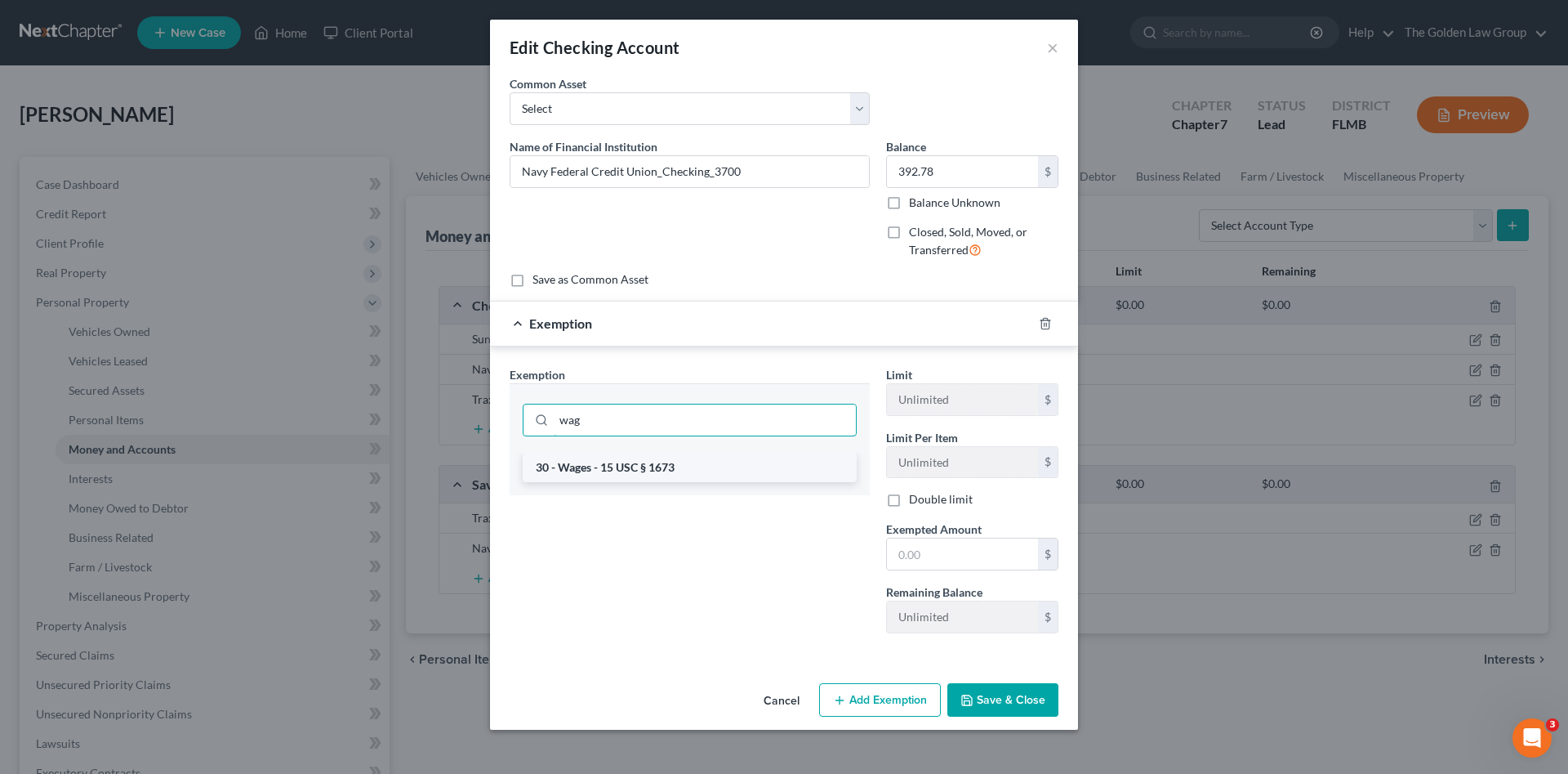
type input "wag"
drag, startPoint x: 685, startPoint y: 472, endPoint x: 953, endPoint y: 559, distance: 281.8
click at [687, 472] on li "30 - Wages - 15 USC § 1673" at bounding box center [689, 467] width 334 height 29
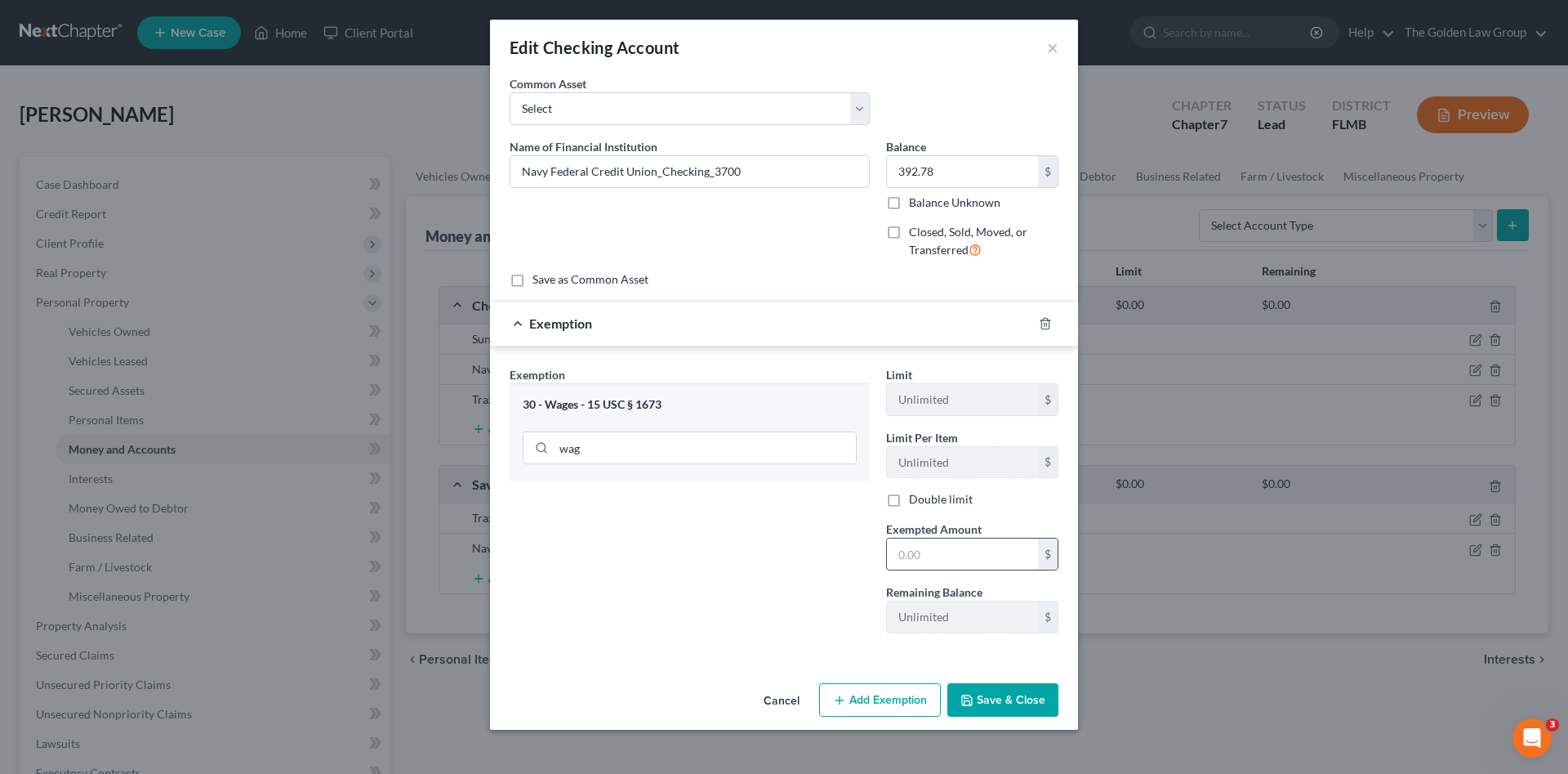
click at [957, 554] on input "text" at bounding box center [962, 554] width 151 height 31
type input "392.78"
click at [998, 698] on button "Save & Close" at bounding box center [1003, 701] width 111 height 34
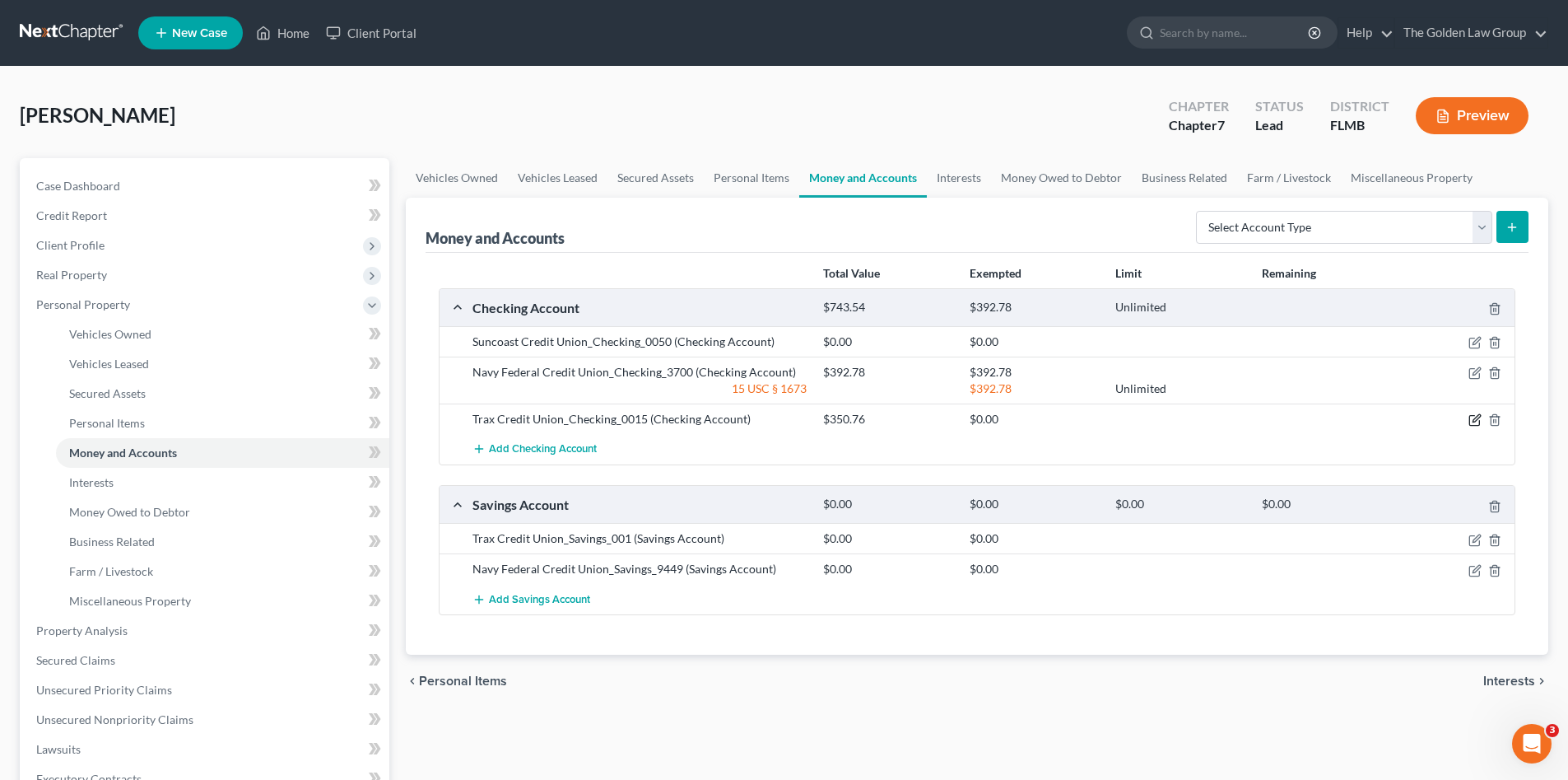
click at [1468, 421] on icon "button" at bounding box center [1474, 419] width 13 height 13
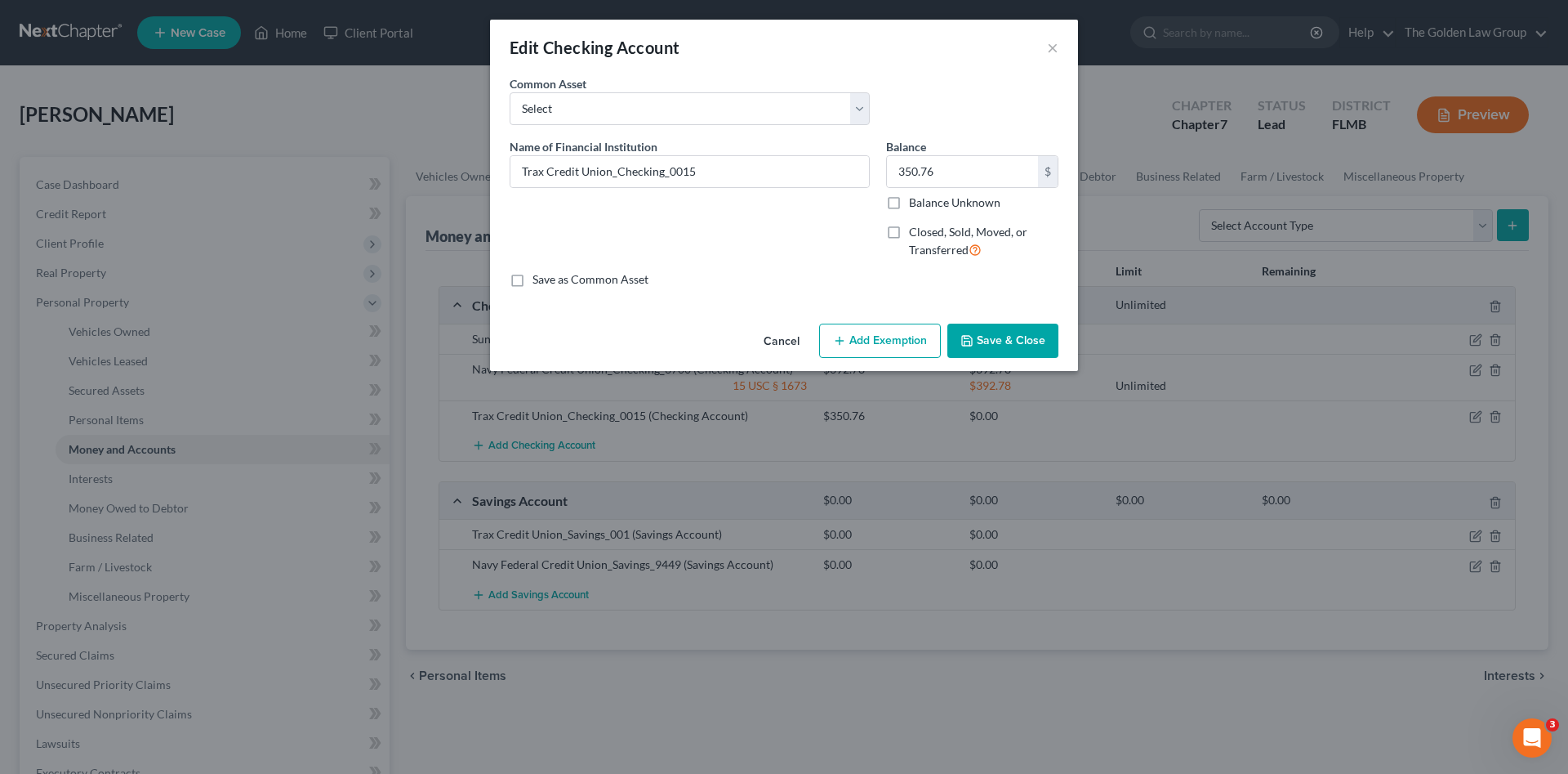
click at [886, 331] on button "Add Exemption" at bounding box center [880, 341] width 122 height 34
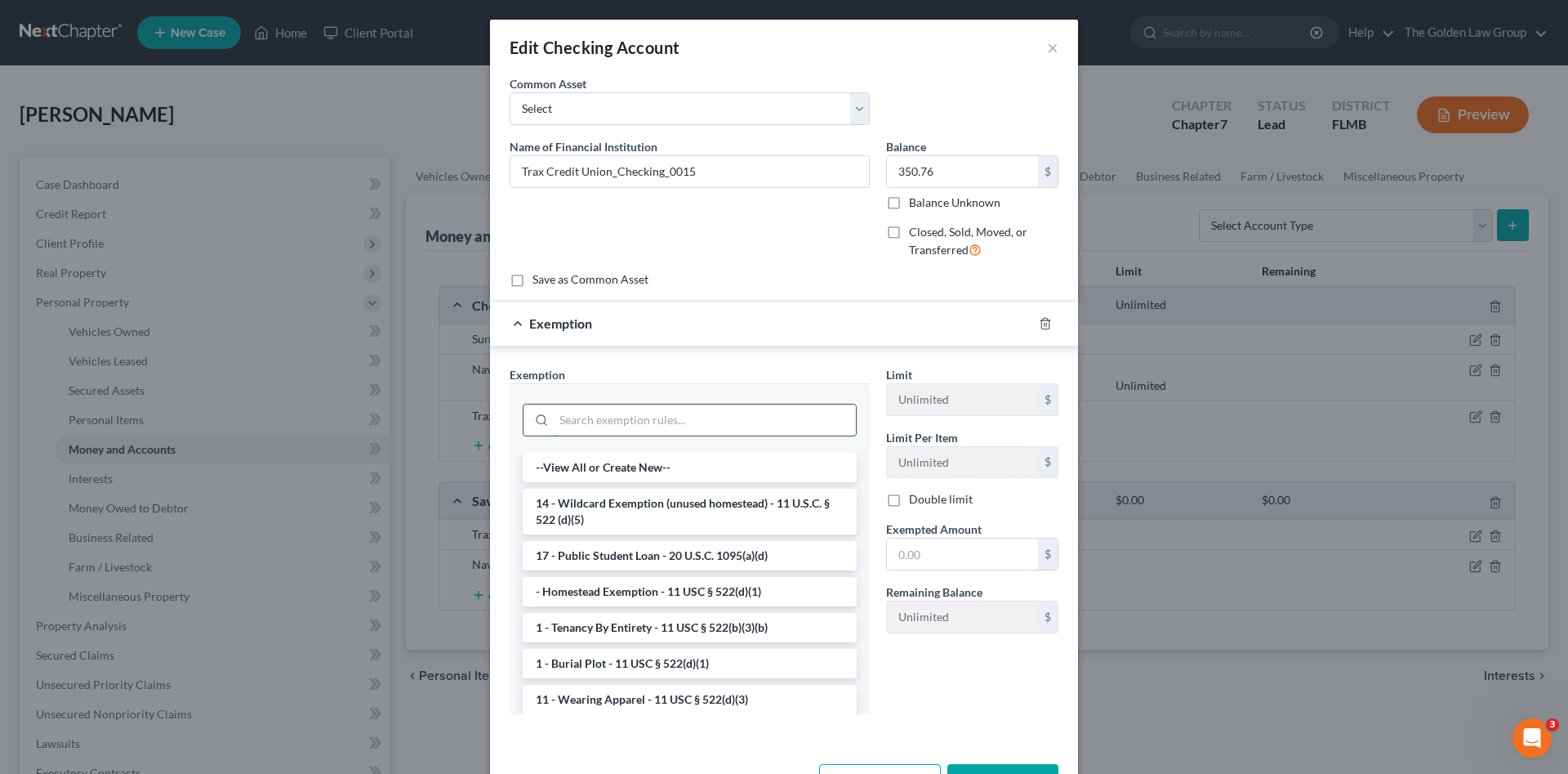
click at [629, 418] on input "search" at bounding box center [705, 419] width 302 height 31
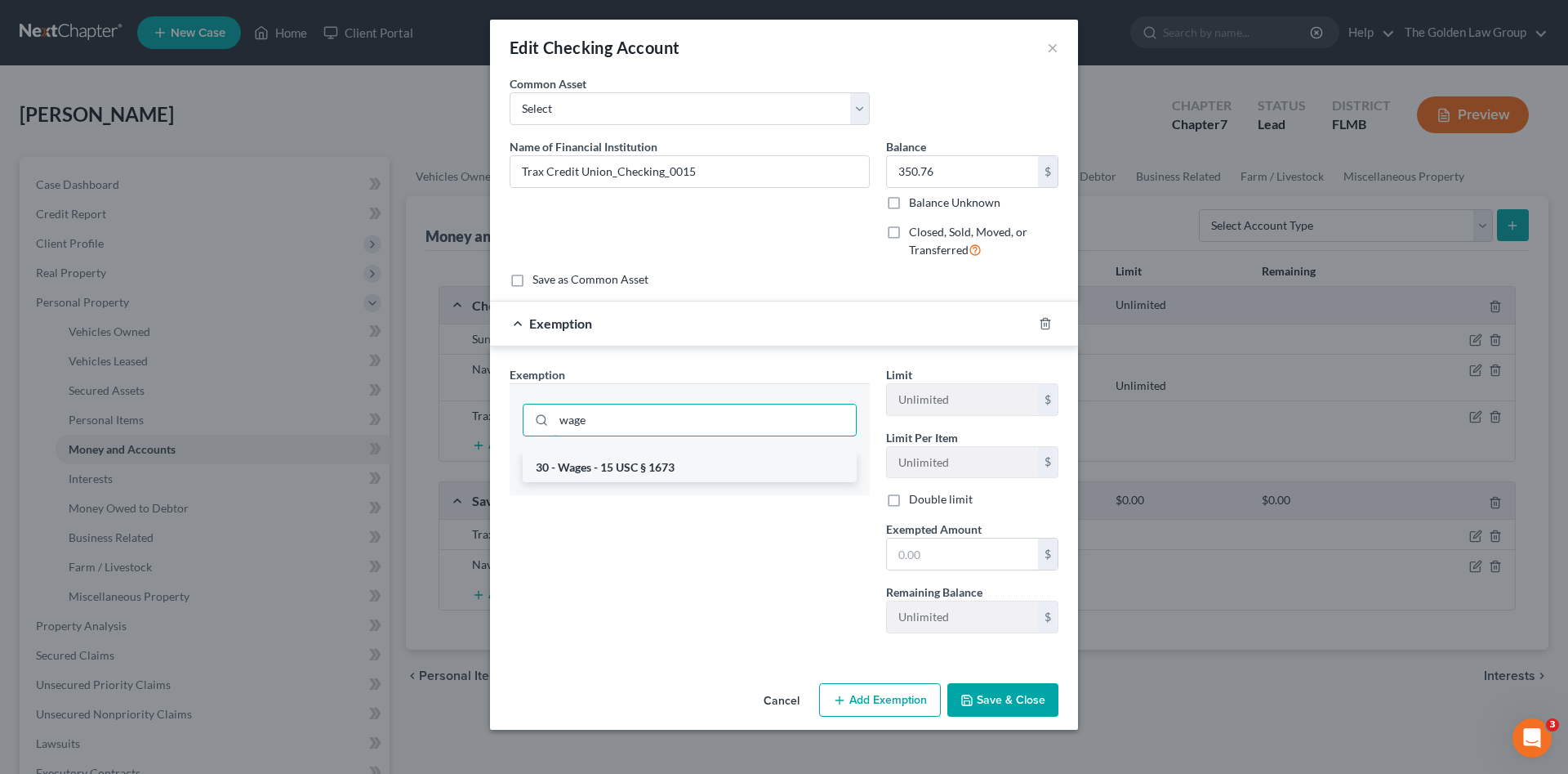
type input "wage"
click at [640, 476] on li "30 - Wages - 15 USC § 1673" at bounding box center [689, 467] width 334 height 29
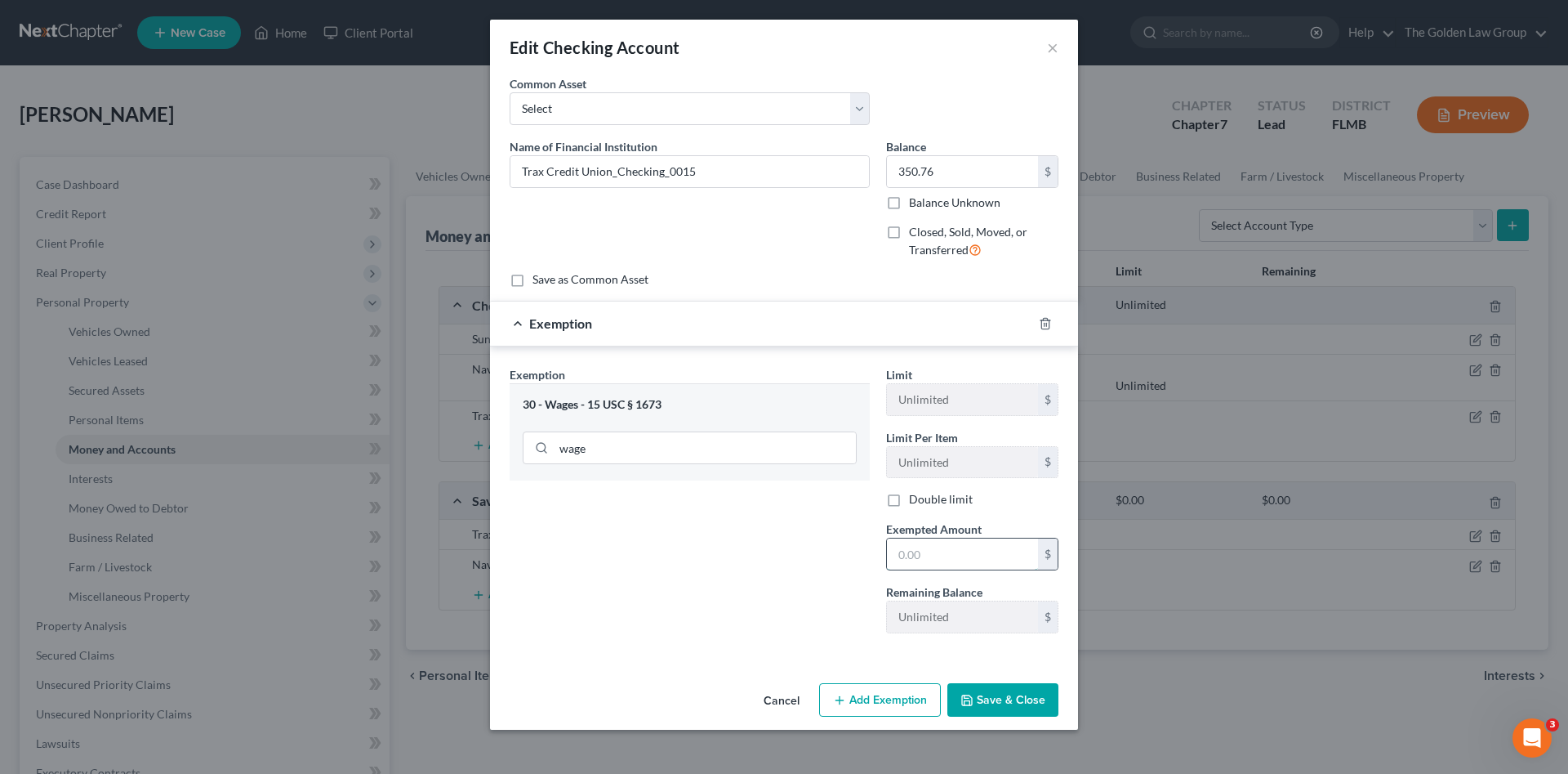
click at [932, 552] on input "text" at bounding box center [962, 554] width 151 height 31
type input "350.76"
click at [1008, 693] on button "Save & Close" at bounding box center [1003, 701] width 111 height 34
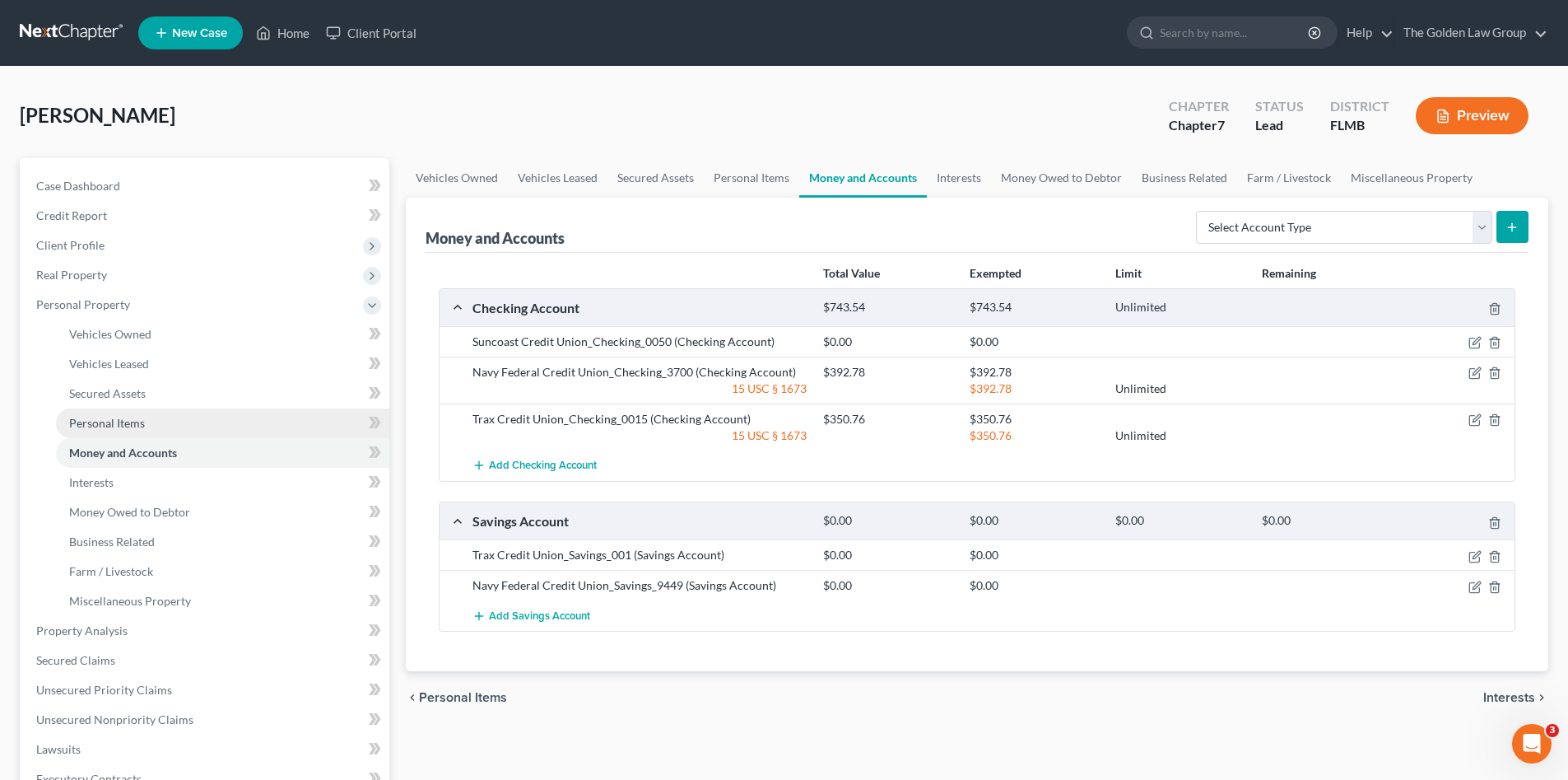
click at [124, 423] on span "Personal Items" at bounding box center [107, 423] width 76 height 14
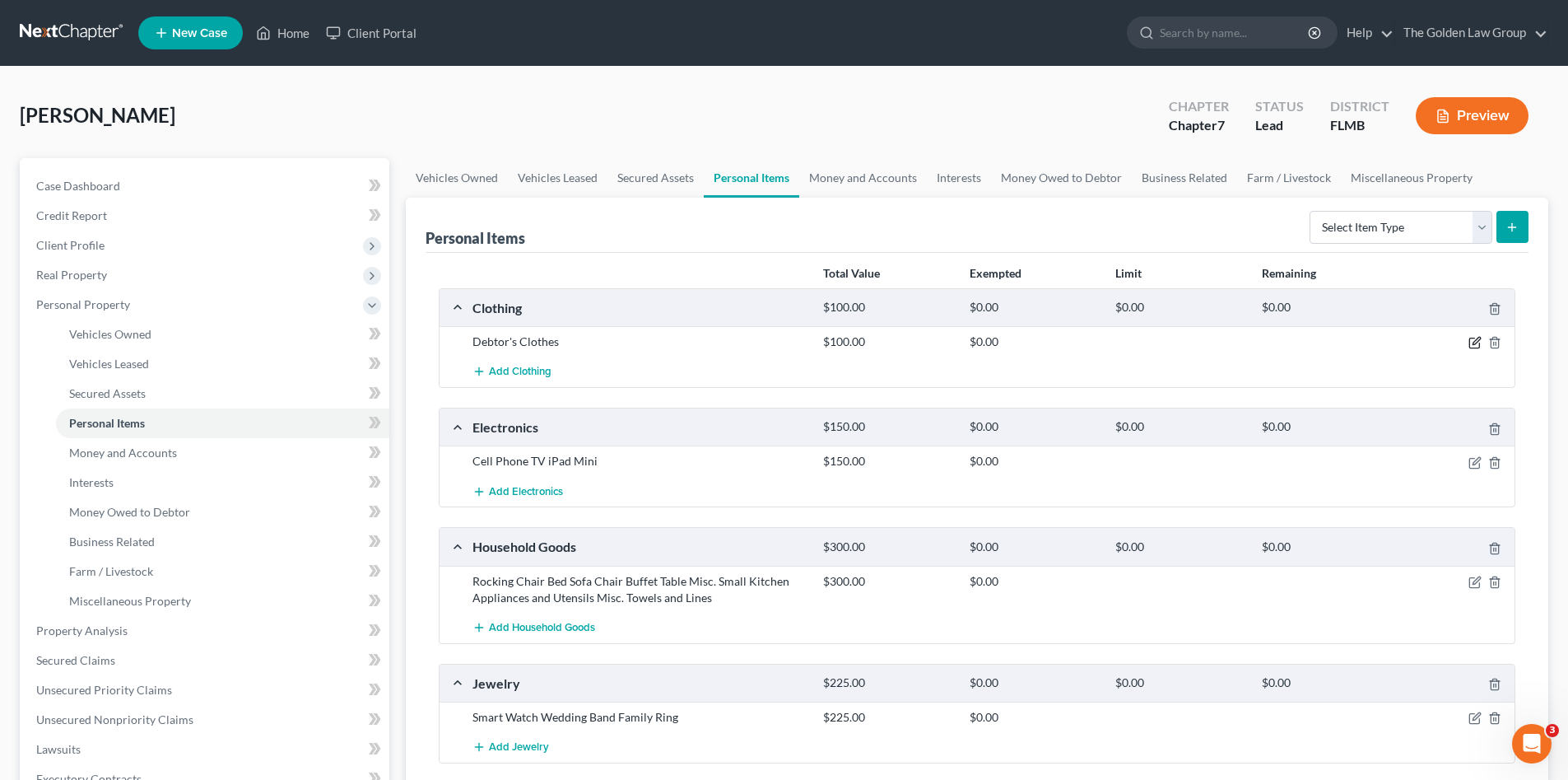
click at [1475, 343] on icon "button" at bounding box center [1474, 342] width 13 height 13
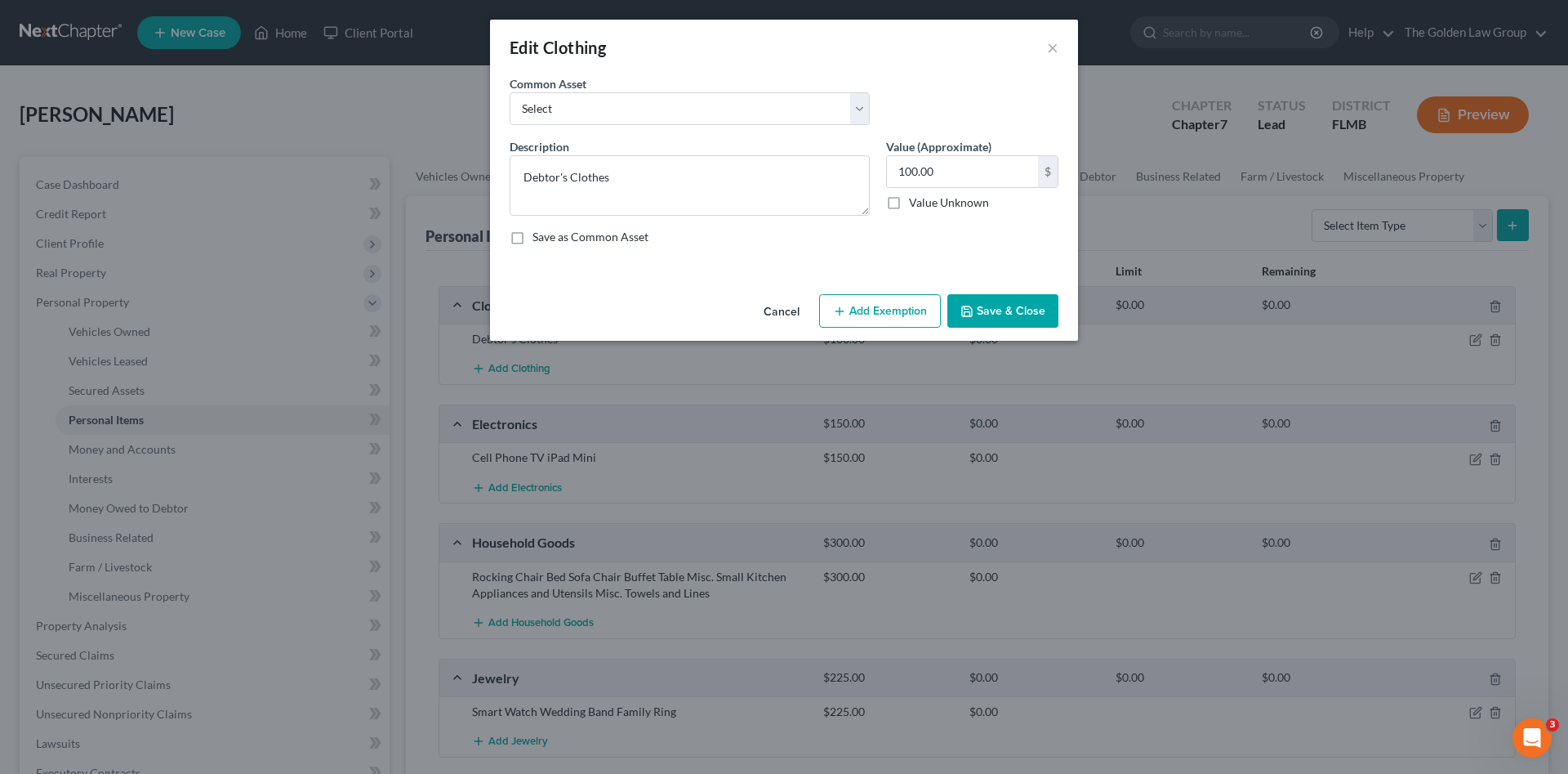
click at [844, 315] on icon "button" at bounding box center [840, 311] width 13 height 13
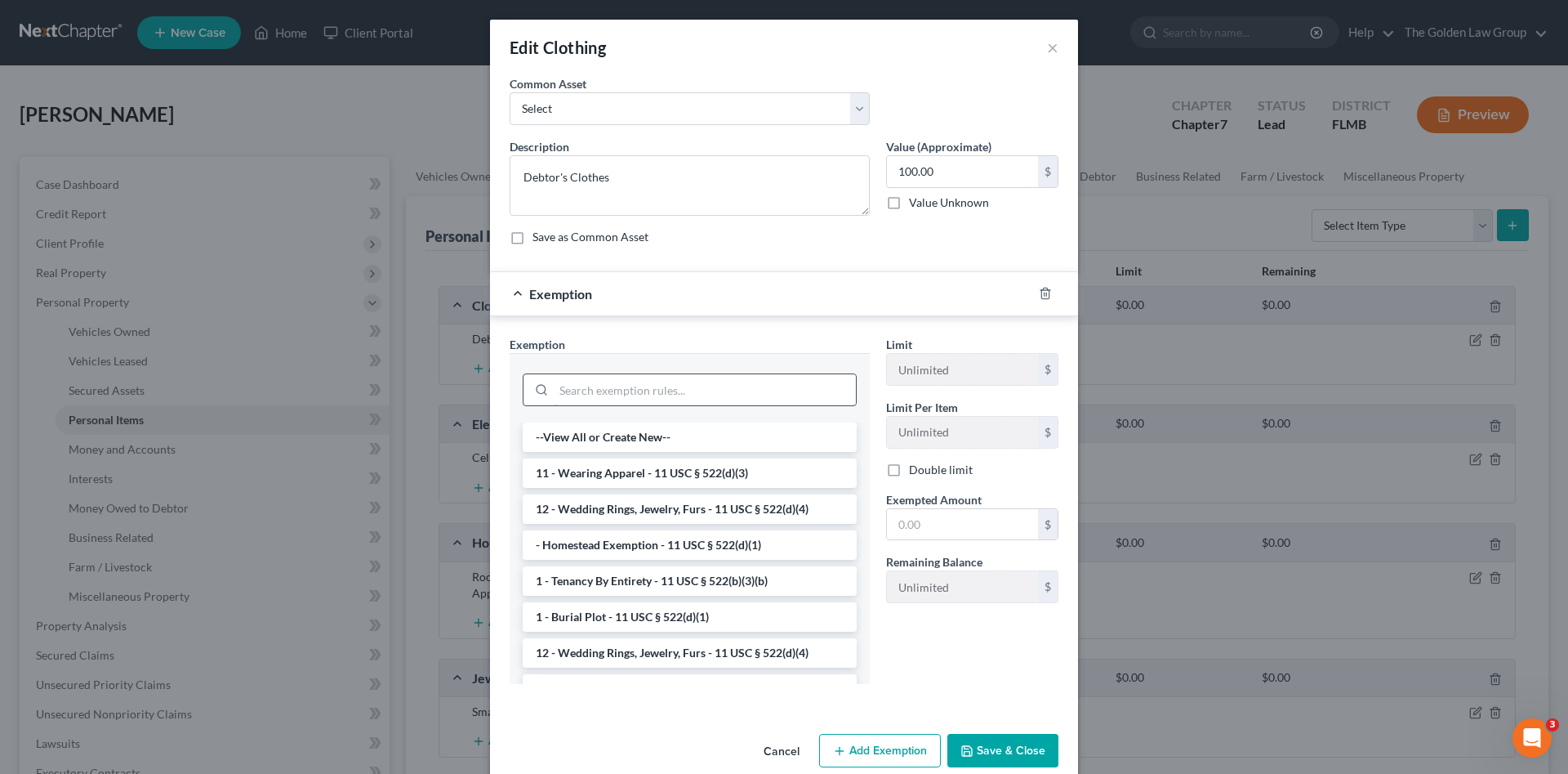
click at [679, 390] on input "search" at bounding box center [705, 390] width 302 height 31
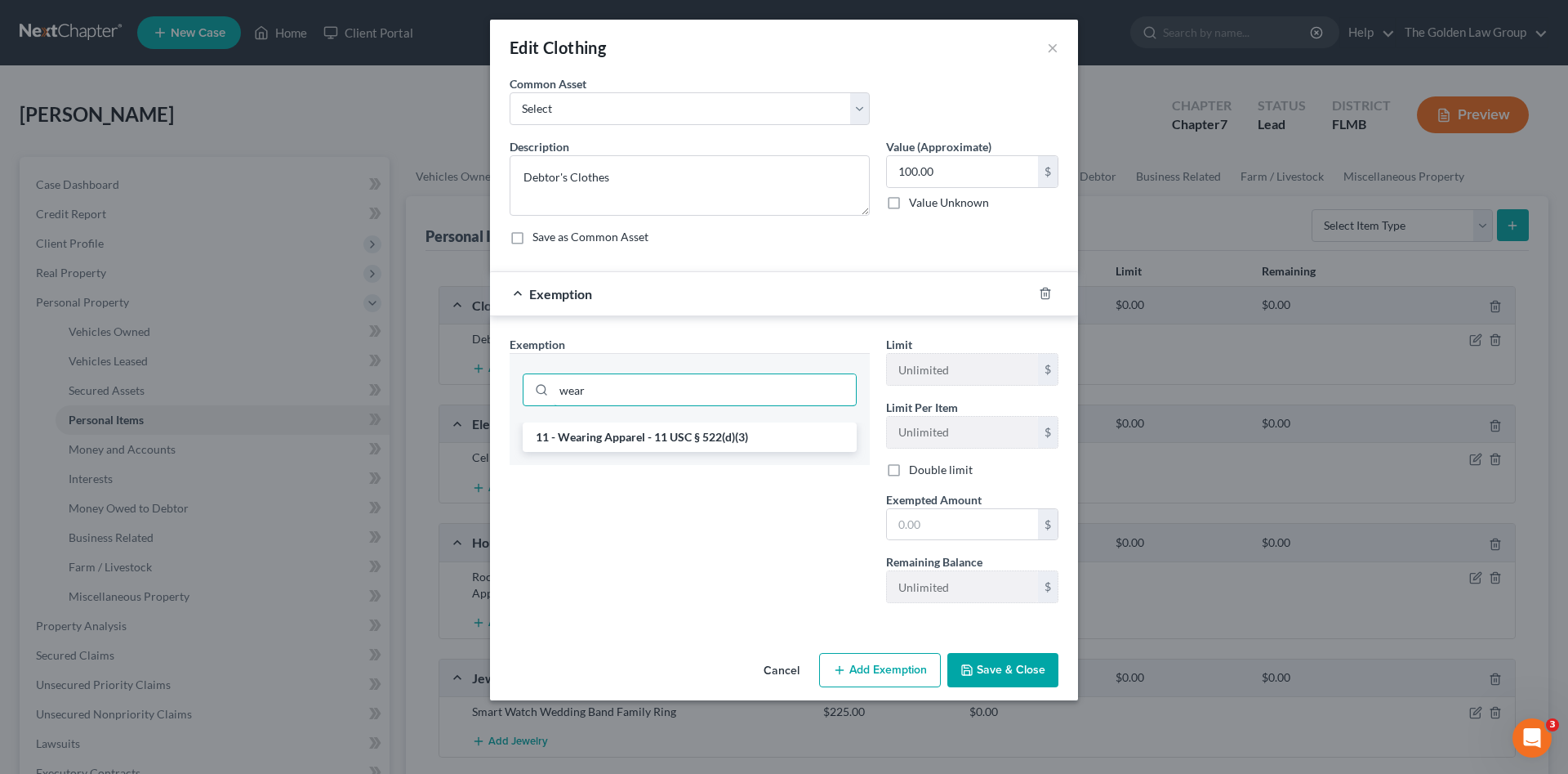
type input "wear"
click at [654, 437] on li "11 - Wearing Apparel - 11 USC § 522(d)(3)" at bounding box center [689, 437] width 334 height 29
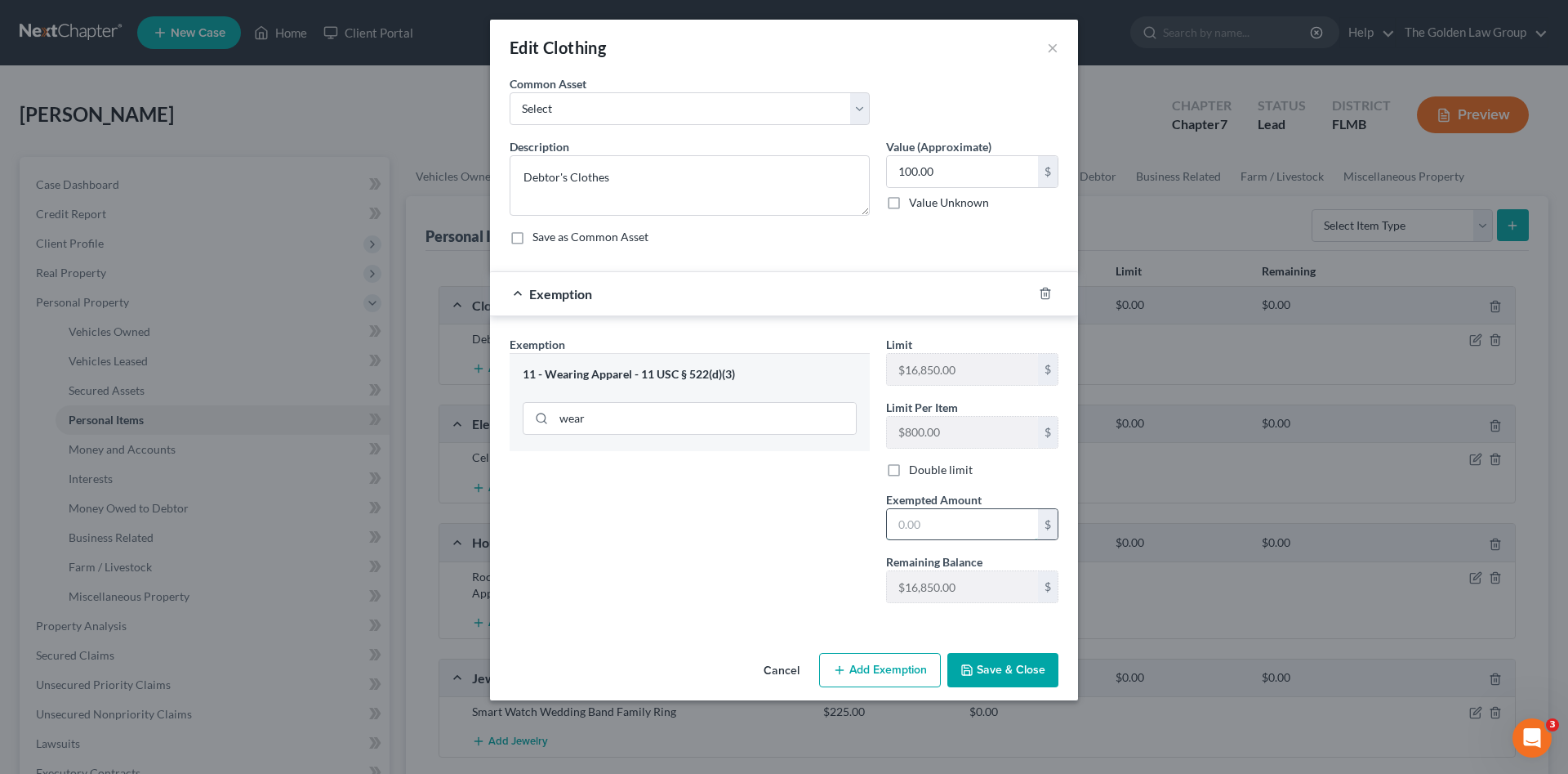
click at [1003, 517] on input "text" at bounding box center [962, 525] width 151 height 31
type input "100.00"
click at [1021, 666] on button "Save & Close" at bounding box center [1003, 670] width 111 height 34
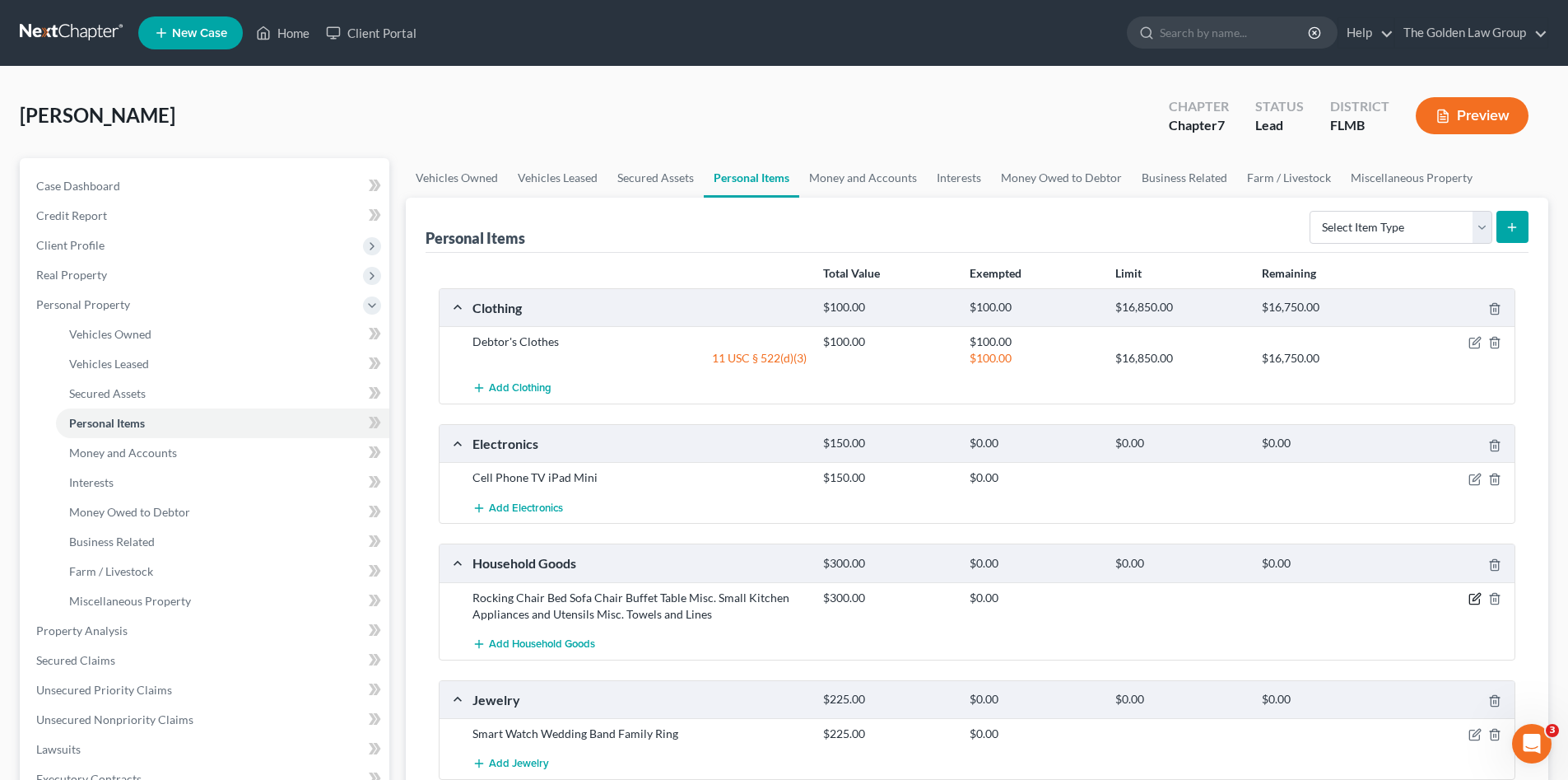
click at [1471, 597] on icon "button" at bounding box center [1474, 598] width 13 height 13
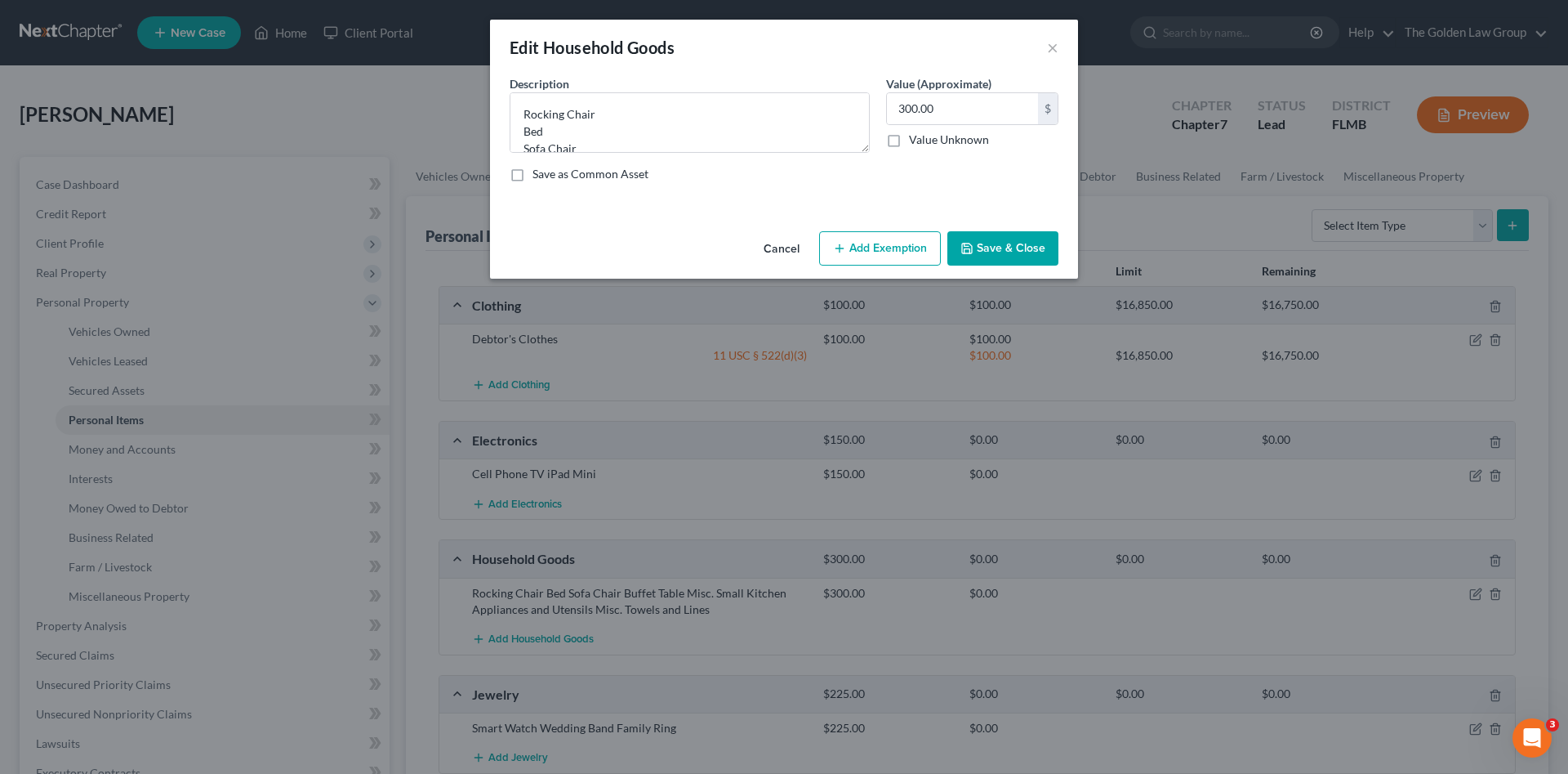
click at [863, 261] on button "Add Exemption" at bounding box center [880, 249] width 122 height 34
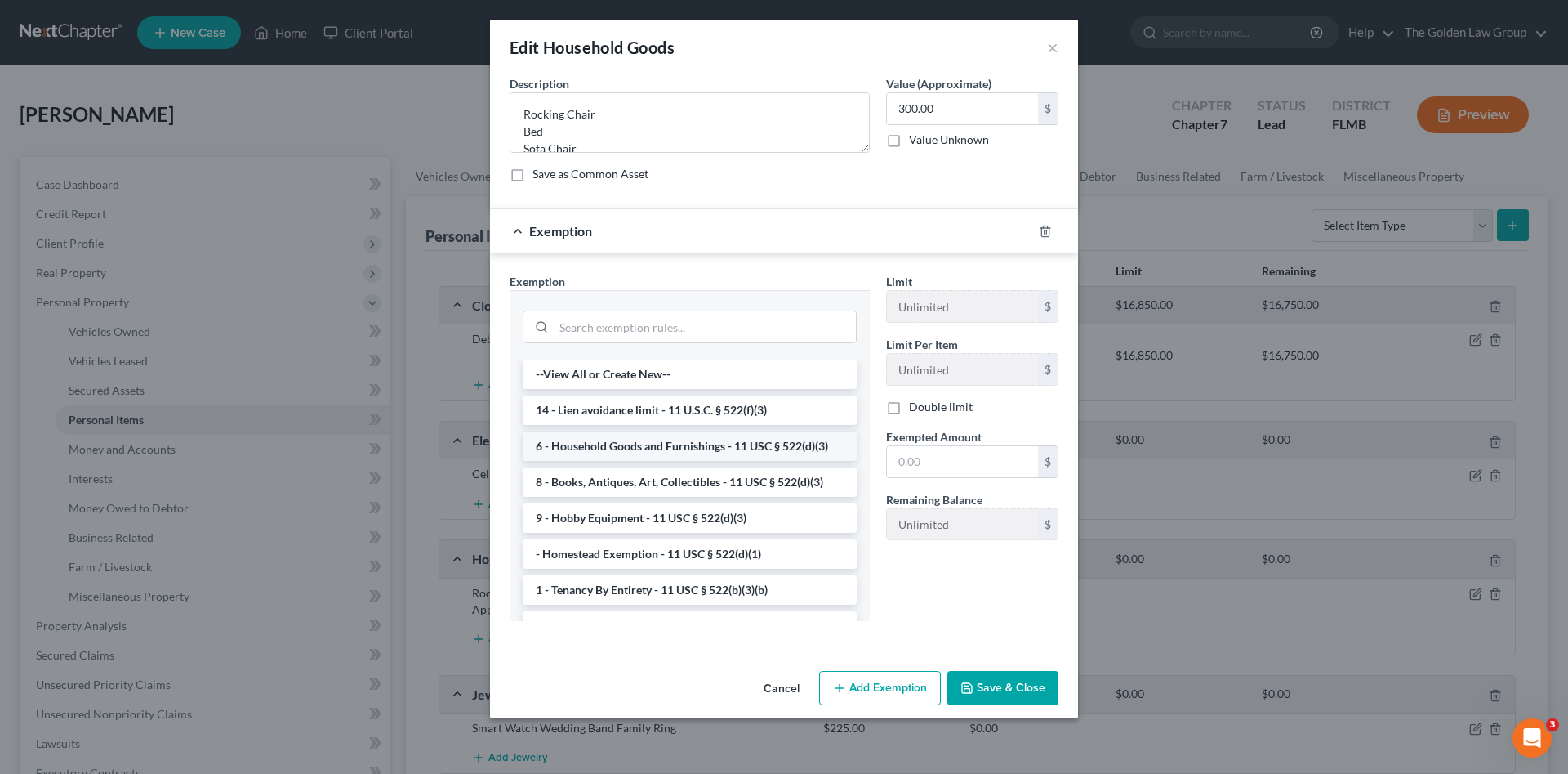
click at [665, 442] on li "6 - Household Goods and Furnishings - 11 USC § 522(d)(3)" at bounding box center [689, 446] width 334 height 29
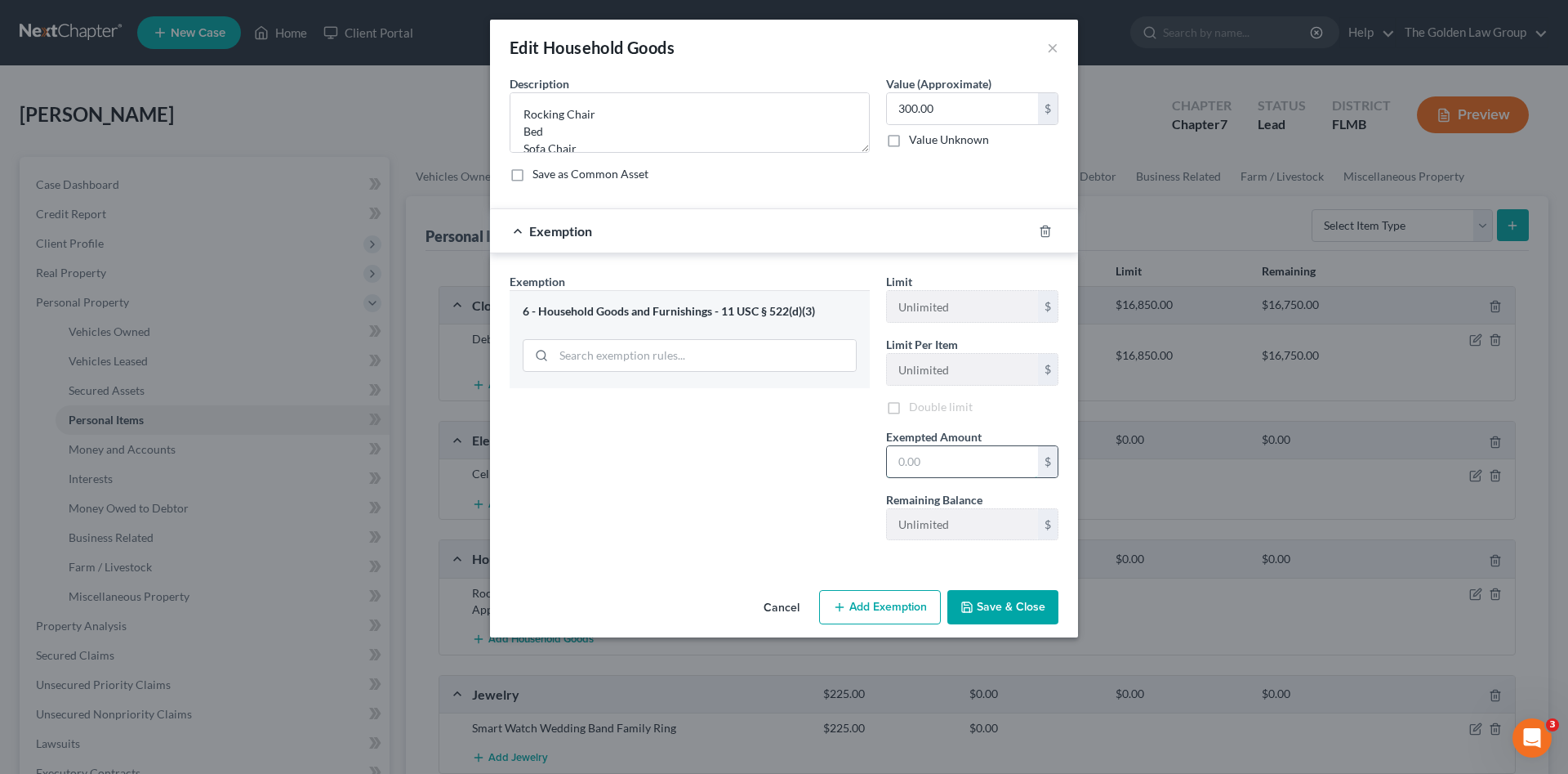
click at [940, 466] on input "text" at bounding box center [962, 461] width 151 height 31
type input "300.00"
click at [992, 607] on button "Save & Close" at bounding box center [1003, 607] width 111 height 34
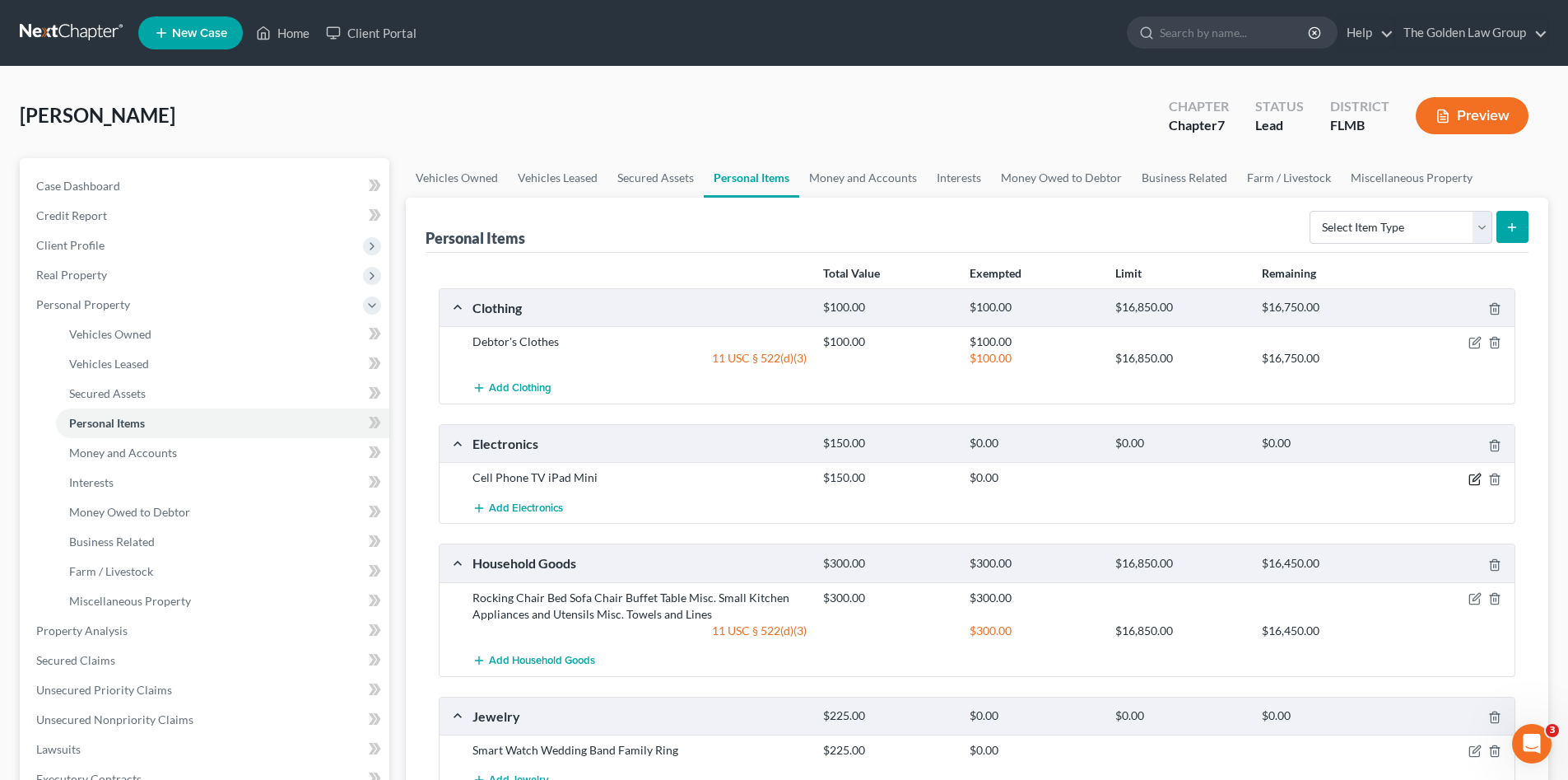
drag, startPoint x: 1471, startPoint y: 480, endPoint x: 1257, endPoint y: 445, distance: 216.8
click at [1472, 480] on icon "button" at bounding box center [1474, 479] width 13 height 13
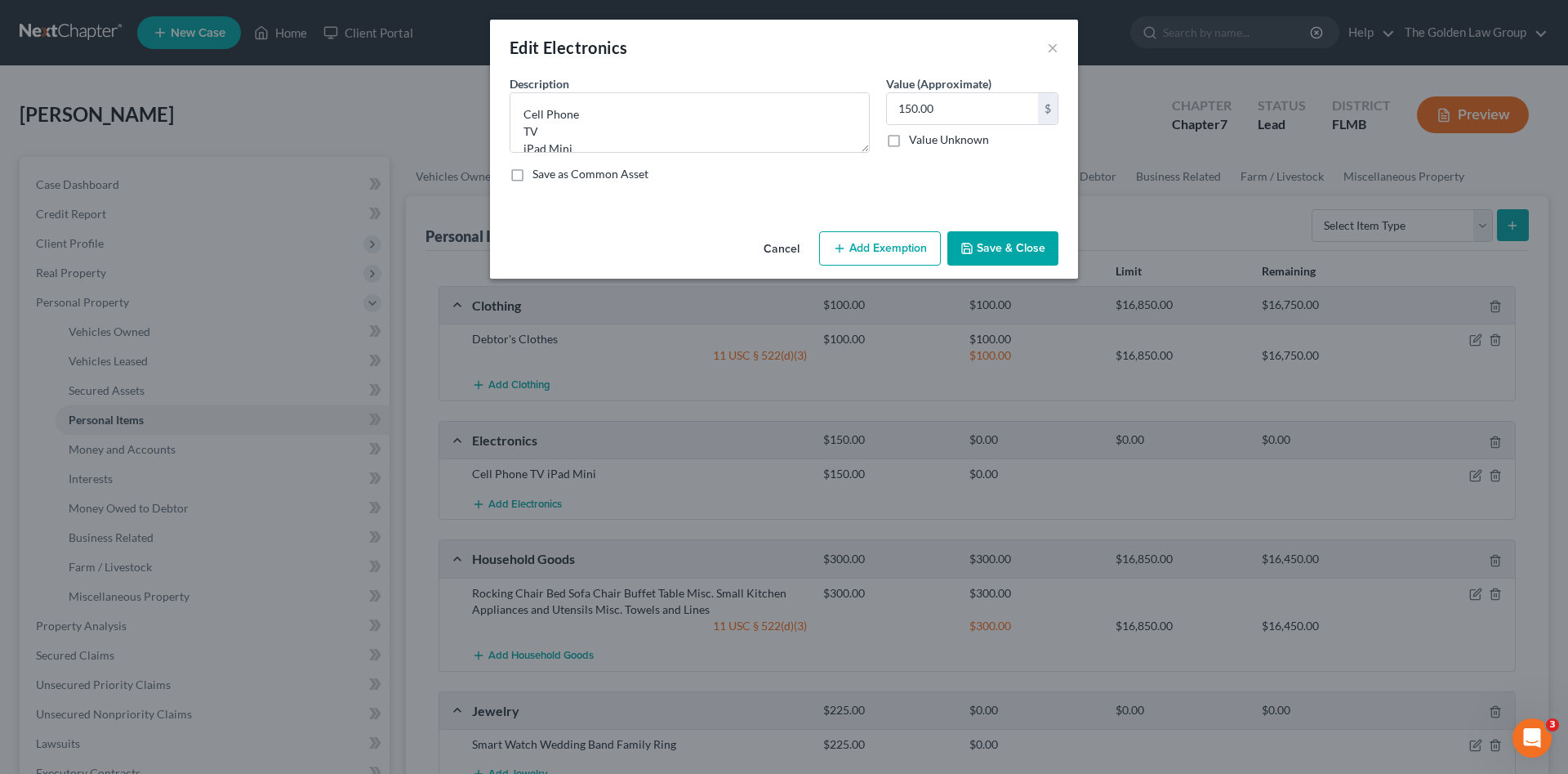
click at [886, 249] on button "Add Exemption" at bounding box center [880, 249] width 122 height 34
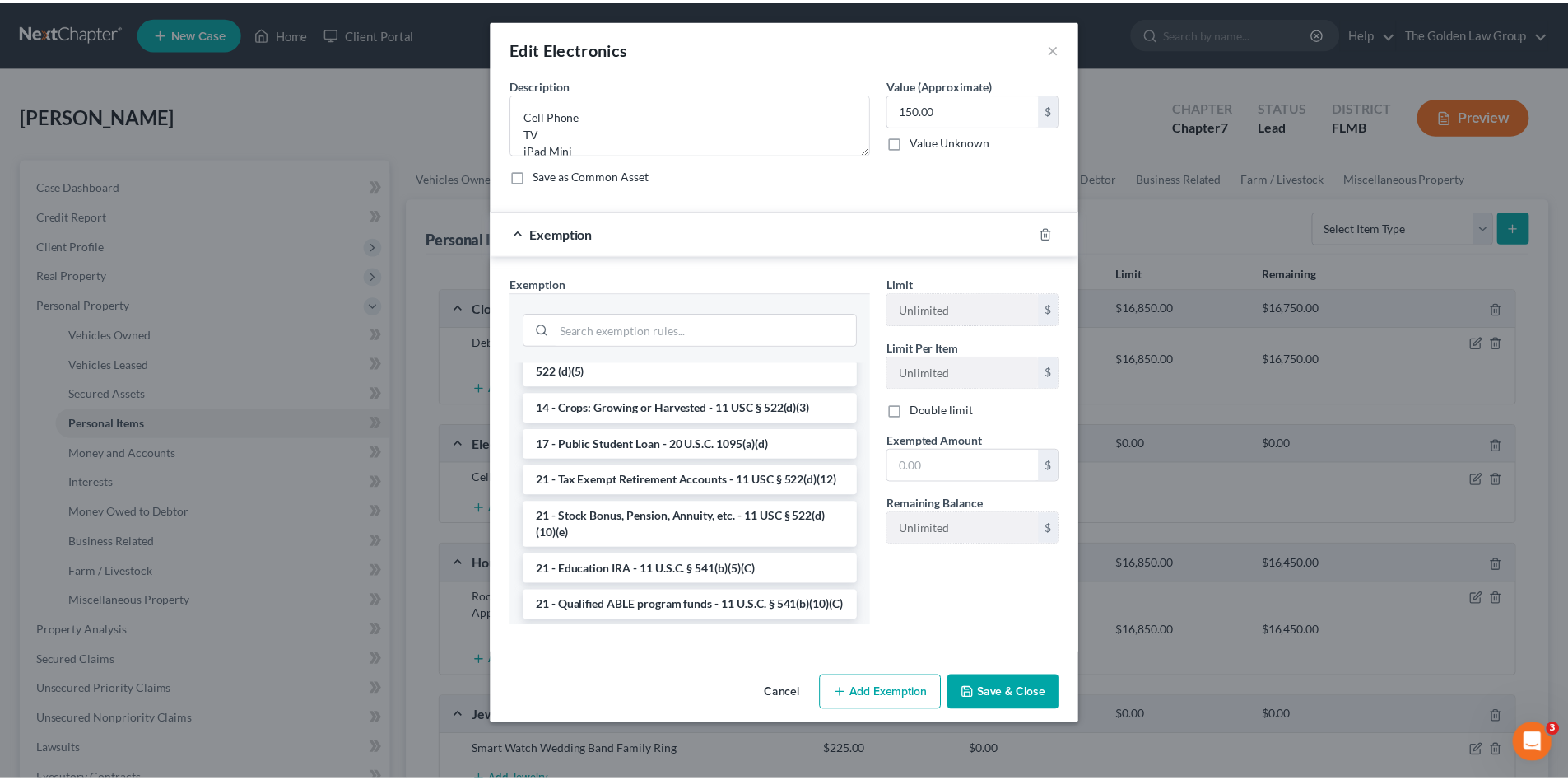
scroll to position [220, 0]
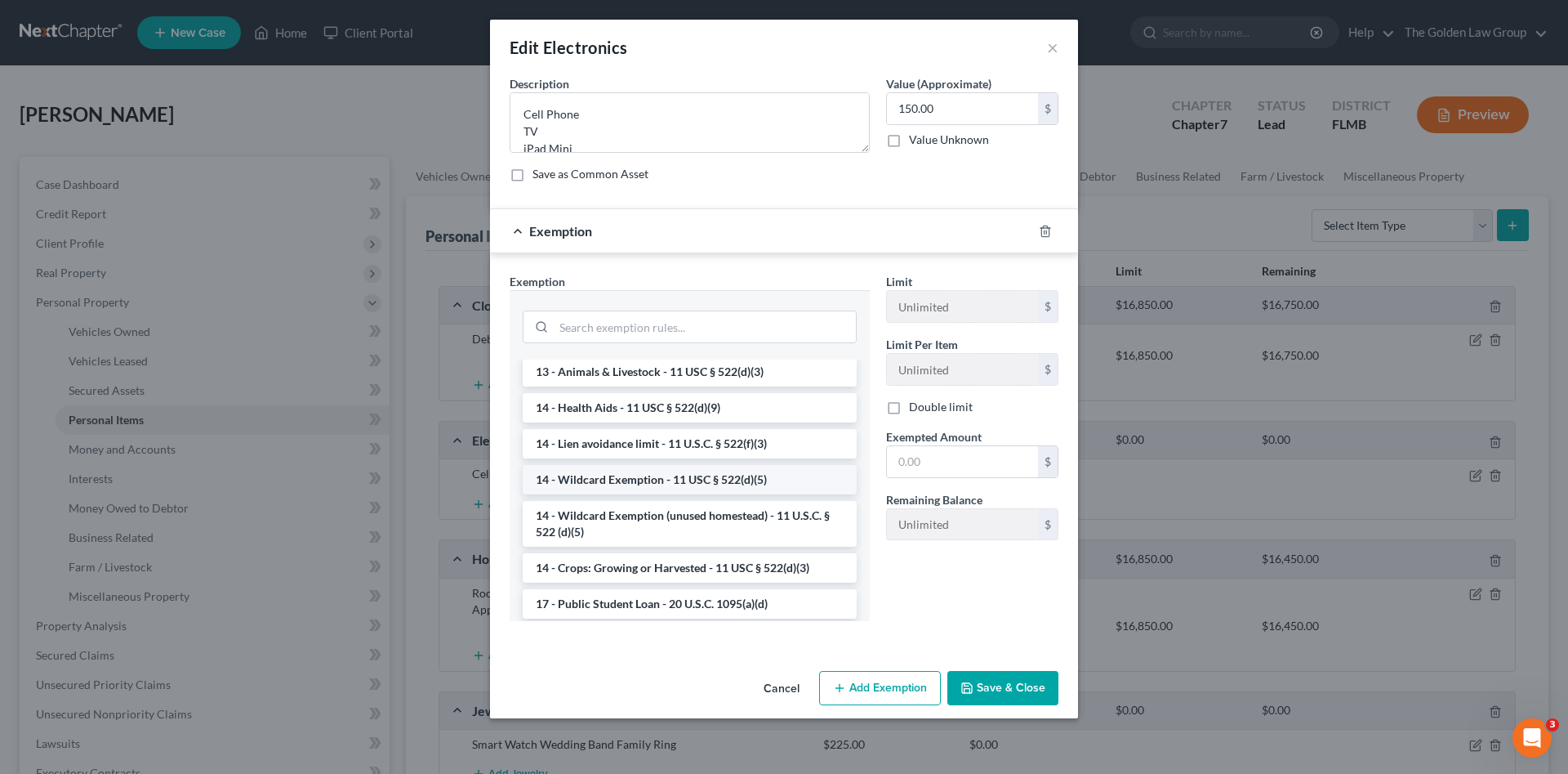
click at [711, 473] on li "14 - Wildcard Exemption - 11 USC § 522(d)(5)" at bounding box center [689, 479] width 334 height 29
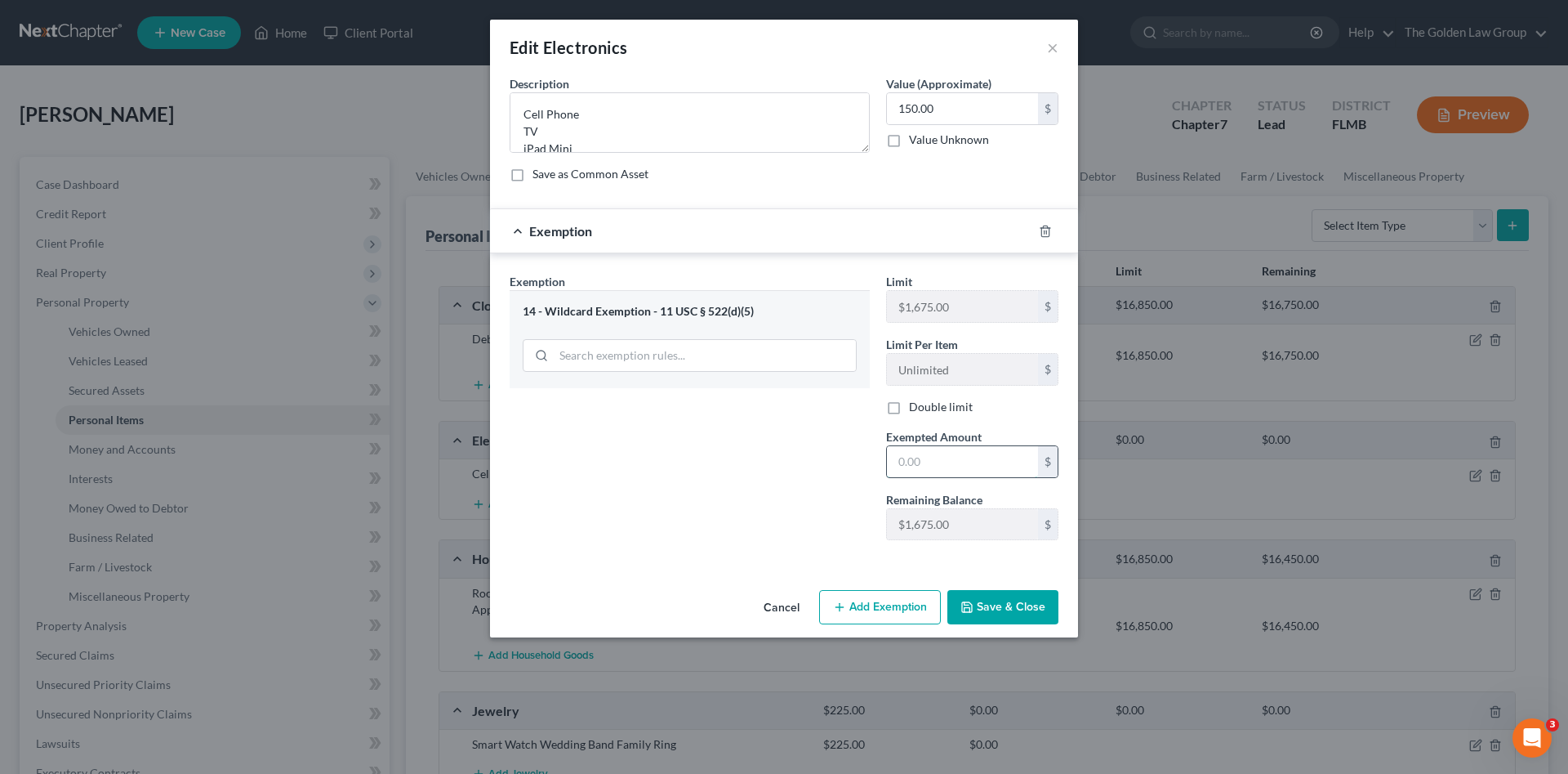
click at [941, 467] on input "text" at bounding box center [962, 461] width 151 height 31
type input "150.00"
click at [1016, 613] on button "Save & Close" at bounding box center [1003, 607] width 111 height 34
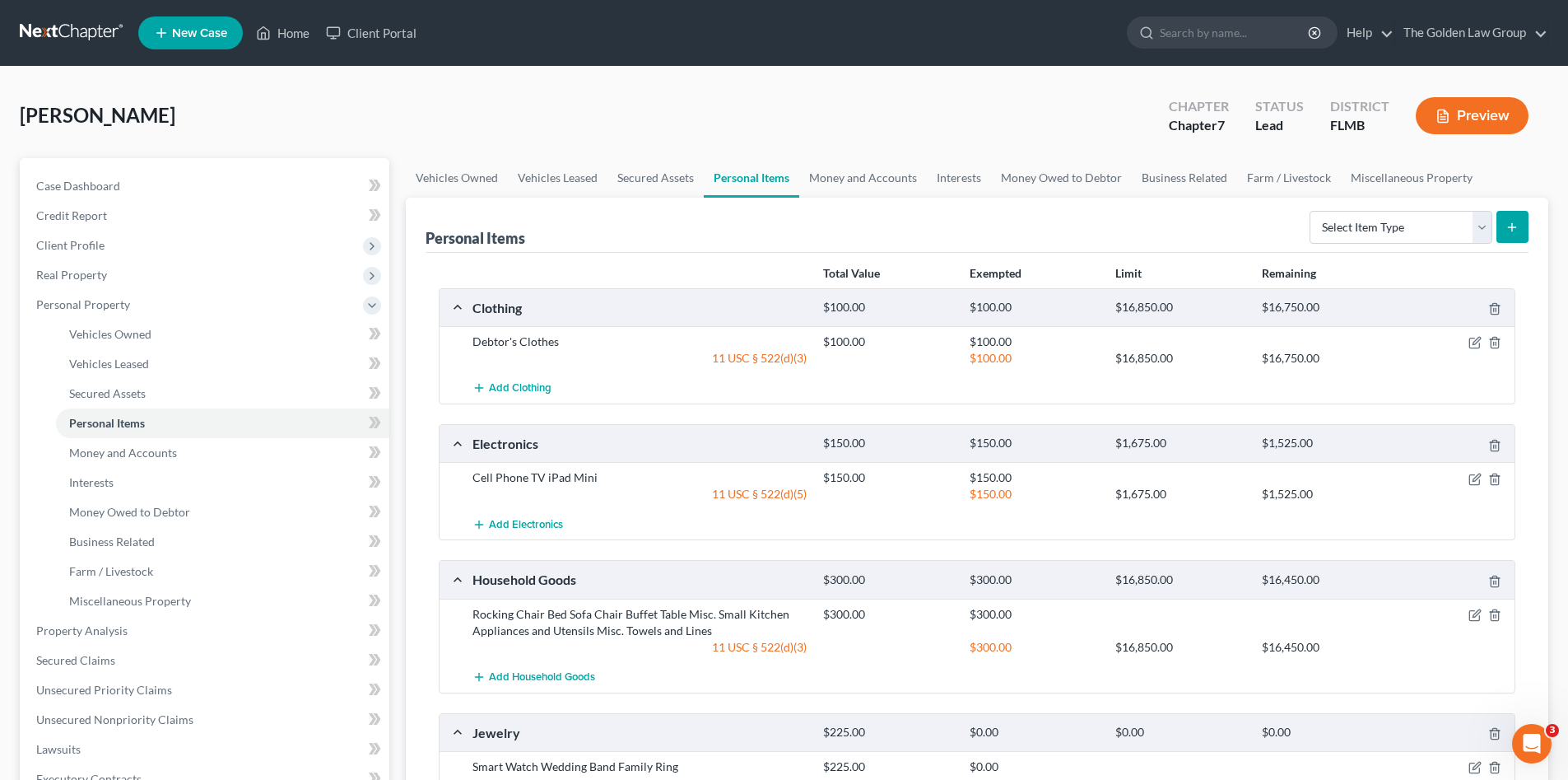
scroll to position [164, 0]
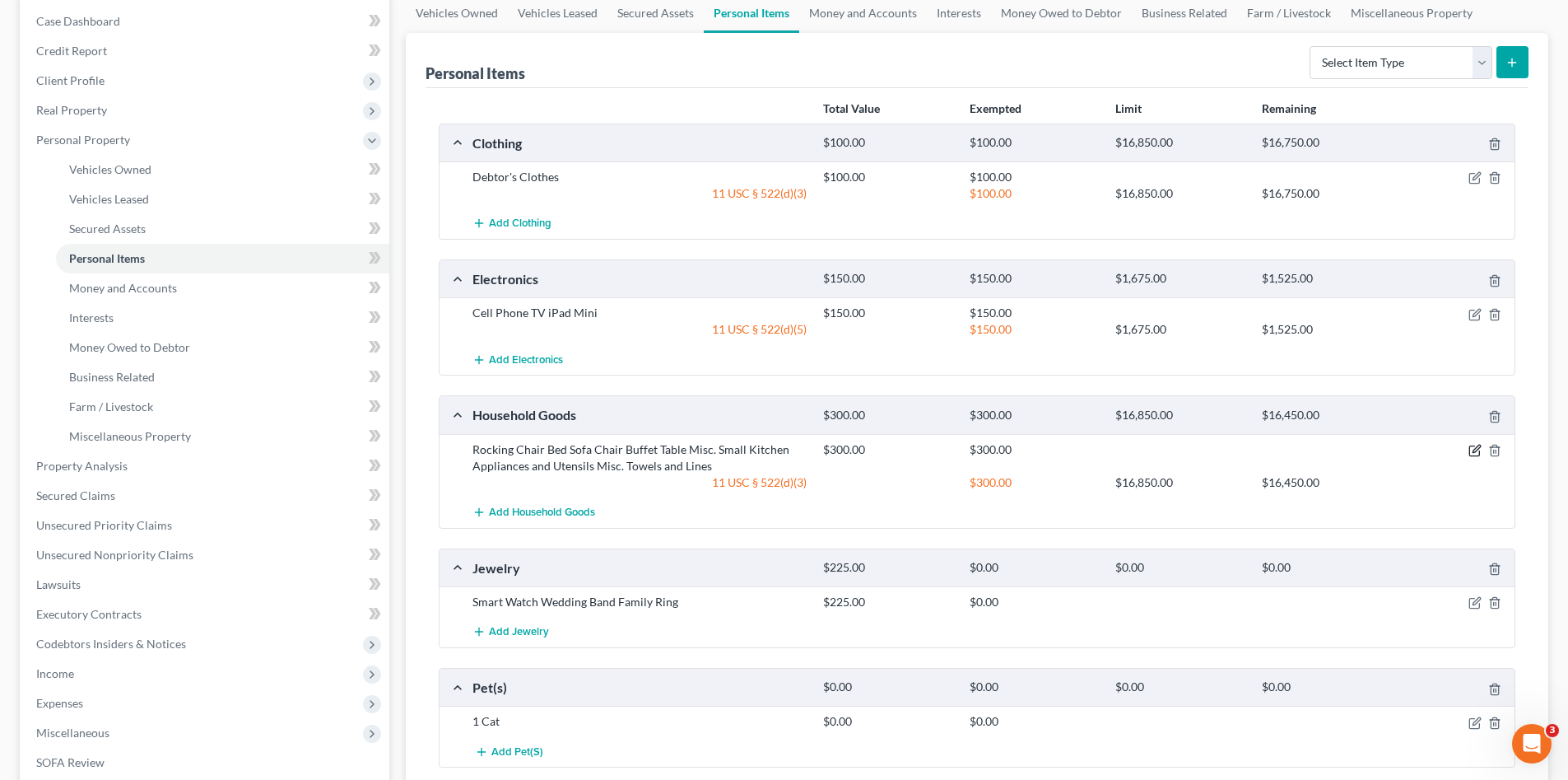
click at [1472, 447] on icon "button" at bounding box center [1474, 450] width 13 height 13
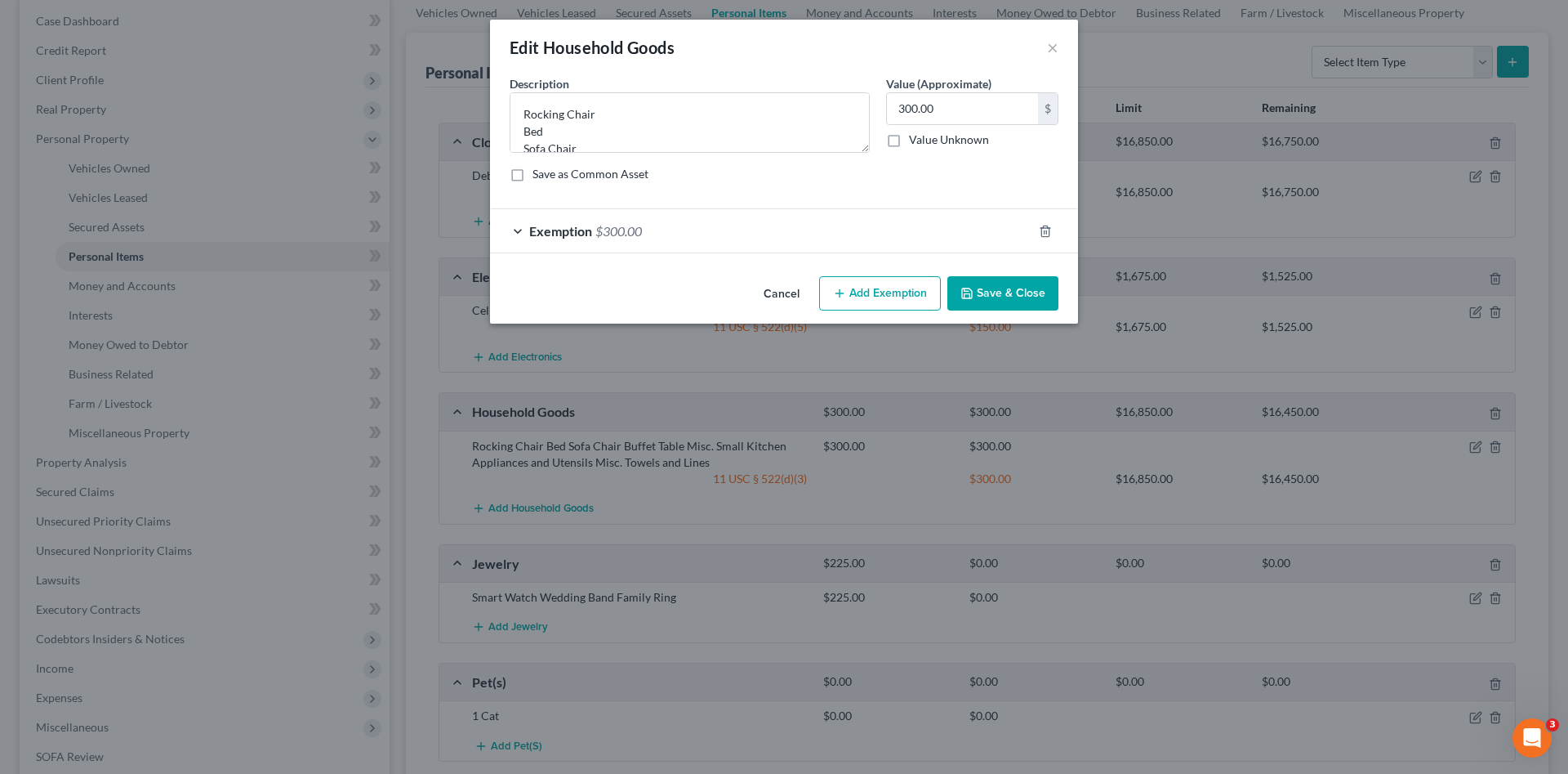
click at [742, 240] on div "Exemption $300.00" at bounding box center [761, 231] width 542 height 44
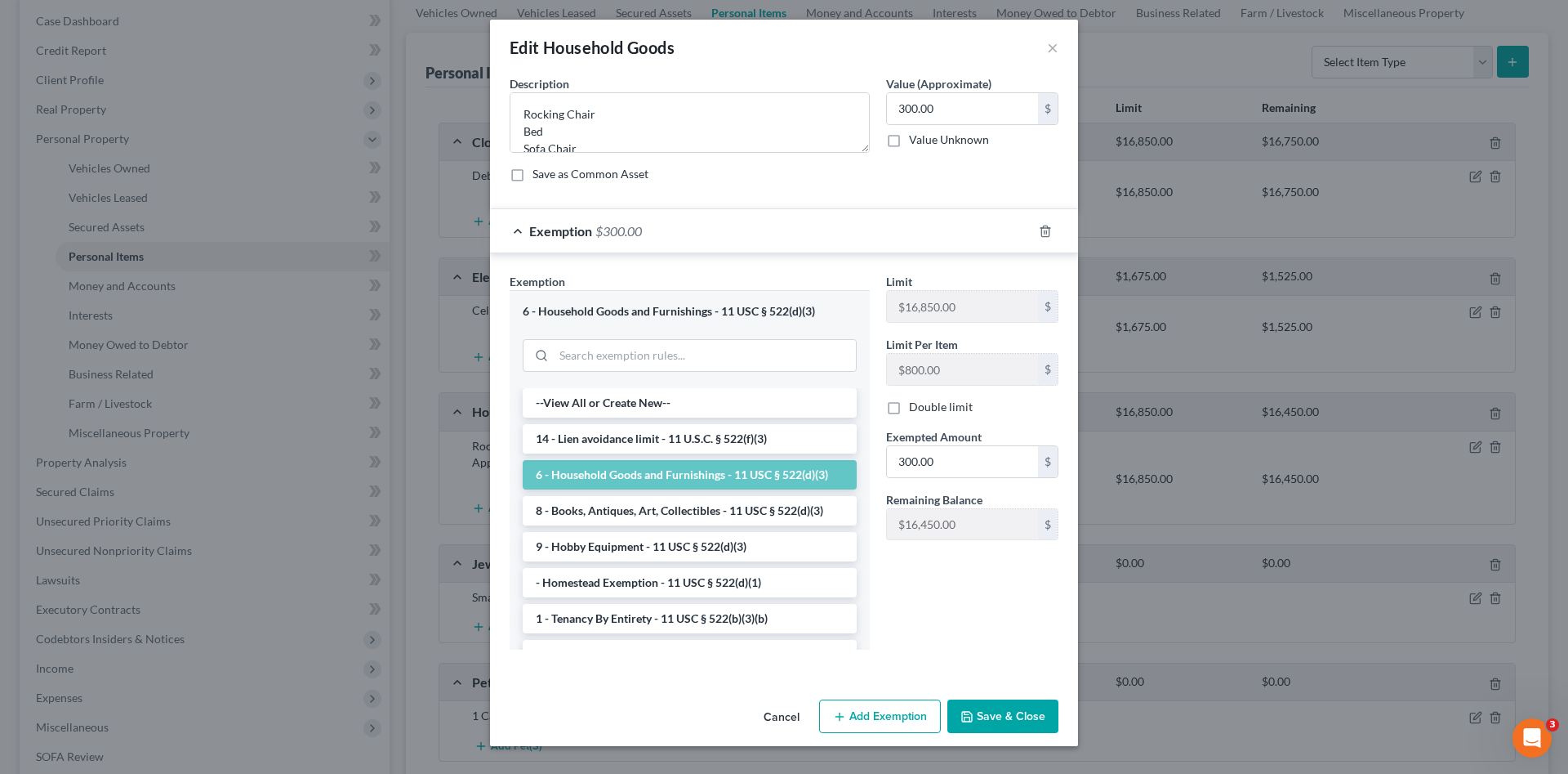
click at [742, 240] on div "Exemption $300.00" at bounding box center [761, 231] width 542 height 44
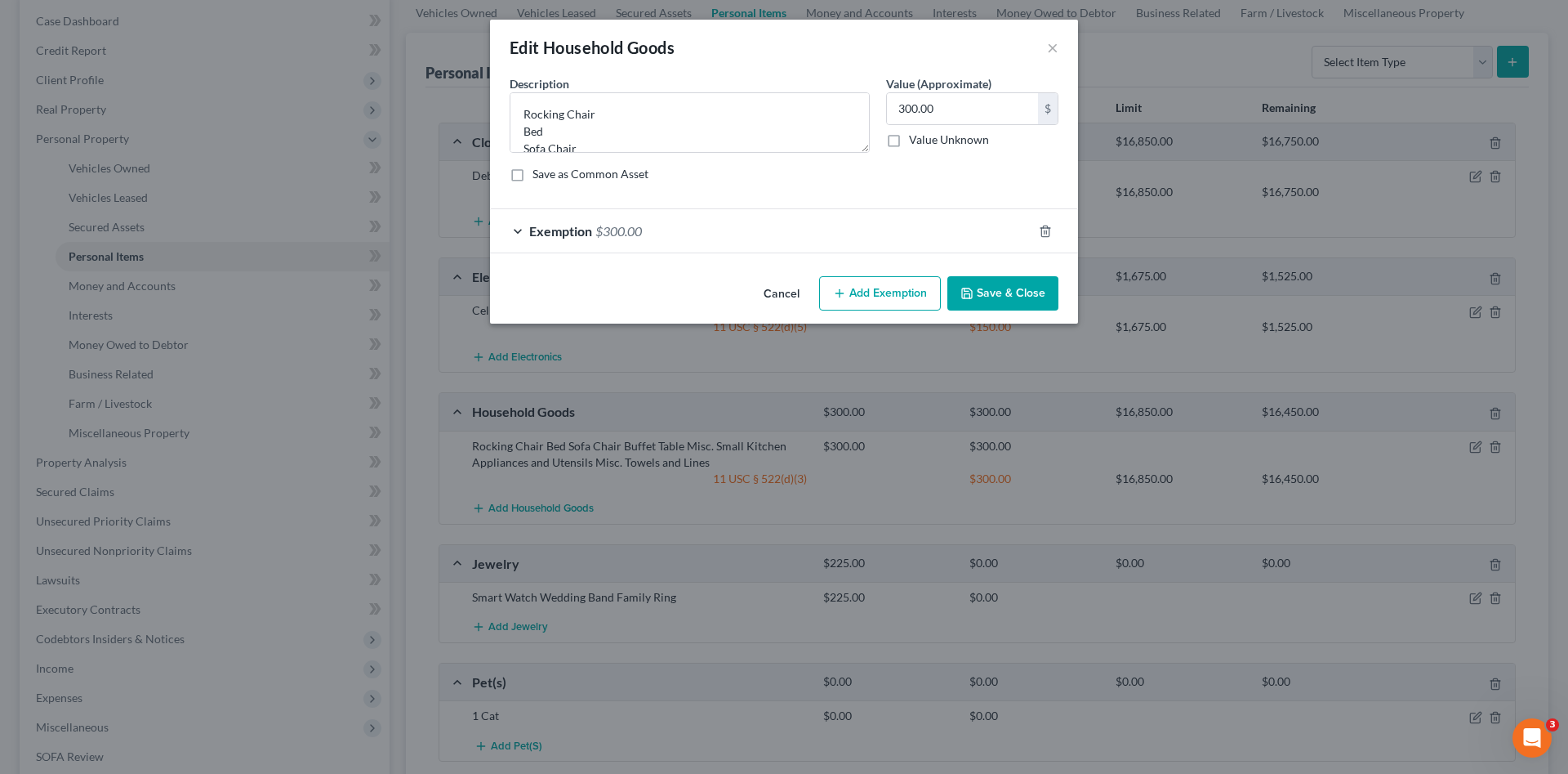
click at [786, 294] on button "Cancel" at bounding box center [781, 294] width 62 height 32
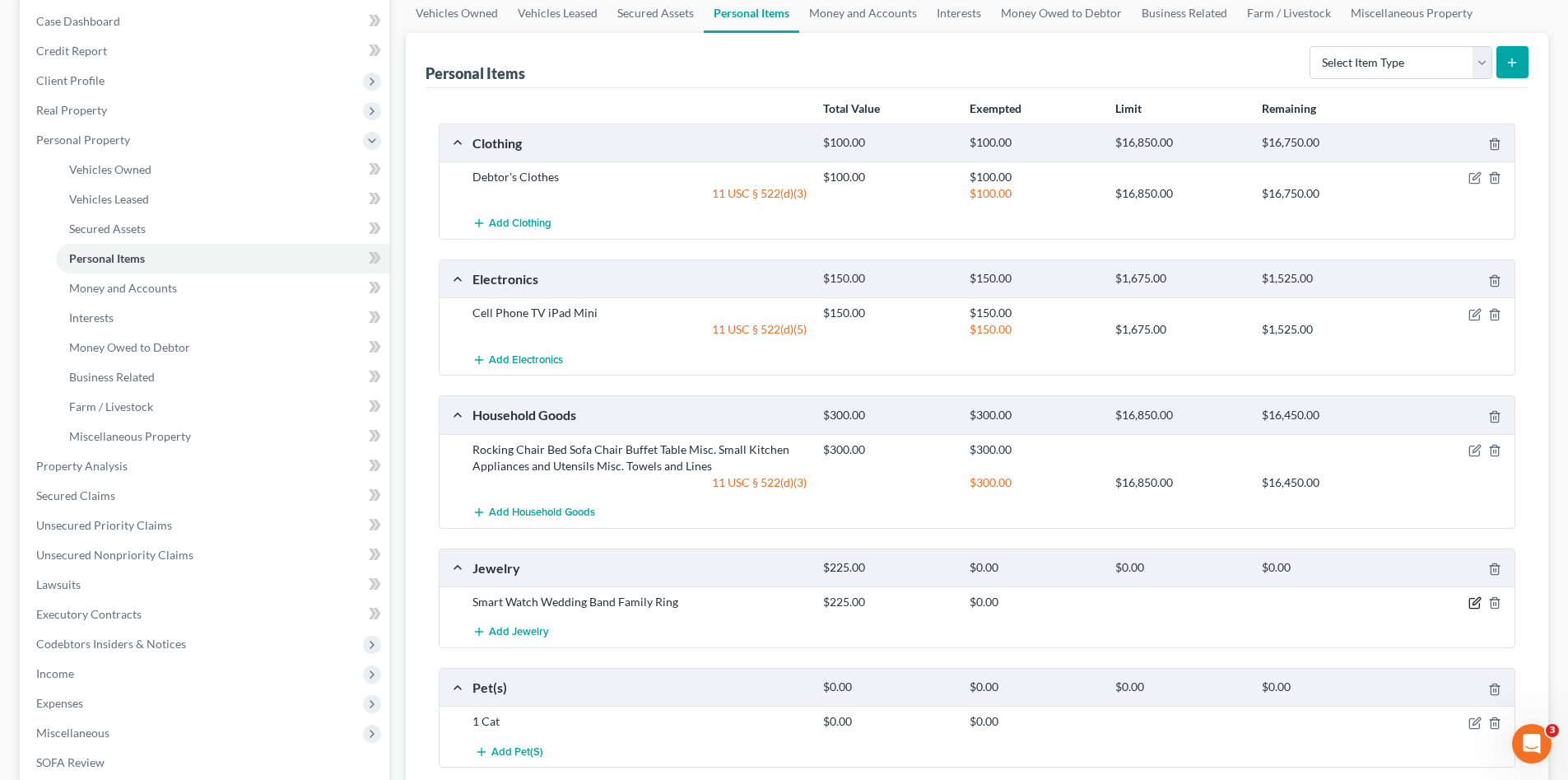
drag, startPoint x: 1471, startPoint y: 601, endPoint x: 1429, endPoint y: 623, distance: 47.4
click at [1471, 600] on icon "button" at bounding box center [1474, 602] width 13 height 13
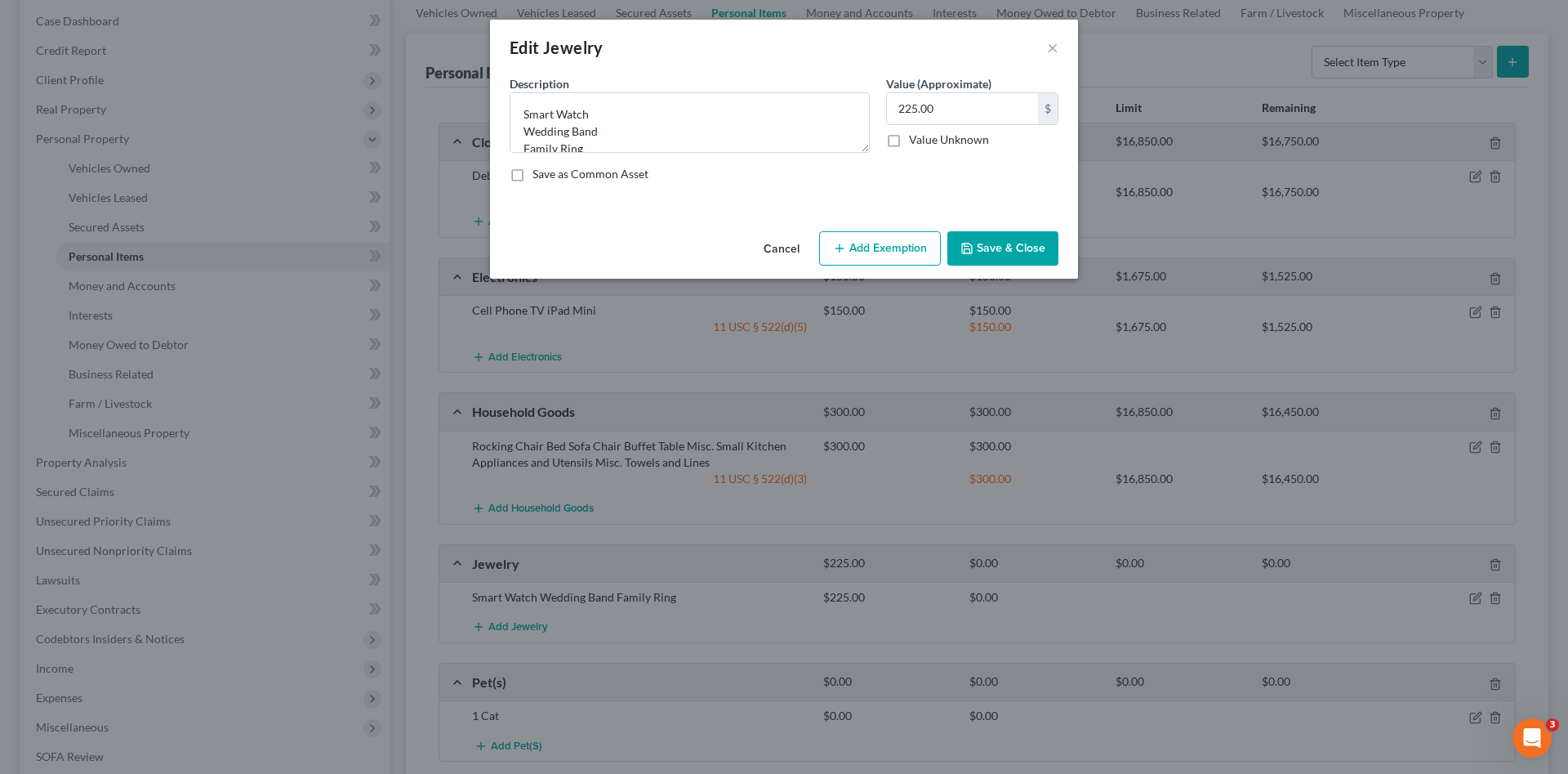
click at [835, 248] on icon "button" at bounding box center [840, 248] width 13 height 13
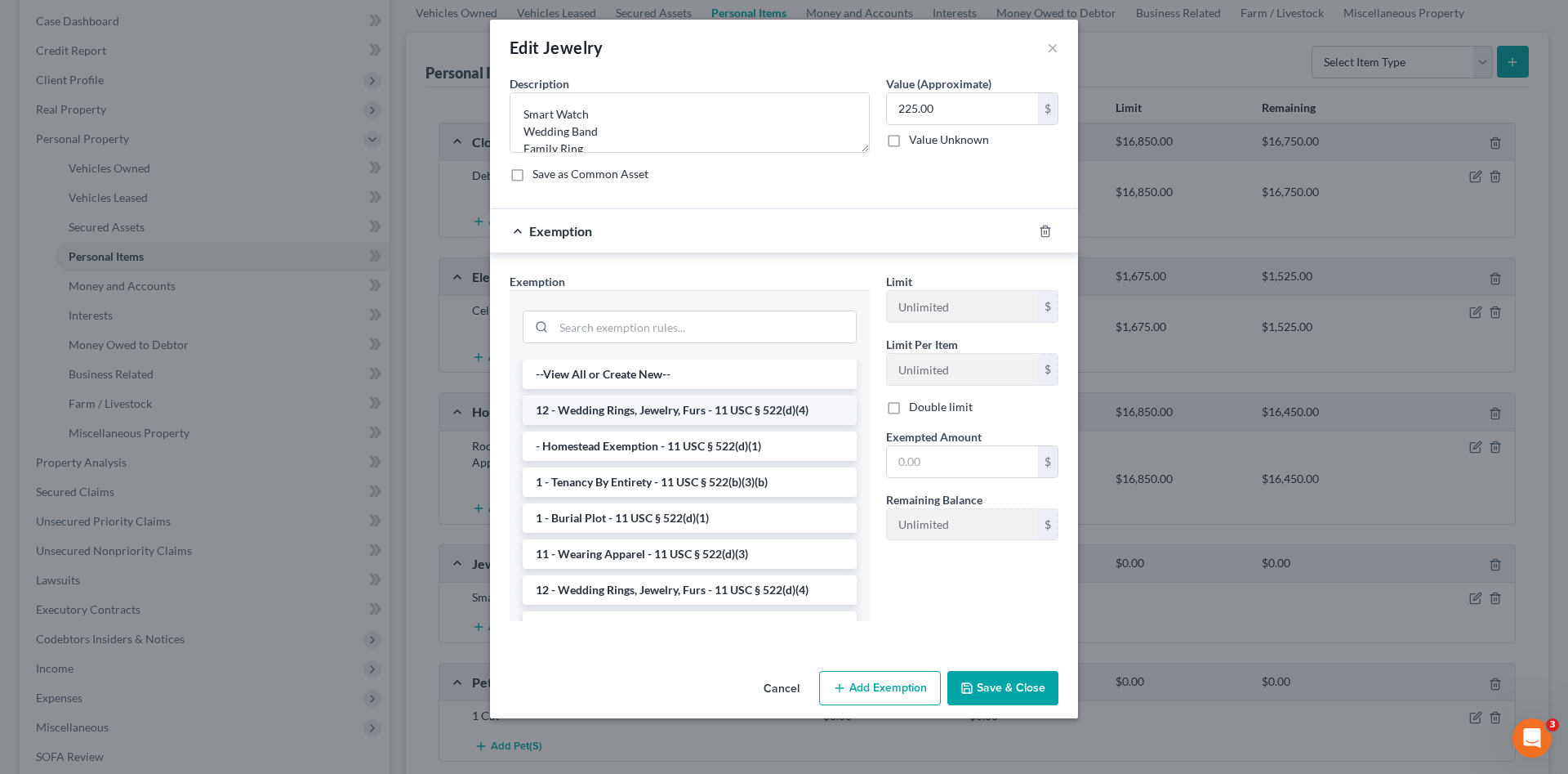
click at [701, 413] on li "12 - Wedding Rings, Jewelry, Furs - 11 USC § 522(d)(4)" at bounding box center [689, 410] width 334 height 29
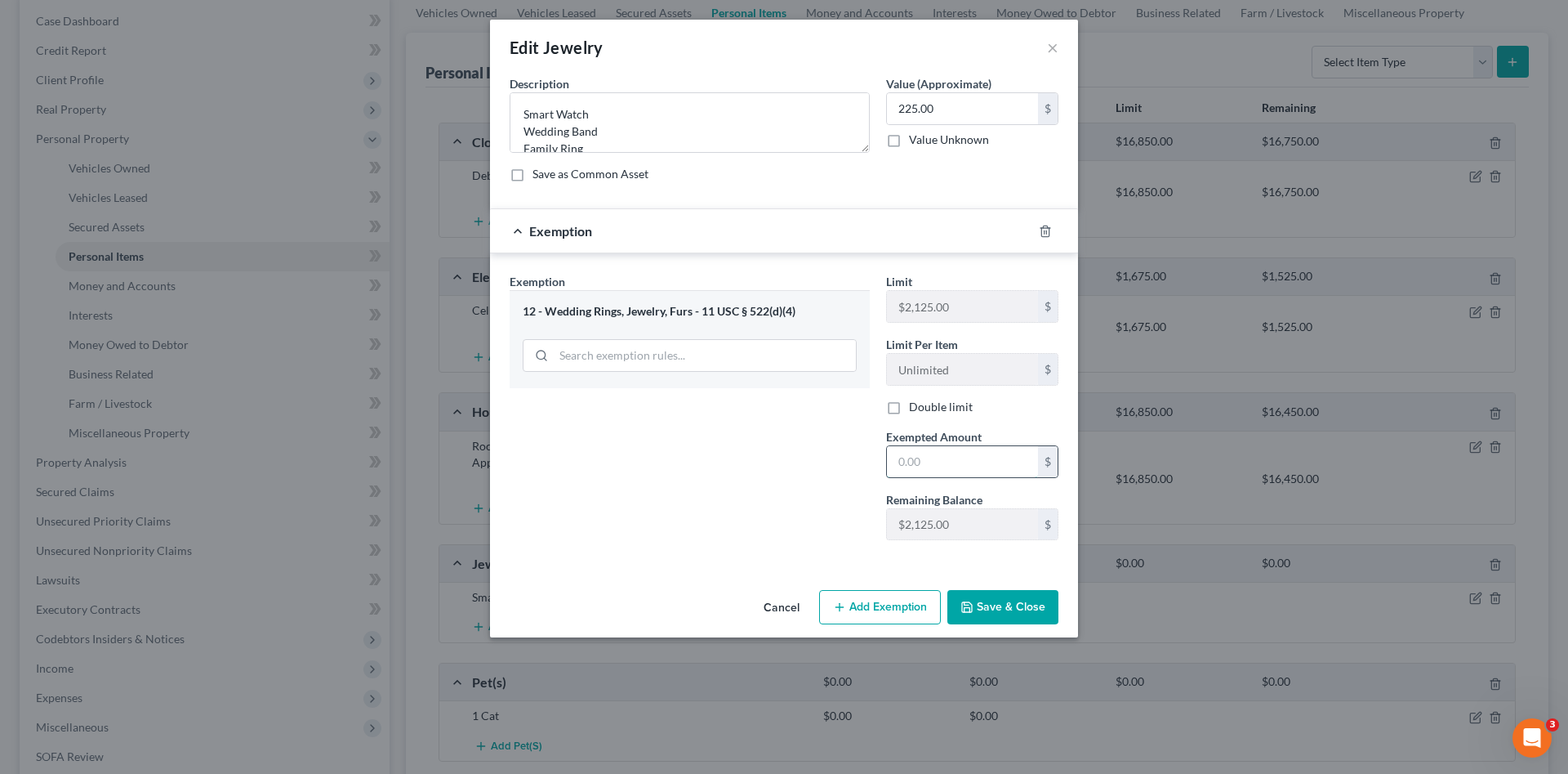
click at [910, 457] on input "text" at bounding box center [962, 461] width 151 height 31
type input "225.00"
click at [1018, 614] on button "Save & Close" at bounding box center [1003, 607] width 111 height 34
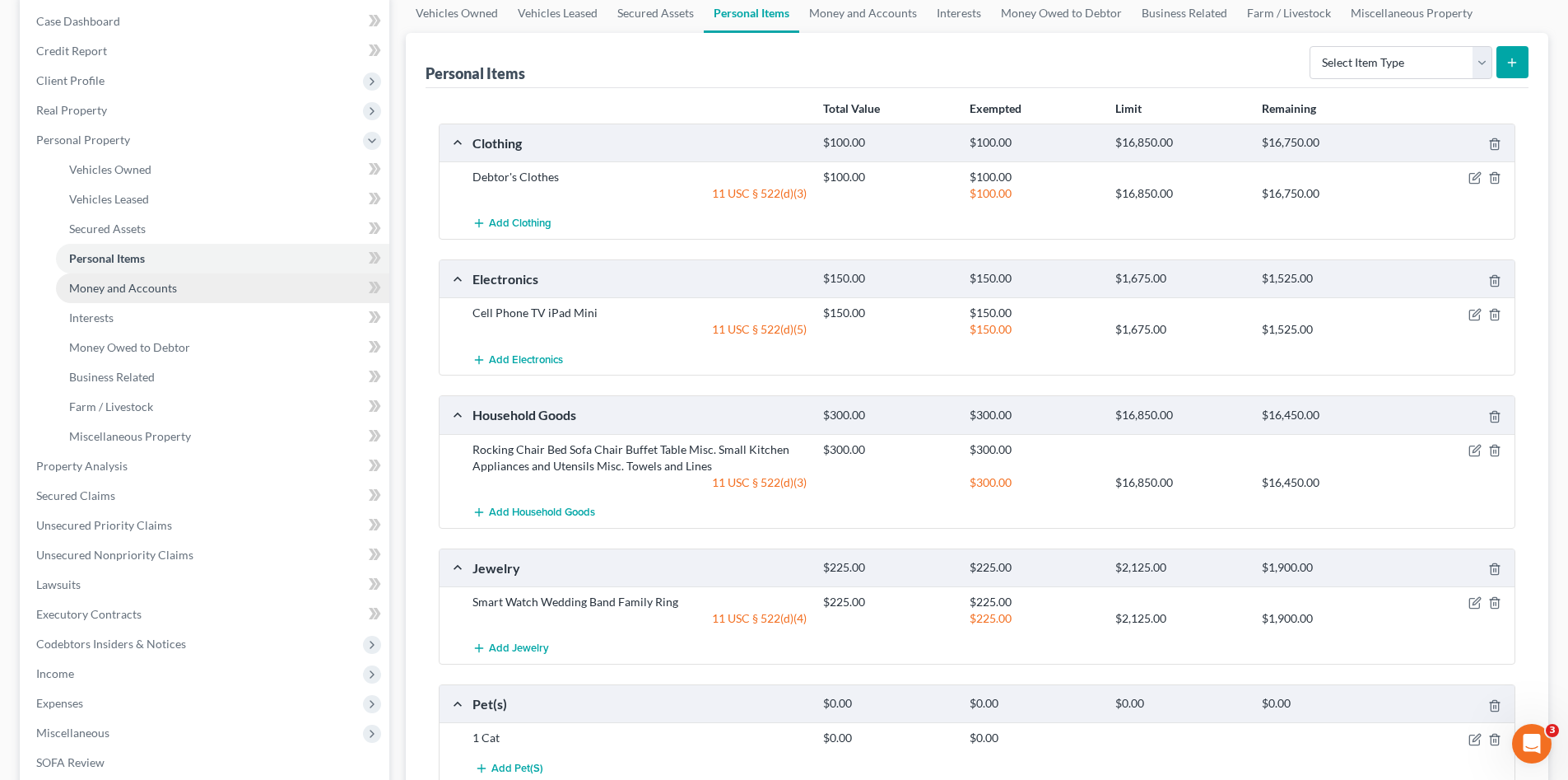
click at [120, 292] on span "Money and Accounts" at bounding box center [122, 288] width 108 height 14
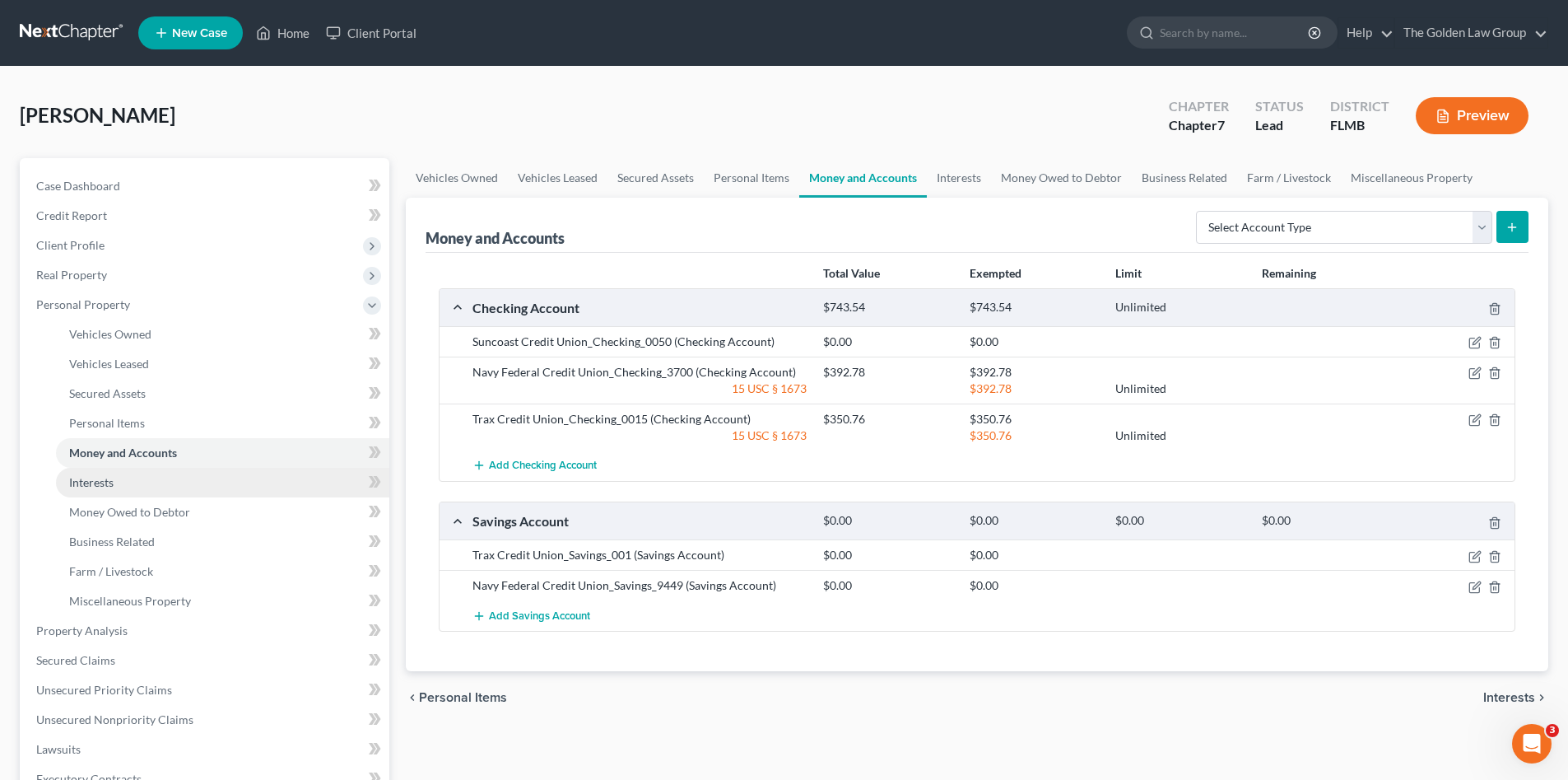
click at [120, 480] on link "Interests" at bounding box center [222, 482] width 333 height 29
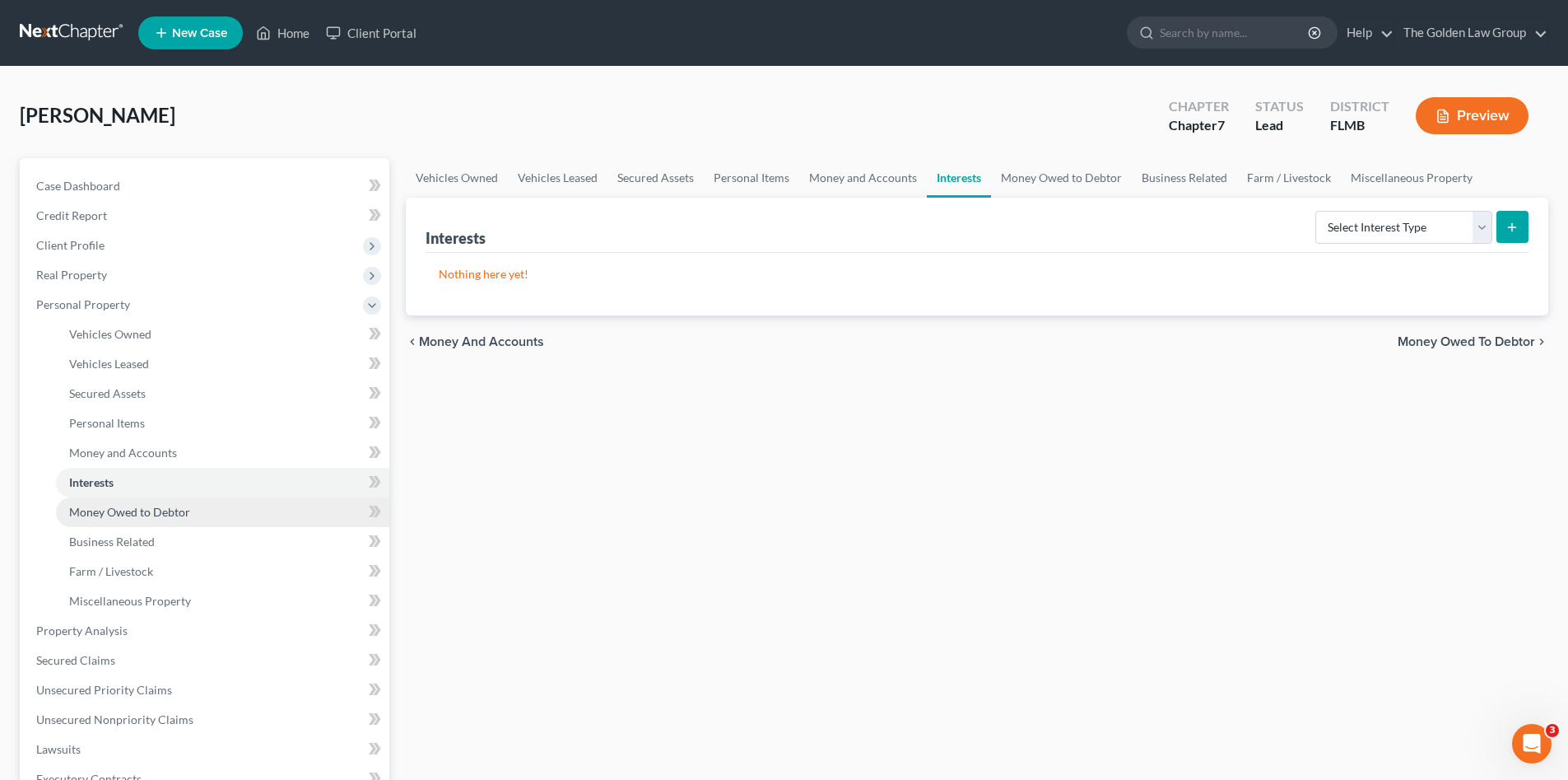
click at [150, 505] on span "Money Owed to Debtor" at bounding box center [129, 511] width 121 height 14
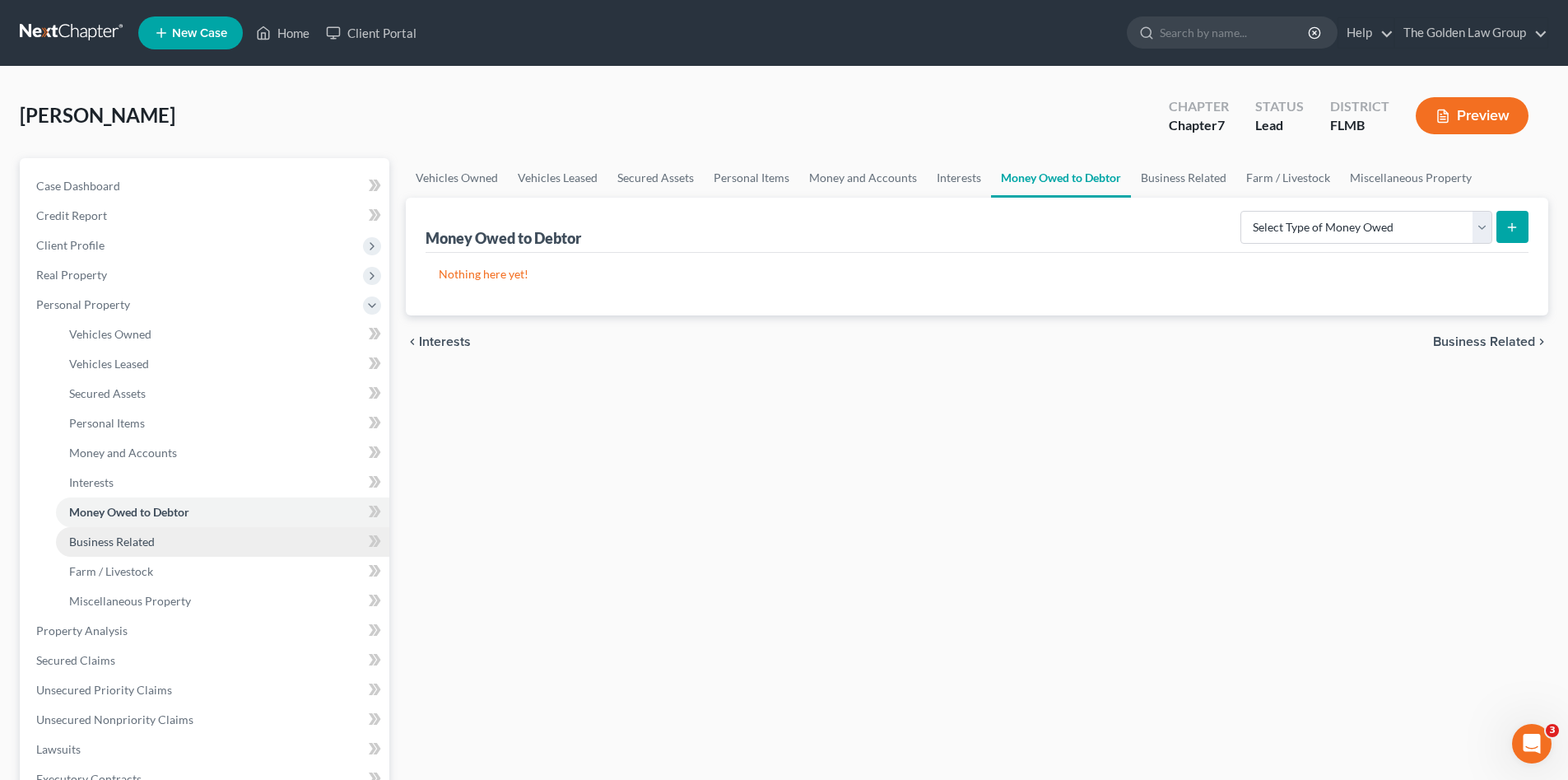
click at [155, 539] on link "Business Related" at bounding box center [222, 542] width 333 height 29
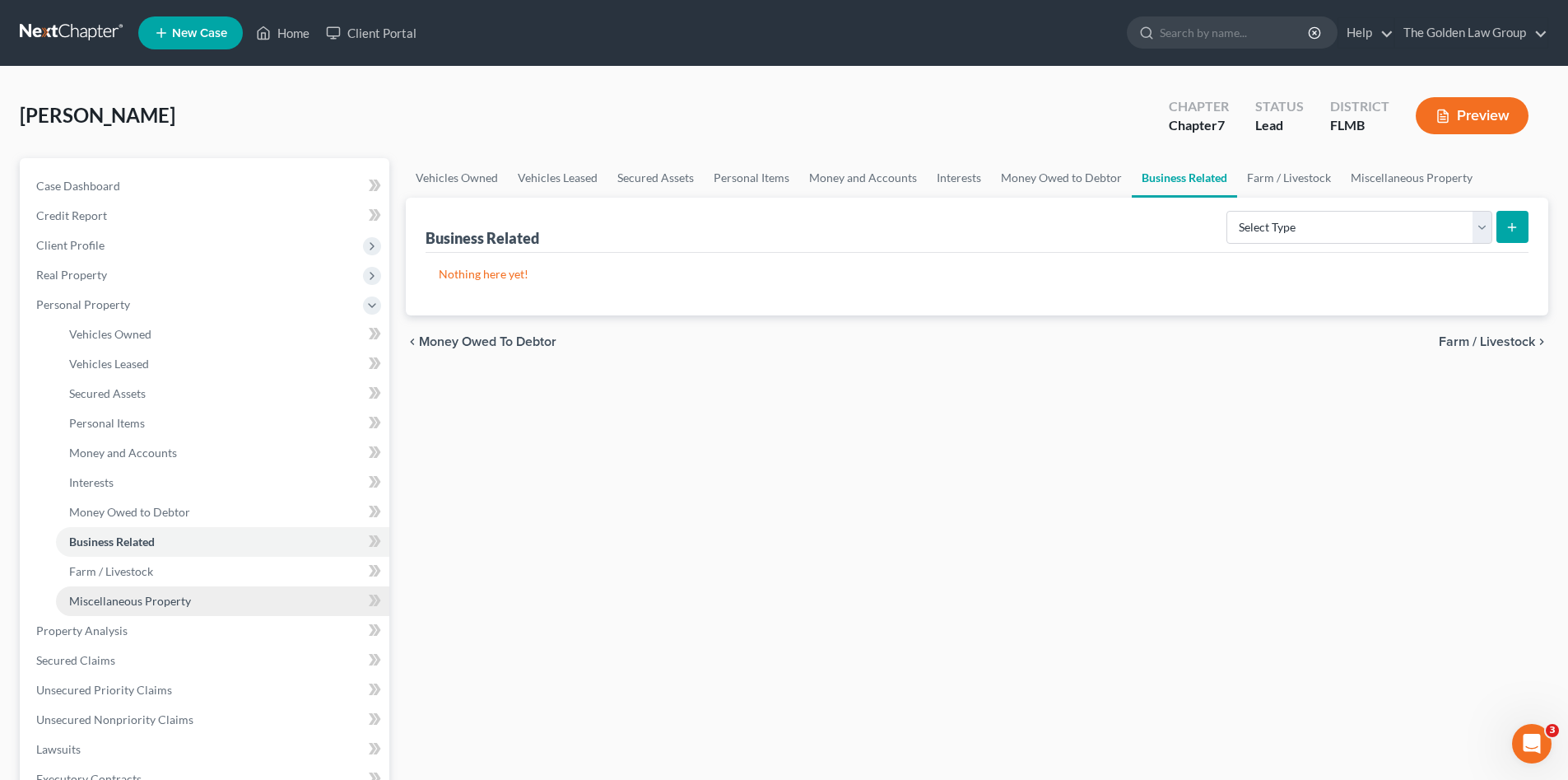
click at [166, 602] on span "Miscellaneous Property" at bounding box center [130, 601] width 122 height 14
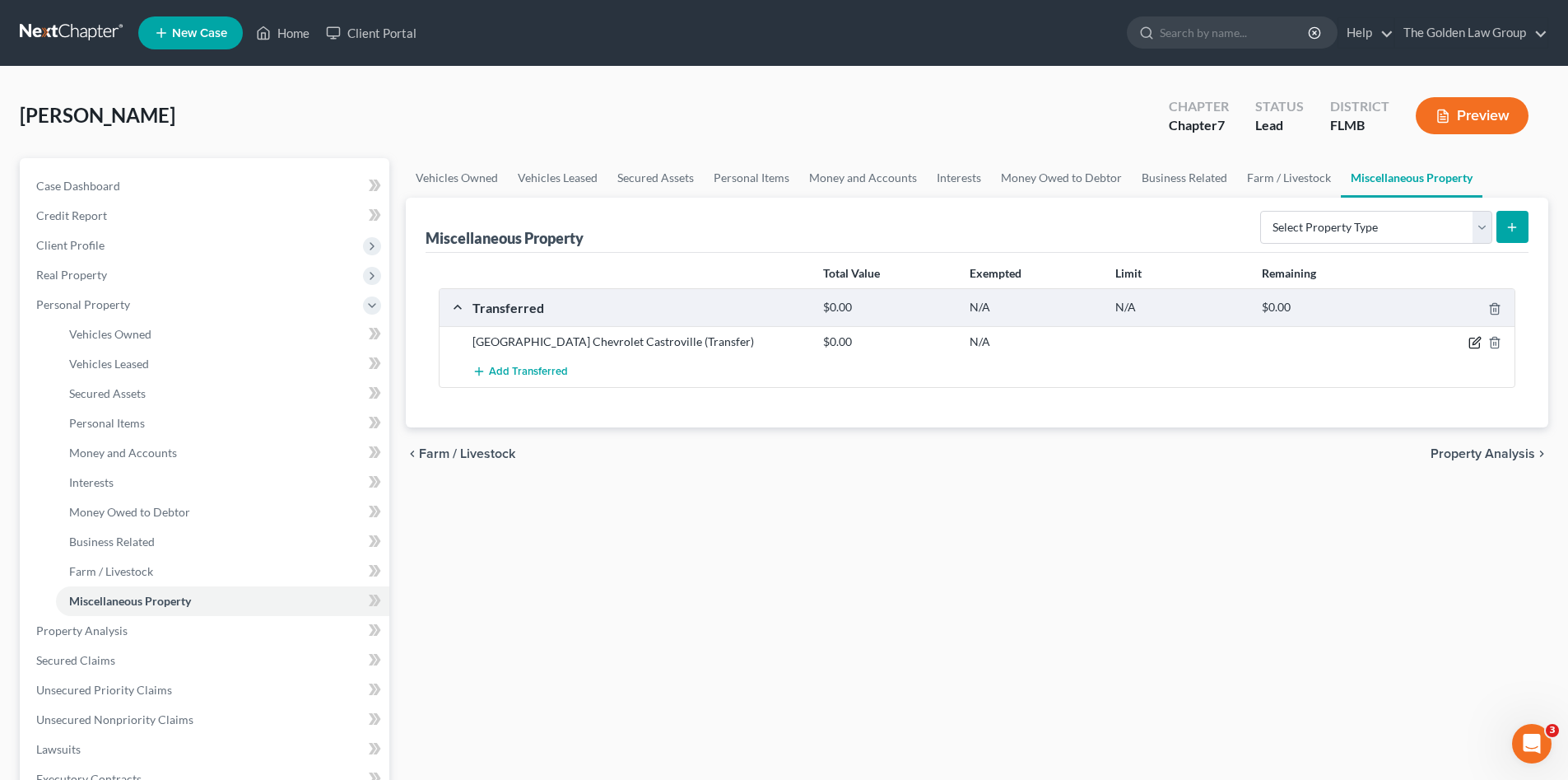
click at [1473, 345] on icon "button" at bounding box center [1476, 341] width 8 height 8
select select "Ordinary (within 2 years)"
select select "45"
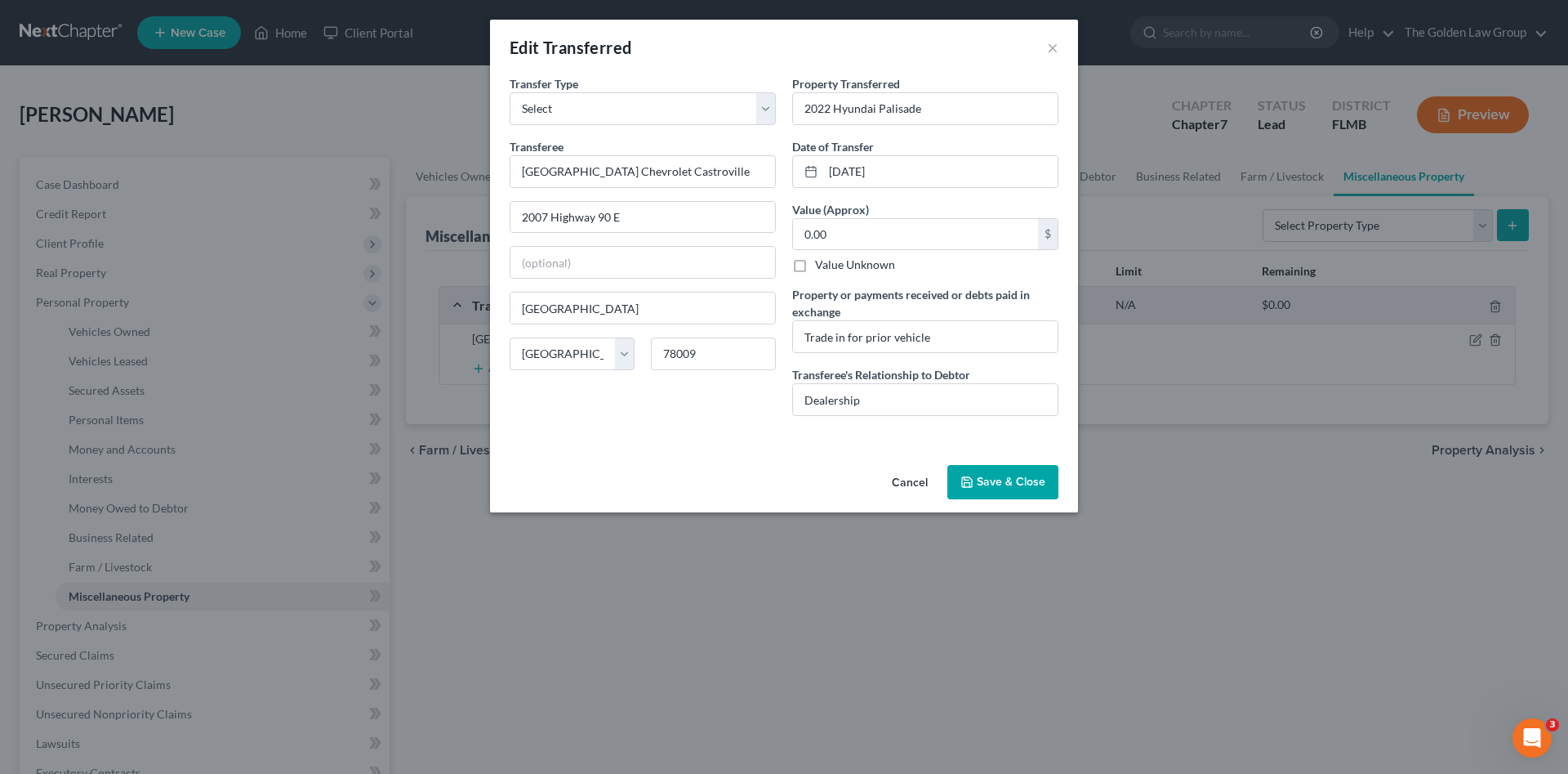
click at [1039, 482] on button "Save & Close" at bounding box center [1003, 482] width 111 height 34
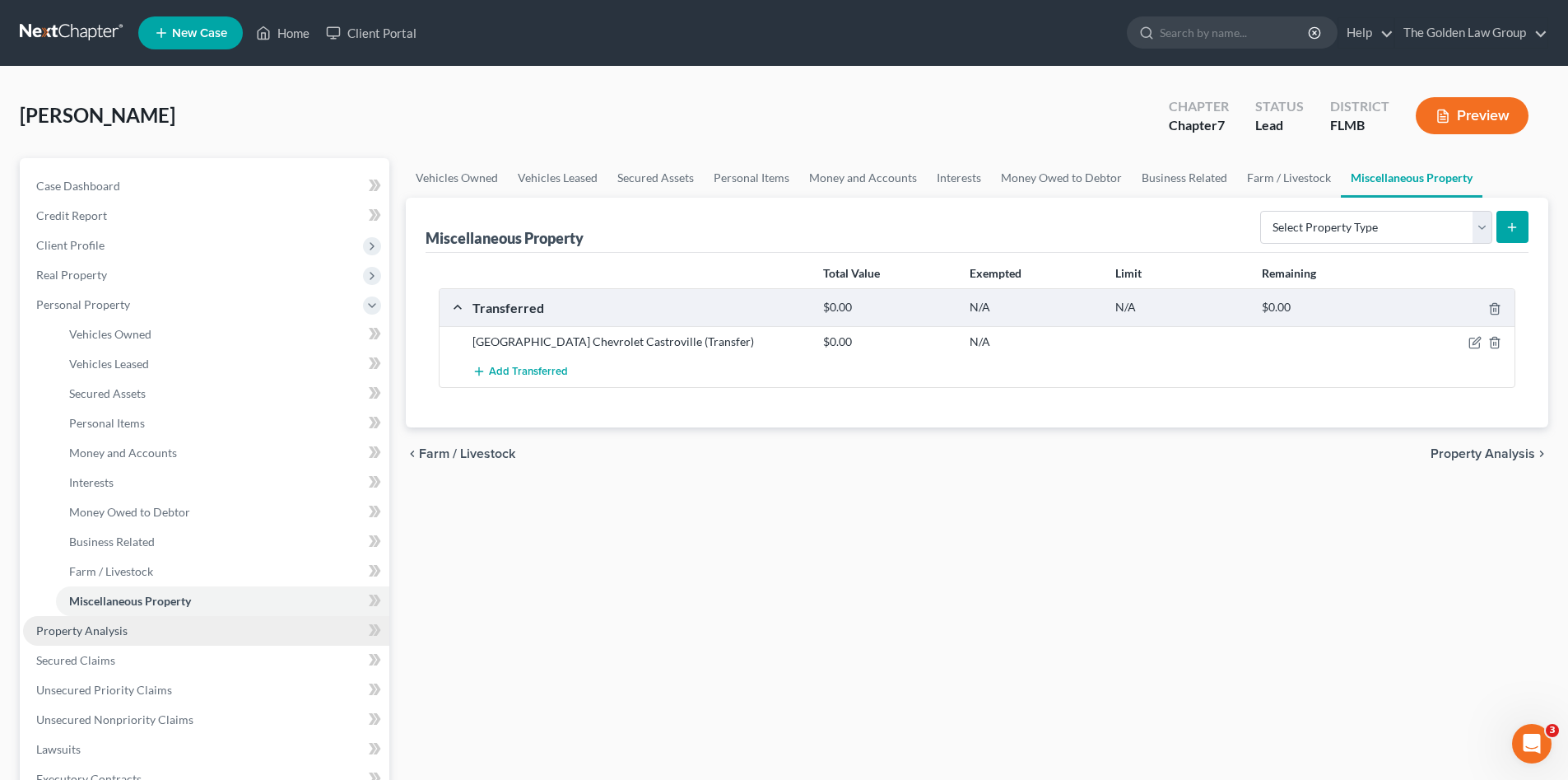
click at [117, 628] on span "Property Analysis" at bounding box center [82, 630] width 91 height 14
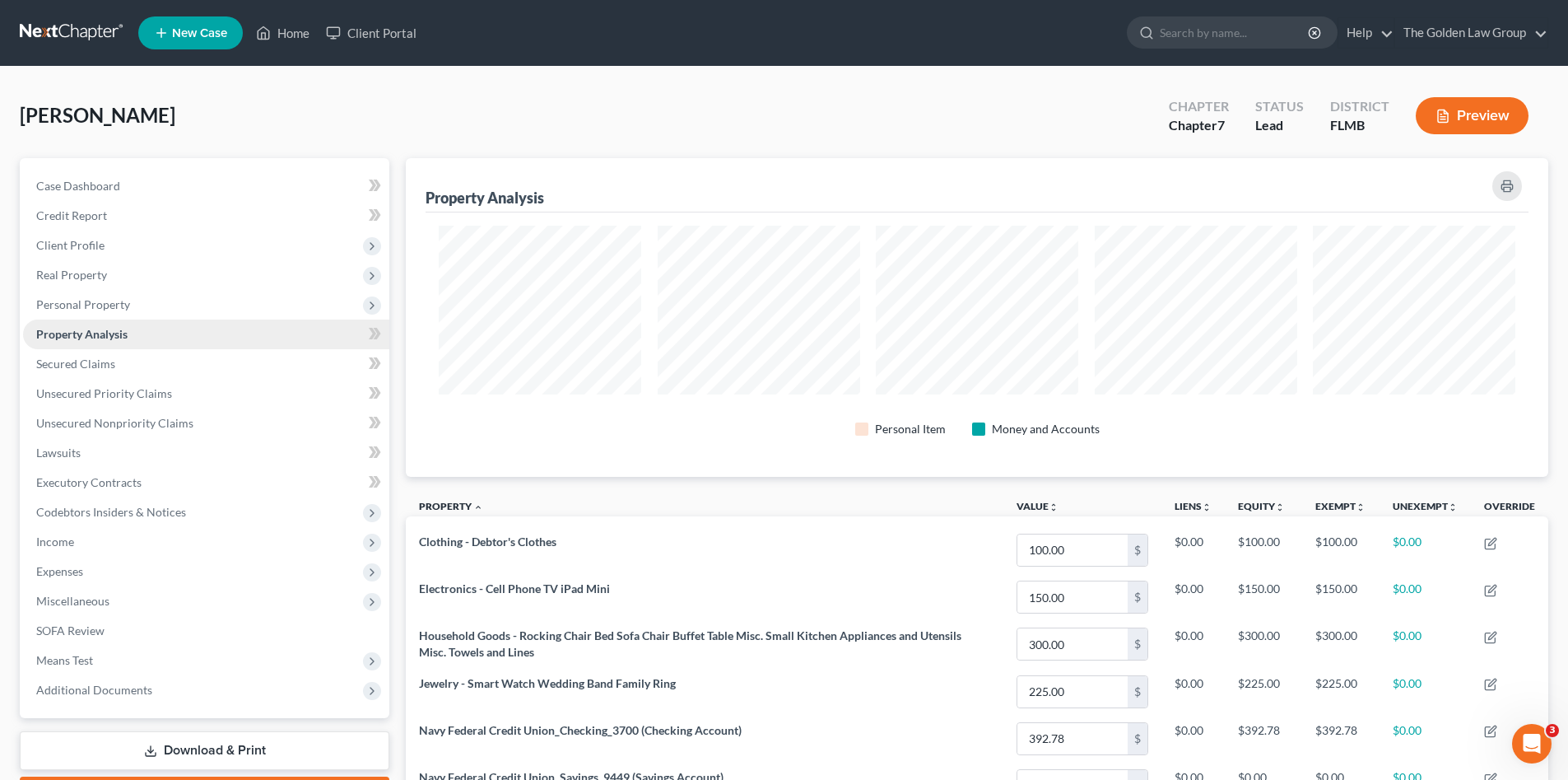
scroll to position [319, 1143]
click at [102, 366] on span "Secured Claims" at bounding box center [76, 363] width 79 height 14
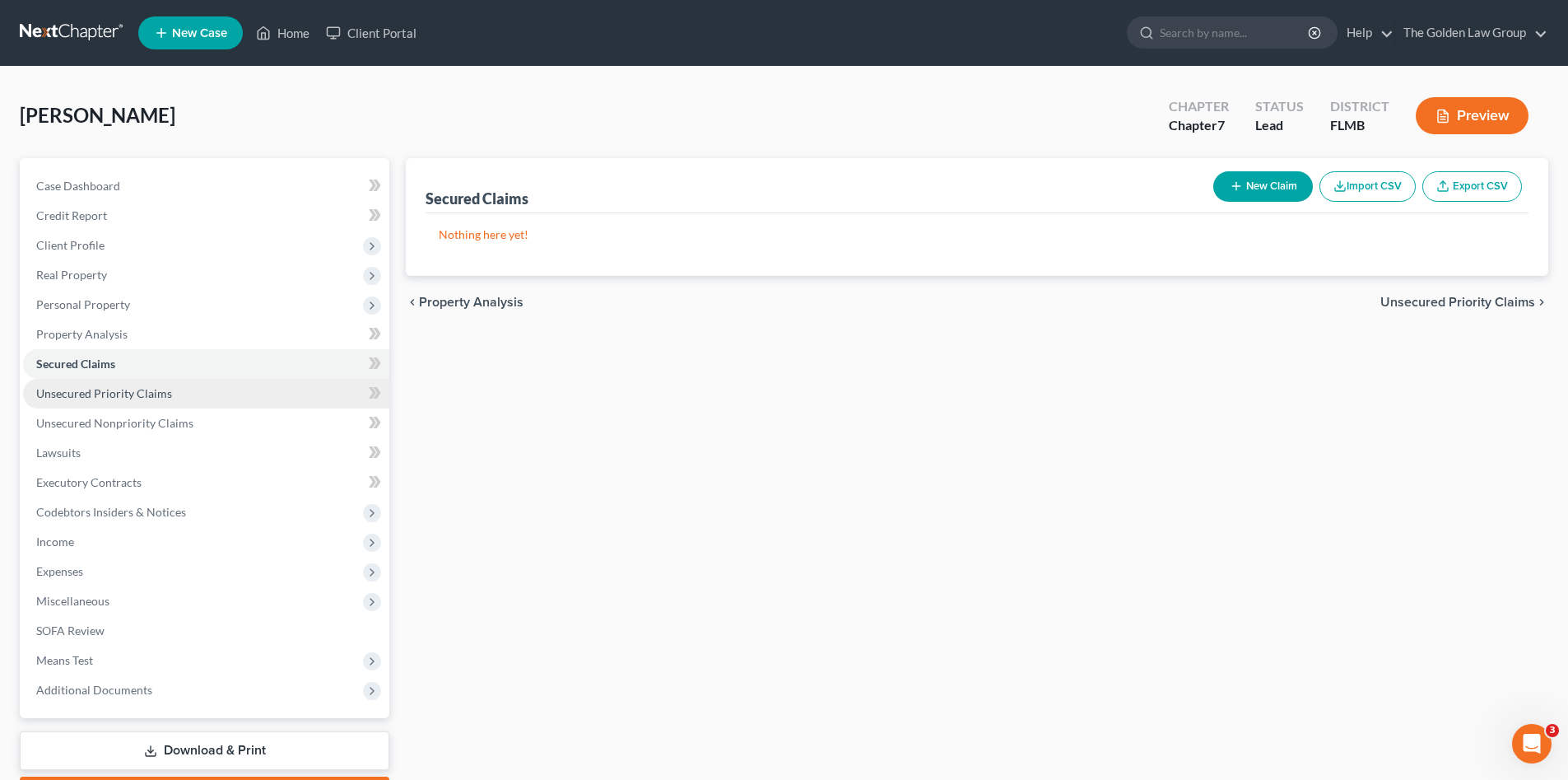
click at [129, 393] on span "Unsecured Priority Claims" at bounding box center [104, 393] width 136 height 14
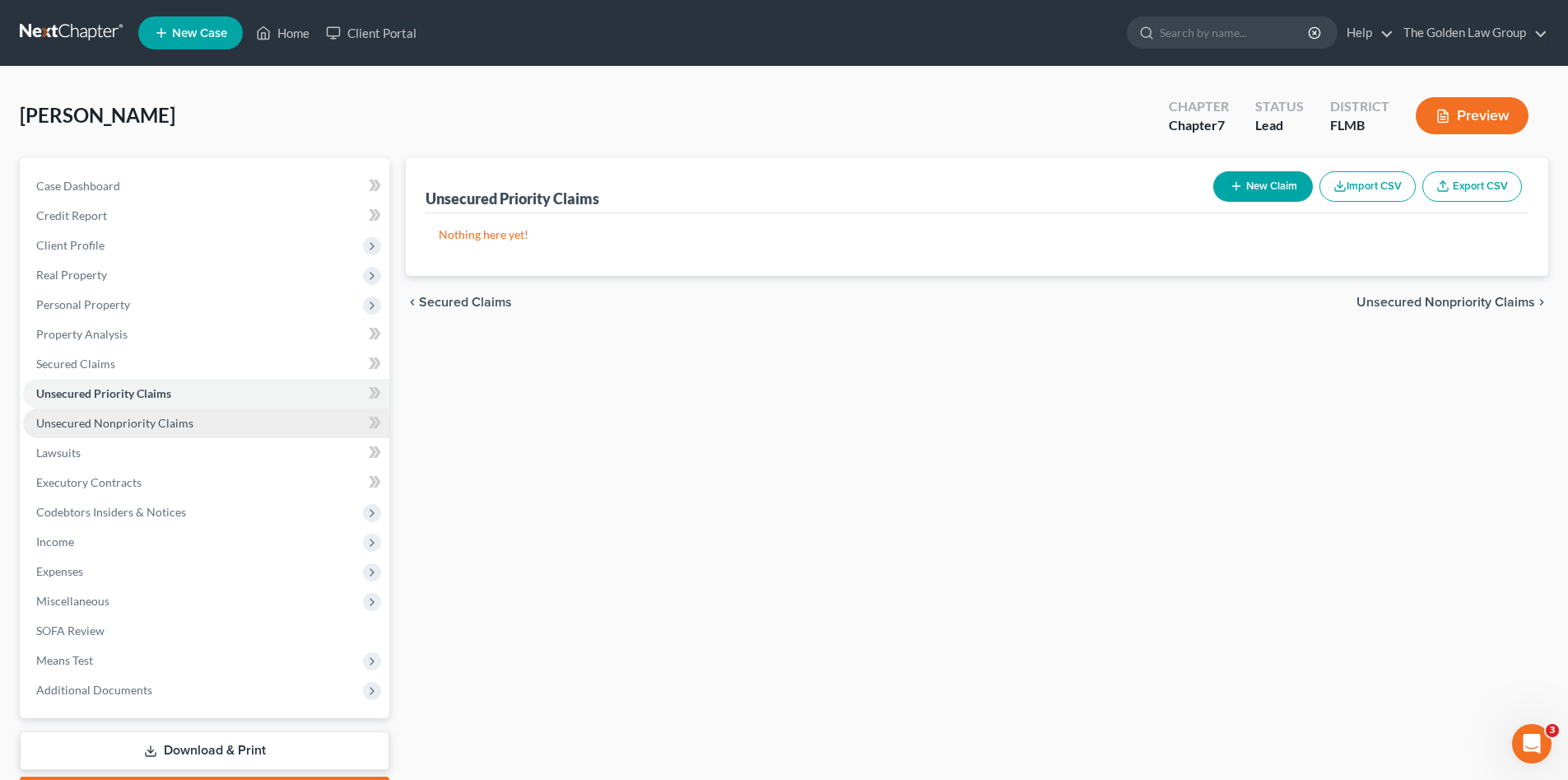
click at [150, 418] on span "Unsecured Nonpriority Claims" at bounding box center [114, 423] width 157 height 14
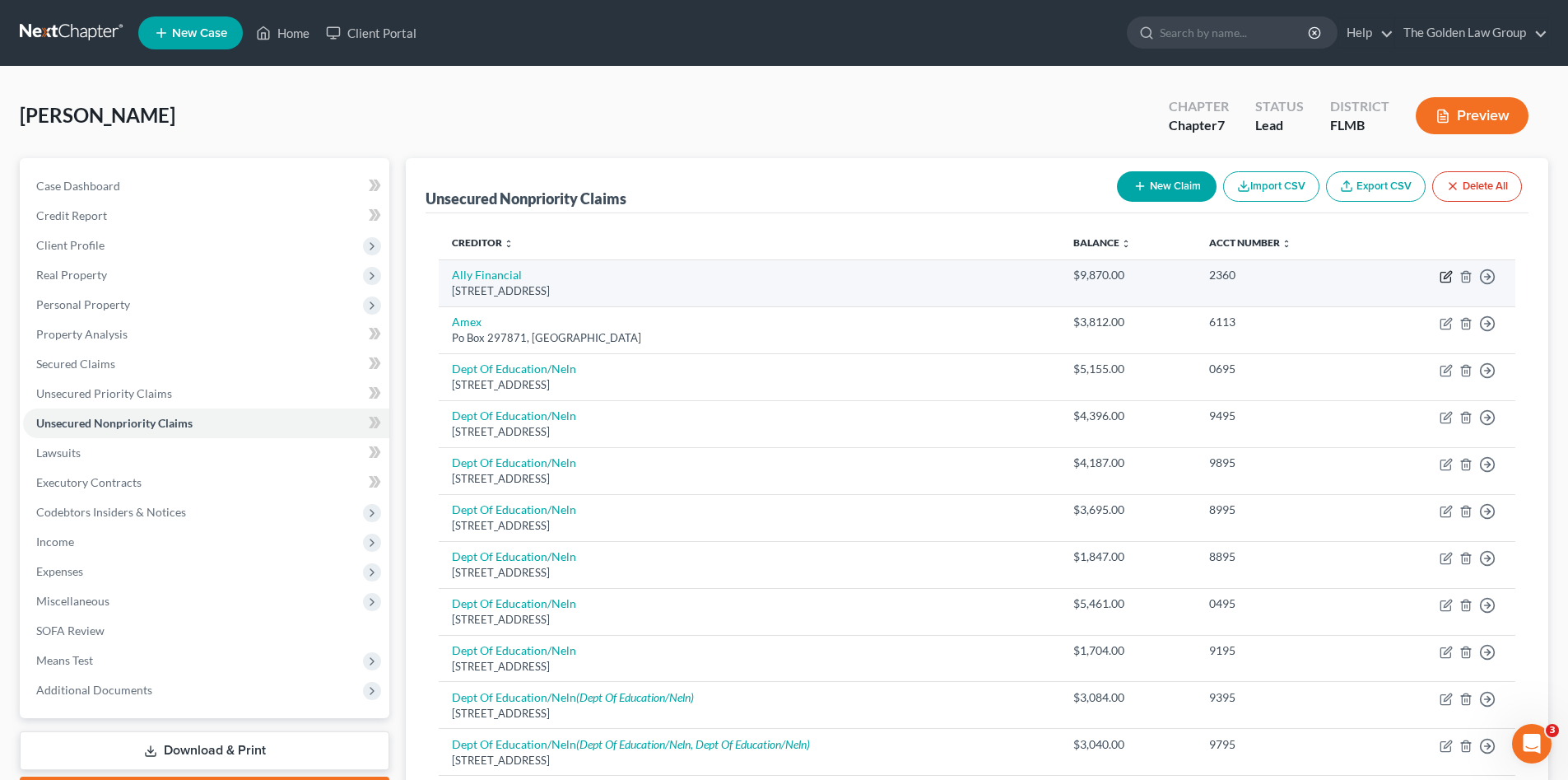
click at [1444, 273] on icon "button" at bounding box center [1445, 277] width 9 height 9
select select "23"
select select "0"
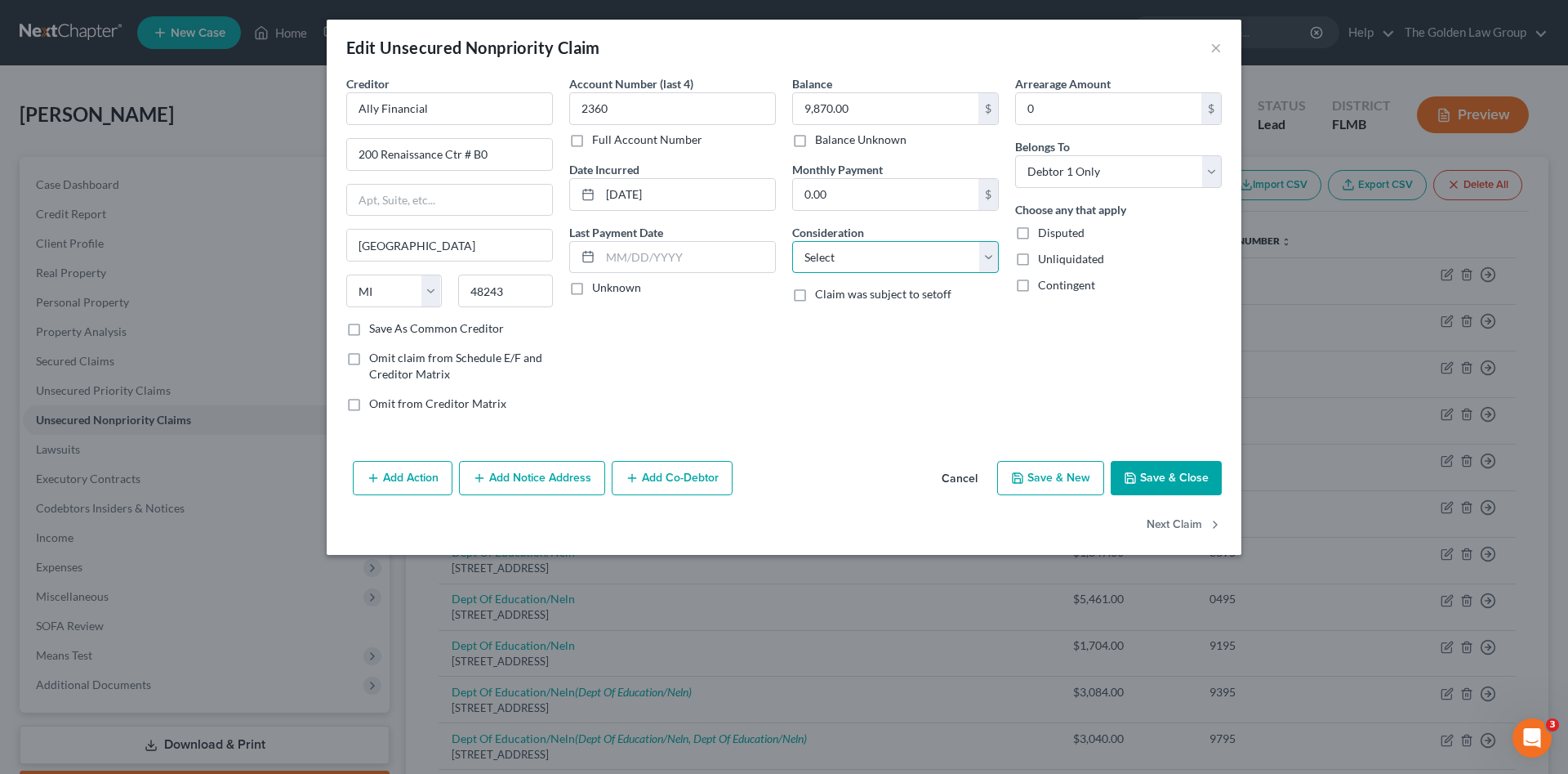
click at [864, 261] on select "Select Cable / Satellite Services Collection Agency Credit Card Debt Debt Couns…" at bounding box center [896, 257] width 207 height 32
select select "2"
click at [793, 241] on select "Select Cable / Satellite Services Collection Agency Credit Card Debt Debt Couns…" at bounding box center [896, 257] width 207 height 32
click at [1168, 523] on button "Next Claim" at bounding box center [1185, 525] width 75 height 34
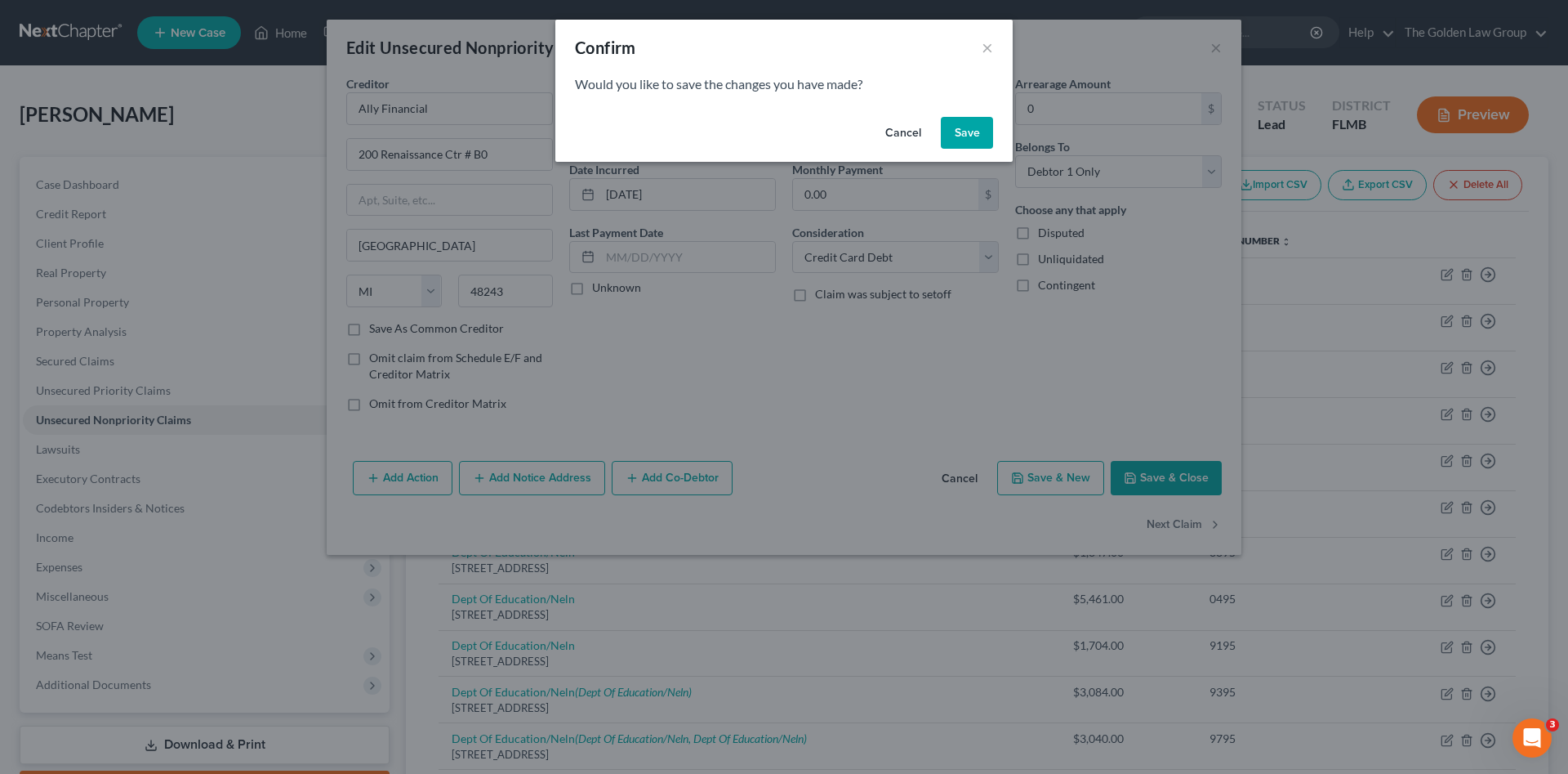
drag, startPoint x: 975, startPoint y: 144, endPoint x: 813, endPoint y: 468, distance: 362.2
click at [975, 144] on button "Save" at bounding box center [967, 133] width 52 height 32
select select "9"
select select "2"
select select "0"
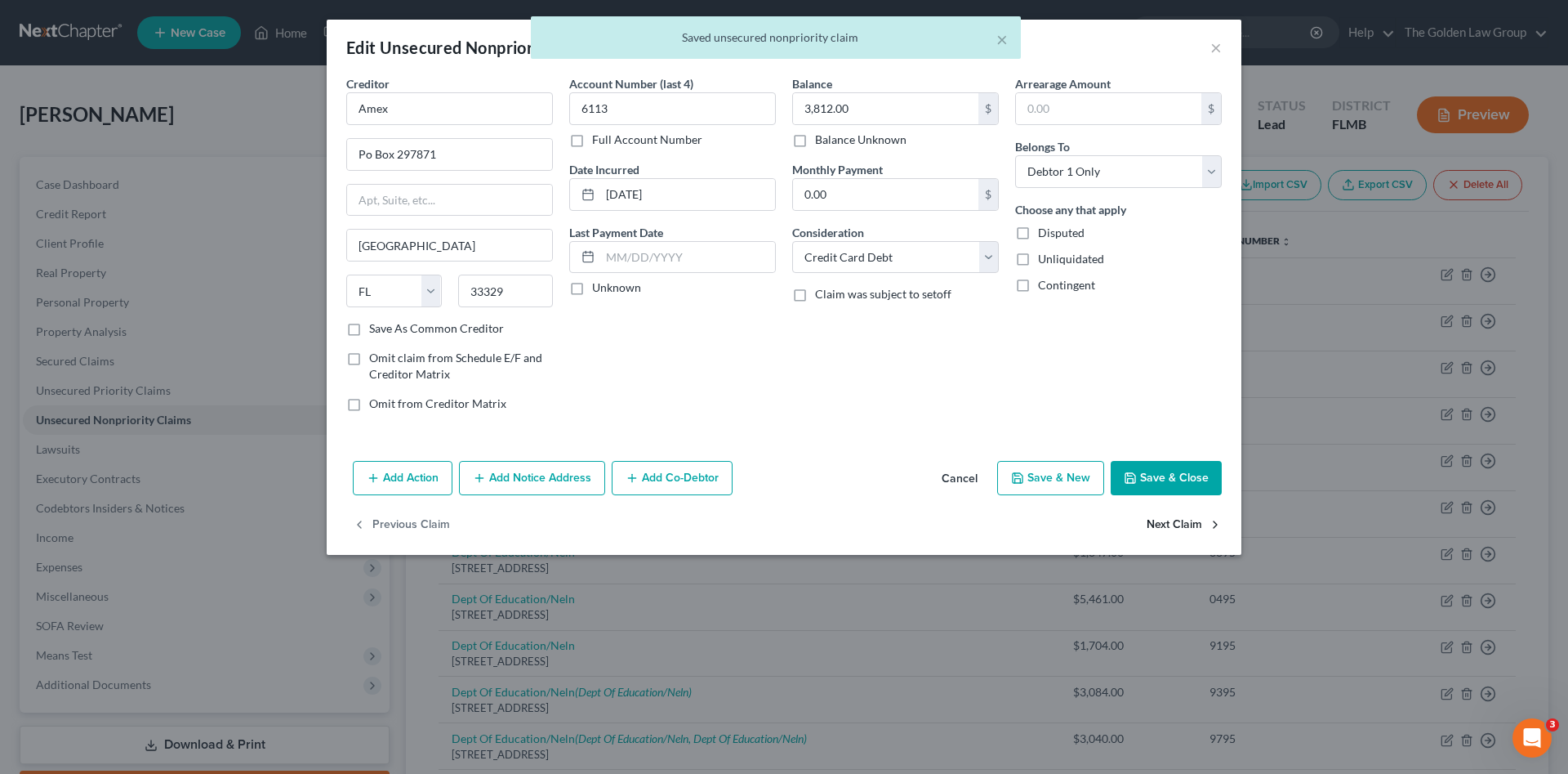
click at [1164, 522] on button "Next Claim" at bounding box center [1185, 525] width 75 height 34
select select "30"
select select "17"
select select "0"
click at [1164, 522] on button "Next Claim" at bounding box center [1185, 525] width 75 height 34
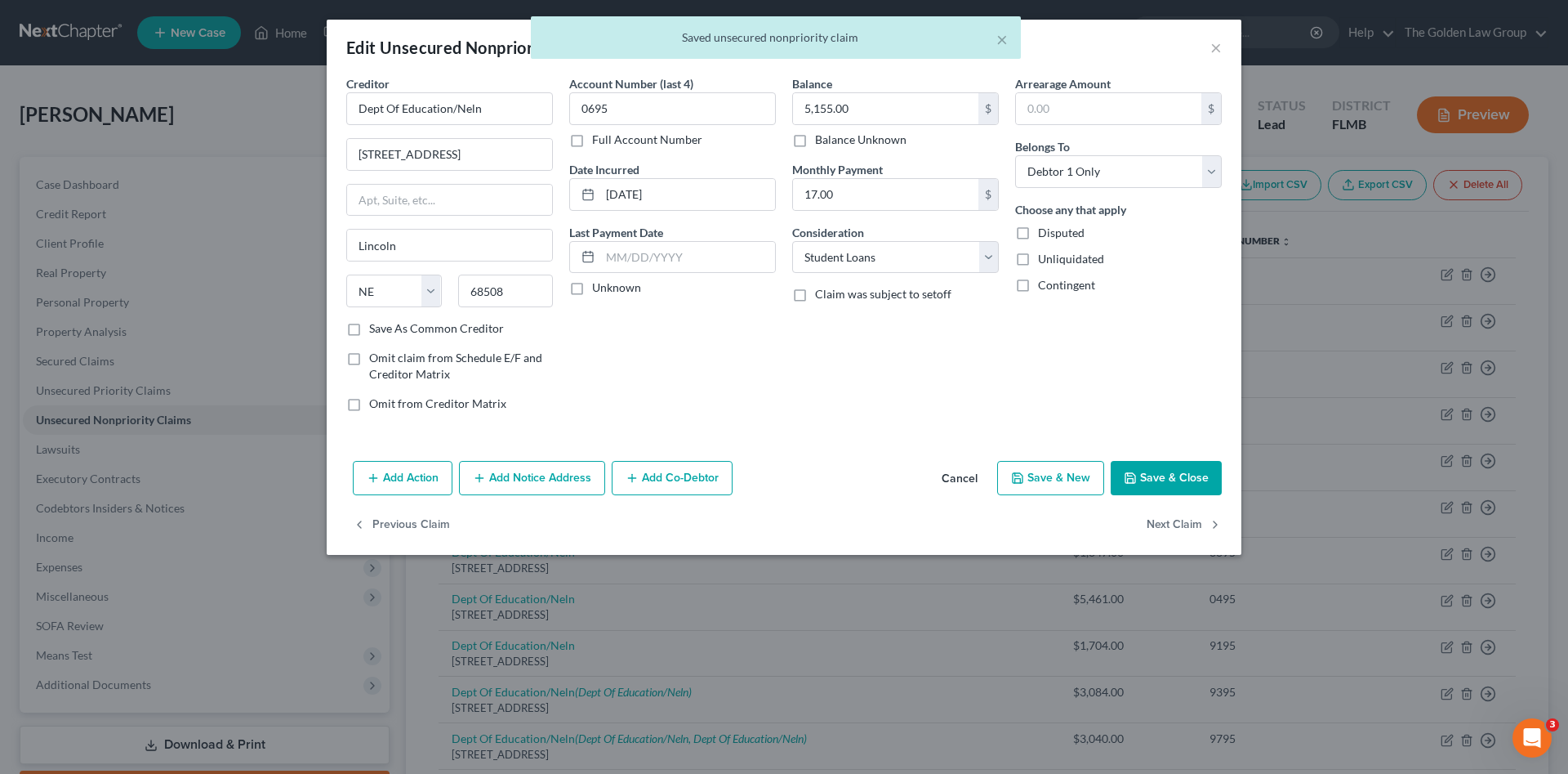
select select "30"
select select "17"
select select "0"
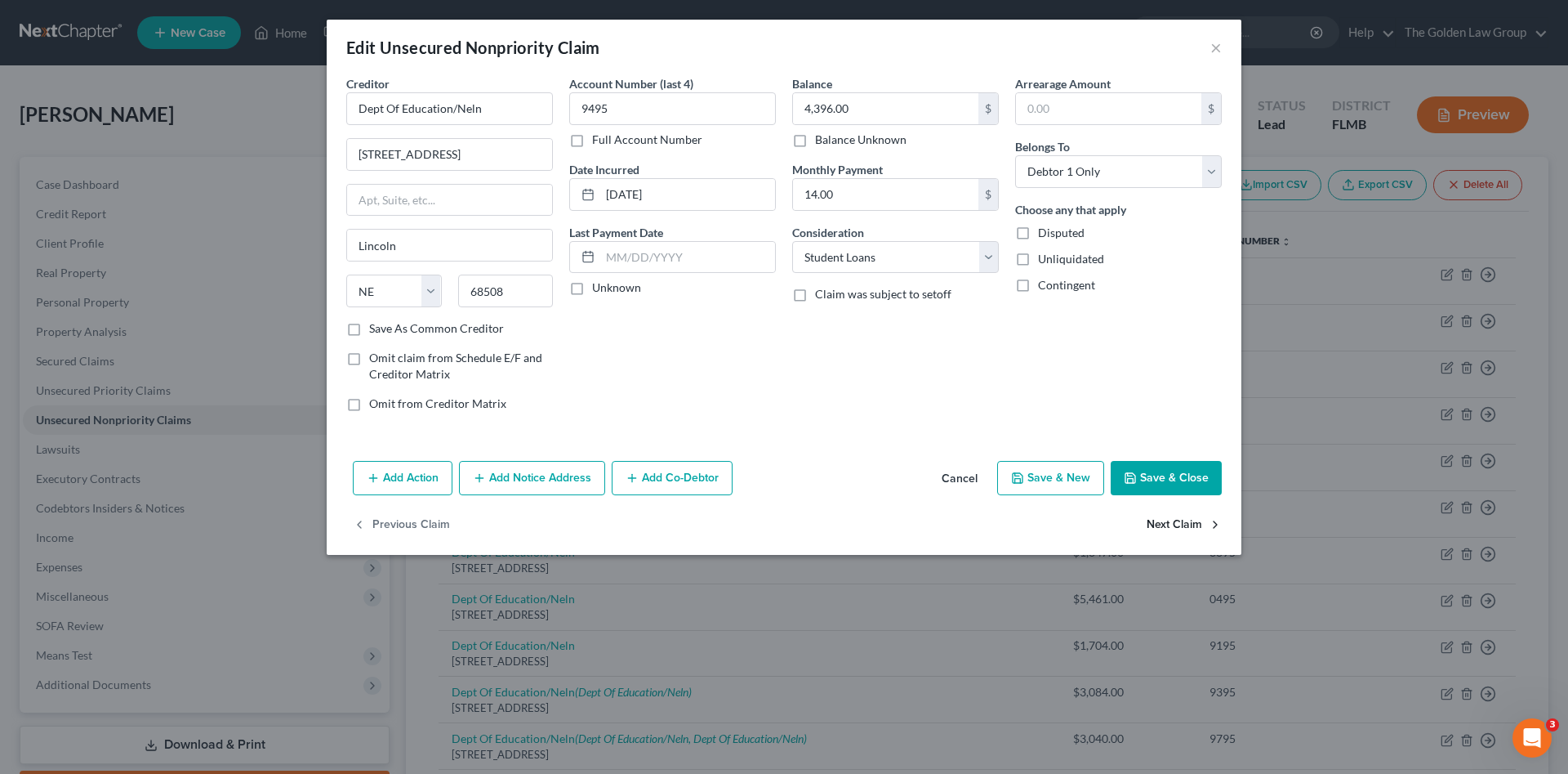
click at [1164, 522] on button "Next Claim" at bounding box center [1185, 525] width 75 height 34
select select "30"
select select "17"
select select "0"
click at [1164, 522] on button "Next Claim" at bounding box center [1185, 525] width 75 height 34
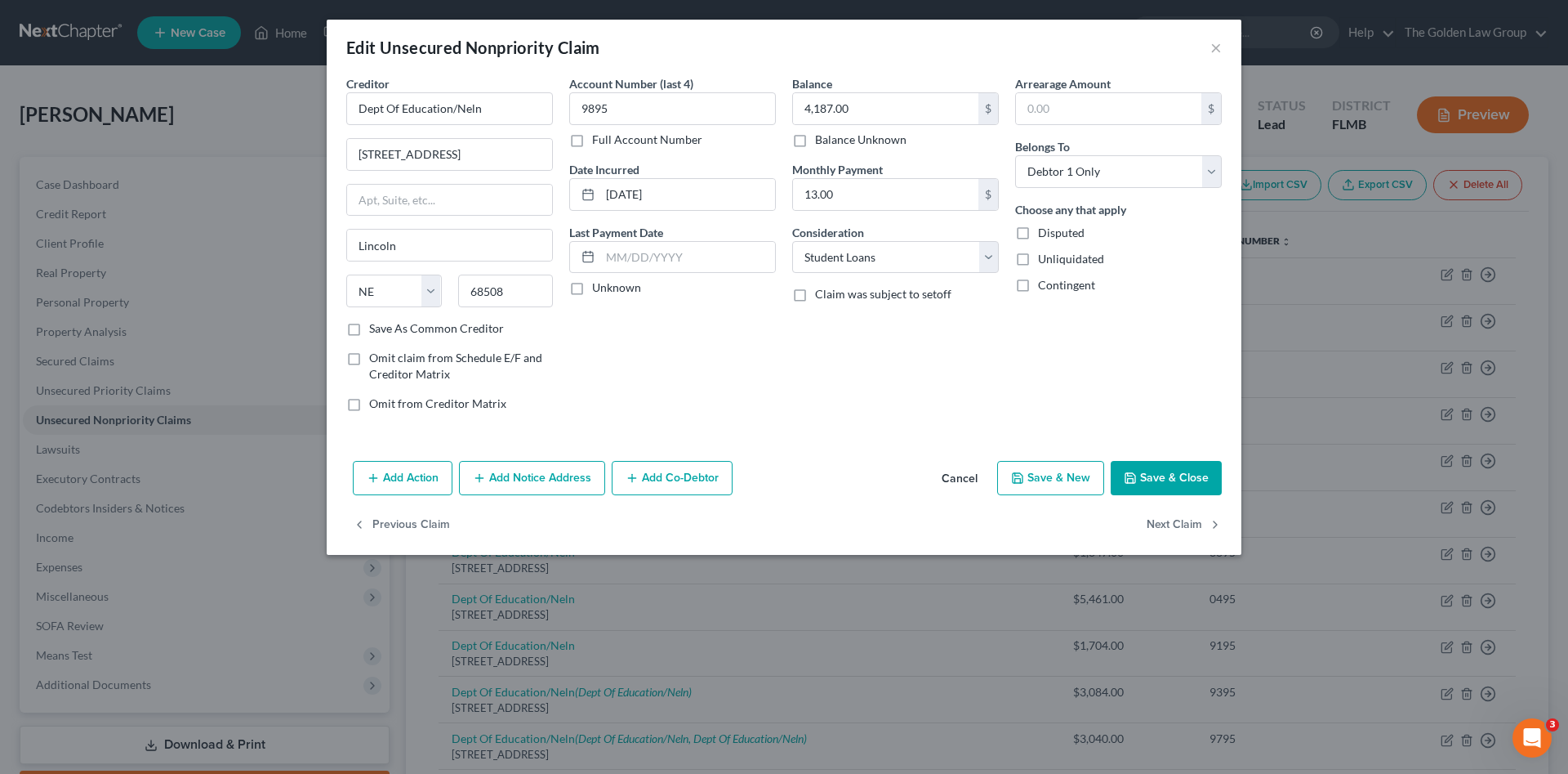
select select "30"
select select "17"
select select "0"
click at [1164, 522] on button "Next Claim" at bounding box center [1185, 525] width 75 height 34
select select "30"
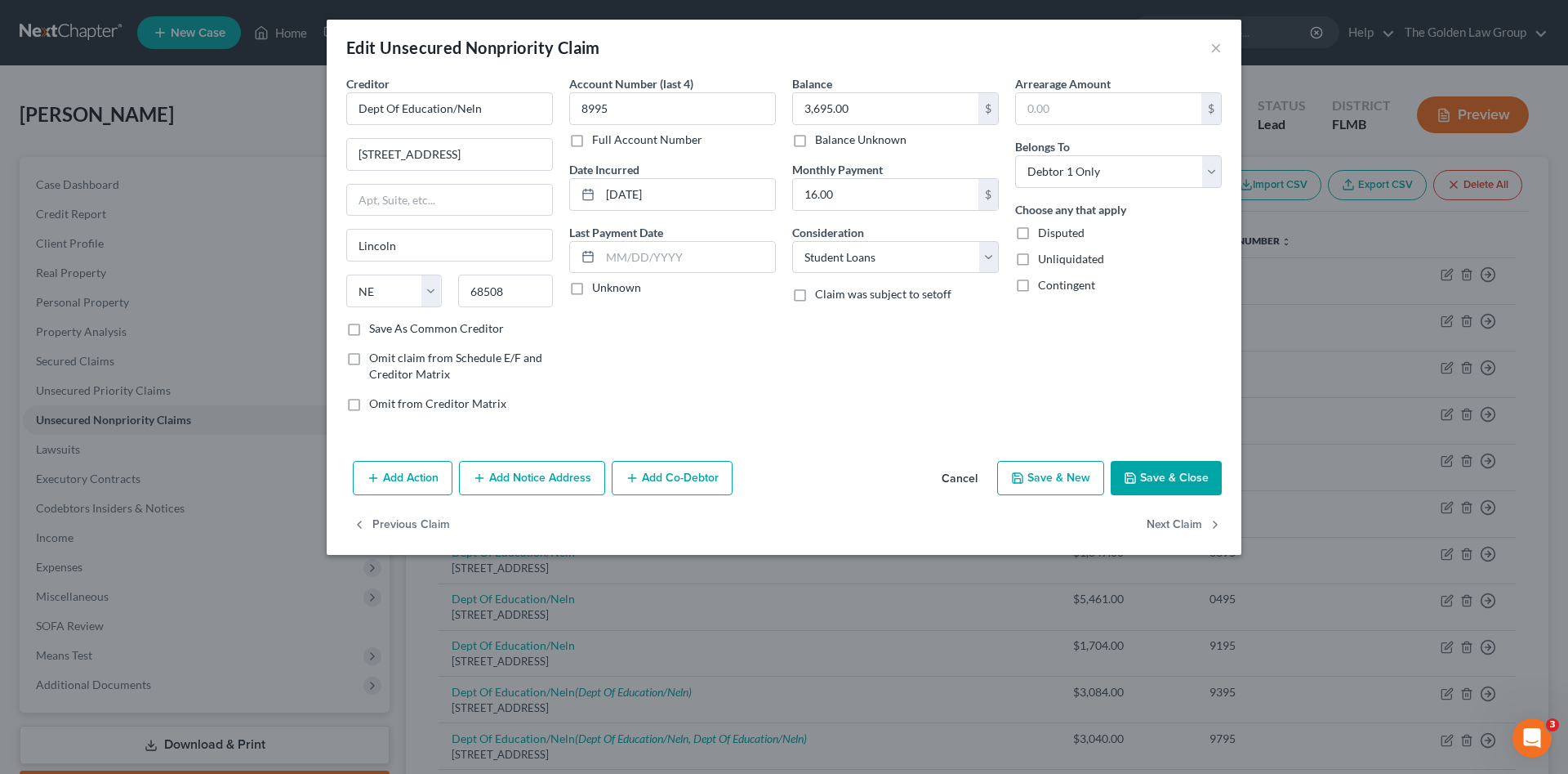
select select "17"
select select "0"
click at [1164, 522] on button "Next Claim" at bounding box center [1185, 525] width 75 height 34
select select "30"
select select "17"
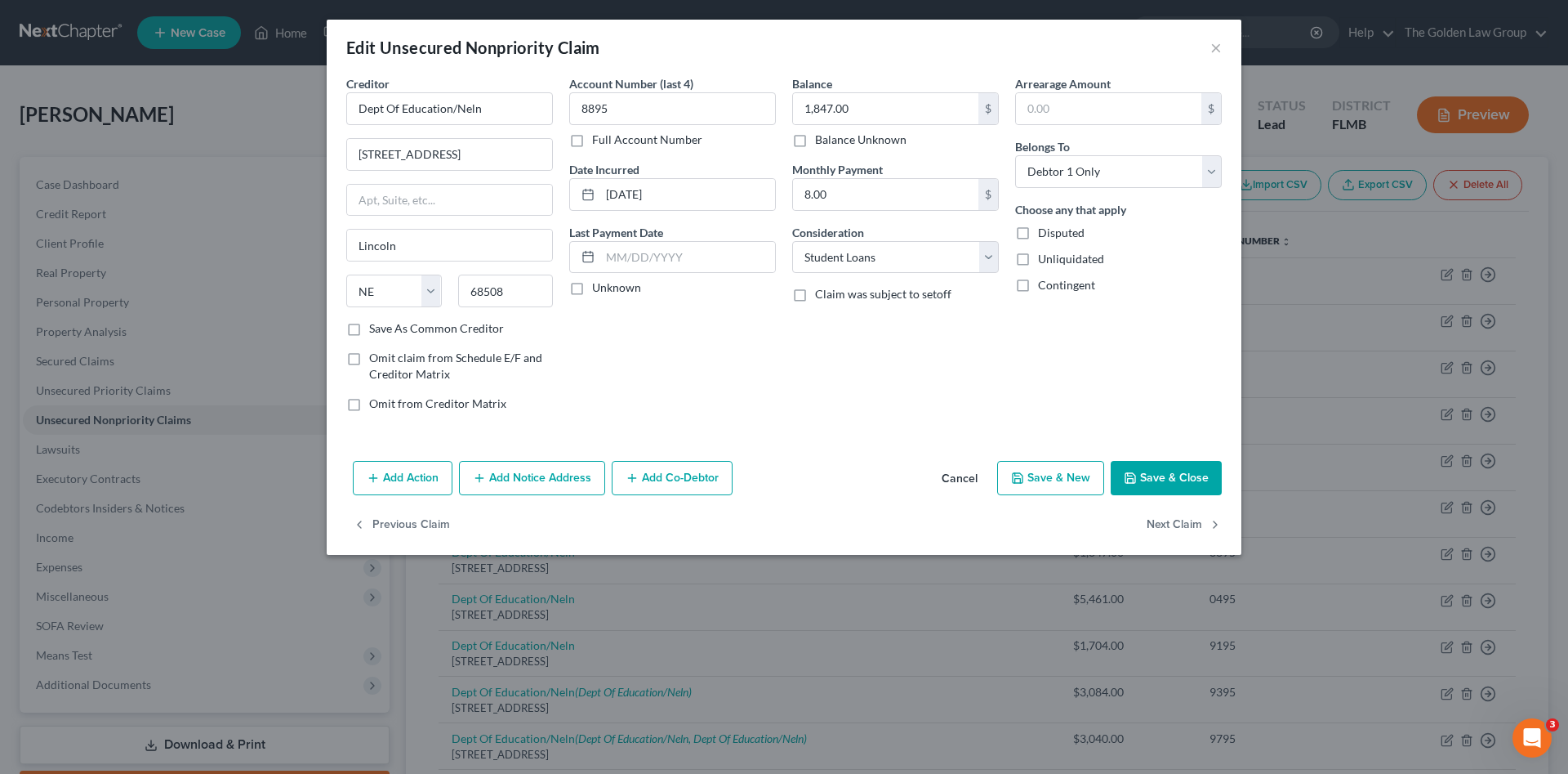
select select "0"
click at [1164, 522] on button "Next Claim" at bounding box center [1185, 525] width 75 height 34
select select "30"
select select "17"
select select "0"
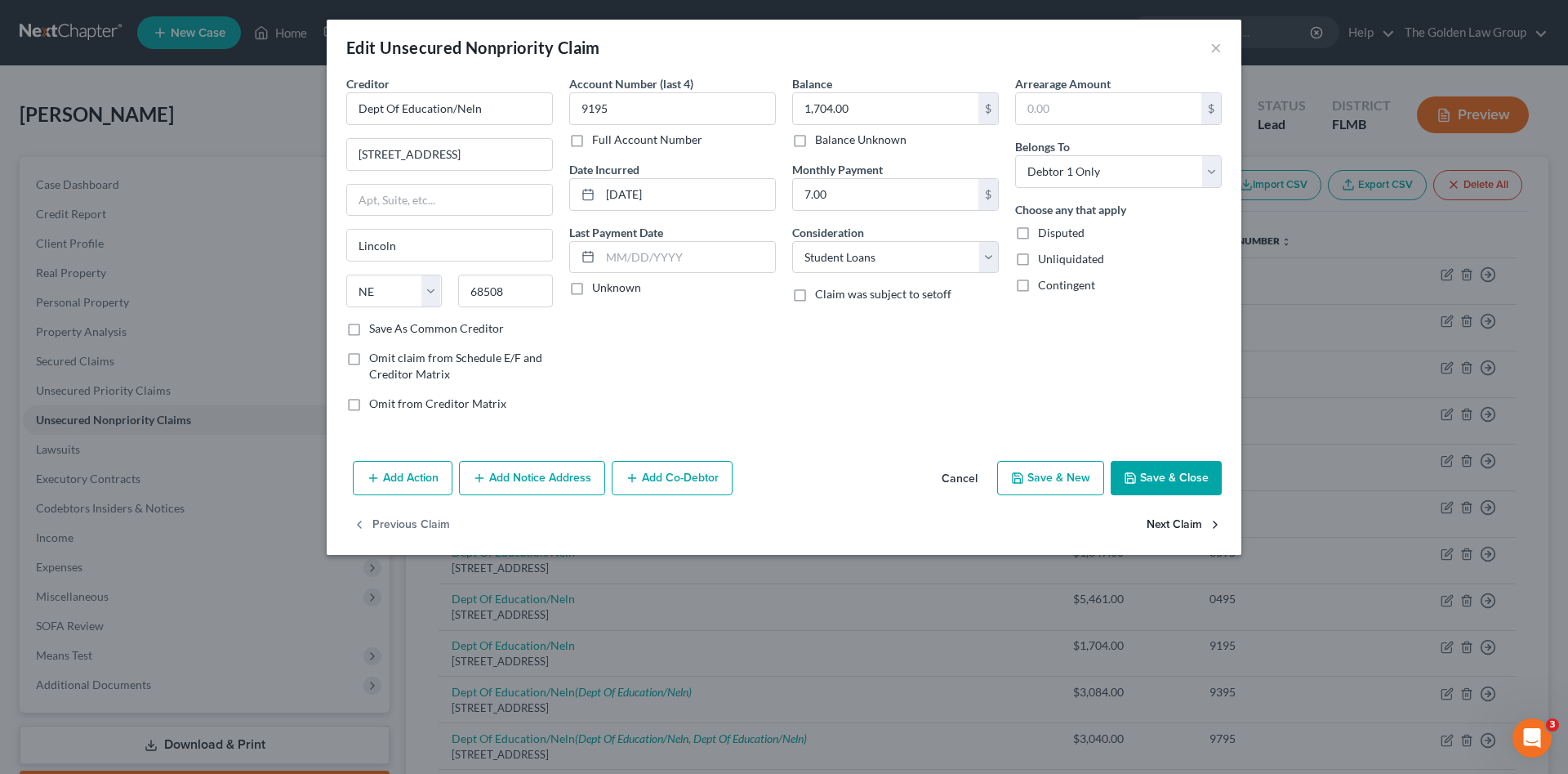
click at [1164, 522] on button "Next Claim" at bounding box center [1185, 525] width 75 height 34
select select "30"
select select "17"
select select "0"
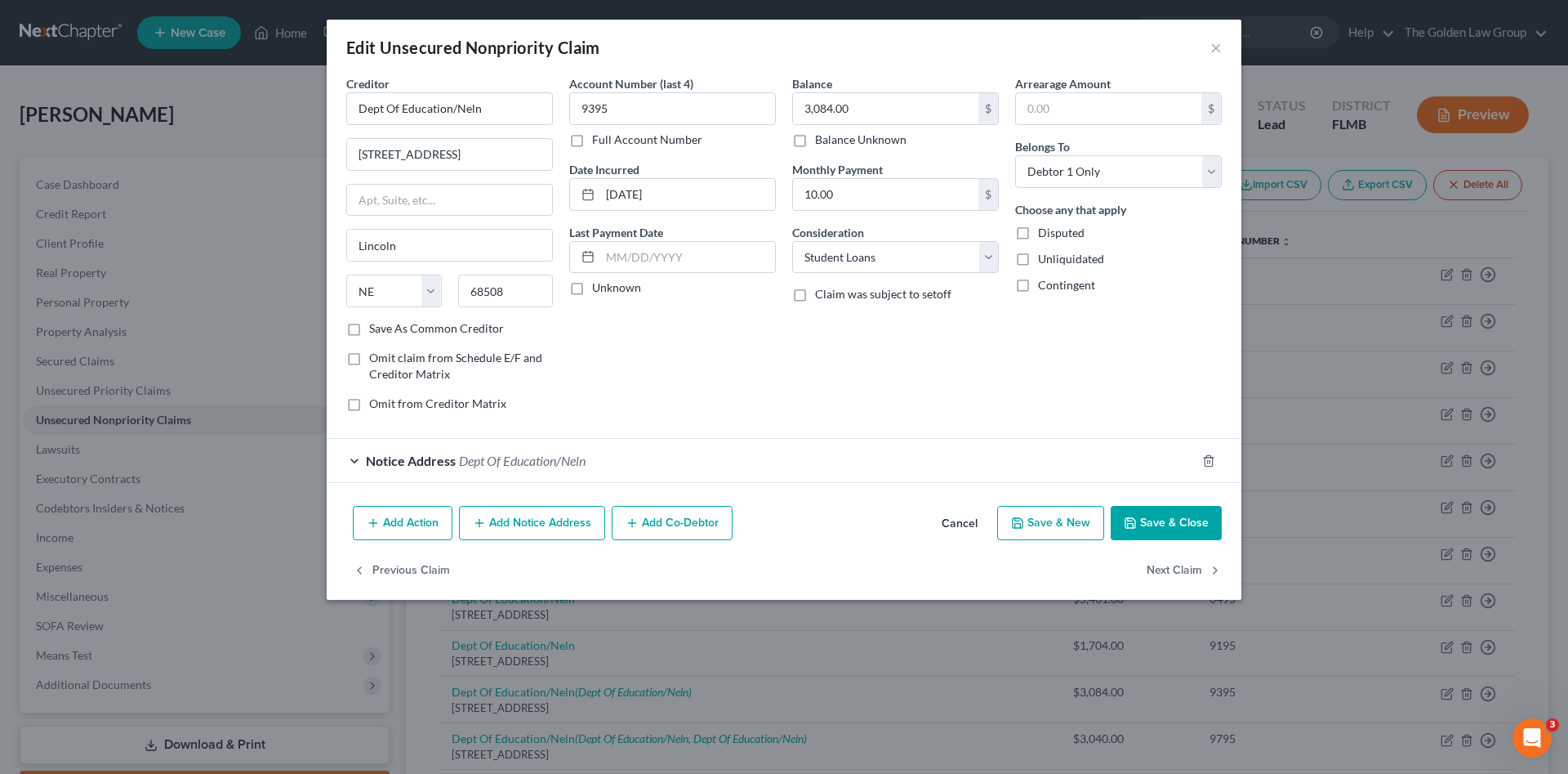
click at [1164, 522] on button "Save & Close" at bounding box center [1167, 523] width 111 height 34
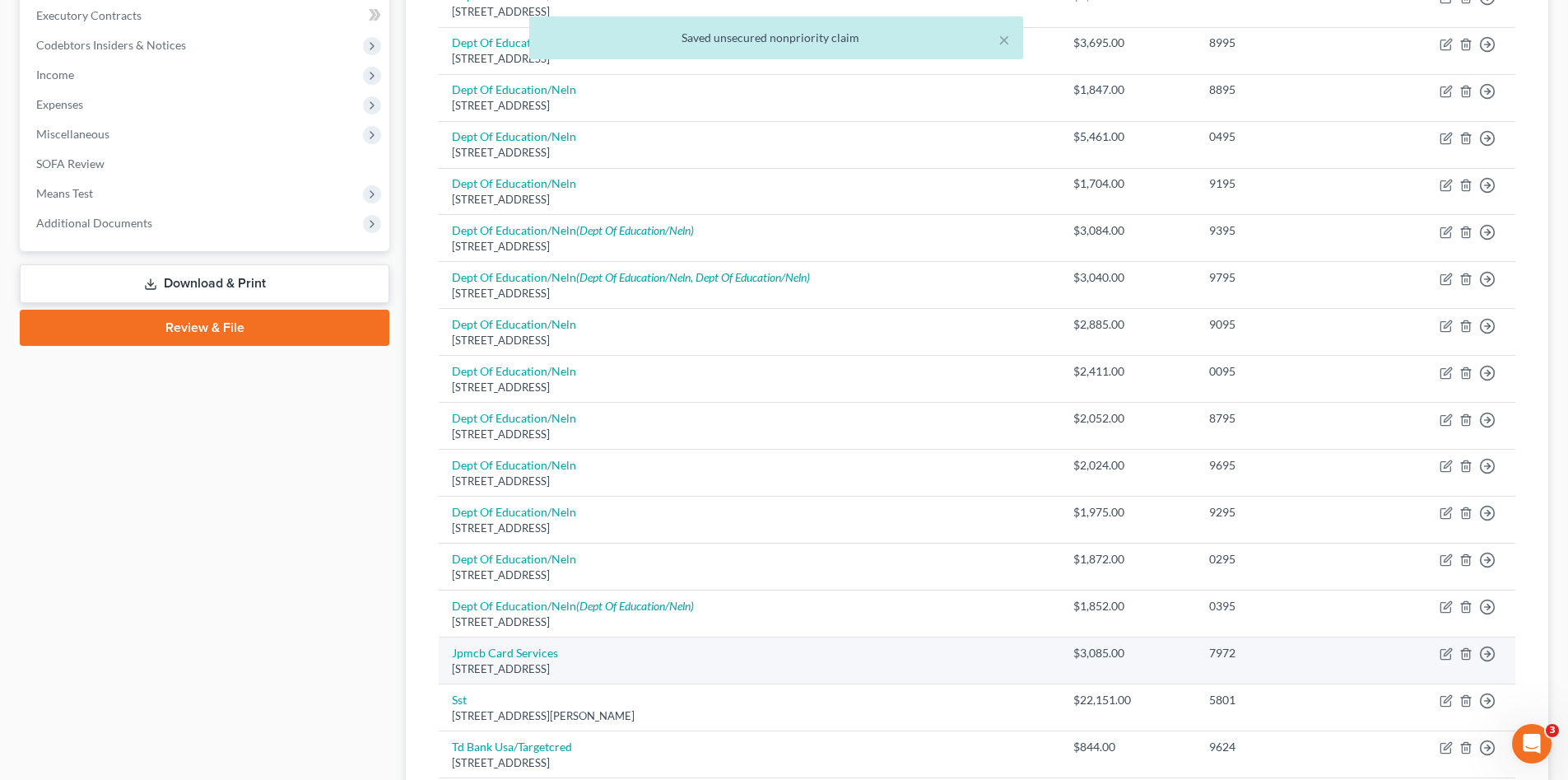
scroll to position [604, 0]
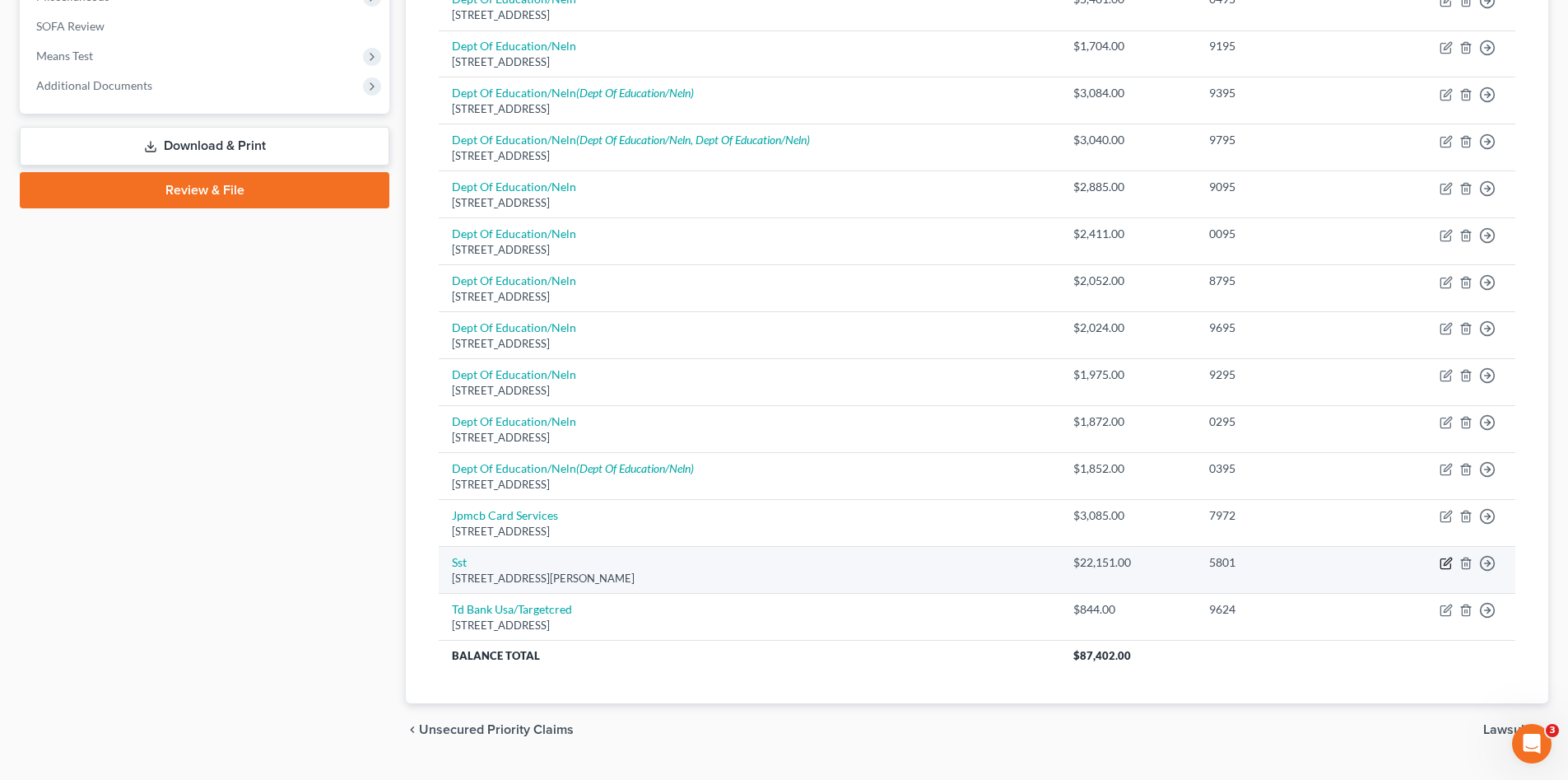
click at [1446, 558] on icon "button" at bounding box center [1446, 563] width 13 height 13
select select "26"
select select "0"
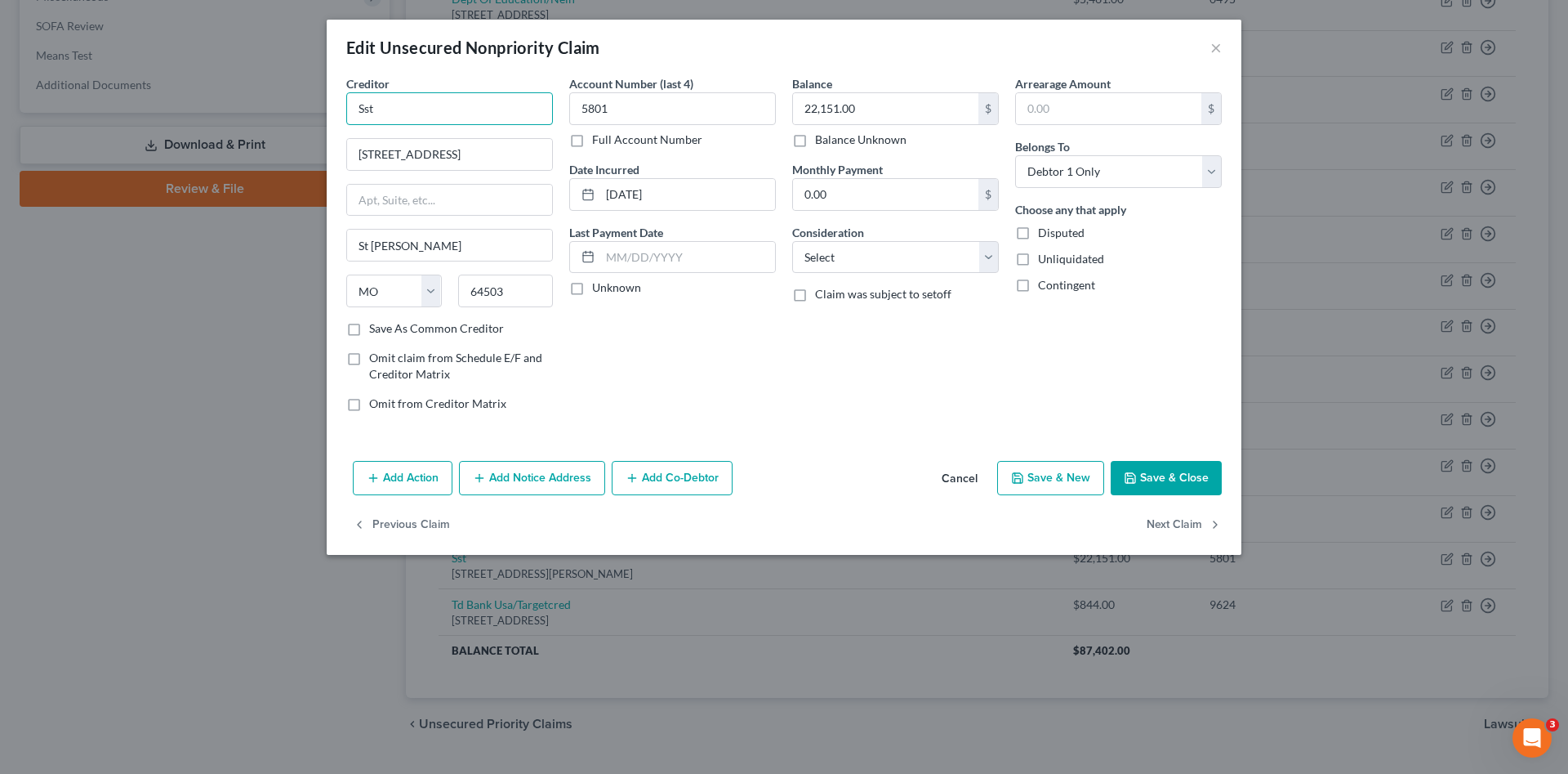
drag, startPoint x: 378, startPoint y: 109, endPoint x: 685, endPoint y: 237, distance: 332.6
click at [313, 101] on div "Edit Unsecured Nonpriority Claim × Creditor * Sst 4315 S Picket Rd St Joseph St…" at bounding box center [784, 387] width 1568 height 774
drag, startPoint x: 858, startPoint y: 256, endPoint x: 866, endPoint y: 275, distance: 20.6
click at [858, 256] on select "Select Cable / Satellite Services Collection Agency Credit Card Debt Debt Couns…" at bounding box center [896, 257] width 207 height 32
select select "1"
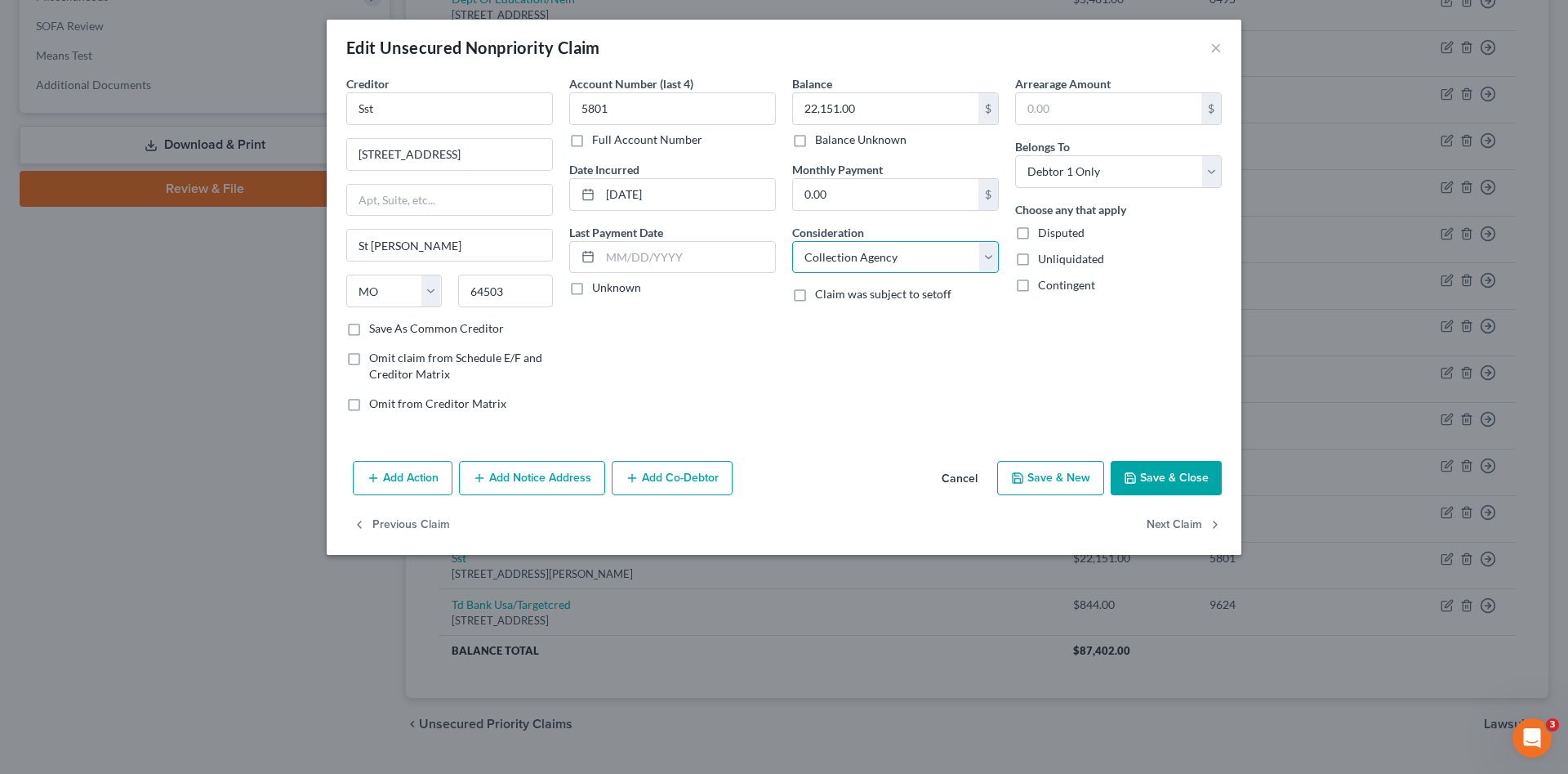
click at [793, 241] on select "Select Cable / Satellite Services Collection Agency Credit Card Debt Debt Couns…" at bounding box center [896, 257] width 207 height 32
click at [427, 108] on input "Sst" at bounding box center [450, 108] width 207 height 32
type input "Systems and Services Technologies"
click at [699, 387] on div "Account Number (last 4) 5801 Full Account Number Date Incurred 04-25-2022 Last …" at bounding box center [672, 249] width 223 height 349
click at [1170, 473] on button "Save & Close" at bounding box center [1167, 478] width 111 height 34
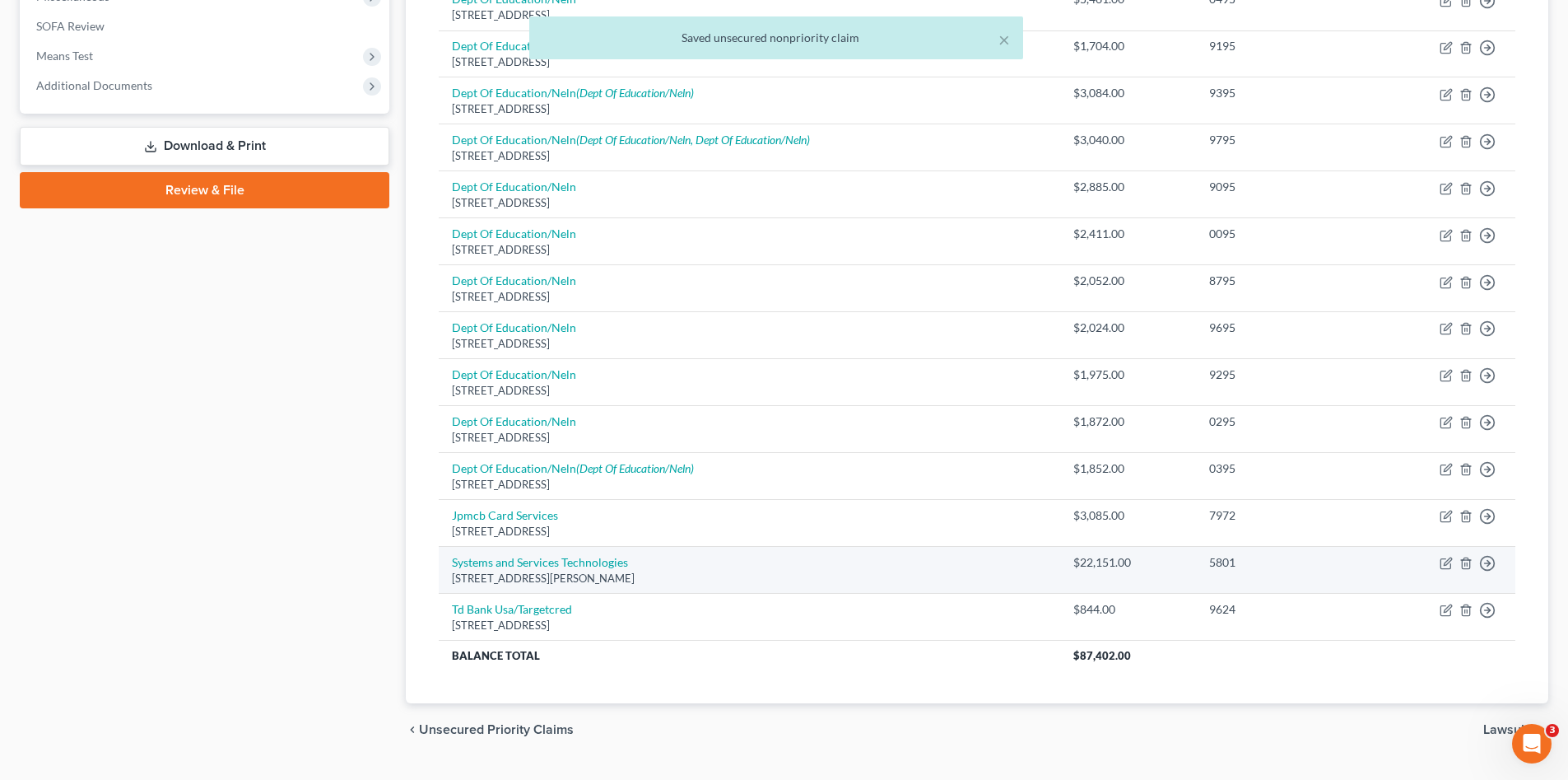
drag, startPoint x: 276, startPoint y: 596, endPoint x: 461, endPoint y: 575, distance: 186.2
click at [280, 596] on div "Case Dashboard Payments Invoices Payments Payments Credit Report Client Profile" at bounding box center [204, 155] width 386 height 1202
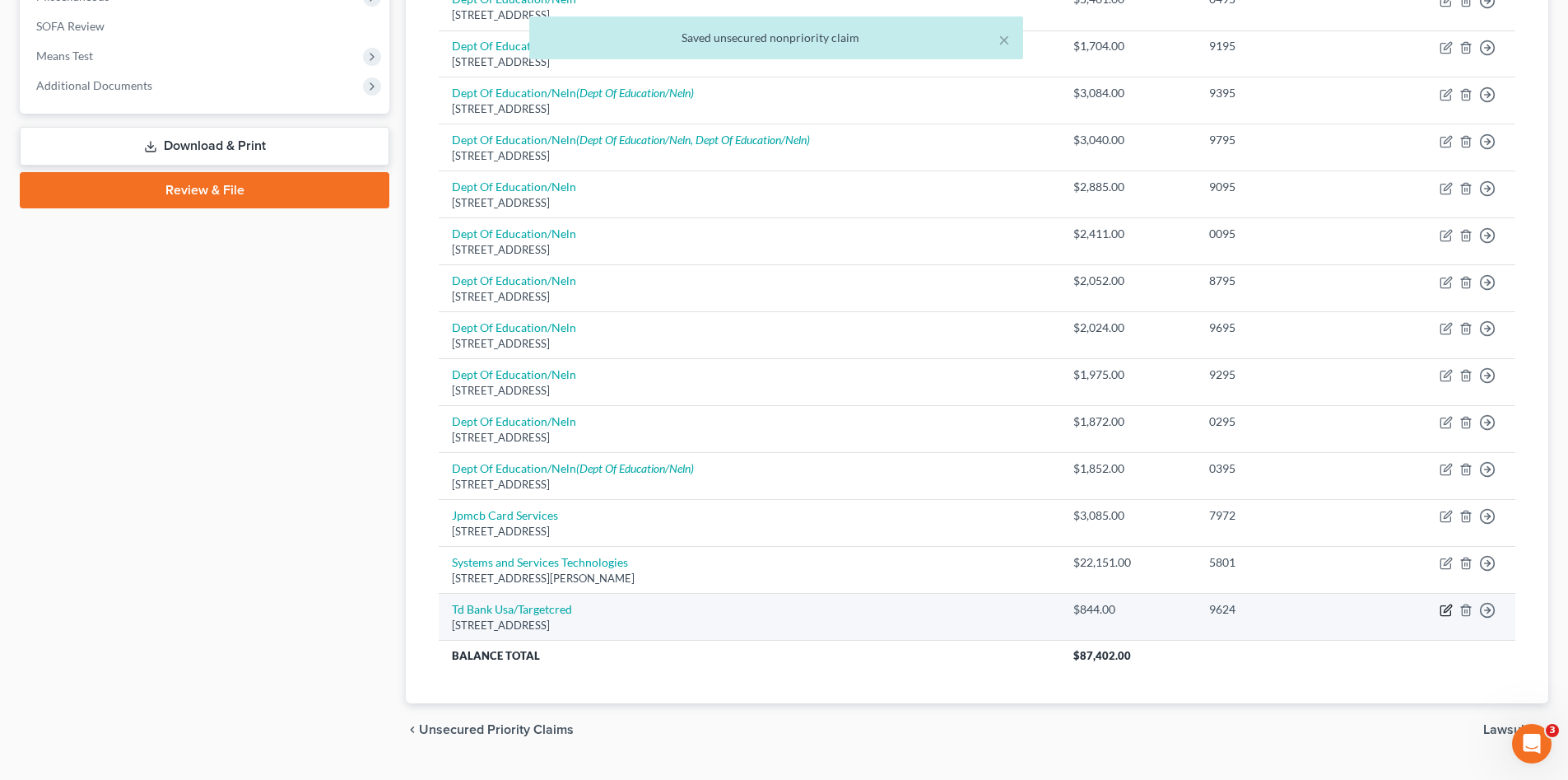
click at [1446, 612] on icon "button" at bounding box center [1448, 609] width 8 height 8
select select "24"
select select "2"
select select "0"
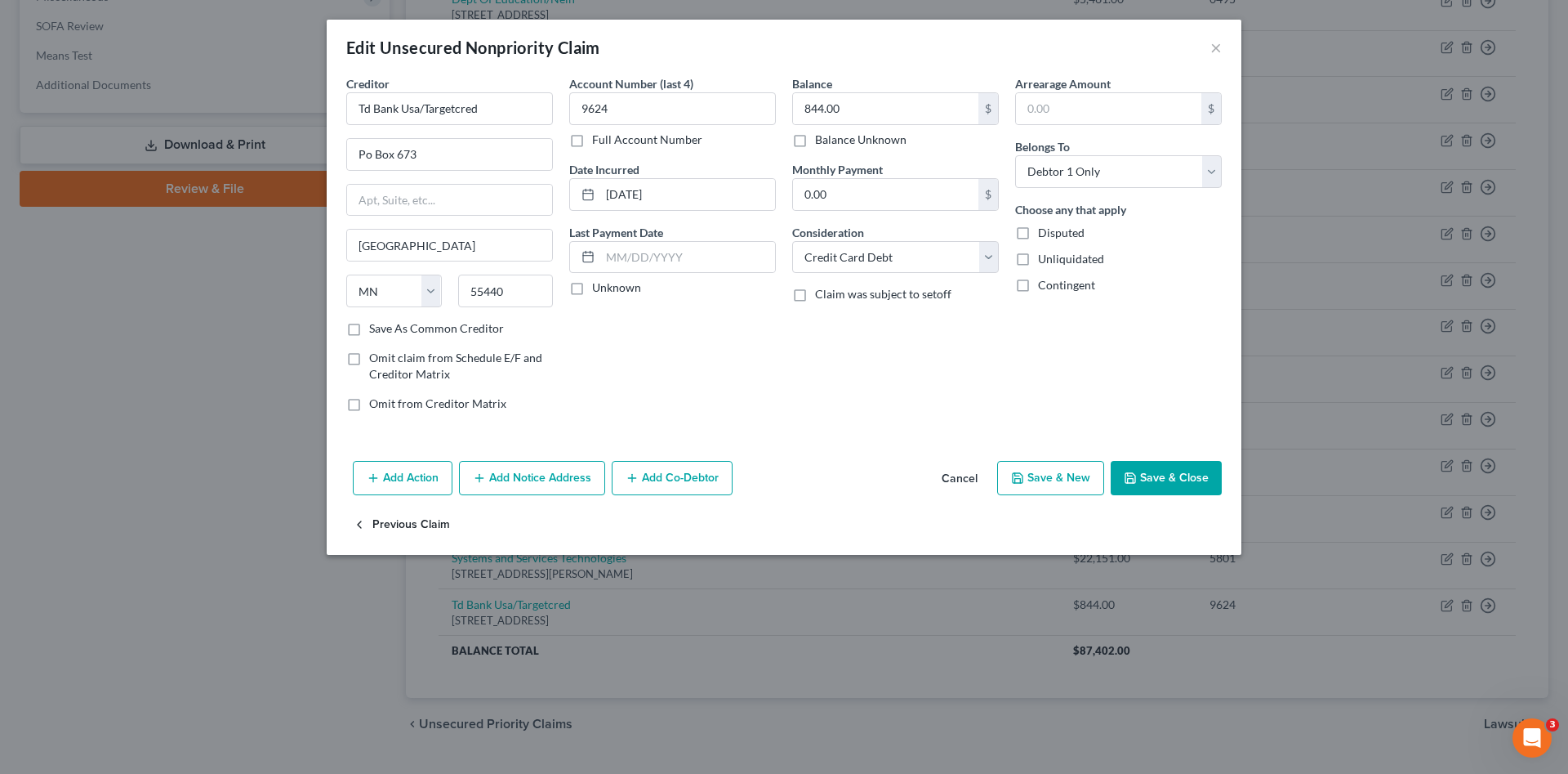
click at [414, 528] on button "Previous Claim" at bounding box center [401, 525] width 97 height 34
select select "26"
select select "1"
select select "0"
click at [414, 527] on button "Previous Claim" at bounding box center [401, 525] width 97 height 34
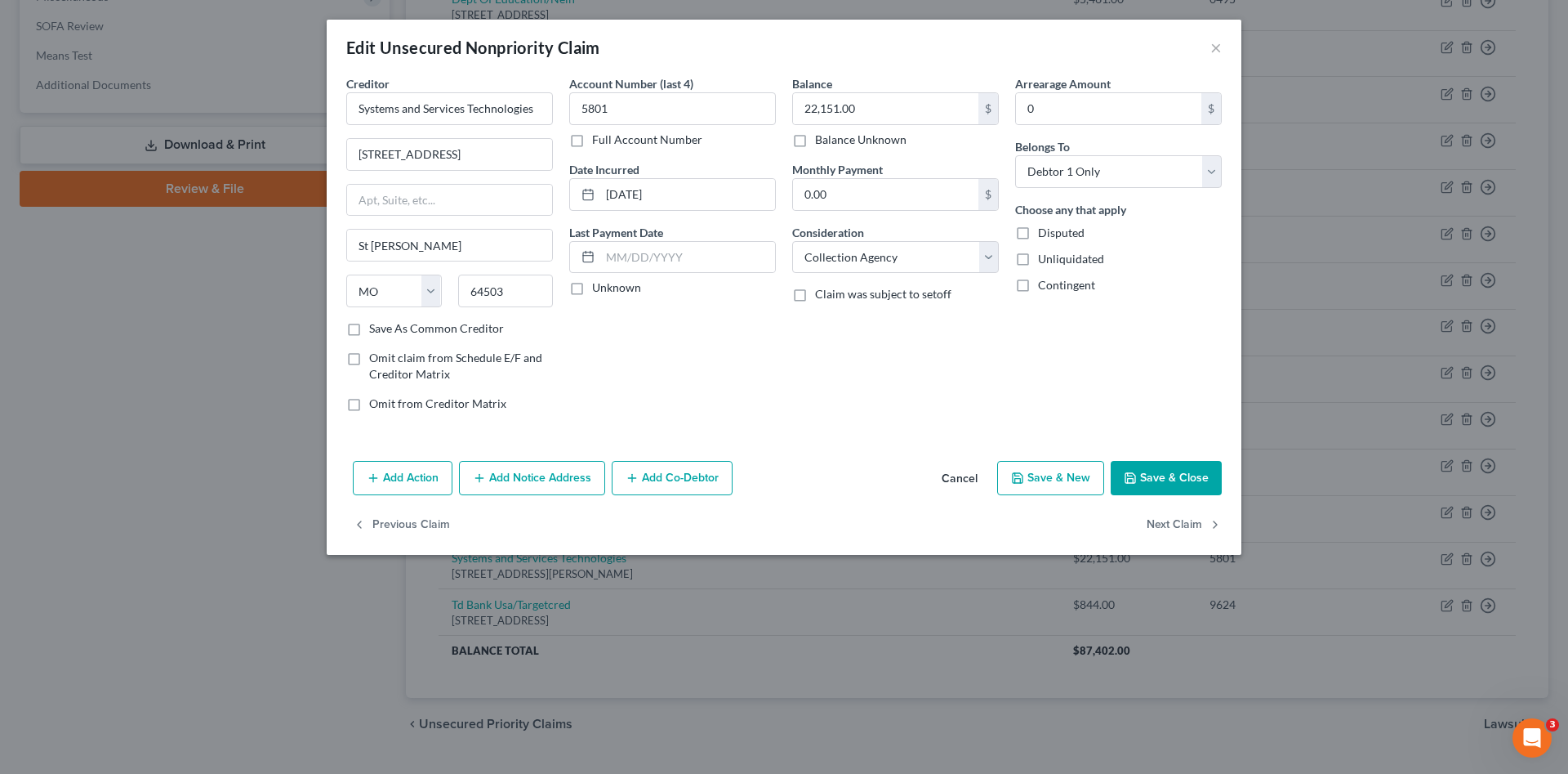
select select "7"
select select "1"
select select "0"
click at [1135, 482] on icon "button" at bounding box center [1130, 478] width 9 height 9
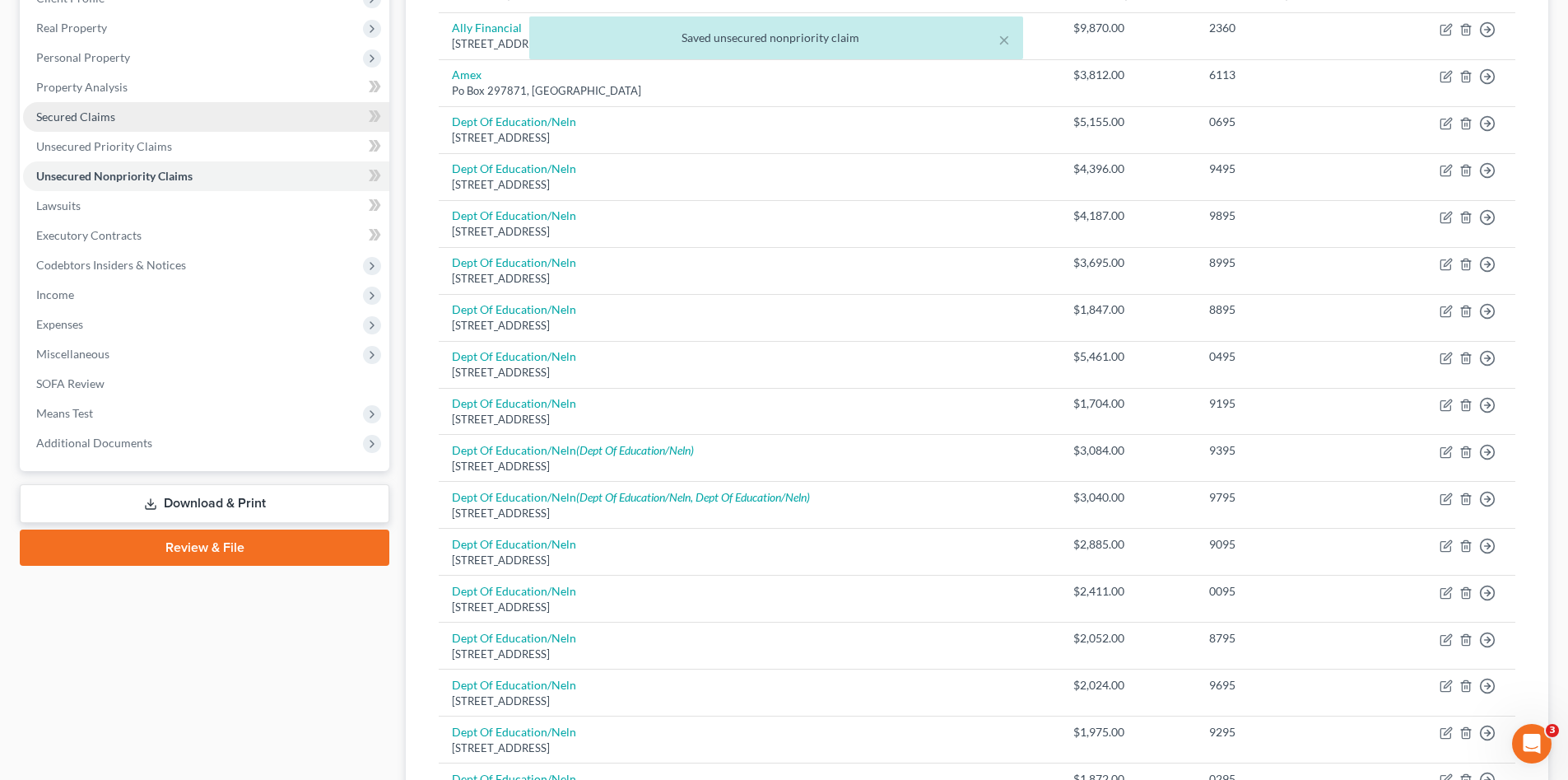
scroll to position [83, 0]
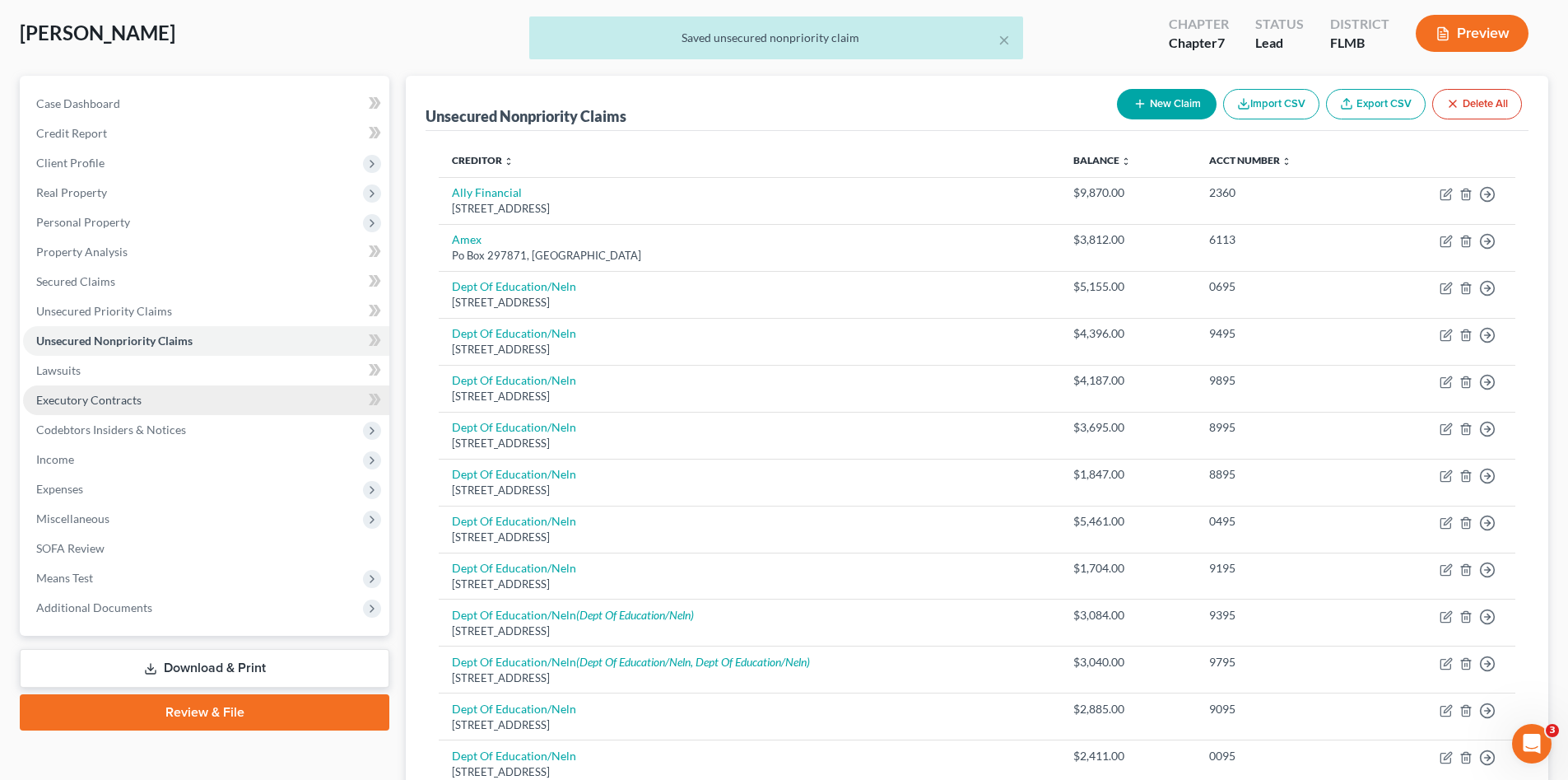
click at [131, 398] on span "Executory Contracts" at bounding box center [89, 399] width 105 height 14
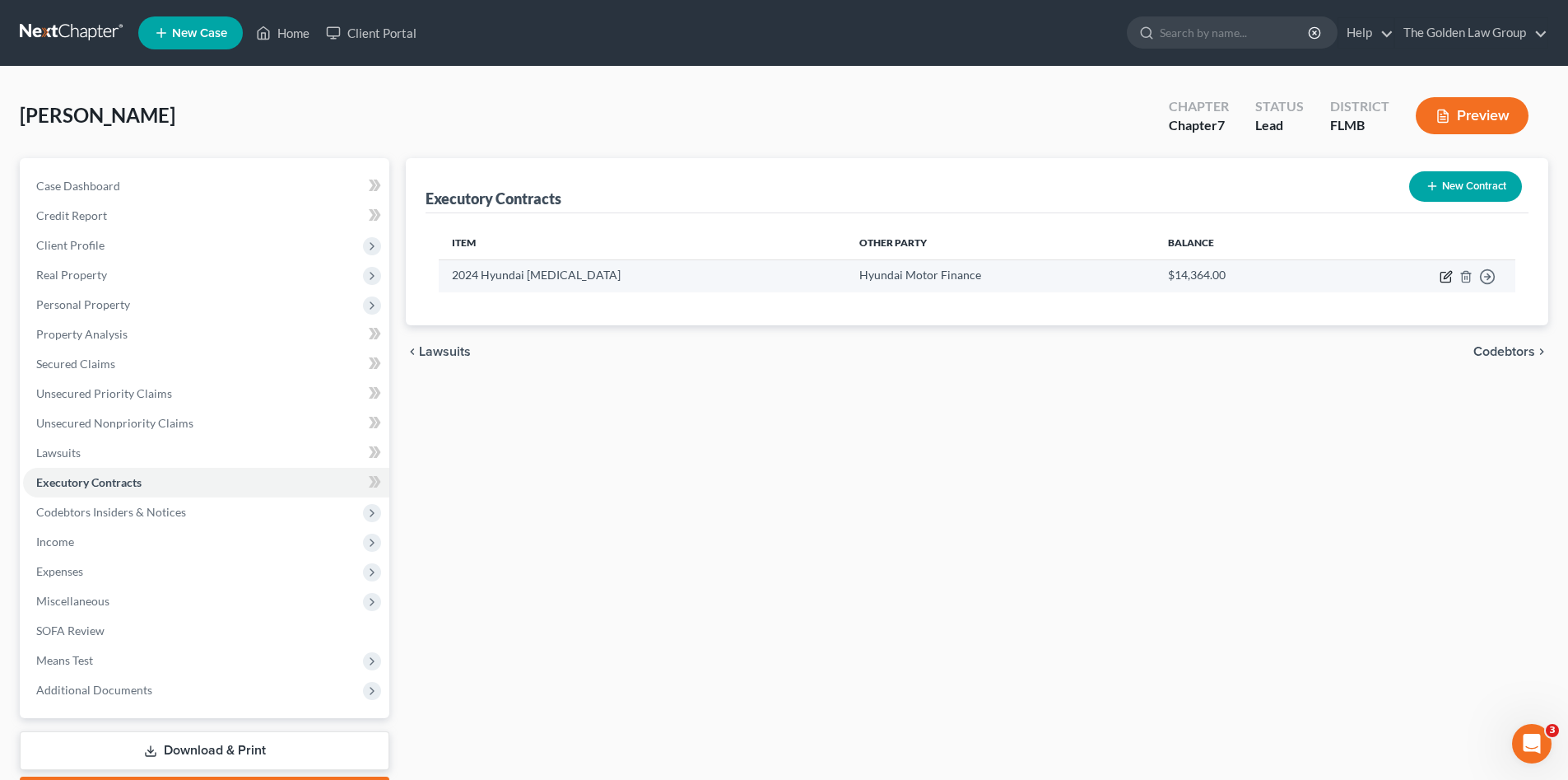
click at [1443, 275] on icon "button" at bounding box center [1446, 276] width 13 height 13
select select "4"
select select "0"
select select "1"
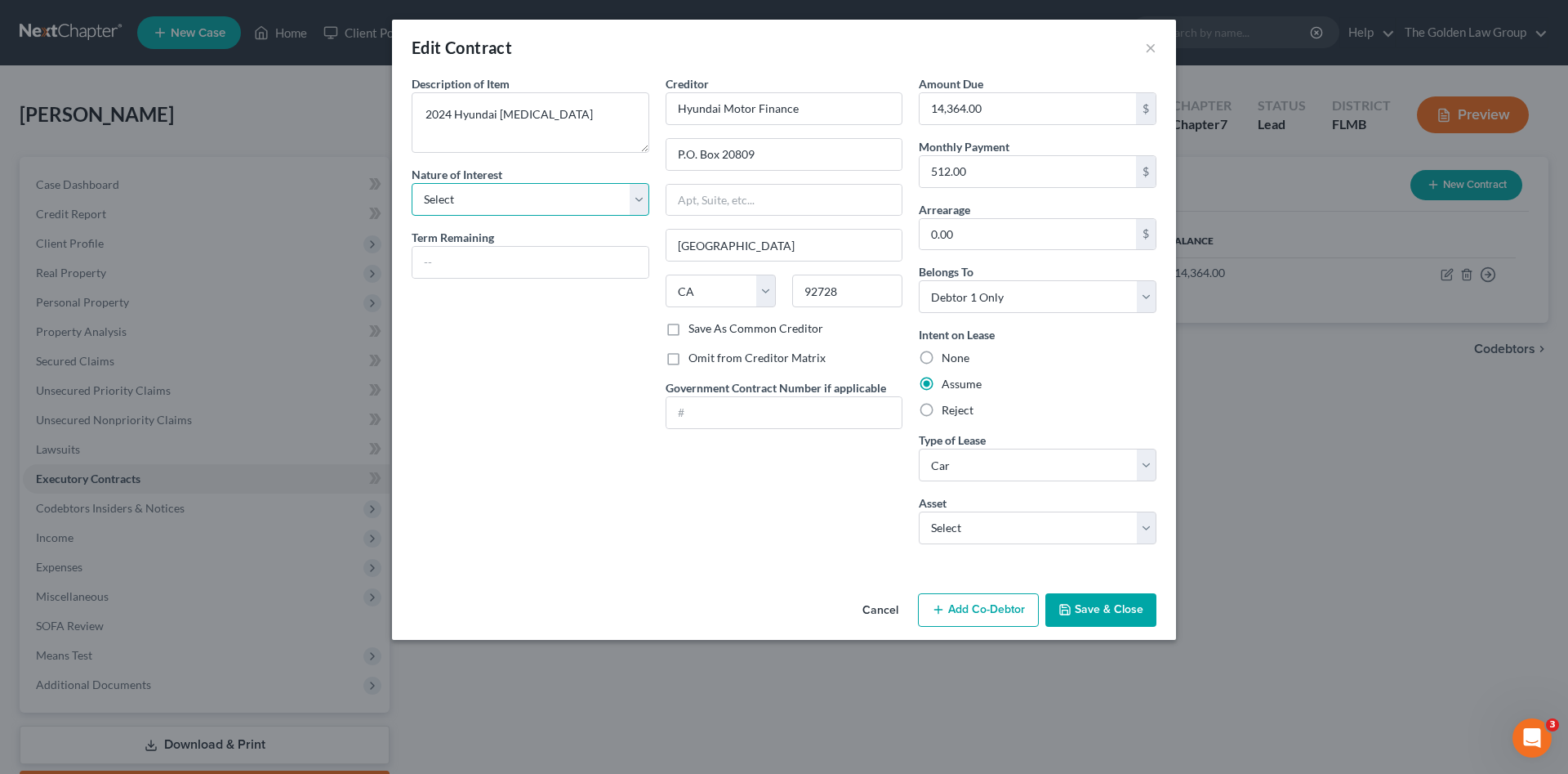
click at [532, 202] on select "Select Purchaser Agent Lessor Lessee" at bounding box center [530, 199] width 237 height 32
select select "3"
click at [412, 183] on select "Select Purchaser Agent Lessor Lessee" at bounding box center [530, 199] width 237 height 32
drag, startPoint x: 598, startPoint y: 440, endPoint x: 880, endPoint y: 549, distance: 302.3
click at [600, 443] on div "Description of non-residential real property * Description of Item * 2024 Hyund…" at bounding box center [529, 316] width 254 height 482
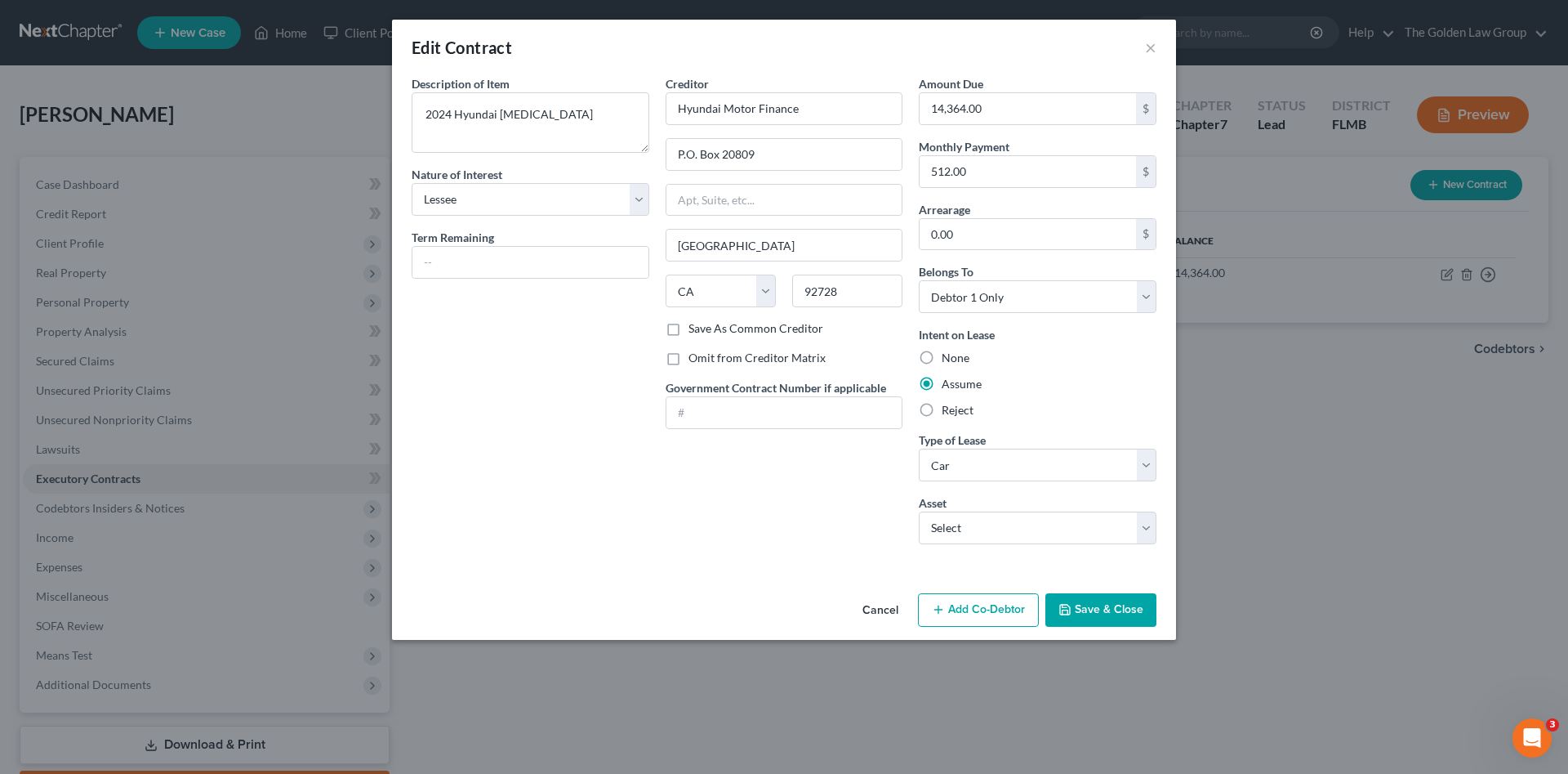
click at [1099, 611] on button "Save & Close" at bounding box center [1101, 610] width 111 height 34
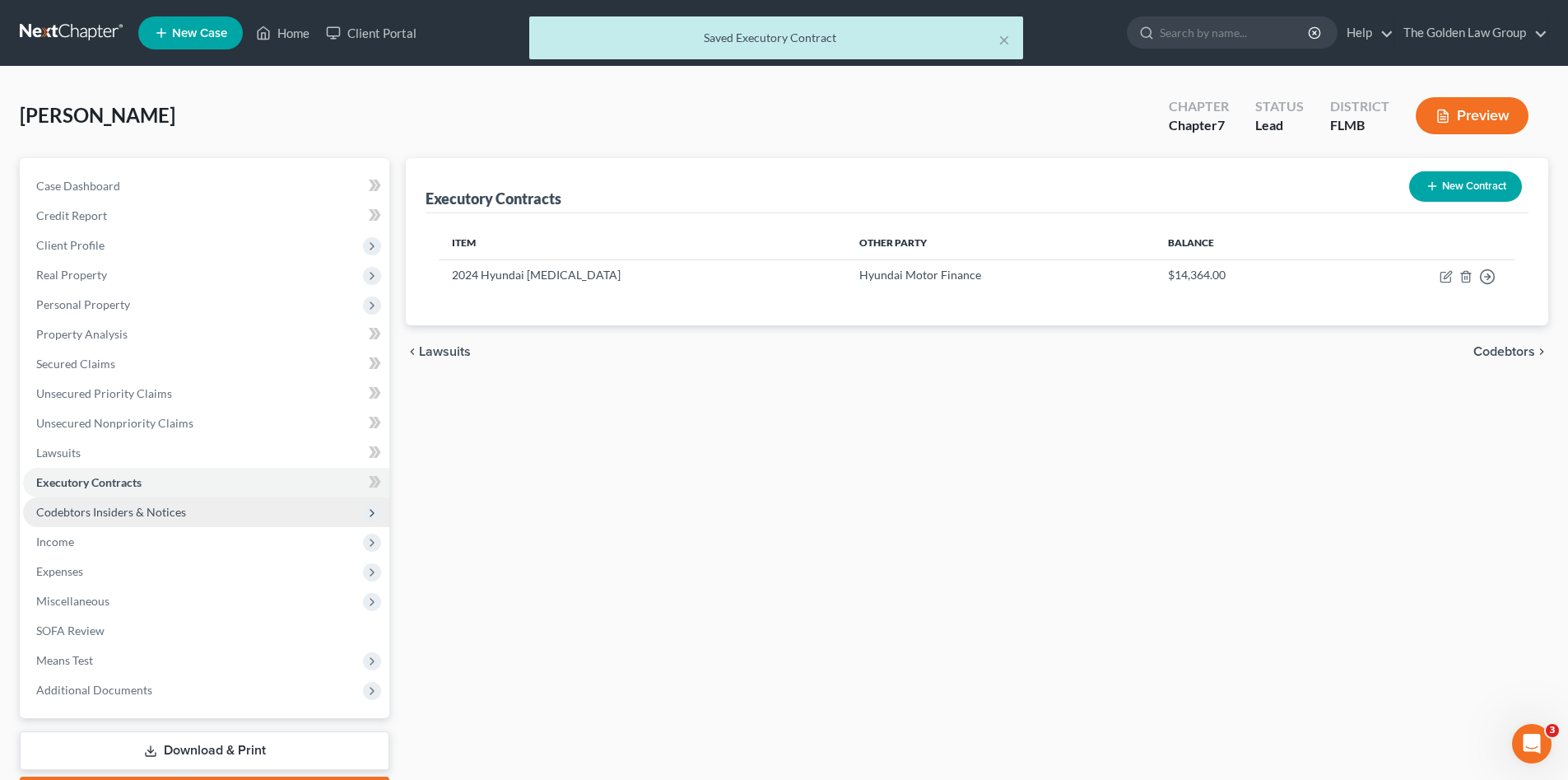
click at [127, 512] on span "Codebtors Insiders & Notices" at bounding box center [111, 511] width 150 height 14
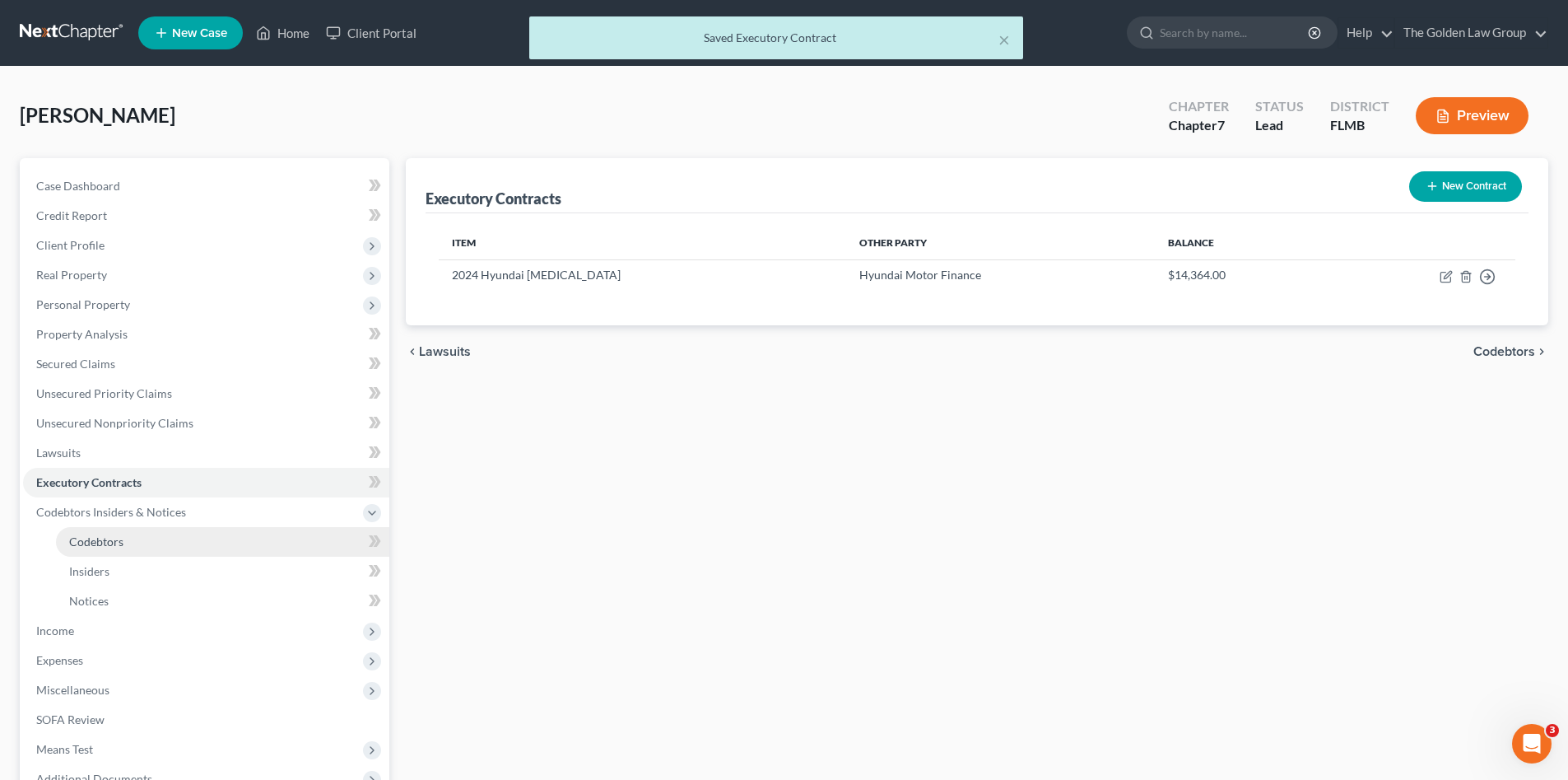
click at [141, 538] on link "Codebtors" at bounding box center [222, 542] width 333 height 29
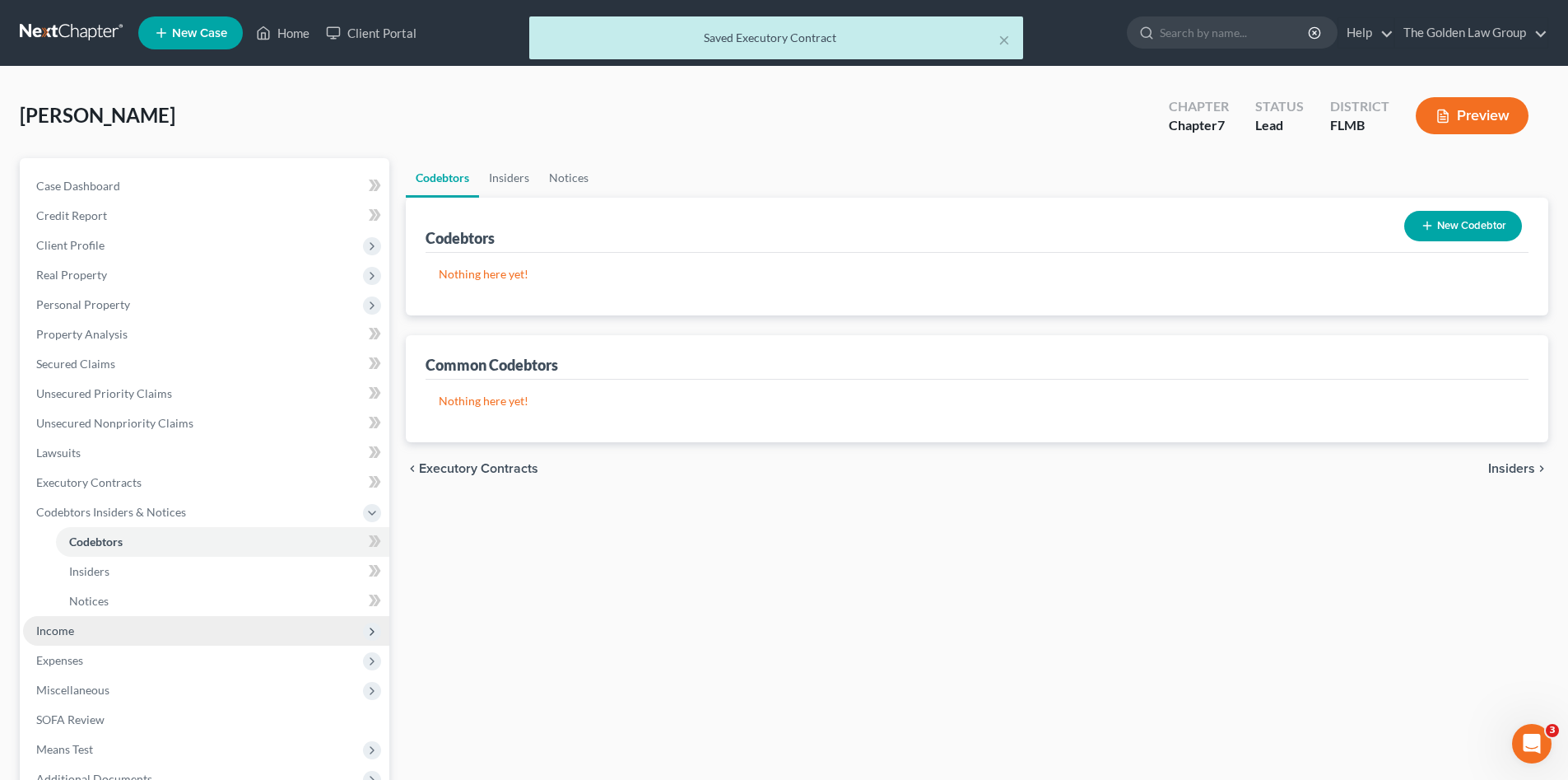
click at [82, 628] on span "Income" at bounding box center [207, 630] width 367 height 29
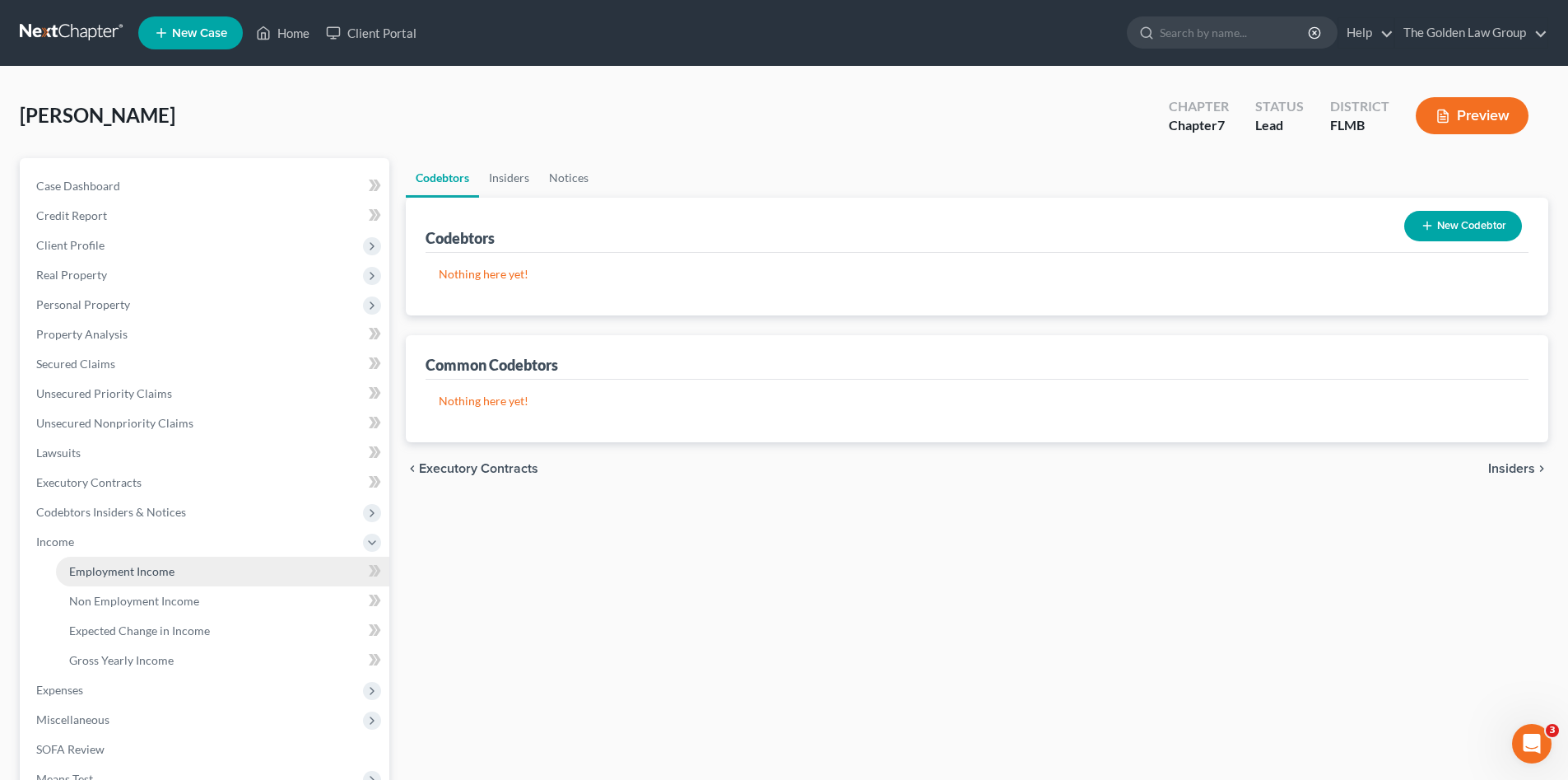
click at [176, 562] on link "Employment Income" at bounding box center [222, 572] width 333 height 29
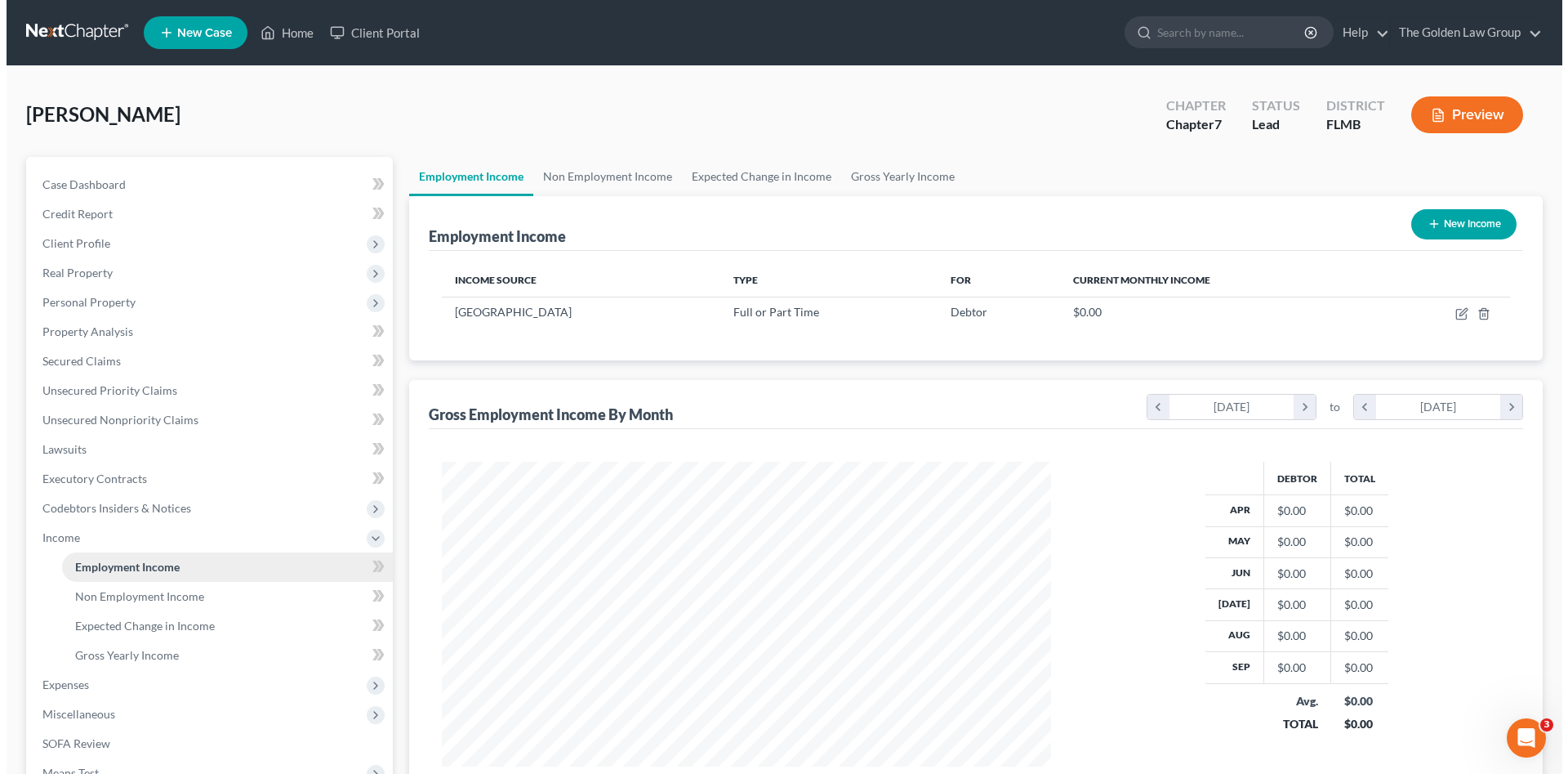
scroll to position [305, 642]
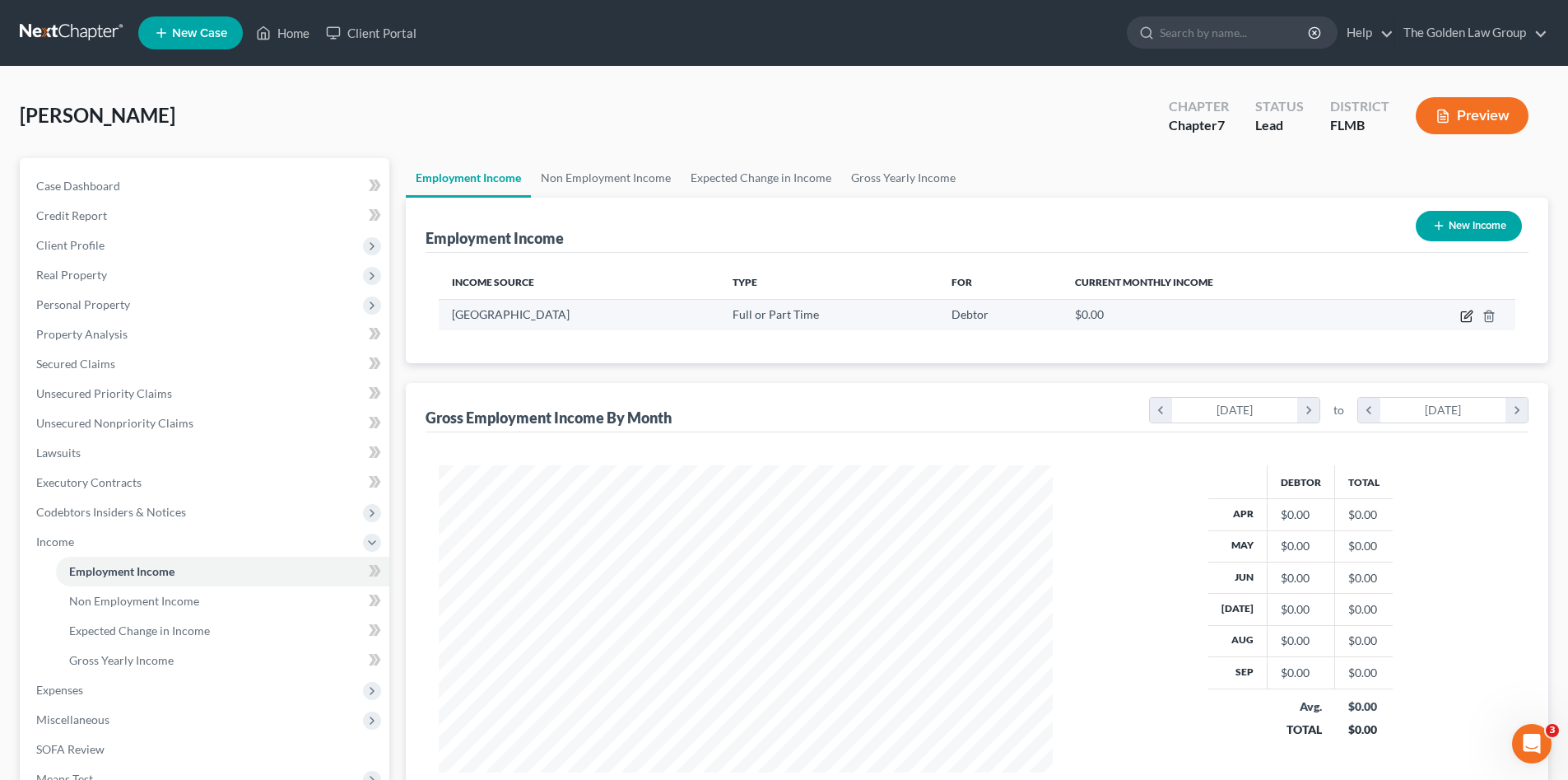
click at [1465, 313] on icon "button" at bounding box center [1466, 316] width 13 height 13
select select "0"
select select "9"
select select "2"
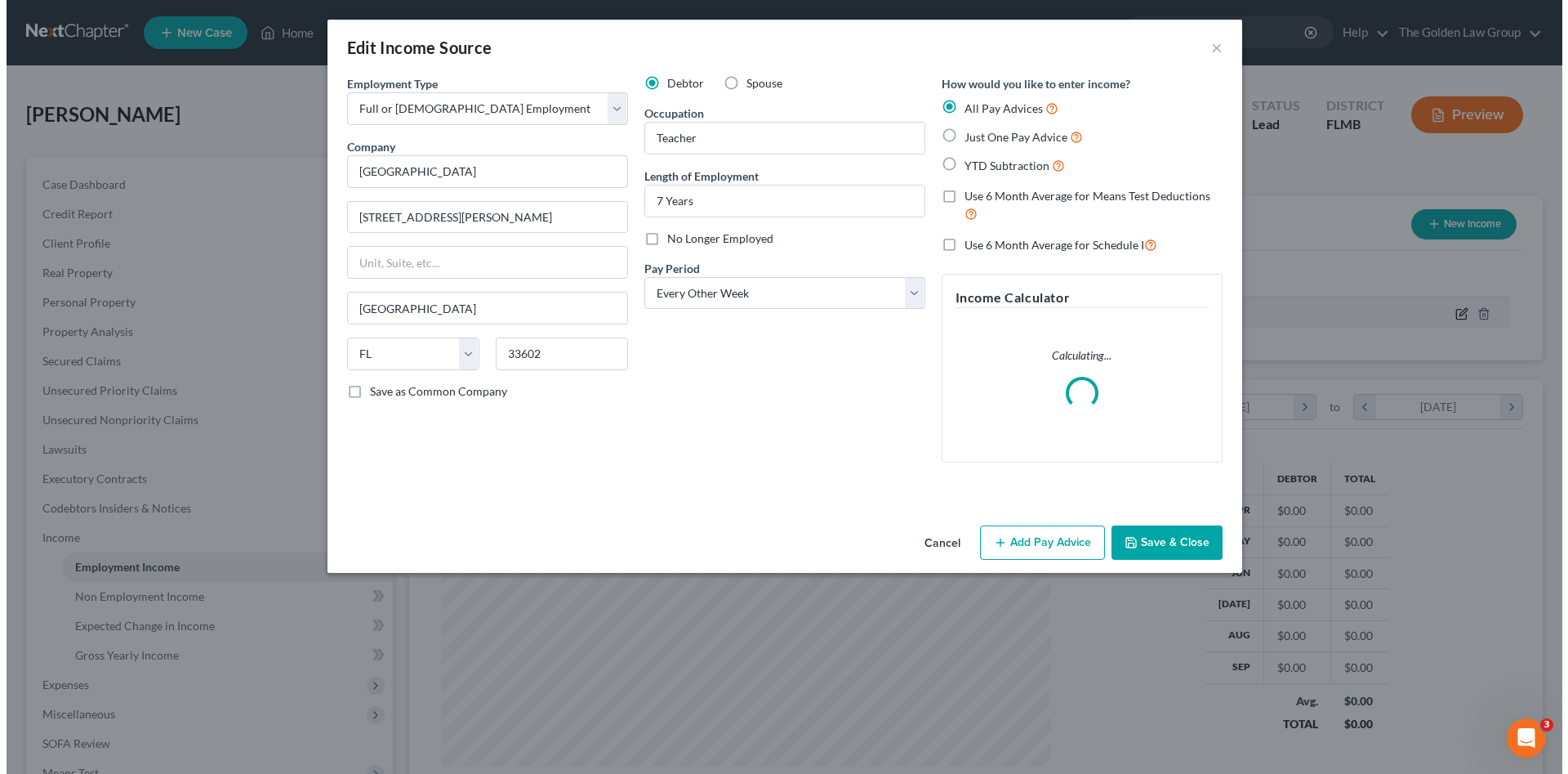
scroll to position [308, 647]
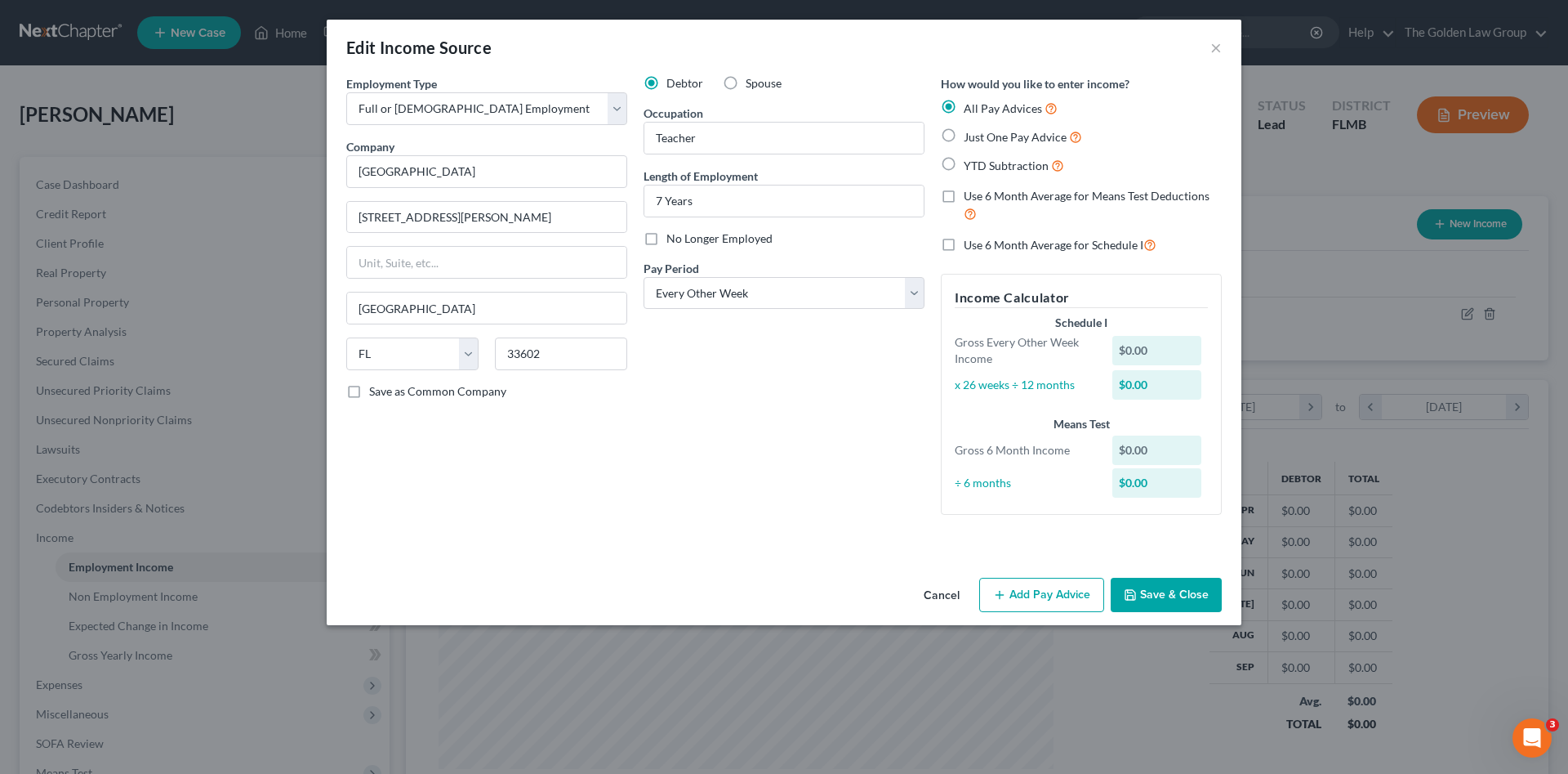
drag, startPoint x: 738, startPoint y: 450, endPoint x: 1136, endPoint y: 630, distance: 436.8
click at [740, 450] on div "Debtor Spouse Occupation Teacher Length of Employment 7 Years No Longer Employe…" at bounding box center [784, 302] width 297 height 453
click at [1079, 601] on button "Add Pay Advice" at bounding box center [1042, 595] width 125 height 34
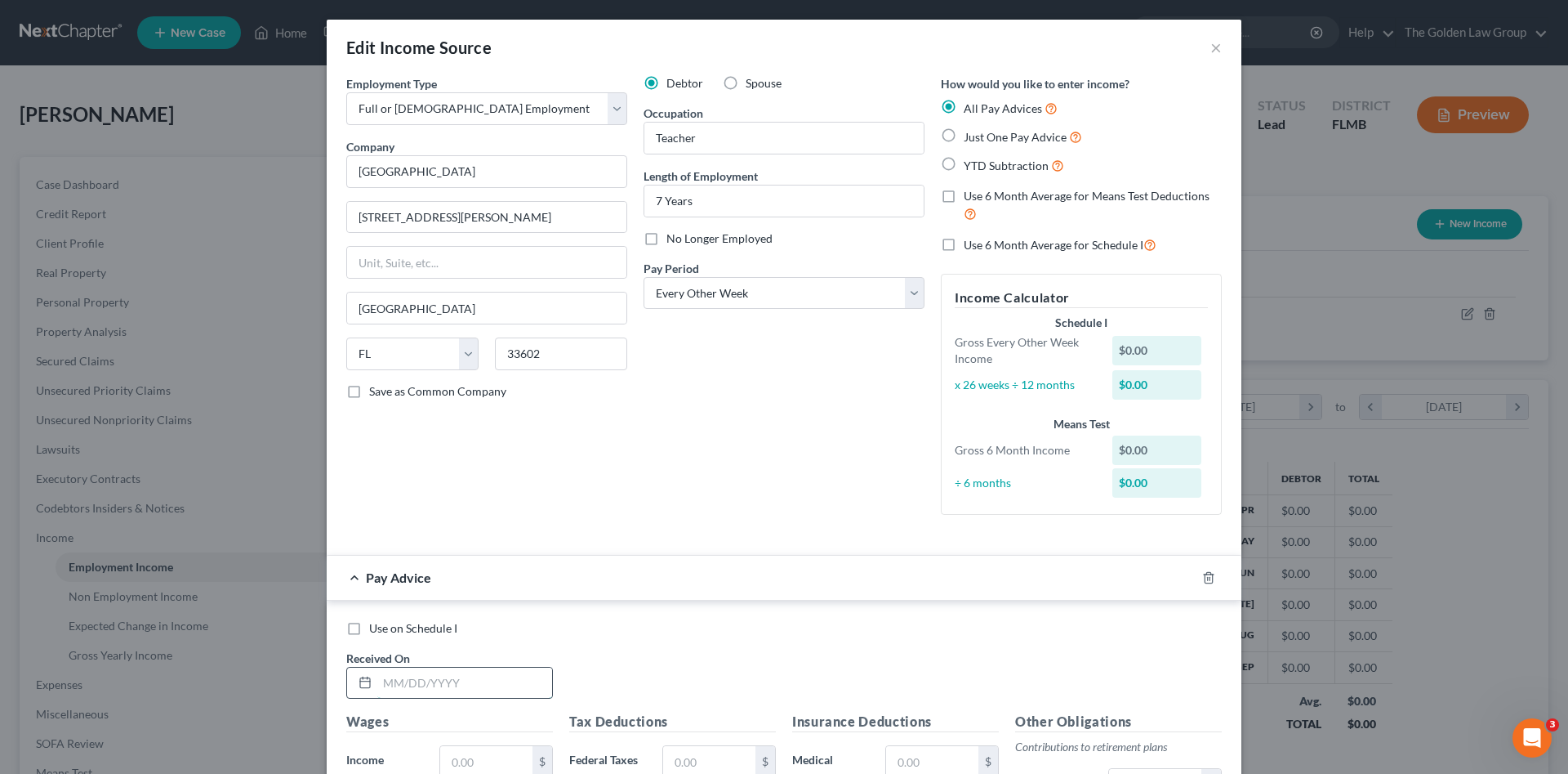
click at [459, 677] on input "text" at bounding box center [465, 683] width 175 height 31
type input "07/25/2025"
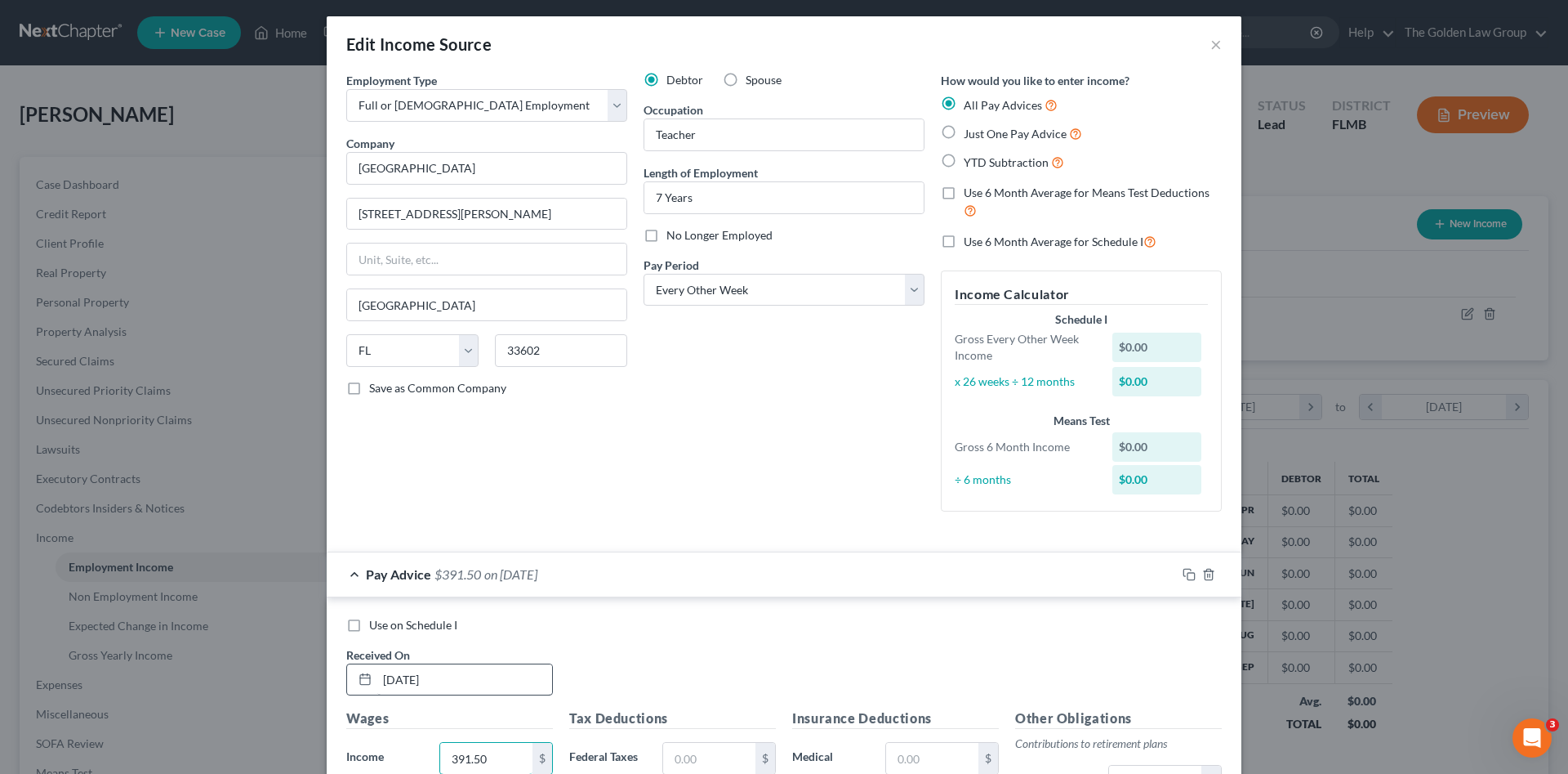
type input "391.50"
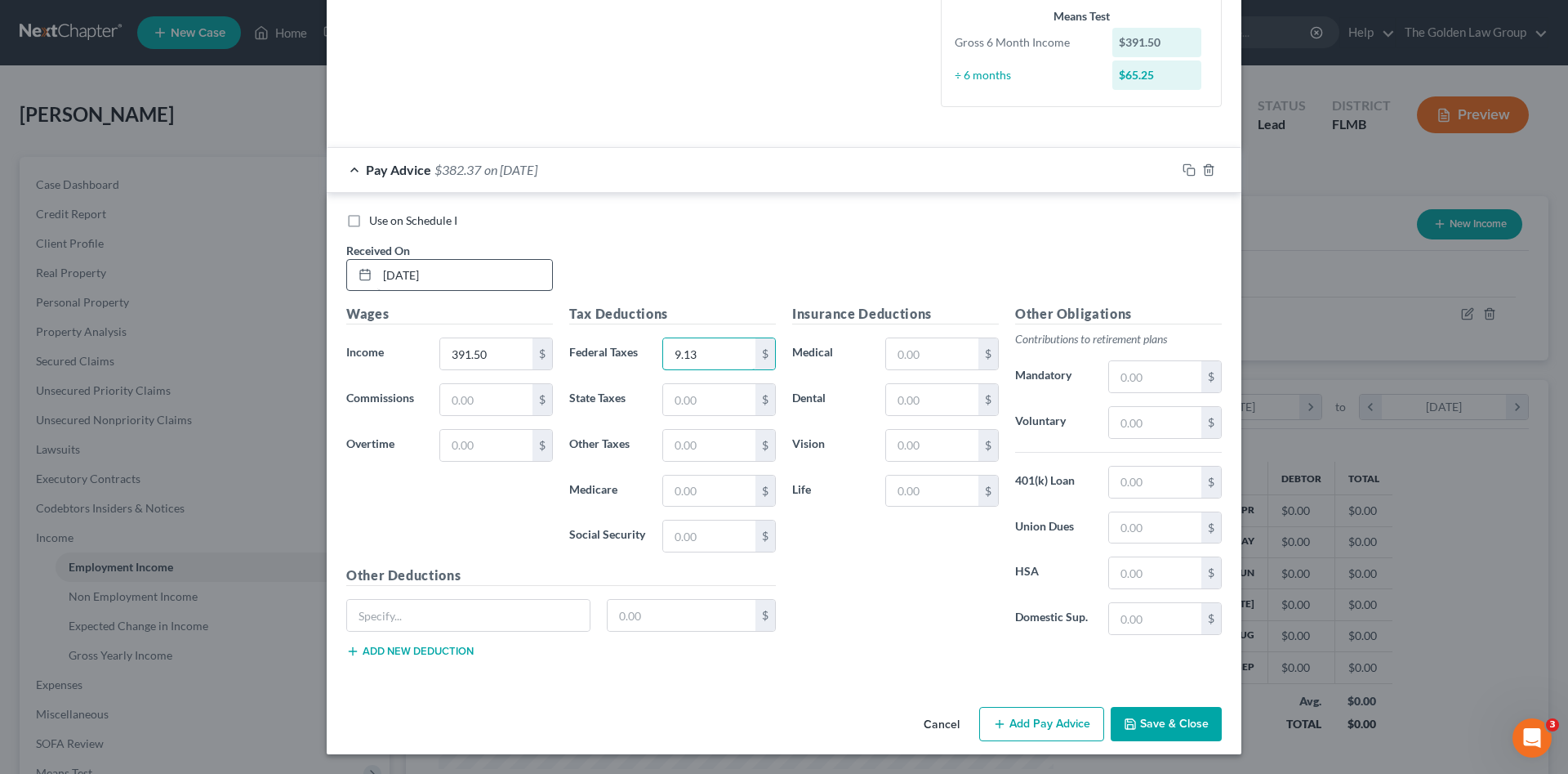
type input "9.13"
type input "5.68"
type input "24.27"
click at [1176, 430] on input "text" at bounding box center [1156, 422] width 92 height 31
type input "11.75"
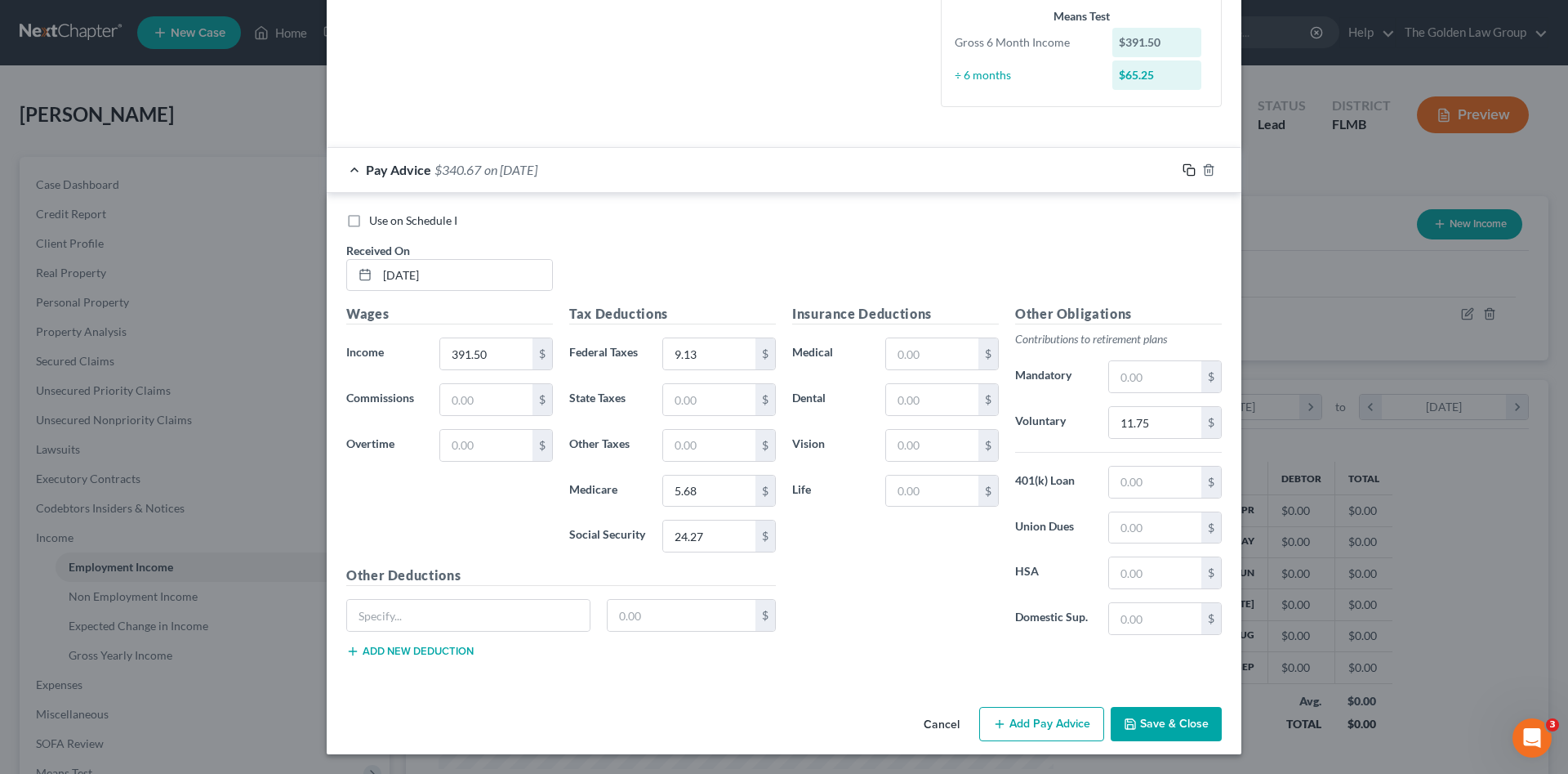
click at [1185, 173] on icon "button" at bounding box center [1189, 169] width 13 height 13
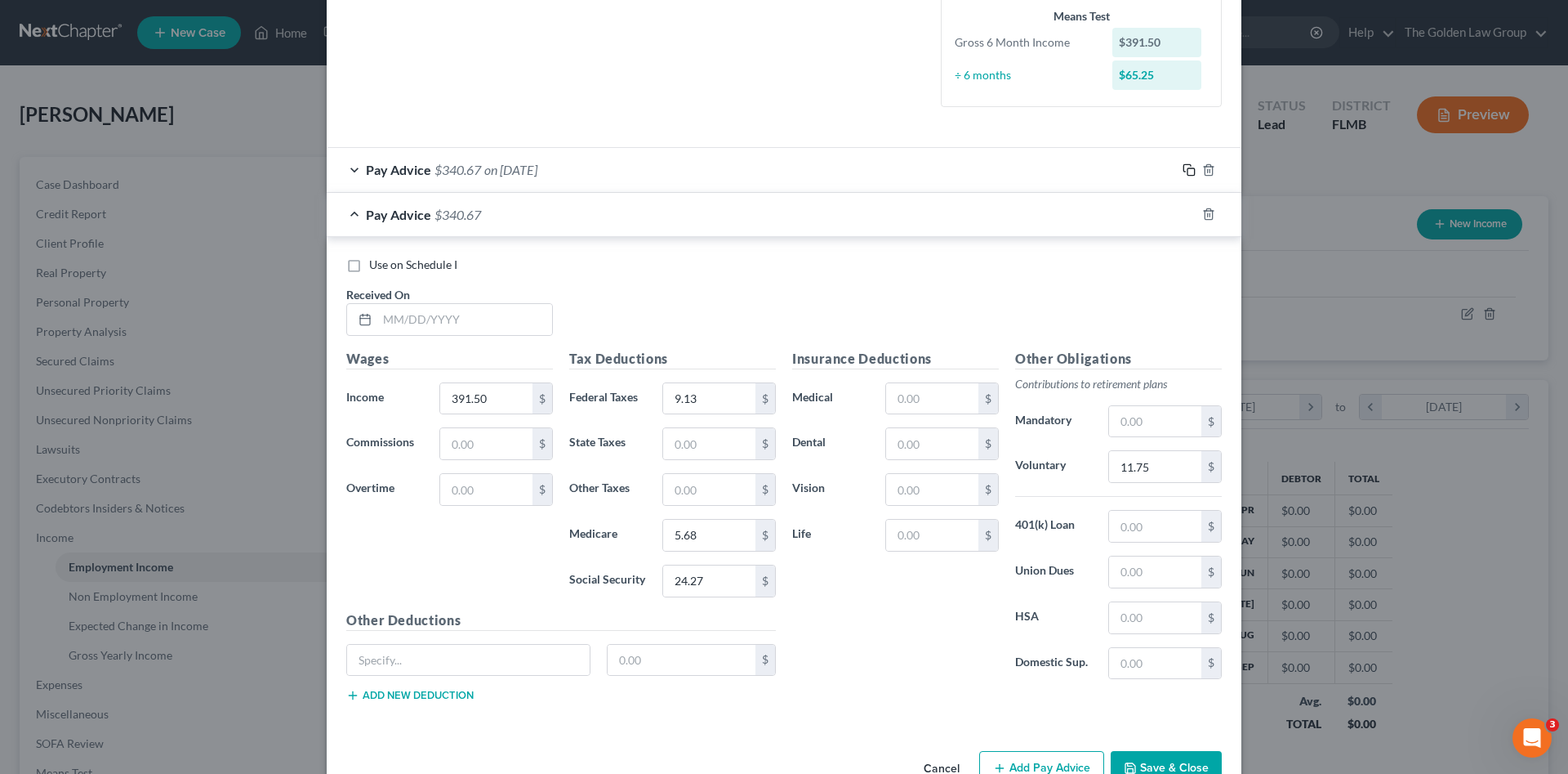
scroll to position [0, 0]
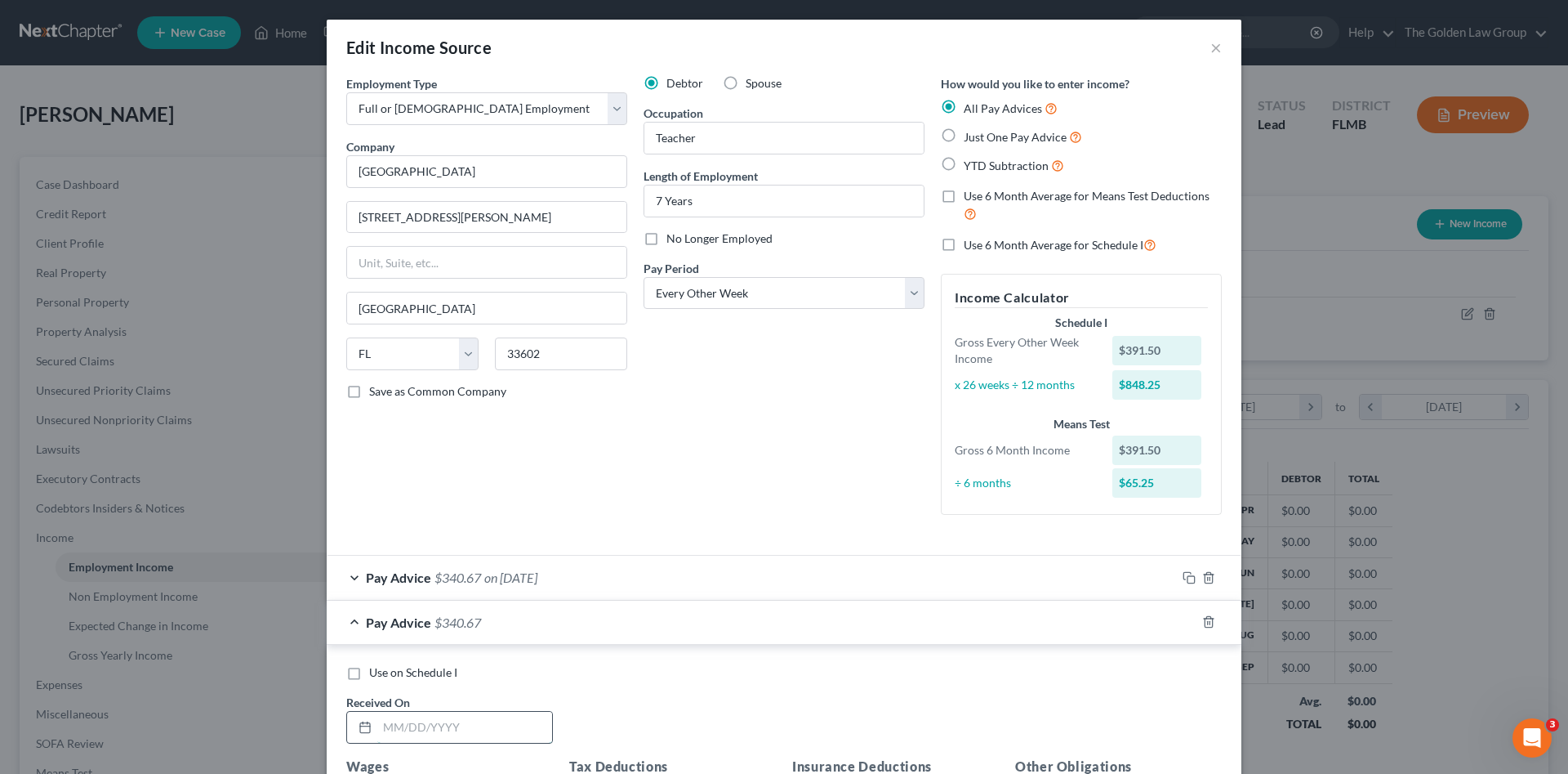
click at [500, 725] on input "text" at bounding box center [465, 727] width 175 height 31
type input "07/11/2025"
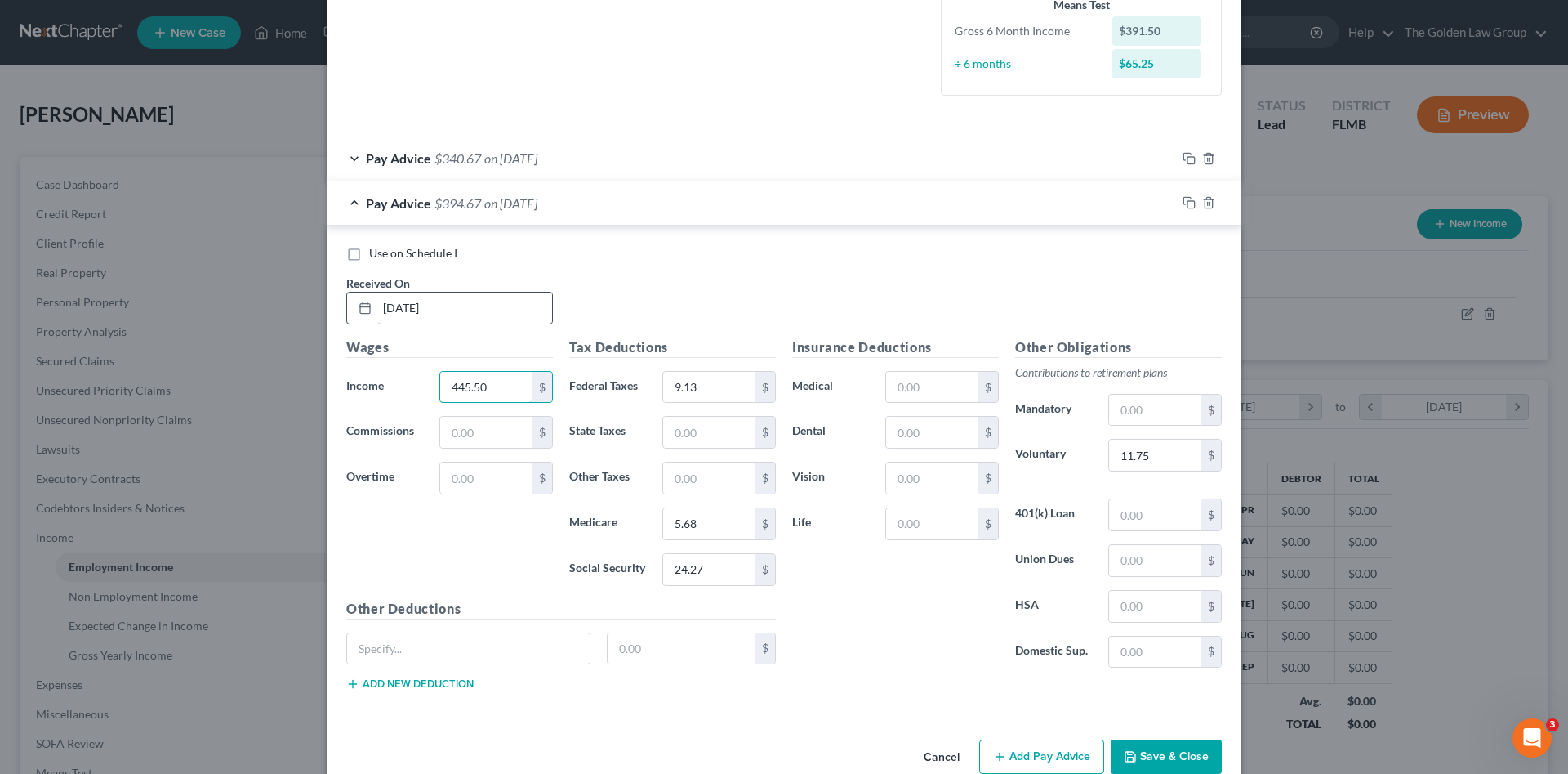
type input "445.50"
type input "14.37"
type input "6.46"
type input "27.62"
drag, startPoint x: 500, startPoint y: 730, endPoint x: 1167, endPoint y: 449, distance: 723.8
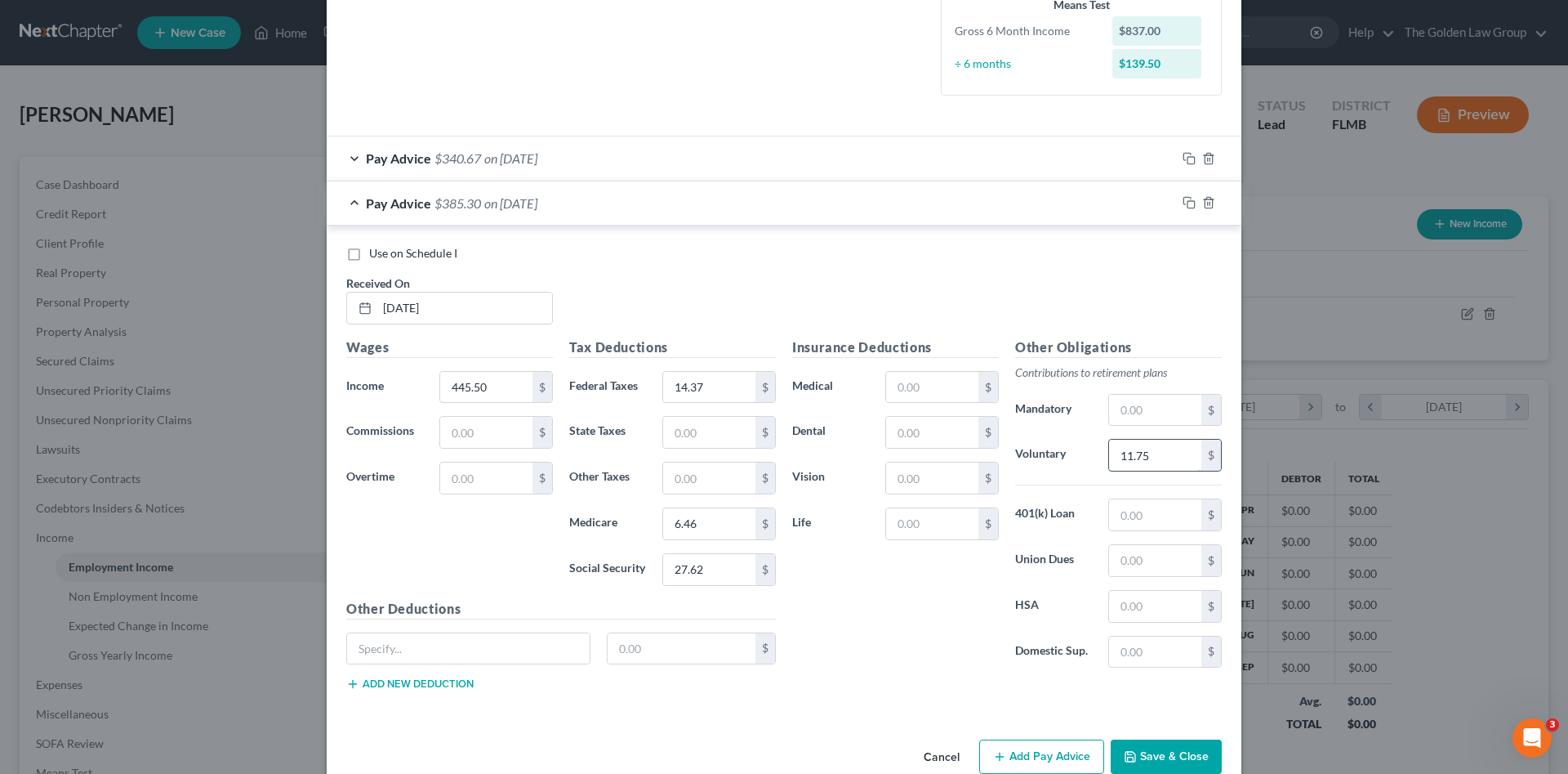
click at [1167, 449] on input "11.75" at bounding box center [1156, 455] width 92 height 31
type input "13.37"
click at [1183, 202] on icon "button" at bounding box center [1189, 202] width 13 height 13
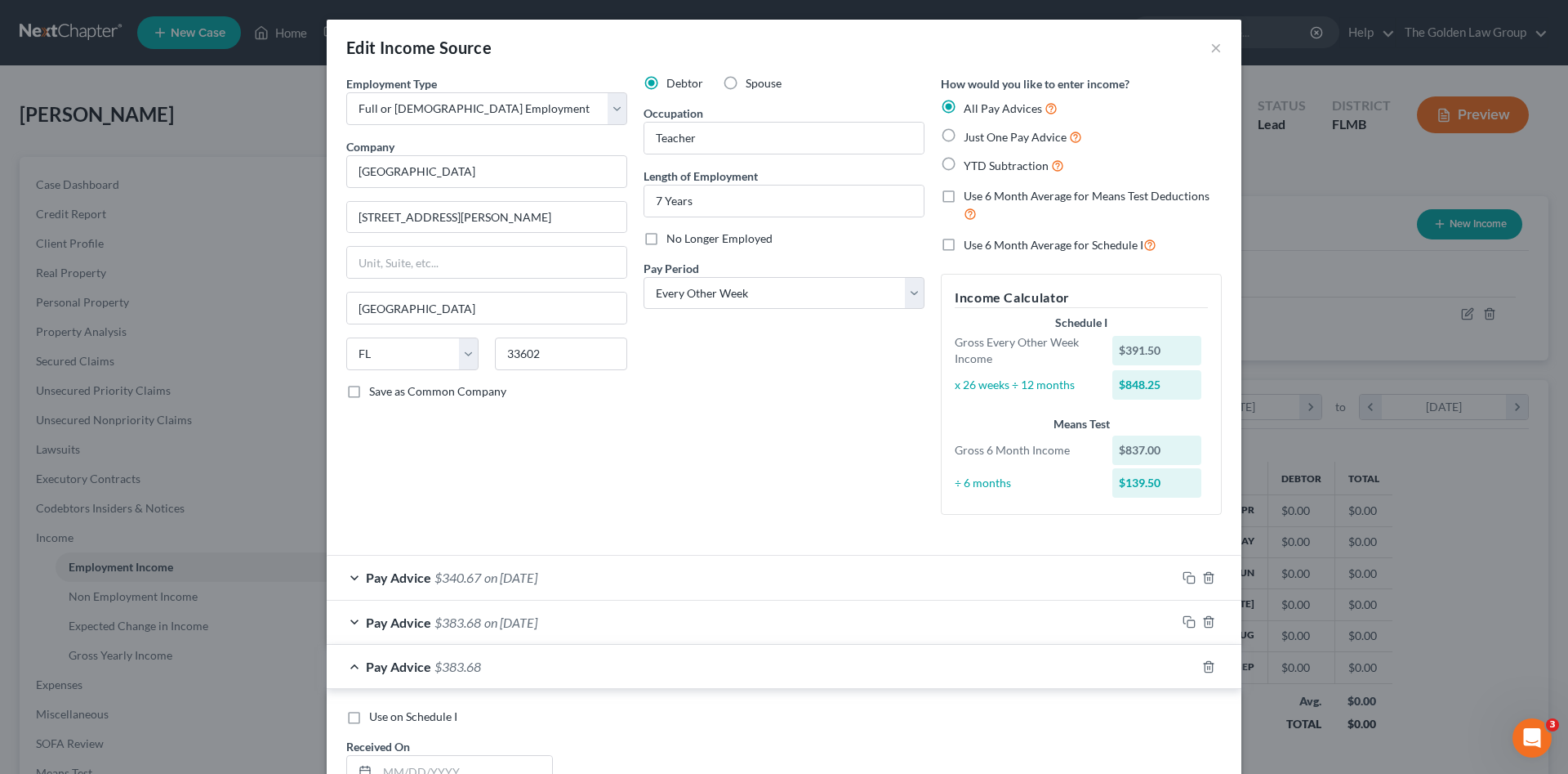
scroll to position [137, 0]
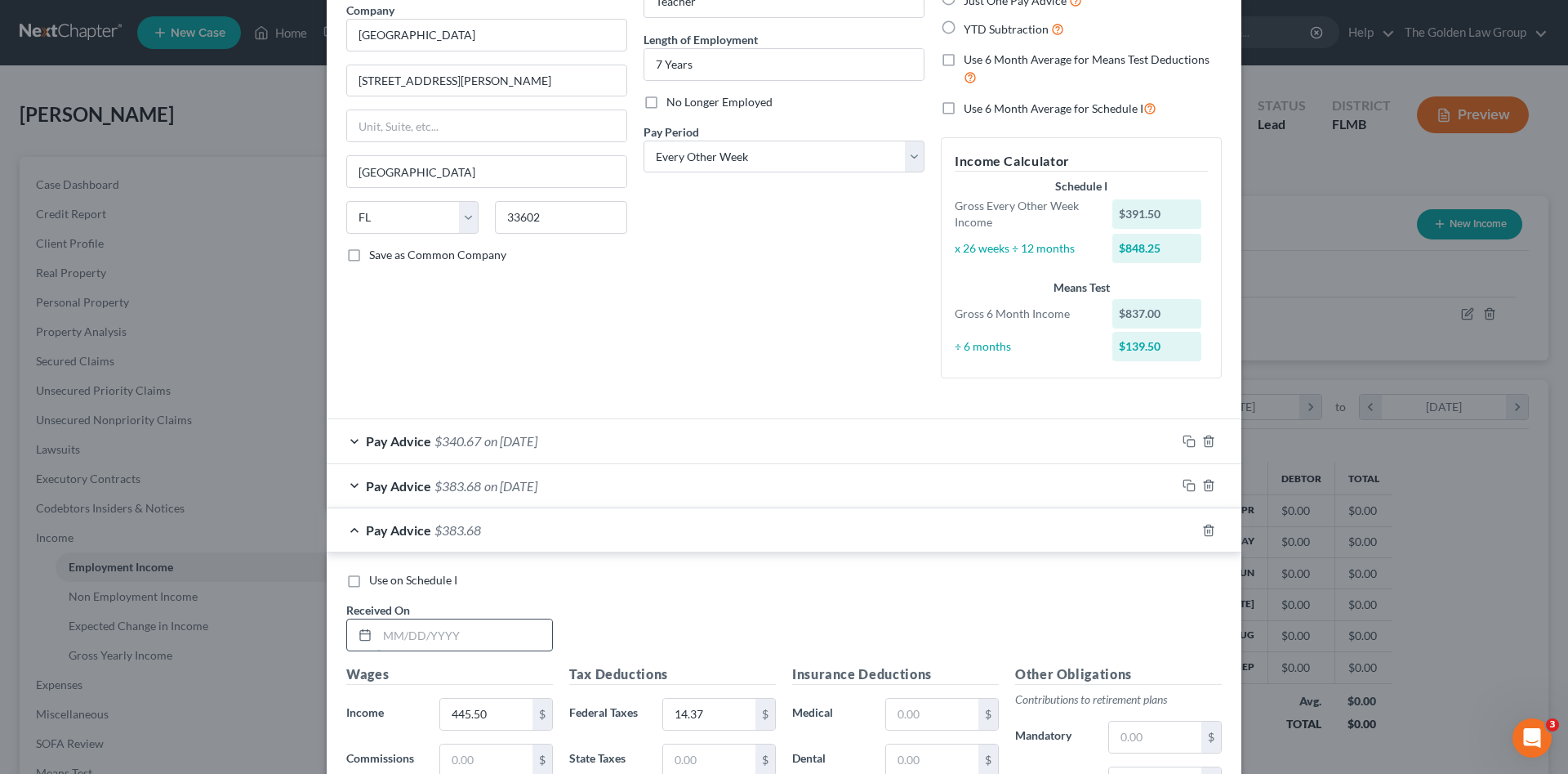
click at [465, 636] on input "text" at bounding box center [465, 635] width 175 height 31
type input "04/04/2025"
type input "1,636.42"
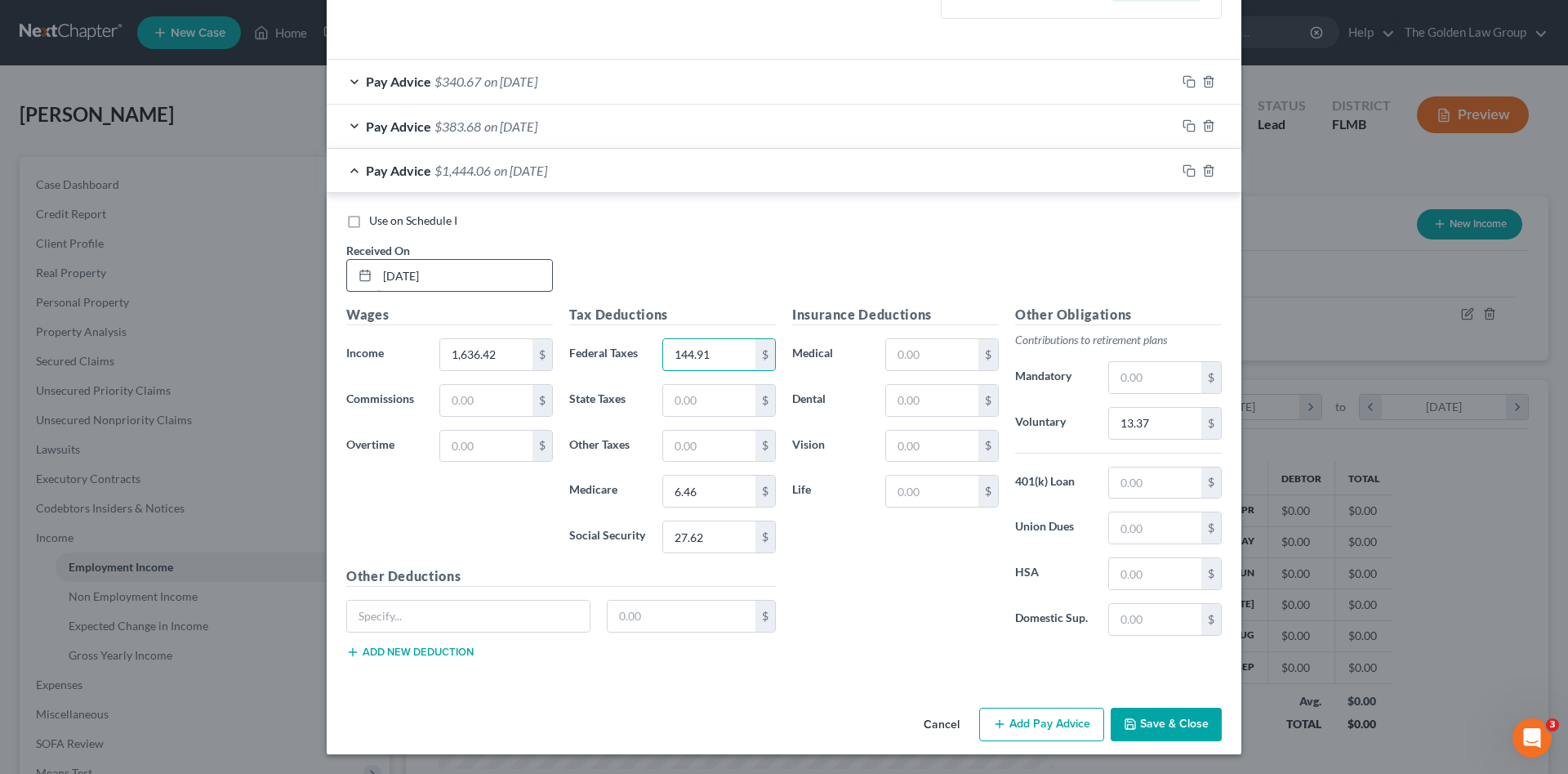
type input "144.91"
type input "21.02"
type input "0"
click at [932, 396] on input "text" at bounding box center [933, 400] width 92 height 31
type input "17.09"
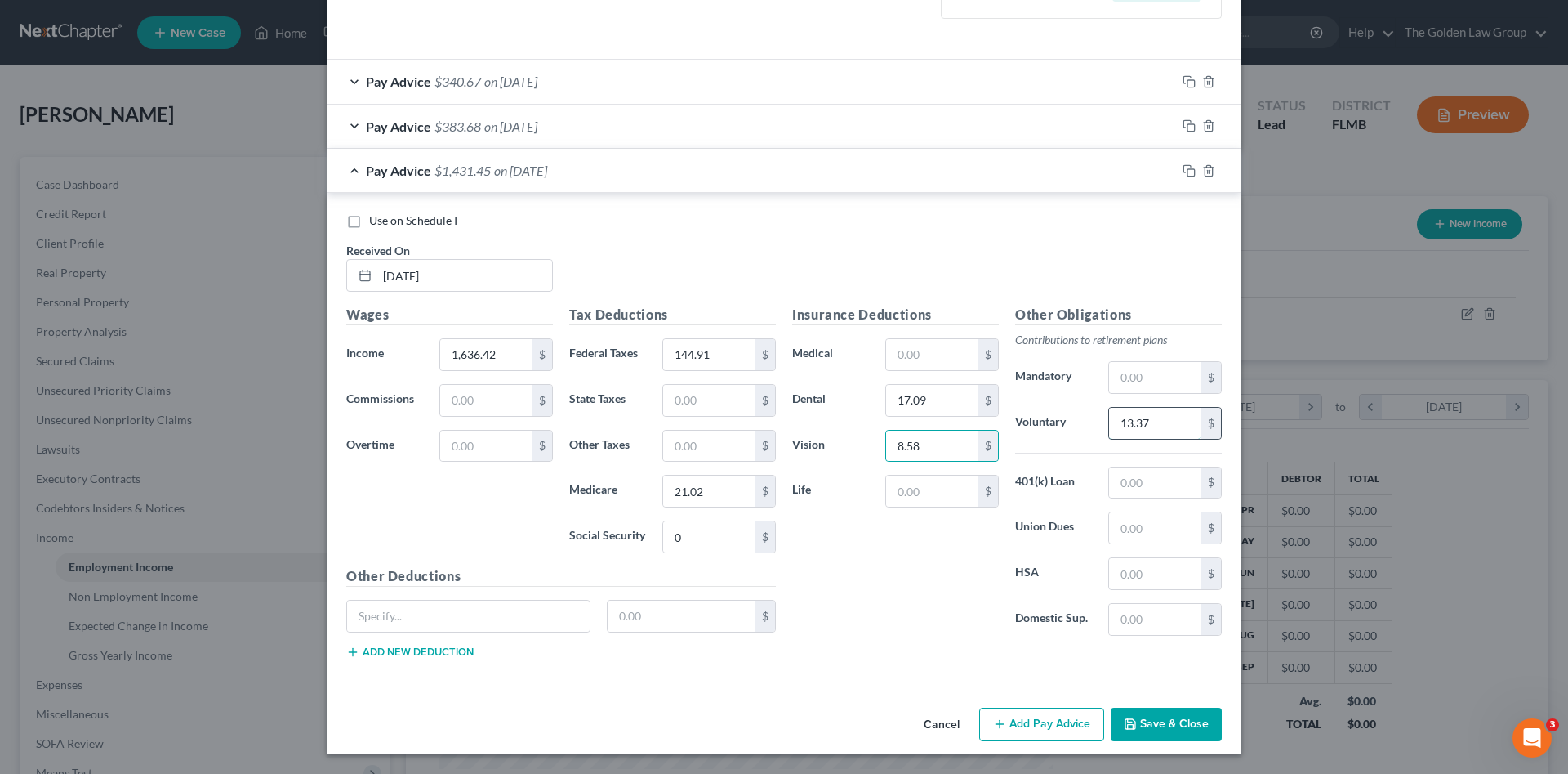
click at [1135, 425] on input "13.37" at bounding box center [1156, 423] width 92 height 31
click at [944, 487] on input "text" at bounding box center [933, 491] width 92 height 31
click at [933, 361] on input "text" at bounding box center [933, 355] width 92 height 31
click at [1158, 414] on input "58.09" at bounding box center [1156, 423] width 92 height 31
click at [1154, 414] on input "text" at bounding box center [1156, 423] width 92 height 31
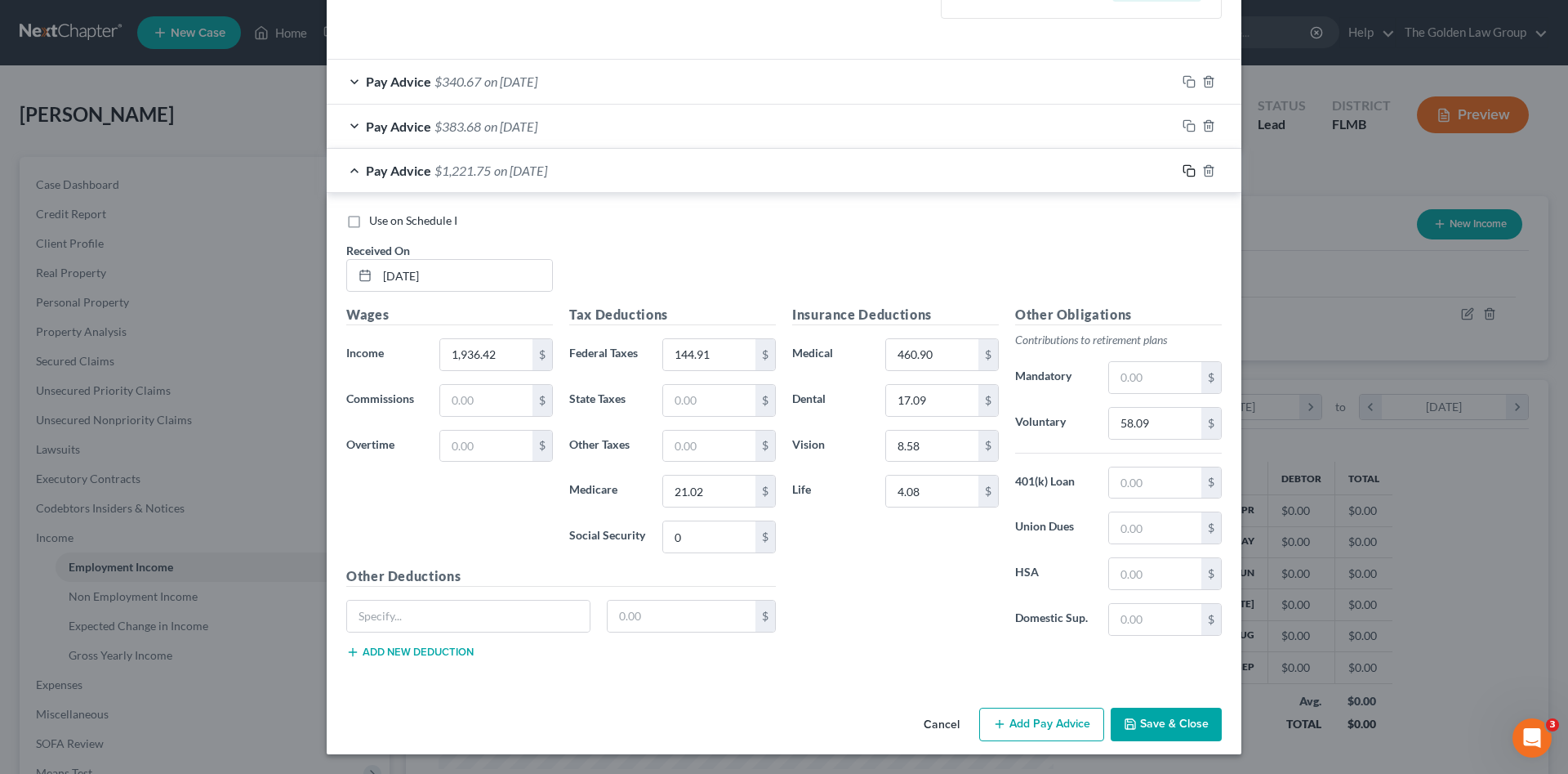
click at [1188, 174] on rect "button" at bounding box center [1191, 173] width 8 height 8
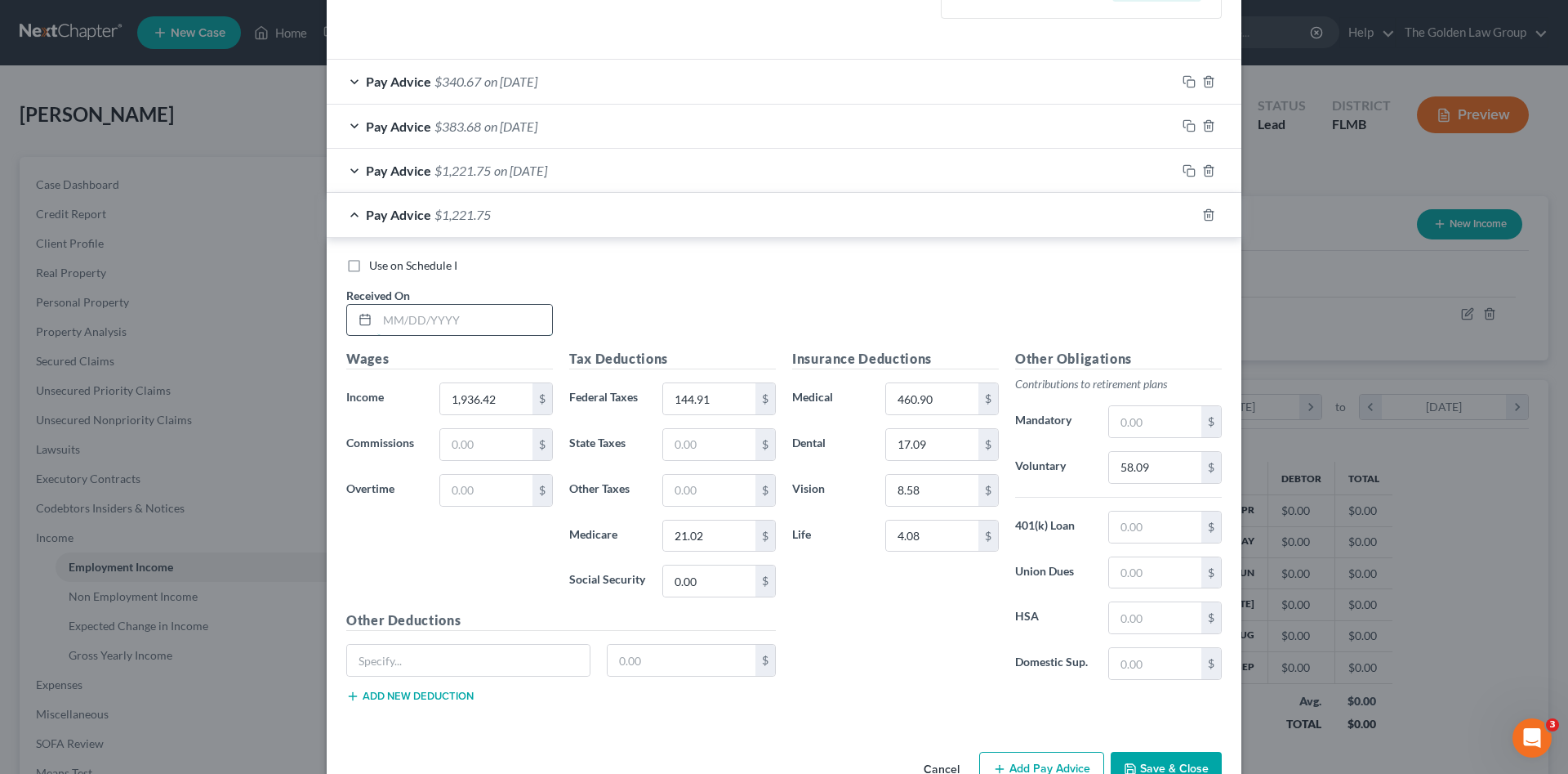
click at [486, 321] on input "text" at bounding box center [465, 320] width 175 height 31
click at [1145, 460] on input "58.09" at bounding box center [1156, 467] width 92 height 31
click at [1183, 212] on icon "button" at bounding box center [1189, 214] width 13 height 13
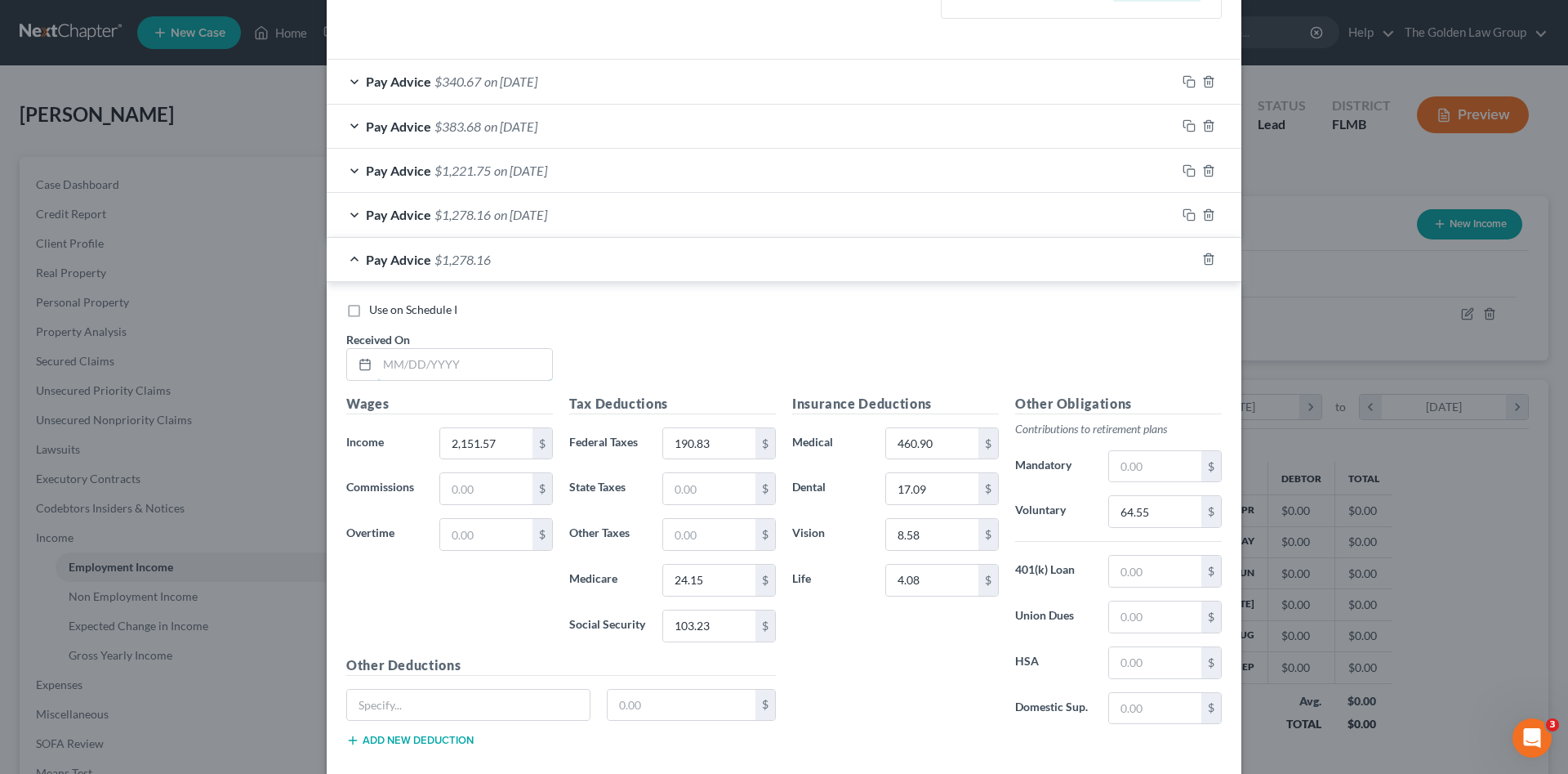
click at [481, 365] on input "text" at bounding box center [465, 364] width 175 height 31
click at [431, 359] on input "text" at bounding box center [465, 364] width 175 height 31
click at [728, 584] on input "24.15" at bounding box center [710, 580] width 92 height 31
click at [366, 706] on input "text" at bounding box center [468, 705] width 243 height 31
click at [1188, 261] on rect "button" at bounding box center [1191, 261] width 8 height 8
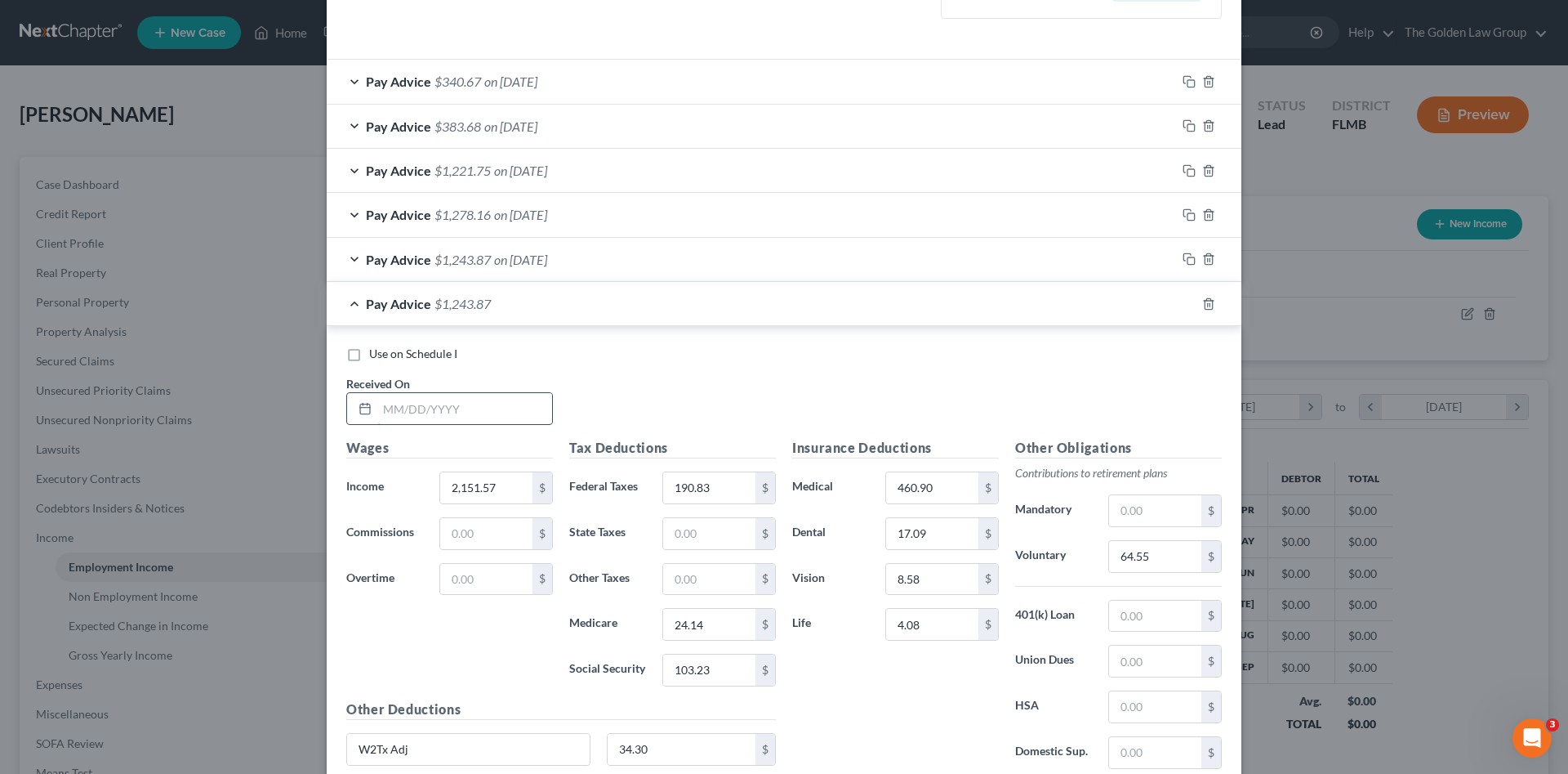
drag, startPoint x: 470, startPoint y: 396, endPoint x: 476, endPoint y: 410, distance: 15.2
click at [476, 408] on input "text" at bounding box center [465, 408] width 175 height 31
click at [476, 410] on input "text" at bounding box center [465, 408] width 175 height 31
click at [1116, 556] on input "64.55" at bounding box center [1156, 556] width 92 height 31
click at [696, 760] on input "34.30" at bounding box center [682, 749] width 149 height 31
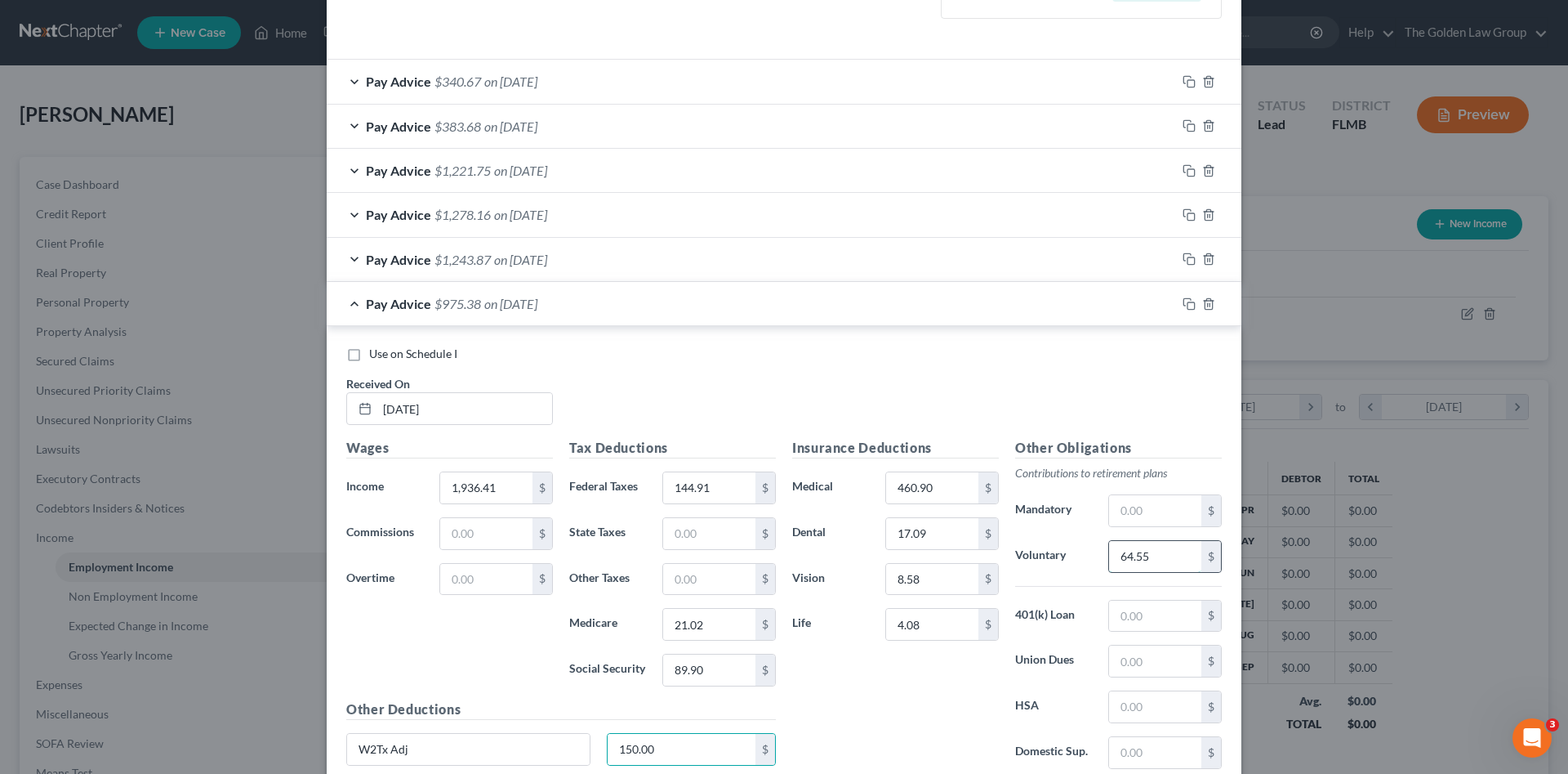
click at [1132, 556] on input "64.55" at bounding box center [1156, 556] width 92 height 31
click at [1187, 304] on icon "button" at bounding box center [1189, 303] width 13 height 13
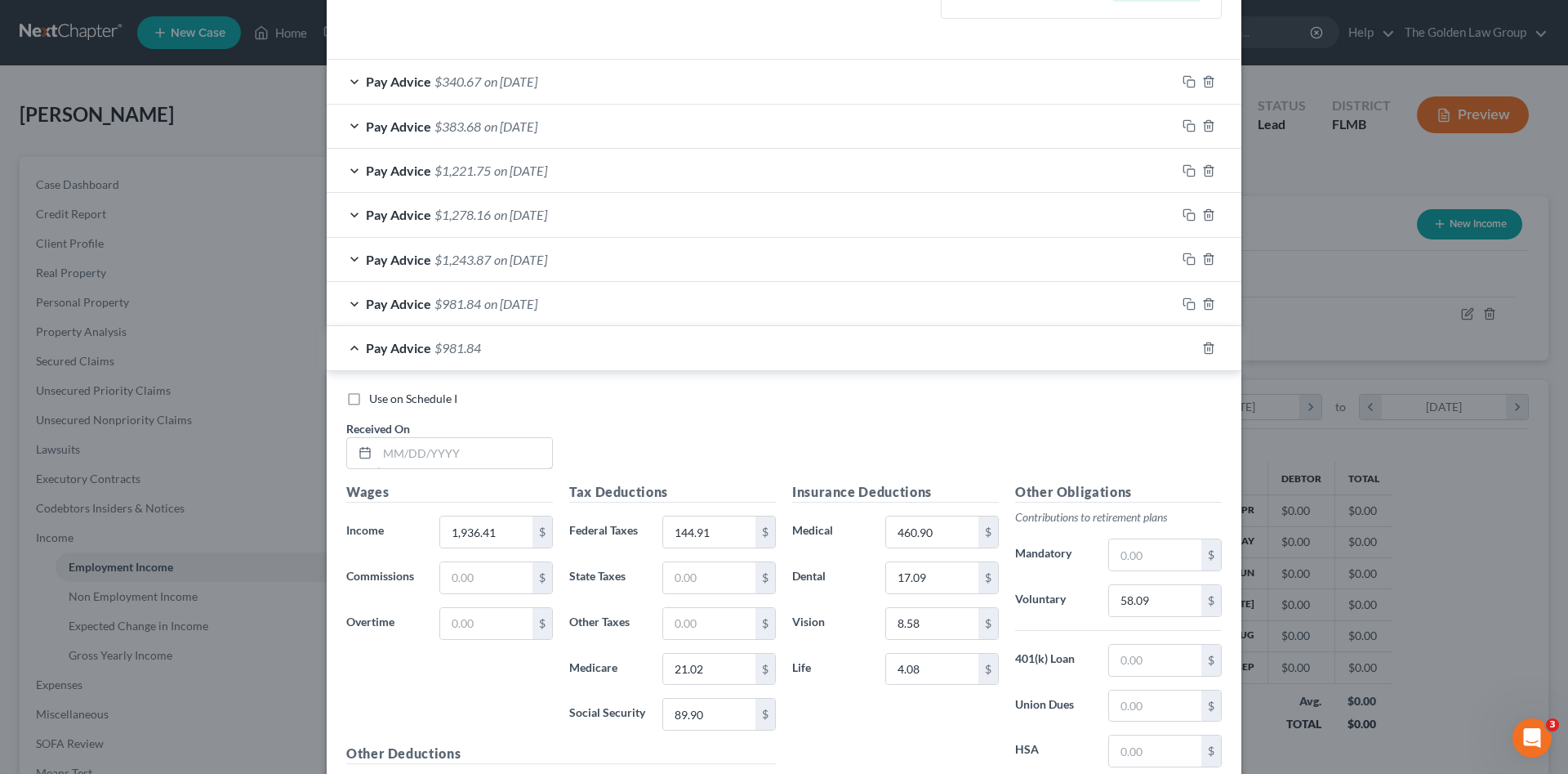
click at [464, 454] on input "text" at bounding box center [465, 454] width 175 height 31
click at [430, 445] on input "text" at bounding box center [465, 454] width 175 height 31
click at [486, 521] on input "1,936.41" at bounding box center [487, 531] width 92 height 31
click at [928, 537] on input "460.90" at bounding box center [933, 531] width 92 height 31
click at [1154, 606] on input "58.09" at bounding box center [1156, 601] width 92 height 31
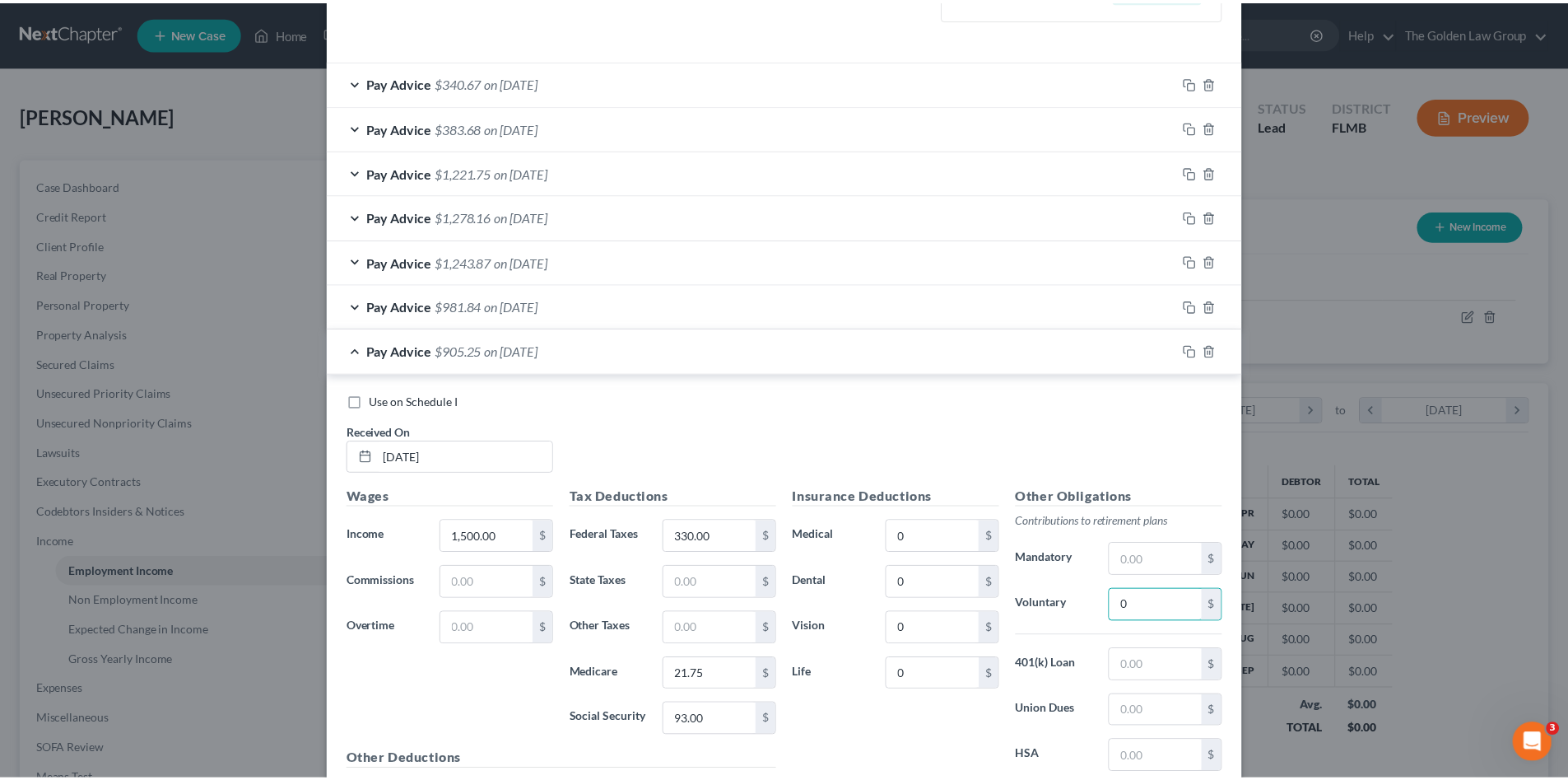
scroll to position [665, 0]
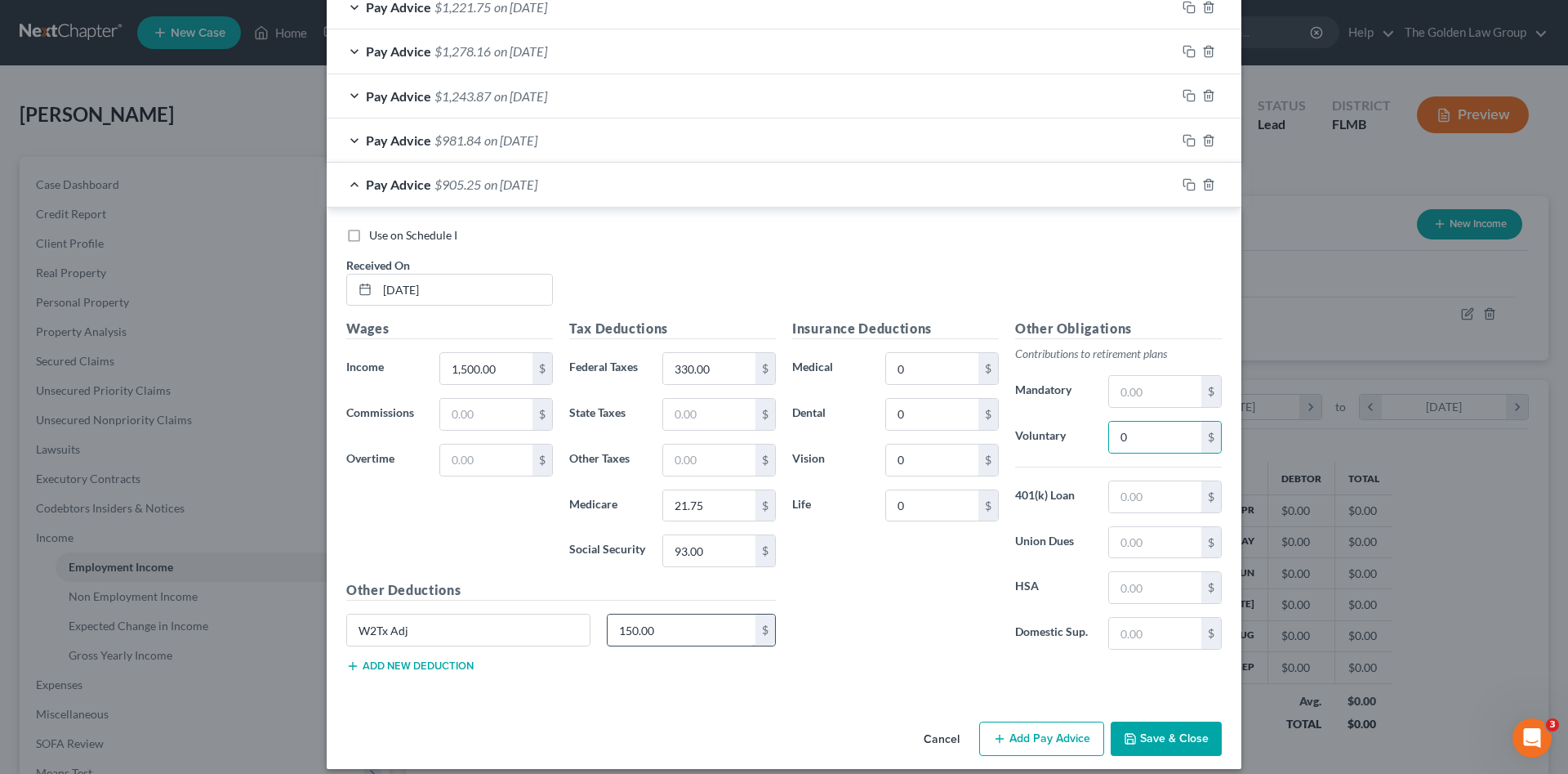
click at [653, 621] on input "150.00" at bounding box center [682, 630] width 149 height 31
click at [1178, 737] on button "Save & Close" at bounding box center [1167, 739] width 111 height 34
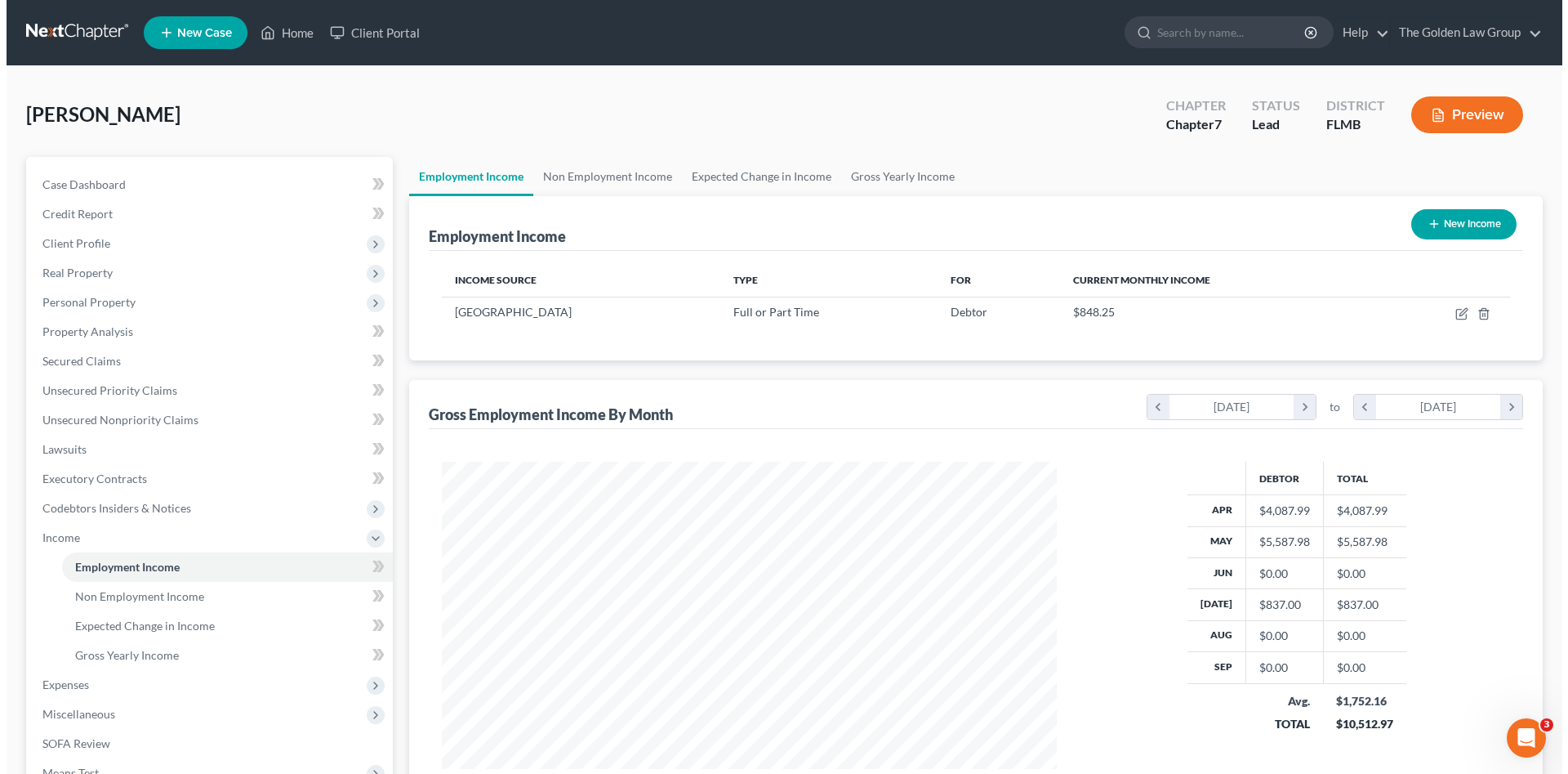
scroll to position [816802, 816202]
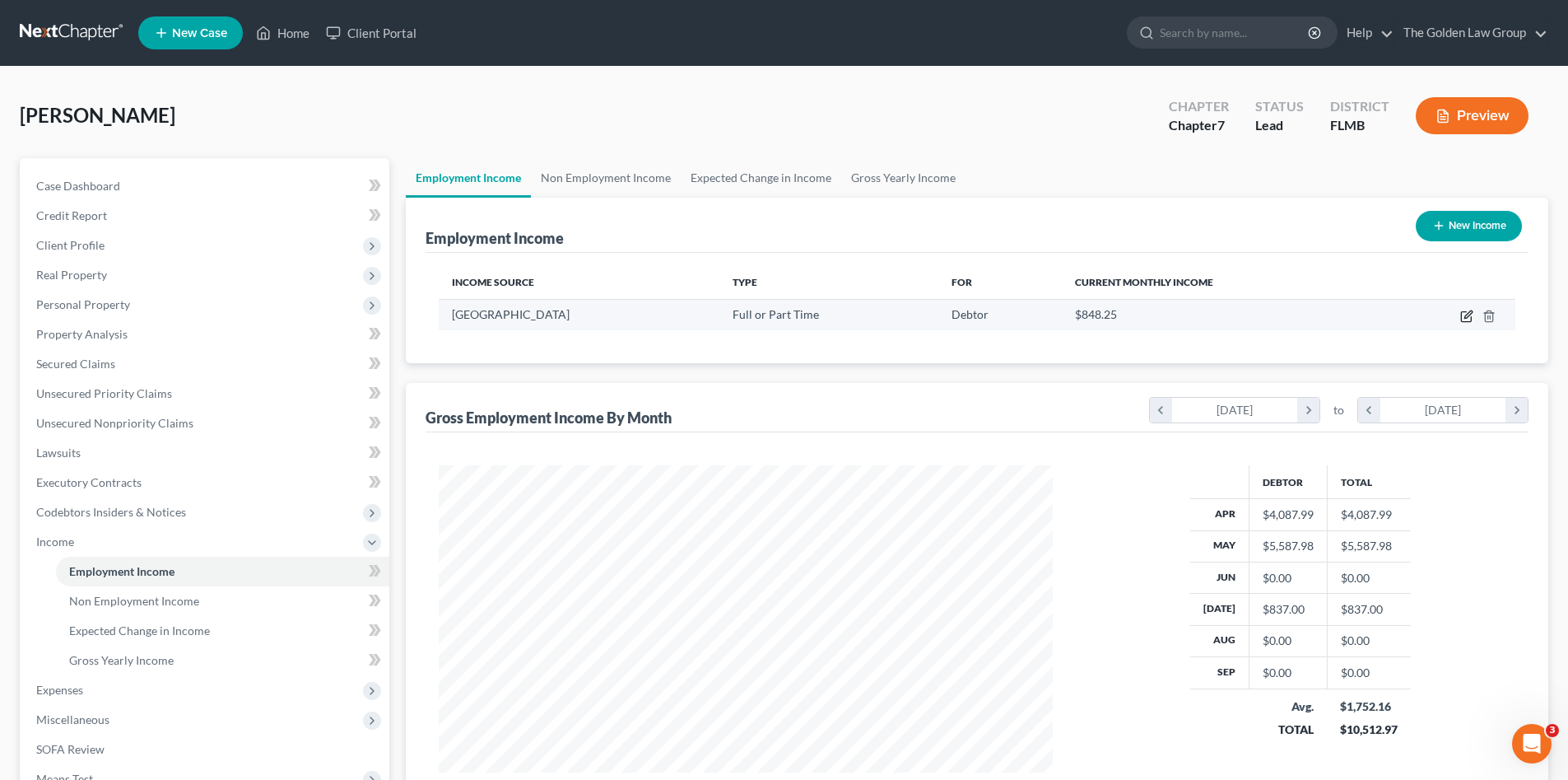
click at [1467, 319] on icon "button" at bounding box center [1466, 316] width 13 height 13
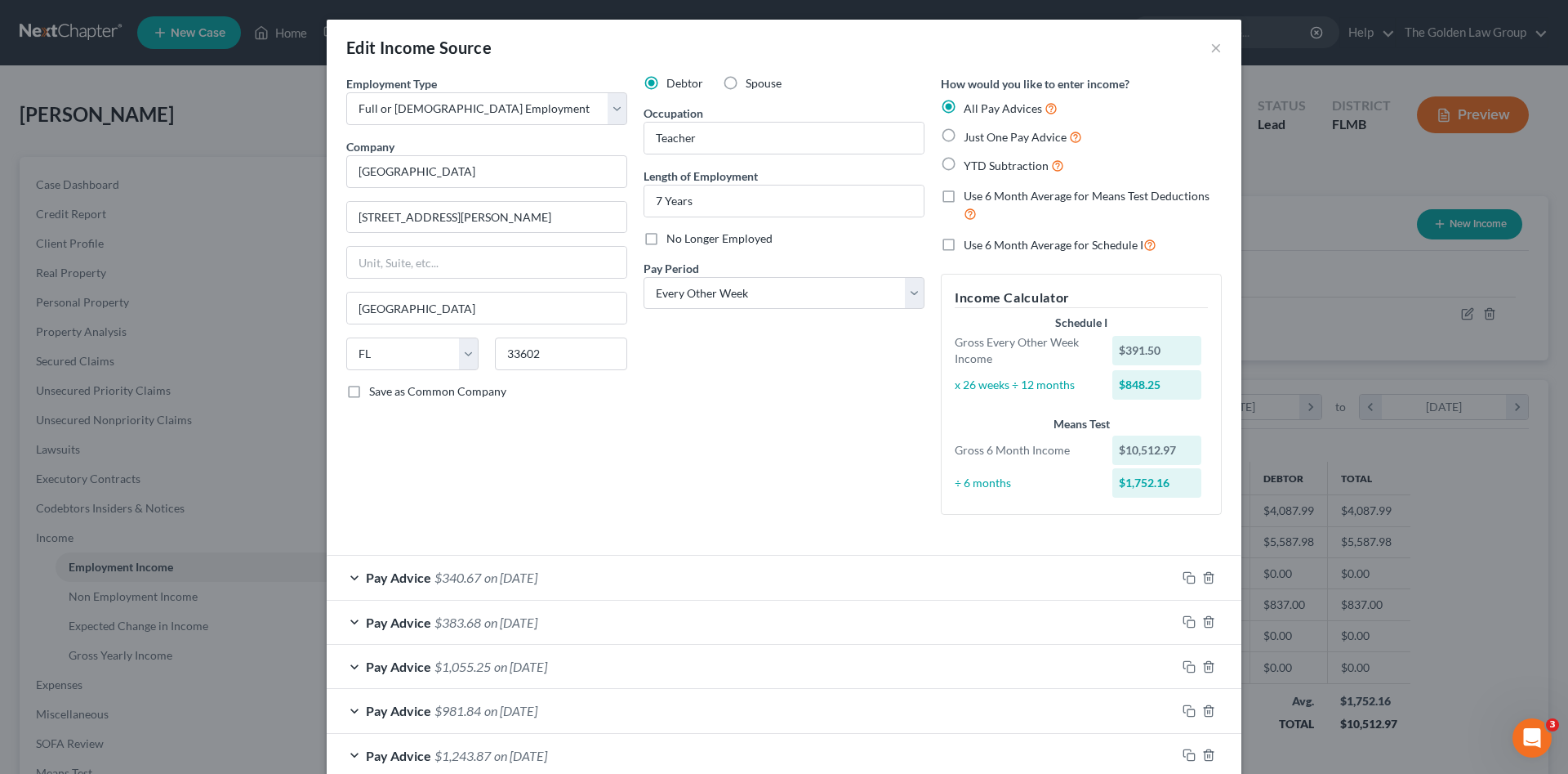
scroll to position [82, 0]
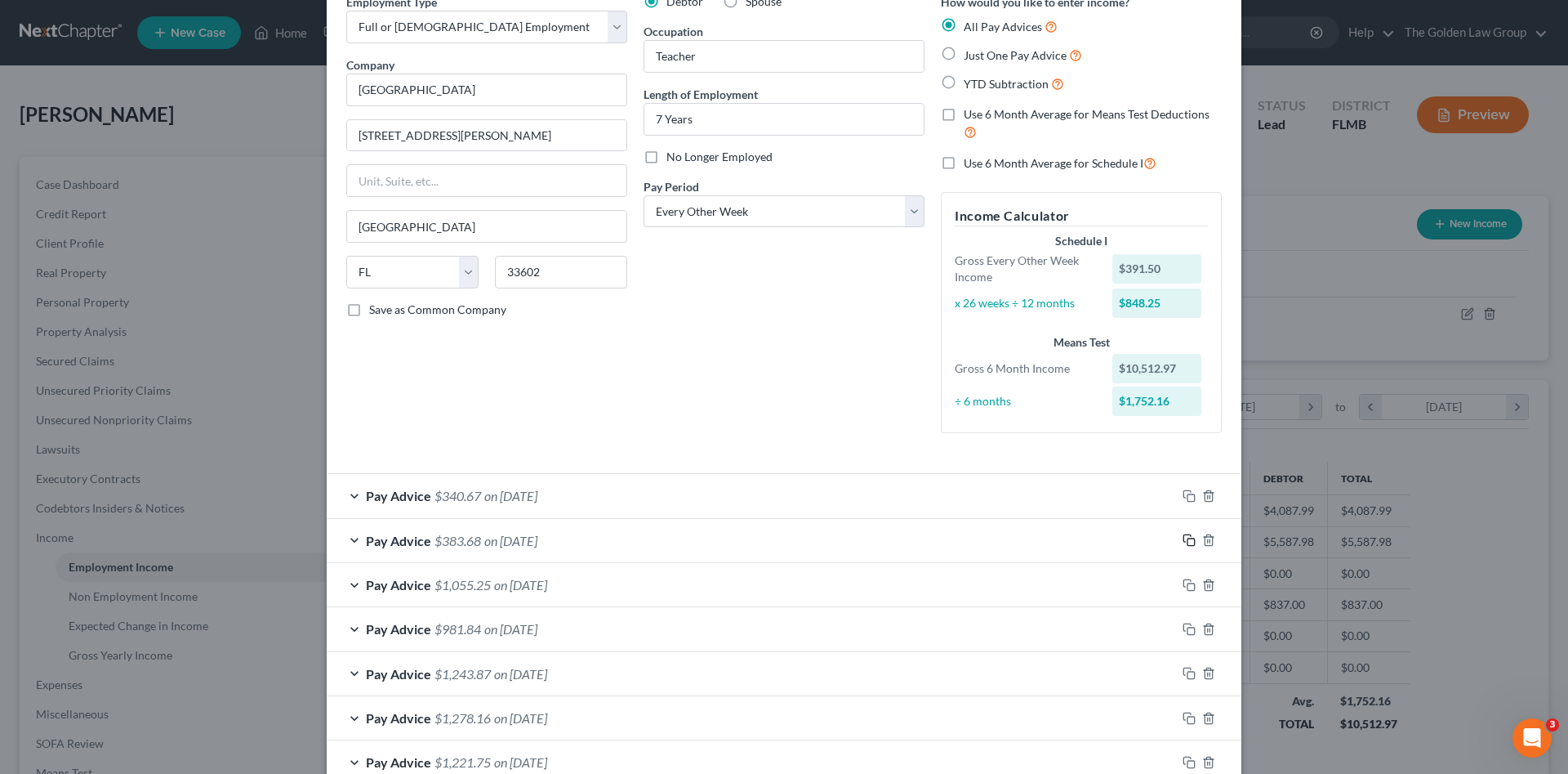
click at [1185, 537] on icon "button" at bounding box center [1189, 540] width 13 height 13
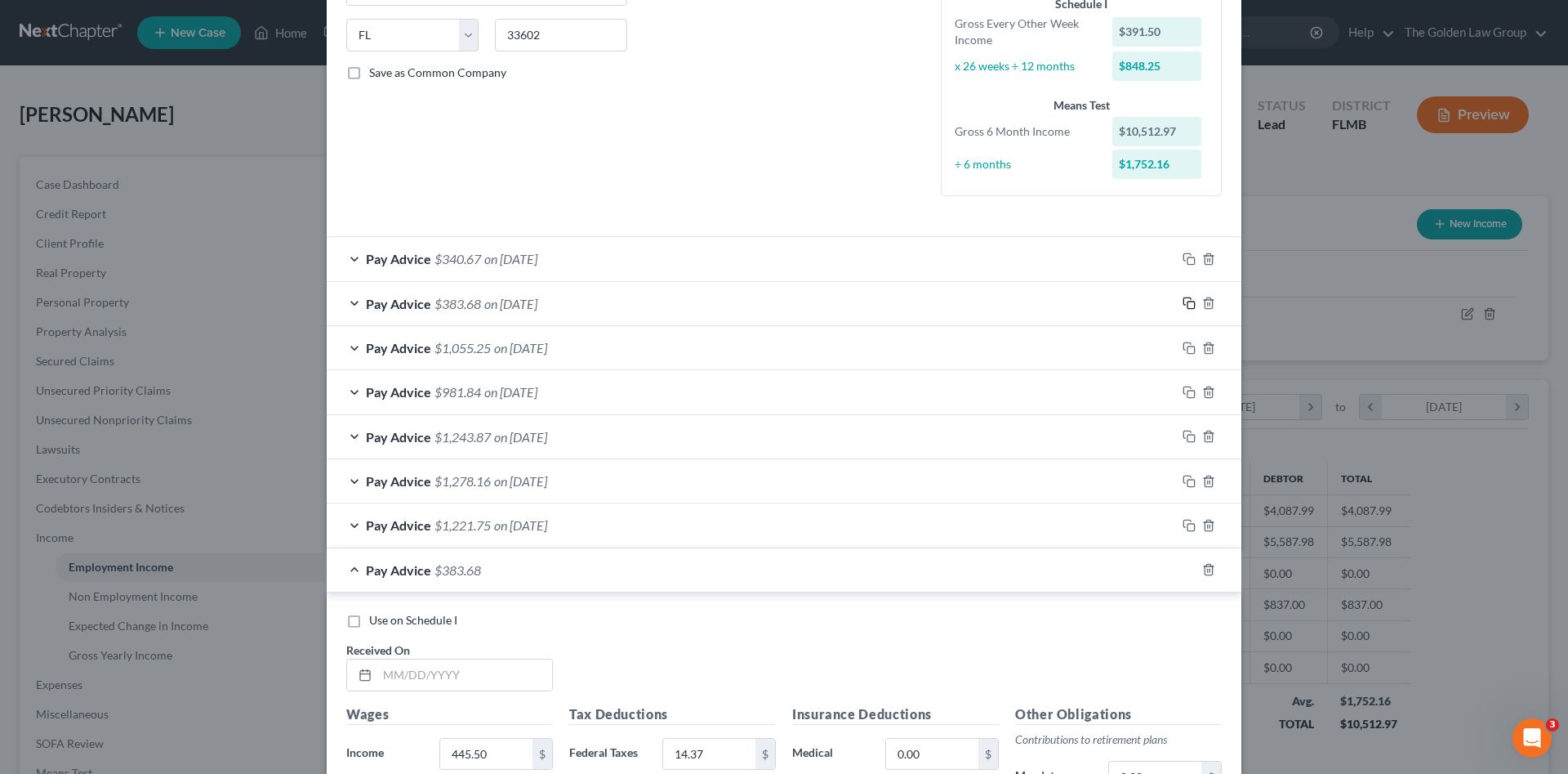
scroll to position [454, 0]
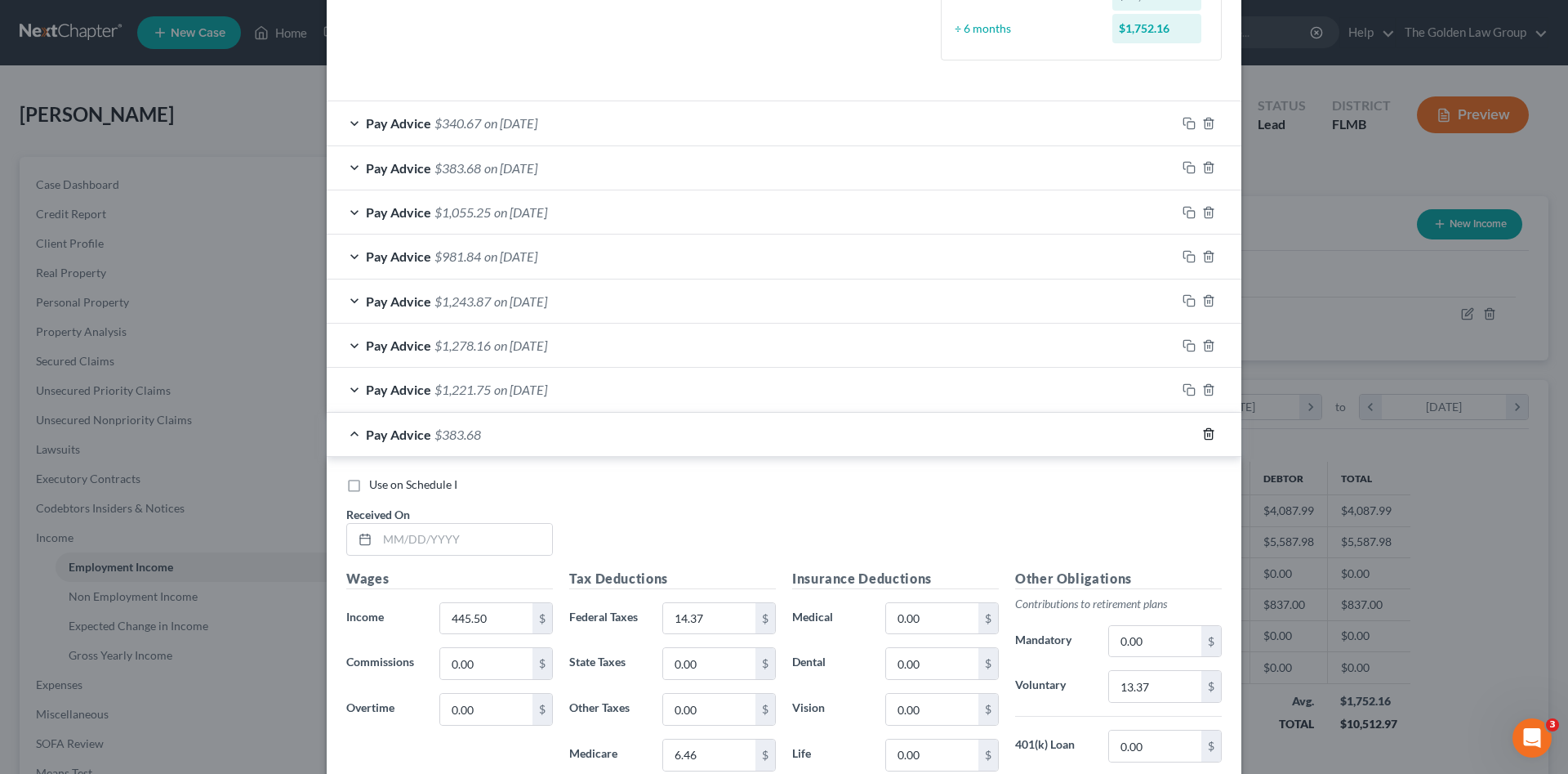
click at [1205, 436] on icon "button" at bounding box center [1208, 433] width 13 height 13
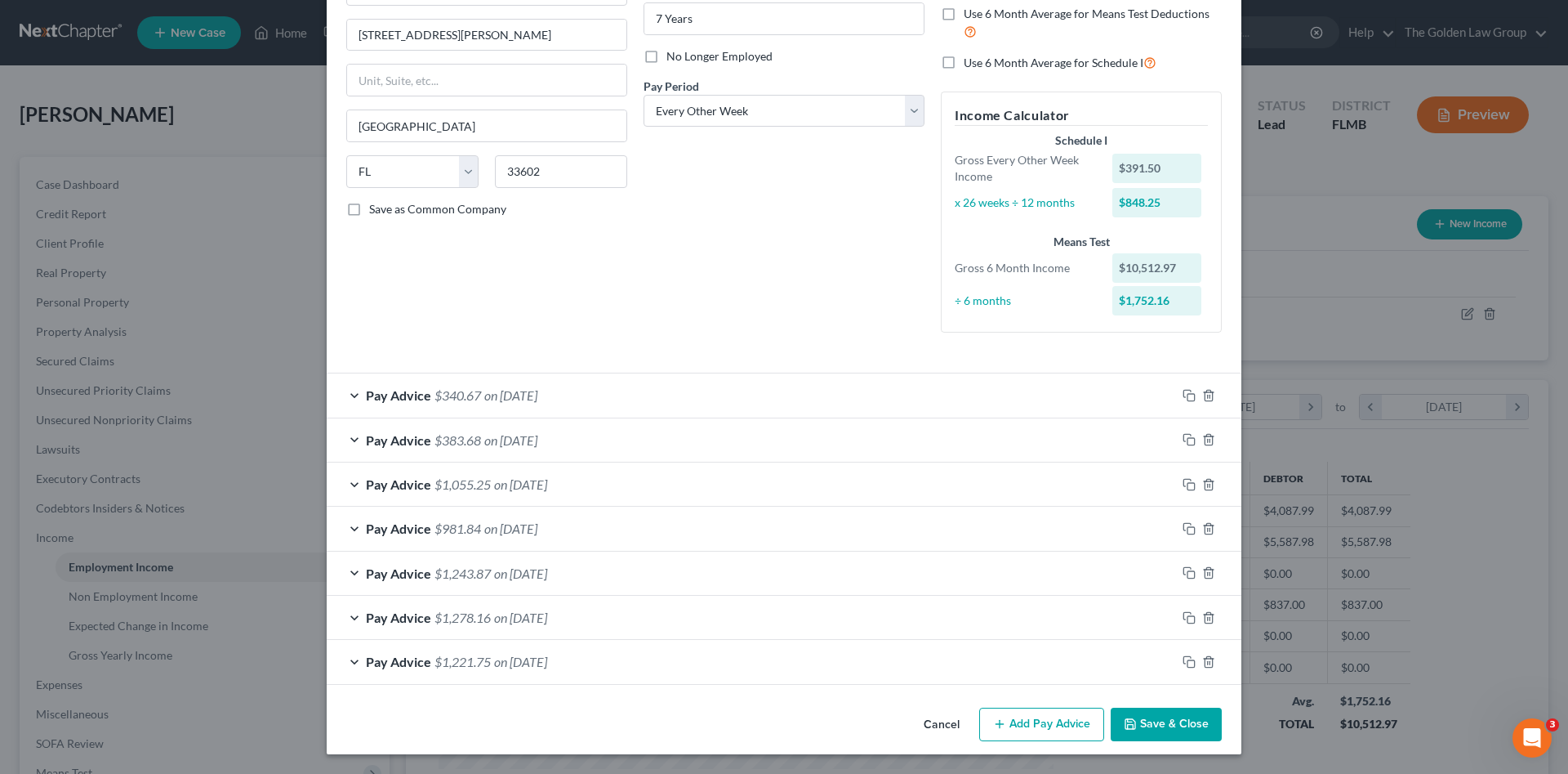
scroll to position [182, 0]
click at [1189, 526] on icon "button" at bounding box center [1189, 528] width 13 height 13
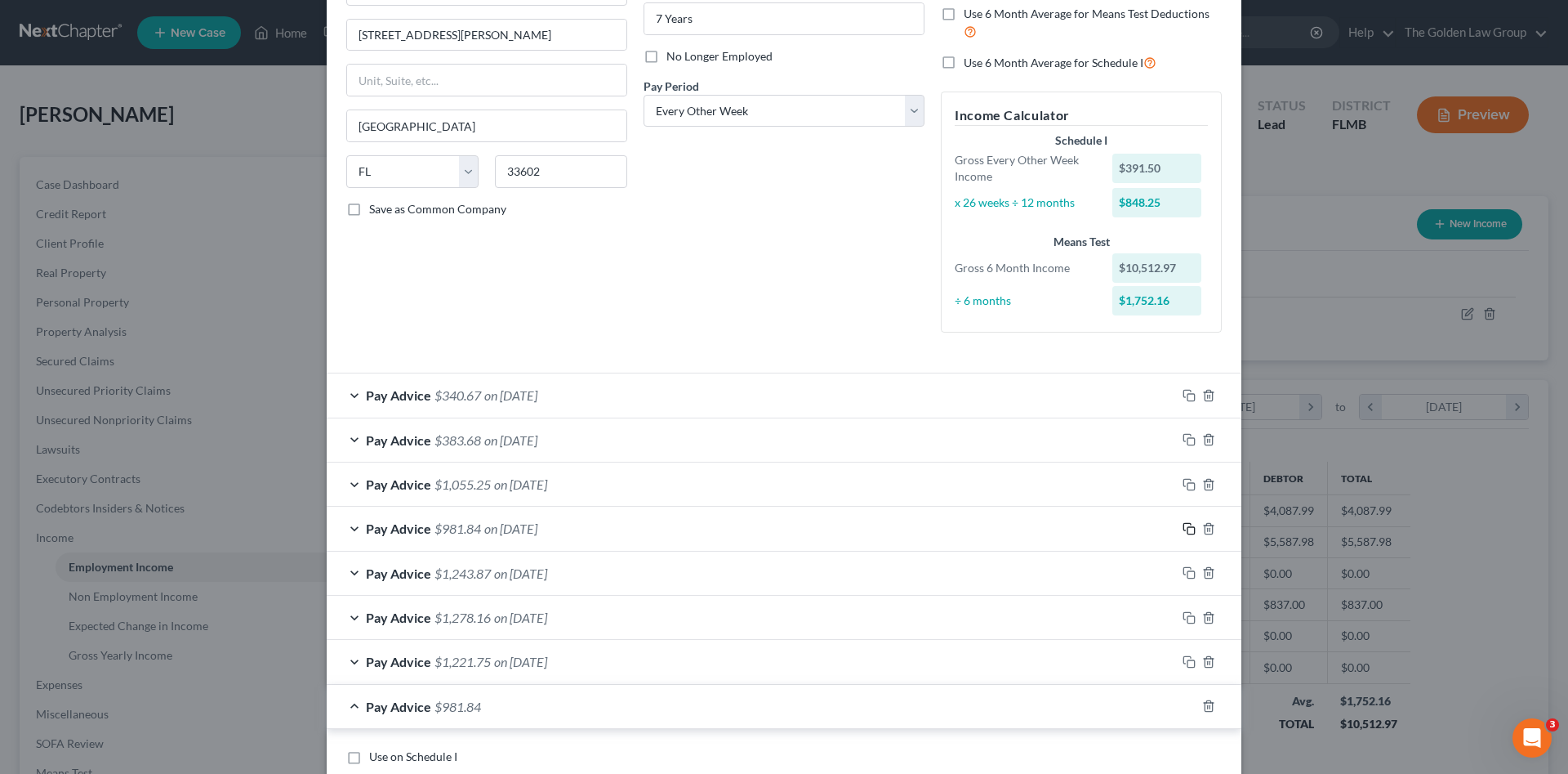
scroll to position [346, 0]
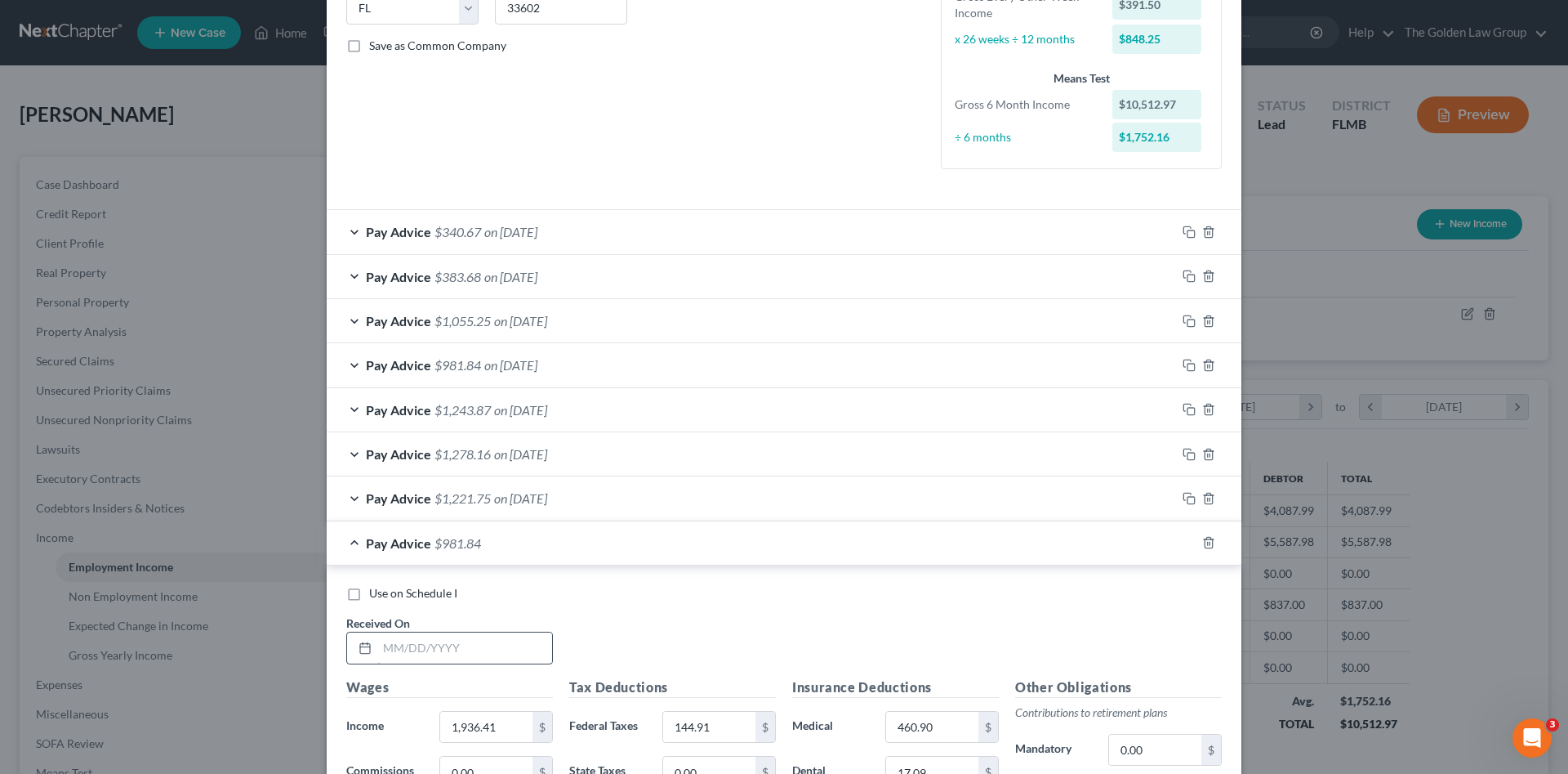
drag, startPoint x: 483, startPoint y: 666, endPoint x: 489, endPoint y: 639, distance: 27.7
click at [485, 663] on div "Use on Schedule I Received On *" at bounding box center [784, 631] width 892 height 92
click at [486, 642] on input "text" at bounding box center [465, 648] width 175 height 31
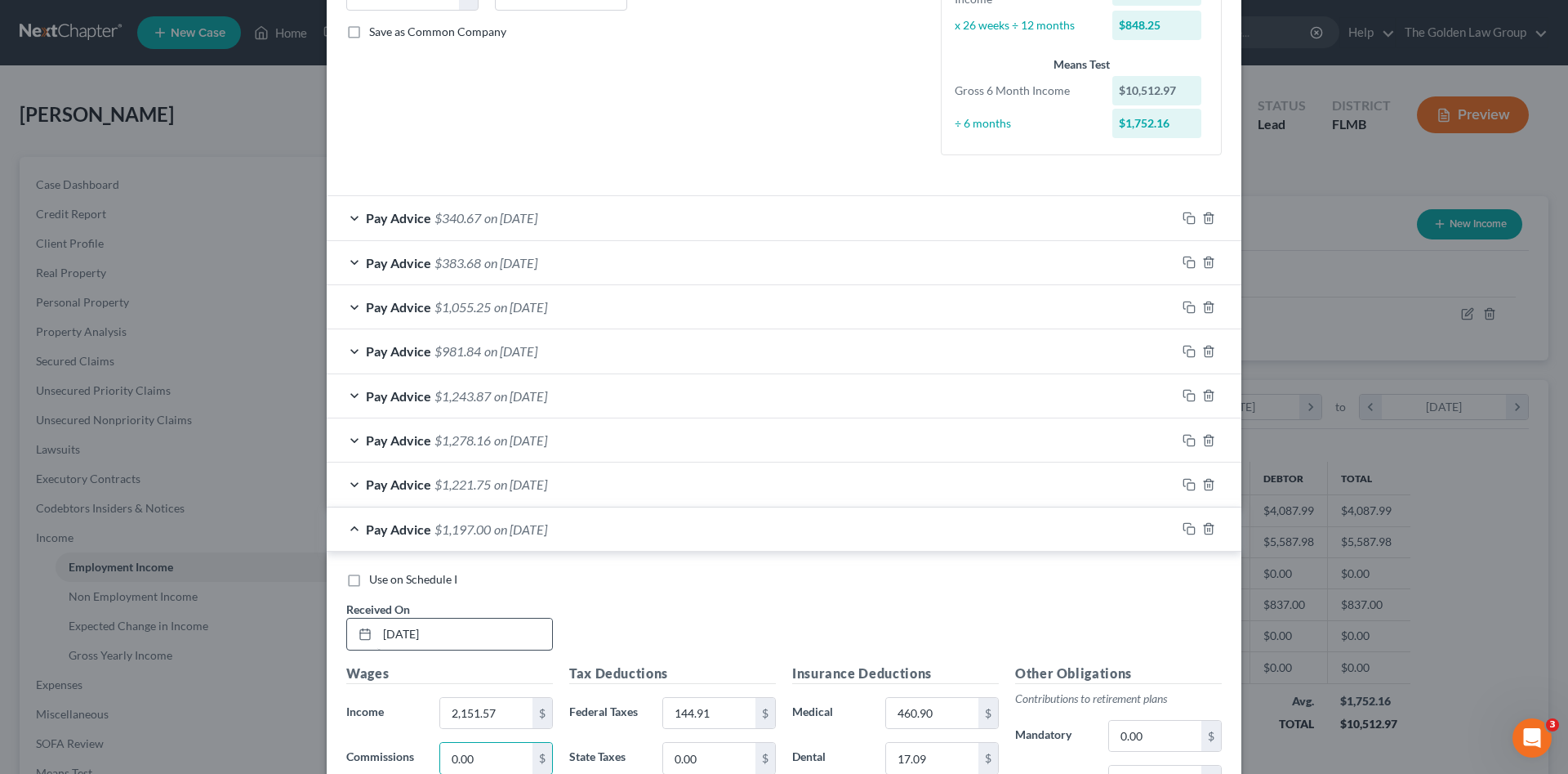
scroll to position [718, 0]
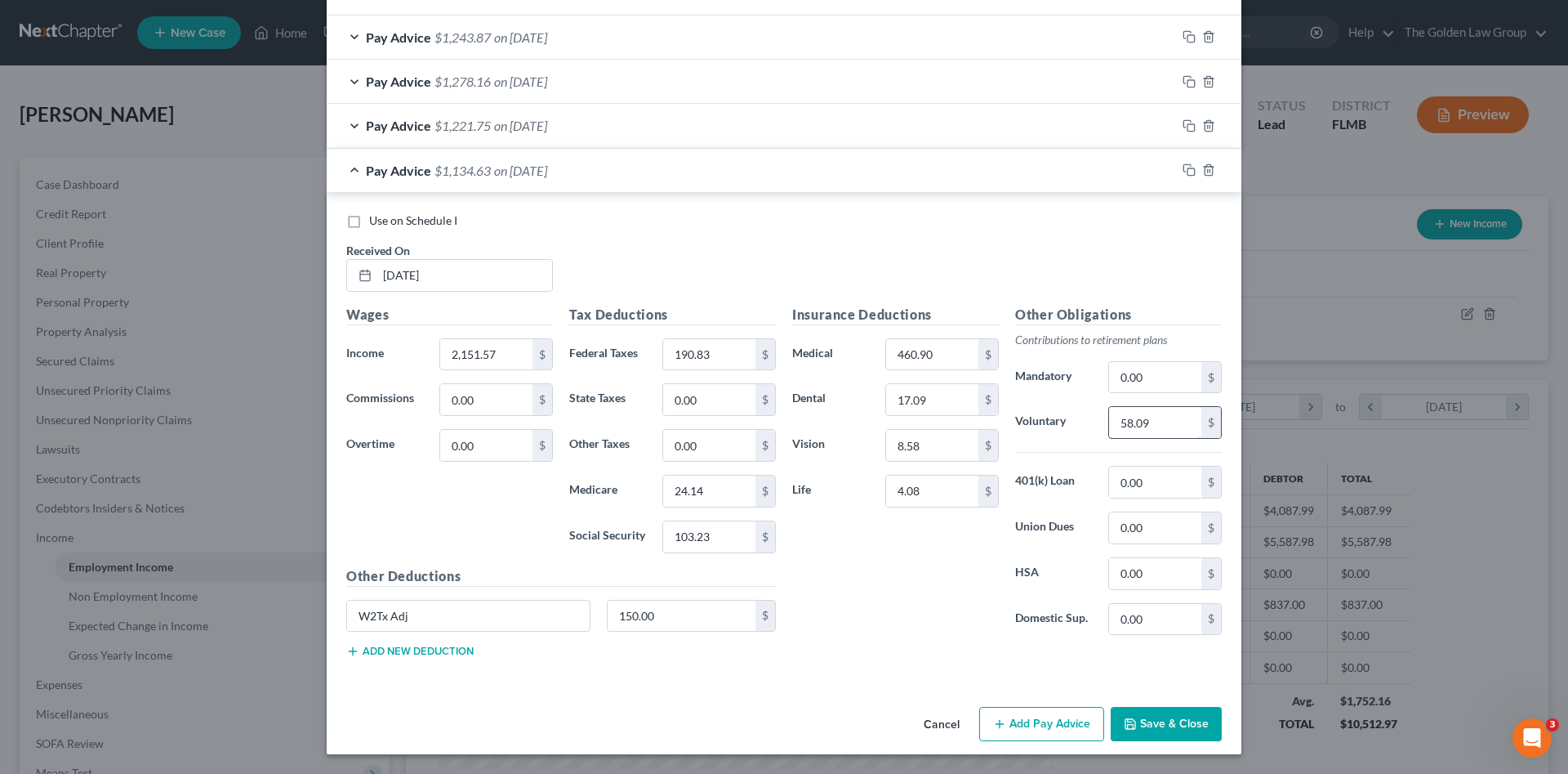
click at [1183, 421] on input "58.09" at bounding box center [1156, 422] width 92 height 31
click at [1185, 166] on icon "button" at bounding box center [1187, 168] width 8 height 8
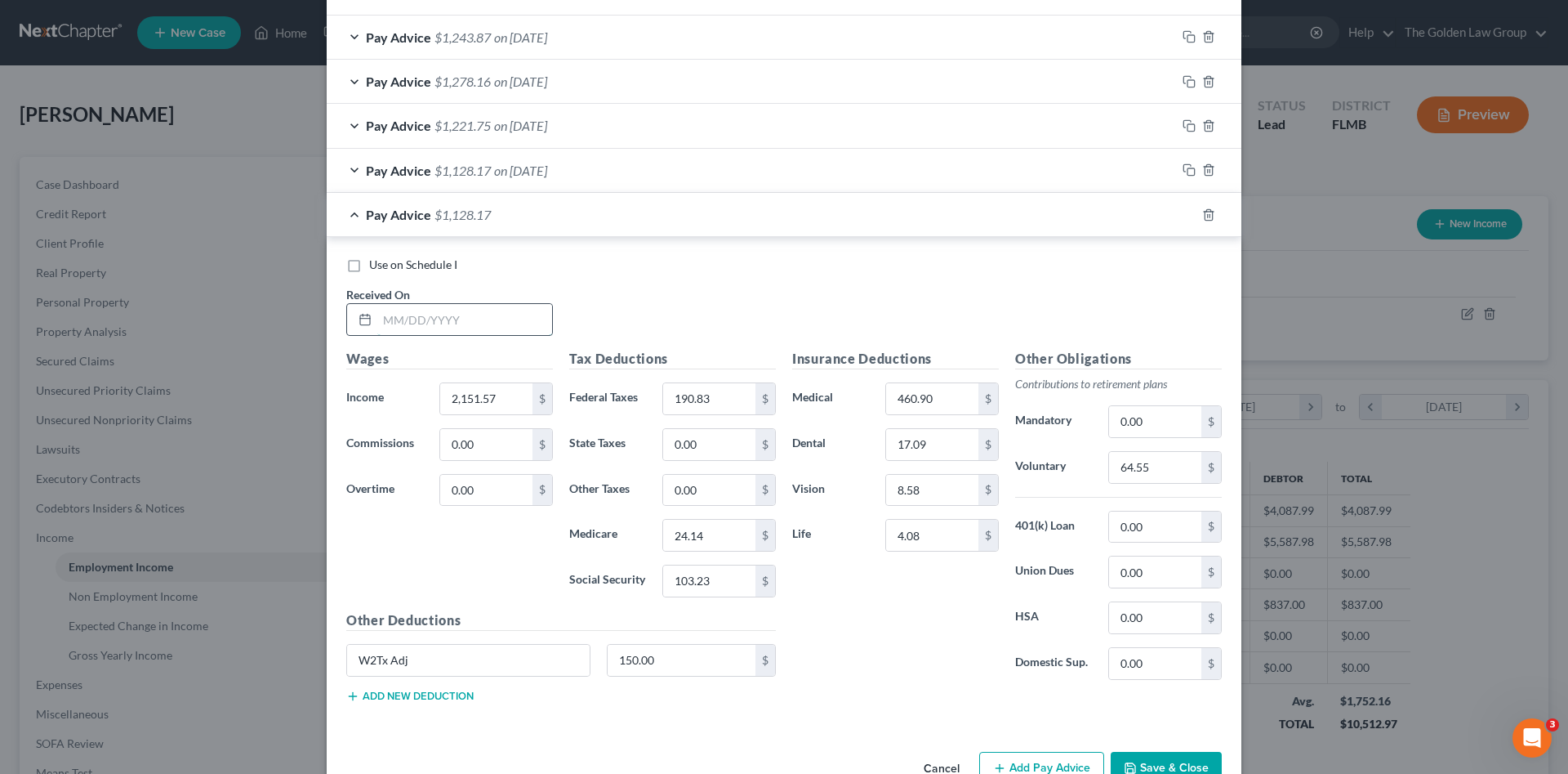
click at [496, 326] on input "text" at bounding box center [465, 320] width 175 height 31
click at [927, 403] on input "460.90" at bounding box center [933, 399] width 92 height 31
drag, startPoint x: 1134, startPoint y: 470, endPoint x: 1121, endPoint y: 468, distance: 13.2
click at [1132, 469] on input "0" at bounding box center [1156, 467] width 92 height 31
click at [1125, 469] on input "0" at bounding box center [1156, 467] width 92 height 31
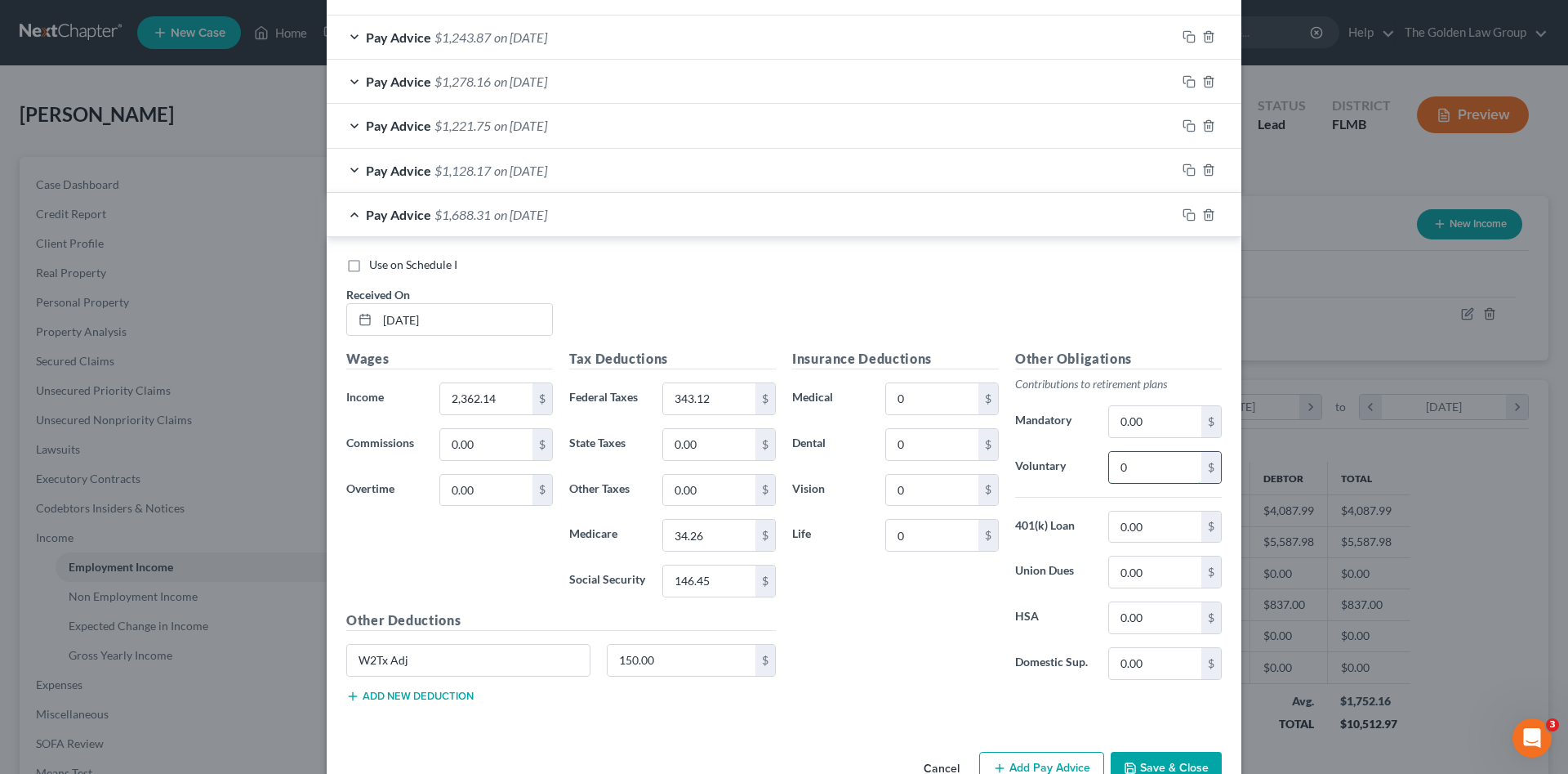
click at [1121, 468] on input "0" at bounding box center [1156, 467] width 92 height 31
click at [1188, 215] on rect "button" at bounding box center [1191, 217] width 8 height 8
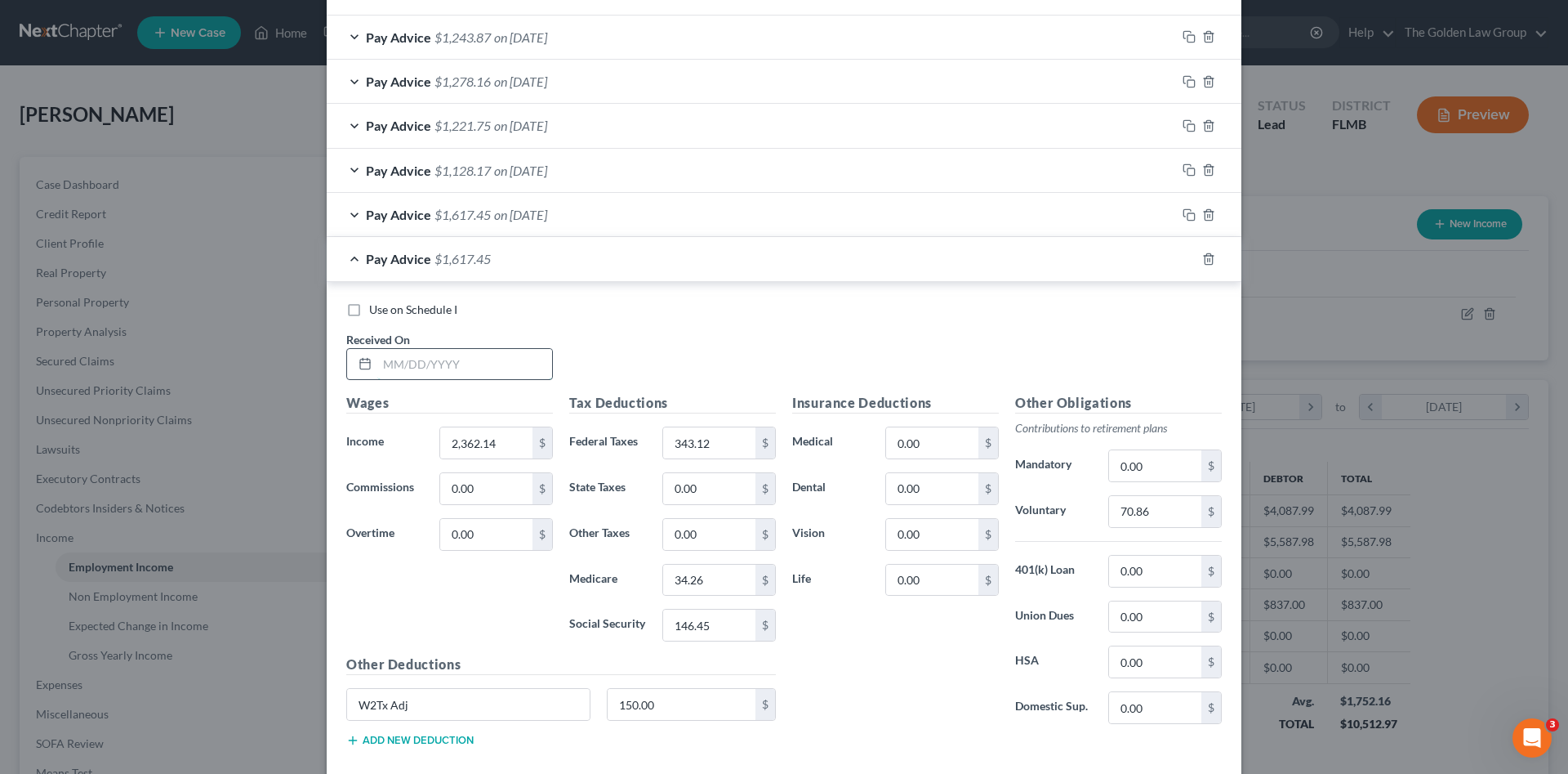
click at [481, 359] on input "text" at bounding box center [465, 364] width 175 height 31
click at [1203, 260] on icon "button" at bounding box center [1208, 259] width 13 height 13
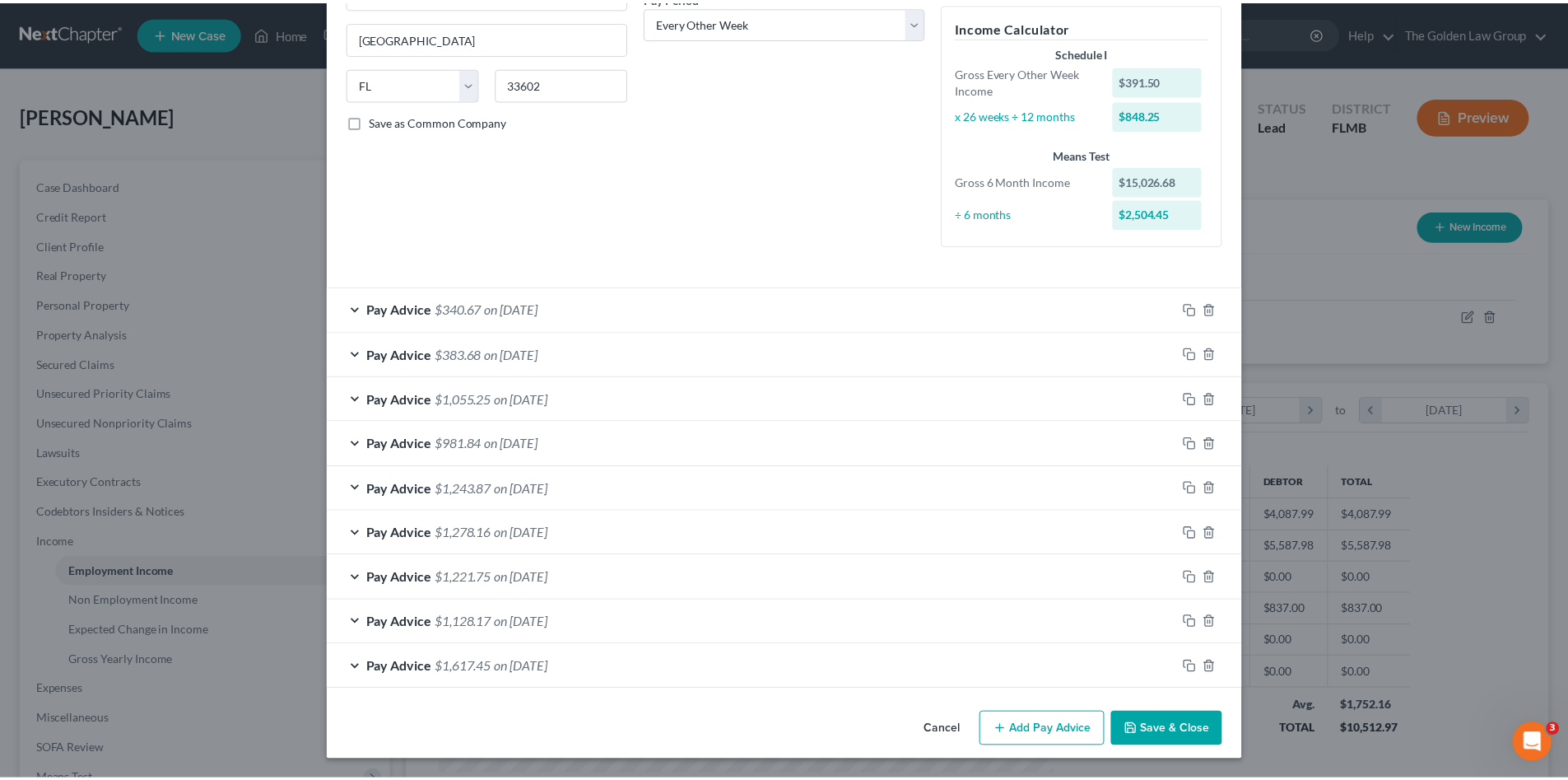
scroll to position [274, 0]
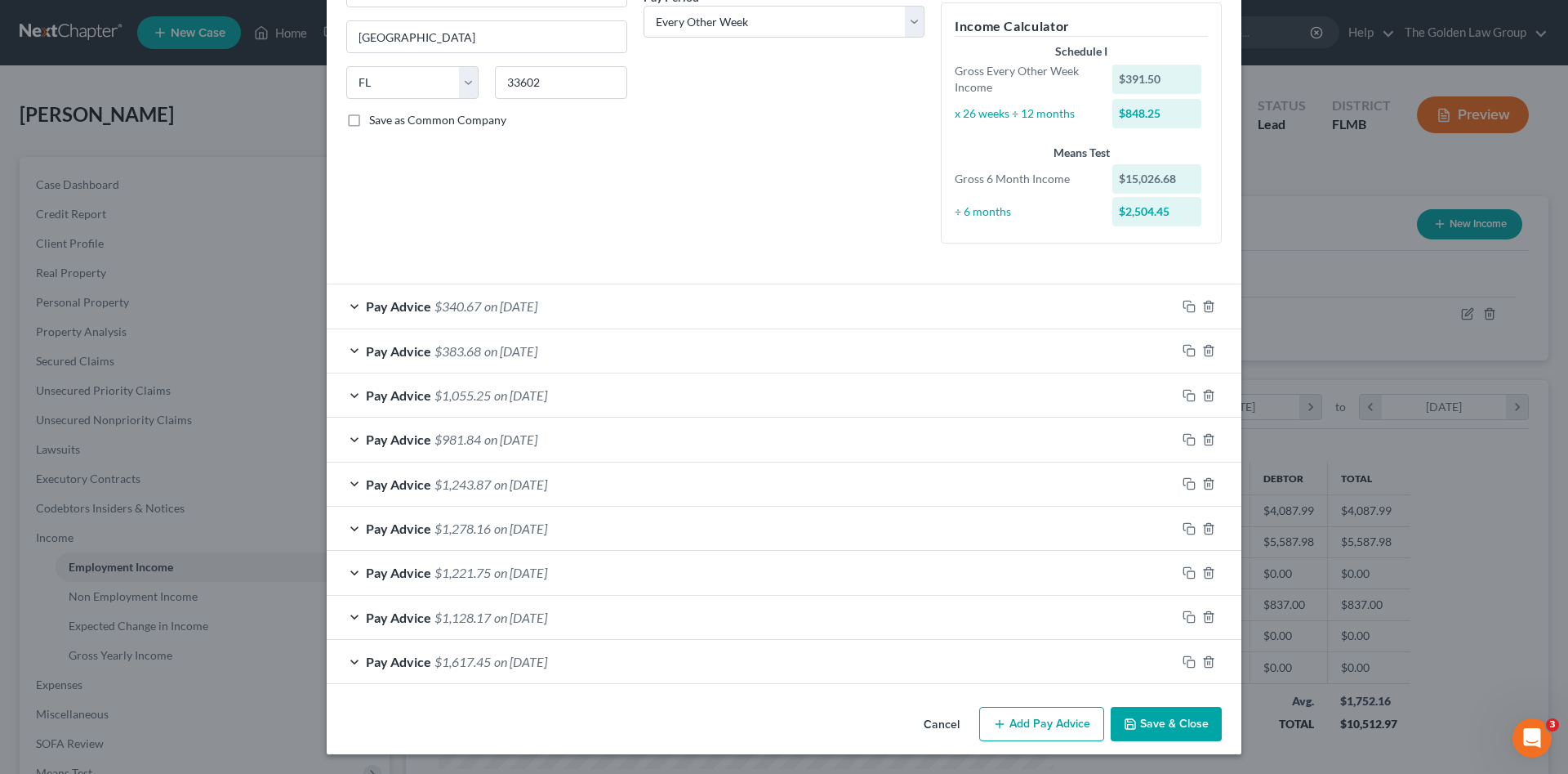
drag, startPoint x: 1168, startPoint y: 720, endPoint x: 780, endPoint y: 696, distance: 388.7
click at [780, 696] on div "Edit Income Source × Employment Type * Select Full or Part Time Employment Self…" at bounding box center [784, 250] width 915 height 1006
click at [1156, 724] on button "Save & Close" at bounding box center [1167, 724] width 111 height 34
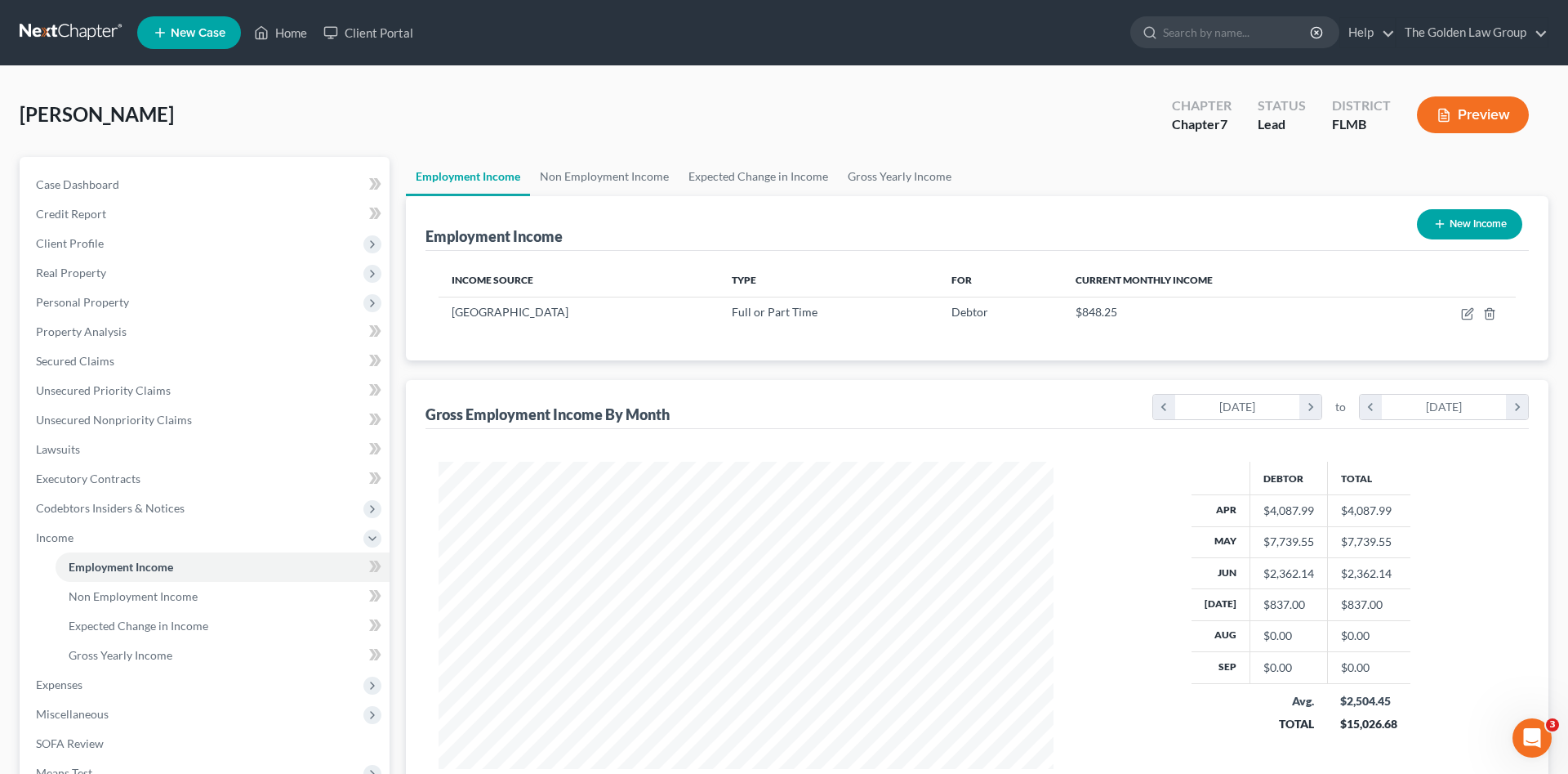
scroll to position [816802, 816202]
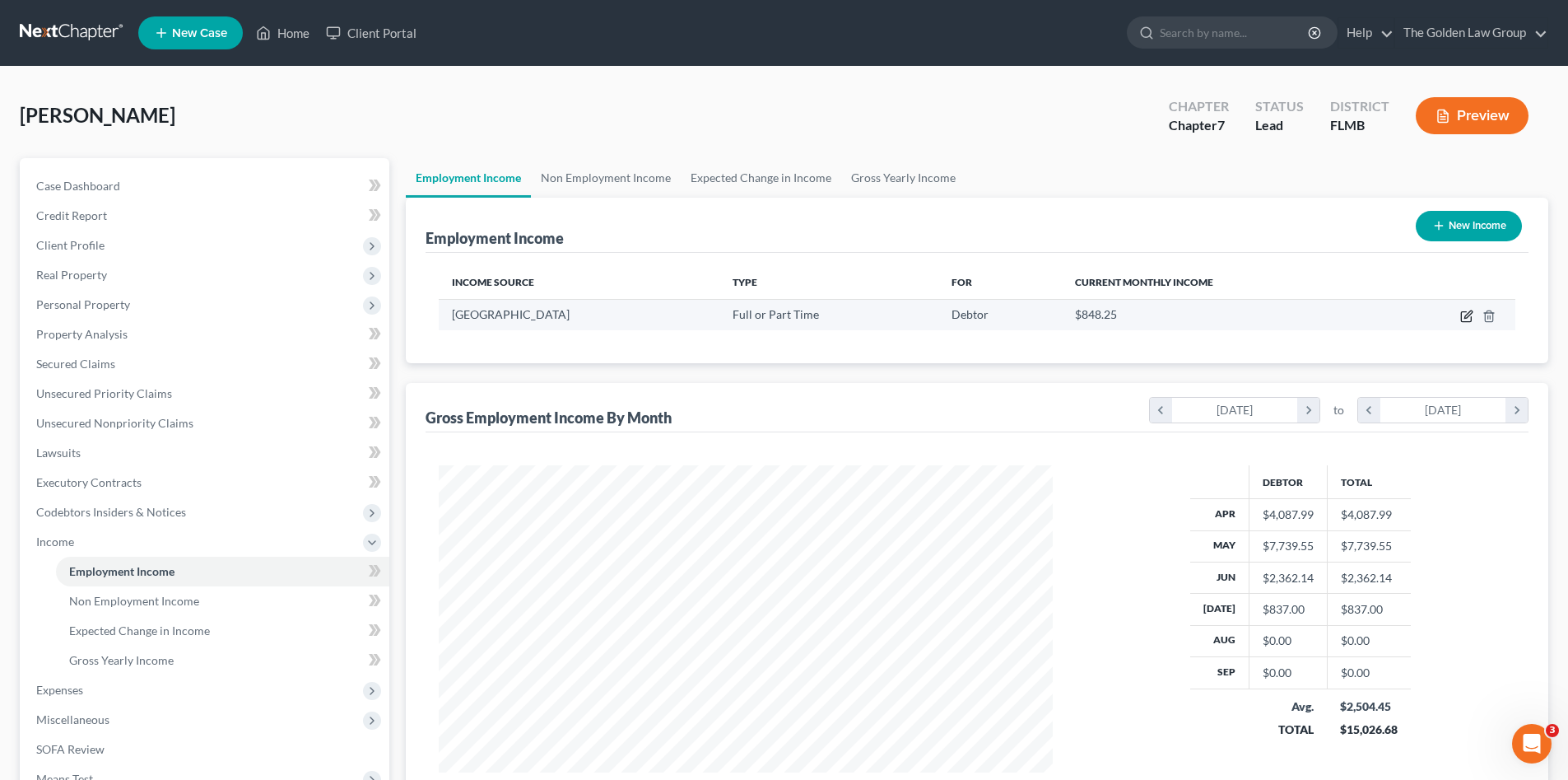
click at [1467, 313] on icon "button" at bounding box center [1466, 316] width 13 height 13
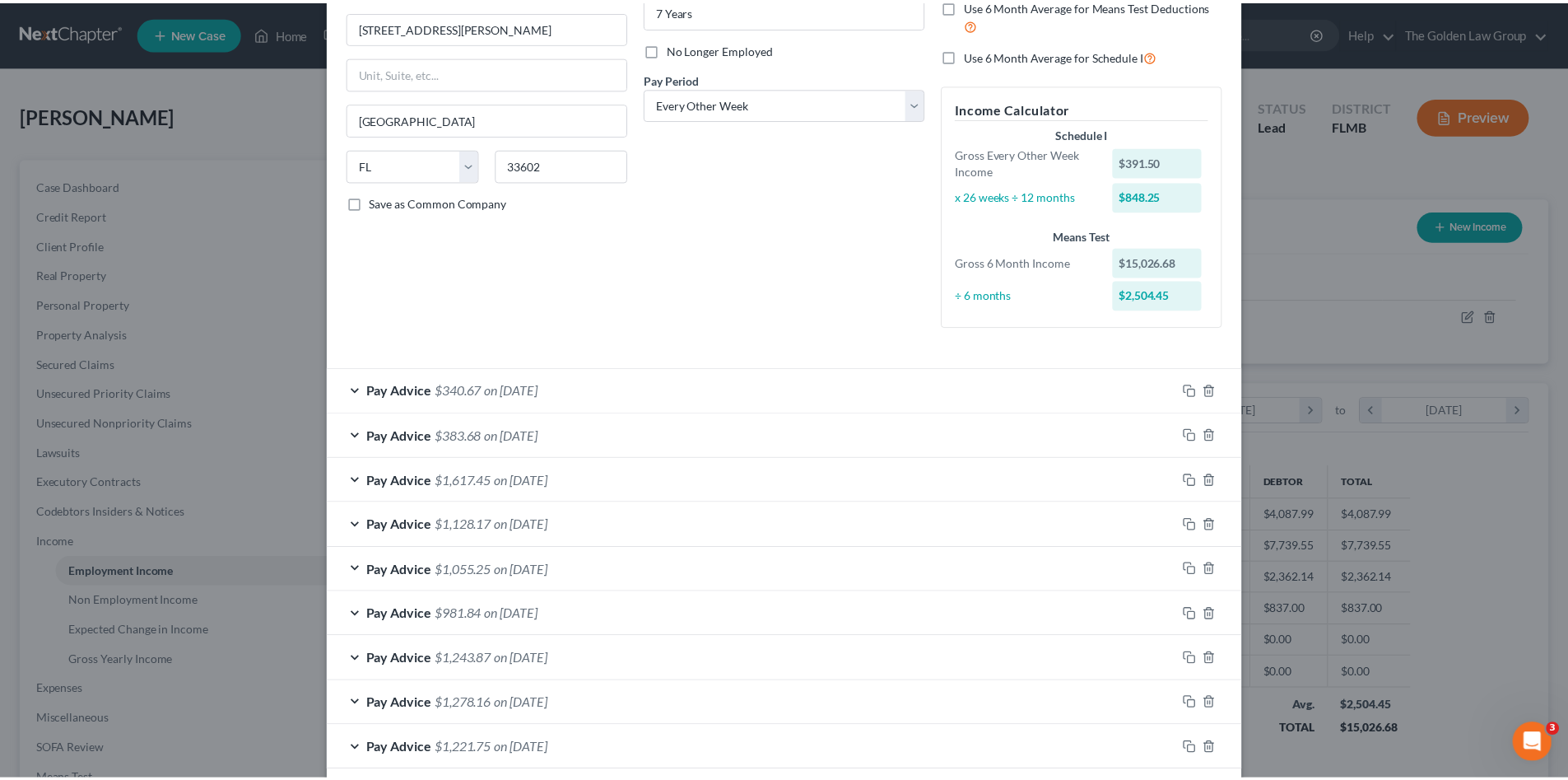
scroll to position [274, 0]
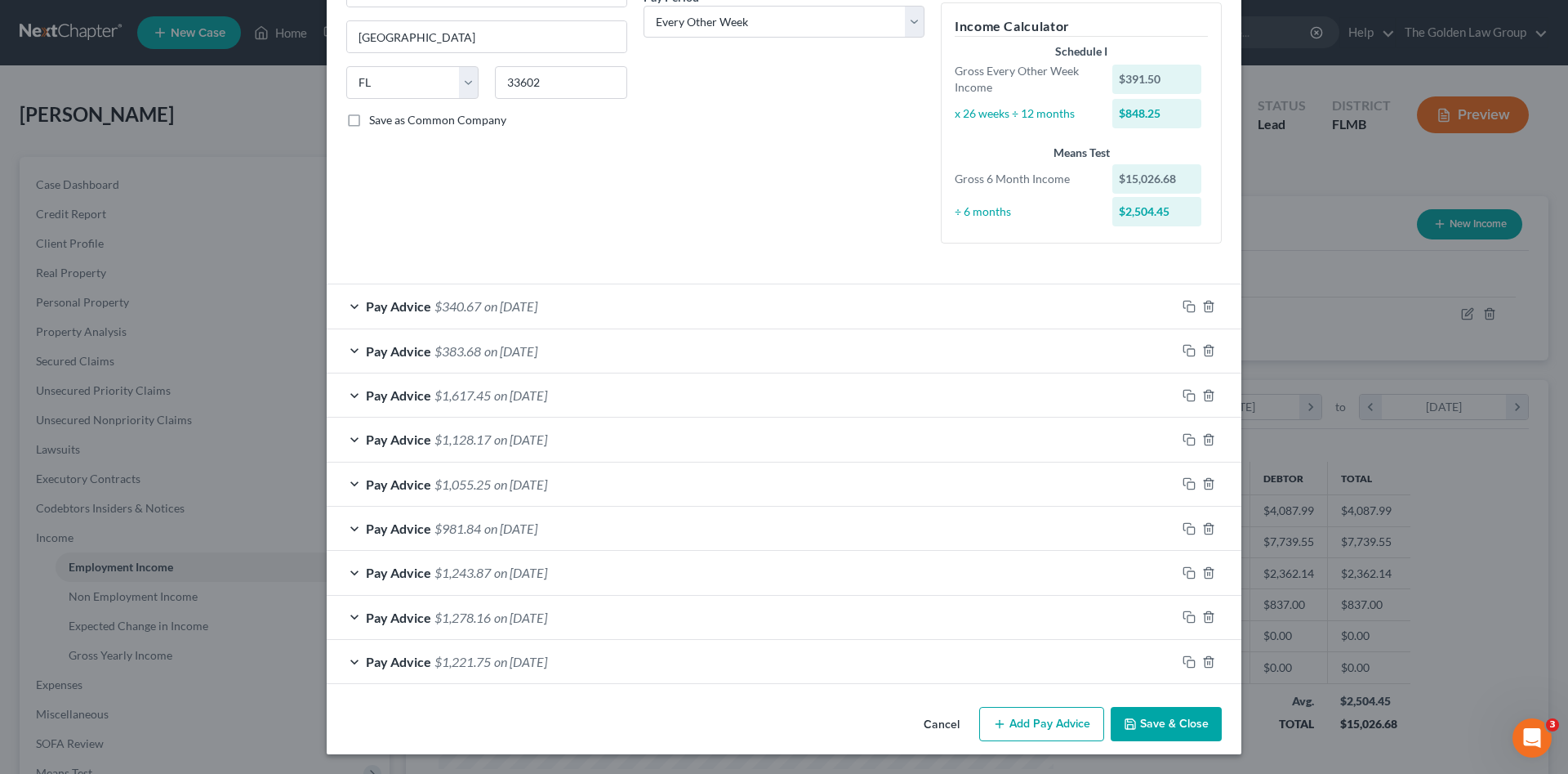
click at [1156, 730] on button "Save & Close" at bounding box center [1167, 724] width 111 height 34
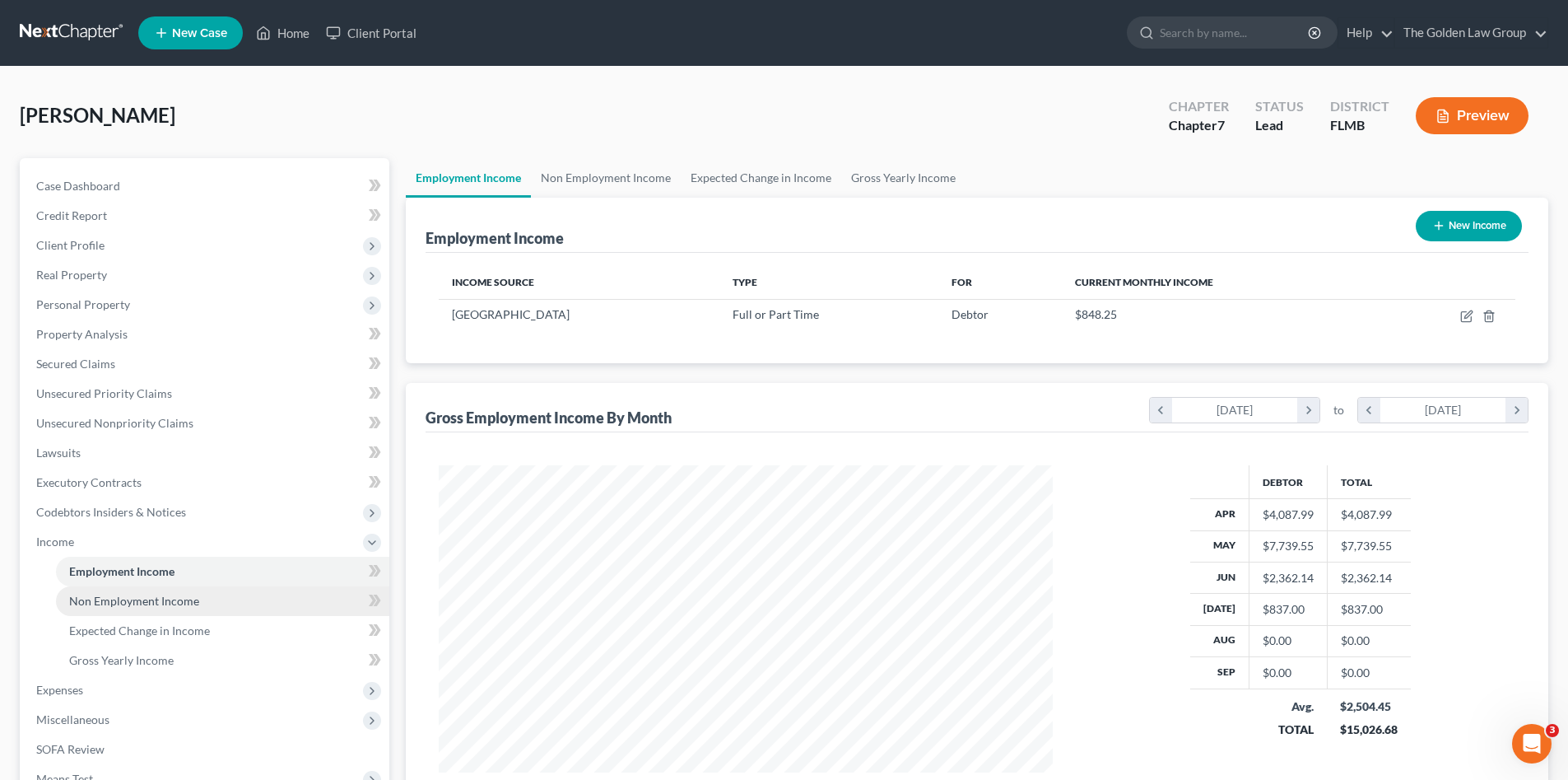
scroll to position [823133, 822474]
click at [169, 602] on span "Non Employment Income" at bounding box center [133, 601] width 130 height 14
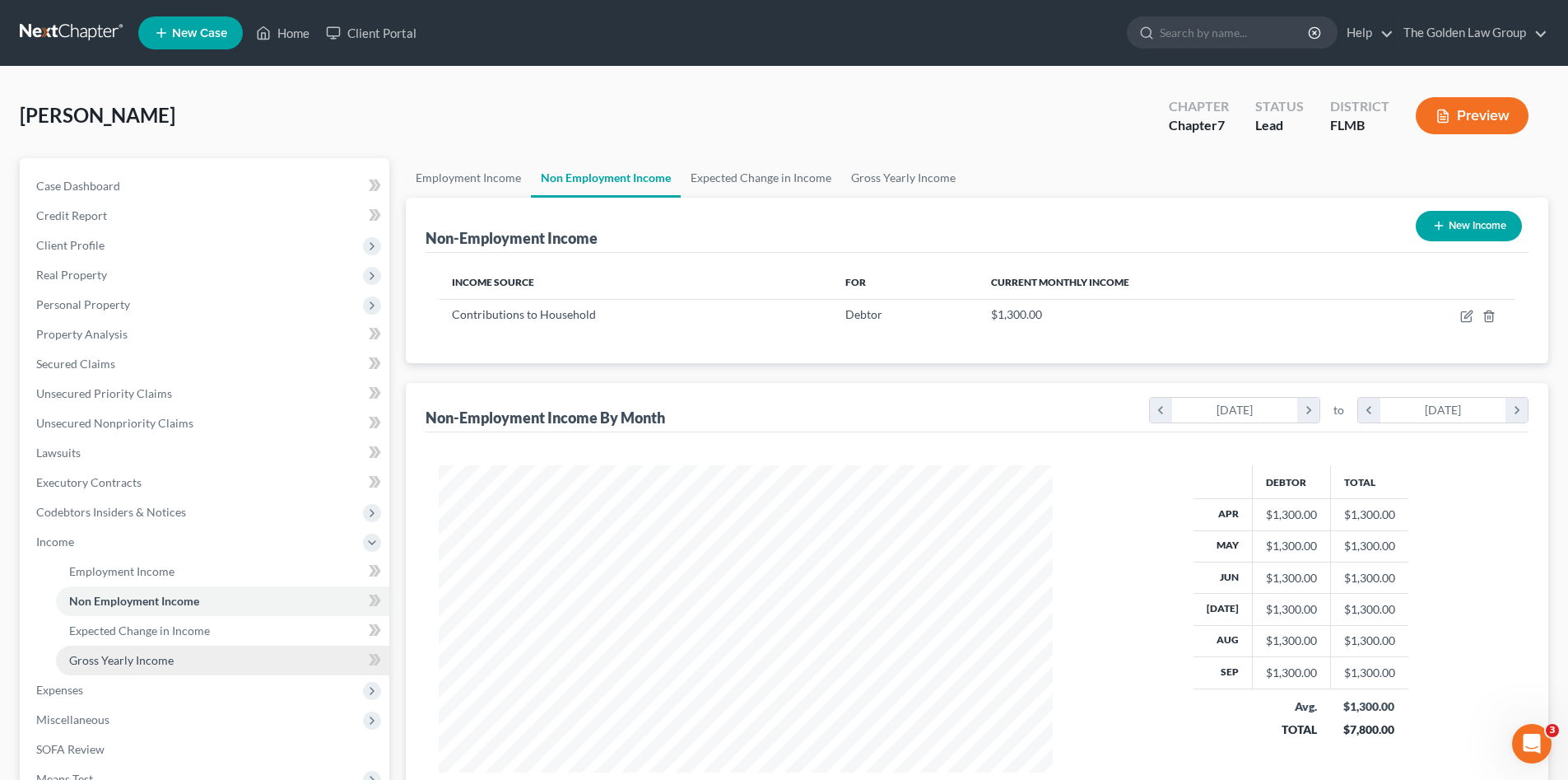
click at [155, 658] on span "Gross Yearly Income" at bounding box center [120, 659] width 104 height 14
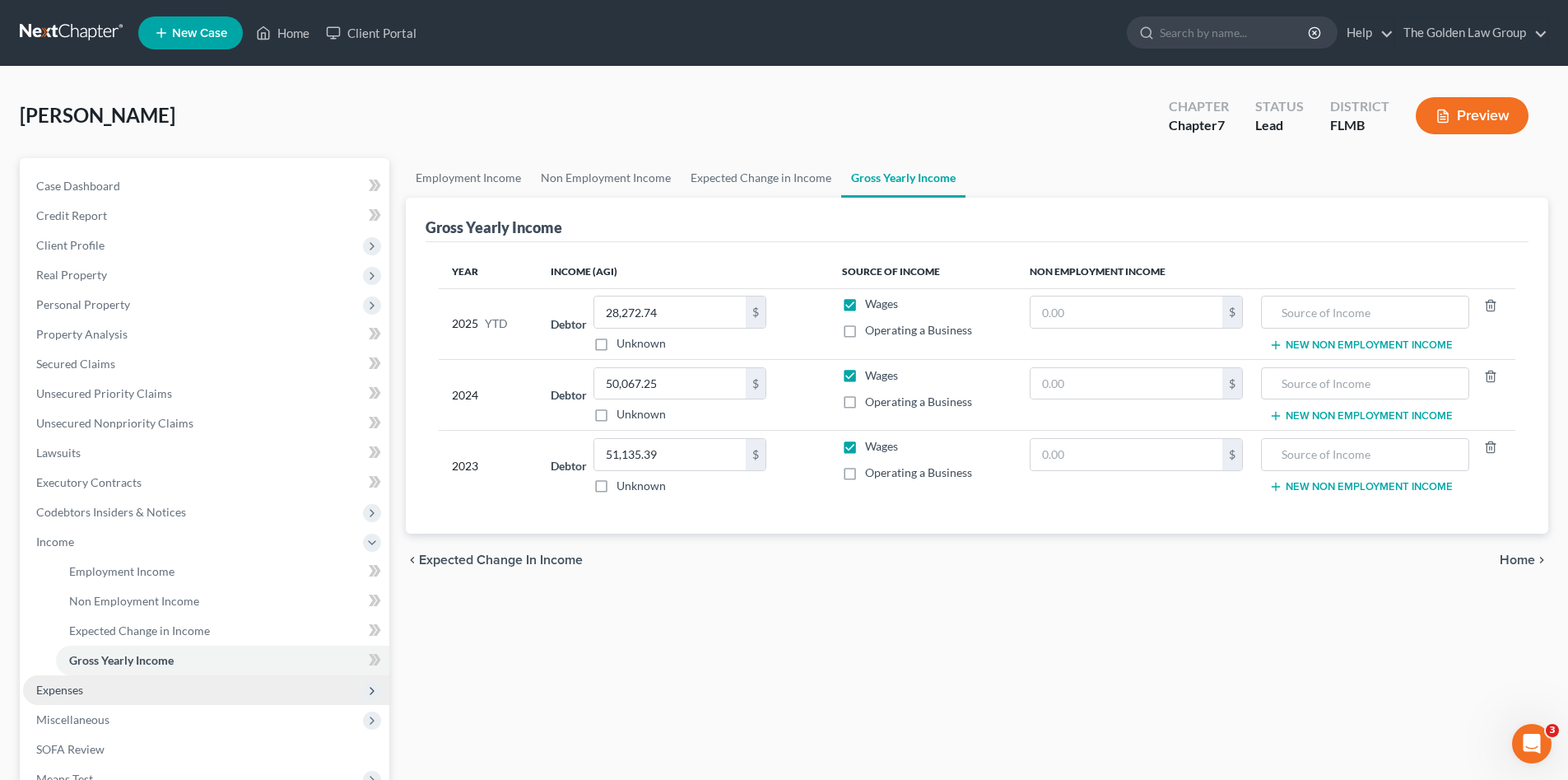
click at [79, 688] on span "Expenses" at bounding box center [59, 690] width 47 height 14
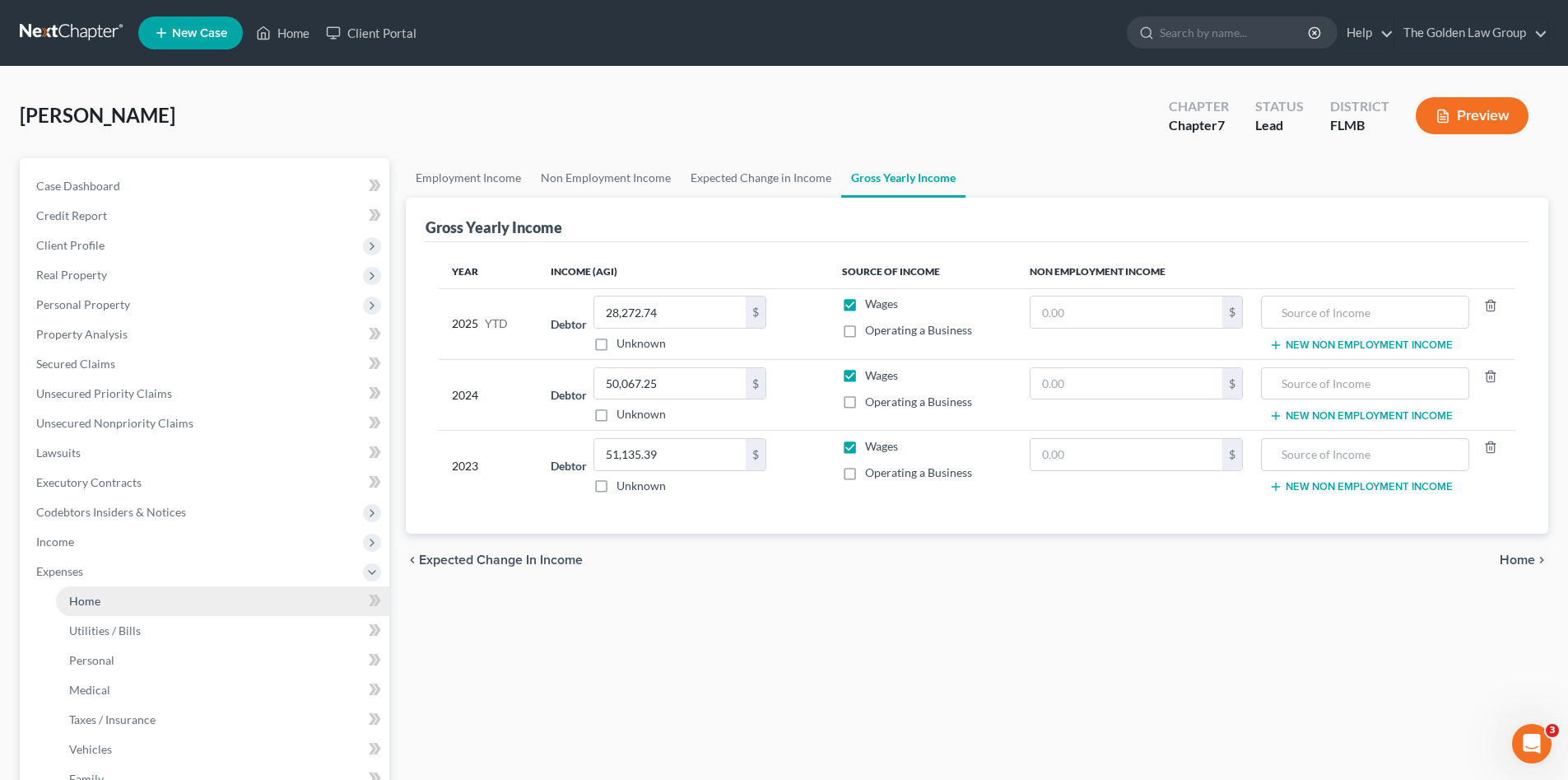
click at [133, 583] on span "Expenses" at bounding box center [207, 572] width 367 height 29
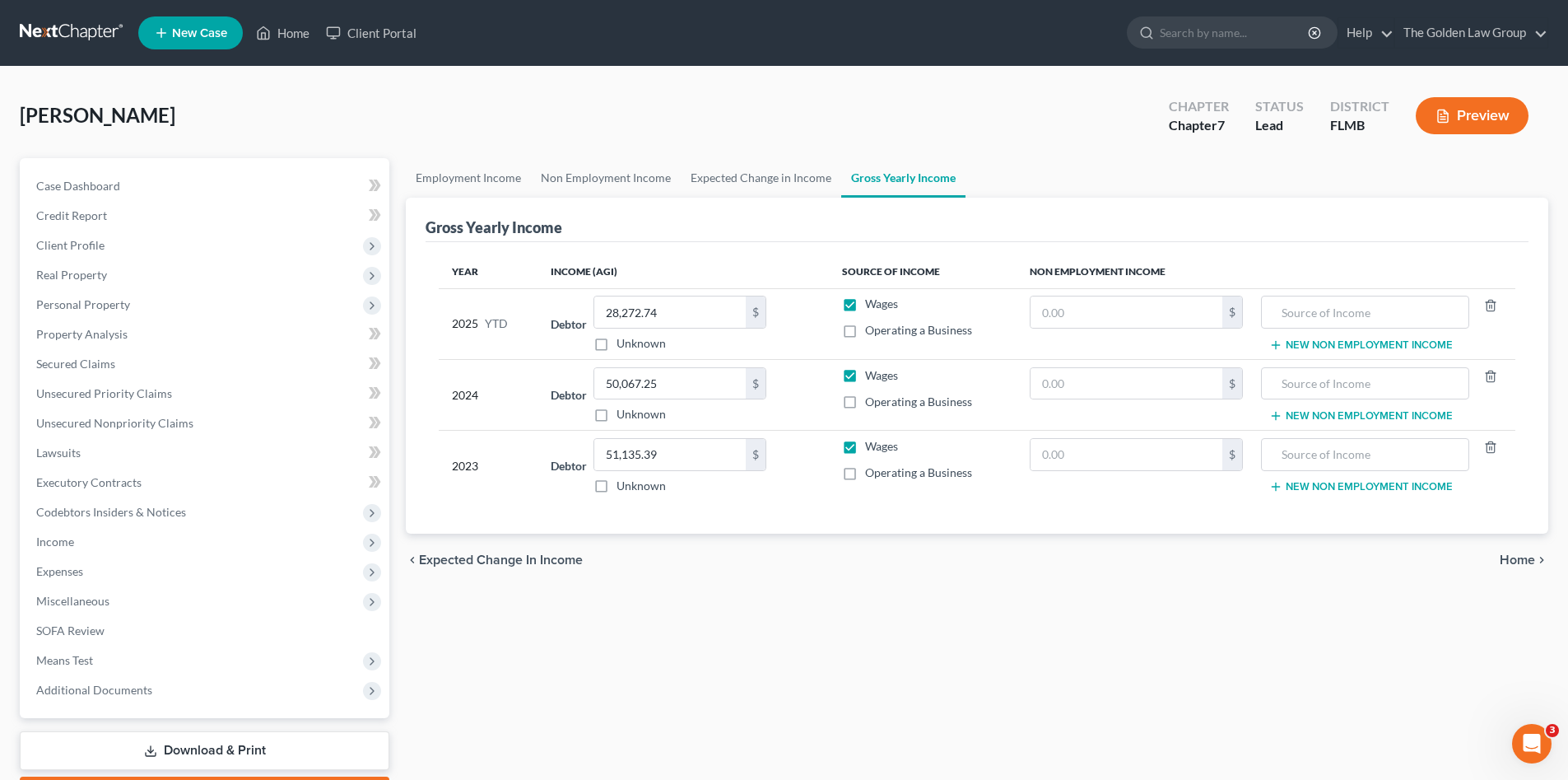
click at [133, 592] on span "Miscellaneous" at bounding box center [207, 601] width 367 height 29
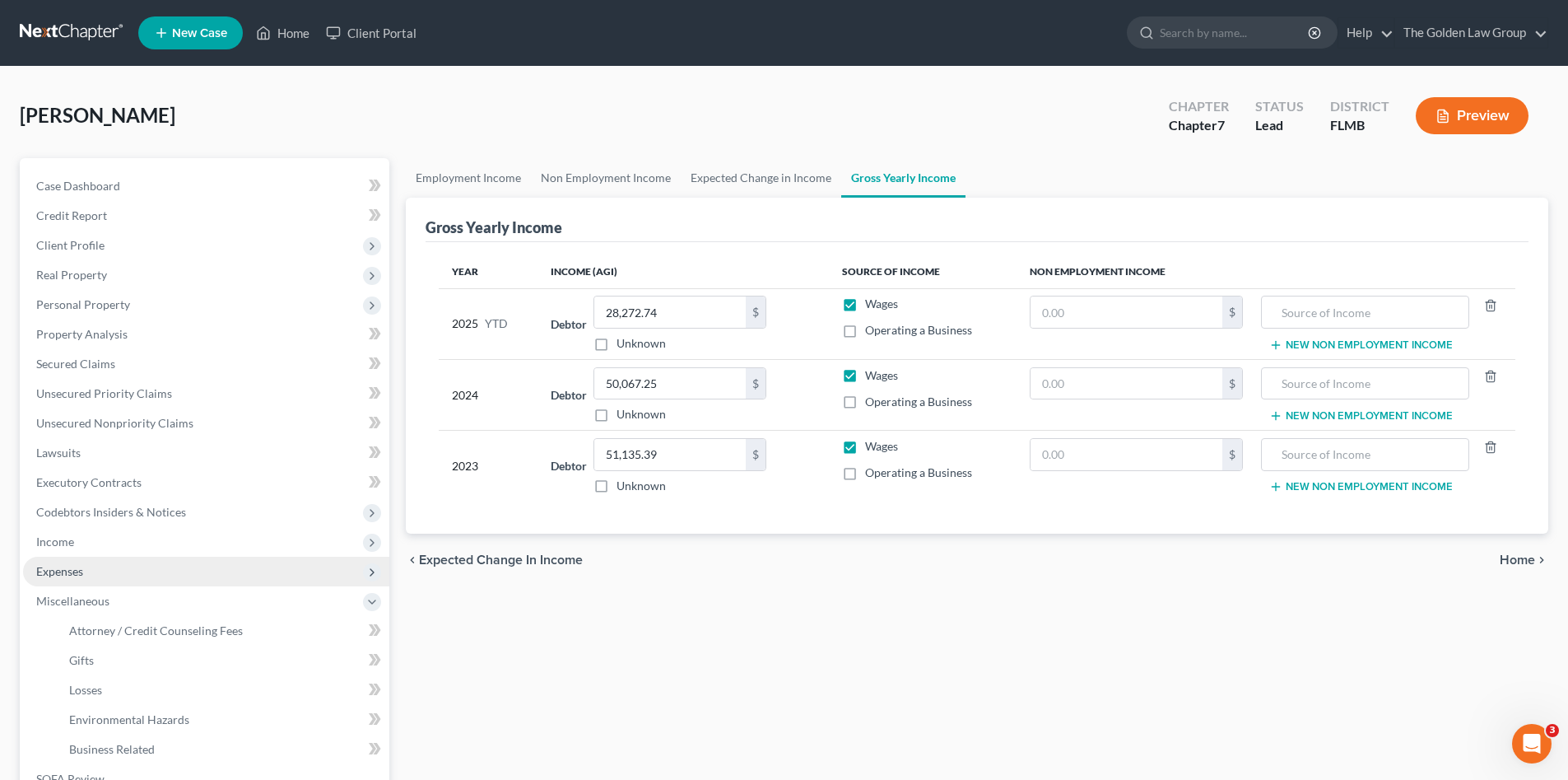
click at [131, 578] on span "Expenses" at bounding box center [207, 572] width 367 height 29
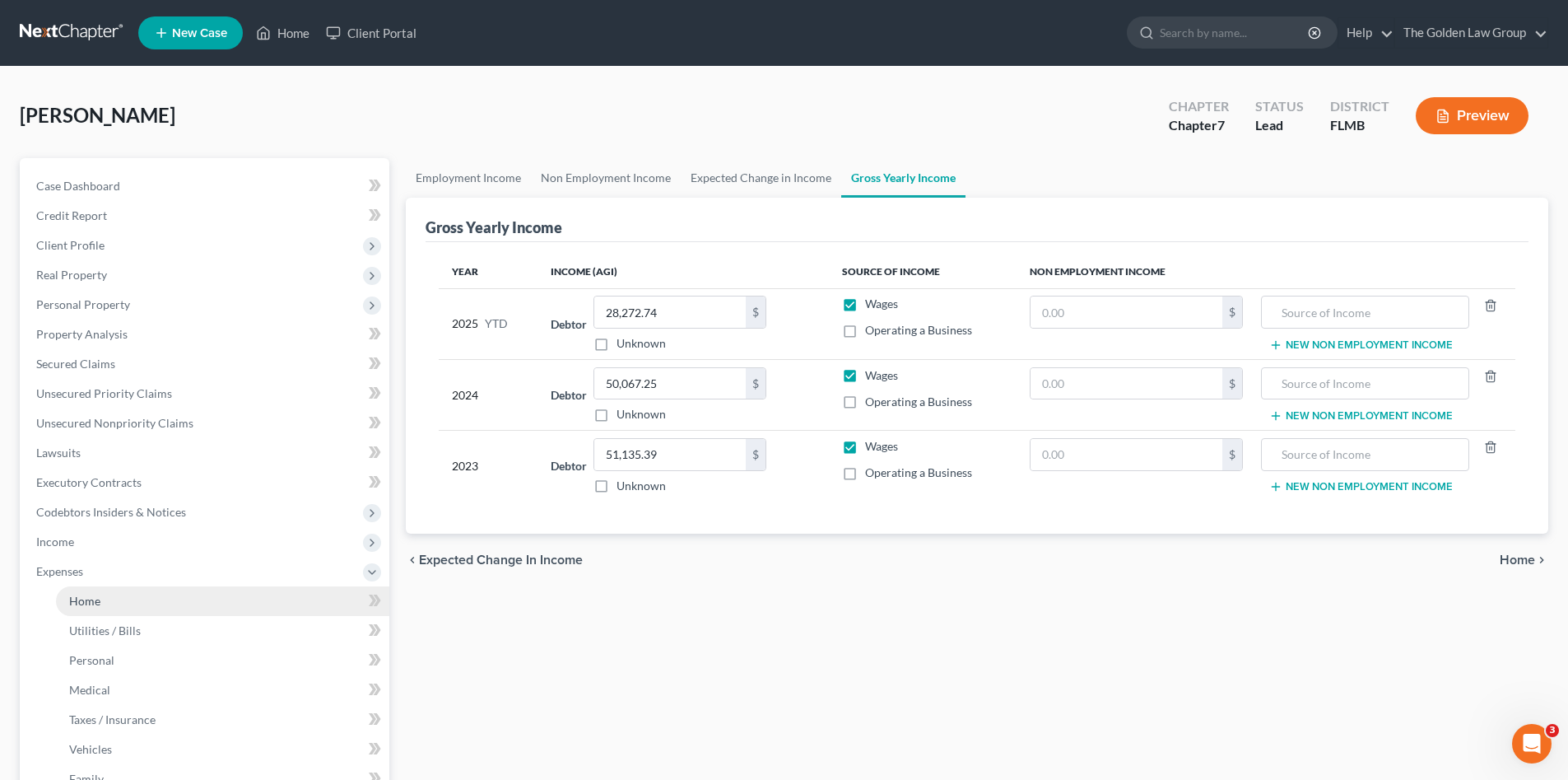
click at [141, 602] on link "Home" at bounding box center [222, 601] width 333 height 29
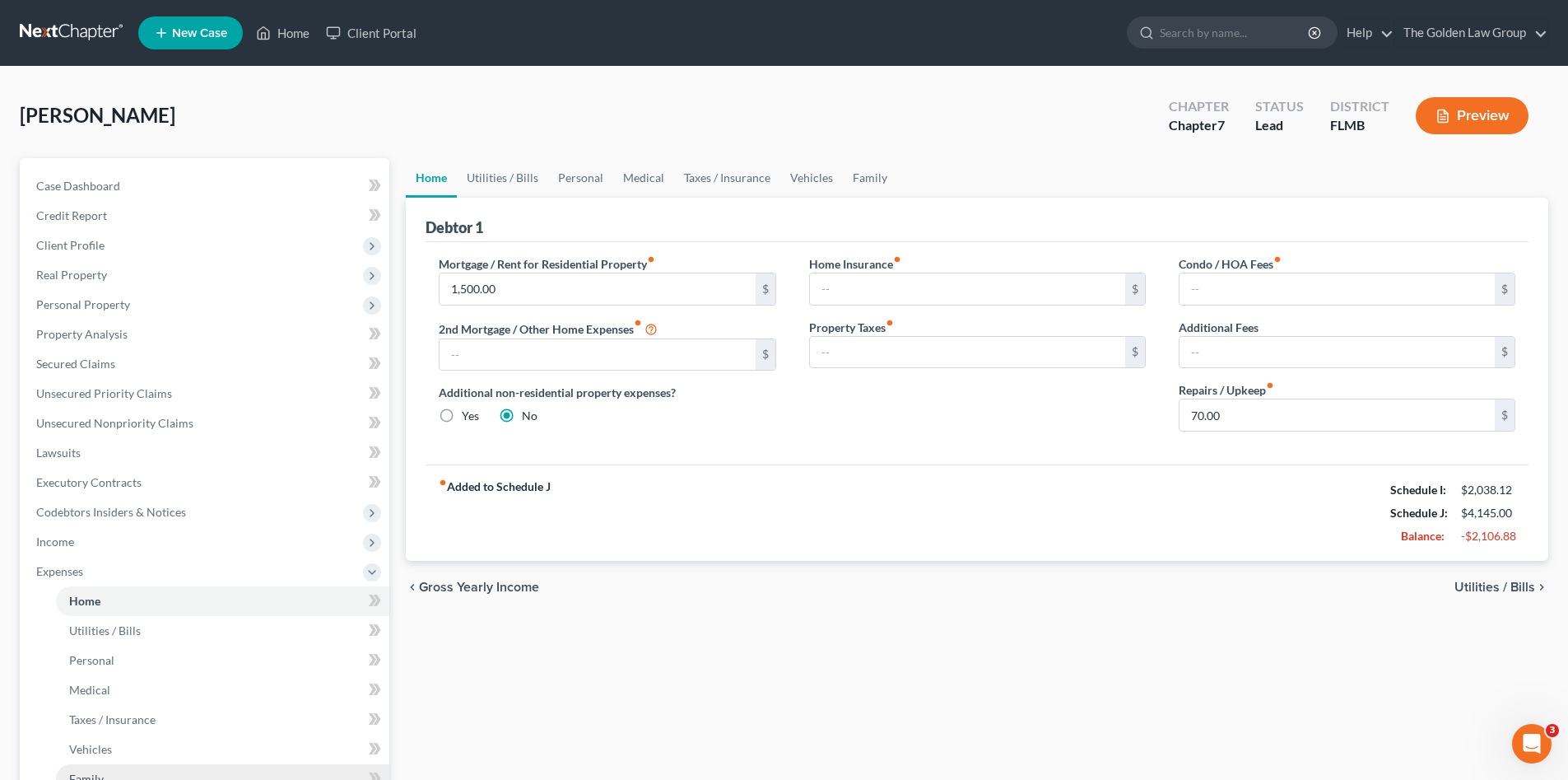
scroll to position [138, 0]
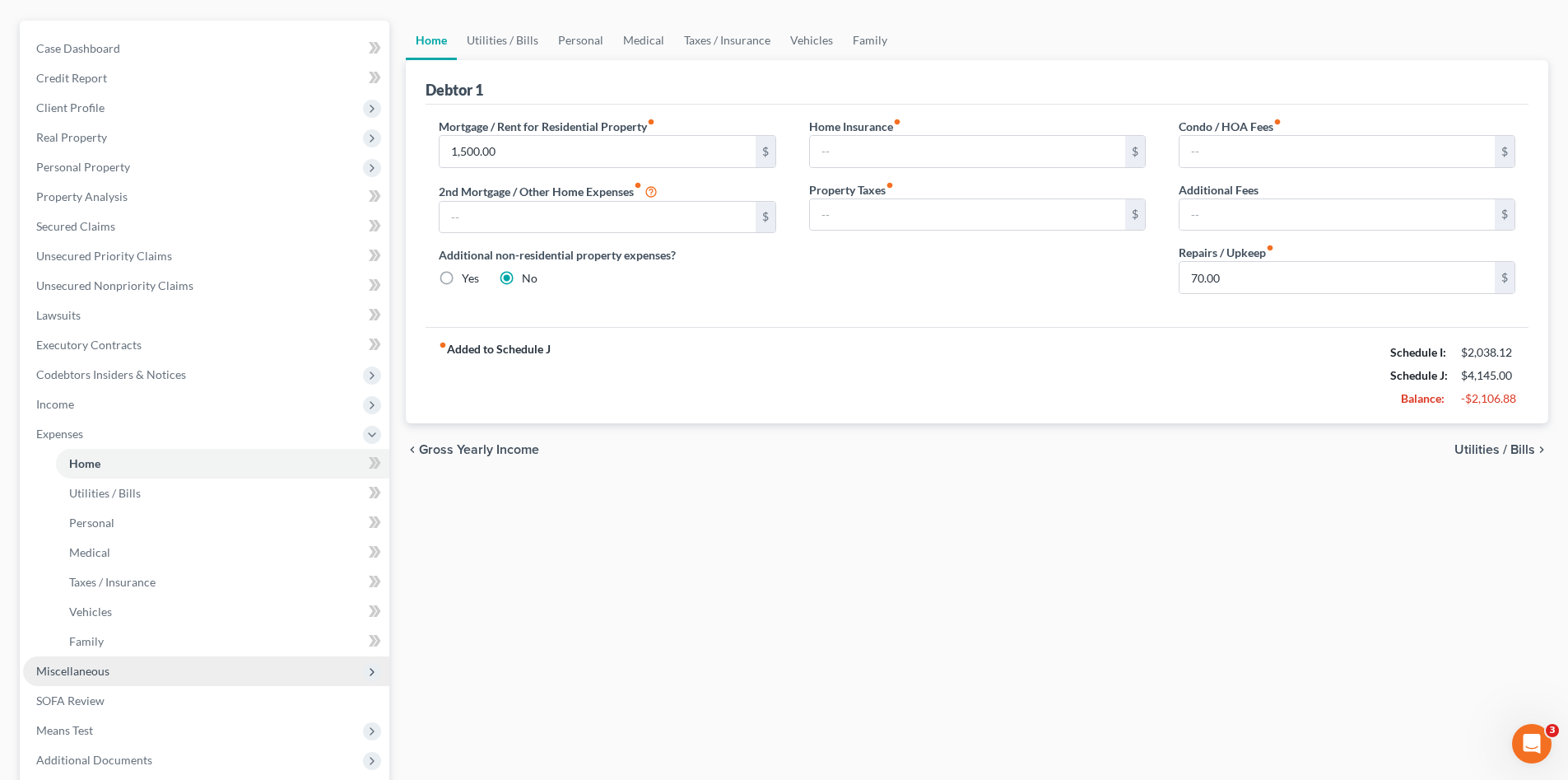
drag, startPoint x: 87, startPoint y: 671, endPoint x: 178, endPoint y: 647, distance: 94.1
click at [87, 671] on span "Miscellaneous" at bounding box center [72, 671] width 73 height 14
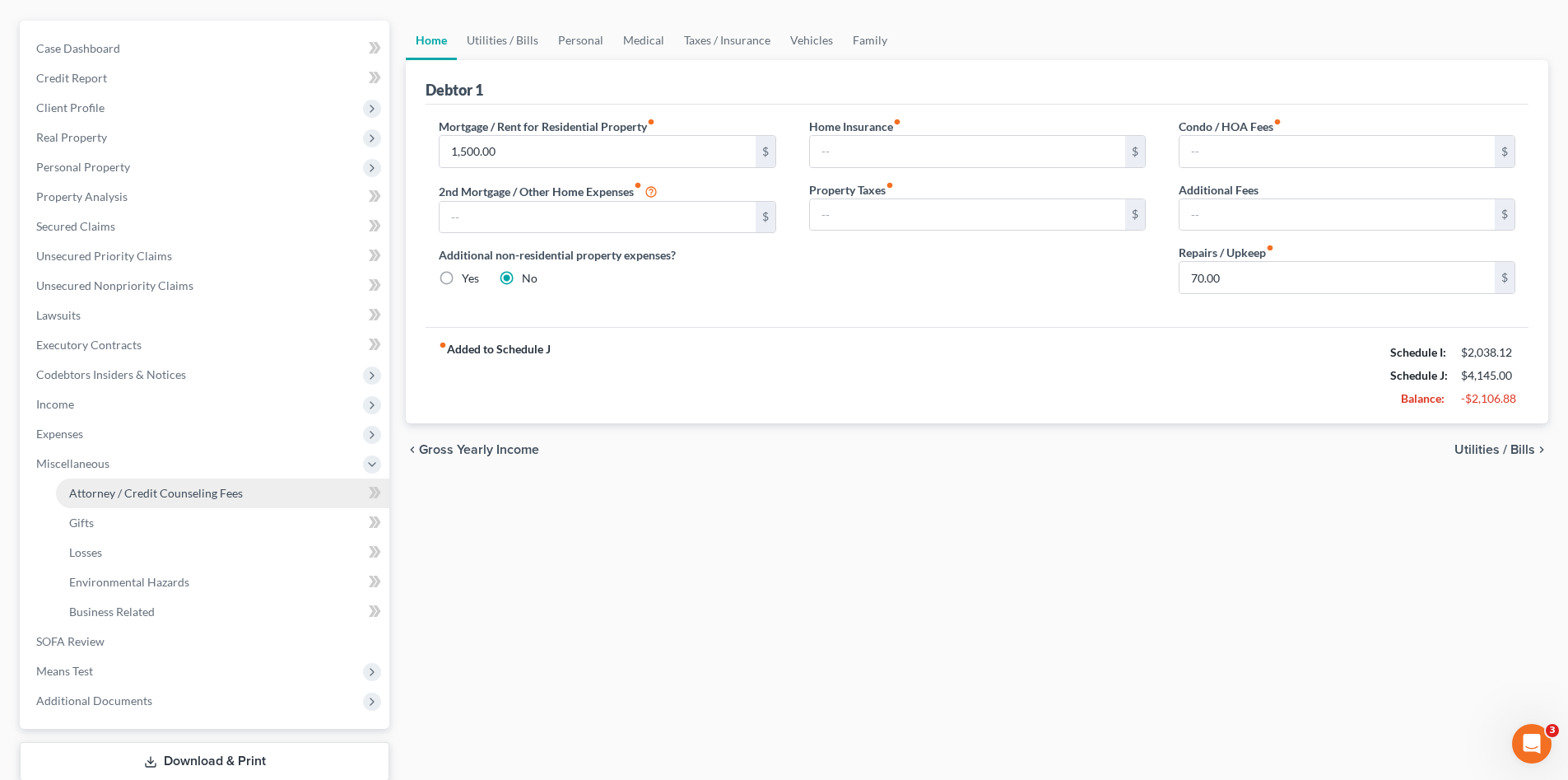
click at [175, 484] on link "Attorney / Credit Counseling Fees" at bounding box center [222, 493] width 333 height 29
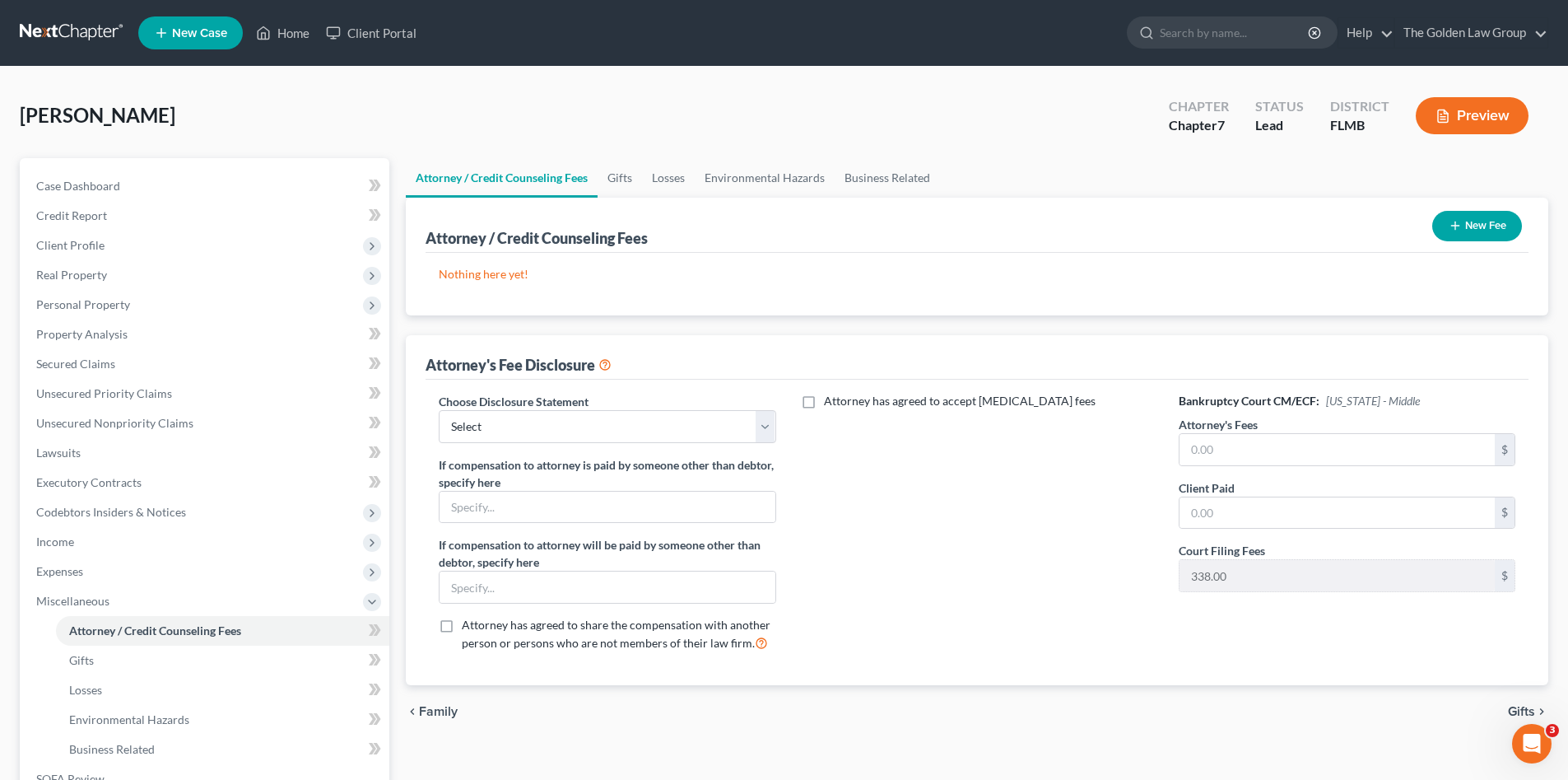
click at [664, 406] on div "Choose Disclosure Statement Select Chapter 7 Supplemental Chapter 13 Chapter 7 …" at bounding box center [607, 418] width 336 height 50
click at [512, 409] on label "Choose Disclosure Statement" at bounding box center [514, 401] width 150 height 17
click at [514, 419] on select "Select Chapter 7 Supplemental Chapter 13 Chapter 7 Pre-Petition" at bounding box center [607, 426] width 336 height 33
click at [439, 410] on select "Select Chapter 7 Supplemental Chapter 13 Chapter 7 Pre-Petition" at bounding box center [607, 426] width 336 height 33
click at [1261, 461] on input "text" at bounding box center [1337, 449] width 315 height 31
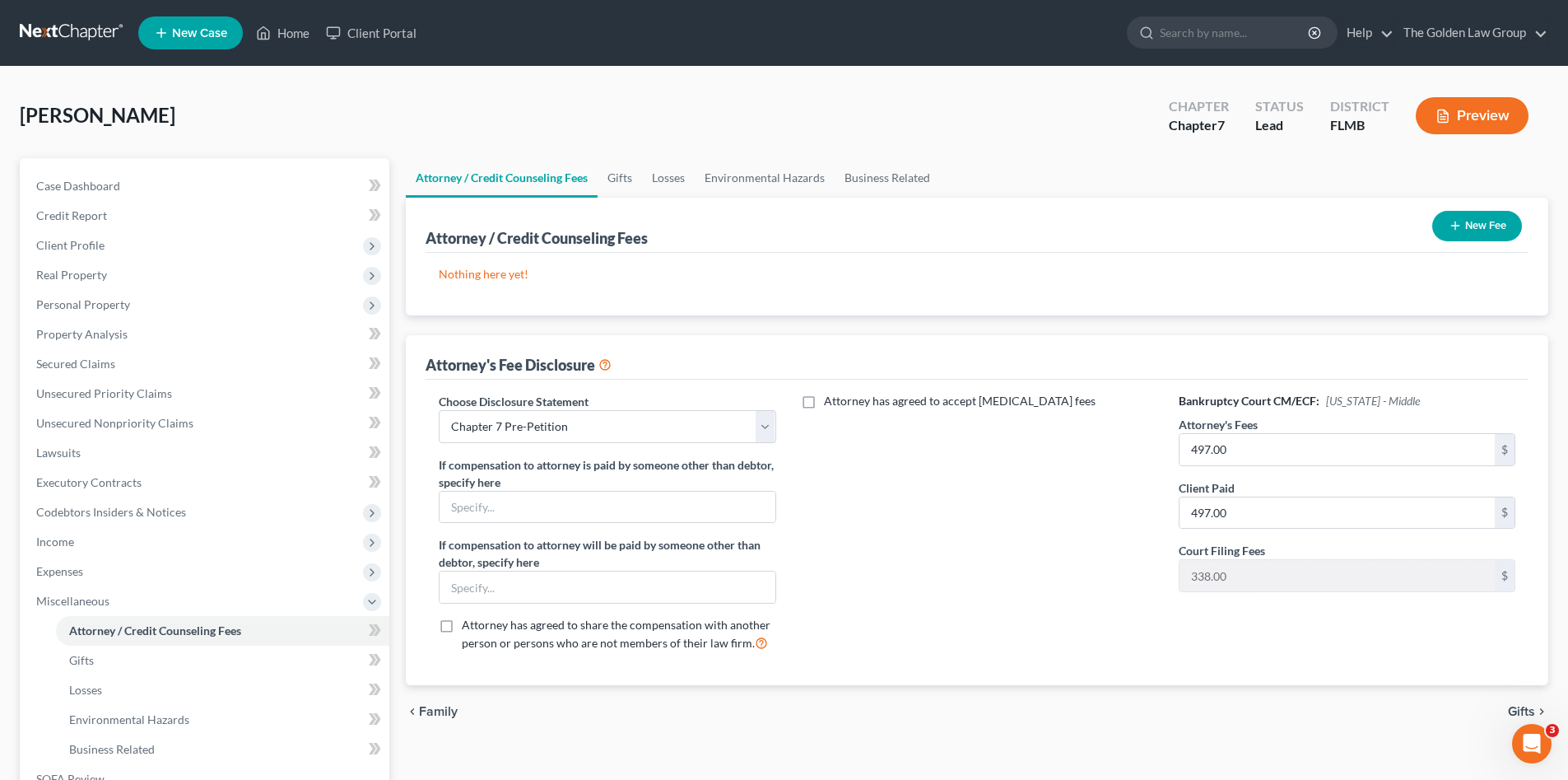
click at [1439, 225] on button "New Fee" at bounding box center [1477, 226] width 90 height 30
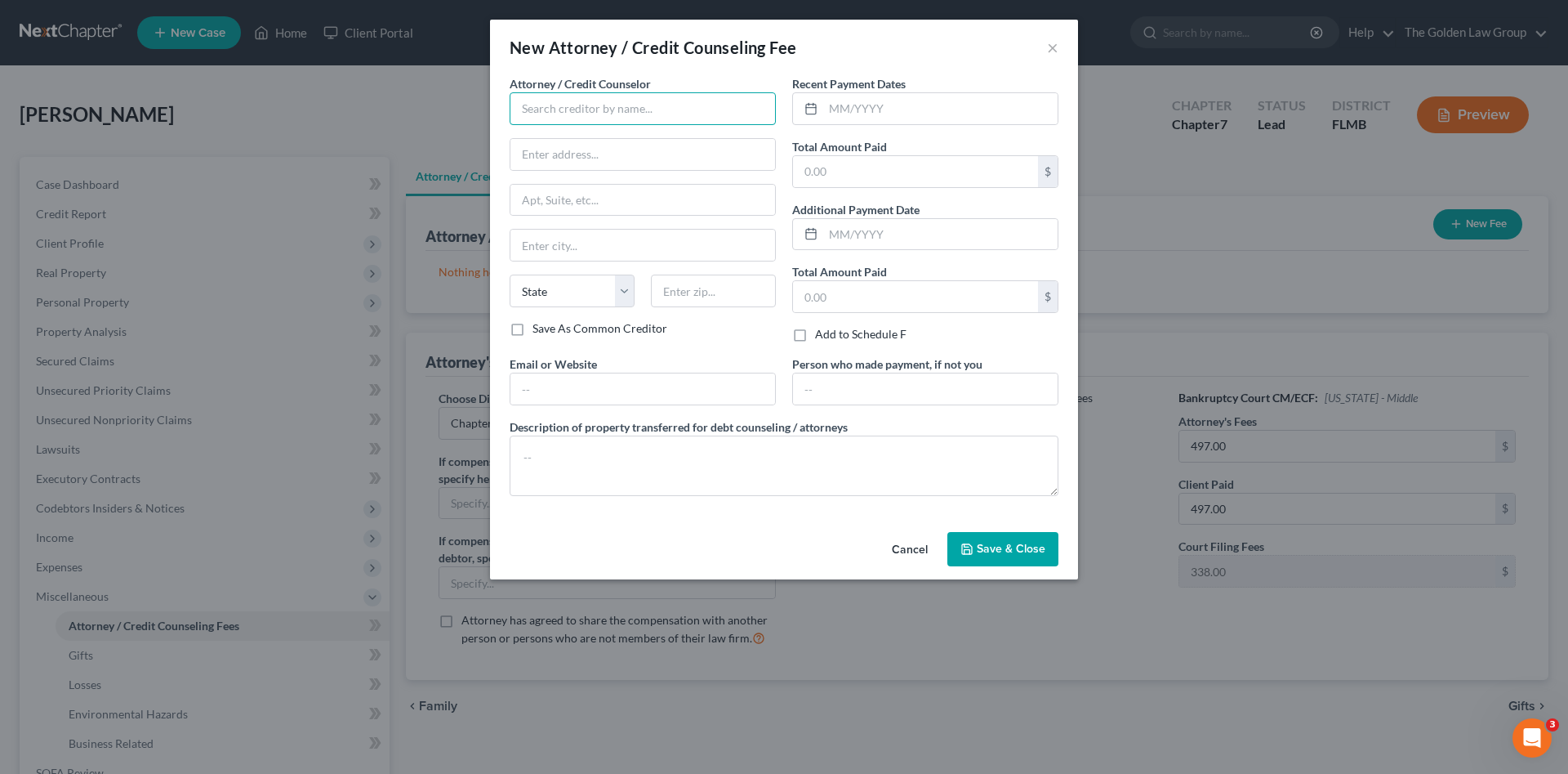
click at [553, 108] on input "text" at bounding box center [643, 108] width 266 height 32
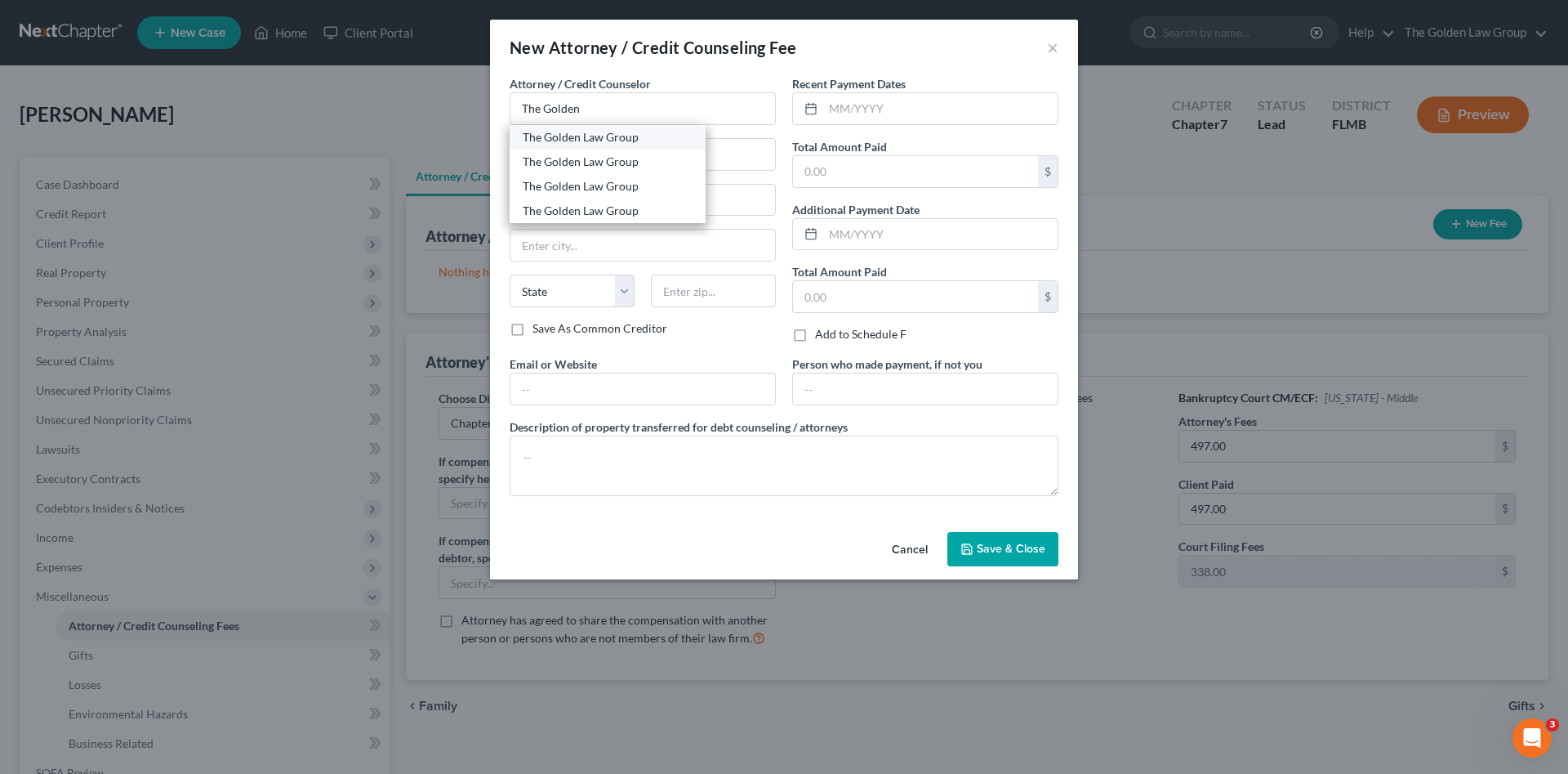
click at [617, 141] on div "The Golden Law Group" at bounding box center [607, 137] width 170 height 16
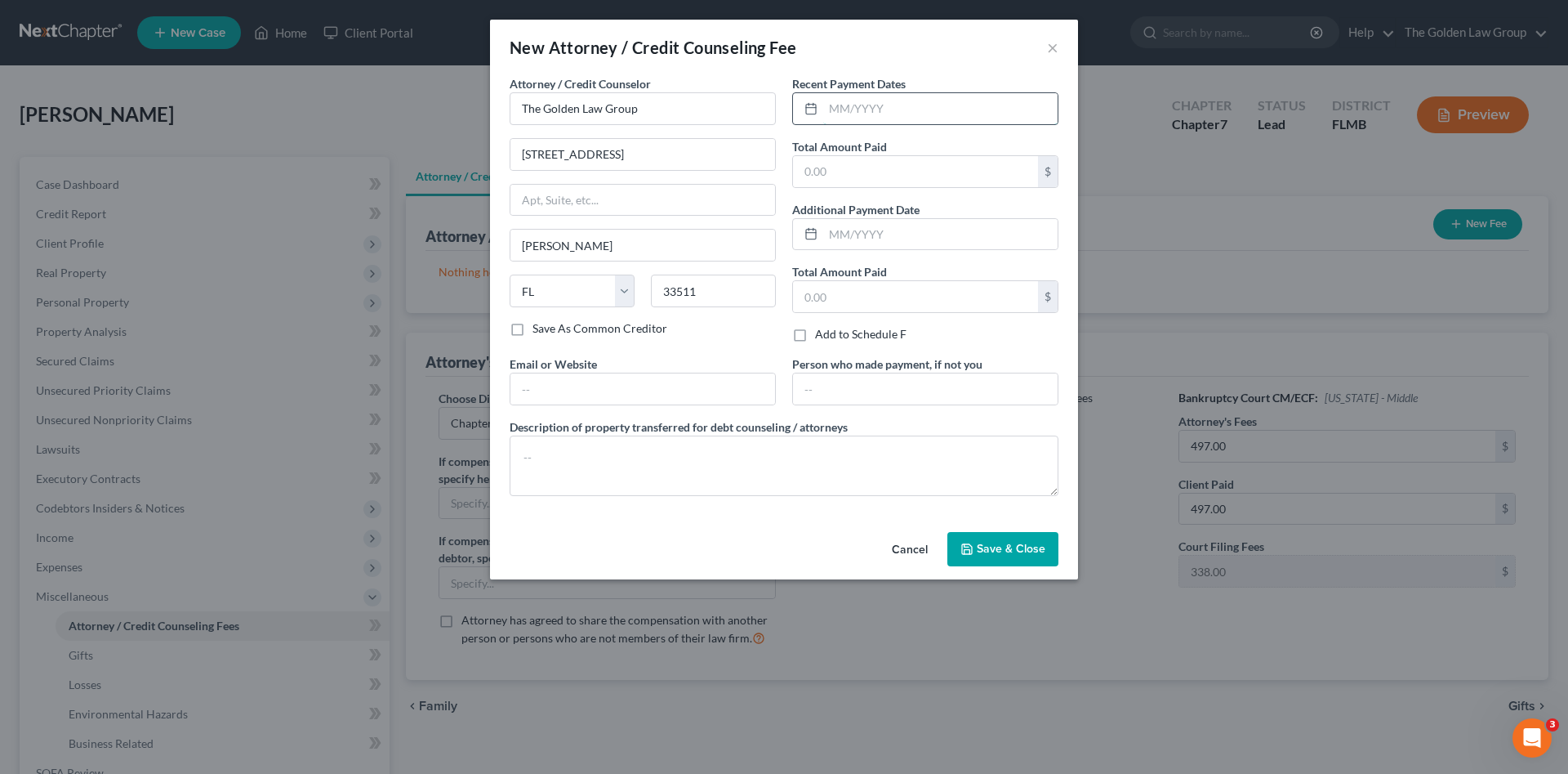
click at [865, 103] on input "text" at bounding box center [940, 108] width 235 height 31
click at [898, 459] on textarea at bounding box center [784, 466] width 549 height 61
click at [1015, 540] on button "Save & Close" at bounding box center [1003, 549] width 111 height 34
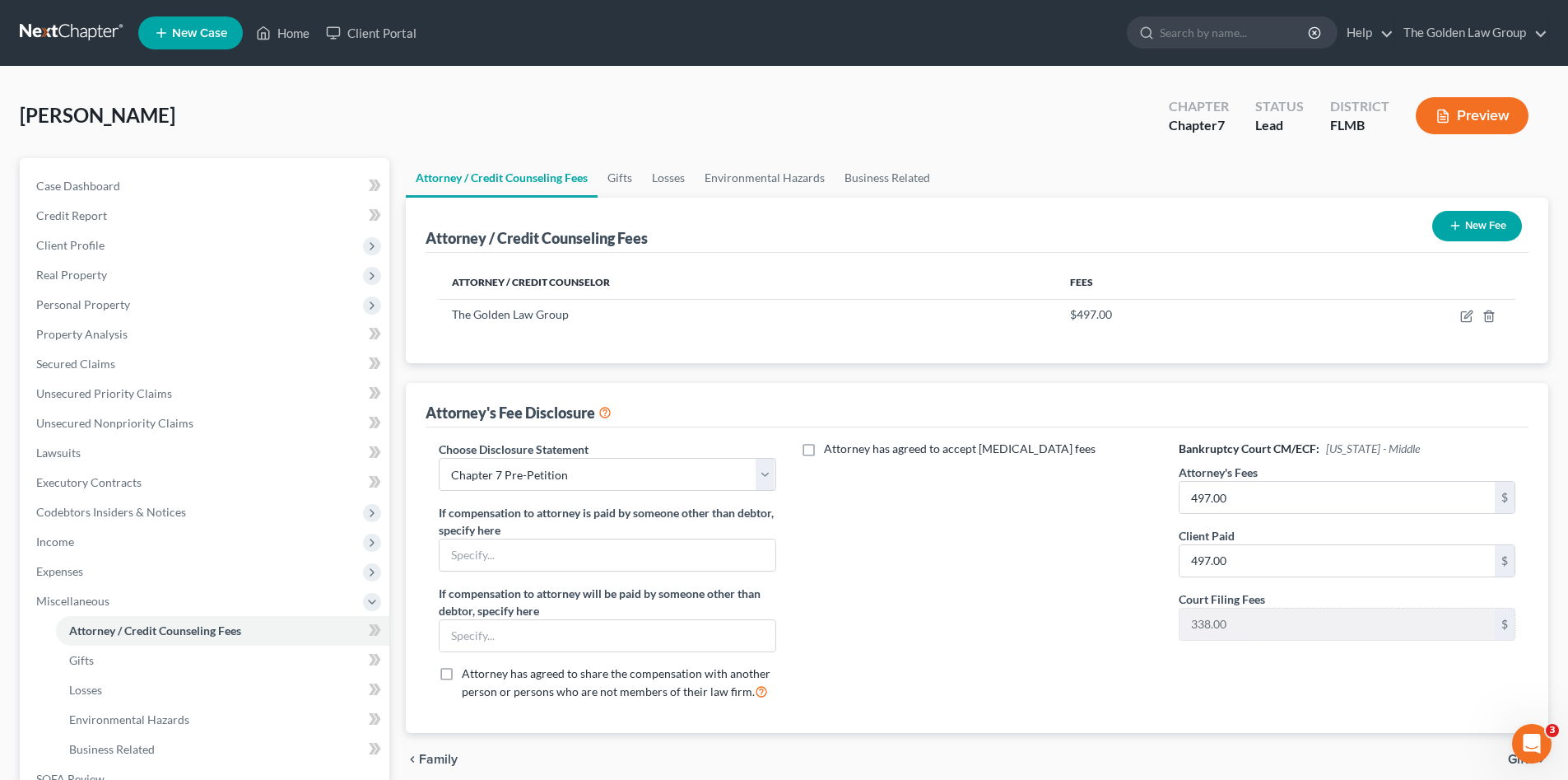
click at [1466, 227] on button "New Fee" at bounding box center [1477, 226] width 90 height 30
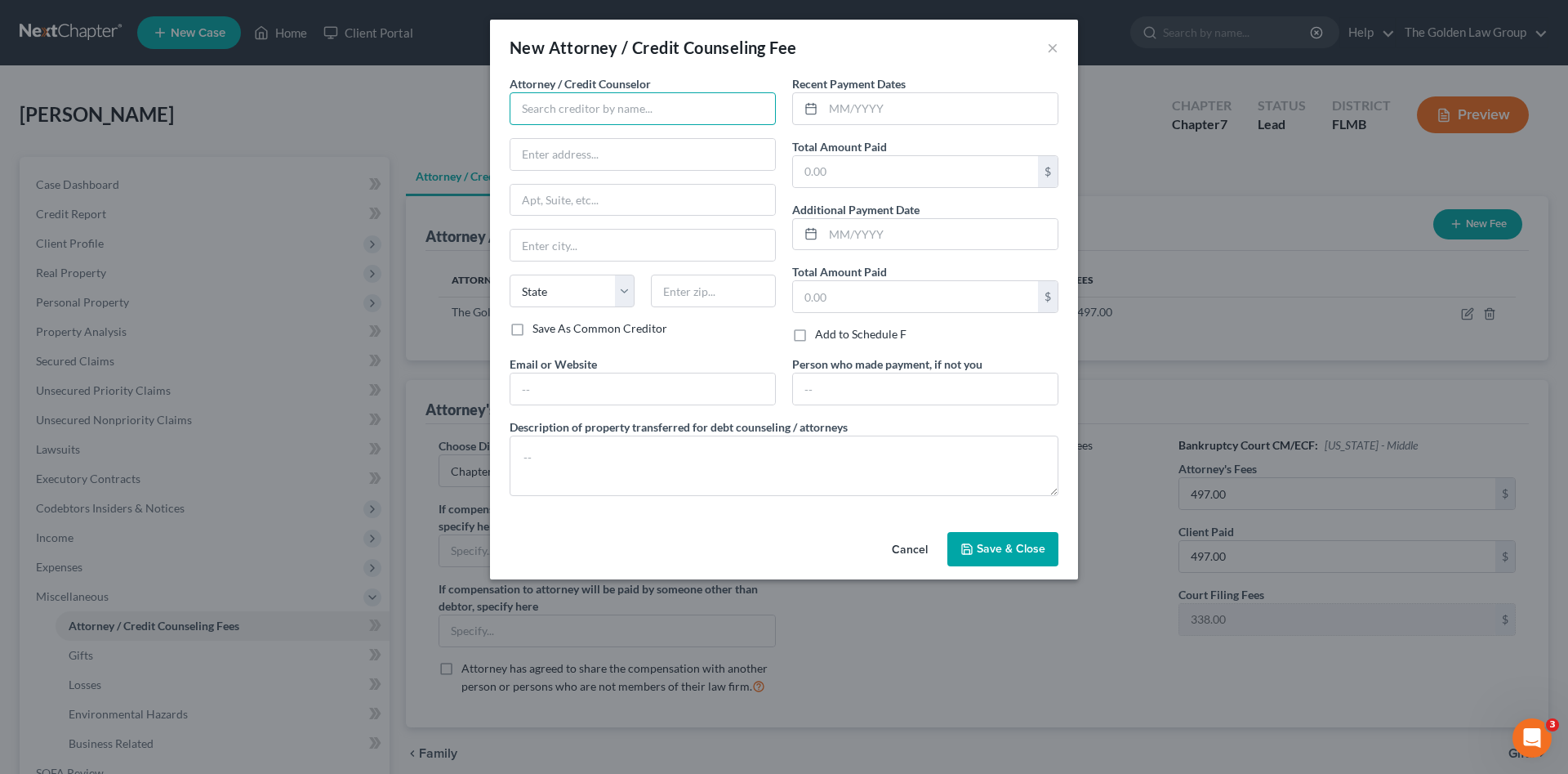
click at [534, 104] on input "text" at bounding box center [643, 108] width 266 height 32
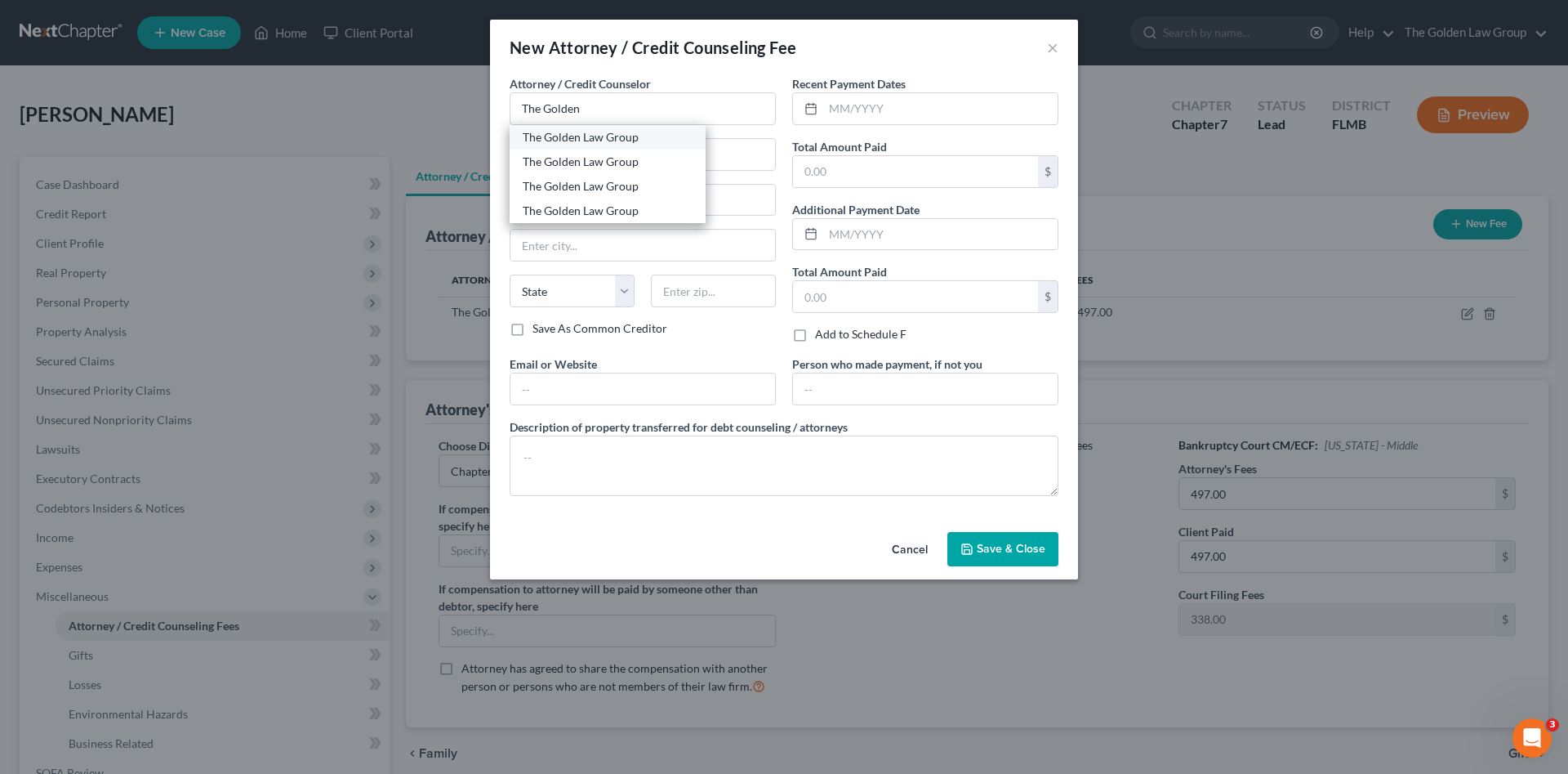
click at [564, 133] on div "The Golden Law Group" at bounding box center [607, 137] width 170 height 16
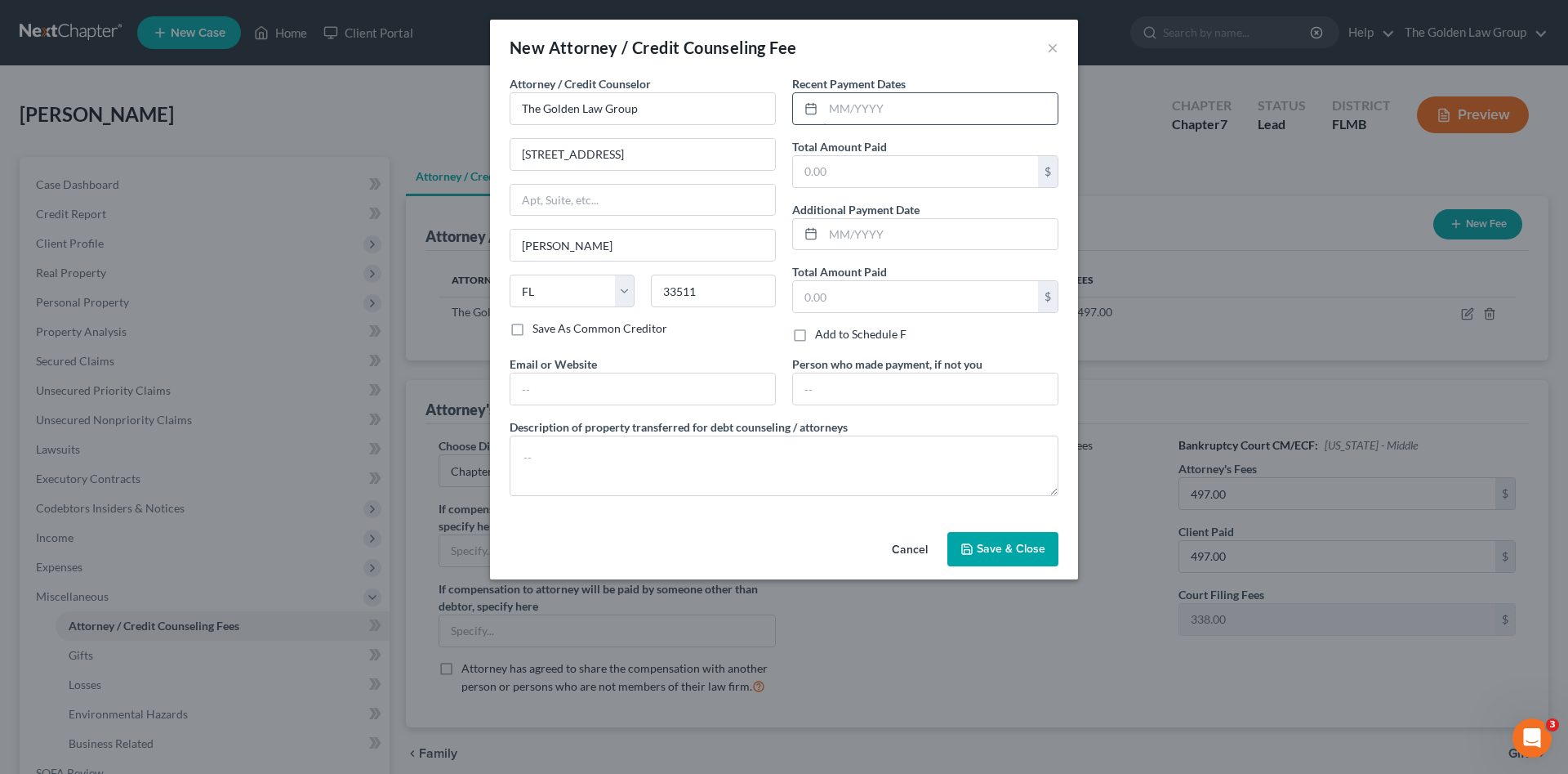
click at [845, 104] on input "text" at bounding box center [940, 108] width 235 height 31
click at [938, 477] on textarea at bounding box center [784, 466] width 549 height 61
drag, startPoint x: 975, startPoint y: 550, endPoint x: 1274, endPoint y: 305, distance: 386.6
click at [976, 550] on button "Save & Close" at bounding box center [1003, 549] width 111 height 34
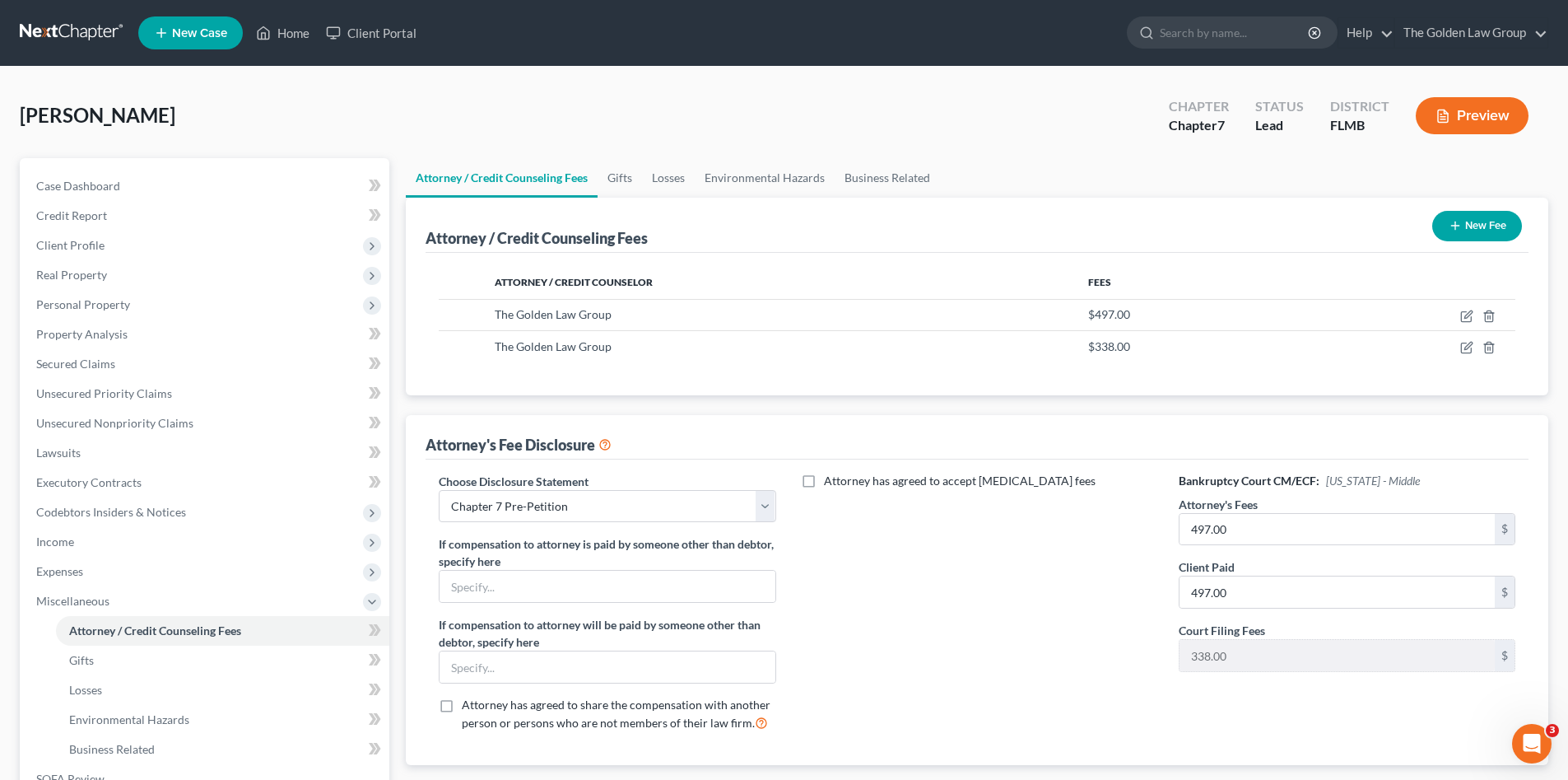
click at [1459, 231] on icon "button" at bounding box center [1454, 225] width 13 height 13
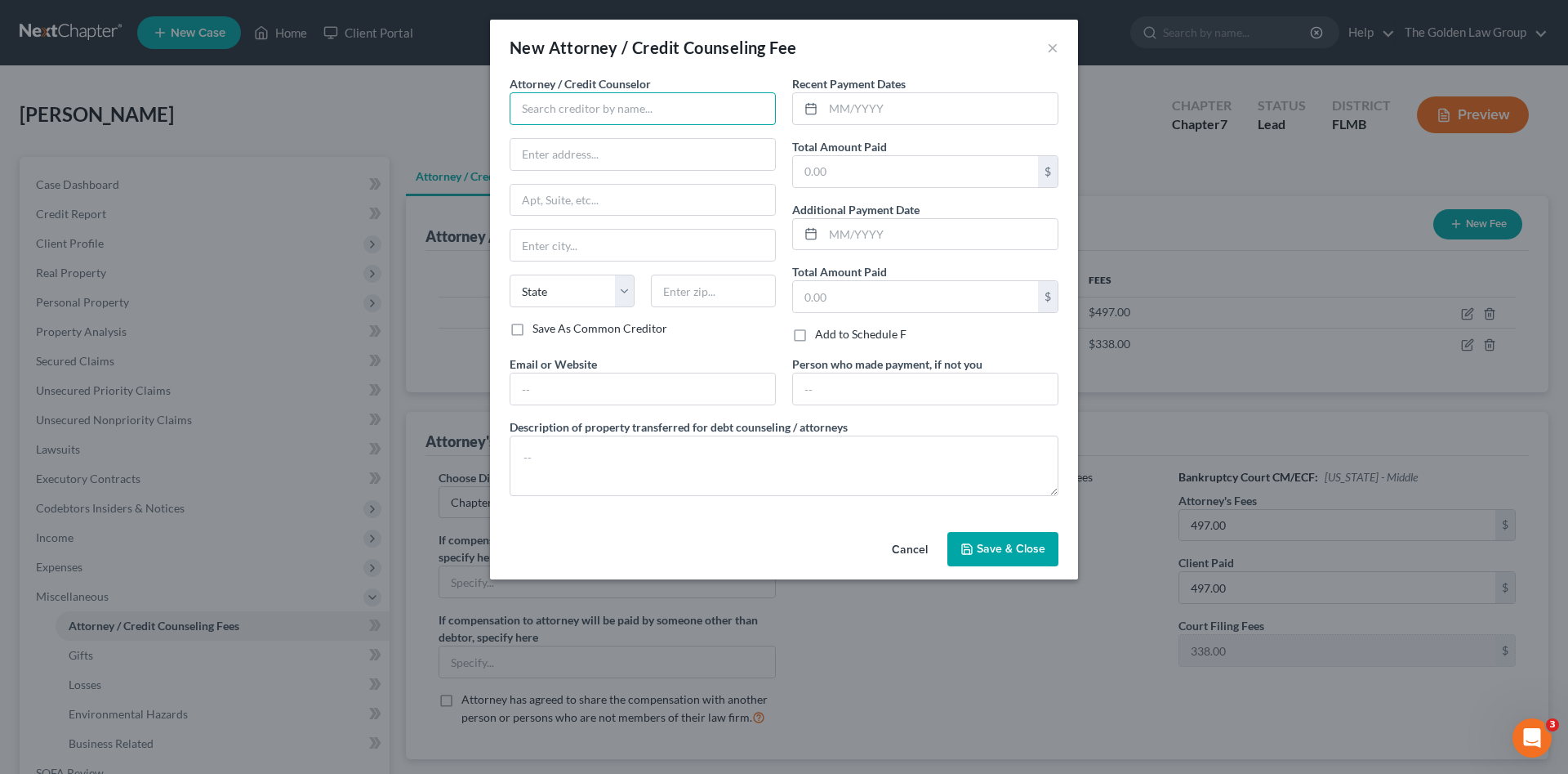
click at [574, 109] on input "text" at bounding box center [643, 108] width 266 height 32
click at [588, 138] on div "Debtorcc, Inc" at bounding box center [607, 137] width 170 height 16
click at [871, 107] on input "text" at bounding box center [940, 108] width 235 height 31
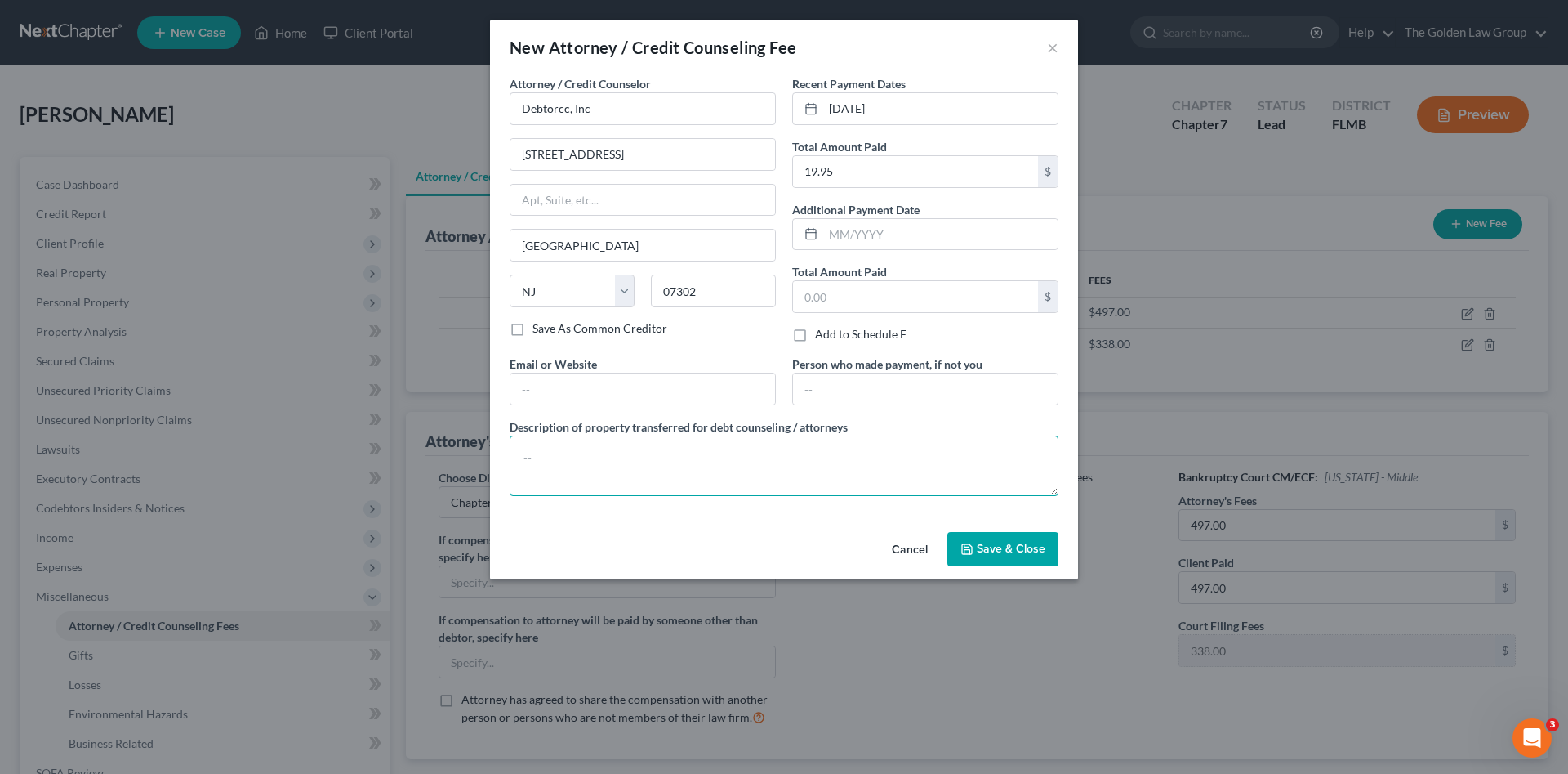
click at [860, 465] on textarea at bounding box center [784, 466] width 549 height 61
click at [985, 554] on span "Save & Close" at bounding box center [1011, 548] width 68 height 14
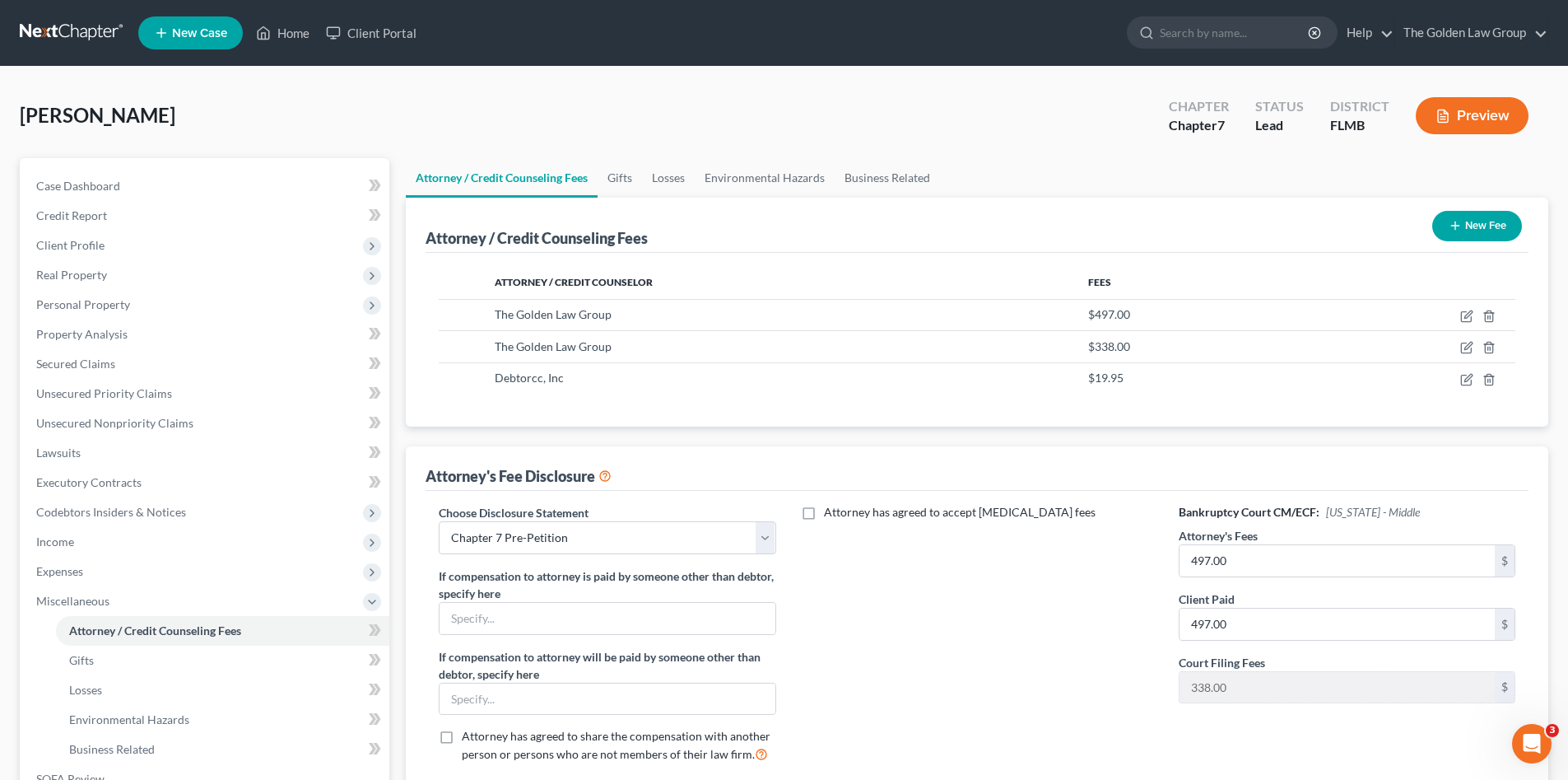
click at [1460, 226] on button "New Fee" at bounding box center [1477, 226] width 90 height 30
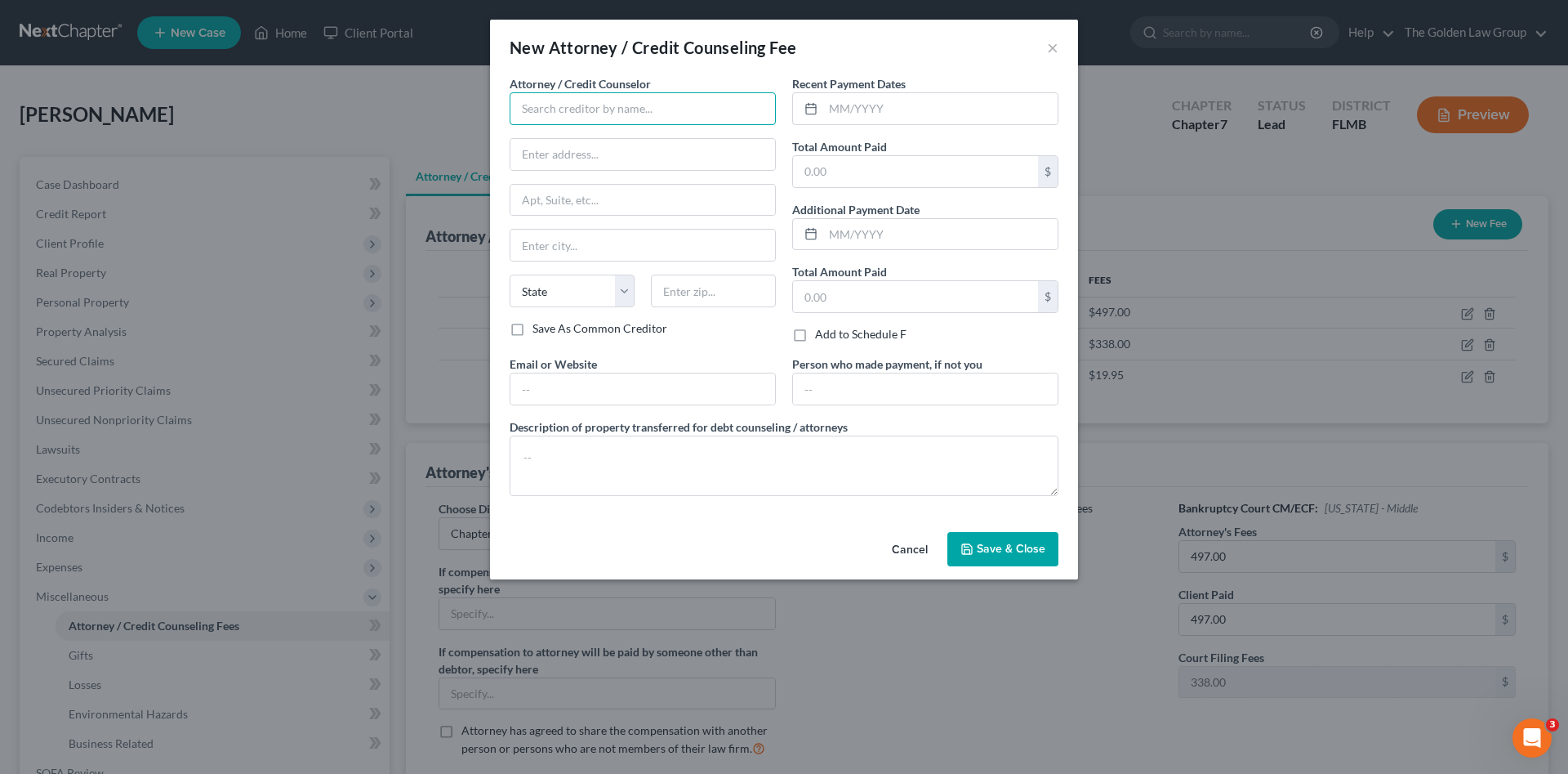
click at [561, 113] on input "text" at bounding box center [643, 108] width 266 height 32
click at [676, 139] on div "xactusXX" at bounding box center [607, 137] width 170 height 16
click at [975, 111] on input "text" at bounding box center [940, 108] width 235 height 31
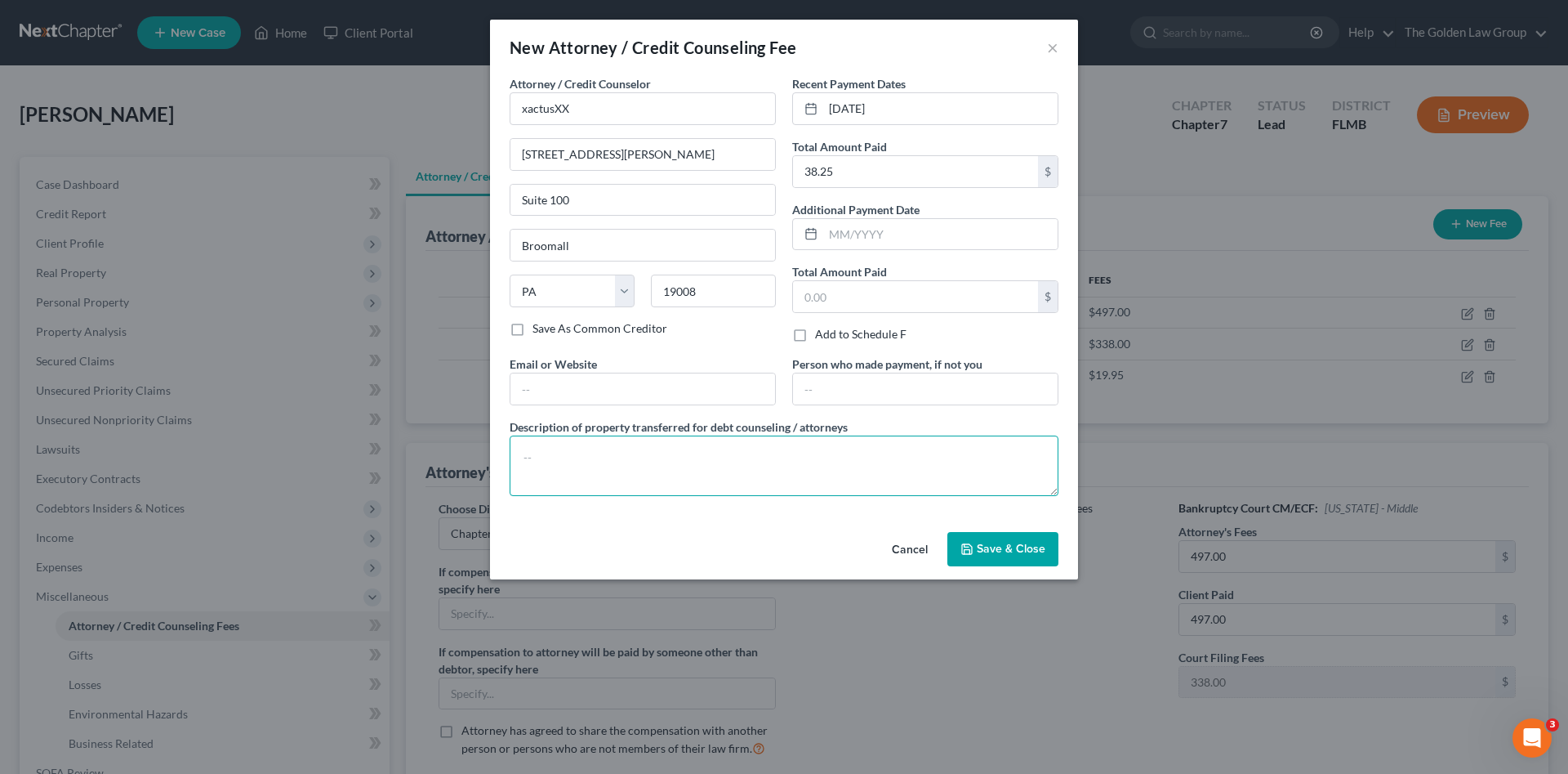
click at [881, 453] on textarea at bounding box center [784, 466] width 549 height 61
click at [995, 539] on button "Save & Close" at bounding box center [1003, 549] width 111 height 34
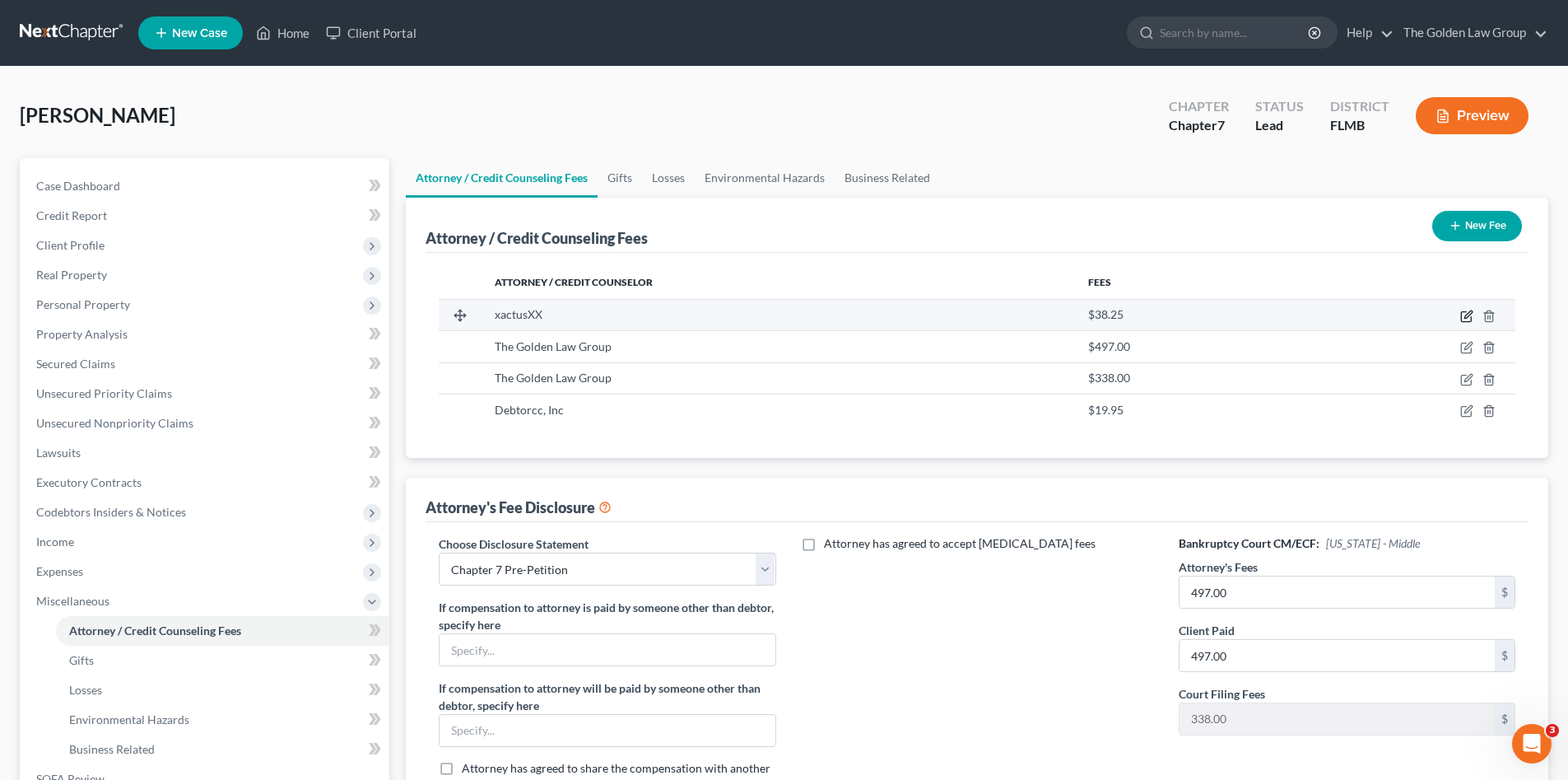
click at [1460, 319] on icon "button" at bounding box center [1466, 316] width 13 height 13
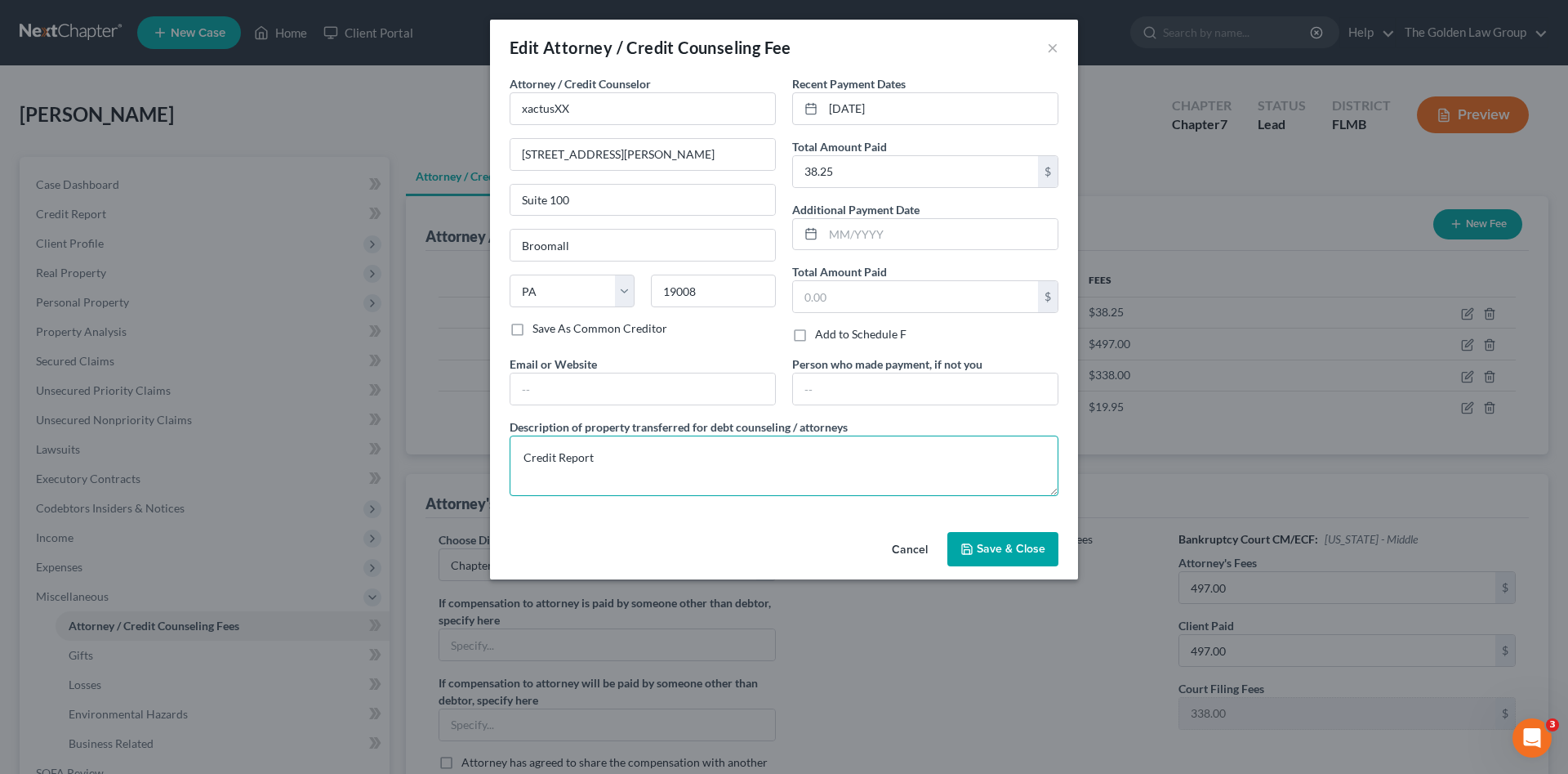
drag, startPoint x: 688, startPoint y: 462, endPoint x: 372, endPoint y: 458, distance: 316.0
click at [372, 458] on div "Edit Attorney / Credit Counseling Fee × Attorney / Credit Counselor * xactusXX …" at bounding box center [784, 387] width 1568 height 774
paste textarea "Tri-Merge Credit Report Debtor's attorney paid for the credit report out of the…"
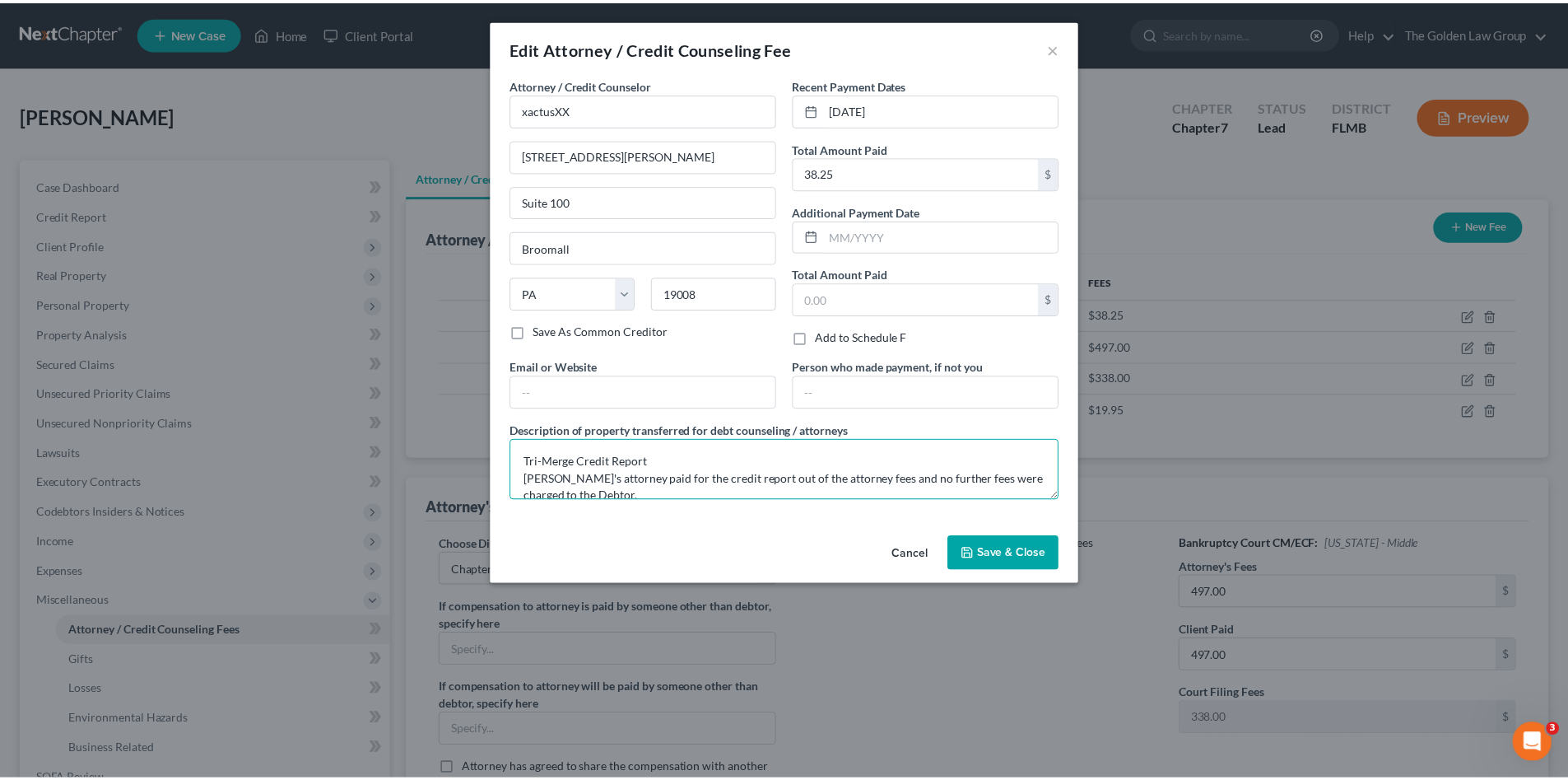
scroll to position [21, 0]
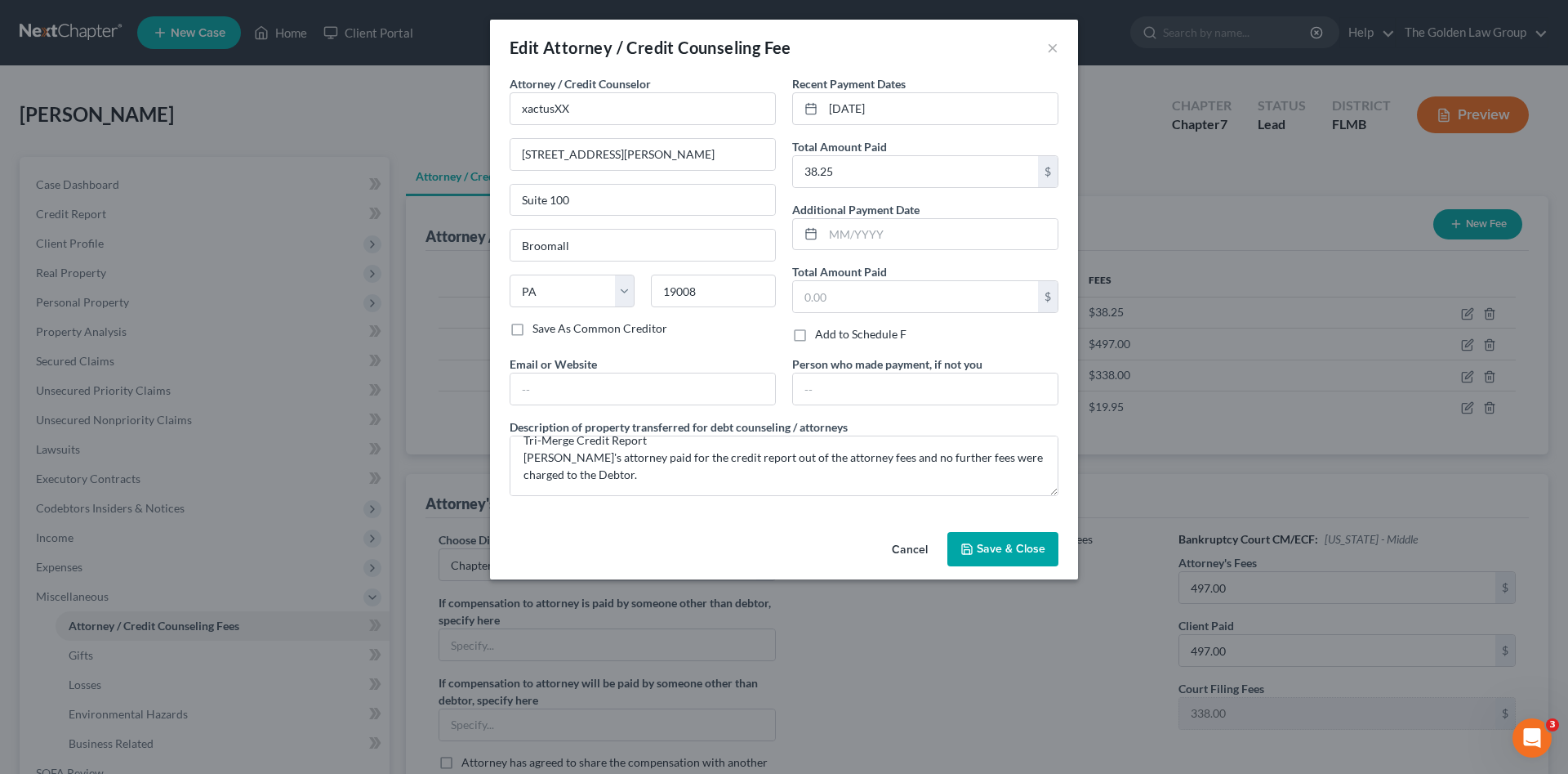
click at [1003, 557] on button "Save & Close" at bounding box center [1003, 549] width 111 height 34
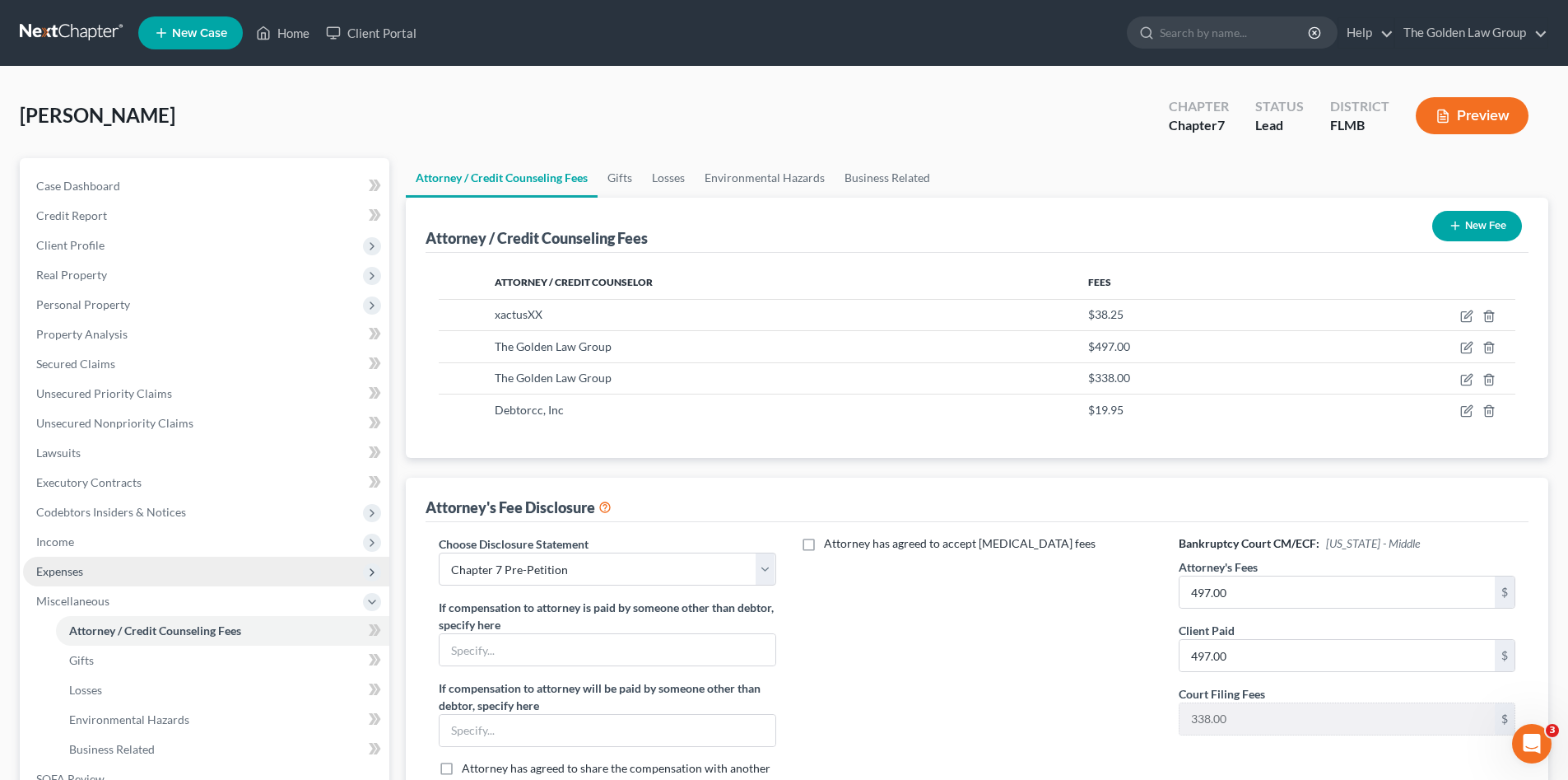
drag, startPoint x: 901, startPoint y: 667, endPoint x: 199, endPoint y: 574, distance: 708.1
click at [900, 667] on div "Attorney has agreed to accept retainer fees" at bounding box center [977, 672] width 369 height 273
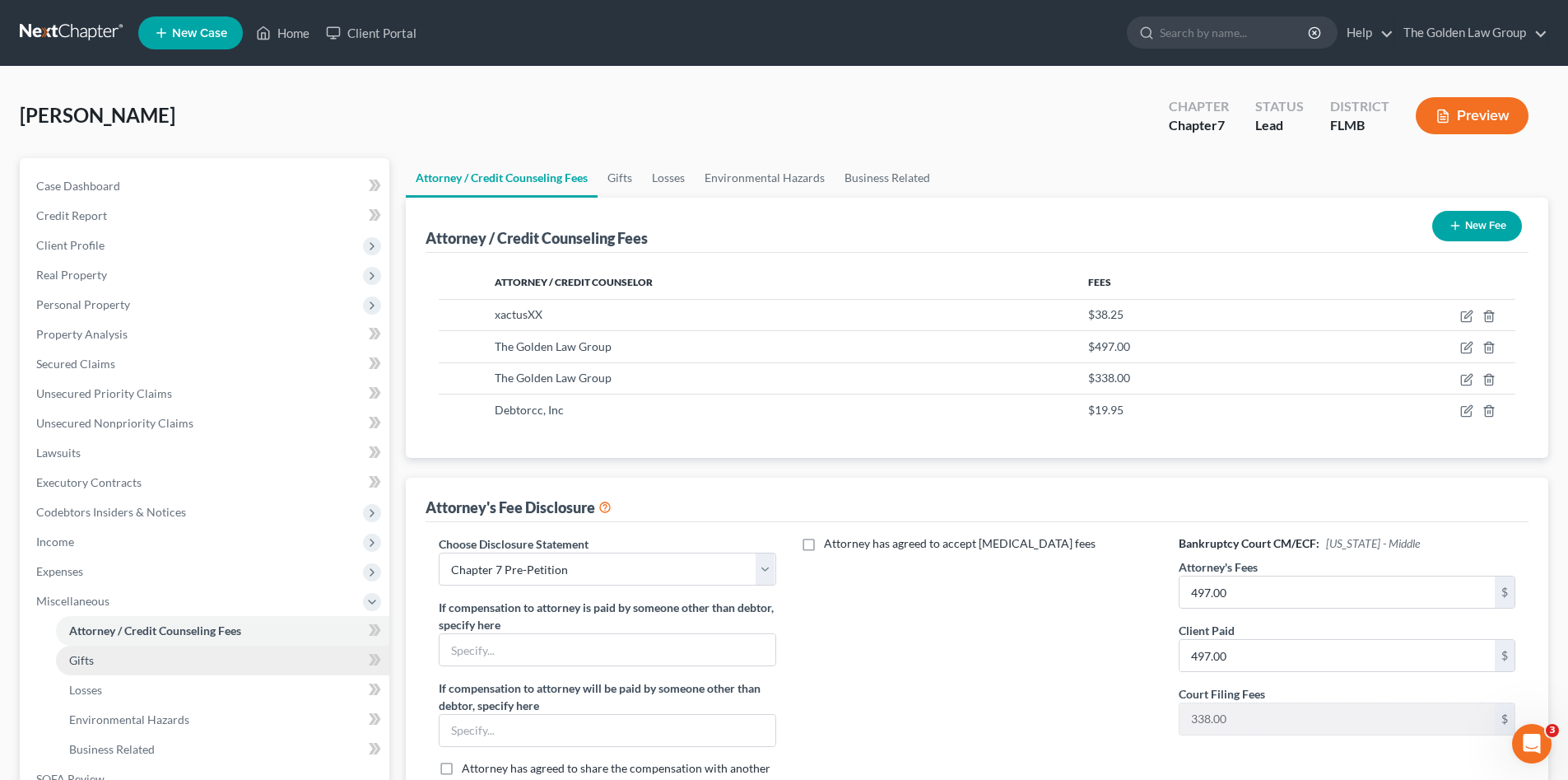
click at [142, 655] on link "Gifts" at bounding box center [222, 660] width 333 height 29
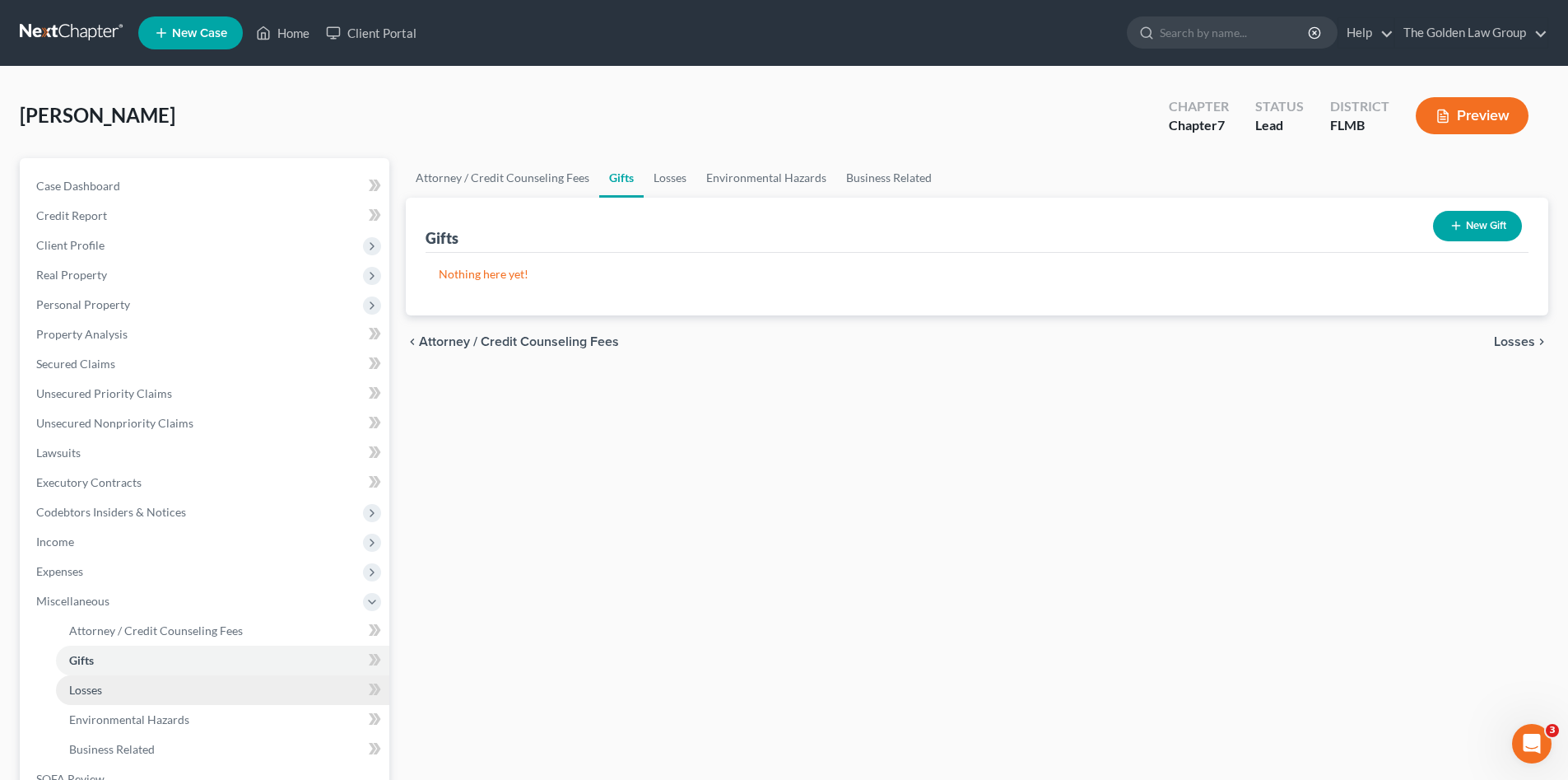
click at [151, 679] on link "Losses" at bounding box center [222, 690] width 333 height 29
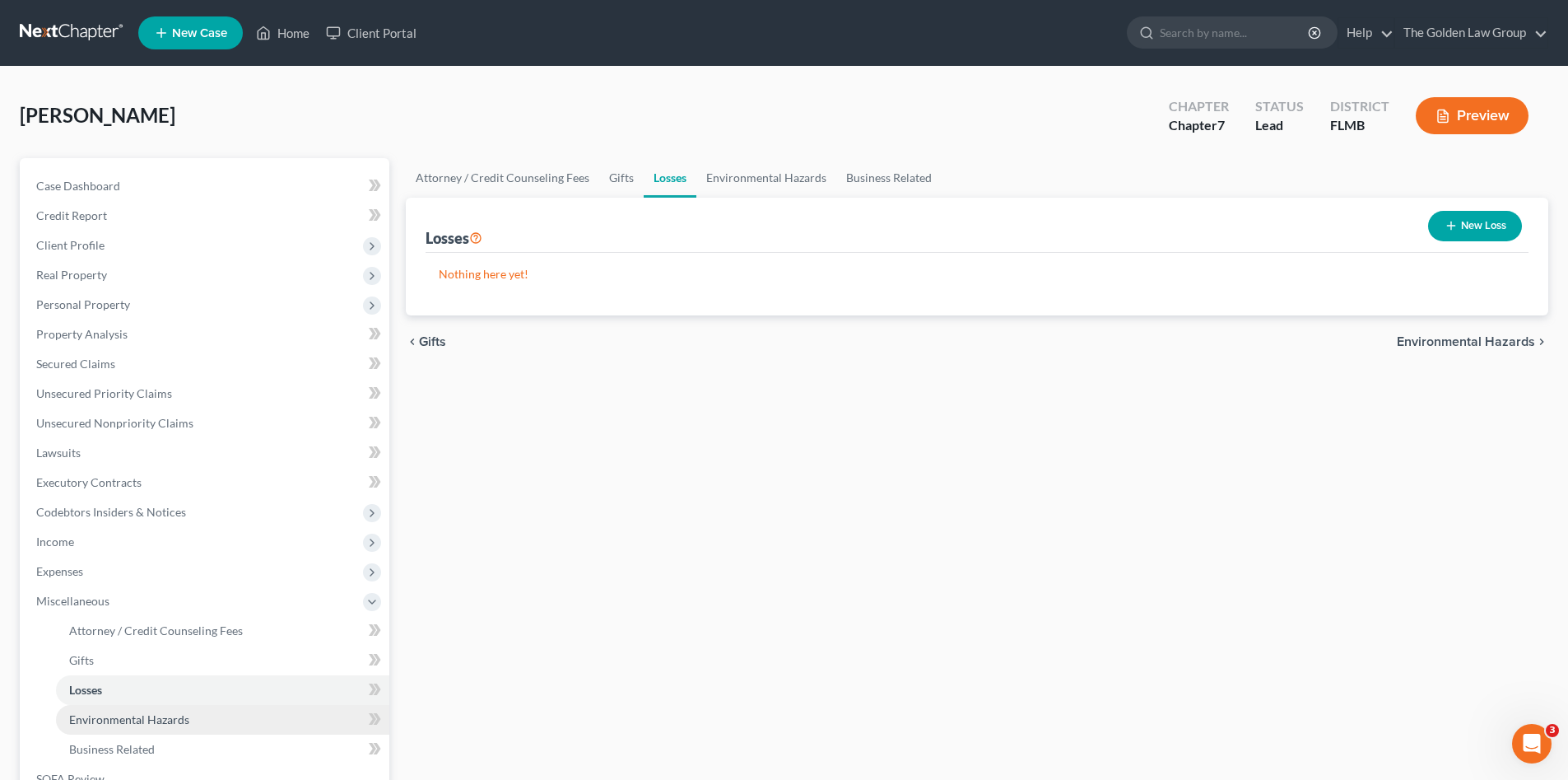
click at [161, 710] on link "Environmental Hazards" at bounding box center [222, 720] width 333 height 29
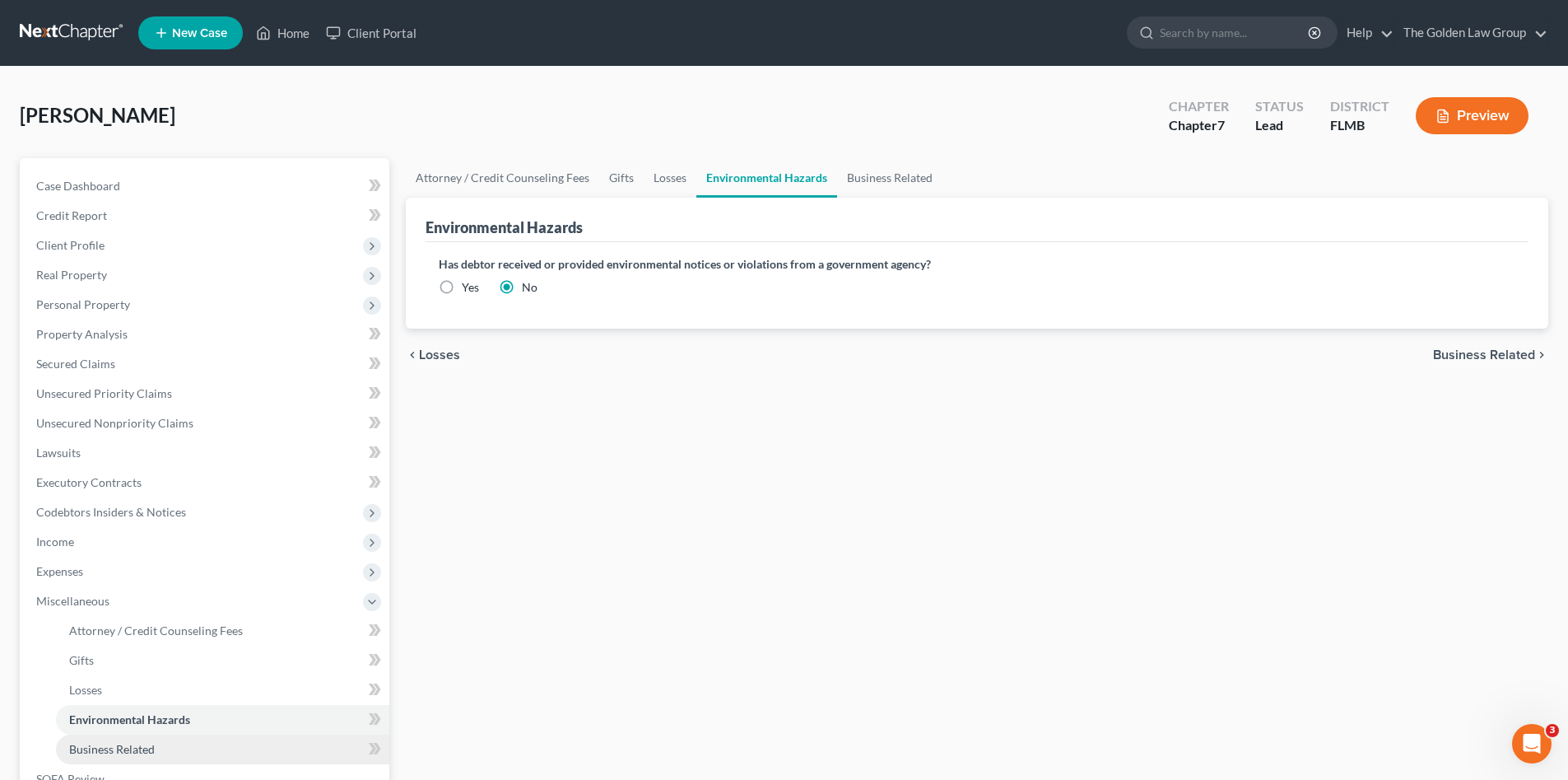
click at [178, 746] on link "Business Related" at bounding box center [222, 749] width 333 height 29
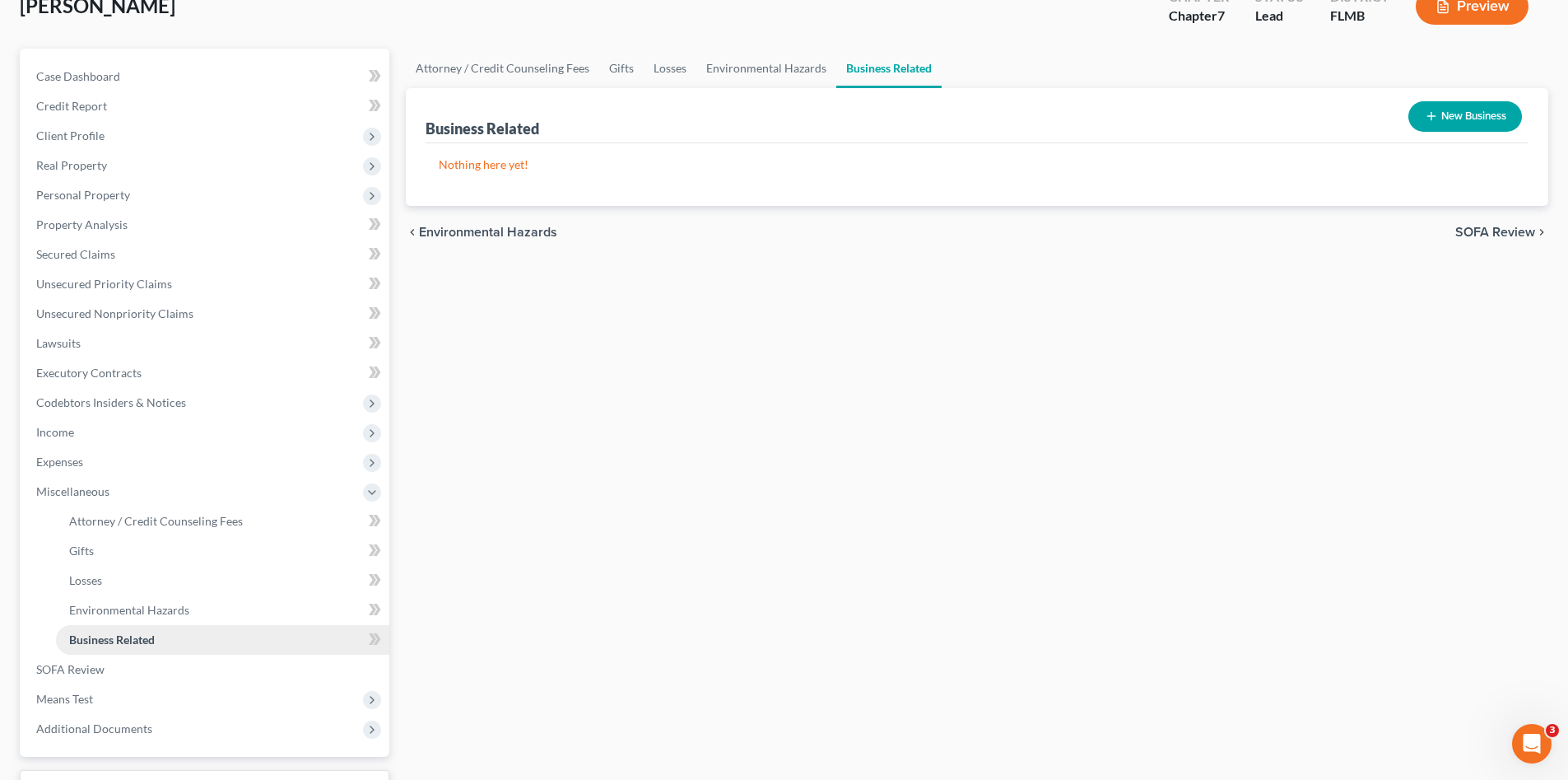
scroll to position [138, 0]
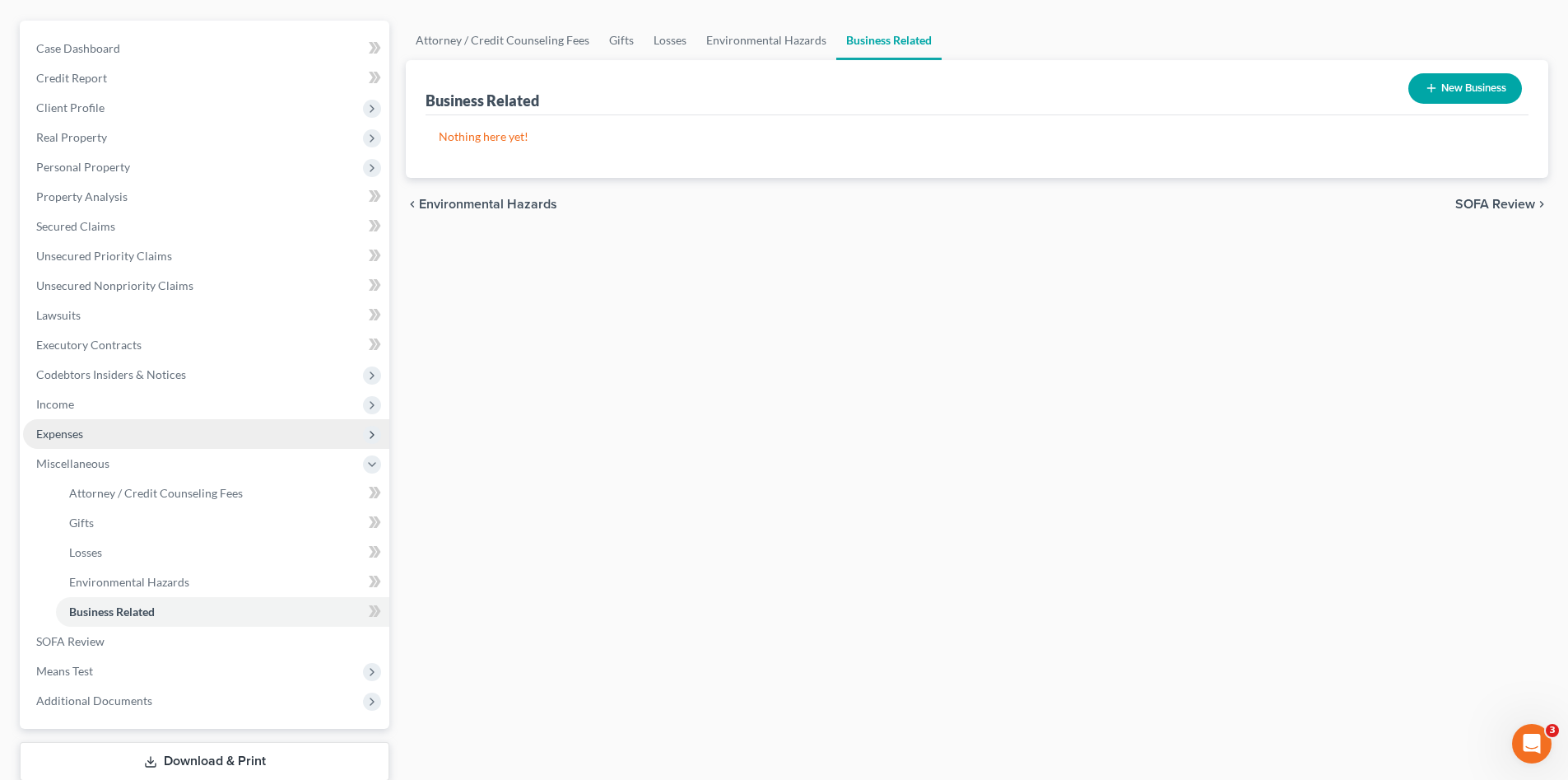
click at [70, 443] on span "Expenses" at bounding box center [207, 434] width 367 height 29
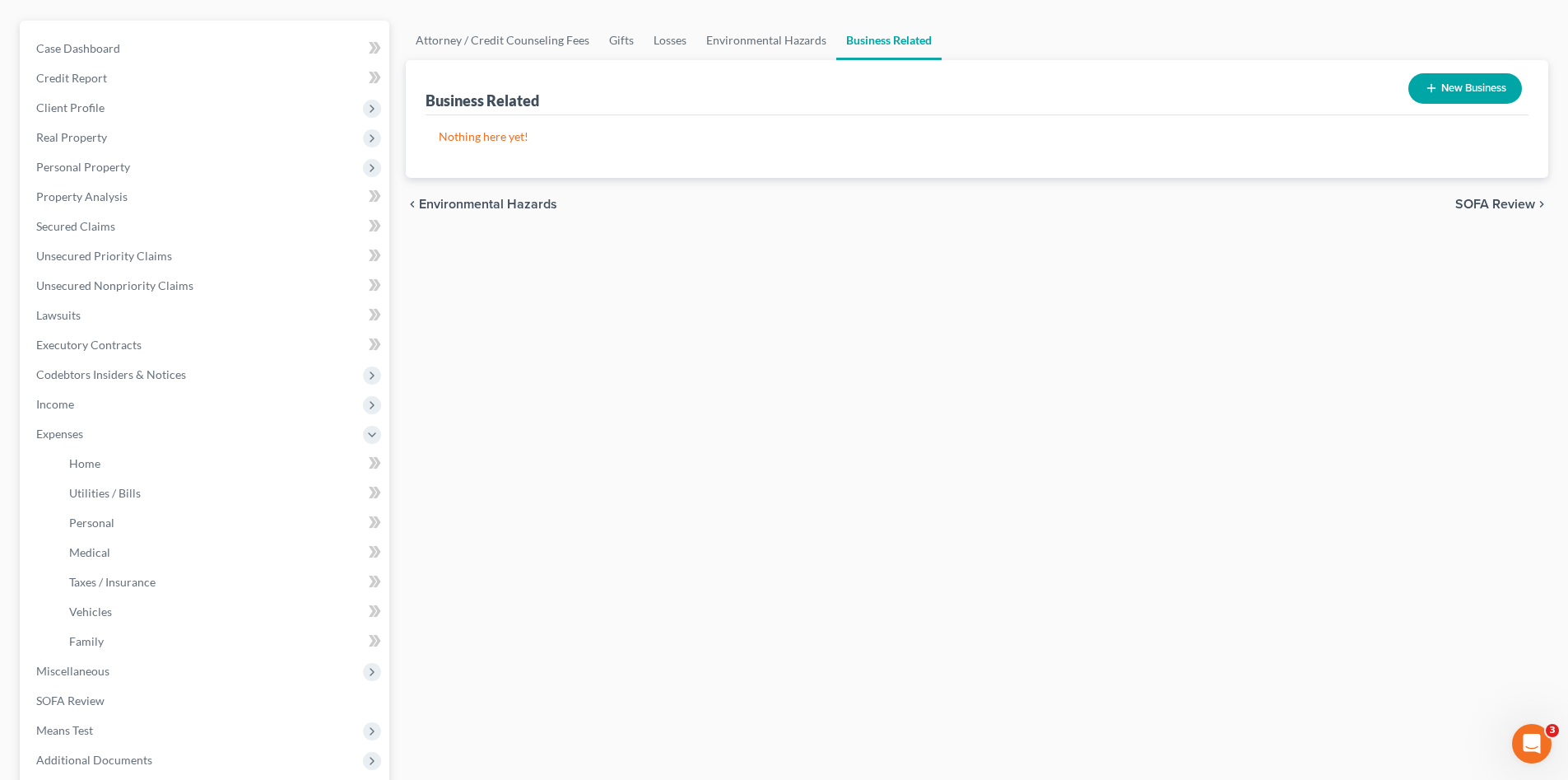
click at [784, 452] on div "Attorney / Credit Counseling Fees Gifts Losses Environmental Hazards Business R…" at bounding box center [977, 451] width 1159 height 862
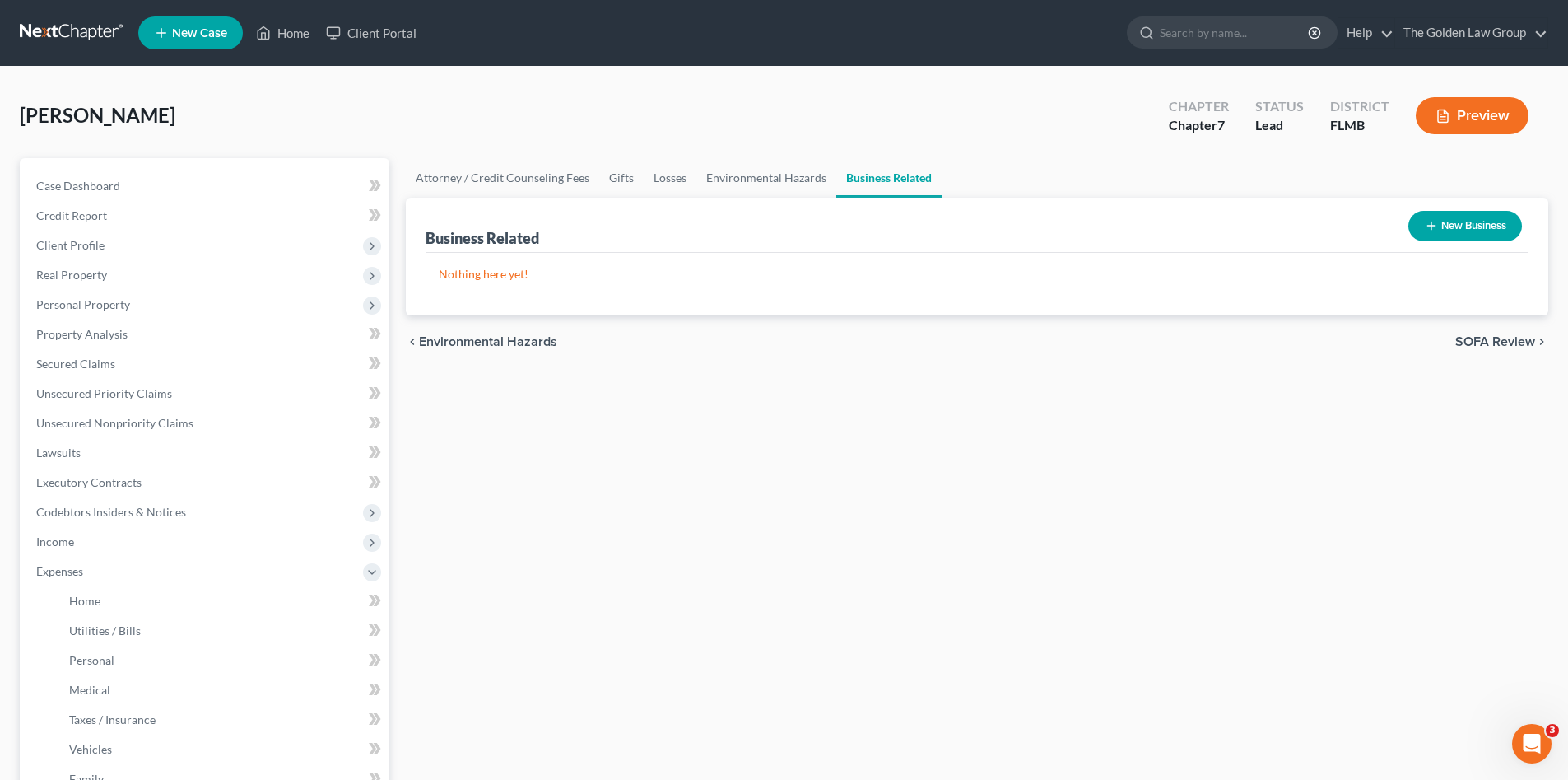
click at [86, 36] on link at bounding box center [72, 33] width 105 height 29
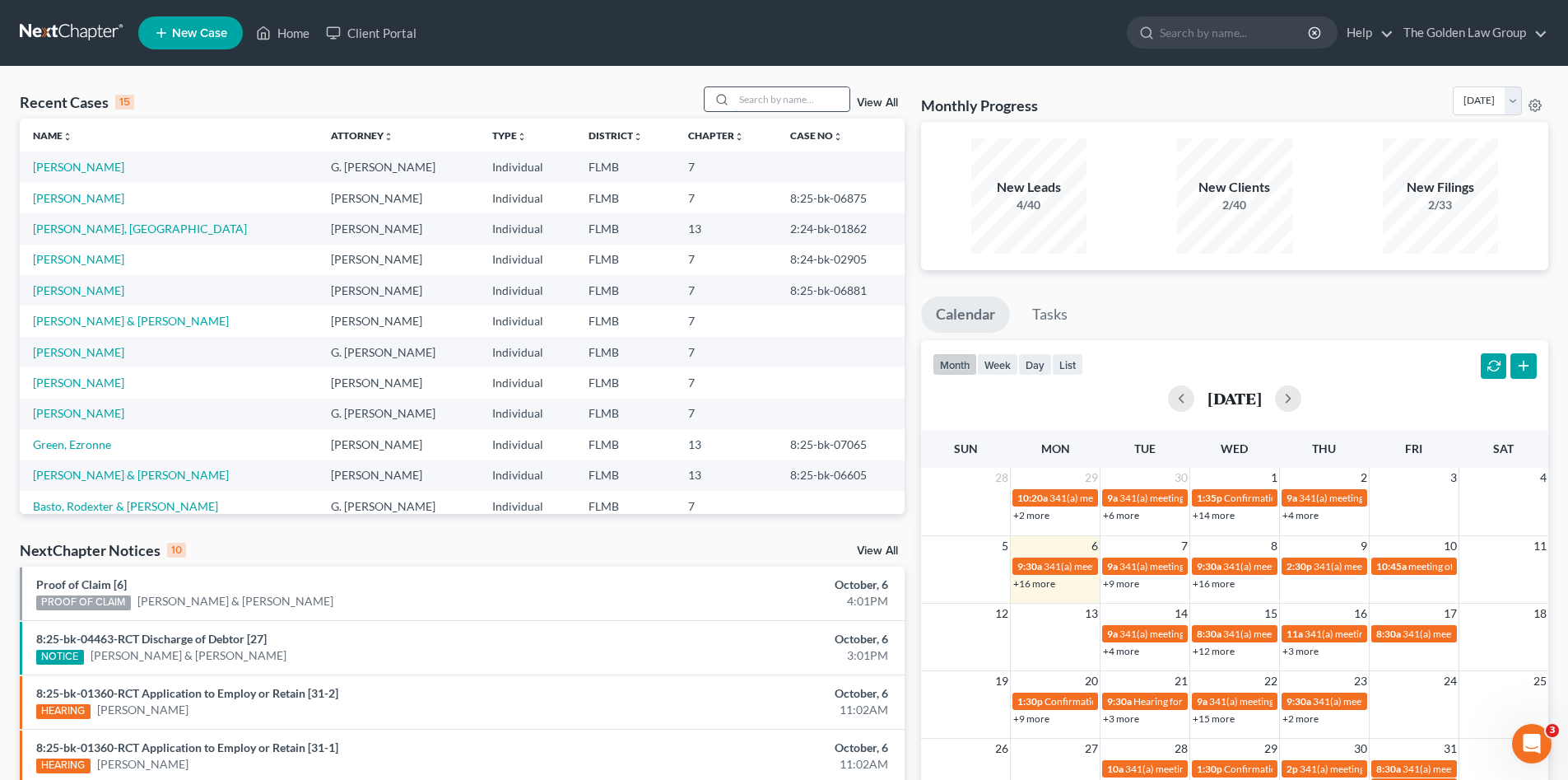
click at [813, 103] on input "search" at bounding box center [792, 99] width 115 height 24
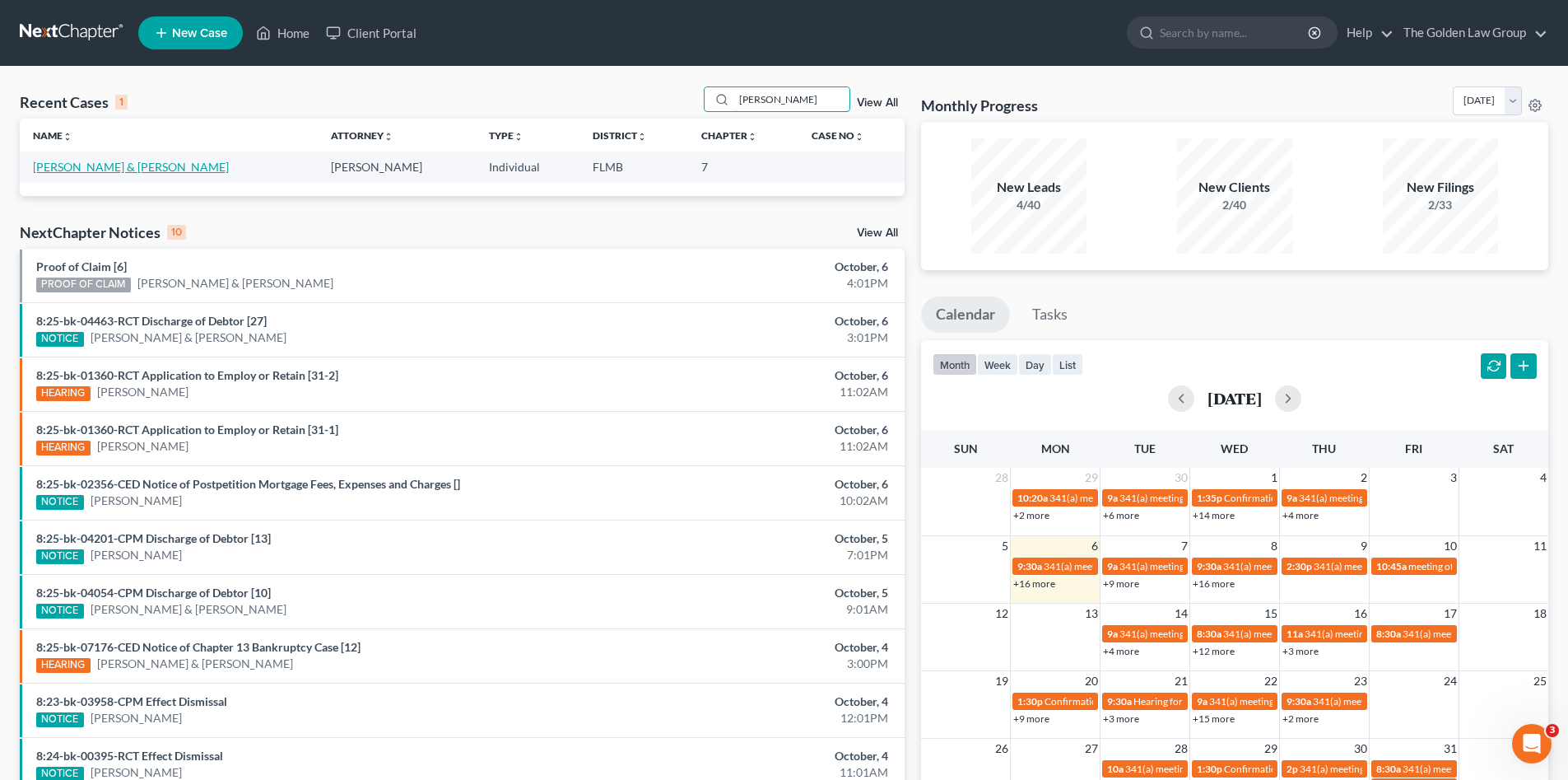
type input "[PERSON_NAME]"
click at [98, 172] on link "[PERSON_NAME] & [PERSON_NAME]" at bounding box center [131, 167] width 196 height 14
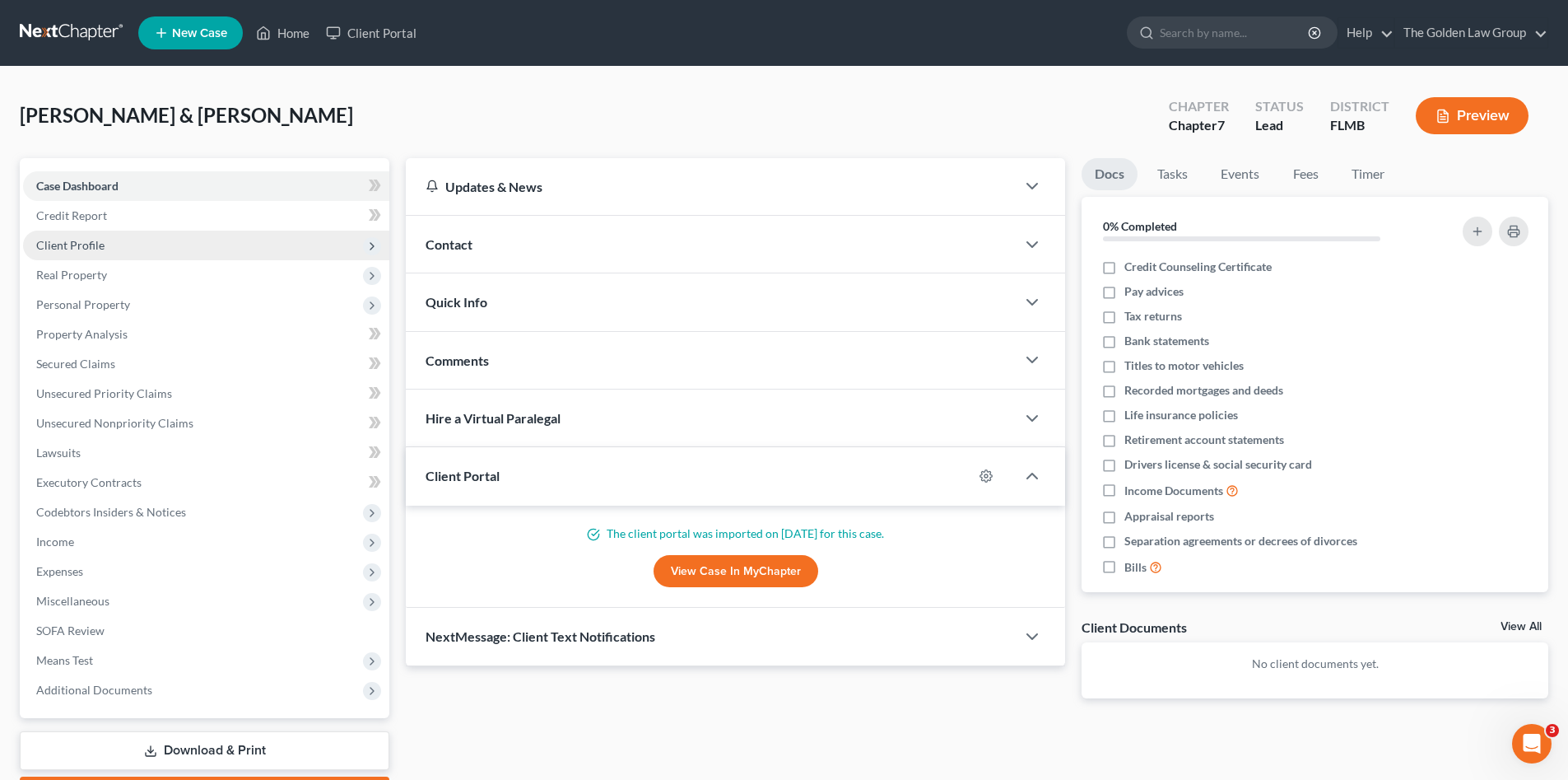
click at [98, 242] on span "Client Profile" at bounding box center [70, 245] width 68 height 14
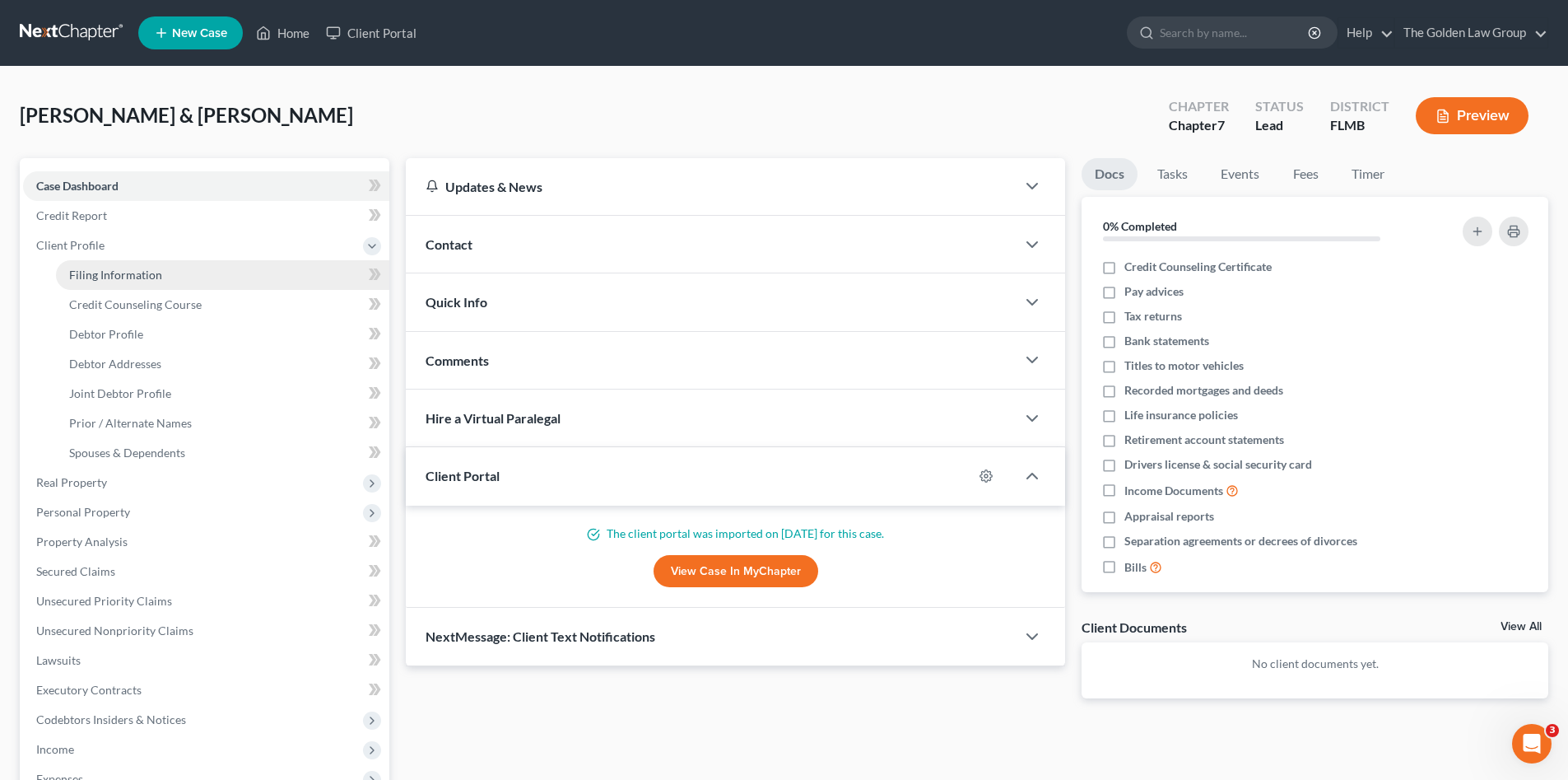
click at [113, 270] on span "Filing Information" at bounding box center [115, 275] width 93 height 14
select select "1"
select select "0"
select select "9"
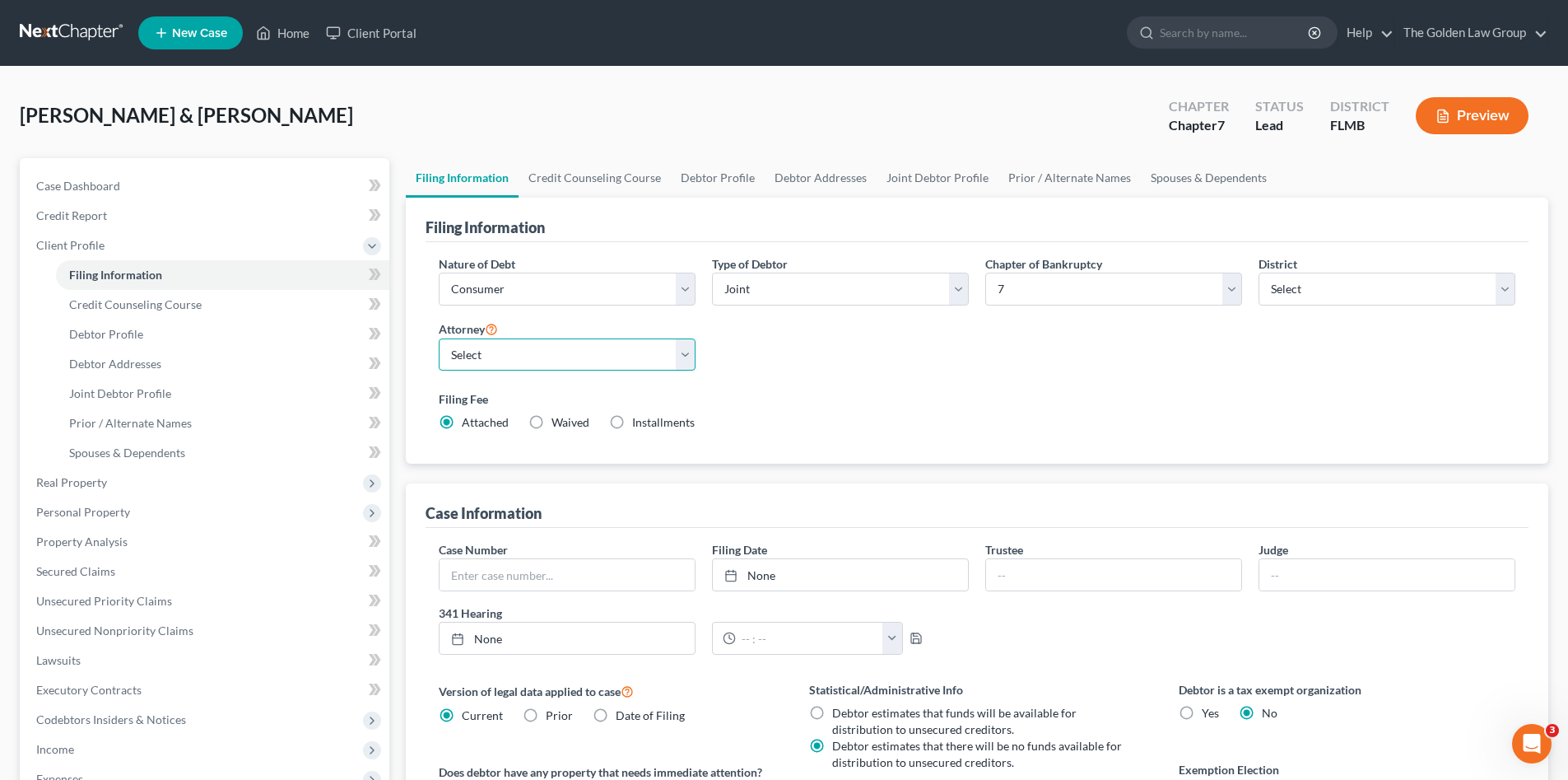
click at [574, 350] on select "Select G. [PERSON_NAME] - FLMB G. [PERSON_NAME] - FLNB [PERSON_NAME] - FLMB [PE…" at bounding box center [567, 355] width 256 height 33
select select "0"
click at [439, 338] on select "Select G. [PERSON_NAME] - FLMB G. [PERSON_NAME] - FLNB [PERSON_NAME] - FLMB [PE…" at bounding box center [567, 355] width 256 height 33
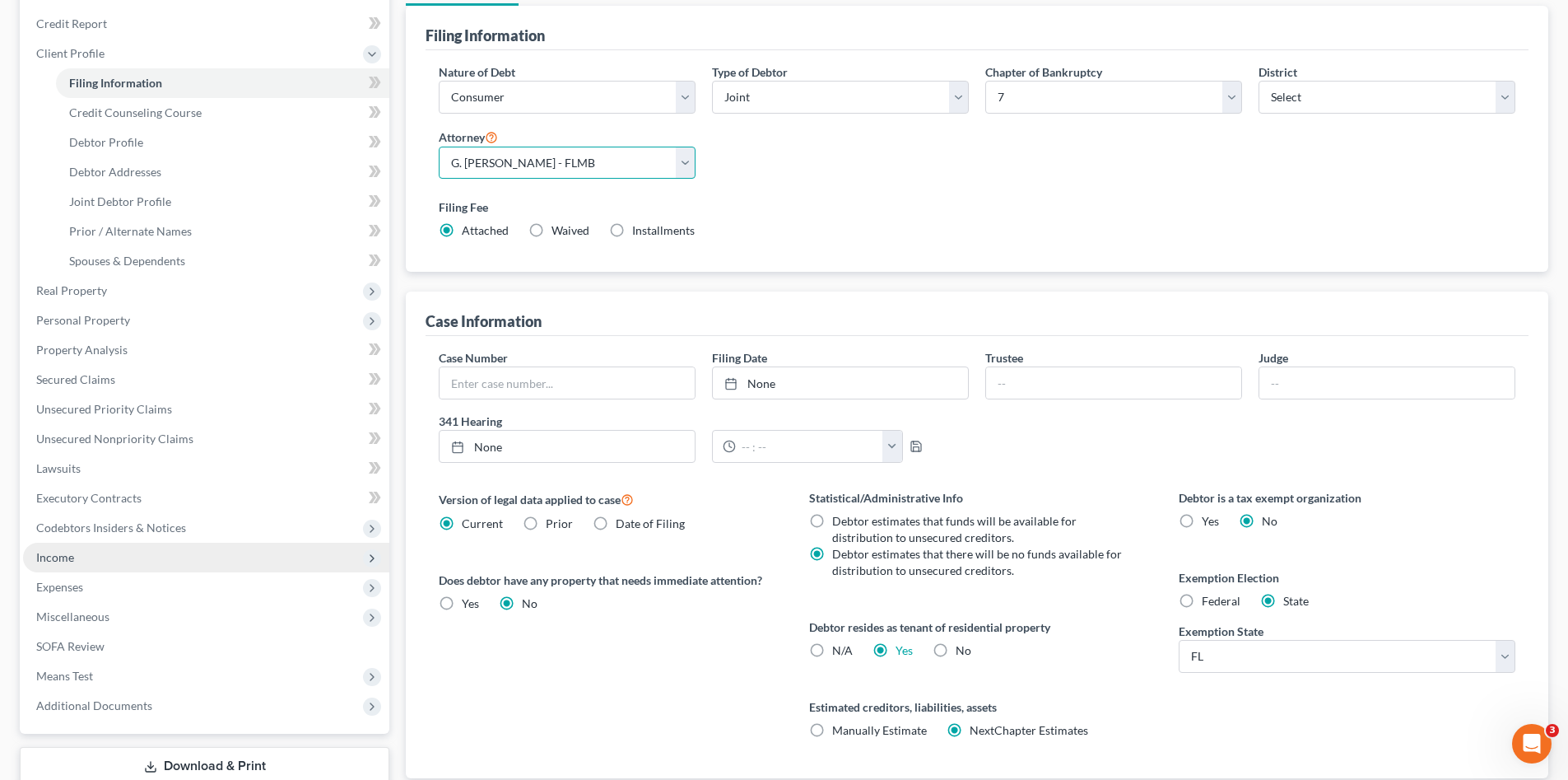
scroll to position [302, 0]
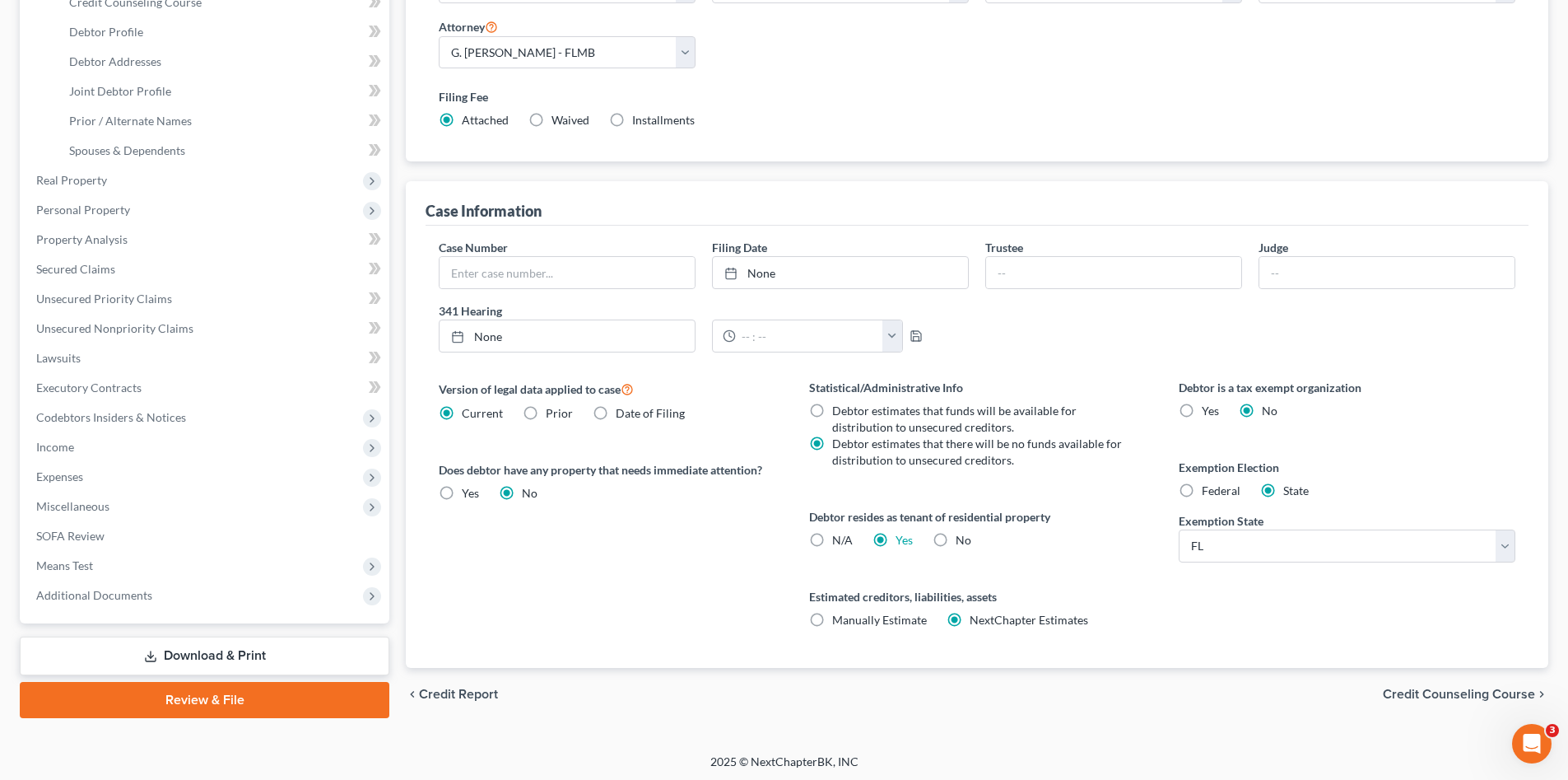
click at [219, 653] on link "Download & Print" at bounding box center [204, 655] width 369 height 39
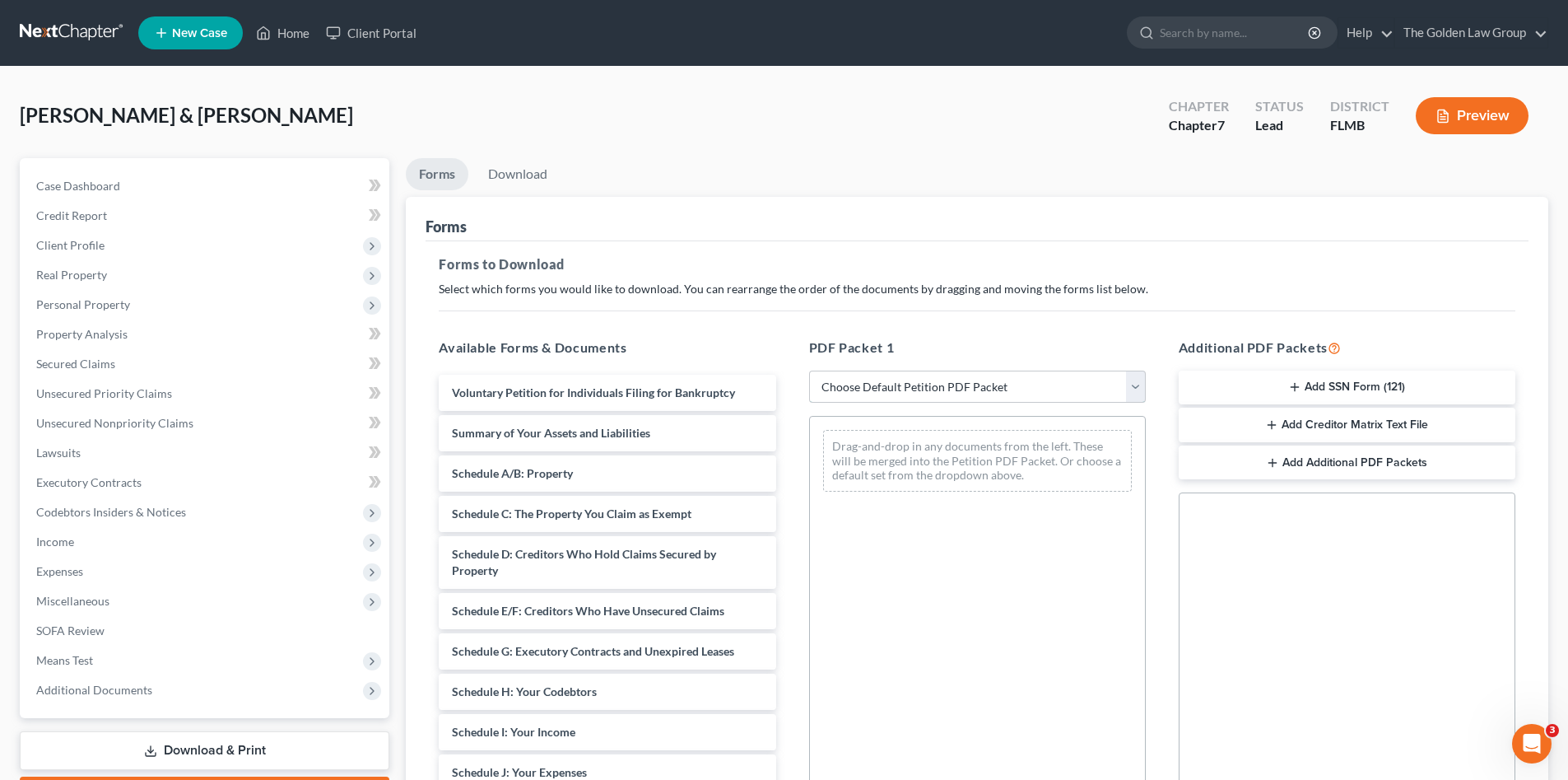
click at [948, 390] on select "Choose Default Petition PDF Packet Complete Bankruptcy Petition (all forms and …" at bounding box center [977, 387] width 336 height 33
select select "0"
click at [809, 370] on select "Choose Default Petition PDF Packet Complete Bankruptcy Petition (all forms and …" at bounding box center [977, 387] width 336 height 33
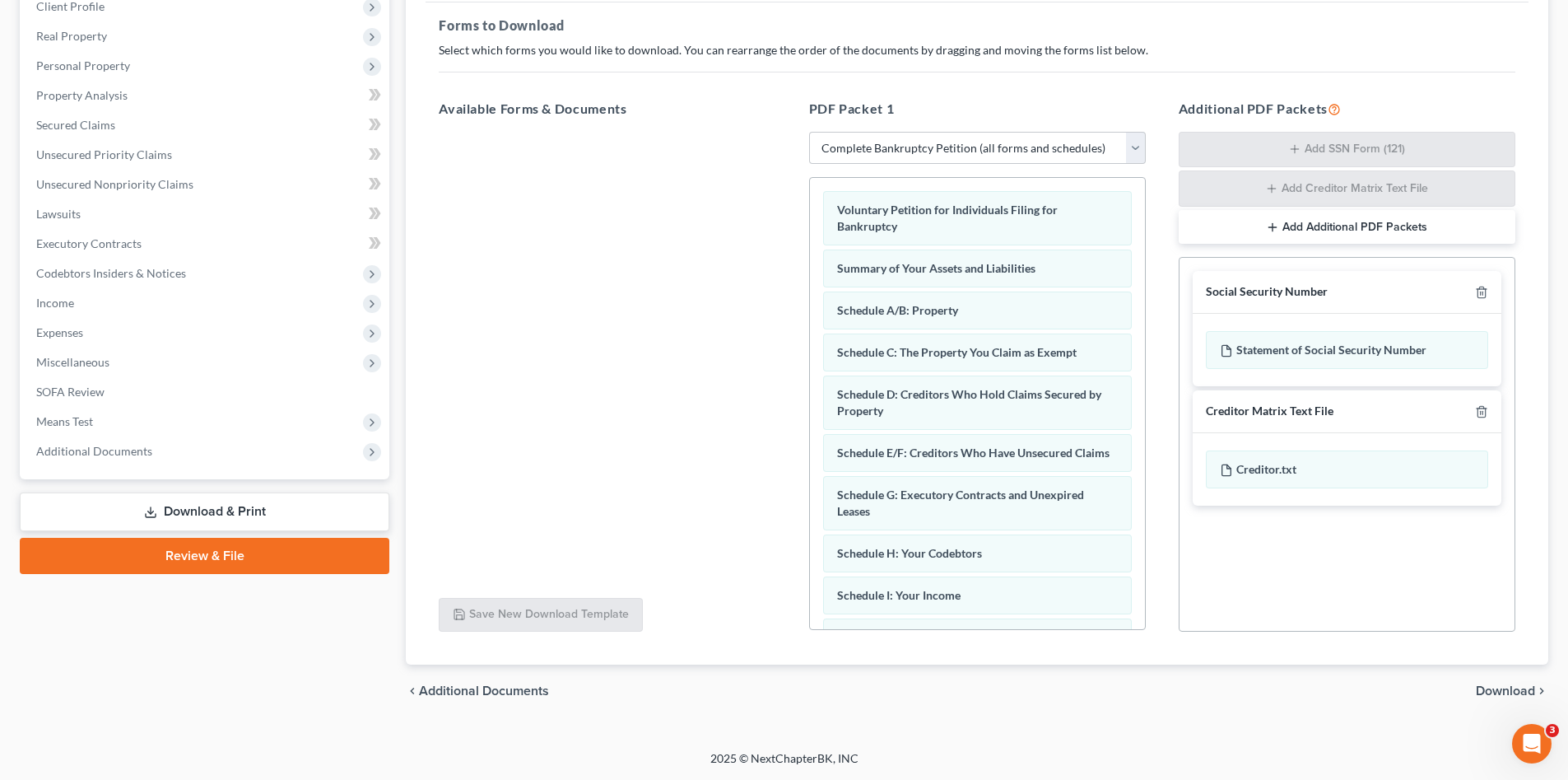
click at [1484, 693] on span "Download" at bounding box center [1505, 690] width 59 height 13
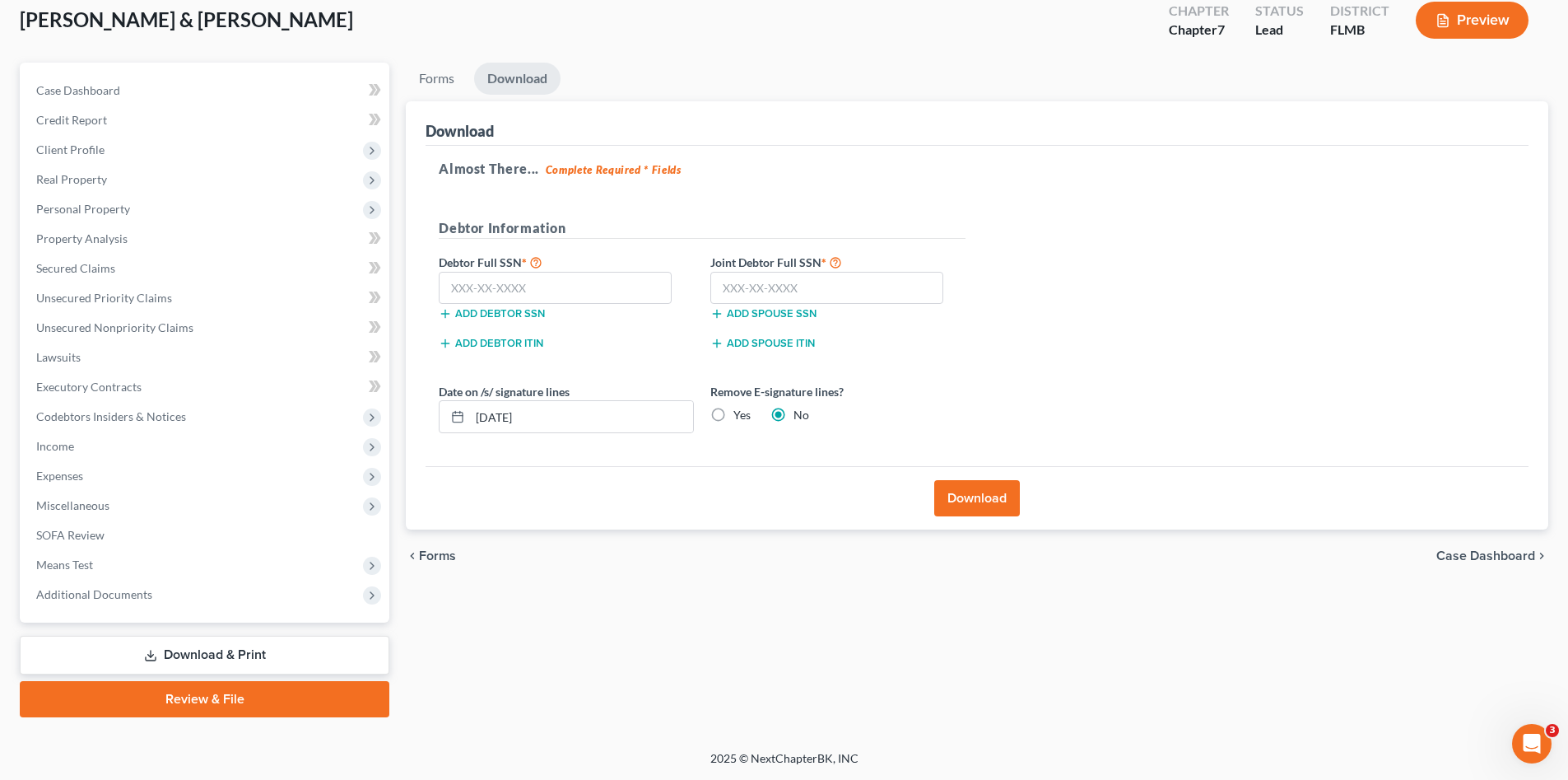
scroll to position [96, 0]
click at [591, 287] on input "text" at bounding box center [555, 288] width 233 height 33
click at [548, 290] on input "text" at bounding box center [555, 288] width 233 height 33
type input "5"
type input "565-37-7213"
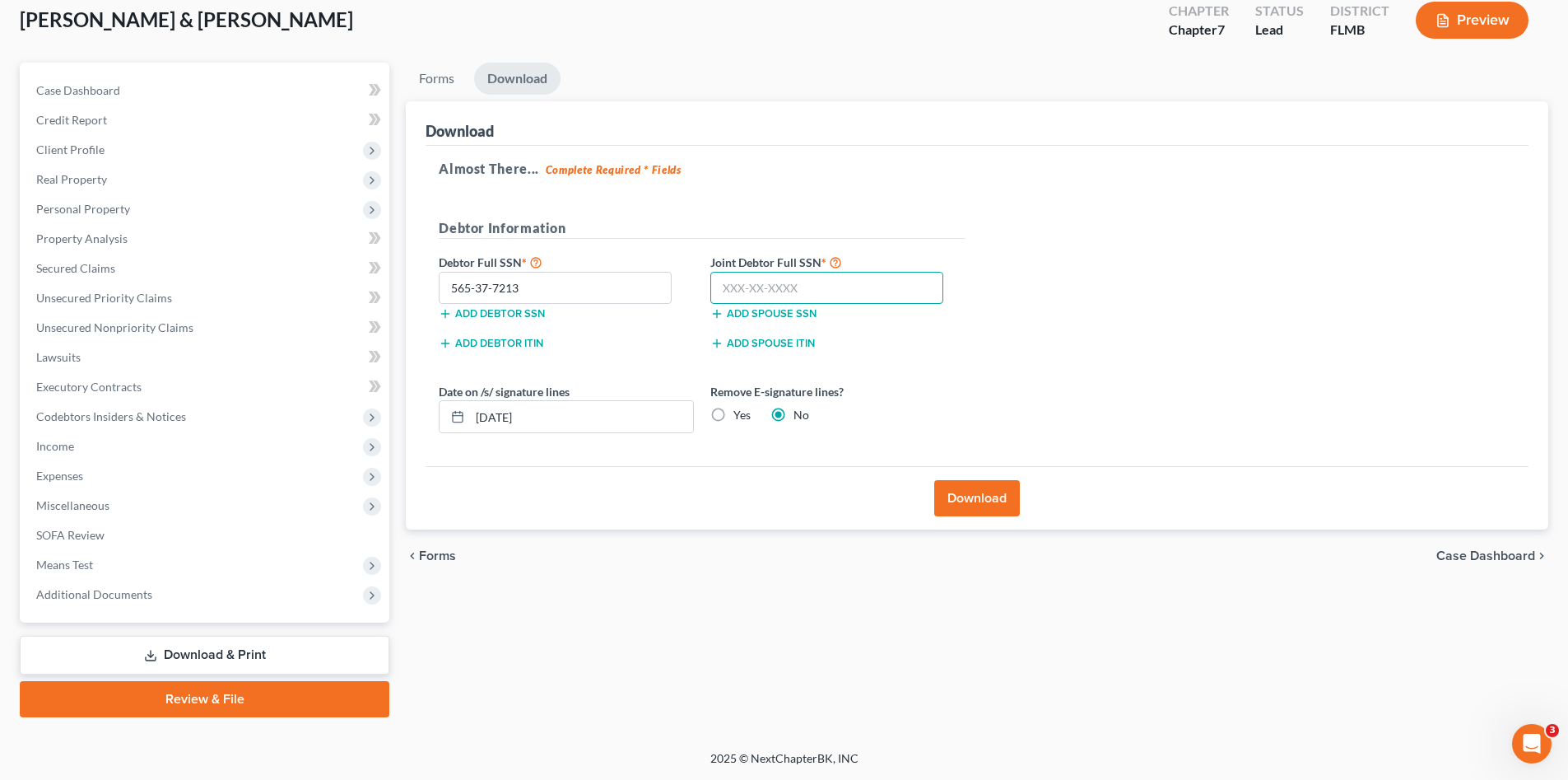
click at [738, 284] on input "text" at bounding box center [826, 288] width 233 height 33
click at [781, 282] on input "text" at bounding box center [826, 288] width 233 height 33
type input "625-22-9415"
drag, startPoint x: 575, startPoint y: 420, endPoint x: 438, endPoint y: 427, distance: 137.2
click at [429, 425] on div "Almost There... Complete Required * Fields Debtor Information Debtor Full SSN *…" at bounding box center [977, 306] width 1103 height 321
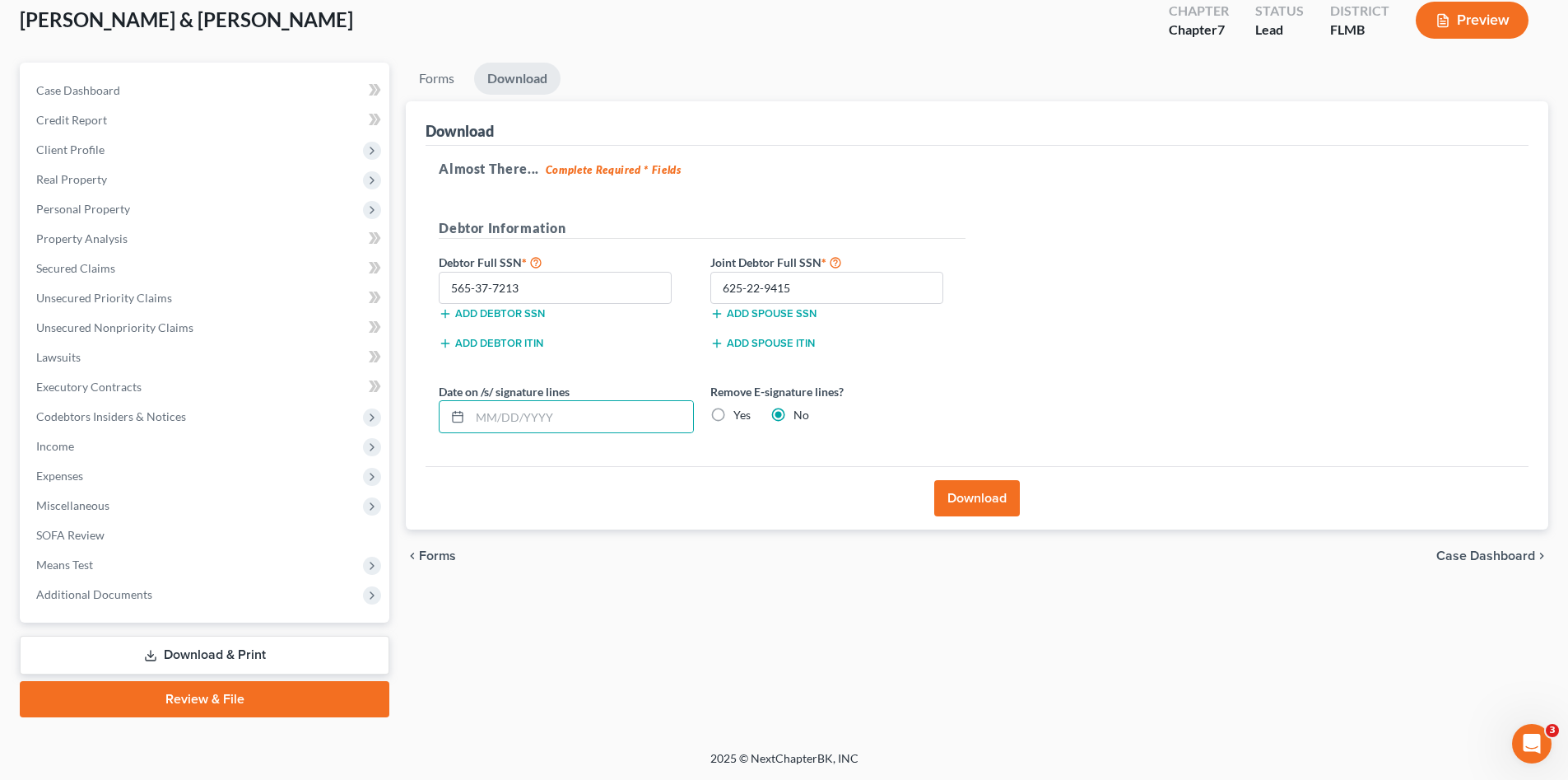
click at [733, 418] on label "Yes" at bounding box center [742, 414] width 17 height 16
click at [740, 418] on input "Yes" at bounding box center [745, 412] width 10 height 10
radio input "true"
radio input "false"
click at [972, 497] on button "Download" at bounding box center [977, 498] width 85 height 36
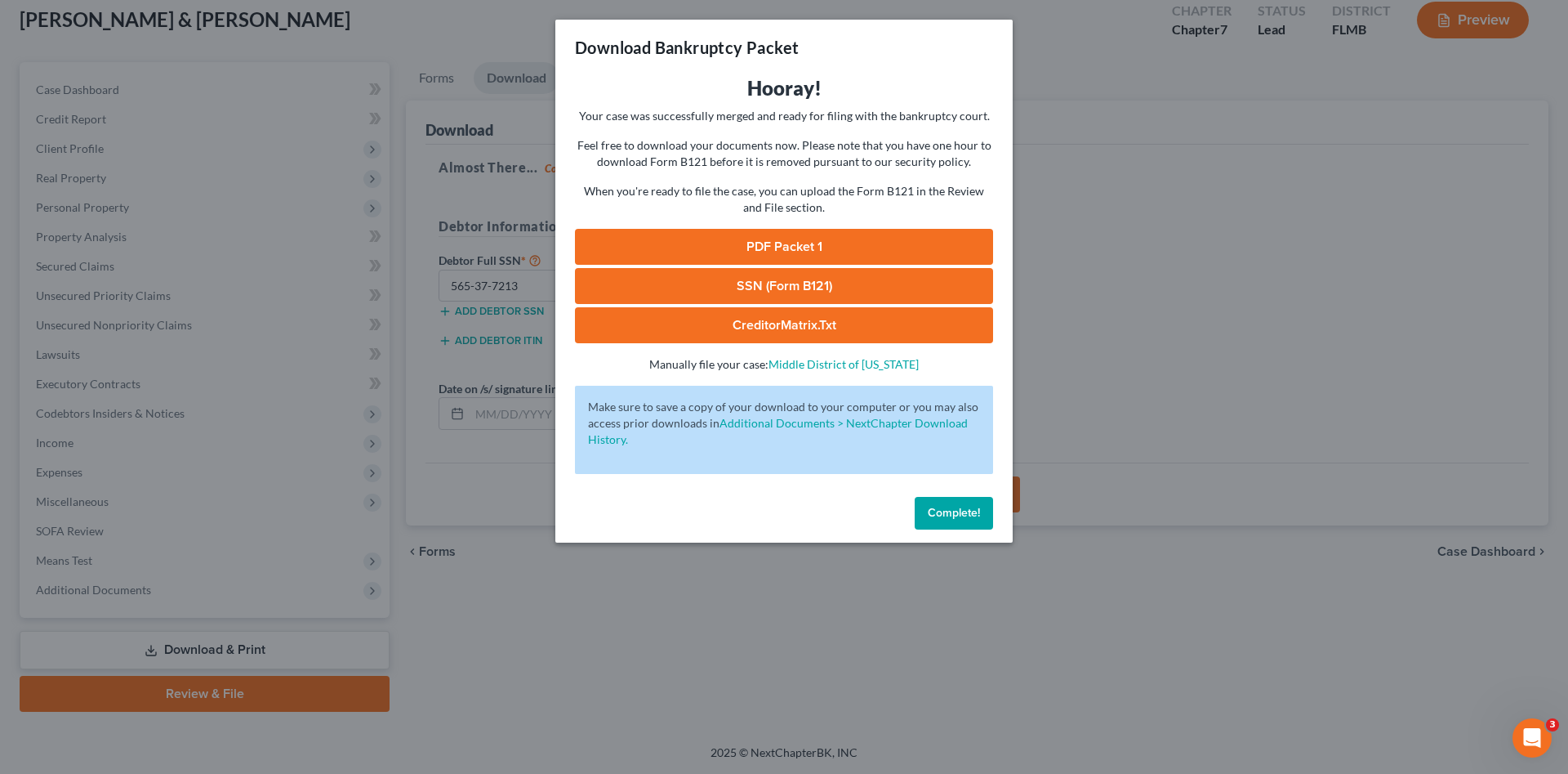
click at [937, 249] on link "PDF Packet 1" at bounding box center [784, 247] width 418 height 36
click at [883, 279] on link "SSN (Form B121)" at bounding box center [784, 286] width 418 height 36
drag, startPoint x: 980, startPoint y: 520, endPoint x: 926, endPoint y: 510, distance: 54.9
click at [980, 520] on button "Complete!" at bounding box center [954, 513] width 79 height 32
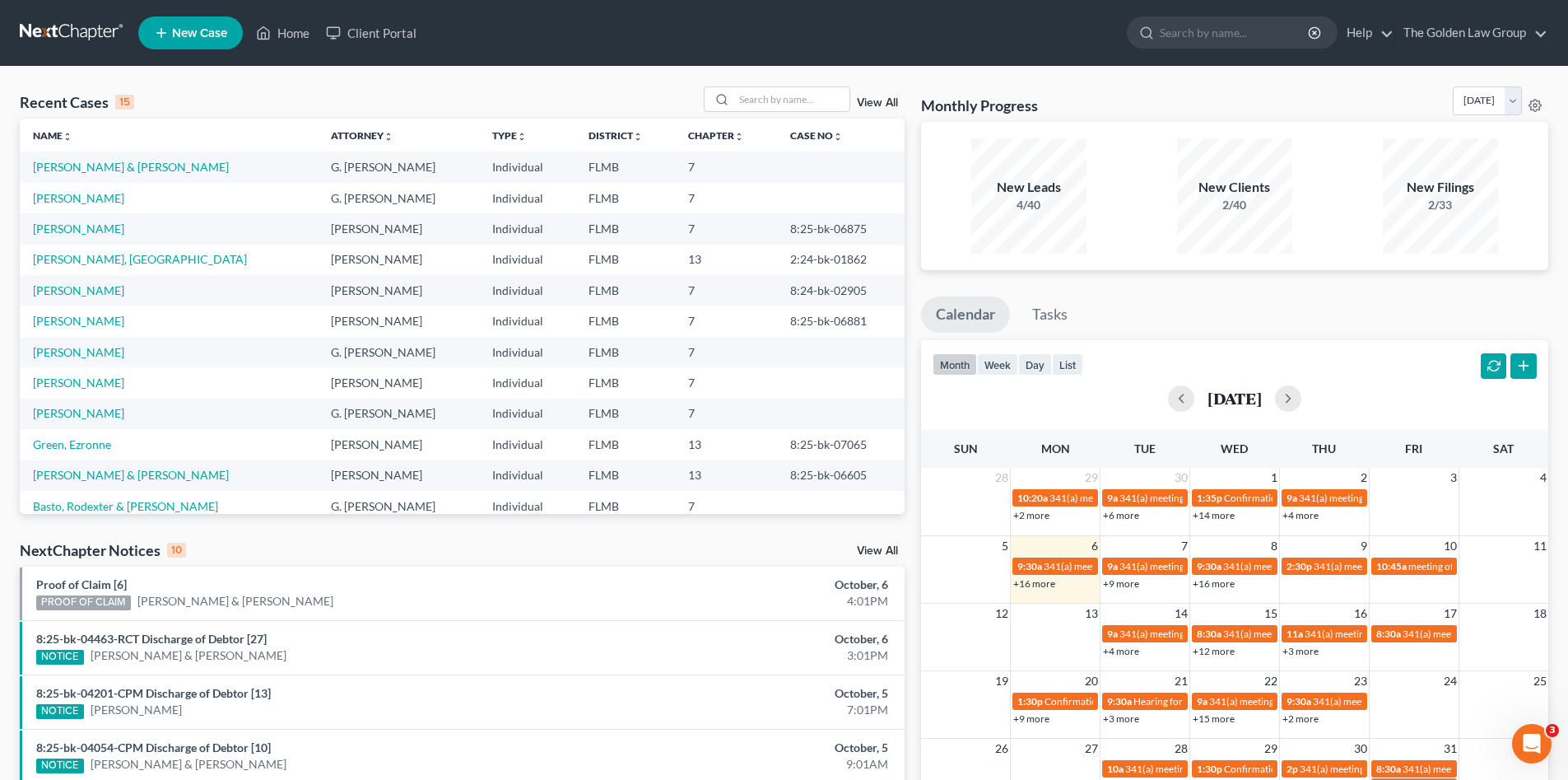
click at [35, 51] on nav "Home New Case Client Portal The Golden Law Group [PERSON_NAME][EMAIL_ADDRESS][D…" at bounding box center [784, 33] width 1568 height 66
click at [777, 96] on input "search" at bounding box center [792, 99] width 115 height 24
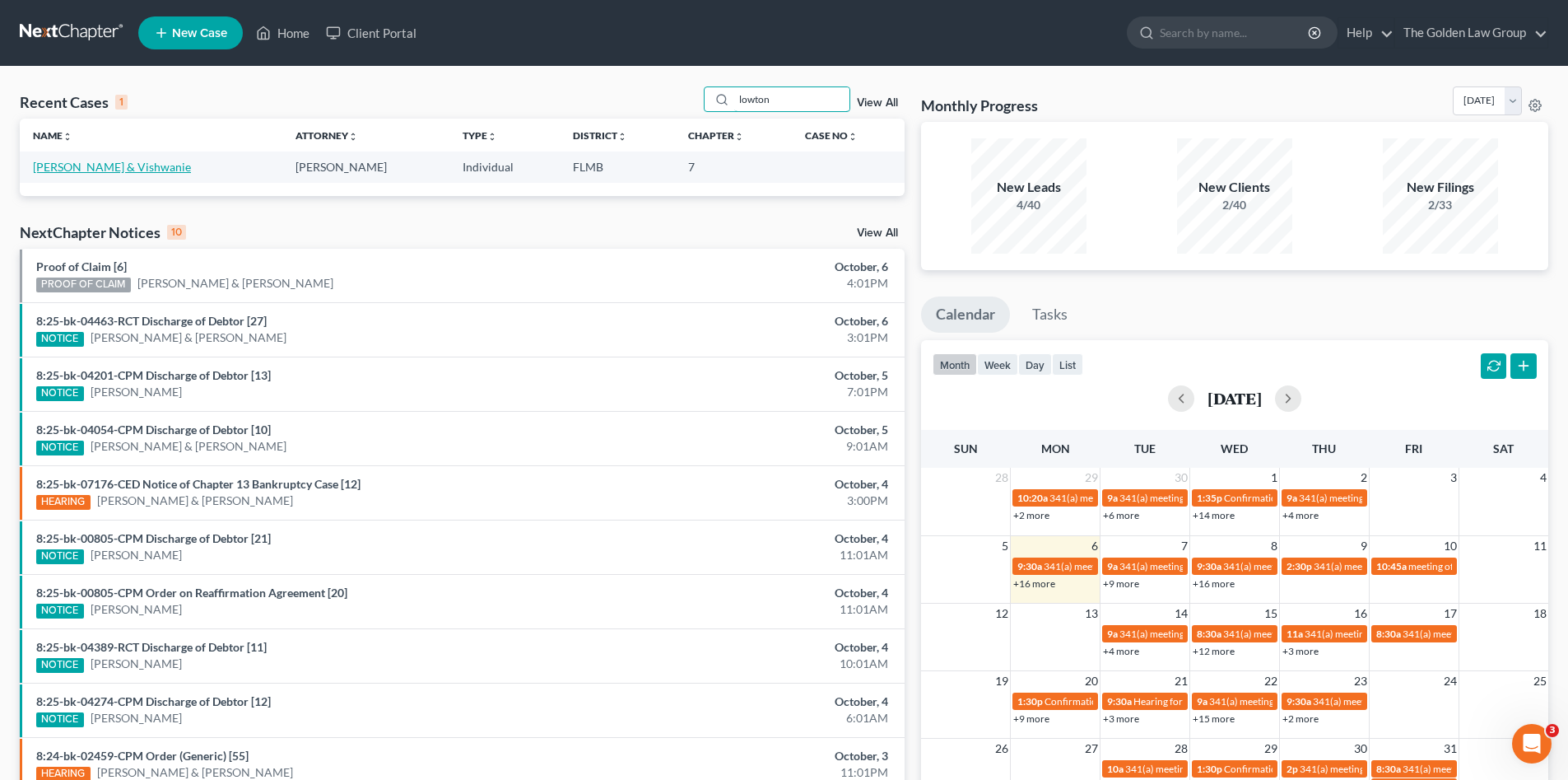
type input "lowton"
click at [60, 168] on link "[PERSON_NAME] & Vishwanie" at bounding box center [112, 167] width 158 height 14
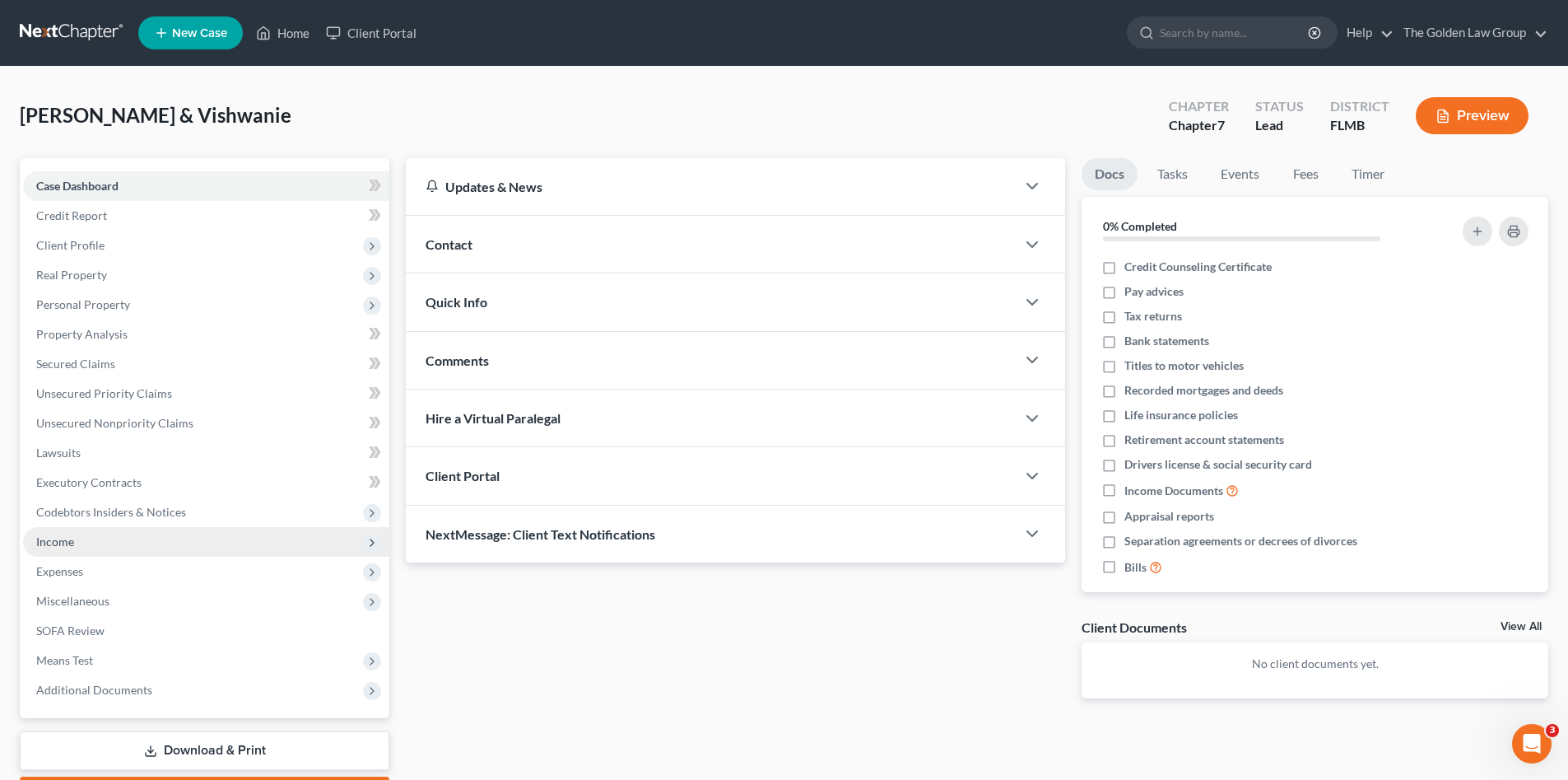
click at [114, 541] on span "Income" at bounding box center [207, 542] width 367 height 29
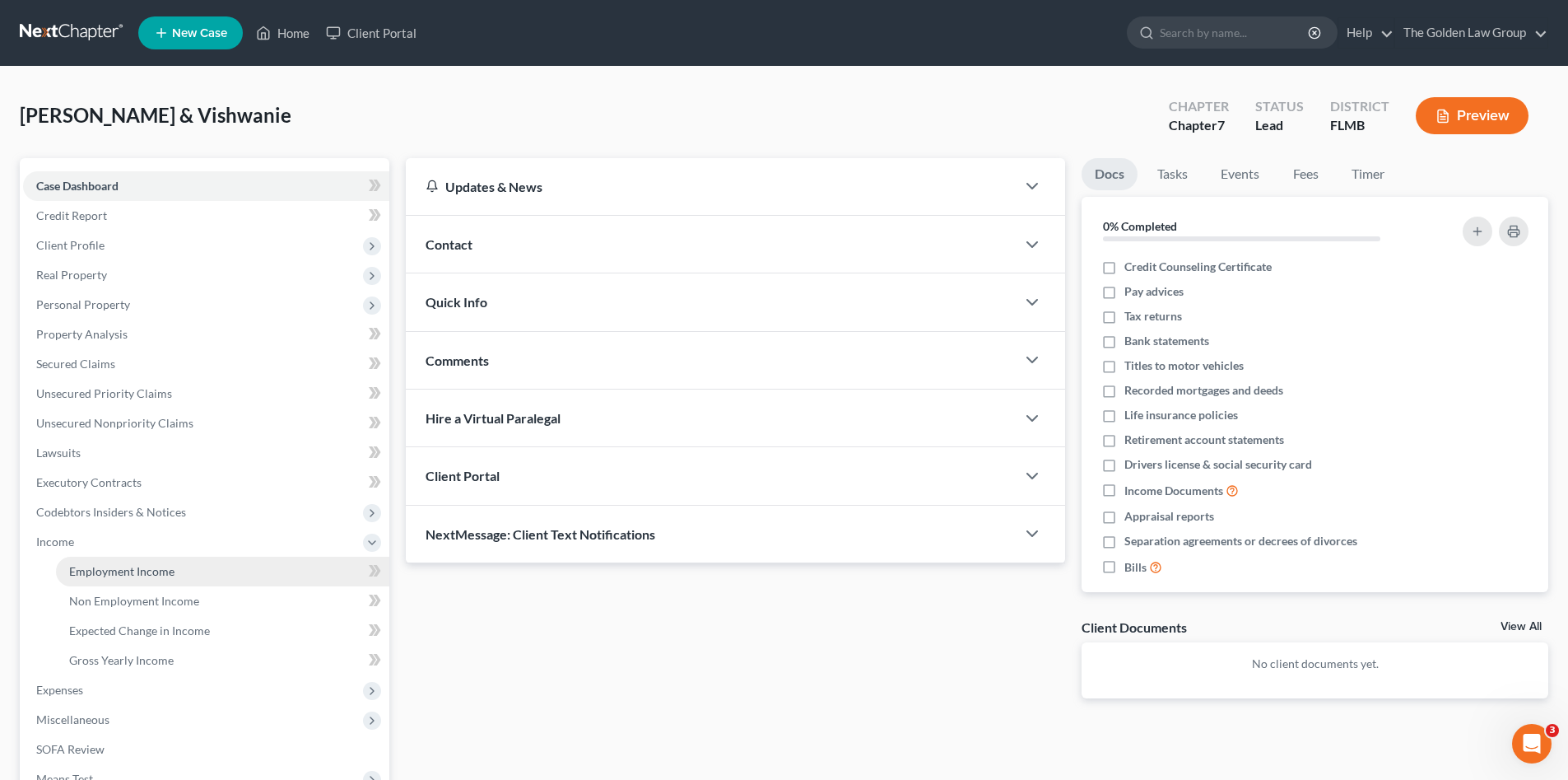
click at [166, 561] on link "Employment Income" at bounding box center [222, 572] width 333 height 29
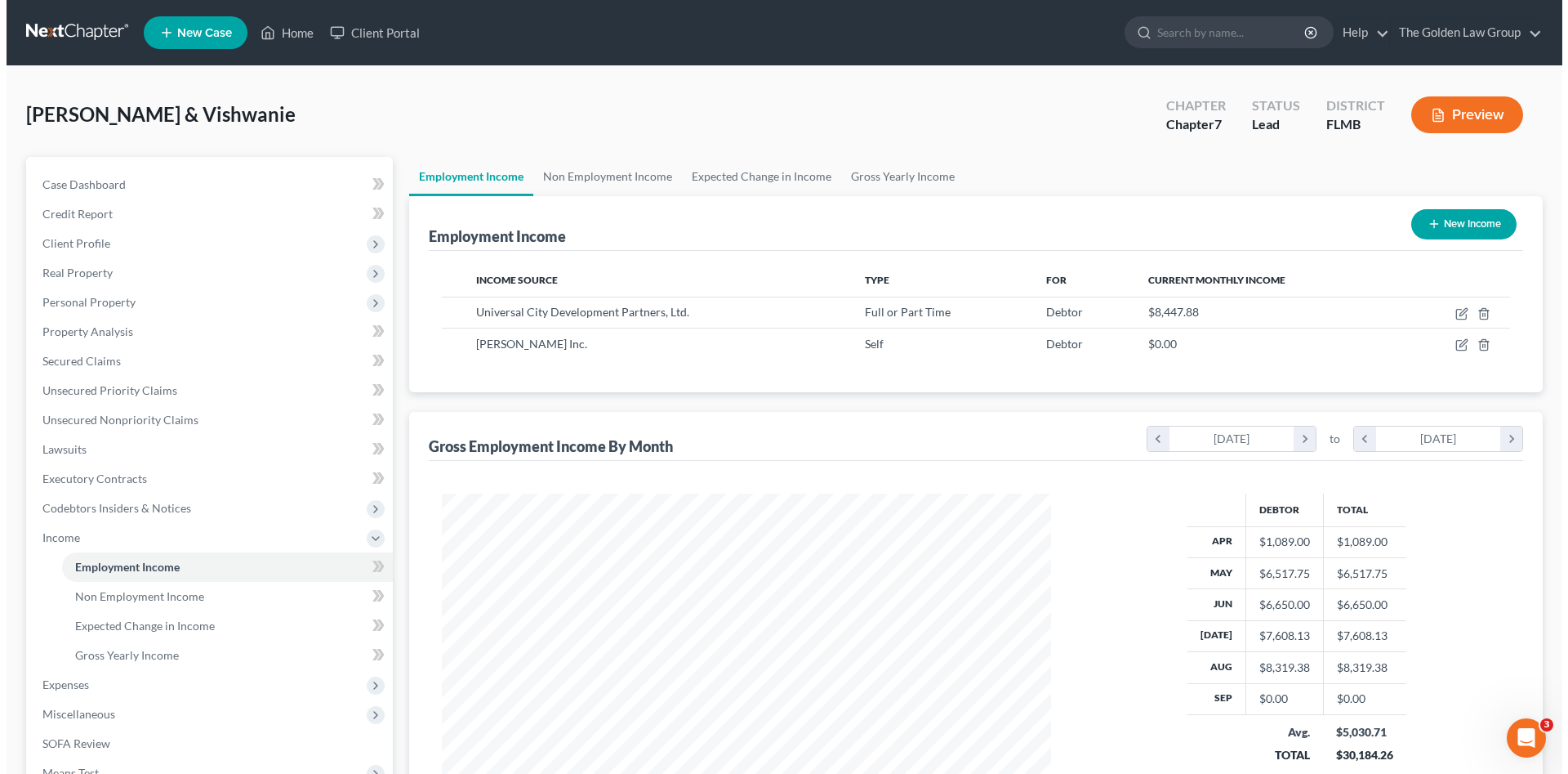
scroll to position [108, 0]
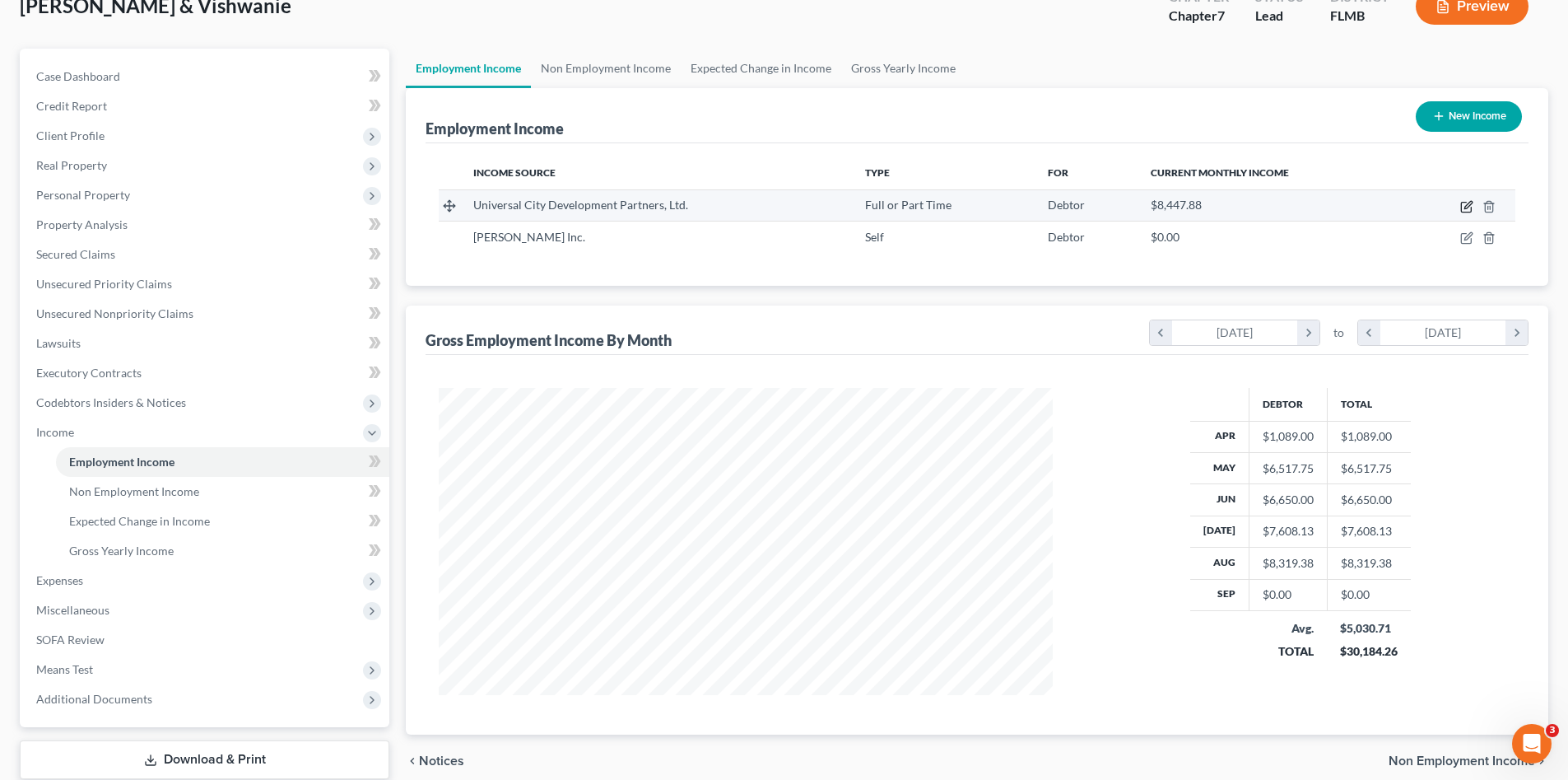
click at [1465, 203] on icon "button" at bounding box center [1466, 206] width 13 height 13
select select "0"
select select "9"
select select "3"
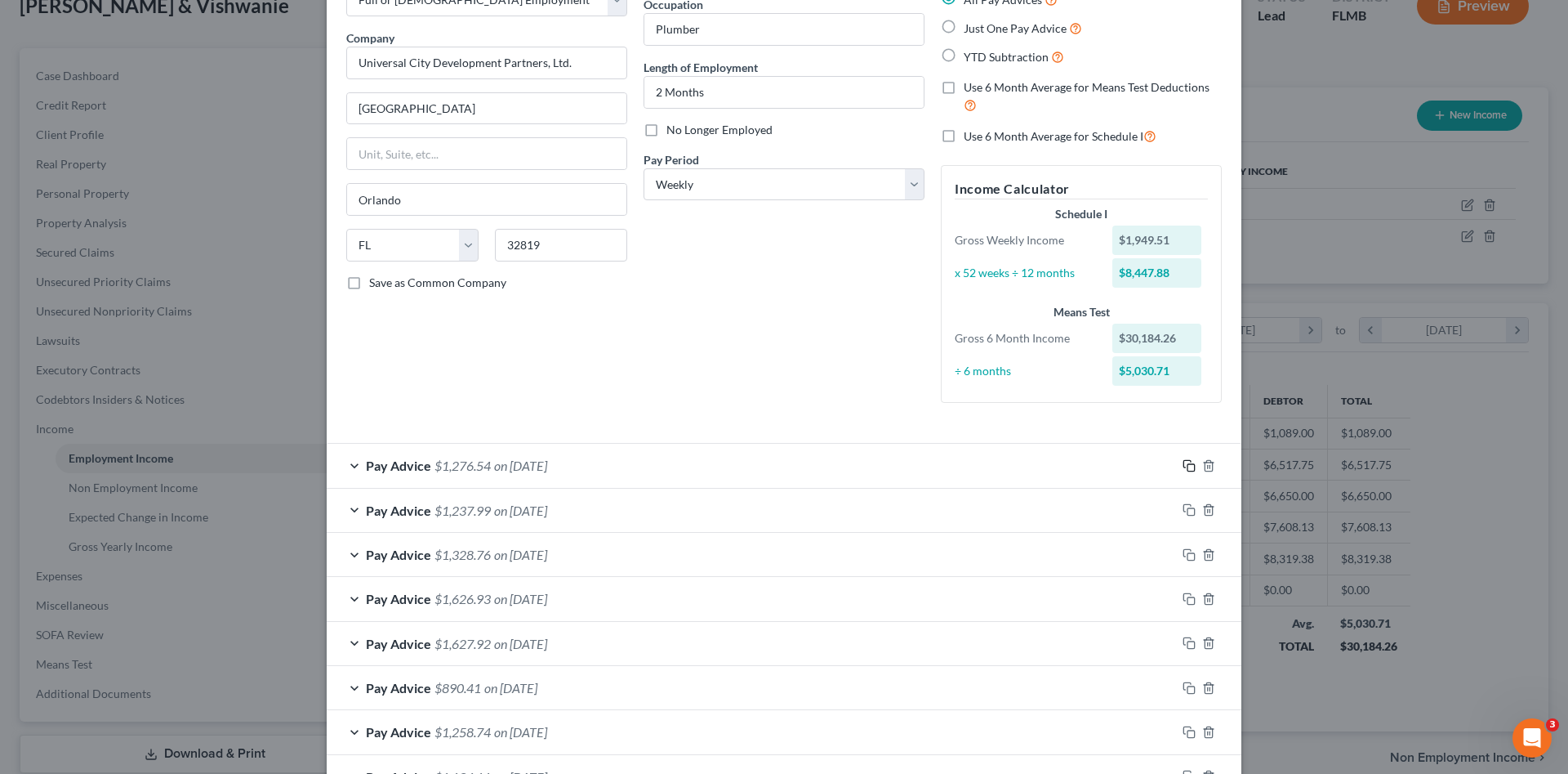
click at [1183, 466] on icon "button" at bounding box center [1189, 466] width 13 height 13
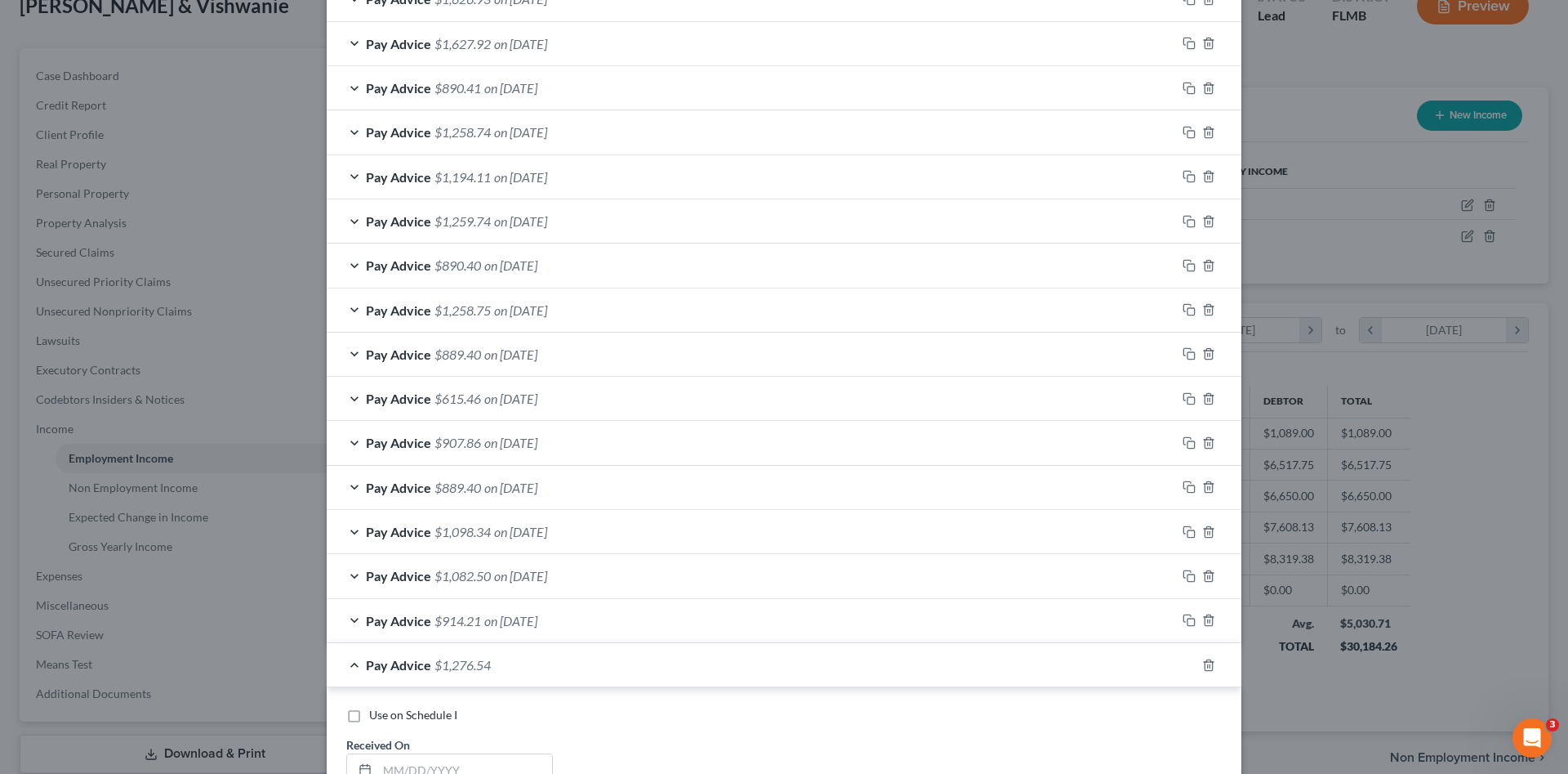
scroll to position [844, 0]
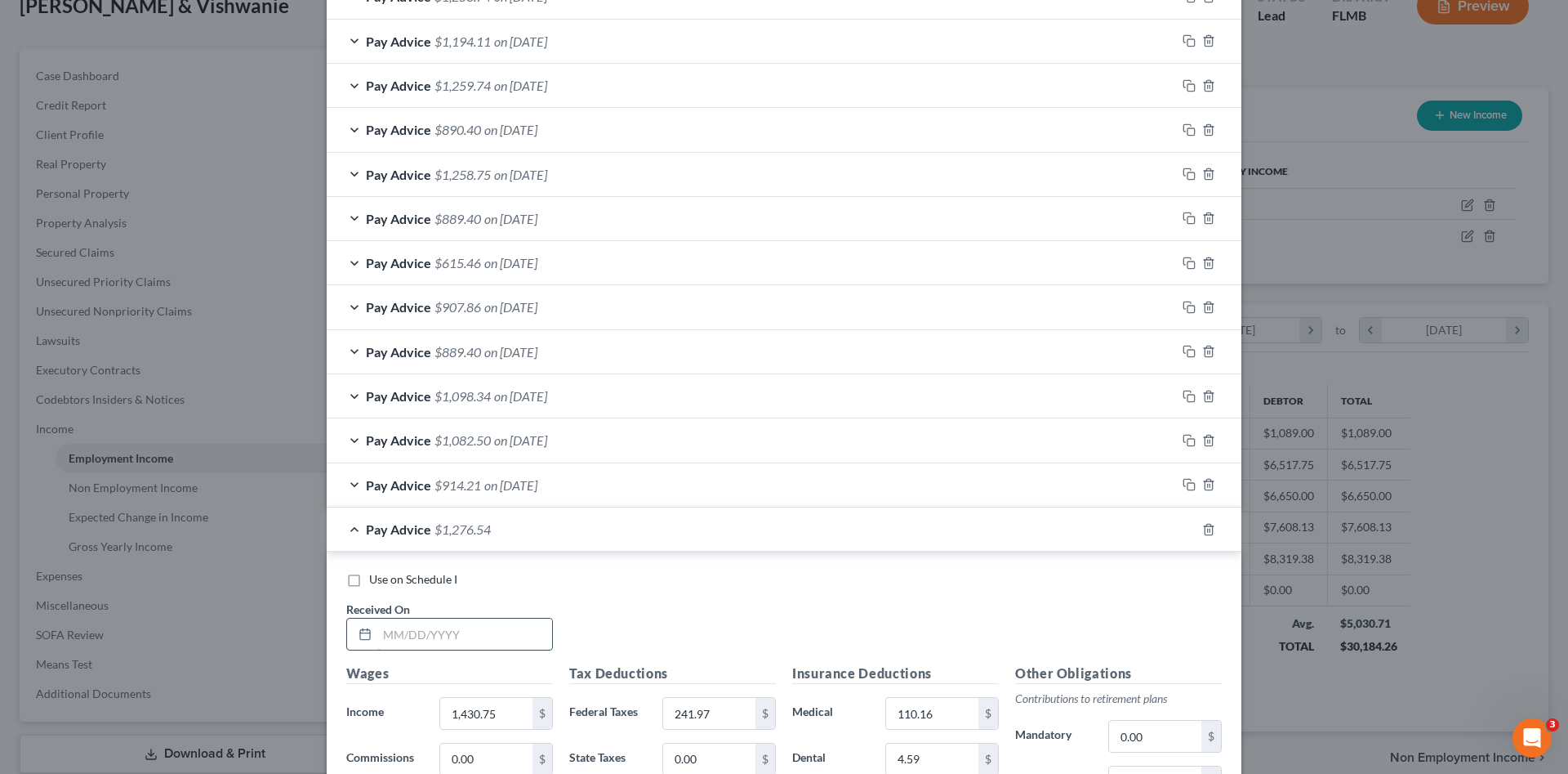
click at [468, 626] on input "text" at bounding box center [465, 634] width 175 height 31
type input "[DATE]"
type input "1,400.00"
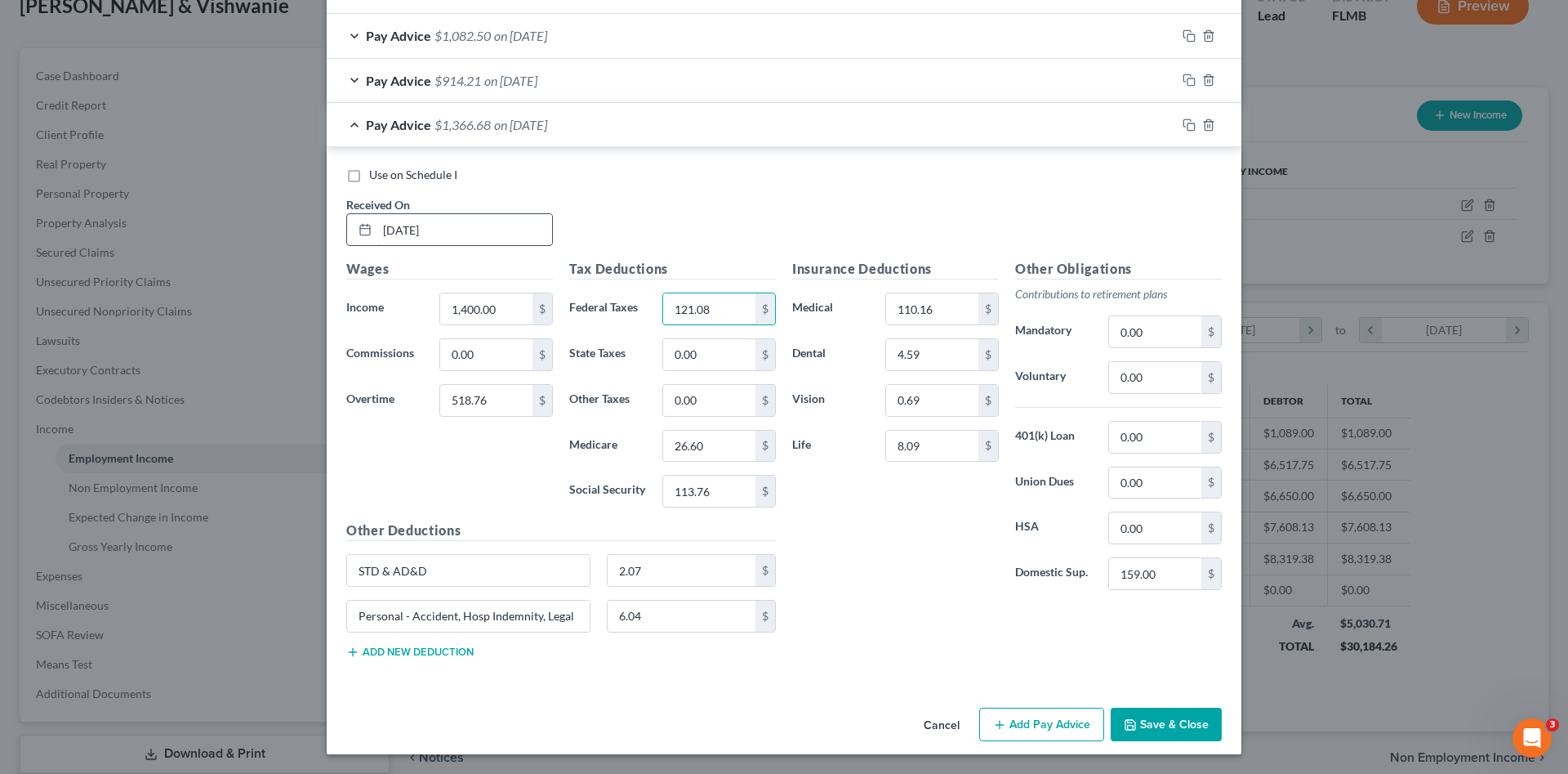
type input "121.08"
type input "18.64"
type input "79.69"
click at [482, 403] on input "518.76" at bounding box center [487, 400] width 92 height 31
type input "0"
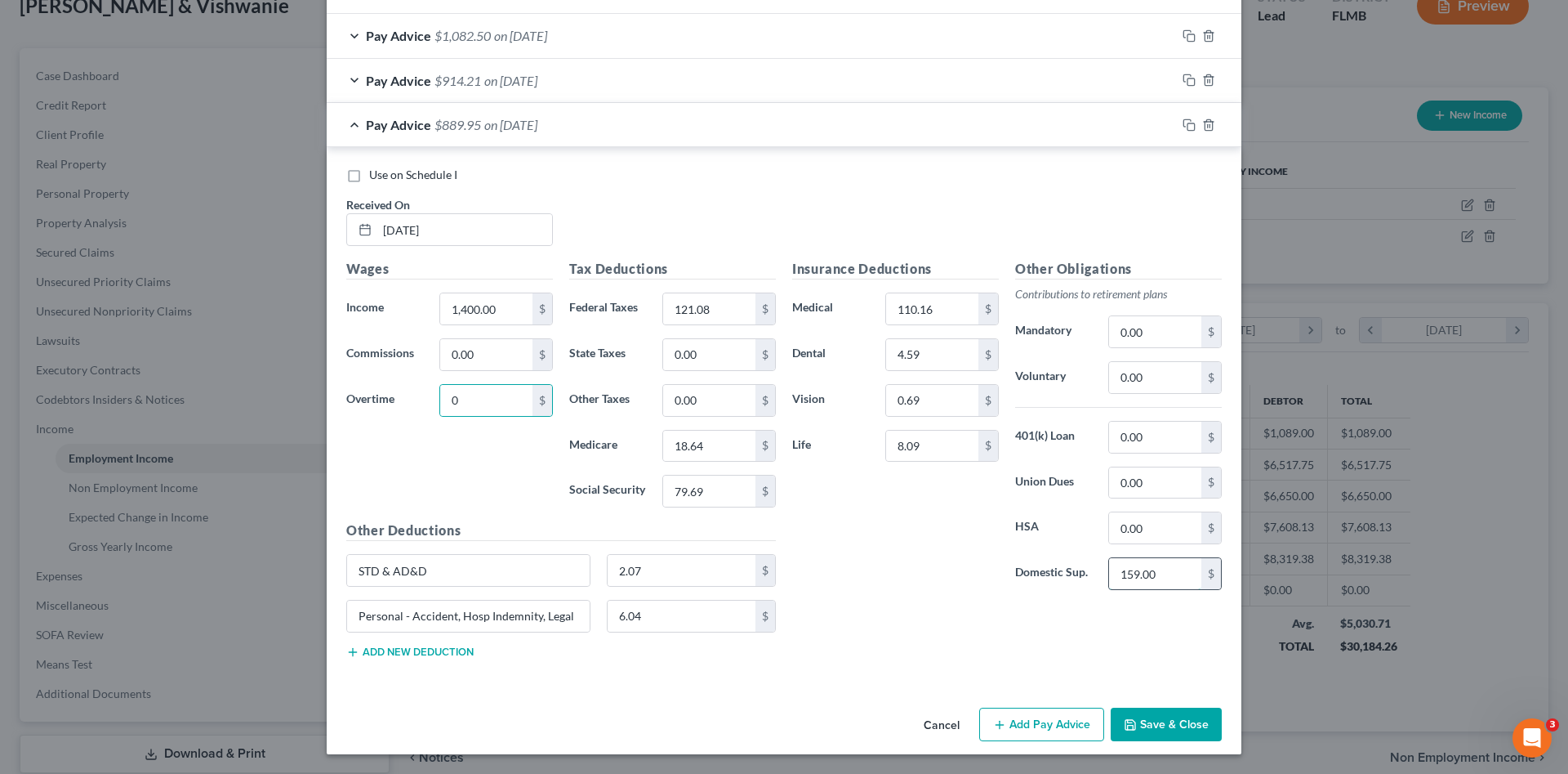
click at [1173, 576] on input "159.00" at bounding box center [1156, 573] width 92 height 31
type input "160.00"
click at [1183, 120] on icon "button" at bounding box center [1189, 125] width 13 height 13
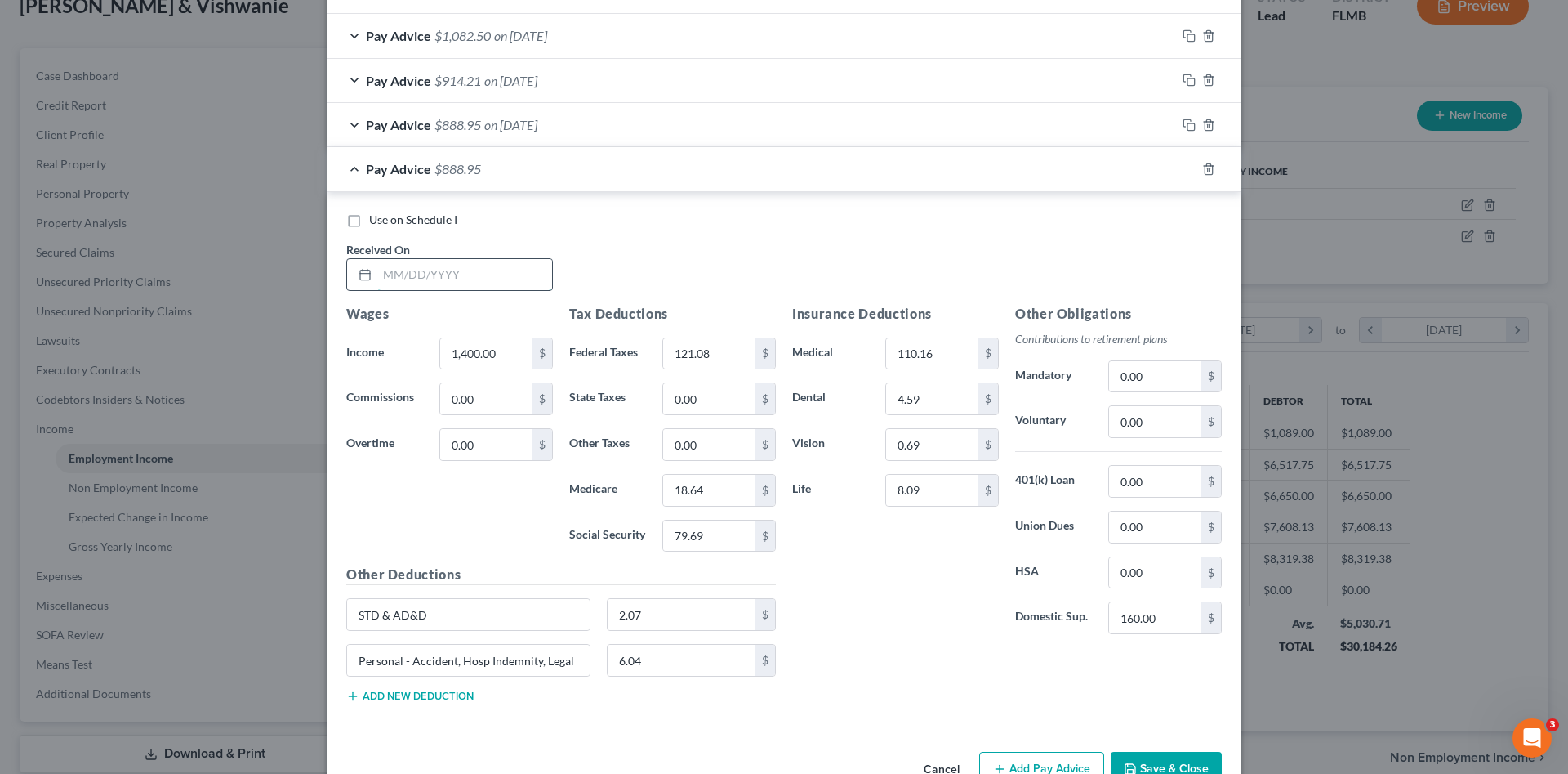
click at [477, 275] on input "text" at bounding box center [465, 274] width 175 height 31
type input "[DATE]"
type input "1,664.00"
type input "179.16"
type input "22.47"
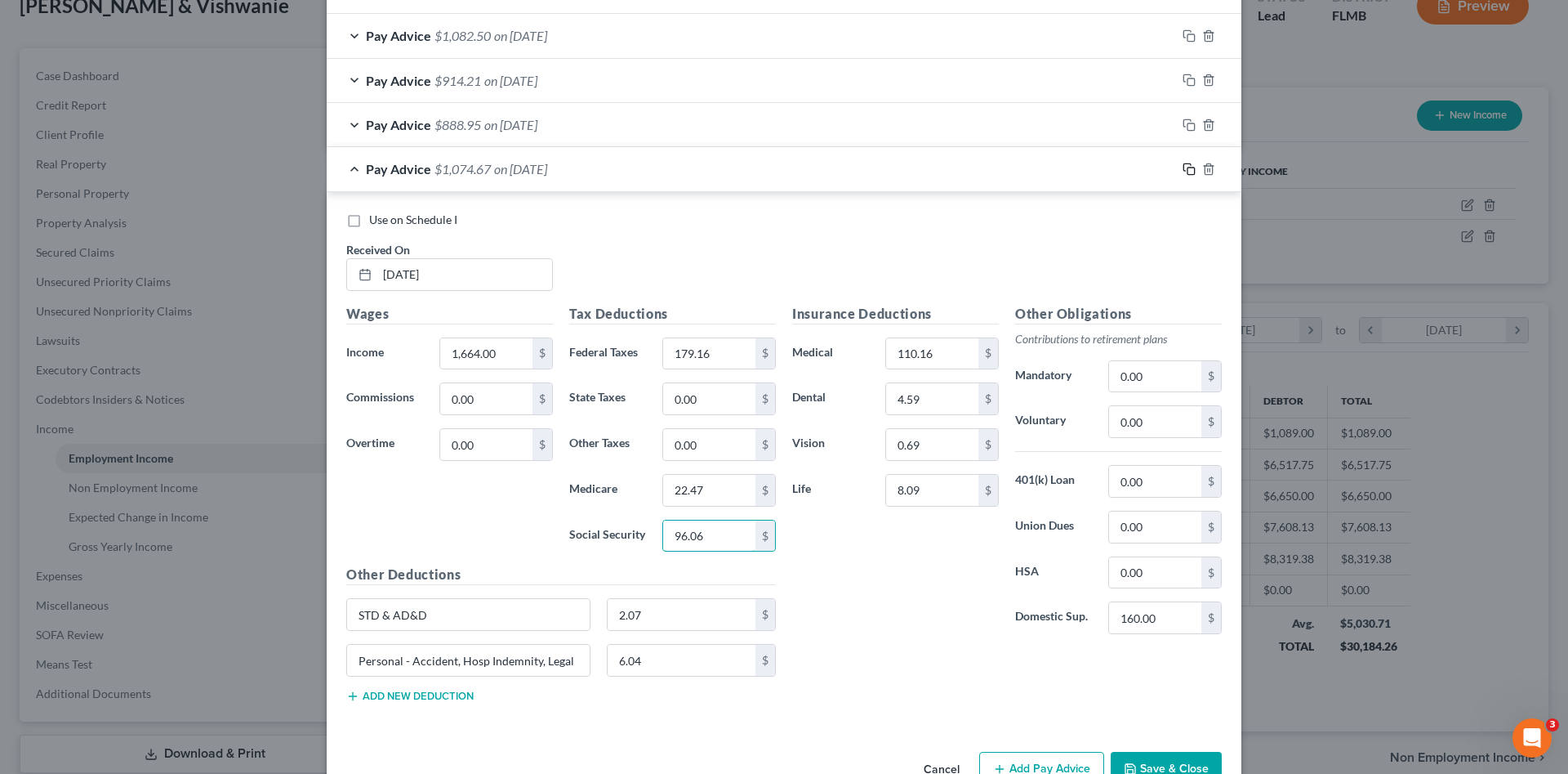
type input "96.06"
click at [1183, 171] on icon "button" at bounding box center [1189, 168] width 13 height 13
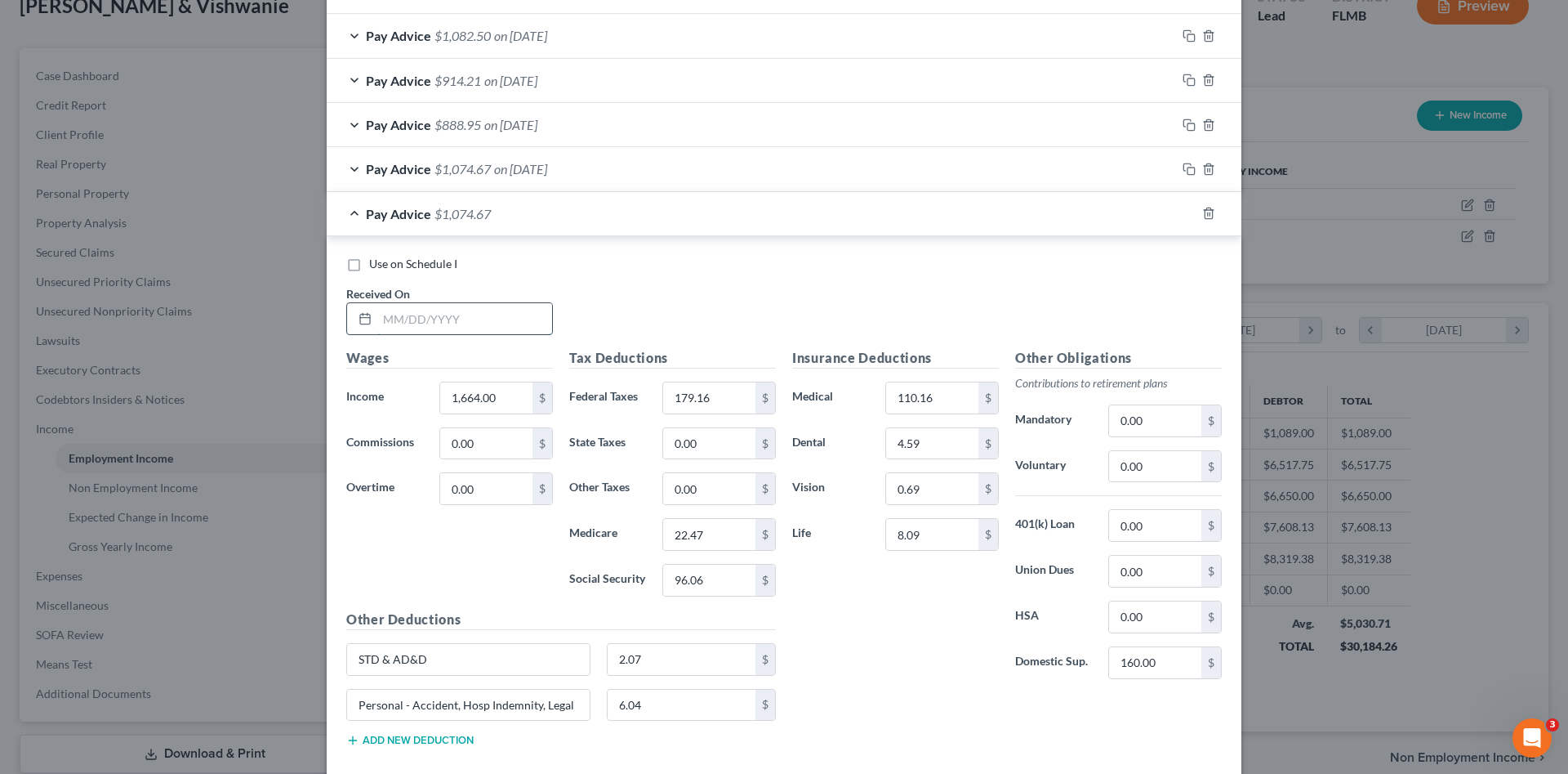
click at [478, 314] on input "text" at bounding box center [465, 319] width 175 height 31
click at [428, 319] on input "text" at bounding box center [465, 319] width 175 height 31
type input "[DATE]"
type input "1,440.00"
type input "129.88"
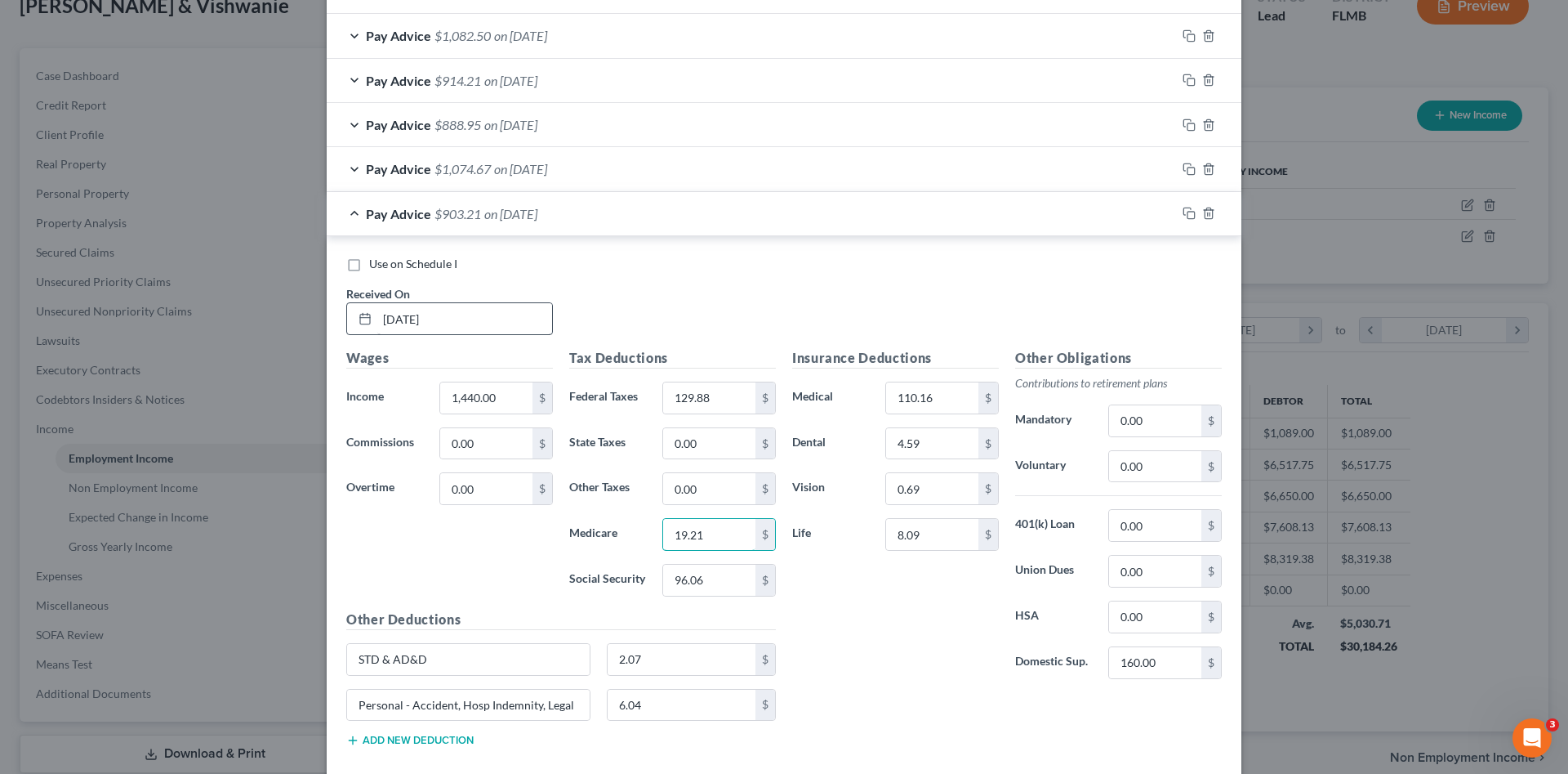
type input "19.21"
type input "82.17"
click at [1148, 658] on input "160.00" at bounding box center [1156, 663] width 92 height 31
type input "159.00"
click at [1183, 210] on icon "button" at bounding box center [1189, 213] width 13 height 13
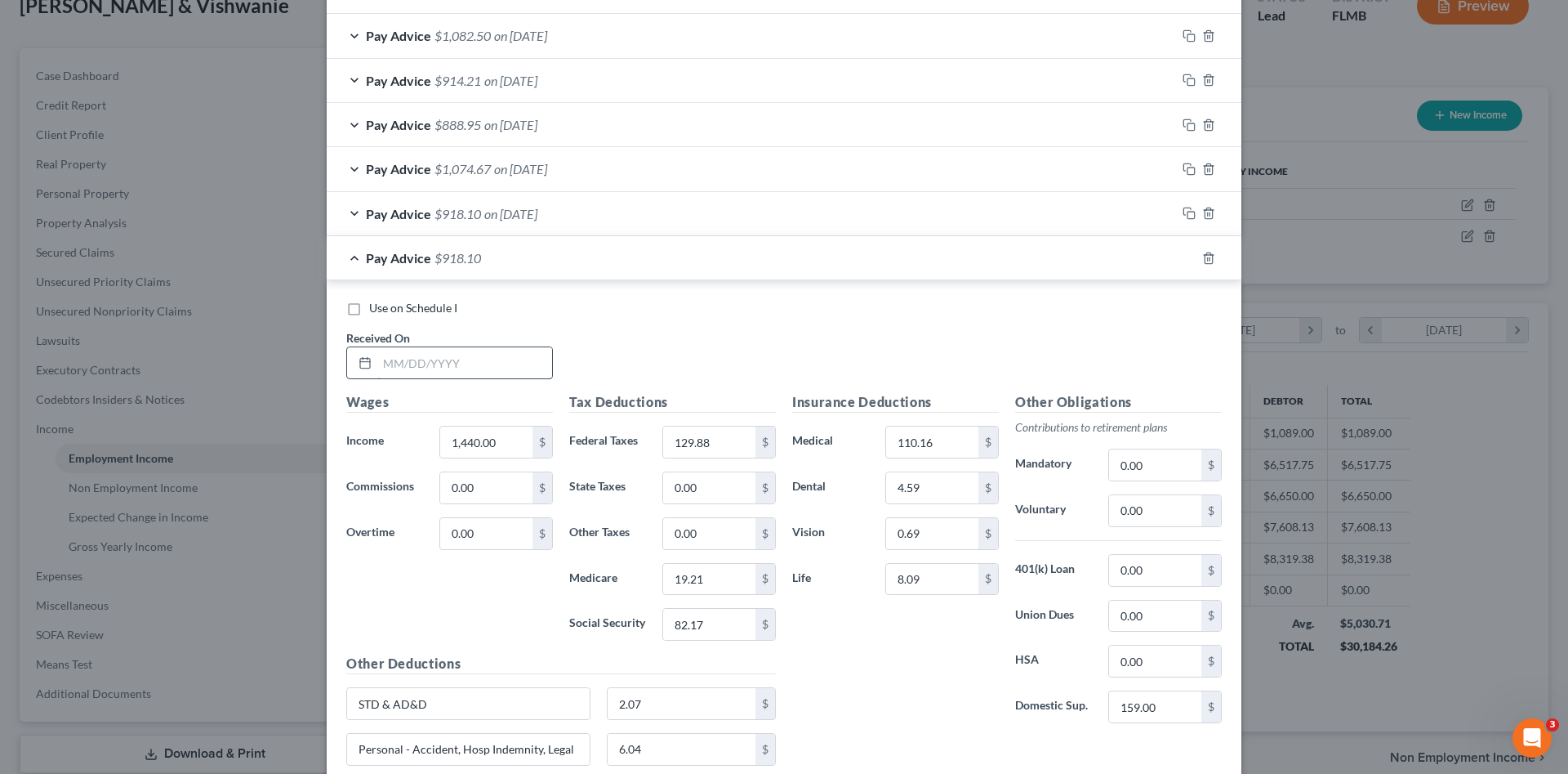
click at [422, 360] on input "text" at bounding box center [465, 362] width 175 height 31
click at [497, 352] on input "text" at bounding box center [465, 362] width 175 height 31
type input "[DATE]"
type input "1,460.00"
type input "134.28"
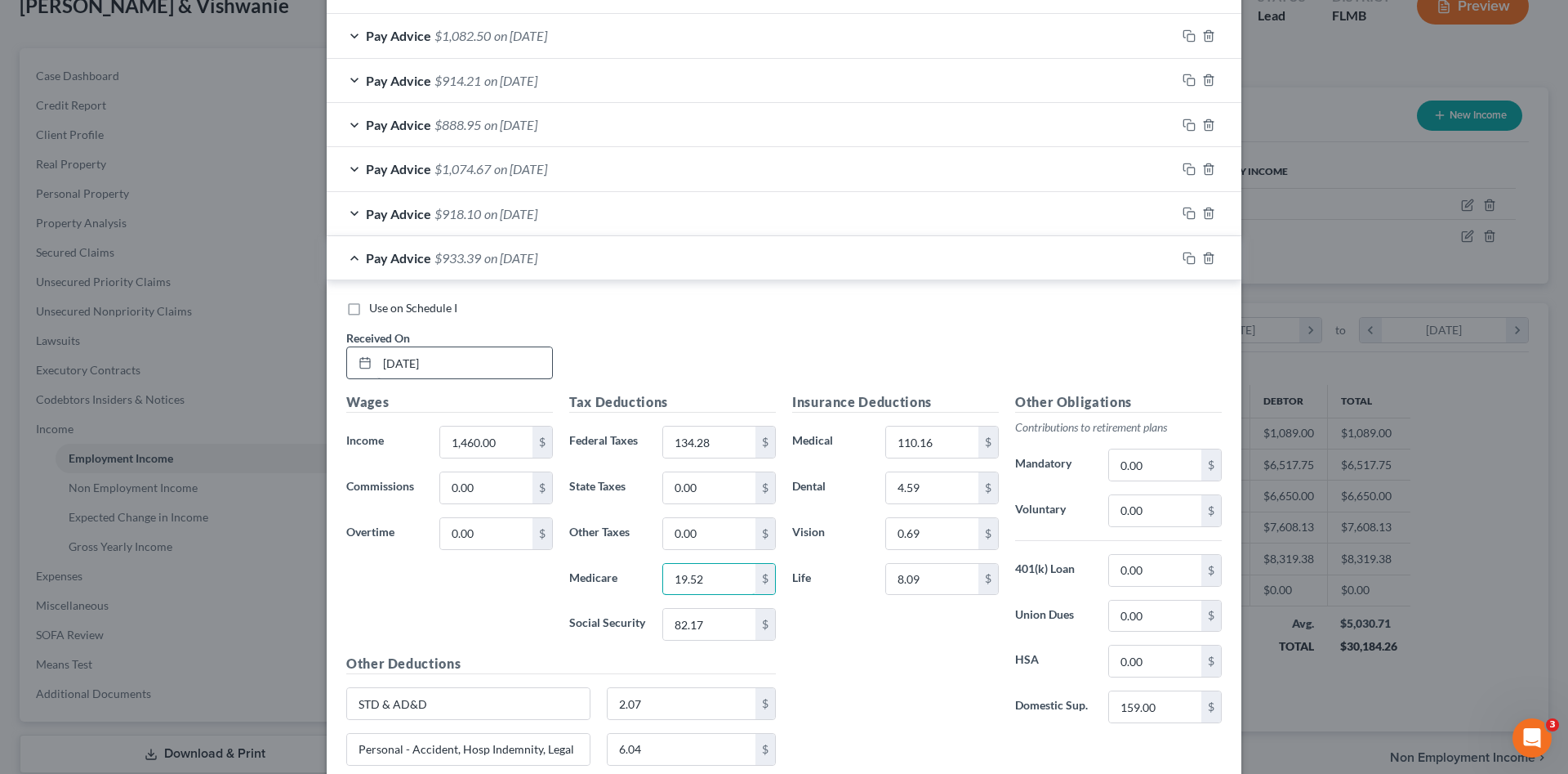
type input "19.52"
type input "83.44"
click at [910, 713] on div "Insurance Deductions Medical 110.16 $ Dental 4.59 $ Vision 0.69 $ Life 8.09 $" at bounding box center [895, 564] width 223 height 344
click at [942, 578] on input "8.09" at bounding box center [933, 579] width 92 height 31
click at [459, 449] on input "1,460.00" at bounding box center [487, 442] width 92 height 31
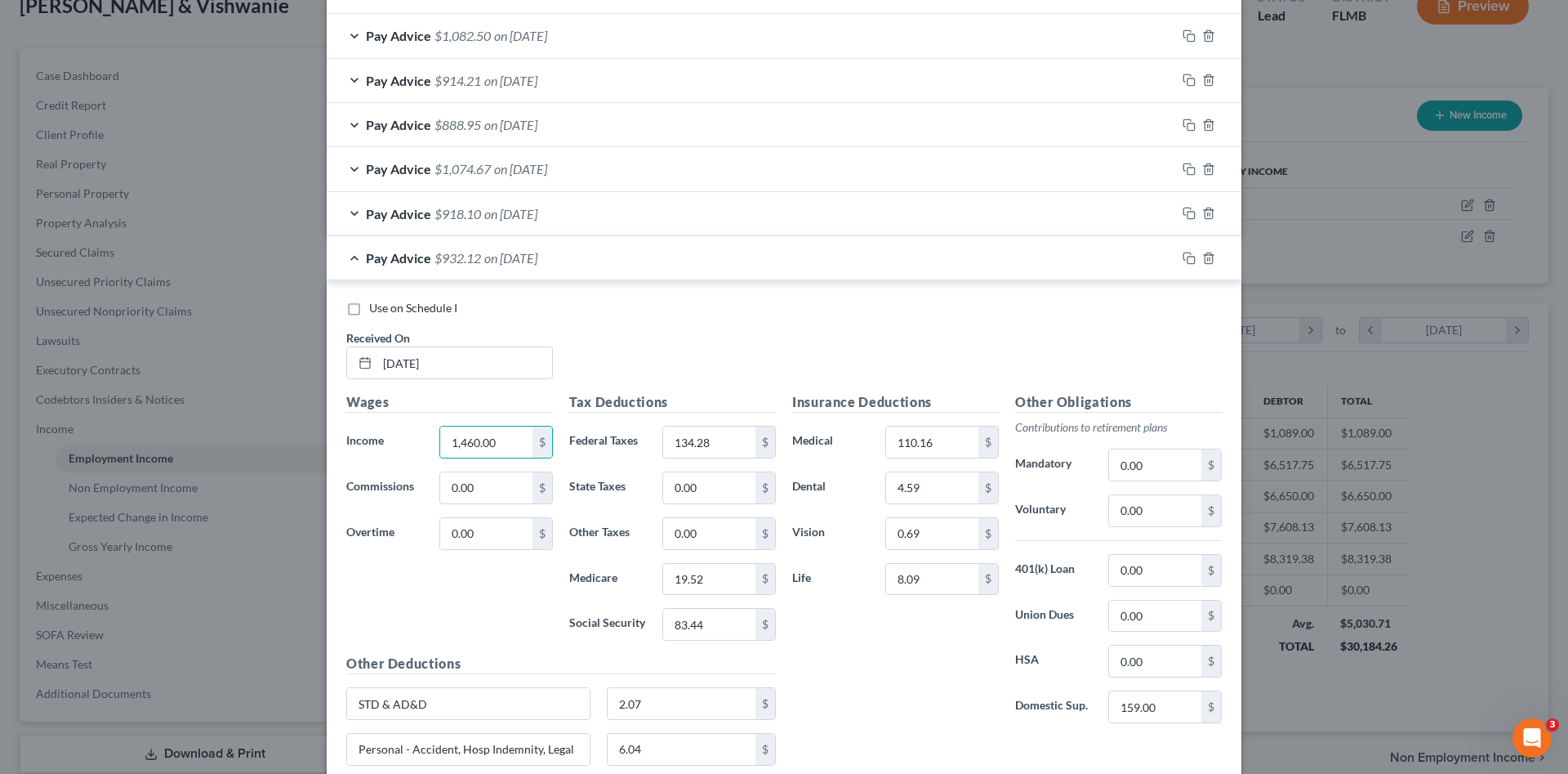
click at [507, 597] on div "Wages Income * 1,460.00 $ Commissions 0.00 $ Overtime 0.00 $" at bounding box center [449, 523] width 223 height 261
click at [690, 442] on input "134.28" at bounding box center [710, 442] width 92 height 31
click at [711, 622] on input "83.44" at bounding box center [710, 624] width 92 height 31
click at [722, 572] on input "19.52" at bounding box center [710, 579] width 92 height 31
click at [810, 662] on div "Insurance Deductions Medical 110.16 $ Dental 4.59 $ Vision 0.69 $ Life 8.09 $" at bounding box center [895, 564] width 223 height 344
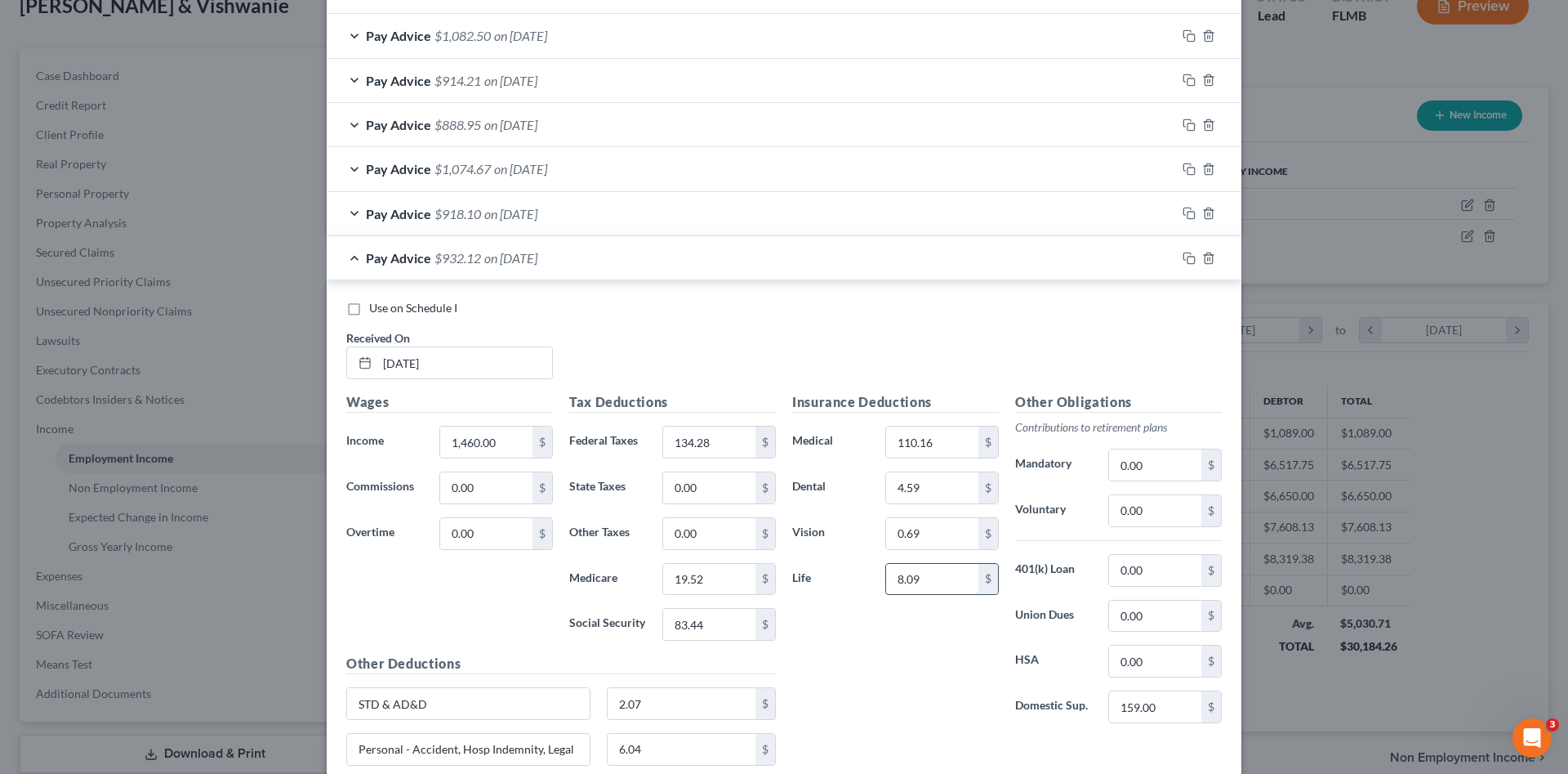
click at [933, 583] on input "8.09" at bounding box center [933, 579] width 92 height 31
type input "8.66"
click at [942, 695] on div "Insurance Deductions Medical 110.16 $ Dental 4.59 $ Vision 0.69 $ Life 8.66 $" at bounding box center [895, 564] width 223 height 344
click at [1169, 712] on input "159.00" at bounding box center [1156, 707] width 92 height 31
type input "159.00"
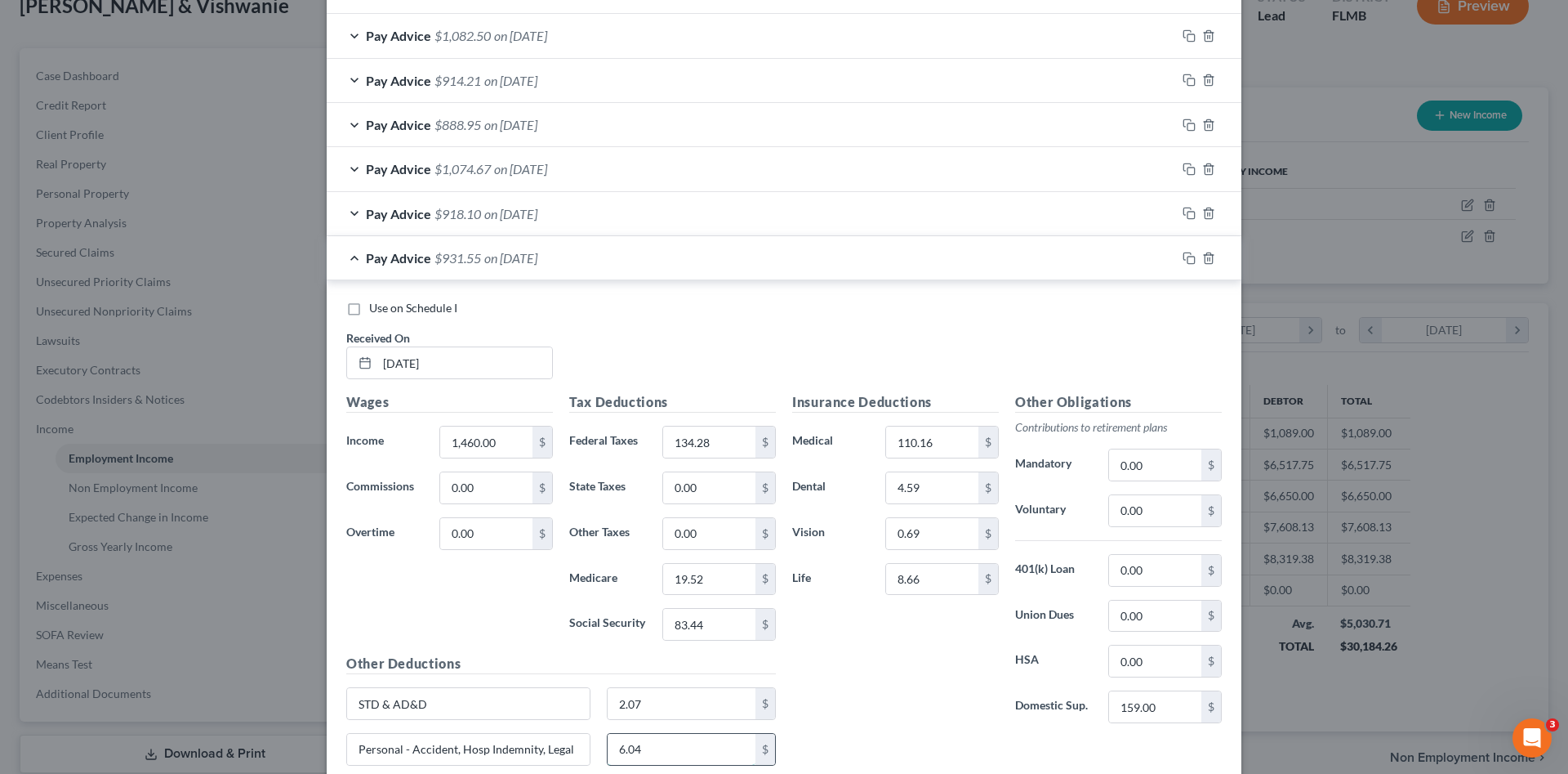
click at [668, 748] on input "6.04" at bounding box center [682, 749] width 149 height 31
type input "6.07"
click at [926, 666] on div "Insurance Deductions Medical 110.16 $ Dental 4.59 $ Vision 0.69 $ Life 8.66 $" at bounding box center [895, 564] width 223 height 344
click at [411, 308] on span "Use on Schedule I" at bounding box center [412, 308] width 88 height 14
click at [386, 308] on input "Use on Schedule I" at bounding box center [381, 305] width 10 height 10
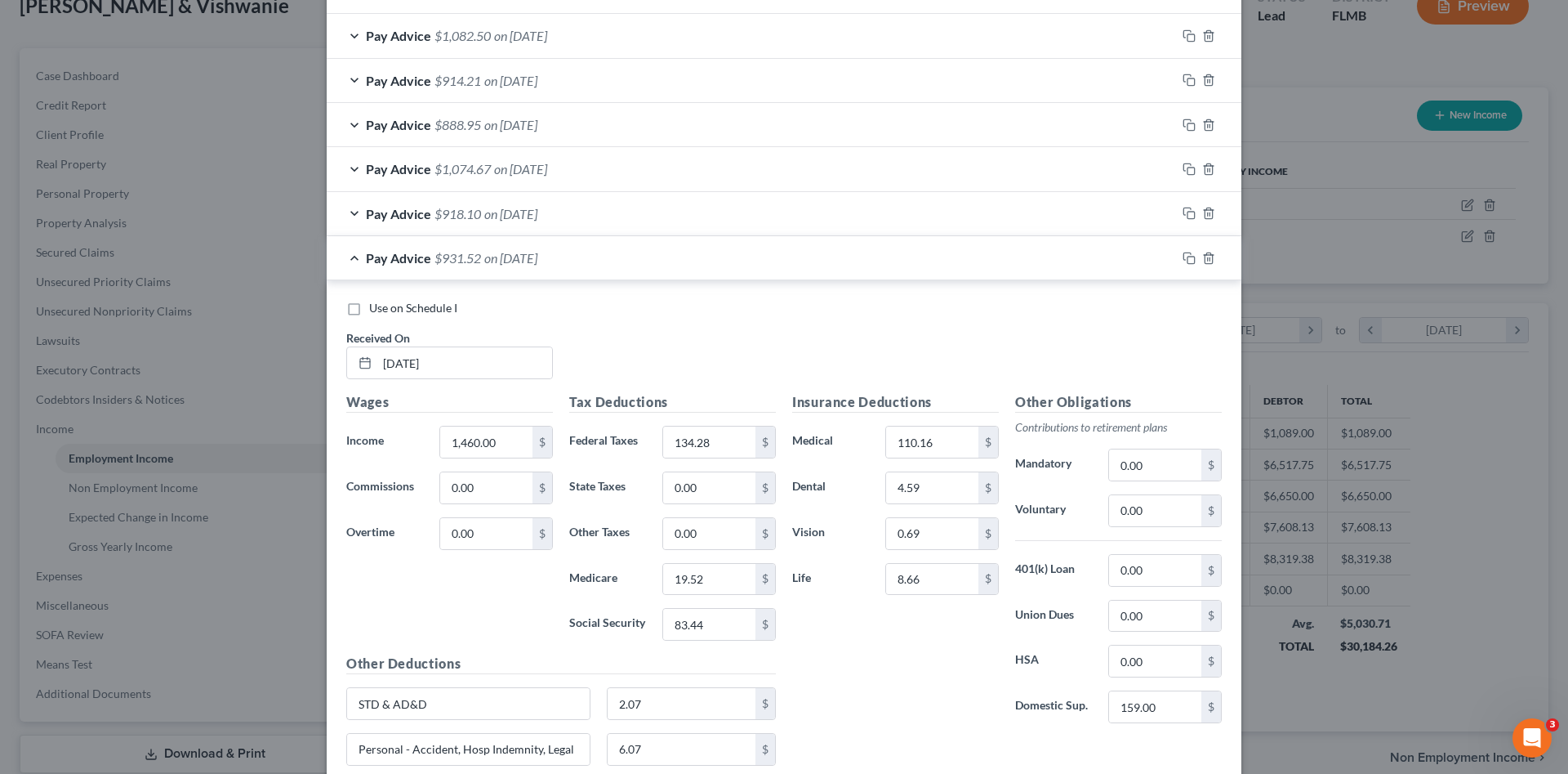
checkbox input "true"
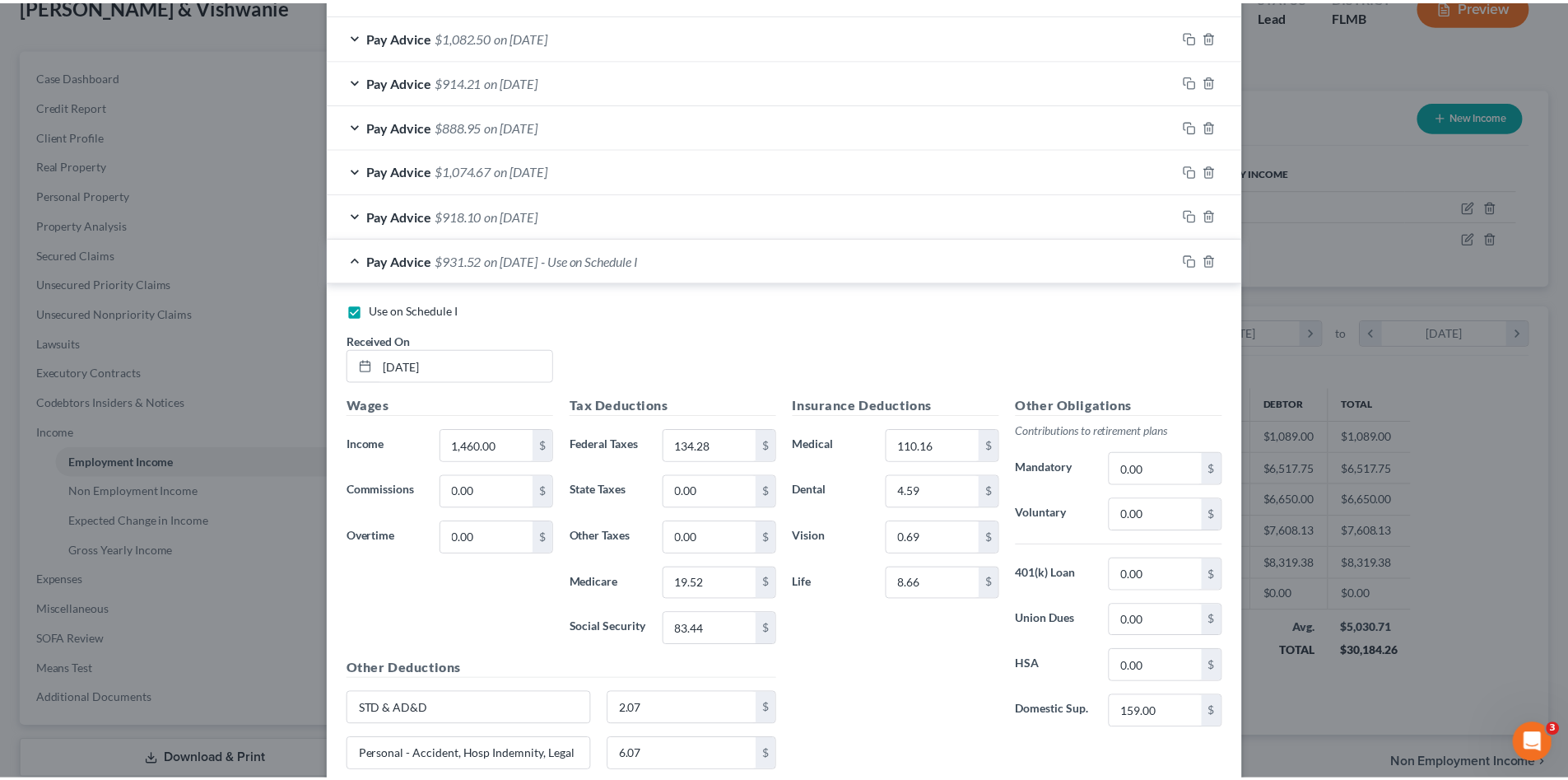
scroll to position [1392, 0]
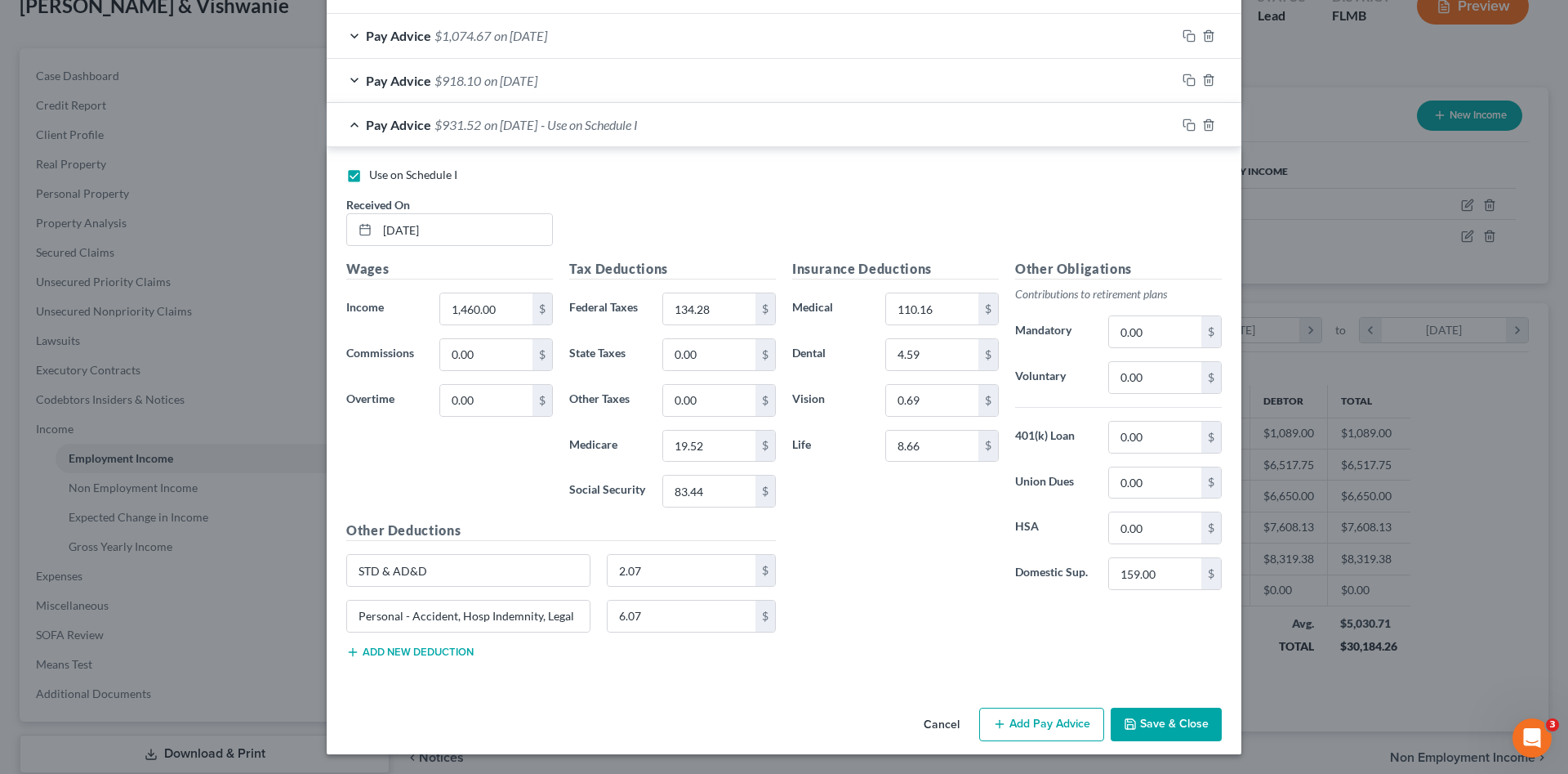
click at [1141, 720] on button "Save & Close" at bounding box center [1167, 724] width 111 height 34
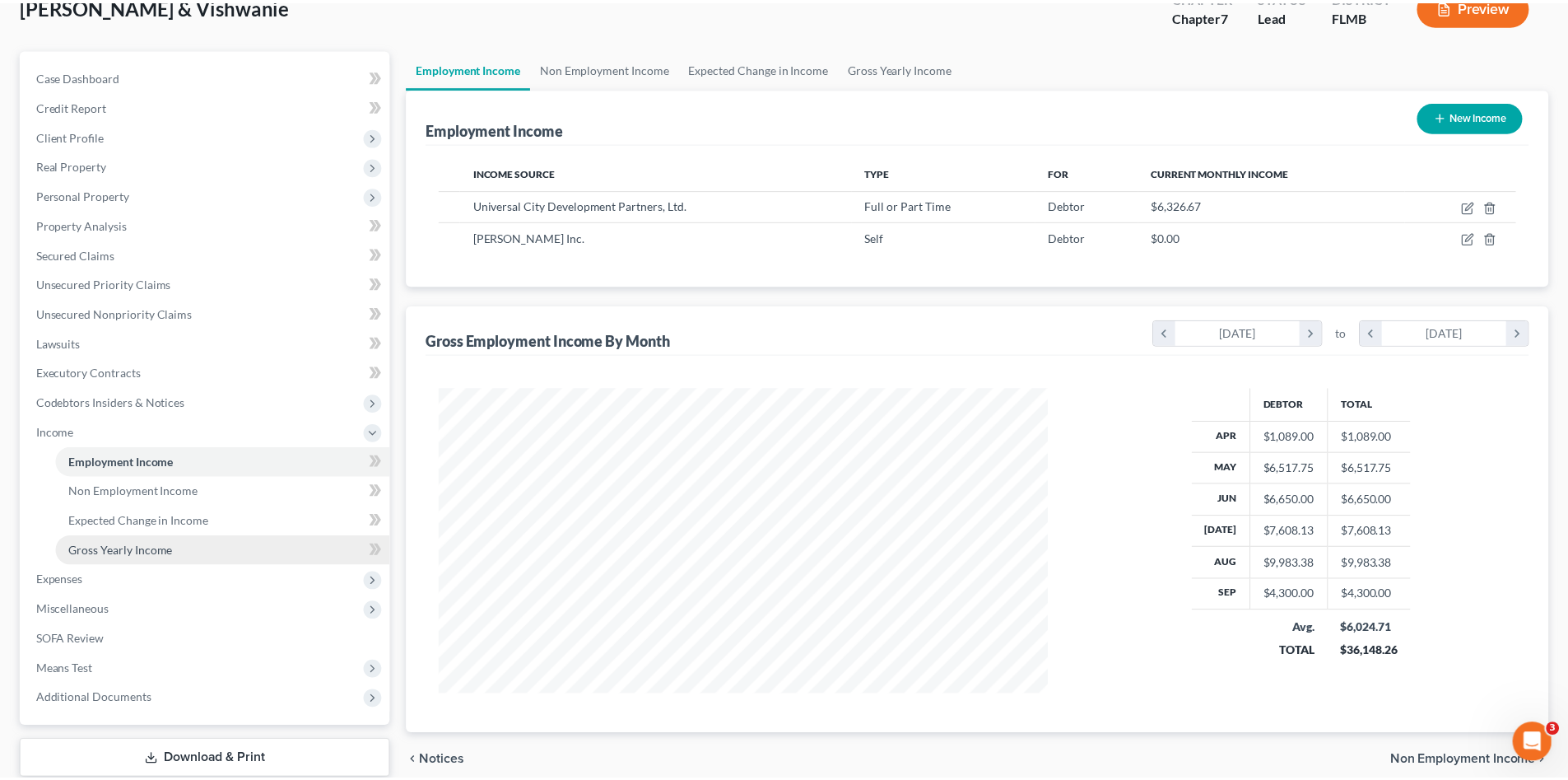
scroll to position [823133, 822474]
click at [154, 554] on span "Gross Yearly Income" at bounding box center [120, 550] width 104 height 14
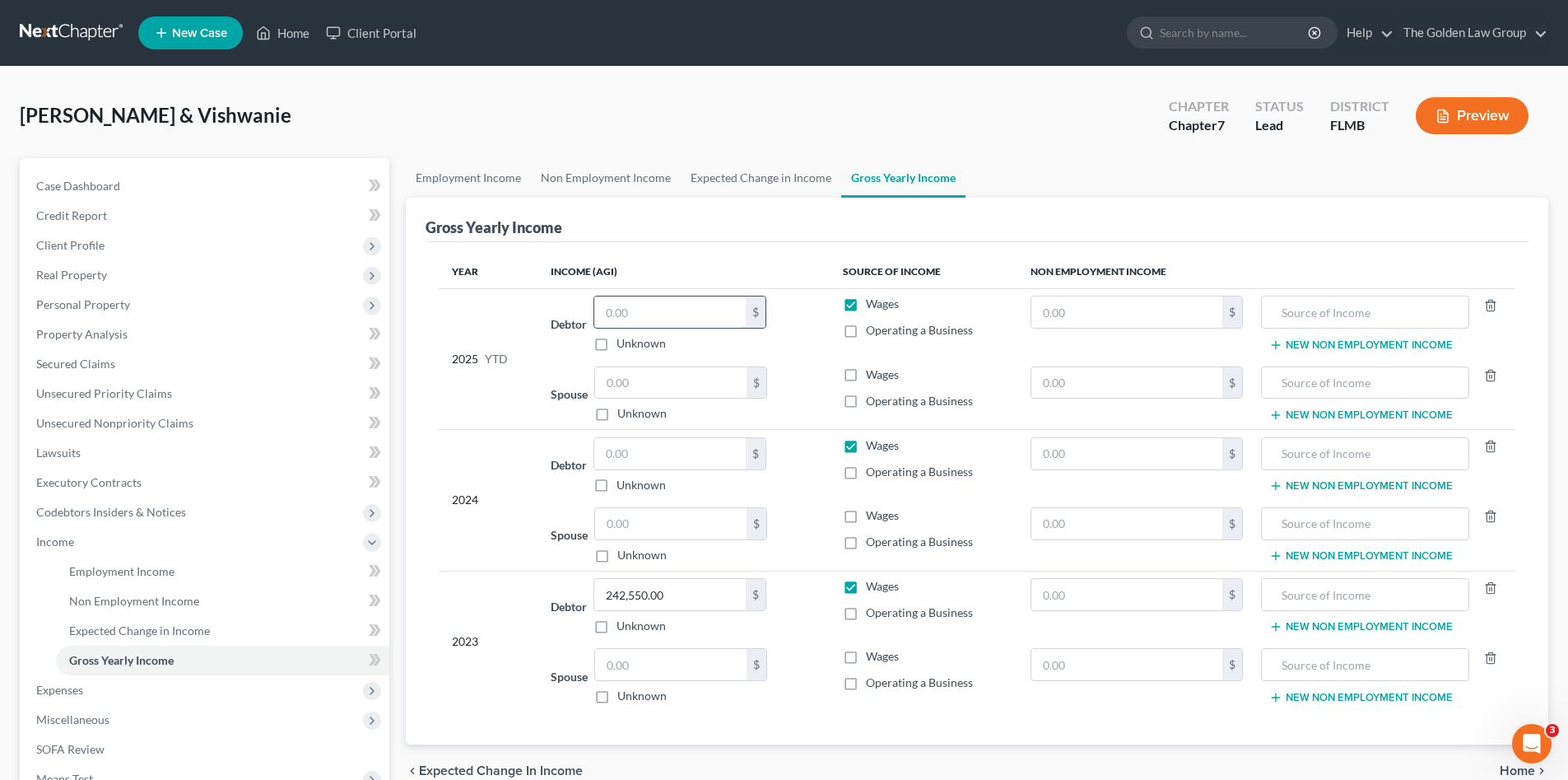
click at [657, 306] on input "text" at bounding box center [670, 312] width 151 height 31
type input "38,084.26"
click at [670, 454] on input "text" at bounding box center [670, 454] width 151 height 31
type input "242,550.00"
click at [557, 443] on div "Debtor 242,550.00 $ Unknown Balance Undetermined 242,550.00 $ Unknown" at bounding box center [683, 465] width 265 height 56
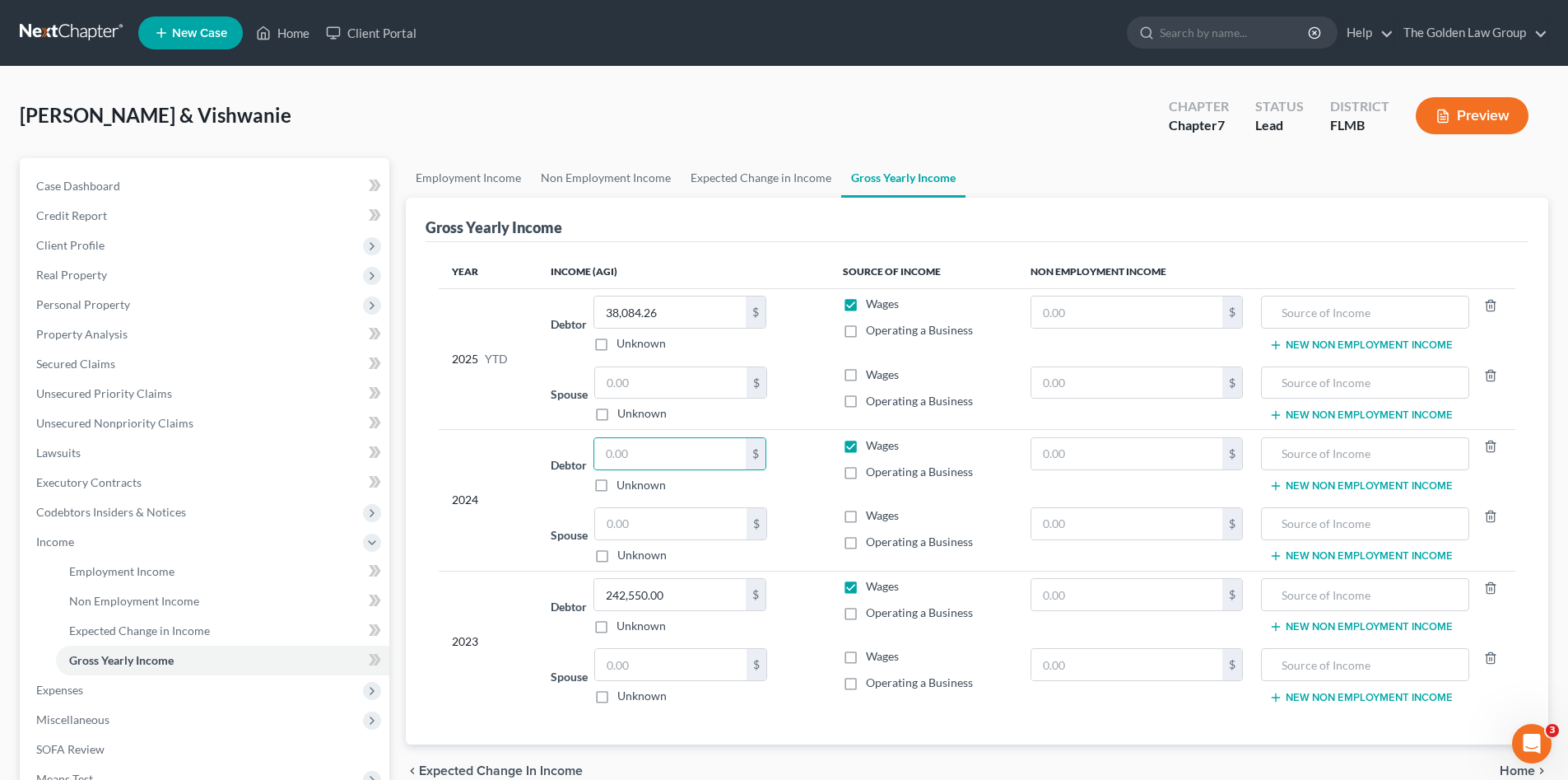
click at [527, 443] on td "2024" at bounding box center [488, 500] width 99 height 141
click at [116, 692] on span "Expenses" at bounding box center [207, 690] width 367 height 29
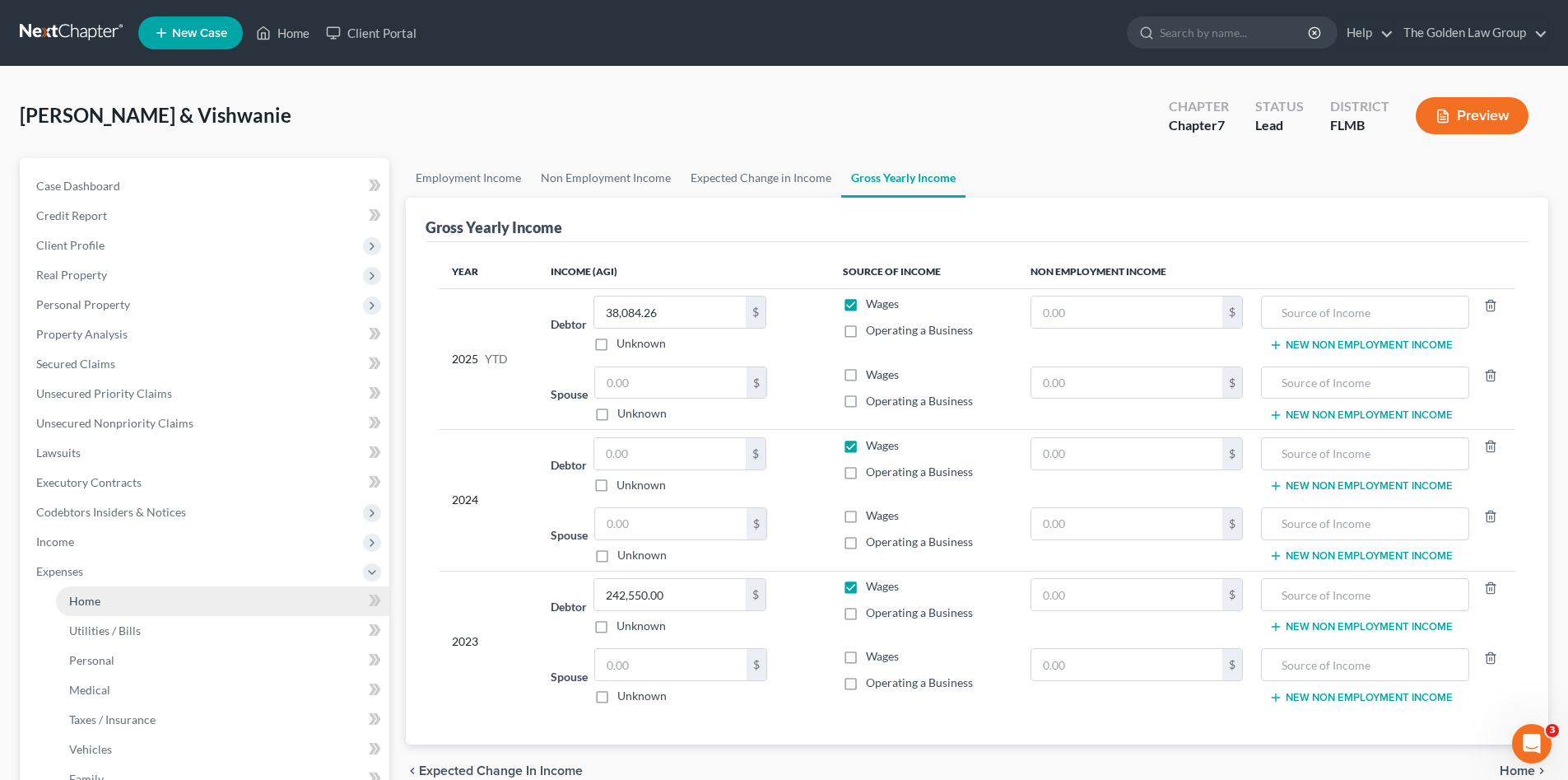
click at [139, 598] on link "Home" at bounding box center [222, 601] width 333 height 29
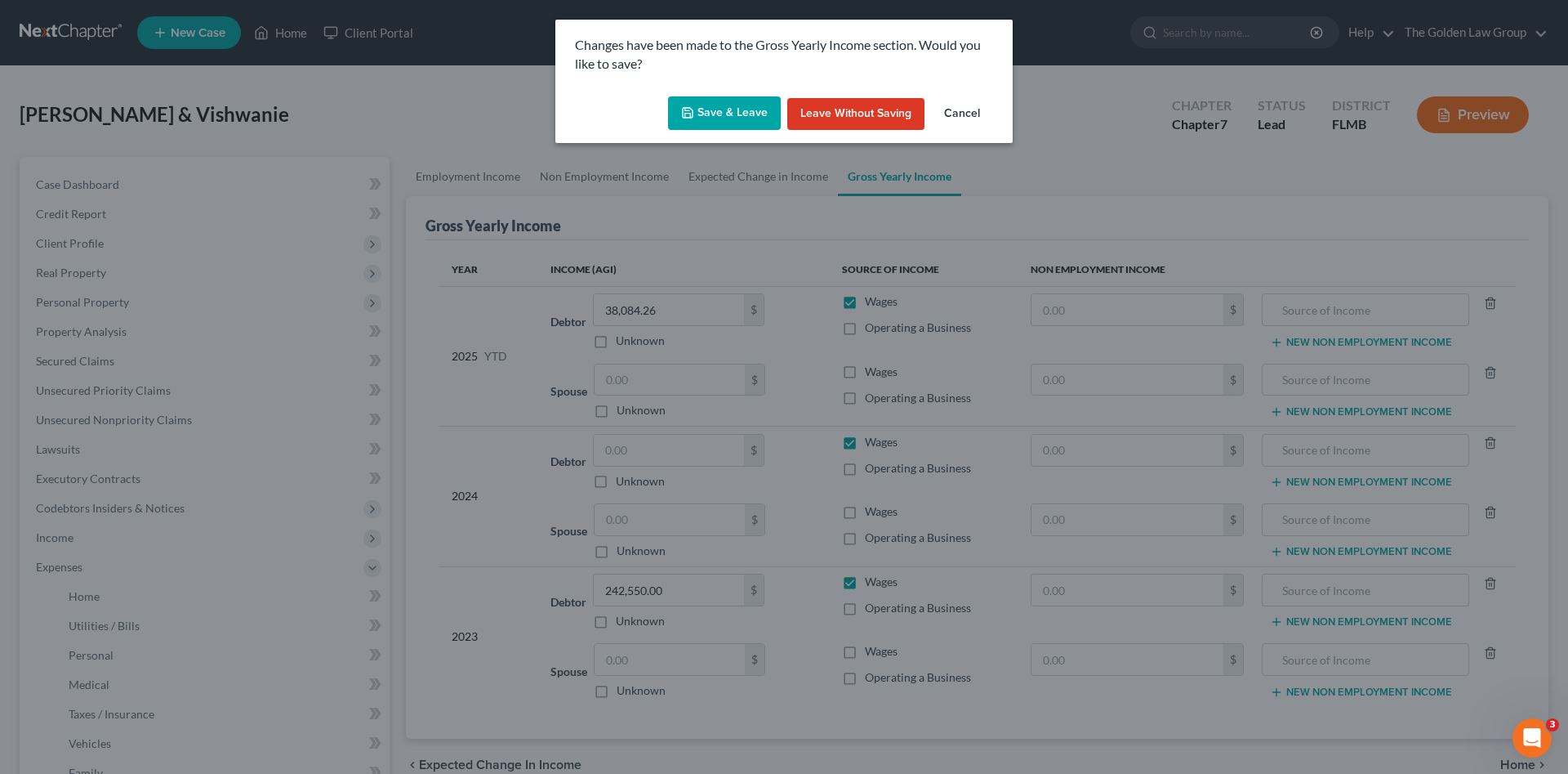
click at [711, 115] on button "Save & Leave" at bounding box center [724, 114] width 113 height 34
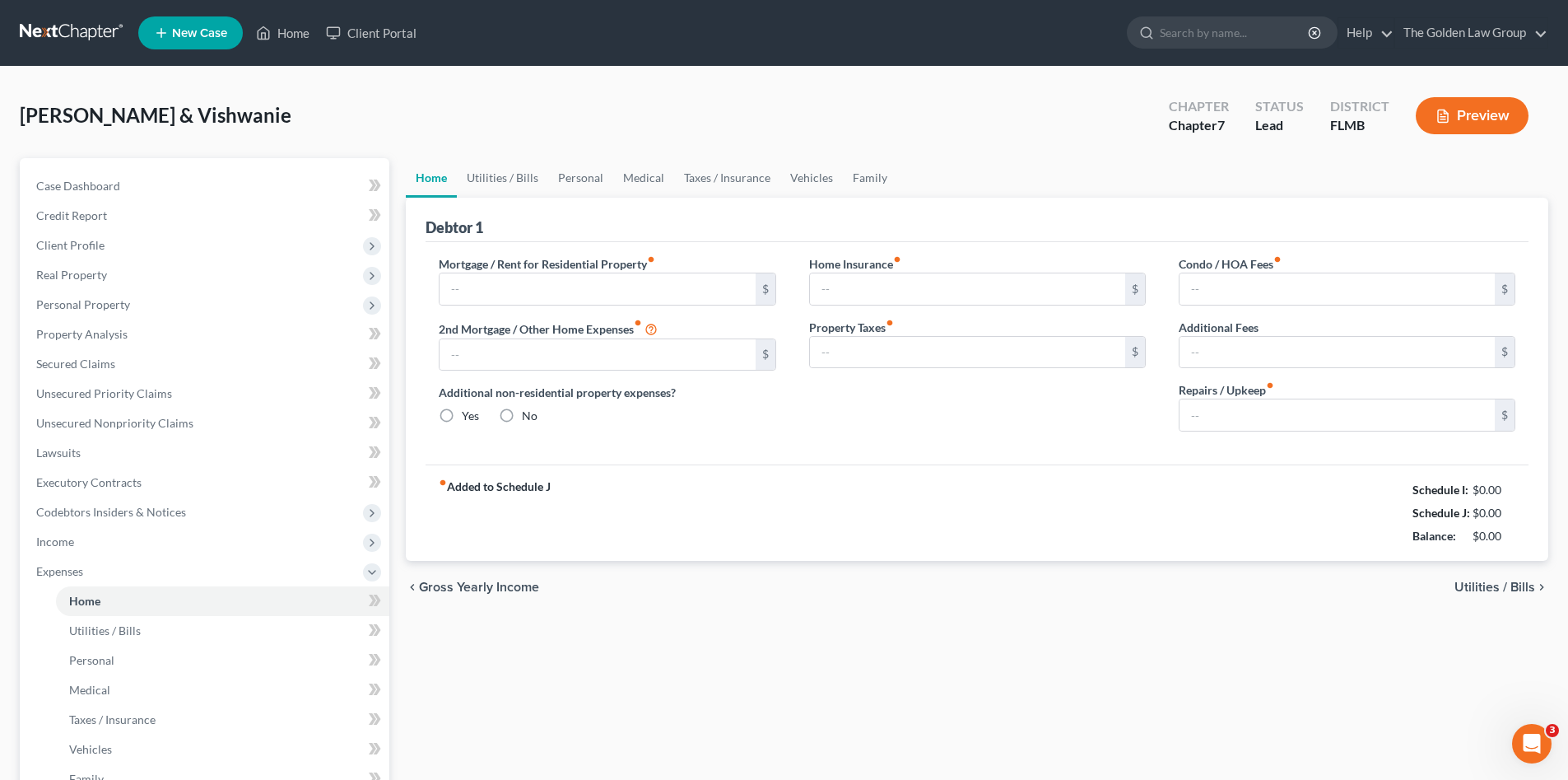
type input "1,874.00"
type input "0.00"
radio input "true"
type input "0.00"
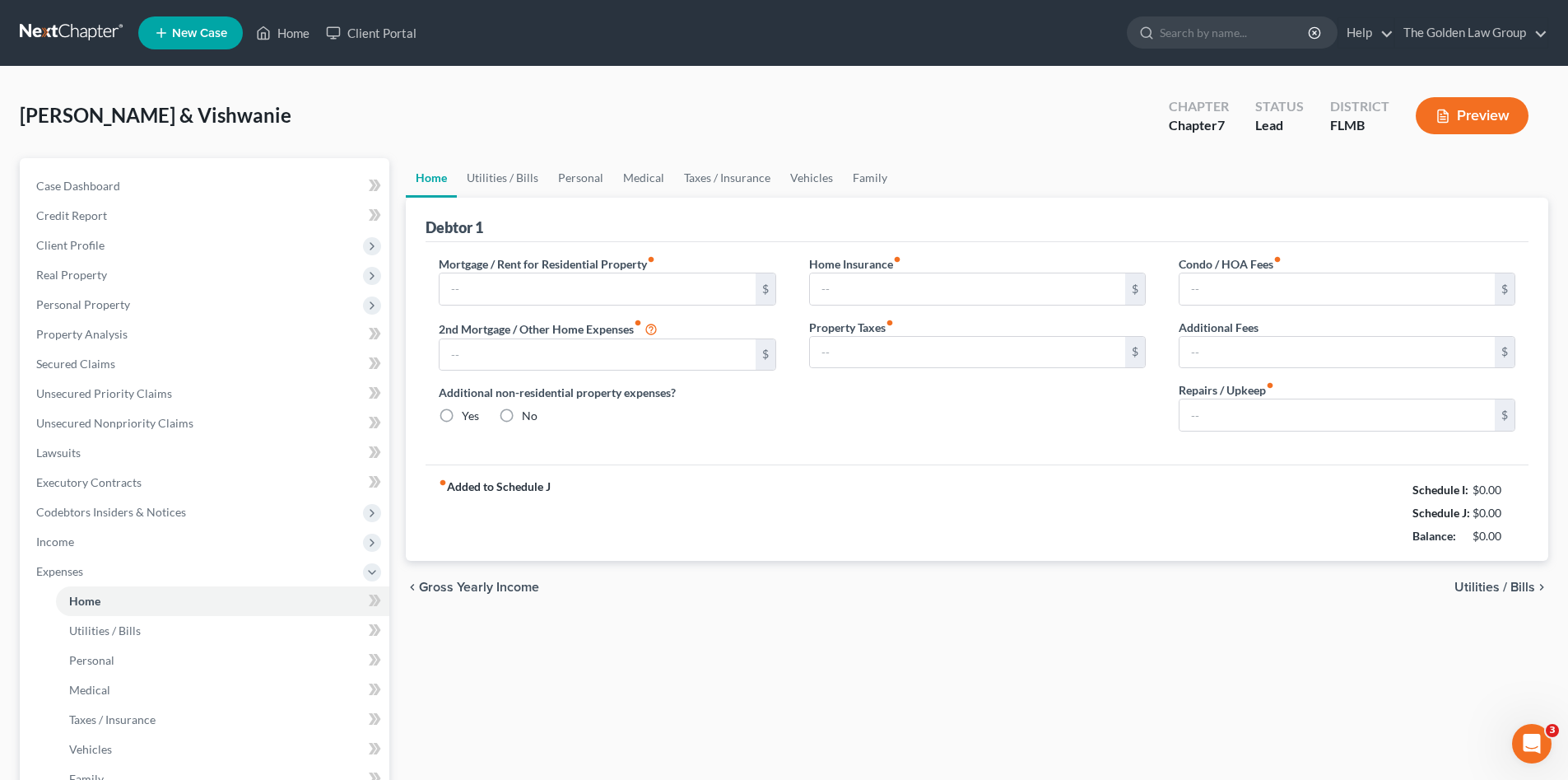
type input "0.00"
type input "300.00"
click at [497, 184] on link "Utilities / Bills" at bounding box center [503, 178] width 91 height 40
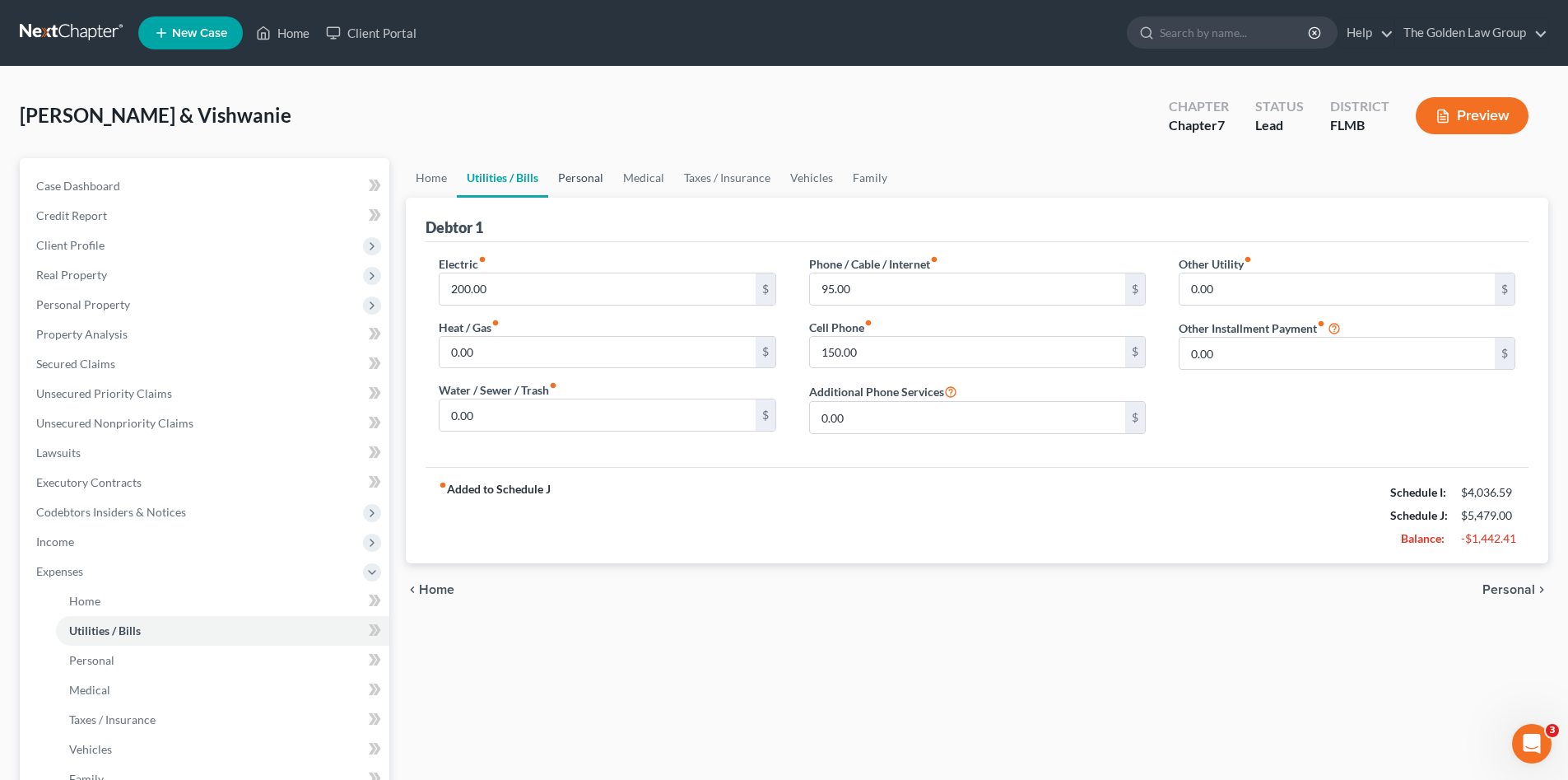
click at [577, 180] on link "Personal" at bounding box center [581, 178] width 65 height 40
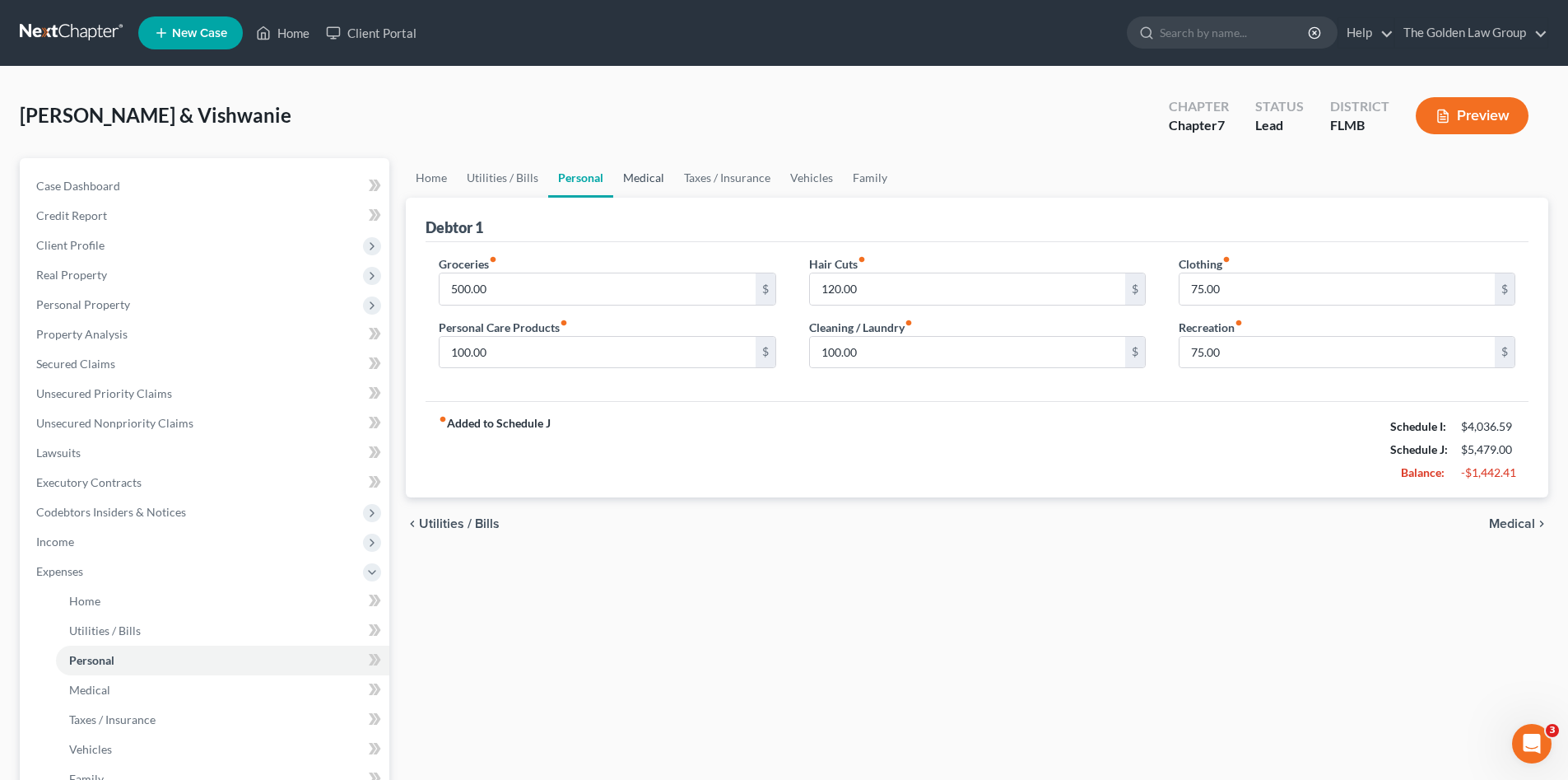
click at [654, 183] on link "Medical" at bounding box center [644, 178] width 61 height 40
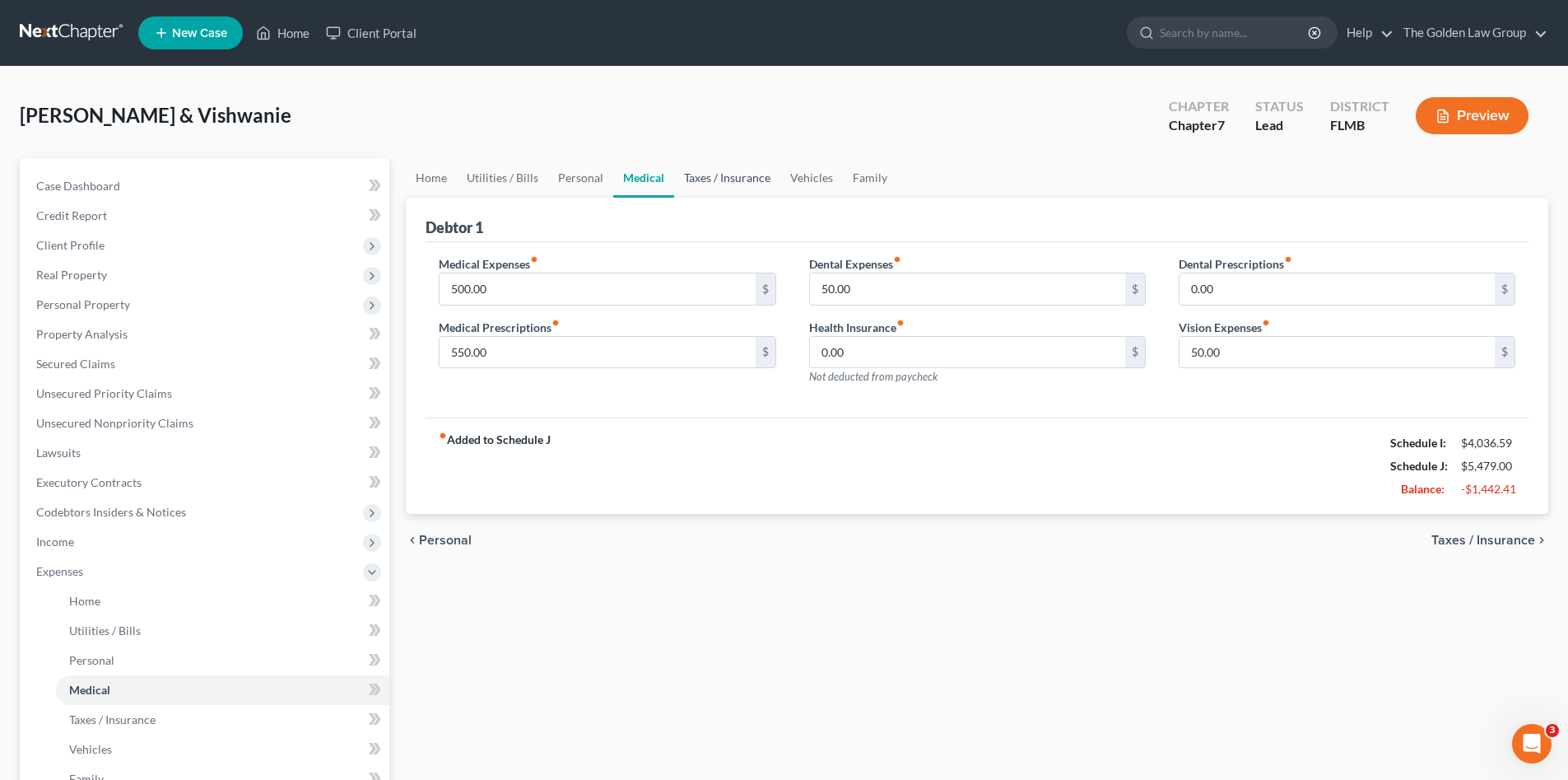
click at [700, 193] on link "Taxes / Insurance" at bounding box center [726, 178] width 106 height 40
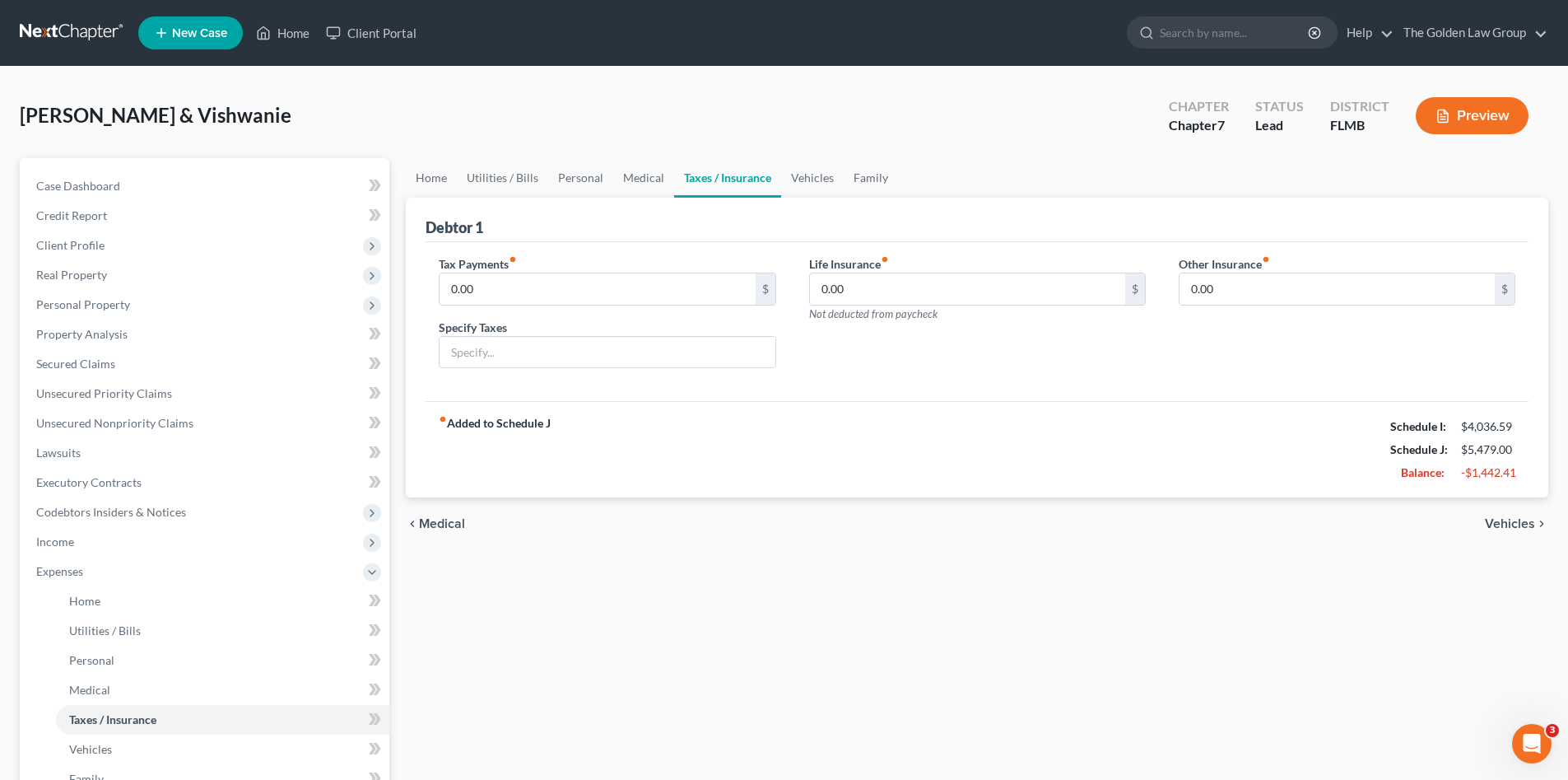
click at [804, 200] on div "Debtor 1" at bounding box center [977, 220] width 1103 height 45
click at [807, 179] on link "Vehicles" at bounding box center [812, 178] width 63 height 40
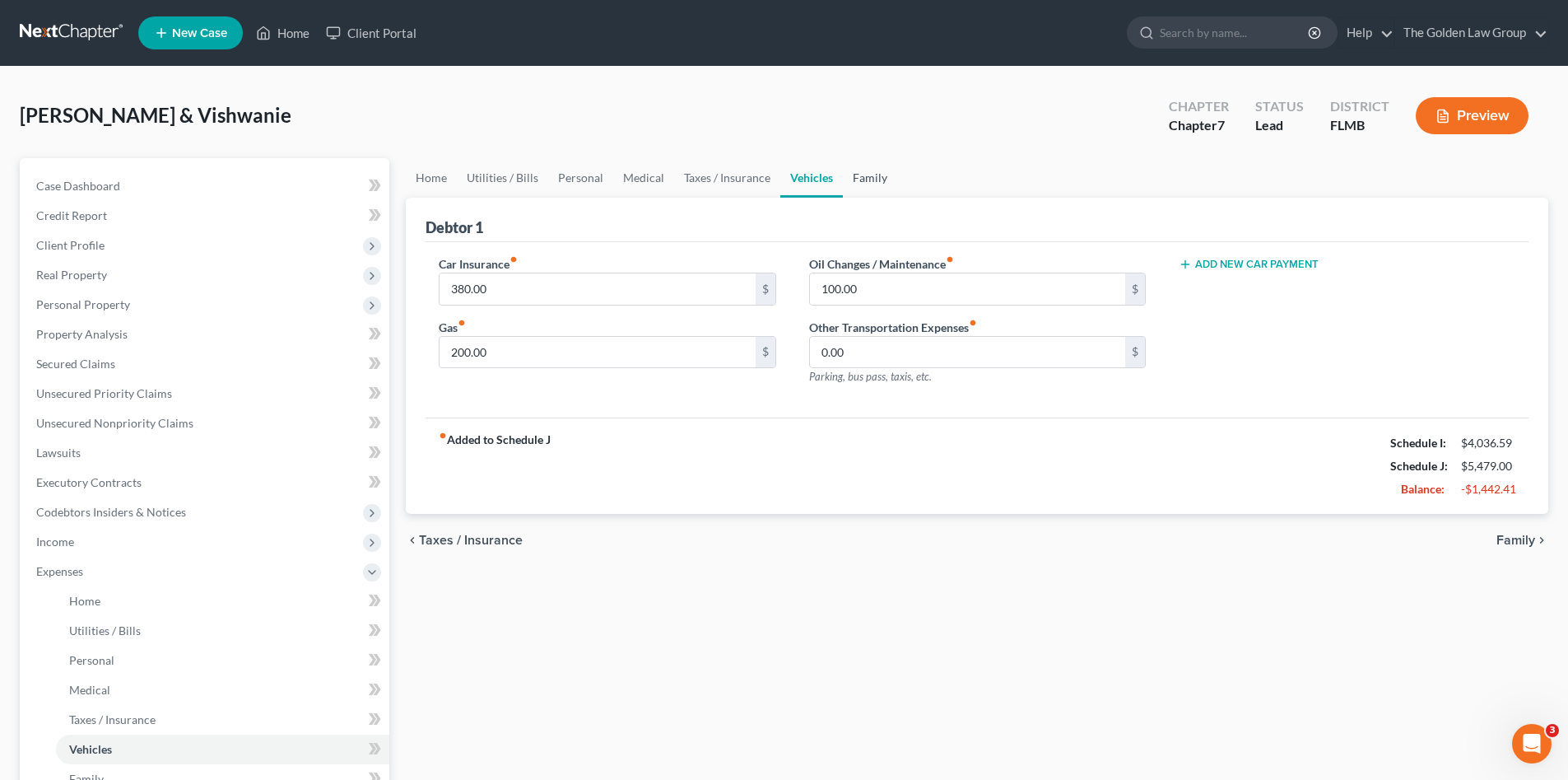
click at [860, 183] on link "Family" at bounding box center [869, 178] width 54 height 40
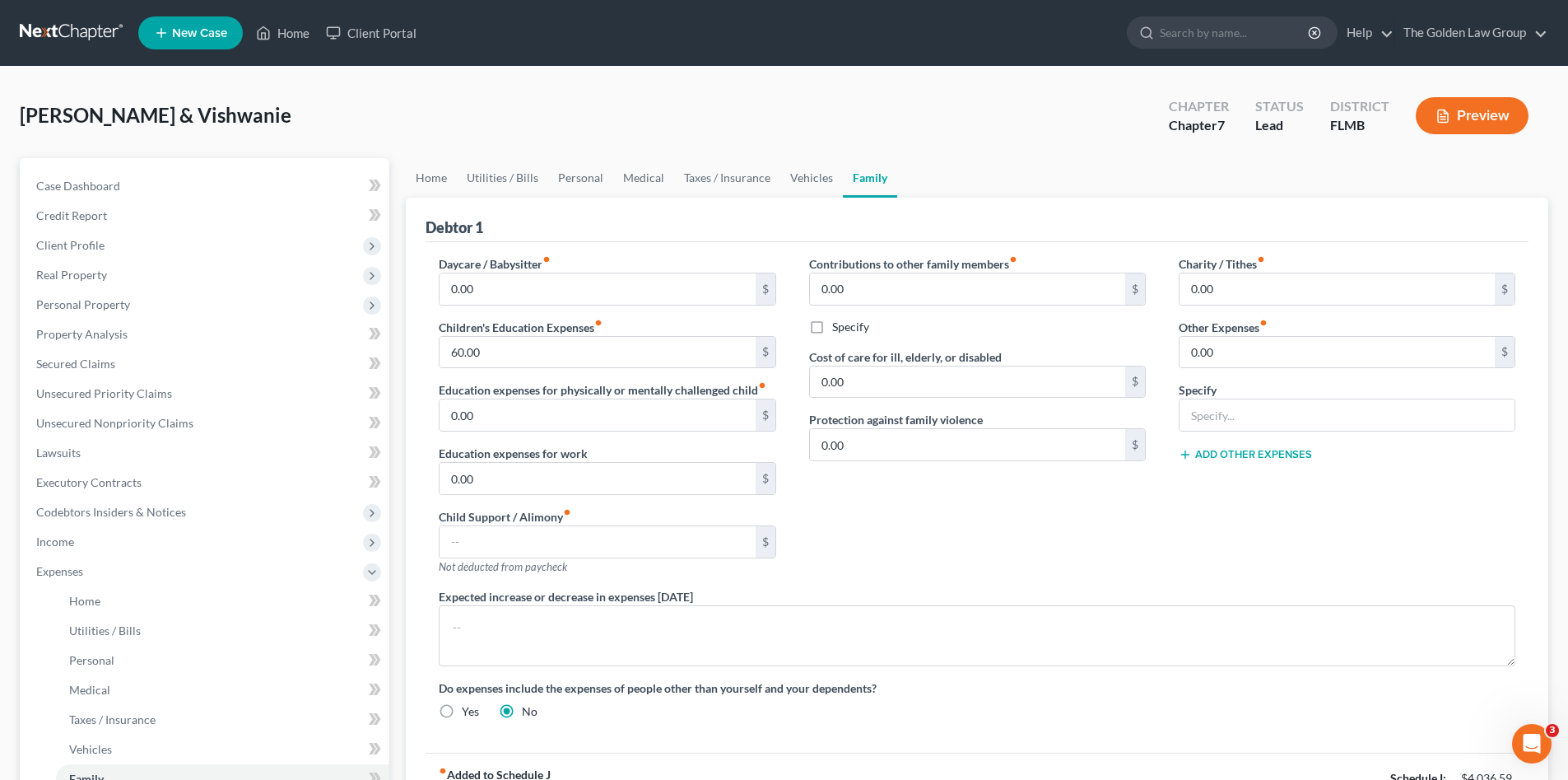
click at [917, 560] on div "Contributions to other family members fiber_manual_record 0.00 $ Specify Cost o…" at bounding box center [977, 422] width 369 height 332
click at [78, 571] on span "Expenses" at bounding box center [59, 571] width 47 height 14
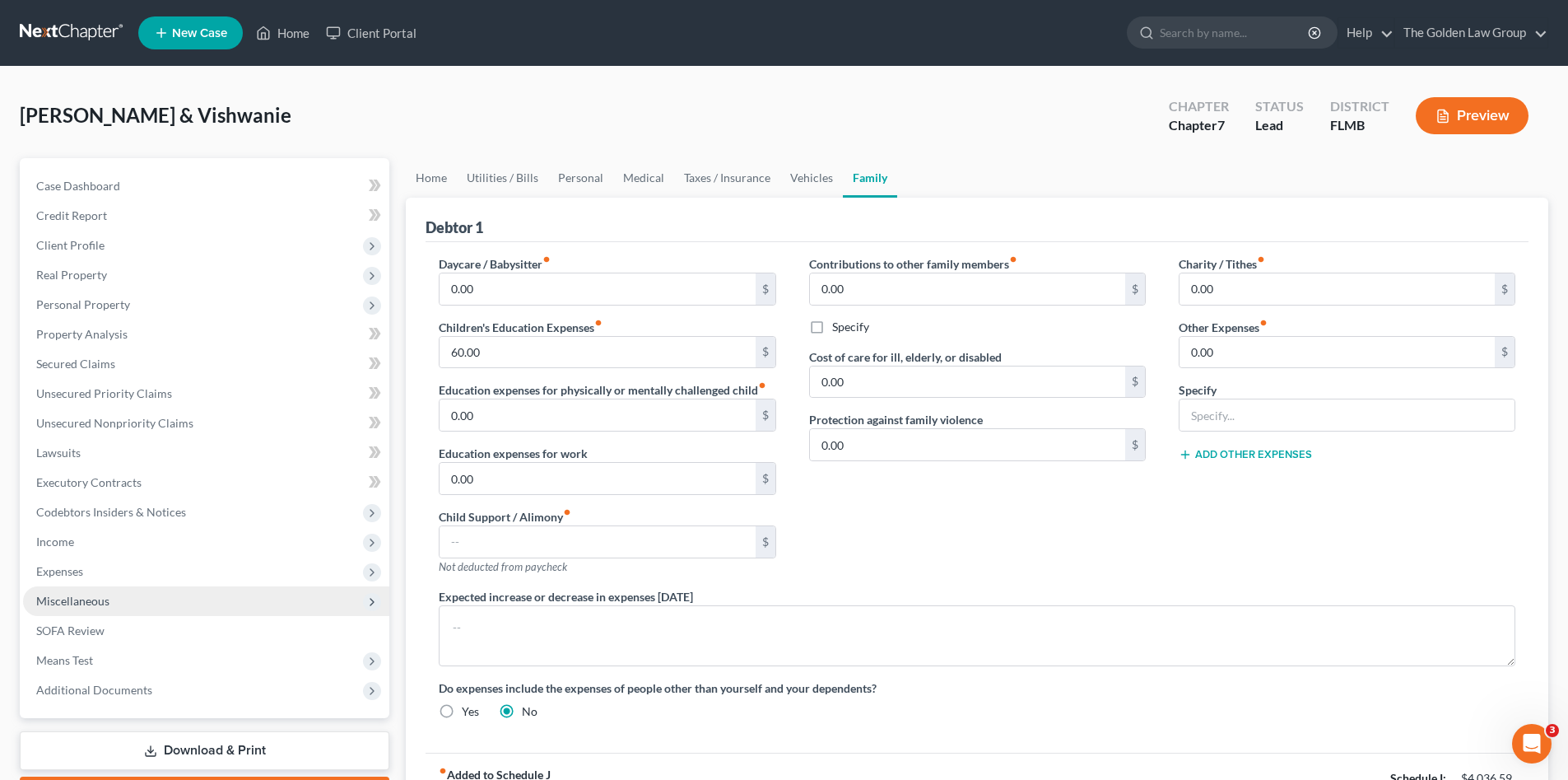
click at [95, 601] on span "Miscellaneous" at bounding box center [72, 601] width 73 height 14
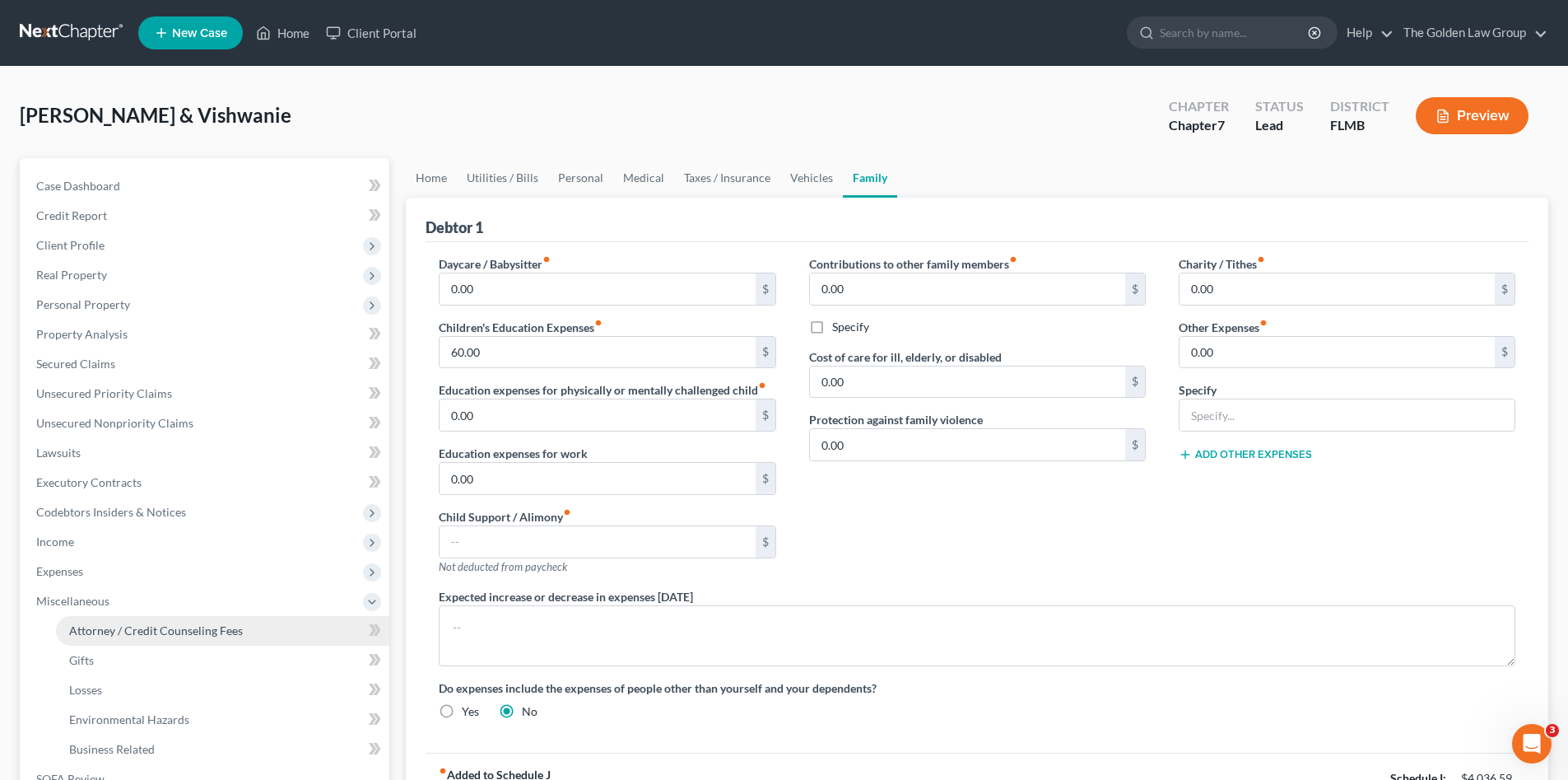
click at [144, 623] on span "Attorney / Credit Counseling Fees" at bounding box center [156, 630] width 174 height 14
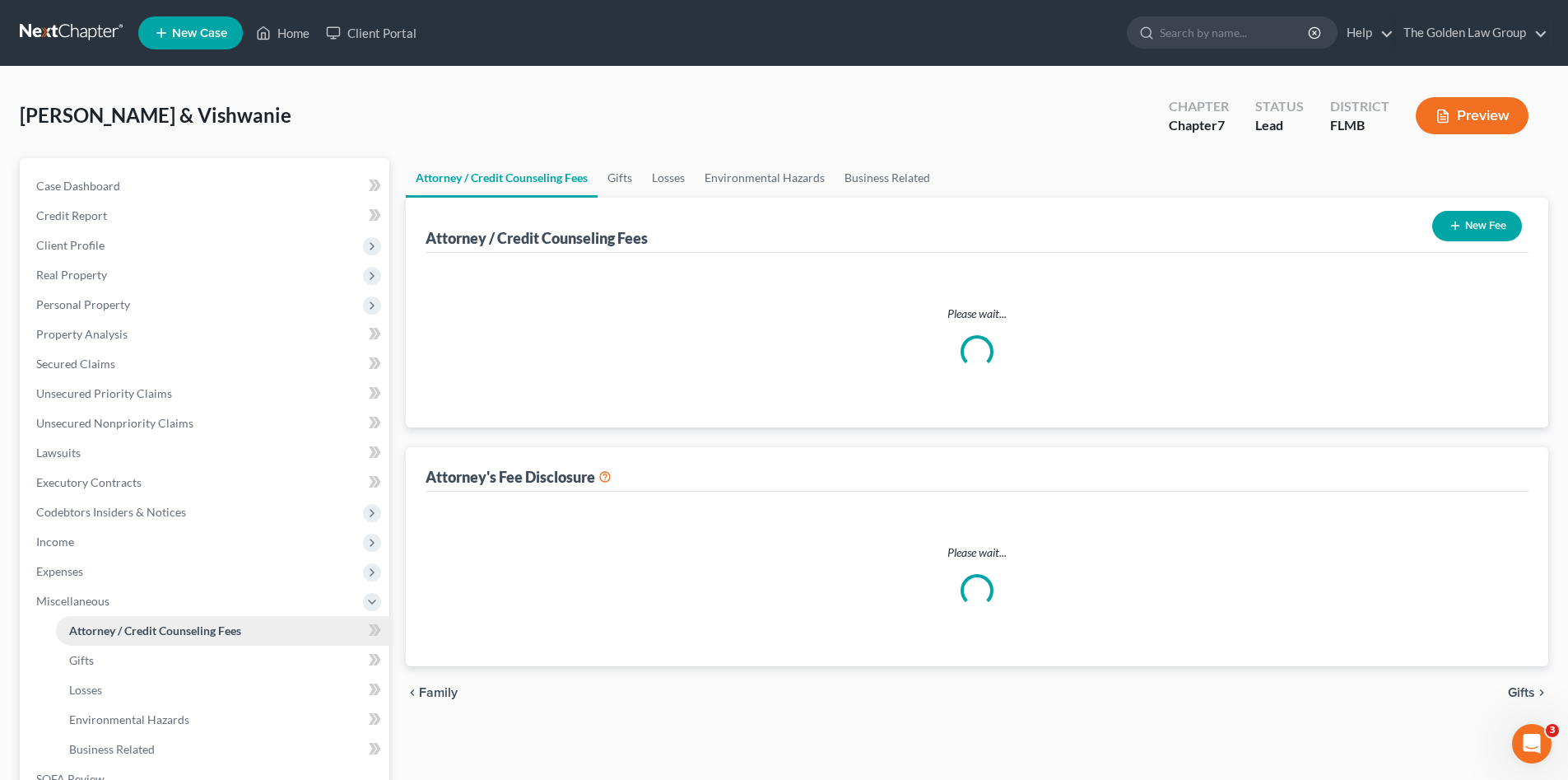
select select "2"
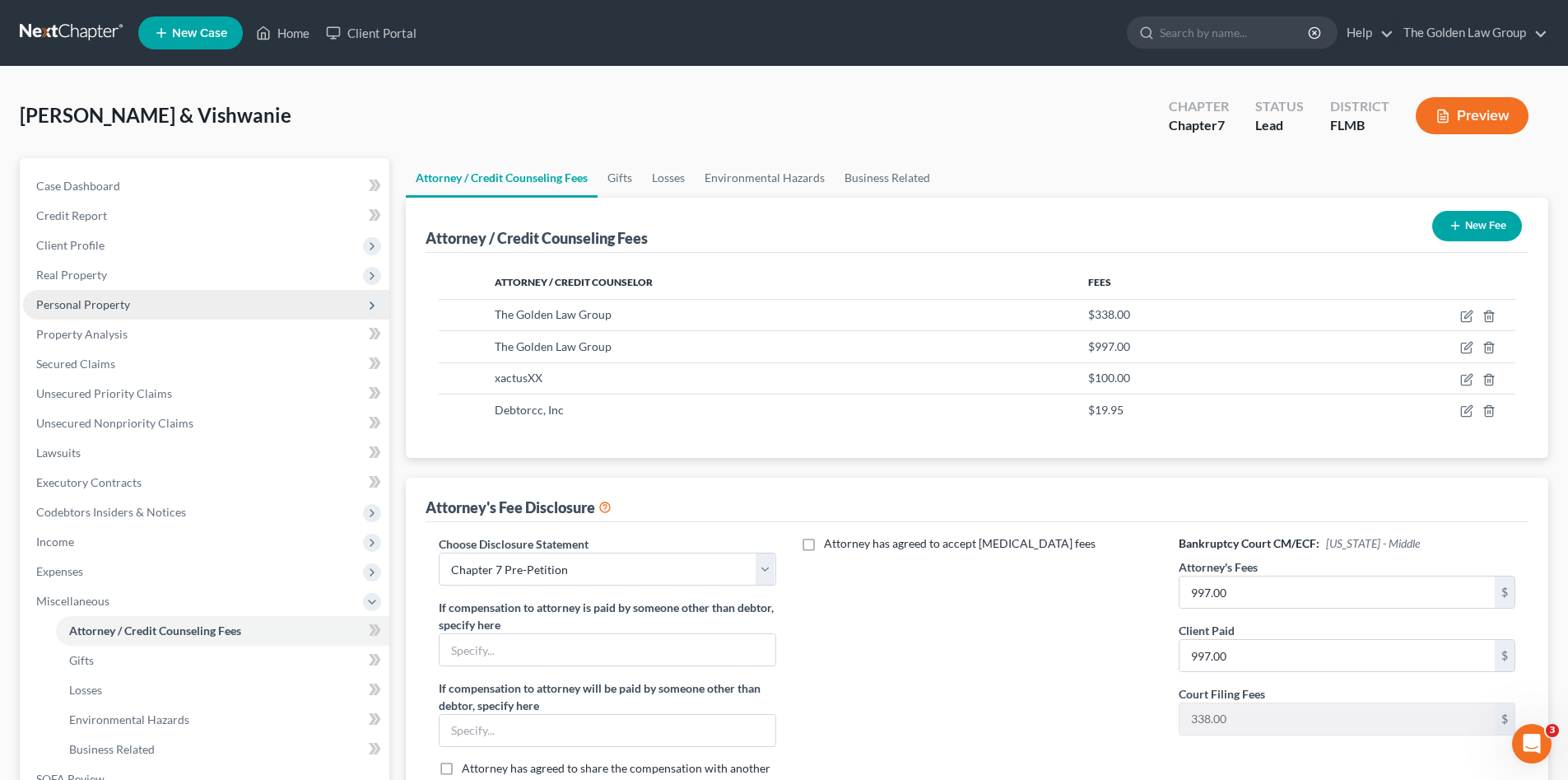
click at [82, 305] on span "Personal Property" at bounding box center [83, 304] width 94 height 14
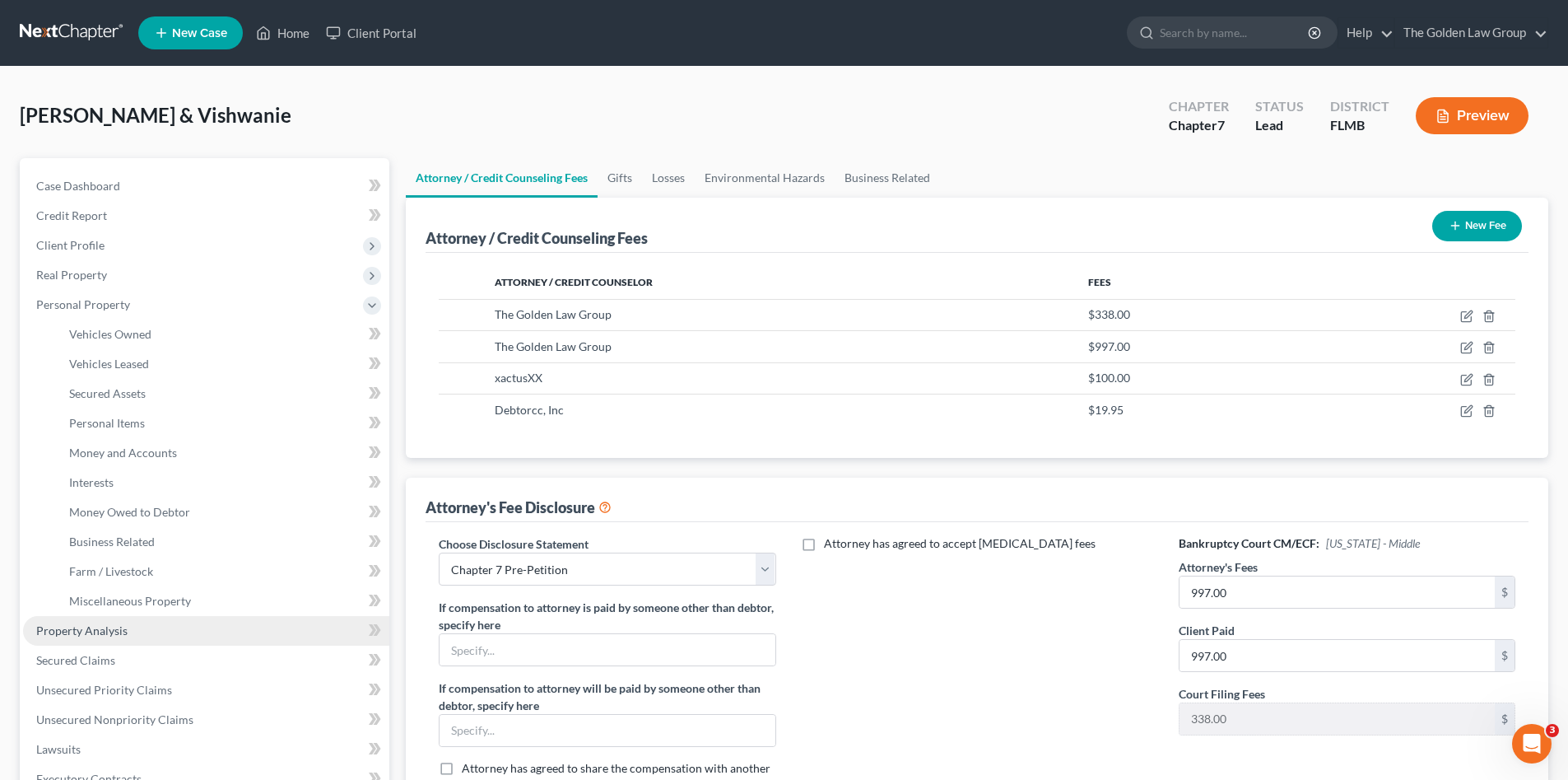
click at [122, 628] on span "Property Analysis" at bounding box center [82, 630] width 91 height 14
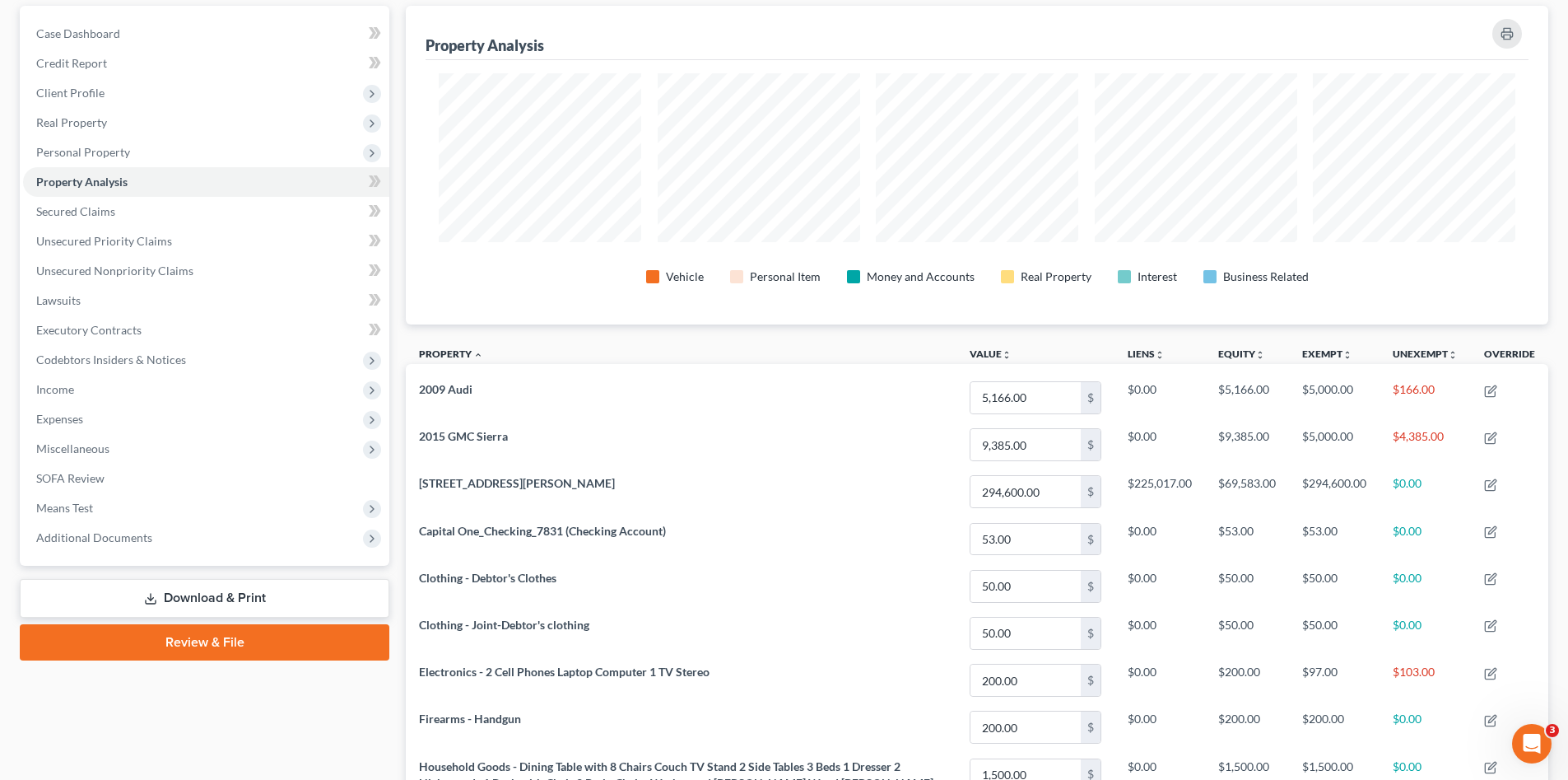
scroll to position [15, 0]
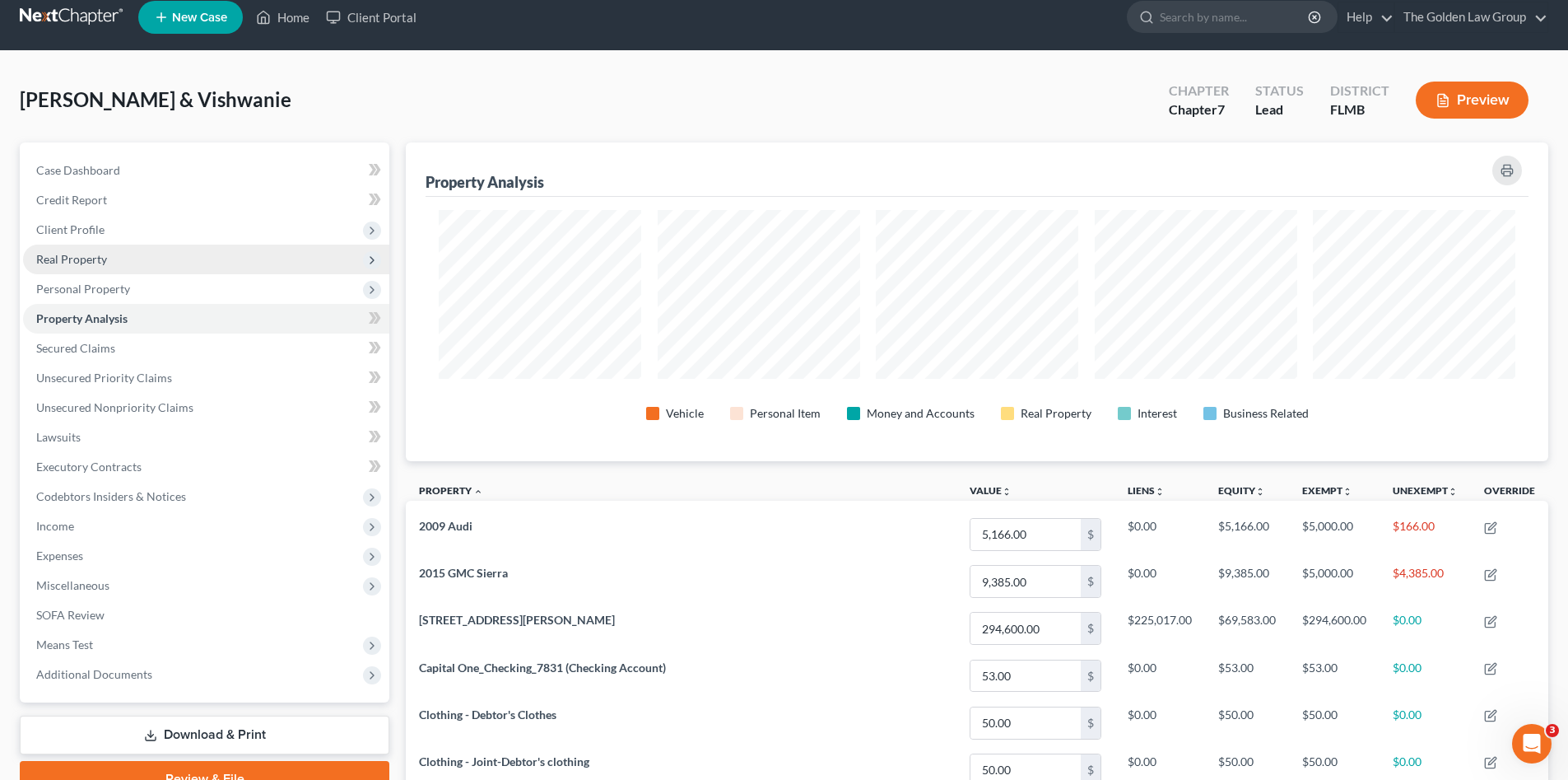
click at [92, 261] on span "Real Property" at bounding box center [71, 259] width 71 height 14
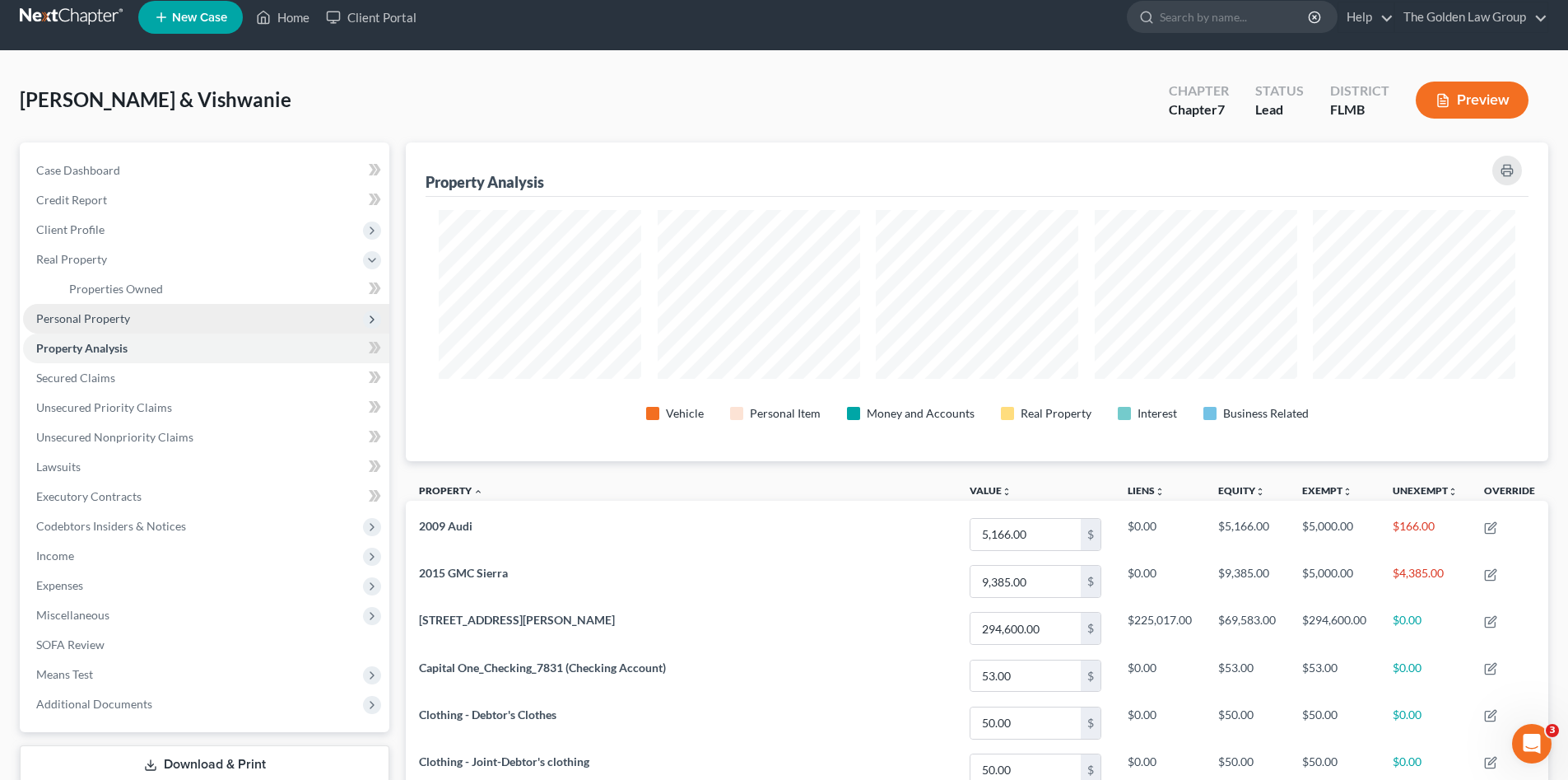
click at [111, 314] on span "Personal Property" at bounding box center [83, 319] width 94 height 14
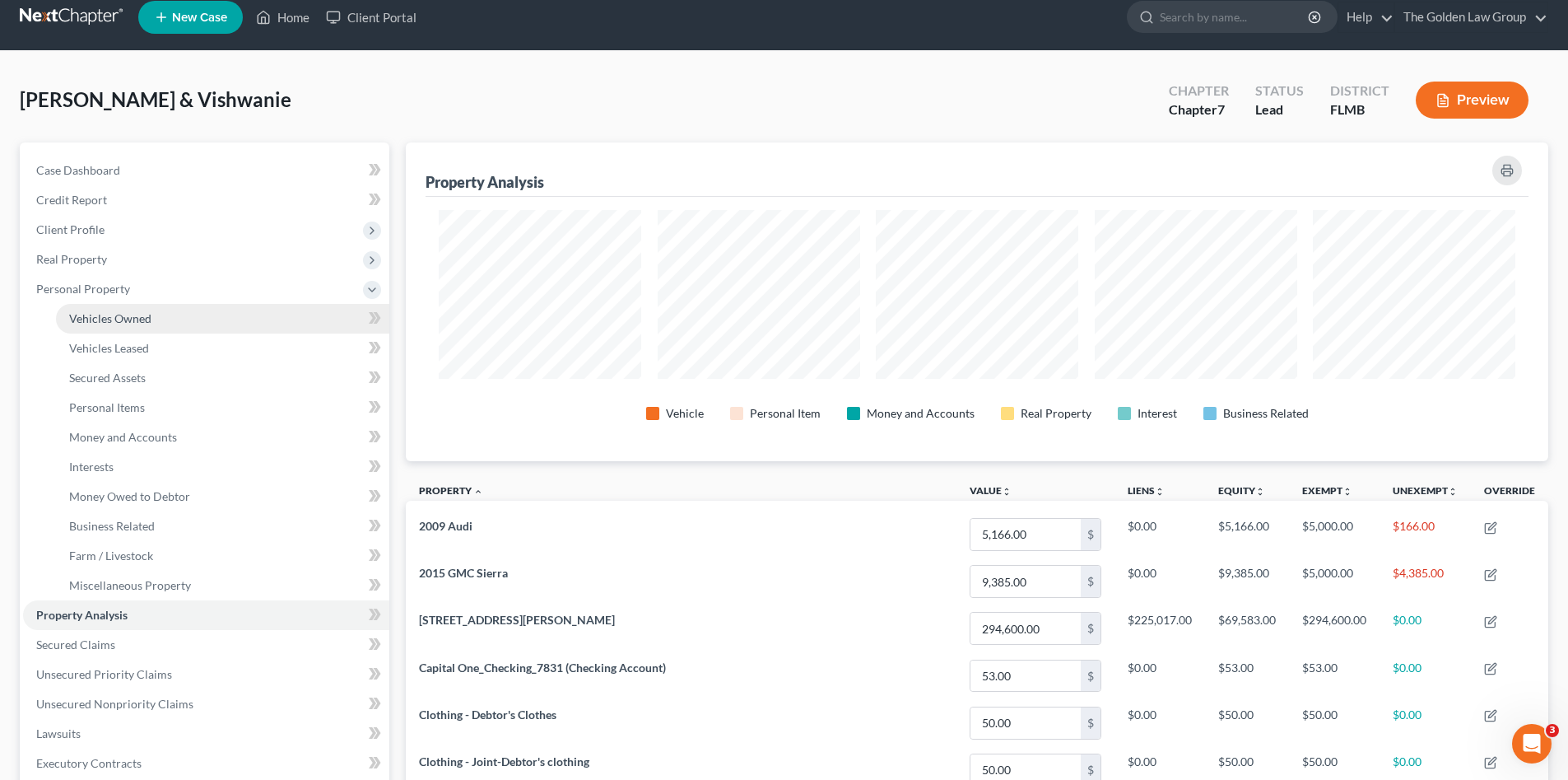
click at [118, 322] on span "Vehicles Owned" at bounding box center [110, 319] width 83 height 14
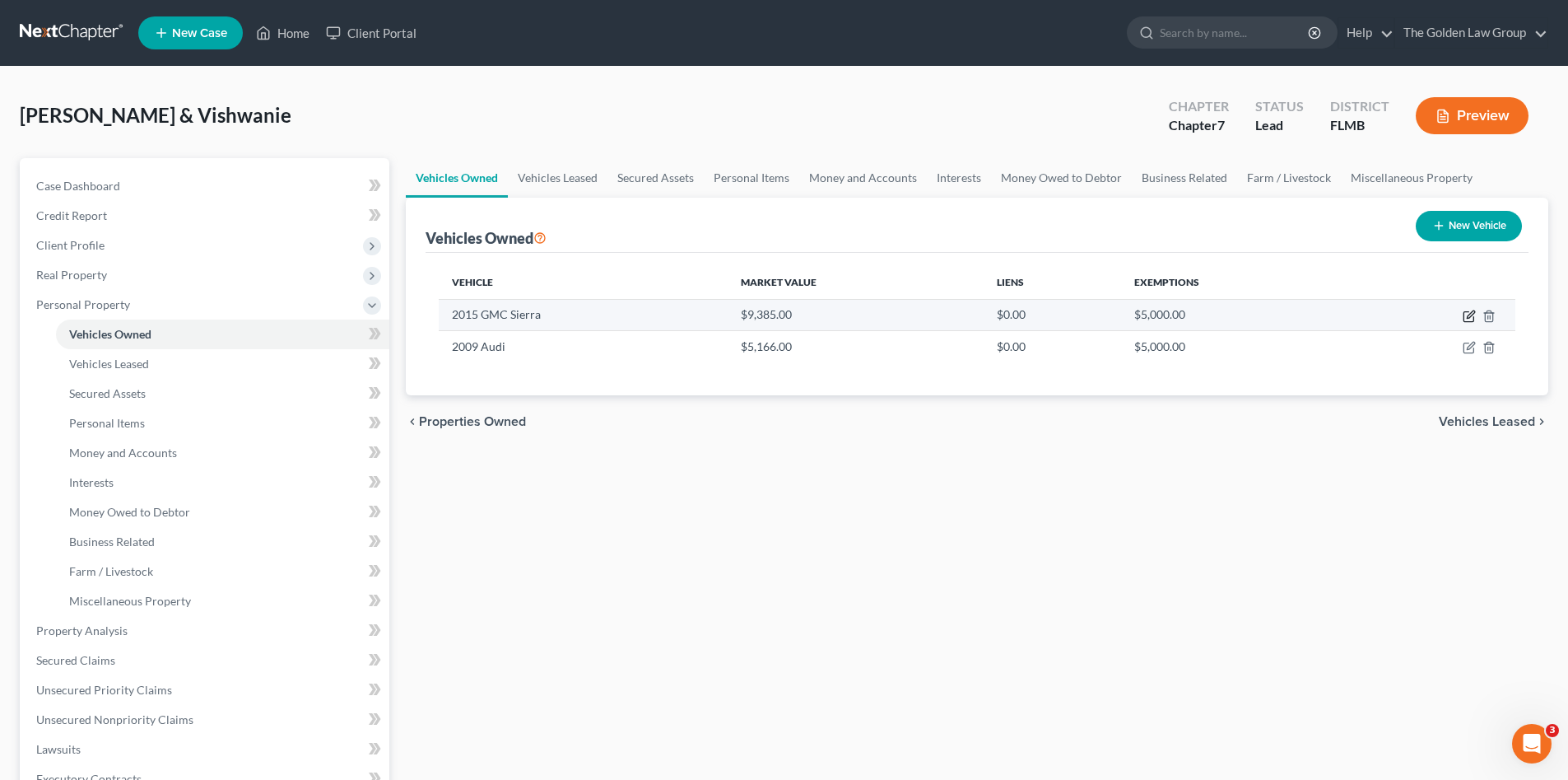
click at [1463, 318] on icon "button" at bounding box center [1469, 316] width 13 height 13
select select "0"
select select "11"
select select "4"
select select "0"
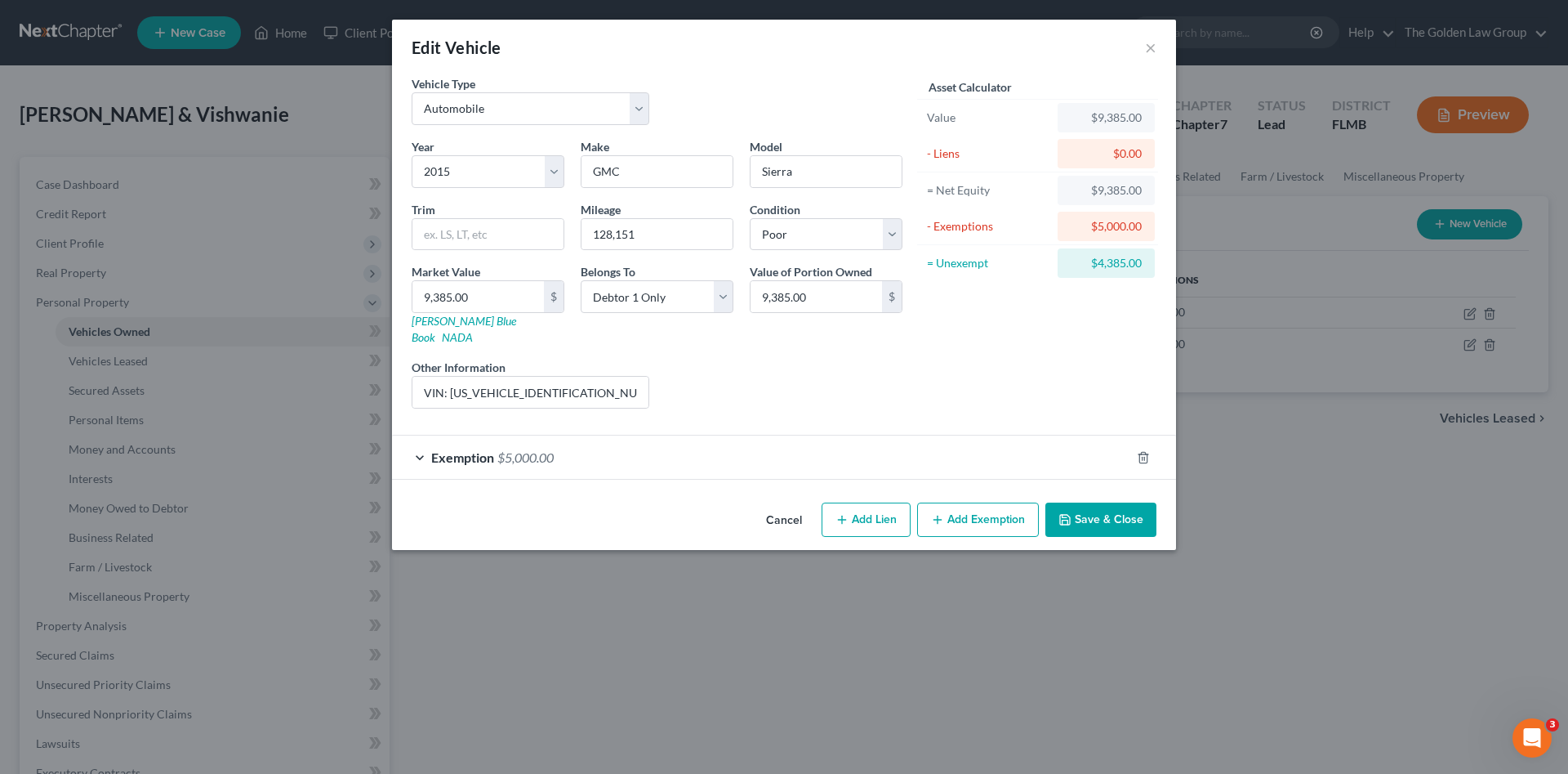
click at [1116, 507] on button "Save & Close" at bounding box center [1101, 519] width 111 height 34
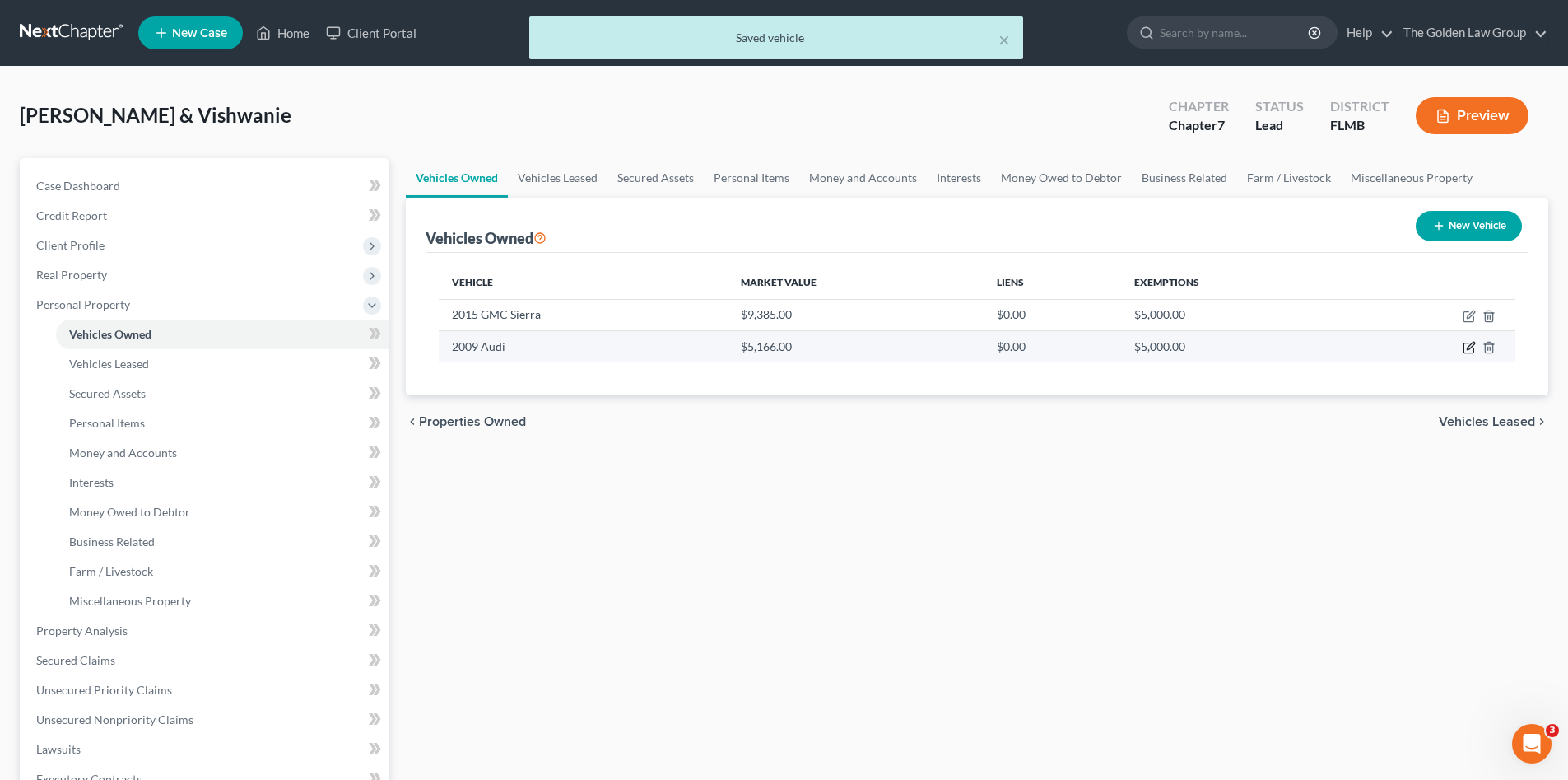
click at [1471, 346] on icon "button" at bounding box center [1469, 347] width 13 height 13
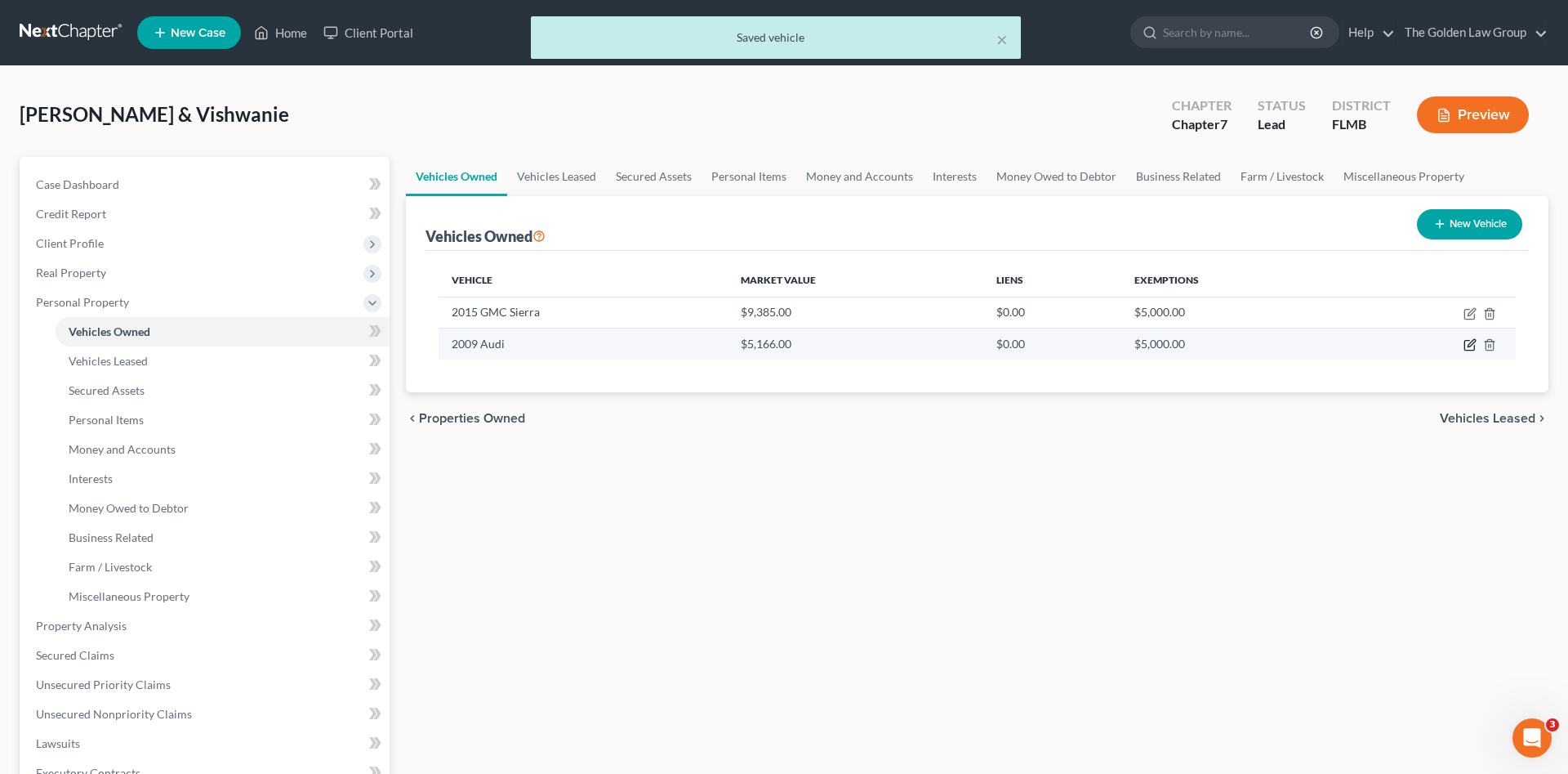
select select "0"
select select "17"
select select "4"
select select "1"
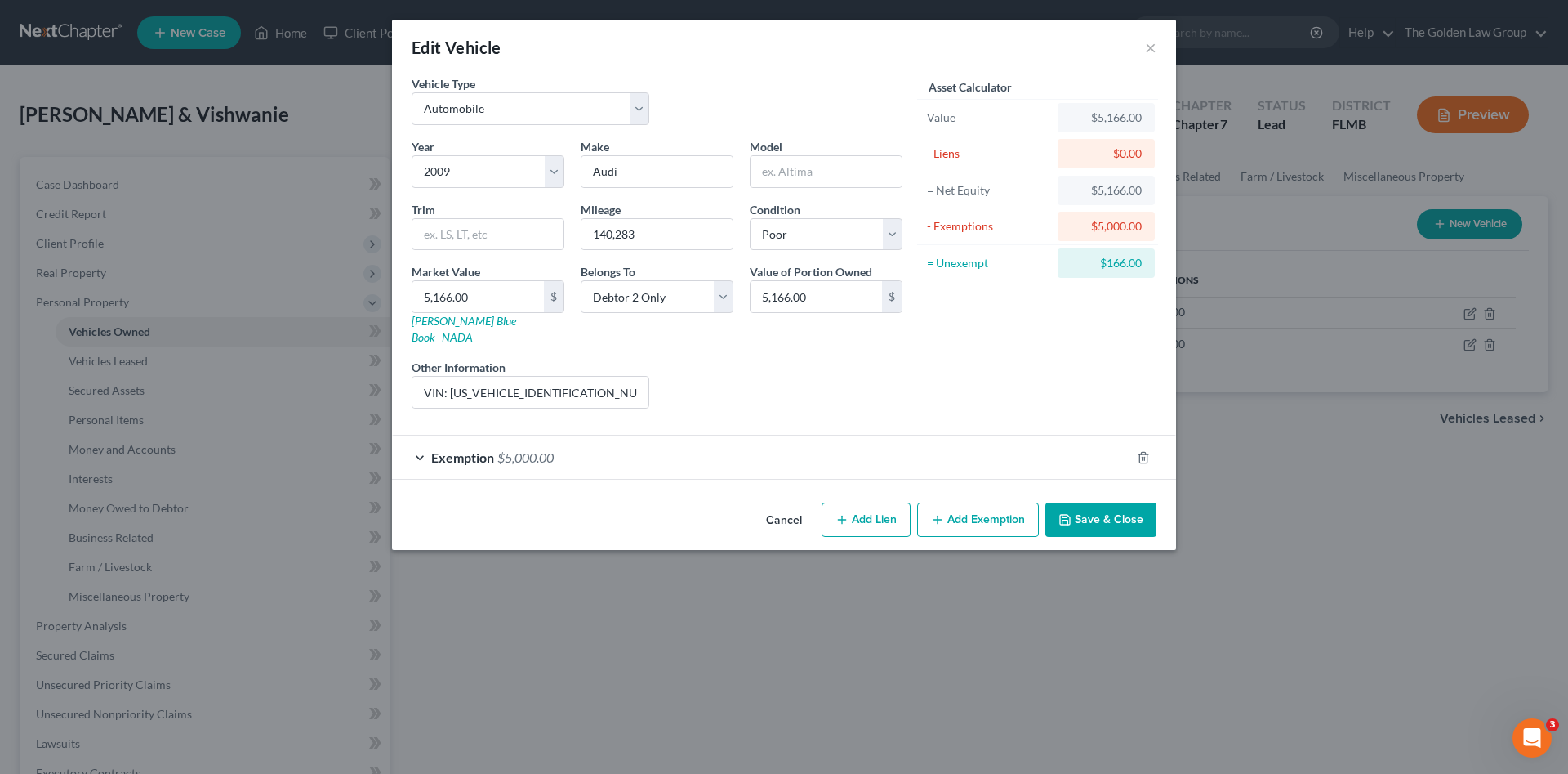
click at [1095, 502] on button "Save & Close" at bounding box center [1101, 519] width 111 height 34
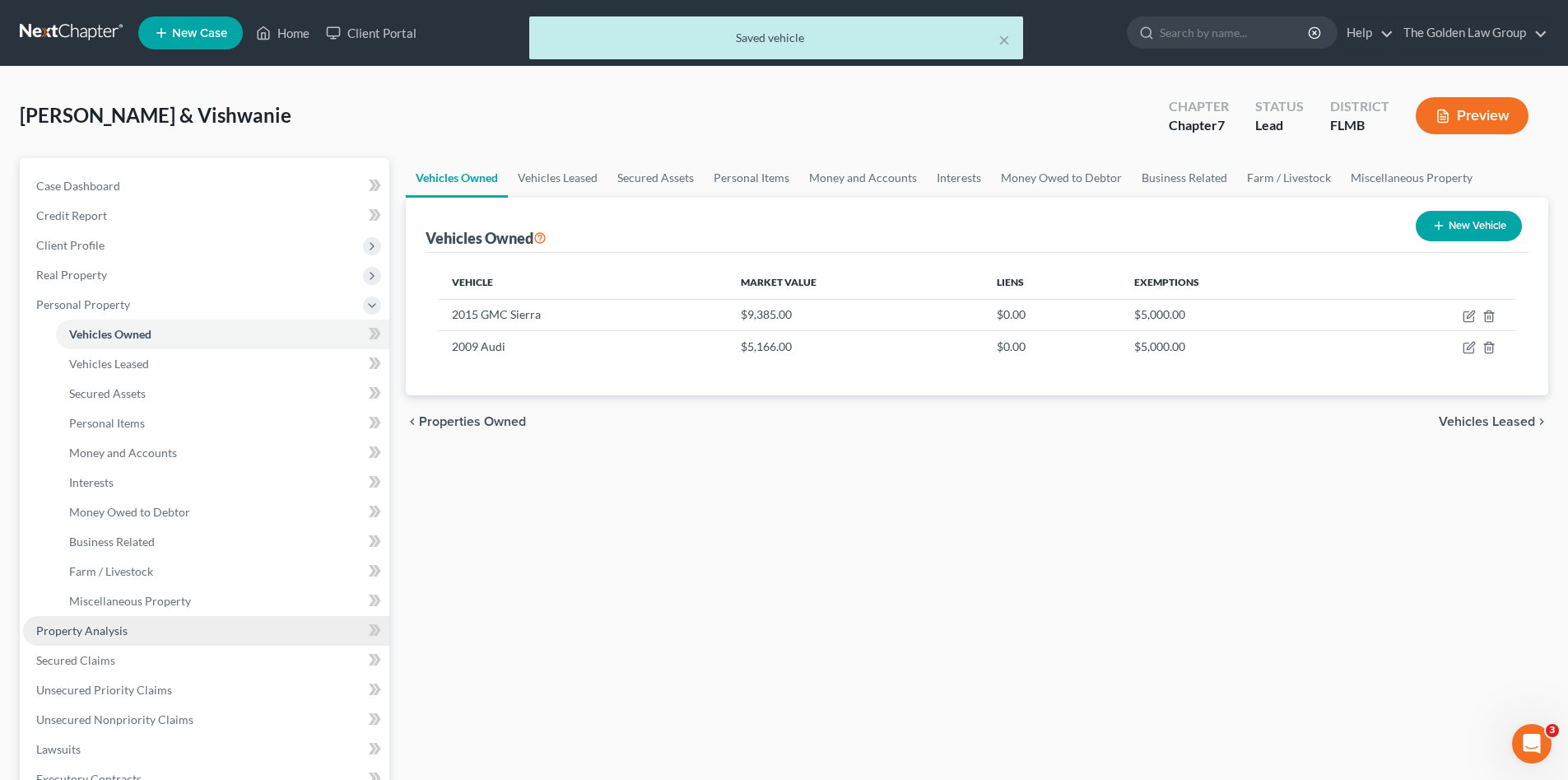
click at [90, 627] on span "Property Analysis" at bounding box center [82, 630] width 91 height 14
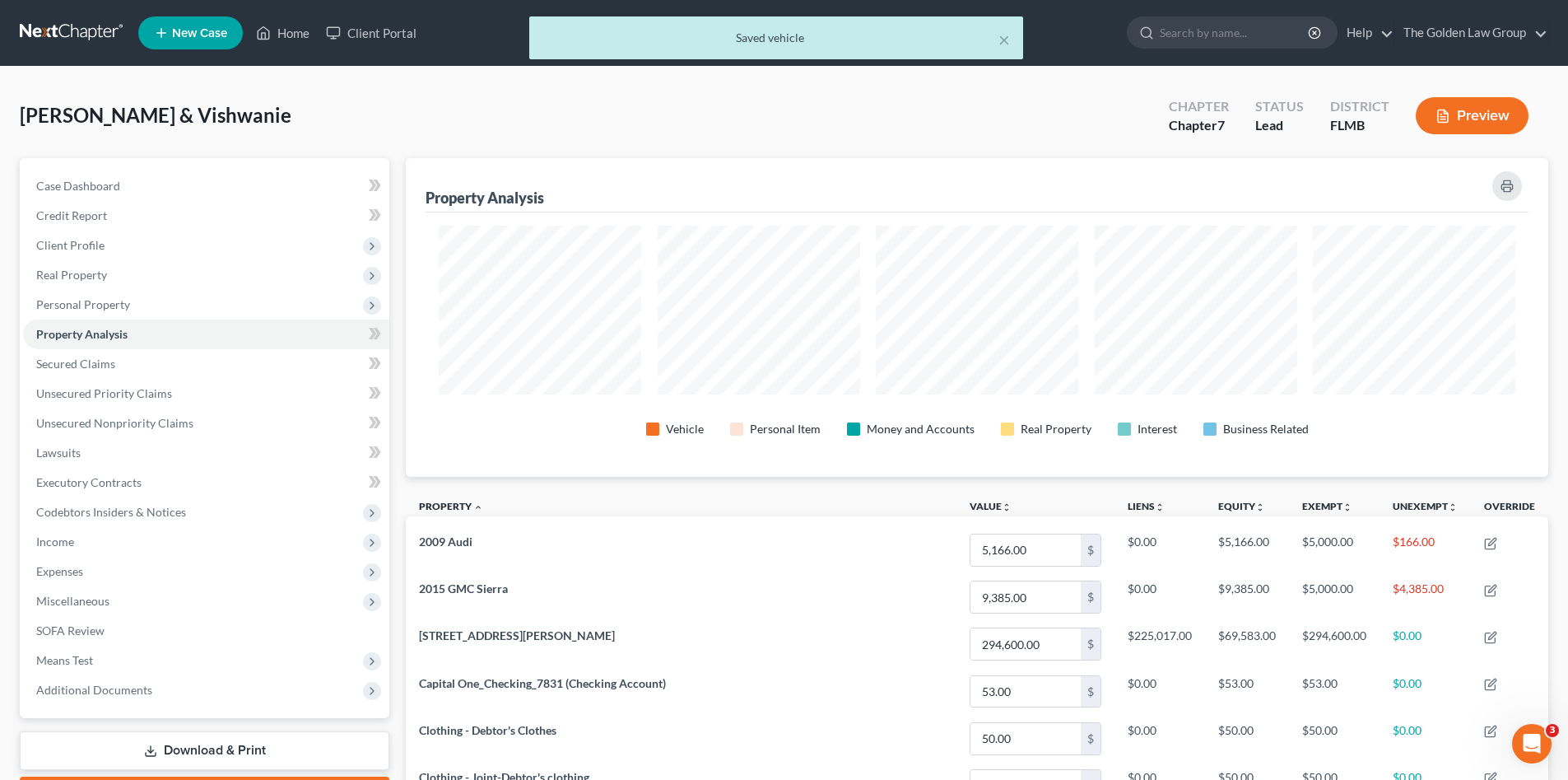
scroll to position [319, 1143]
click at [78, 299] on span "Personal Property" at bounding box center [83, 304] width 94 height 14
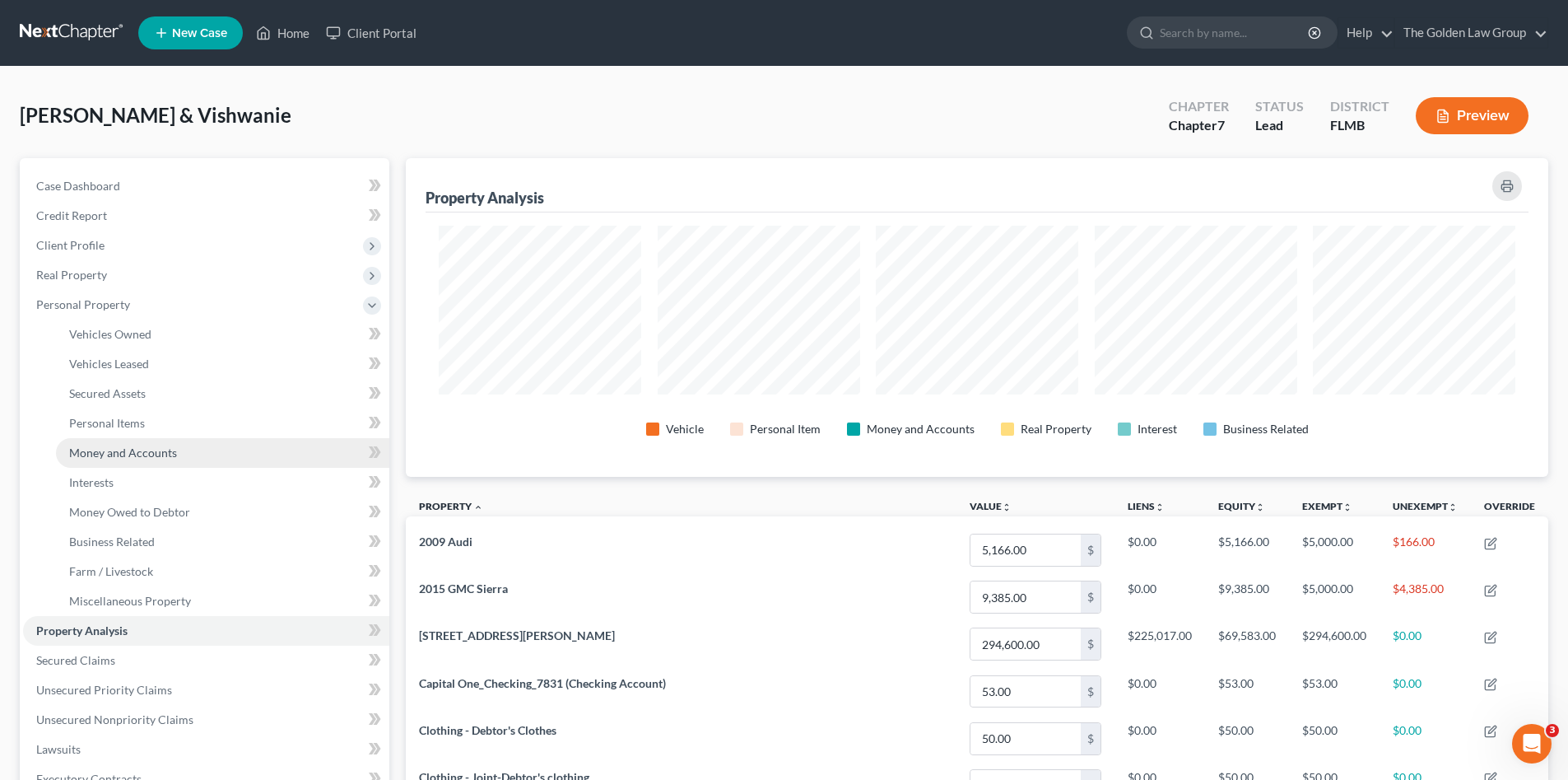
click at [124, 441] on link "Money and Accounts" at bounding box center [222, 453] width 333 height 29
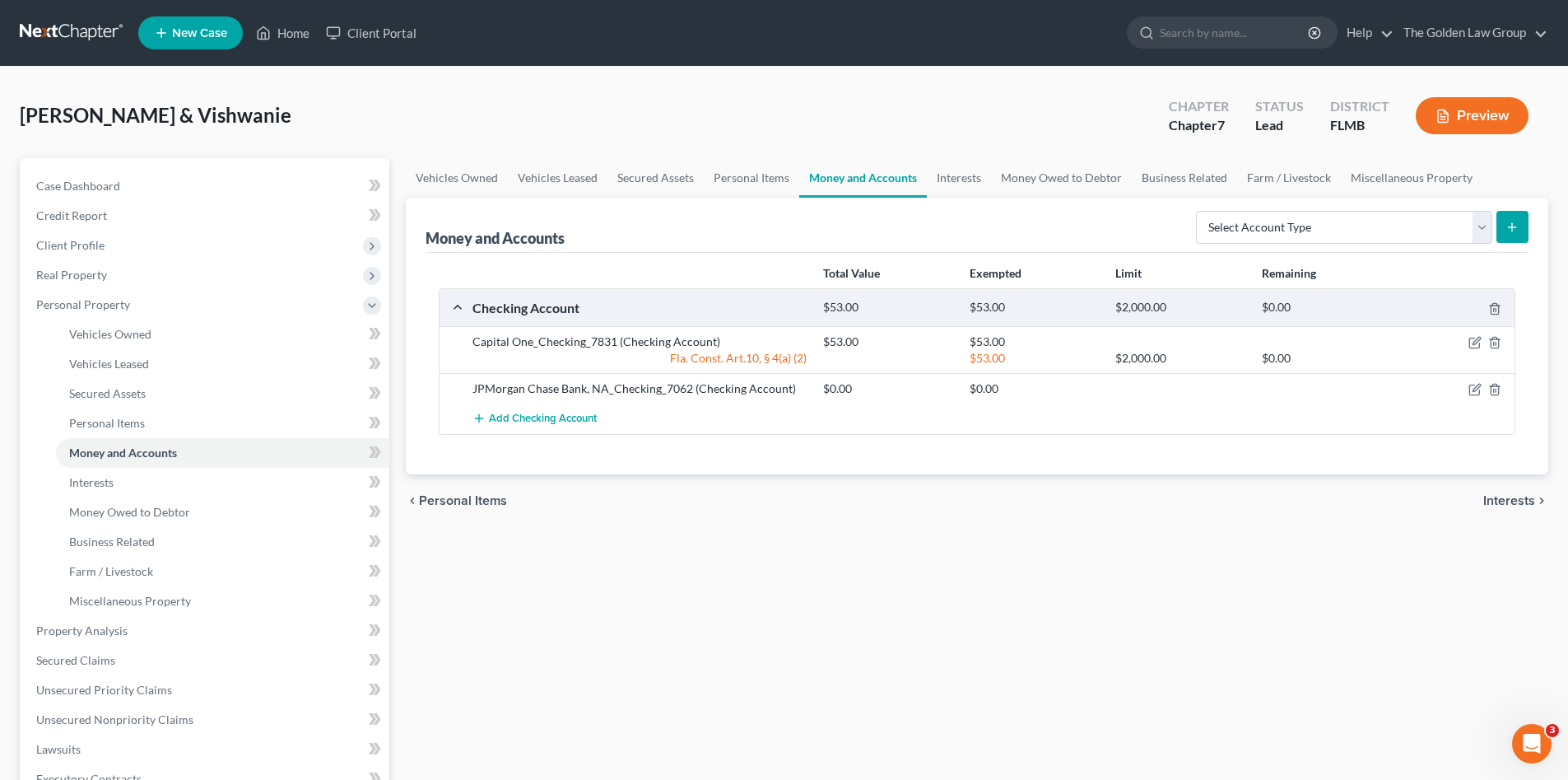
click at [769, 615] on div "Vehicles Owned Vehicles Leased Secured Assets Personal Items Money and Accounts…" at bounding box center [977, 634] width 1159 height 951
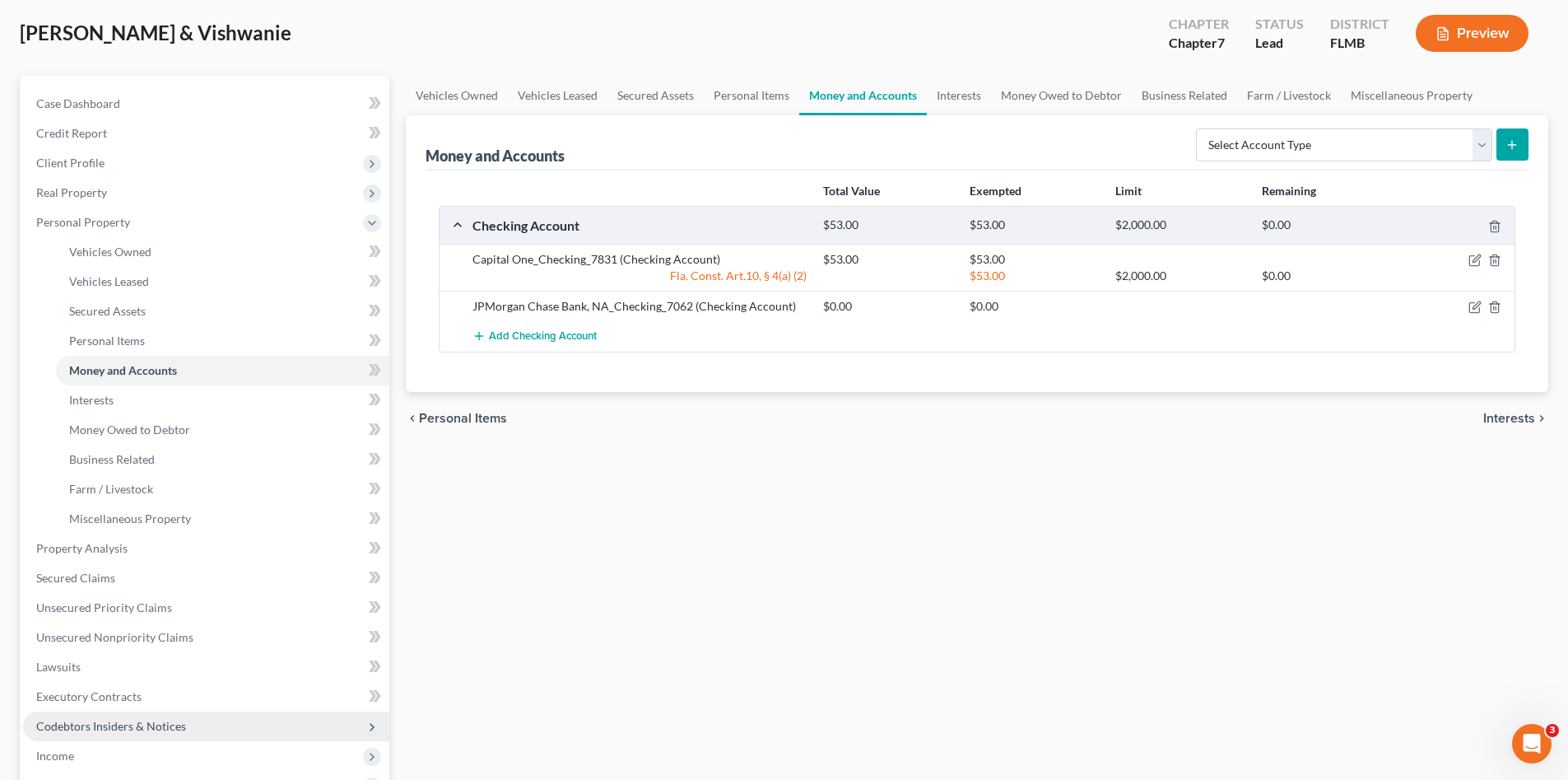
scroll to position [109, 0]
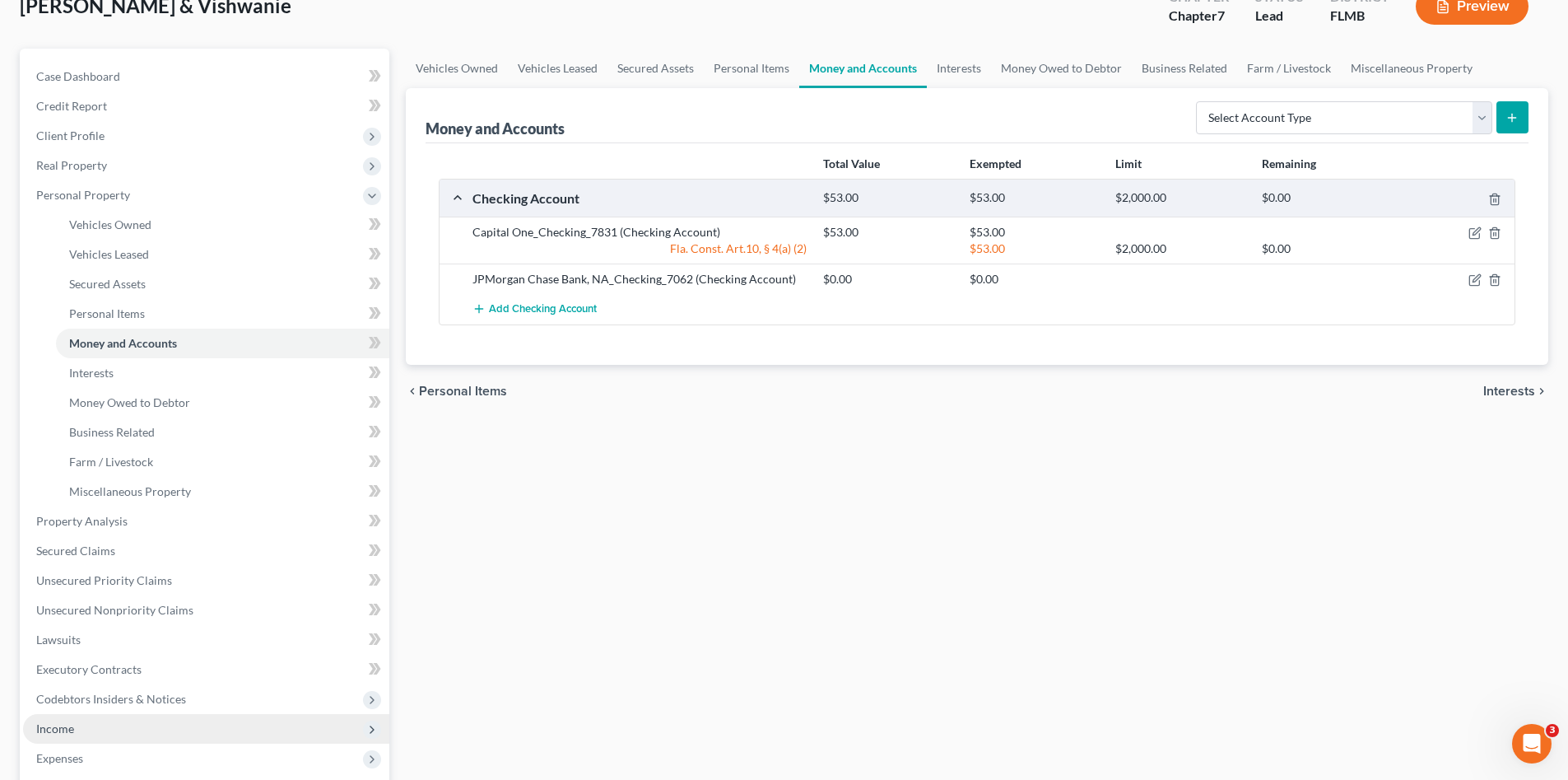
click at [105, 721] on span "Income" at bounding box center [207, 728] width 367 height 29
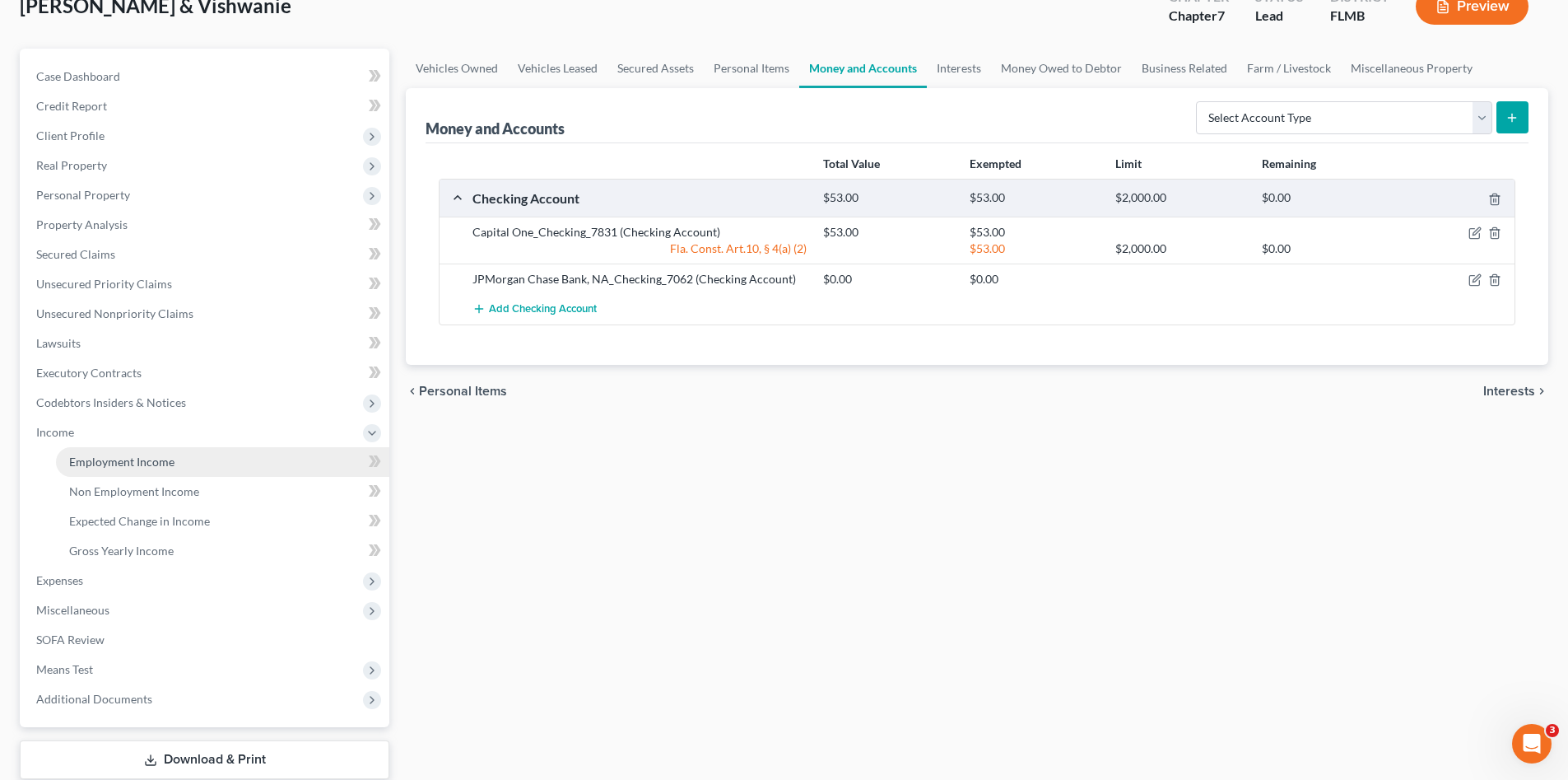
click at [136, 457] on span "Employment Income" at bounding box center [121, 461] width 105 height 14
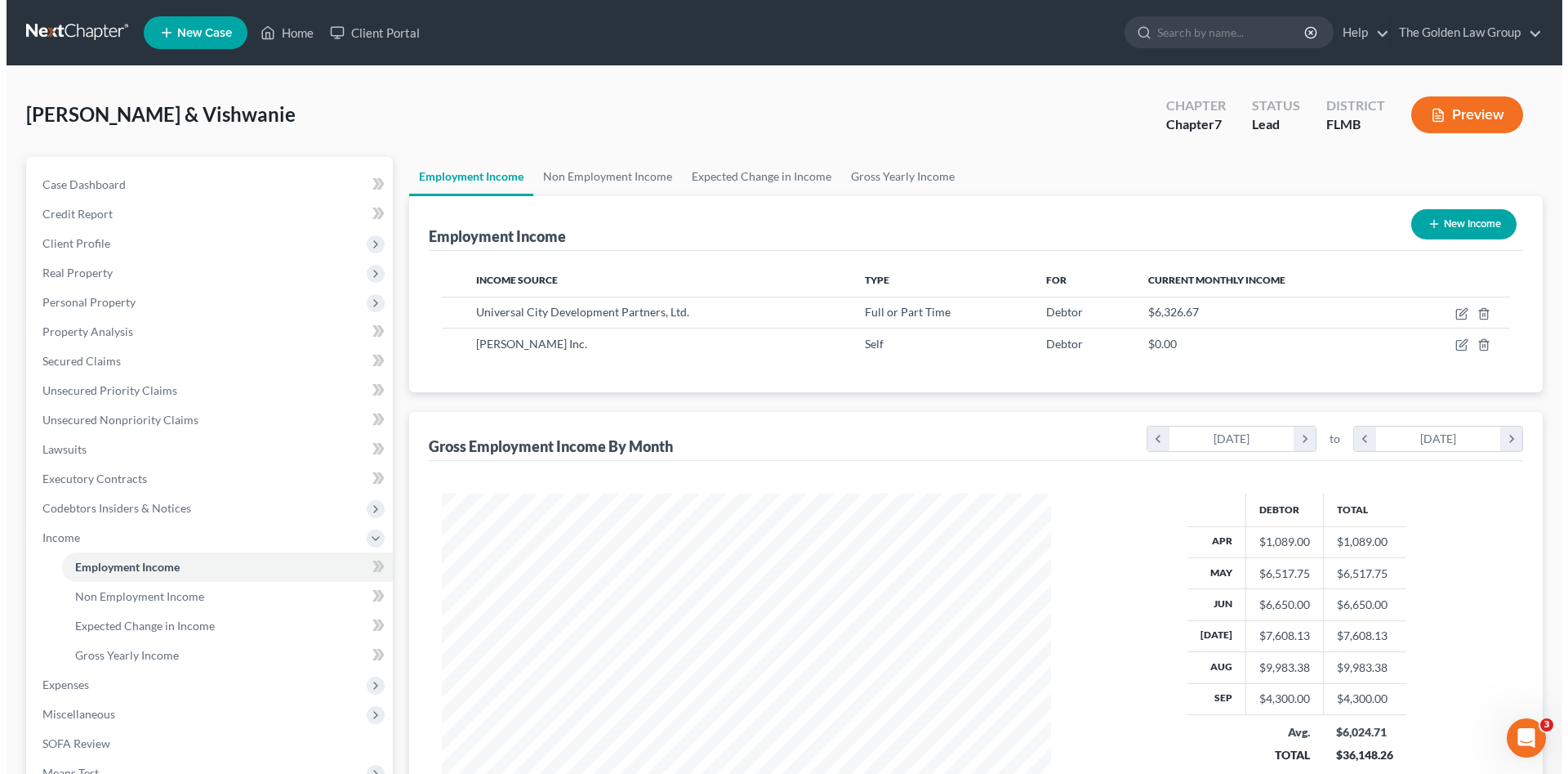
scroll to position [109, 0]
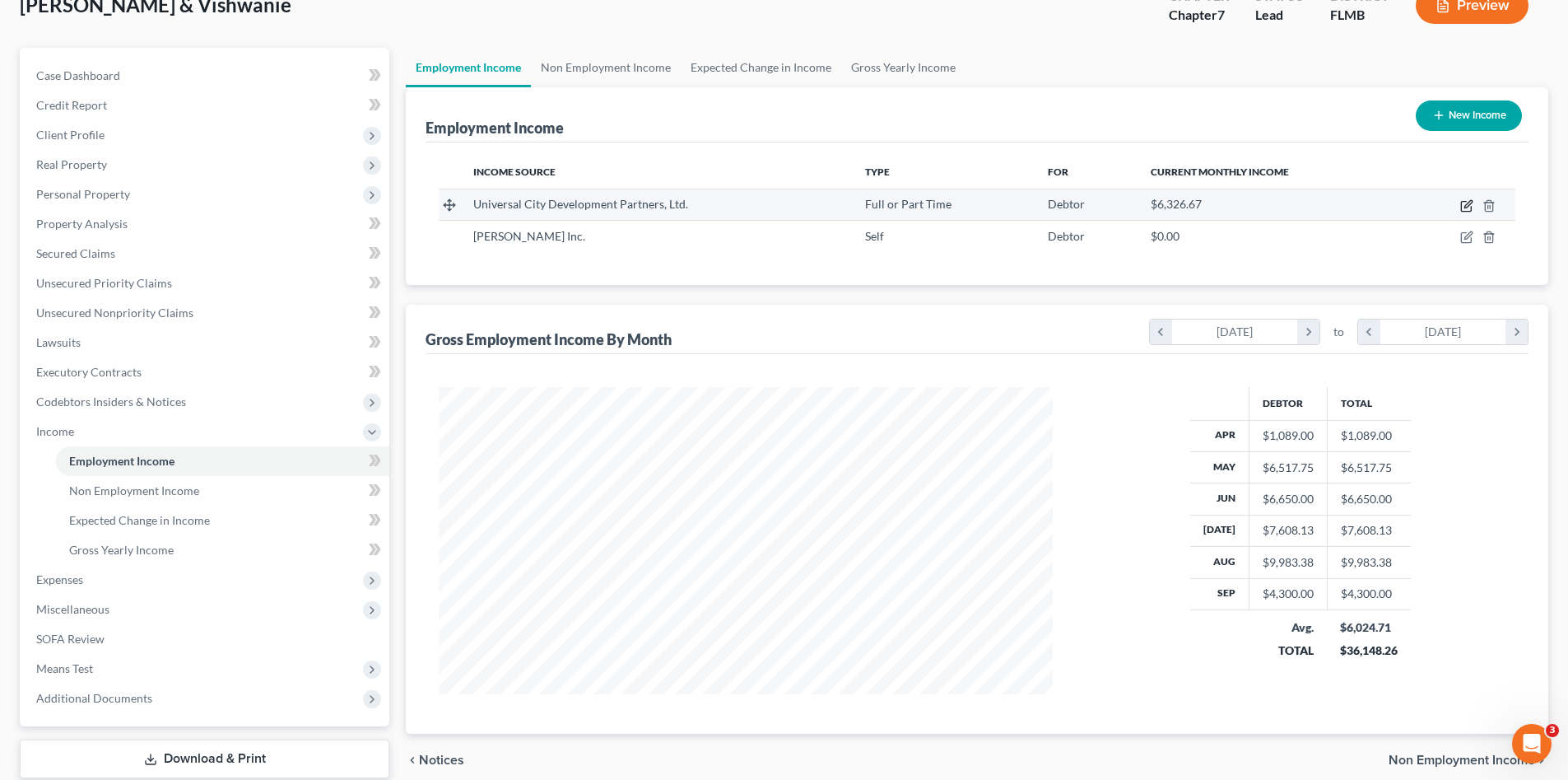
click at [1467, 208] on icon "button" at bounding box center [1466, 205] width 13 height 13
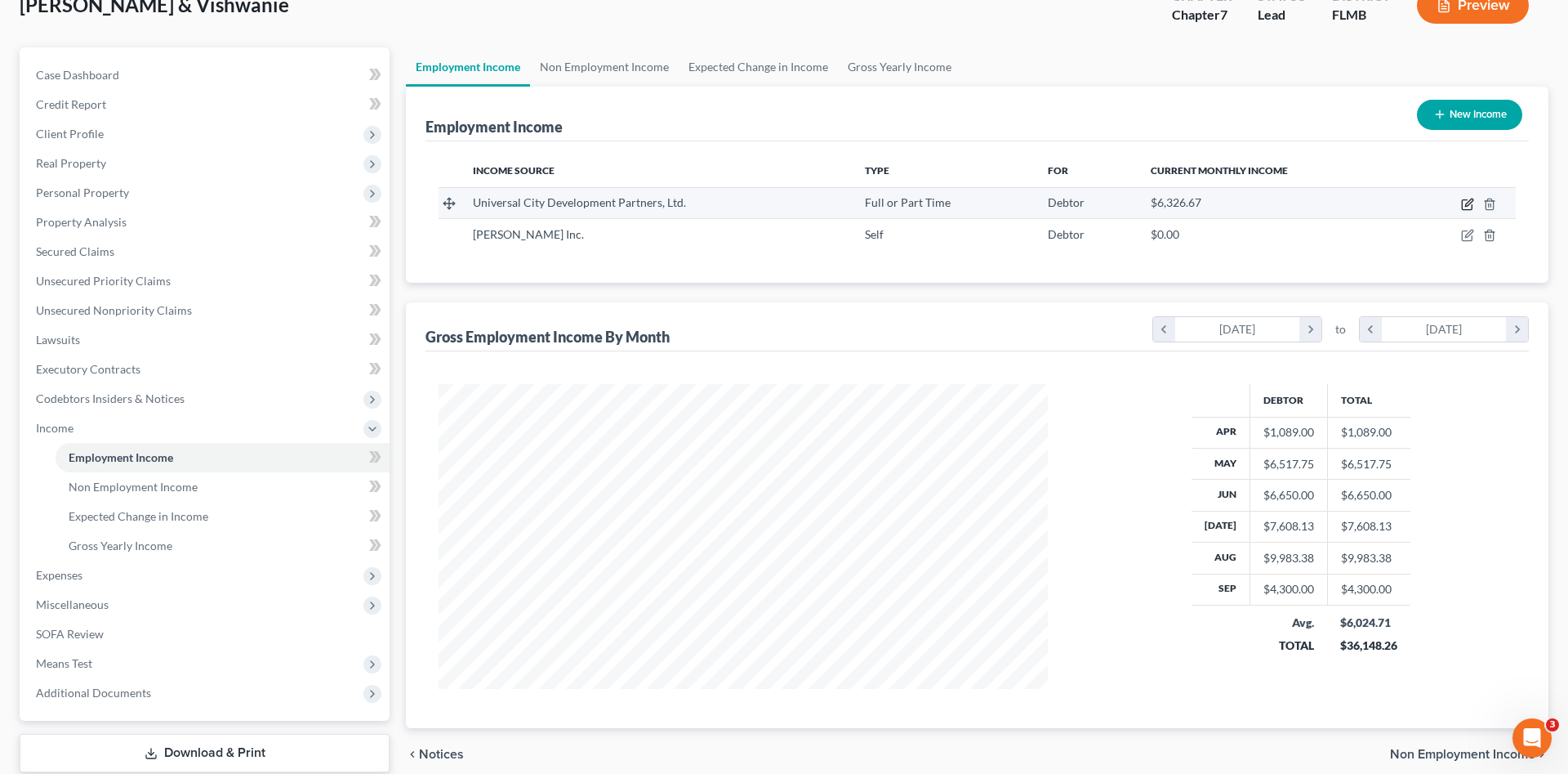
select select "0"
select select "9"
select select "3"
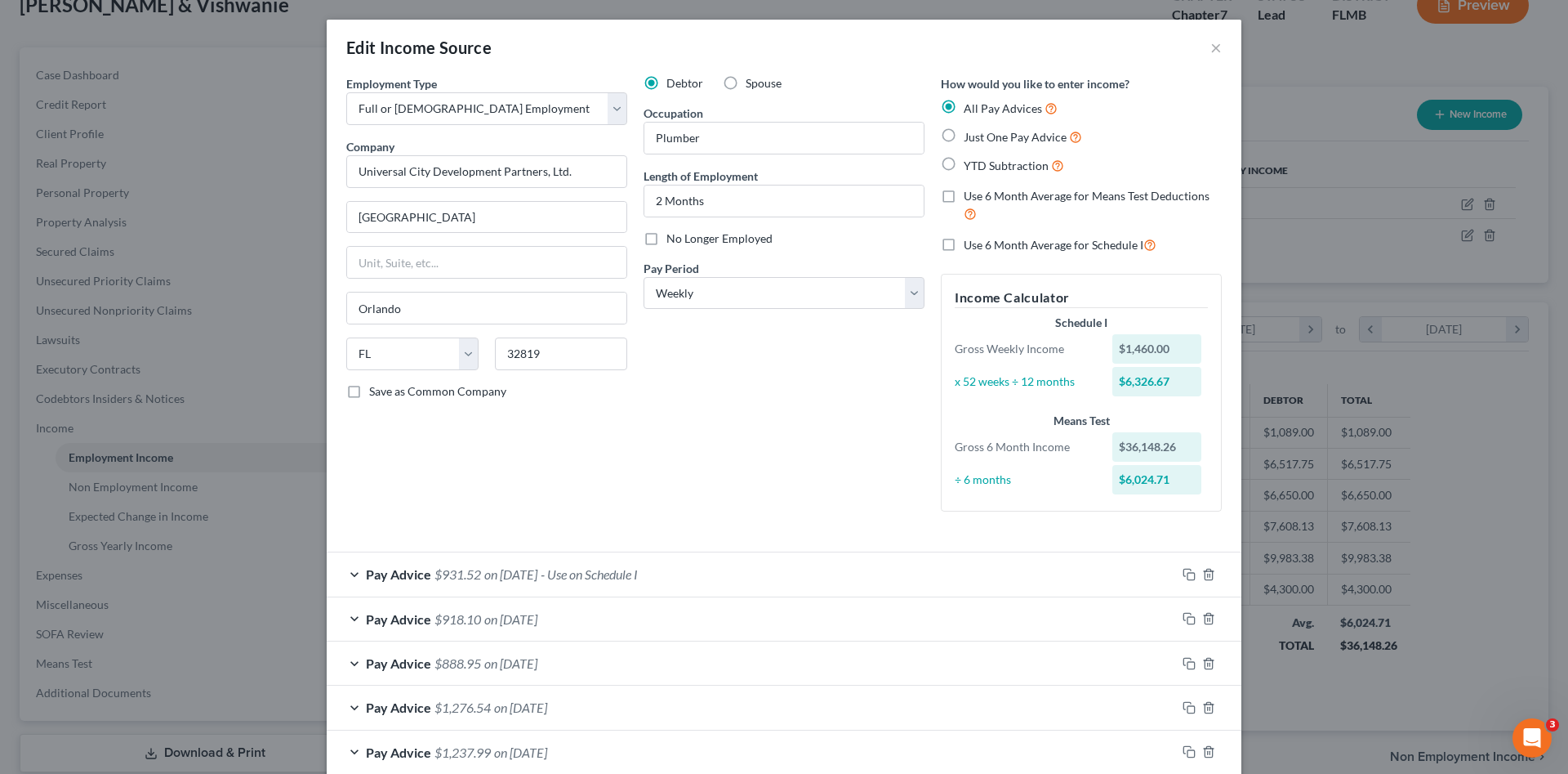
scroll to position [82, 0]
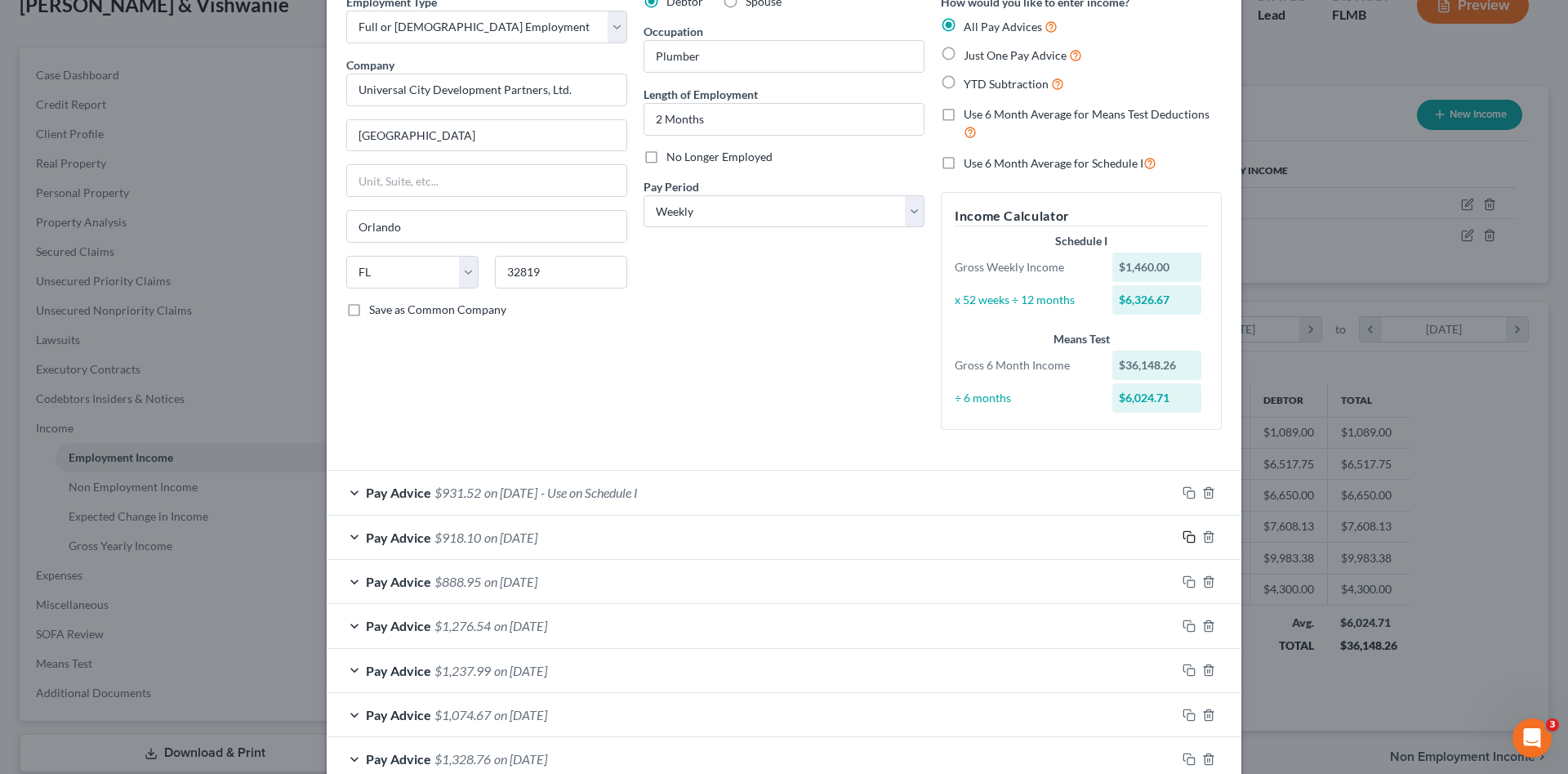
drag, startPoint x: 1184, startPoint y: 540, endPoint x: 991, endPoint y: 525, distance: 193.6
click at [1184, 540] on icon "button" at bounding box center [1189, 537] width 13 height 13
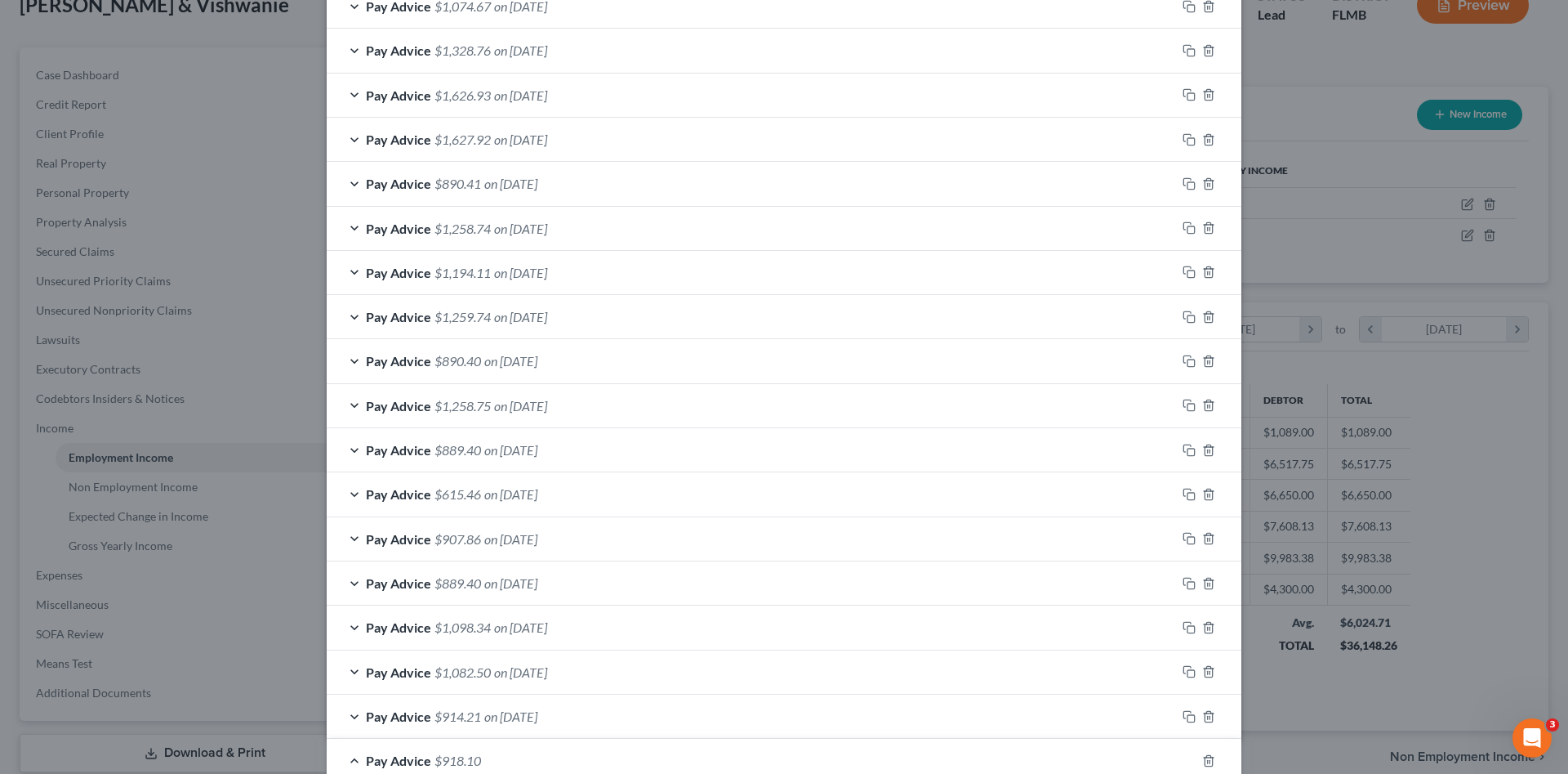
scroll to position [953, 0]
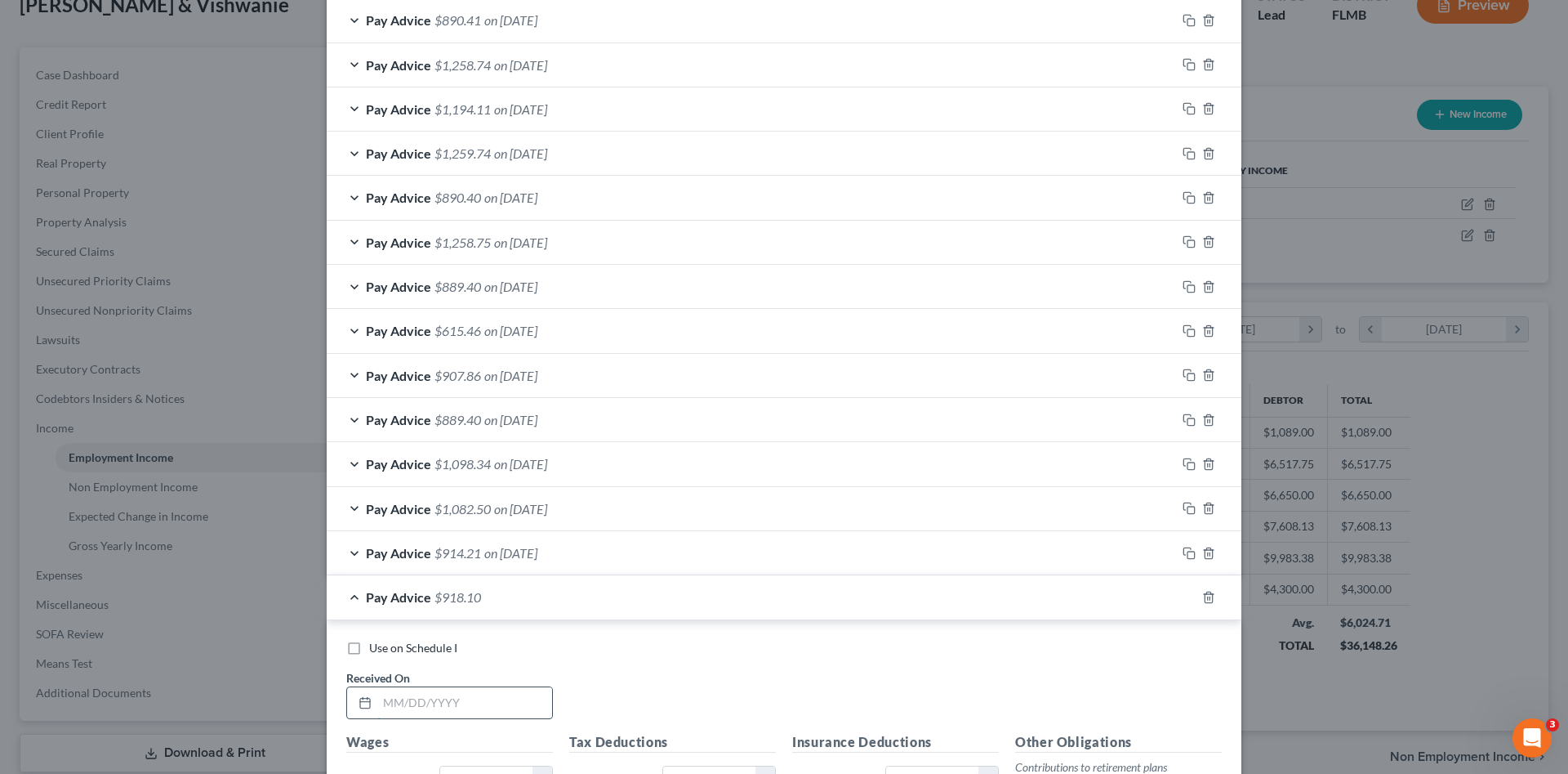
click at [459, 697] on input "text" at bounding box center [465, 702] width 175 height 31
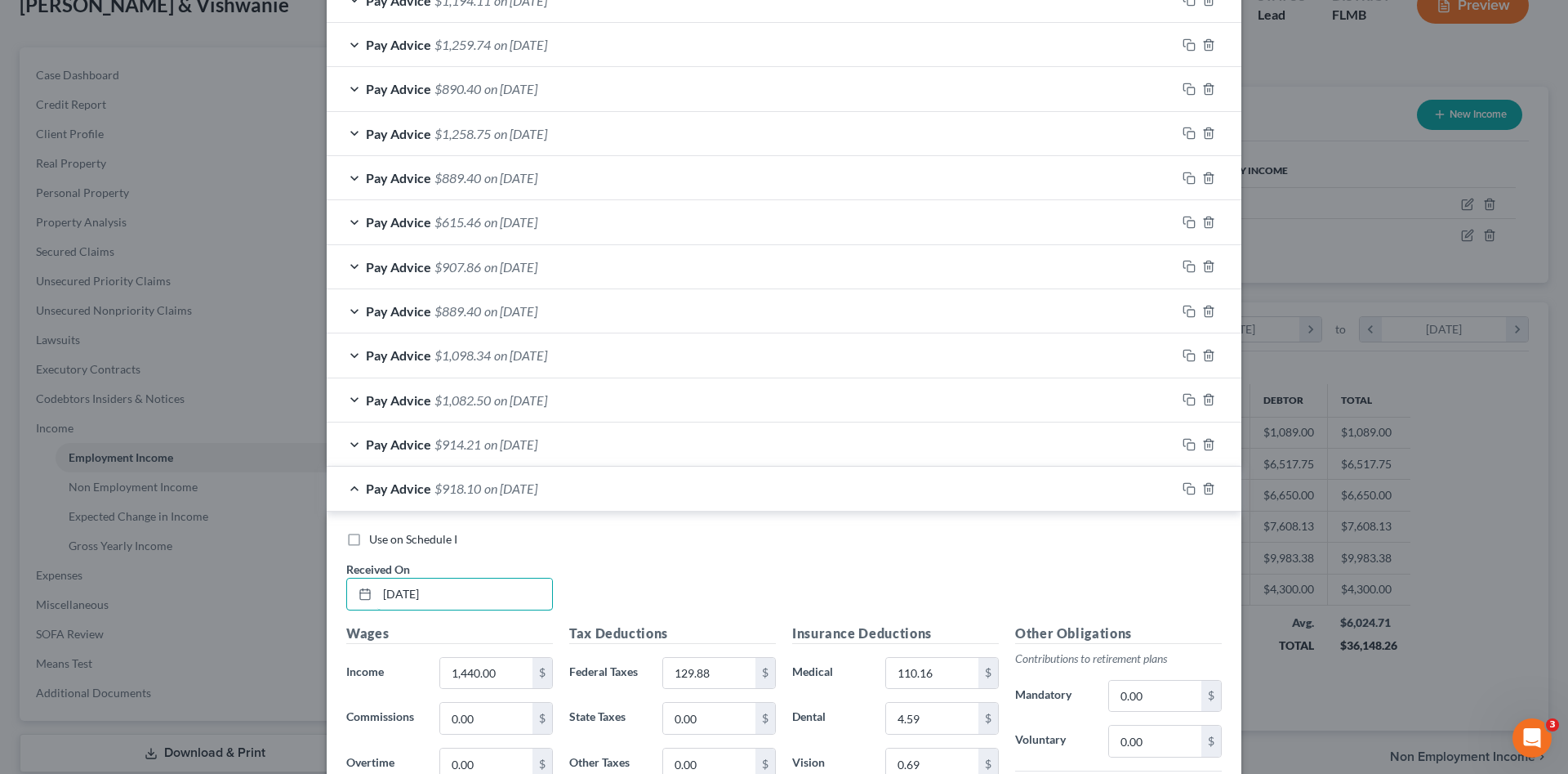
scroll to position [1199, 0]
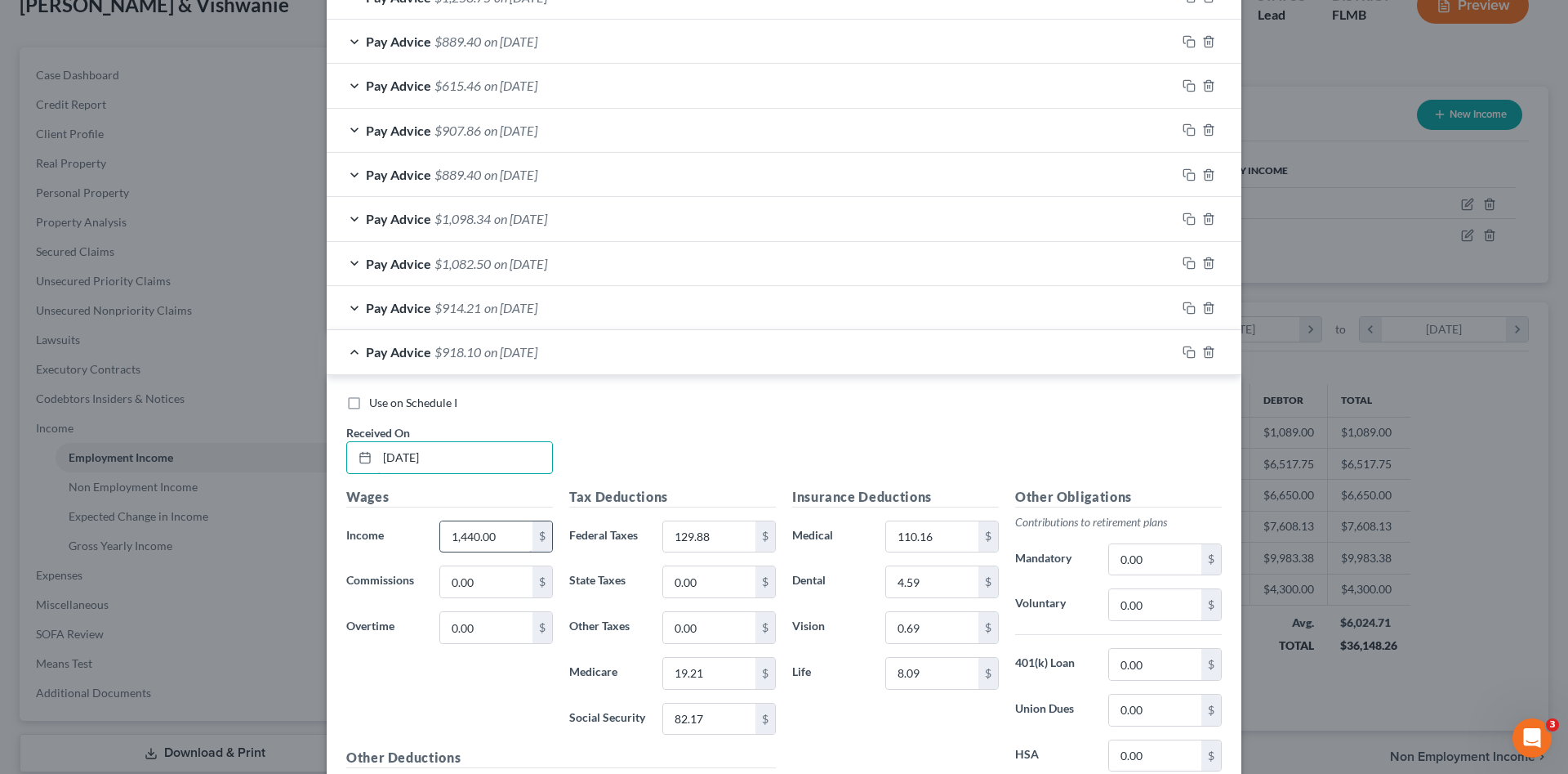
type input "09/12/2025"
type input "1,664.00"
type input "179.16"
type input "22.47"
type input "8"
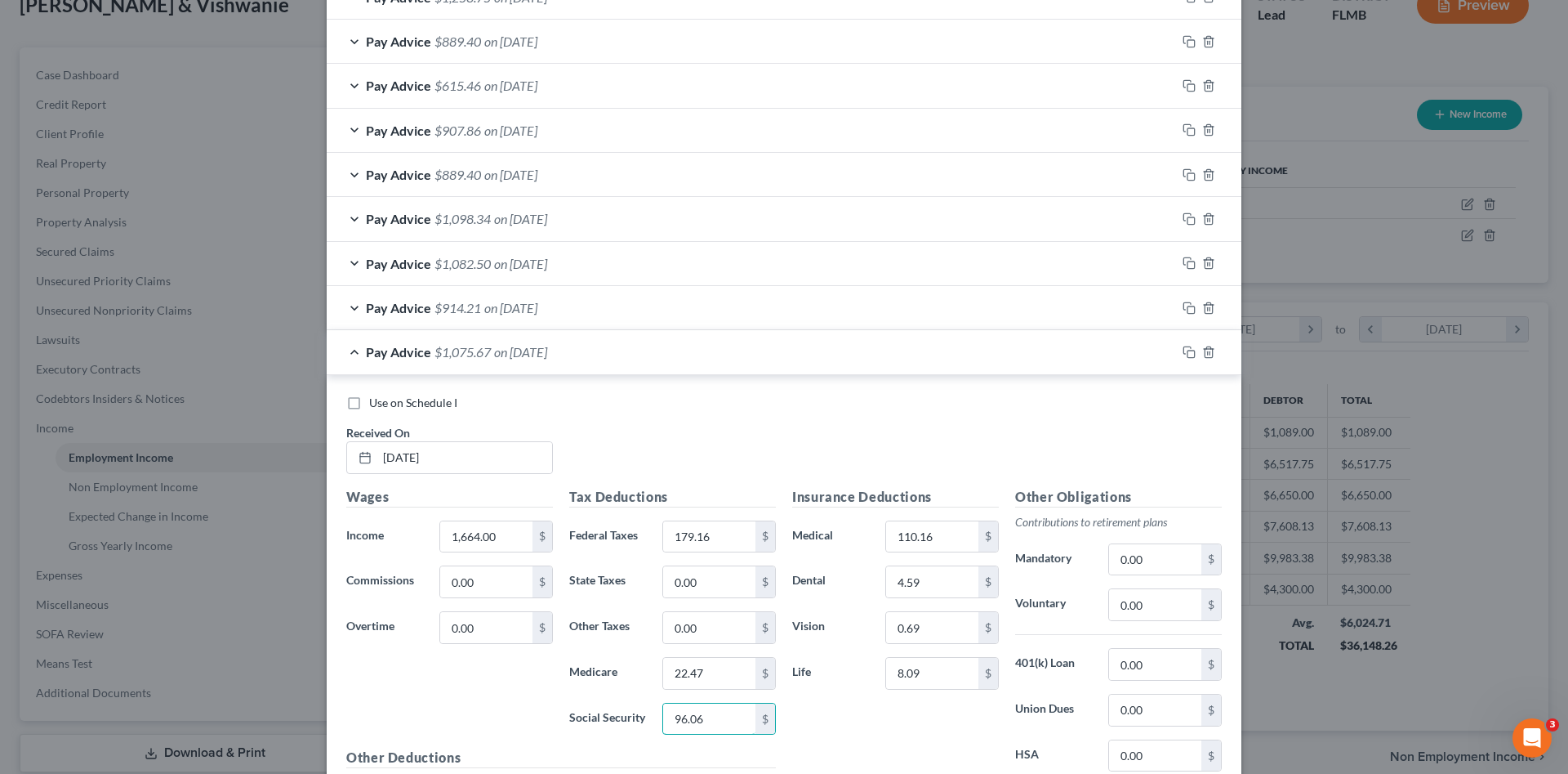
scroll to position [1334, 0]
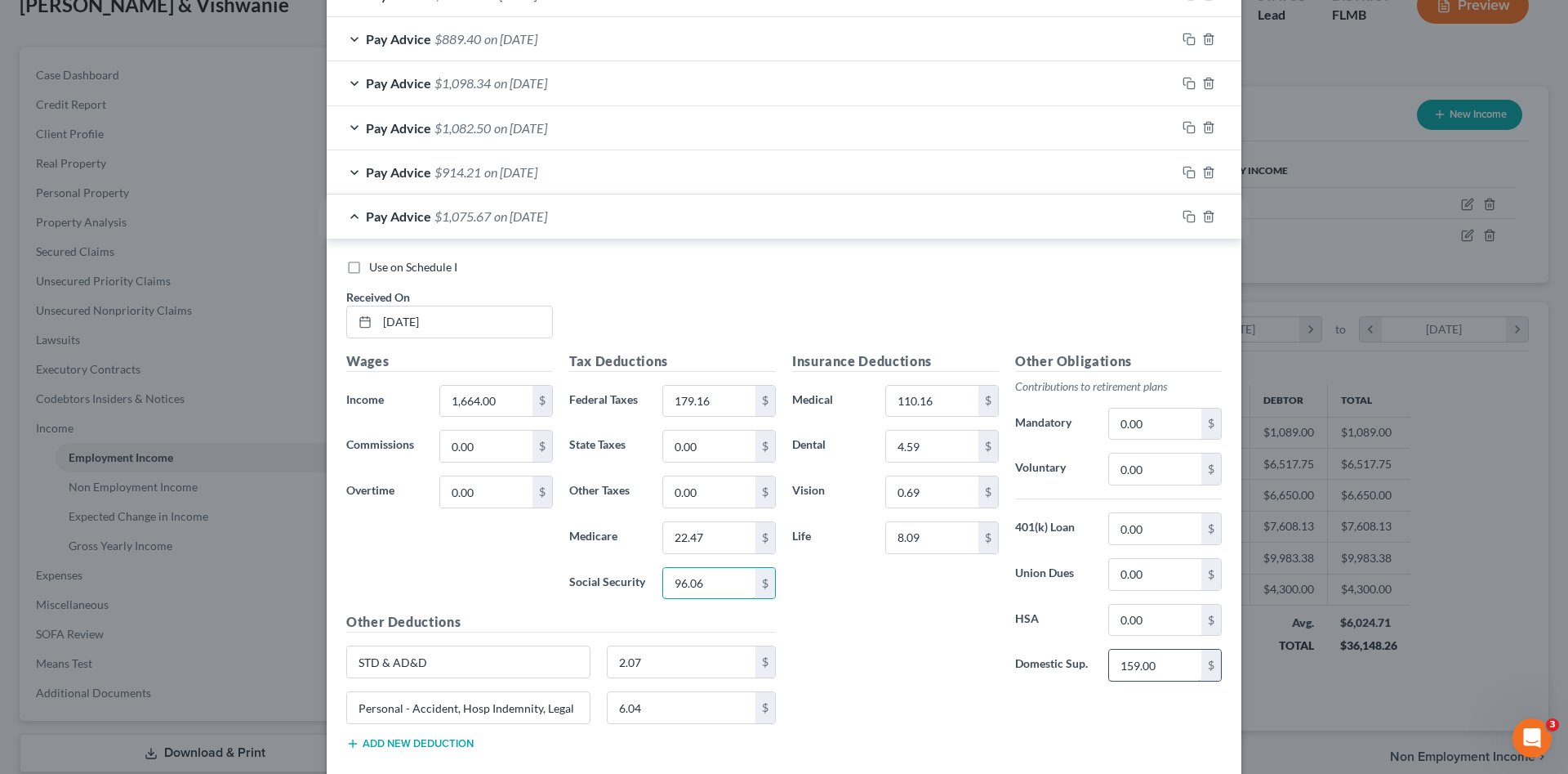
type input "96.06"
click at [1167, 673] on input "159.00" at bounding box center [1156, 665] width 92 height 31
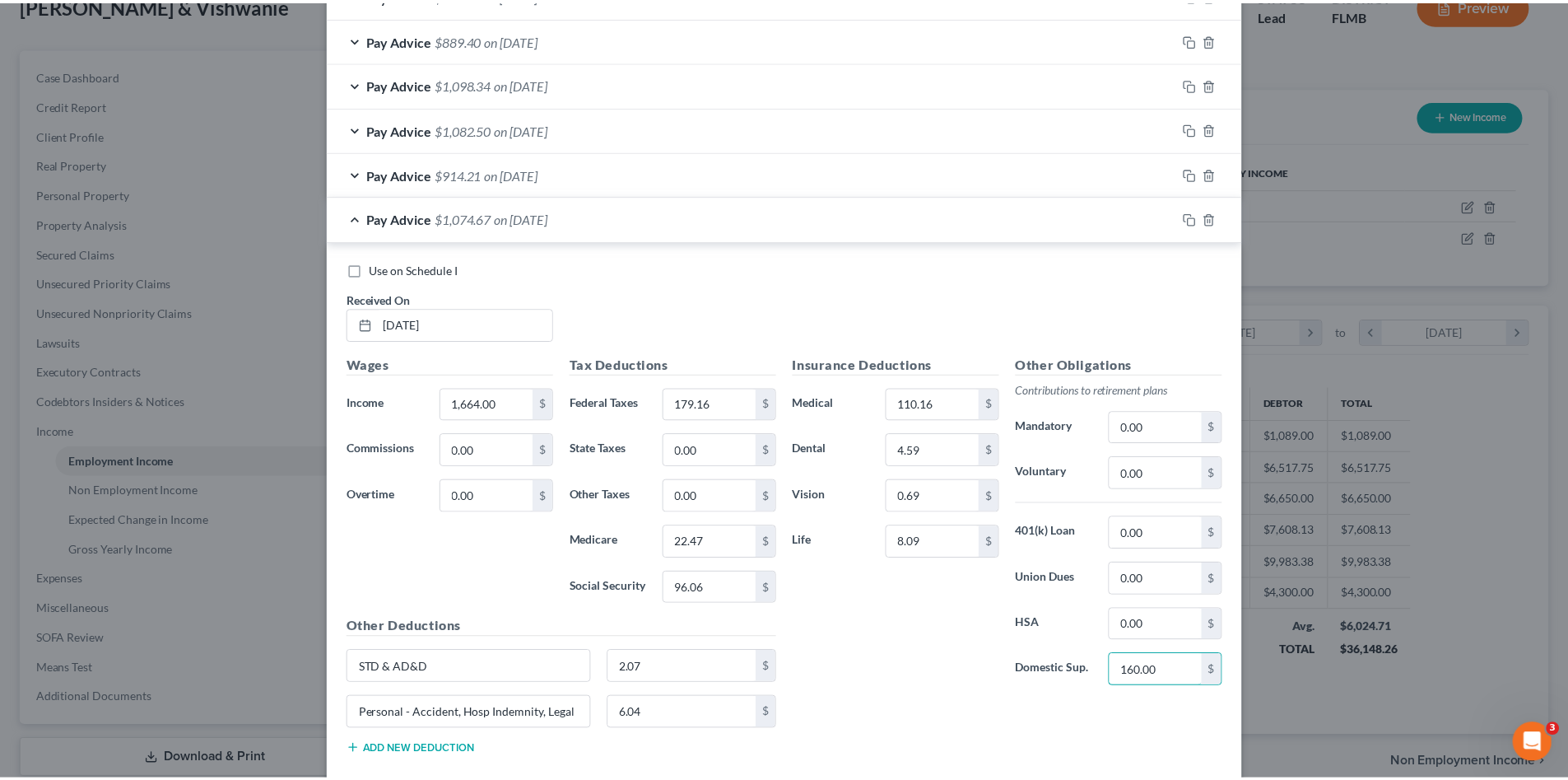
scroll to position [1438, 0]
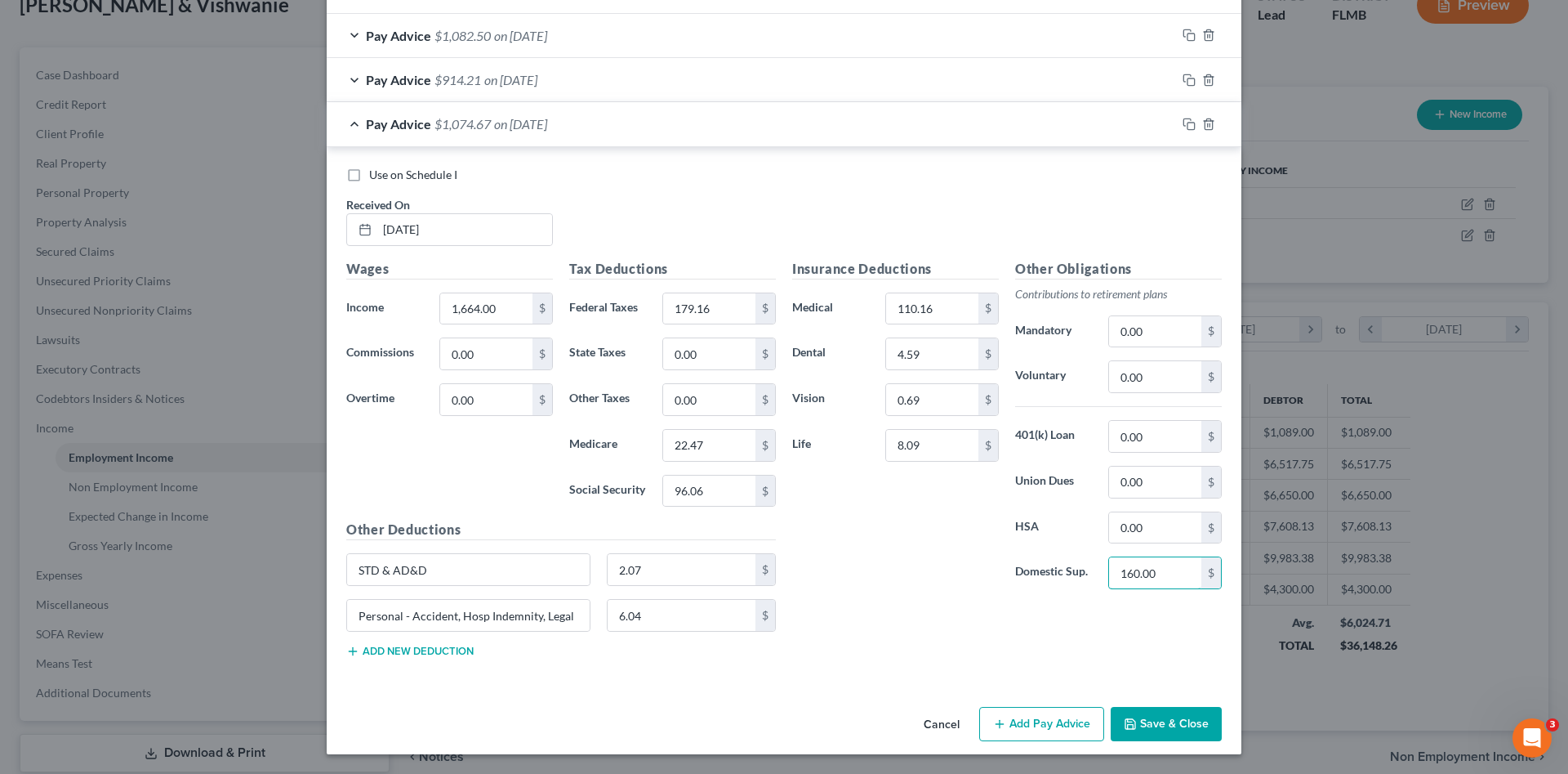
type input "160.00"
click at [1159, 722] on button "Save & Close" at bounding box center [1167, 724] width 111 height 34
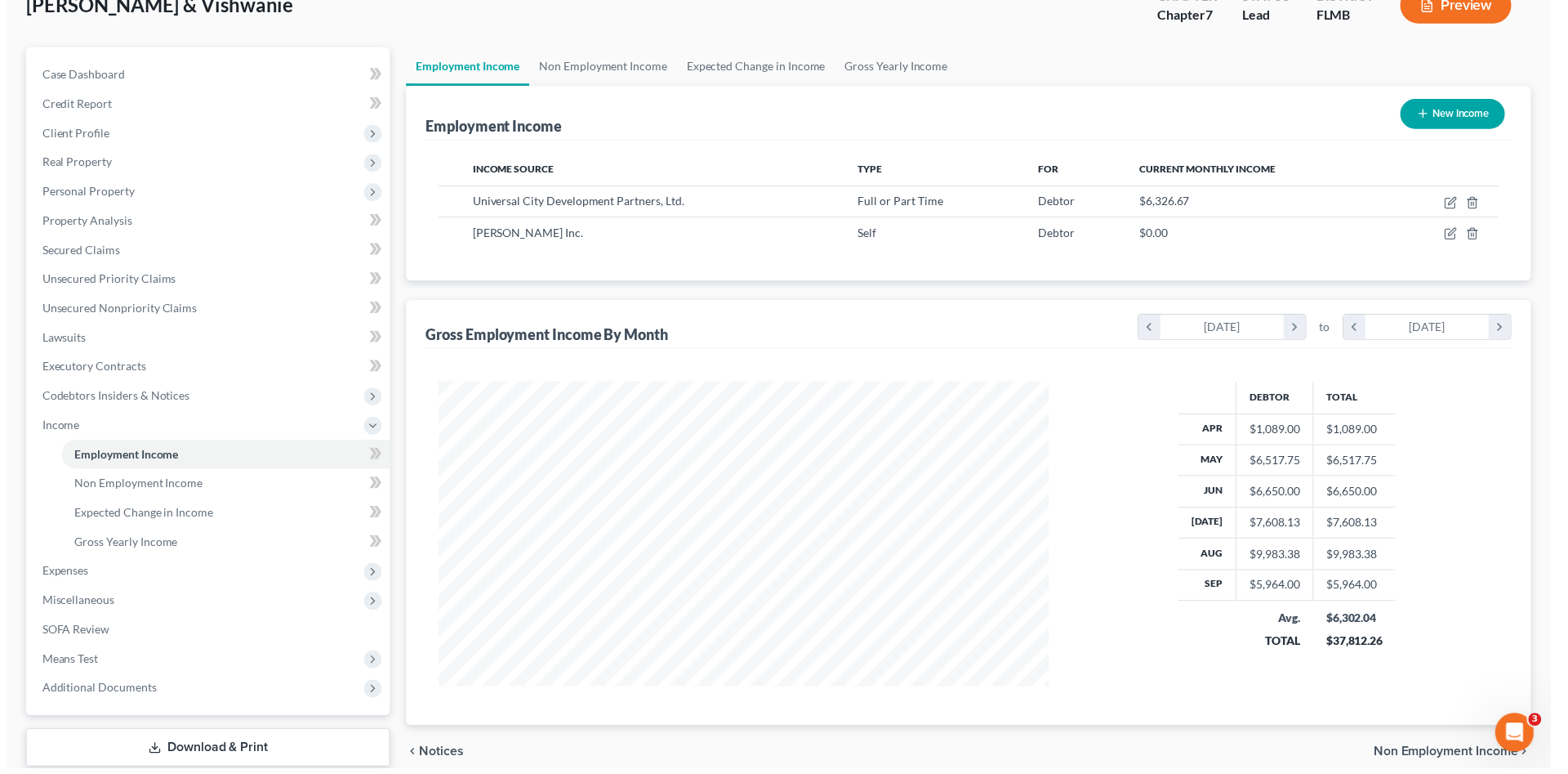
scroll to position [816802, 816202]
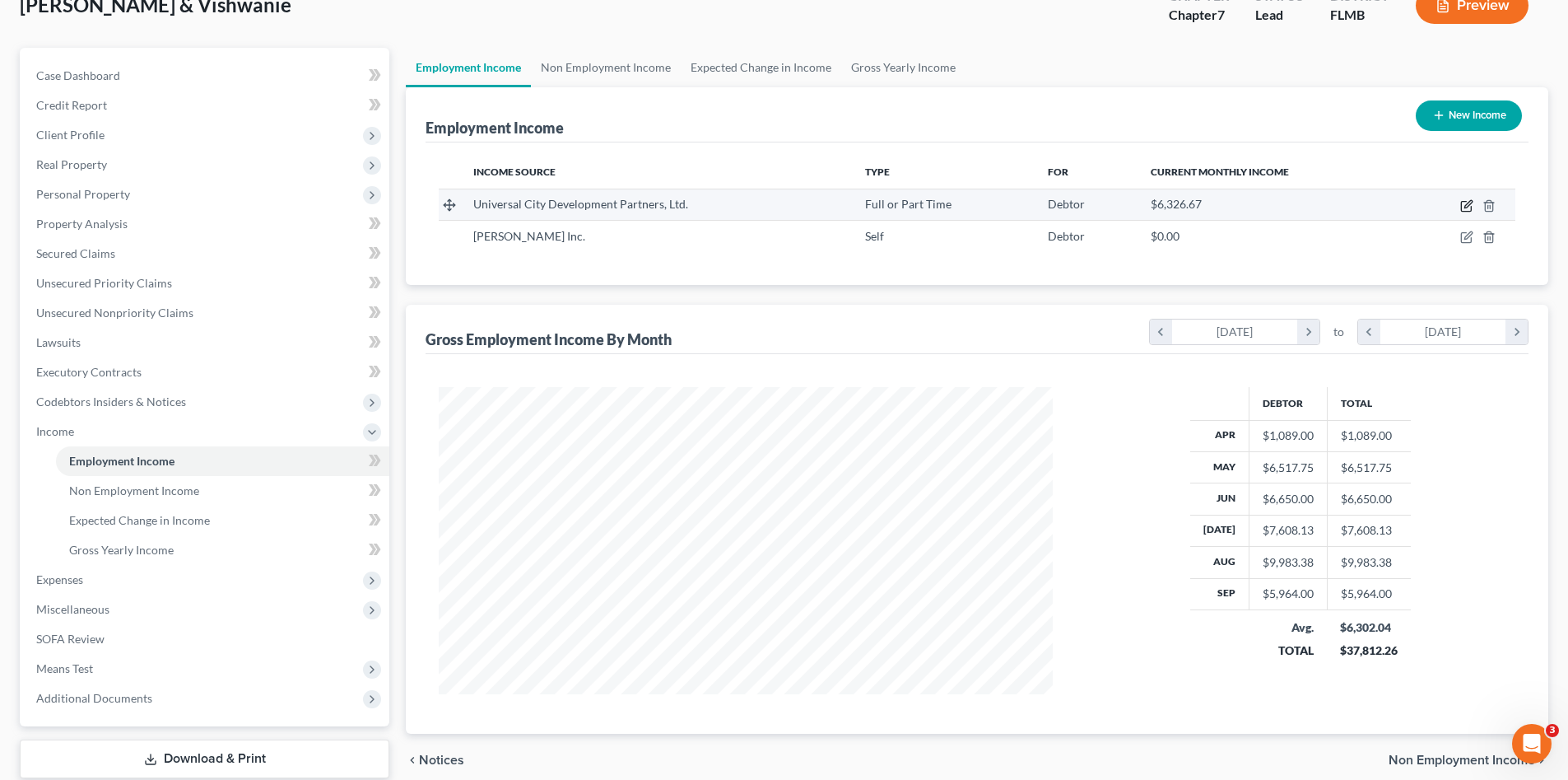
click at [1465, 206] on icon "button" at bounding box center [1468, 203] width 8 height 8
select select "0"
select select "9"
select select "3"
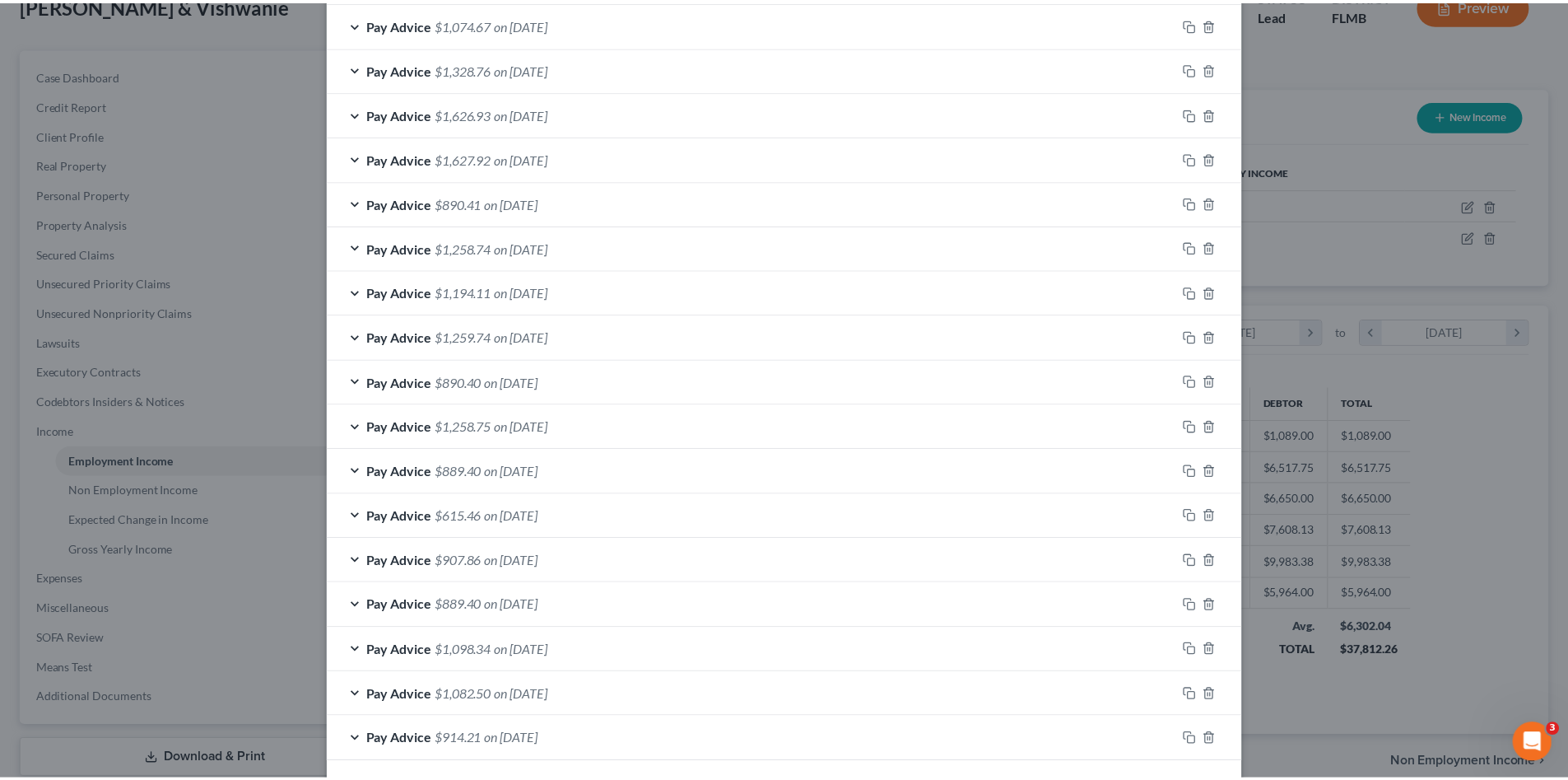
scroll to position [896, 0]
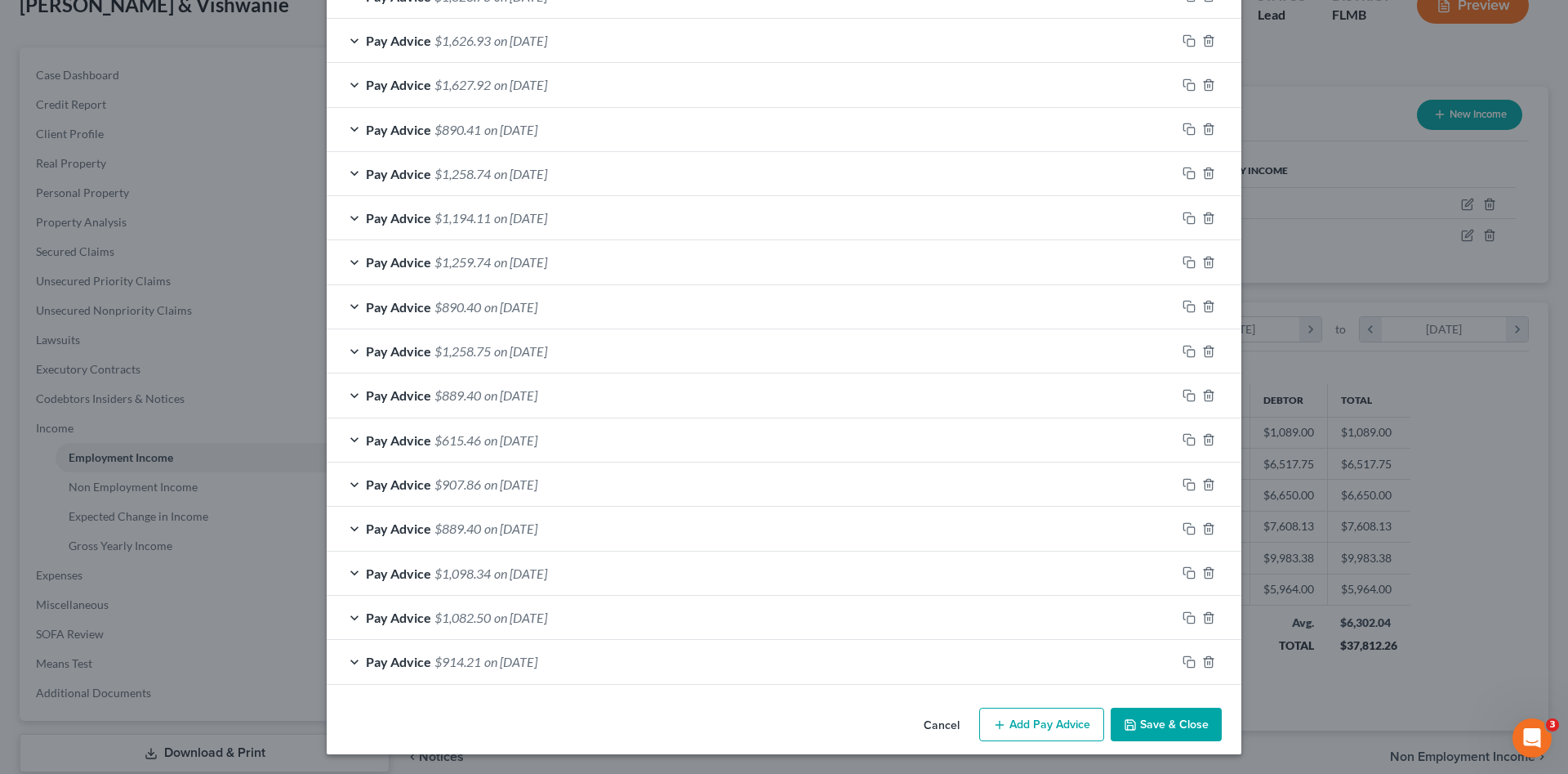
click at [1169, 732] on button "Save & Close" at bounding box center [1167, 724] width 111 height 34
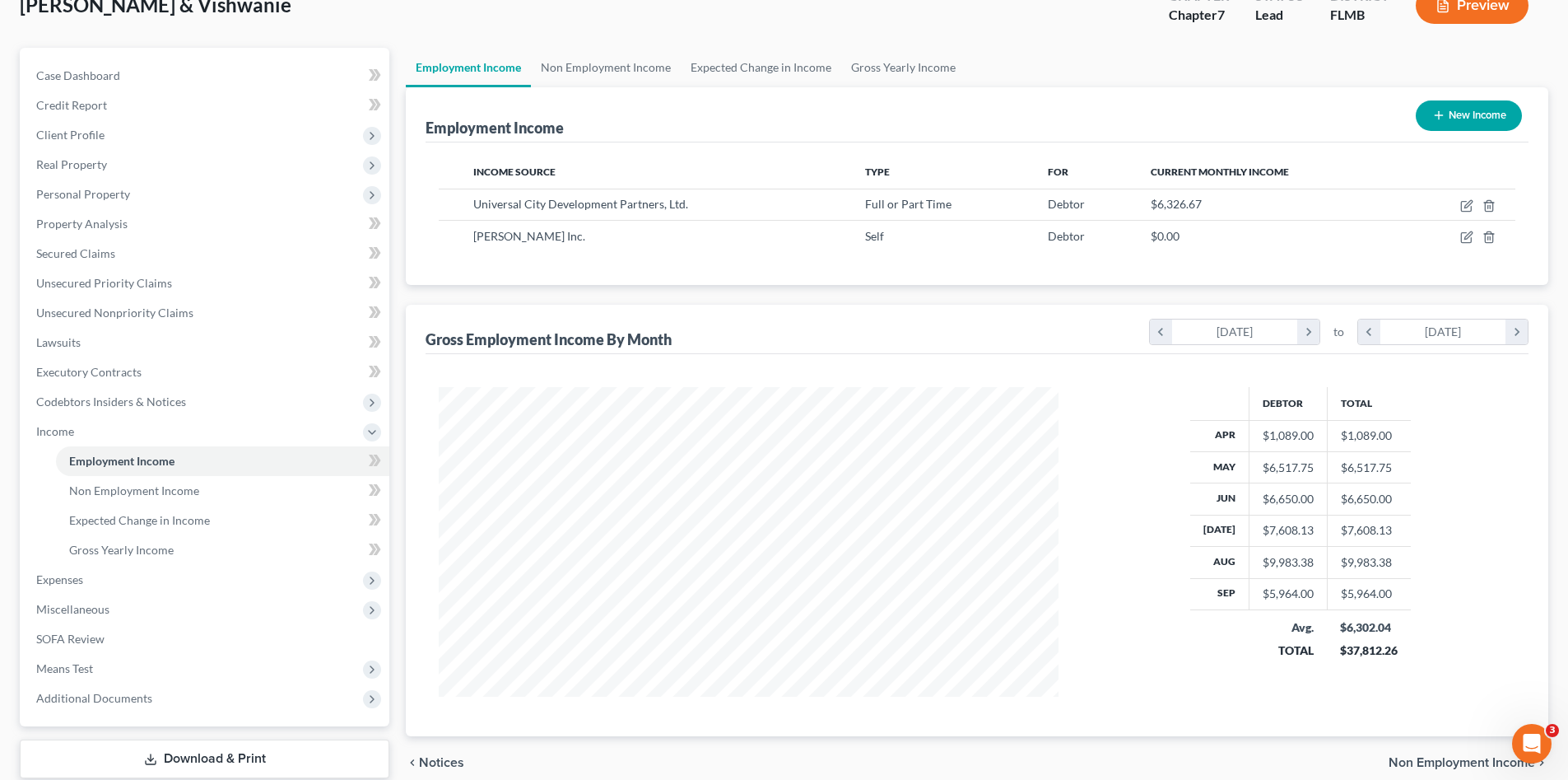
scroll to position [823133, 822474]
click at [103, 548] on span "Gross Yearly Income" at bounding box center [120, 549] width 104 height 14
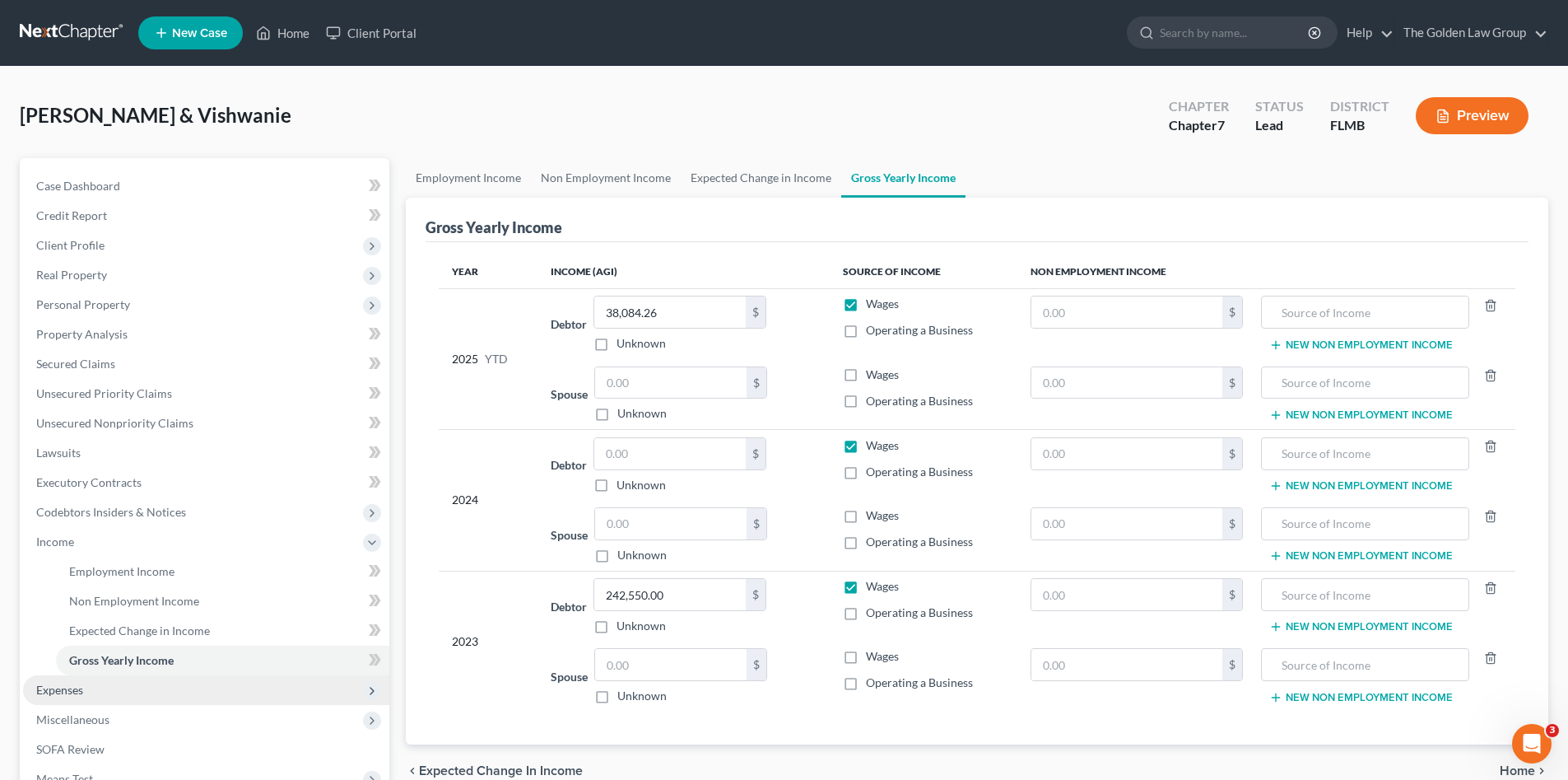
click at [85, 684] on span "Expenses" at bounding box center [207, 690] width 367 height 29
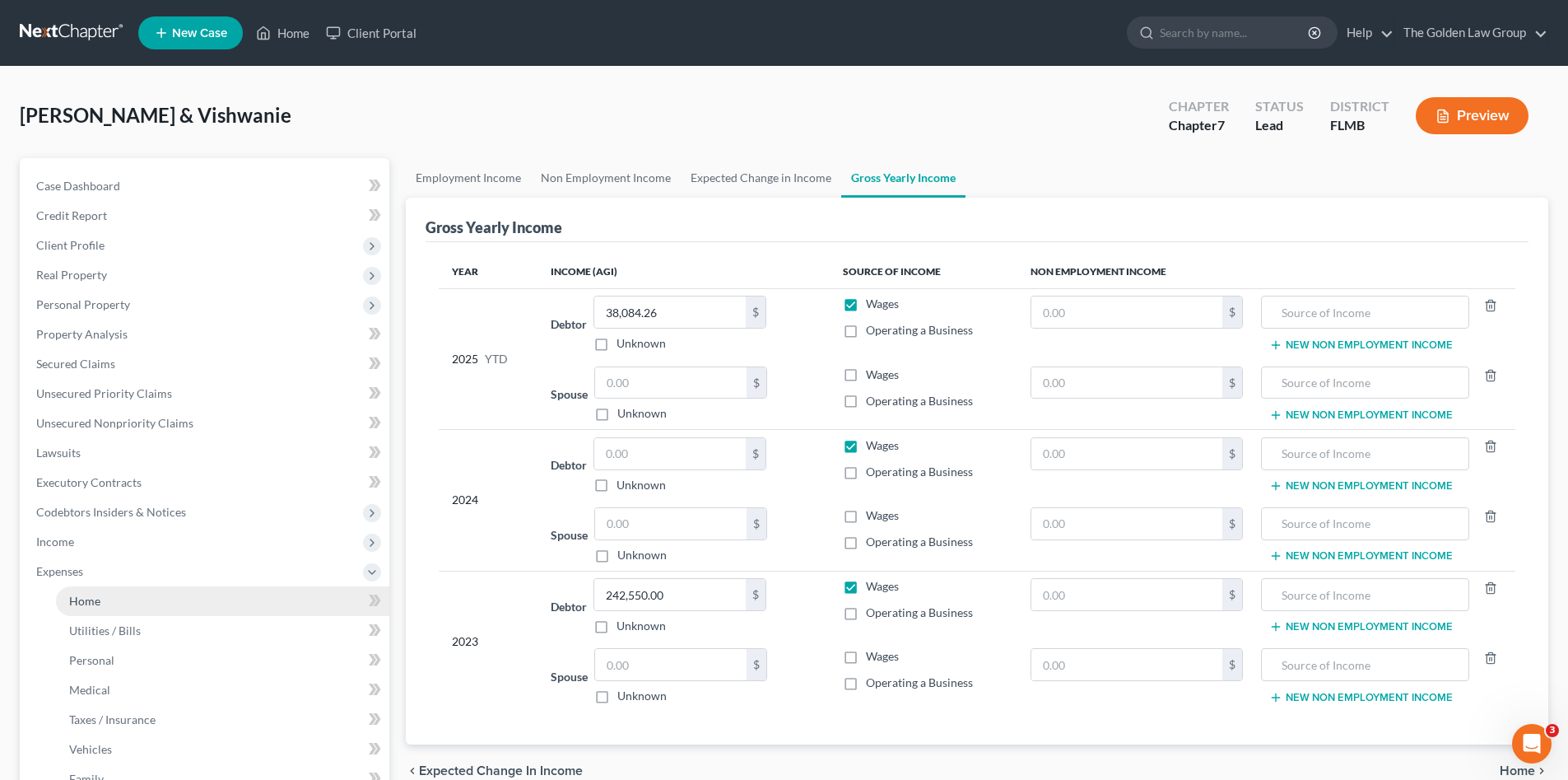
click at [122, 606] on link "Home" at bounding box center [222, 601] width 333 height 29
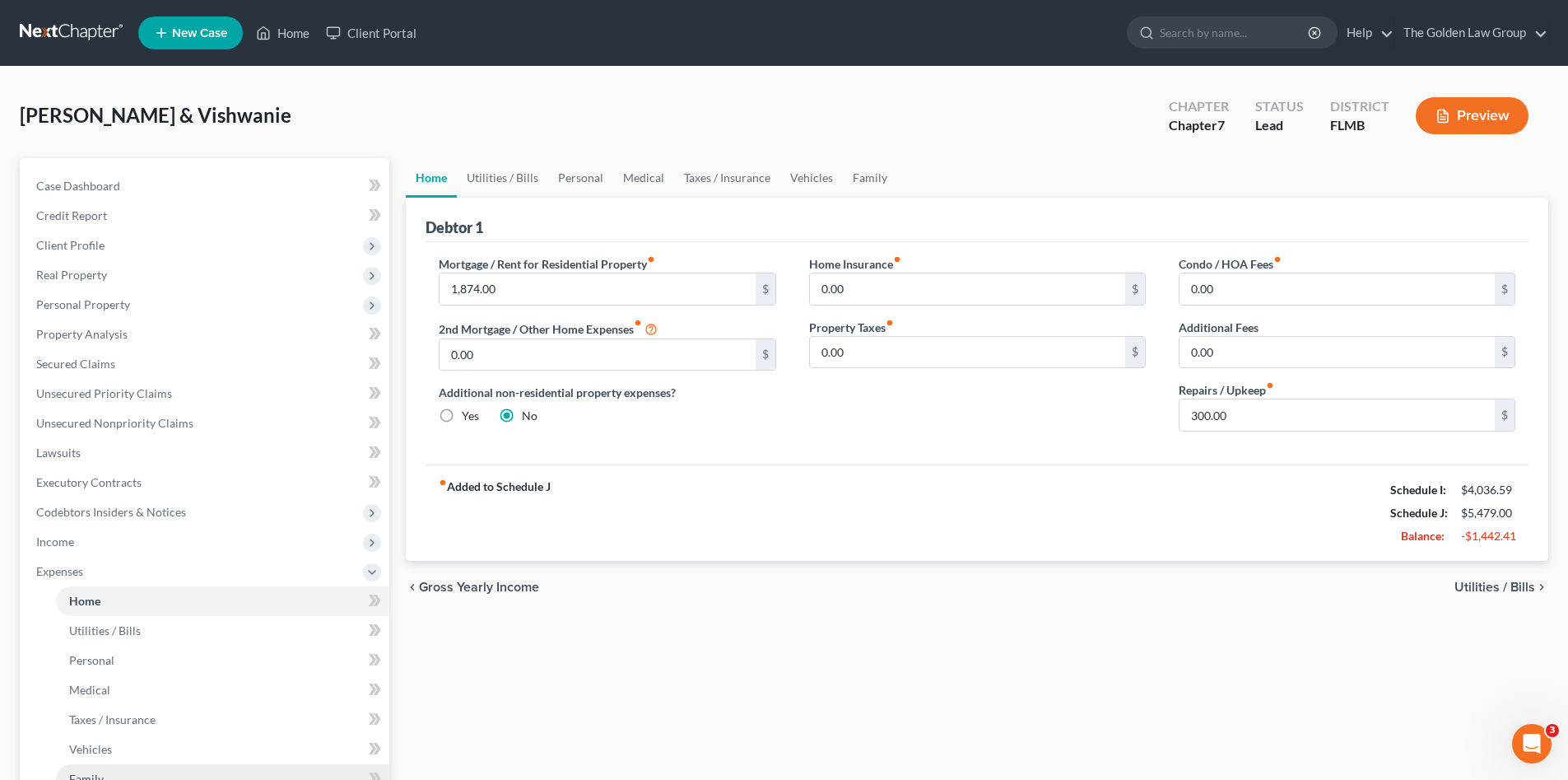
scroll to position [138, 0]
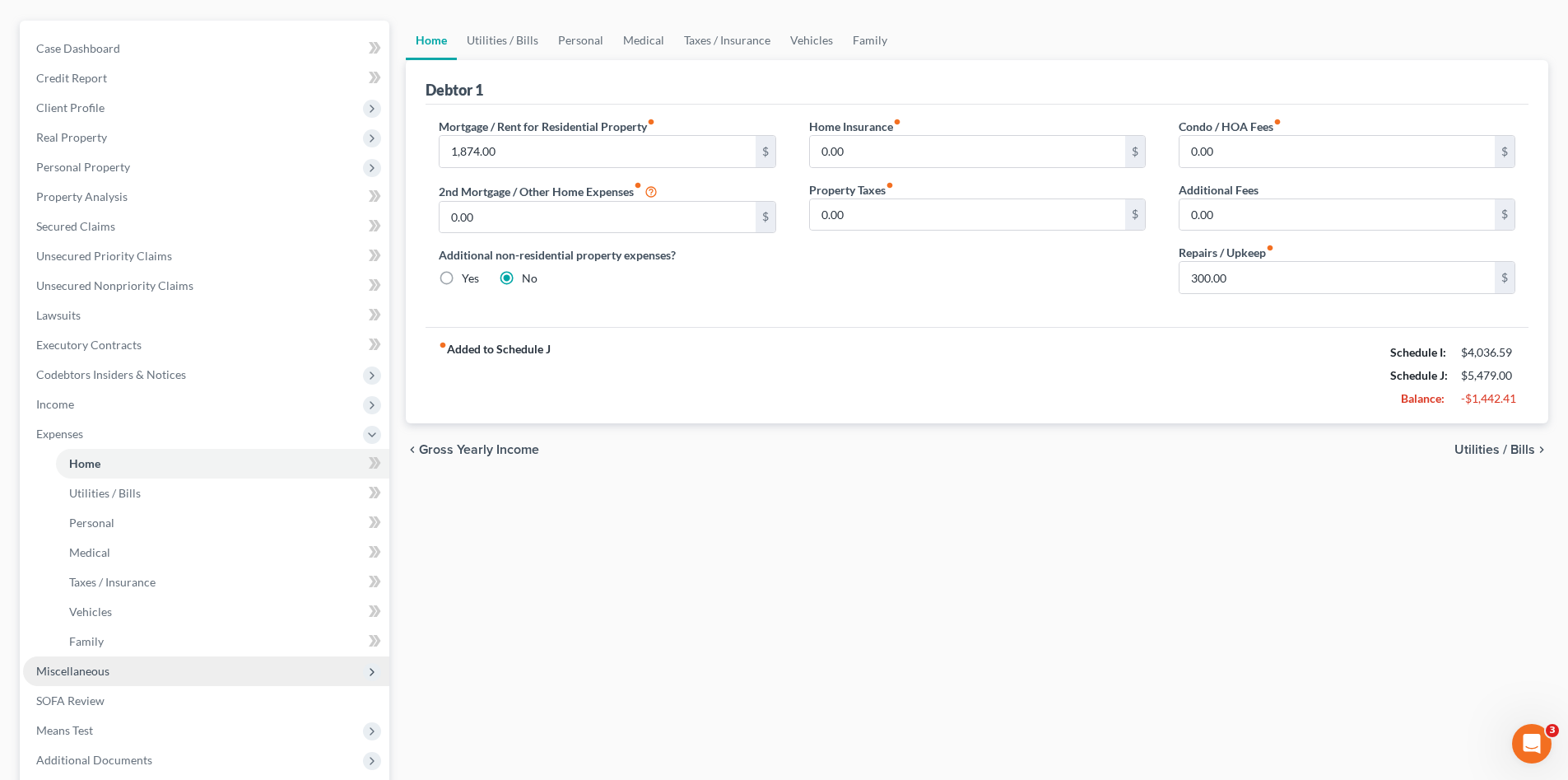
click at [116, 667] on span "Miscellaneous" at bounding box center [207, 671] width 367 height 29
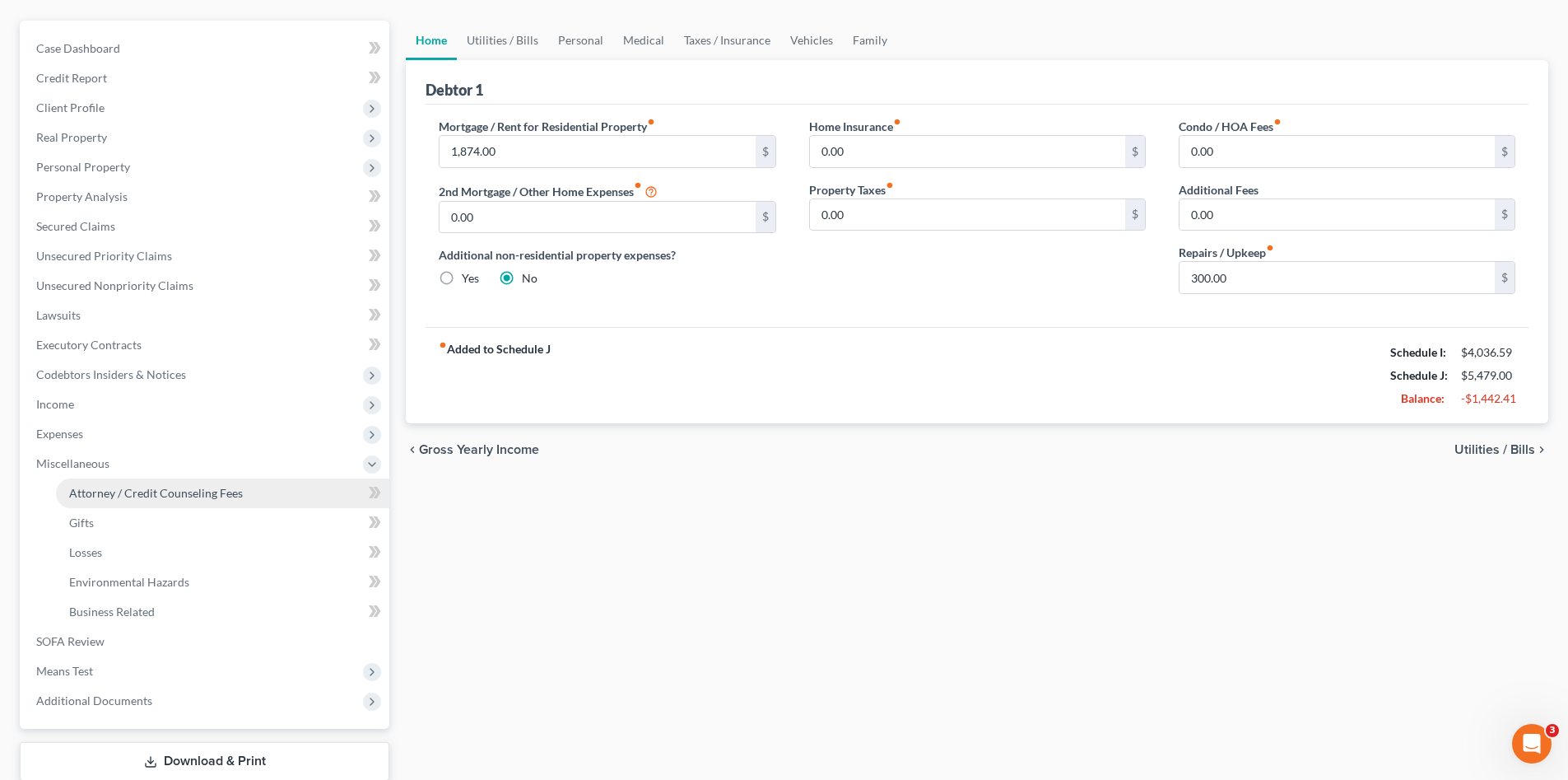
click at [188, 494] on span "Attorney / Credit Counseling Fees" at bounding box center [156, 492] width 174 height 14
select select "2"
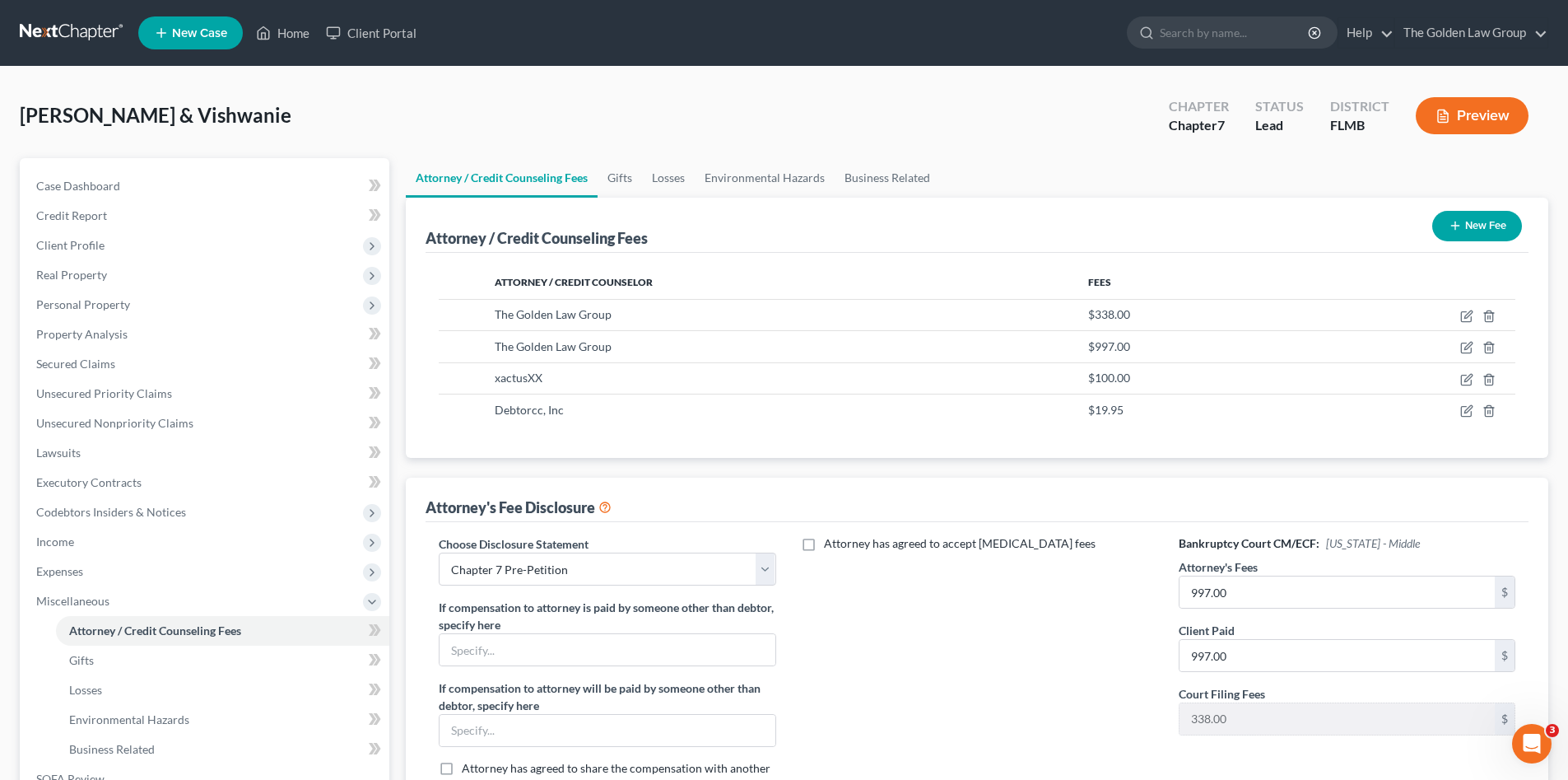
click at [1046, 699] on div "Attorney has agreed to accept retainer fees" at bounding box center [977, 672] width 369 height 273
drag, startPoint x: 89, startPoint y: 304, endPoint x: 47, endPoint y: 288, distance: 44.9
click at [89, 304] on span "Personal Property" at bounding box center [83, 304] width 94 height 14
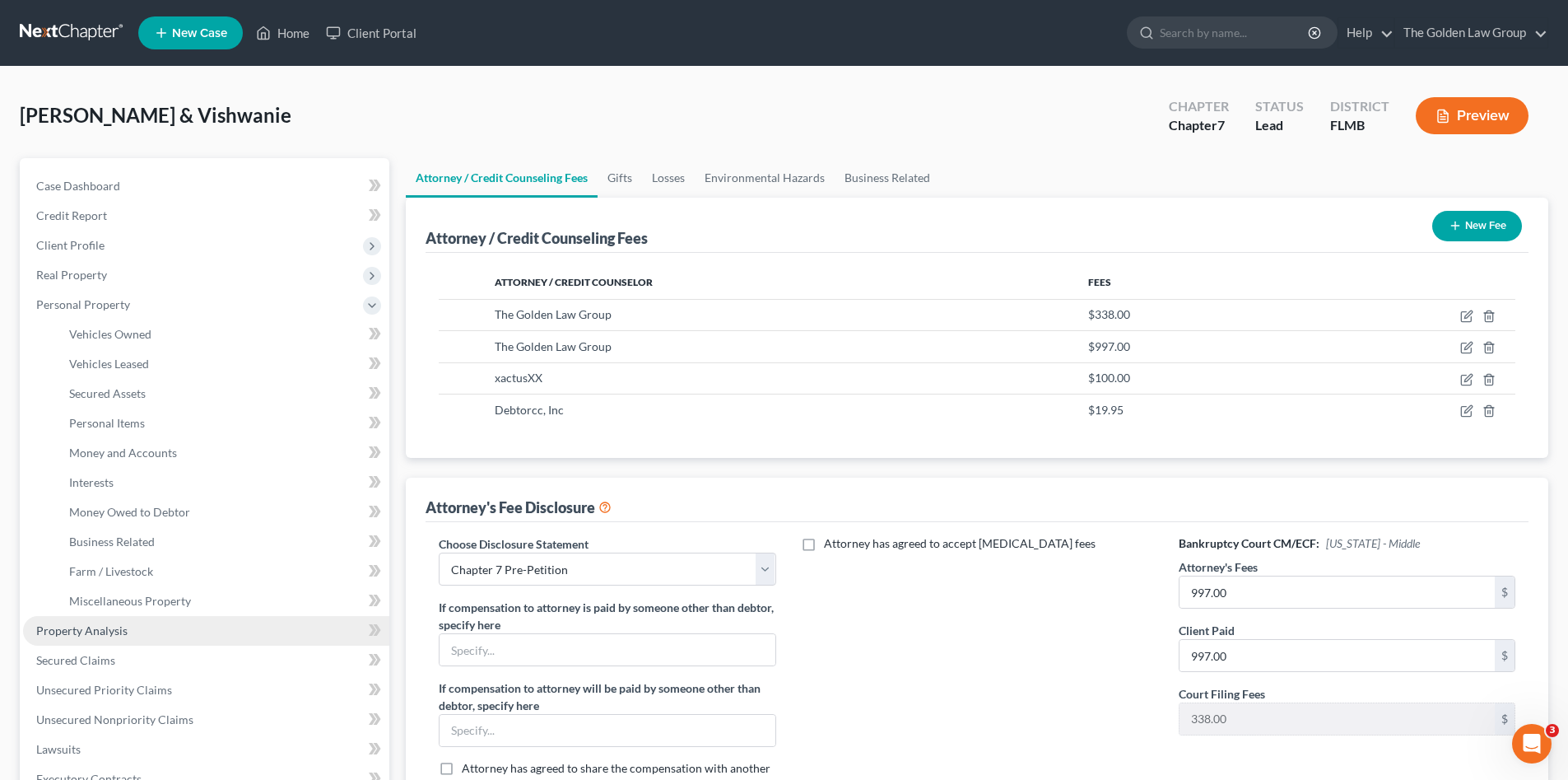
click at [117, 628] on span "Property Analysis" at bounding box center [82, 630] width 91 height 14
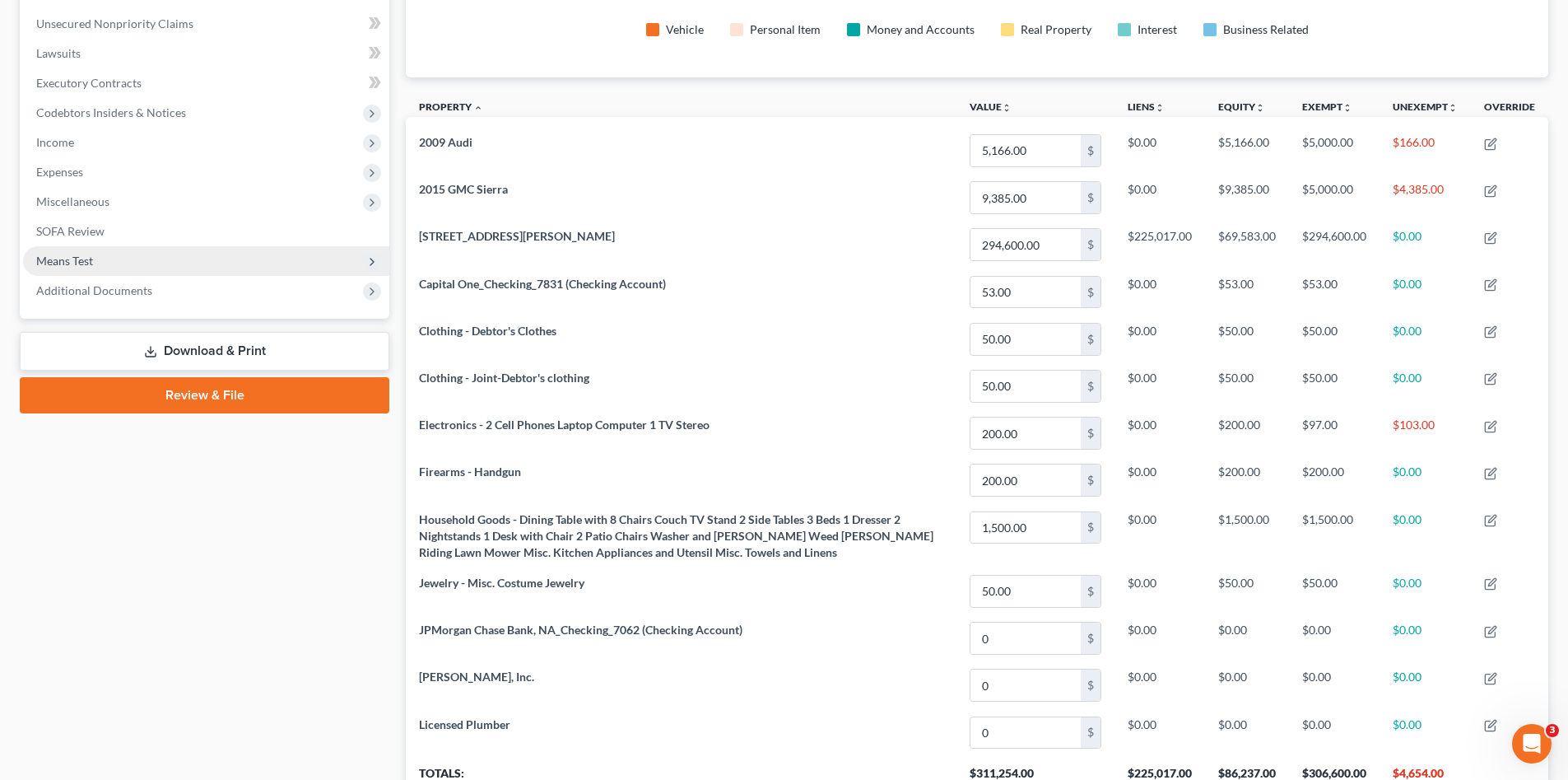
scroll to position [372, 0]
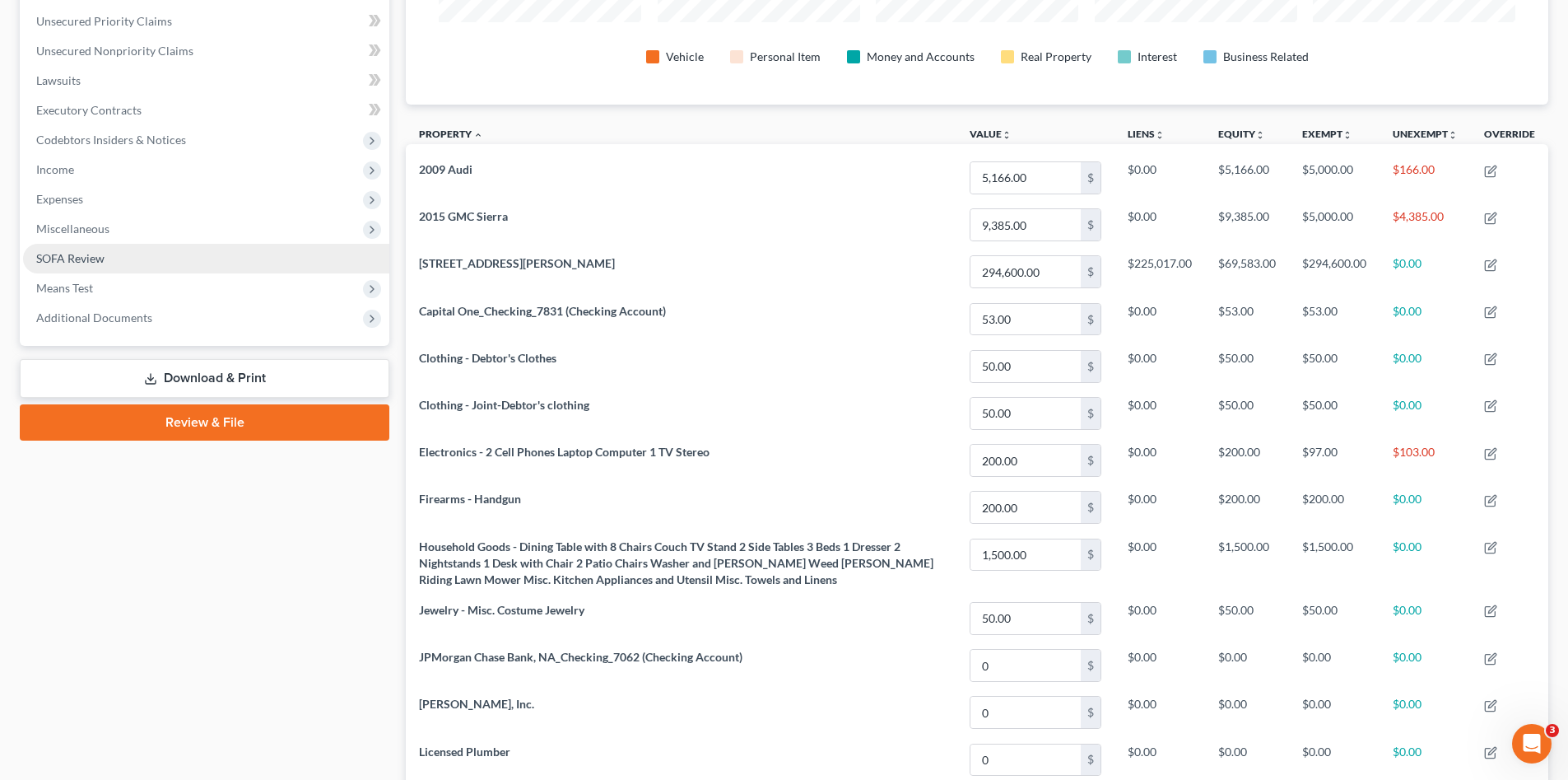
click at [127, 198] on span "Expenses" at bounding box center [207, 199] width 367 height 29
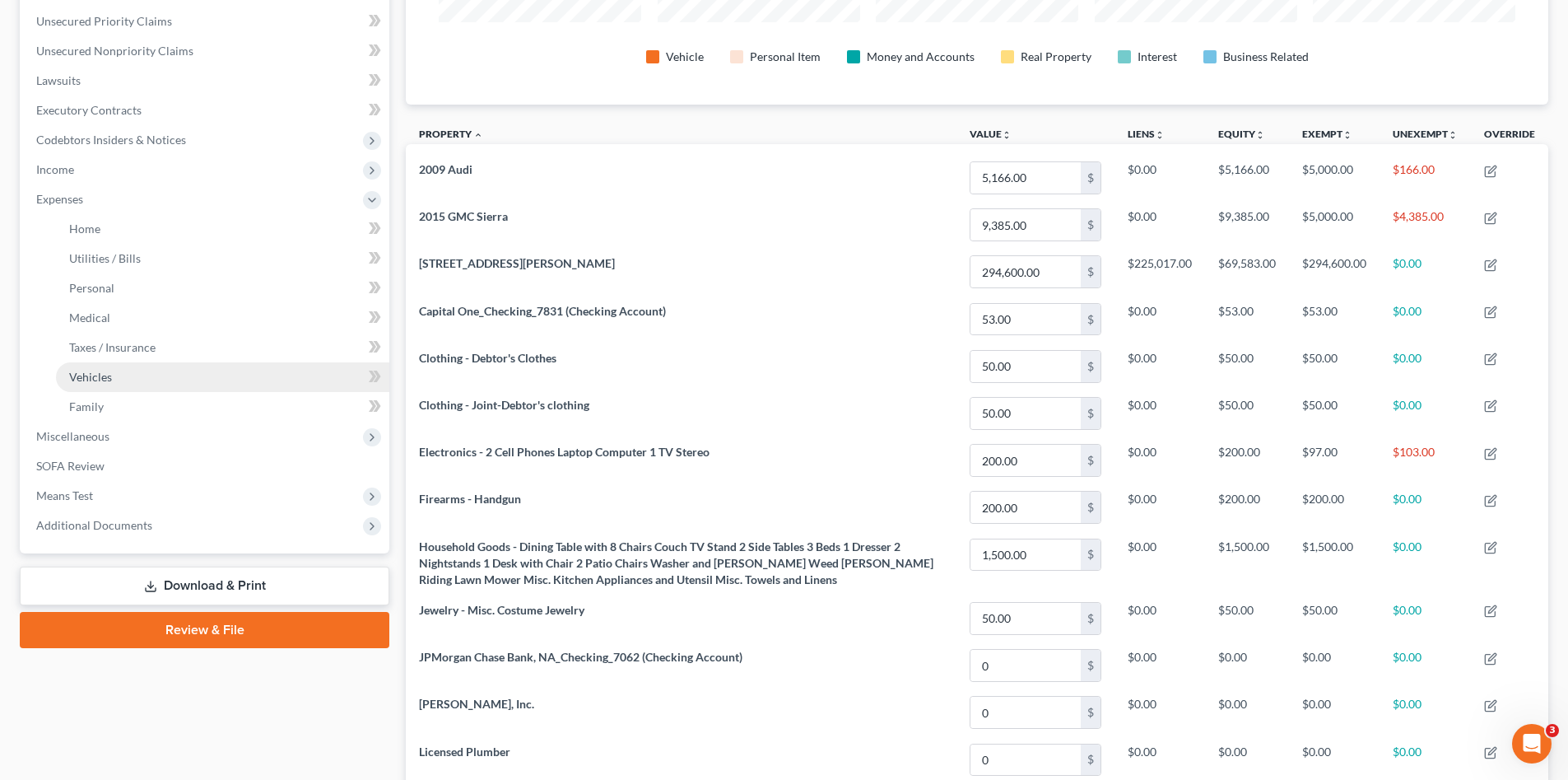
click at [182, 381] on link "Vehicles" at bounding box center [222, 377] width 333 height 29
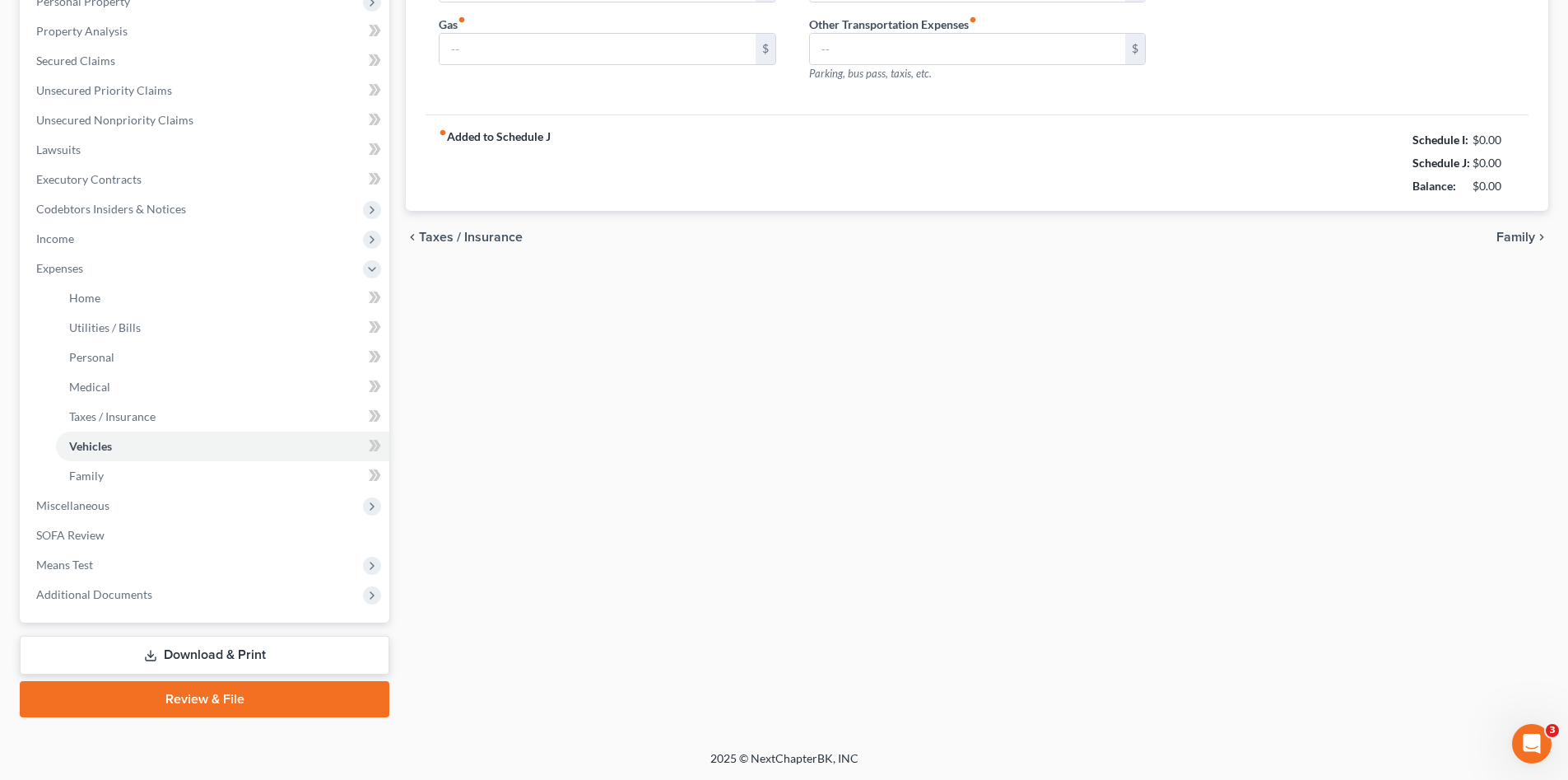
type input "380.00"
type input "200.00"
type input "100.00"
type input "0.00"
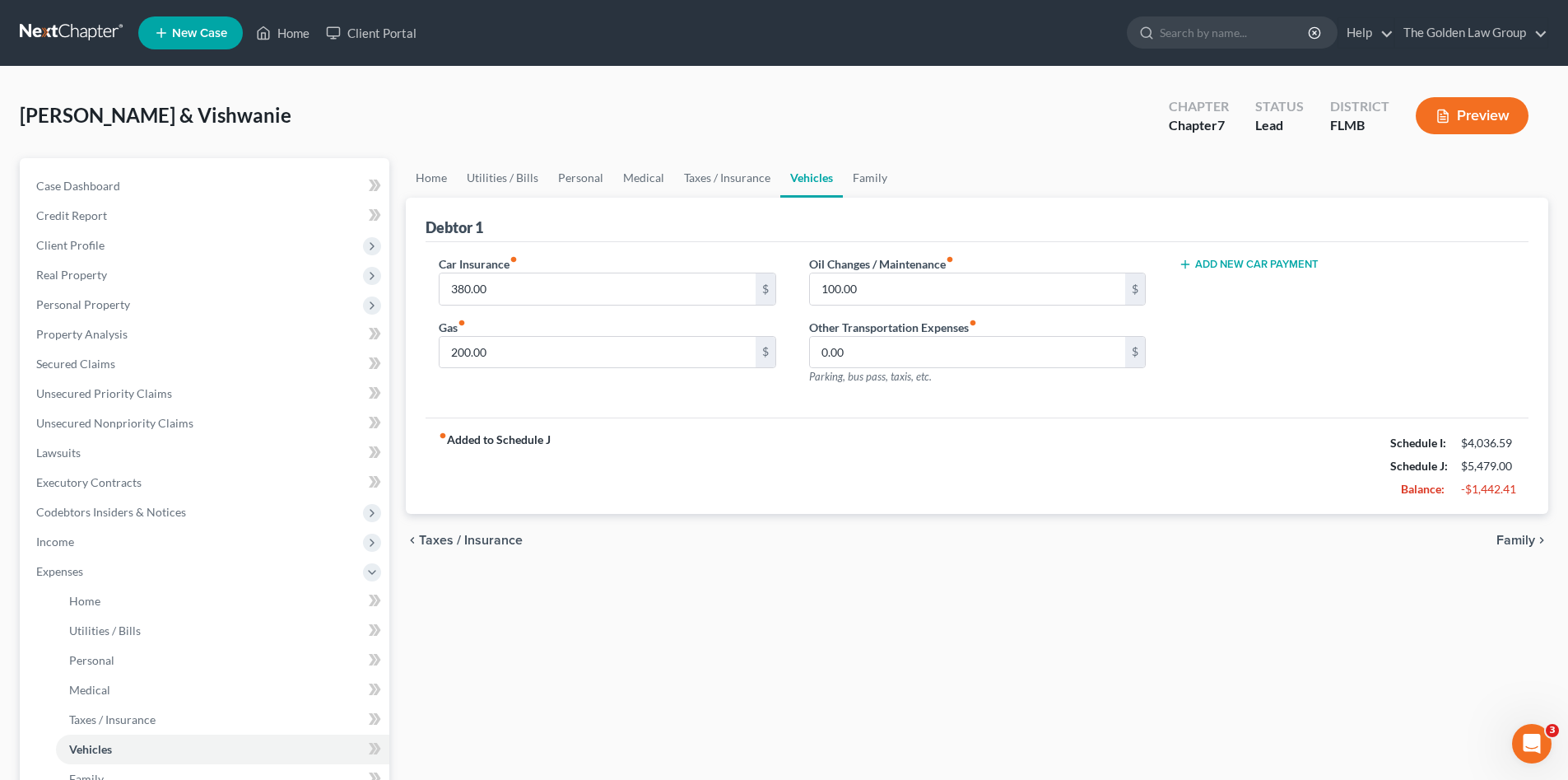
scroll to position [220, 0]
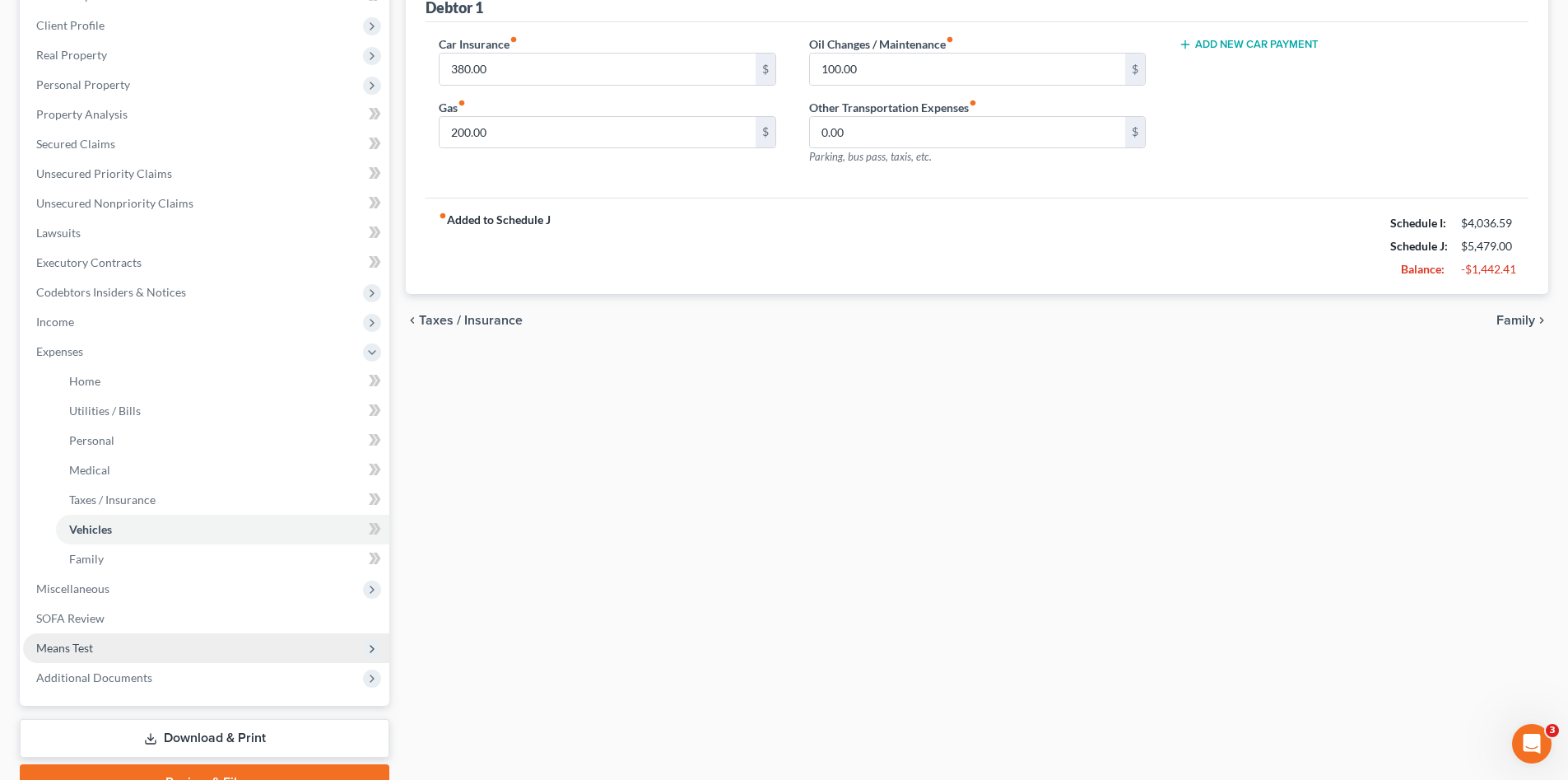
click at [124, 647] on span "Means Test" at bounding box center [207, 648] width 367 height 29
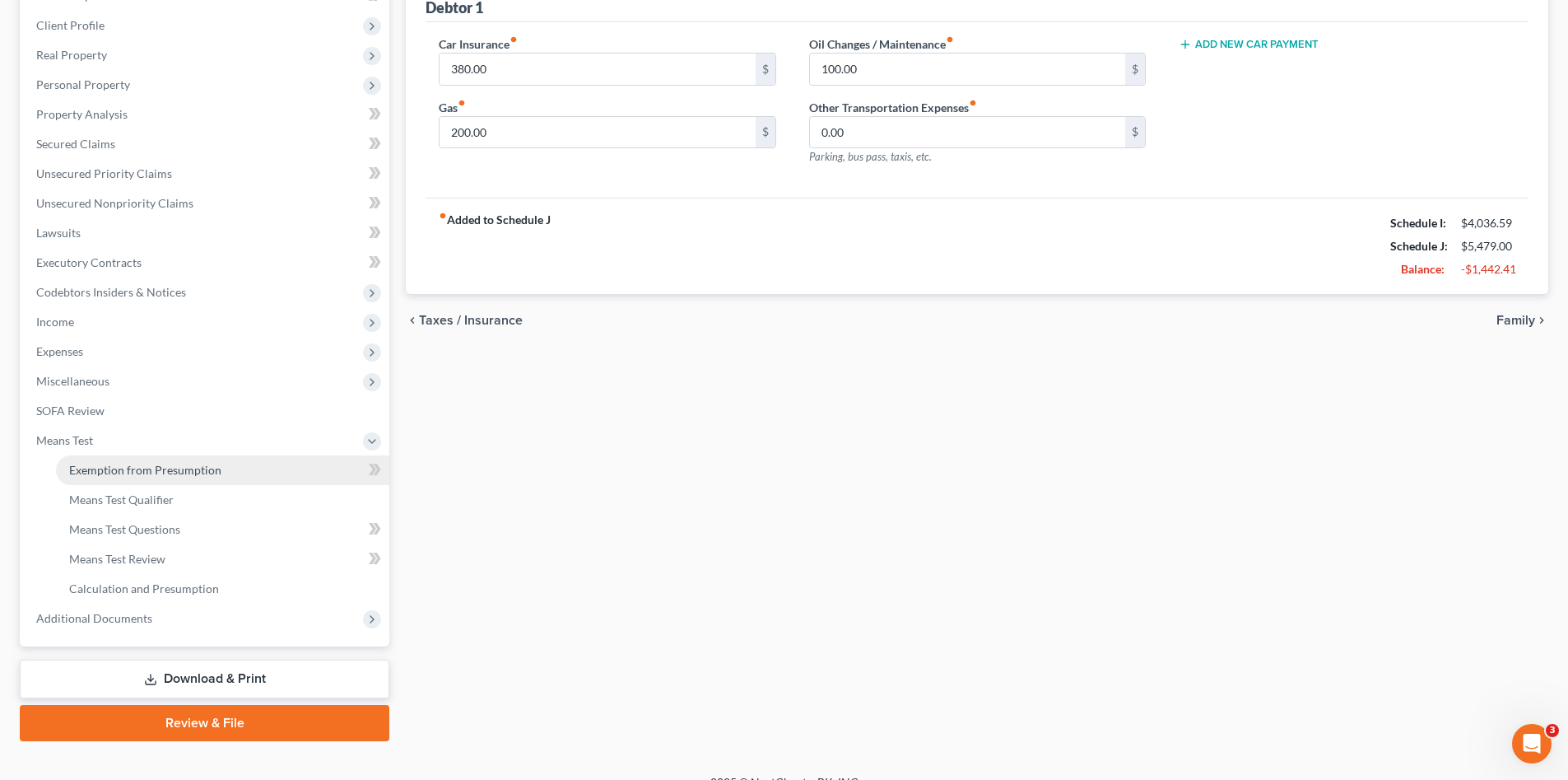
click at [175, 480] on link "Exemption from Presumption" at bounding box center [222, 470] width 333 height 29
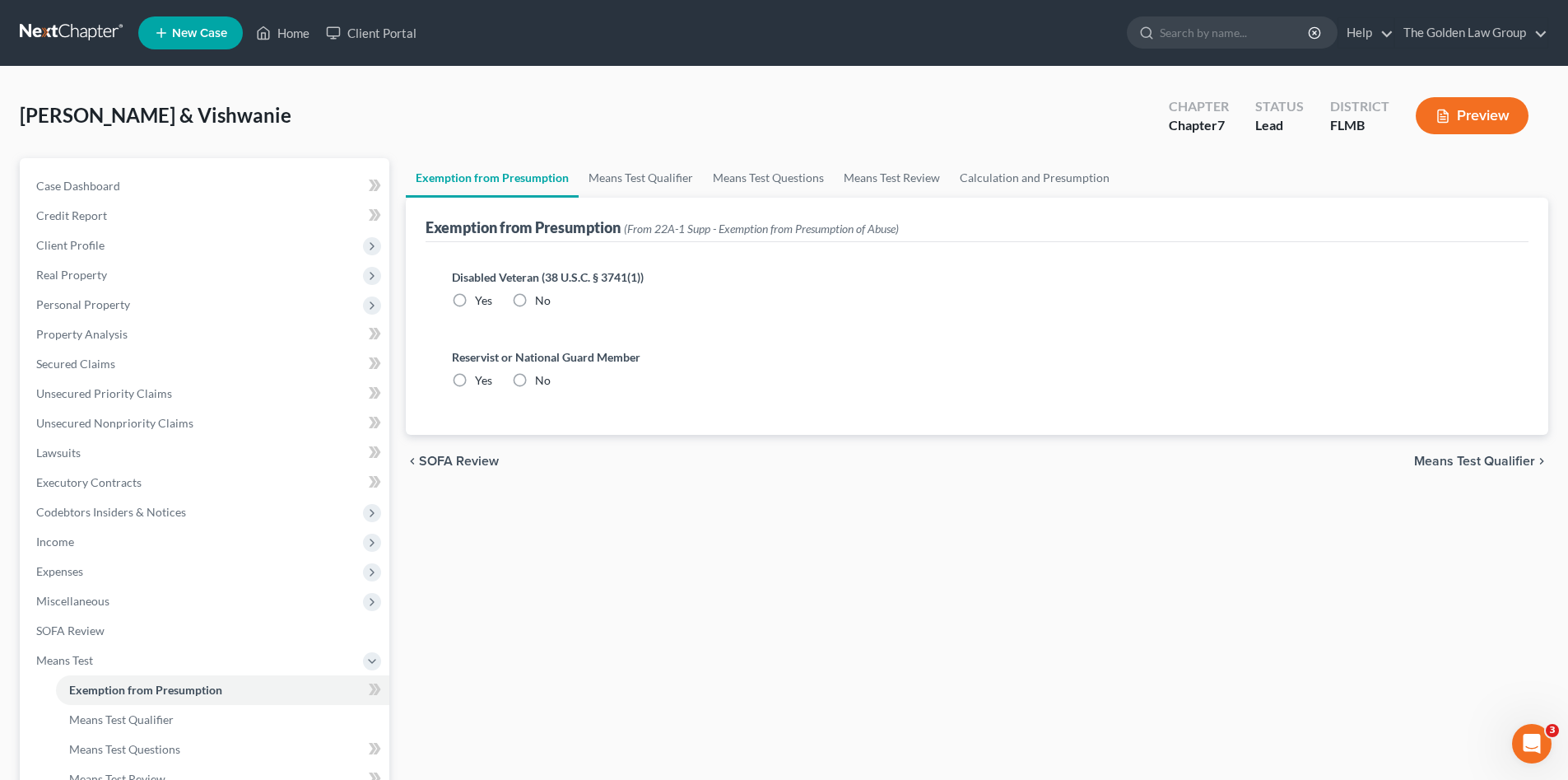
click at [535, 303] on label "No" at bounding box center [543, 300] width 15 height 16
click at [541, 303] on input "No" at bounding box center [546, 298] width 10 height 10
radio input "true"
click at [535, 380] on label "No" at bounding box center [543, 380] width 15 height 16
click at [541, 380] on input "No" at bounding box center [546, 377] width 10 height 10
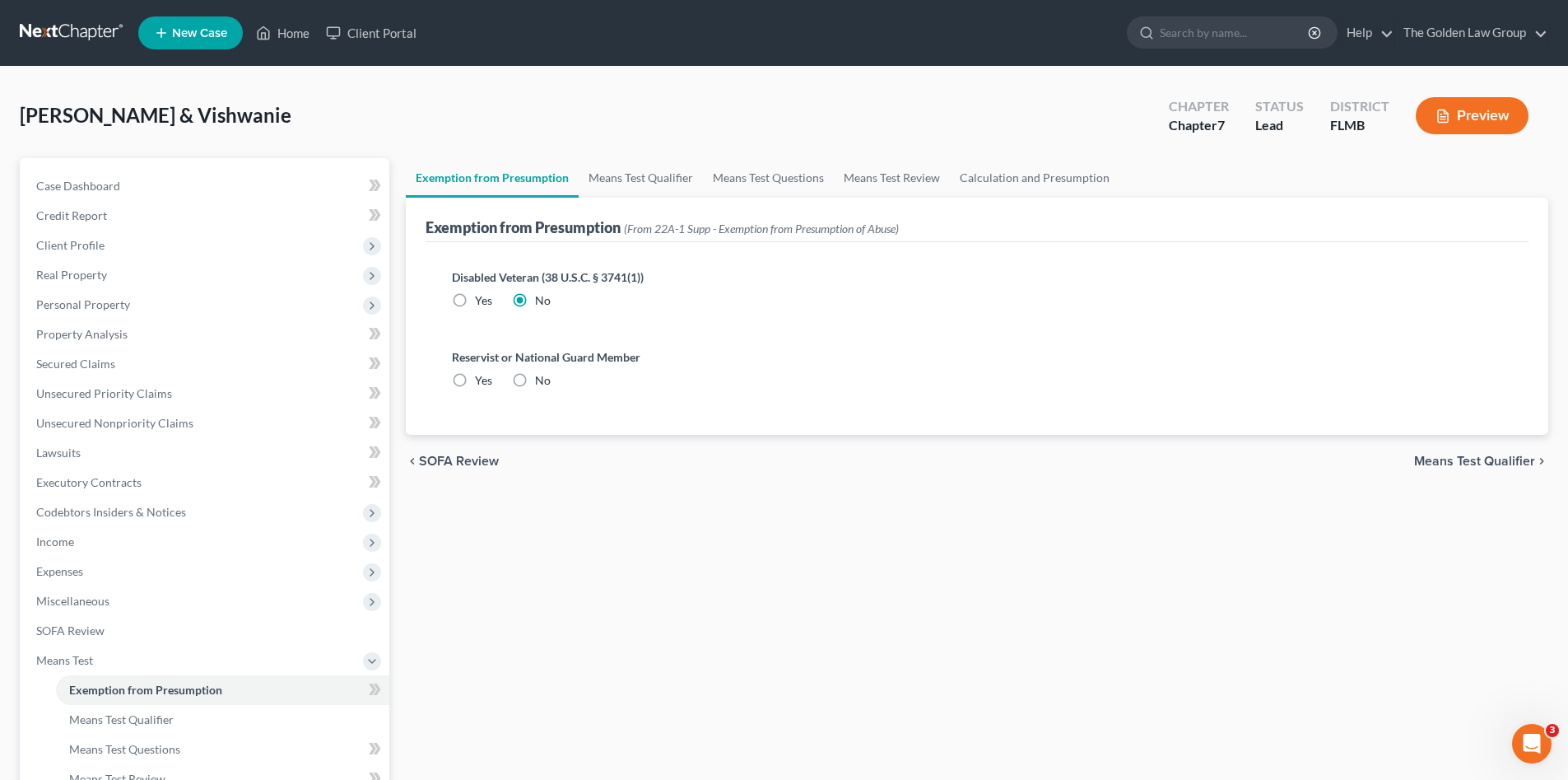
radio input "true"
click at [614, 179] on link "Means Test Qualifier" at bounding box center [640, 178] width 124 height 40
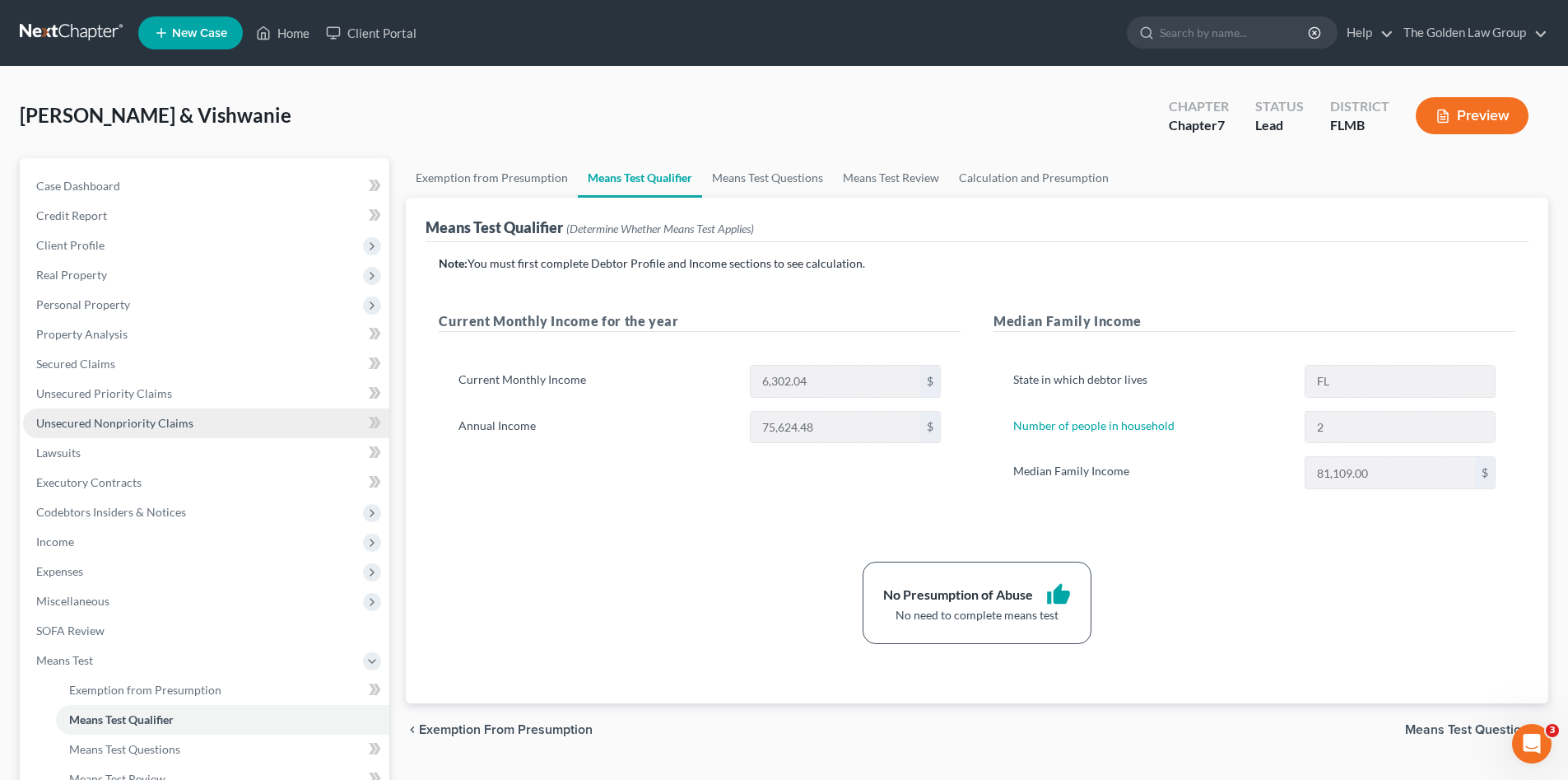
click at [173, 419] on span "Unsecured Nonpriority Claims" at bounding box center [114, 423] width 157 height 14
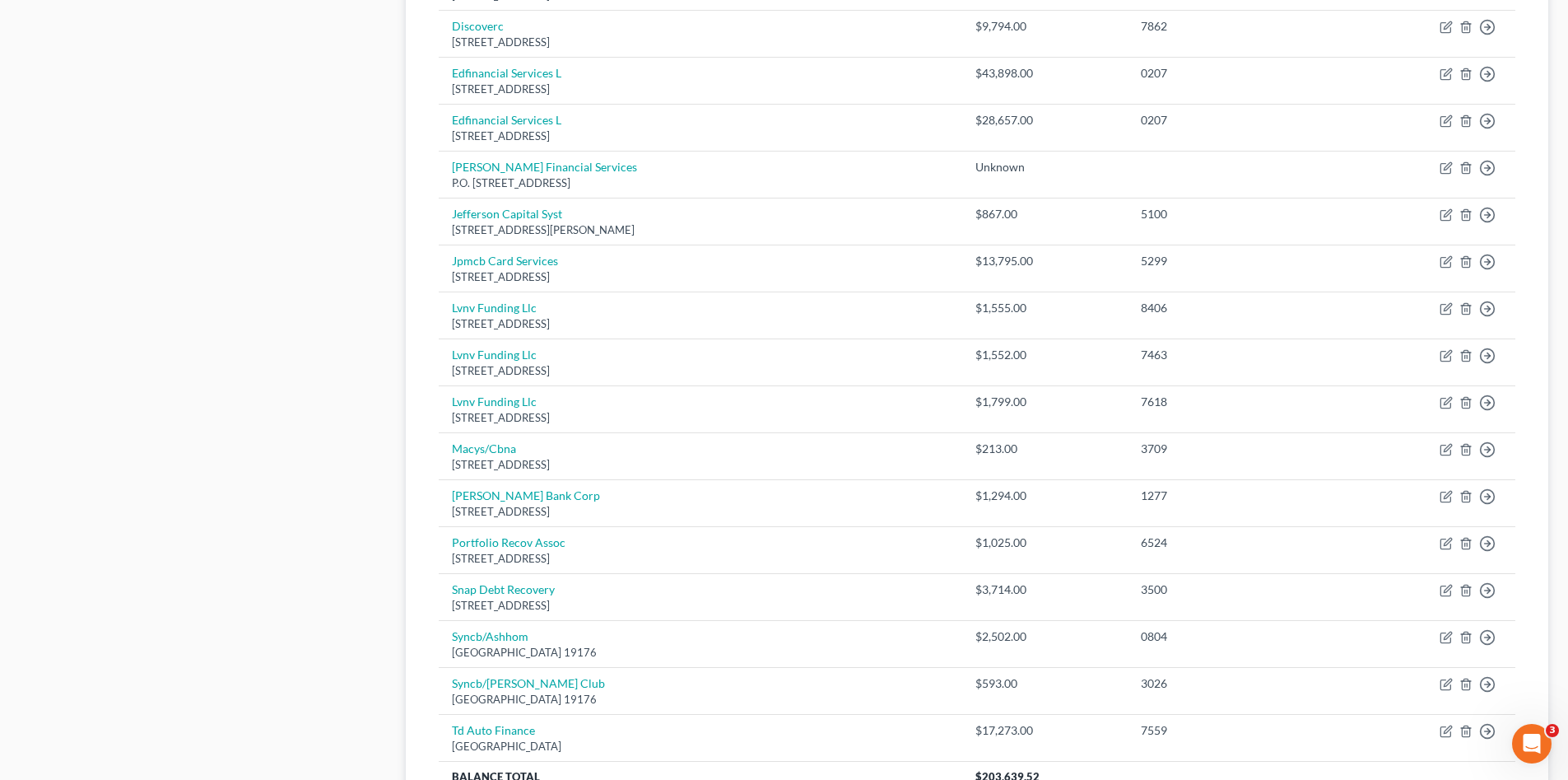
scroll to position [1070, 0]
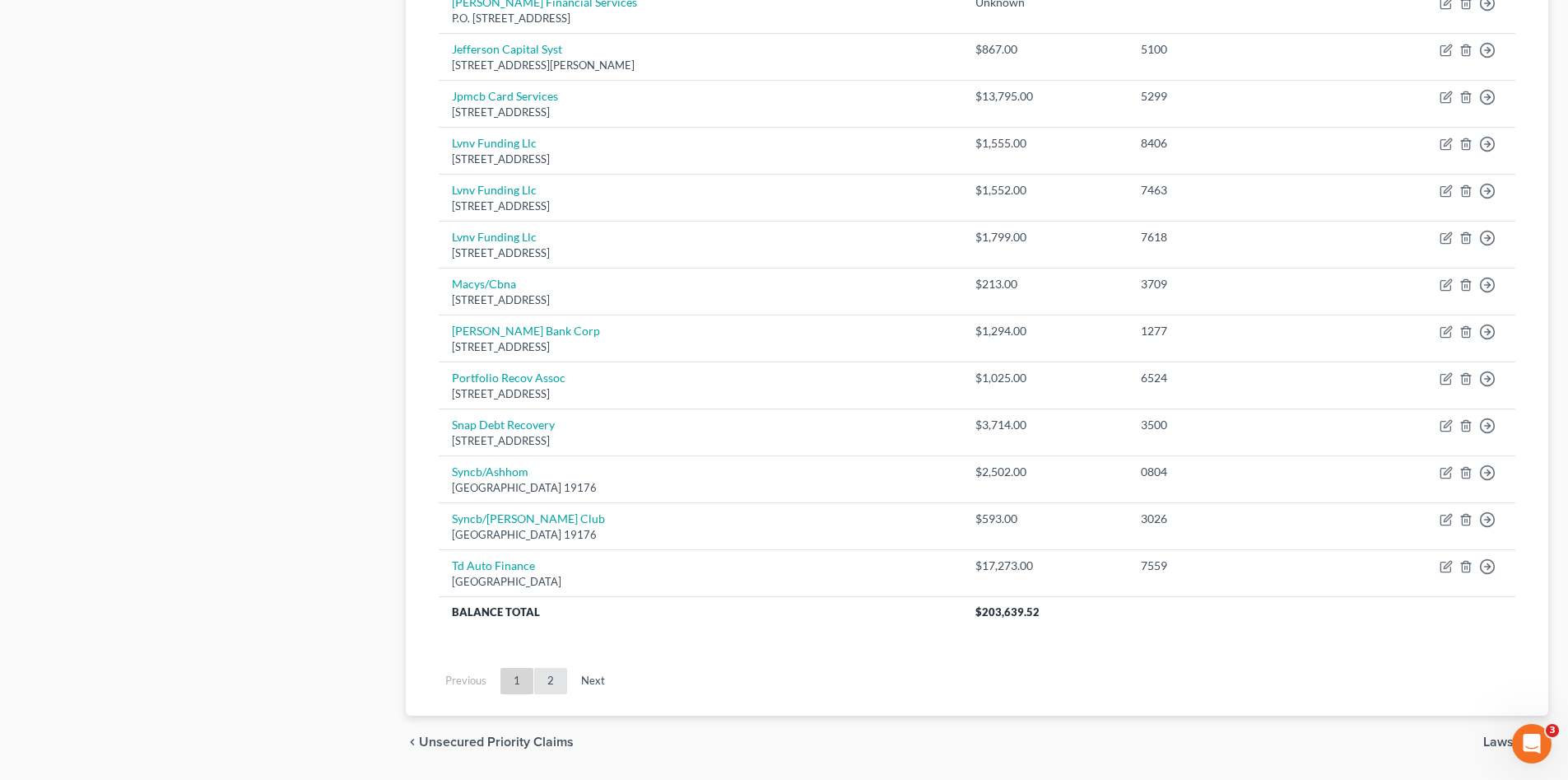
click at [546, 672] on link "2" at bounding box center [551, 681] width 33 height 27
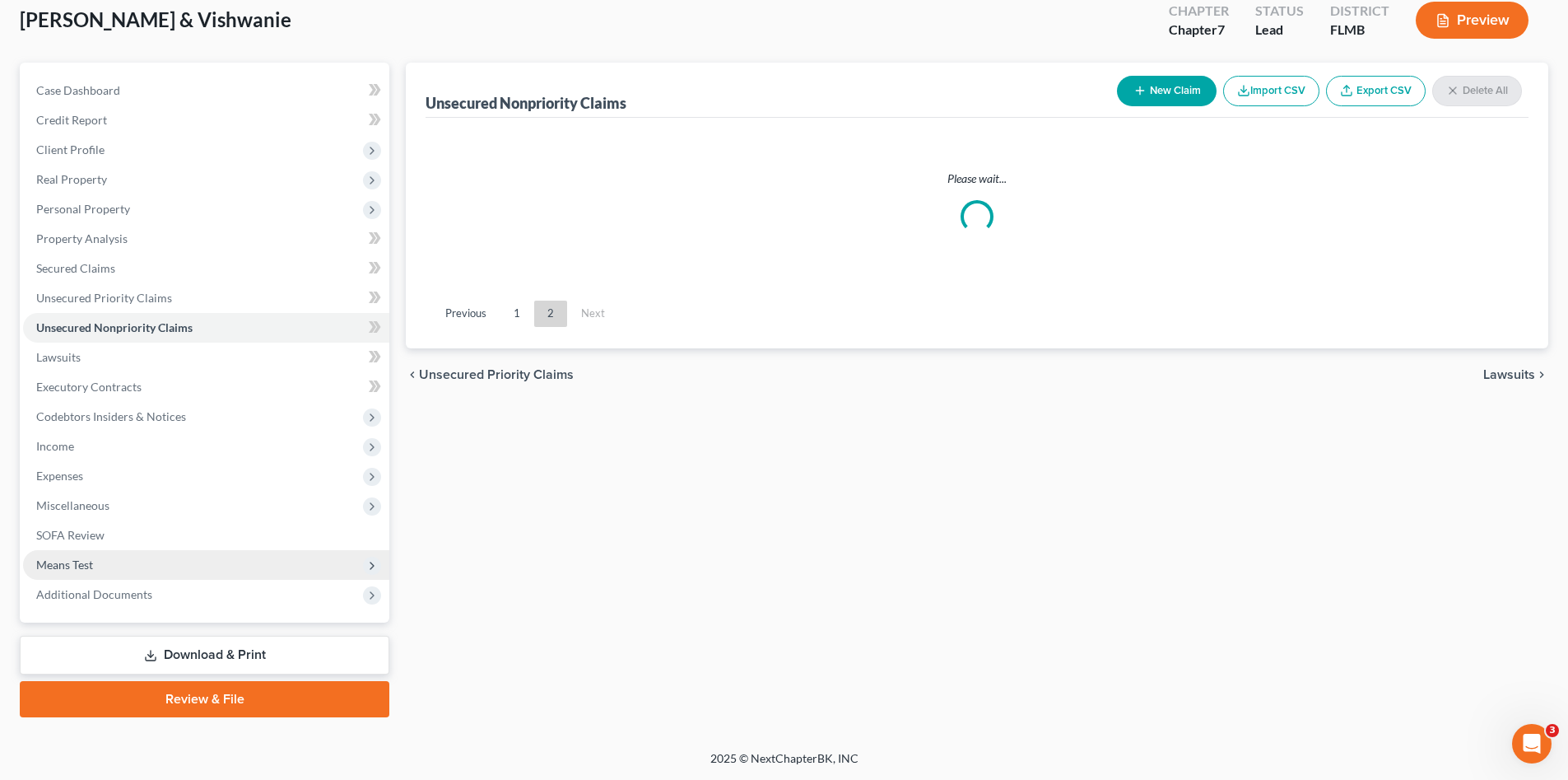
scroll to position [96, 0]
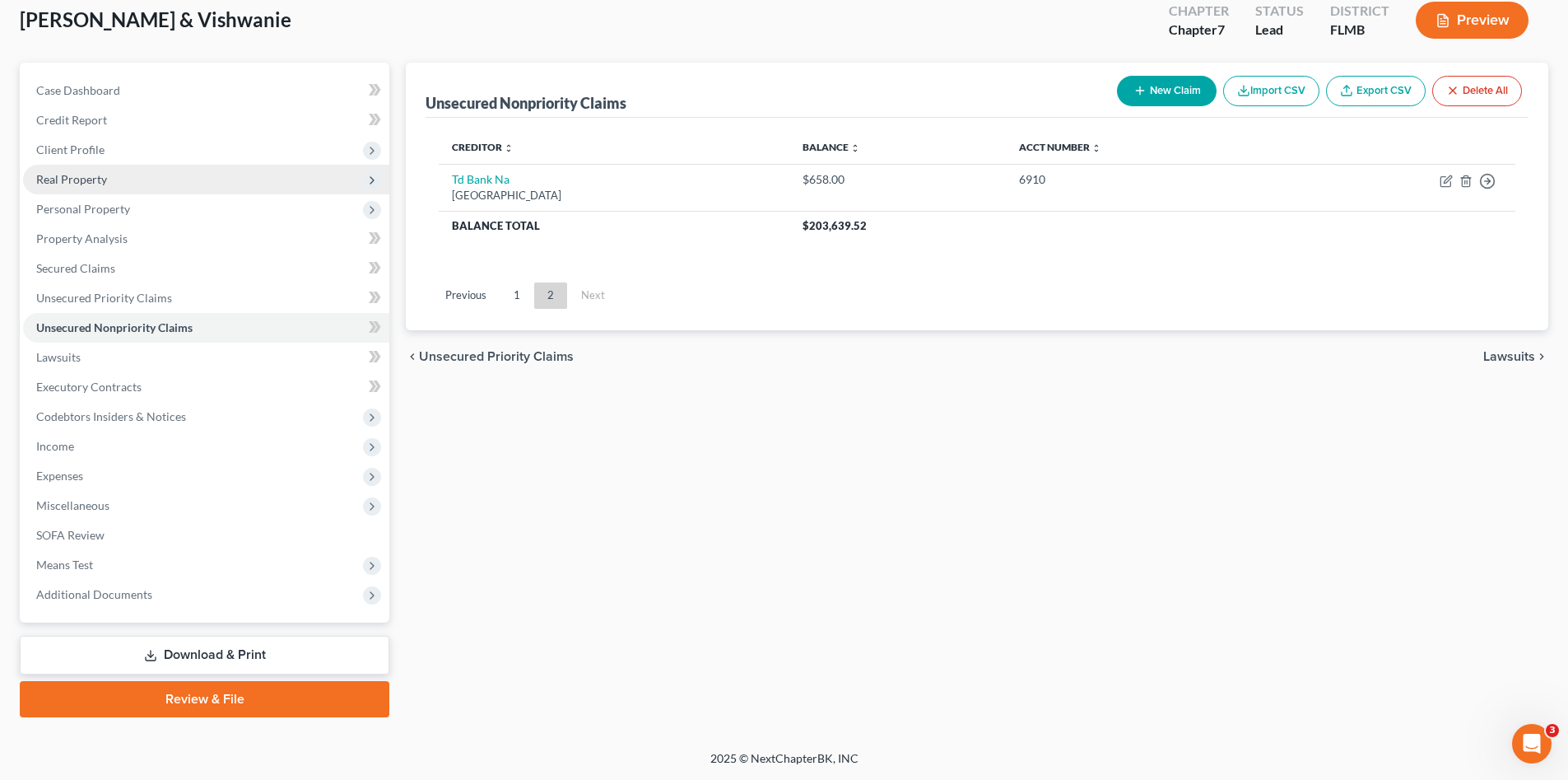
click at [94, 185] on span "Real Property" at bounding box center [71, 179] width 71 height 14
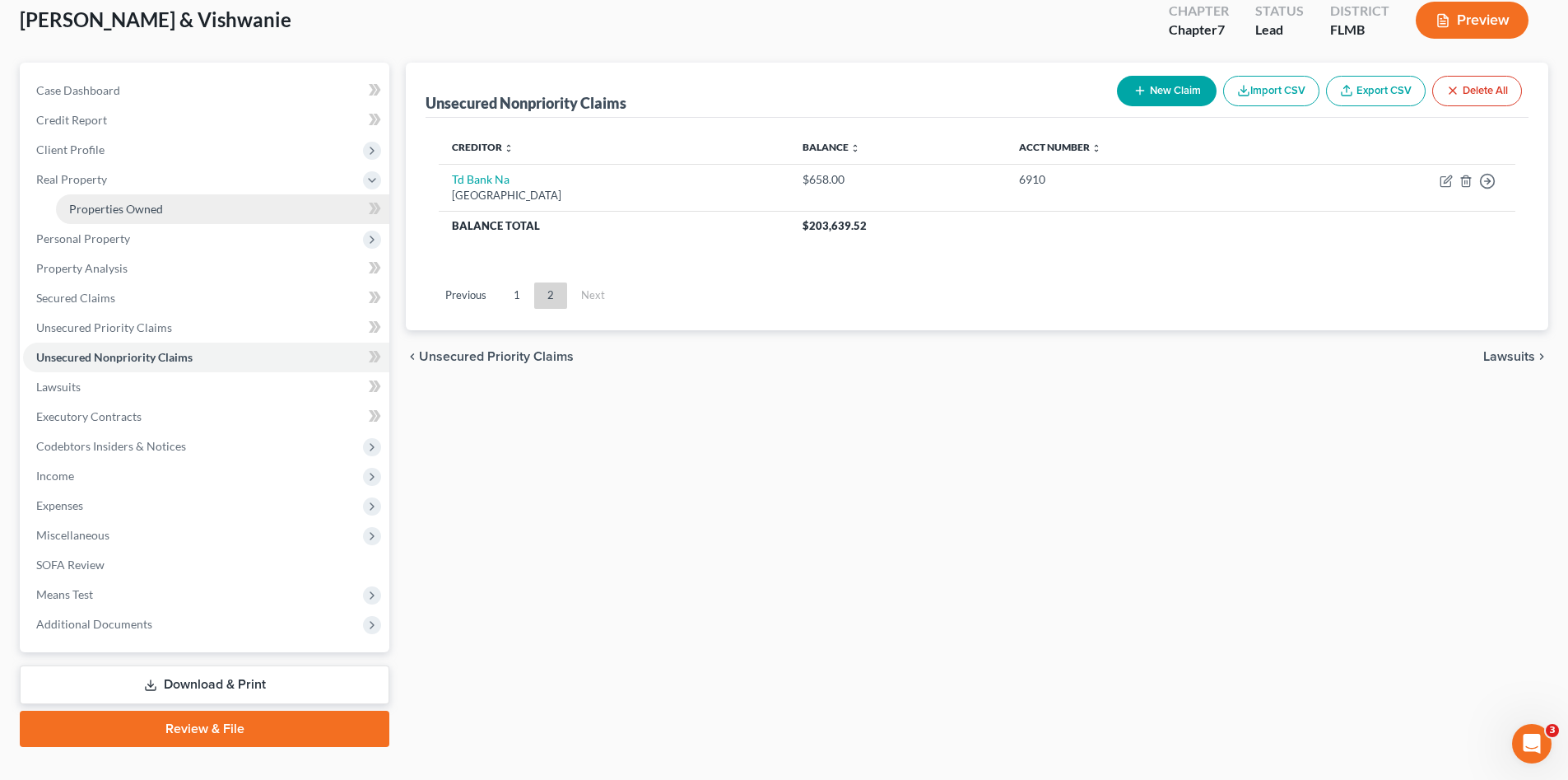
click at [111, 214] on span "Properties Owned" at bounding box center [115, 208] width 94 height 14
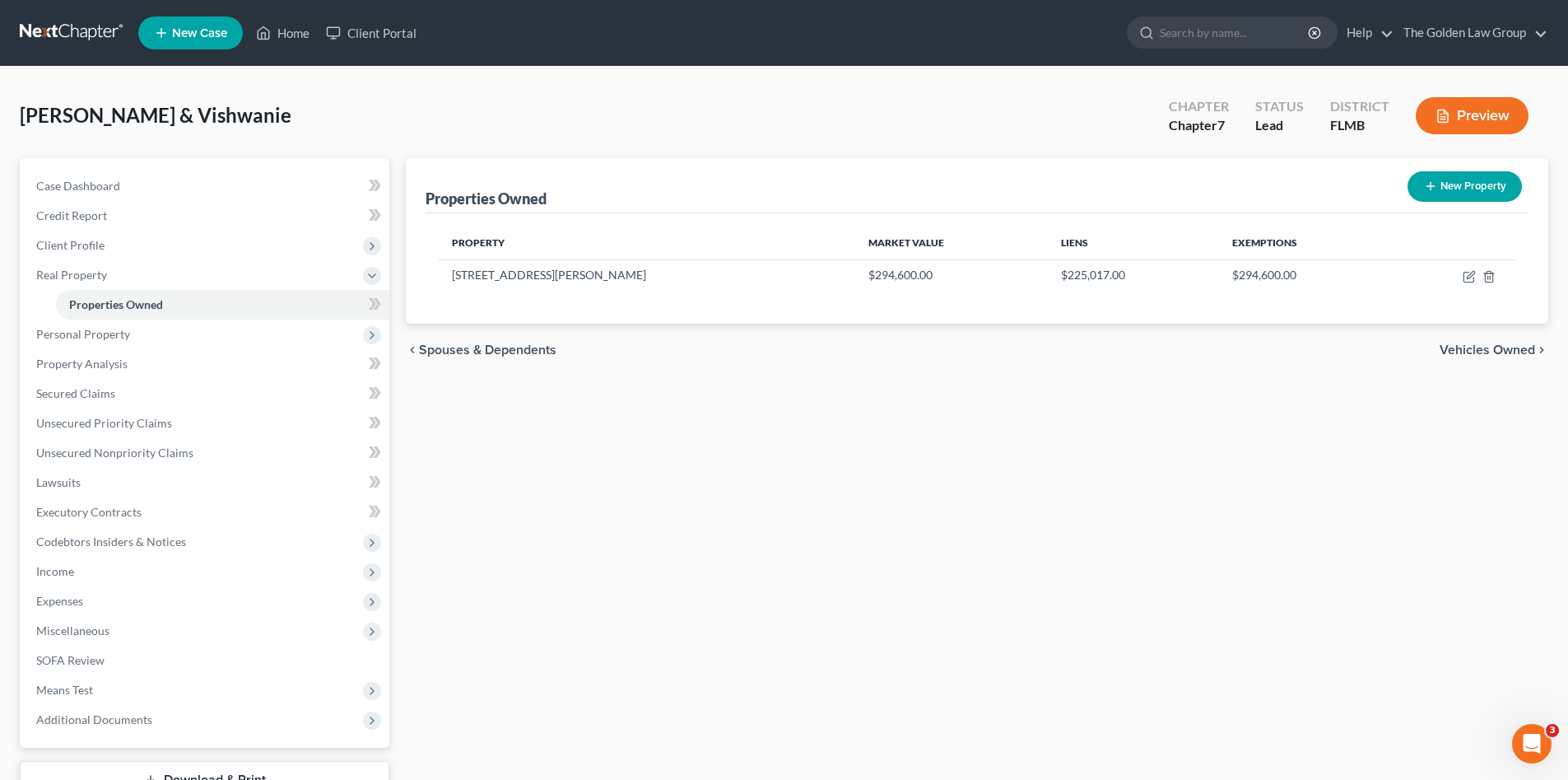
click at [849, 681] on div "Properties Owned New Property Property Market Value Liens Exemptions 2770 Holid…" at bounding box center [977, 500] width 1159 height 684
click at [112, 418] on span "Unsecured Priority Claims" at bounding box center [104, 423] width 136 height 14
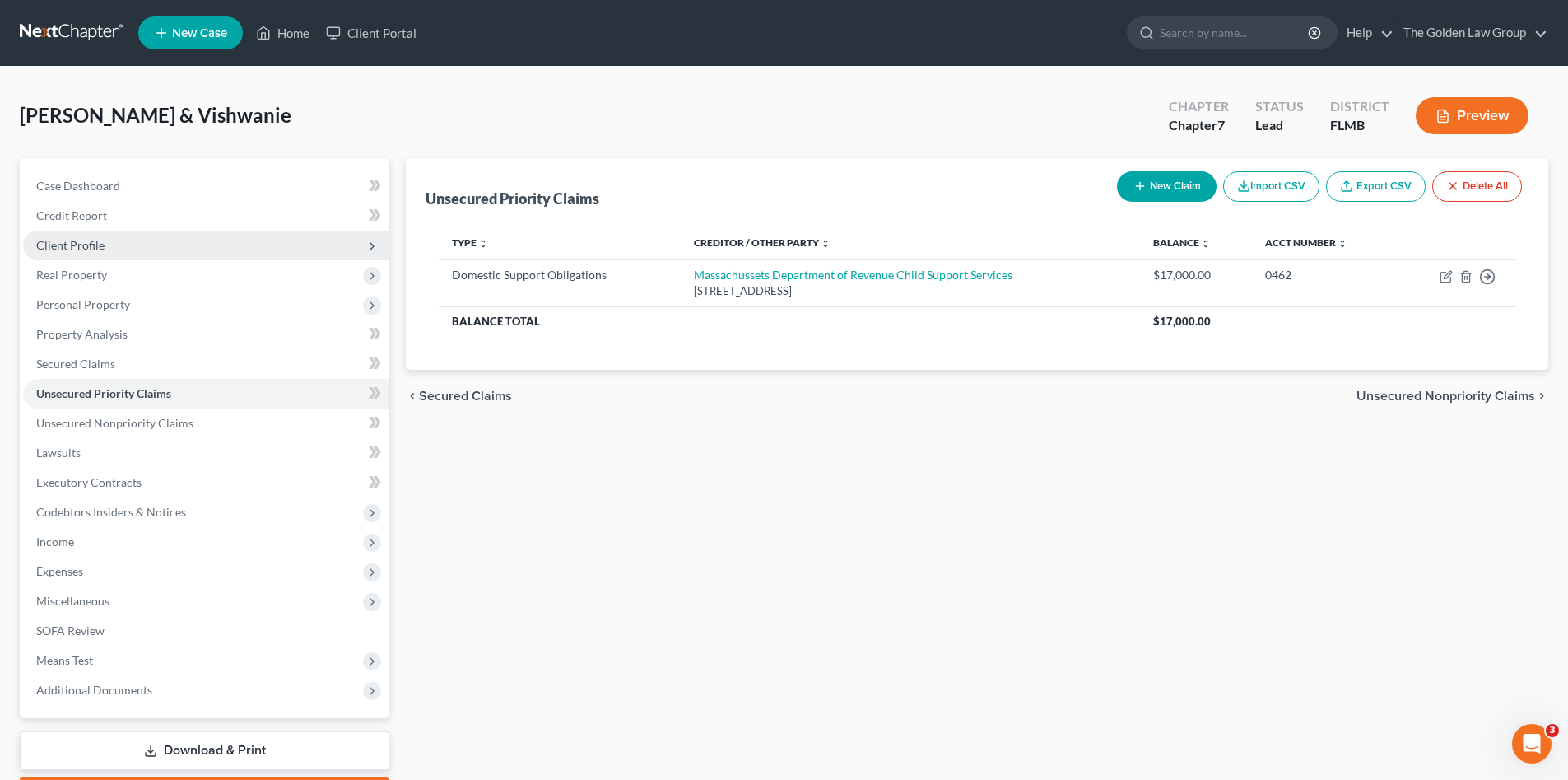
click at [123, 245] on span "Client Profile" at bounding box center [207, 245] width 367 height 29
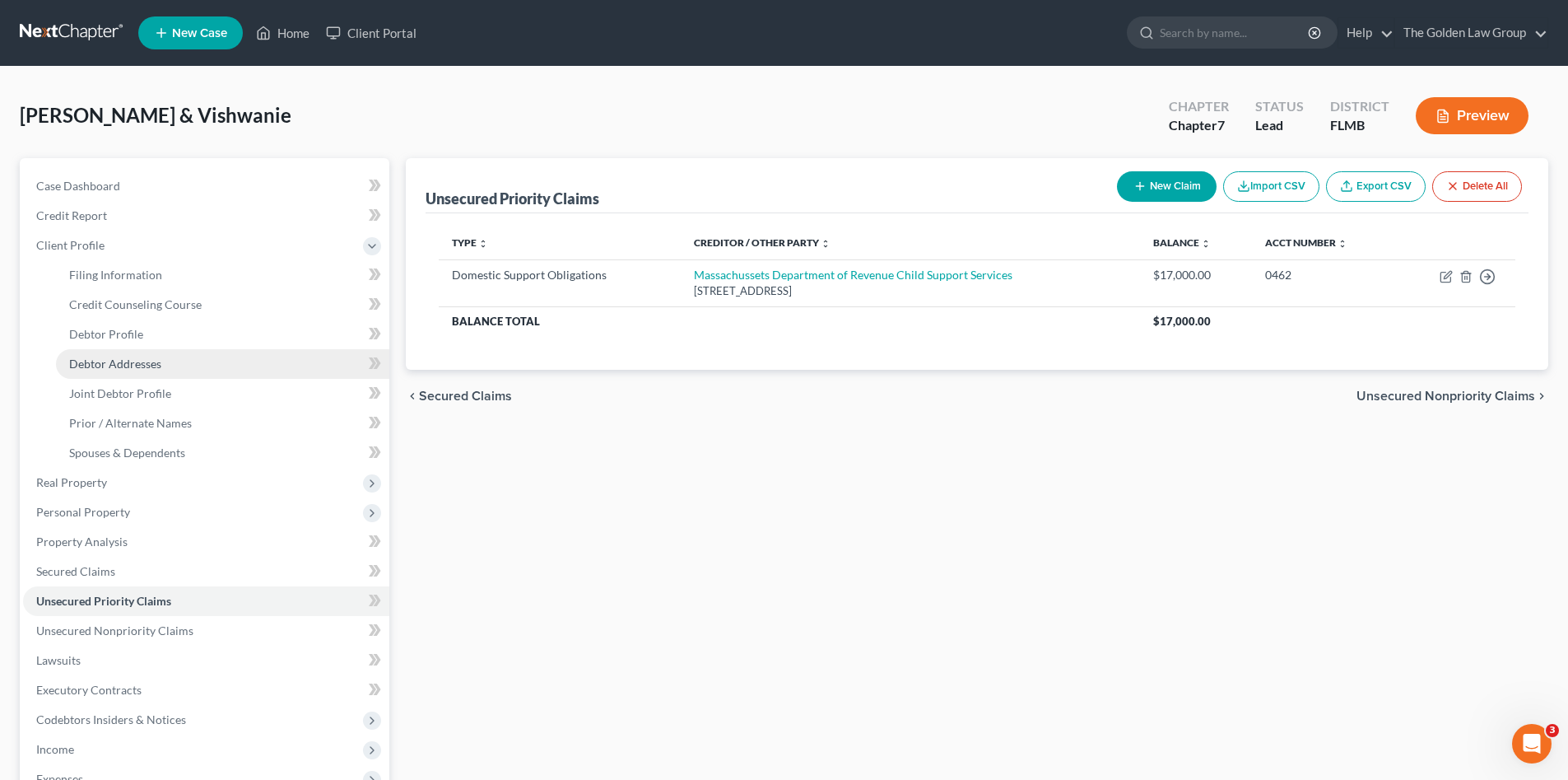
click at [161, 369] on link "Debtor Addresses" at bounding box center [222, 364] width 333 height 29
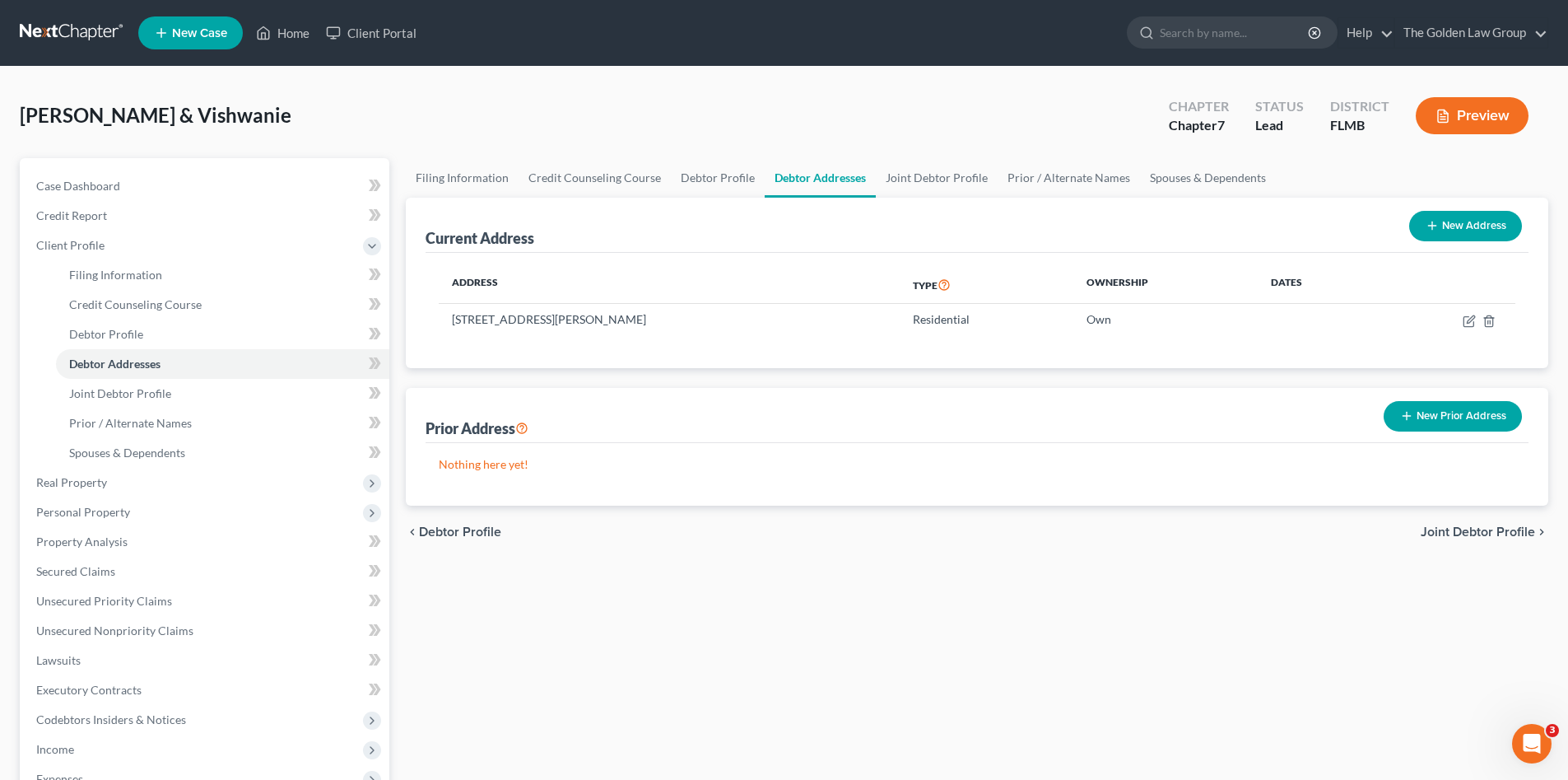
click at [59, 37] on link at bounding box center [72, 33] width 105 height 29
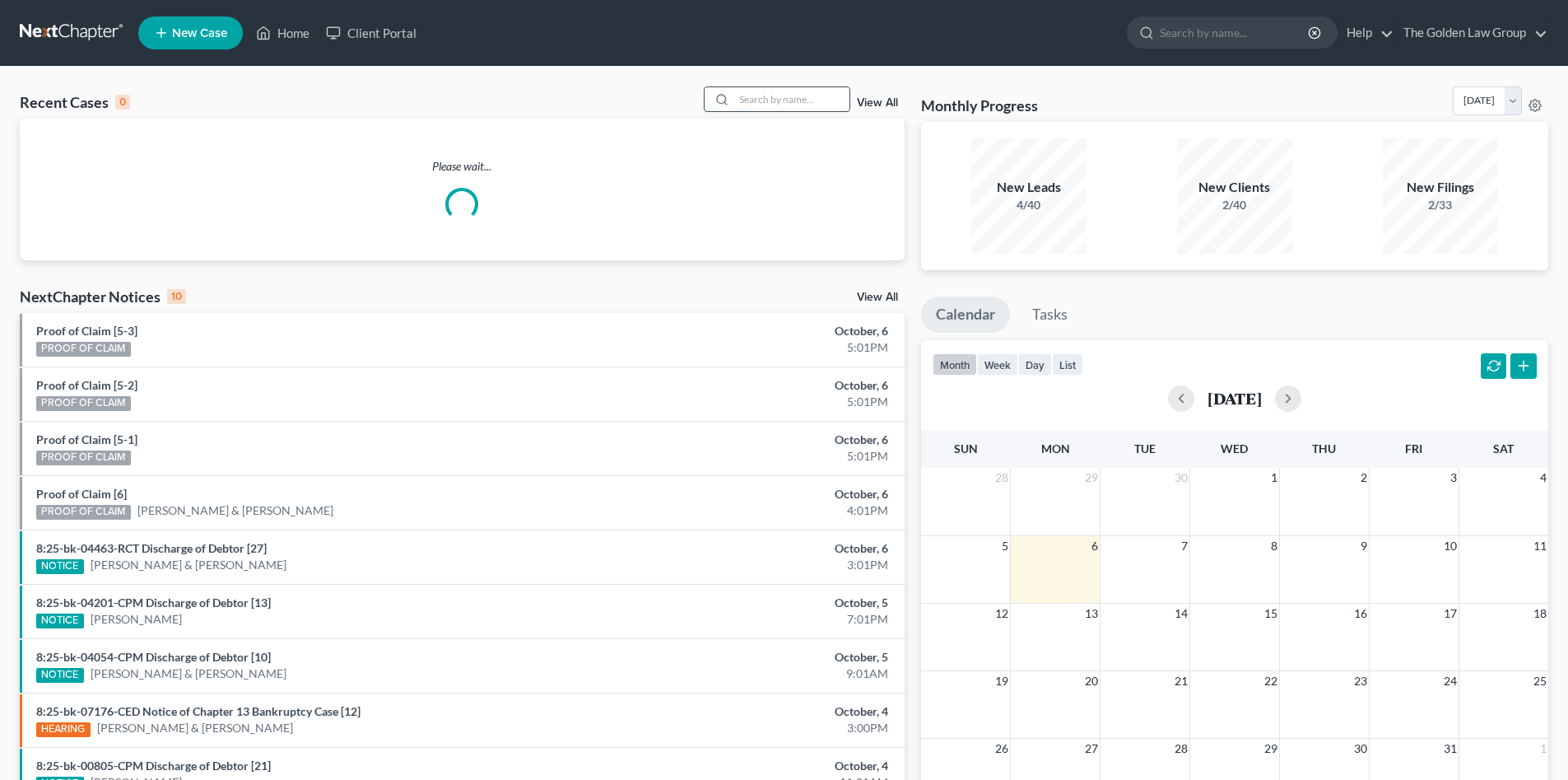
click at [780, 102] on input "search" at bounding box center [792, 99] width 115 height 24
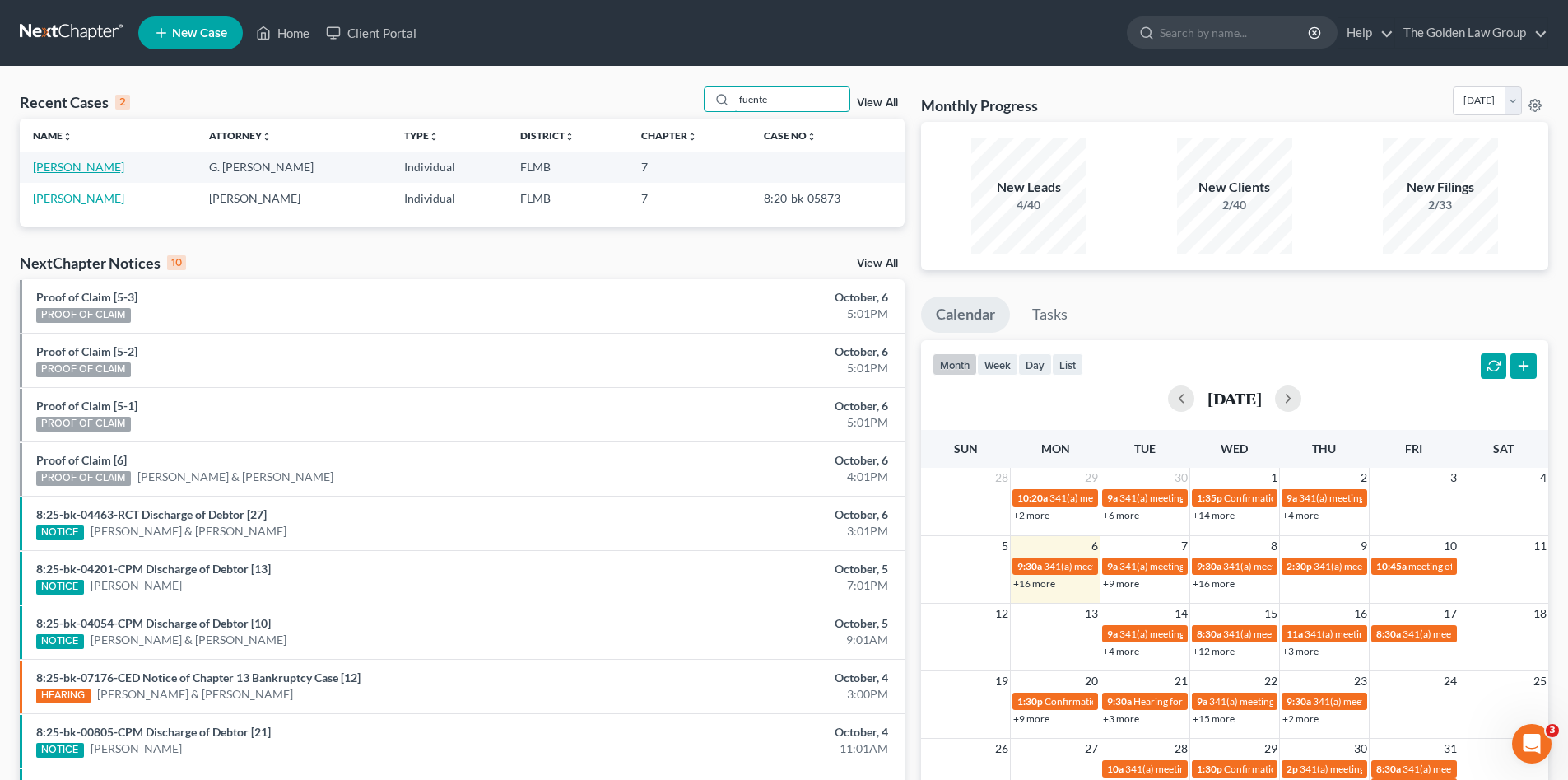
type input "fuente"
click at [107, 165] on link "[PERSON_NAME]" at bounding box center [78, 167] width 91 height 14
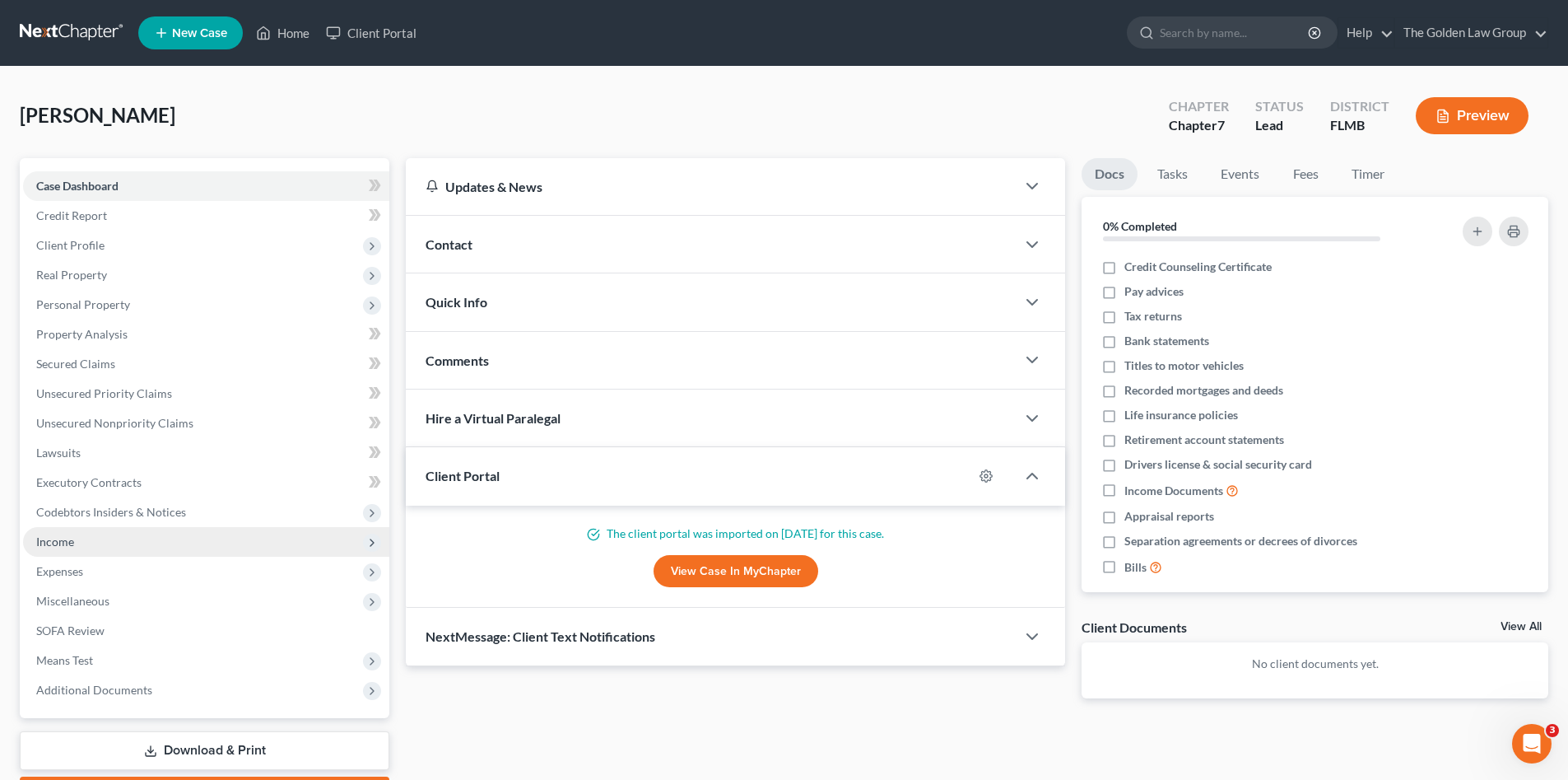
click at [58, 545] on span "Income" at bounding box center [55, 542] width 38 height 14
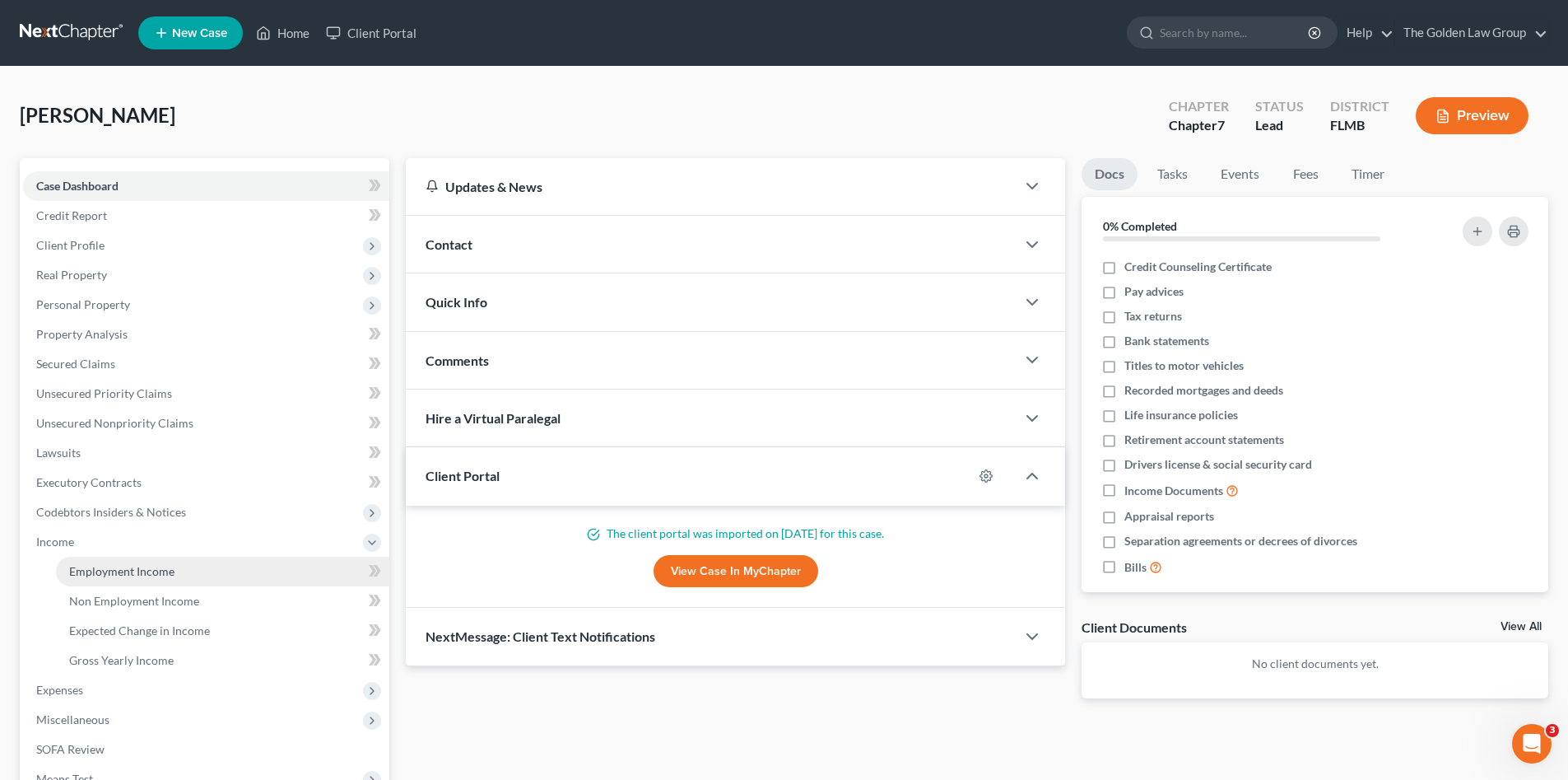
click at [173, 573] on link "Employment Income" at bounding box center [222, 572] width 333 height 29
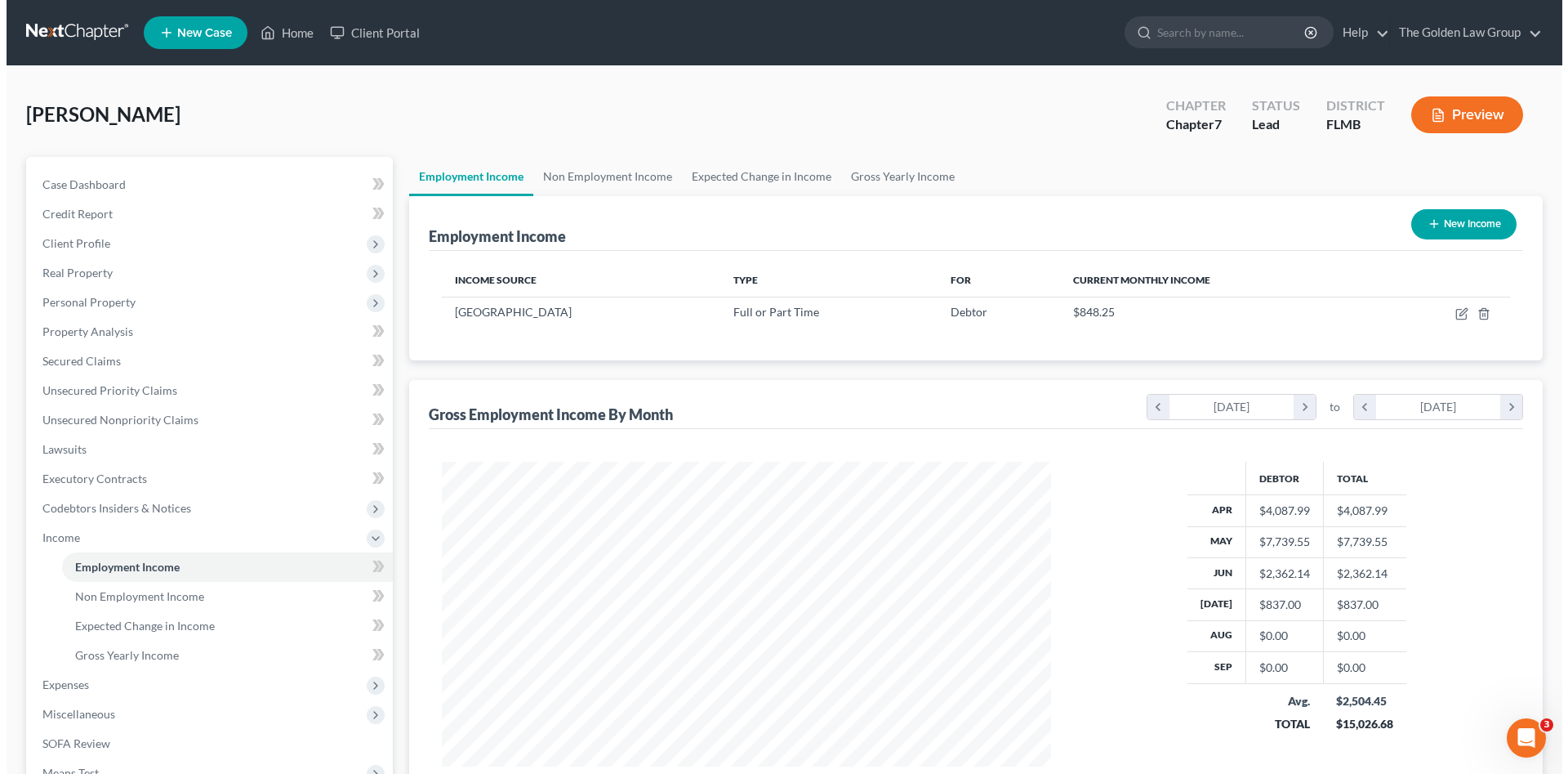
scroll to position [305, 642]
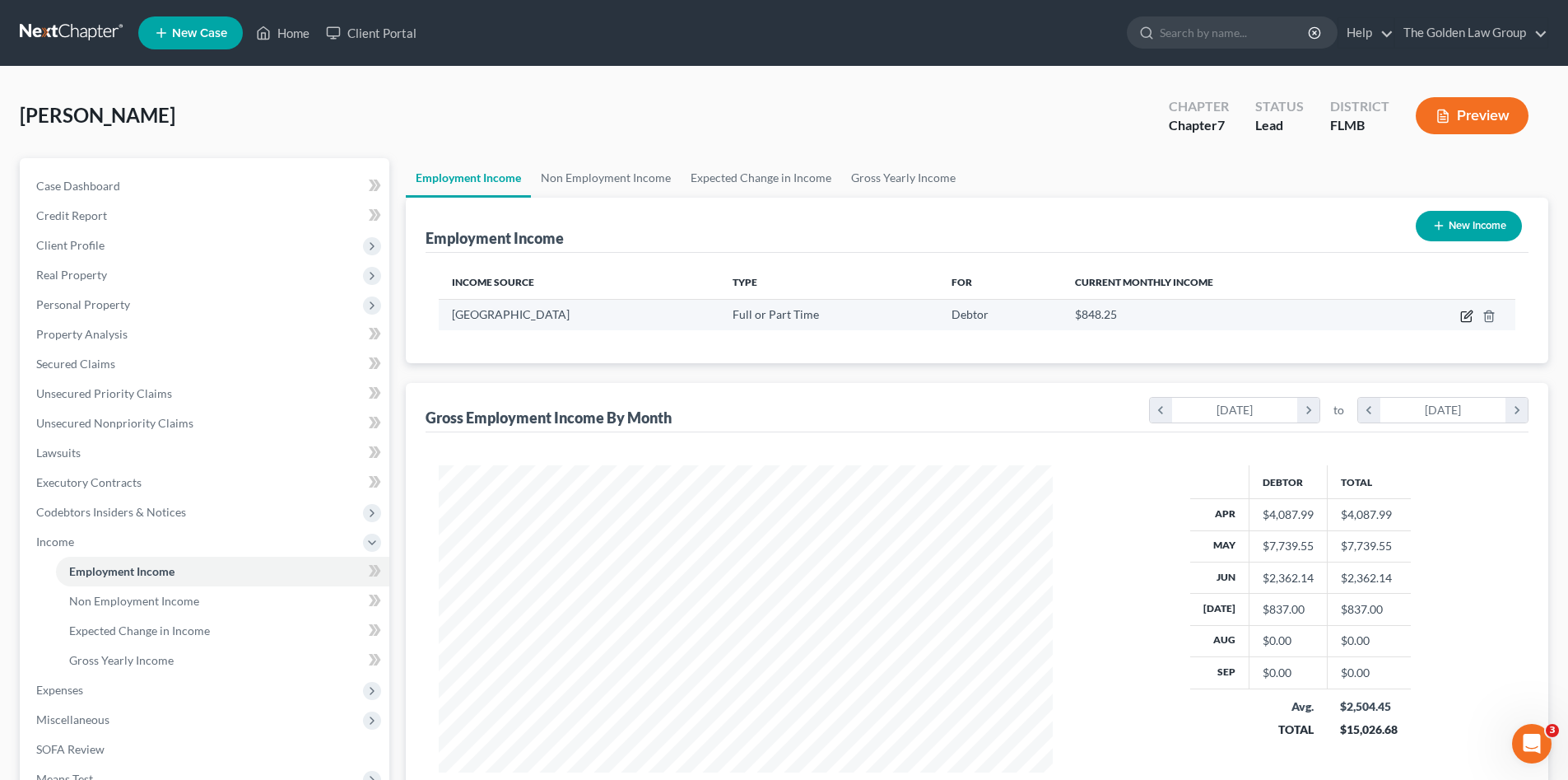
click at [1463, 313] on icon "button" at bounding box center [1466, 316] width 13 height 13
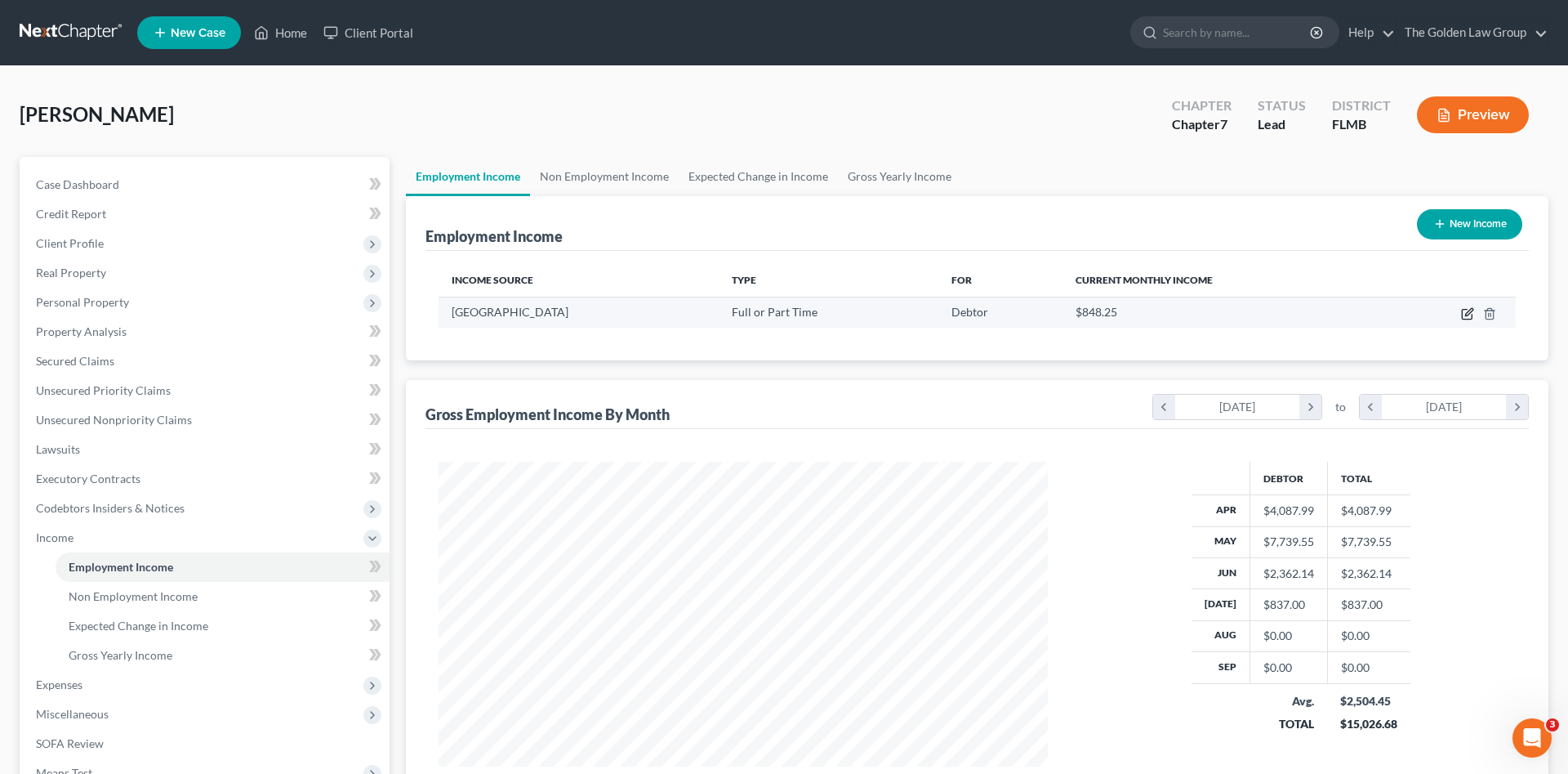
select select "0"
select select "9"
select select "2"
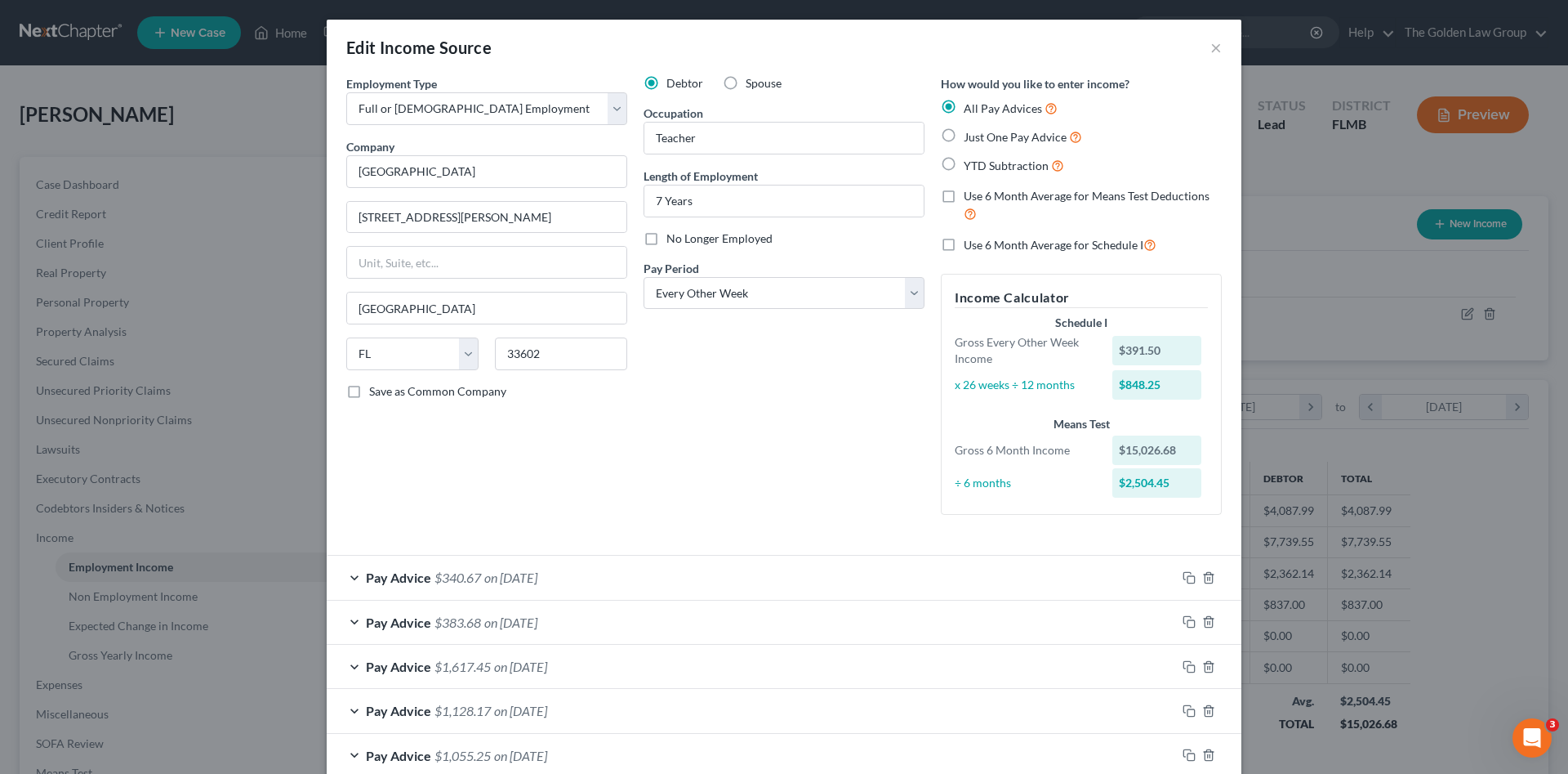
scroll to position [108, 0]
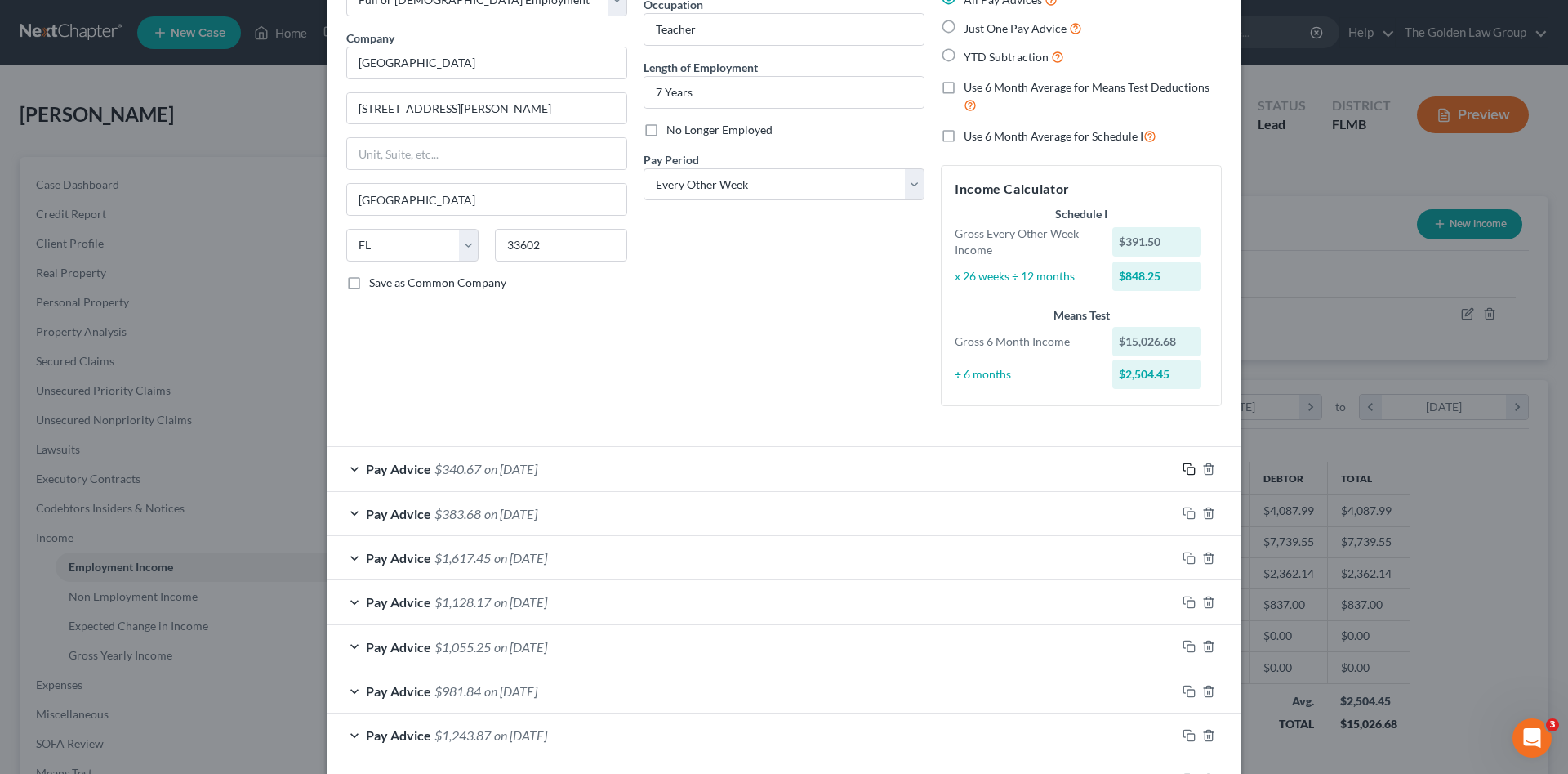
click at [1184, 472] on icon "button" at bounding box center [1189, 468] width 13 height 13
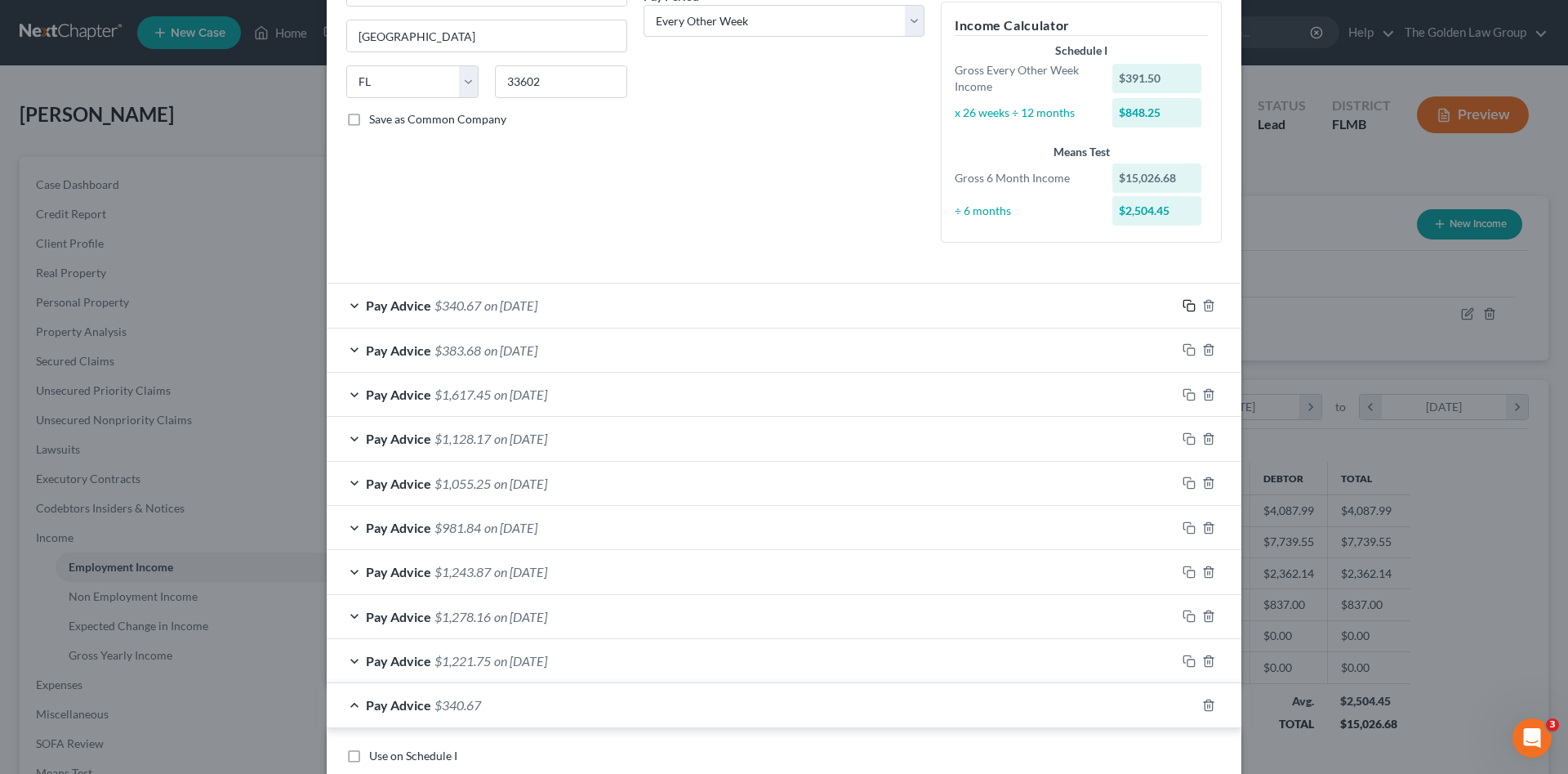
scroll to position [436, 0]
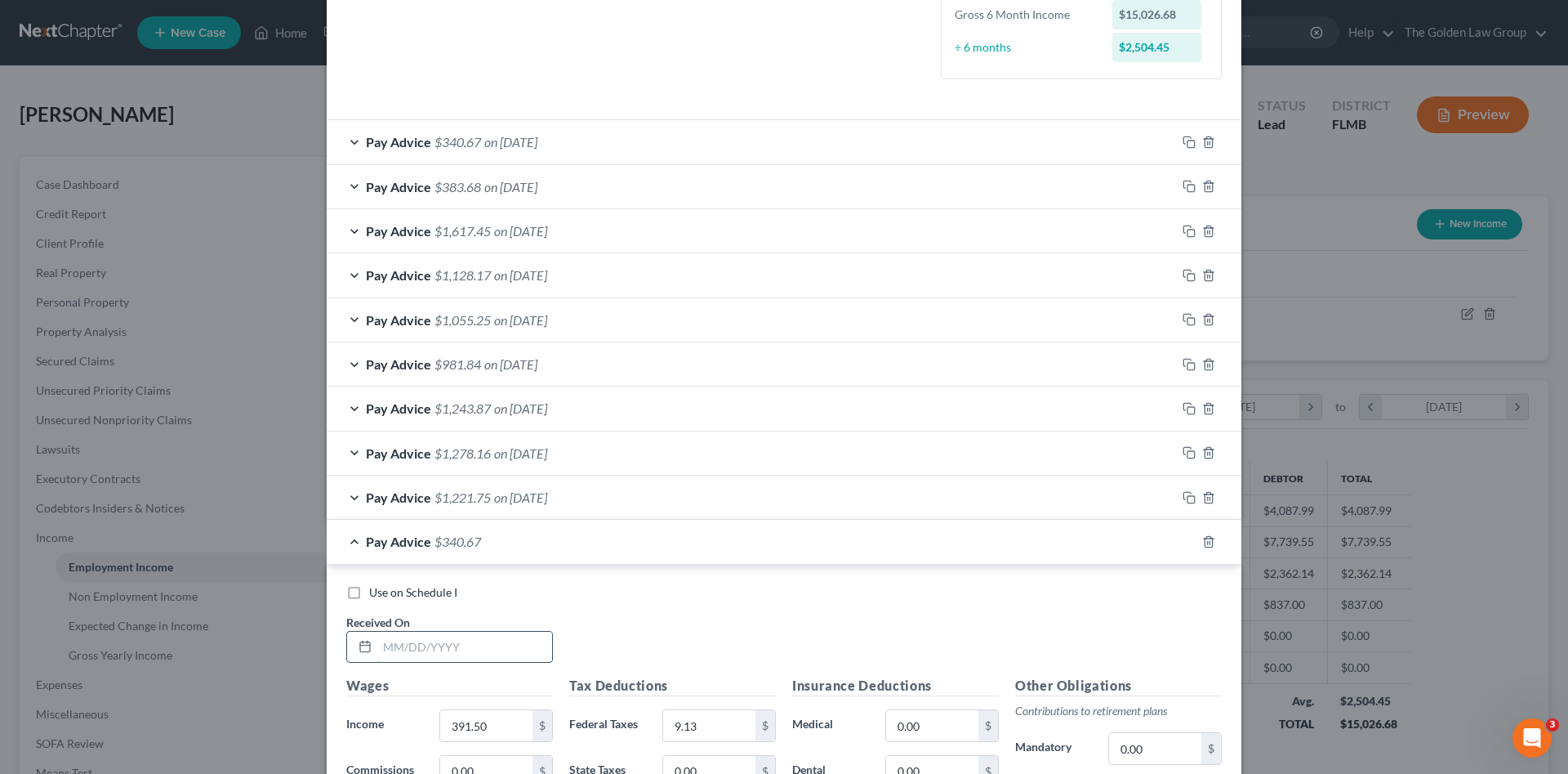
click at [448, 645] on input "text" at bounding box center [465, 647] width 175 height 31
type input "[DATE]"
type input "951.28"
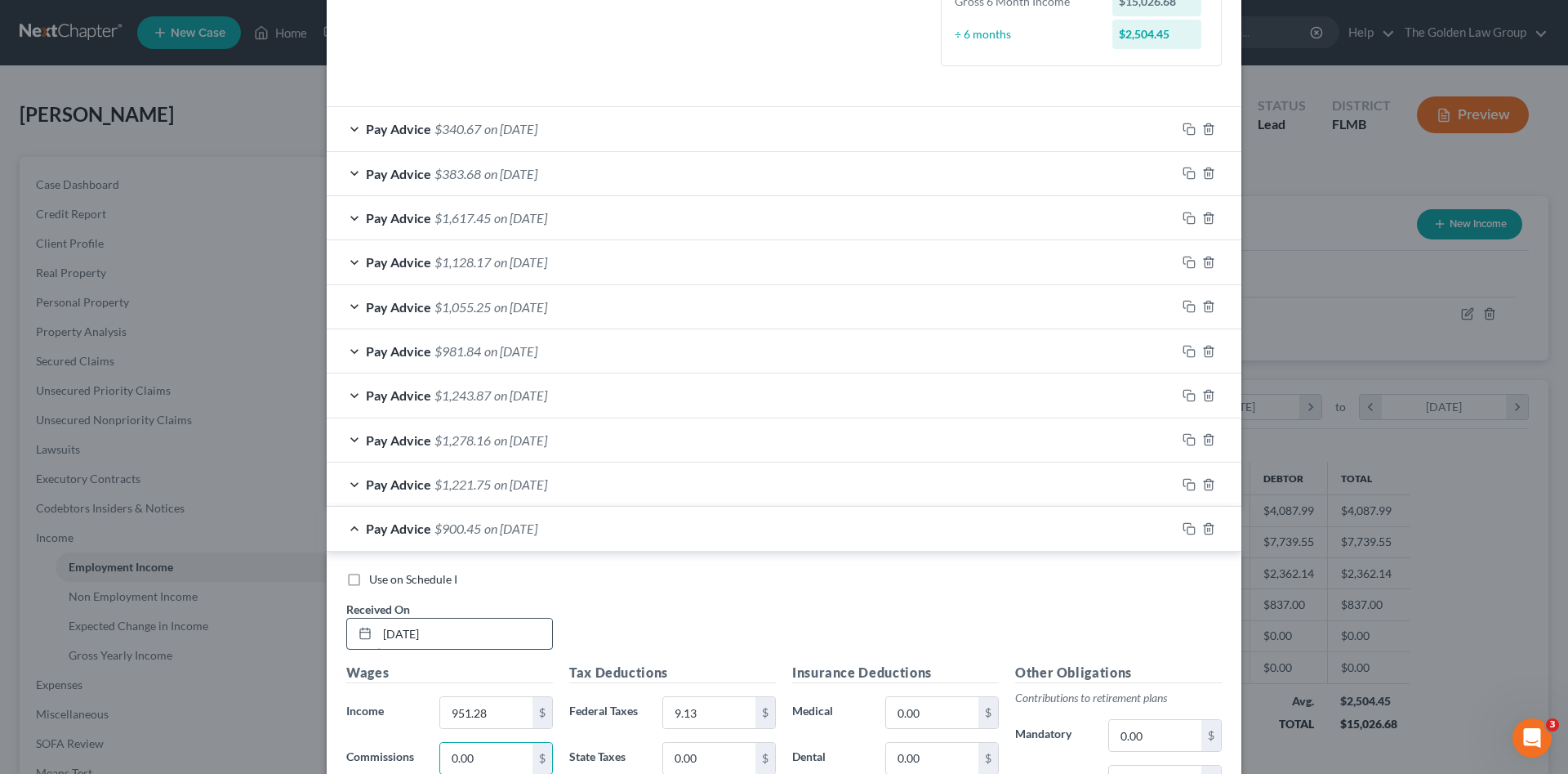
scroll to position [807, 0]
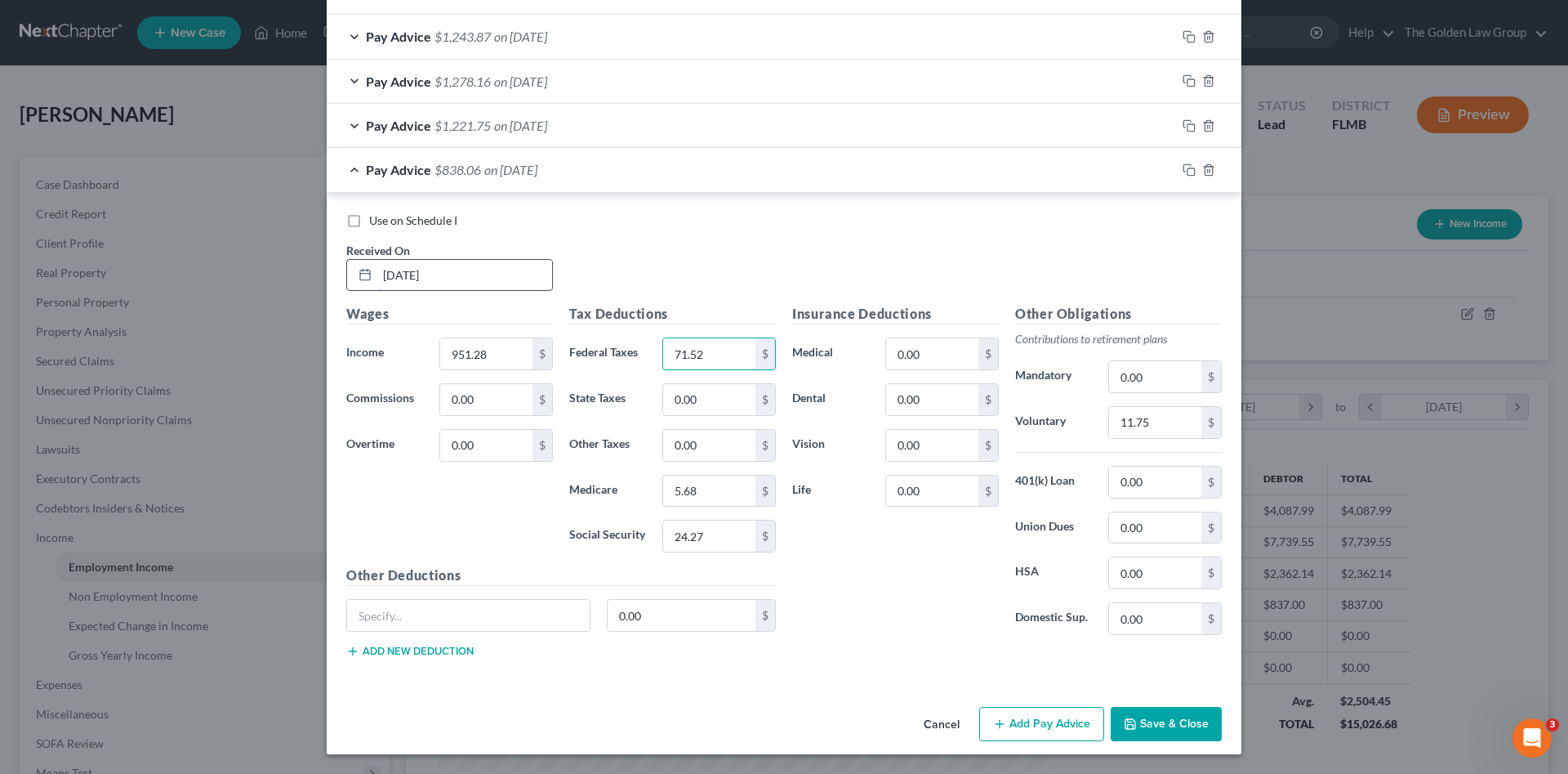
type input "71.52"
type input "13.79"
type input "58.98"
drag, startPoint x: 675, startPoint y: 595, endPoint x: 682, endPoint y: 608, distance: 14.8
click at [675, 596] on div "Other Deductions 0.00 $ Add new deduction" at bounding box center [561, 618] width 446 height 105
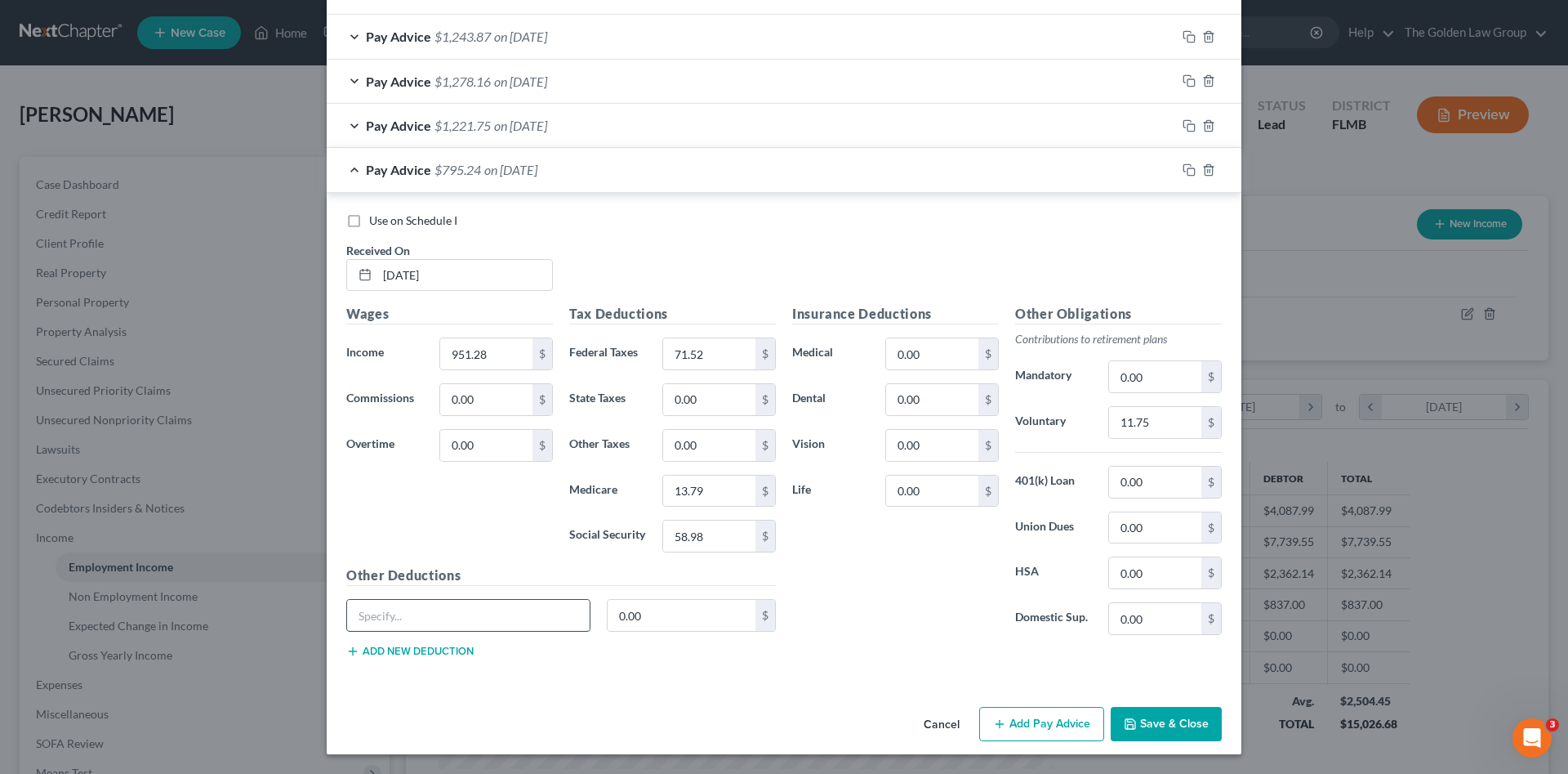
click at [494, 615] on input "text" at bounding box center [468, 615] width 243 height 31
type input "W2TxAdj"
click at [1156, 424] on input "11.75" at bounding box center [1156, 422] width 92 height 31
type input "28.54"
click at [1185, 166] on icon "button" at bounding box center [1187, 167] width 8 height 8
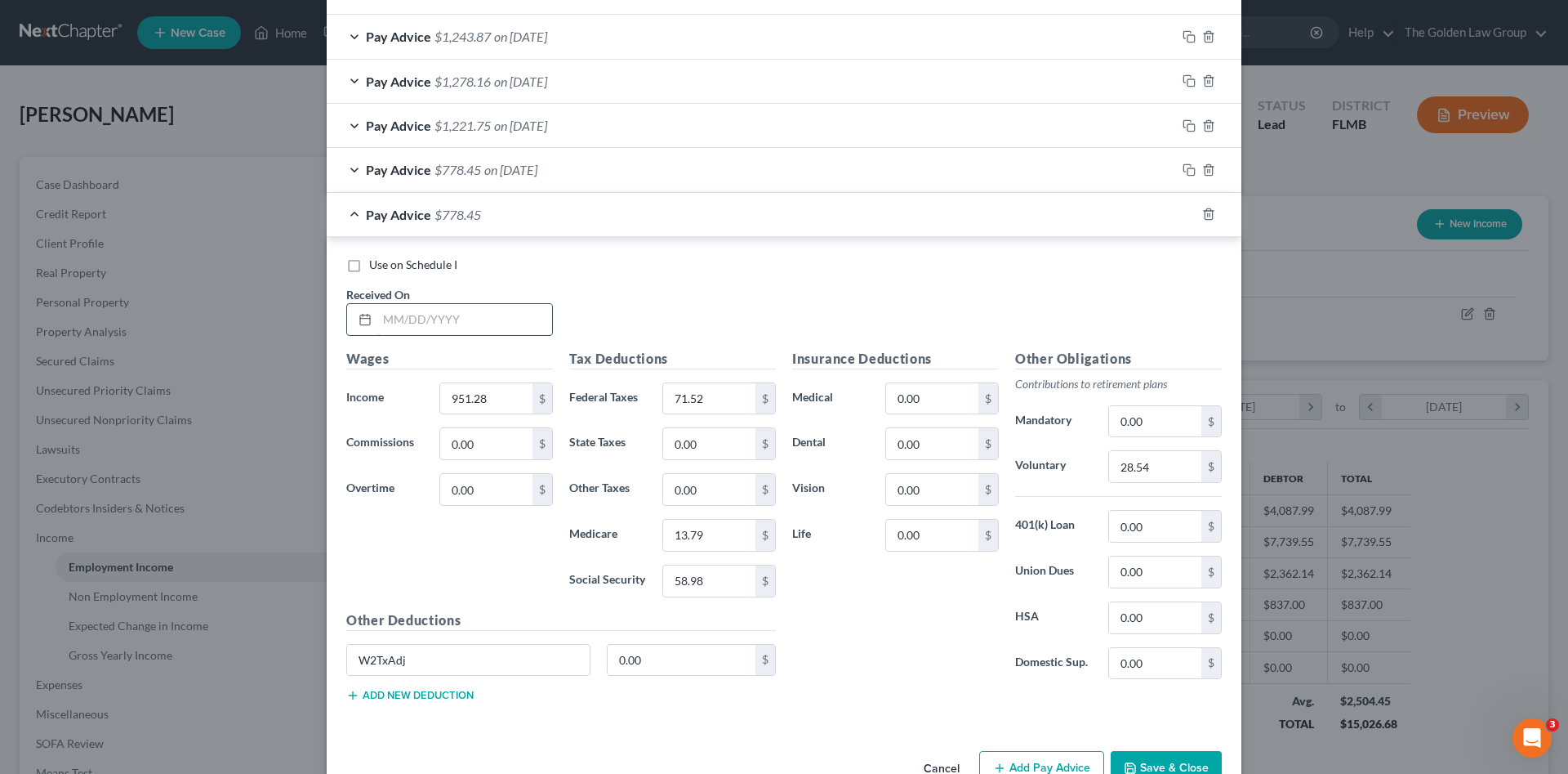
click at [453, 324] on input "text" at bounding box center [465, 320] width 175 height 31
click at [516, 320] on input "text" at bounding box center [465, 320] width 175 height 31
type input "[DATE]"
type input "2,510.67"
type input "377.70"
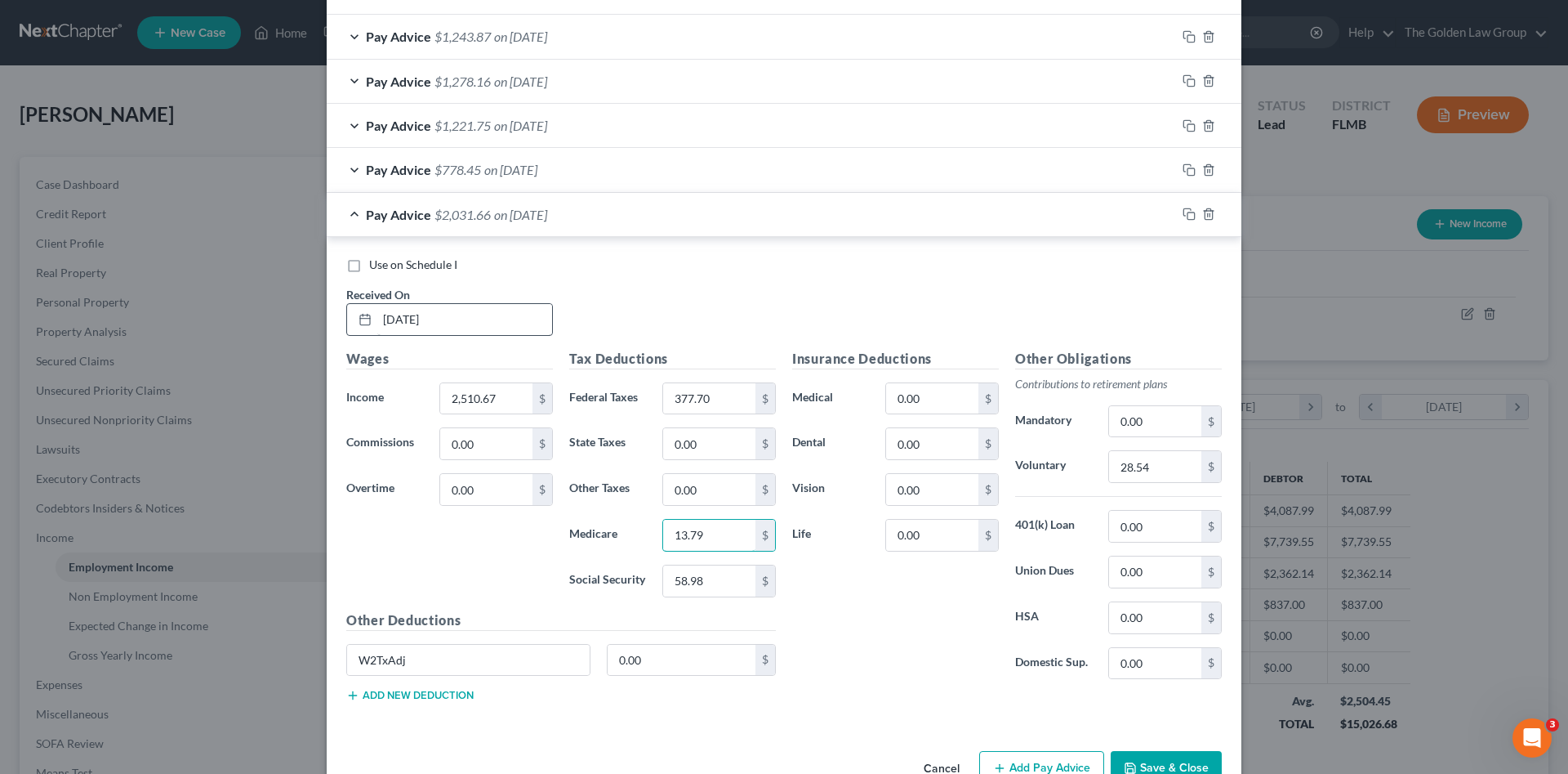
type input "1"
type input "36.40"
type input "155.66"
click at [1161, 472] on input "28.54" at bounding box center [1156, 466] width 92 height 31
type input "75.32"
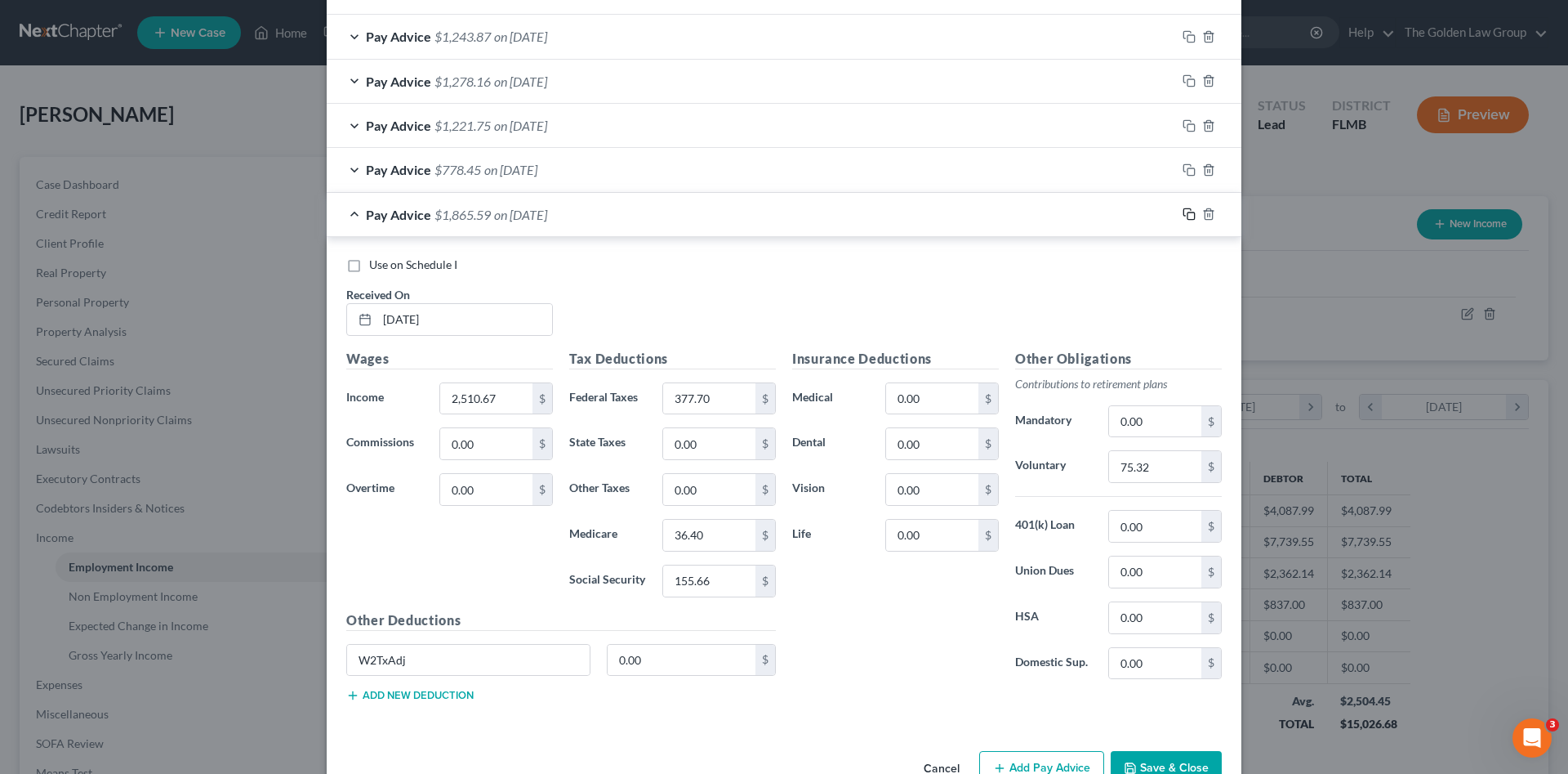
click at [1187, 216] on icon "button" at bounding box center [1189, 214] width 13 height 13
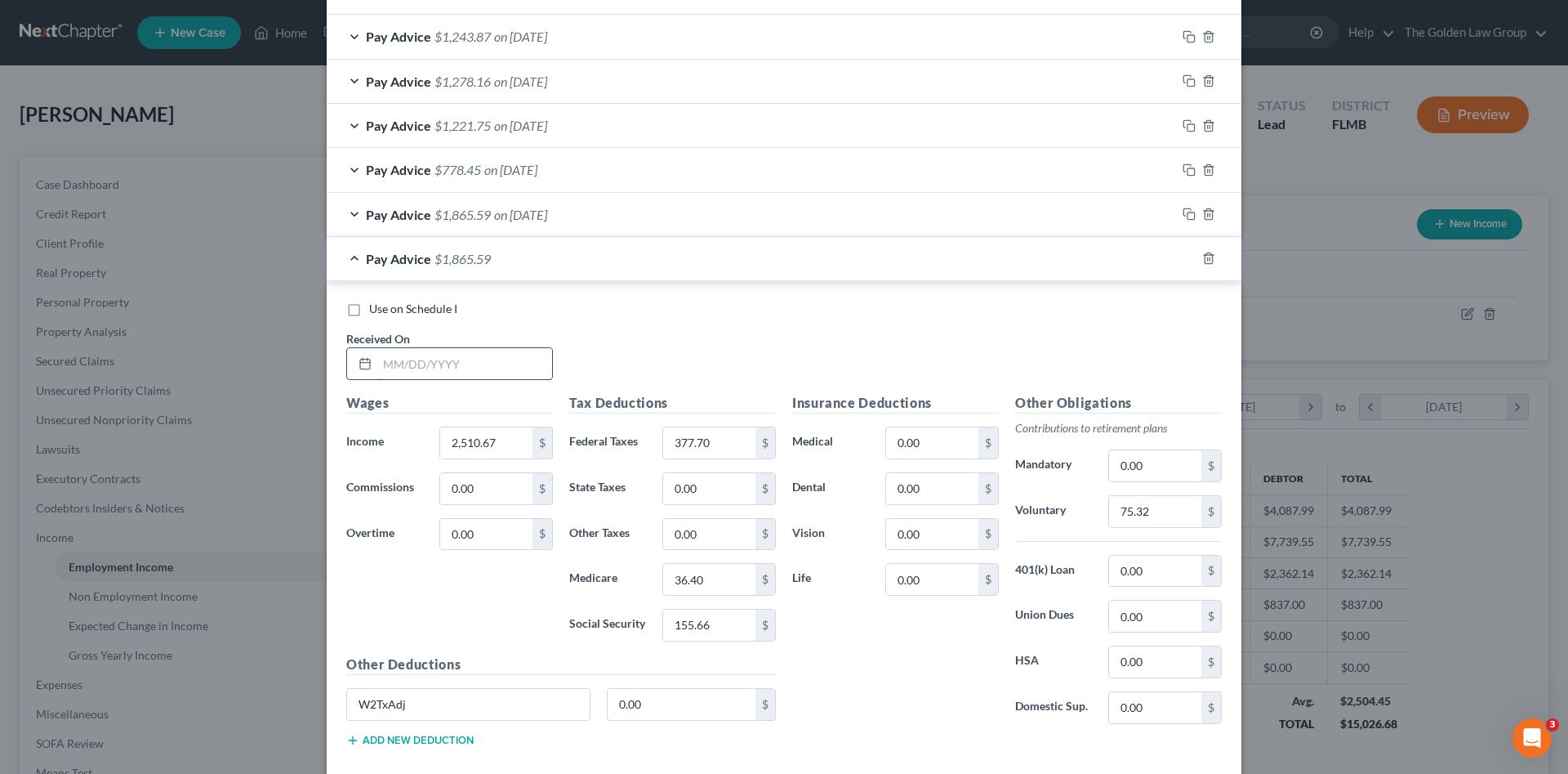
click at [489, 360] on input "text" at bounding box center [465, 363] width 175 height 31
click at [470, 367] on input "text" at bounding box center [465, 363] width 175 height 31
type input "[DATE]"
click at [925, 439] on input "0.00" at bounding box center [933, 443] width 92 height 31
type input "354.54"
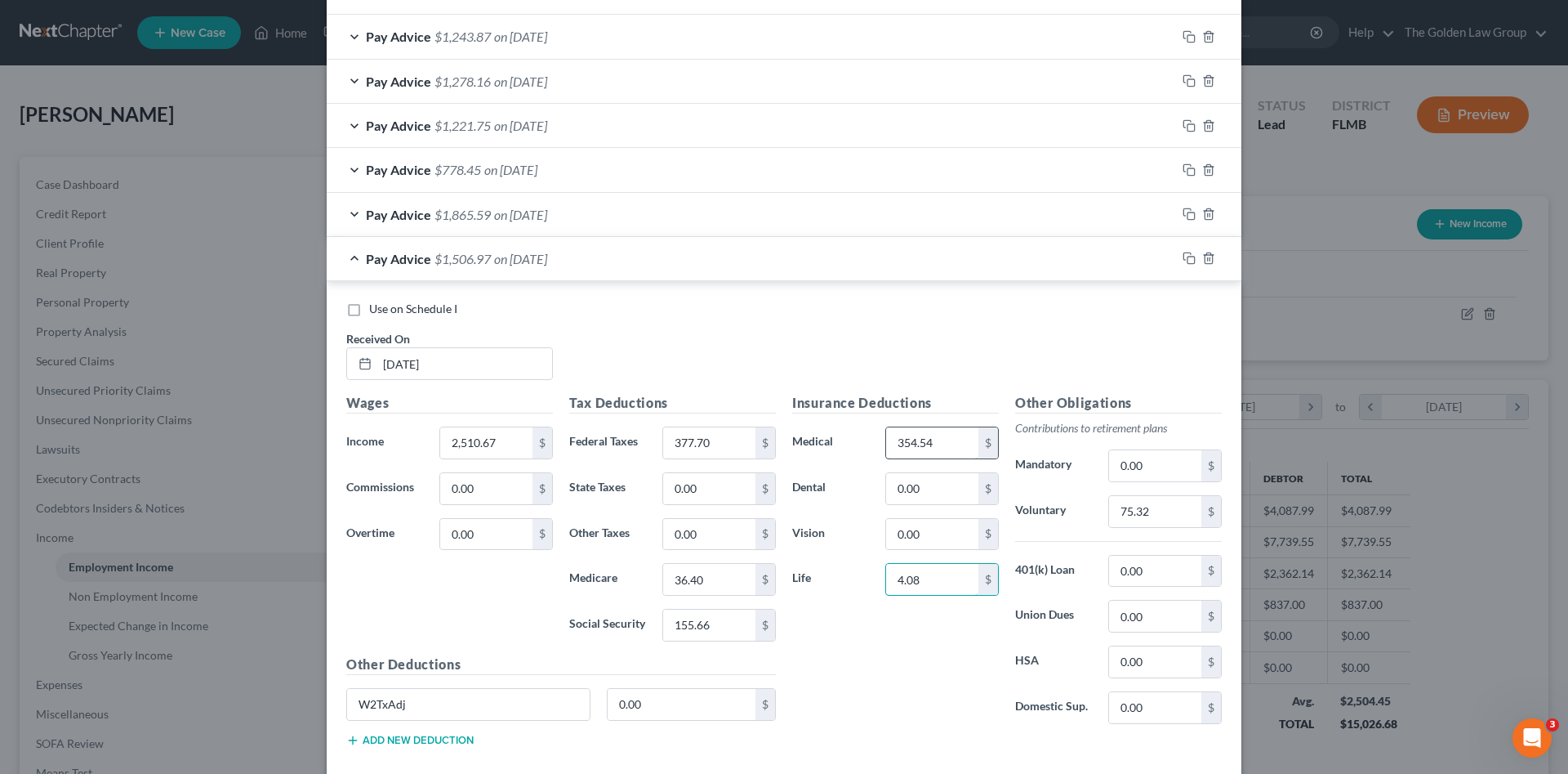
type input "4.08"
type input "8.58"
type input "17.09"
click at [1169, 519] on input "75.32" at bounding box center [1156, 512] width 92 height 31
type input "75.32"
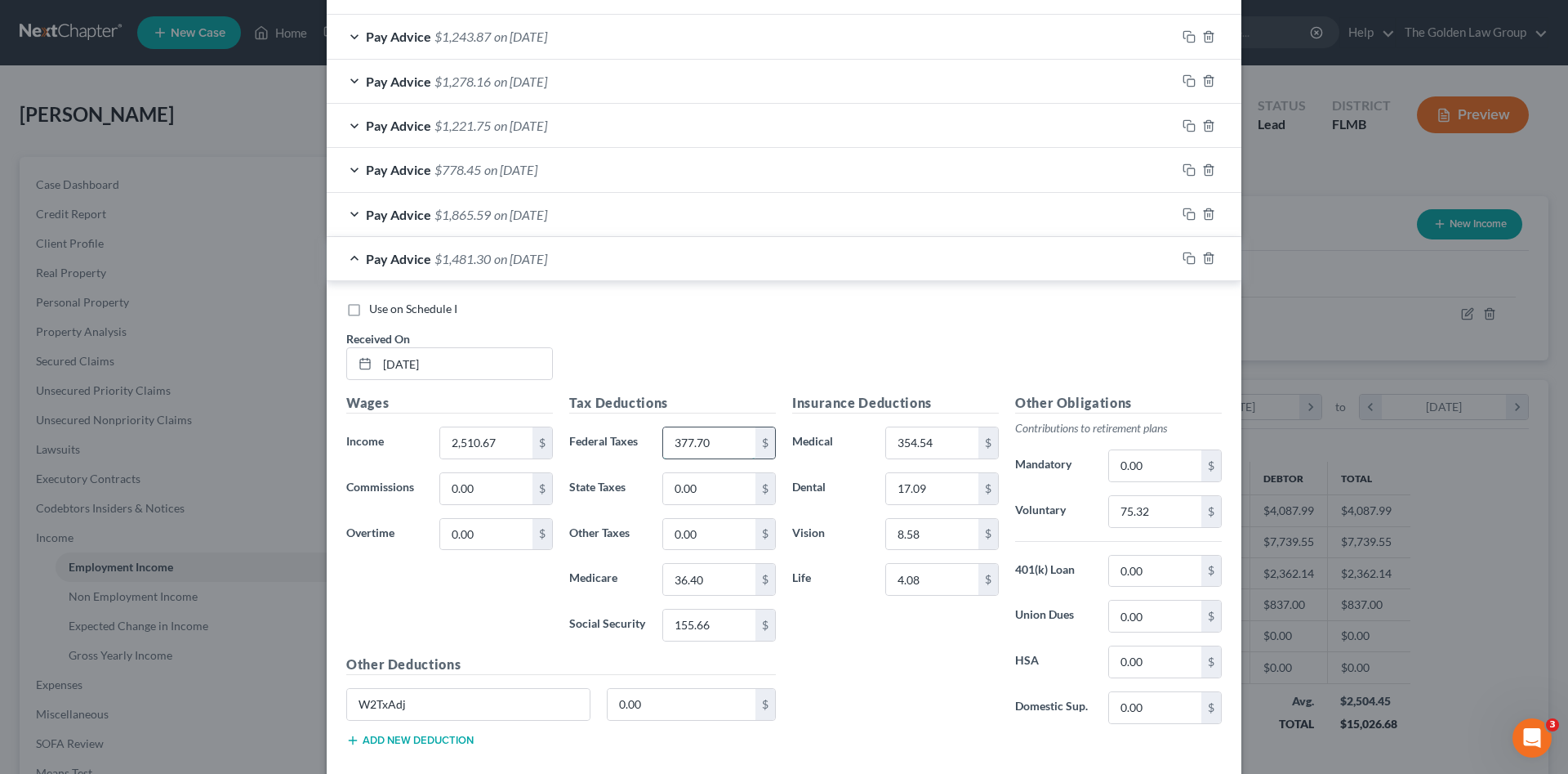
click at [723, 444] on input "377.70" at bounding box center [710, 443] width 92 height 31
type input "290.86"
type input "30.90"
type input "132.09"
click at [1184, 260] on icon "button" at bounding box center [1187, 257] width 8 height 8
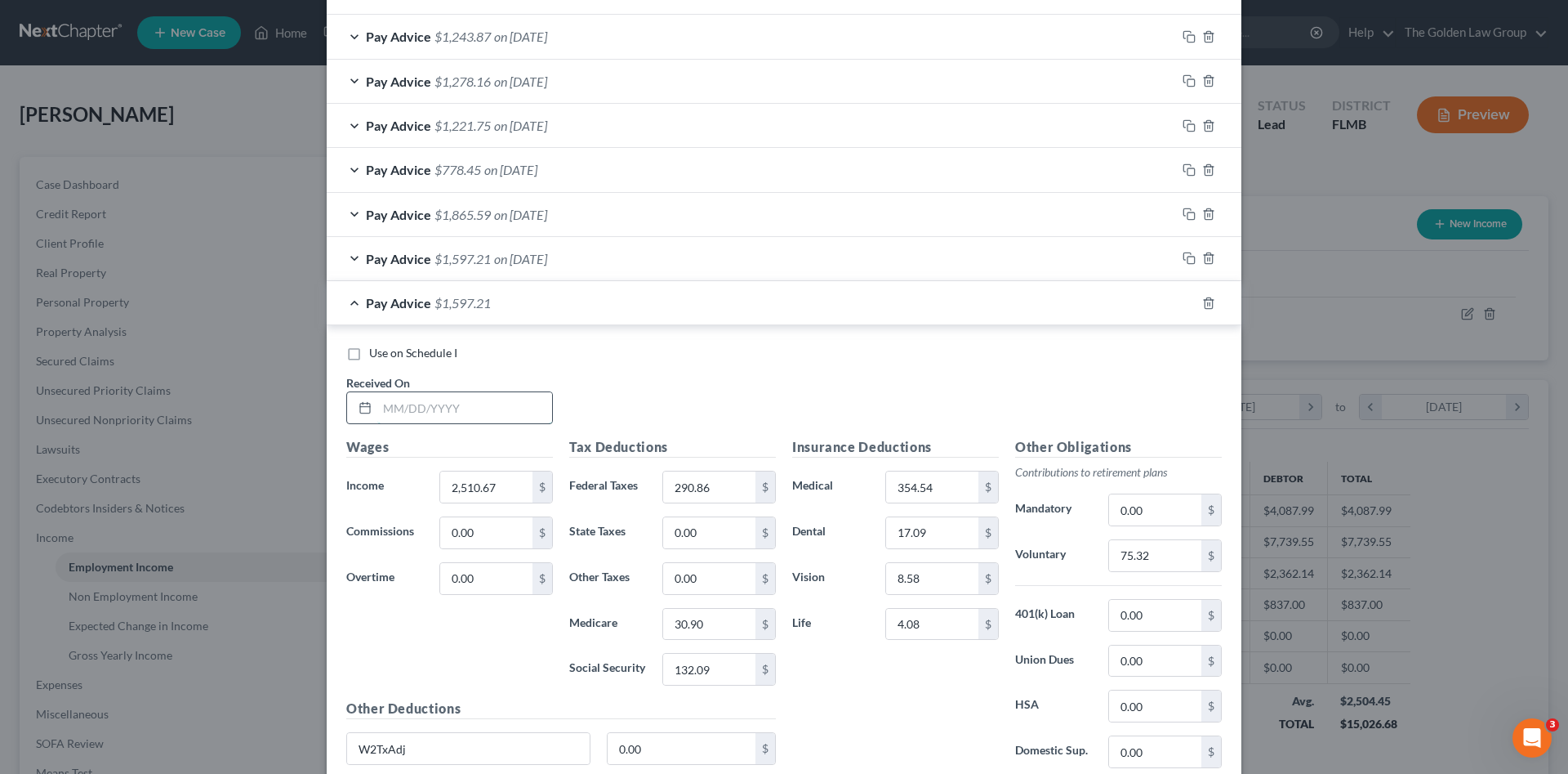
click at [460, 412] on input "text" at bounding box center [465, 408] width 175 height 31
type input "[DATE]"
click at [723, 622] on input "30.90" at bounding box center [710, 624] width 92 height 31
type input "30.89"
click at [956, 694] on div "Insurance Deductions Medical 354.54 $ Dental 17.09 $ Vision 8.58 $ Life 4.08 $" at bounding box center [895, 609] width 223 height 344
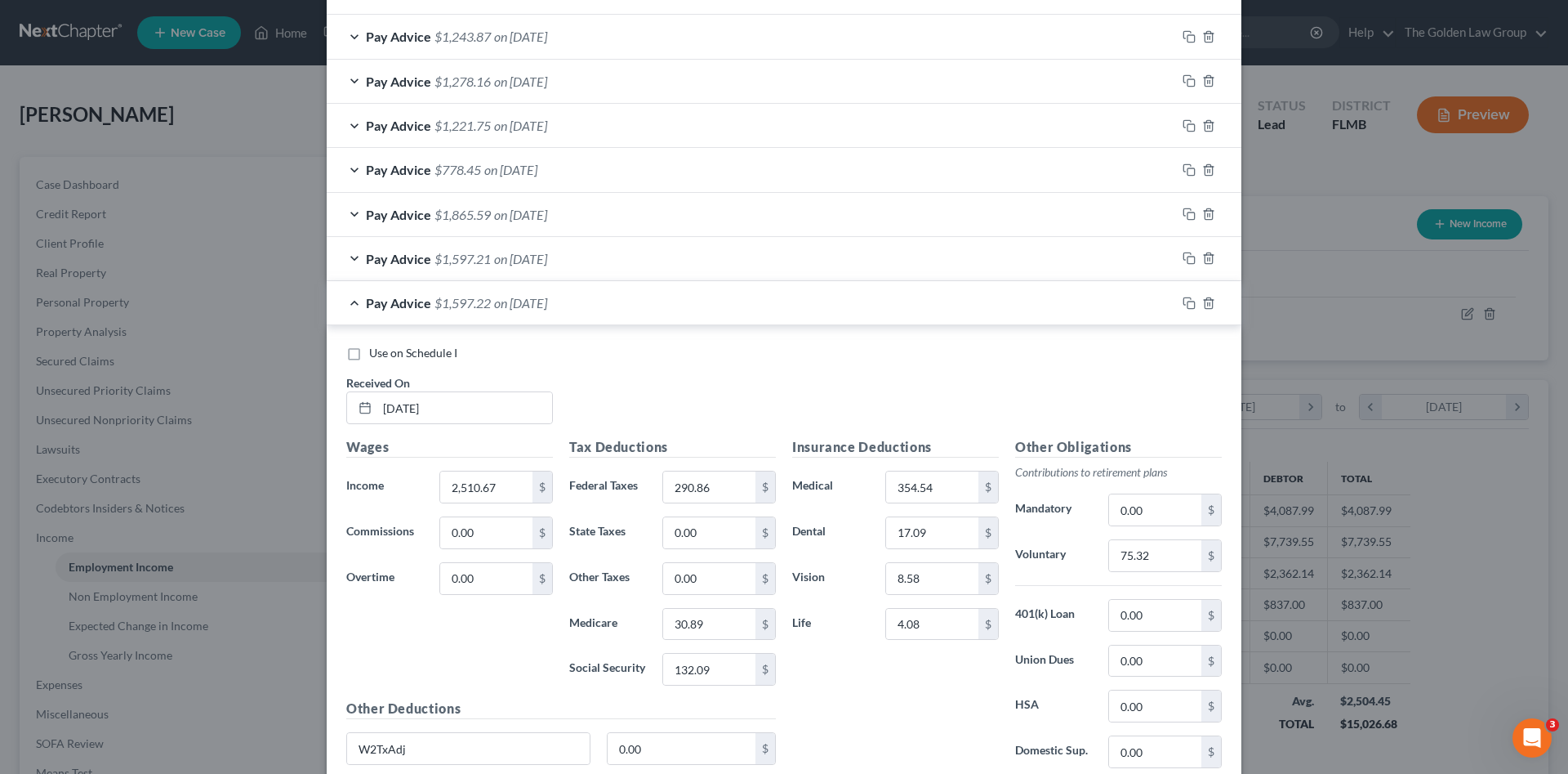
click at [410, 349] on span "Use on Schedule I" at bounding box center [412, 353] width 88 height 14
click at [386, 349] on input "Use on Schedule I" at bounding box center [381, 350] width 10 height 10
checkbox input "true"
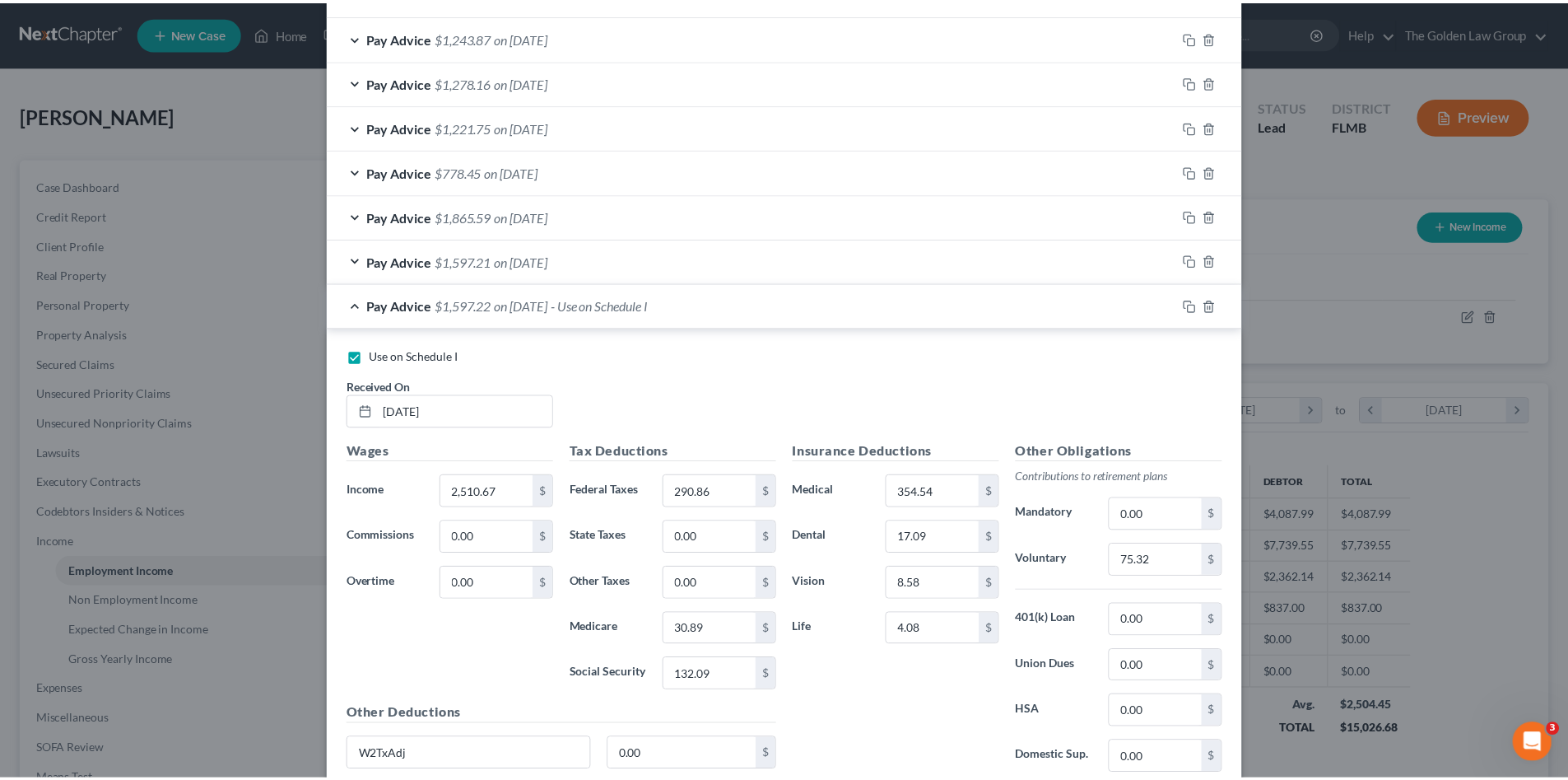
scroll to position [948, 0]
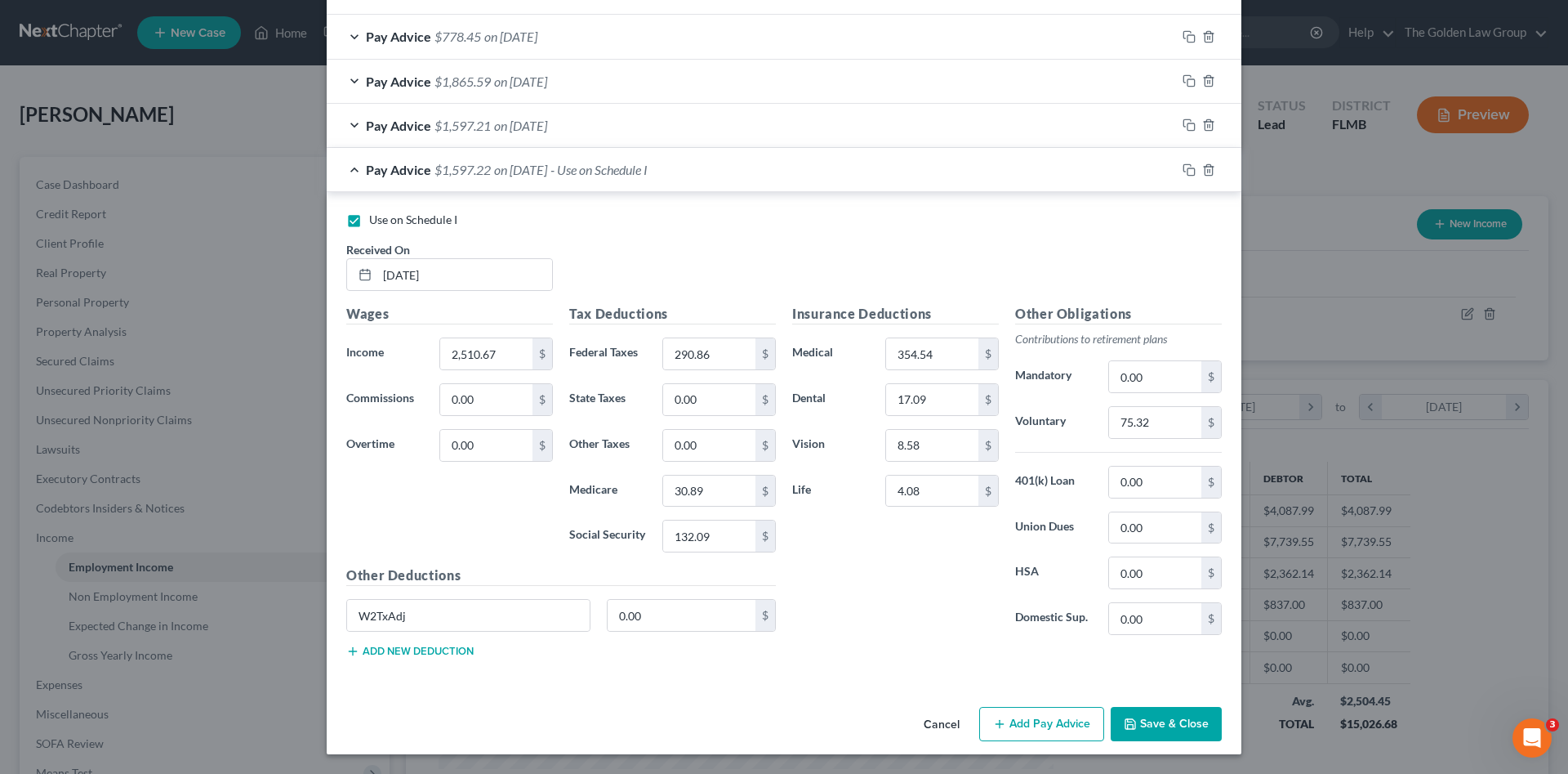
click at [1152, 722] on button "Save & Close" at bounding box center [1167, 724] width 111 height 34
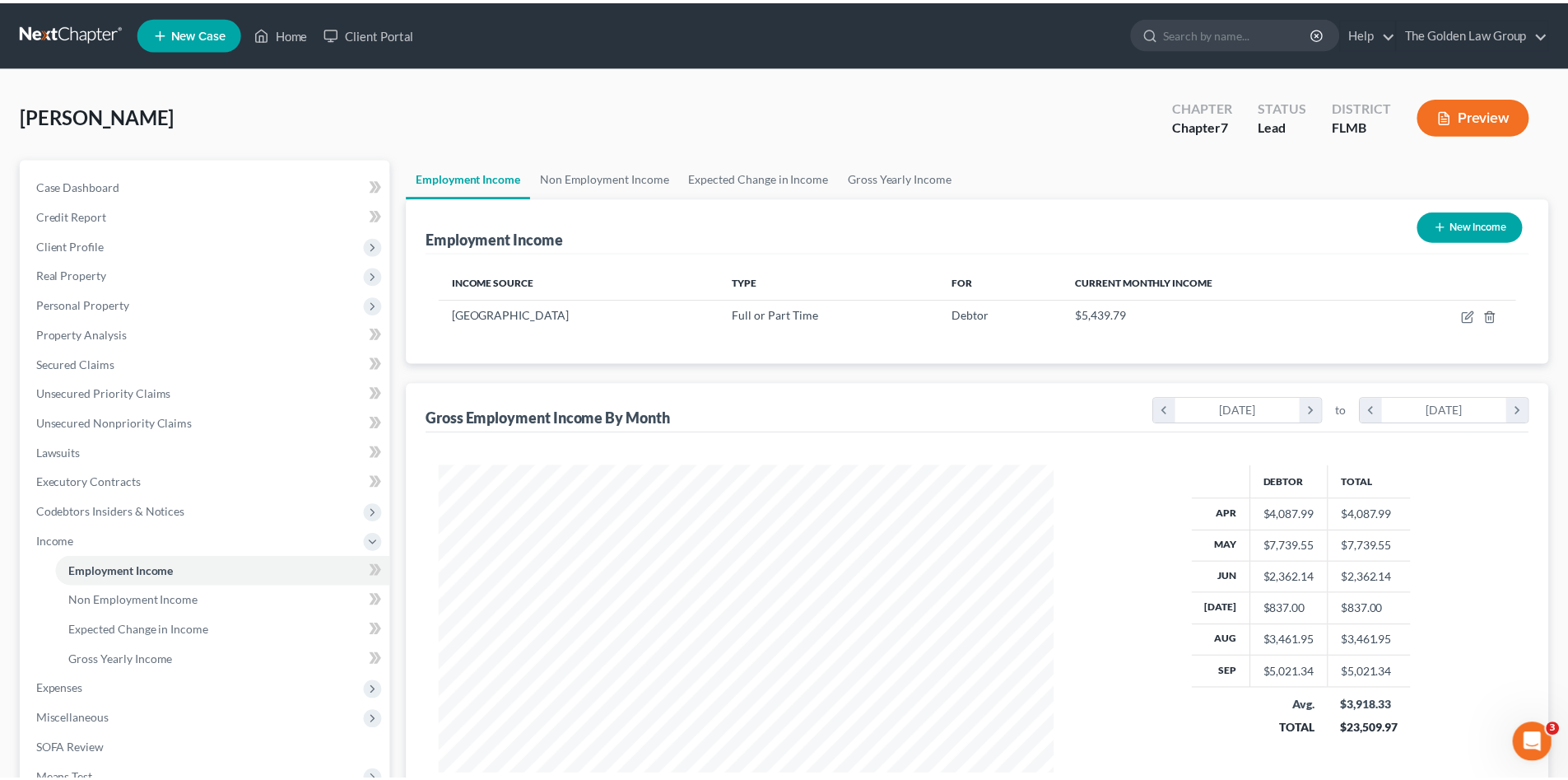
scroll to position [823133, 822474]
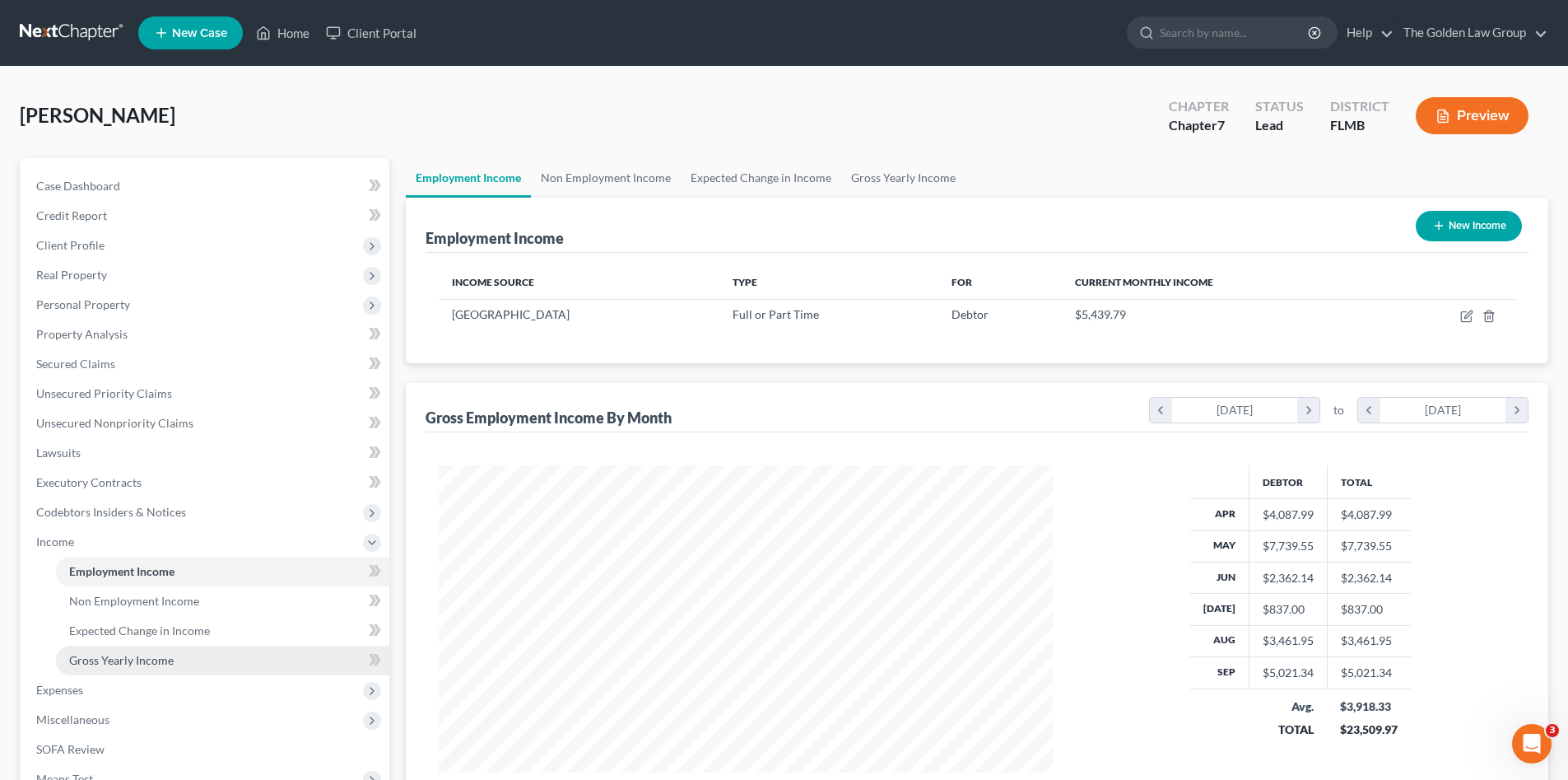
click at [164, 655] on span "Gross Yearly Income" at bounding box center [120, 659] width 104 height 14
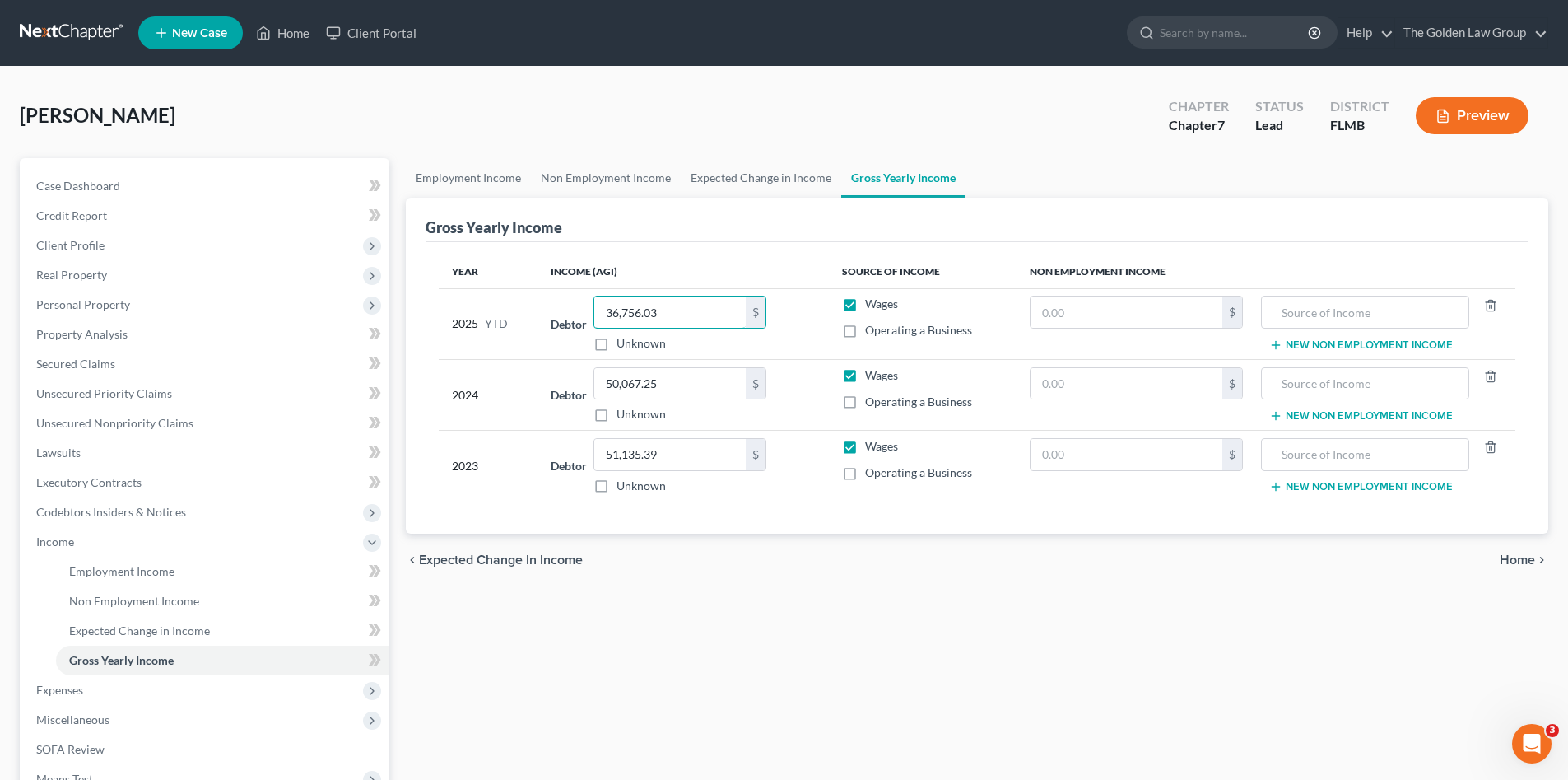
type input "36,756.03"
click at [853, 604] on div "Employment Income Non Employment Income Expected Change in Income Gross Yearly …" at bounding box center [977, 545] width 1159 height 773
click at [113, 685] on span "Expenses" at bounding box center [207, 690] width 367 height 29
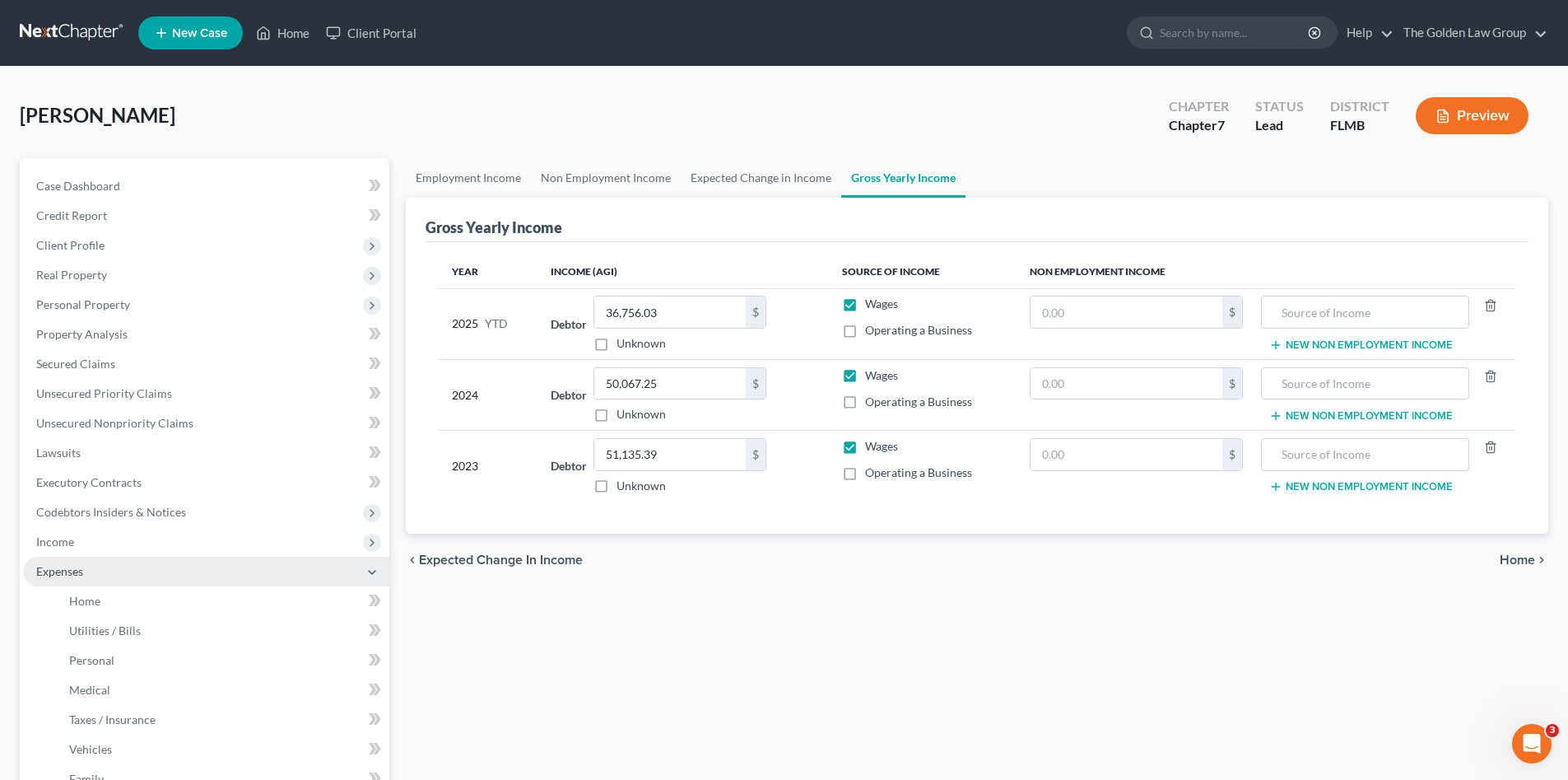
click at [169, 580] on span "Expenses" at bounding box center [207, 572] width 367 height 29
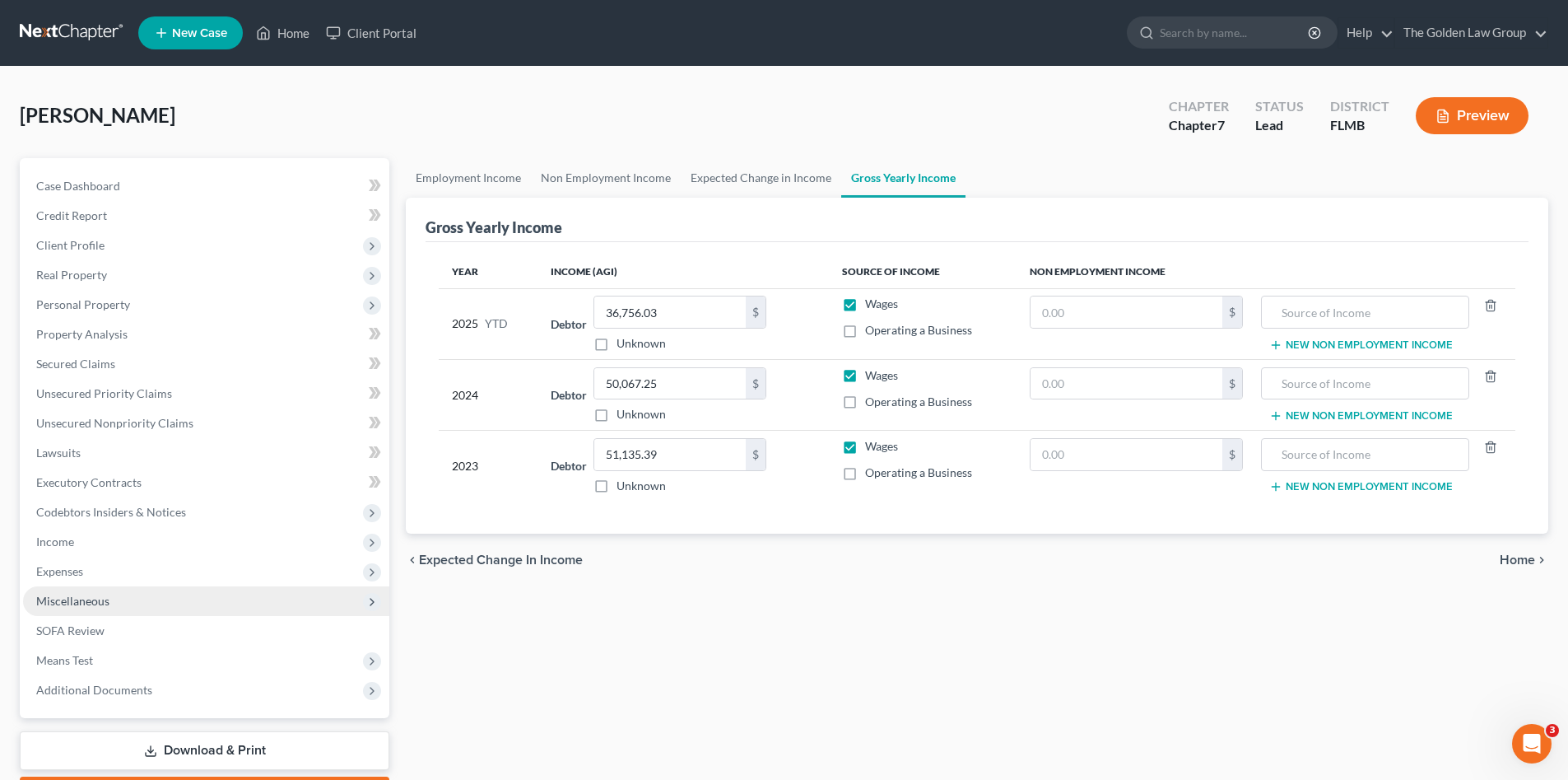
click at [170, 595] on span "Miscellaneous" at bounding box center [207, 601] width 367 height 29
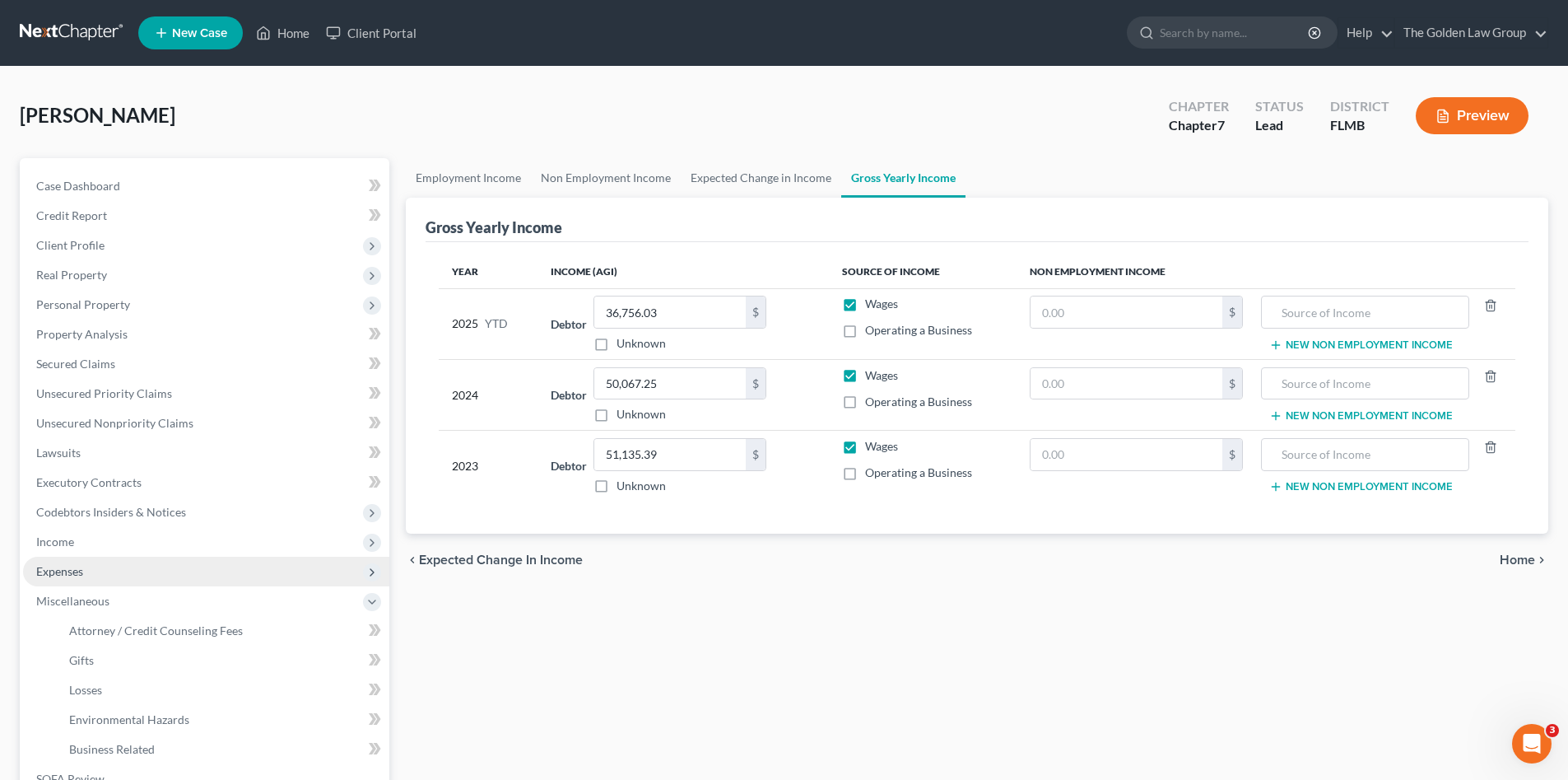
click at [169, 582] on span "Expenses" at bounding box center [207, 572] width 367 height 29
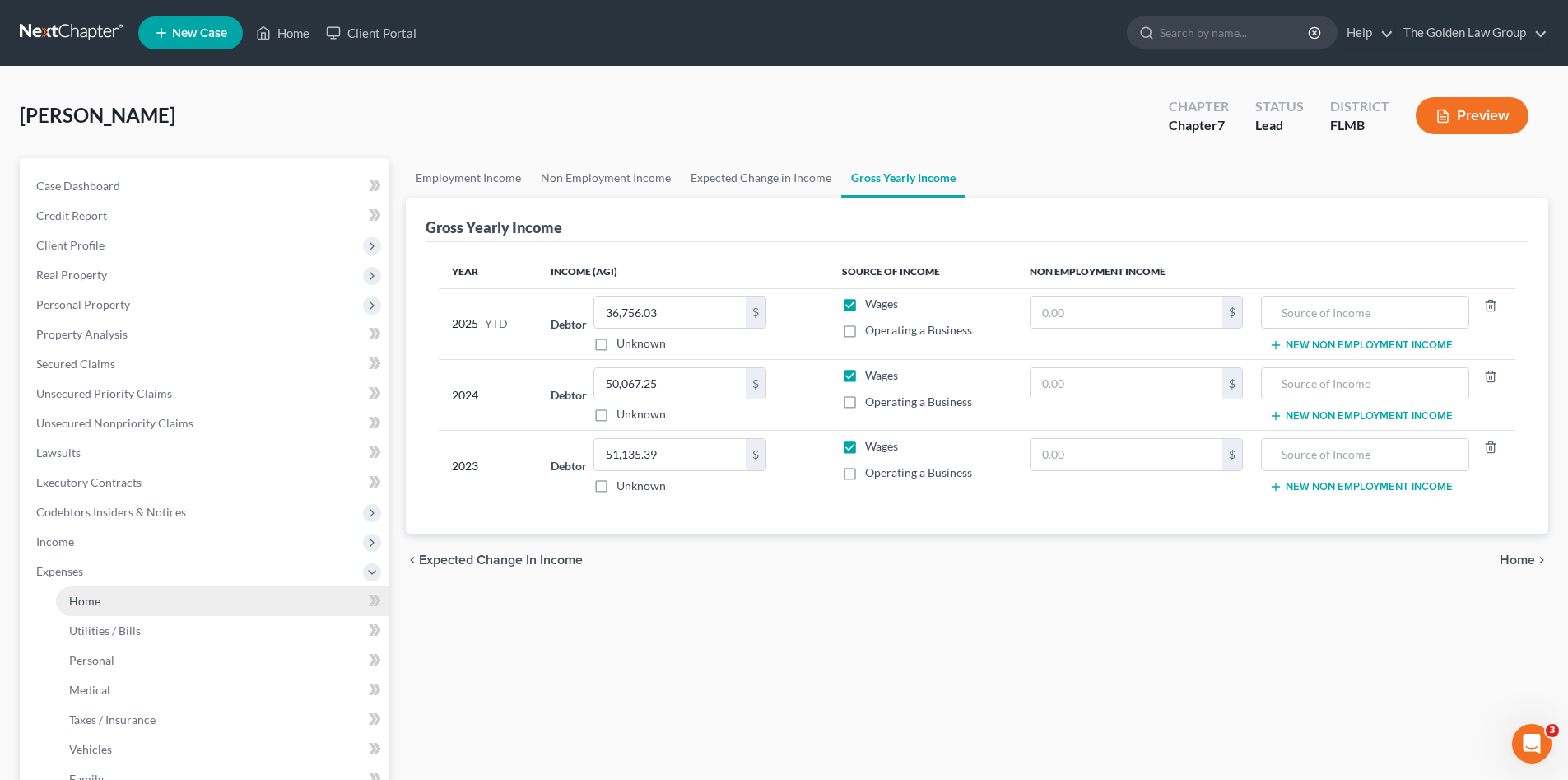
click at [175, 603] on link "Home" at bounding box center [222, 601] width 333 height 29
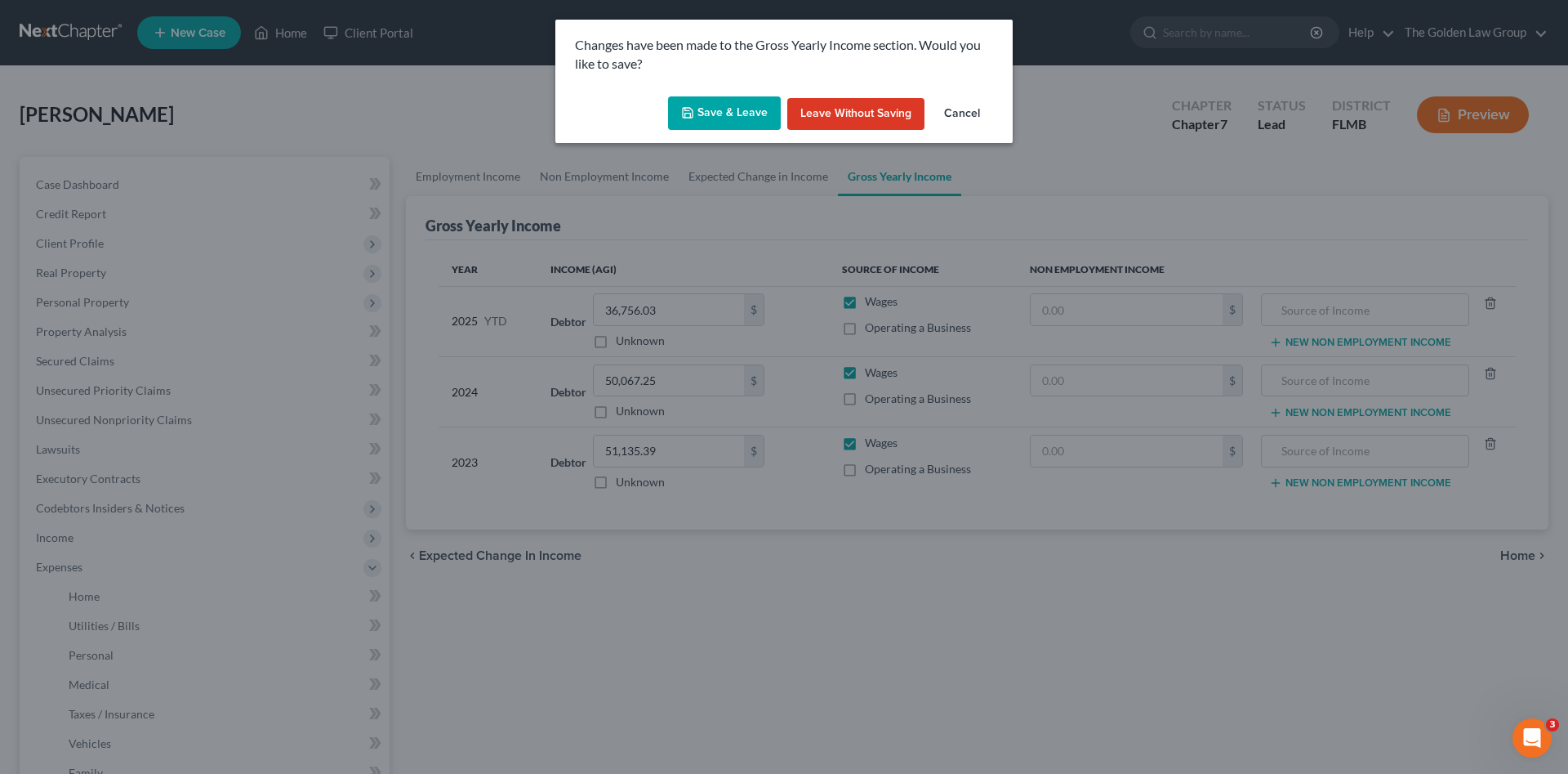
click at [737, 125] on button "Save & Leave" at bounding box center [724, 114] width 113 height 34
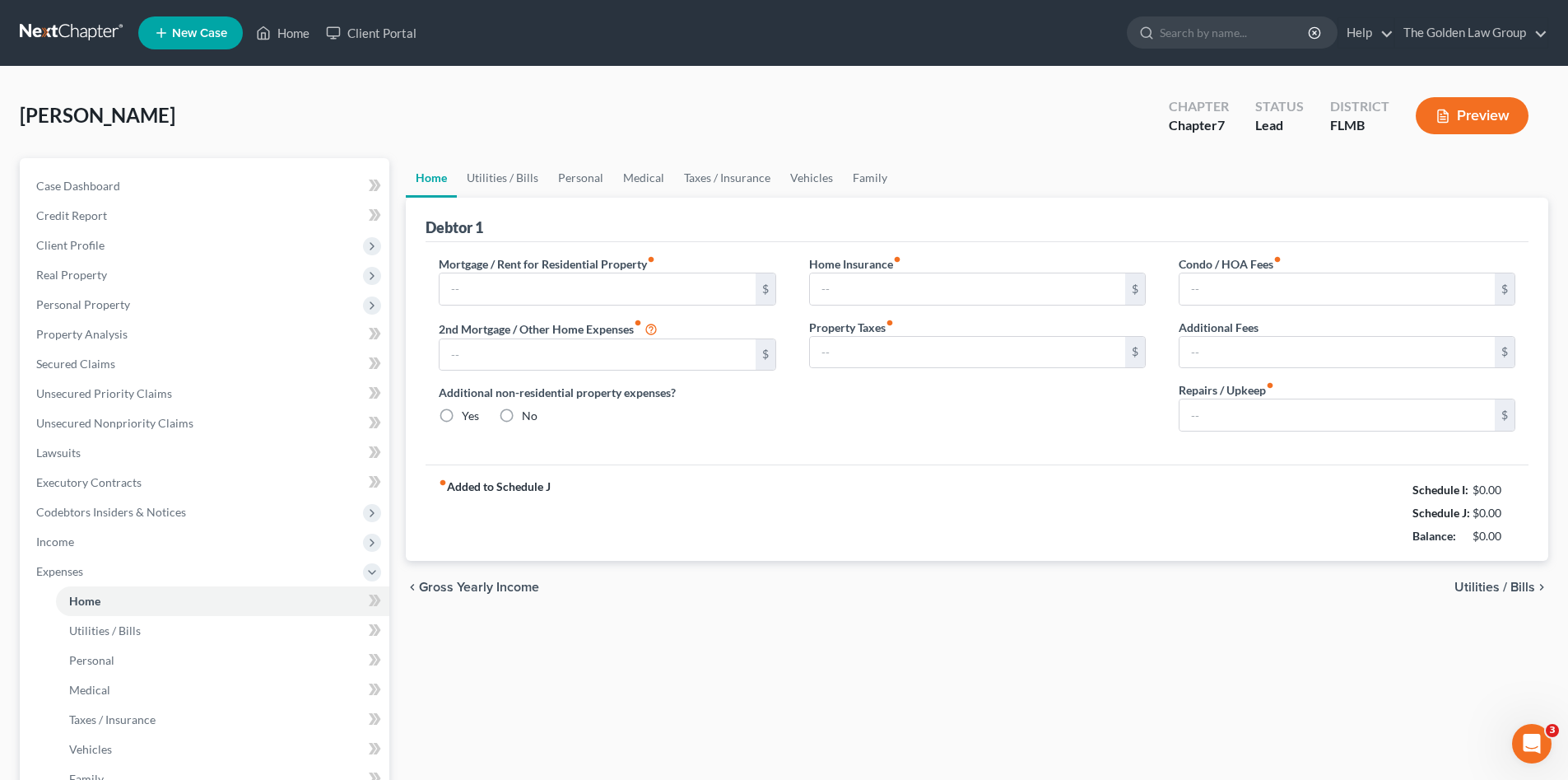
type input "1,500.00"
radio input "true"
type input "70.00"
click at [823, 607] on div "chevron_left Gross Yearly Income Utilities / Bills chevron_right" at bounding box center [978, 586] width 1143 height 53
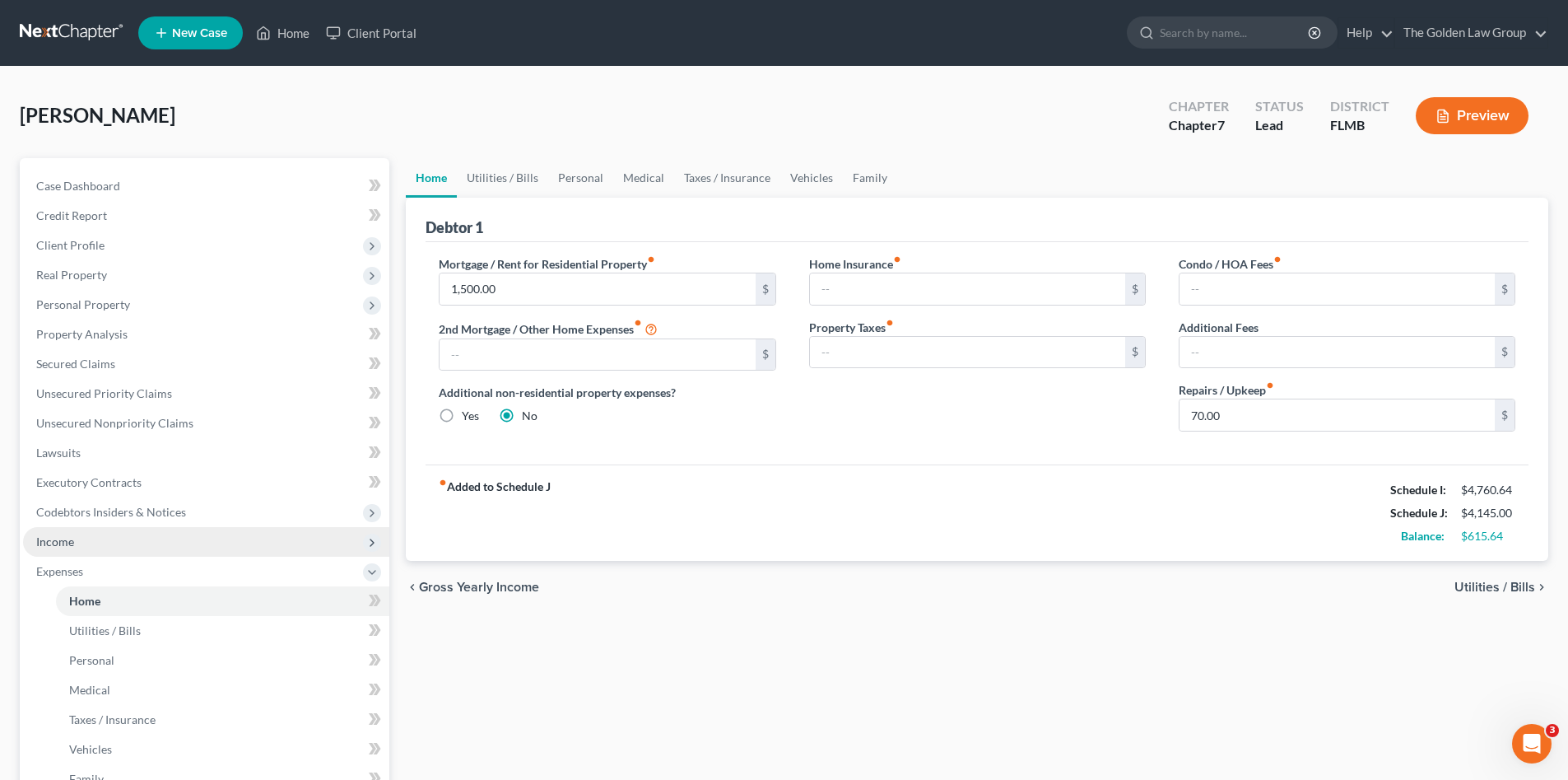
click at [59, 536] on span "Income" at bounding box center [55, 542] width 38 height 14
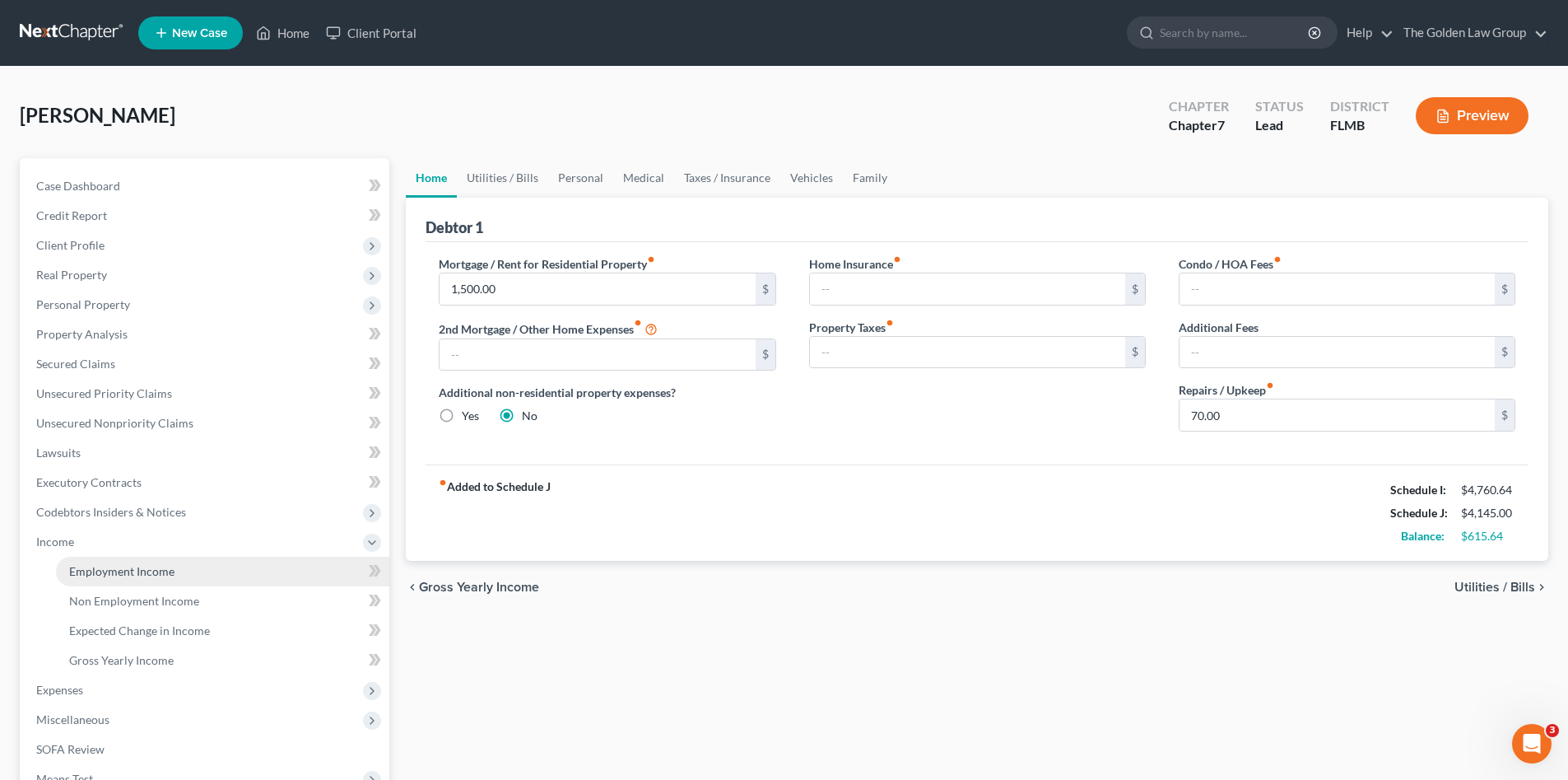
click at [120, 564] on span "Employment Income" at bounding box center [121, 571] width 105 height 14
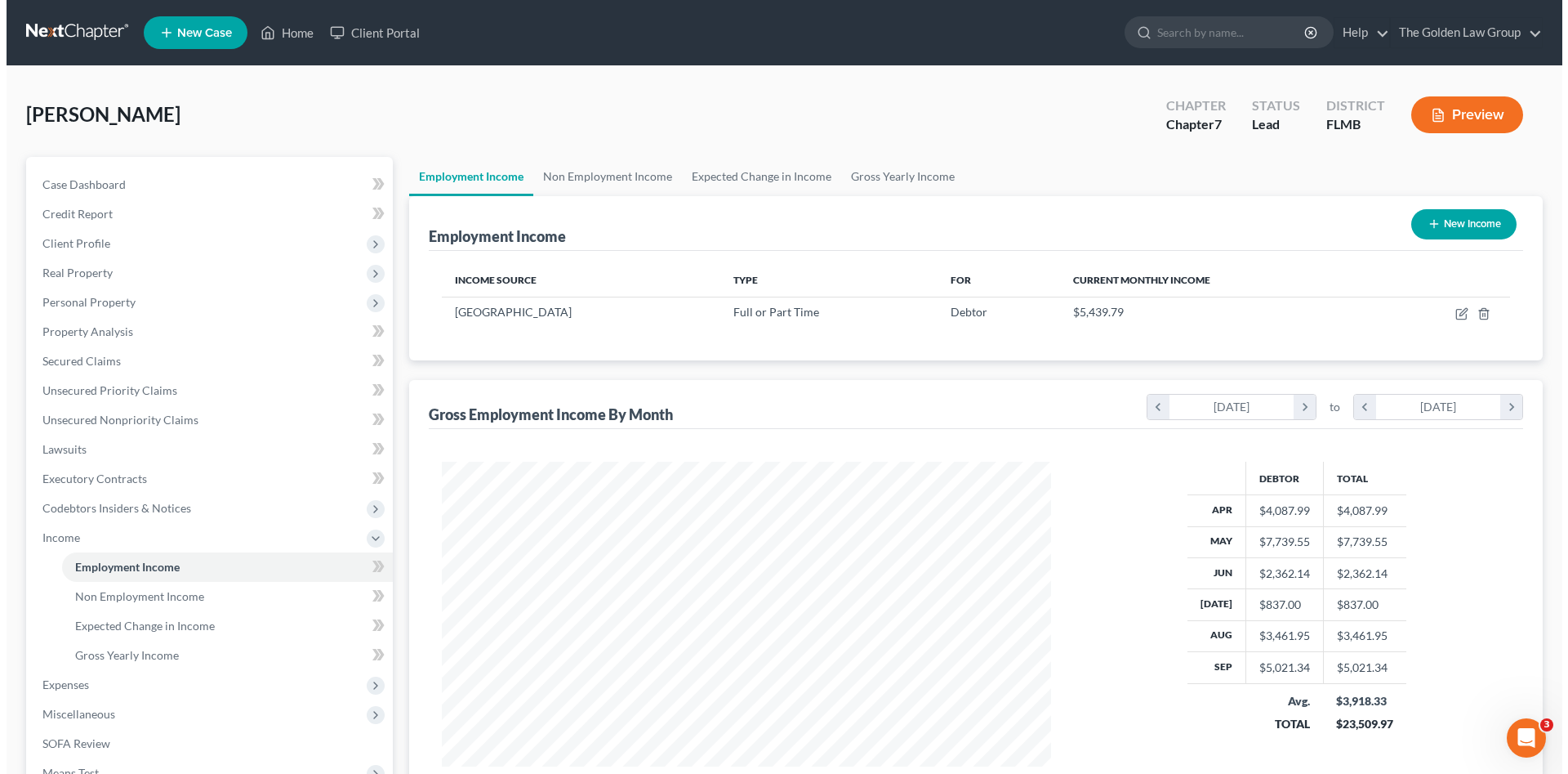
scroll to position [305, 642]
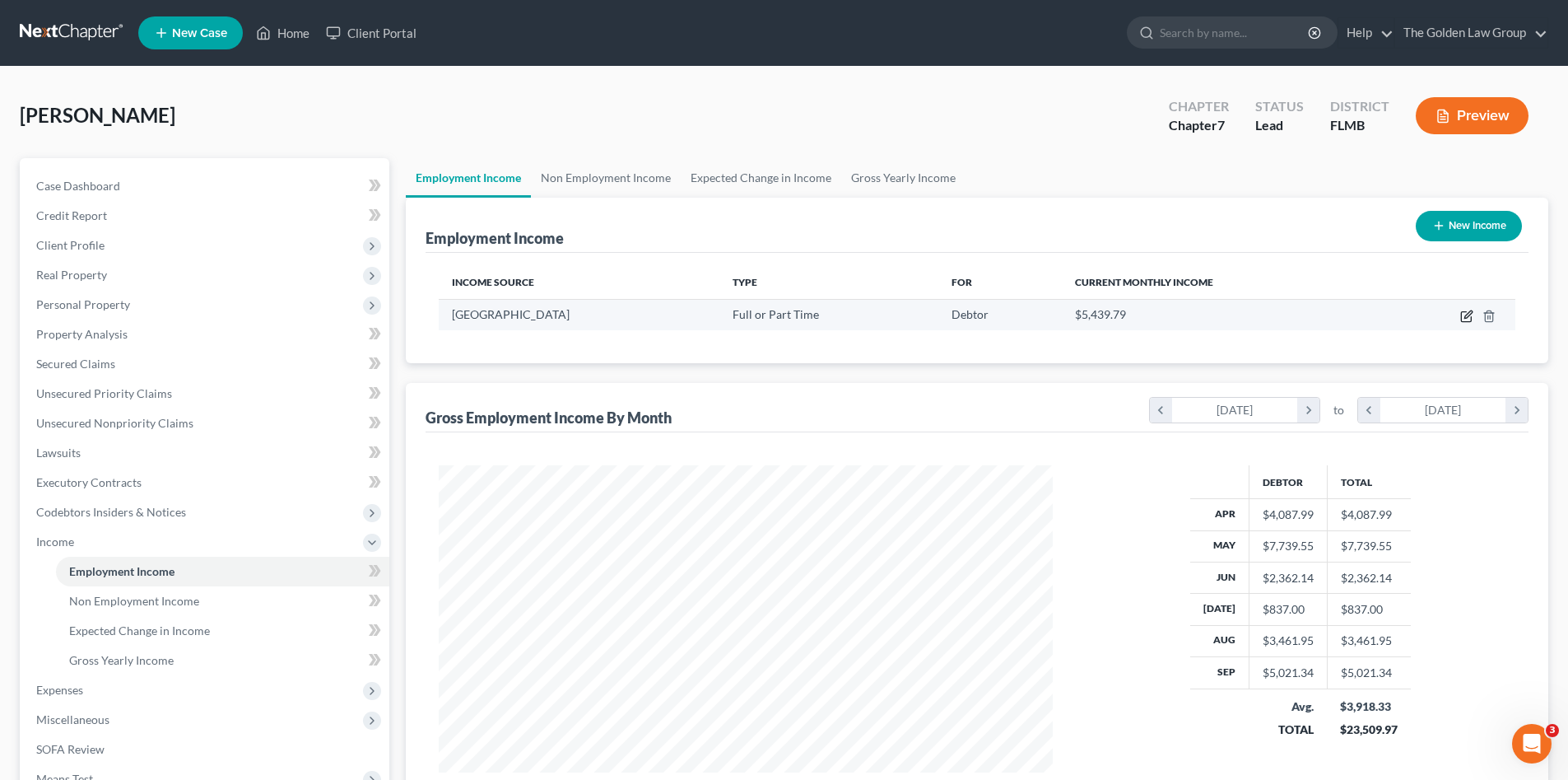
click at [1465, 316] on icon "button" at bounding box center [1466, 316] width 13 height 13
select select "0"
select select "9"
select select "2"
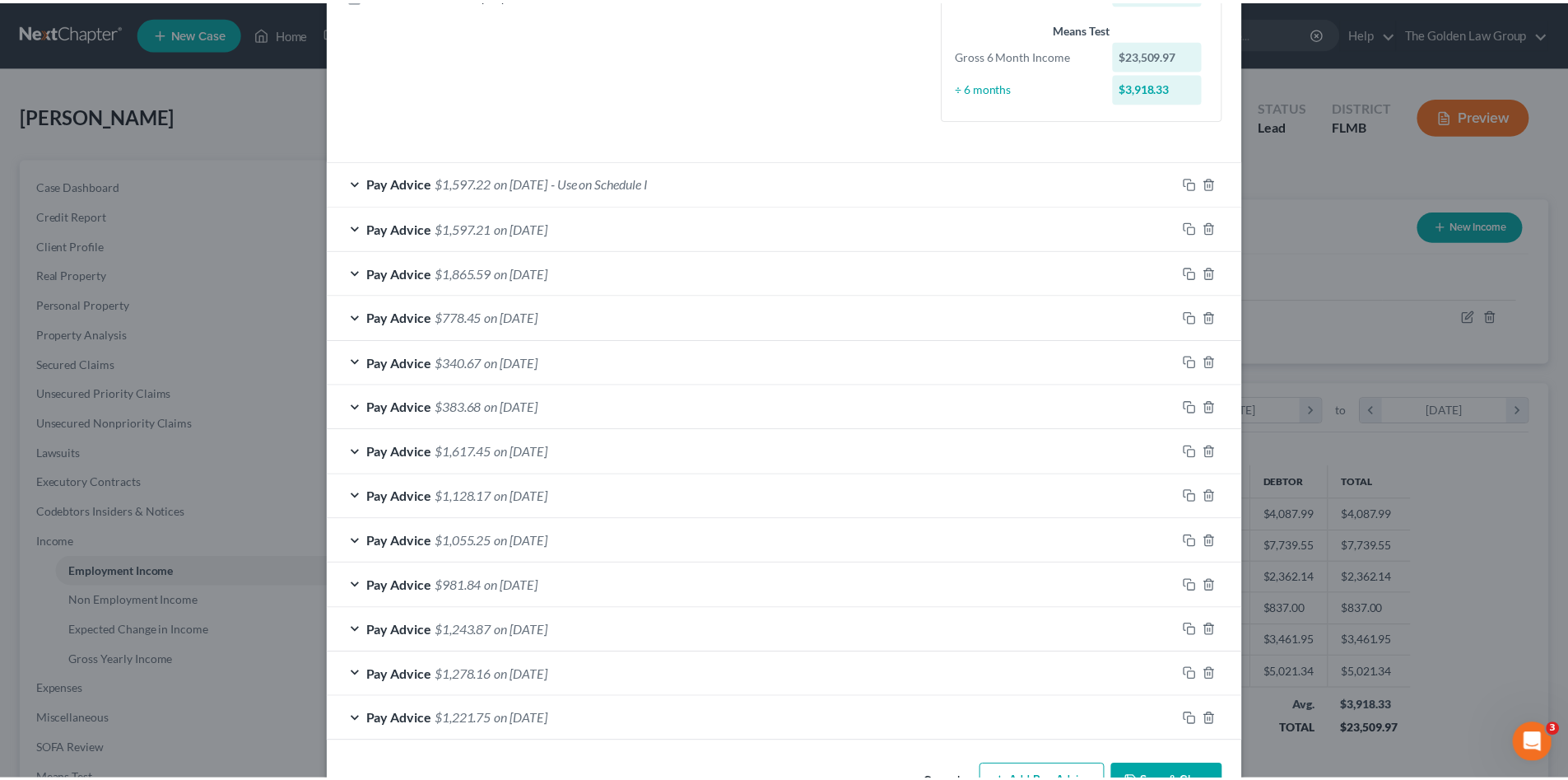
scroll to position [452, 0]
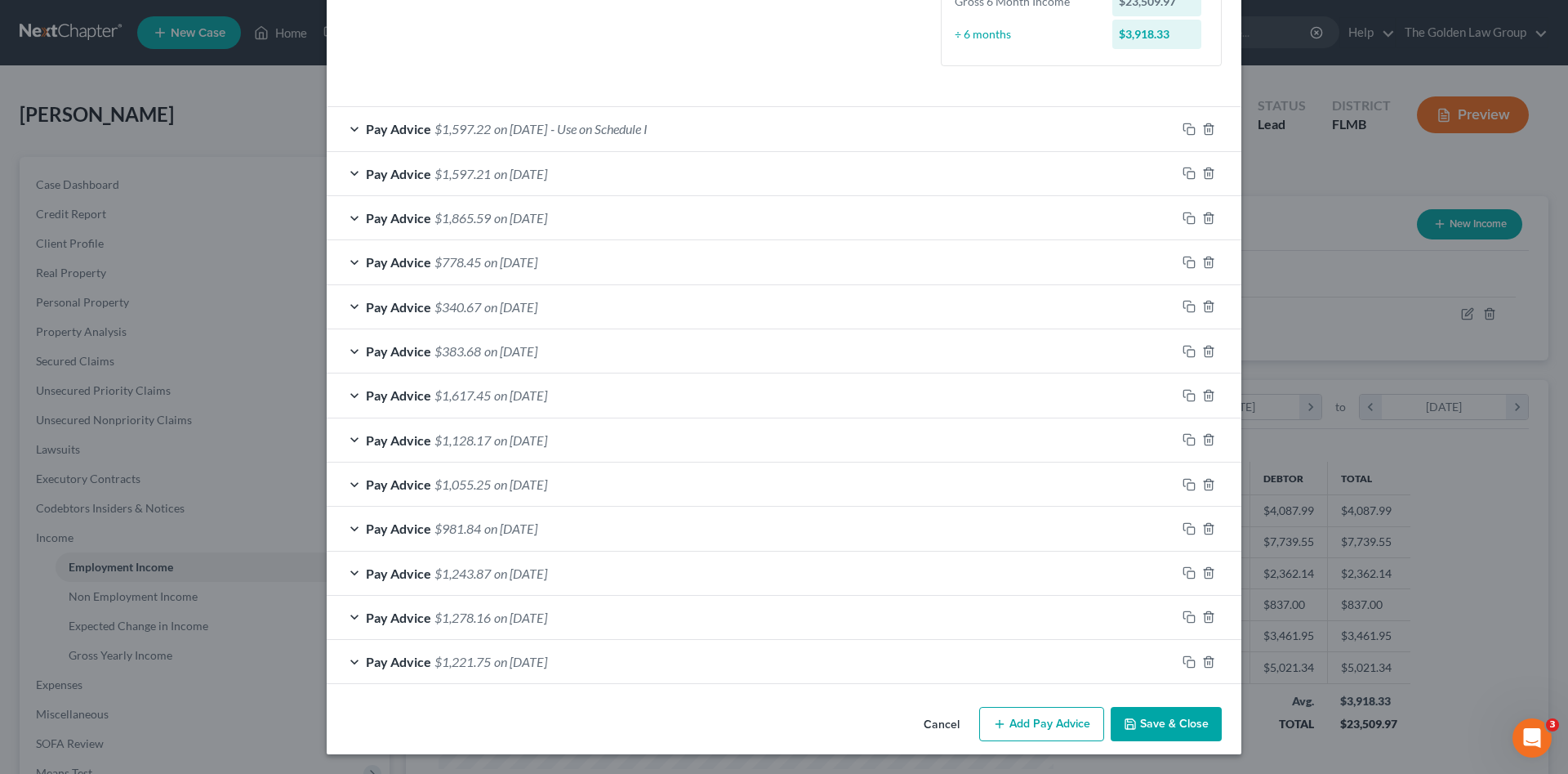
click at [1166, 716] on button "Save & Close" at bounding box center [1167, 724] width 111 height 34
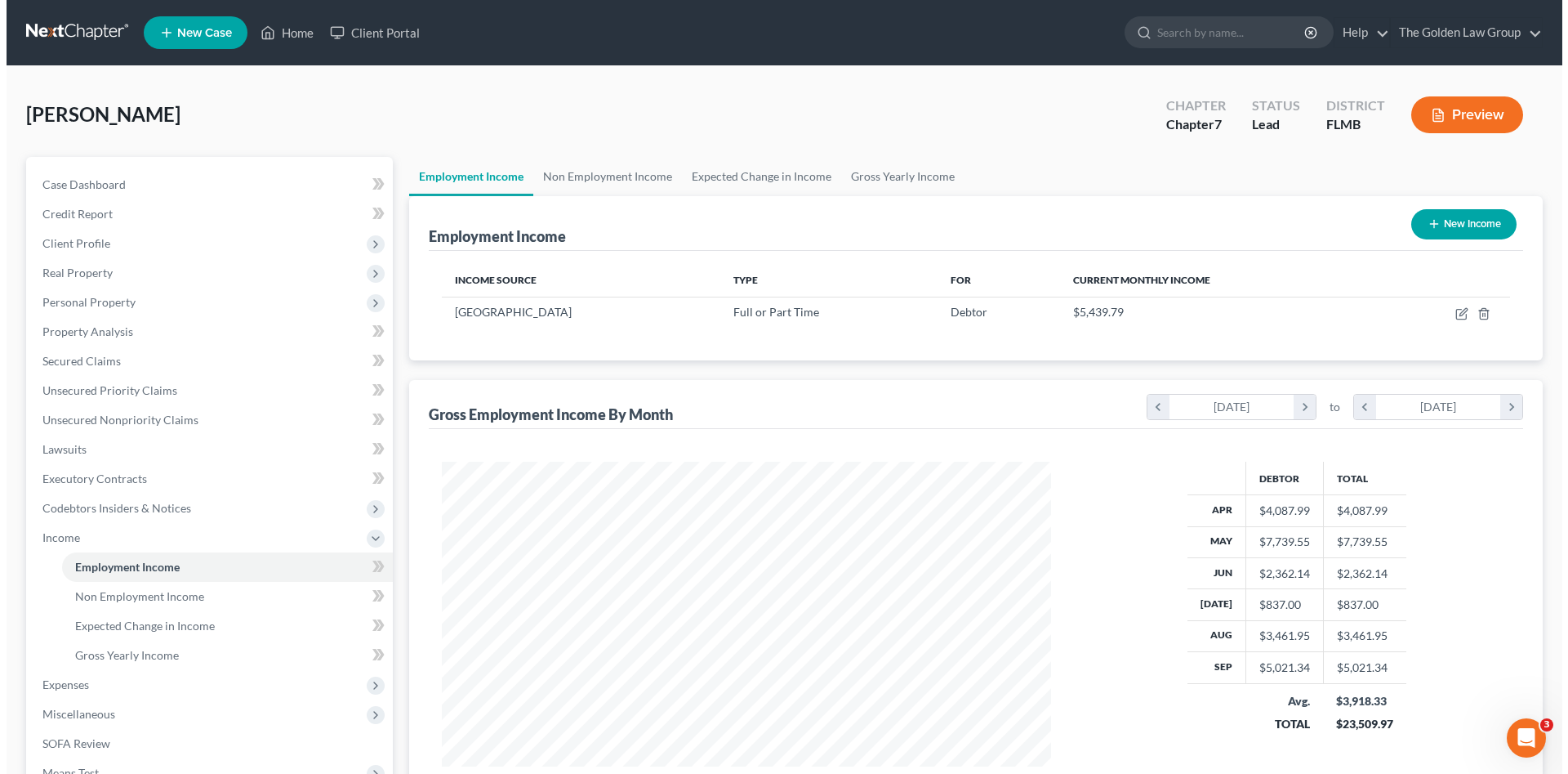
scroll to position [816802, 816202]
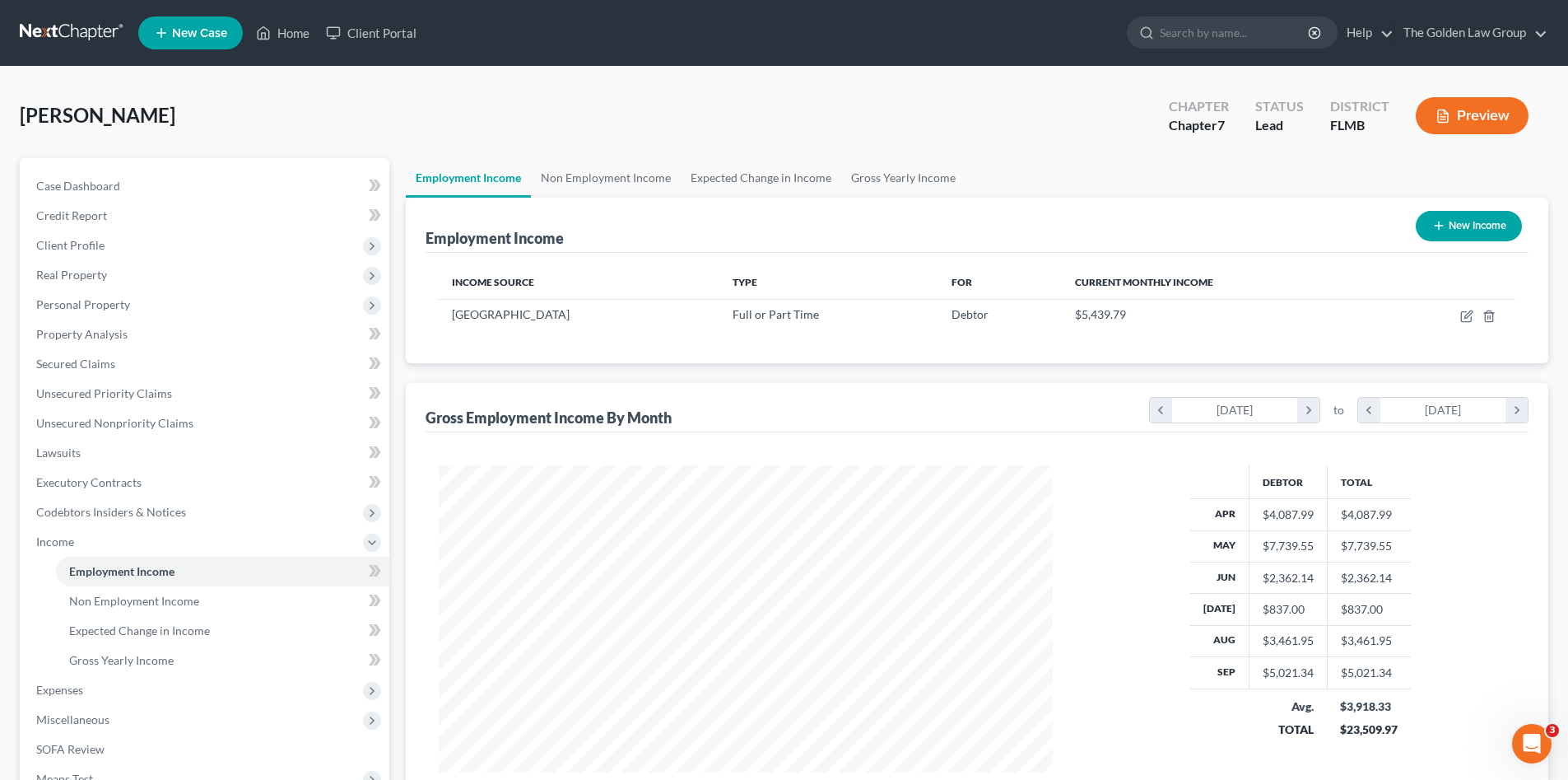
click at [729, 123] on div "[PERSON_NAME] Upgraded Chapter Chapter 7 Status Lead District [GEOGRAPHIC_DATA]…" at bounding box center [784, 121] width 1528 height 71
click at [1464, 312] on icon "button" at bounding box center [1466, 316] width 9 height 9
select select "0"
select select "9"
select select "2"
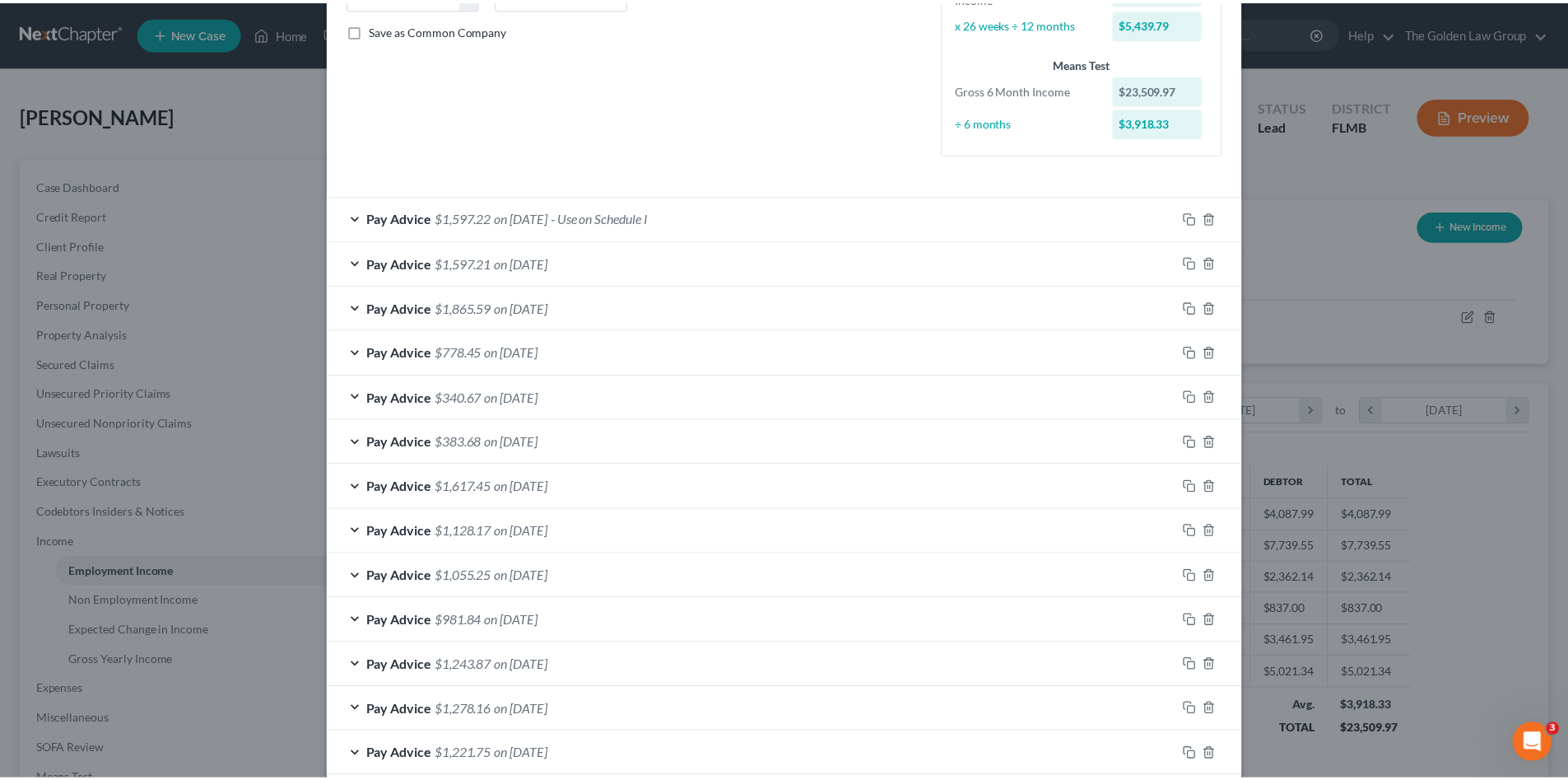
scroll to position [452, 0]
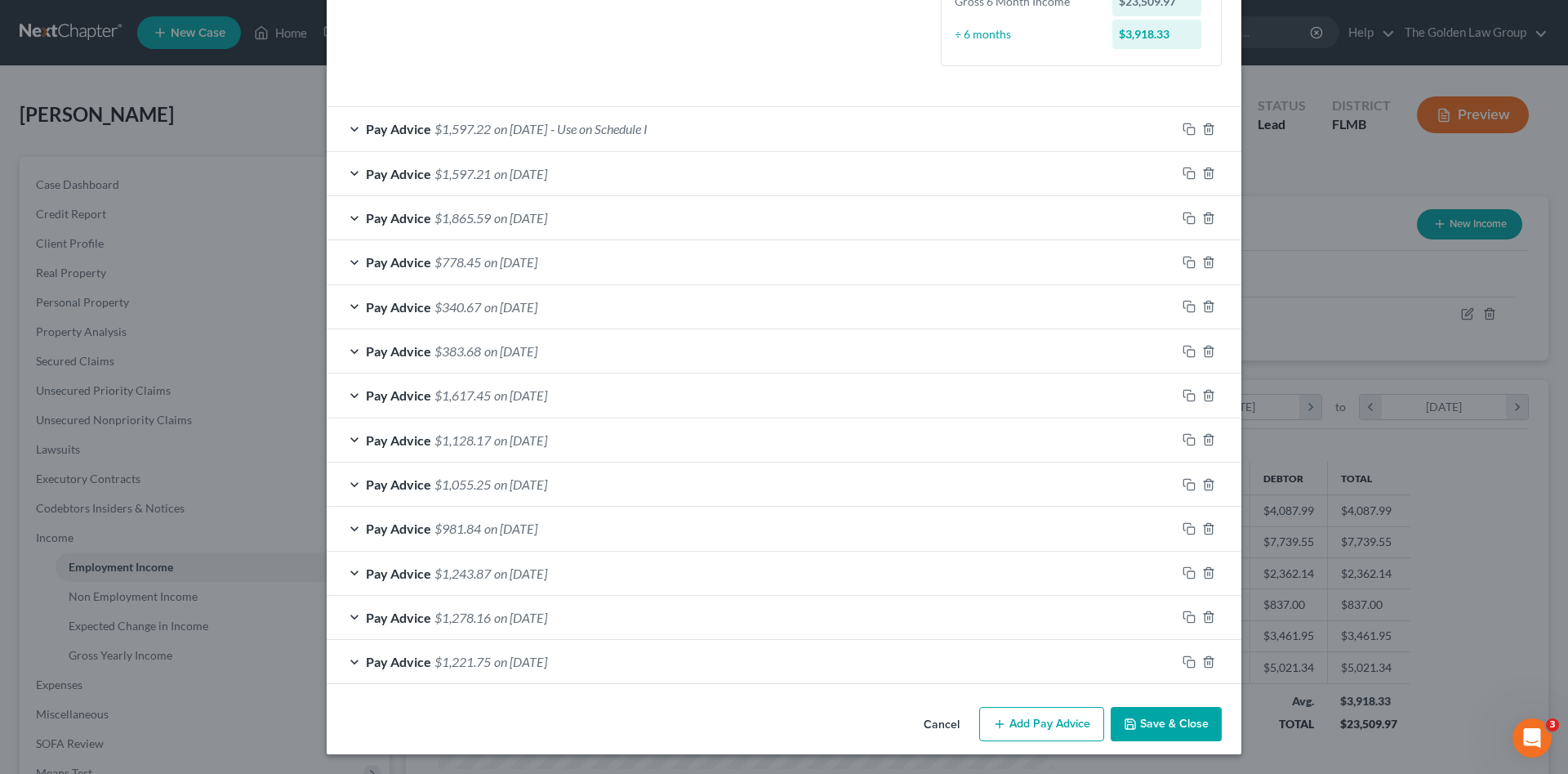
click at [1194, 723] on button "Save & Close" at bounding box center [1167, 724] width 111 height 34
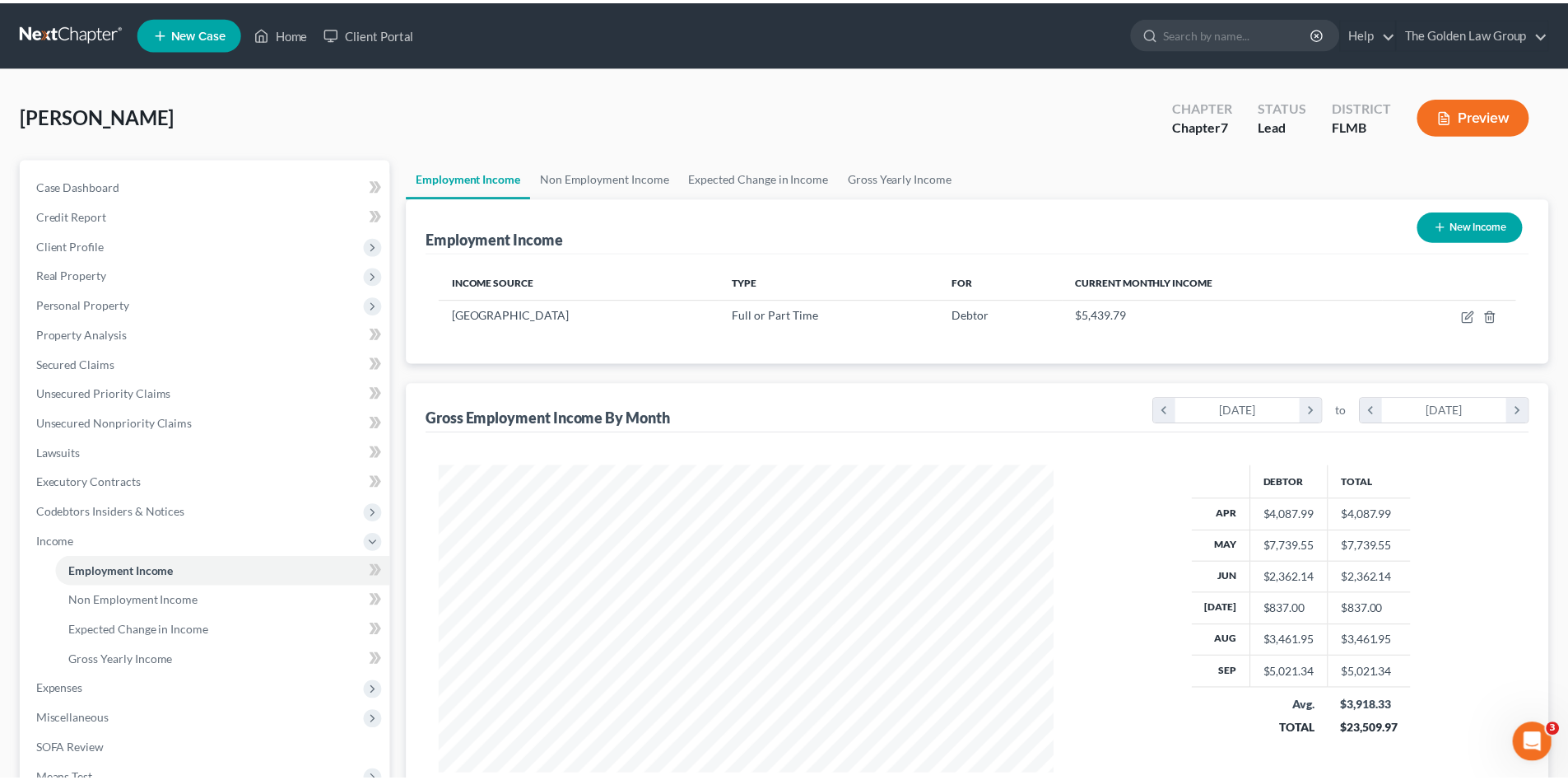
scroll to position [823133, 822474]
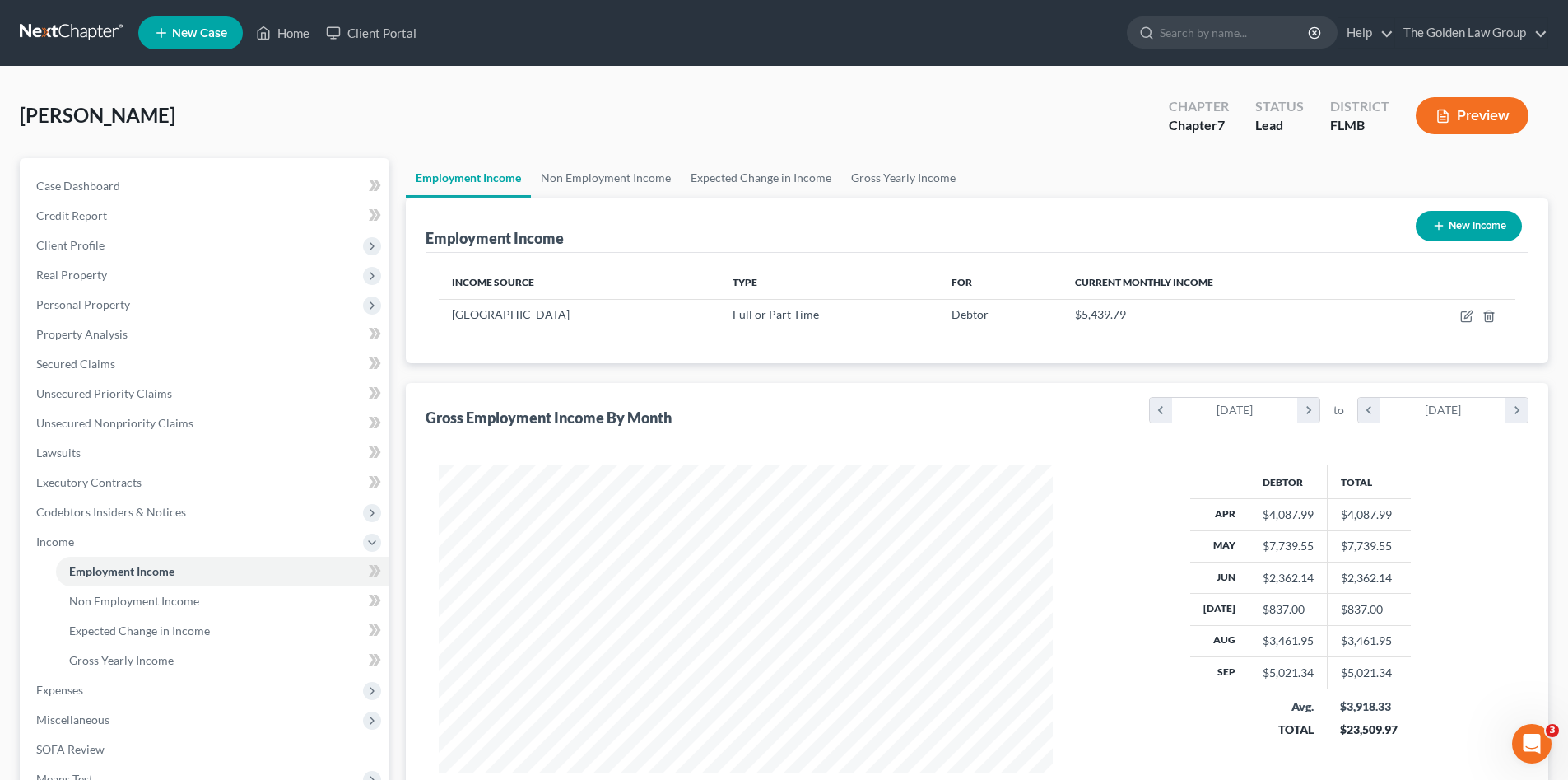
click at [300, 91] on div "[PERSON_NAME] Upgraded Chapter Chapter 7 Status Lead District [GEOGRAPHIC_DATA]…" at bounding box center [784, 121] width 1528 height 71
drag, startPoint x: 575, startPoint y: 100, endPoint x: 945, endPoint y: 0, distance: 383.3
click at [583, 97] on div "[PERSON_NAME] Upgraded Chapter Chapter 7 Status Lead District [GEOGRAPHIC_DATA]…" at bounding box center [784, 121] width 1528 height 71
